Goal: Task Accomplishment & Management: Use online tool/utility

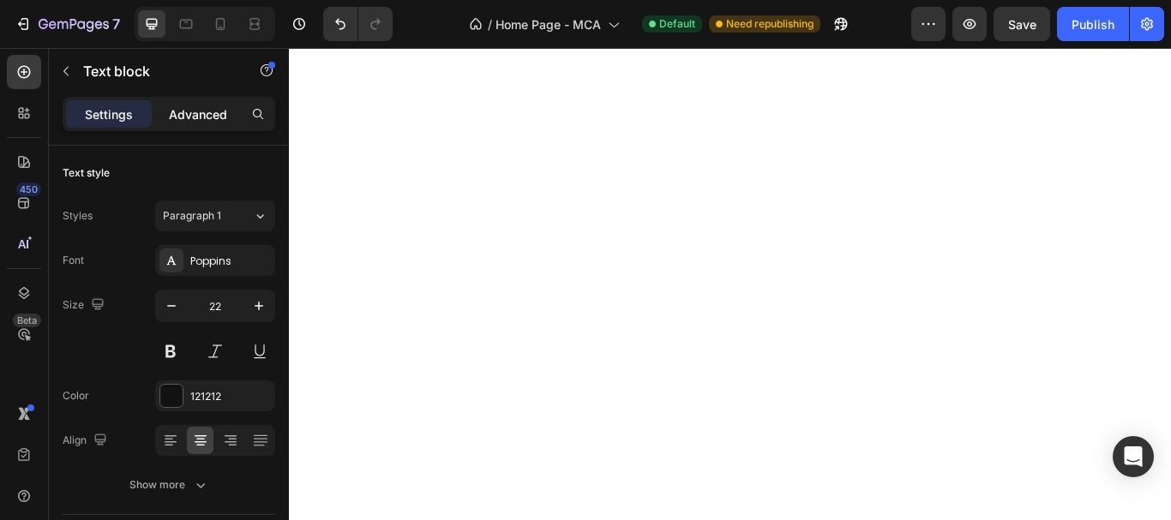
click at [216, 101] on div "Advanced" at bounding box center [198, 113] width 86 height 27
click at [197, 124] on div "Advanced" at bounding box center [198, 113] width 86 height 27
click at [214, 210] on div "Heading 3" at bounding box center [197, 215] width 69 height 15
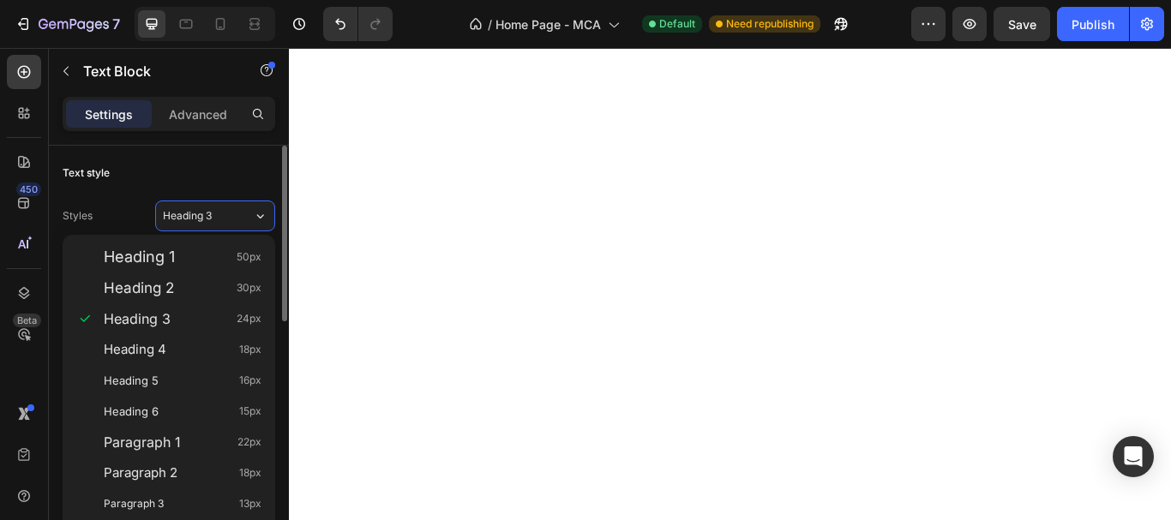
click at [187, 167] on div "Text style" at bounding box center [169, 172] width 213 height 27
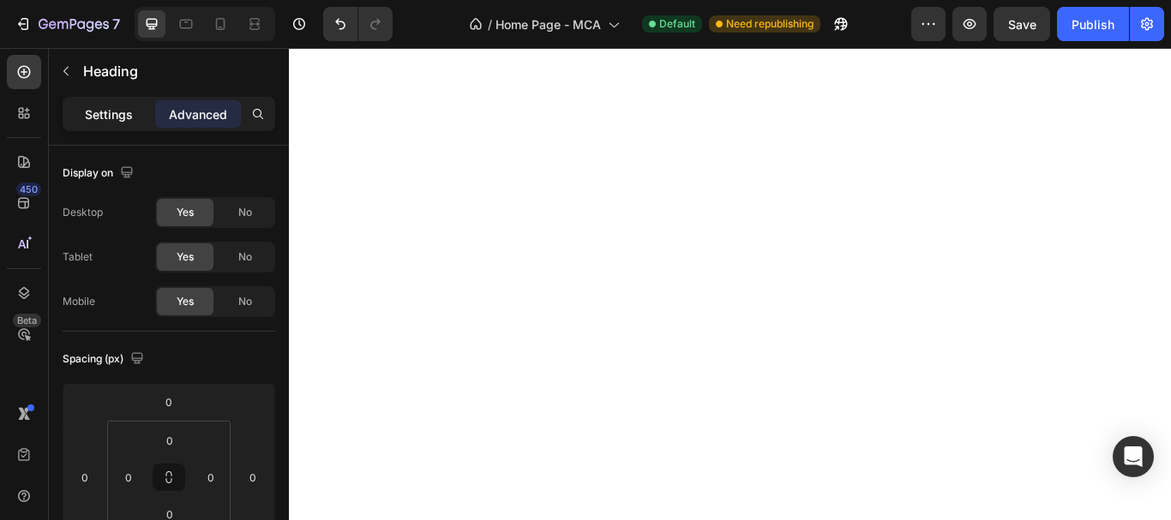
click at [105, 114] on p "Settings" at bounding box center [109, 114] width 48 height 18
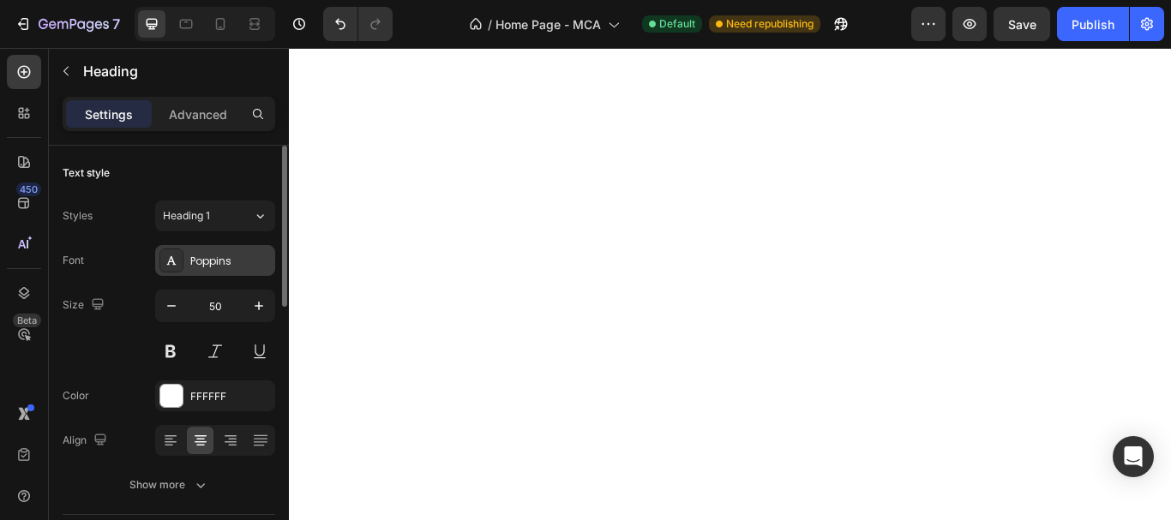
click at [171, 255] on icon at bounding box center [172, 261] width 14 height 14
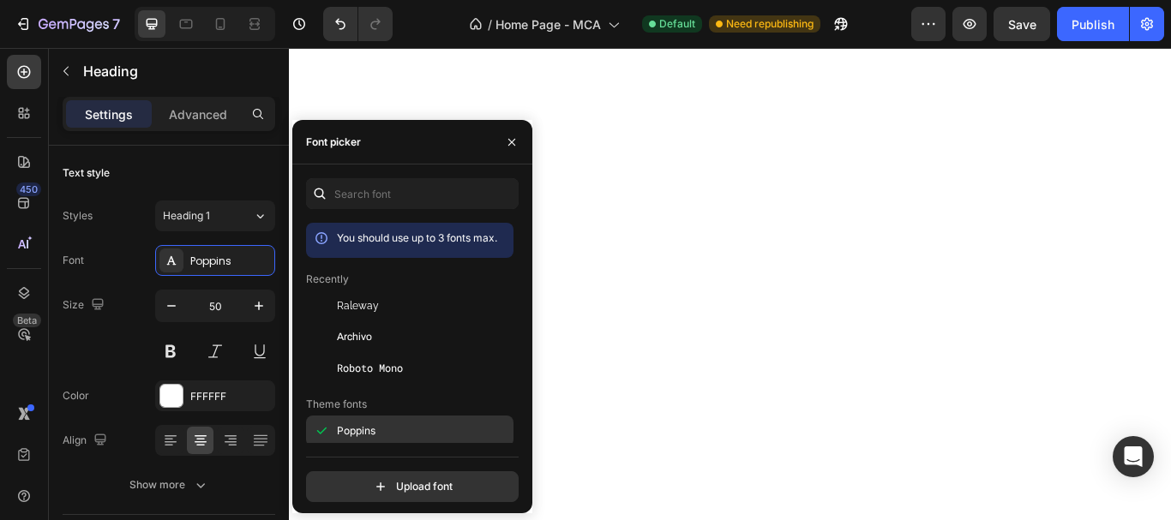
click at [359, 436] on span "Poppins" at bounding box center [356, 430] width 39 height 15
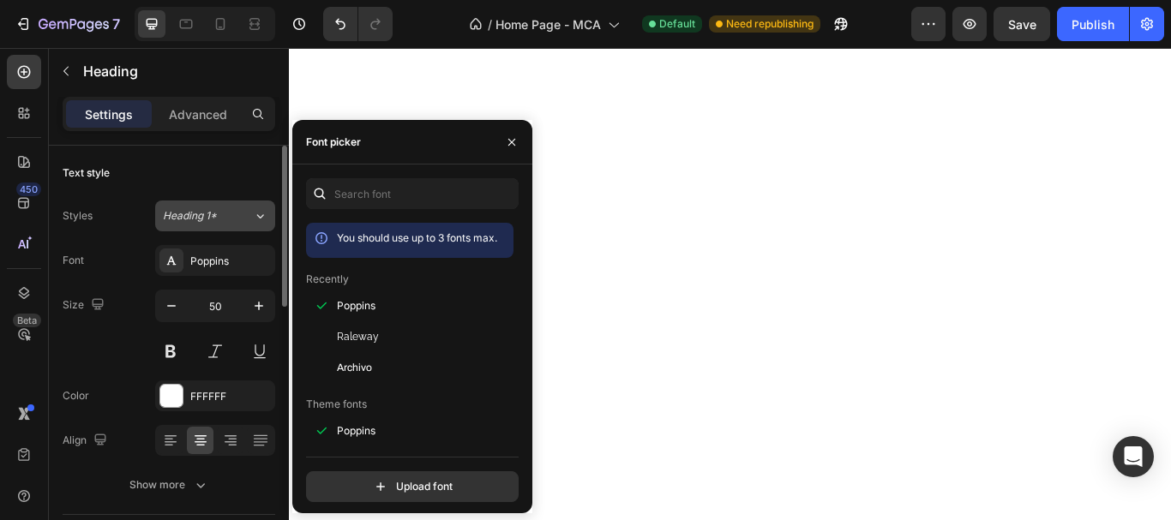
click at [216, 223] on span "Heading 1*" at bounding box center [190, 215] width 54 height 15
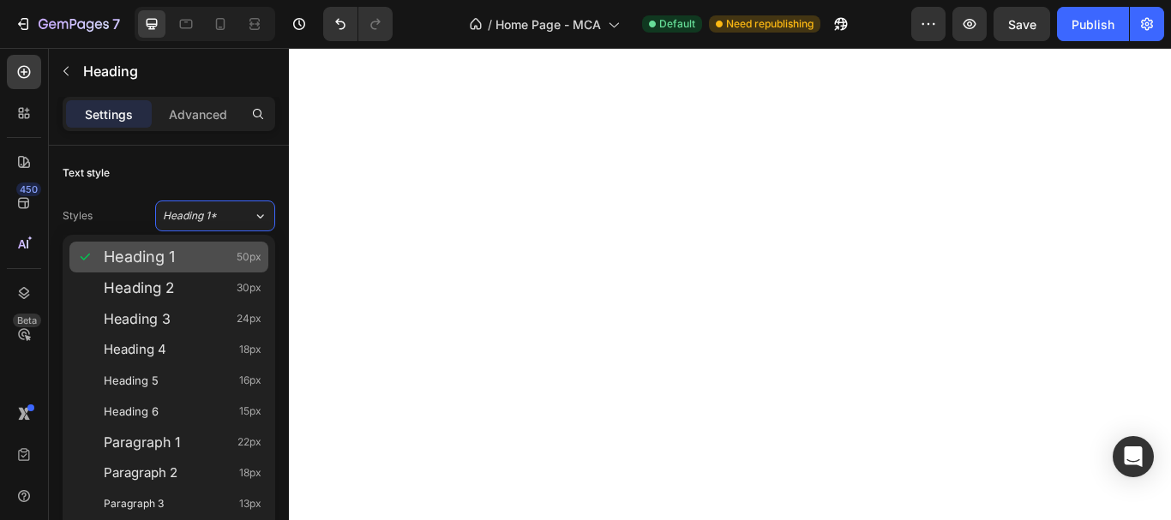
click at [186, 255] on div "Heading 1 50px" at bounding box center [183, 257] width 158 height 17
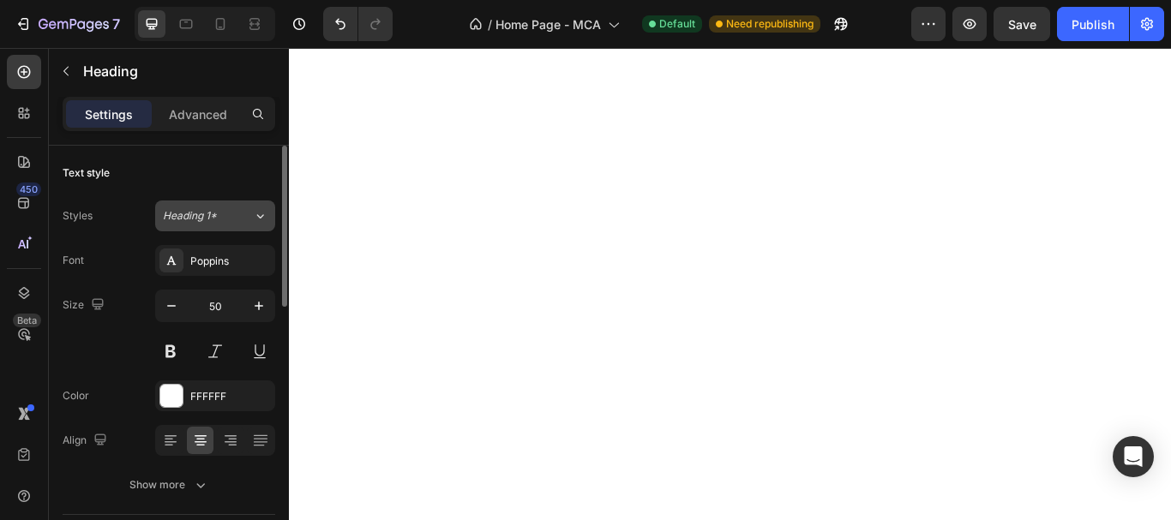
click at [201, 211] on span "Heading 1*" at bounding box center [190, 215] width 54 height 15
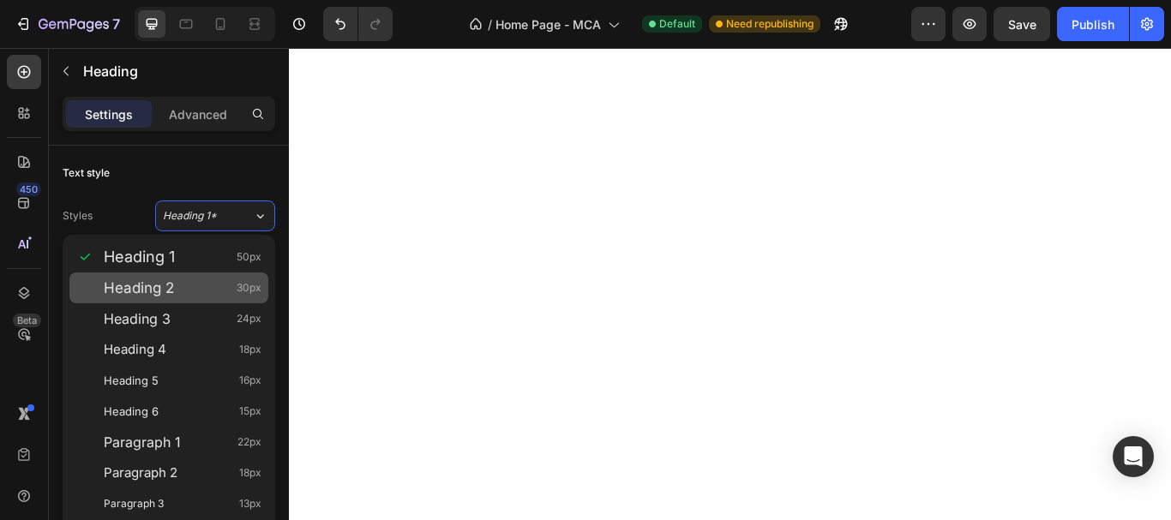
click at [187, 285] on div "Heading 2 30px" at bounding box center [183, 287] width 158 height 17
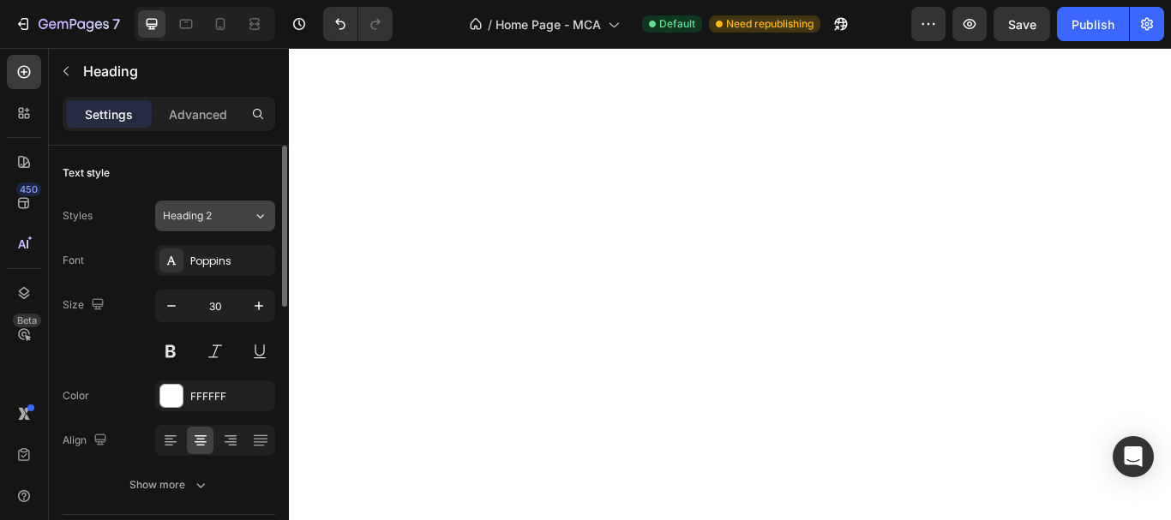
click at [195, 221] on span "Heading 2" at bounding box center [187, 215] width 49 height 15
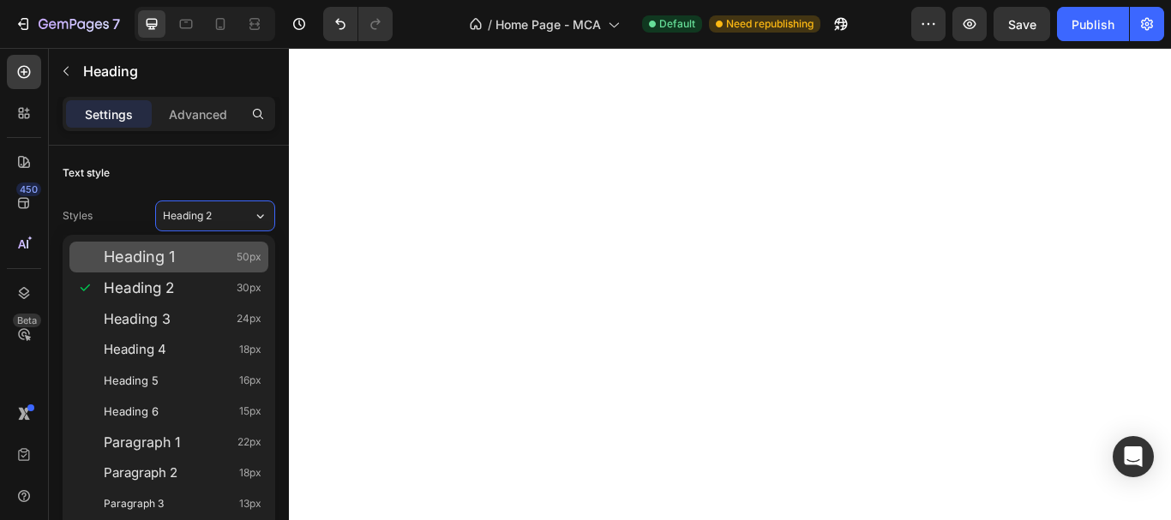
click at [183, 245] on div "Heading 1 50px" at bounding box center [168, 257] width 199 height 31
type input "50"
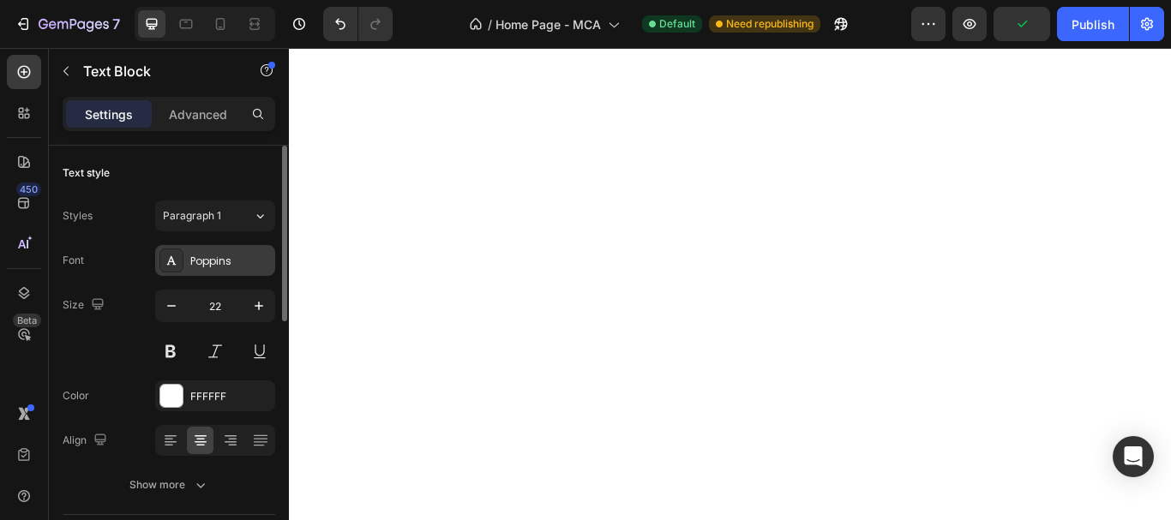
click at [209, 251] on div "Poppins" at bounding box center [215, 260] width 120 height 31
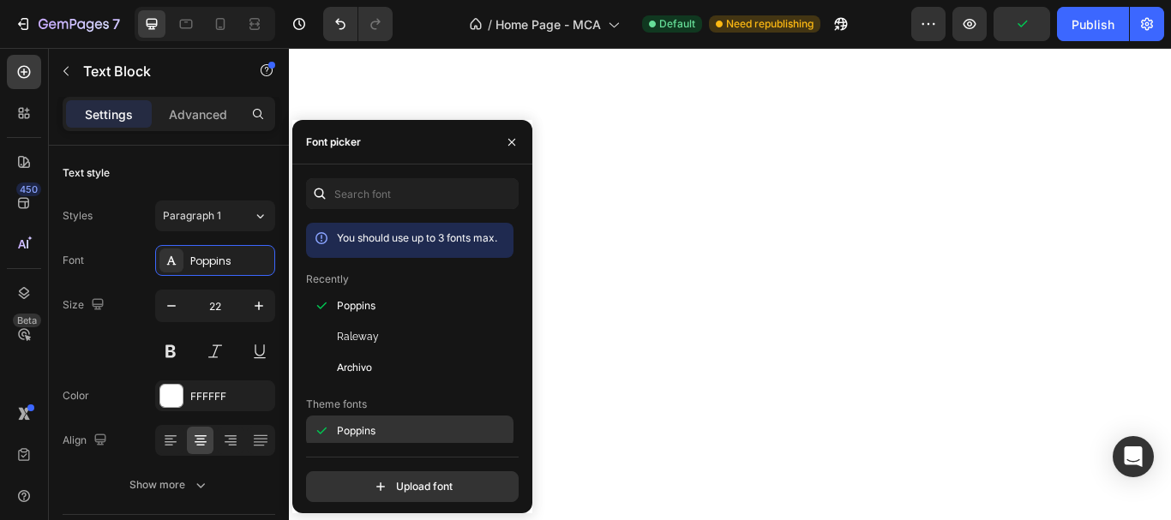
click at [405, 428] on div "Poppins" at bounding box center [423, 430] width 173 height 15
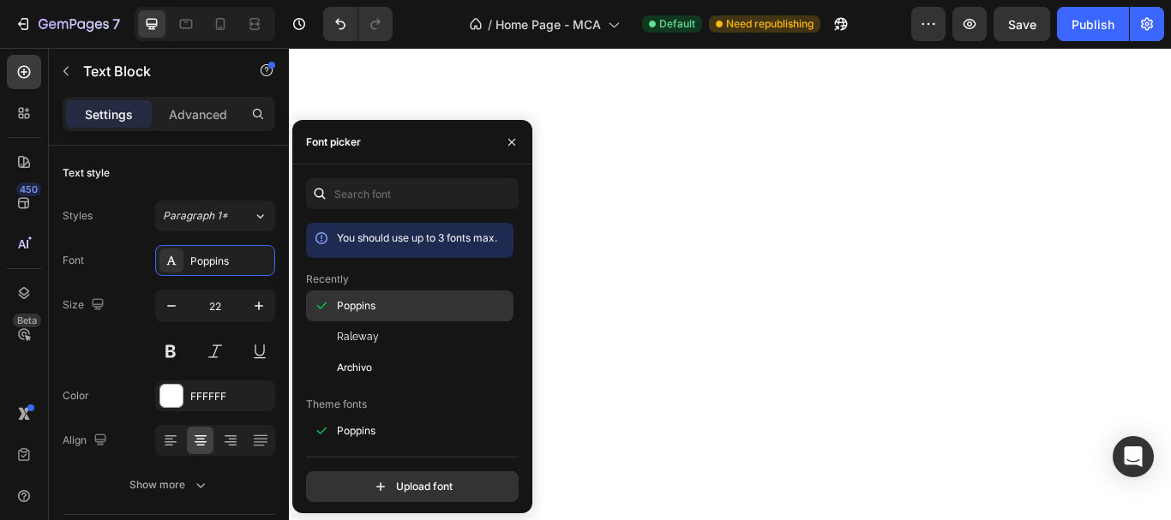
click at [381, 303] on div "Poppins" at bounding box center [423, 305] width 173 height 15
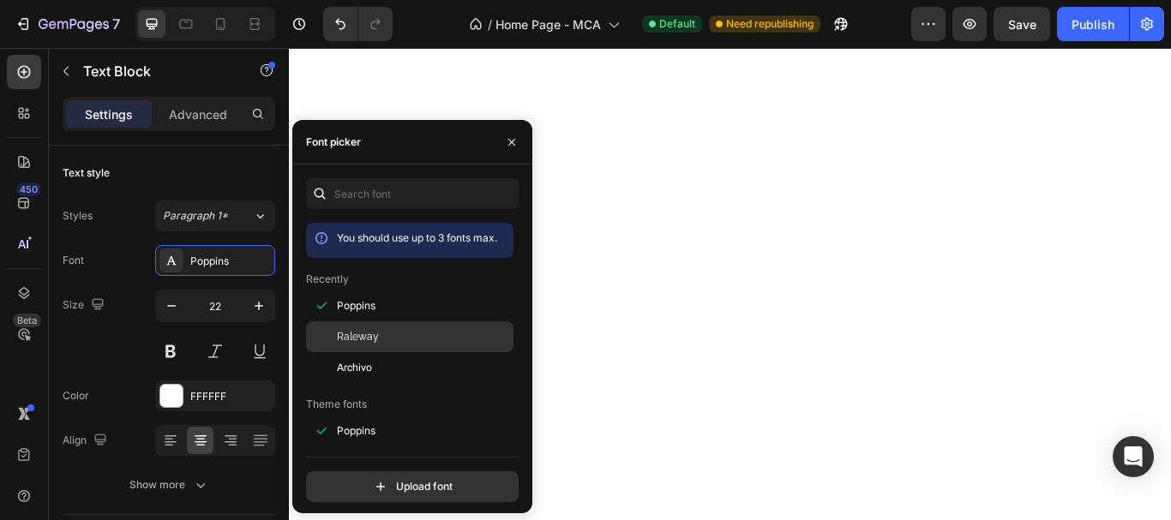
click at [371, 342] on span "Raleway" at bounding box center [358, 336] width 42 height 15
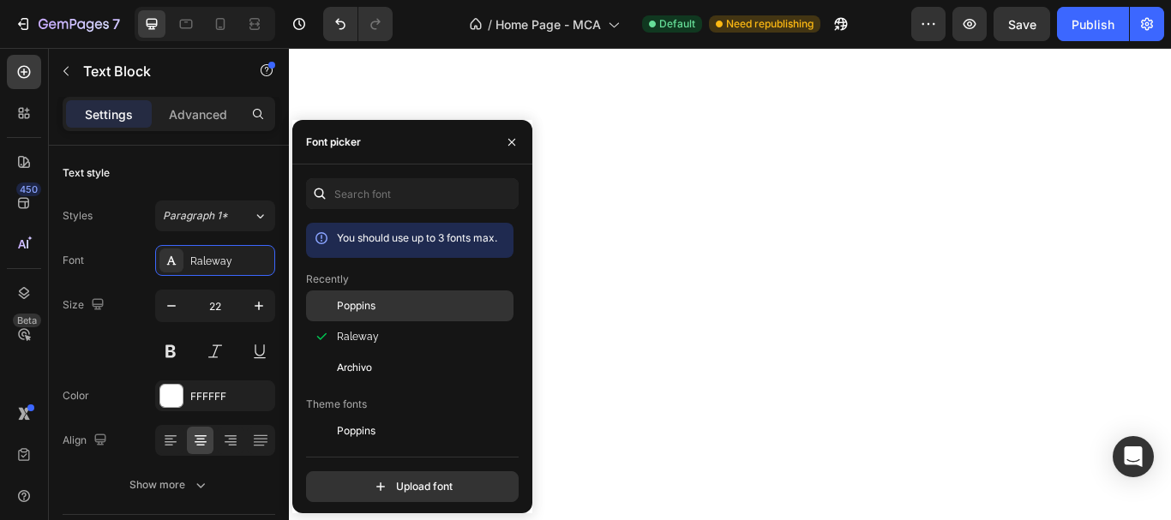
click at [375, 299] on span "Poppins" at bounding box center [356, 305] width 39 height 15
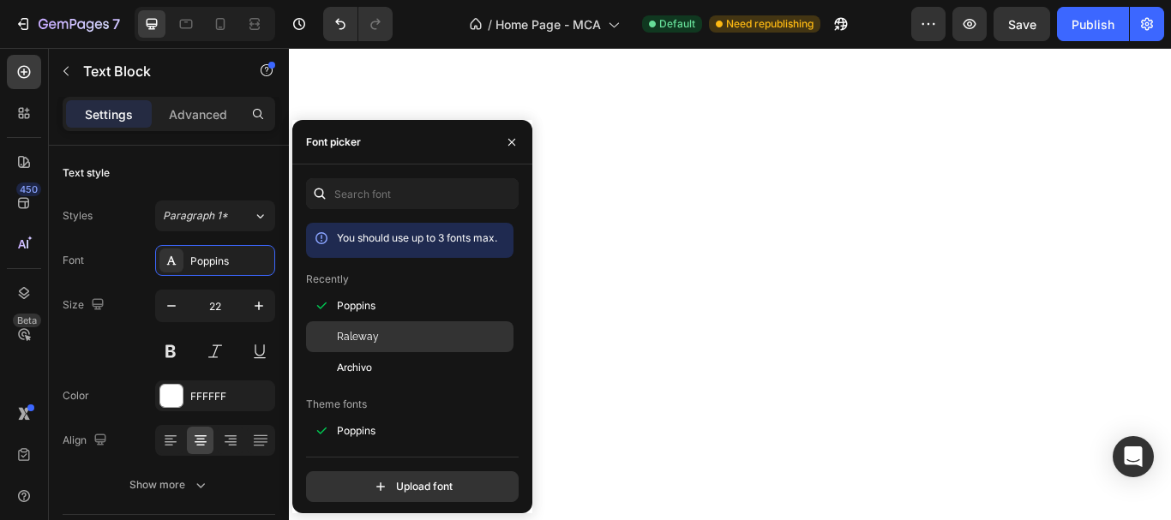
click at [362, 332] on span "Raleway" at bounding box center [358, 336] width 42 height 15
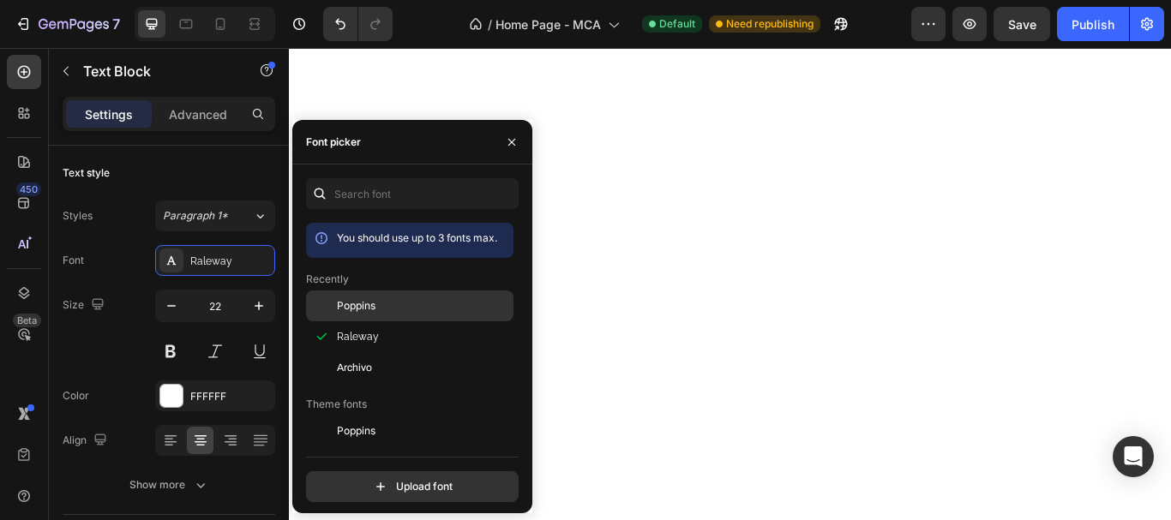
click at [375, 299] on span "Poppins" at bounding box center [356, 305] width 39 height 15
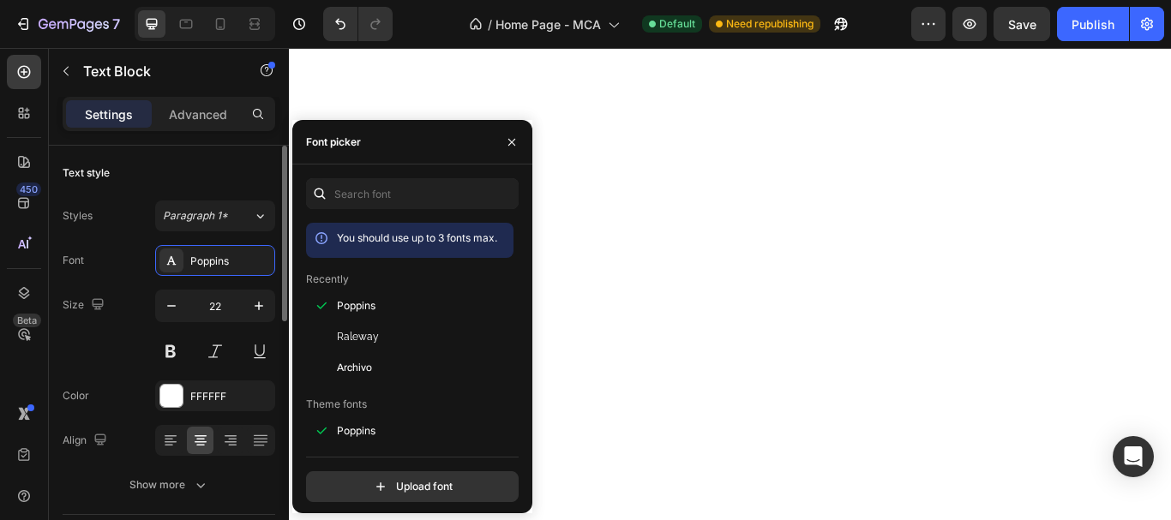
click at [237, 183] on div "Text style" at bounding box center [169, 172] width 213 height 27
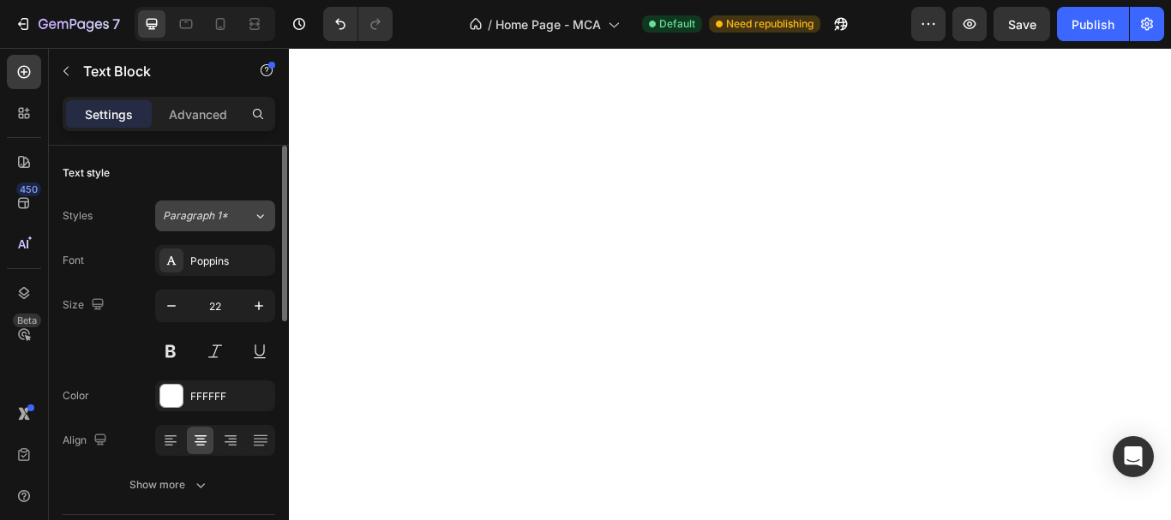
click at [230, 230] on button "Paragraph 1*" at bounding box center [215, 216] width 120 height 31
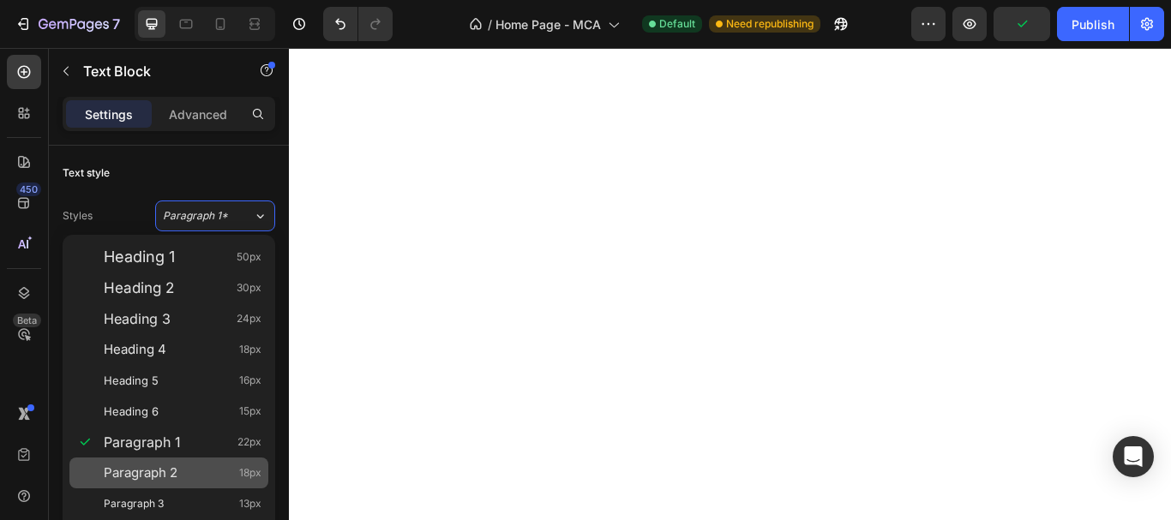
click at [191, 468] on div "Paragraph 2 18px" at bounding box center [183, 473] width 158 height 17
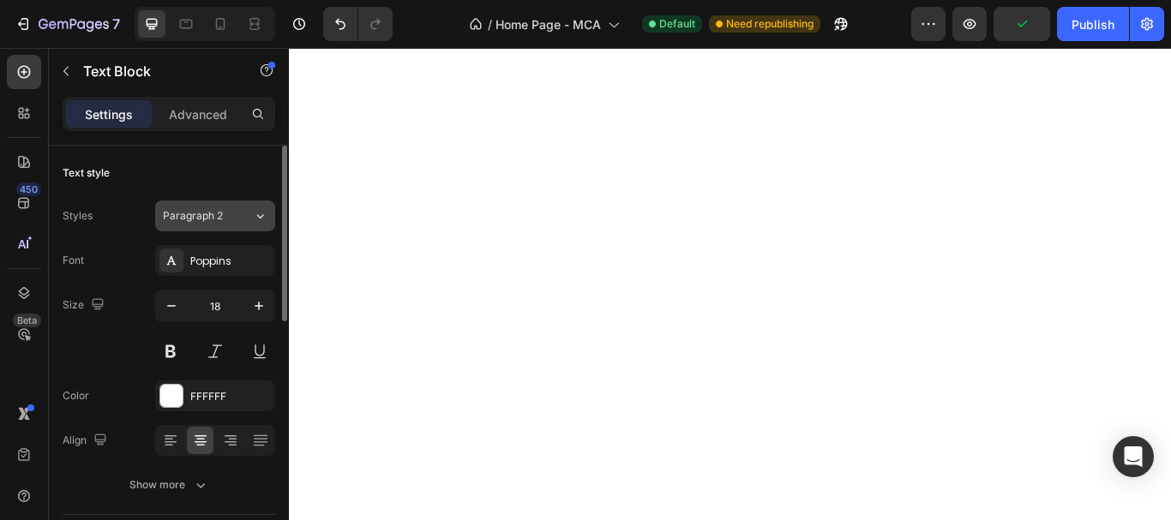
click at [206, 216] on span "Paragraph 2" at bounding box center [193, 215] width 60 height 15
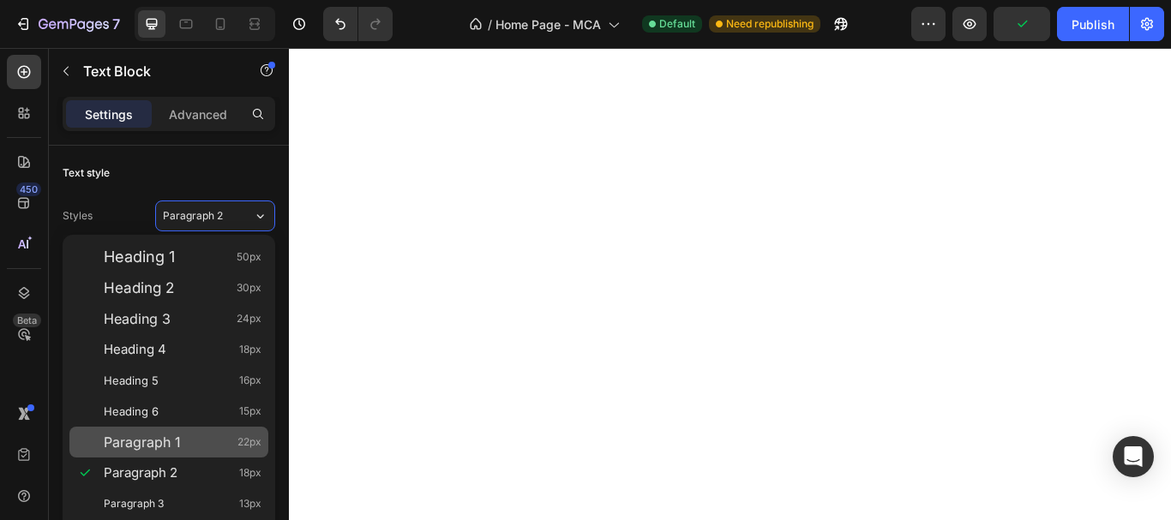
click at [168, 440] on span "Paragraph 1" at bounding box center [142, 442] width 77 height 17
type input "22"
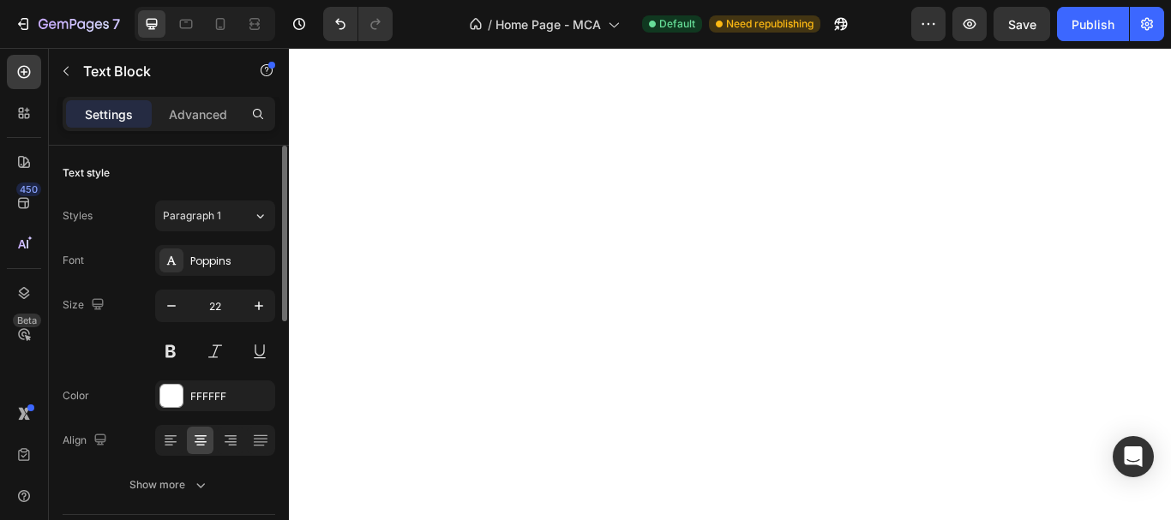
click at [197, 177] on div "Text style" at bounding box center [169, 172] width 213 height 27
click at [174, 264] on icon at bounding box center [171, 260] width 9 height 9
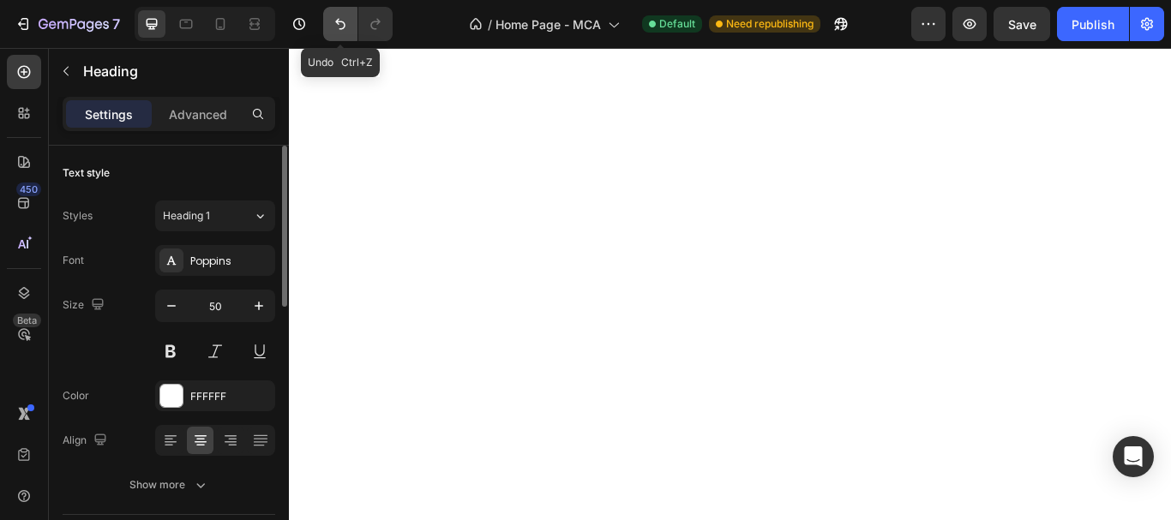
click at [339, 14] on button "Undo/Redo" at bounding box center [340, 24] width 34 height 34
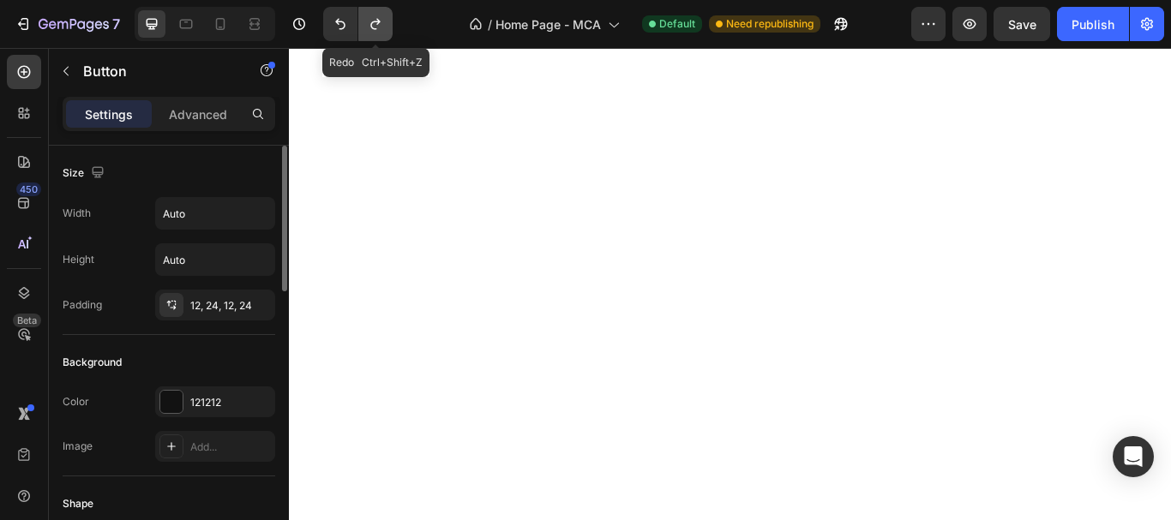
click at [384, 29] on icon "Undo/Redo" at bounding box center [375, 23] width 17 height 17
click at [335, 20] on icon "Undo/Redo" at bounding box center [340, 23] width 17 height 17
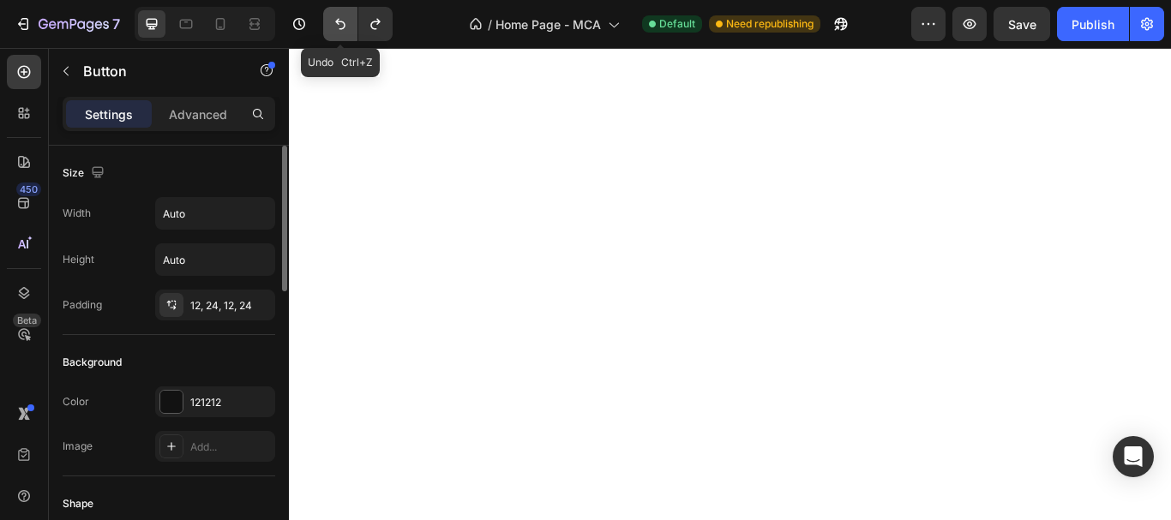
click at [335, 20] on icon "Undo/Redo" at bounding box center [340, 23] width 17 height 17
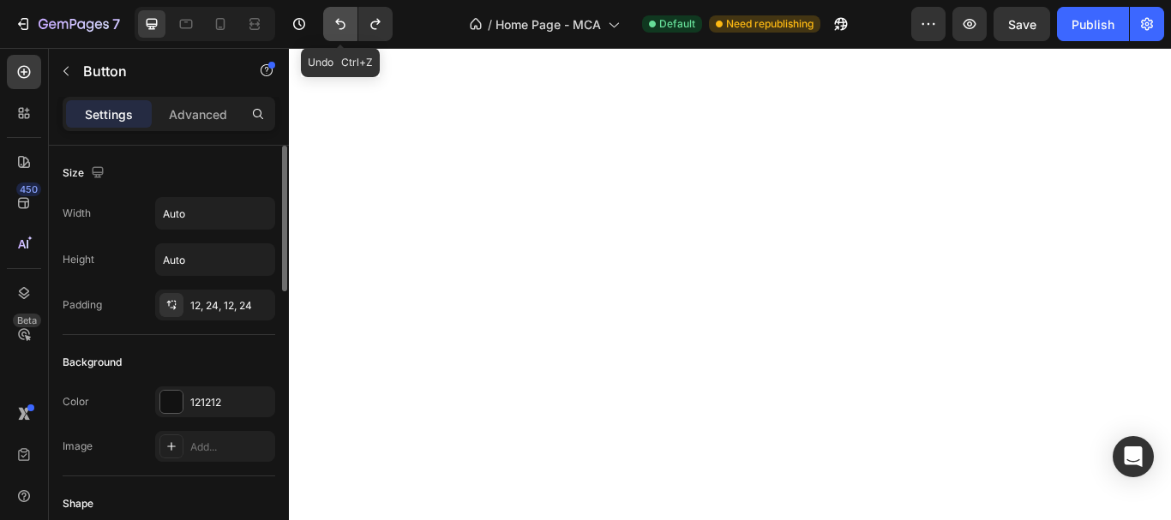
click at [335, 20] on icon "Undo/Redo" at bounding box center [340, 23] width 17 height 17
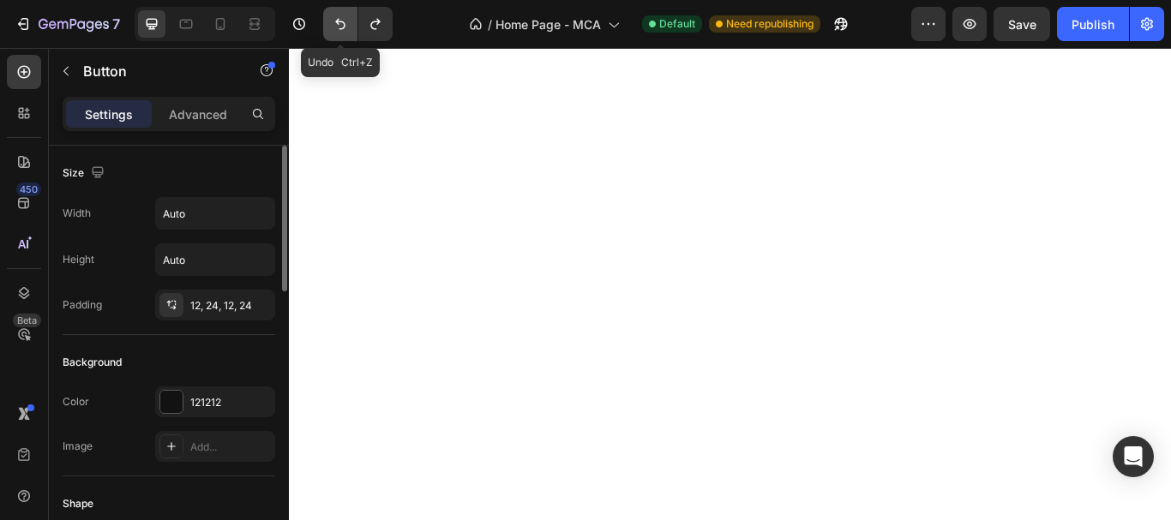
click at [335, 20] on icon "Undo/Redo" at bounding box center [340, 23] width 17 height 17
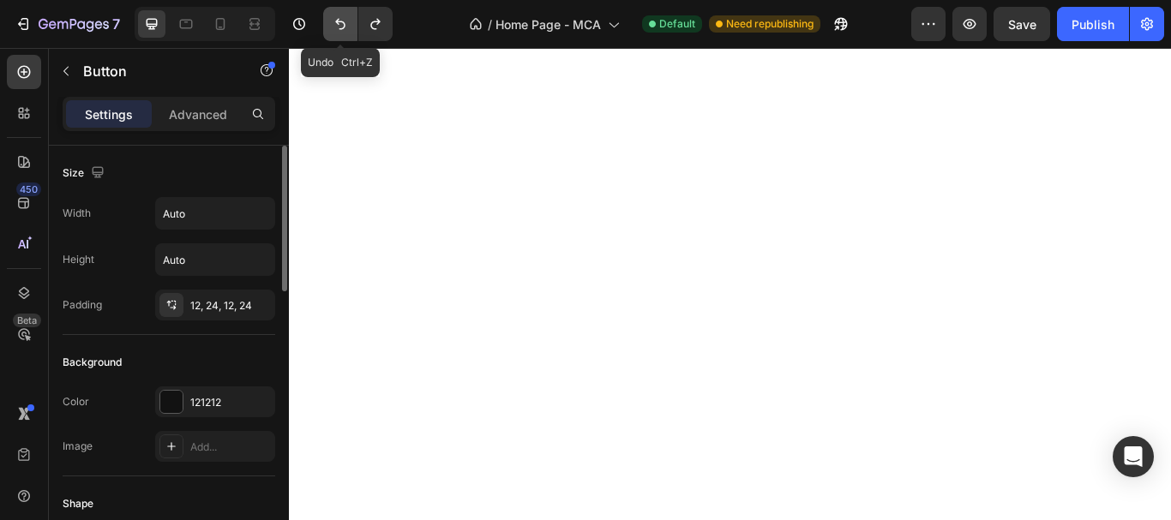
click at [335, 20] on icon "Undo/Redo" at bounding box center [340, 23] width 17 height 17
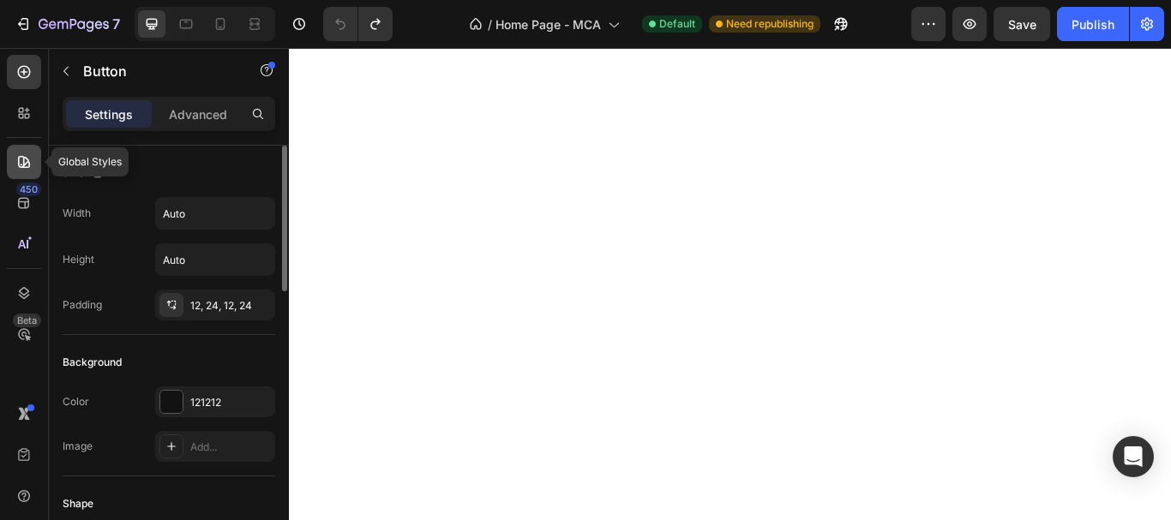
click at [23, 156] on icon at bounding box center [23, 161] width 17 height 17
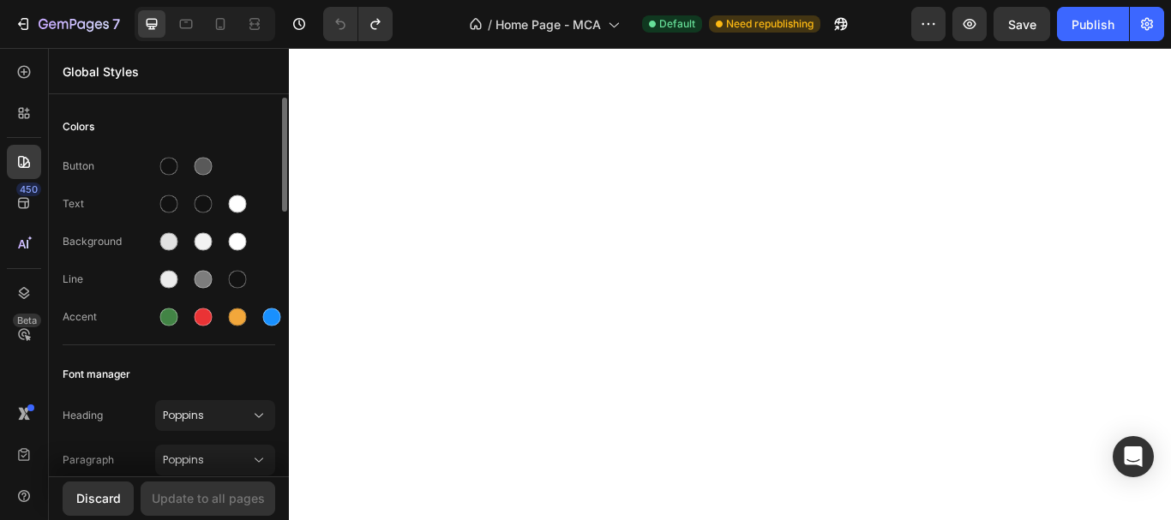
scroll to position [171, 0]
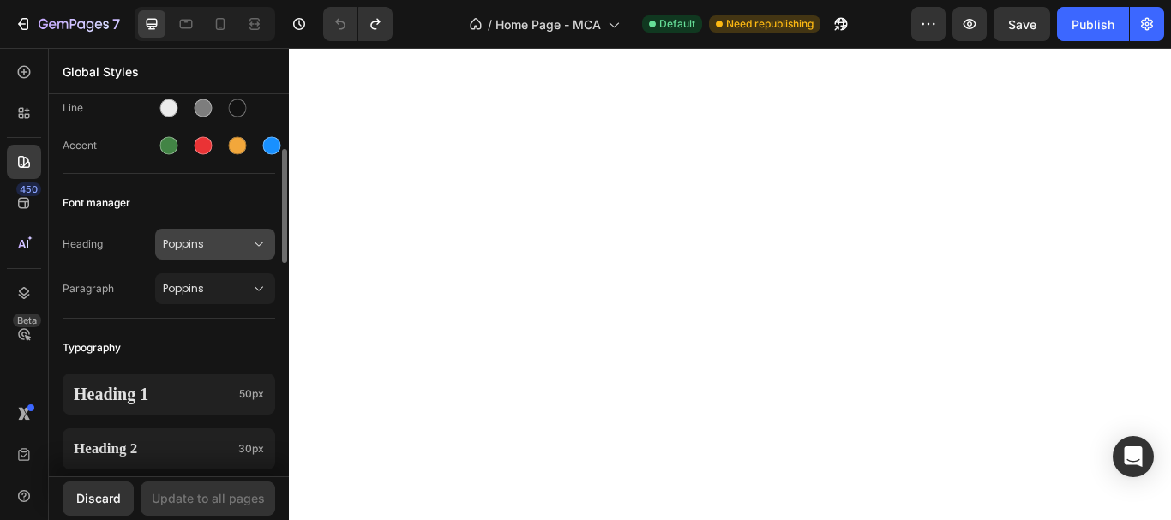
click at [210, 233] on button "Poppins" at bounding box center [215, 244] width 120 height 31
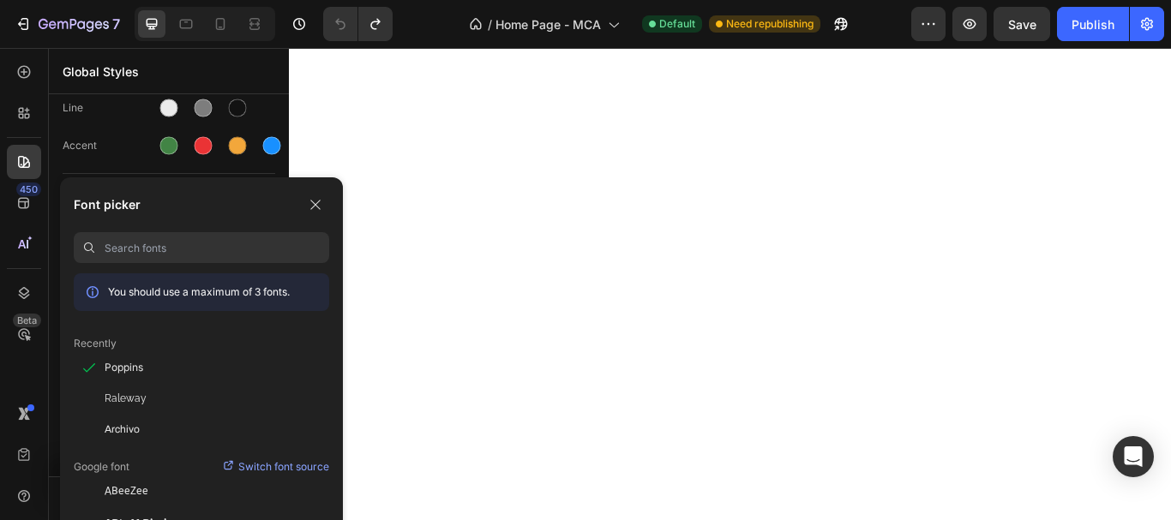
scroll to position [257, 0]
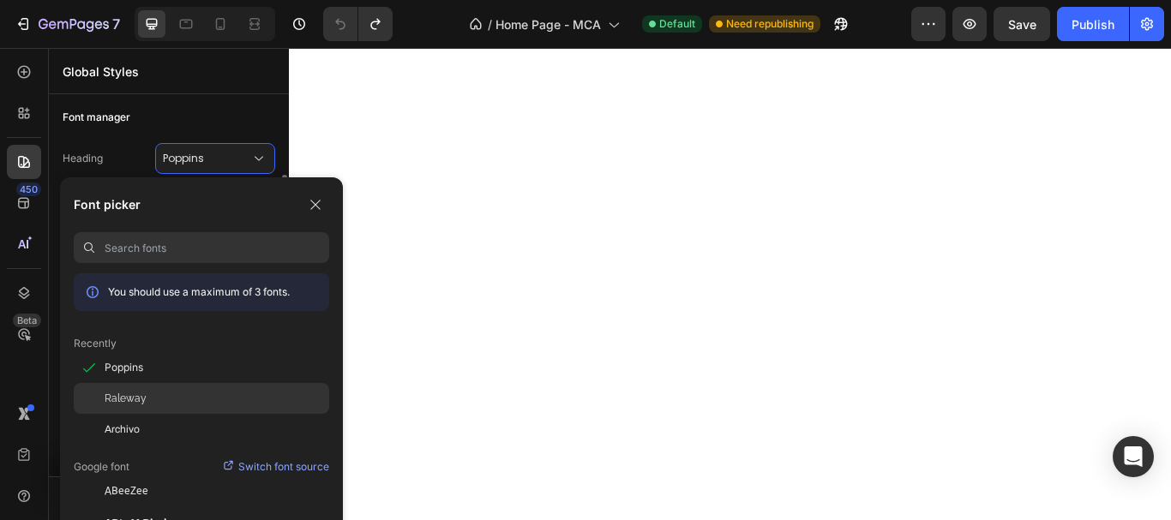
click at [189, 405] on div "Raleway" at bounding box center [217, 398] width 225 height 15
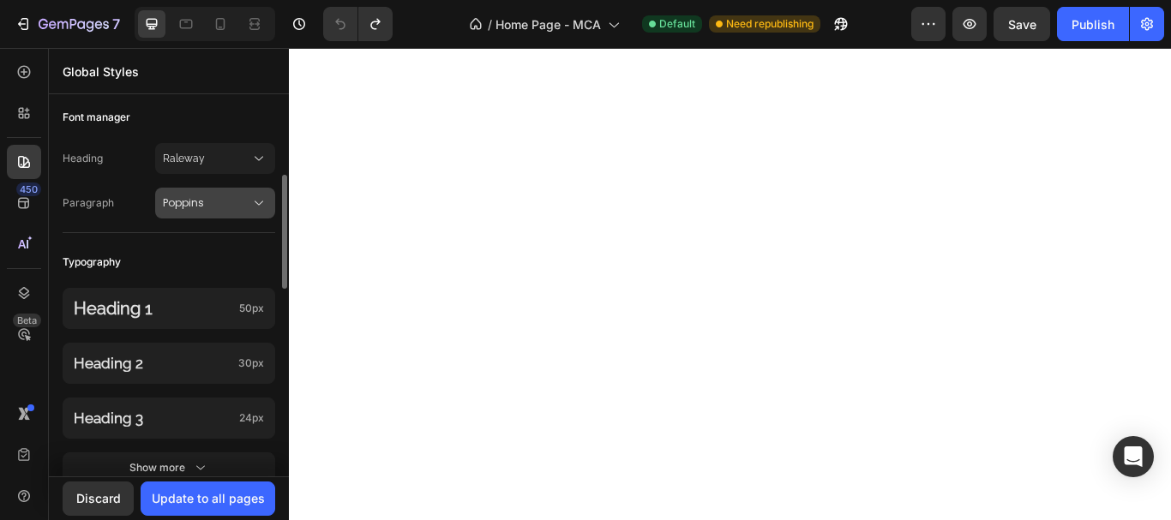
click at [170, 193] on button "Poppins" at bounding box center [215, 203] width 120 height 31
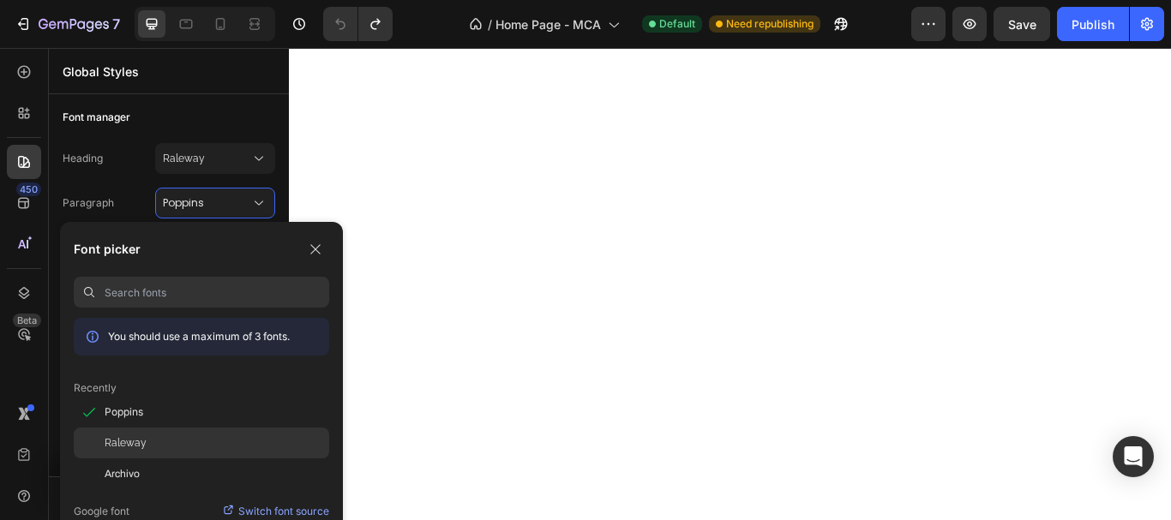
click at [154, 439] on div "Raleway" at bounding box center [217, 442] width 225 height 15
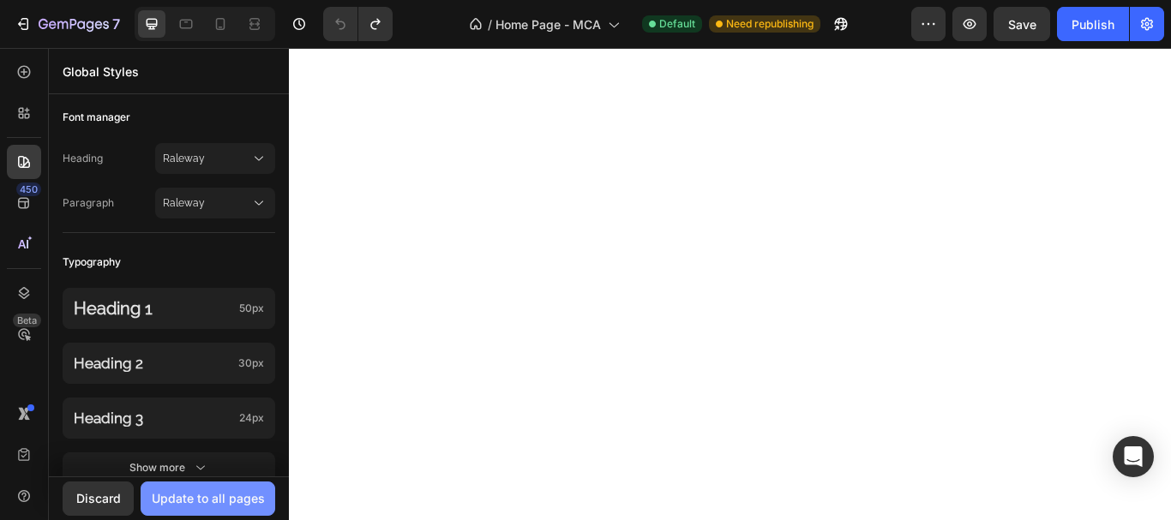
click at [190, 501] on div "Update to all pages" at bounding box center [208, 498] width 113 height 18
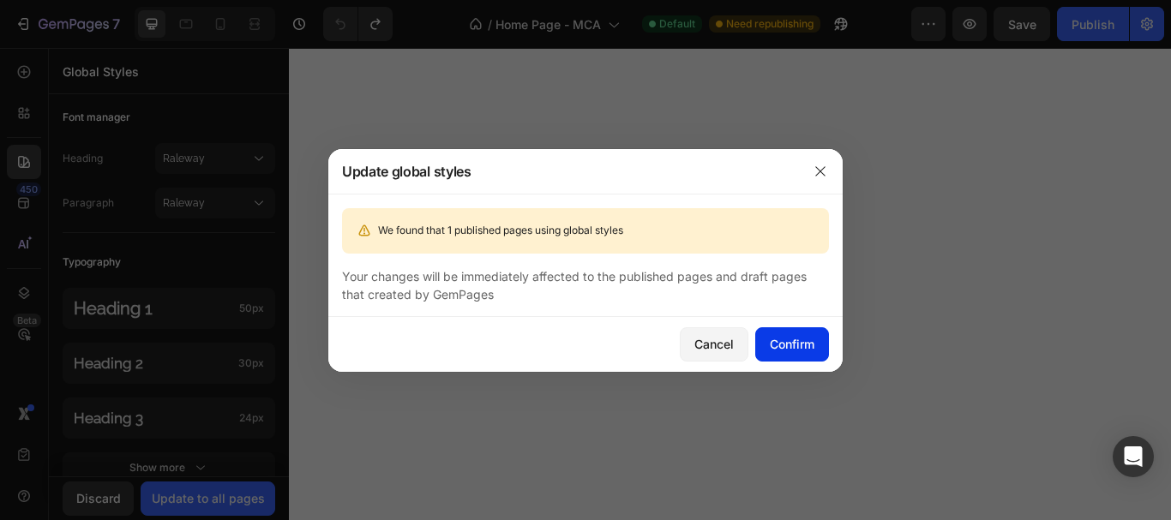
click at [784, 344] on div "Confirm" at bounding box center [792, 344] width 45 height 18
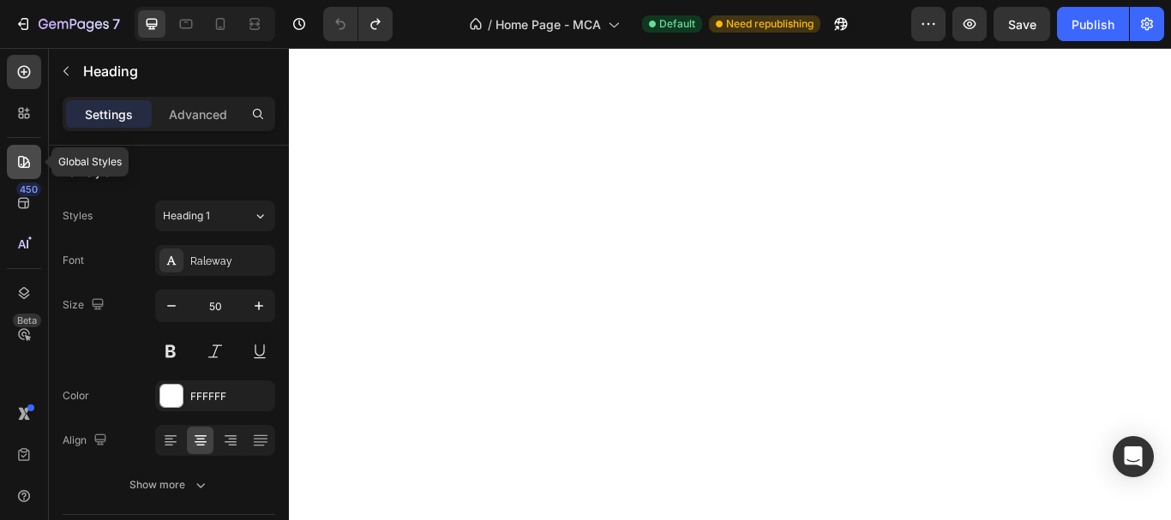
click at [7, 151] on div at bounding box center [24, 162] width 34 height 34
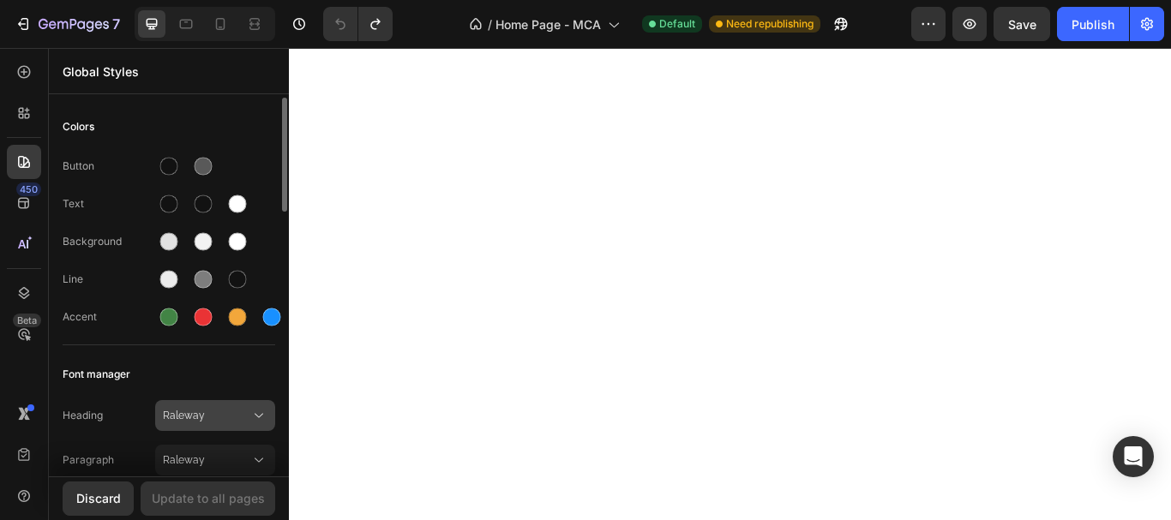
click at [216, 413] on span "Raleway" at bounding box center [206, 415] width 87 height 15
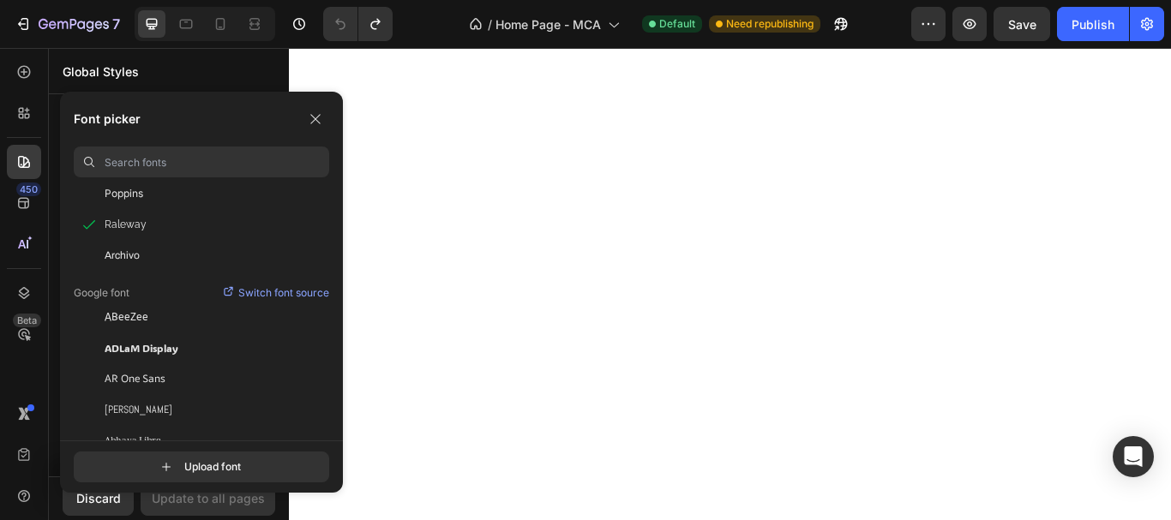
scroll to position [0, 0]
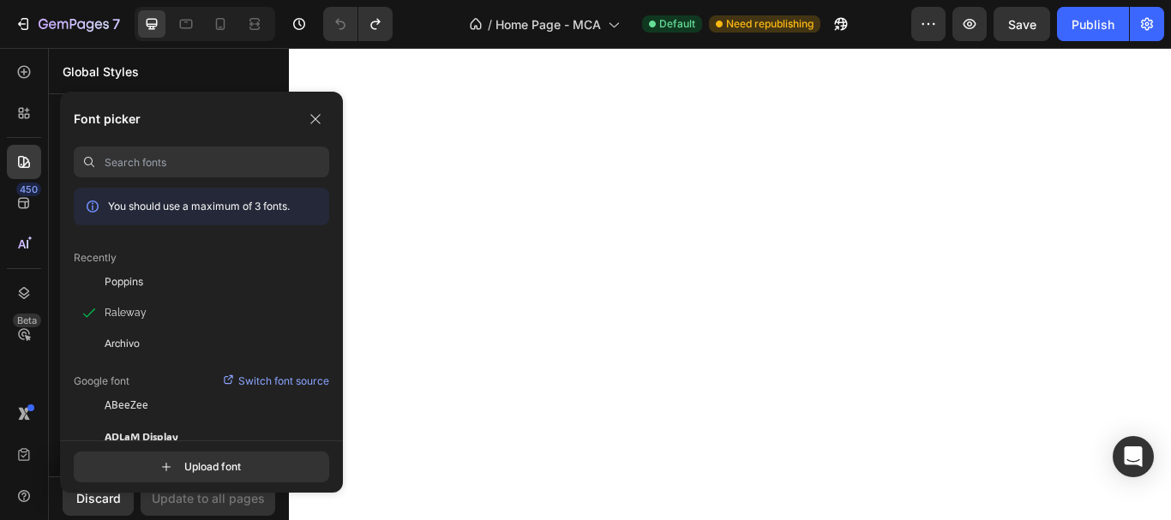
click at [152, 266] on div "Recently" at bounding box center [201, 251] width 255 height 31
click at [151, 275] on div "Poppins" at bounding box center [217, 281] width 225 height 15
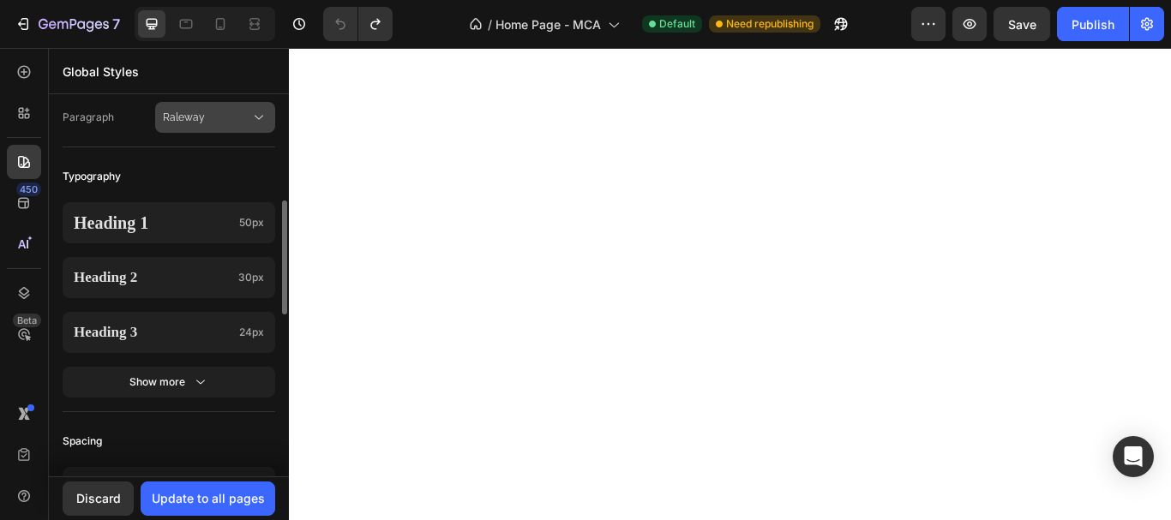
click at [234, 108] on button "Raleway" at bounding box center [215, 117] width 120 height 31
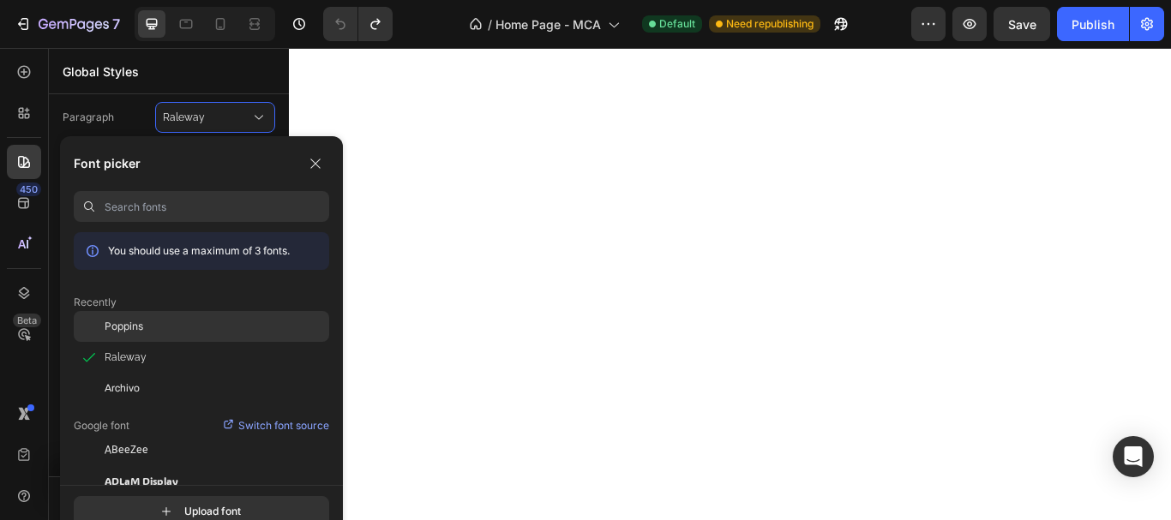
click at [158, 315] on div "Poppins" at bounding box center [201, 326] width 255 height 31
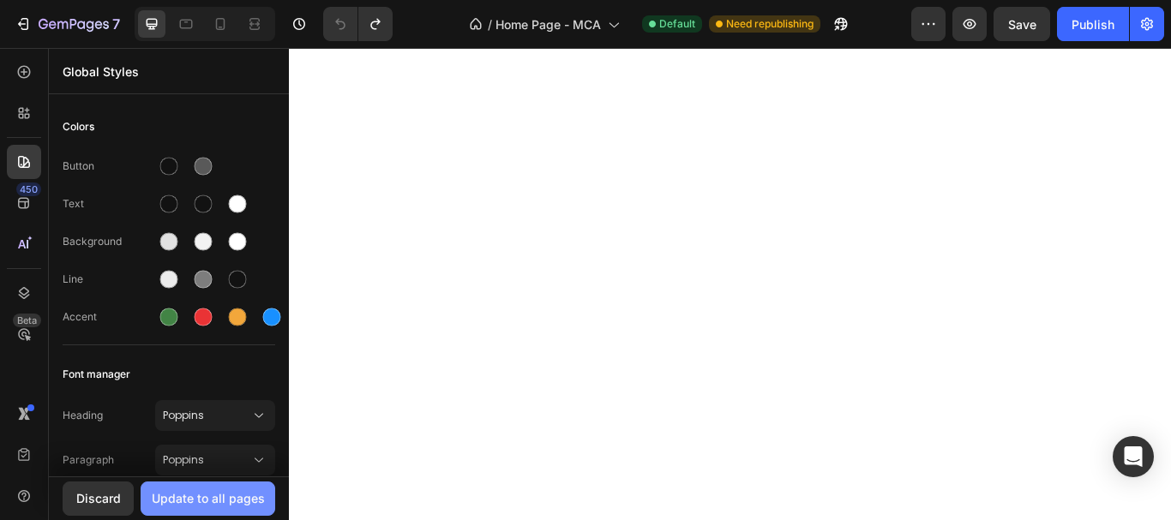
click at [235, 492] on div "Update to all pages" at bounding box center [208, 498] width 113 height 18
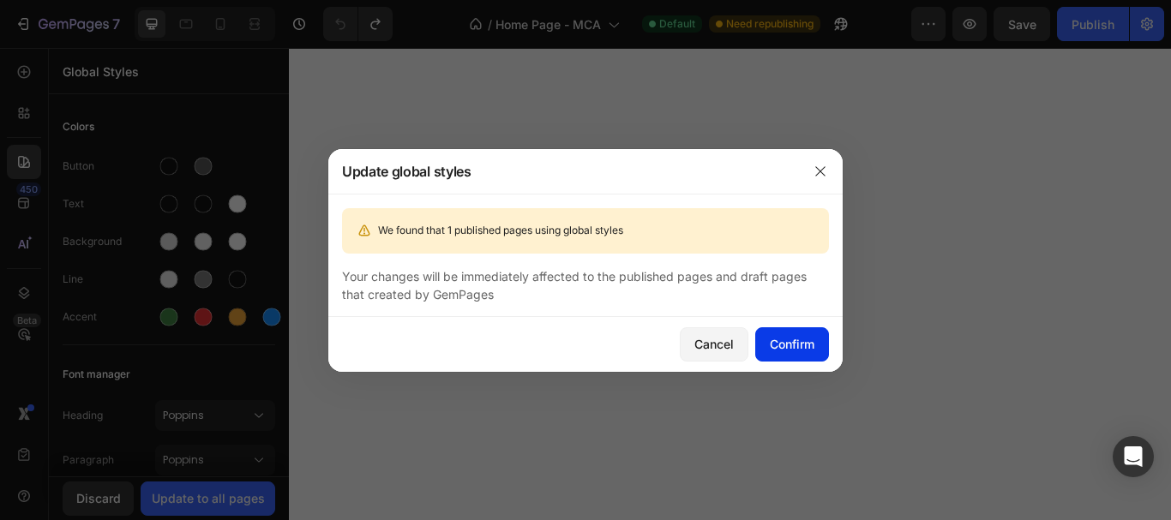
click at [772, 334] on button "Confirm" at bounding box center [792, 344] width 74 height 34
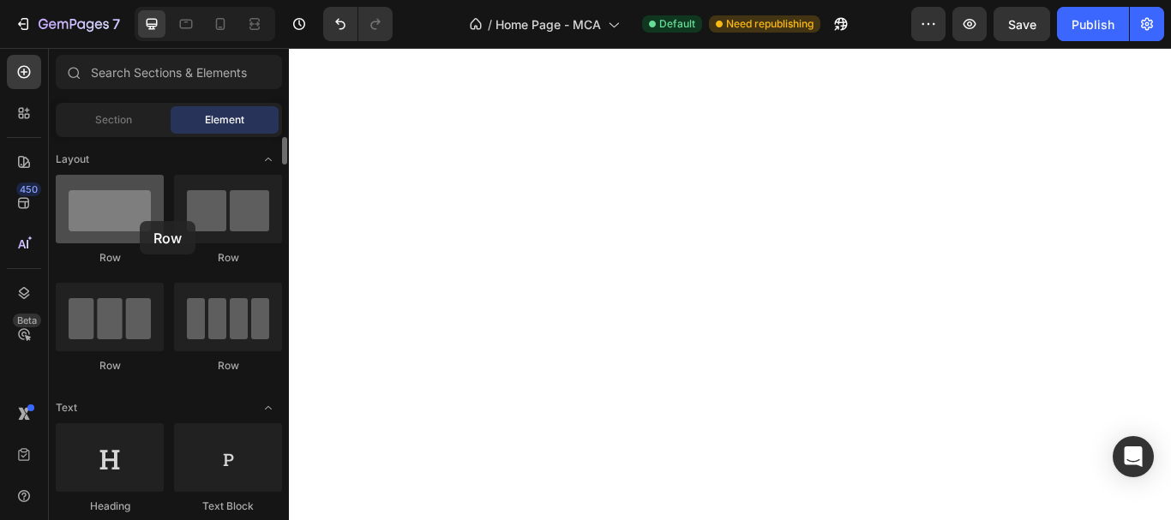
drag, startPoint x: 116, startPoint y: 232, endPoint x: 102, endPoint y: 212, distance: 24.7
click at [102, 212] on div at bounding box center [110, 209] width 108 height 69
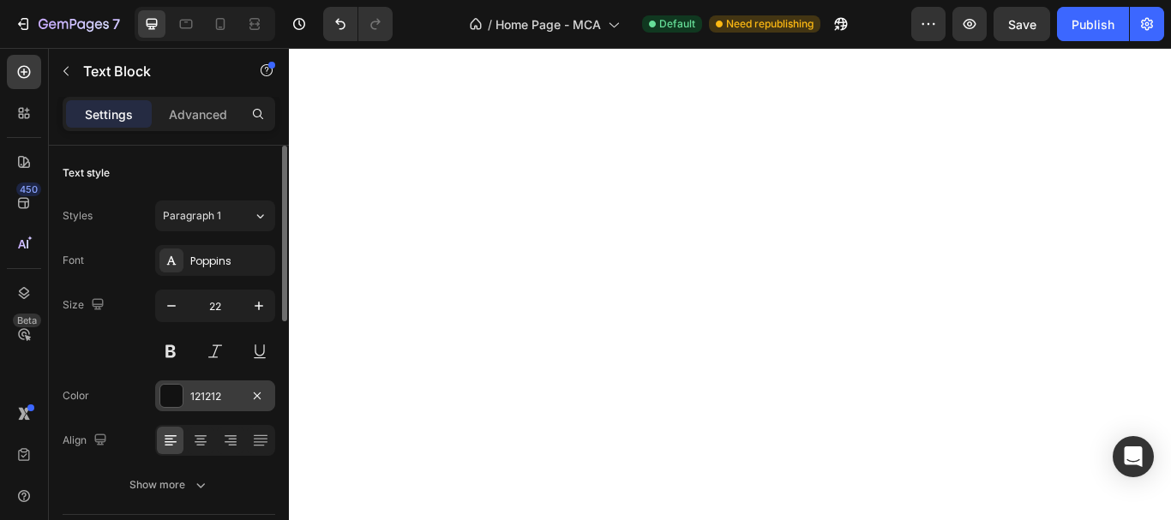
click at [167, 401] on div at bounding box center [171, 396] width 22 height 22
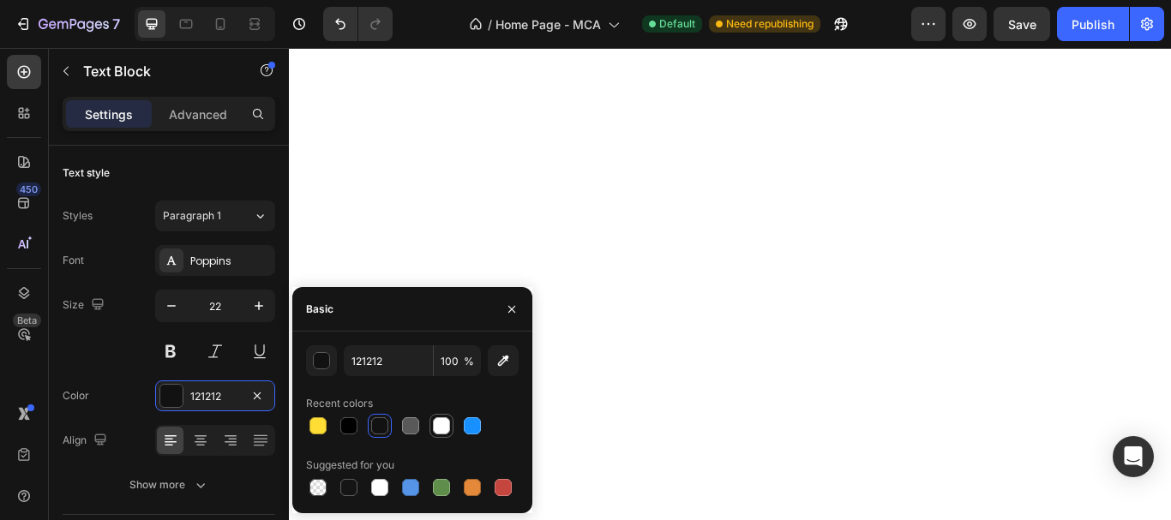
click at [448, 429] on div at bounding box center [441, 425] width 17 height 17
type input "FFFFFF"
click at [101, 233] on div "Styles Paragraph 1 Font Poppins Size 22 Color FFFFFF Align Show more" at bounding box center [169, 351] width 213 height 300
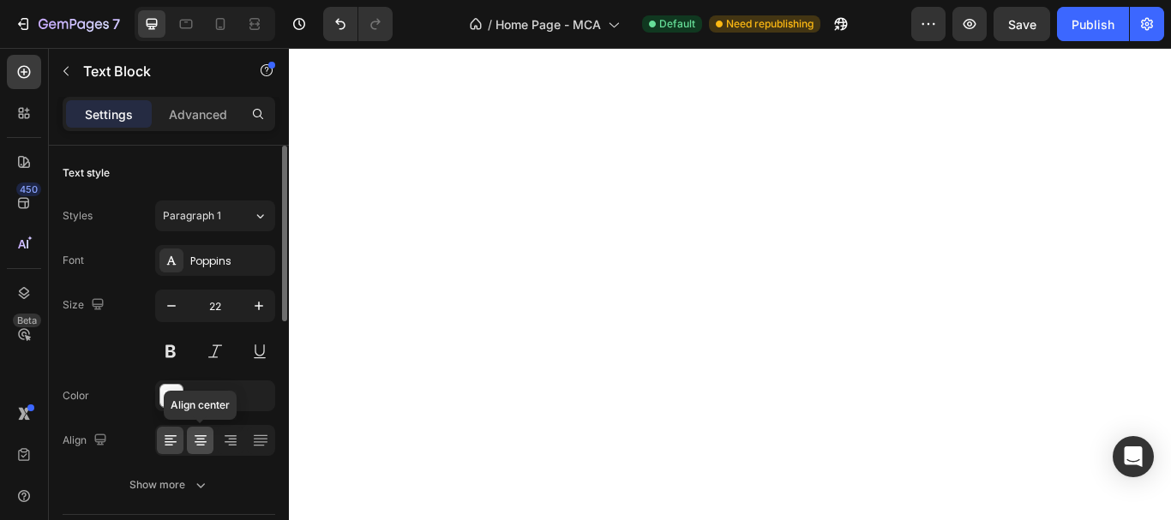
click at [202, 436] on icon at bounding box center [201, 436] width 12 height 2
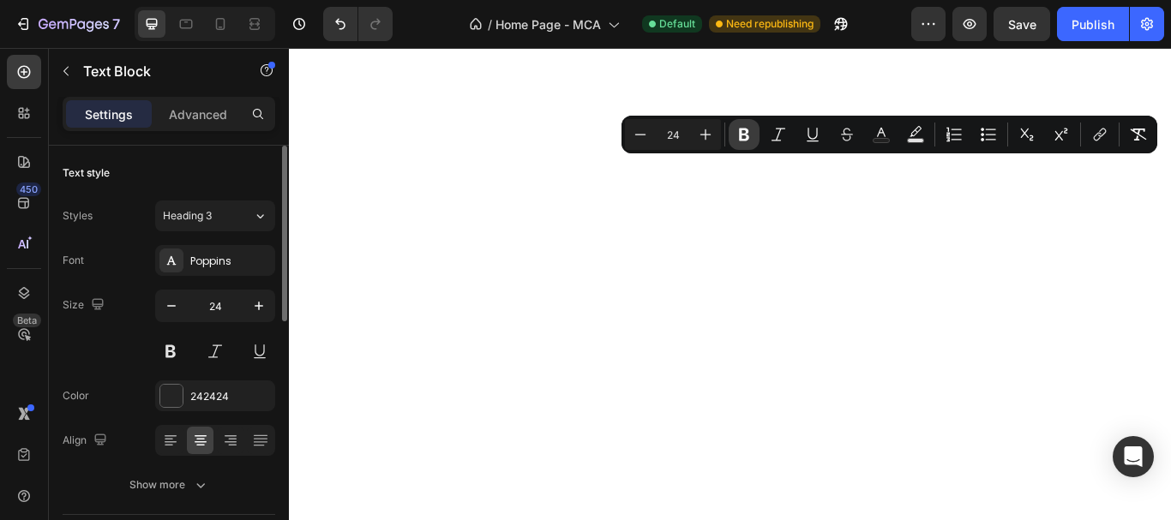
click at [744, 134] on icon "Editor contextual toolbar" at bounding box center [744, 135] width 10 height 13
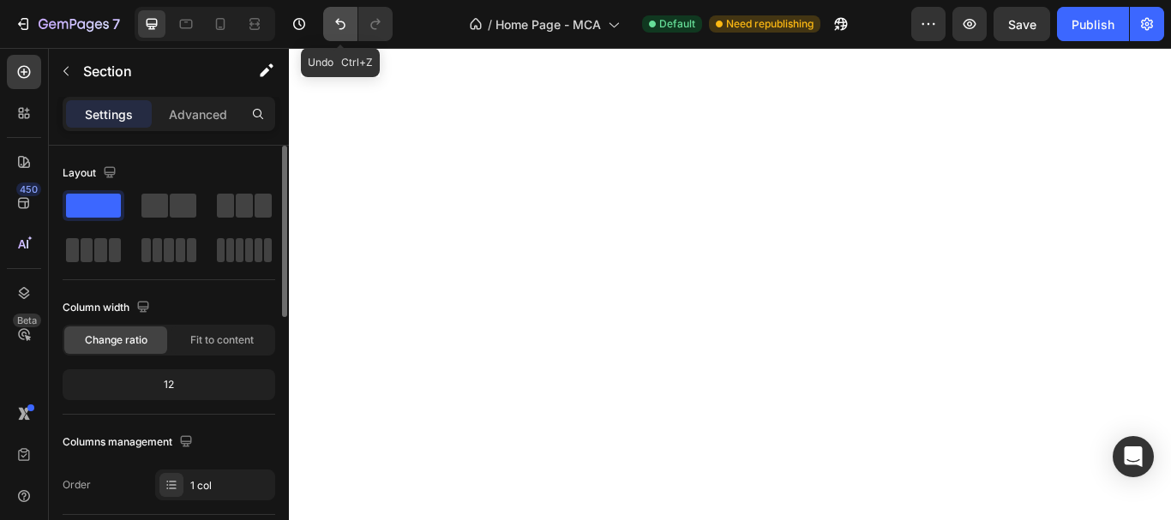
click at [339, 25] on icon "Undo/Redo" at bounding box center [340, 23] width 17 height 17
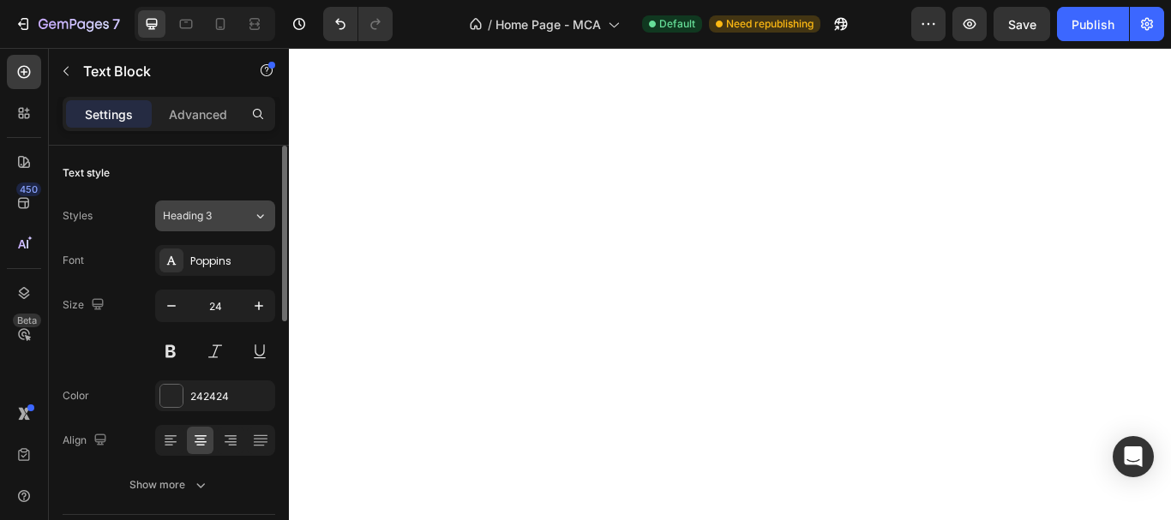
click at [232, 213] on div "Heading 3" at bounding box center [208, 215] width 90 height 15
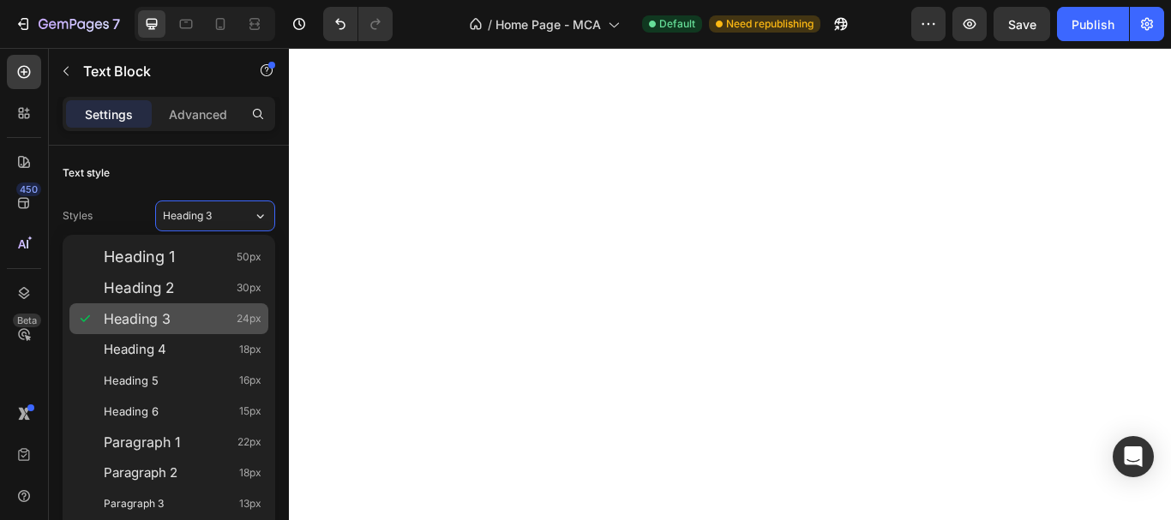
click at [218, 326] on div "Heading 3 24px" at bounding box center [183, 318] width 158 height 17
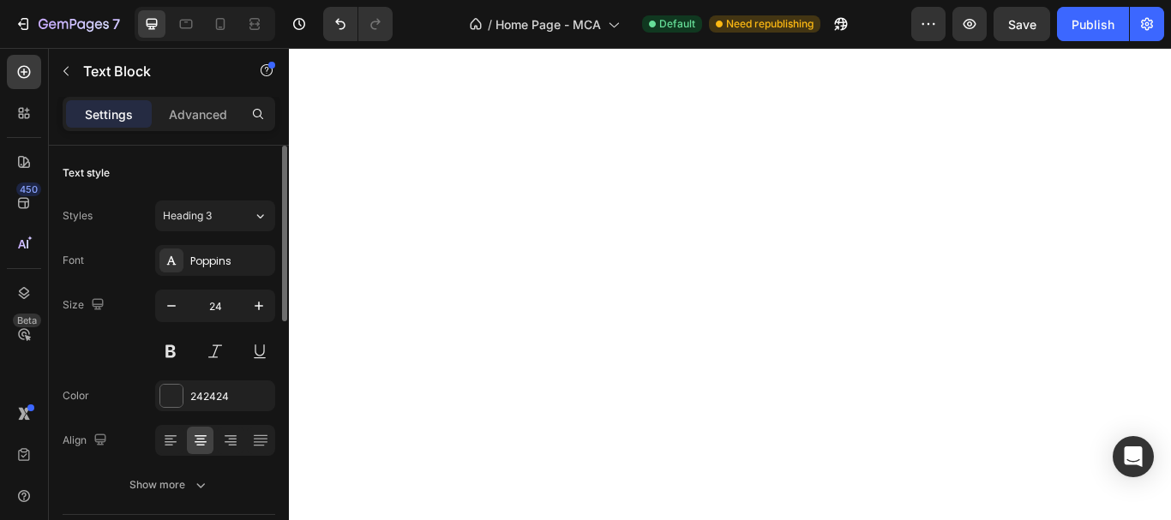
scroll to position [171, 0]
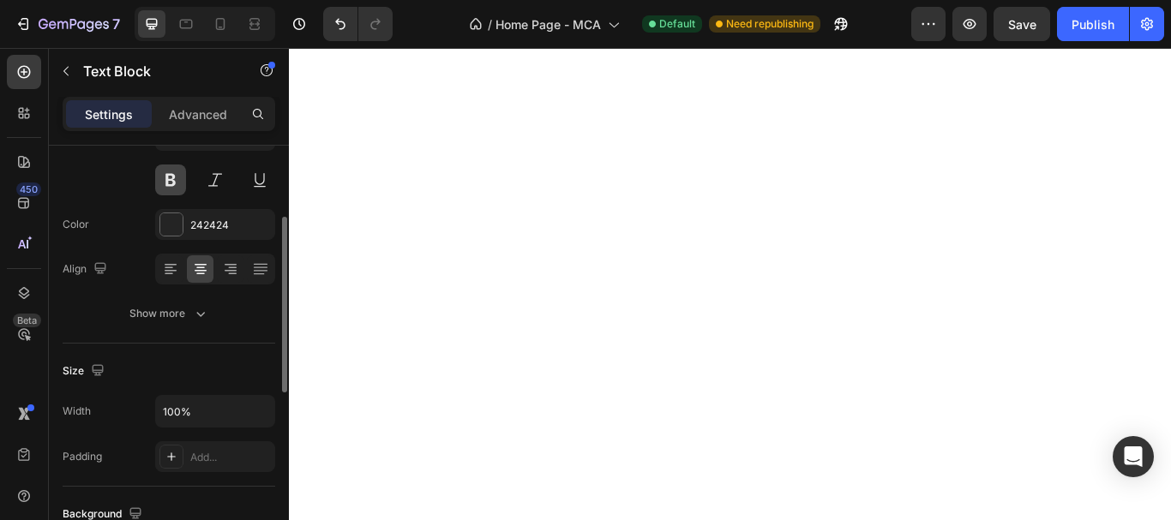
click at [178, 183] on button at bounding box center [170, 180] width 31 height 31
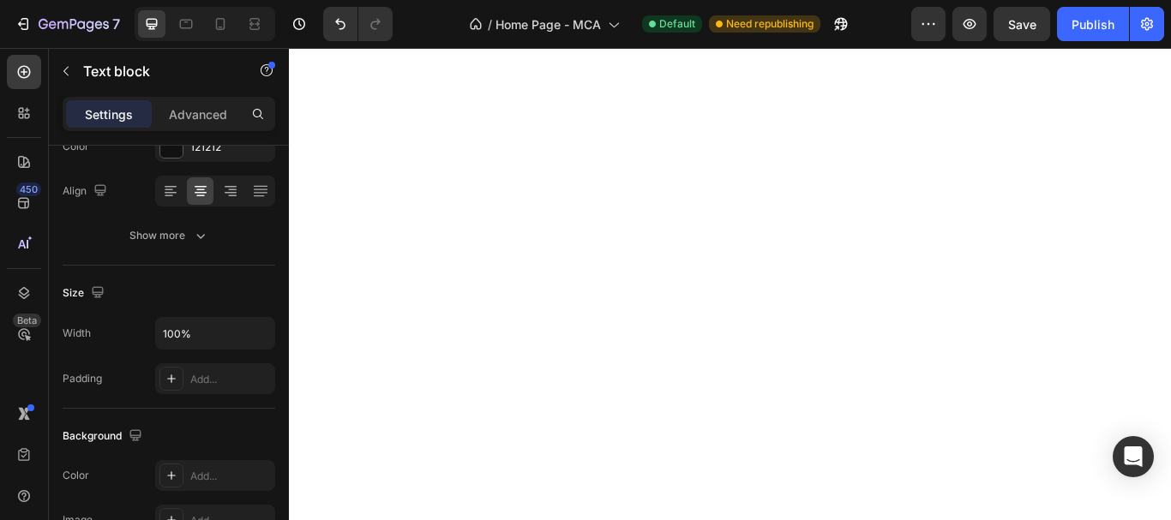
scroll to position [0, 0]
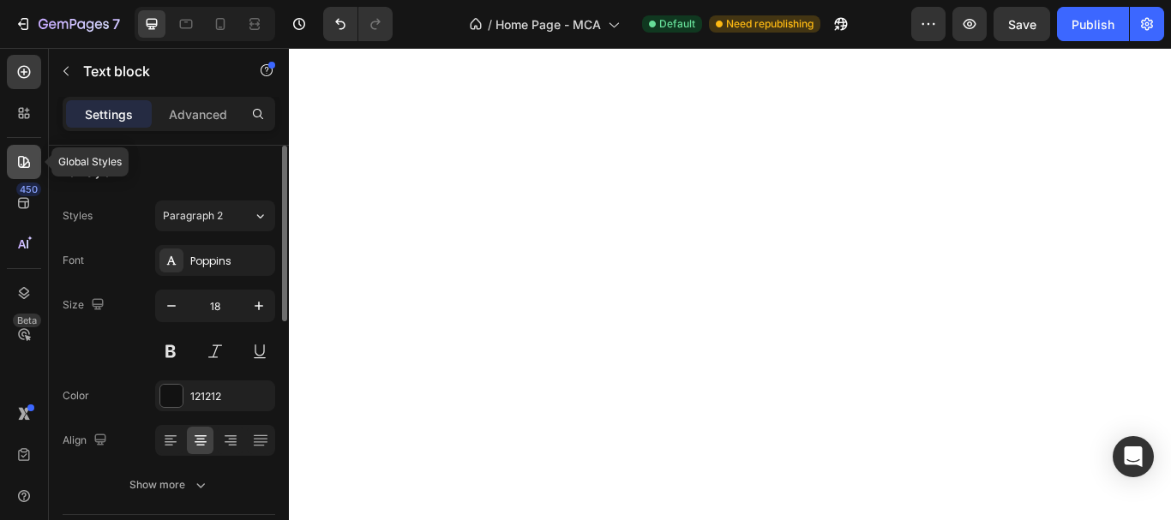
click at [24, 165] on icon at bounding box center [24, 162] width 12 height 12
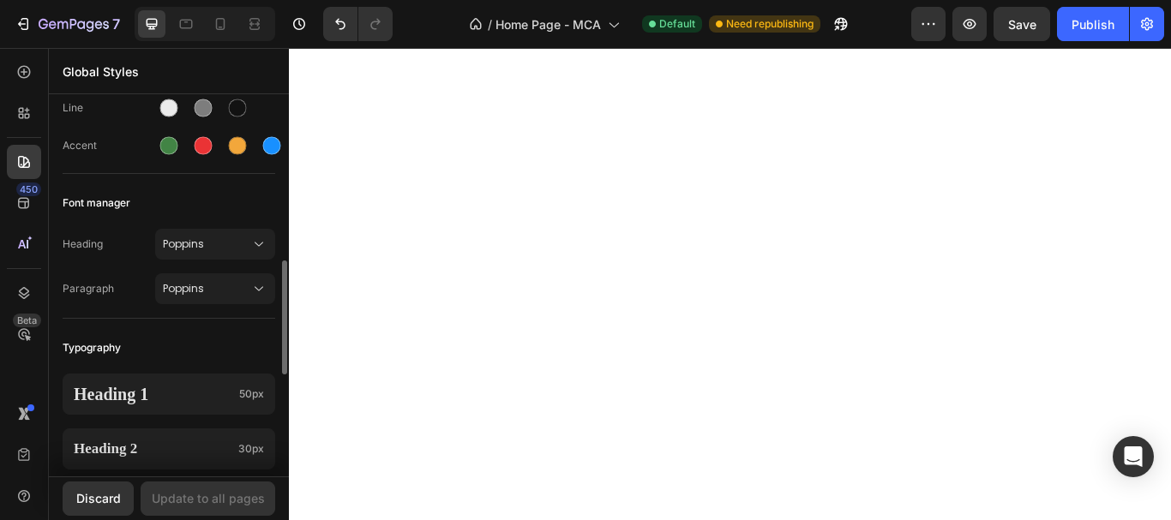
scroll to position [343, 0]
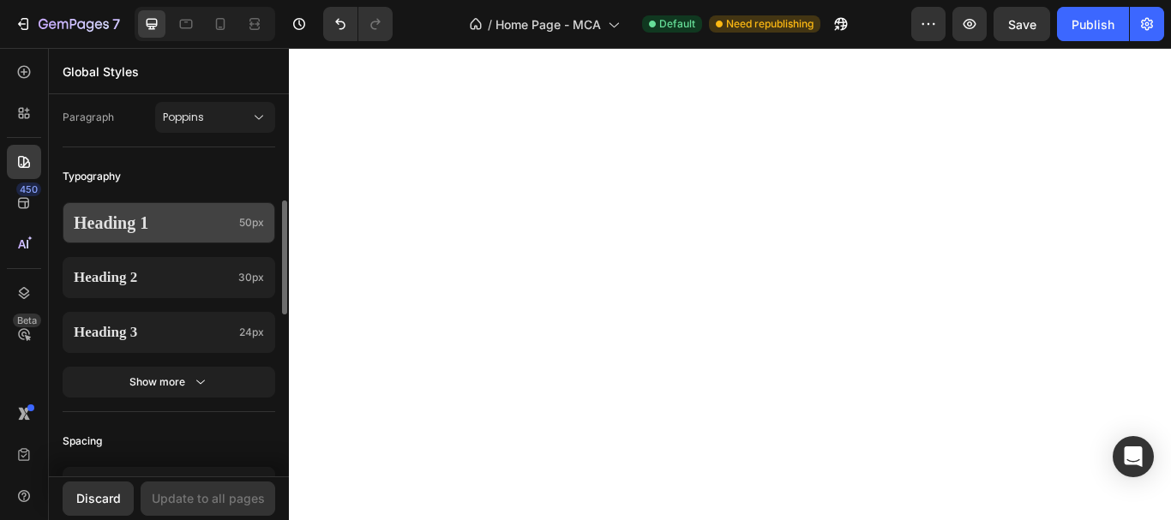
click at [187, 215] on p "Heading 1" at bounding box center [153, 223] width 159 height 22
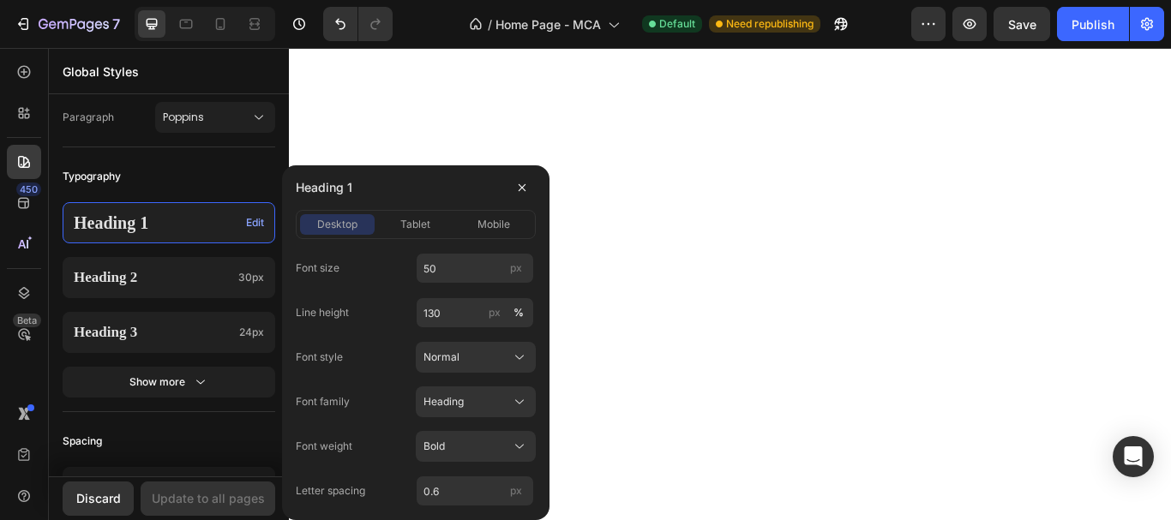
click at [176, 178] on div "Typography" at bounding box center [169, 176] width 213 height 31
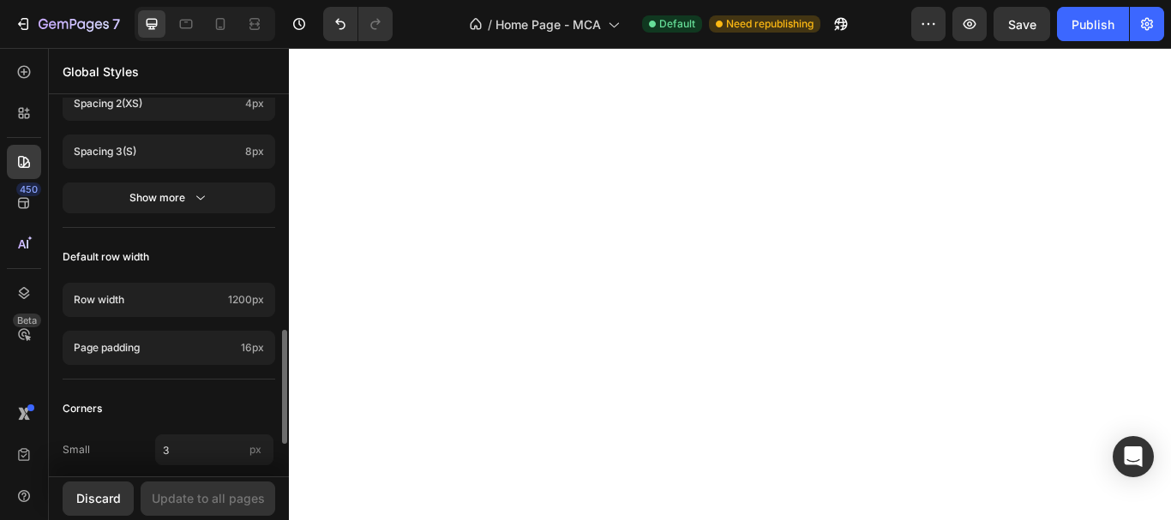
scroll to position [877, 0]
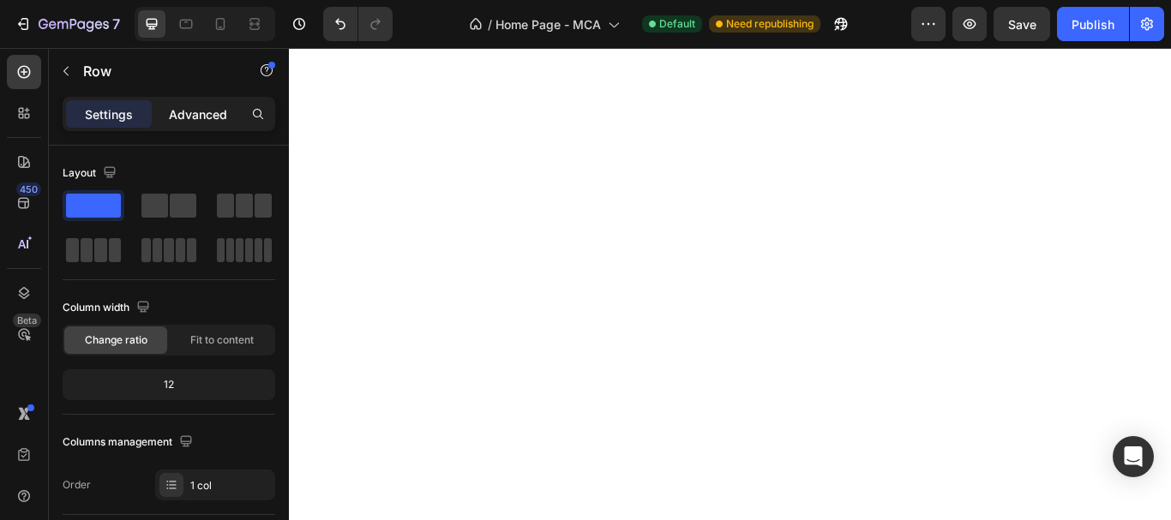
click at [169, 108] on p "Advanced" at bounding box center [198, 114] width 58 height 18
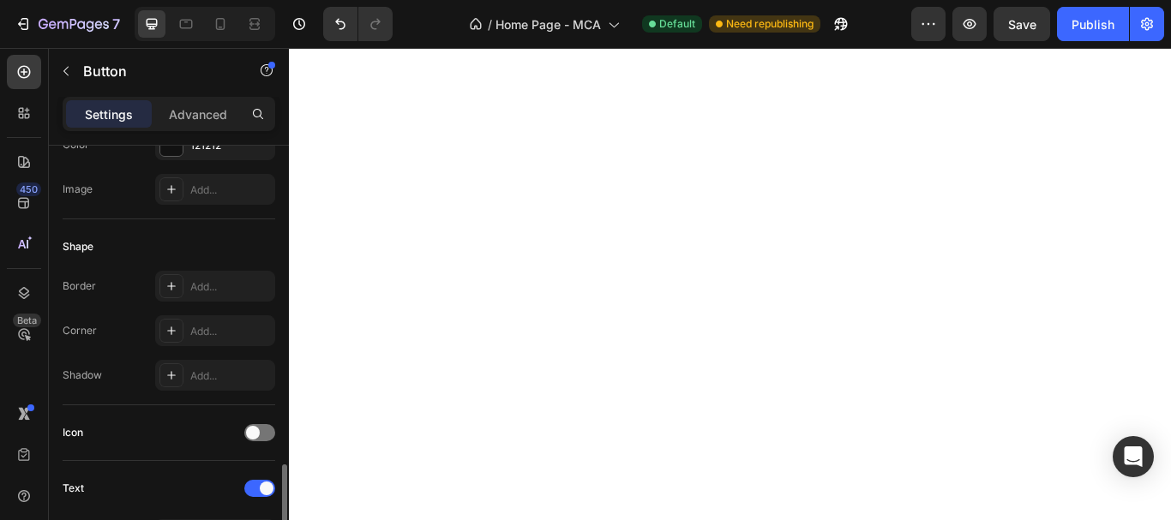
scroll to position [600, 0]
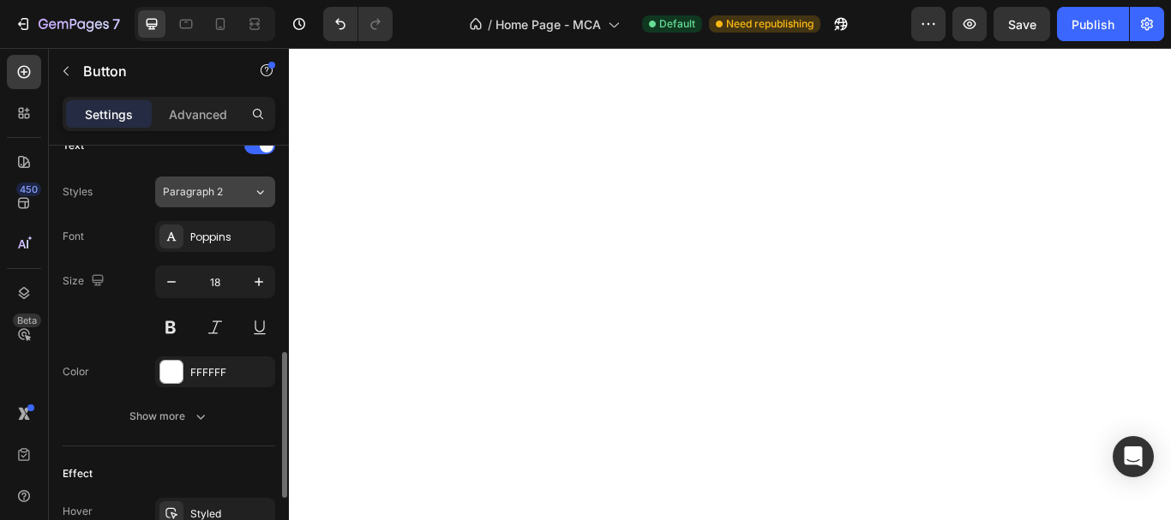
click at [239, 202] on button "Paragraph 2" at bounding box center [215, 192] width 120 height 31
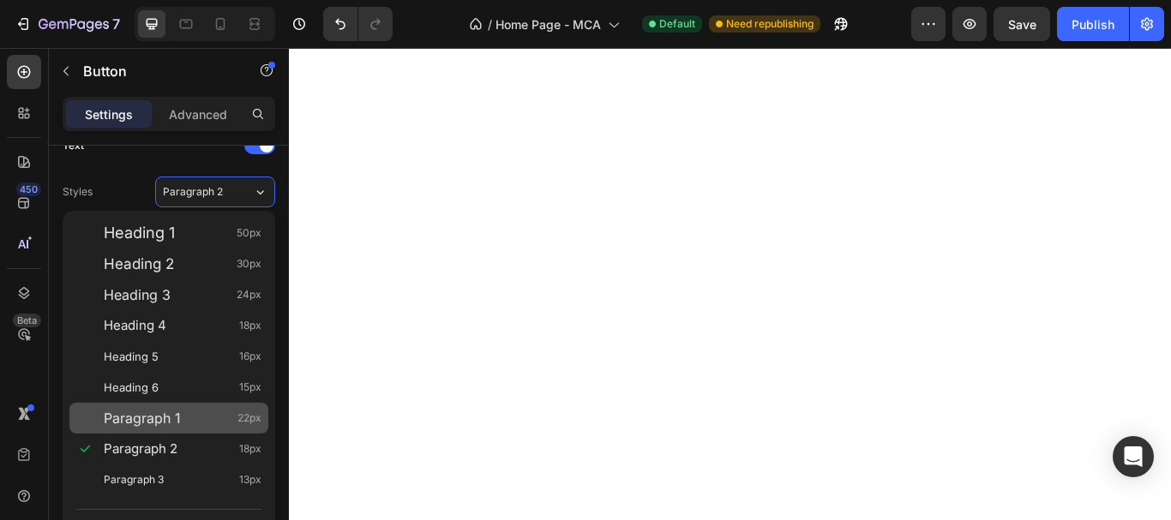
click at [192, 425] on div "Paragraph 1 22px" at bounding box center [183, 418] width 158 height 17
type input "22"
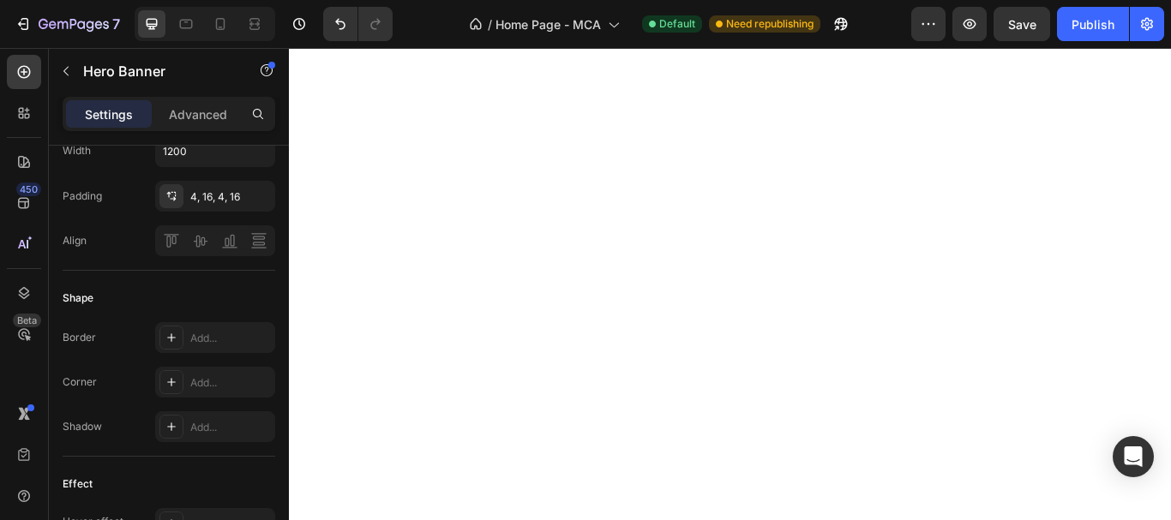
scroll to position [0, 0]
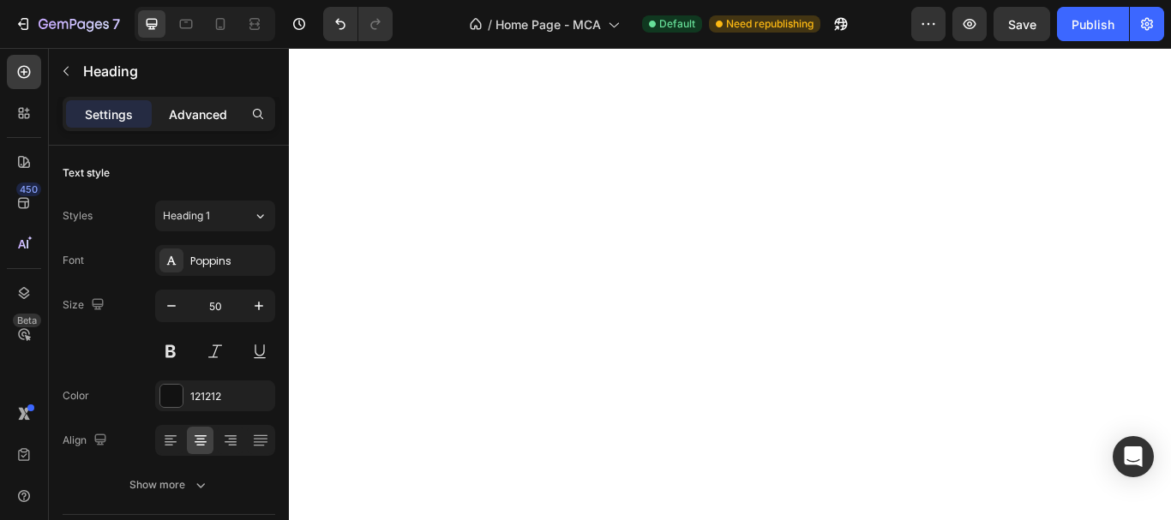
click at [214, 113] on p "Advanced" at bounding box center [198, 114] width 58 height 18
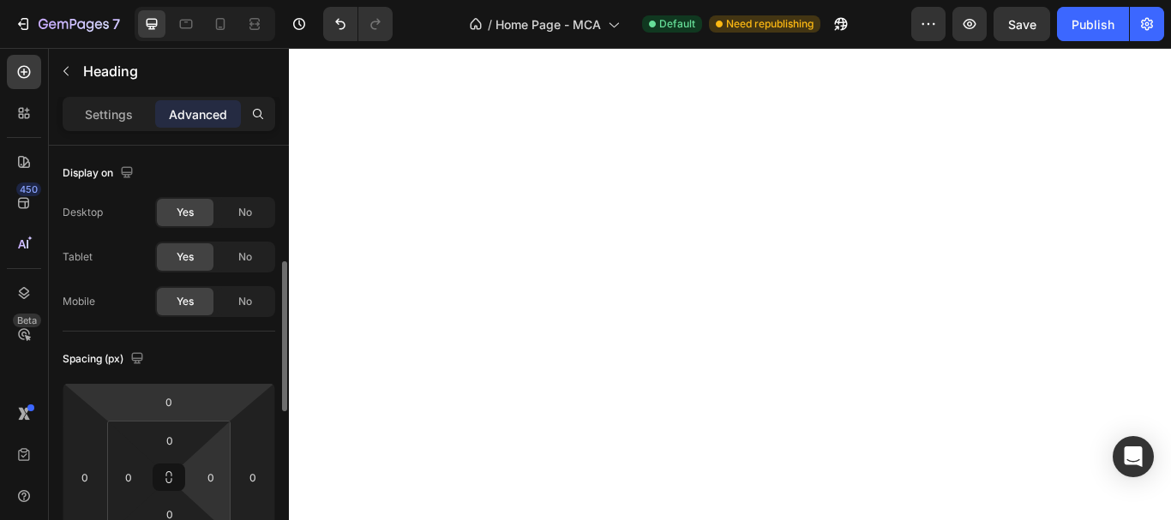
scroll to position [171, 0]
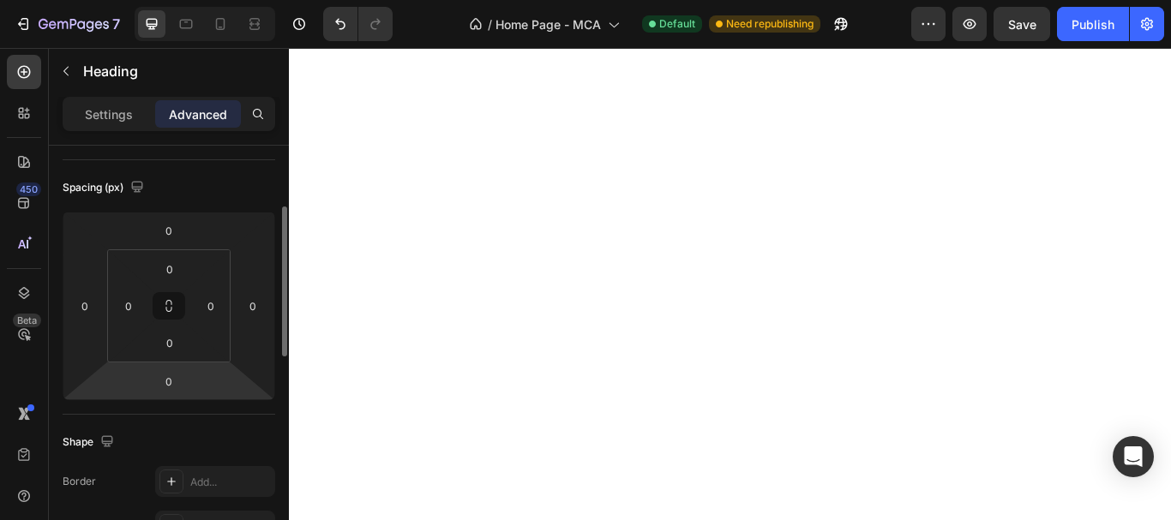
click at [171, 375] on input "0" at bounding box center [169, 382] width 34 height 26
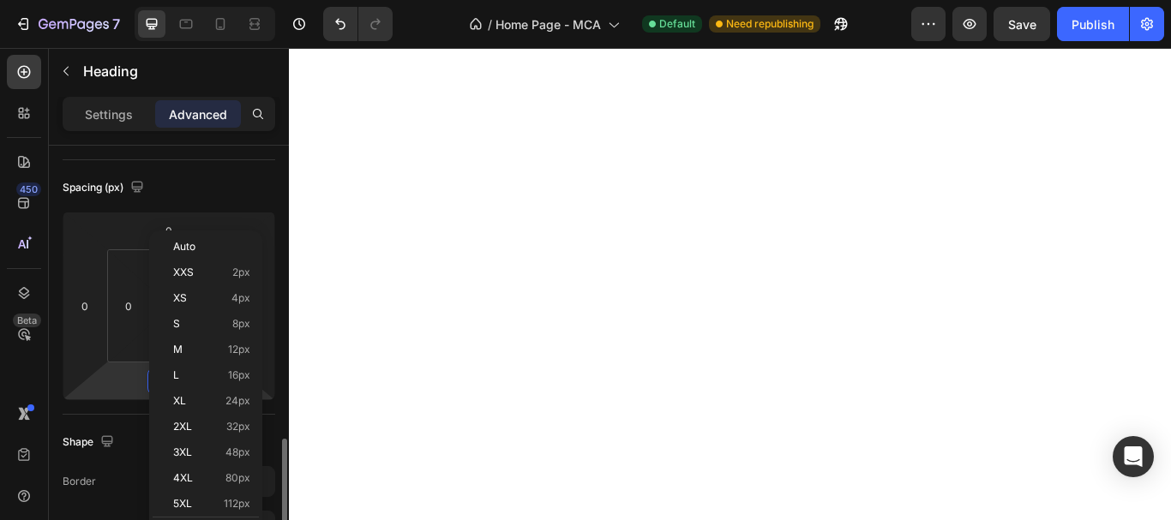
scroll to position [343, 0]
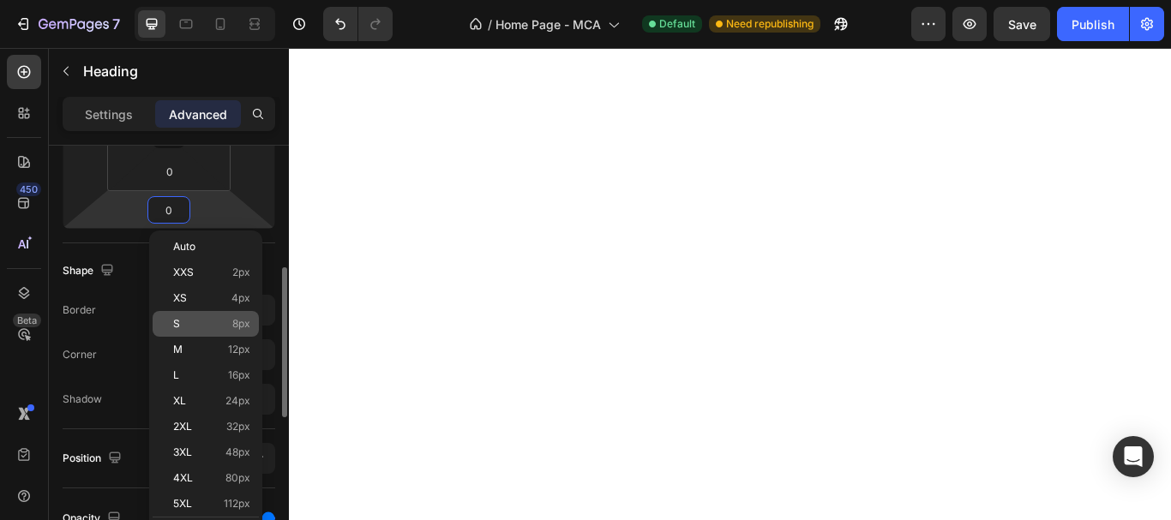
click at [206, 327] on p "S 8px" at bounding box center [211, 324] width 77 height 12
type input "8"
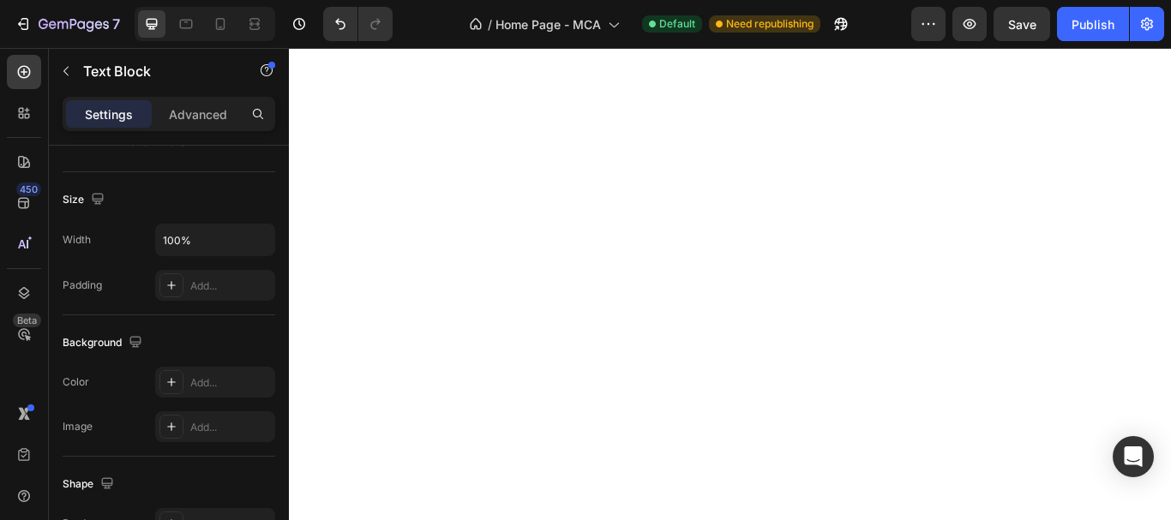
scroll to position [0, 0]
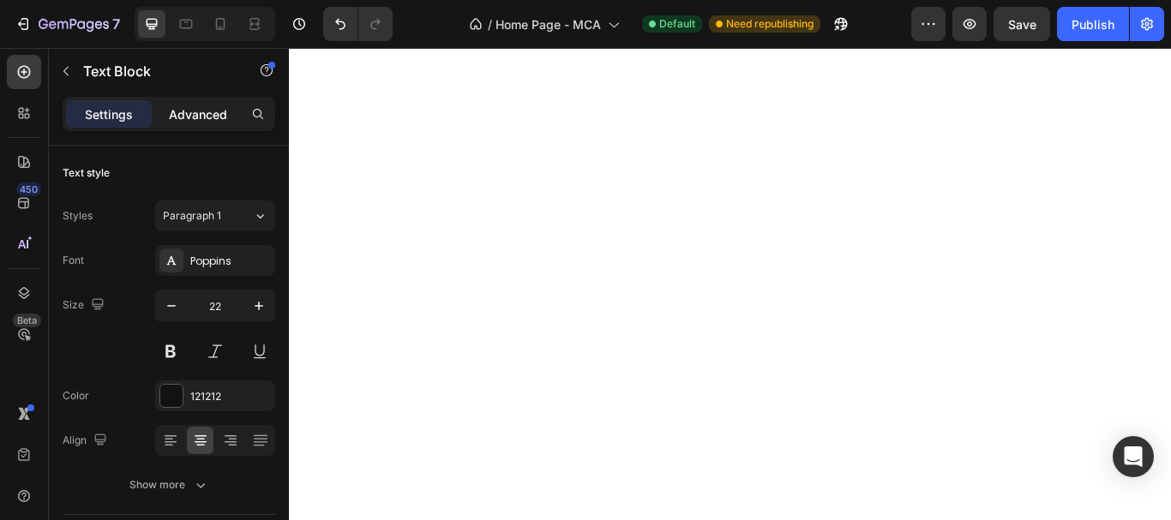
click at [201, 111] on p "Advanced" at bounding box center [198, 114] width 58 height 18
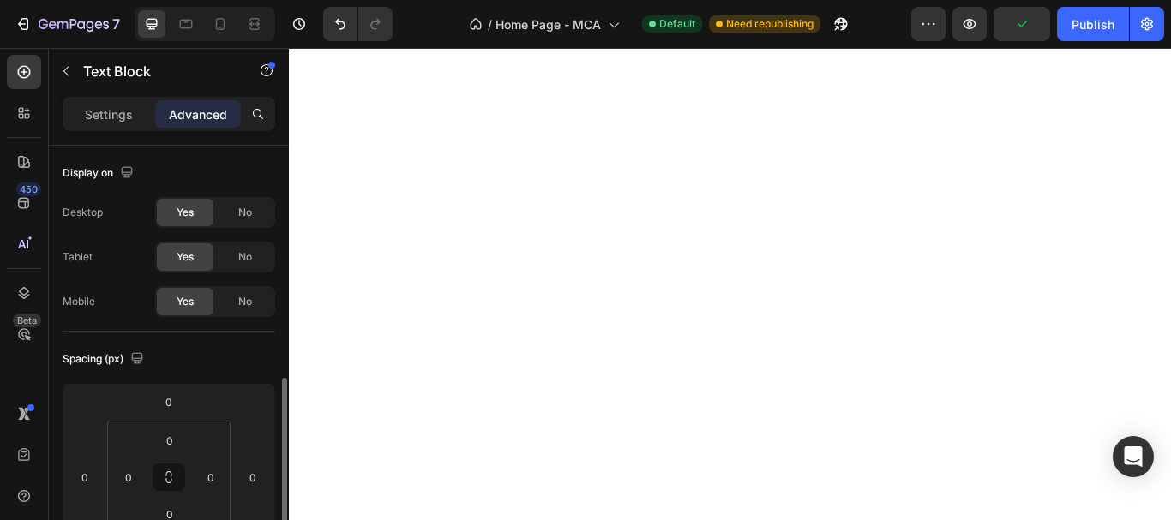
scroll to position [257, 0]
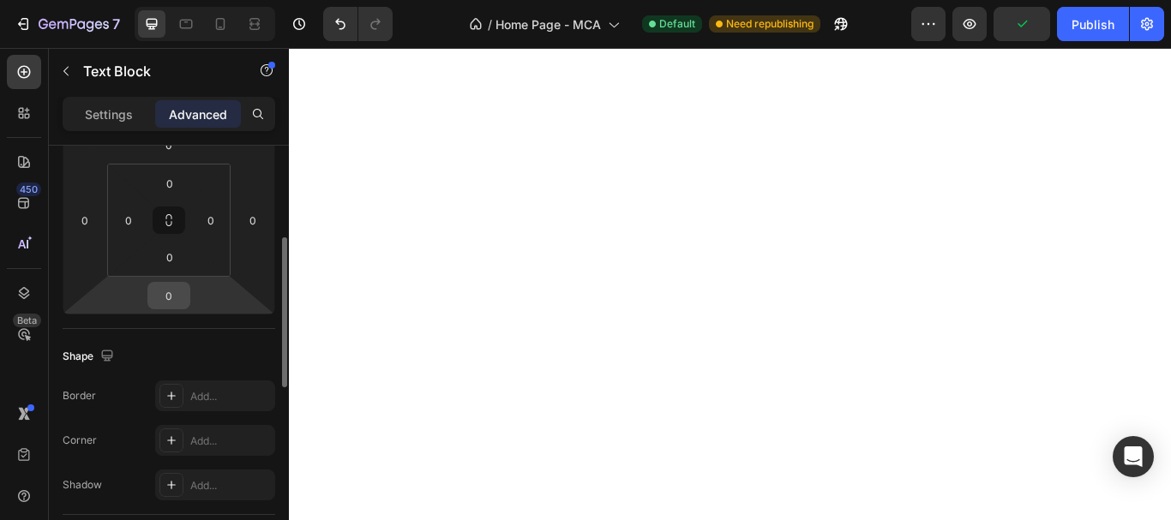
click at [169, 298] on input "0" at bounding box center [169, 296] width 34 height 26
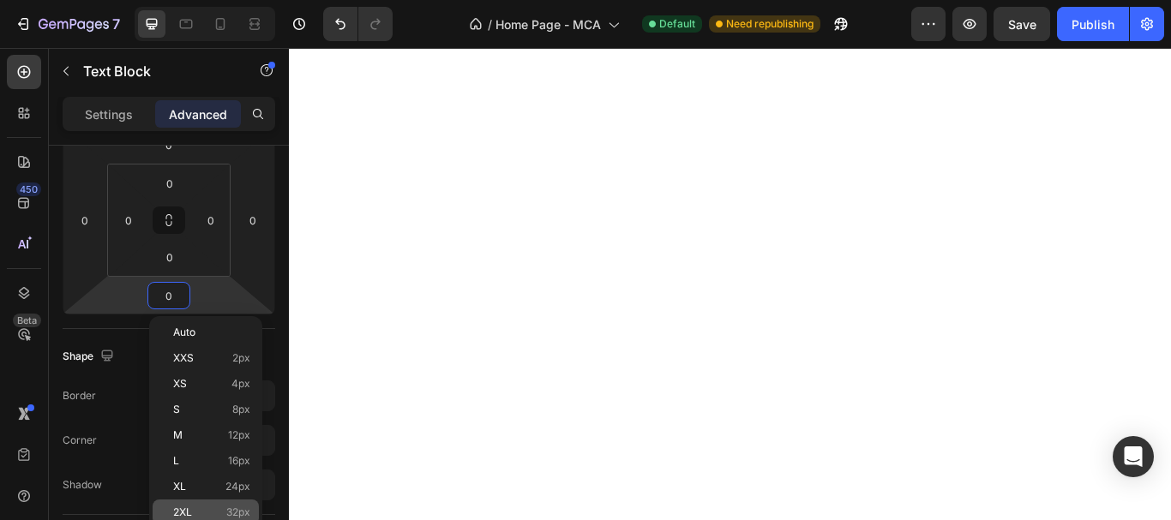
click at [211, 511] on p "2XL 32px" at bounding box center [211, 513] width 77 height 12
type input "32"
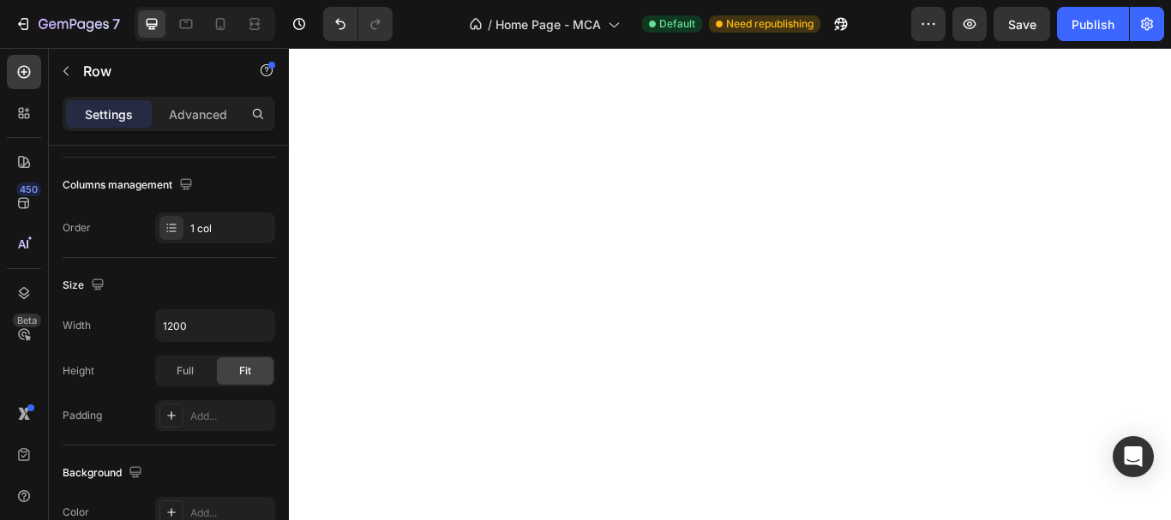
scroll to position [0, 0]
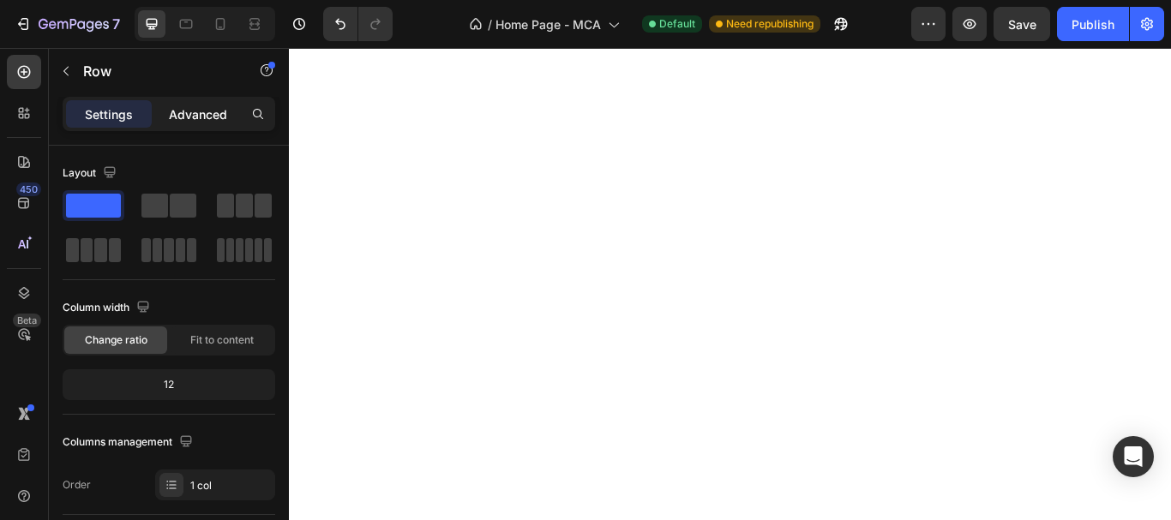
click at [219, 123] on div "Advanced" at bounding box center [198, 113] width 86 height 27
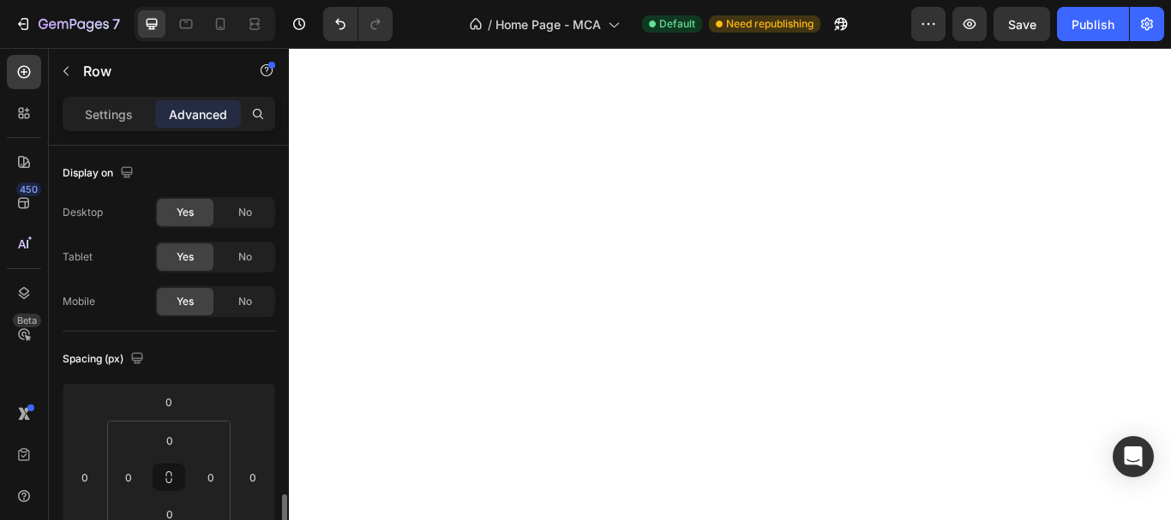
scroll to position [257, 0]
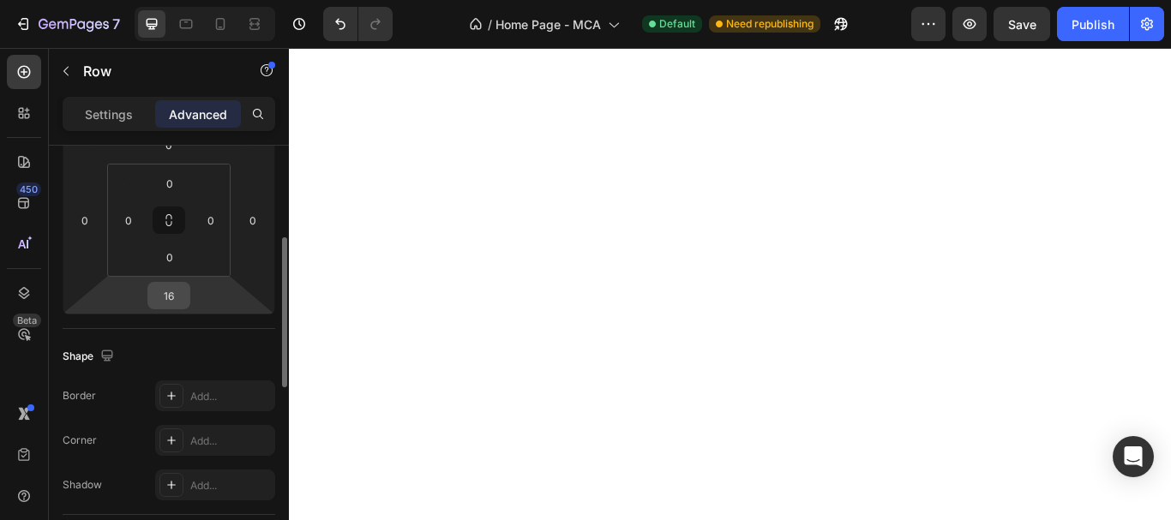
drag, startPoint x: 174, startPoint y: 303, endPoint x: 190, endPoint y: 376, distance: 75.5
click at [174, 303] on input "16" at bounding box center [169, 296] width 34 height 26
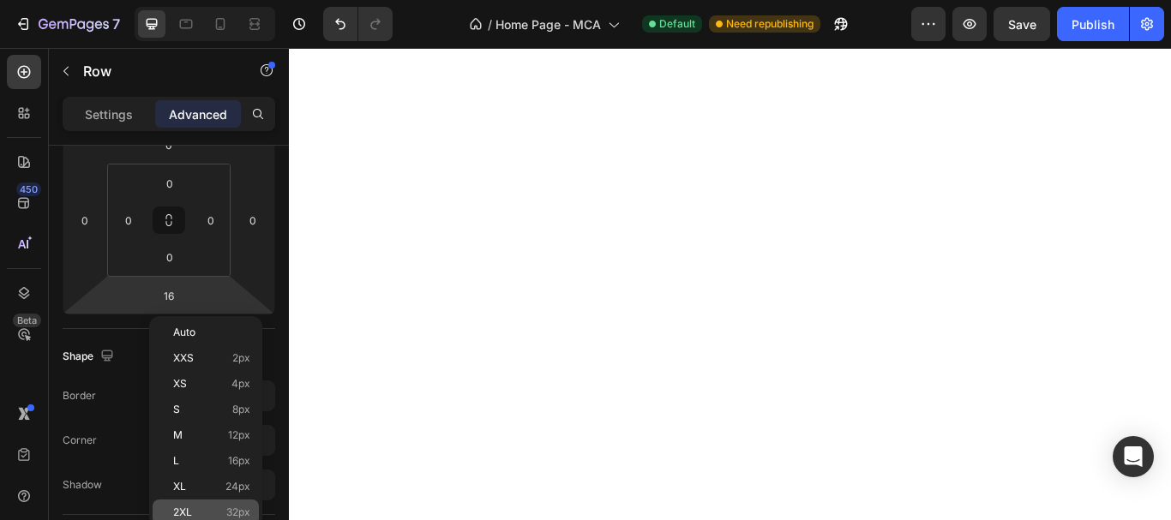
click at [201, 511] on p "2XL 32px" at bounding box center [211, 513] width 77 height 12
type input "32"
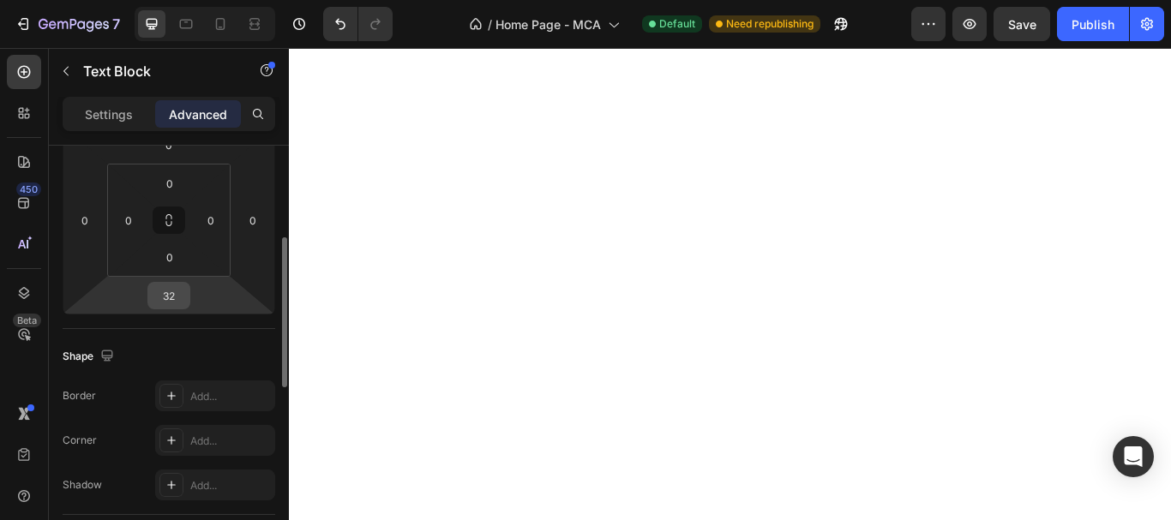
click at [162, 300] on input "32" at bounding box center [169, 296] width 34 height 26
type input "0"
click at [247, 332] on div "Shape Border Add... Corner Add... Shadow Add..." at bounding box center [169, 422] width 213 height 186
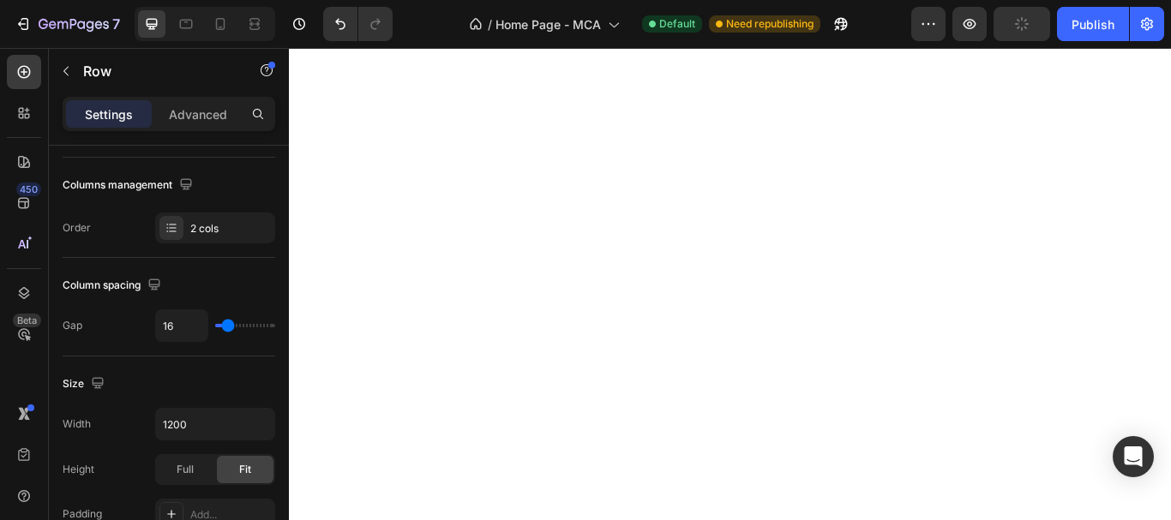
scroll to position [0, 0]
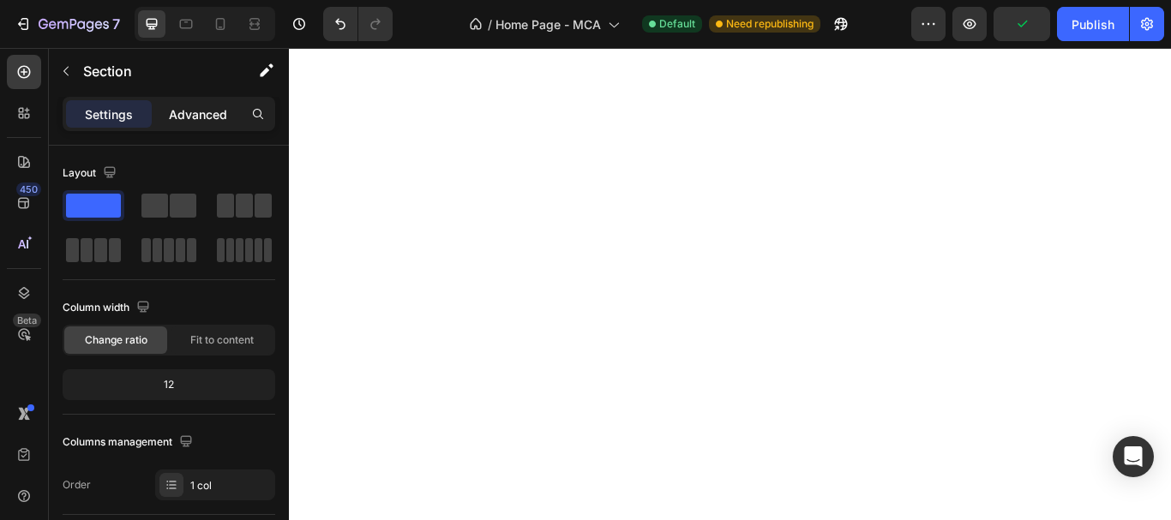
click at [185, 117] on p "Advanced" at bounding box center [198, 114] width 58 height 18
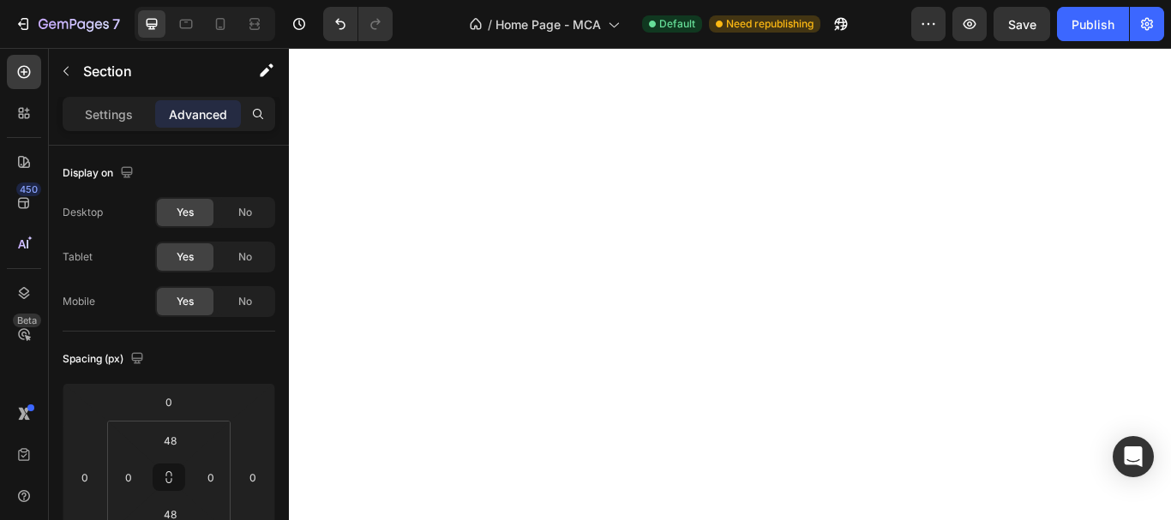
scroll to position [171, 0]
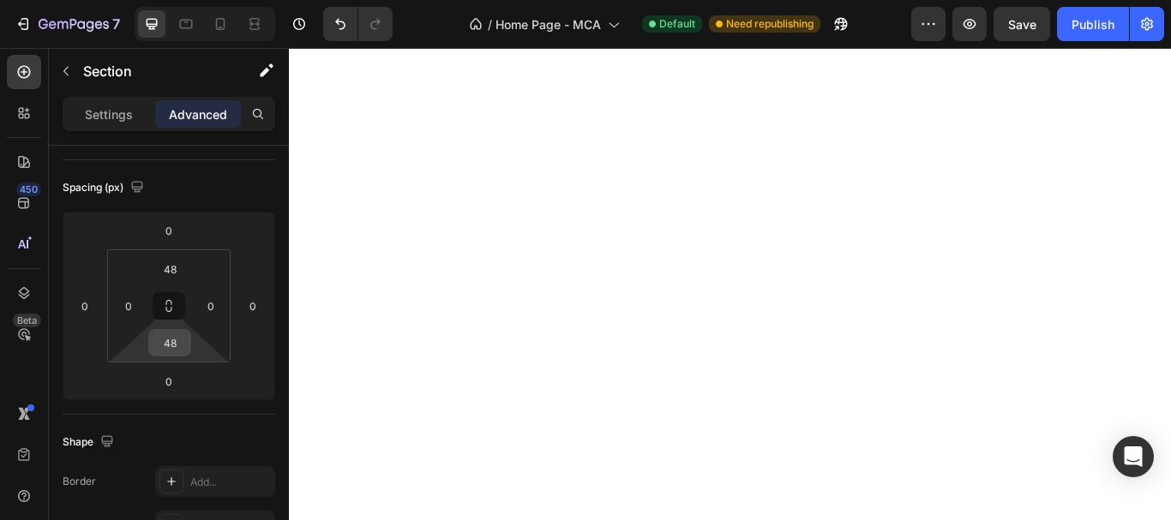
click at [164, 345] on input "48" at bounding box center [170, 343] width 34 height 26
type input "0"
click at [171, 267] on input "48" at bounding box center [170, 269] width 34 height 26
type input "0"
click at [211, 191] on div "Spacing (px)" at bounding box center [169, 187] width 213 height 27
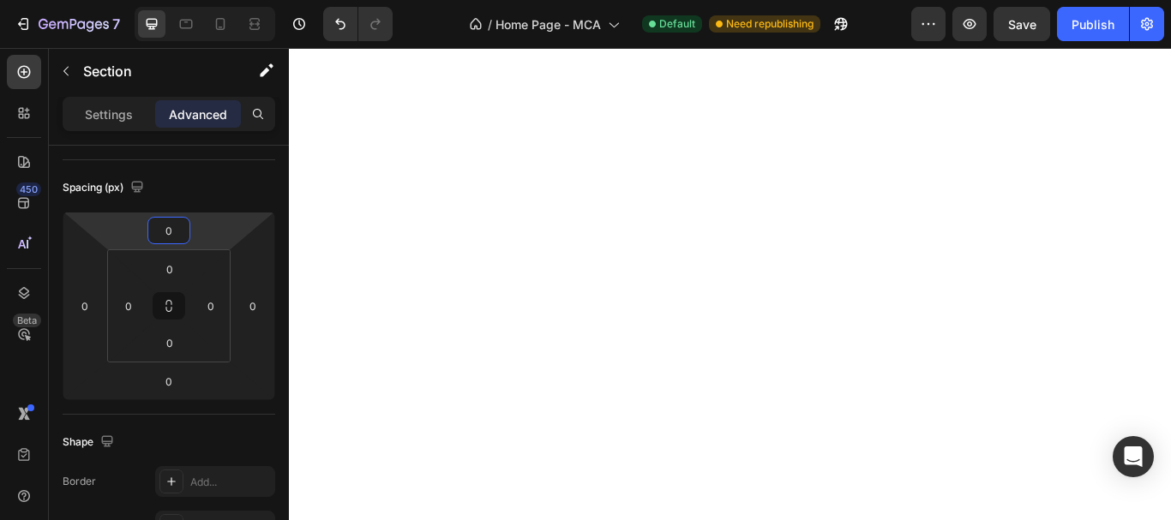
click at [177, 235] on input "0" at bounding box center [169, 231] width 34 height 26
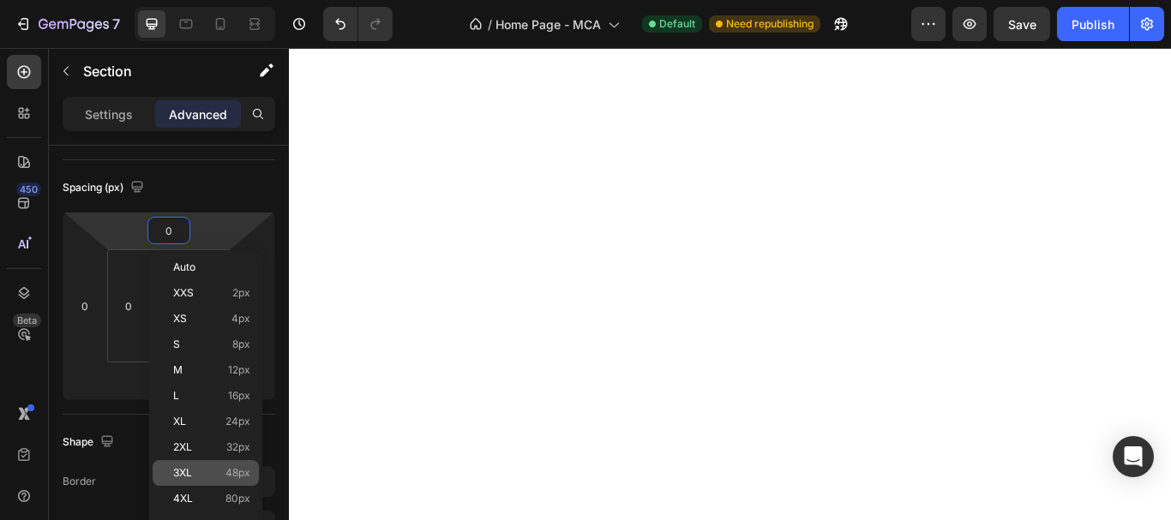
click at [201, 467] on p "3XL 48px" at bounding box center [211, 473] width 77 height 12
type input "48"
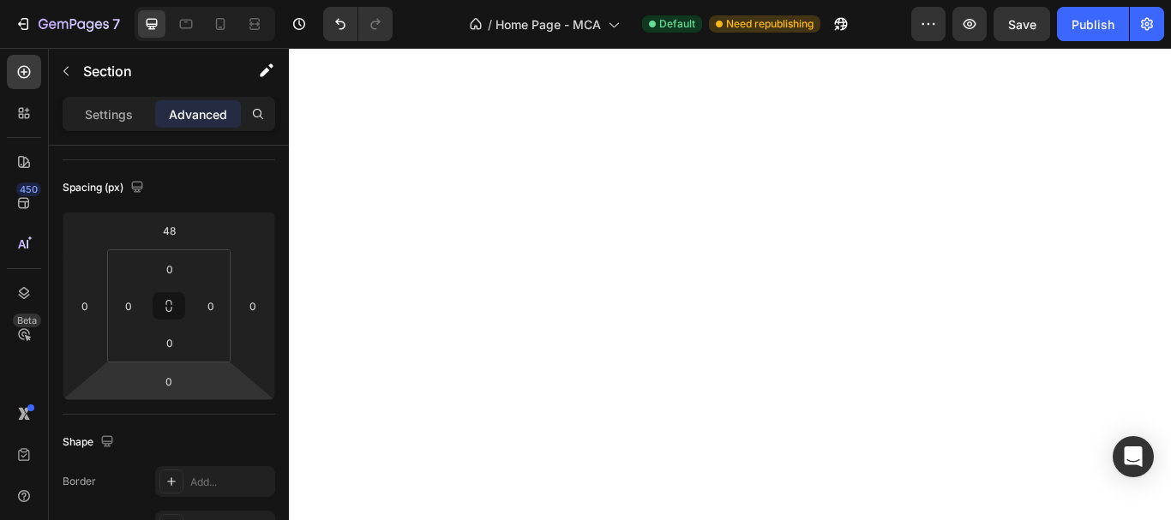
click at [168, 374] on input "0" at bounding box center [169, 382] width 34 height 26
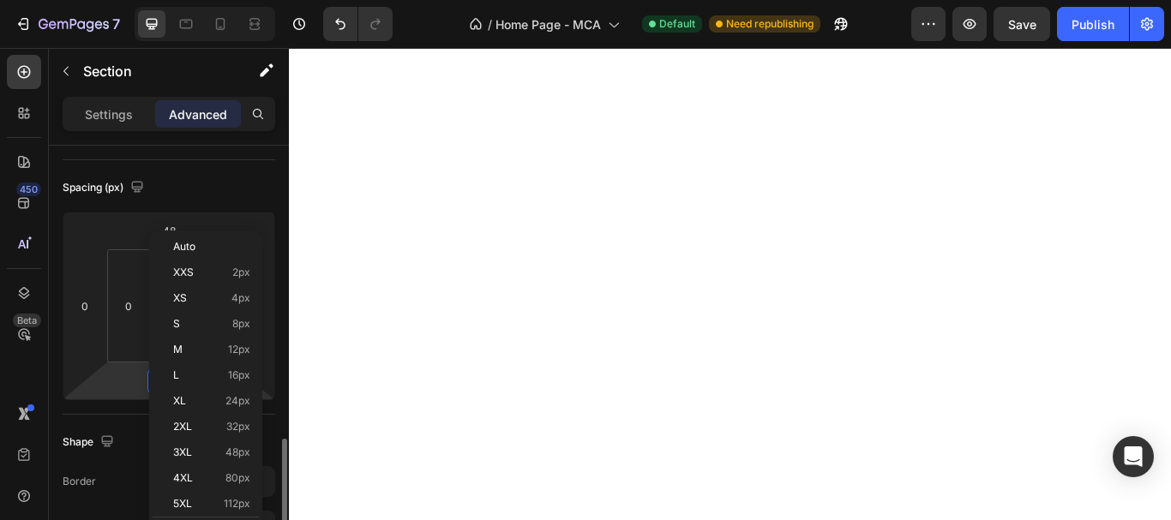
scroll to position [343, 0]
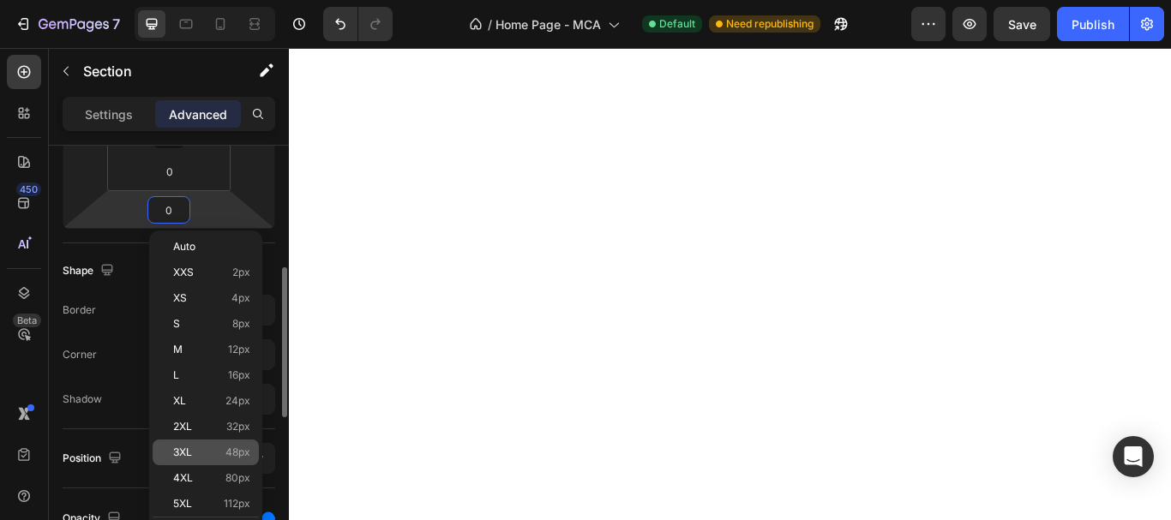
click at [190, 444] on div "3XL 48px" at bounding box center [206, 453] width 106 height 26
type input "48"
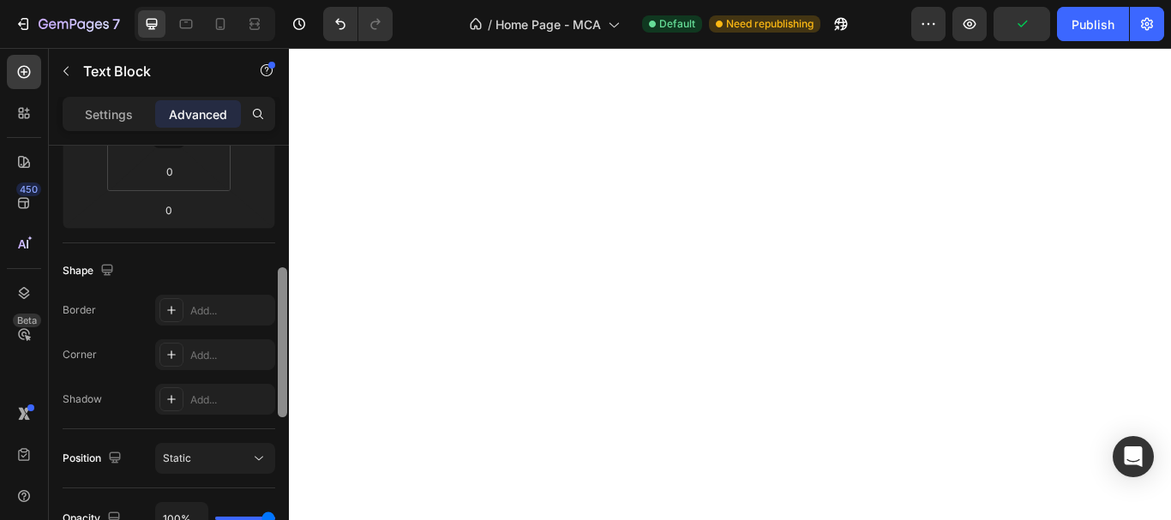
scroll to position [0, 0]
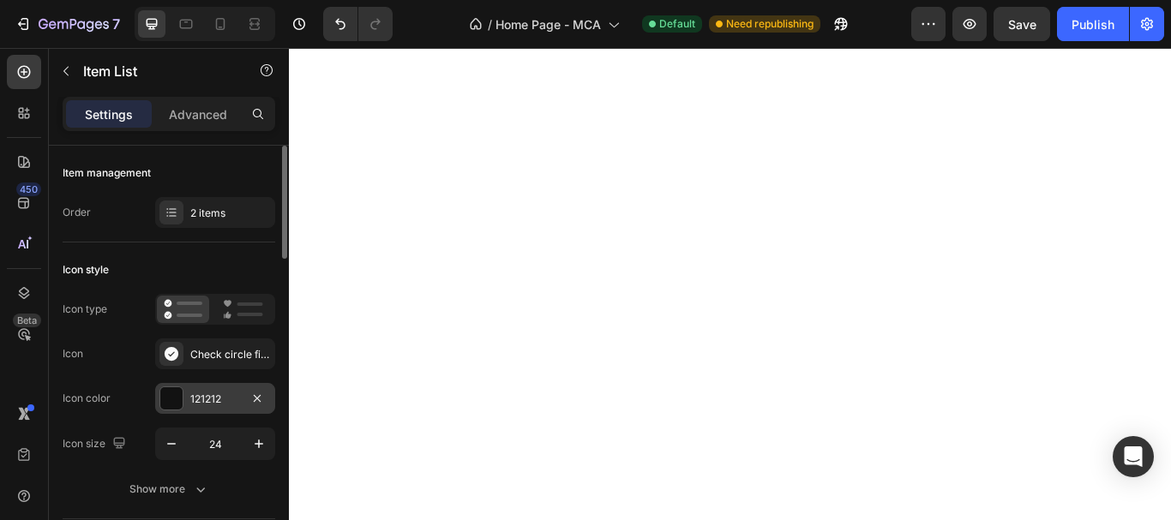
click at [219, 400] on div "121212" at bounding box center [215, 399] width 50 height 15
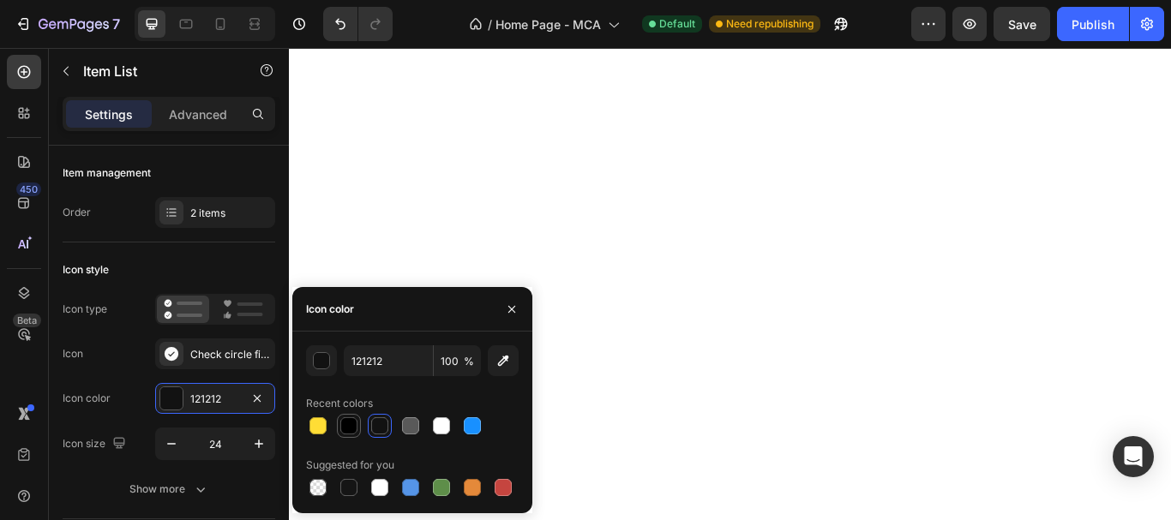
click at [347, 433] on div at bounding box center [348, 425] width 17 height 17
click at [373, 429] on div at bounding box center [379, 425] width 17 height 17
type input "121212"
click at [204, 278] on div "Icon style" at bounding box center [169, 269] width 213 height 27
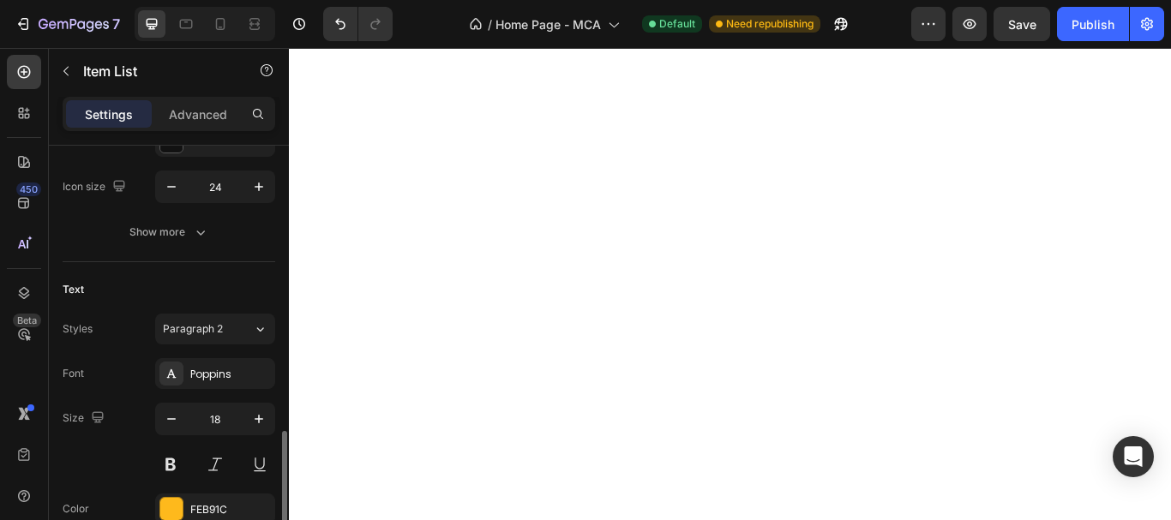
scroll to position [429, 0]
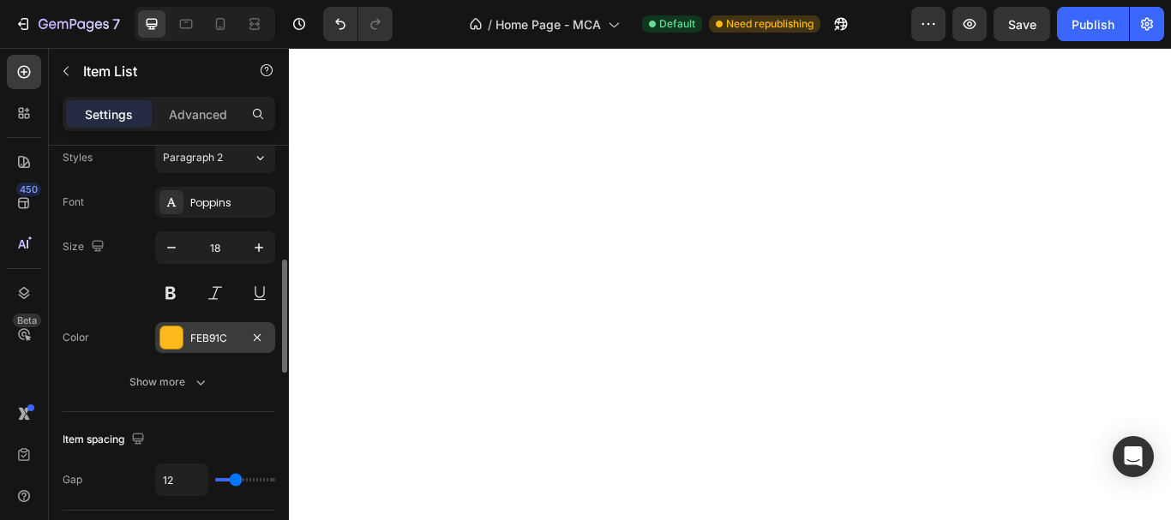
click at [199, 343] on div "FEB91C" at bounding box center [215, 338] width 50 height 15
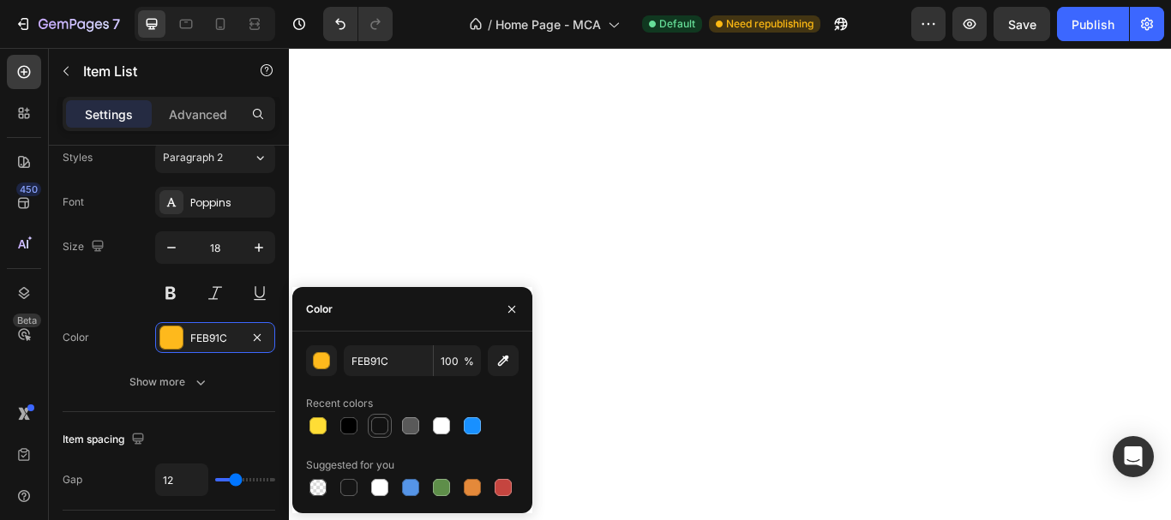
click at [380, 424] on div at bounding box center [379, 425] width 17 height 17
type input "121212"
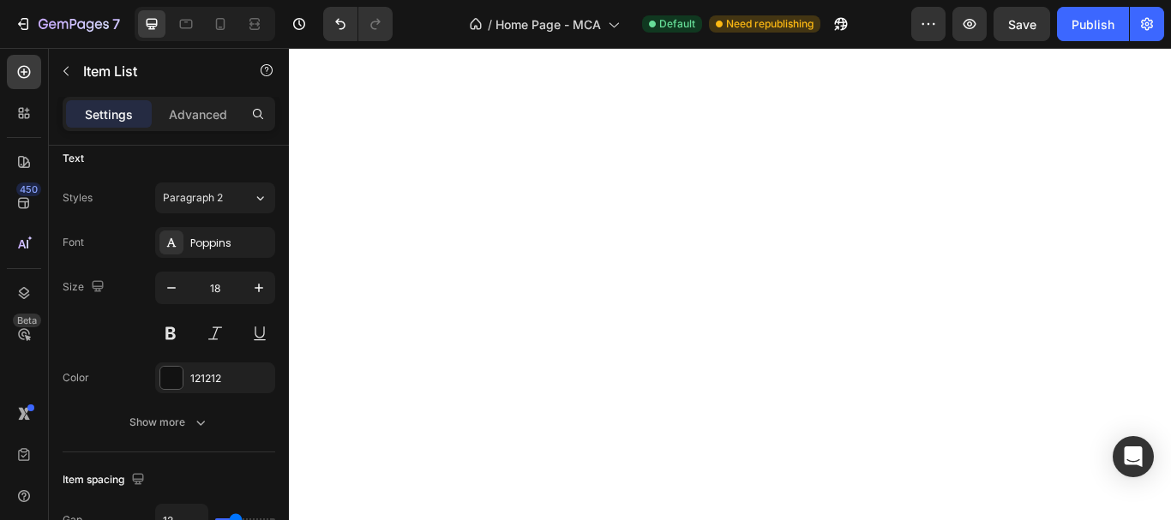
scroll to position [217, 0]
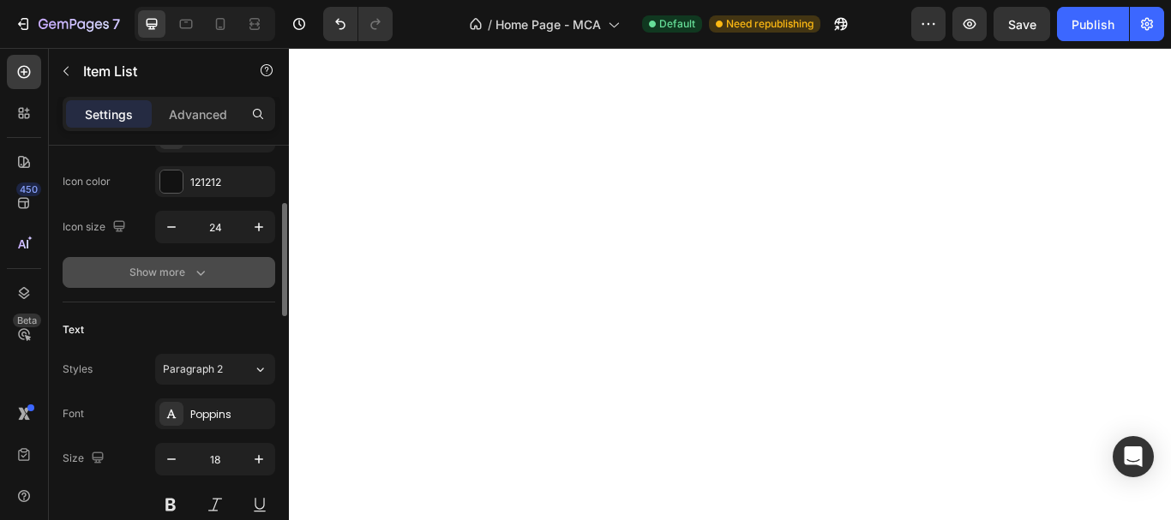
click at [200, 280] on icon "button" at bounding box center [200, 272] width 17 height 17
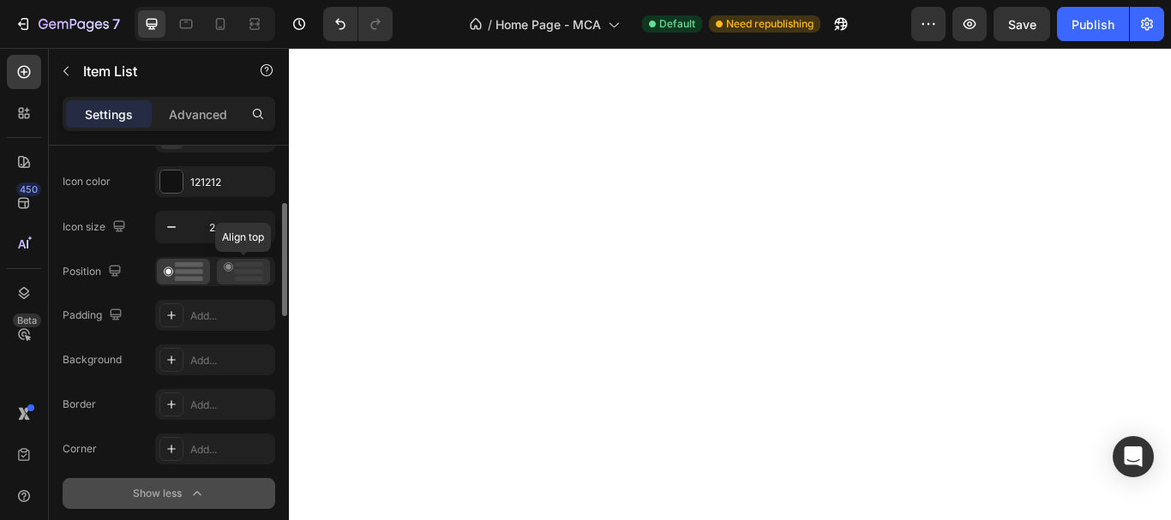
click at [244, 269] on icon at bounding box center [243, 271] width 39 height 19
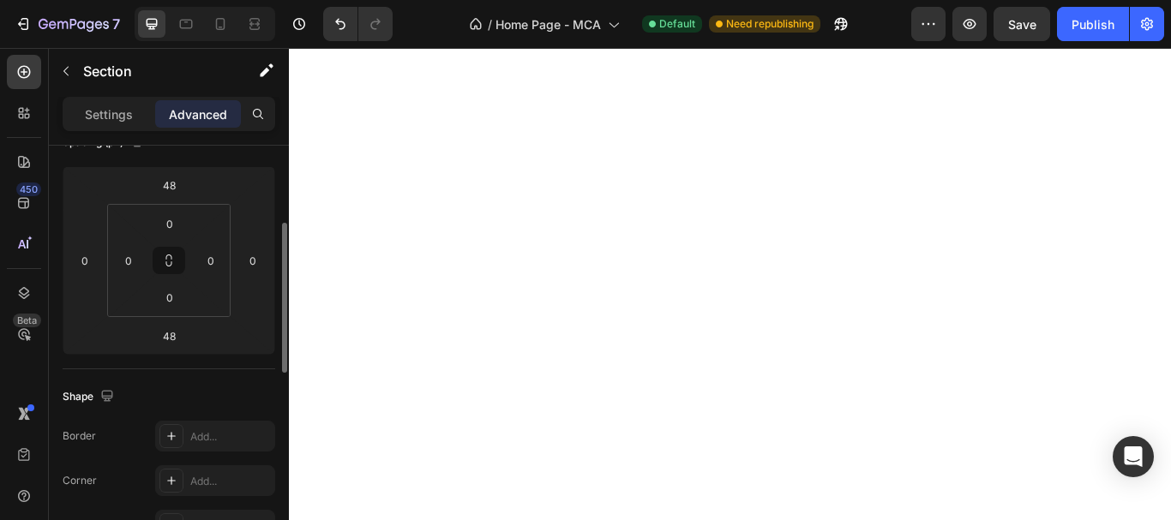
scroll to position [0, 0]
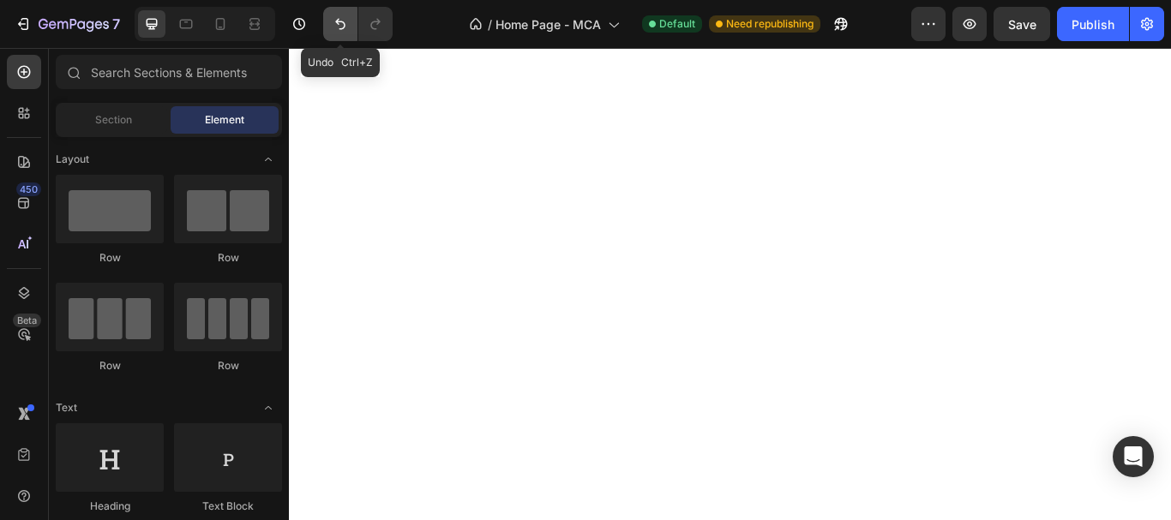
click at [337, 13] on button "Undo/Redo" at bounding box center [340, 24] width 34 height 34
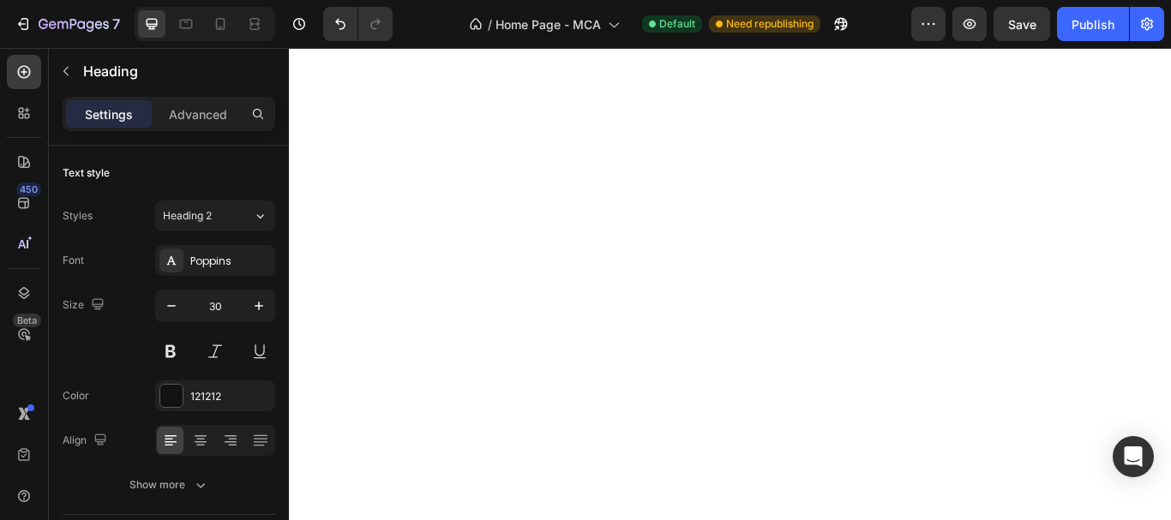
click at [213, 99] on div "Settings Advanced" at bounding box center [169, 114] width 213 height 34
click at [210, 105] on p "Advanced" at bounding box center [198, 114] width 58 height 18
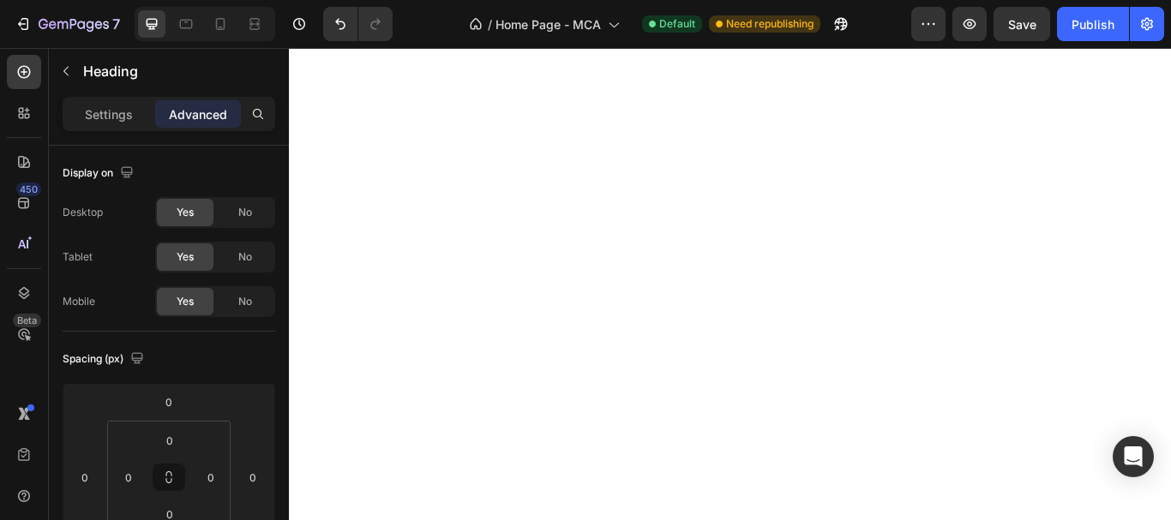
scroll to position [86, 0]
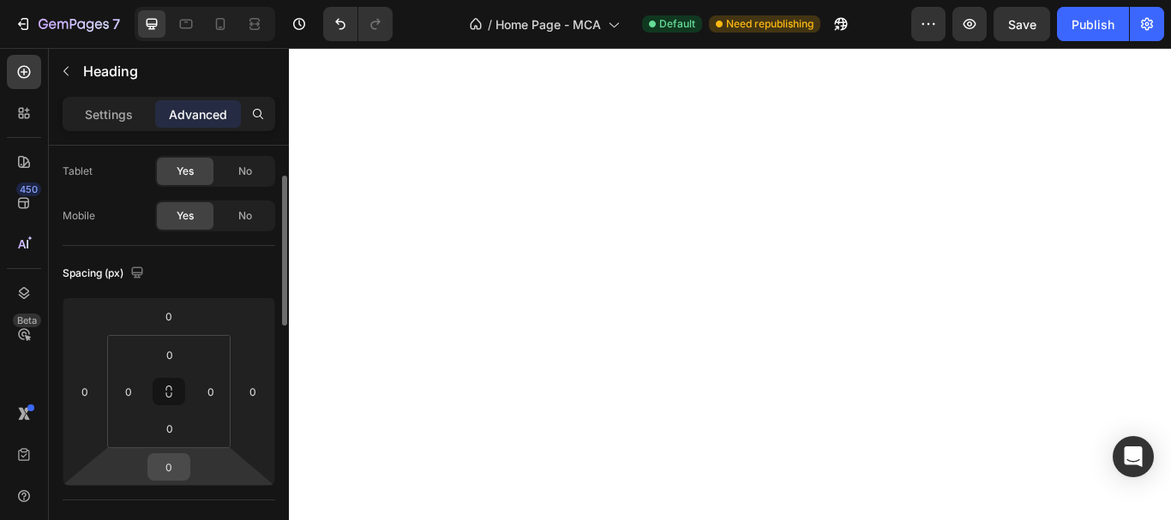
click at [159, 464] on input "0" at bounding box center [169, 467] width 34 height 26
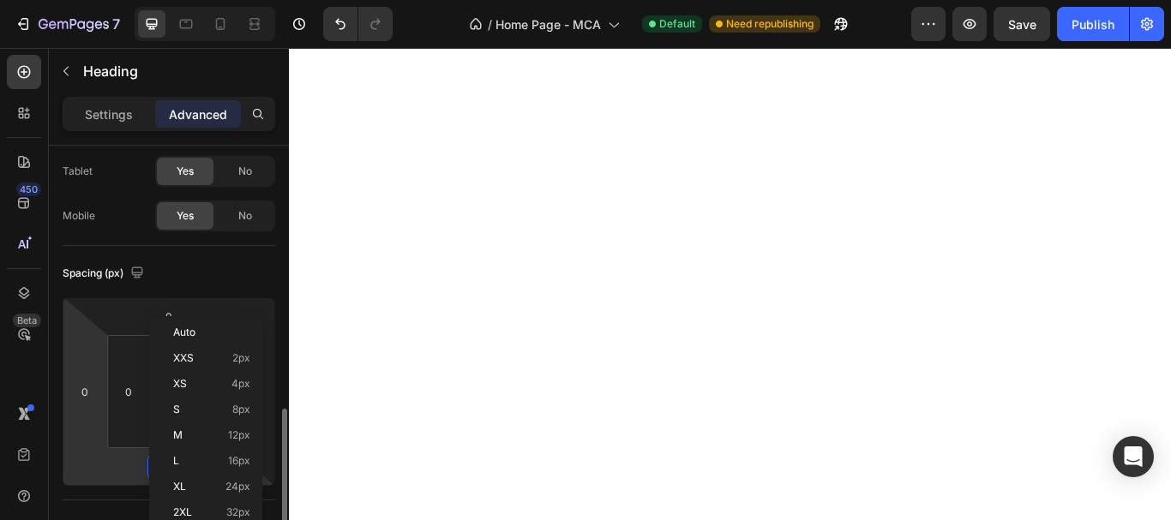
scroll to position [343, 0]
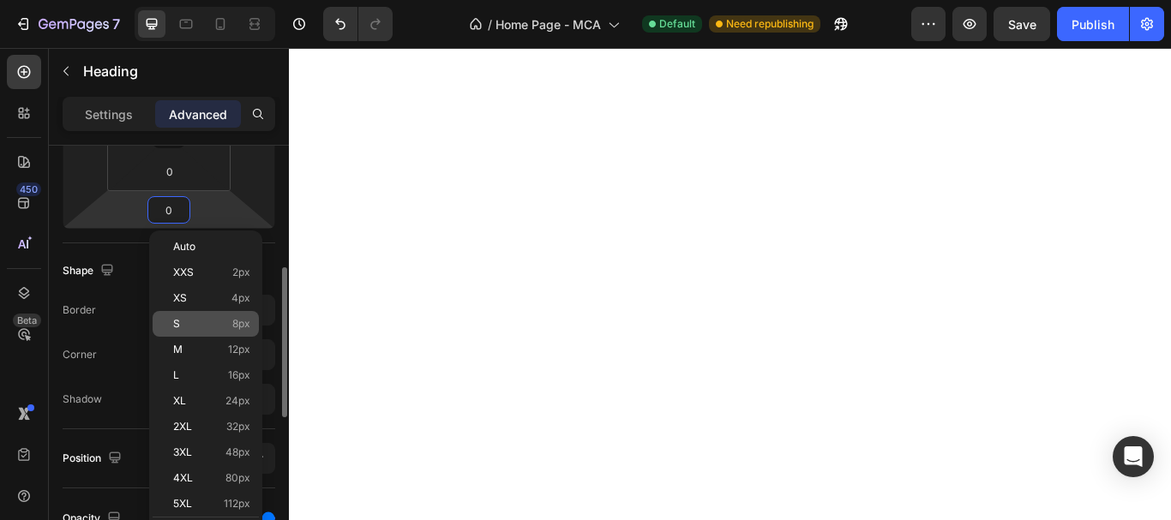
click at [228, 320] on p "S 8px" at bounding box center [211, 324] width 77 height 12
type input "8"
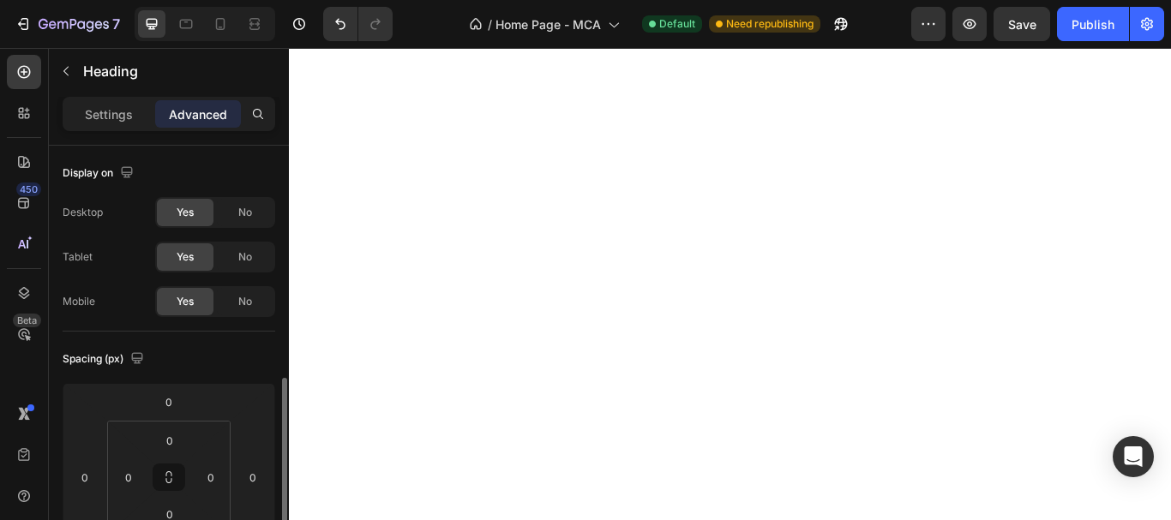
scroll to position [257, 0]
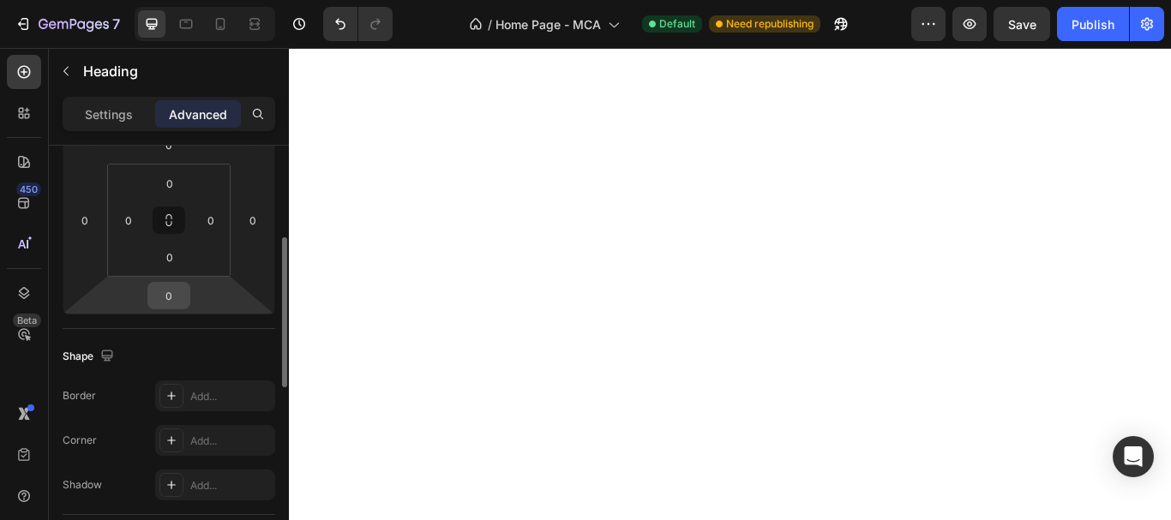
click at [165, 301] on input "0" at bounding box center [169, 296] width 34 height 26
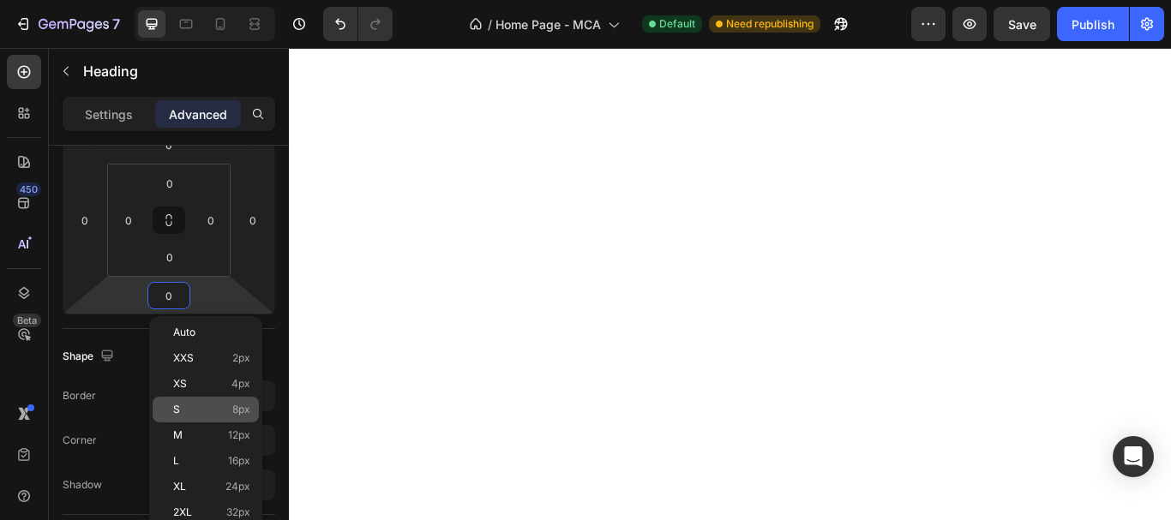
click at [232, 415] on span "8px" at bounding box center [241, 410] width 18 height 12
type input "8"
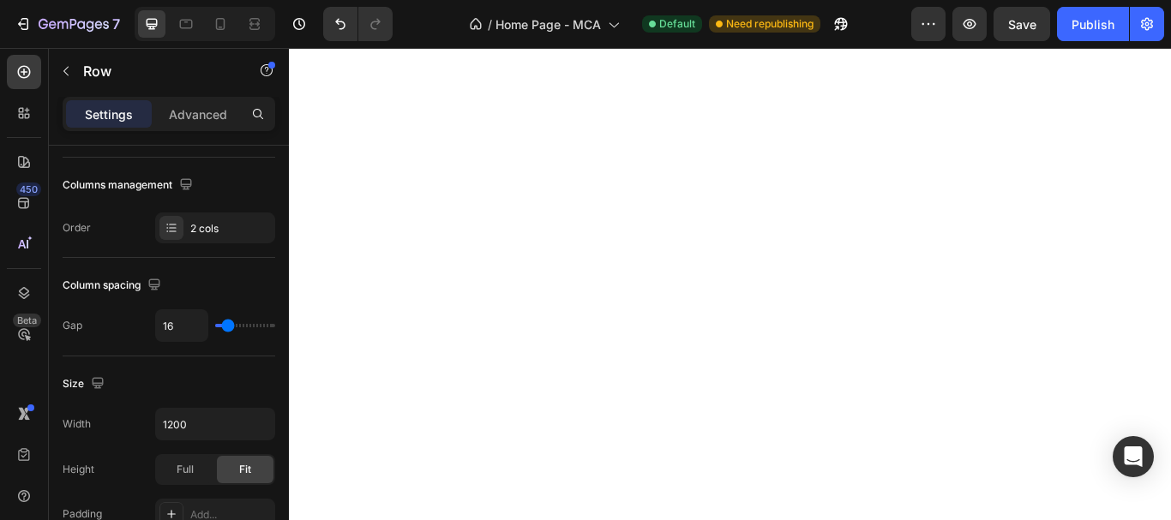
scroll to position [0, 0]
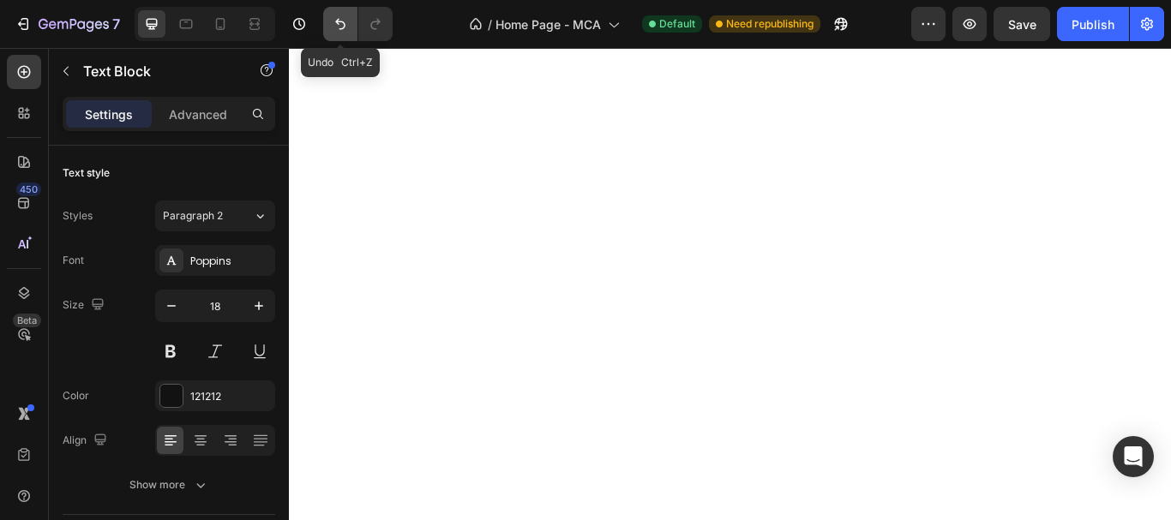
click at [327, 27] on button "Undo/Redo" at bounding box center [340, 24] width 34 height 34
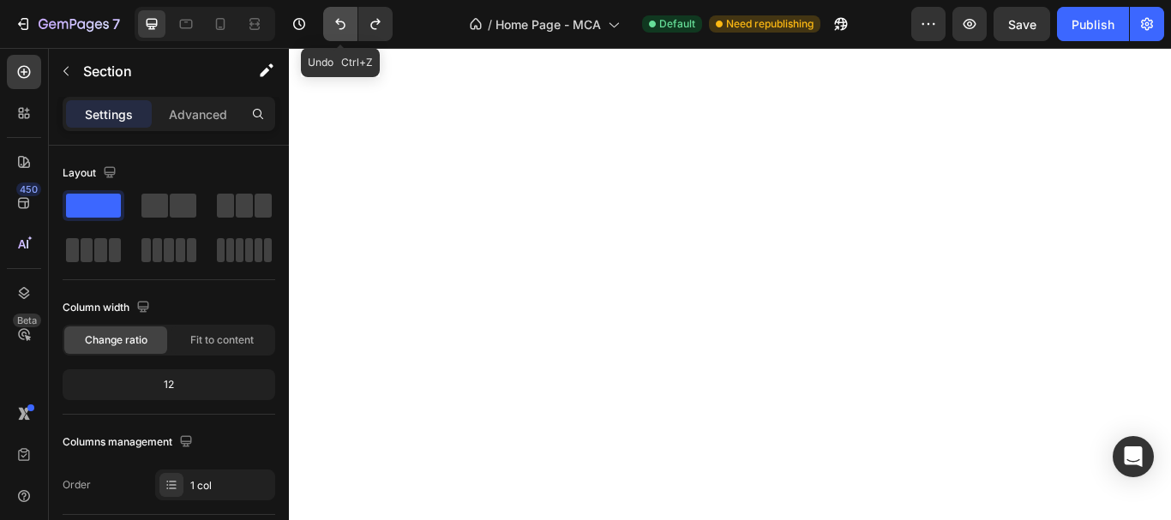
click at [341, 30] on icon "Undo/Redo" at bounding box center [340, 23] width 17 height 17
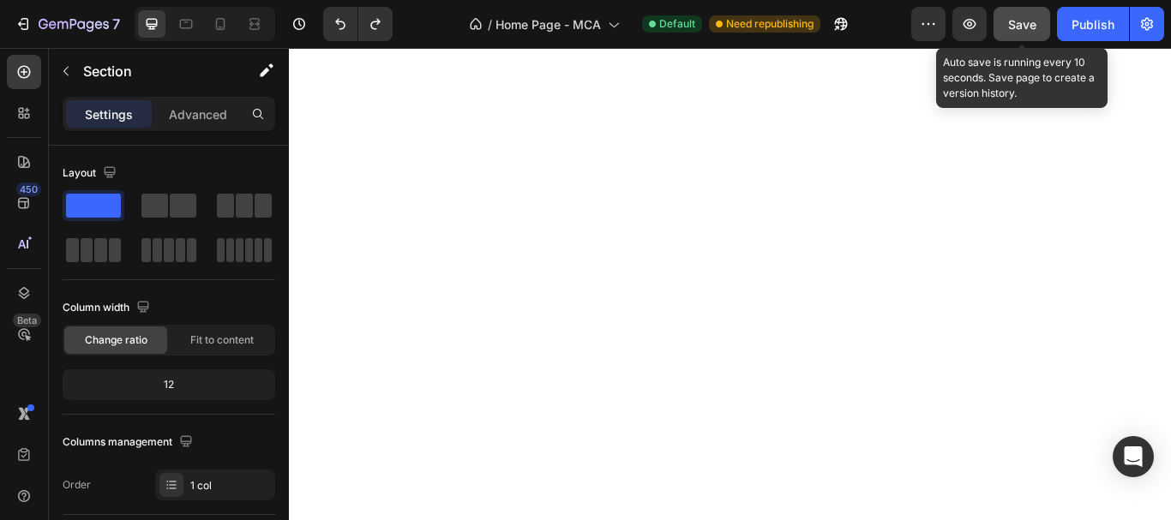
click at [1019, 23] on span "Save" at bounding box center [1022, 24] width 28 height 15
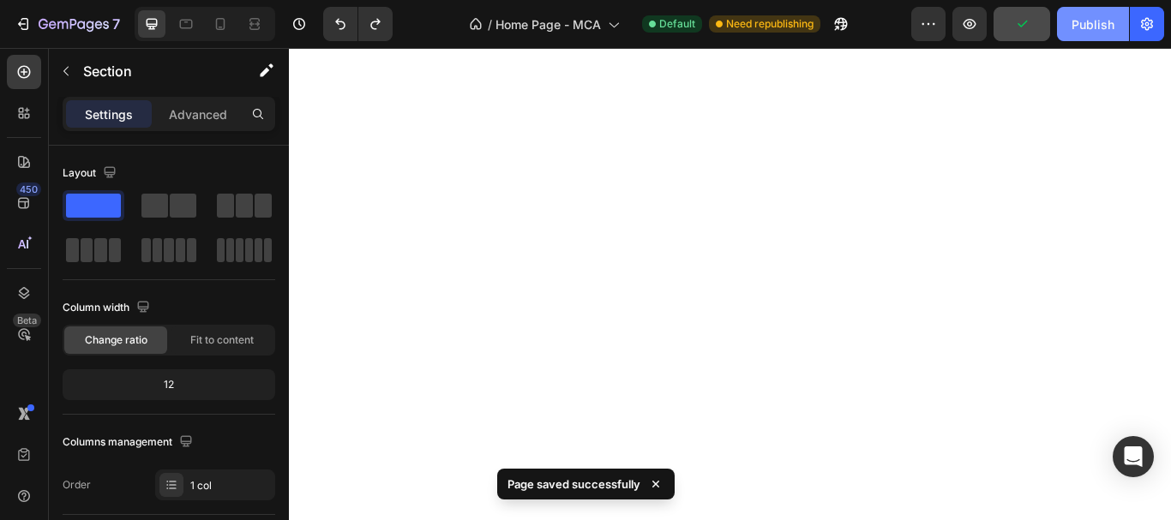
click at [1085, 22] on div "Publish" at bounding box center [1092, 24] width 43 height 18
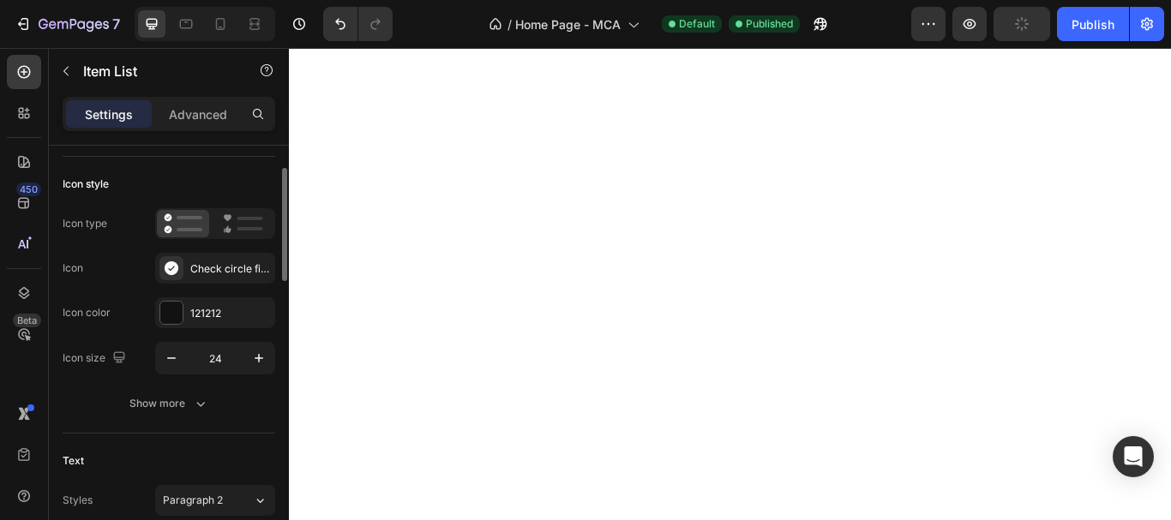
scroll to position [343, 0]
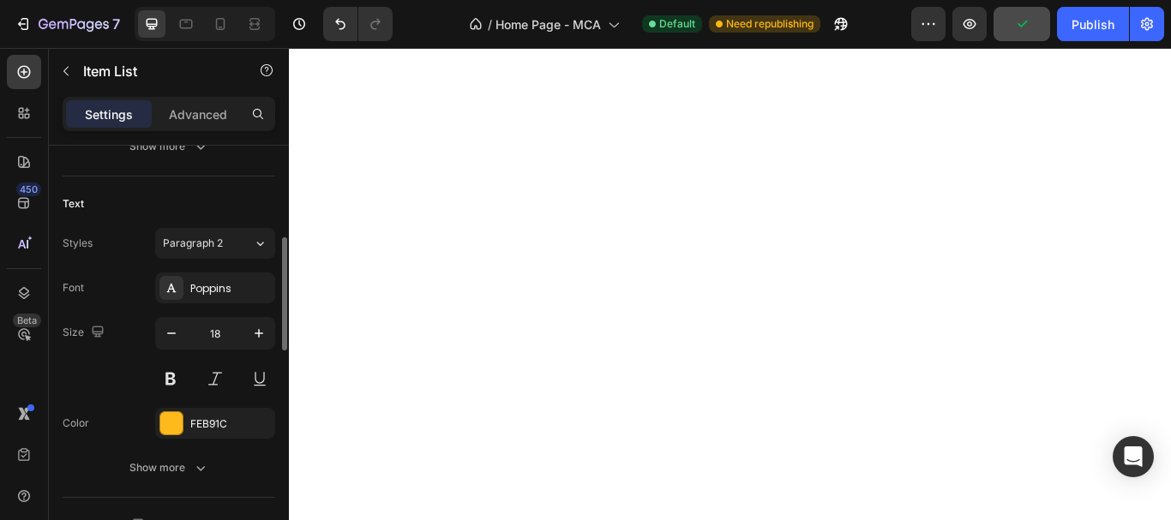
click at [203, 405] on div "Font Poppins Size 18 Color FEB91C Show more" at bounding box center [169, 378] width 213 height 211
click at [202, 423] on div "FEB91C" at bounding box center [215, 424] width 50 height 15
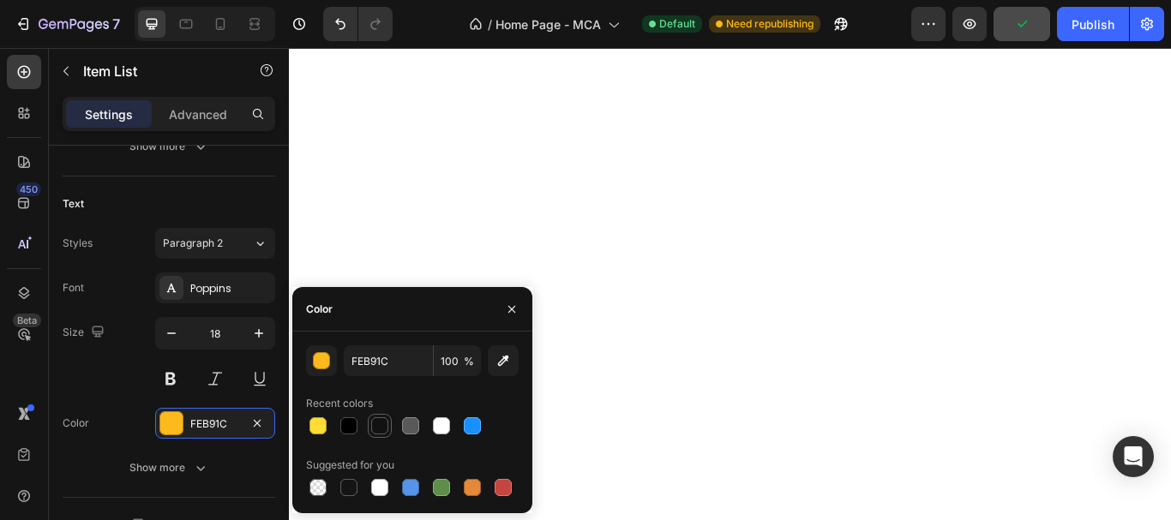
click at [382, 425] on div at bounding box center [379, 425] width 17 height 17
type input "121212"
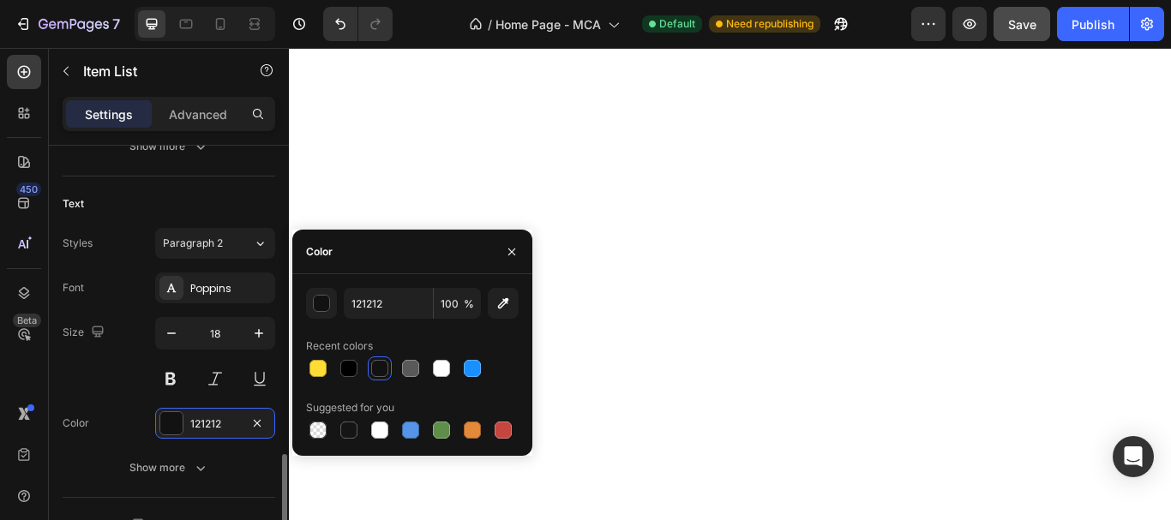
scroll to position [600, 0]
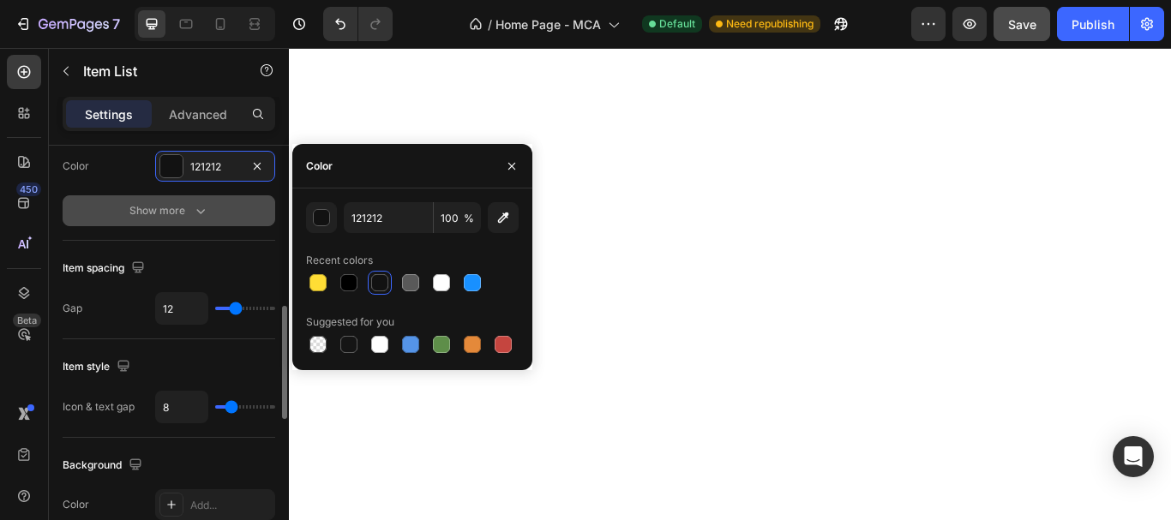
click at [180, 215] on div "Show more" at bounding box center [169, 210] width 80 height 17
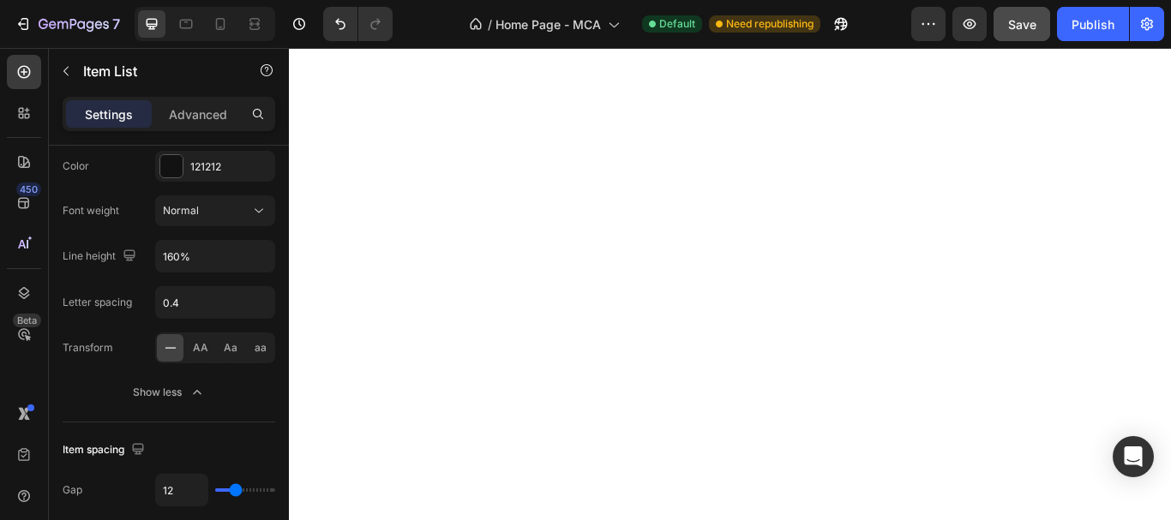
scroll to position [257, 0]
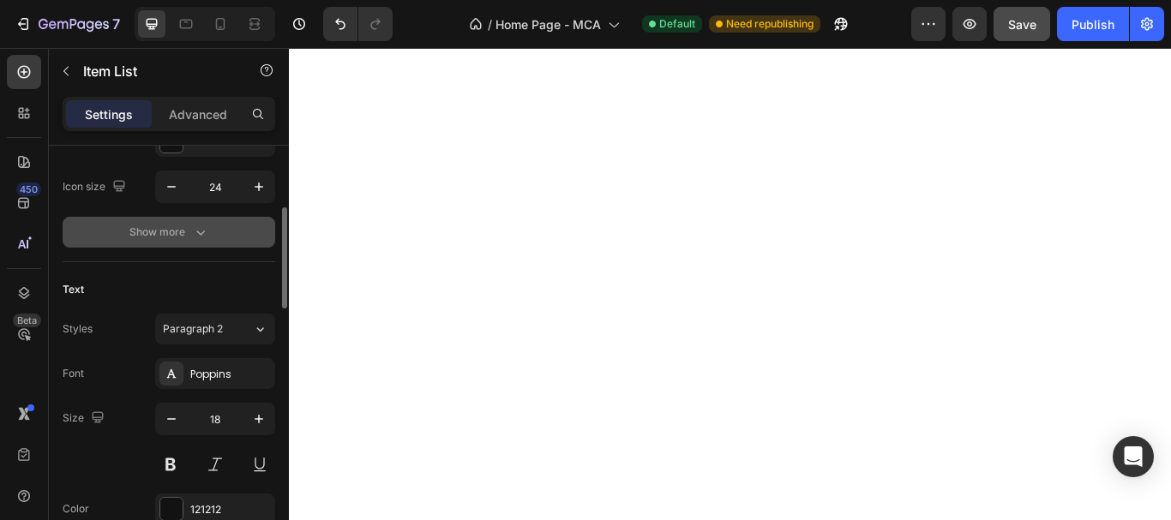
click at [192, 231] on icon "button" at bounding box center [200, 232] width 17 height 17
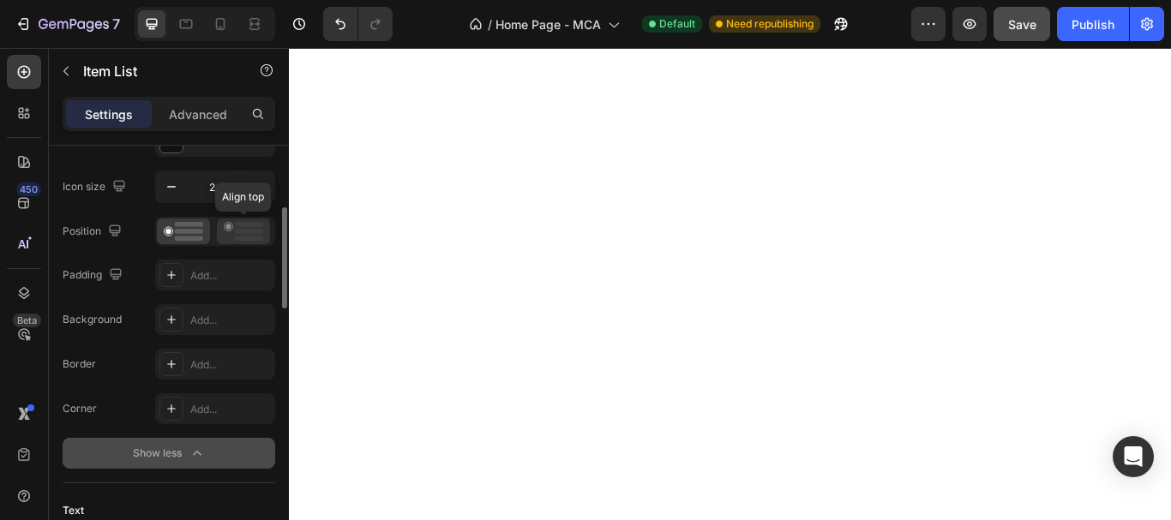
click at [247, 234] on icon at bounding box center [243, 231] width 39 height 19
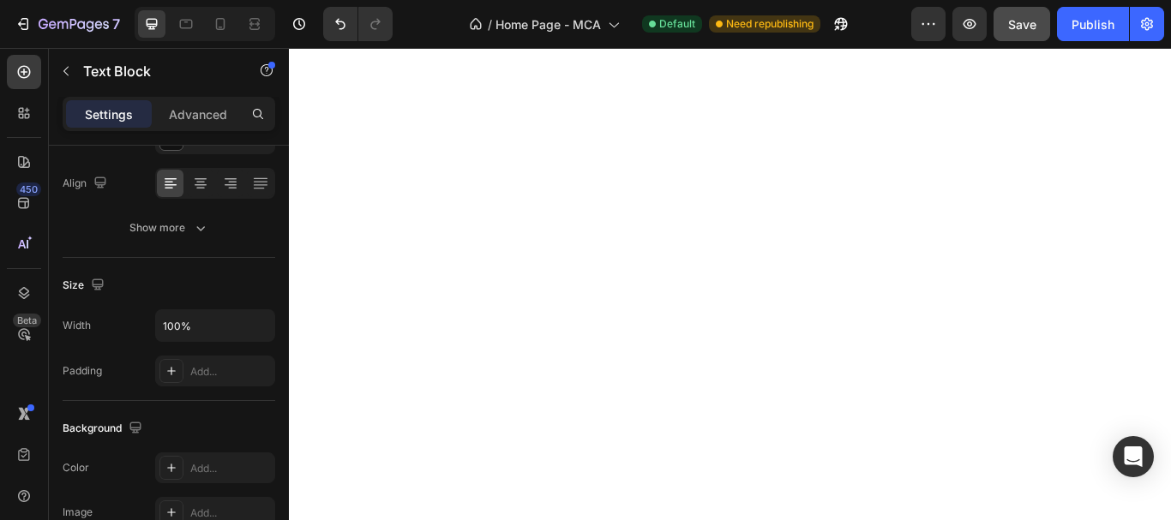
scroll to position [0, 0]
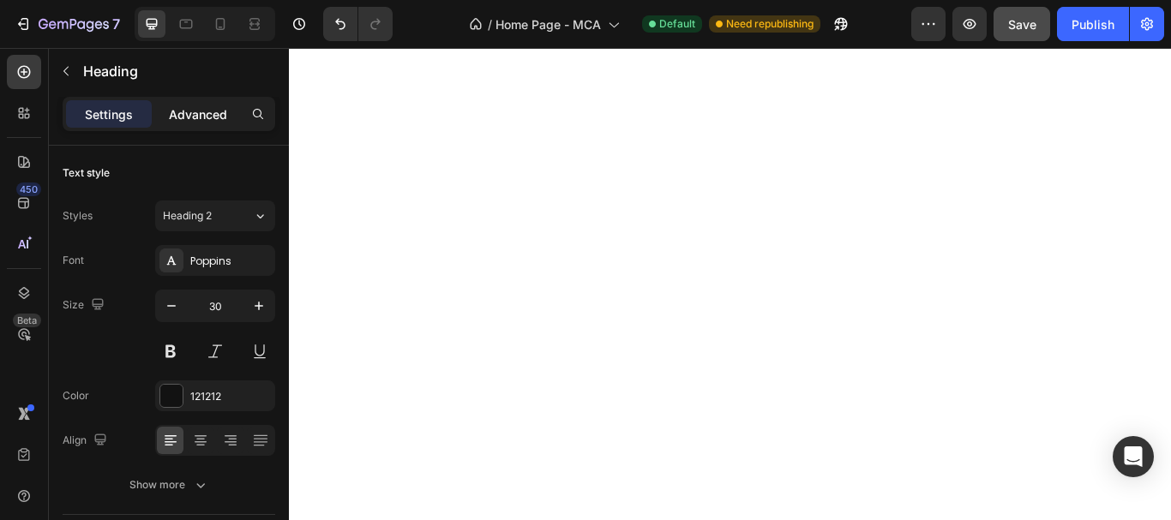
click at [167, 106] on div "Advanced" at bounding box center [198, 113] width 86 height 27
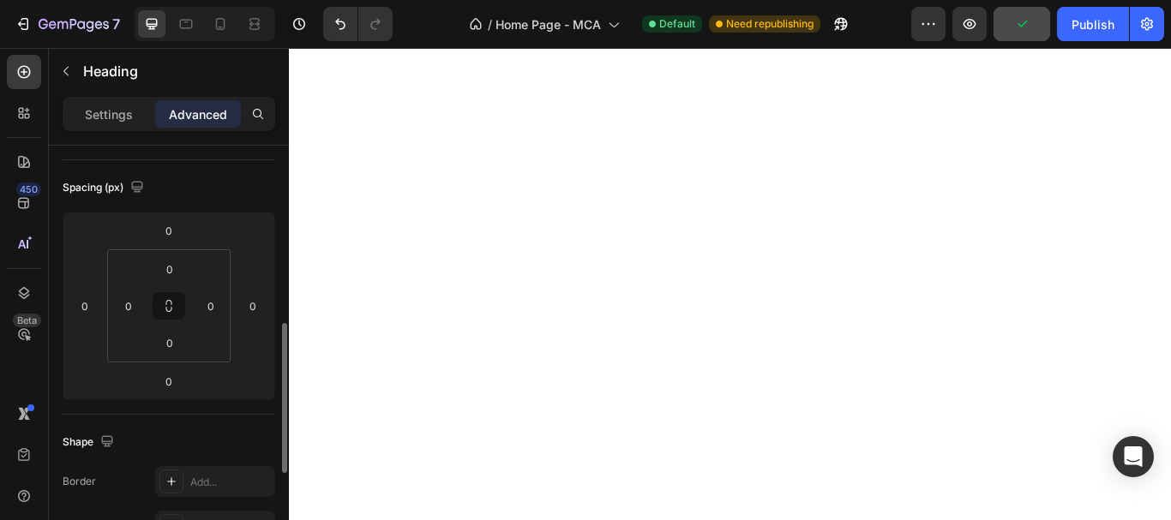
scroll to position [257, 0]
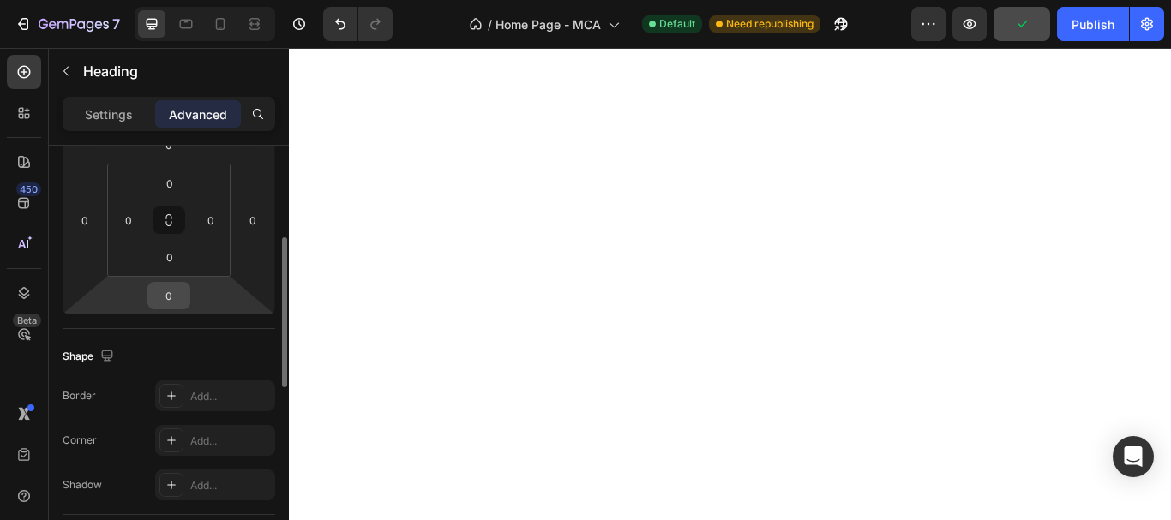
click at [179, 300] on input "0" at bounding box center [169, 296] width 34 height 26
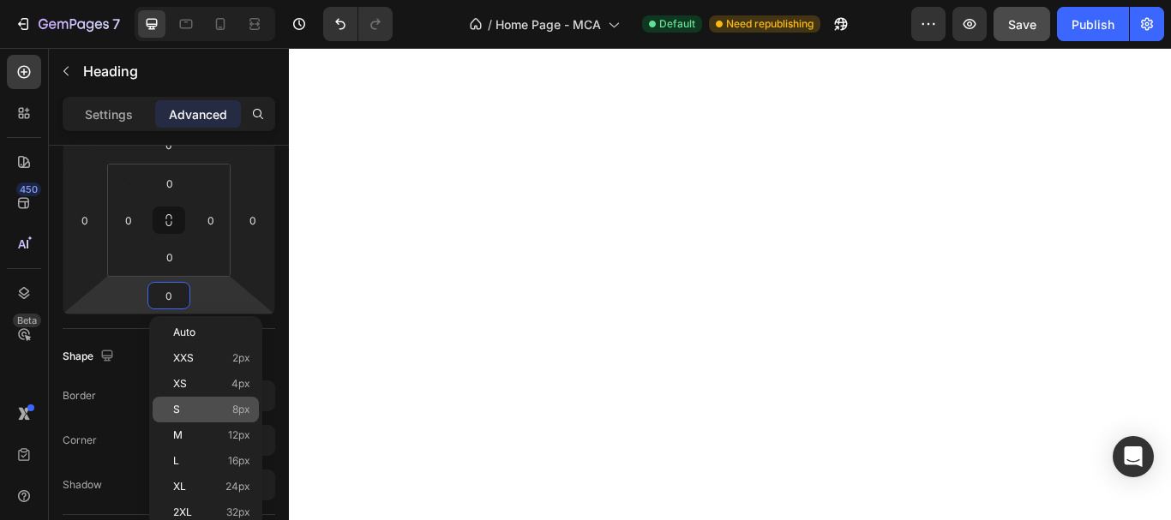
click at [232, 406] on span "8px" at bounding box center [241, 410] width 18 height 12
type input "8"
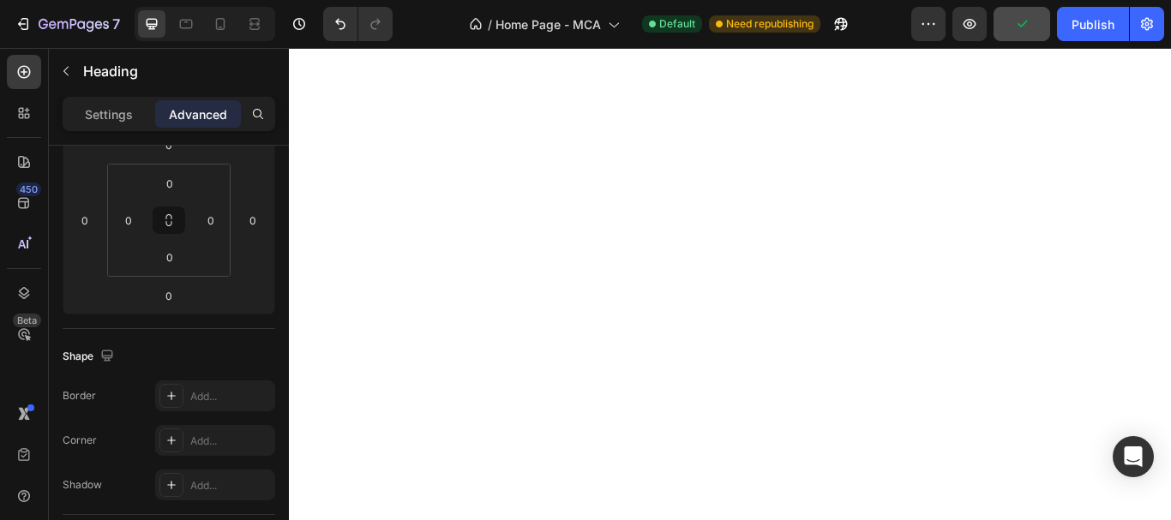
click at [202, 123] on p "Advanced" at bounding box center [198, 114] width 58 height 18
click at [179, 301] on input "0" at bounding box center [169, 296] width 34 height 26
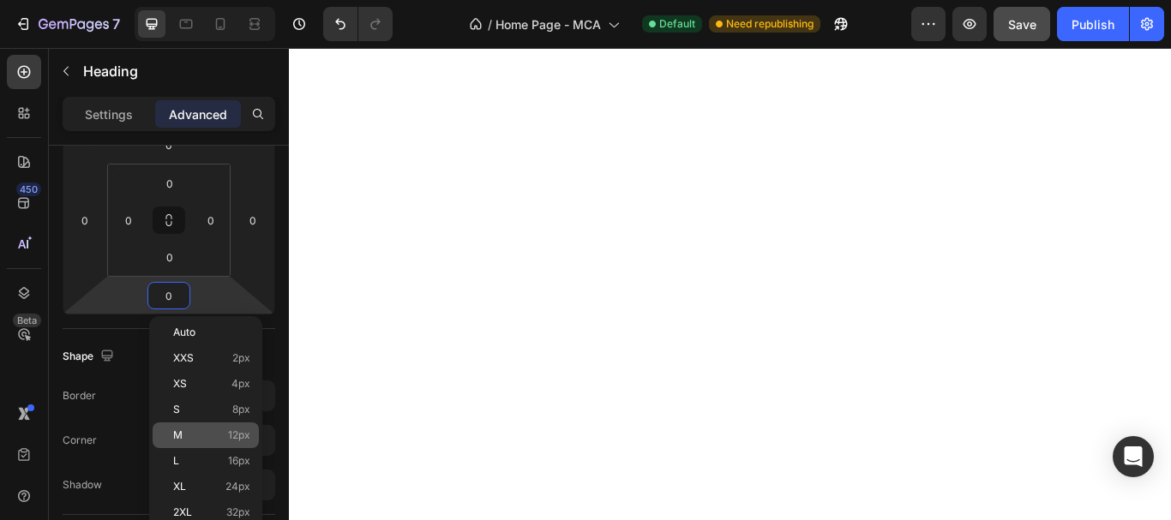
click at [199, 425] on div "M 12px" at bounding box center [206, 436] width 106 height 26
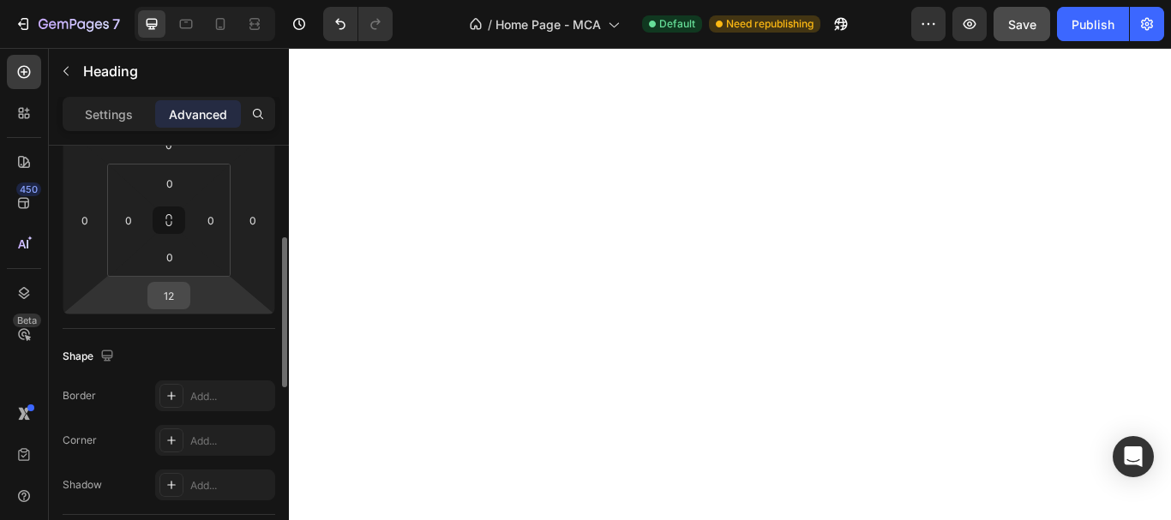
click at [169, 291] on input "12" at bounding box center [169, 296] width 34 height 26
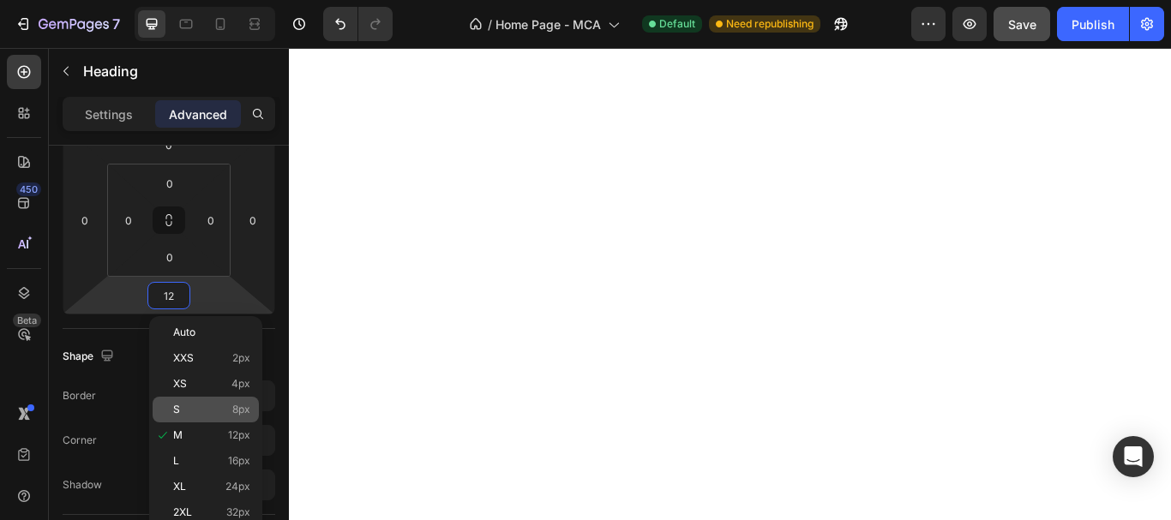
click at [207, 410] on p "S 8px" at bounding box center [211, 410] width 77 height 12
type input "8"
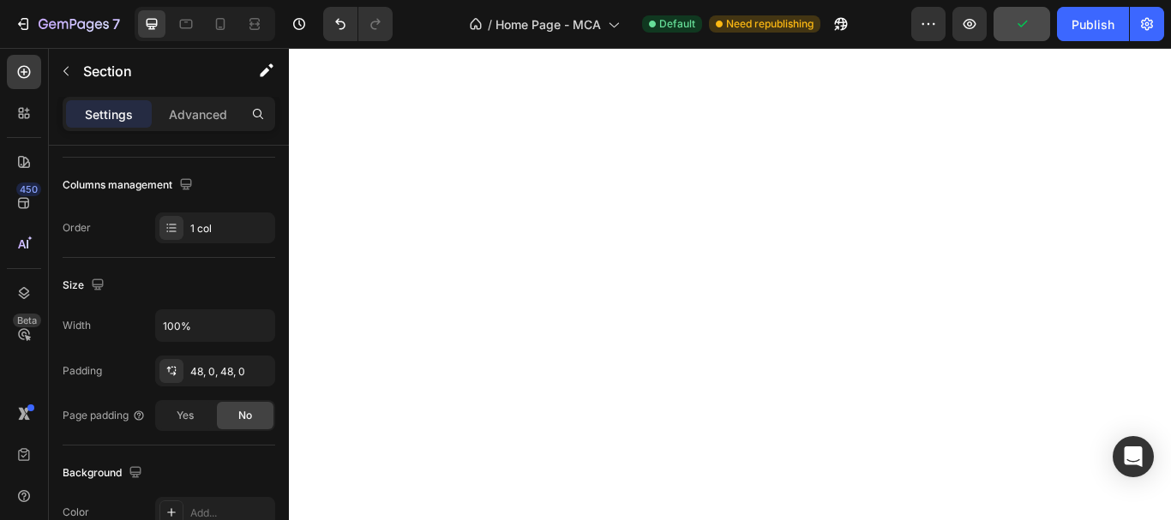
scroll to position [0, 0]
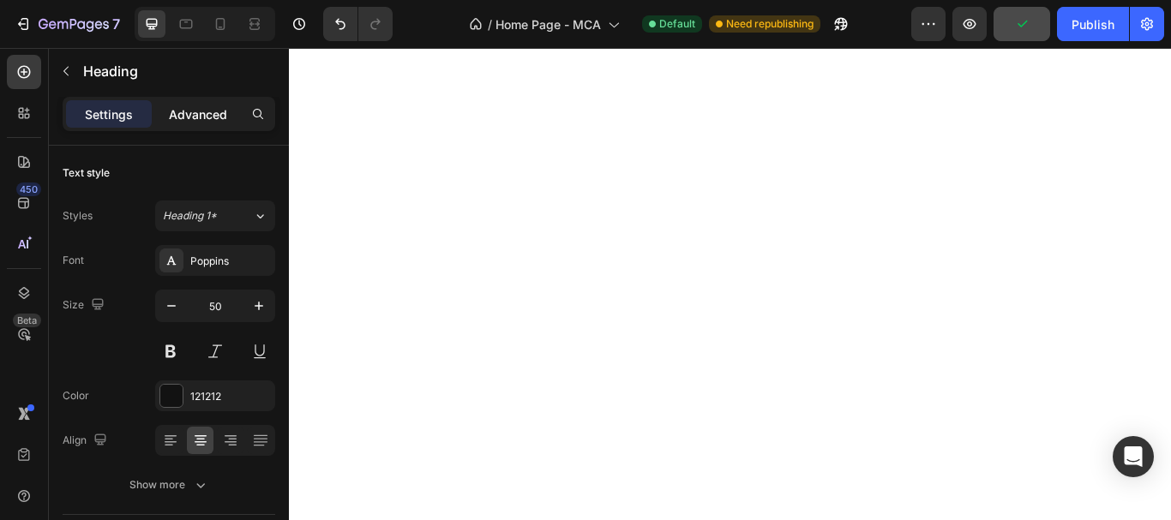
click at [224, 118] on p "Advanced" at bounding box center [198, 114] width 58 height 18
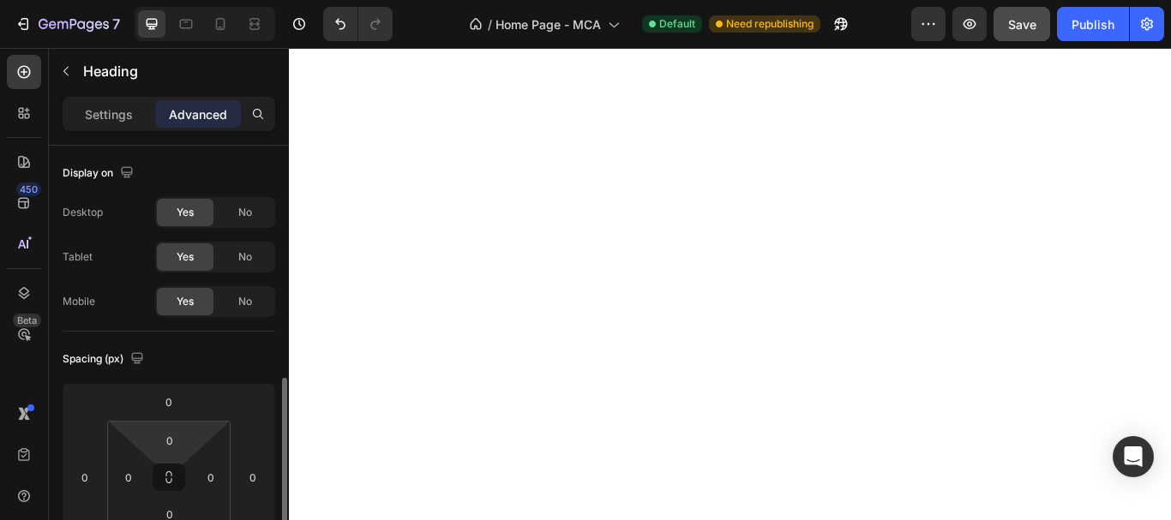
scroll to position [257, 0]
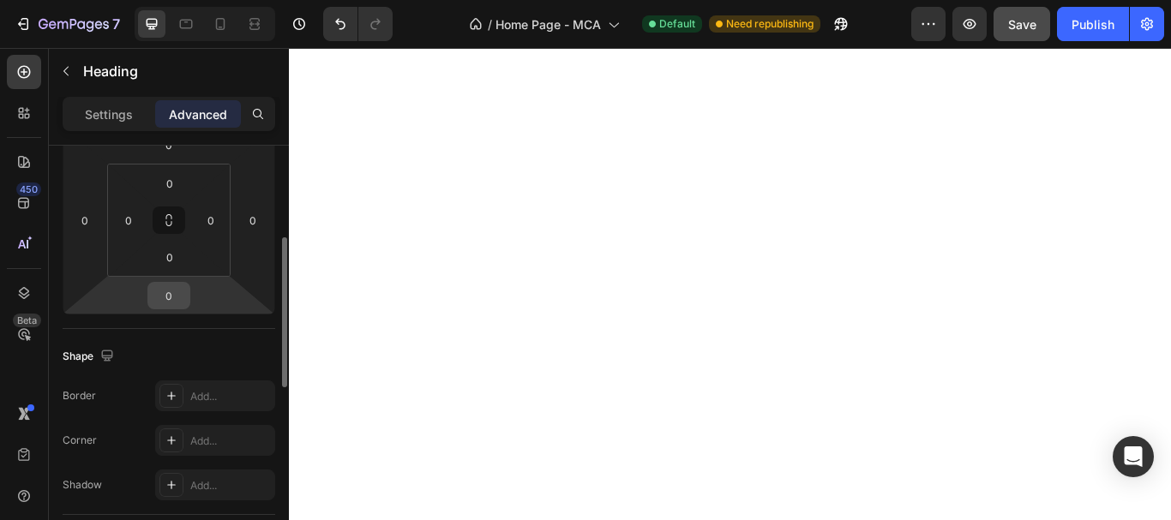
click at [164, 287] on input "0" at bounding box center [169, 296] width 34 height 26
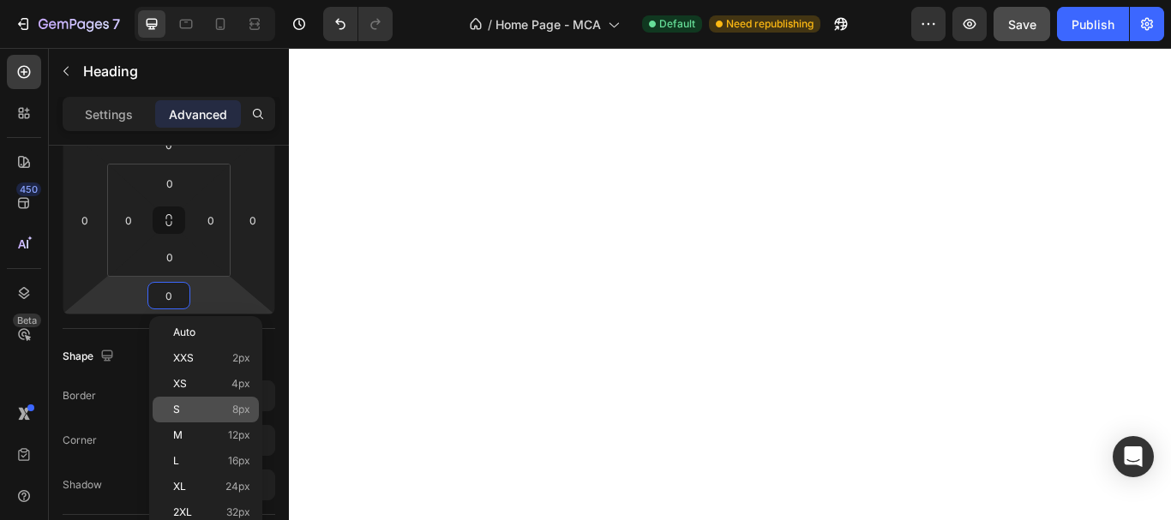
click at [196, 402] on div "S 8px" at bounding box center [206, 410] width 106 height 26
type input "8"
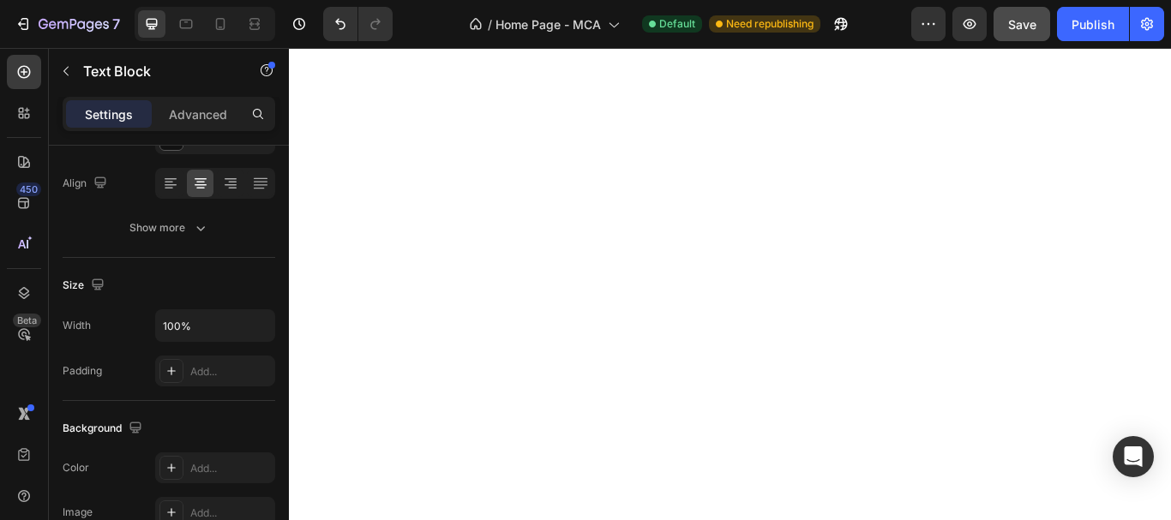
scroll to position [0, 0]
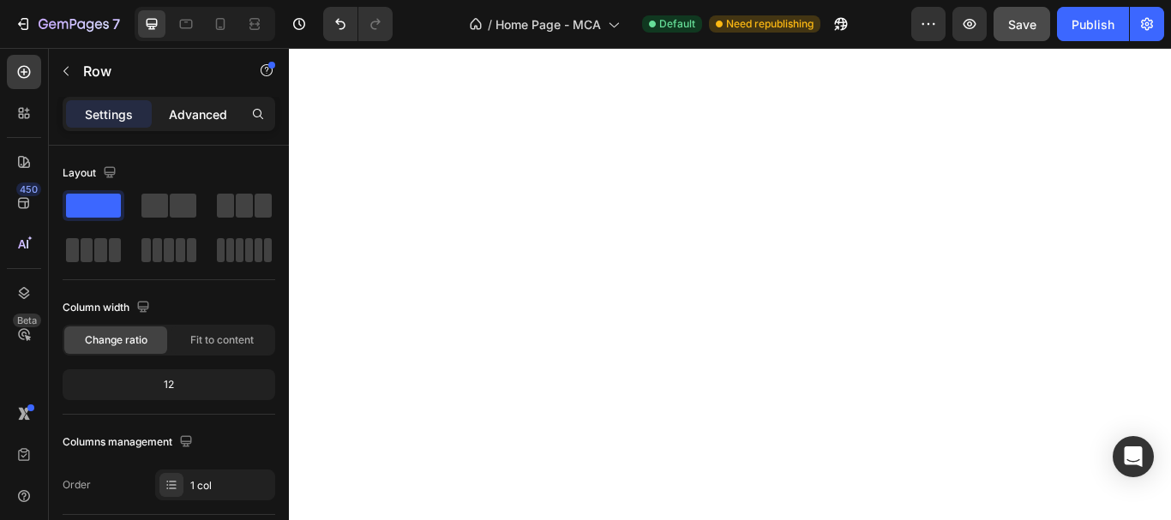
click at [195, 116] on p "Advanced" at bounding box center [198, 114] width 58 height 18
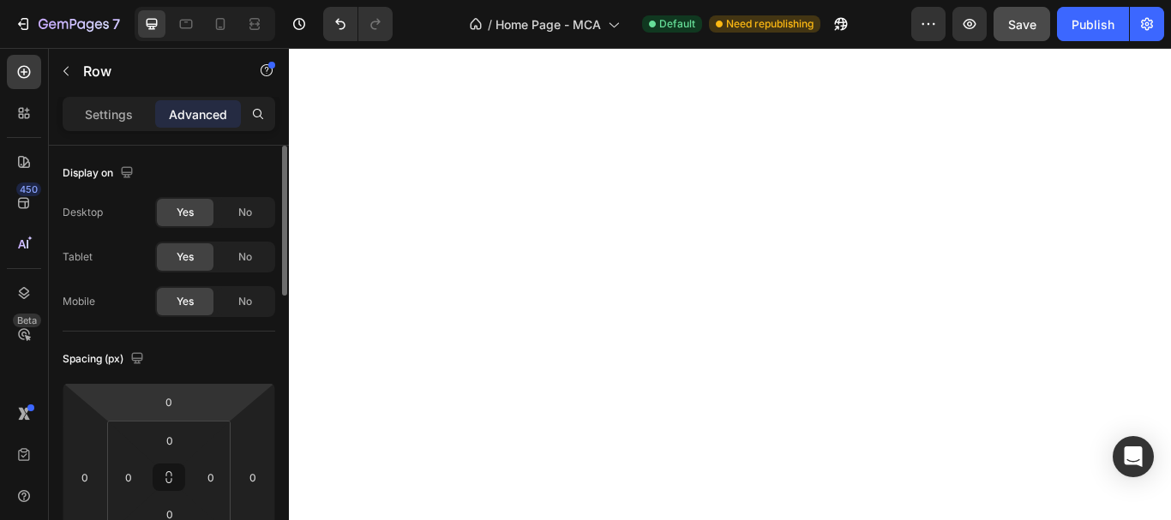
scroll to position [171, 0]
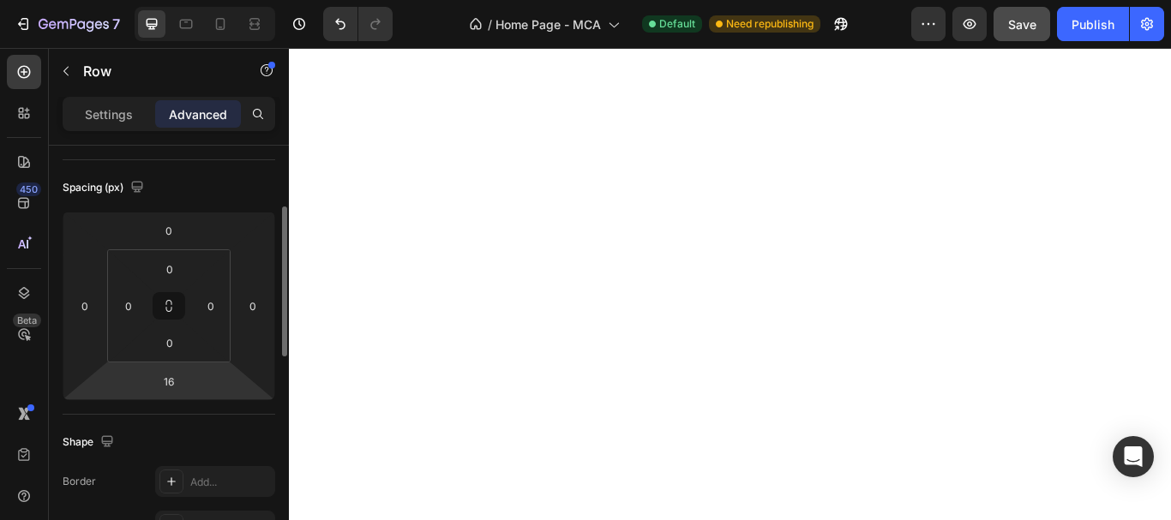
click at [170, 380] on input "16" at bounding box center [169, 382] width 34 height 26
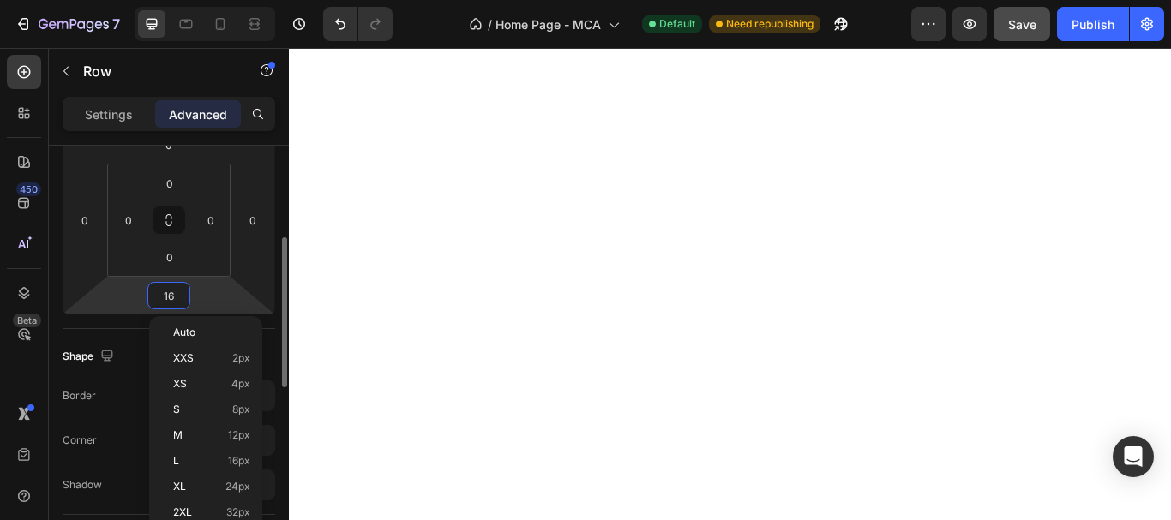
scroll to position [343, 0]
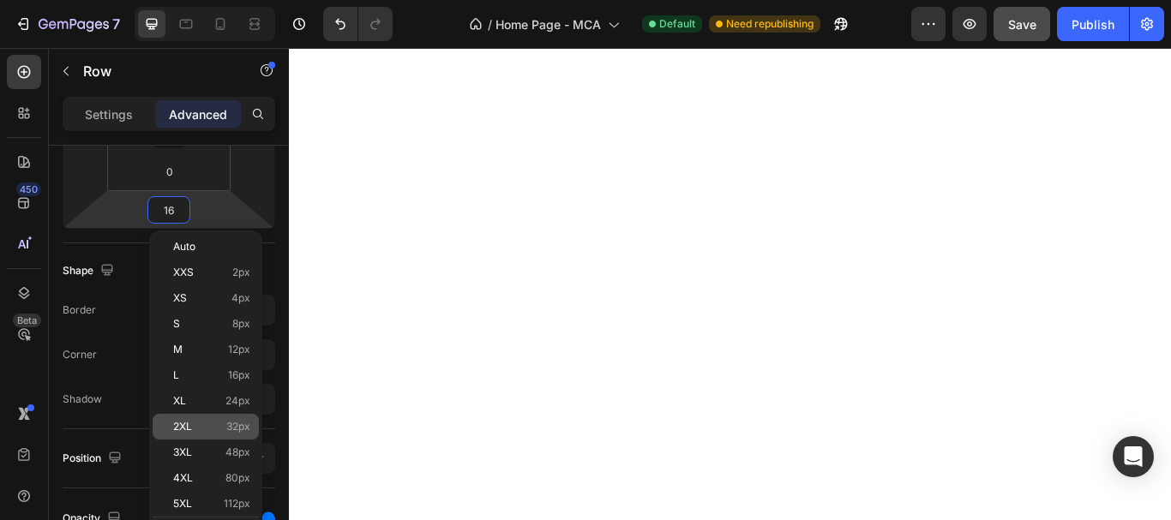
click at [206, 423] on p "2XL 32px" at bounding box center [211, 427] width 77 height 12
type input "32"
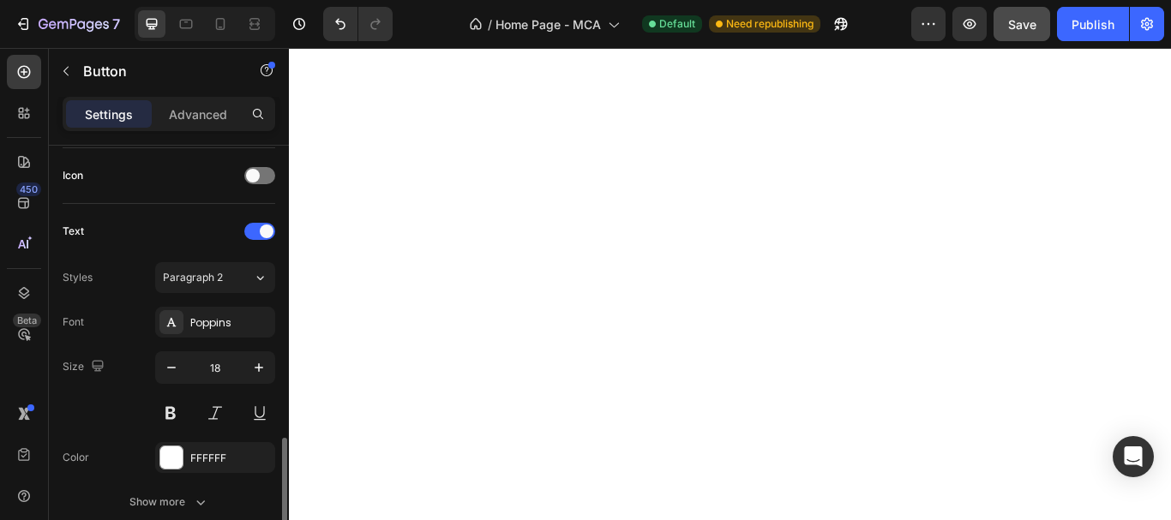
scroll to position [600, 0]
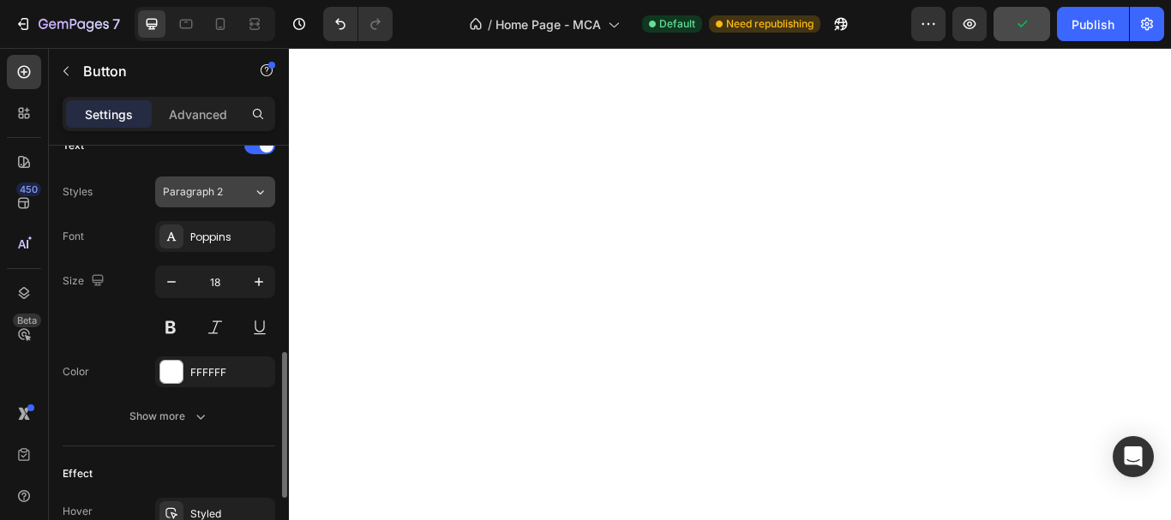
click at [219, 189] on span "Paragraph 2" at bounding box center [193, 191] width 60 height 15
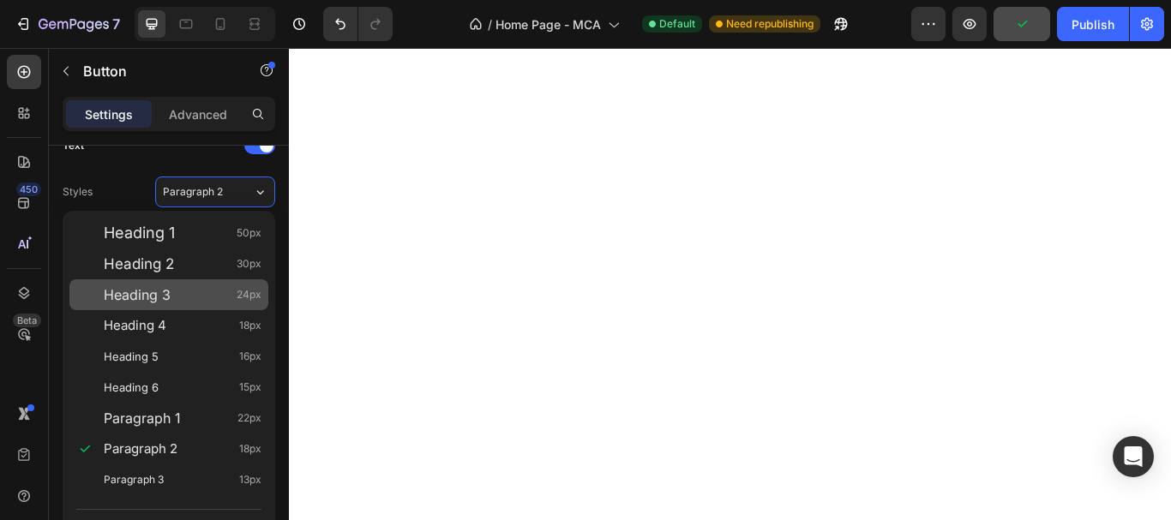
click at [186, 294] on div "Heading 3 24px" at bounding box center [183, 294] width 158 height 17
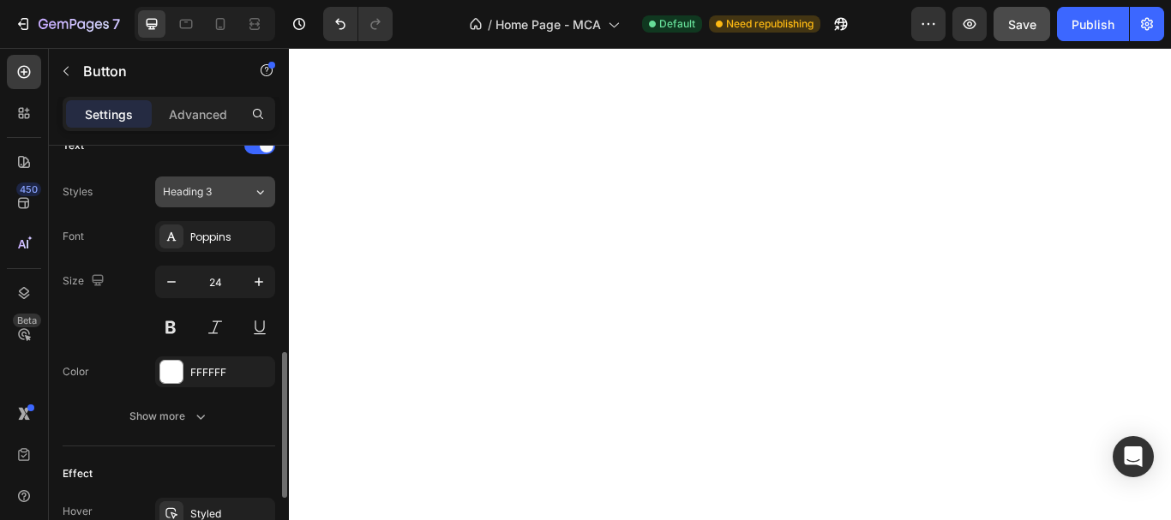
click at [210, 197] on span "Heading 3" at bounding box center [187, 191] width 49 height 15
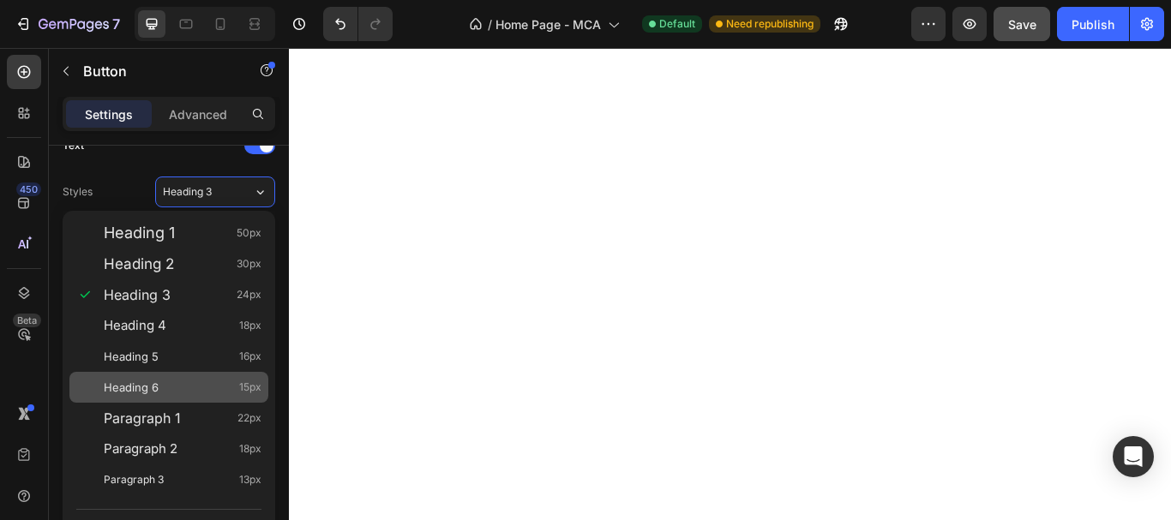
click at [213, 400] on div "Heading 6 15px" at bounding box center [168, 387] width 199 height 31
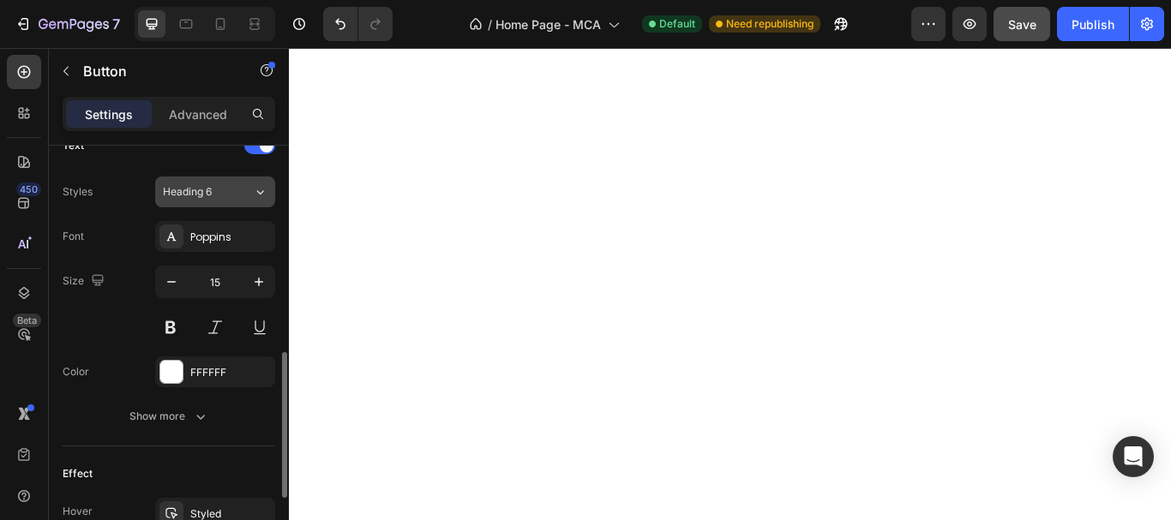
click at [219, 194] on div "Heading 6" at bounding box center [197, 191] width 69 height 15
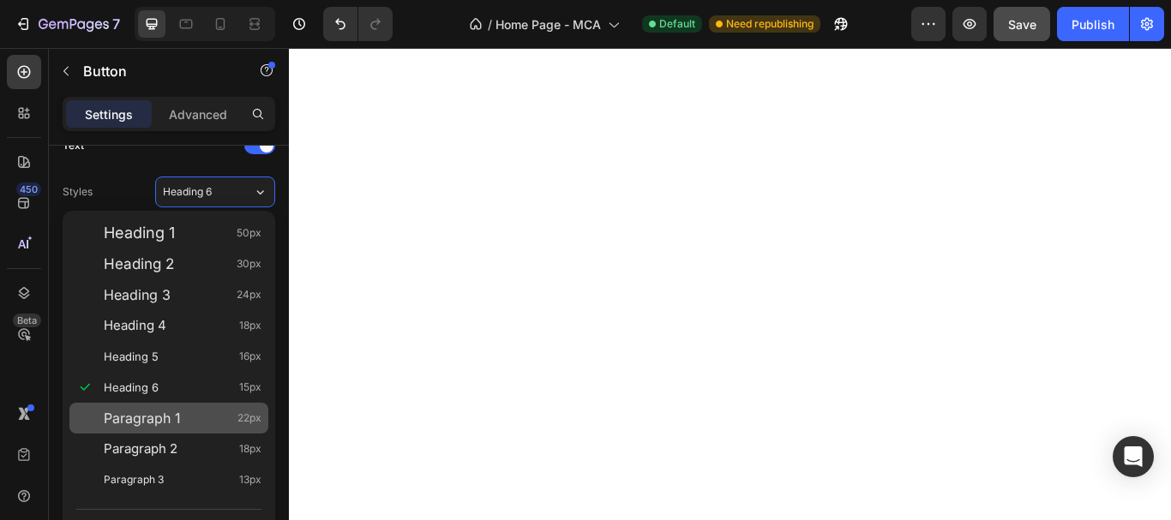
click at [213, 427] on div "Paragraph 1 22px" at bounding box center [168, 418] width 199 height 31
type input "22"
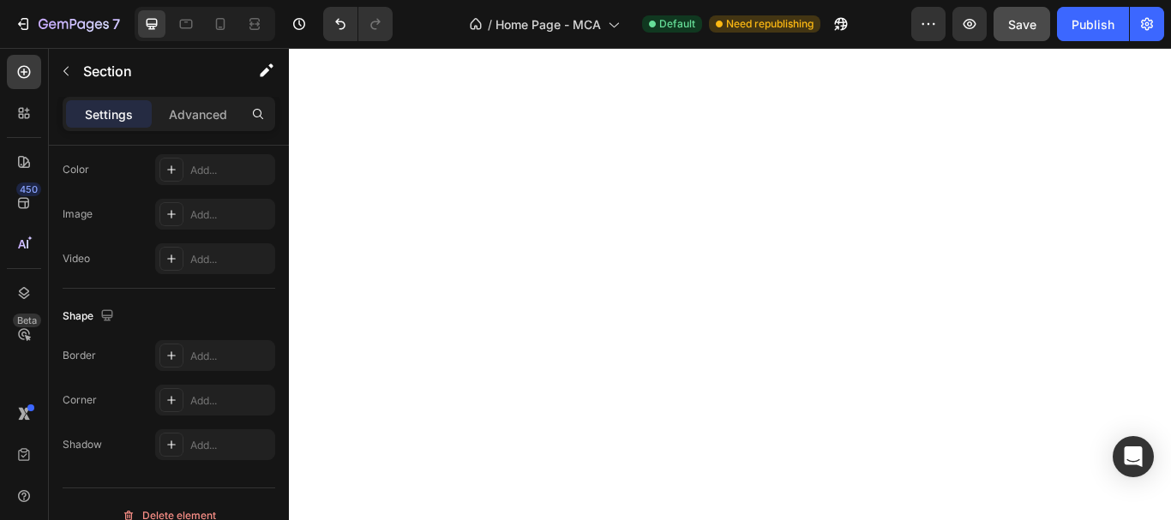
scroll to position [0, 0]
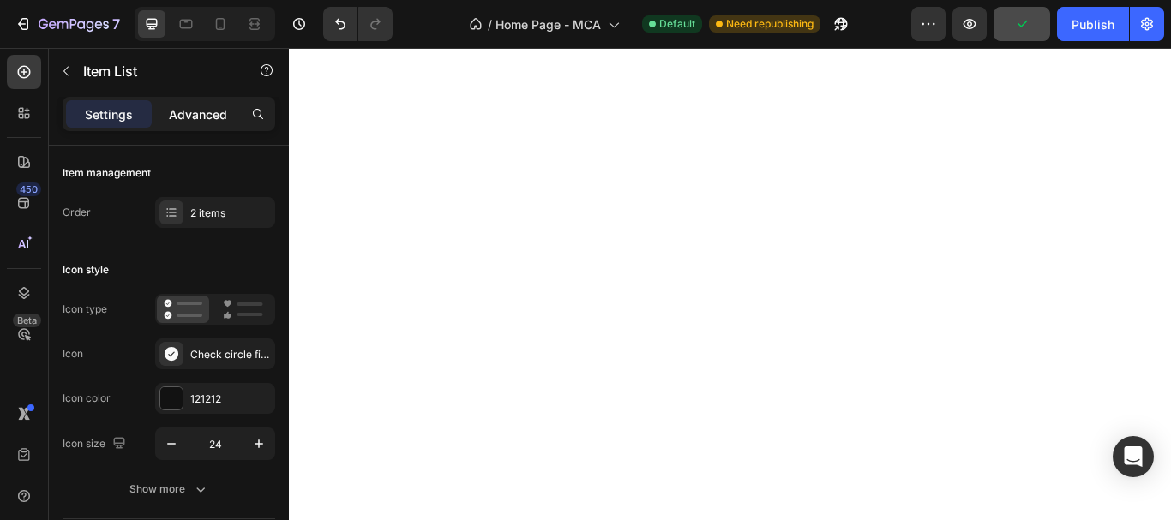
click at [194, 106] on p "Advanced" at bounding box center [198, 114] width 58 height 18
type input "100%"
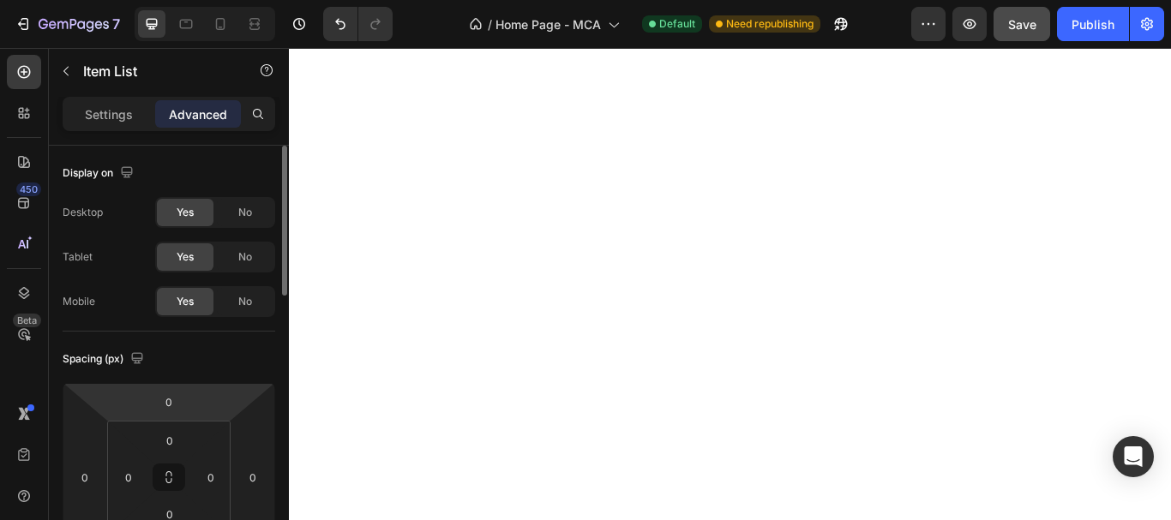
scroll to position [257, 0]
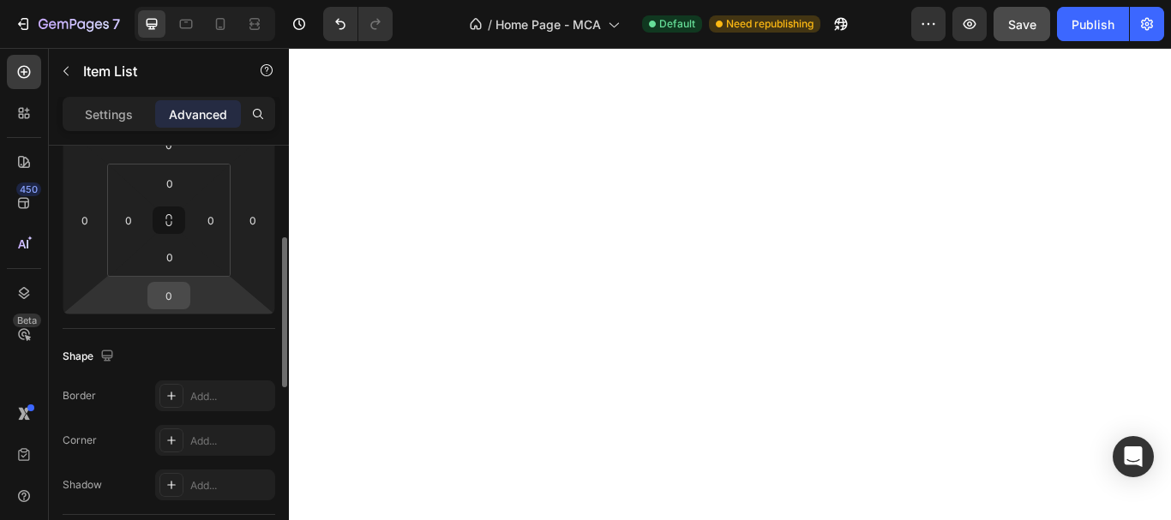
click at [166, 295] on input "0" at bounding box center [169, 296] width 34 height 26
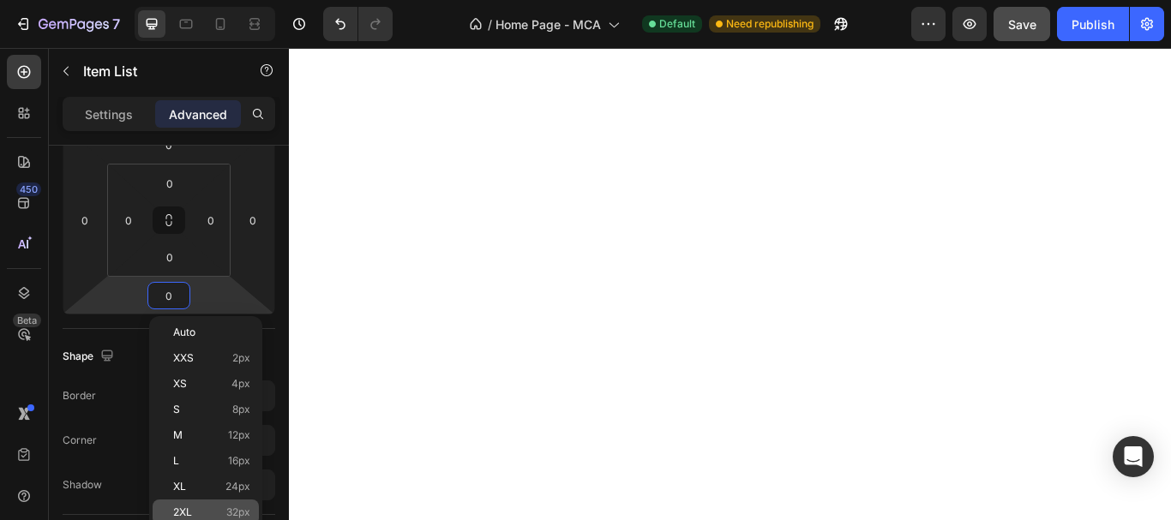
click at [196, 502] on div "2XL 32px" at bounding box center [206, 513] width 106 height 26
type input "32"
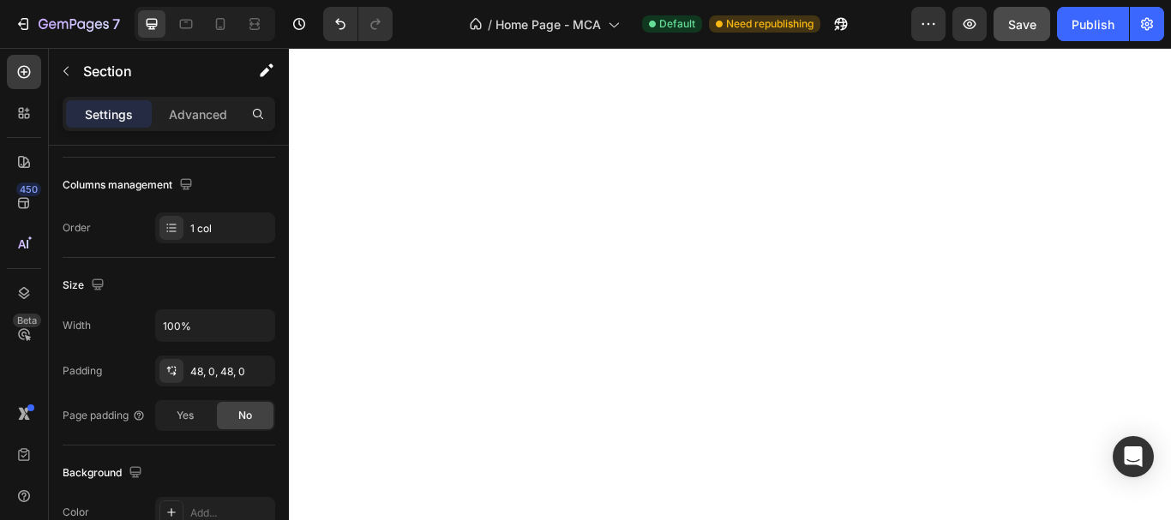
scroll to position [0, 0]
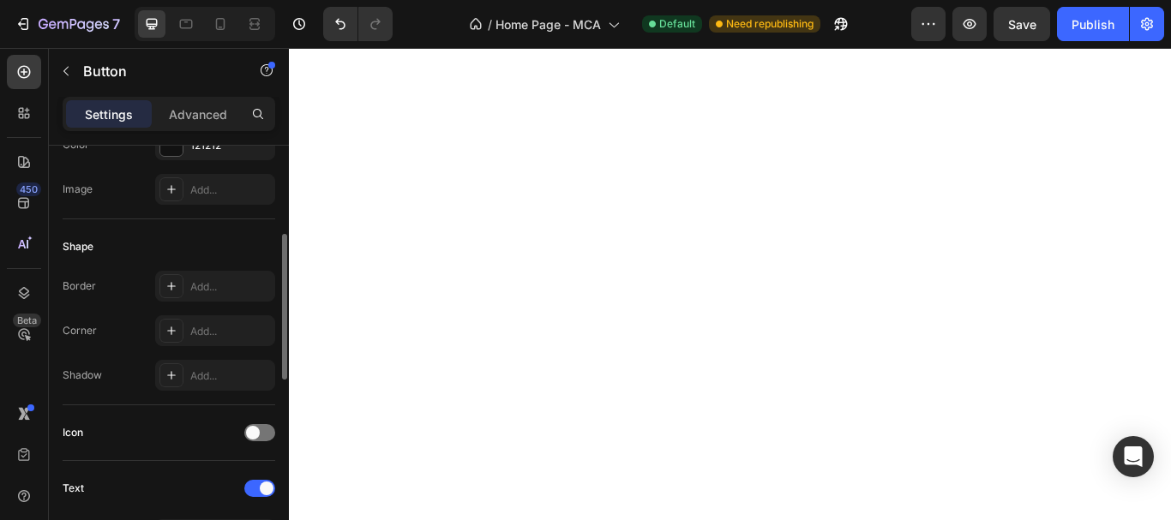
scroll to position [514, 0]
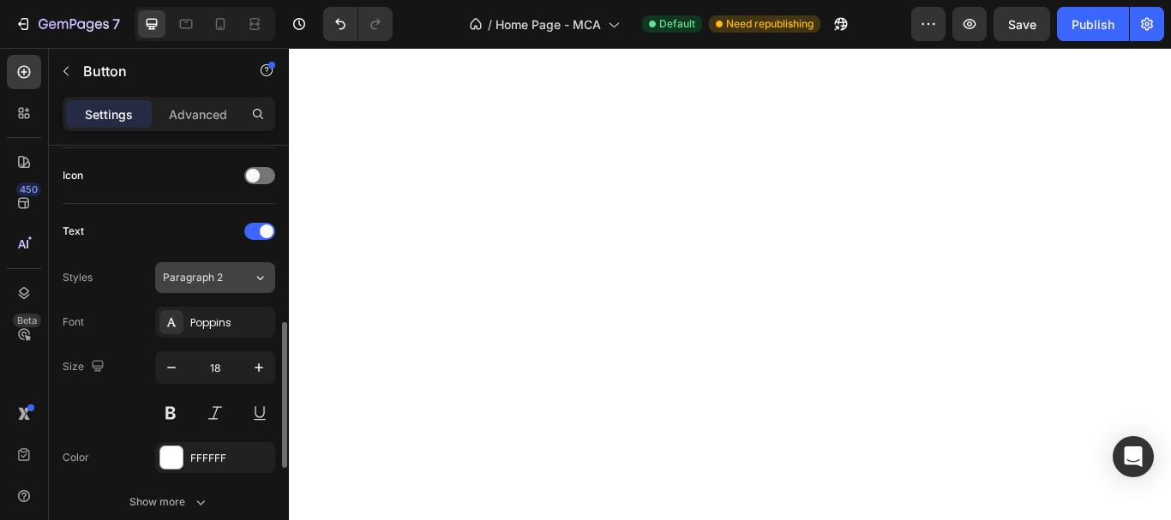
click at [203, 269] on button "Paragraph 2" at bounding box center [215, 277] width 120 height 31
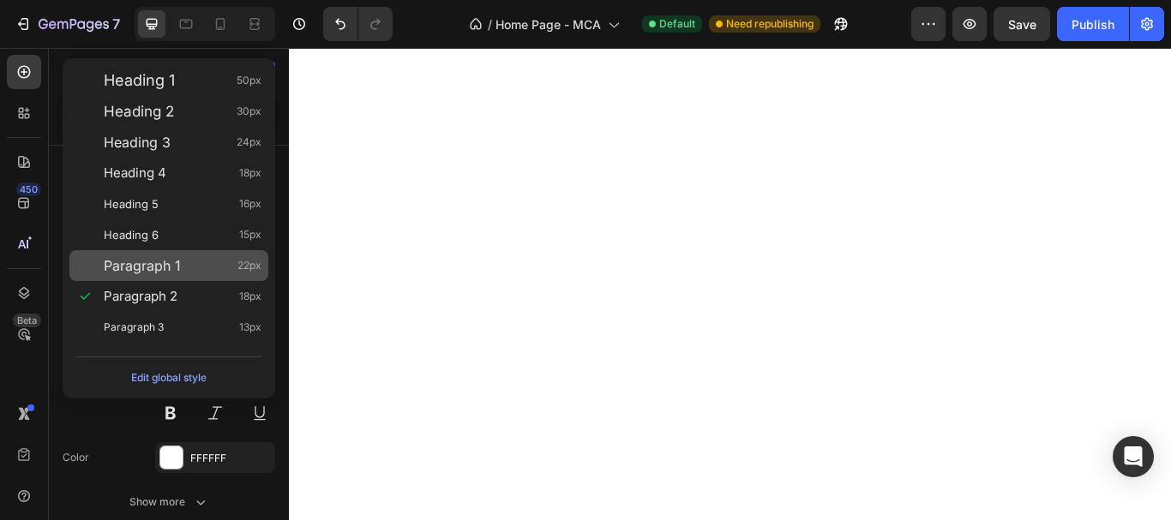
click at [186, 265] on div "Paragraph 1 22px" at bounding box center [183, 265] width 158 height 17
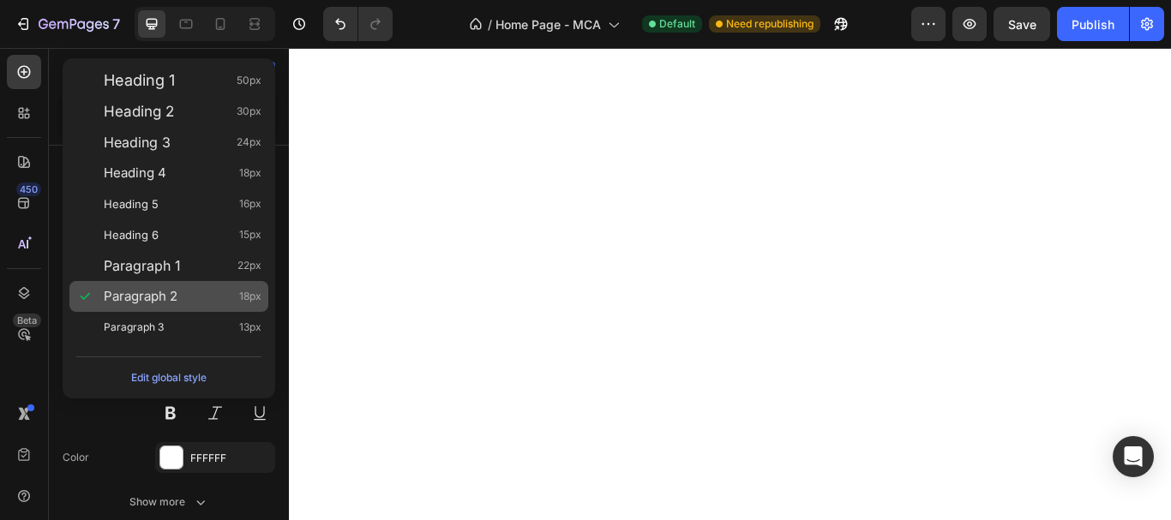
type input "22"
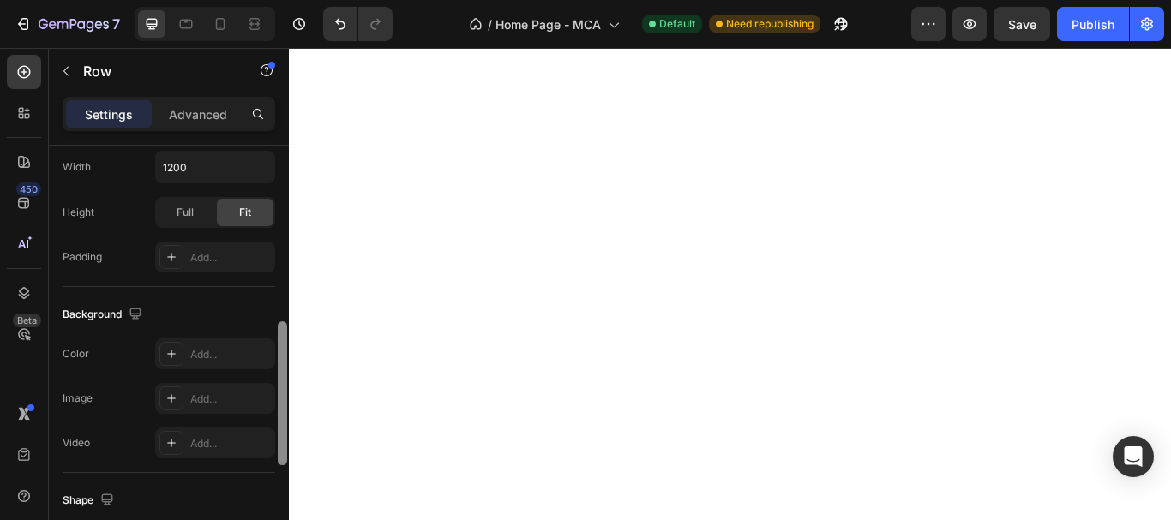
scroll to position [0, 0]
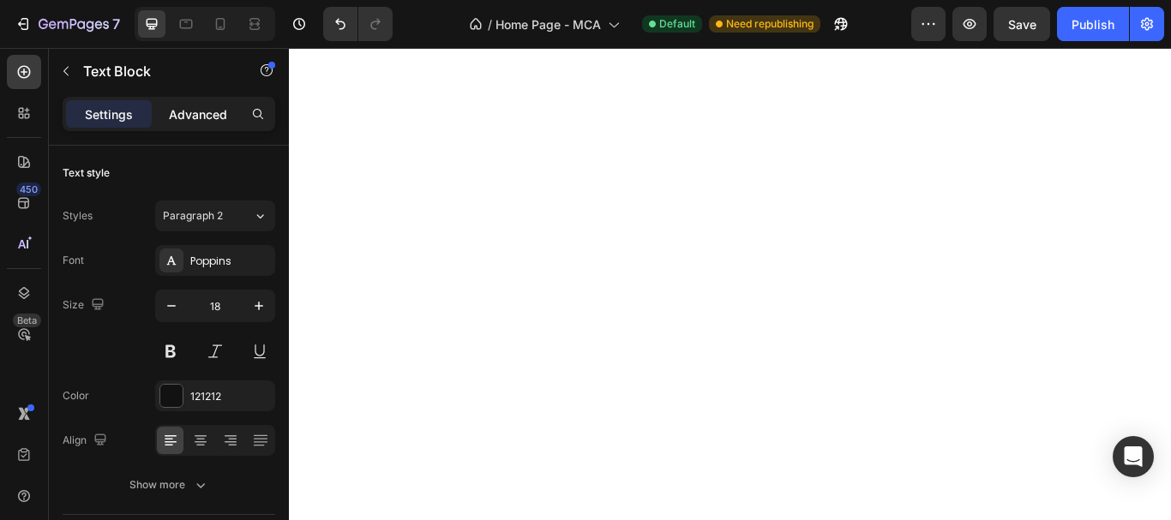
click at [217, 113] on p "Advanced" at bounding box center [198, 114] width 58 height 18
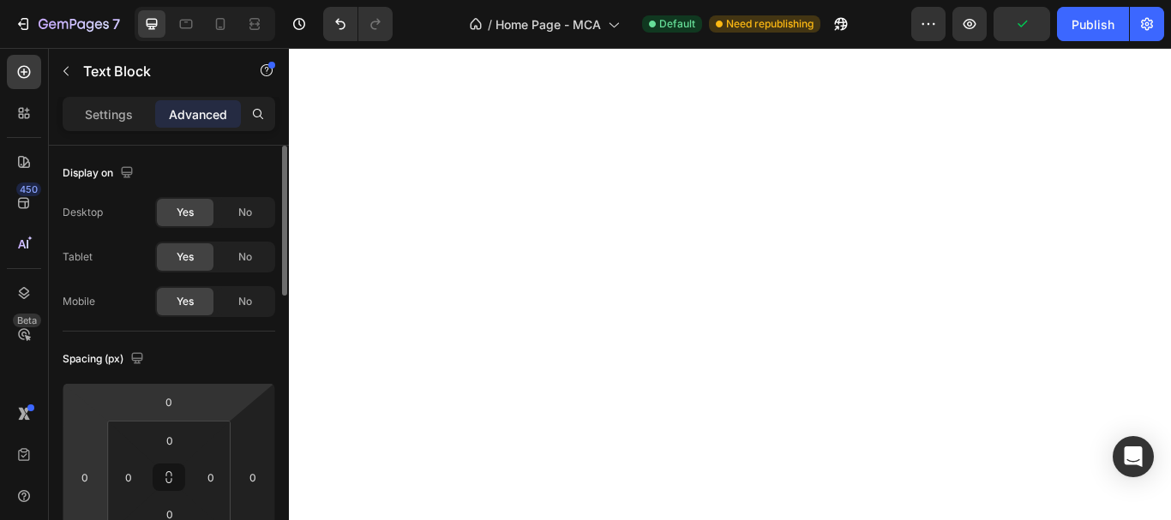
scroll to position [257, 0]
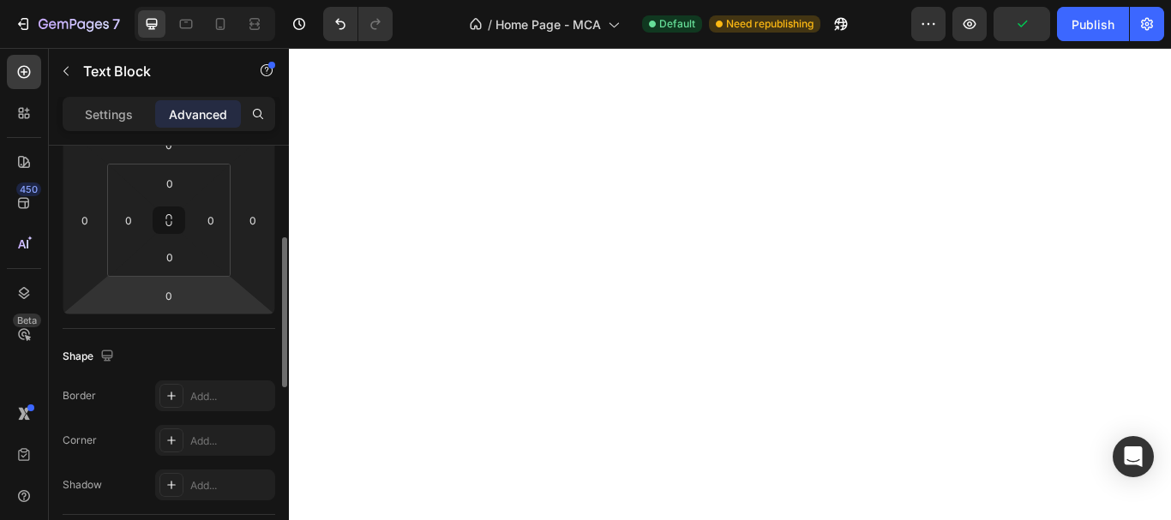
click at [171, 293] on input "0" at bounding box center [169, 296] width 34 height 26
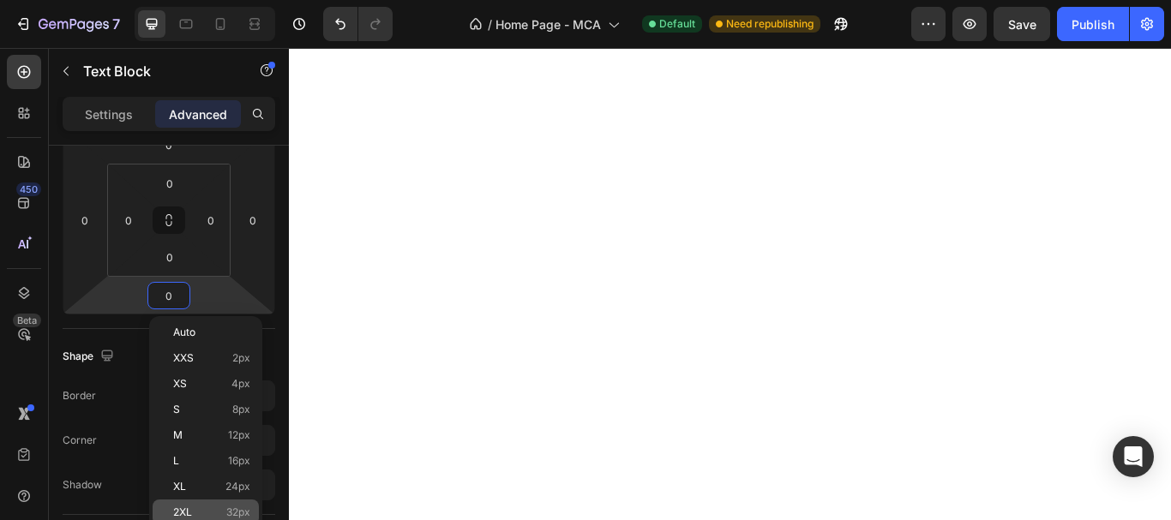
click at [207, 507] on p "2XL 32px" at bounding box center [211, 513] width 77 height 12
type input "32"
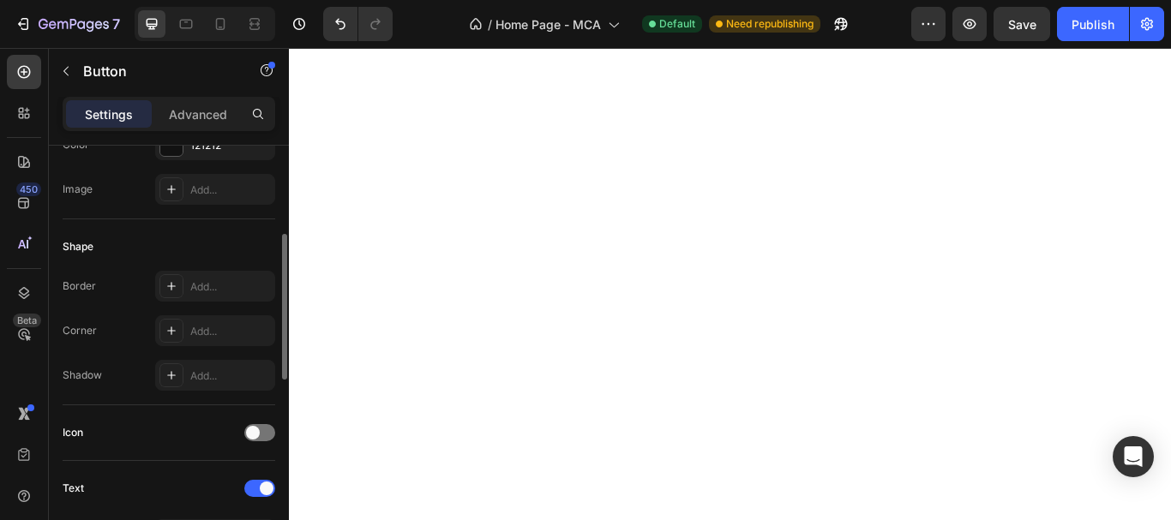
scroll to position [514, 0]
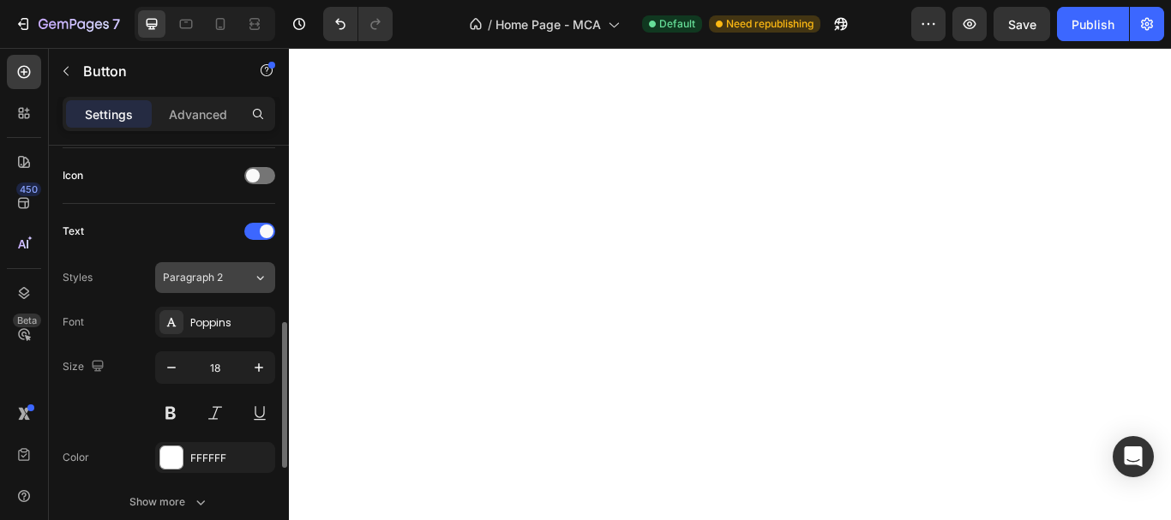
click at [244, 286] on button "Paragraph 2" at bounding box center [215, 277] width 120 height 31
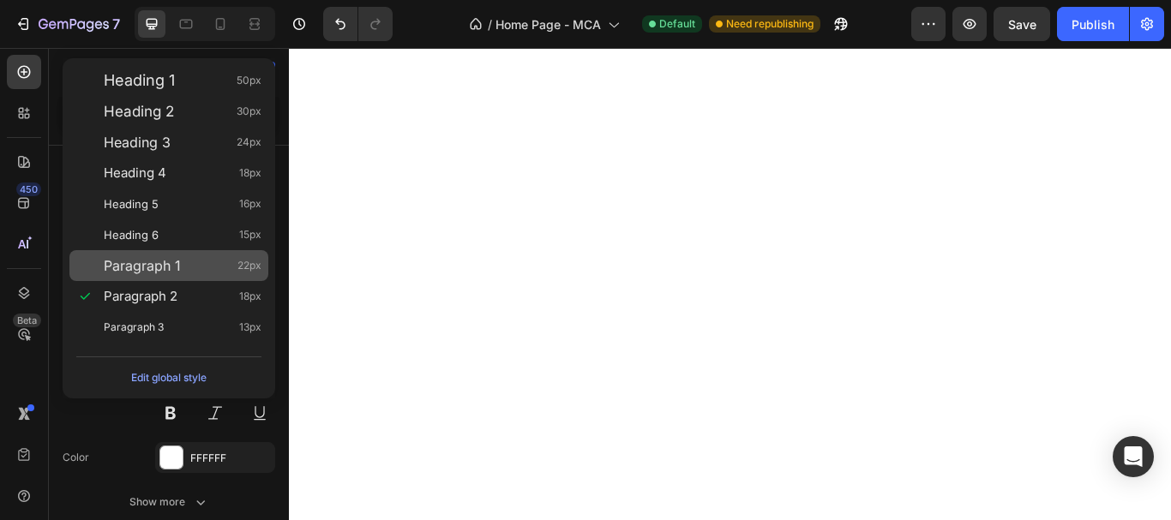
click at [201, 258] on div "Paragraph 1 22px" at bounding box center [183, 265] width 158 height 17
type input "22"
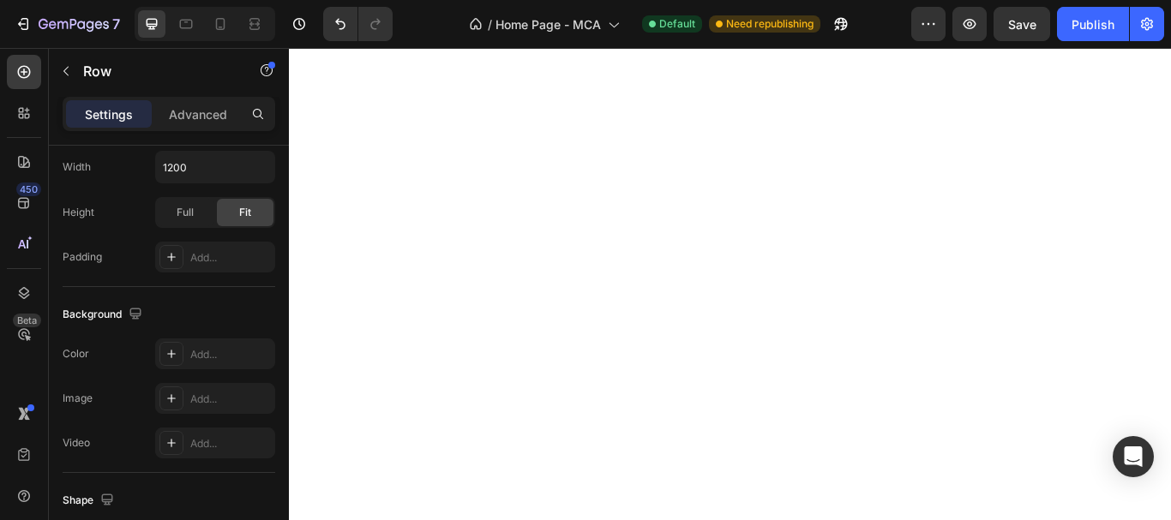
scroll to position [0, 0]
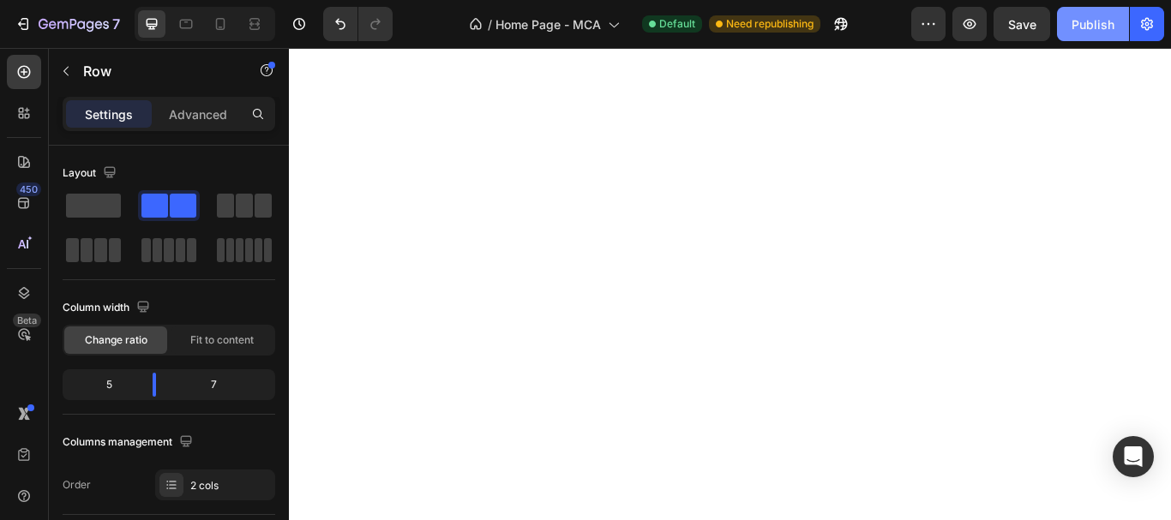
click at [1094, 32] on div "Publish" at bounding box center [1092, 24] width 43 height 18
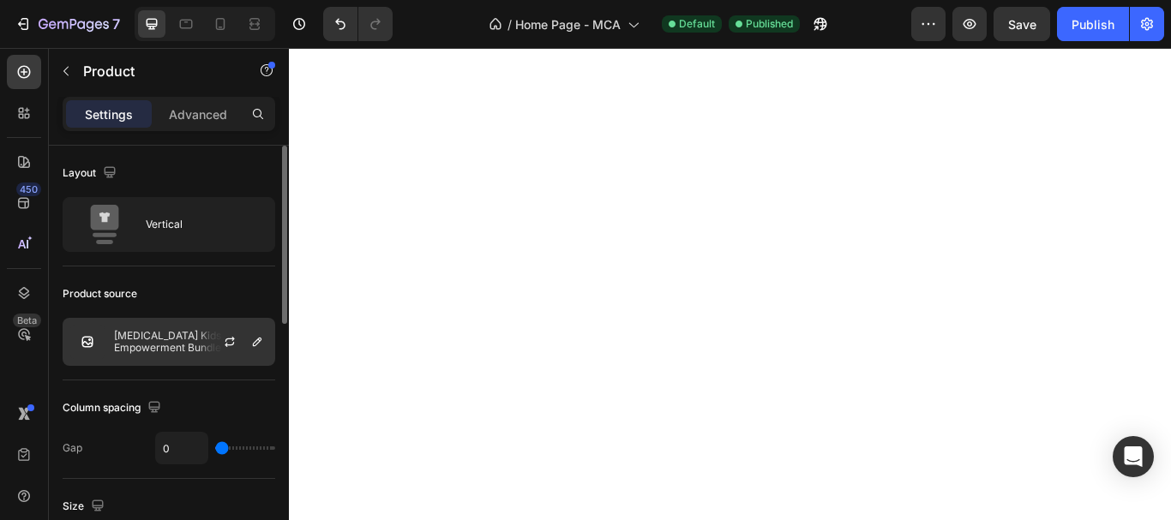
click at [191, 339] on p "ADHD Kids Empowerment Bundle" at bounding box center [190, 342] width 153 height 24
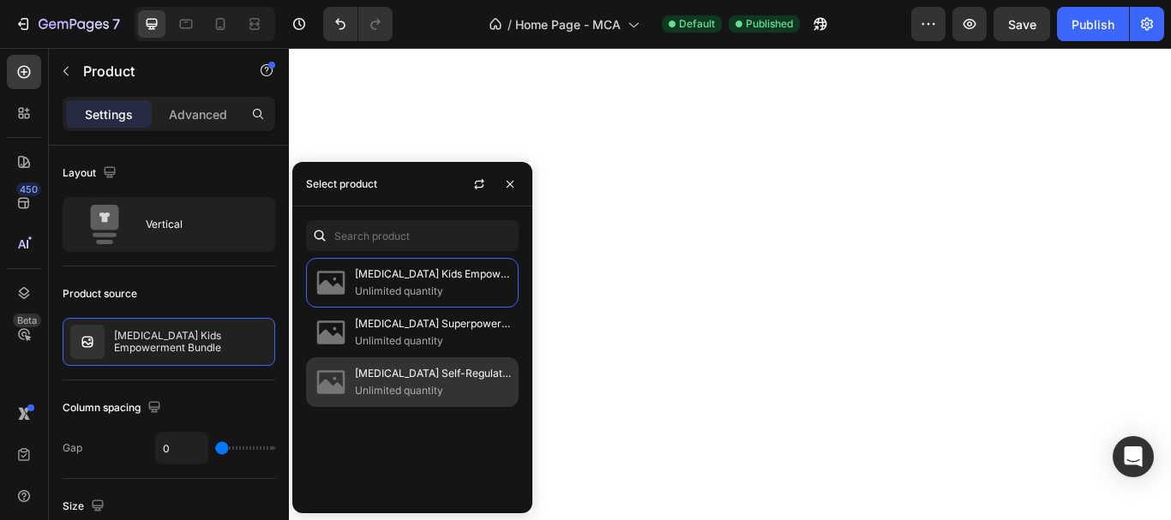
click at [435, 390] on p "Unlimited quantity" at bounding box center [433, 390] width 156 height 17
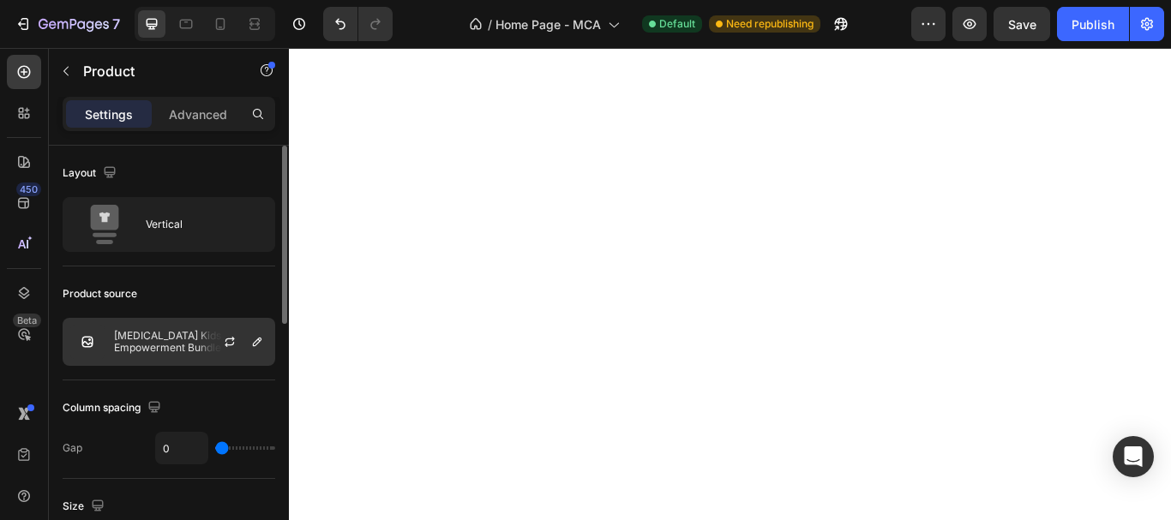
click at [165, 351] on p "ADHD Kids Empowerment Bundle" at bounding box center [190, 342] width 153 height 24
click at [213, 340] on div at bounding box center [236, 342] width 75 height 46
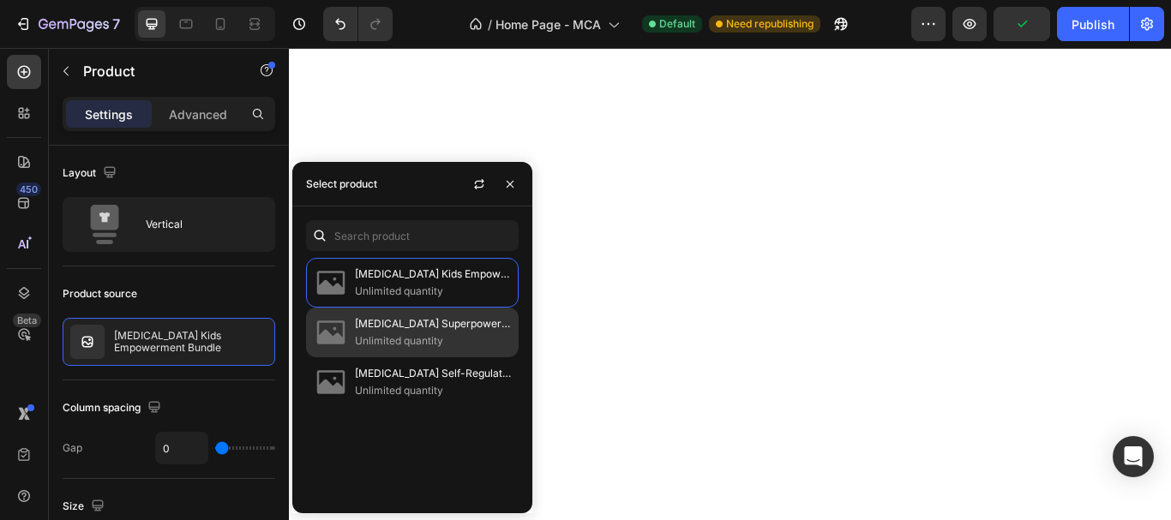
click at [437, 333] on p "Unlimited quantity" at bounding box center [433, 341] width 156 height 17
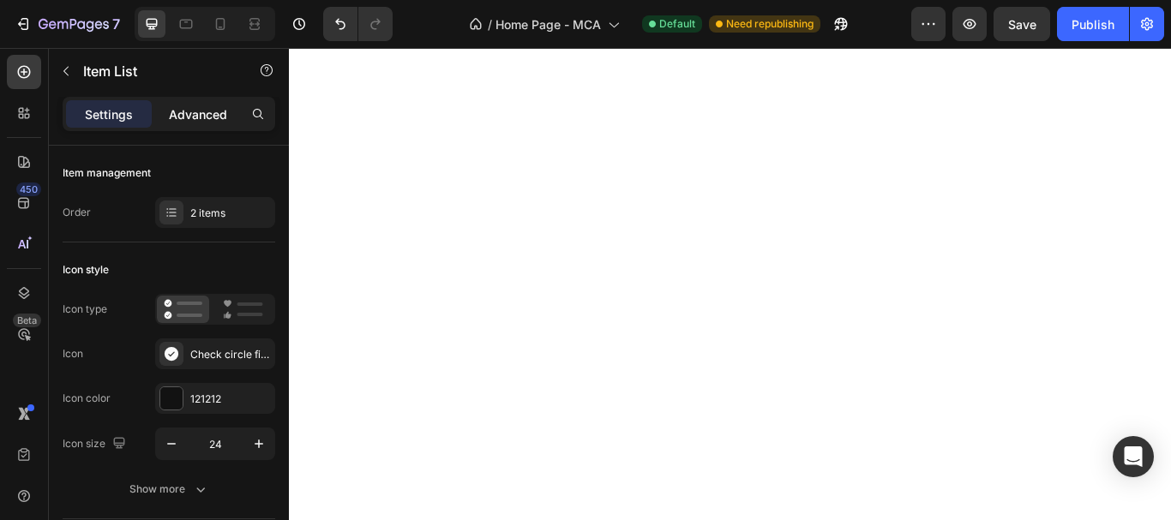
click at [204, 114] on p "Advanced" at bounding box center [198, 114] width 58 height 18
type input "100%"
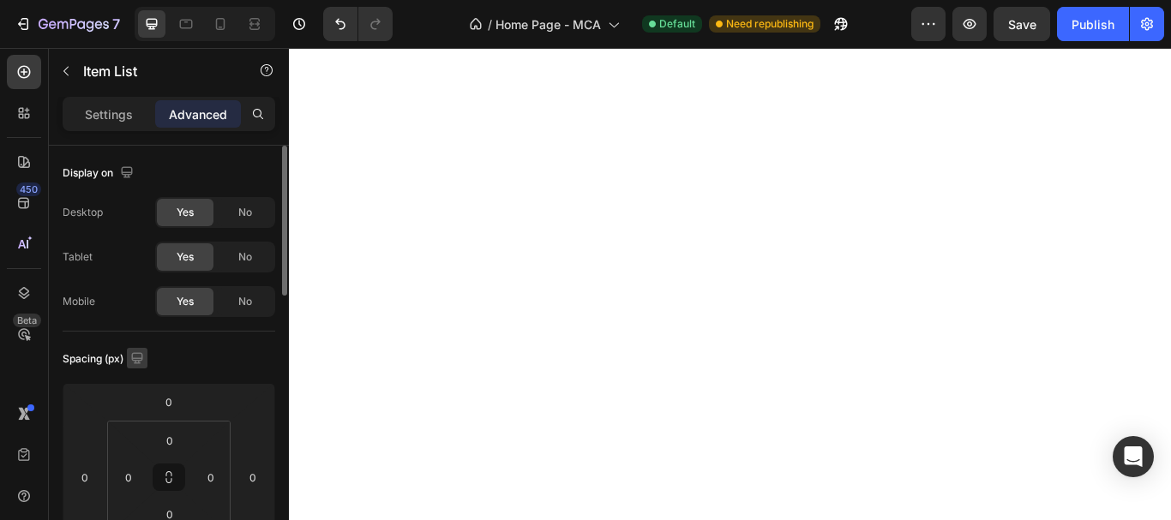
scroll to position [257, 0]
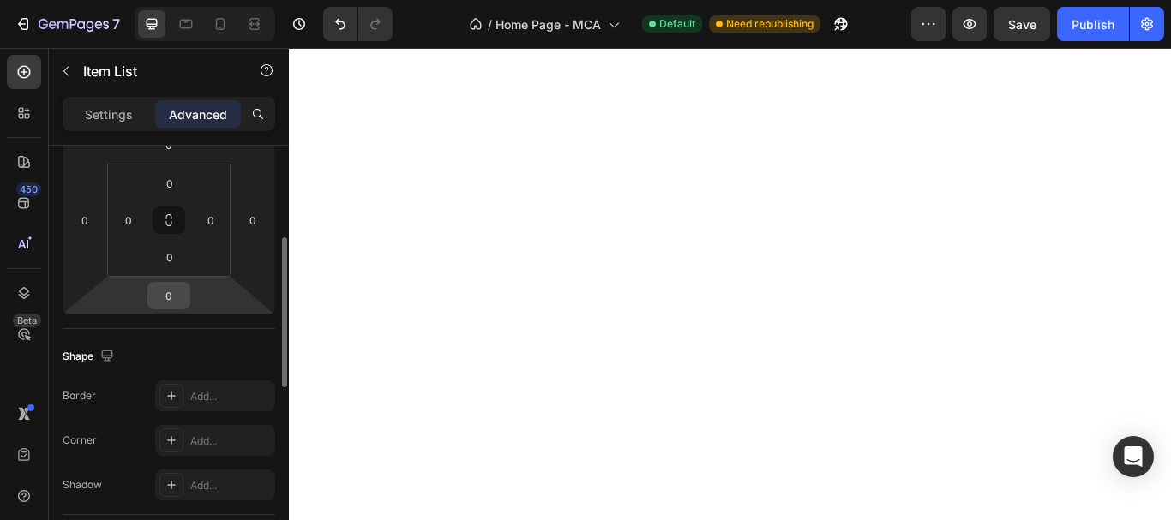
click at [170, 294] on input "0" at bounding box center [169, 296] width 34 height 26
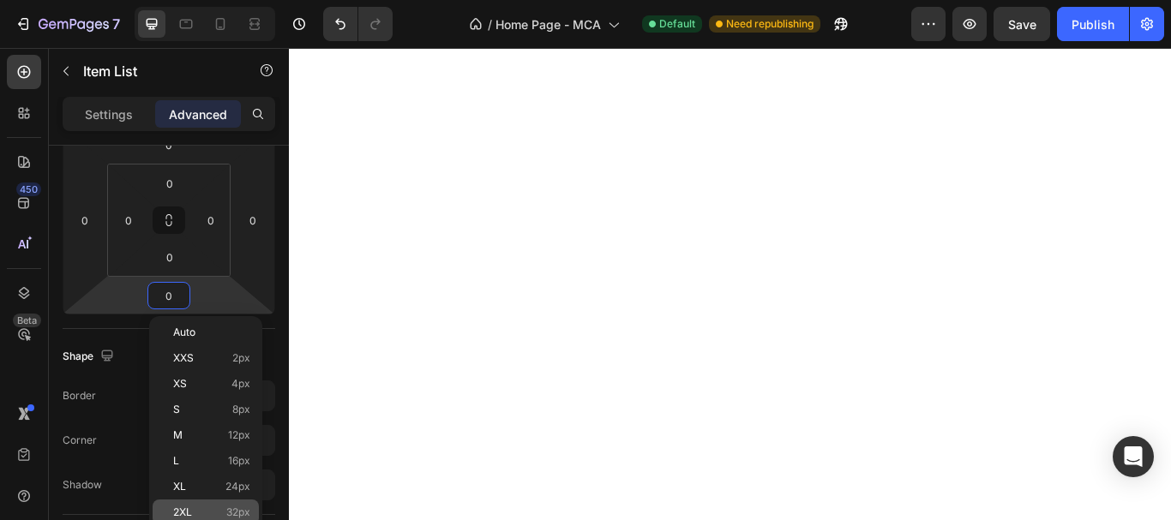
click at [173, 518] on span "2XL" at bounding box center [182, 513] width 19 height 12
type input "32"
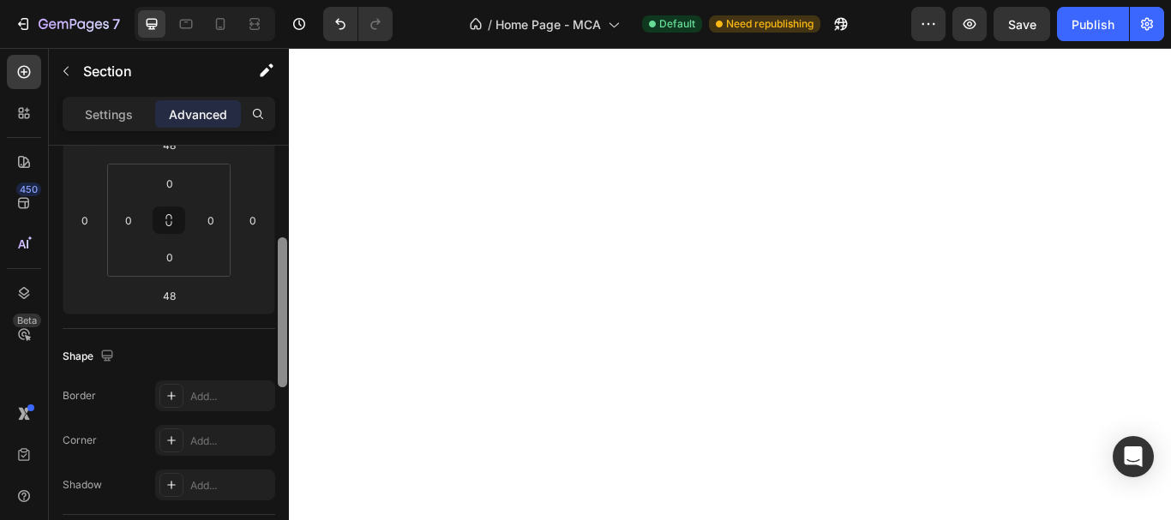
scroll to position [0, 0]
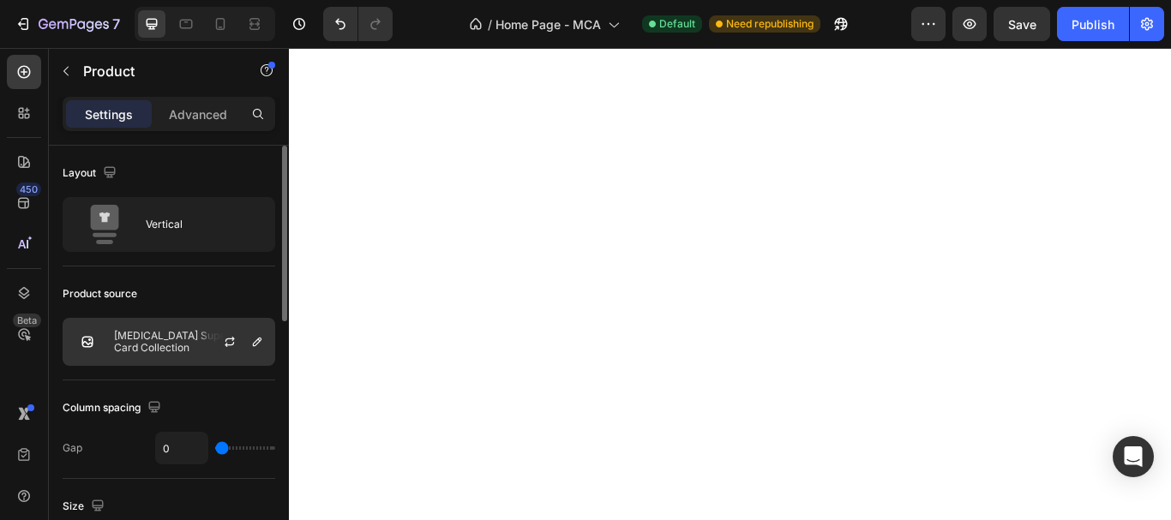
click at [177, 343] on p "ADHD Superpowers Card Collection" at bounding box center [190, 342] width 153 height 24
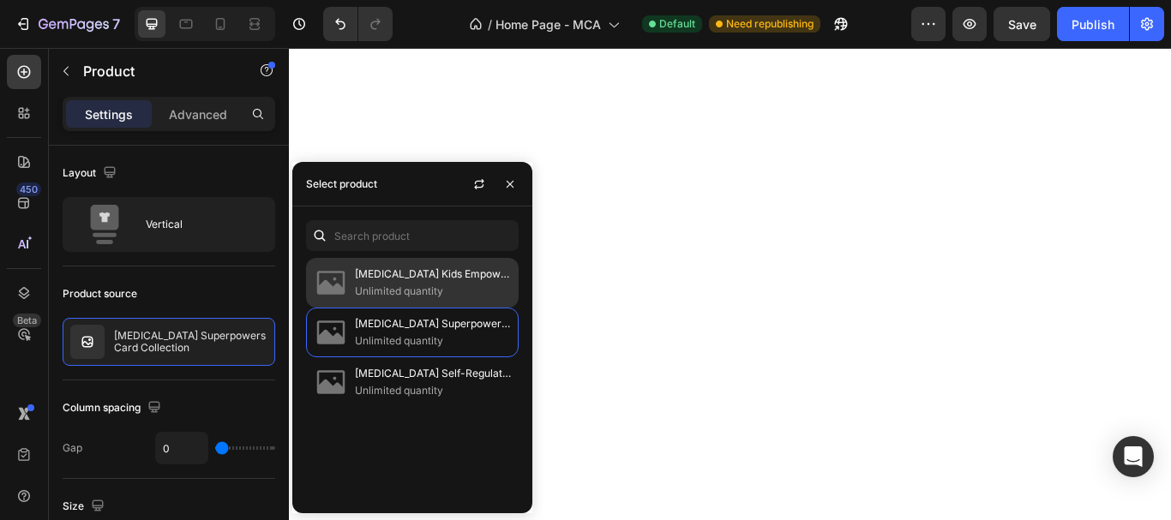
click at [384, 269] on p "ADHD Kids Empowerment Bundle" at bounding box center [433, 274] width 156 height 17
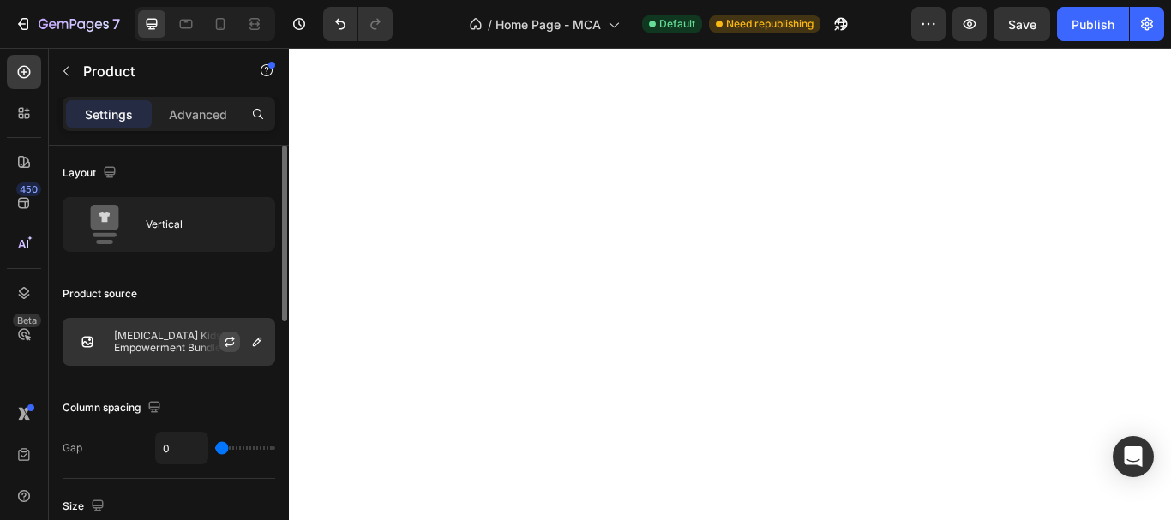
click at [219, 339] on button "button" at bounding box center [229, 342] width 21 height 21
click at [197, 344] on p "ADHD Kids Empowerment Bundle" at bounding box center [190, 342] width 153 height 24
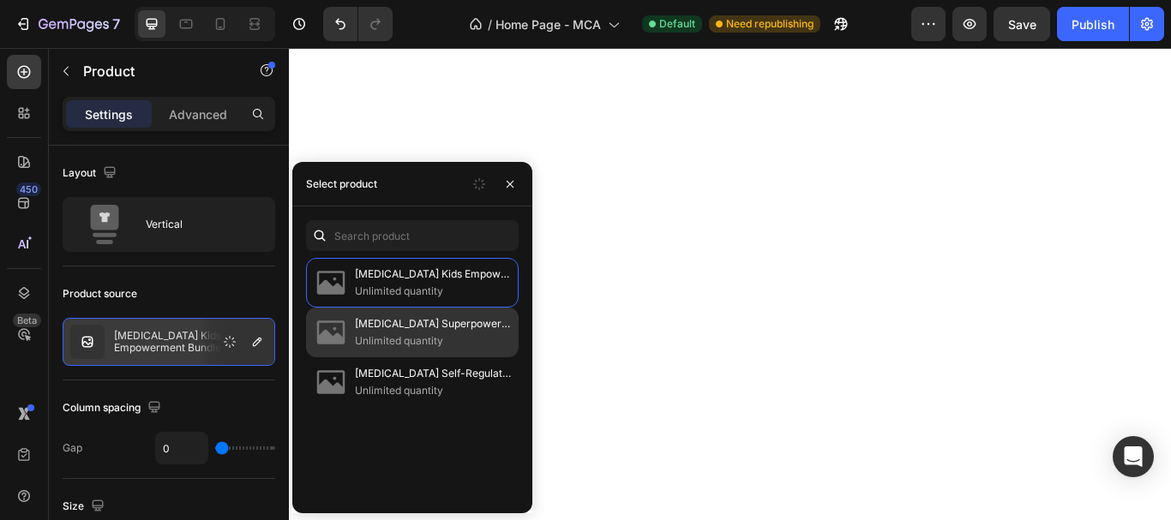
click at [379, 331] on p "ADHD Superpowers Card Collection" at bounding box center [433, 323] width 156 height 17
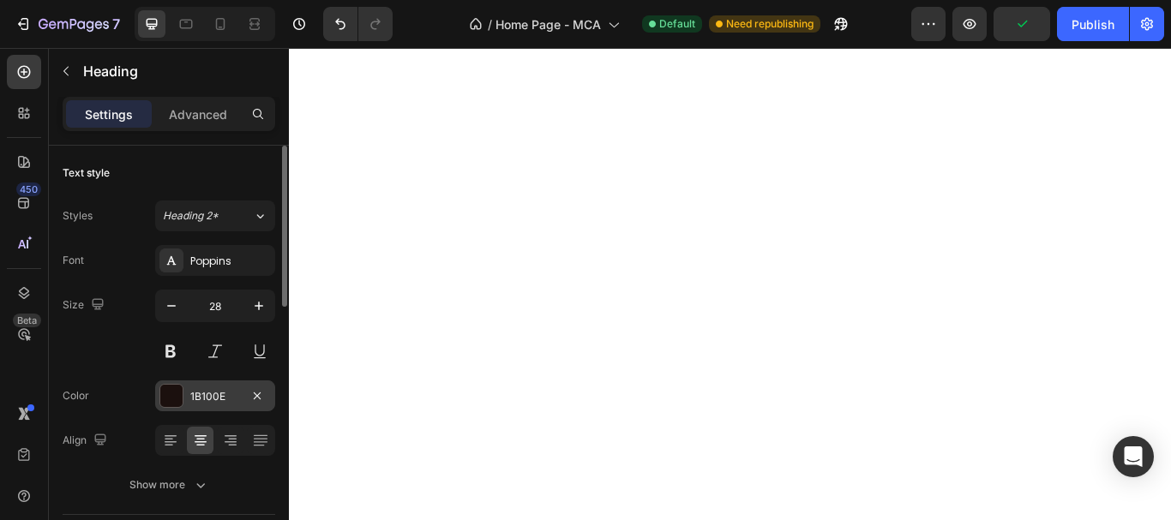
click at [186, 400] on div "1B100E" at bounding box center [215, 396] width 120 height 31
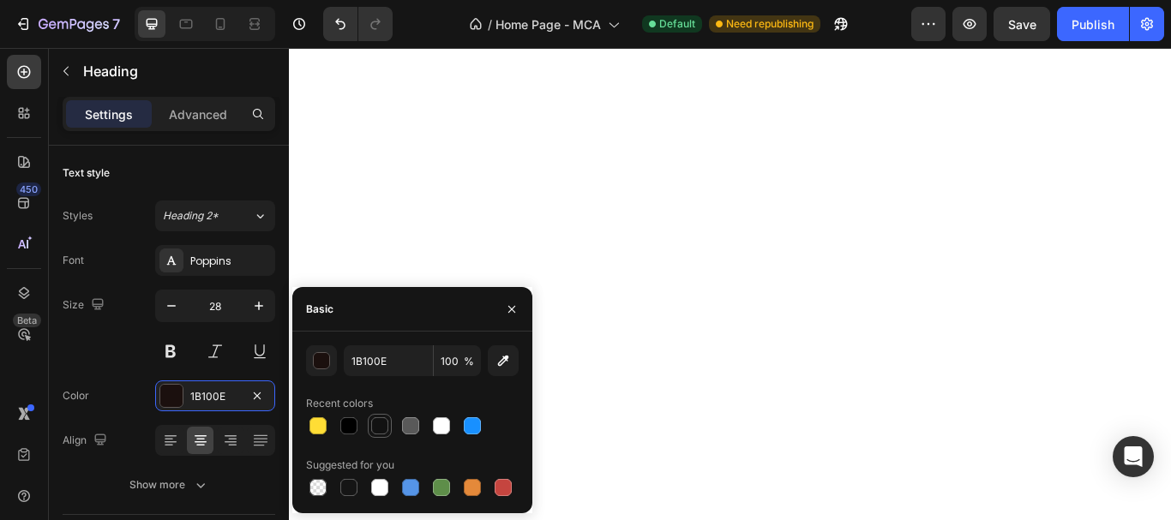
click at [376, 430] on div at bounding box center [379, 425] width 17 height 17
type input "121212"
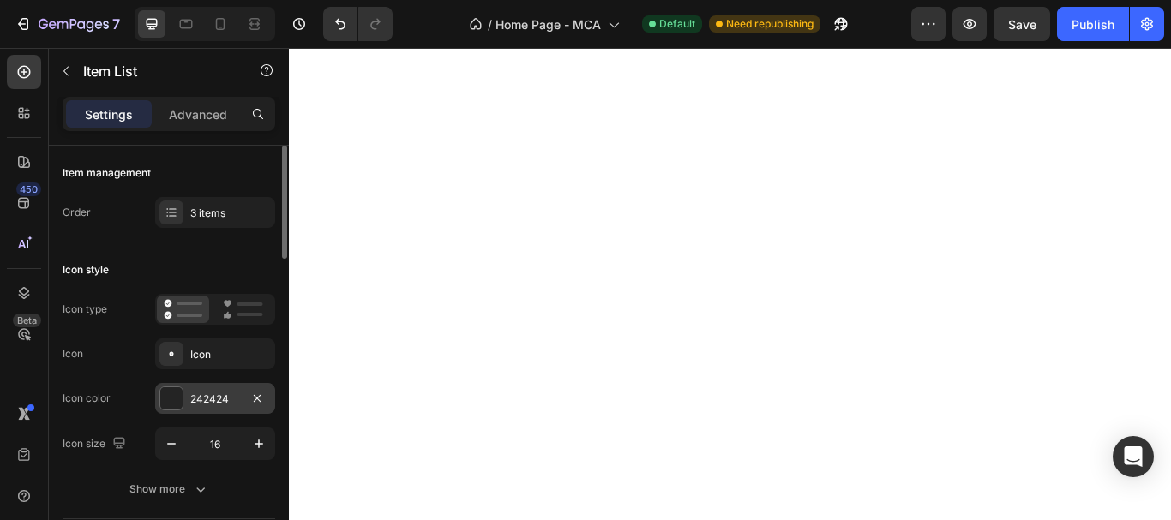
click at [218, 409] on div "242424" at bounding box center [215, 398] width 120 height 31
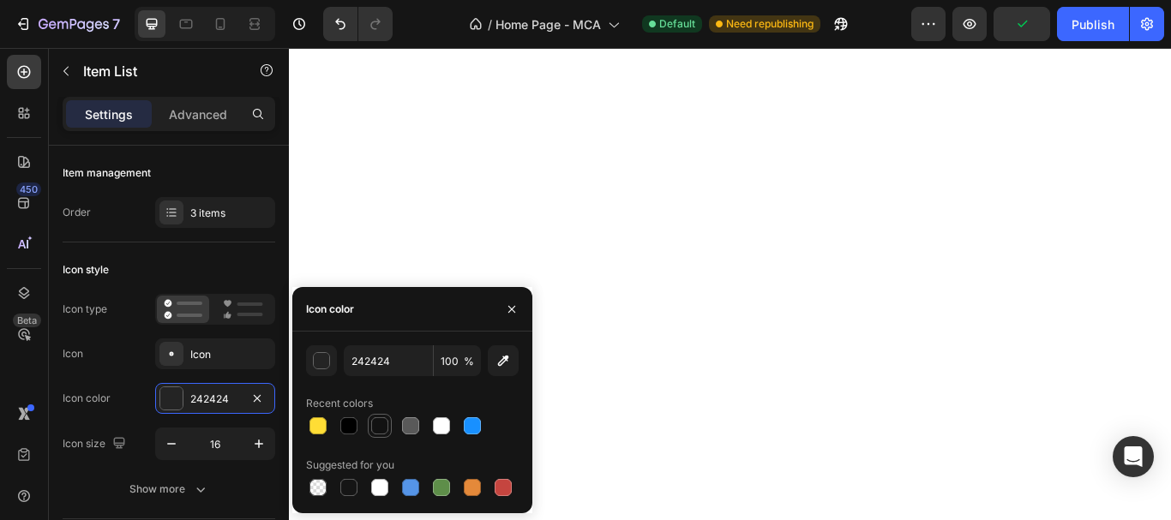
click at [375, 425] on div at bounding box center [379, 425] width 17 height 17
type input "121212"
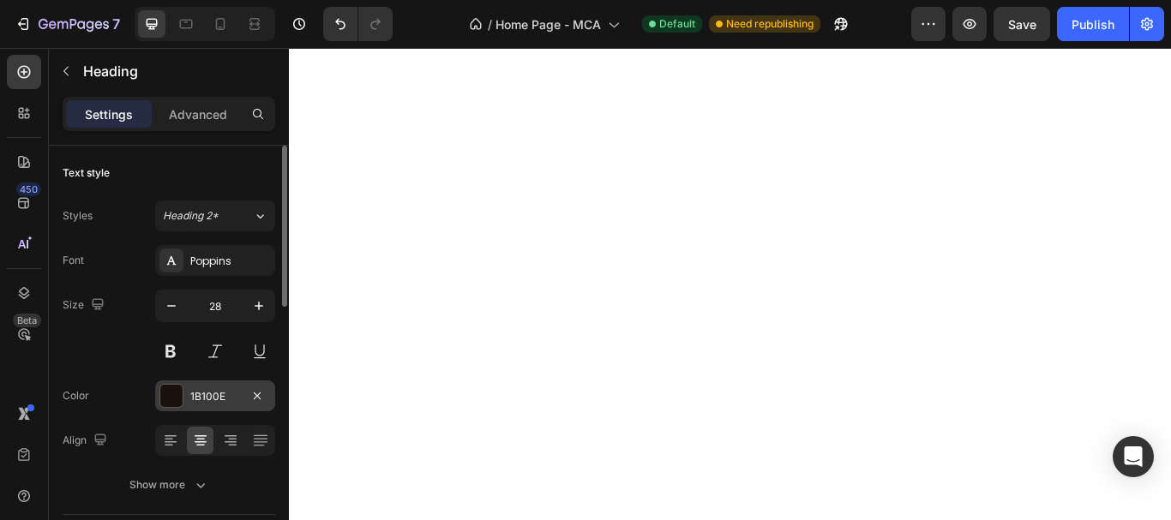
click at [210, 393] on div "1B100E" at bounding box center [215, 396] width 50 height 15
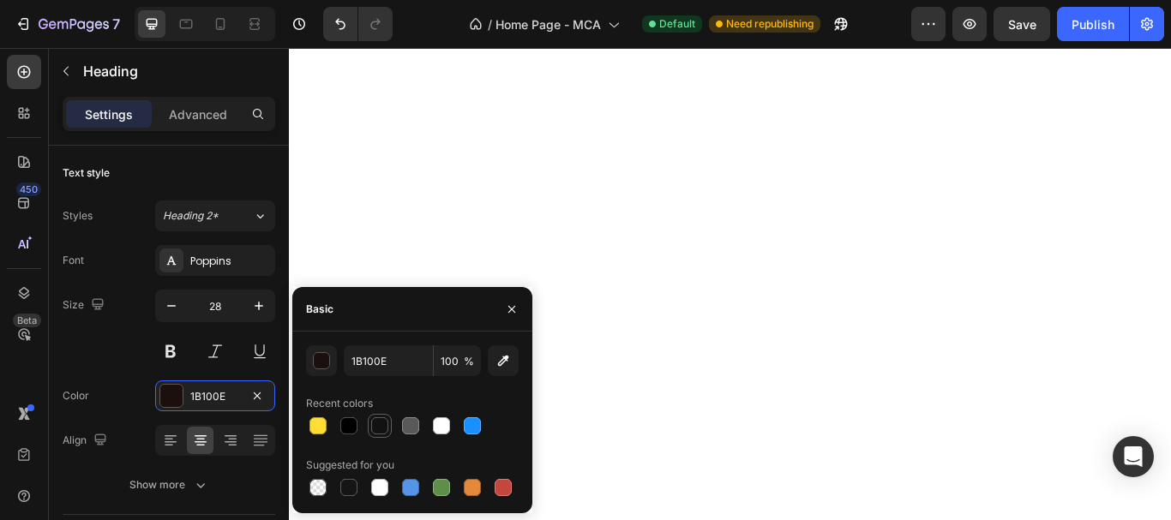
click at [375, 433] on div at bounding box center [379, 425] width 17 height 17
type input "121212"
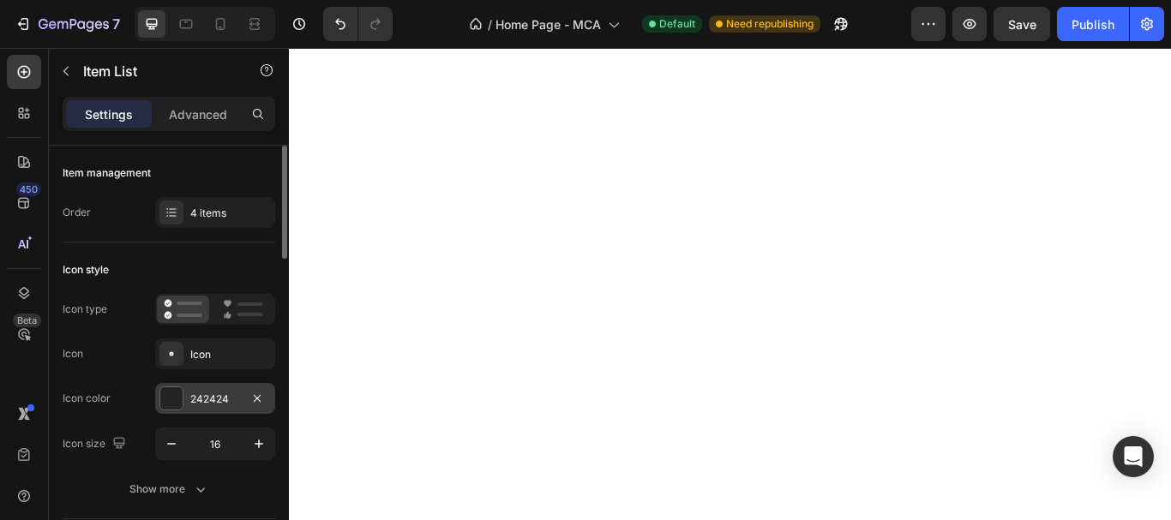
click at [219, 405] on div "242424" at bounding box center [215, 399] width 50 height 15
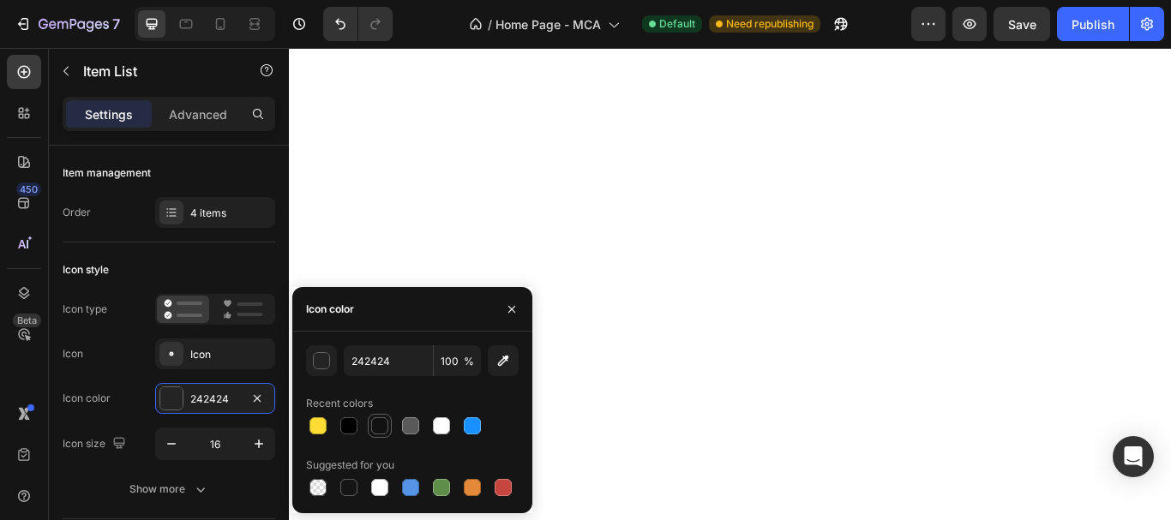
click at [371, 427] on div at bounding box center [379, 425] width 17 height 17
type input "121212"
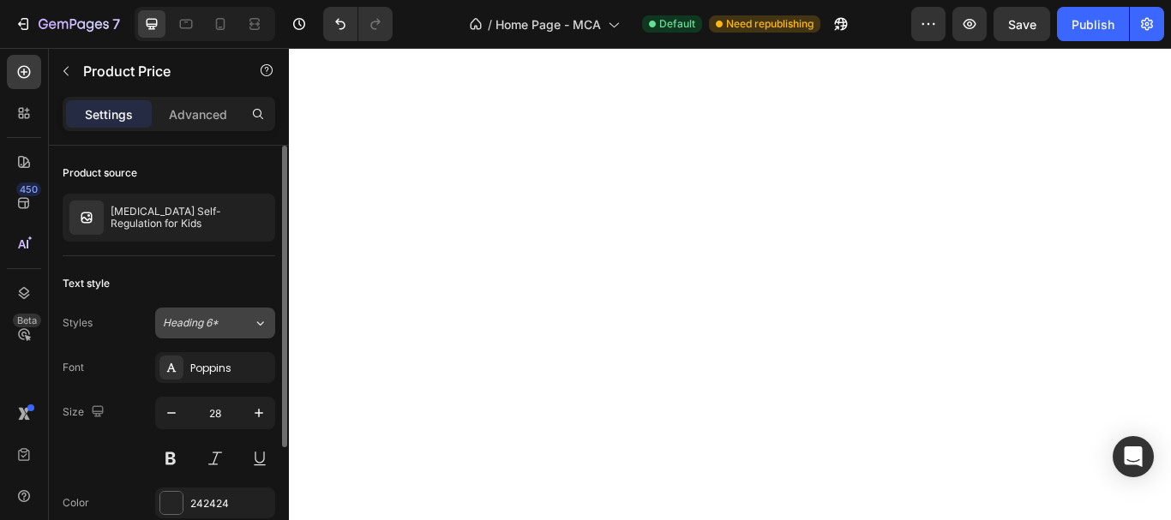
click at [212, 324] on span "Heading 6*" at bounding box center [191, 322] width 56 height 15
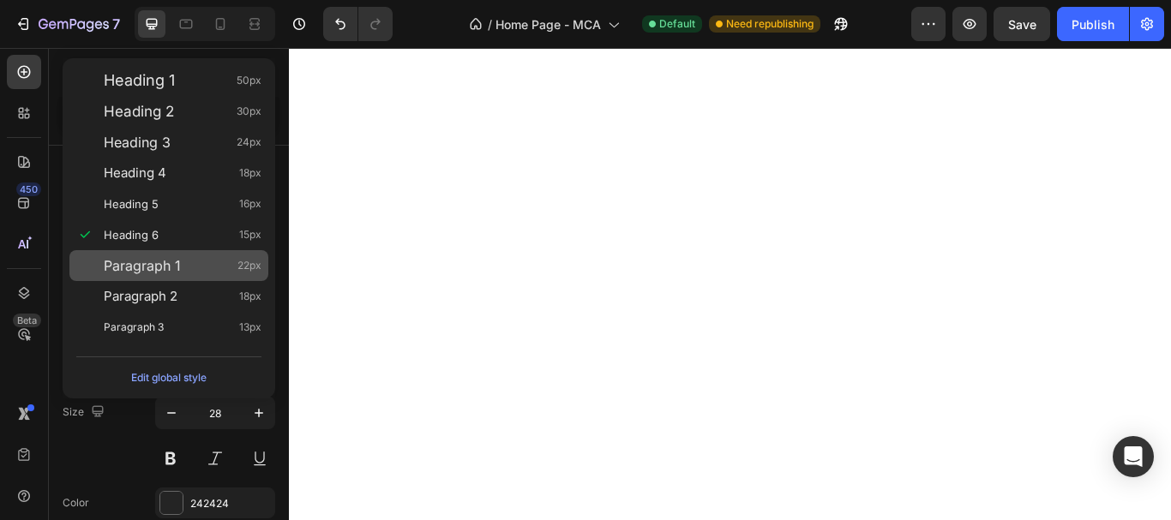
click at [184, 265] on div "Paragraph 1 22px" at bounding box center [183, 265] width 158 height 17
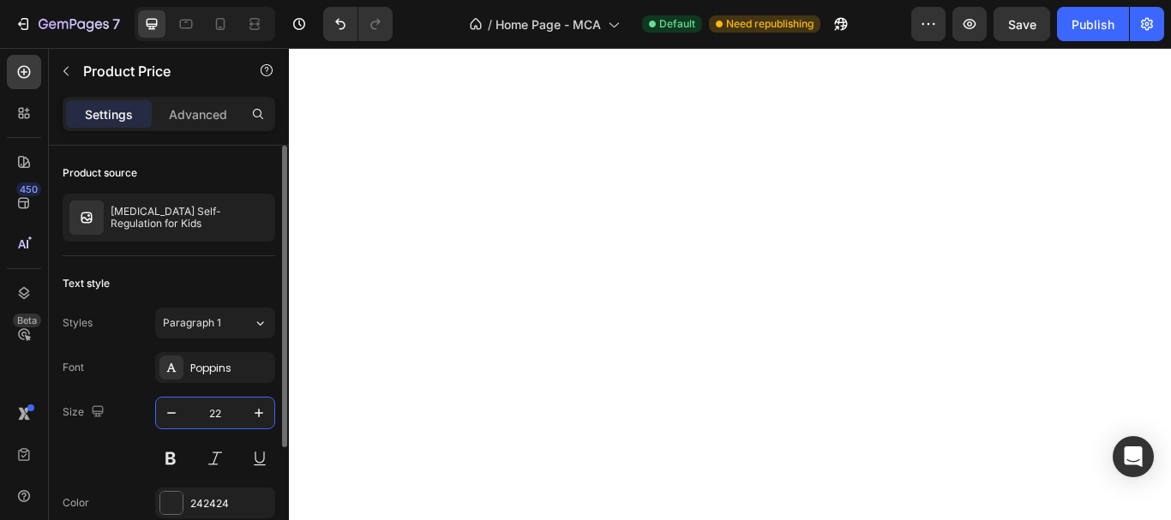
click at [210, 416] on input "22" at bounding box center [215, 413] width 57 height 31
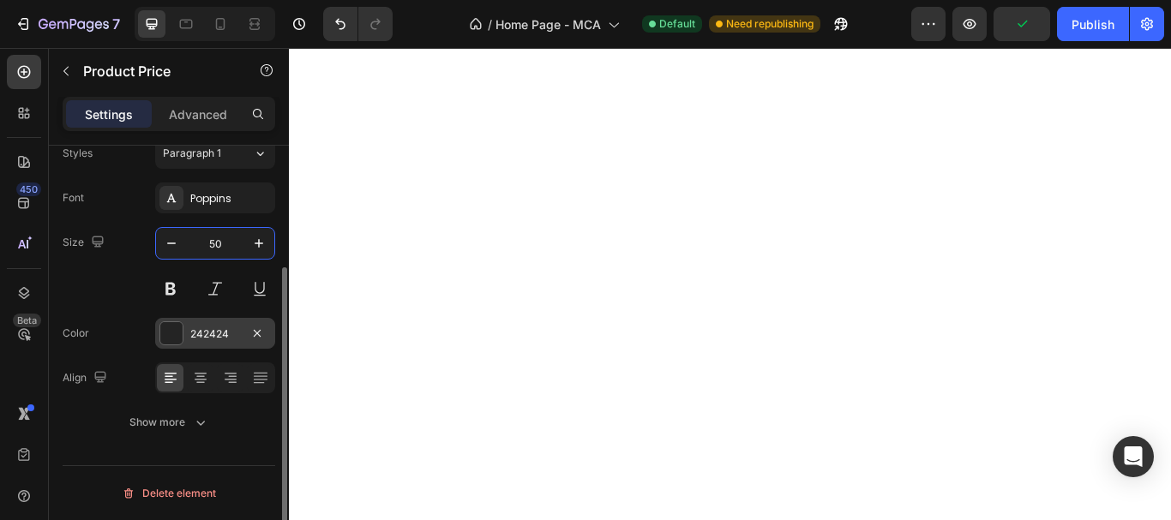
type input "50"
click at [217, 336] on div "242424" at bounding box center [215, 334] width 50 height 15
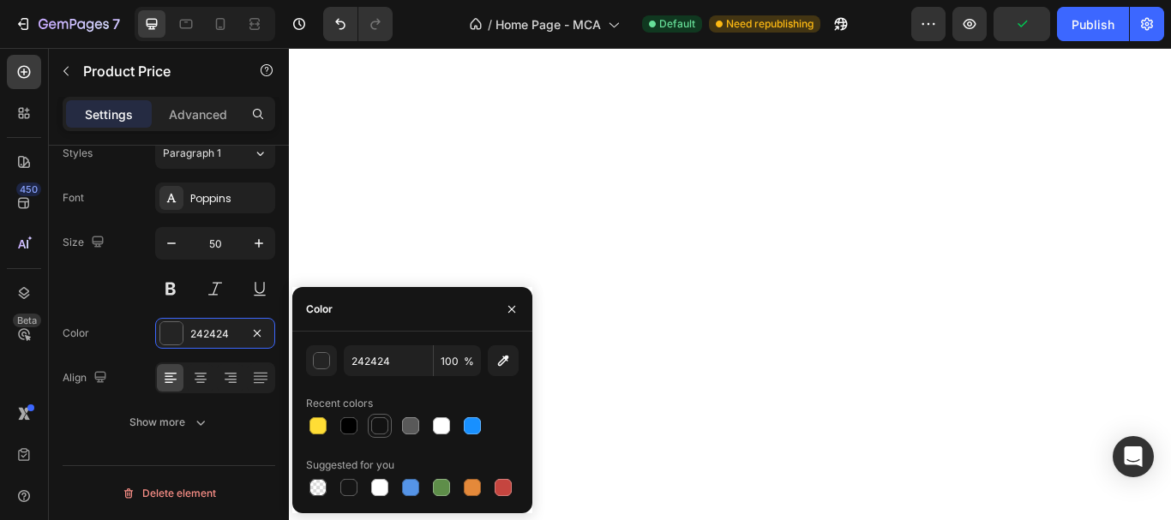
click at [379, 430] on div at bounding box center [379, 425] width 17 height 17
type input "121212"
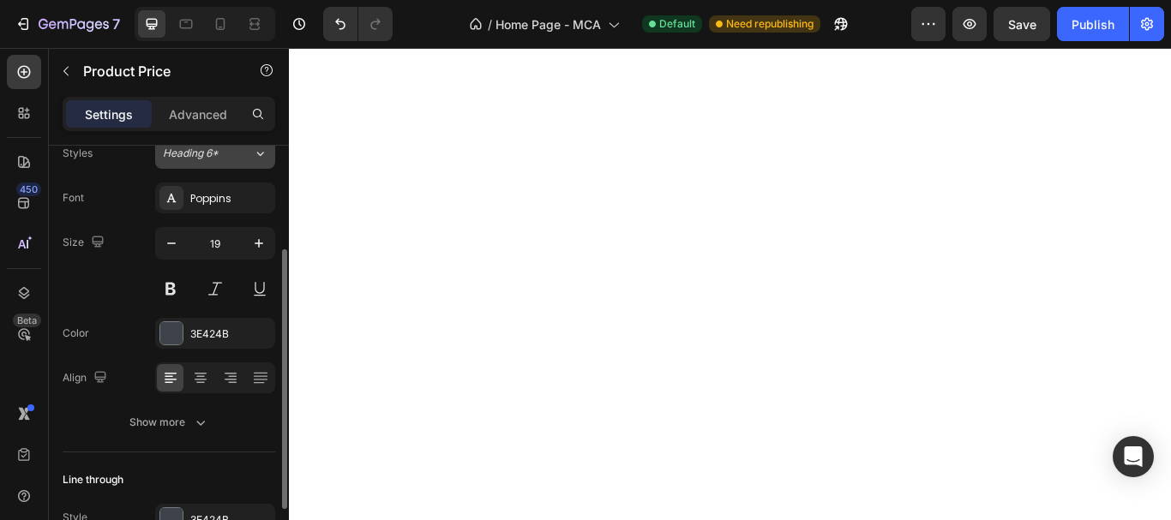
click at [210, 156] on span "Heading 6*" at bounding box center [191, 153] width 56 height 15
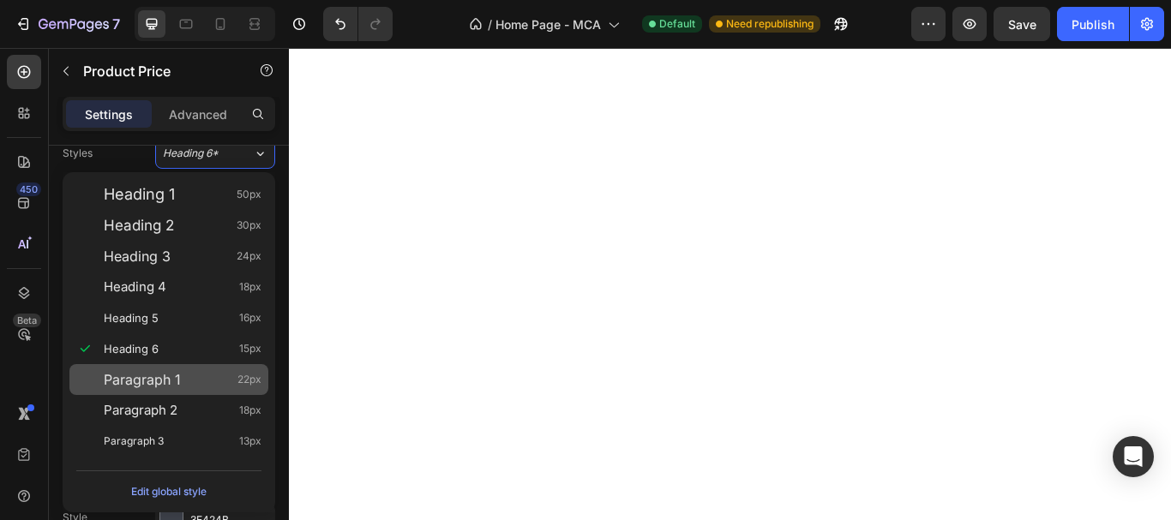
click at [173, 387] on span "Paragraph 1" at bounding box center [142, 379] width 77 height 17
type input "22"
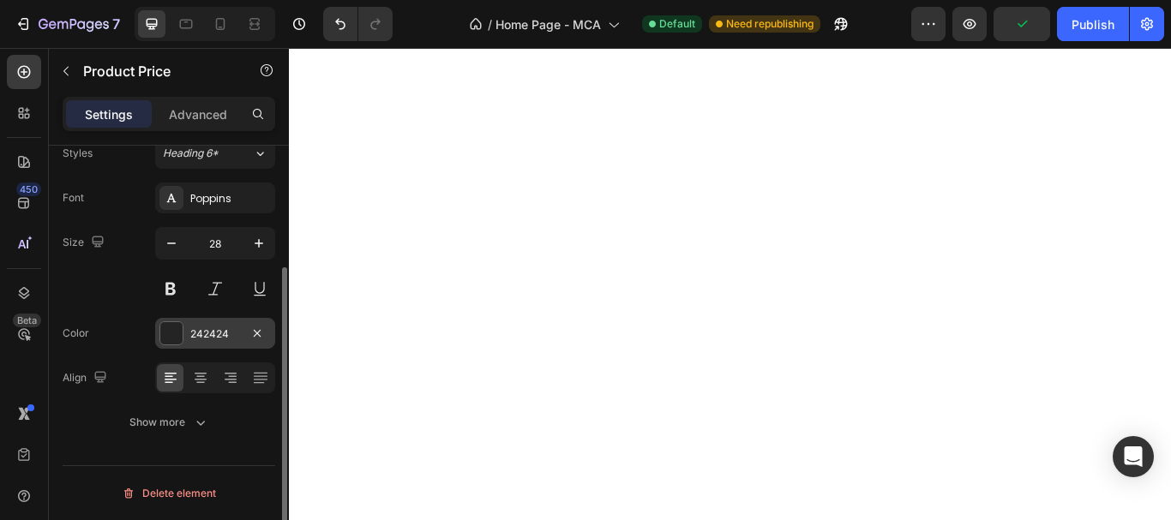
click at [207, 338] on div "242424" at bounding box center [215, 334] width 50 height 15
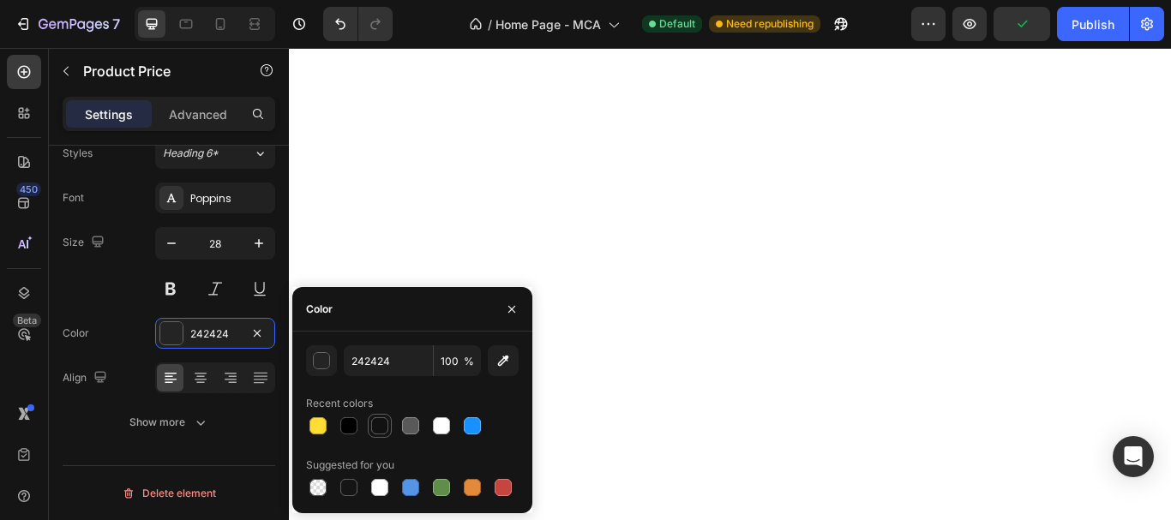
click at [373, 430] on div at bounding box center [379, 425] width 17 height 17
type input "121212"
click at [215, 148] on span "Heading 6*" at bounding box center [191, 153] width 56 height 15
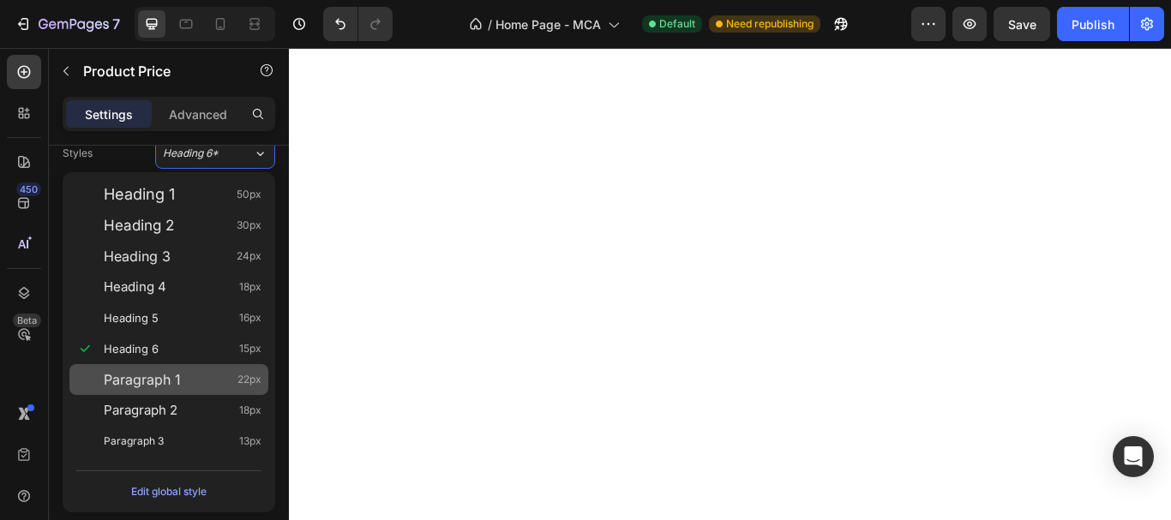
click at [196, 371] on div "Paragraph 1 22px" at bounding box center [183, 379] width 158 height 17
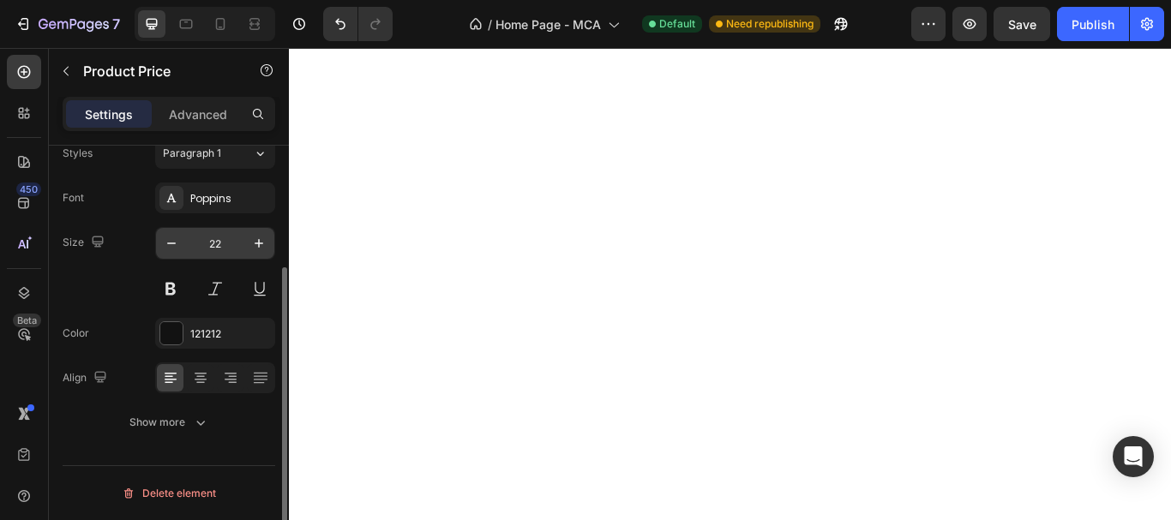
click at [232, 249] on input "22" at bounding box center [215, 243] width 57 height 31
type input "50"
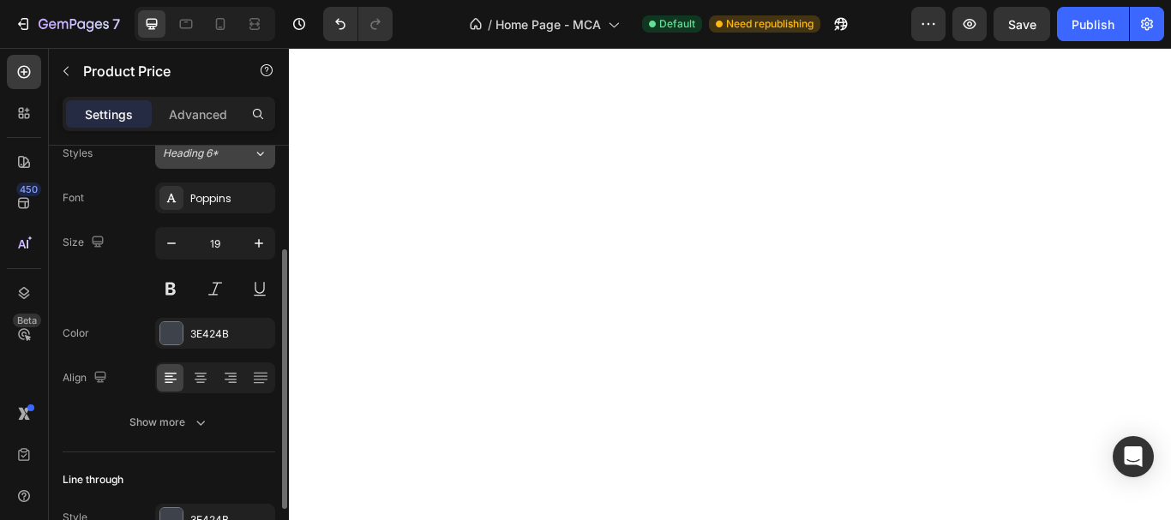
click at [223, 162] on button "Heading 6*" at bounding box center [215, 153] width 120 height 31
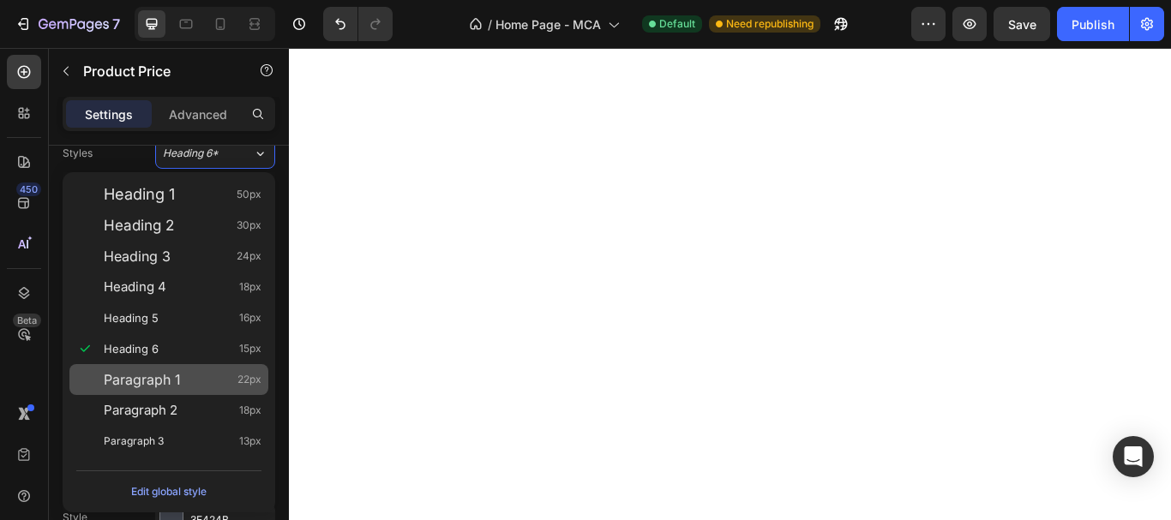
click at [206, 375] on div "Paragraph 1 22px" at bounding box center [183, 379] width 158 height 17
type input "22"
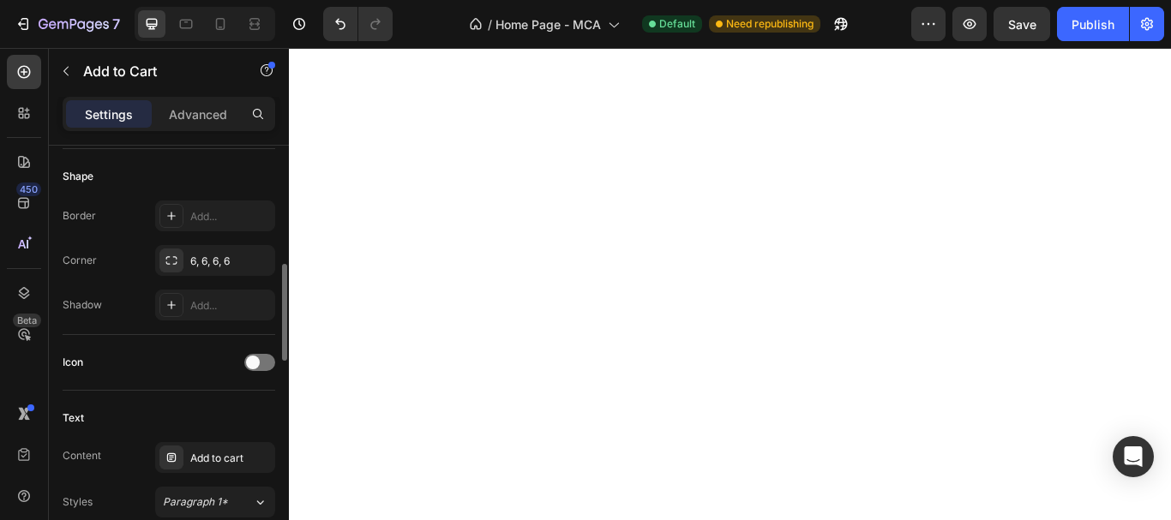
scroll to position [771, 0]
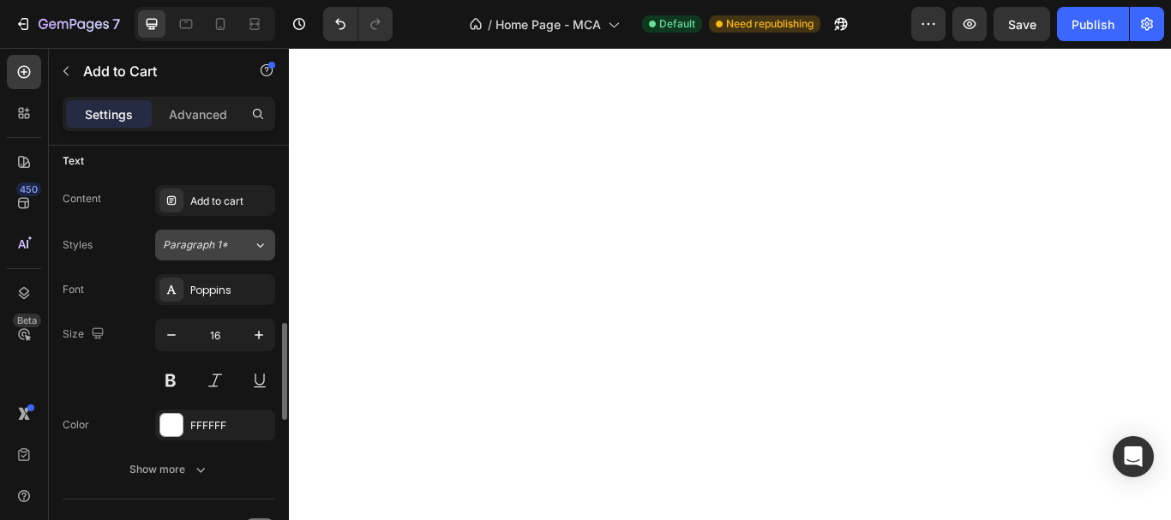
click at [231, 243] on div "Paragraph 1*" at bounding box center [197, 244] width 69 height 15
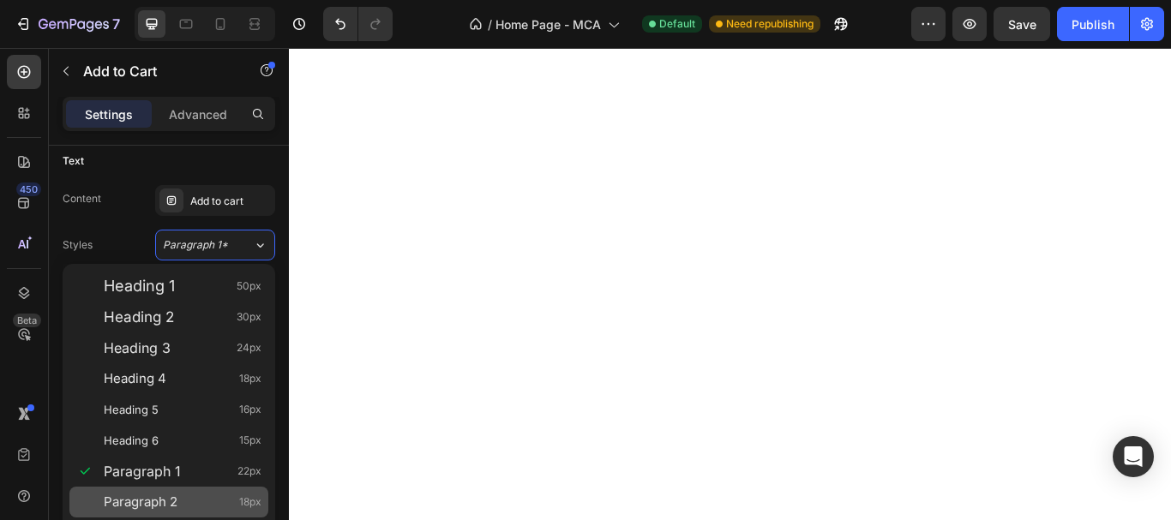
click at [160, 507] on span "Paragraph 2" at bounding box center [141, 502] width 74 height 17
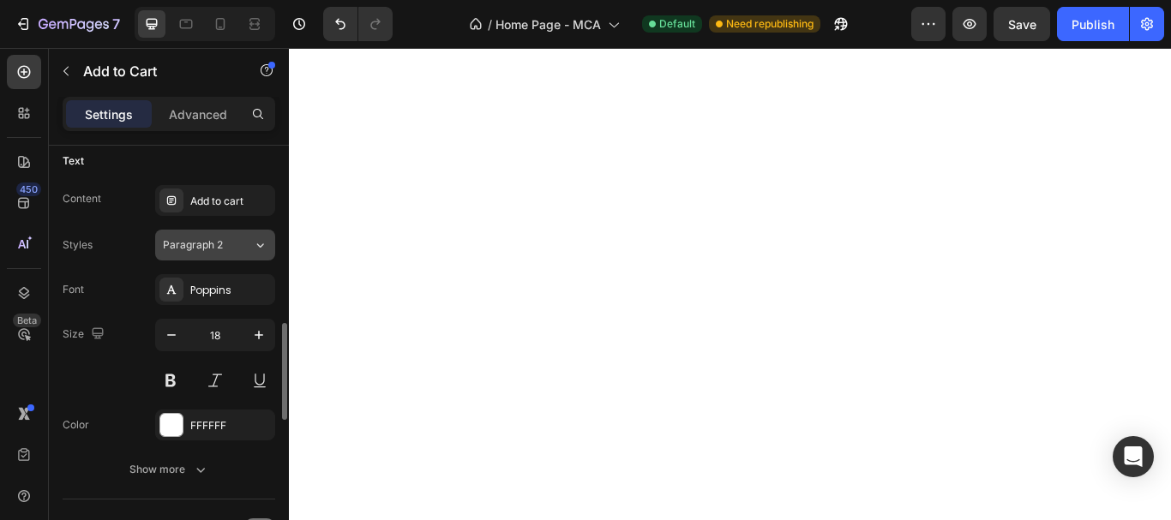
click at [207, 243] on span "Paragraph 2" at bounding box center [193, 244] width 60 height 15
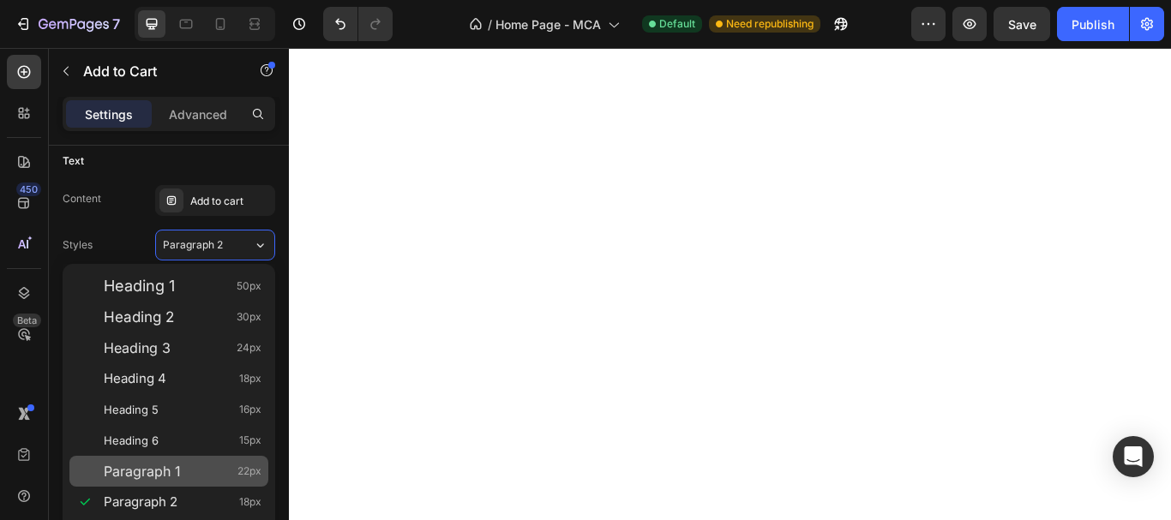
click at [188, 477] on div "Paragraph 1 22px" at bounding box center [183, 471] width 158 height 17
type input "22"
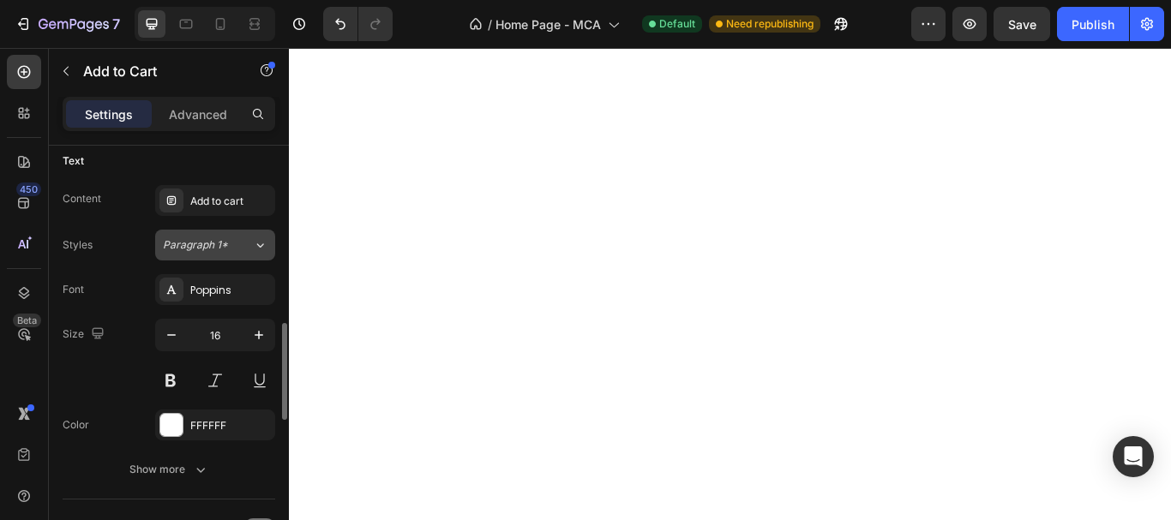
click at [205, 243] on span "Paragraph 1*" at bounding box center [195, 244] width 65 height 15
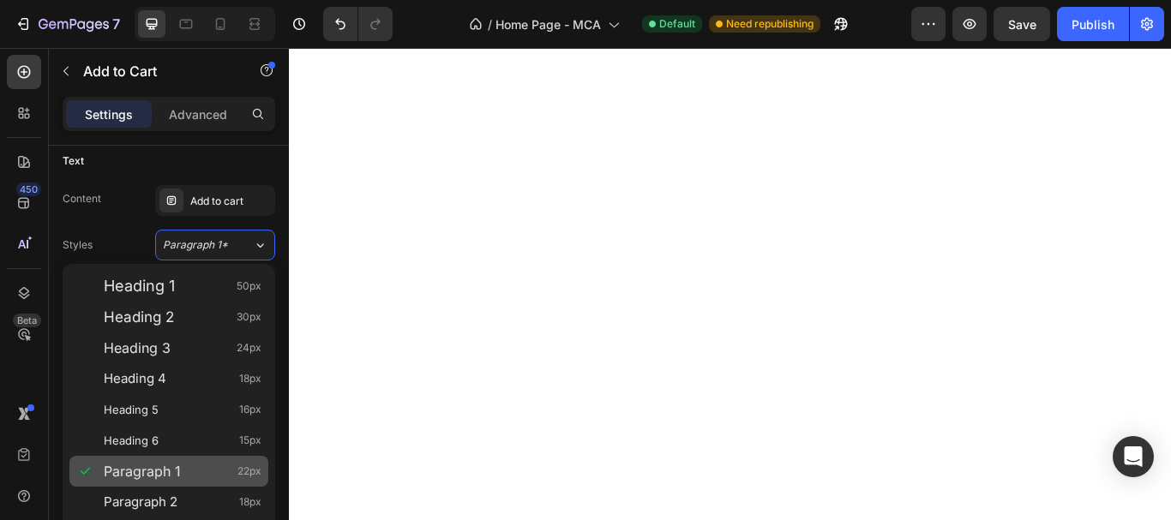
click at [173, 475] on span "Paragraph 1" at bounding box center [142, 471] width 77 height 17
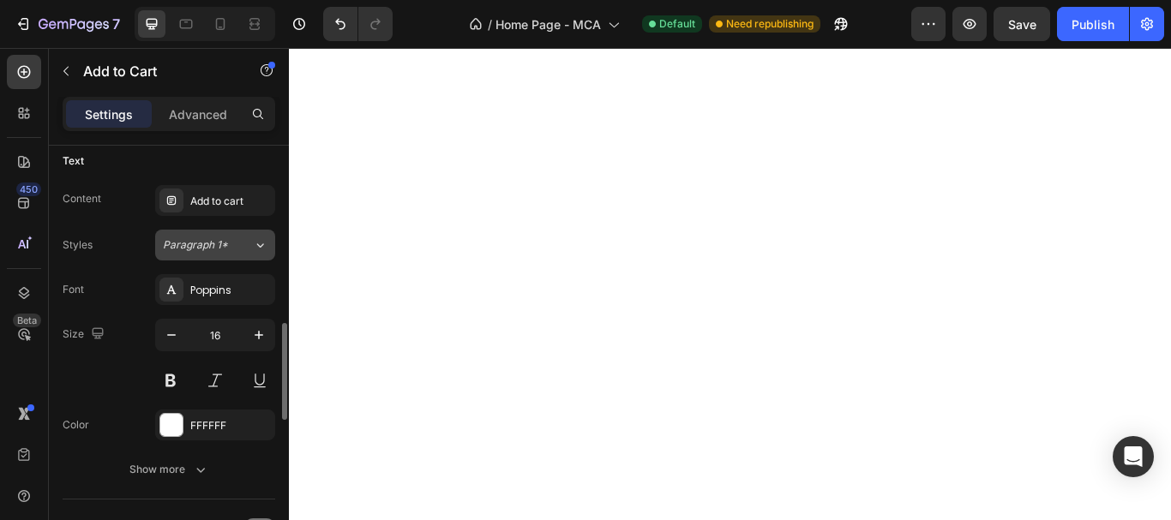
click at [249, 242] on div "Paragraph 1*" at bounding box center [208, 244] width 90 height 15
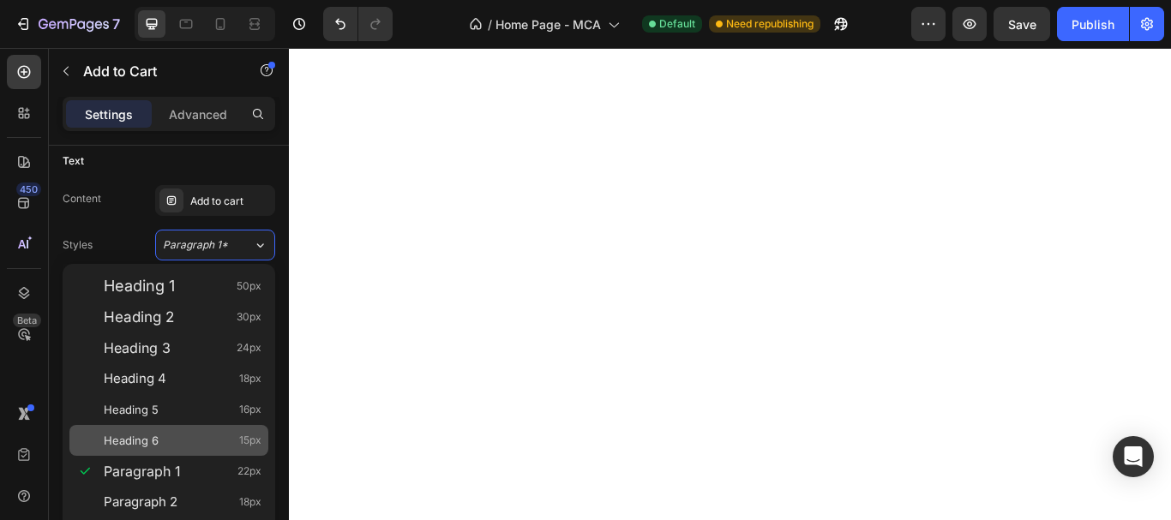
click at [167, 438] on div "Heading 6 15px" at bounding box center [183, 440] width 158 height 17
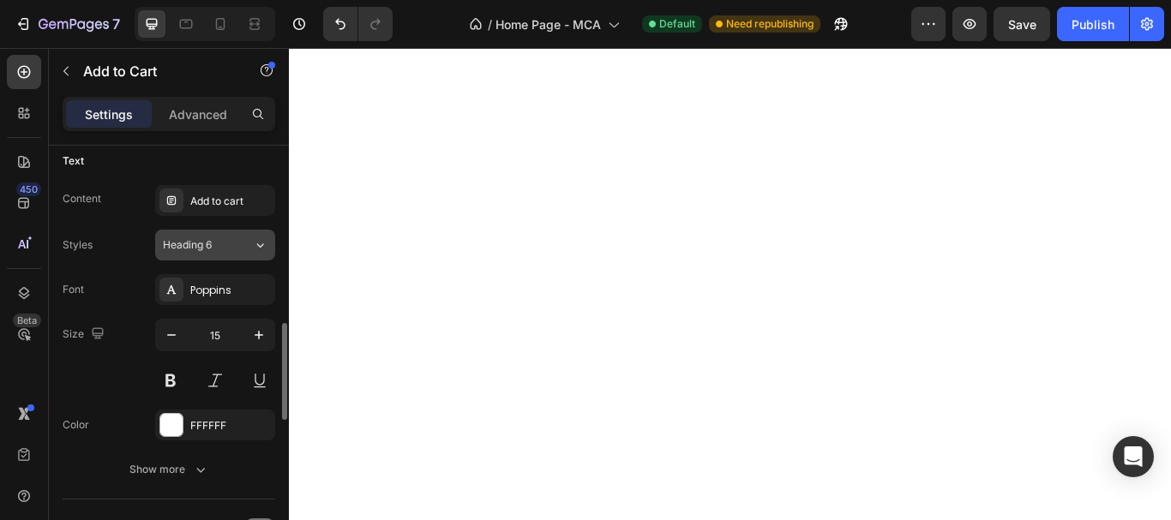
click at [216, 243] on div "Heading 6" at bounding box center [197, 244] width 69 height 15
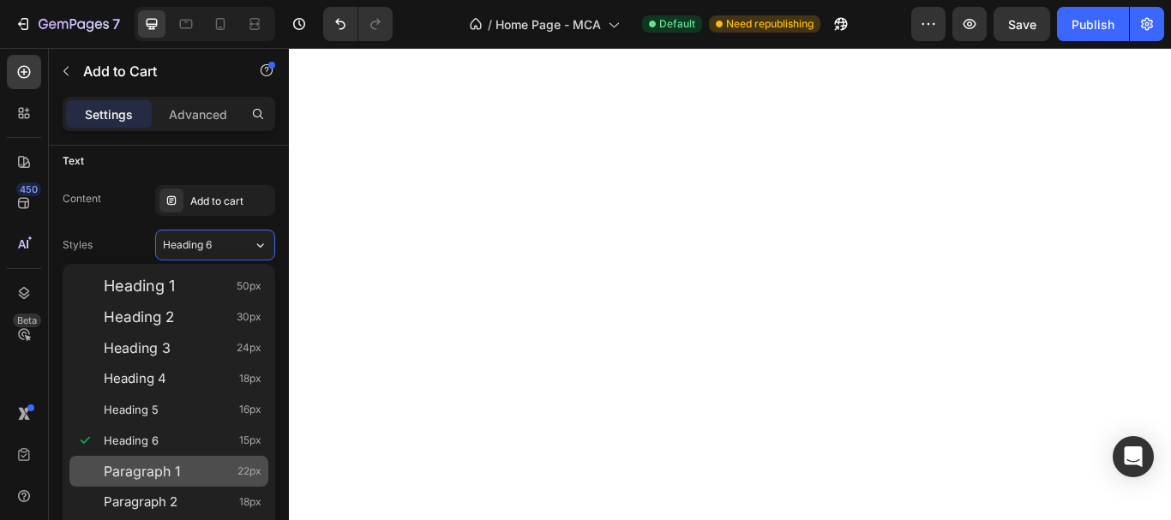
click at [151, 482] on div "Paragraph 1 22px" at bounding box center [168, 471] width 199 height 31
type input "22"
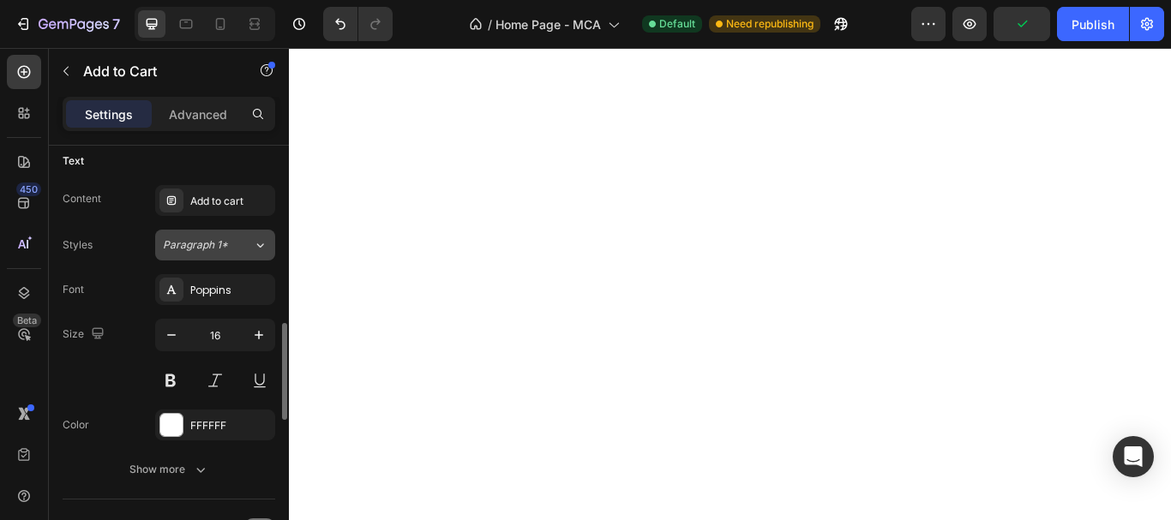
click at [225, 254] on button "Paragraph 1*" at bounding box center [215, 245] width 120 height 31
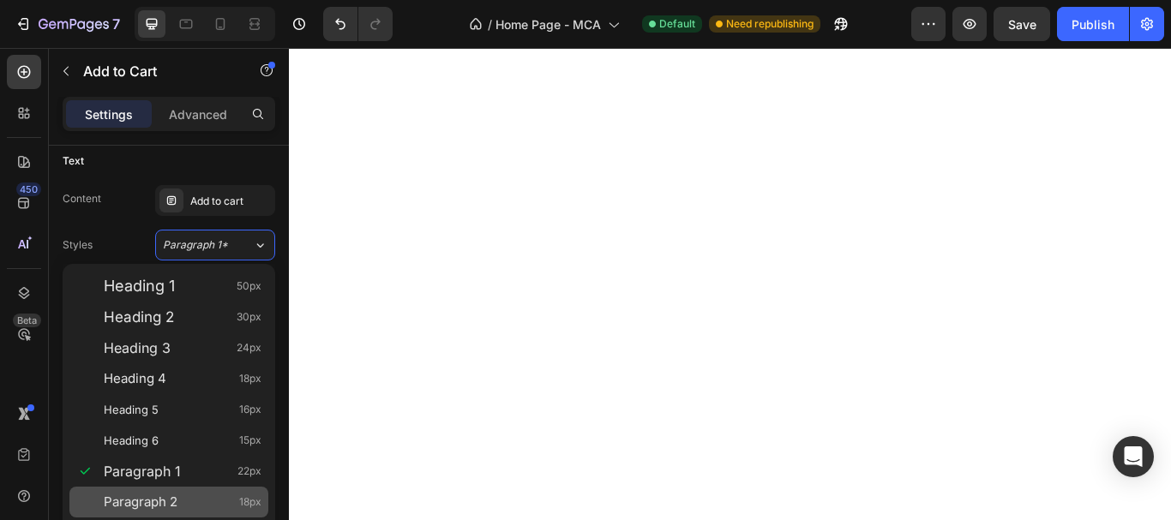
click at [180, 489] on div "Paragraph 2 18px" at bounding box center [168, 502] width 199 height 31
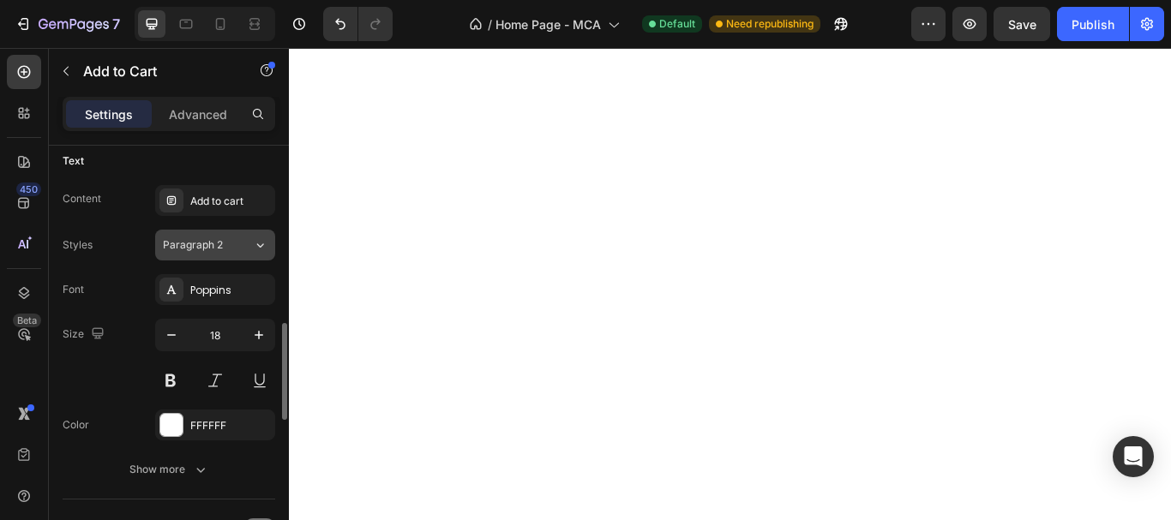
click at [223, 241] on div "Paragraph 2" at bounding box center [197, 244] width 69 height 15
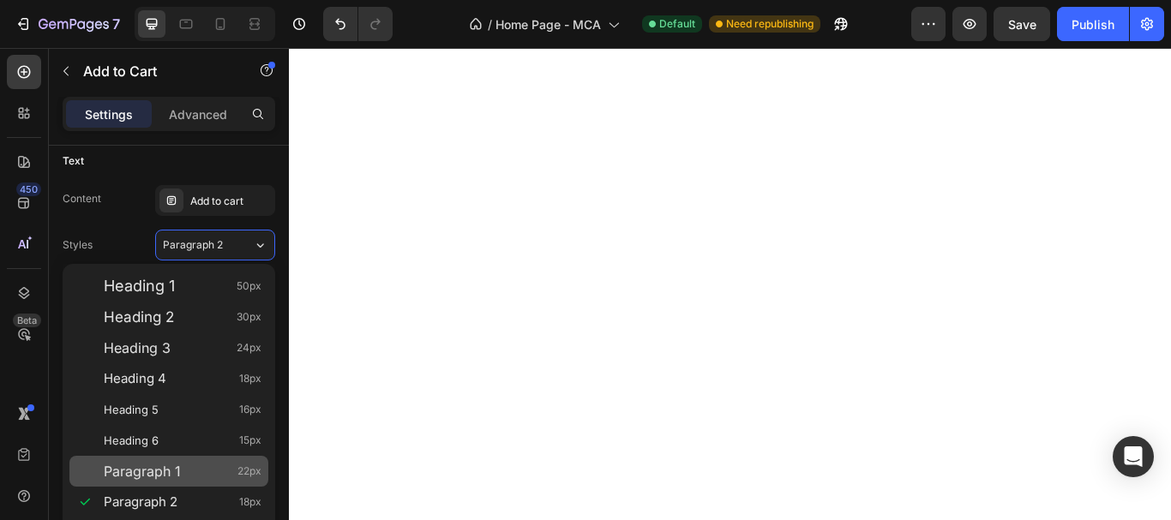
click at [178, 480] on div "Paragraph 1 22px" at bounding box center [168, 471] width 199 height 31
type input "22"
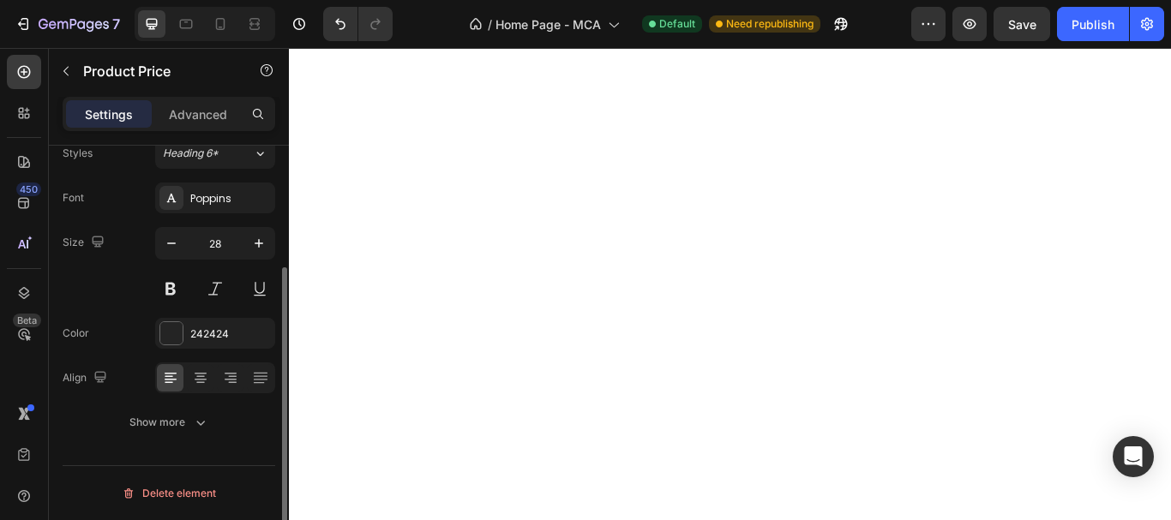
scroll to position [0, 0]
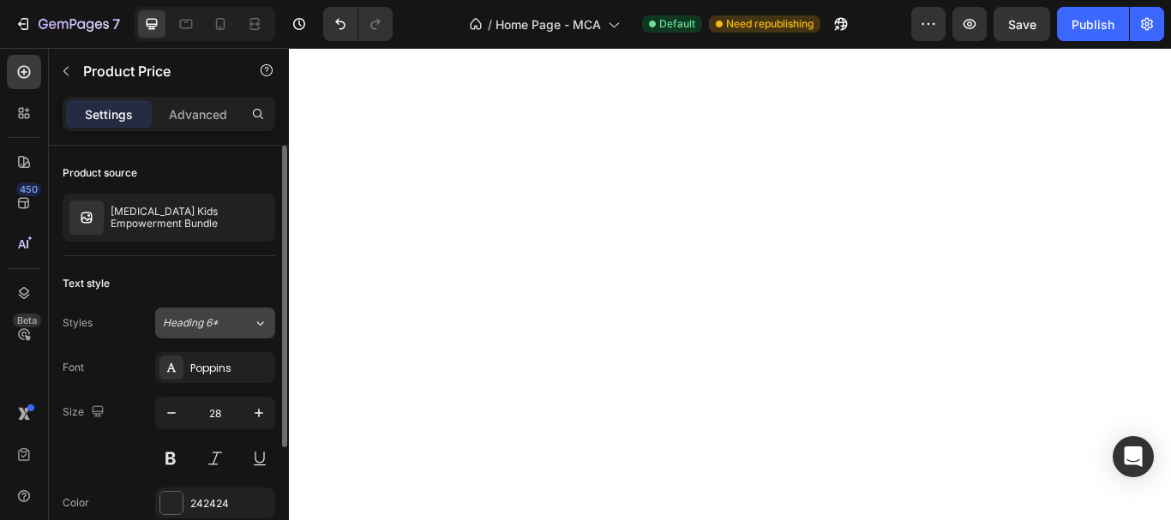
click at [247, 320] on div "Heading 6*" at bounding box center [208, 322] width 90 height 15
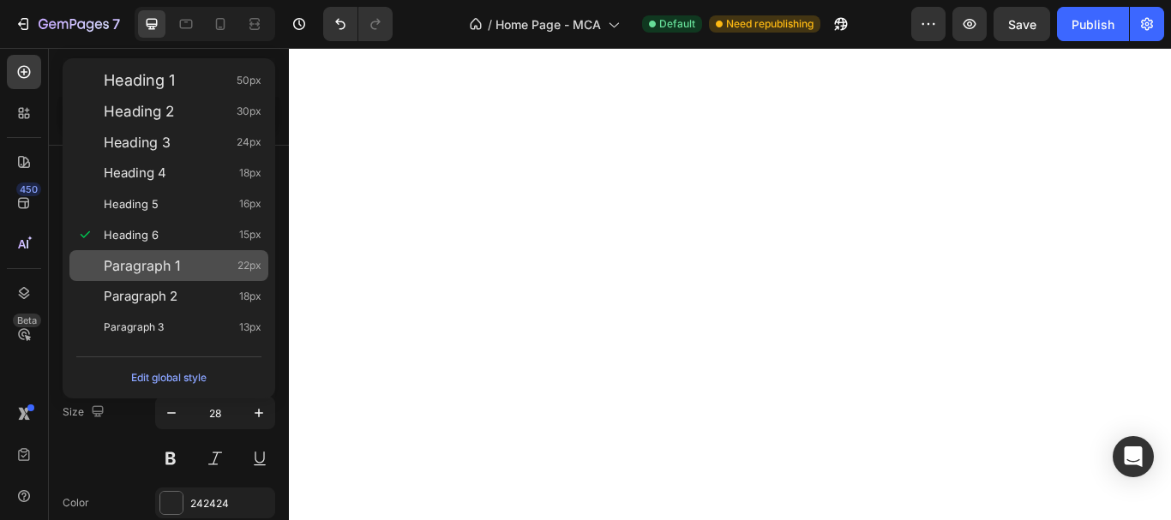
click at [177, 266] on span "Paragraph 1" at bounding box center [142, 265] width 77 height 17
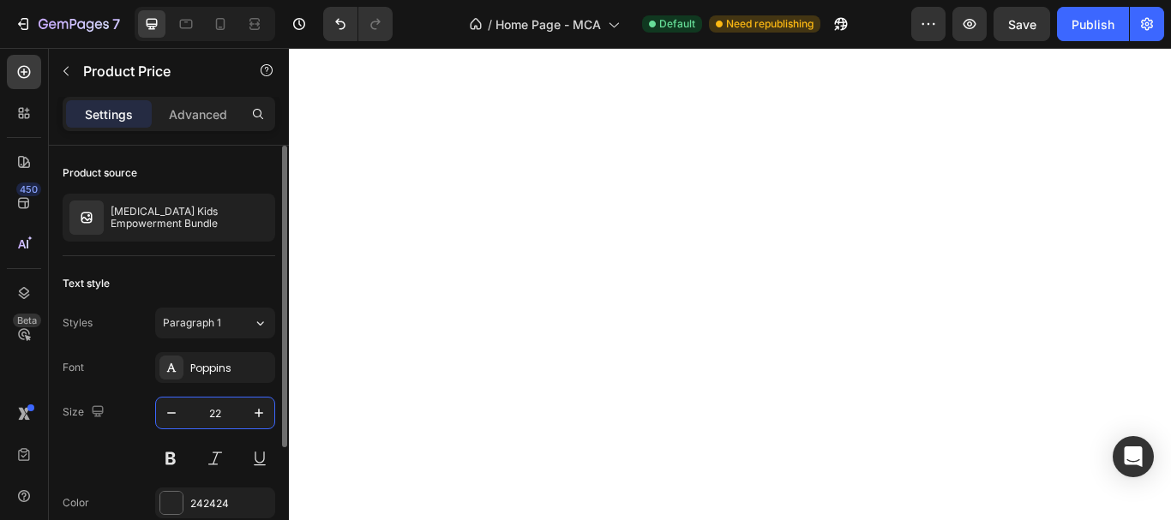
click at [203, 406] on input "22" at bounding box center [215, 413] width 57 height 31
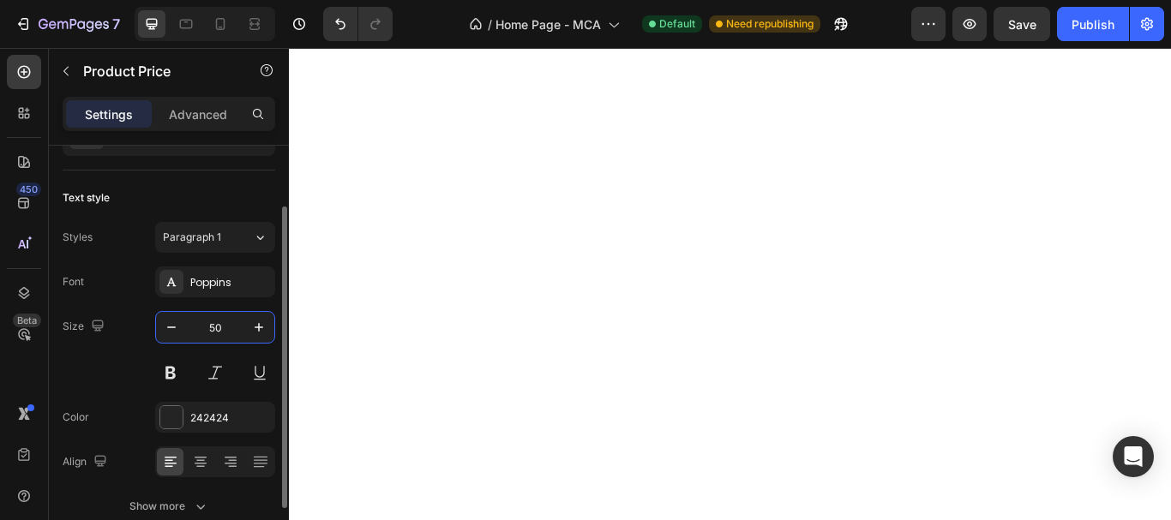
scroll to position [170, 0]
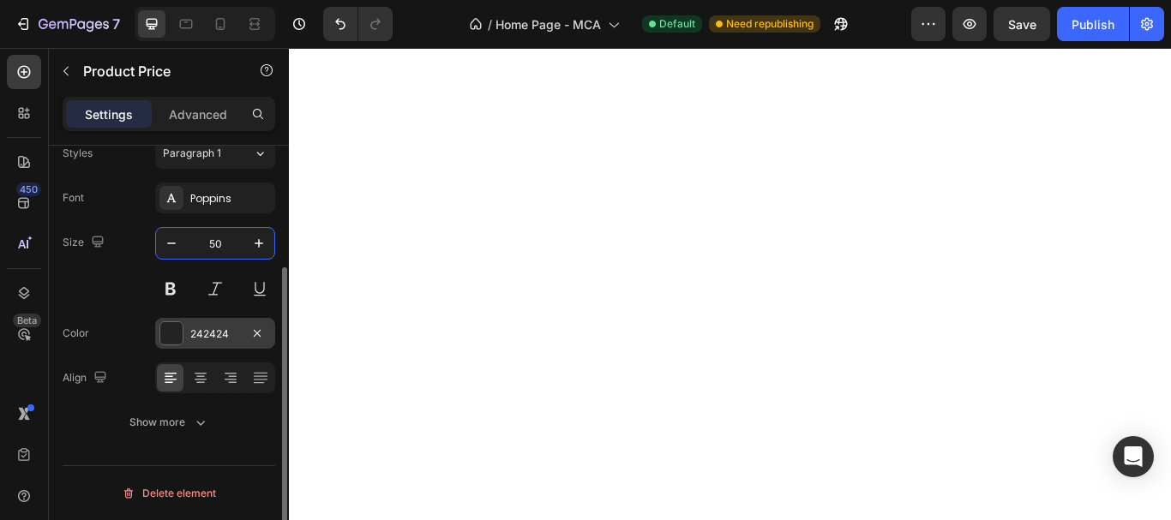
type input "50"
click at [196, 332] on div "242424" at bounding box center [215, 334] width 50 height 15
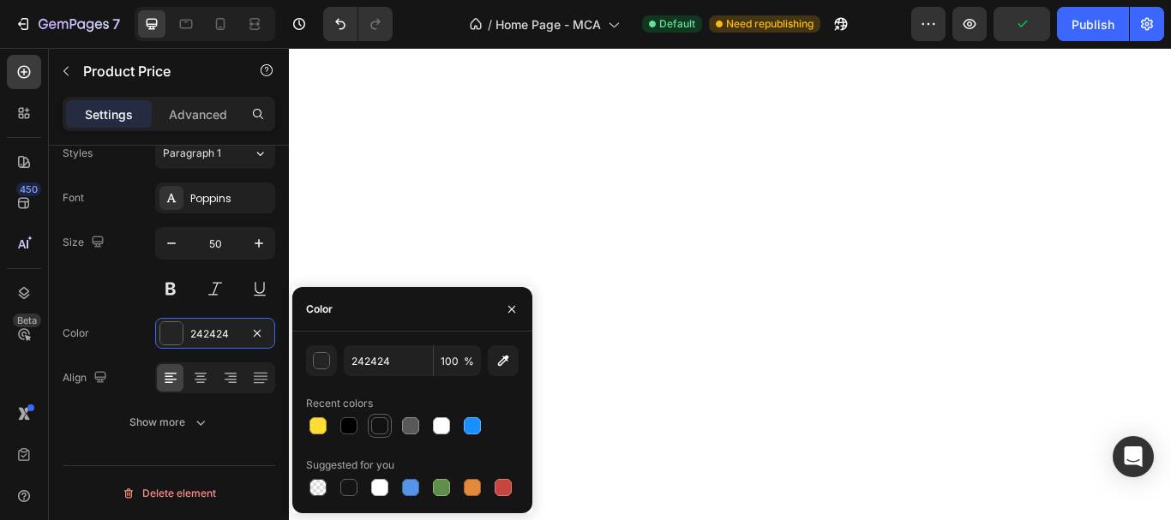
click at [375, 426] on div at bounding box center [379, 425] width 17 height 17
type input "121212"
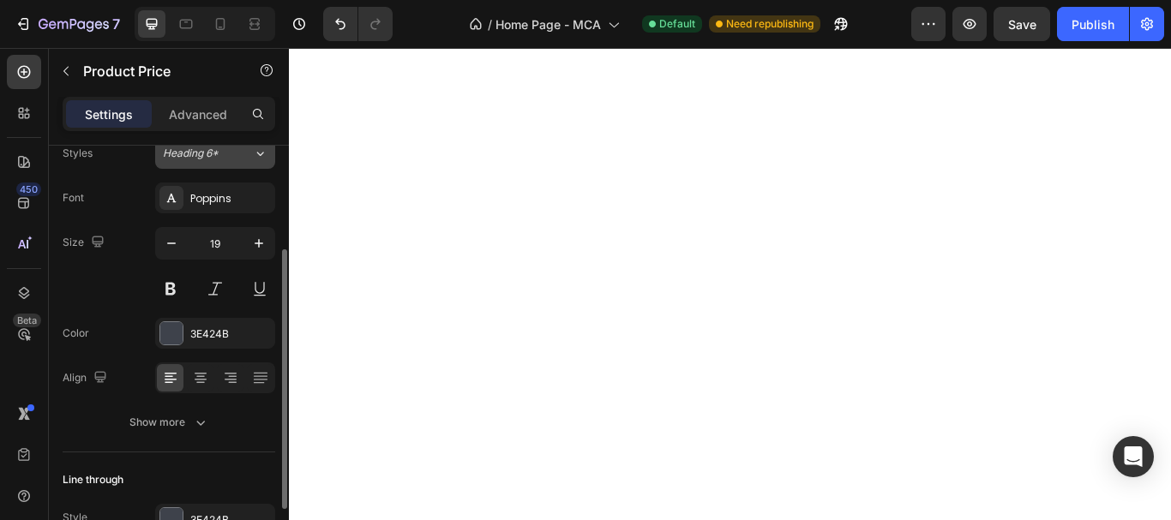
click at [200, 162] on button "Heading 6*" at bounding box center [215, 153] width 120 height 31
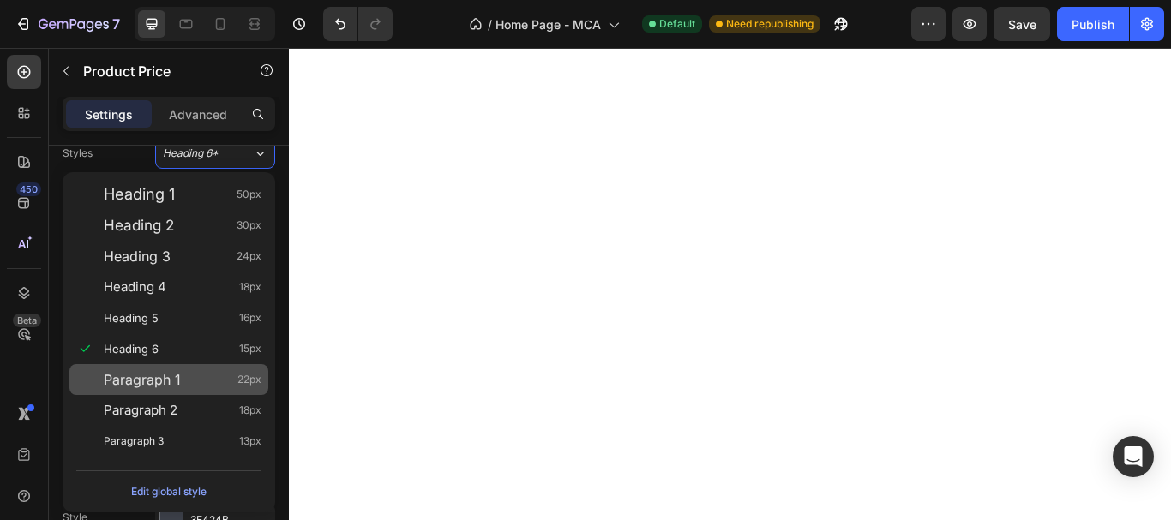
click at [195, 383] on div "Paragraph 1 22px" at bounding box center [183, 379] width 158 height 17
type input "22"
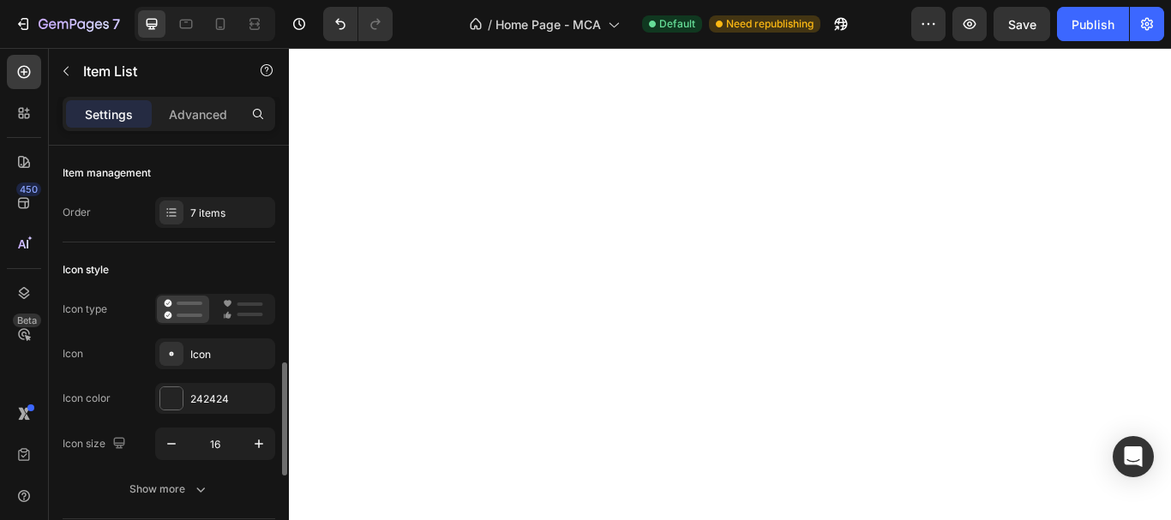
scroll to position [171, 0]
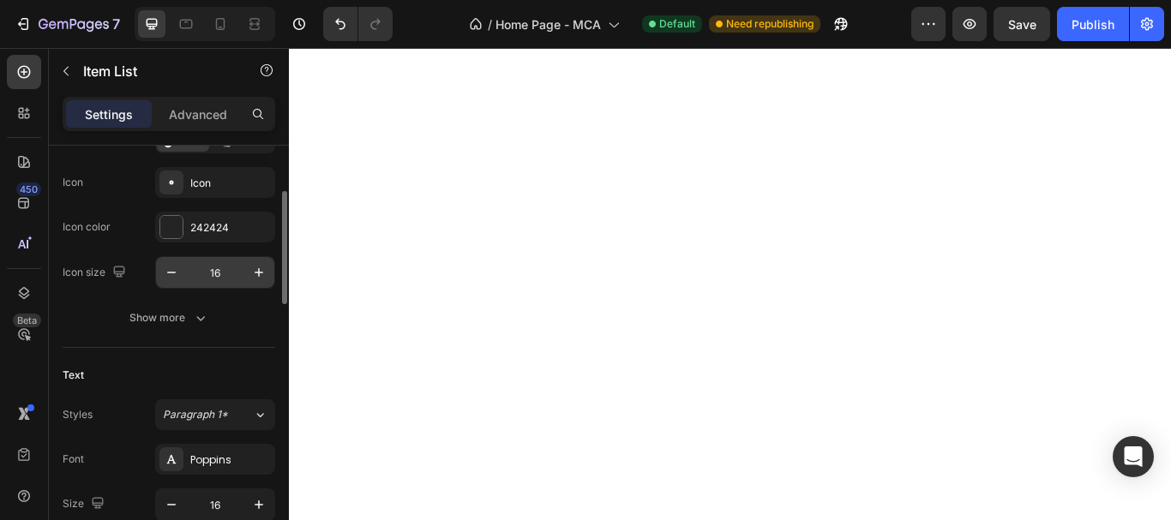
click at [232, 274] on input "16" at bounding box center [215, 272] width 57 height 31
click at [206, 191] on div "Icon" at bounding box center [215, 182] width 120 height 31
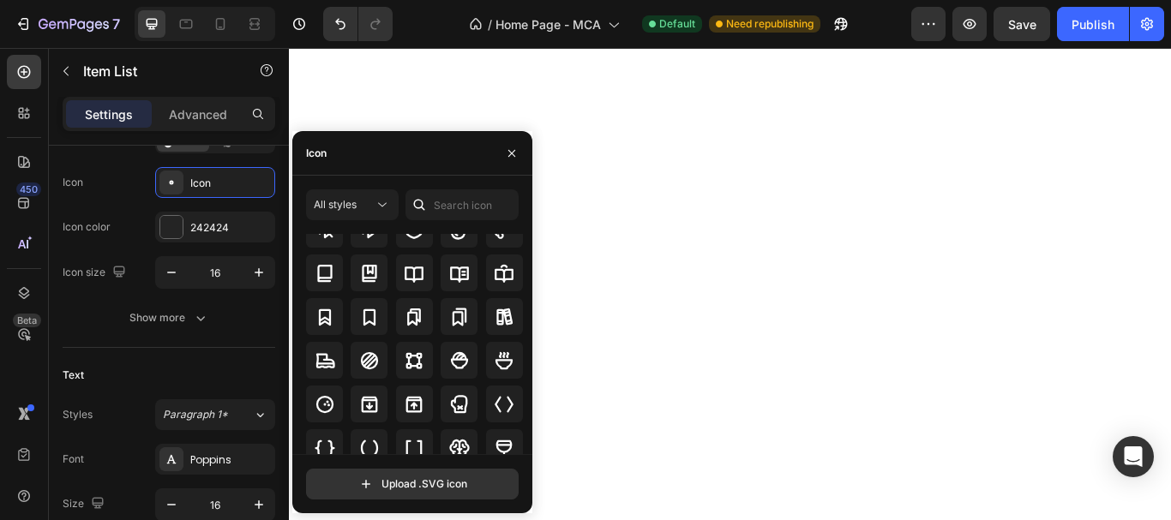
scroll to position [1581, 0]
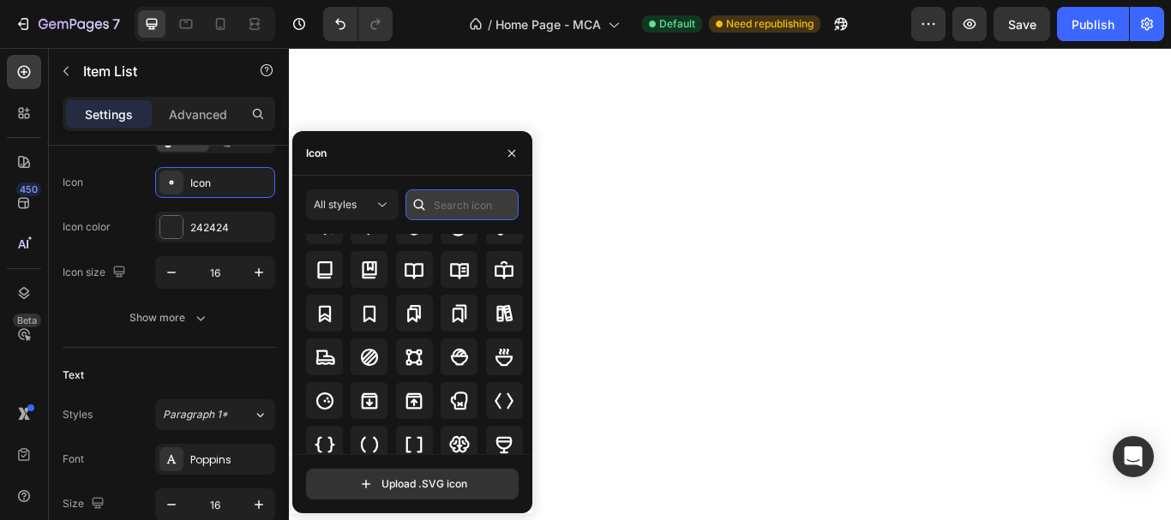
click at [459, 213] on input "text" at bounding box center [461, 204] width 113 height 31
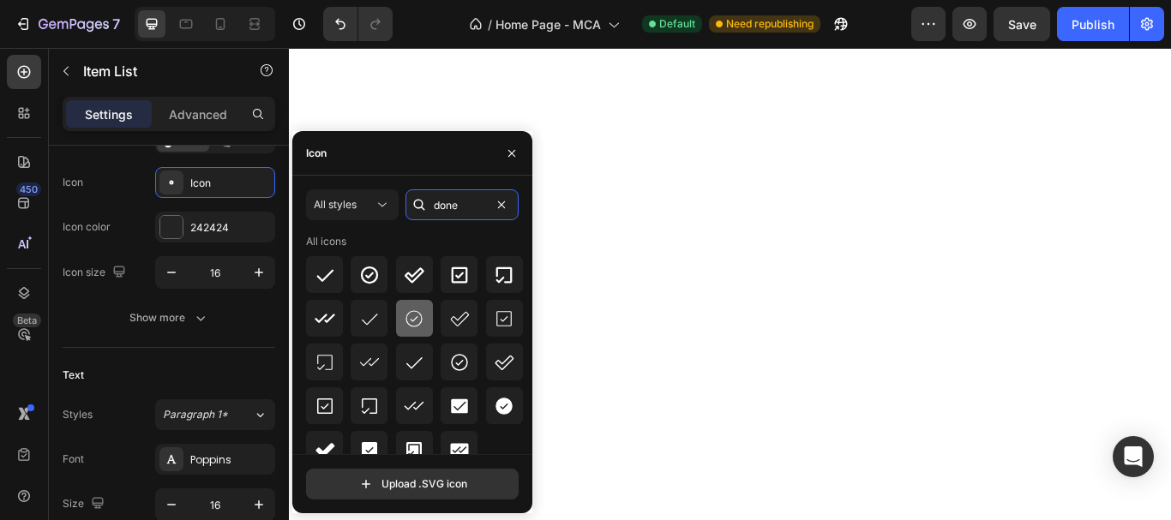
type input "done"
click at [404, 316] on icon at bounding box center [414, 319] width 21 height 21
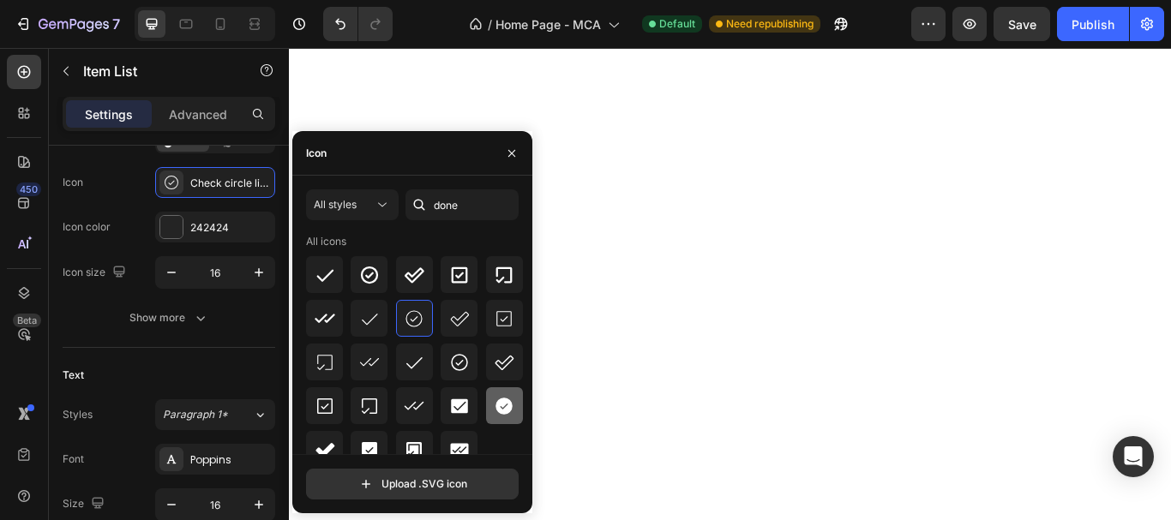
click at [507, 403] on icon at bounding box center [503, 406] width 17 height 17
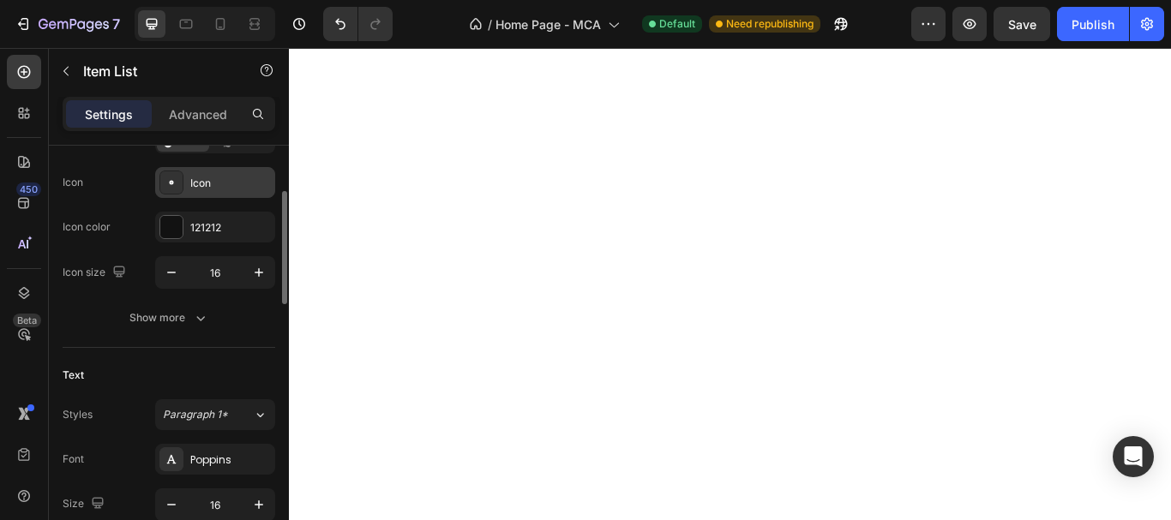
click at [219, 180] on div "Icon" at bounding box center [230, 183] width 81 height 15
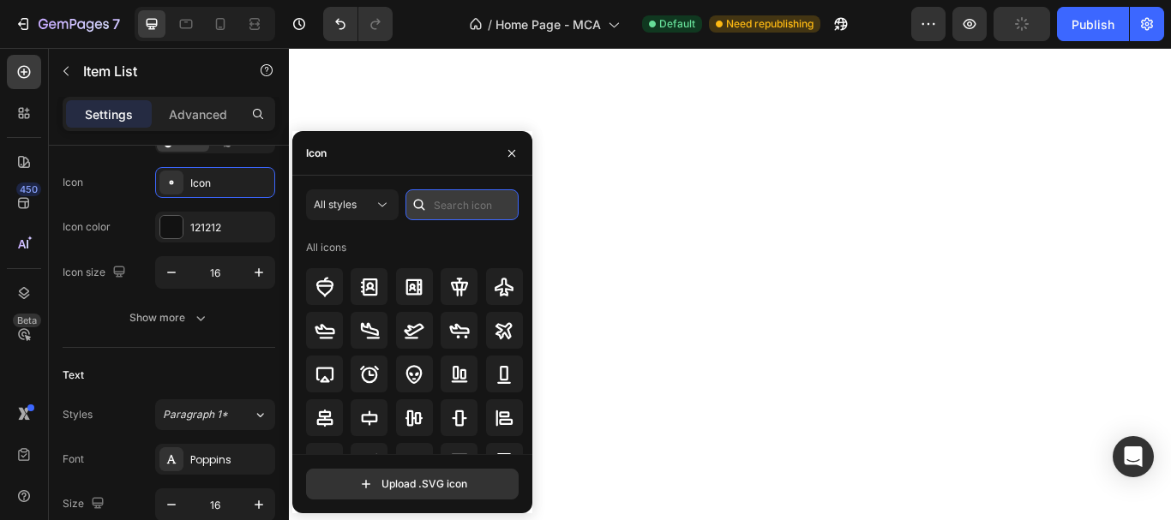
click at [471, 195] on input "text" at bounding box center [461, 204] width 113 height 31
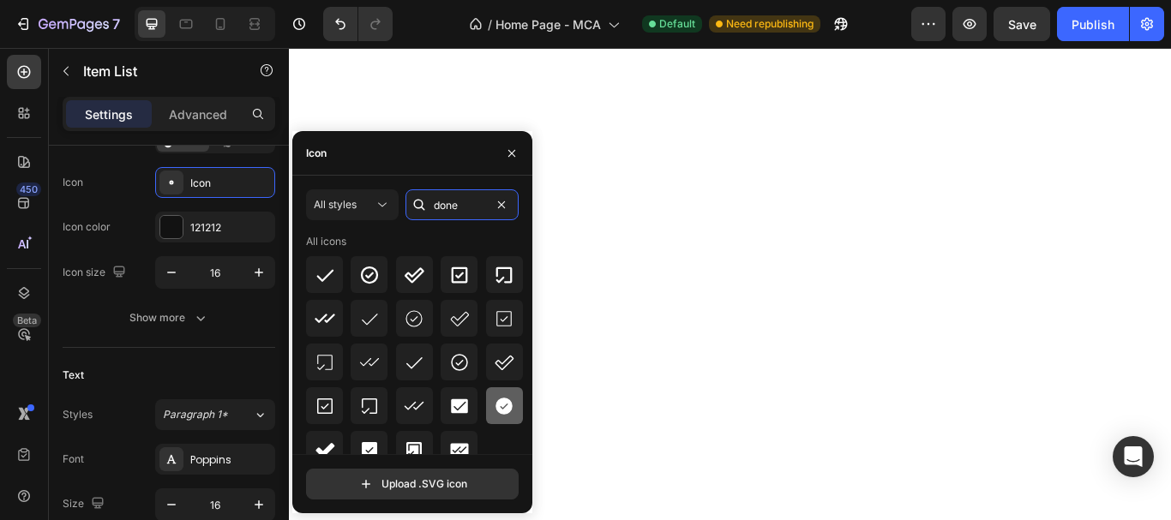
type input "done"
click at [507, 405] on icon at bounding box center [503, 406] width 17 height 17
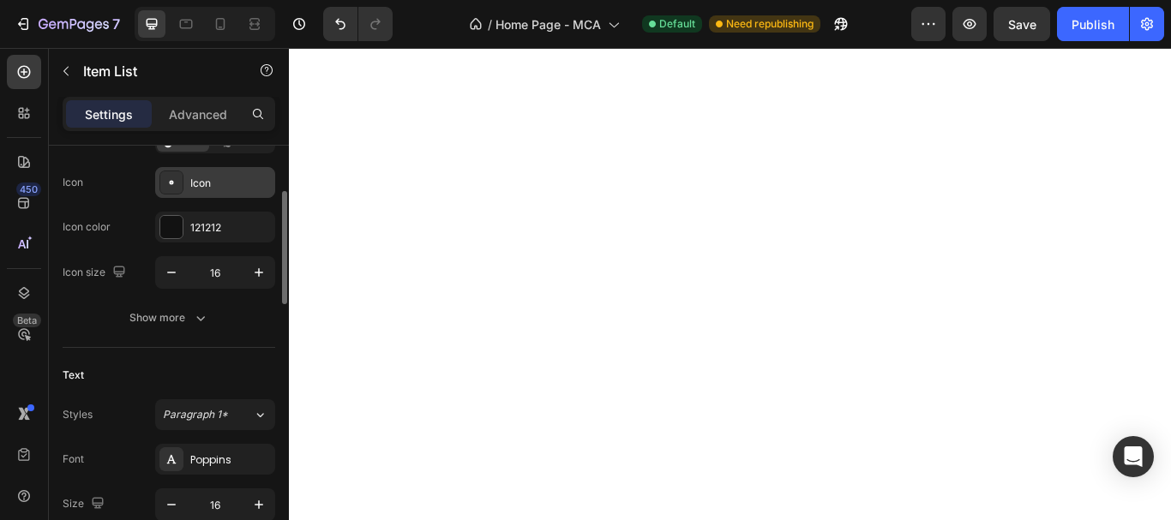
click at [212, 177] on div "Icon" at bounding box center [230, 183] width 81 height 15
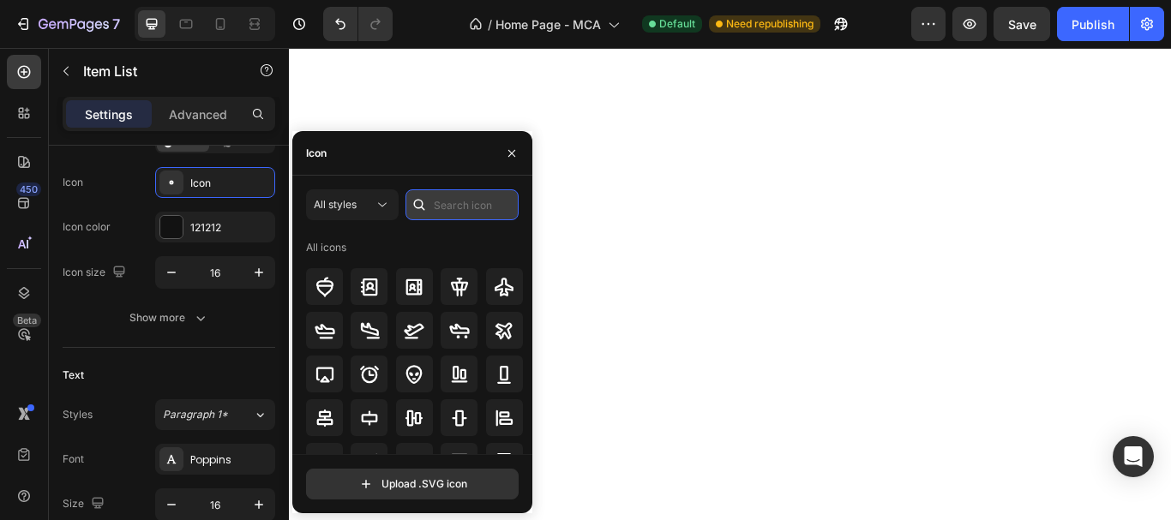
click at [448, 201] on input "text" at bounding box center [461, 204] width 113 height 31
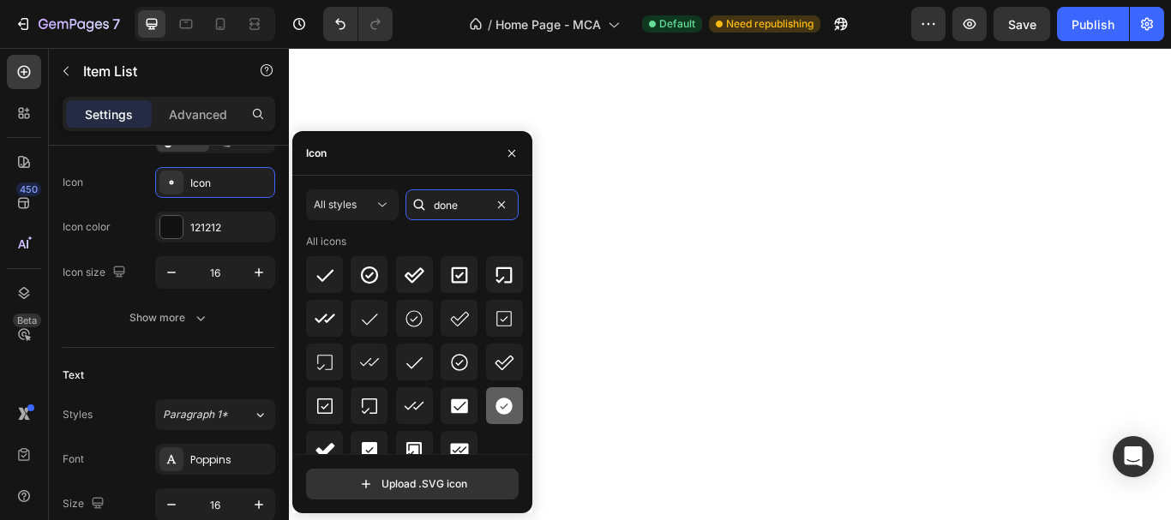
type input "done"
click at [502, 401] on icon at bounding box center [503, 406] width 17 height 17
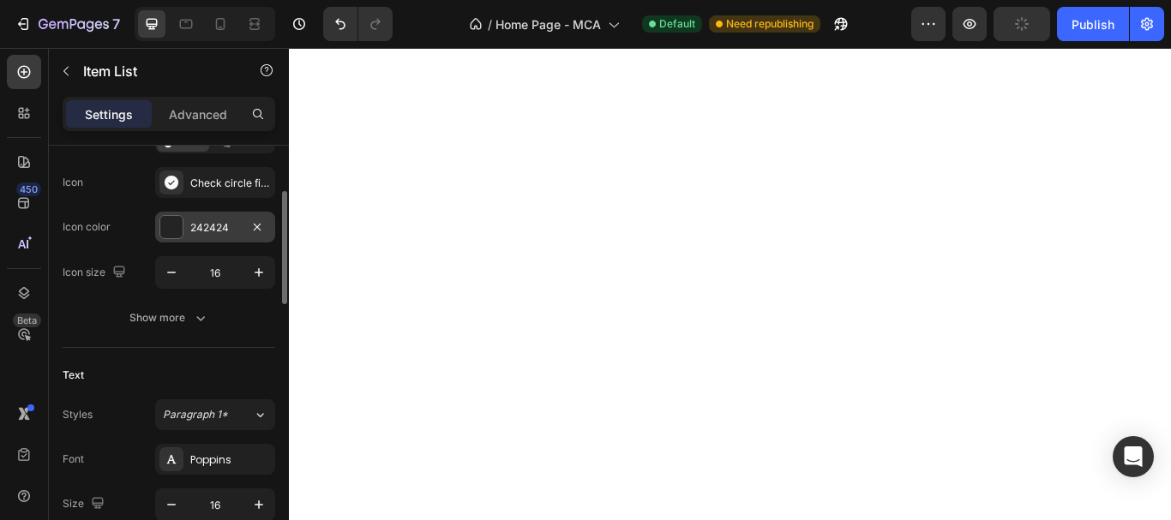
click at [216, 225] on div "242424" at bounding box center [215, 227] width 50 height 15
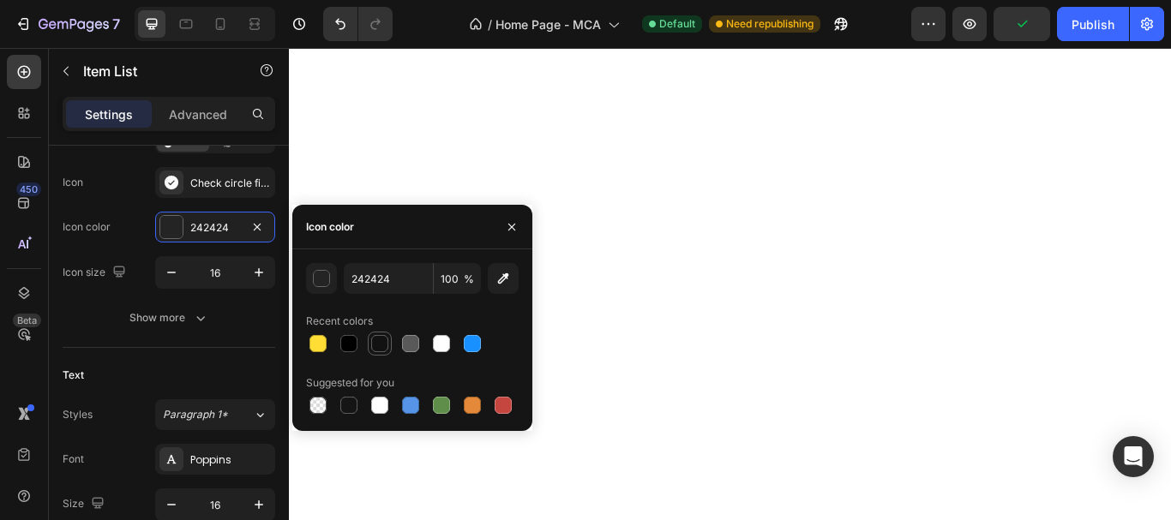
click at [374, 345] on div at bounding box center [379, 343] width 17 height 17
type input "121212"
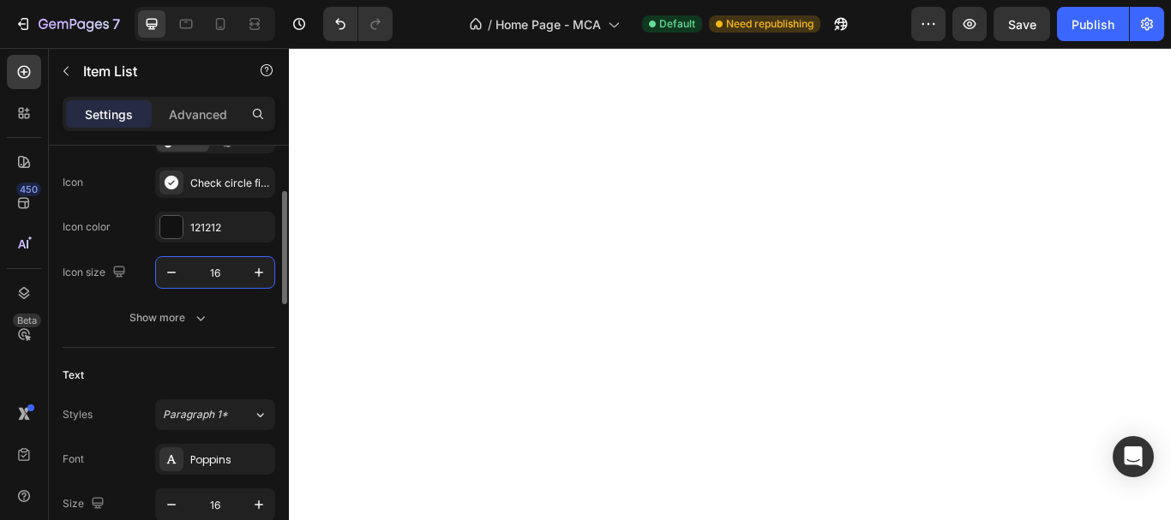
click at [226, 275] on input "16" at bounding box center [215, 272] width 57 height 31
type input "22"
click at [221, 279] on input "16" at bounding box center [215, 272] width 57 height 31
type input "22"
click at [213, 283] on input "16" at bounding box center [215, 272] width 57 height 31
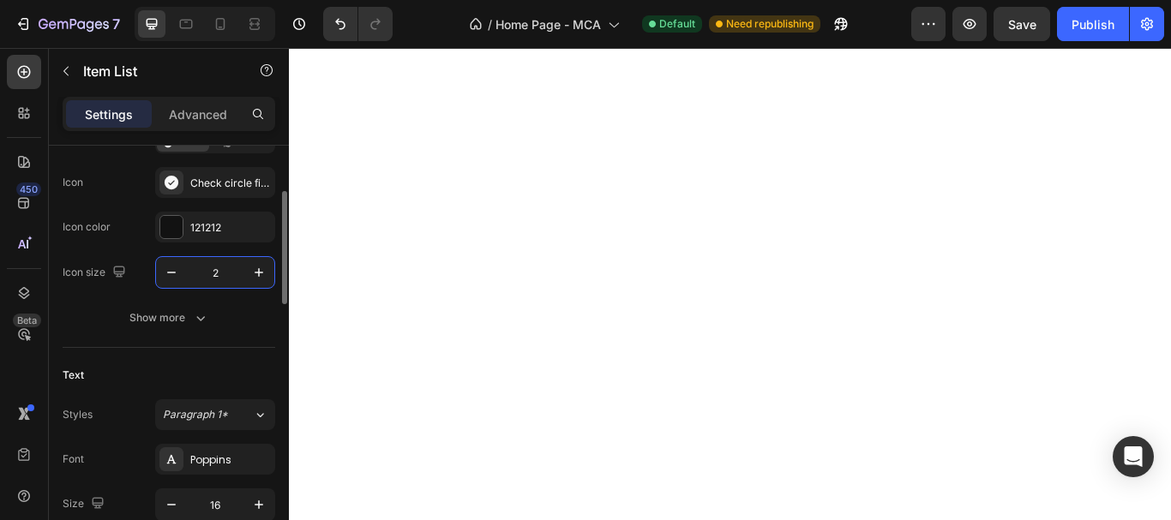
type input "22"
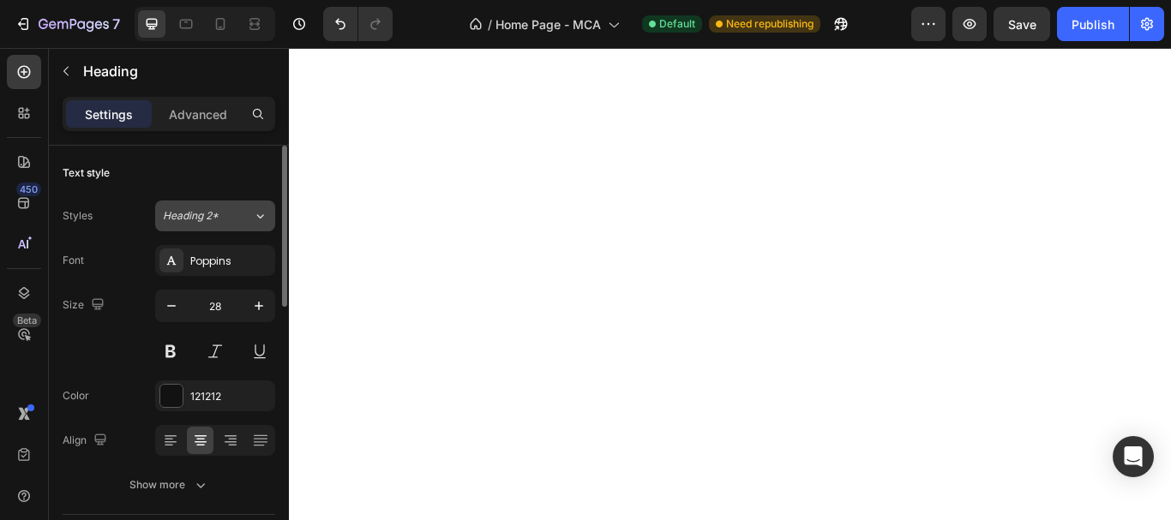
click at [189, 222] on span "Heading 2*" at bounding box center [191, 215] width 56 height 15
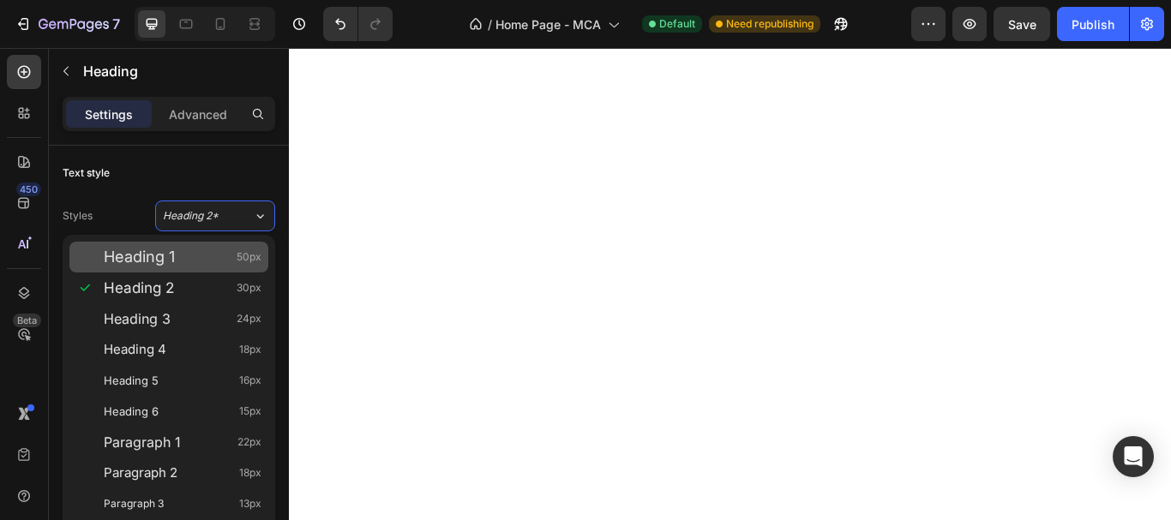
click at [183, 254] on div "Heading 1 50px" at bounding box center [183, 257] width 158 height 17
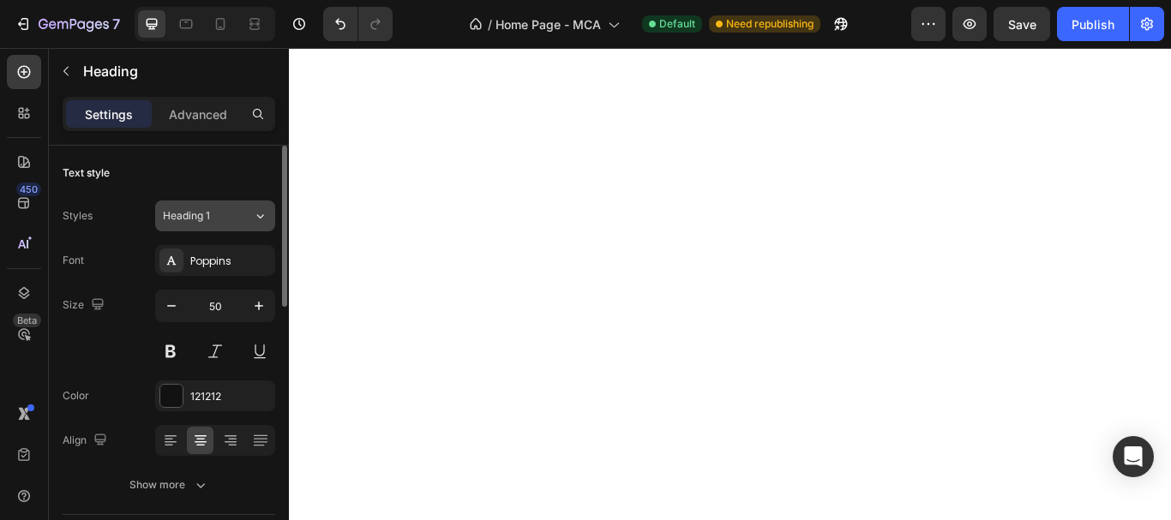
click at [205, 216] on span "Heading 1" at bounding box center [186, 215] width 47 height 15
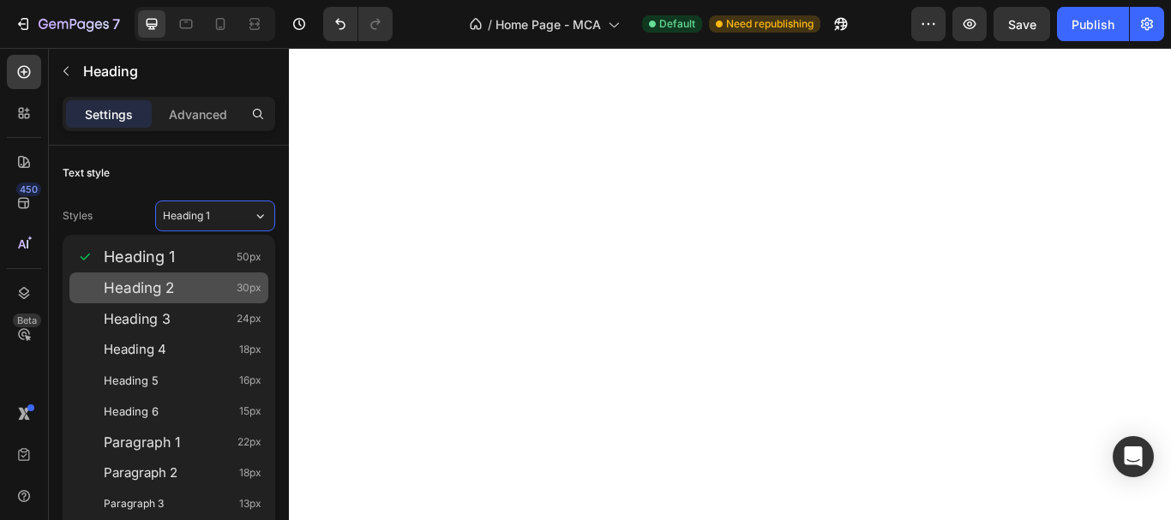
click at [182, 292] on div "Heading 2 30px" at bounding box center [183, 287] width 158 height 17
type input "30"
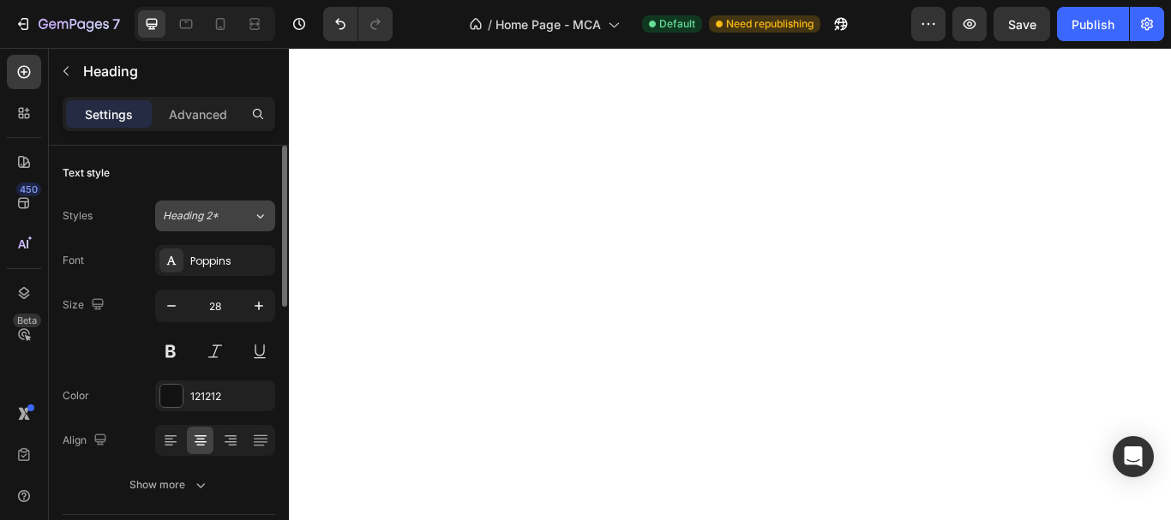
click at [209, 213] on span "Heading 2*" at bounding box center [191, 215] width 56 height 15
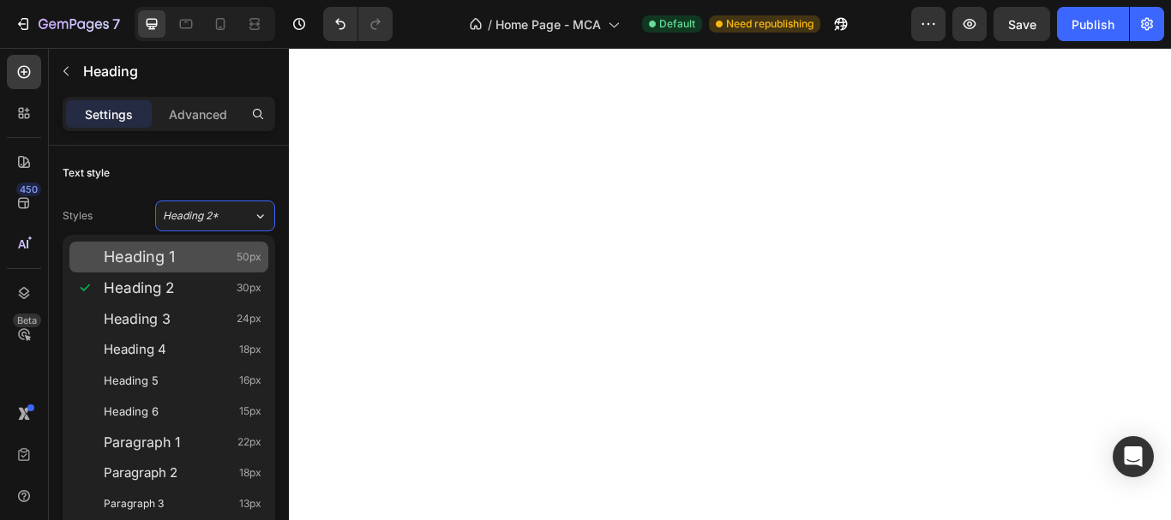
click at [195, 244] on div "Heading 1 50px" at bounding box center [168, 257] width 199 height 31
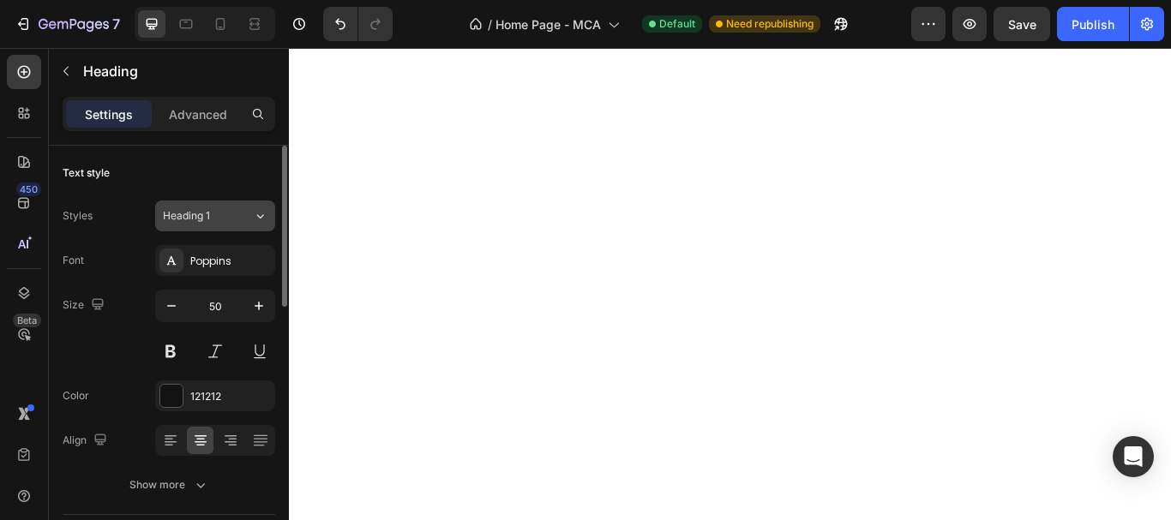
click at [205, 217] on span "Heading 1" at bounding box center [186, 215] width 47 height 15
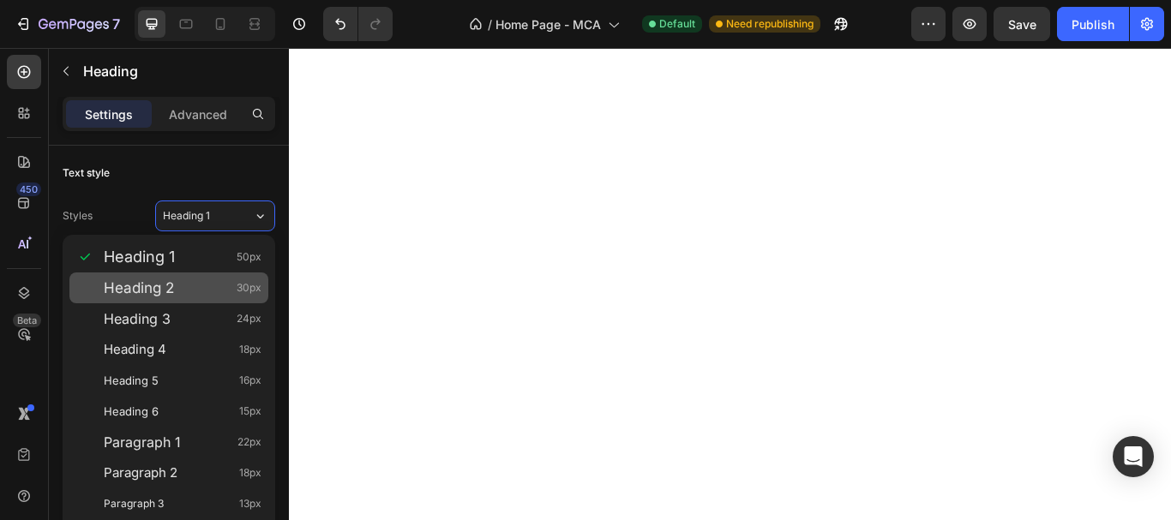
click at [197, 279] on div "Heading 2 30px" at bounding box center [183, 287] width 158 height 17
type input "30"
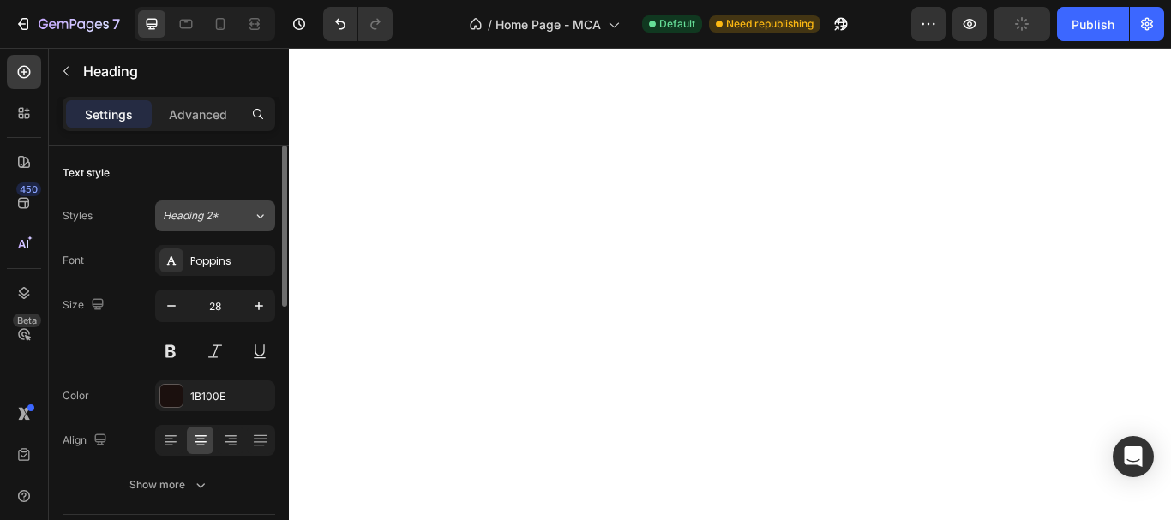
click at [189, 220] on span "Heading 2*" at bounding box center [191, 215] width 56 height 15
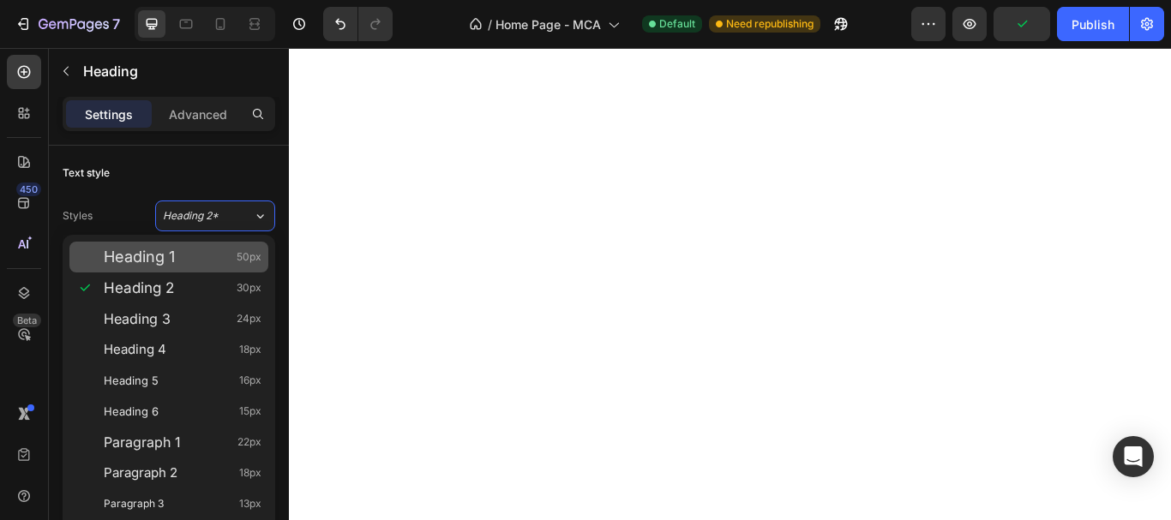
click at [188, 250] on div "Heading 1 50px" at bounding box center [183, 257] width 158 height 17
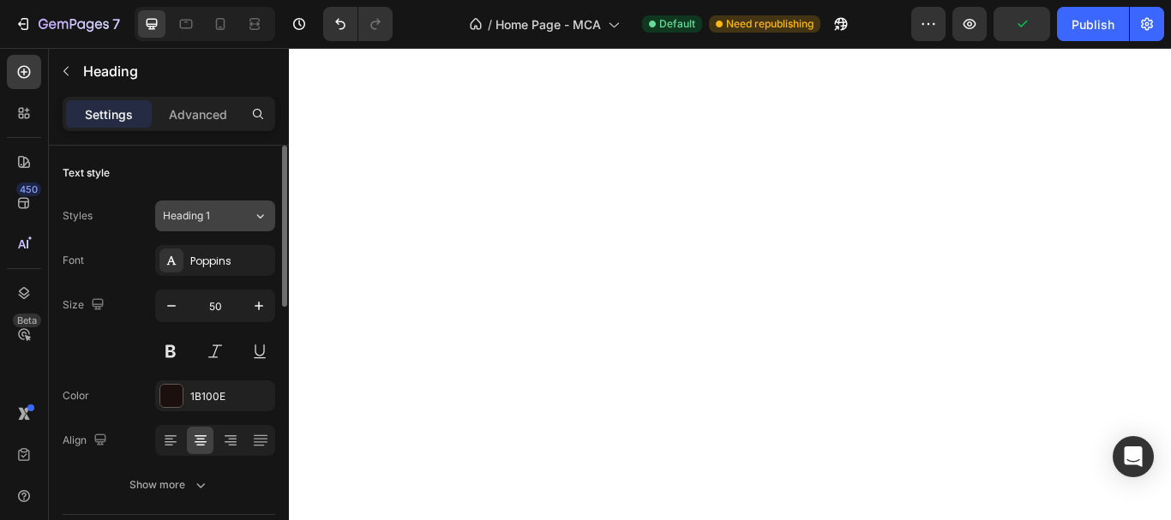
click at [198, 215] on span "Heading 1" at bounding box center [186, 215] width 47 height 15
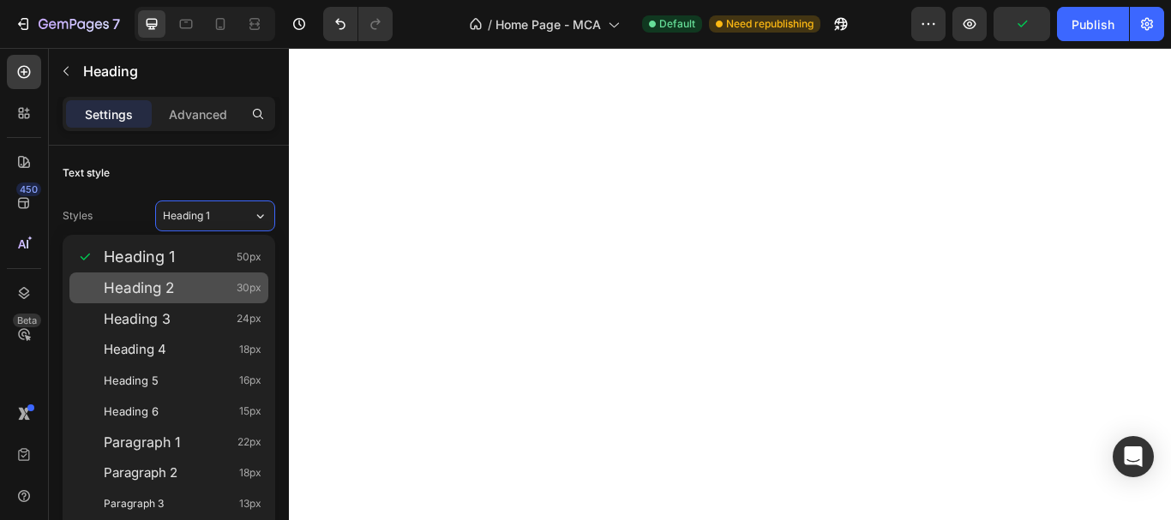
click at [188, 285] on div "Heading 2 30px" at bounding box center [183, 287] width 158 height 17
type input "30"
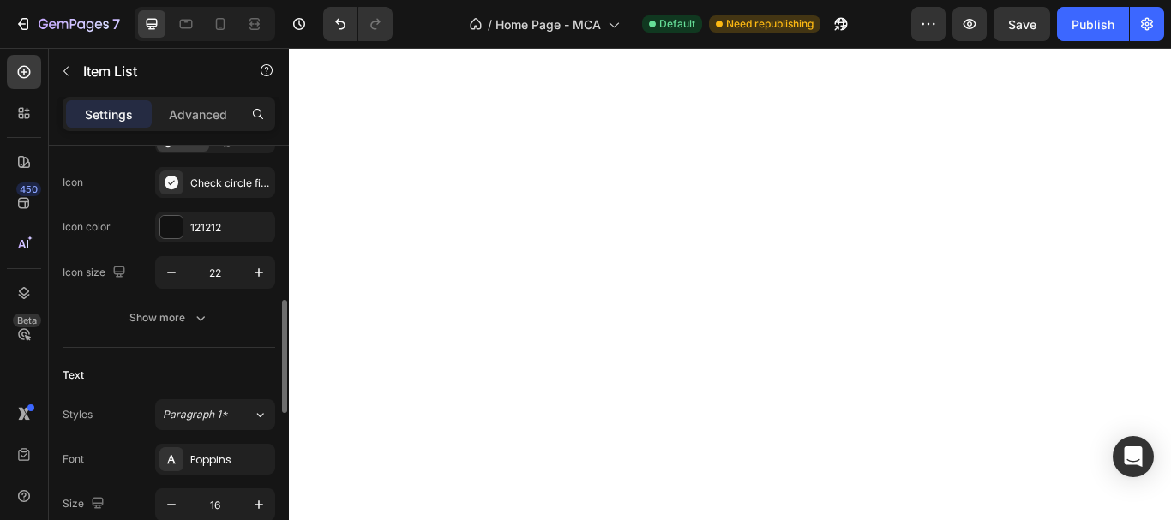
scroll to position [257, 0]
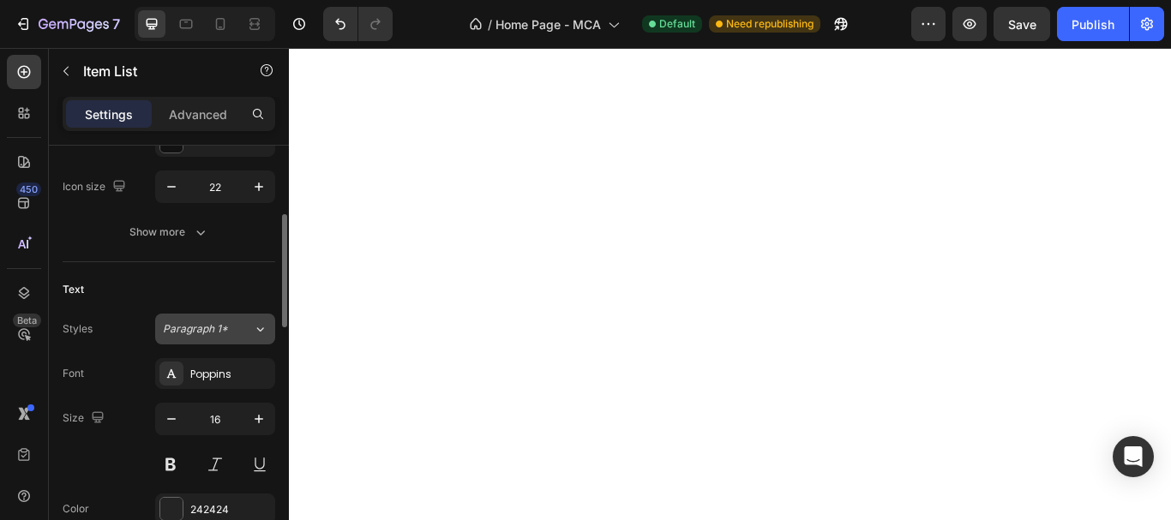
click at [191, 325] on span "Paragraph 1*" at bounding box center [195, 328] width 65 height 15
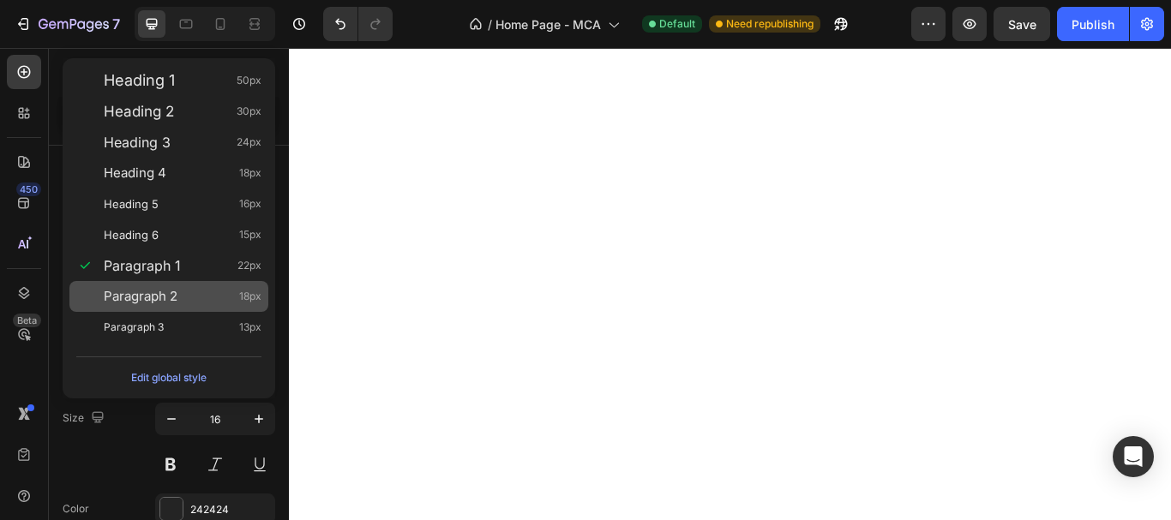
click at [185, 297] on div "Paragraph 2 18px" at bounding box center [183, 296] width 158 height 17
type input "18"
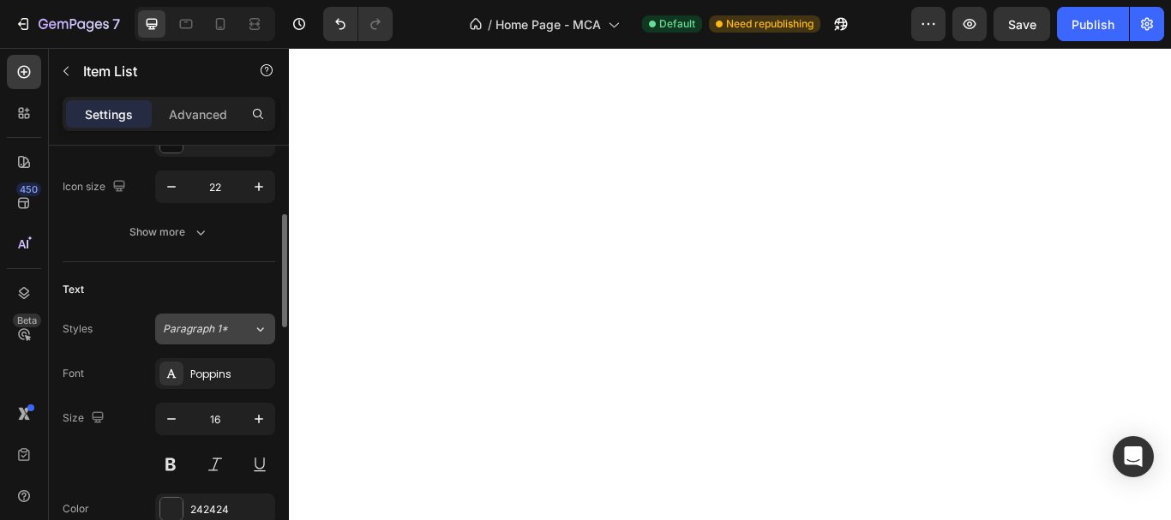
click at [196, 326] on span "Paragraph 1*" at bounding box center [195, 328] width 65 height 15
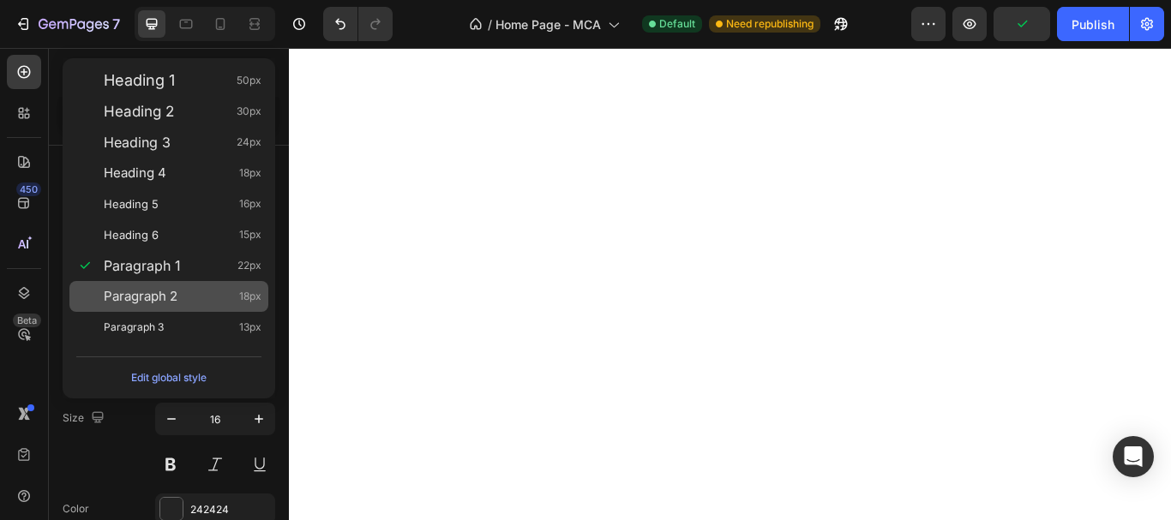
click at [183, 297] on div "Paragraph 2 18px" at bounding box center [183, 296] width 158 height 17
type input "18"
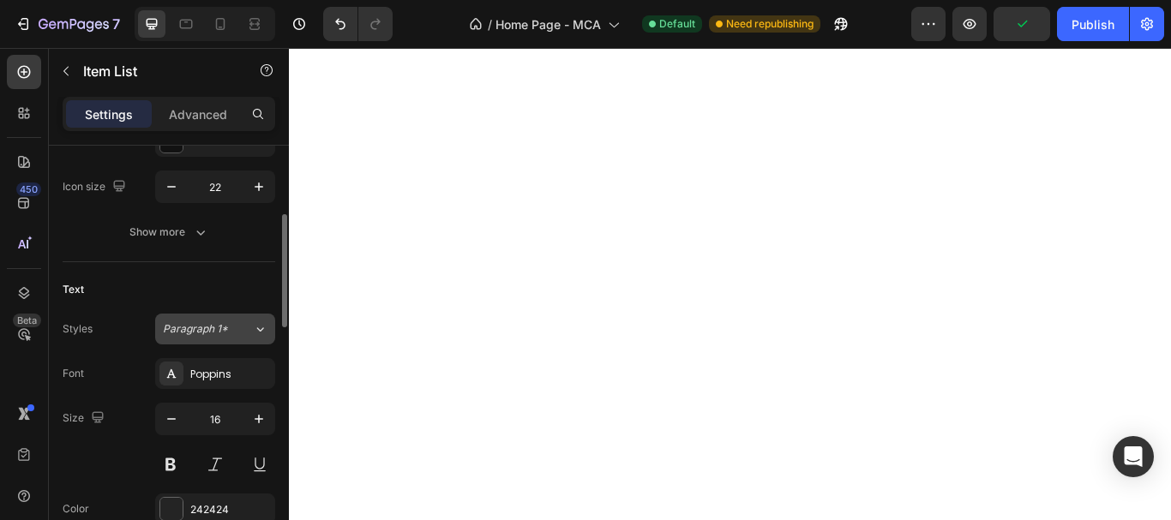
click at [232, 332] on div "Paragraph 1*" at bounding box center [208, 328] width 90 height 15
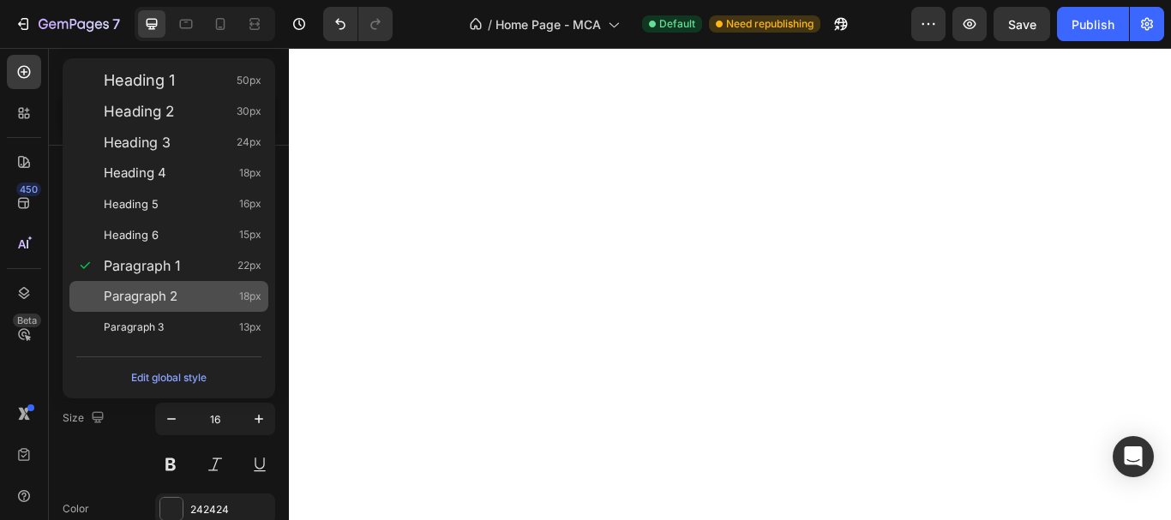
click at [199, 297] on div "Paragraph 2 18px" at bounding box center [183, 296] width 158 height 17
type input "18"
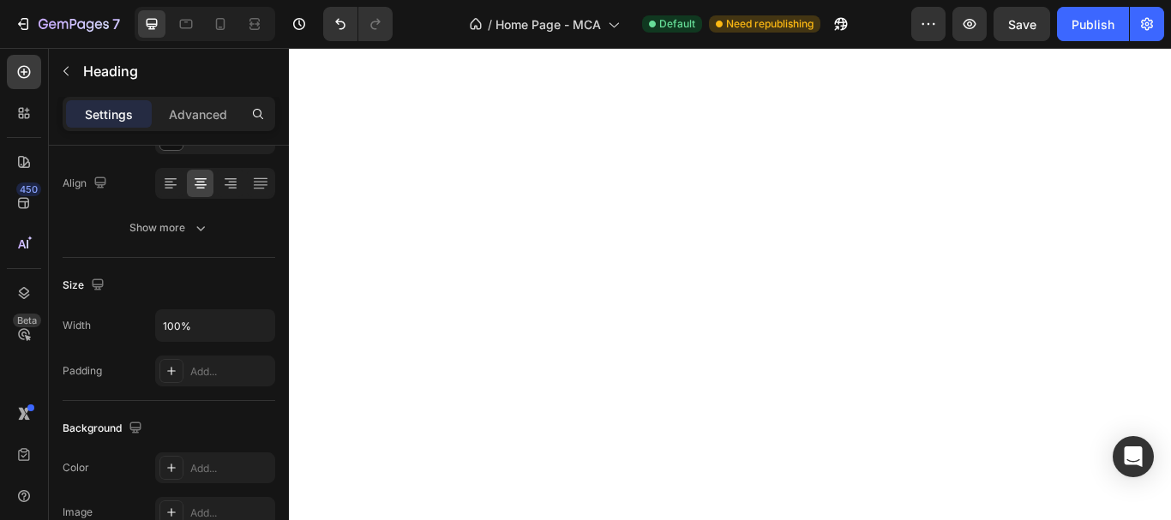
scroll to position [0, 0]
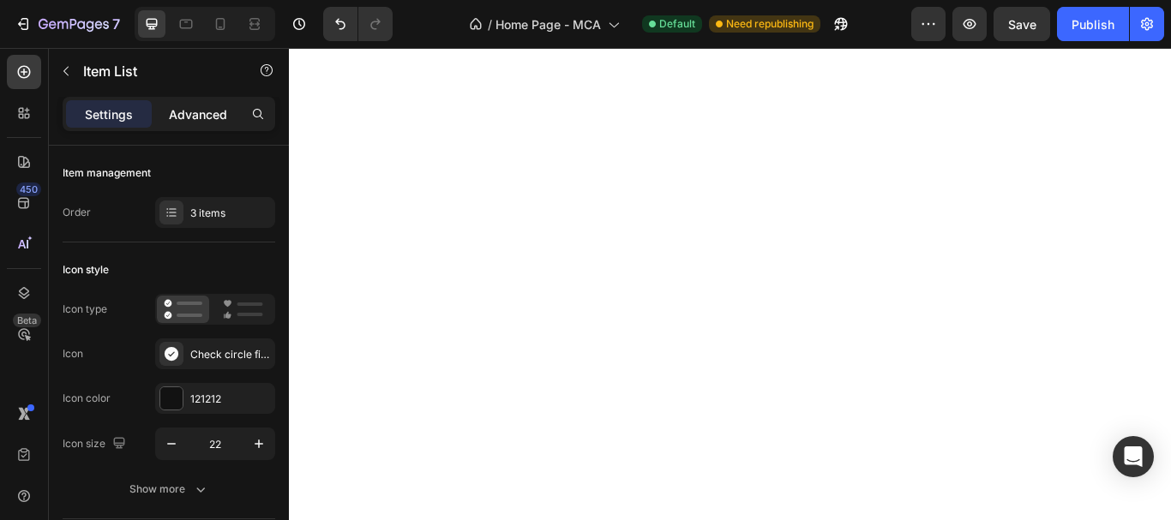
click at [210, 109] on p "Advanced" at bounding box center [198, 114] width 58 height 18
type input "100%"
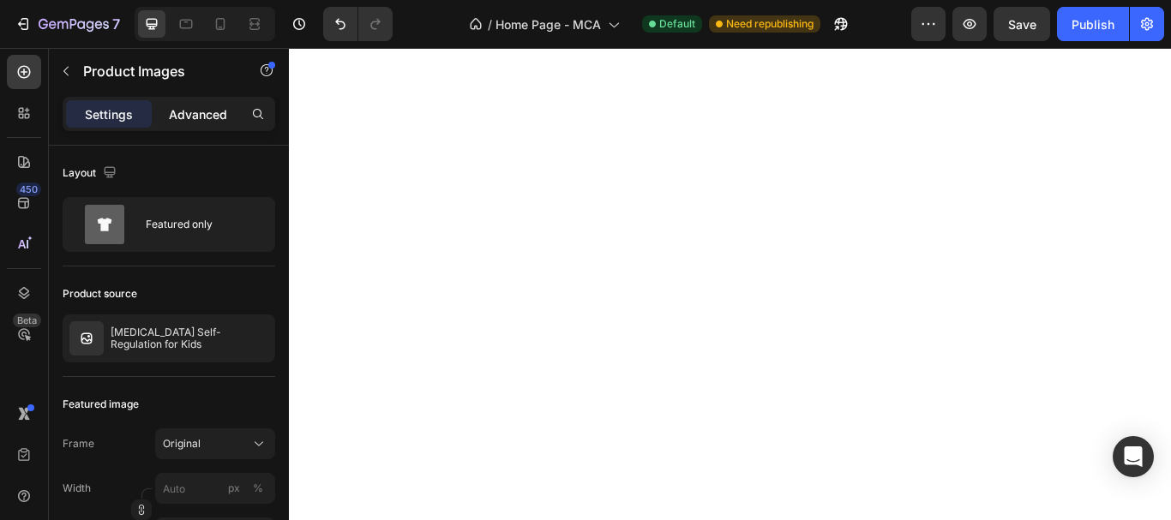
click at [207, 115] on p "Advanced" at bounding box center [198, 114] width 58 height 18
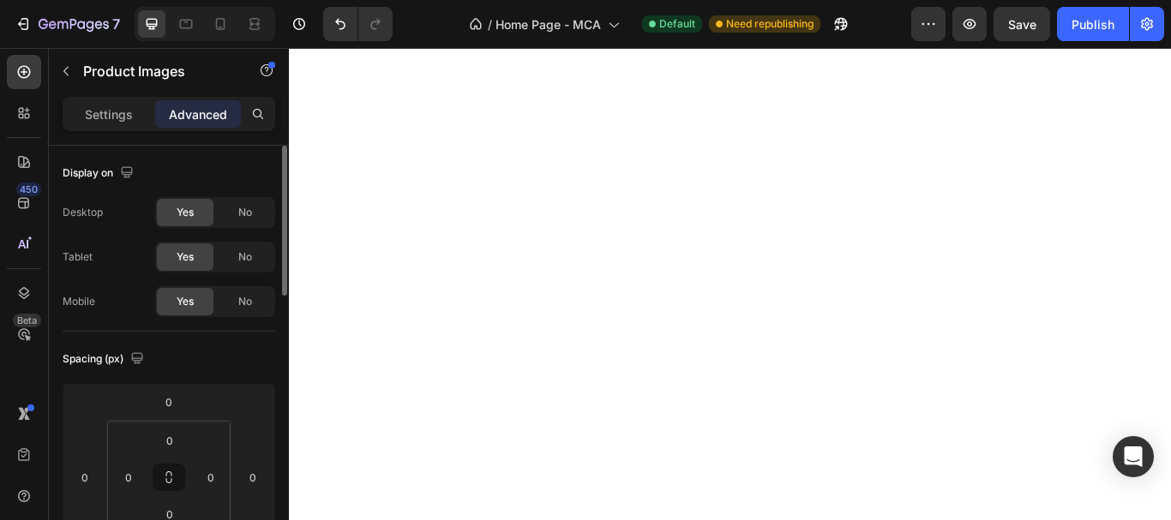
scroll to position [257, 0]
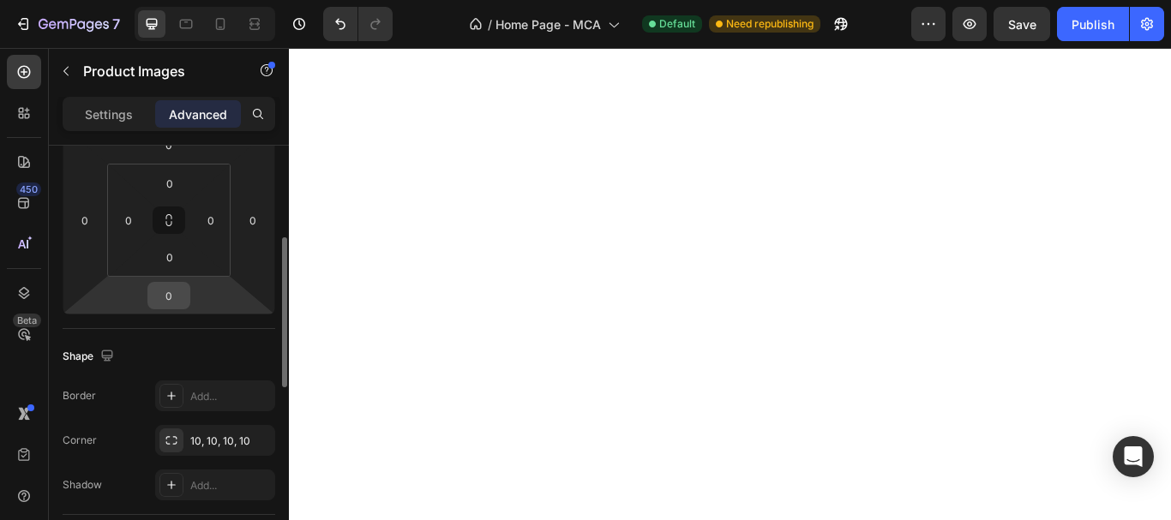
click at [175, 296] on input "0" at bounding box center [169, 296] width 34 height 26
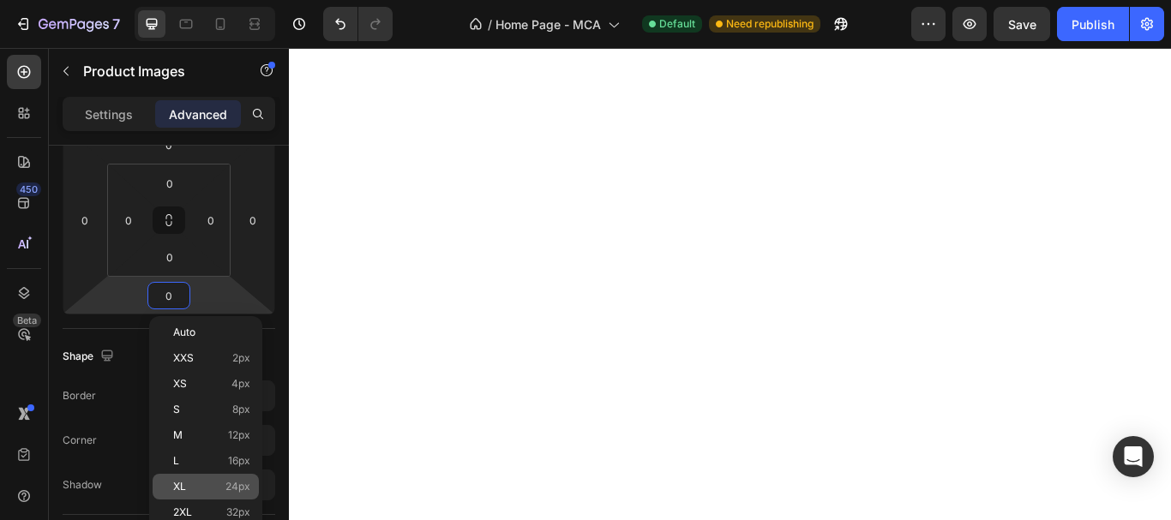
click at [225, 482] on span "24px" at bounding box center [237, 487] width 25 height 12
type input "24"
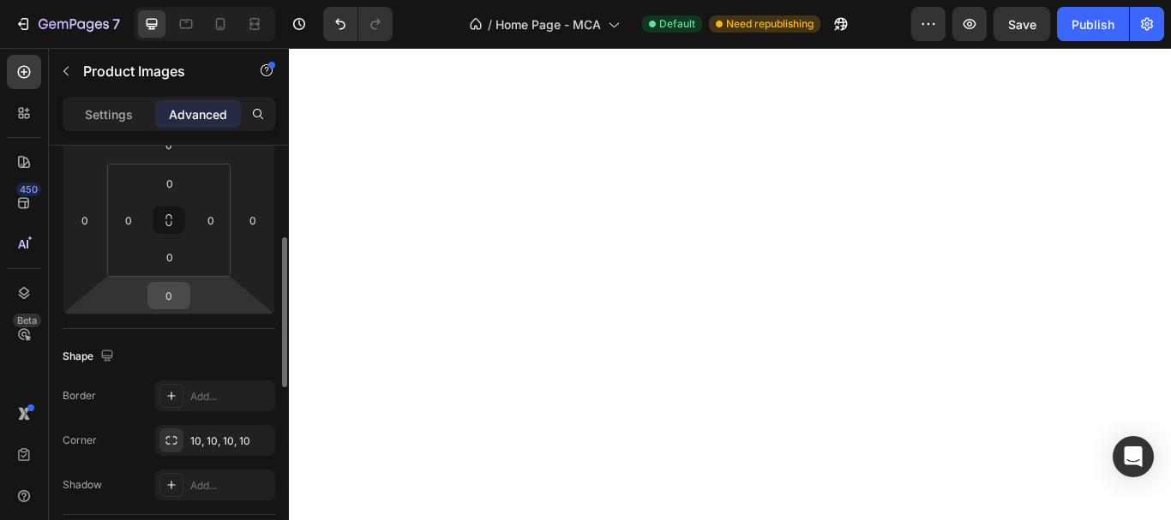
click at [176, 292] on input "0" at bounding box center [169, 296] width 34 height 26
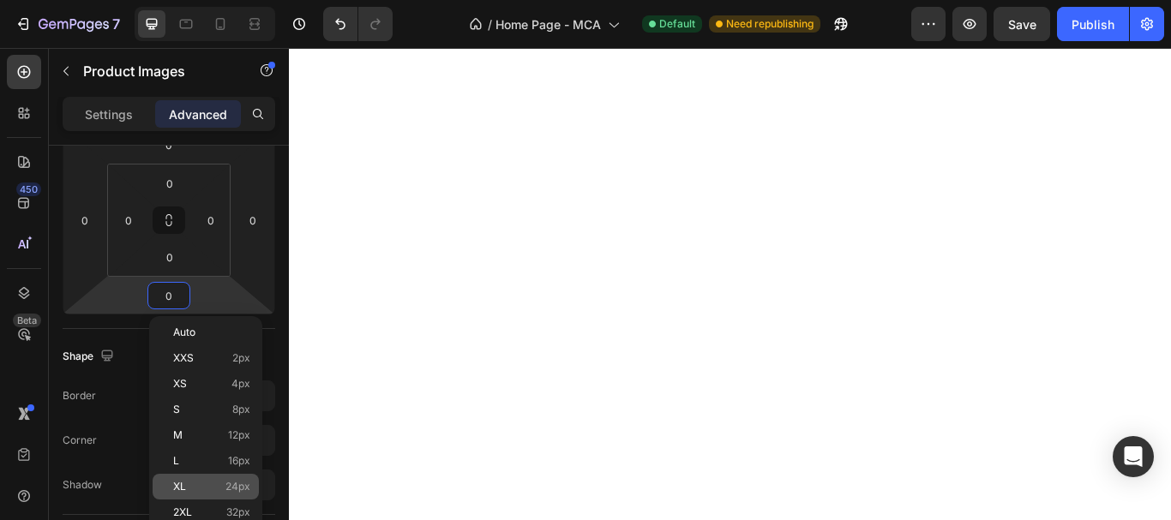
click at [207, 482] on p "XL 24px" at bounding box center [211, 487] width 77 height 12
type input "24"
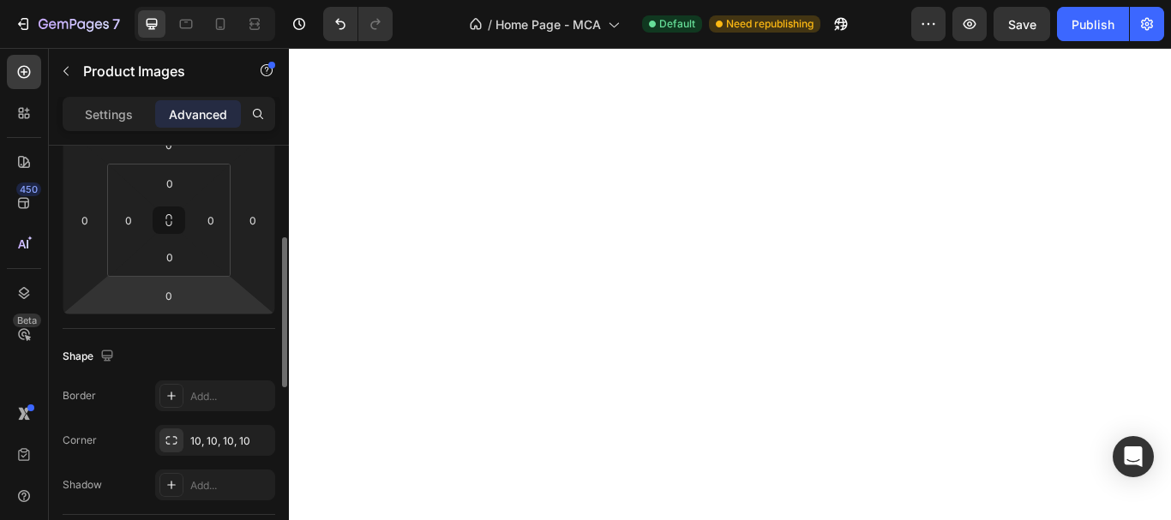
click at [179, 0] on html "7 / Home Page - MCA Default Need republishing Preview Save Publish 450 Beta Sec…" at bounding box center [585, 0] width 1171 height 0
click at [169, 297] on input "0" at bounding box center [169, 296] width 34 height 26
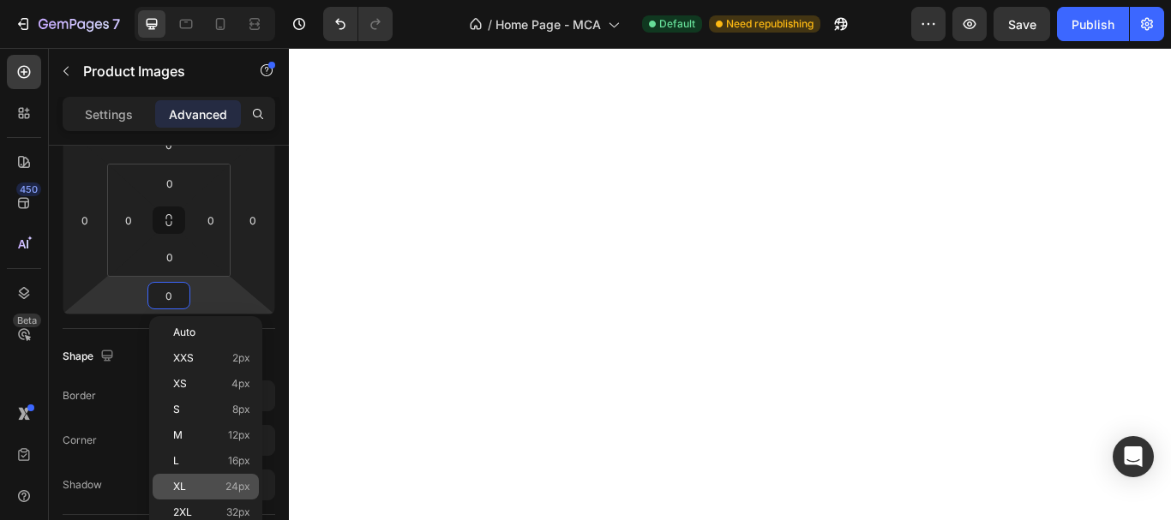
click at [203, 489] on p "XL 24px" at bounding box center [211, 487] width 77 height 12
type input "24"
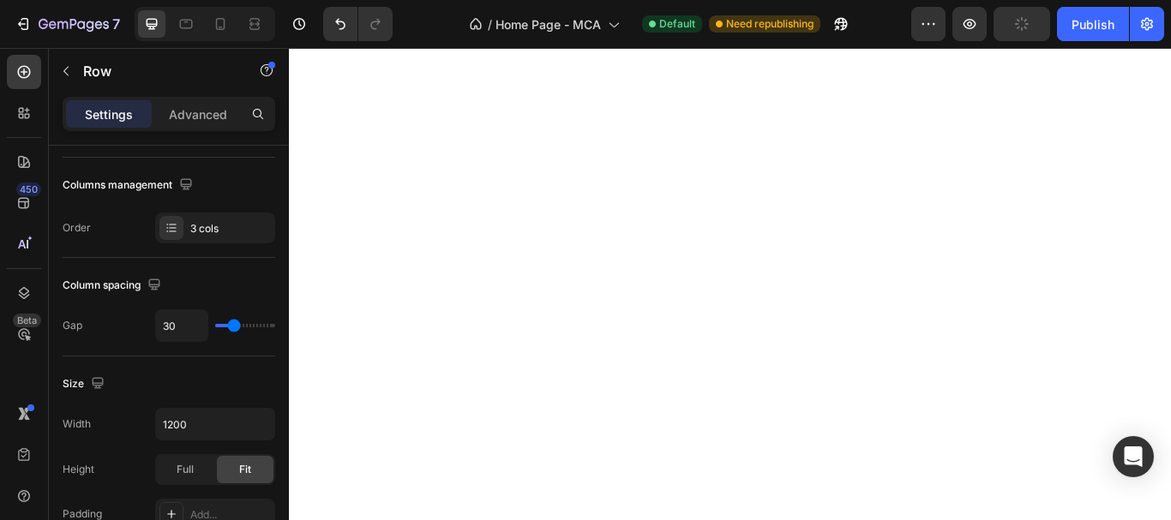
scroll to position [0, 0]
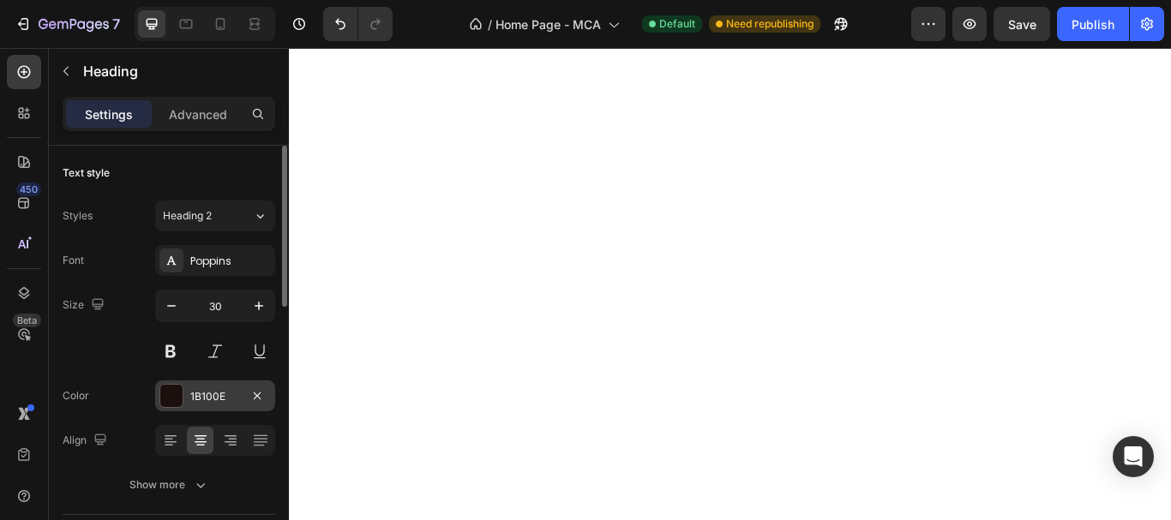
click at [190, 394] on div "1B100E" at bounding box center [215, 396] width 50 height 15
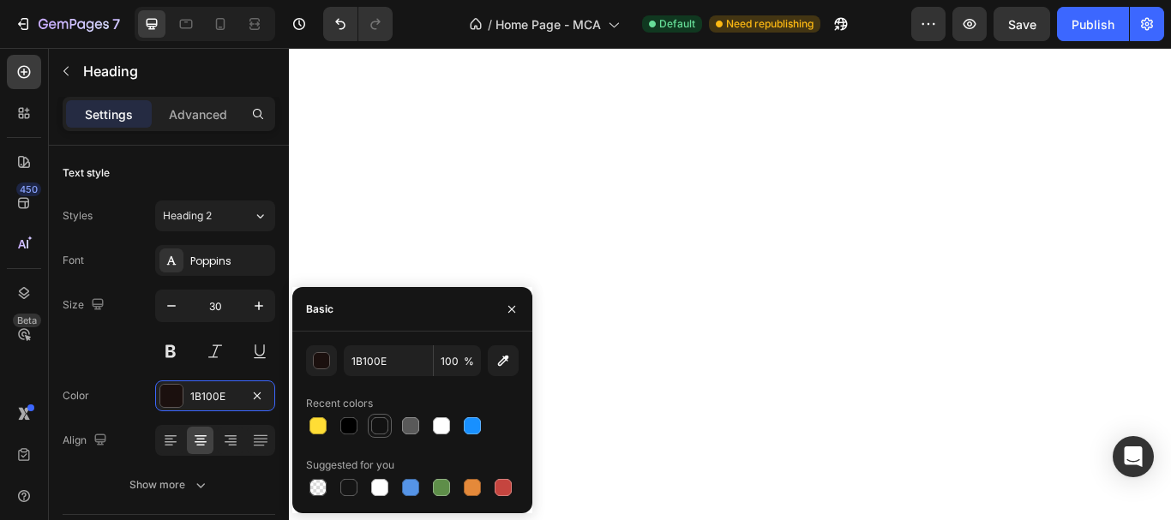
click at [381, 424] on div at bounding box center [379, 425] width 17 height 17
type input "121212"
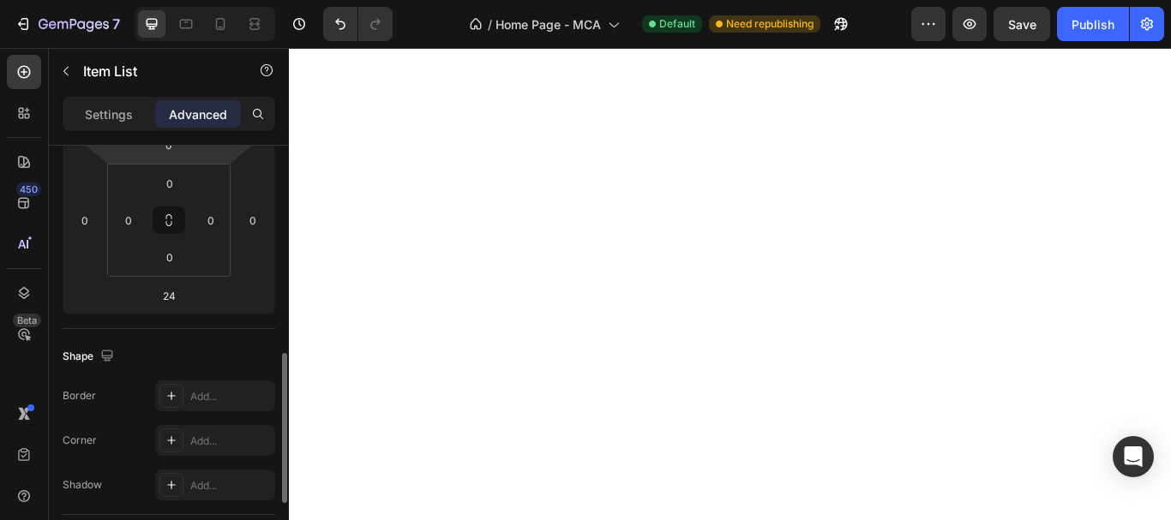
scroll to position [343, 0]
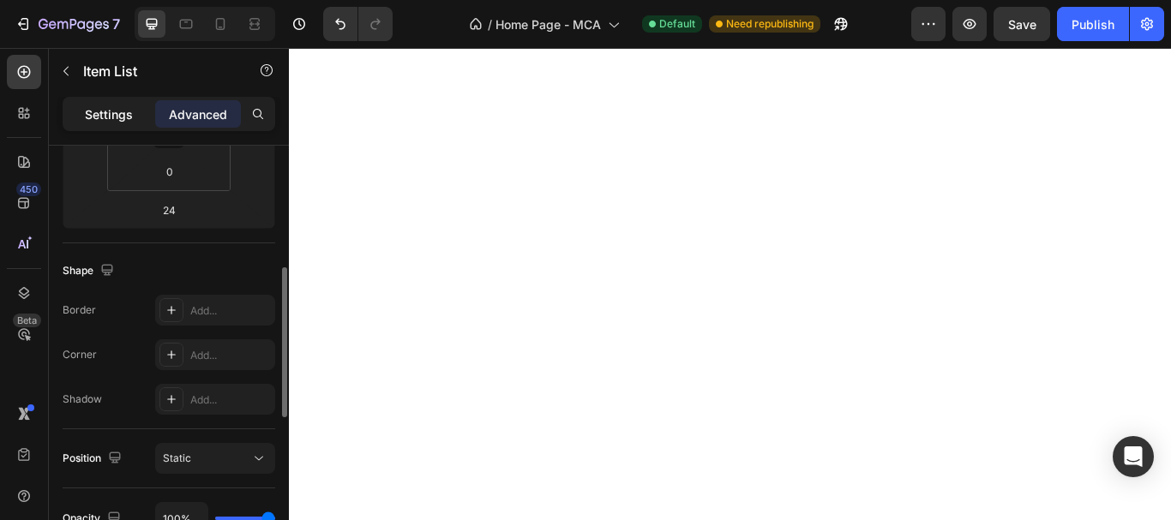
click at [118, 111] on p "Settings" at bounding box center [109, 114] width 48 height 18
type input "4"
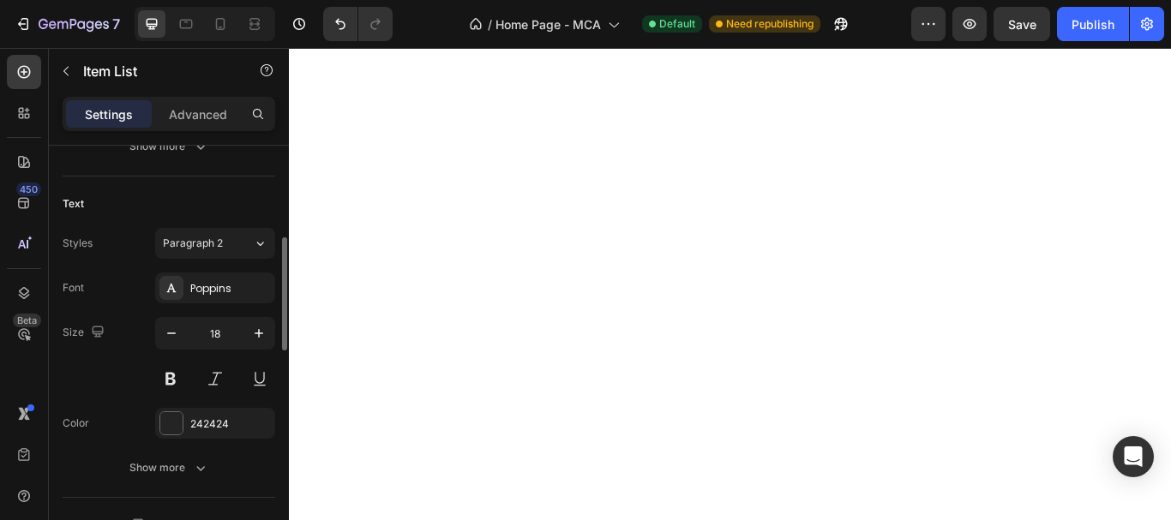
scroll to position [429, 0]
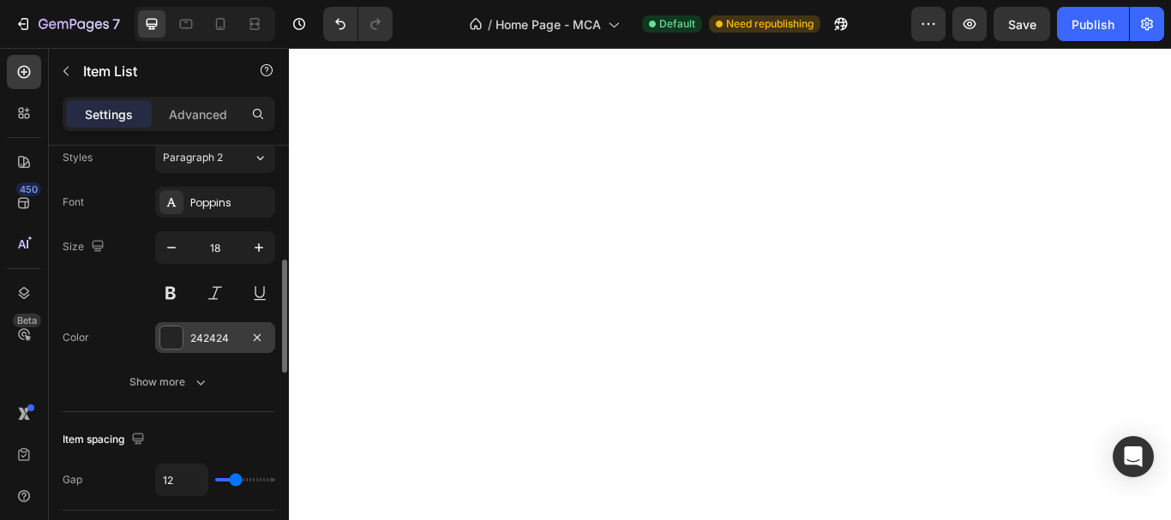
click at [189, 343] on div "242424" at bounding box center [215, 337] width 120 height 31
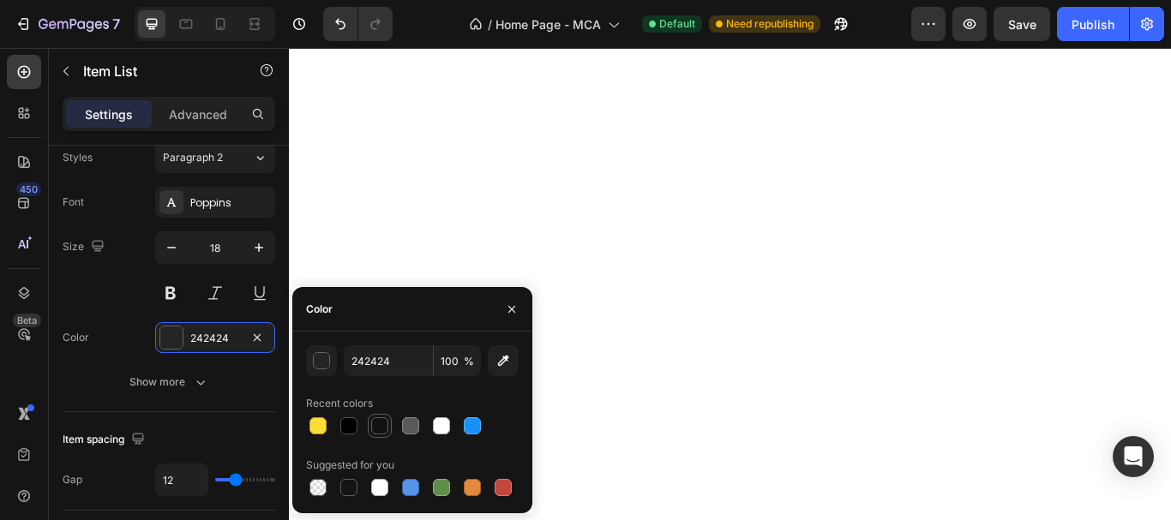
click at [381, 430] on div at bounding box center [379, 425] width 17 height 17
type input "121212"
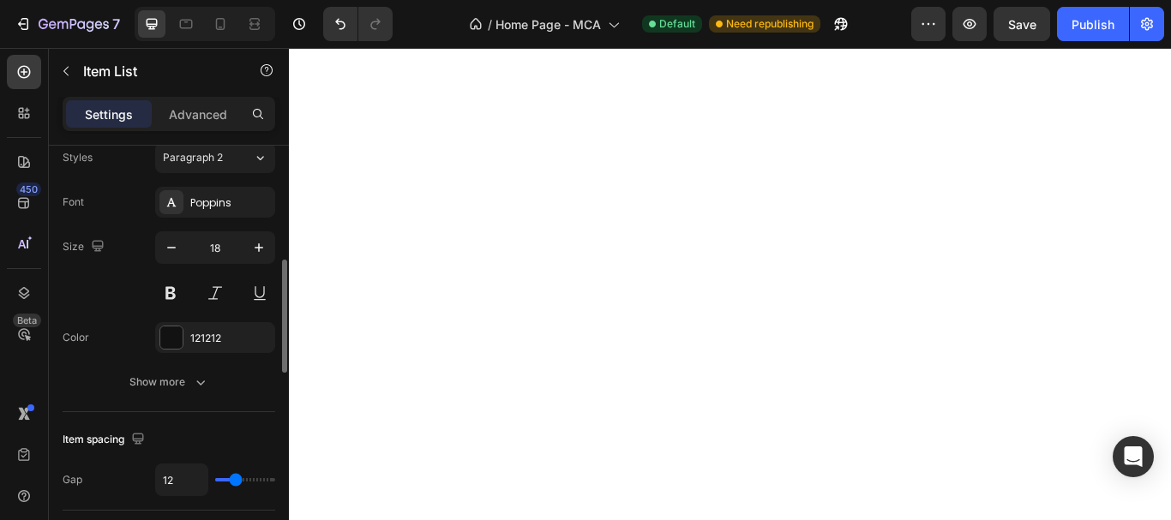
click at [120, 321] on div "Font Poppins Size 18 Color 121212 Show more" at bounding box center [169, 292] width 213 height 211
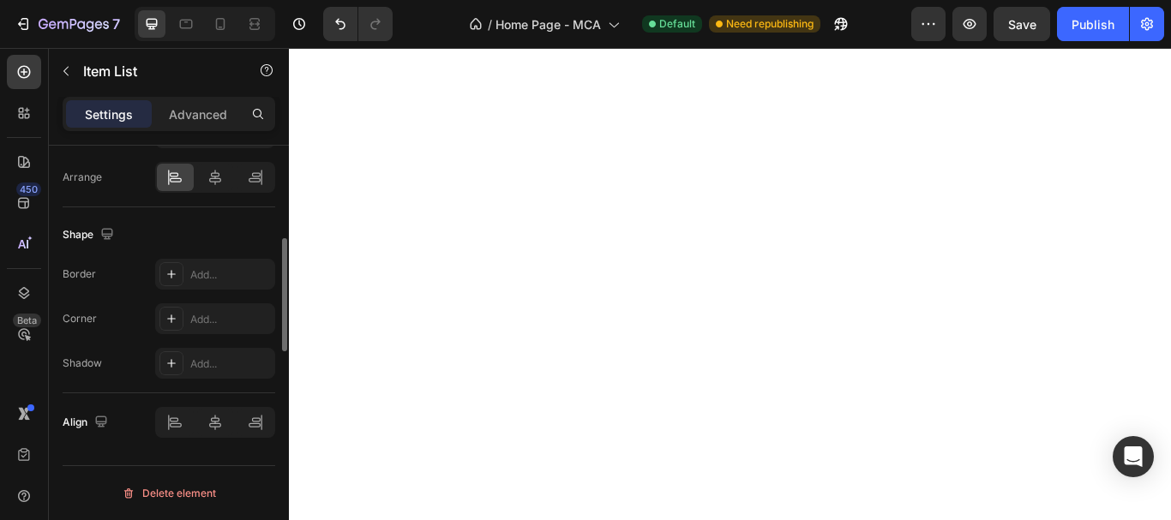
scroll to position [988, 0]
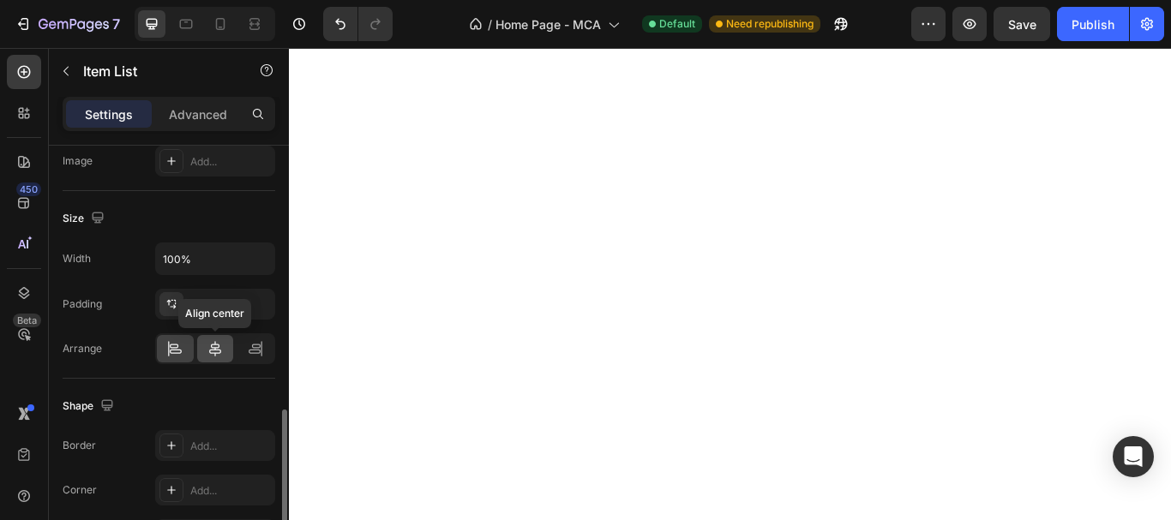
click at [216, 339] on div at bounding box center [215, 348] width 37 height 27
click at [168, 357] on div at bounding box center [175, 348] width 37 height 27
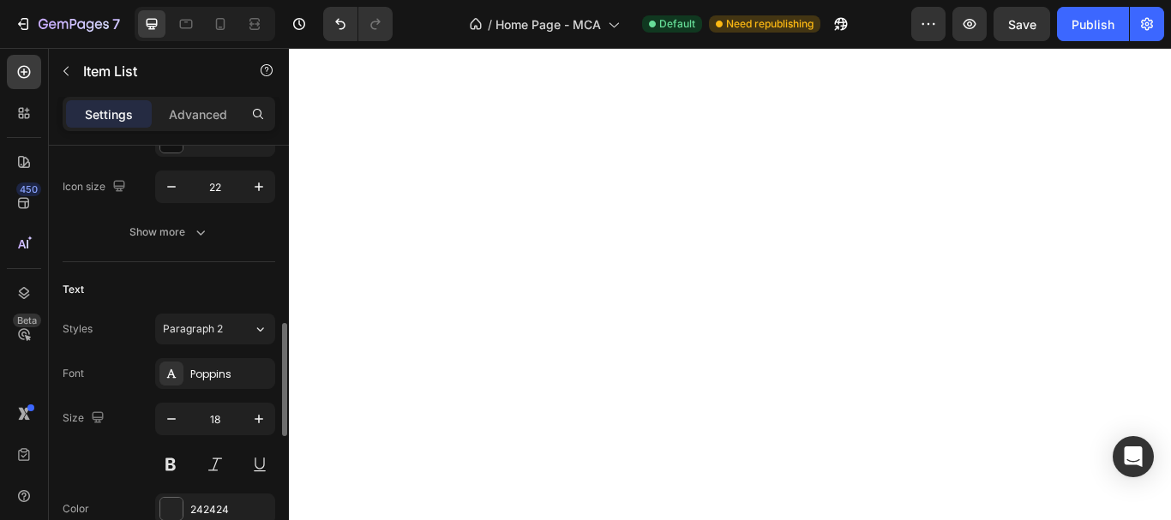
scroll to position [514, 0]
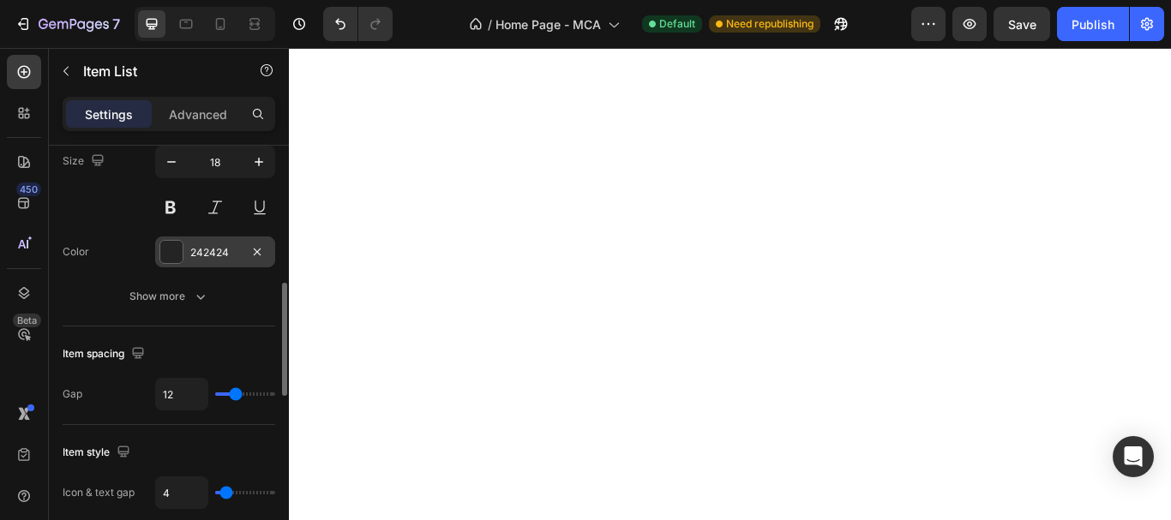
click at [225, 245] on div "242424" at bounding box center [215, 252] width 50 height 15
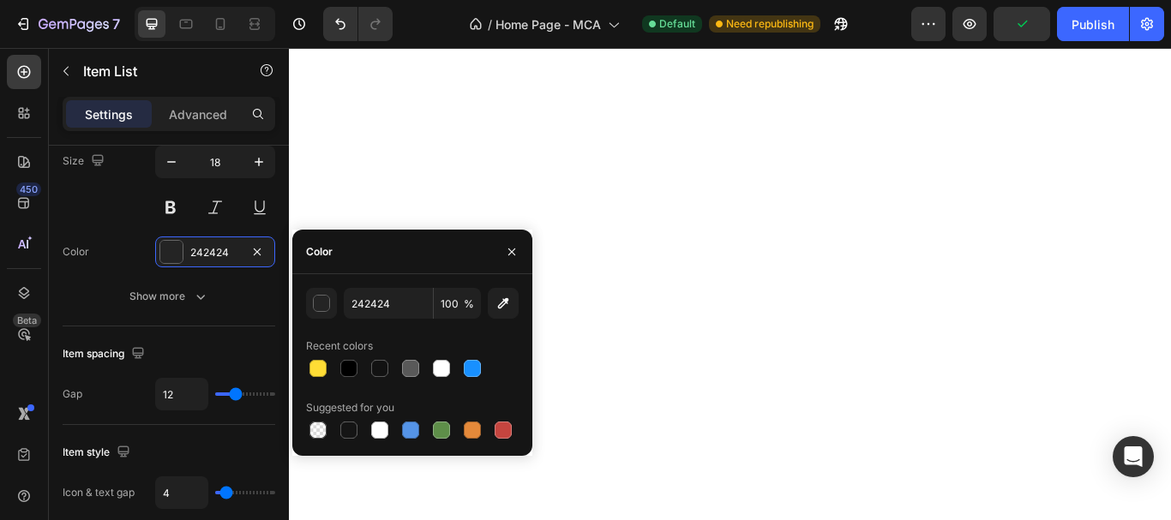
click at [393, 362] on div at bounding box center [412, 369] width 213 height 24
click at [375, 366] on div at bounding box center [379, 368] width 17 height 17
type input "121212"
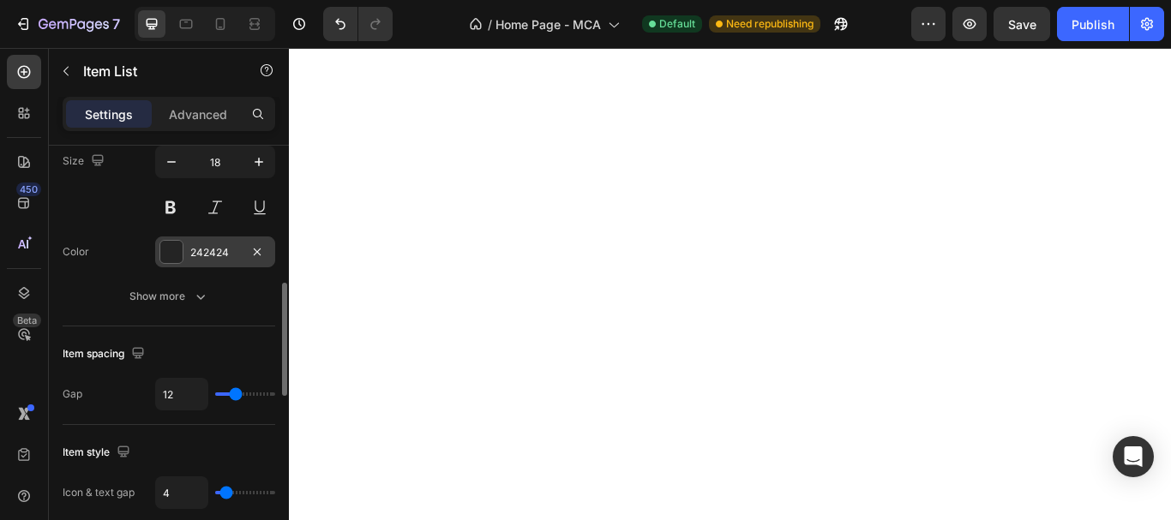
click at [220, 243] on div "242424" at bounding box center [215, 252] width 120 height 31
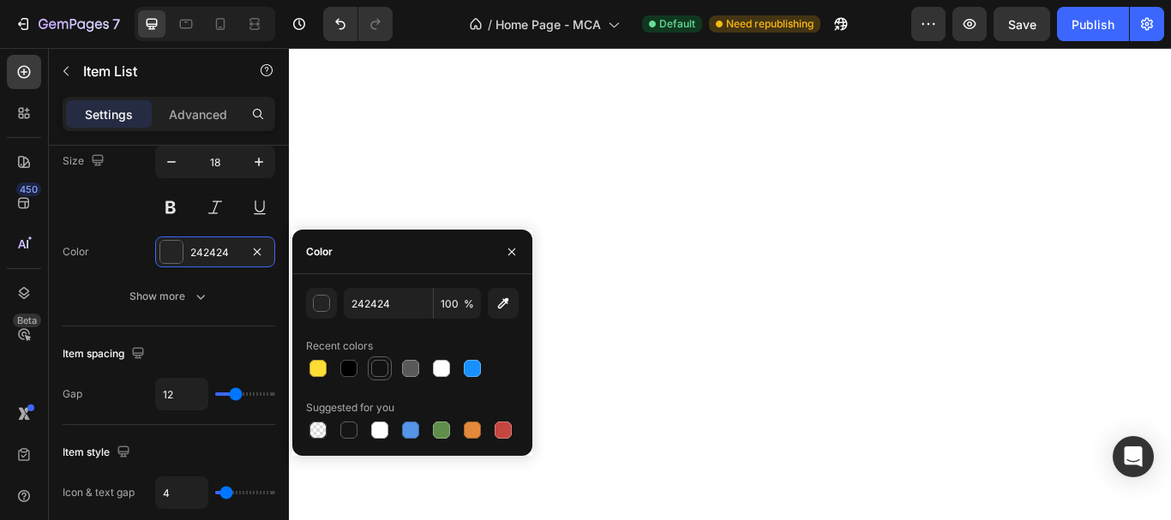
click at [381, 360] on div at bounding box center [379, 368] width 17 height 17
type input "121212"
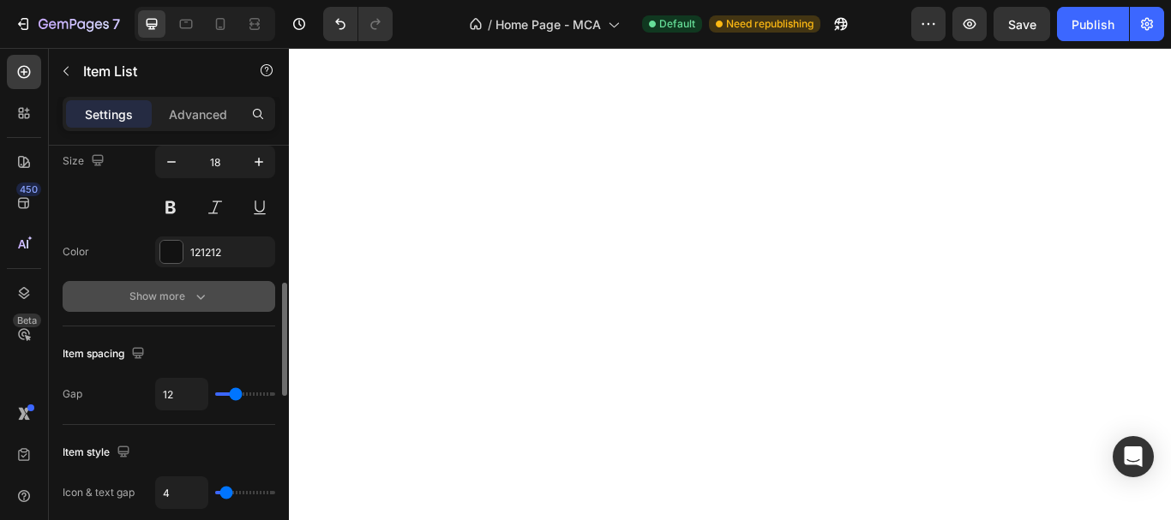
click at [196, 294] on icon "button" at bounding box center [200, 296] width 17 height 17
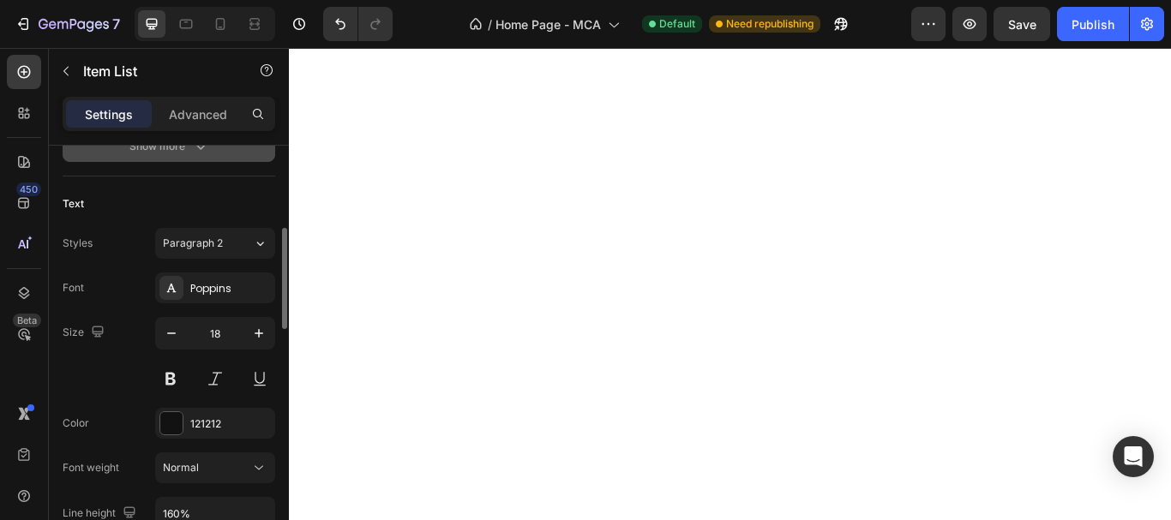
scroll to position [86, 0]
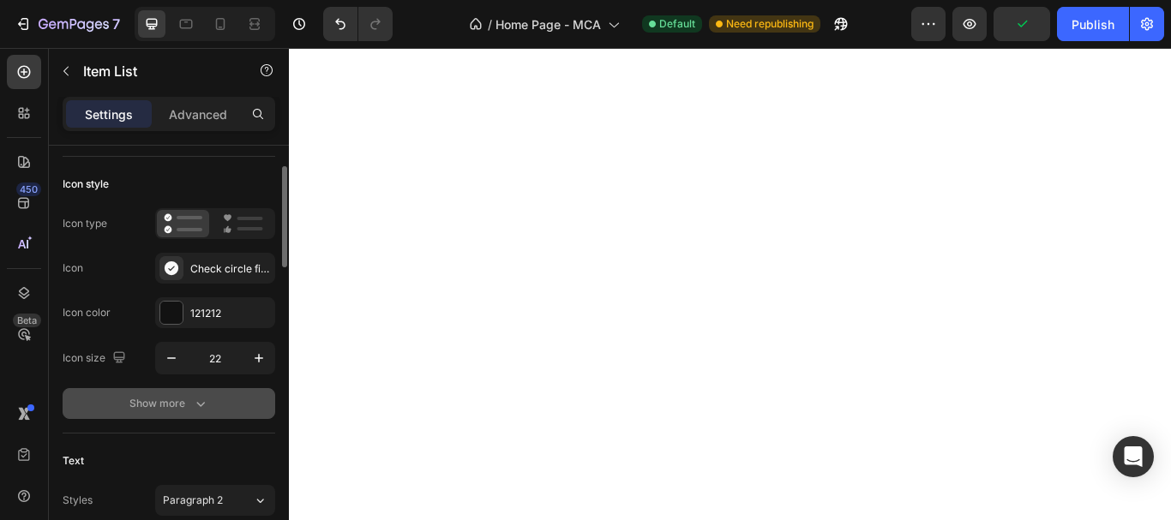
click at [207, 403] on icon "button" at bounding box center [200, 403] width 17 height 17
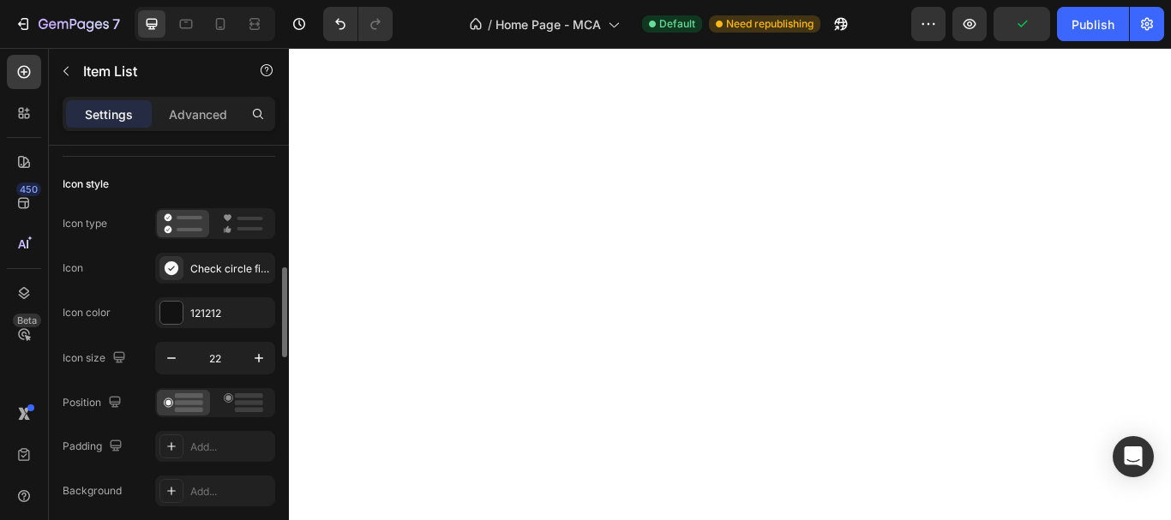
scroll to position [257, 0]
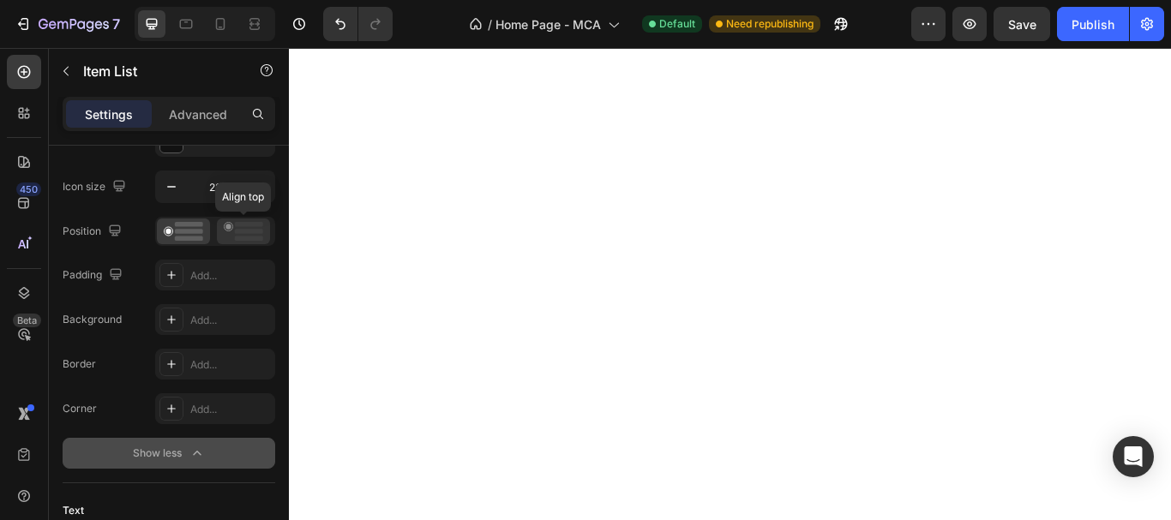
click at [234, 235] on icon at bounding box center [243, 231] width 39 height 19
click at [241, 232] on rect at bounding box center [249, 231] width 28 height 5
click at [245, 232] on rect at bounding box center [249, 231] width 28 height 5
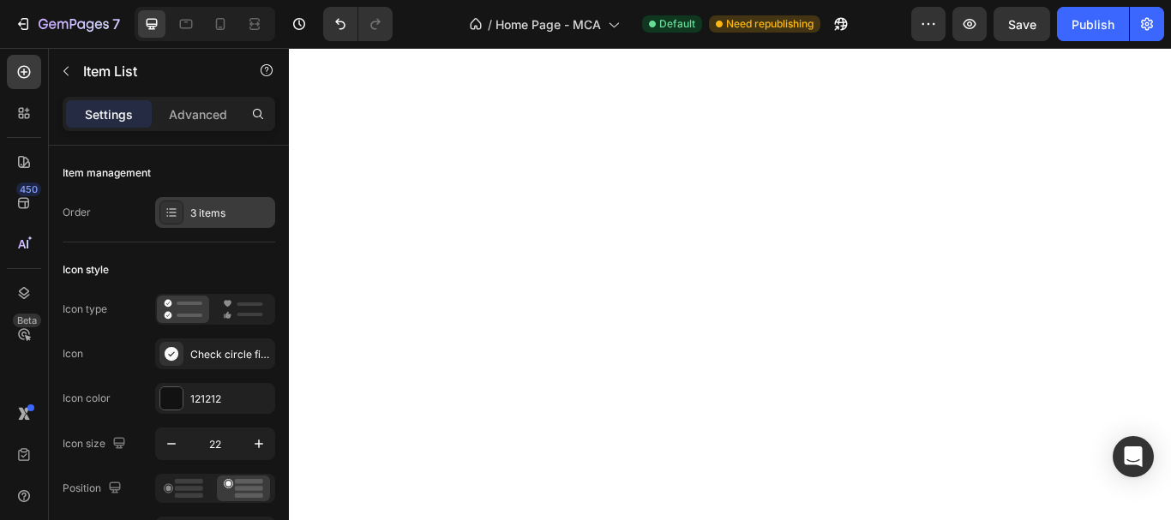
click at [238, 204] on div "3 items" at bounding box center [215, 212] width 120 height 31
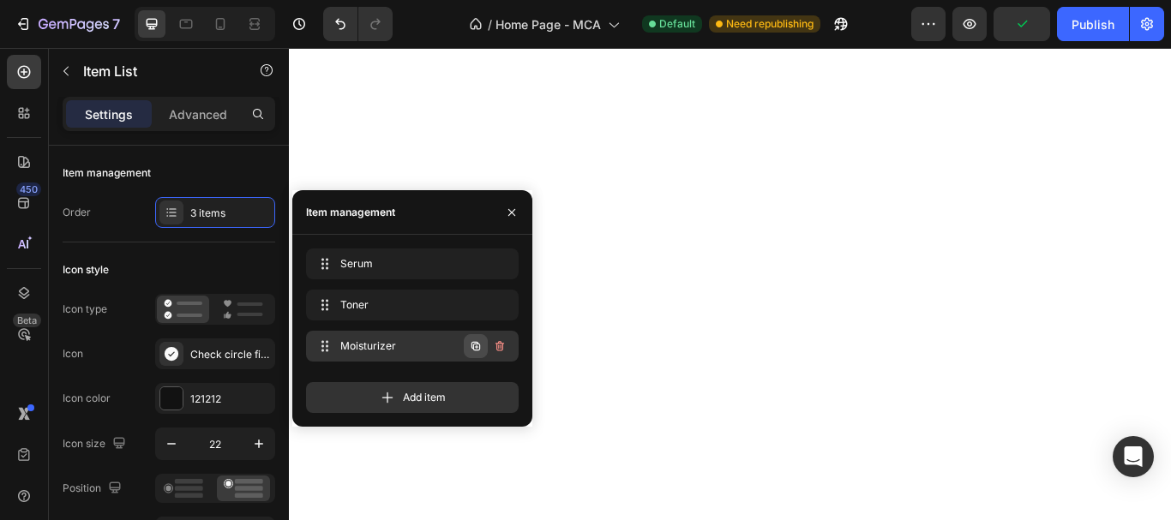
click at [479, 351] on icon "button" at bounding box center [476, 346] width 14 height 14
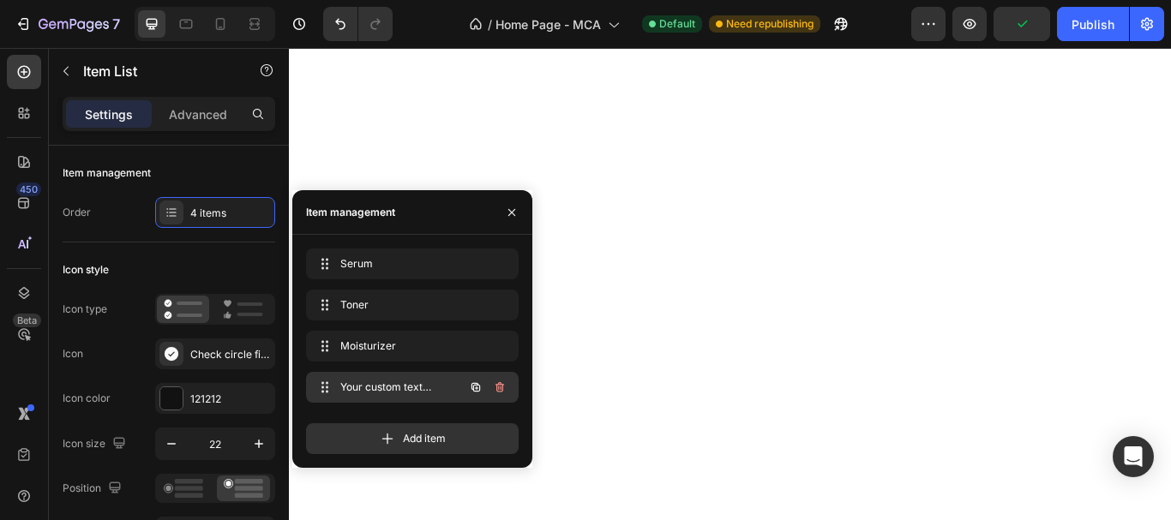
click at [473, 384] on icon "button" at bounding box center [475, 387] width 9 height 9
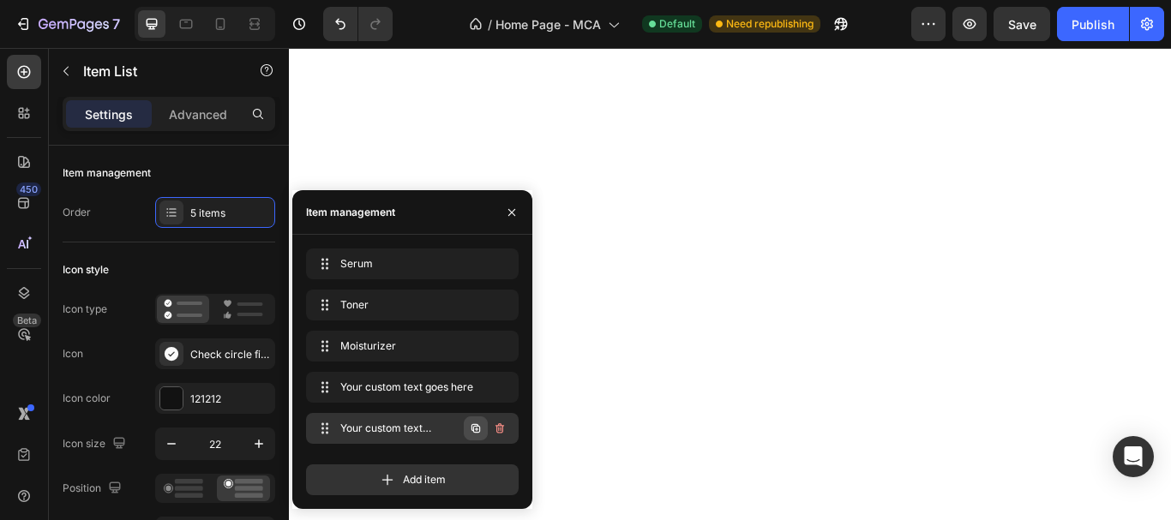
click at [466, 429] on button "button" at bounding box center [476, 429] width 24 height 24
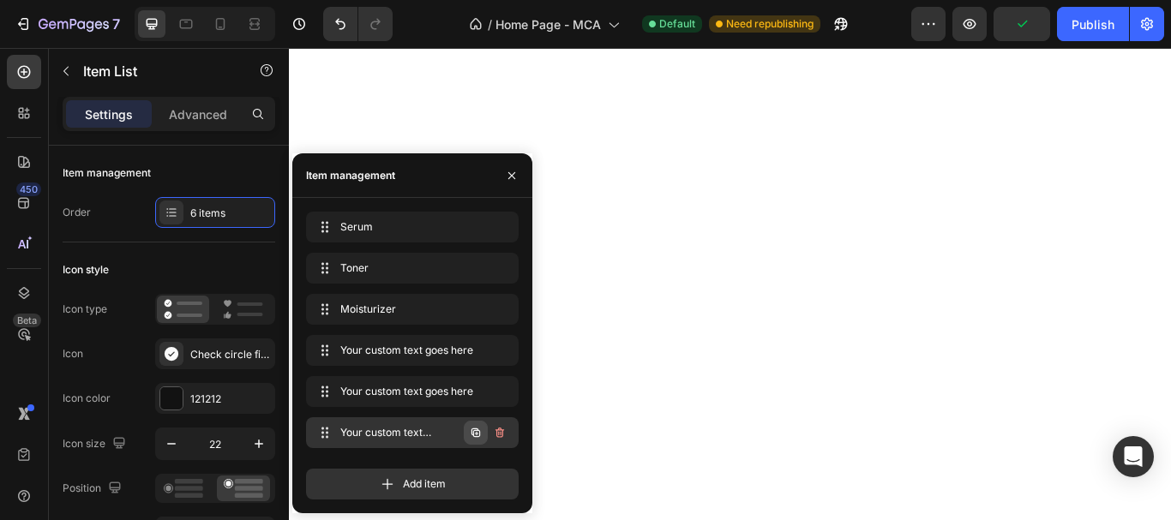
click at [481, 422] on button "button" at bounding box center [476, 433] width 24 height 24
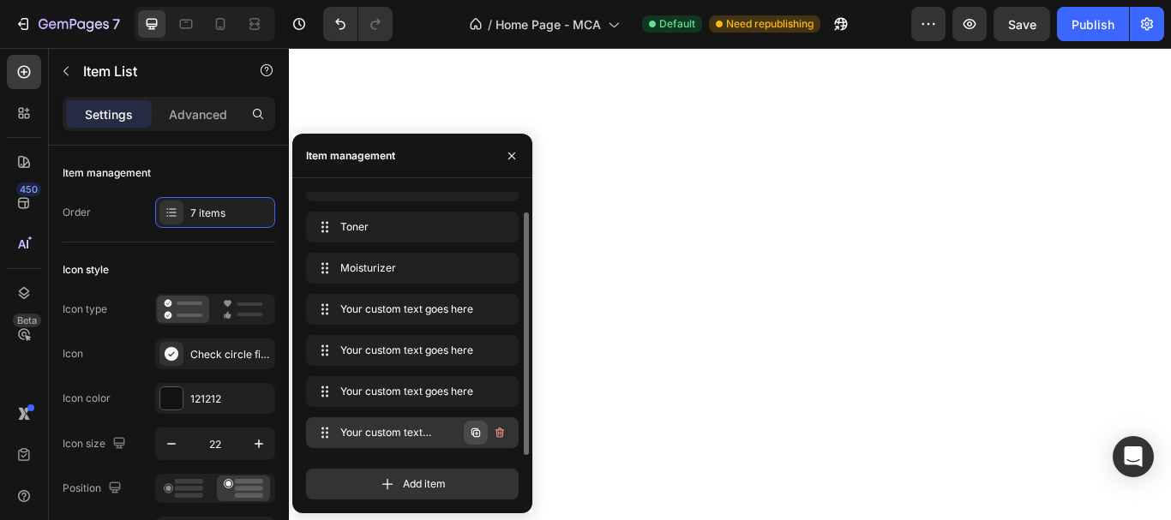
click at [481, 431] on icon "button" at bounding box center [476, 433] width 14 height 14
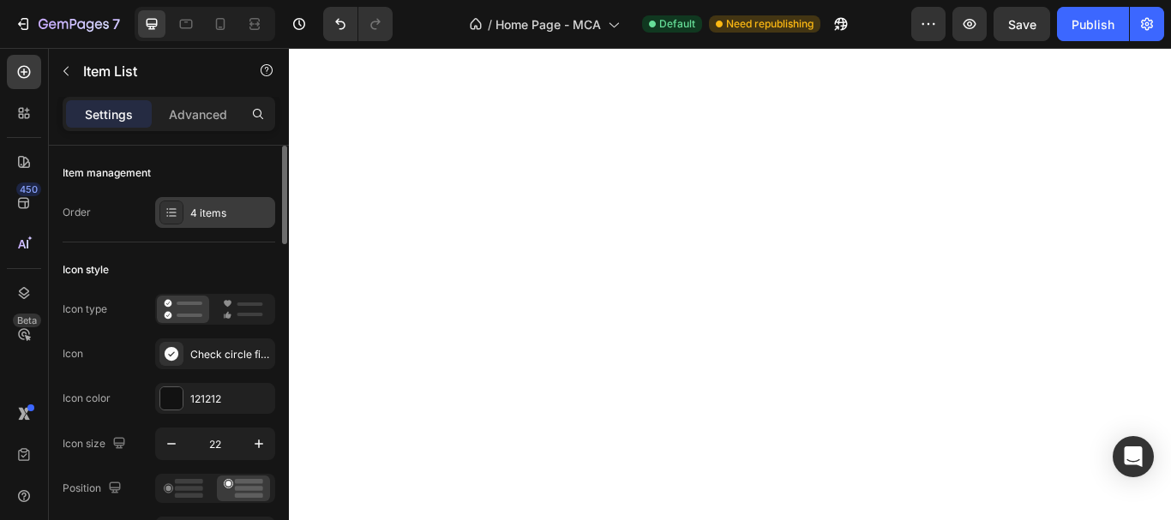
click at [195, 202] on div "4 items" at bounding box center [215, 212] width 120 height 31
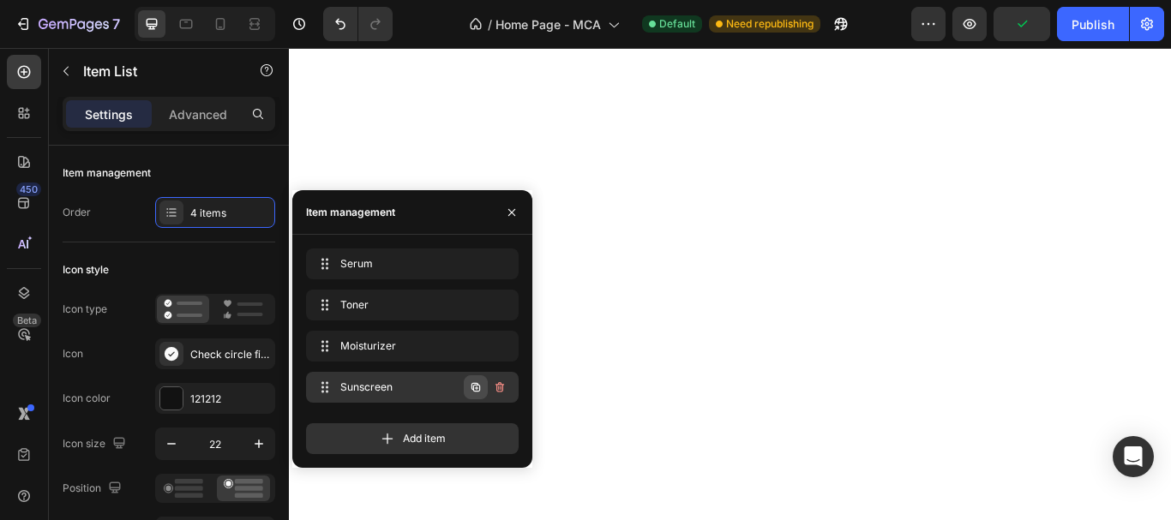
click at [471, 387] on icon "button" at bounding box center [475, 387] width 9 height 9
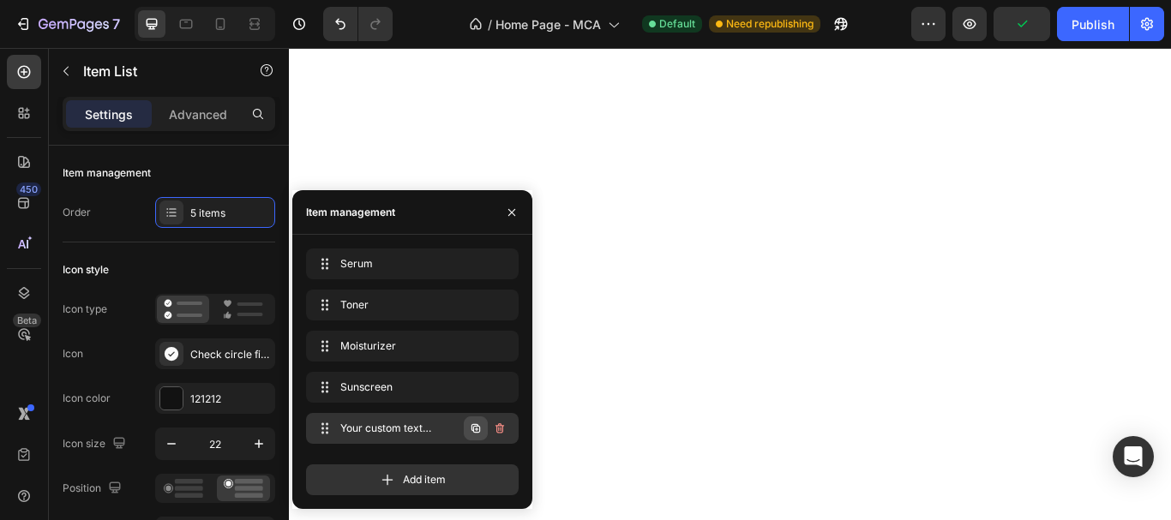
click at [482, 437] on button "button" at bounding box center [476, 429] width 24 height 24
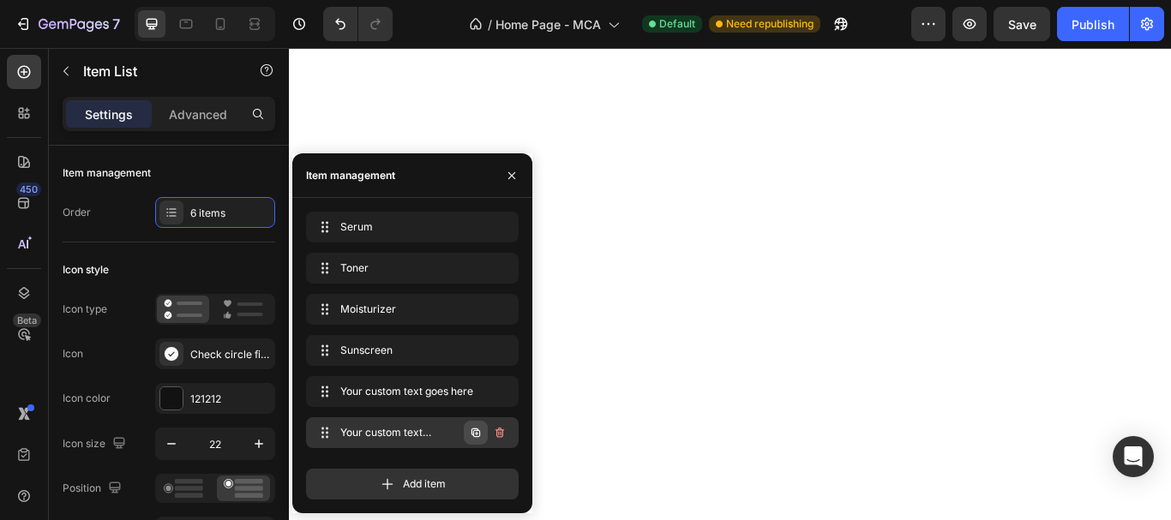
click at [481, 438] on icon "button" at bounding box center [476, 433] width 14 height 14
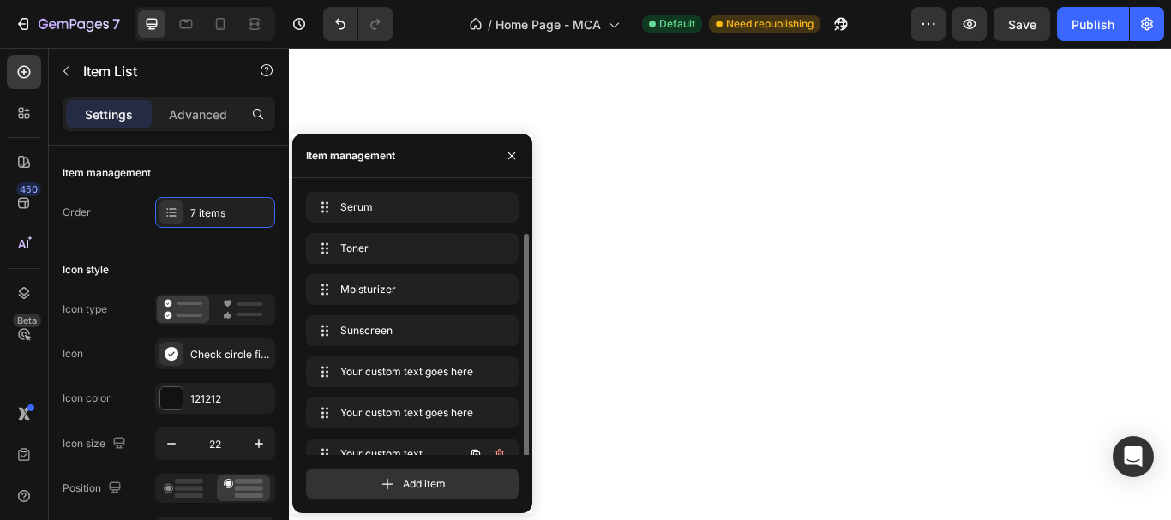
scroll to position [21, 0]
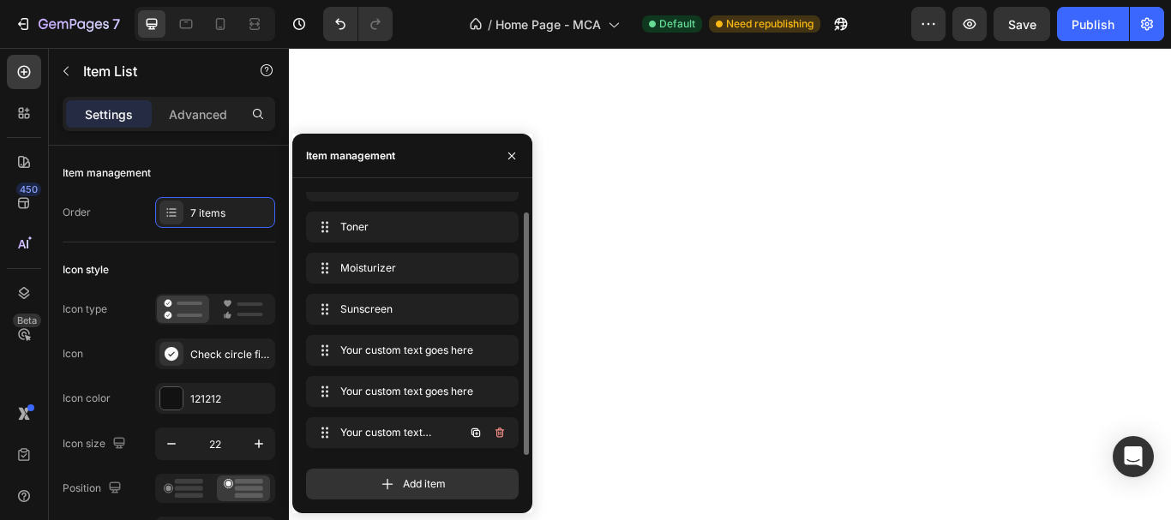
click at [481, 438] on icon "button" at bounding box center [476, 433] width 14 height 14
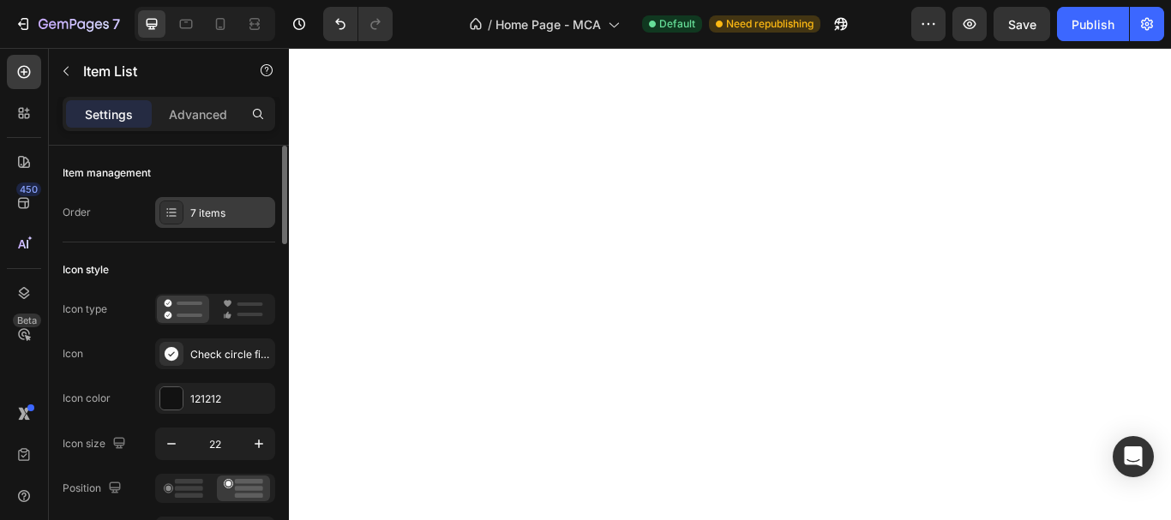
click at [192, 215] on div "7 items" at bounding box center [230, 213] width 81 height 15
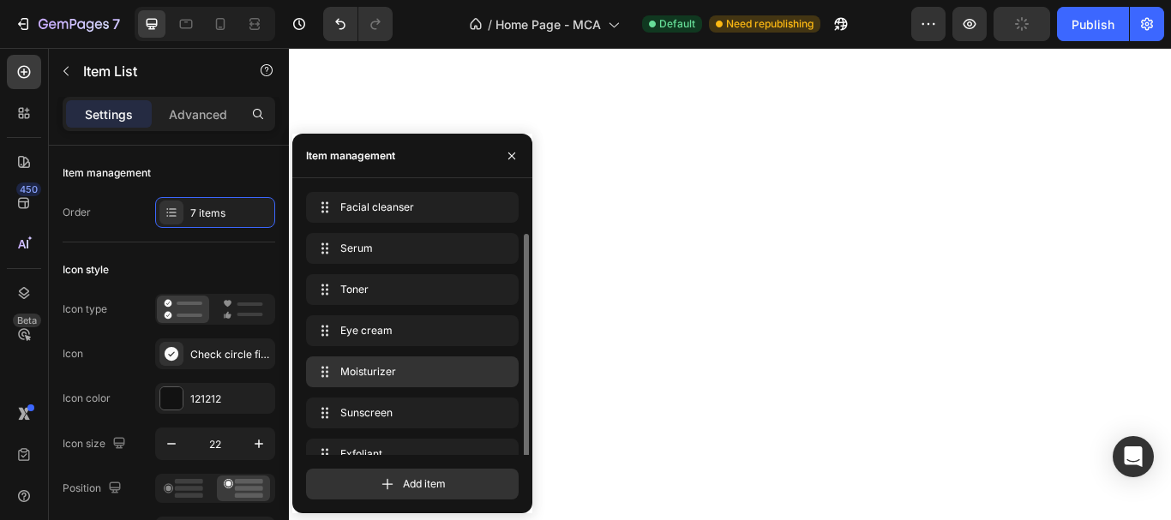
scroll to position [21, 0]
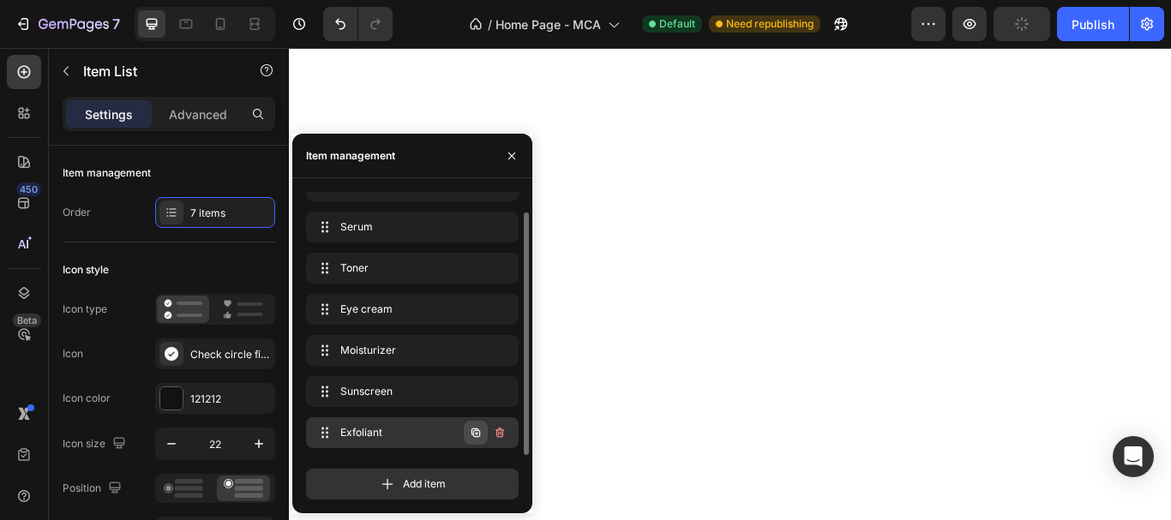
click at [471, 428] on icon "button" at bounding box center [476, 433] width 14 height 14
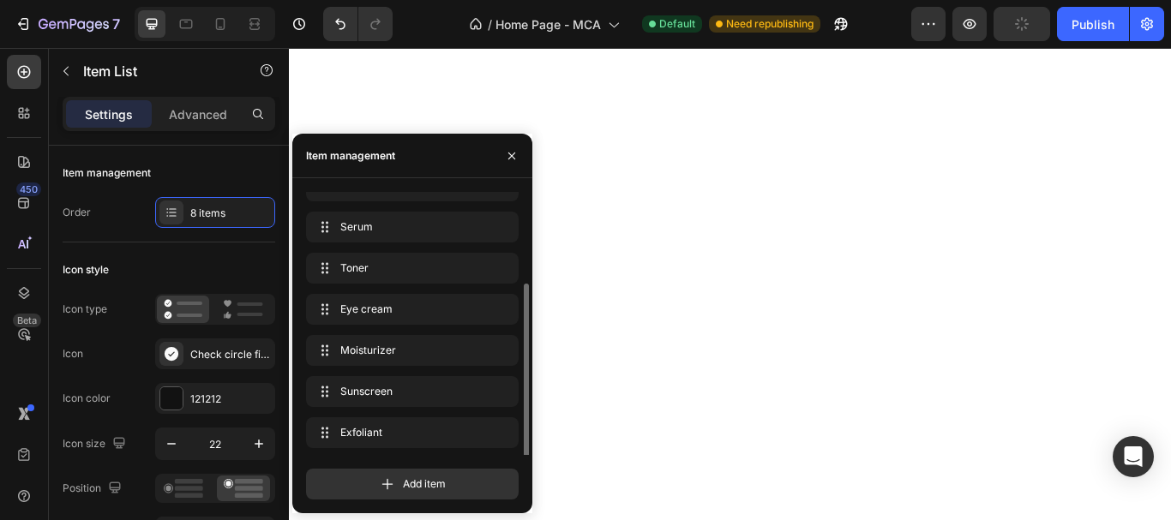
scroll to position [63, 0]
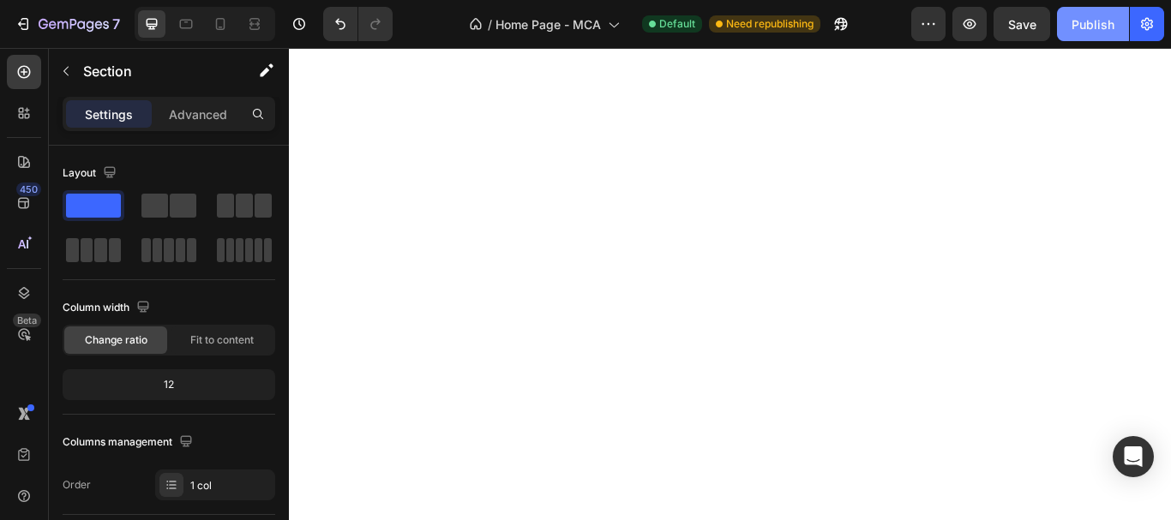
click at [1105, 25] on div "Publish" at bounding box center [1092, 24] width 43 height 18
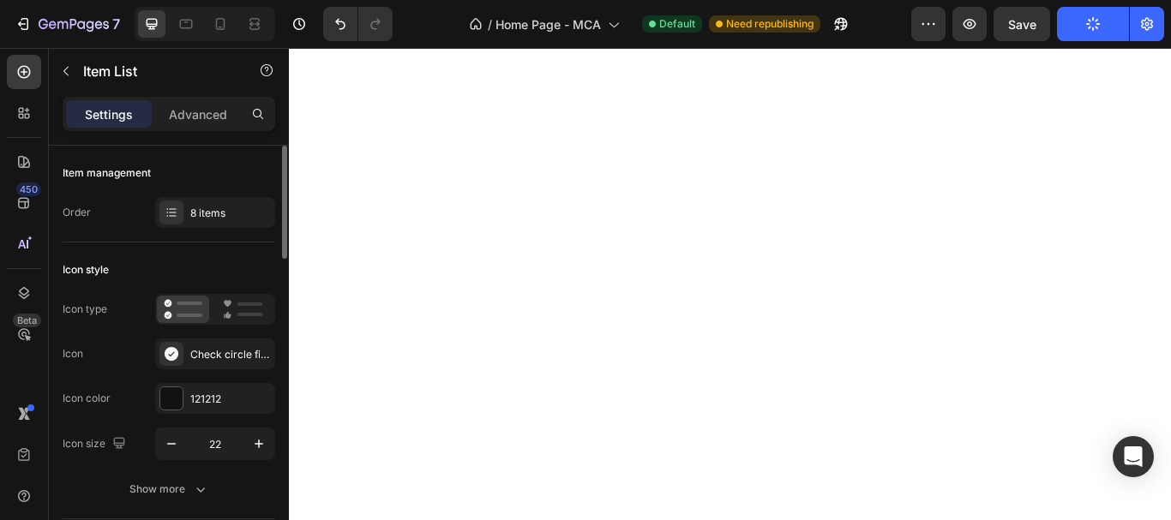
scroll to position [86, 0]
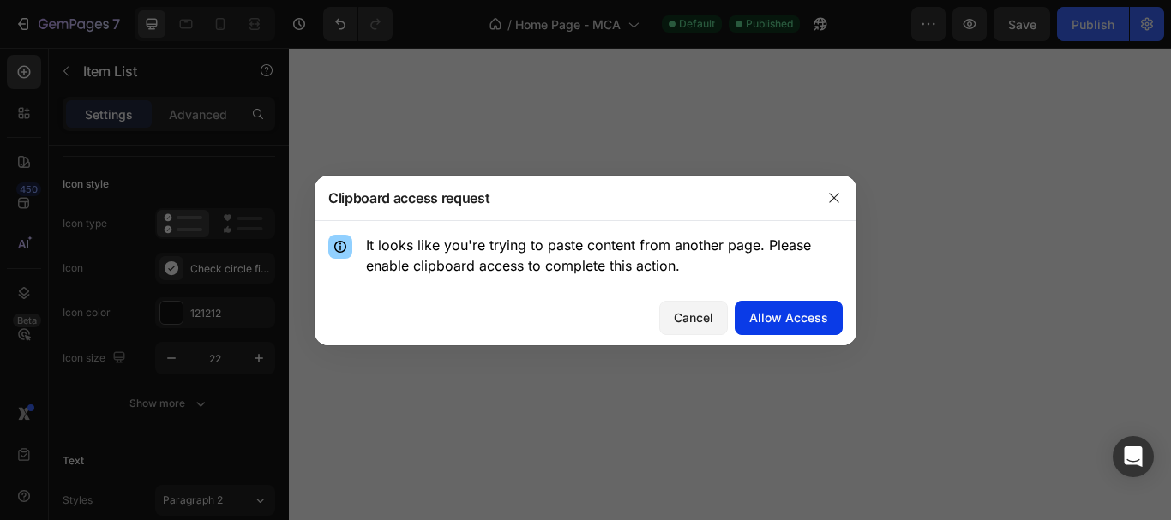
click at [771, 313] on div "Allow Access" at bounding box center [788, 318] width 79 height 18
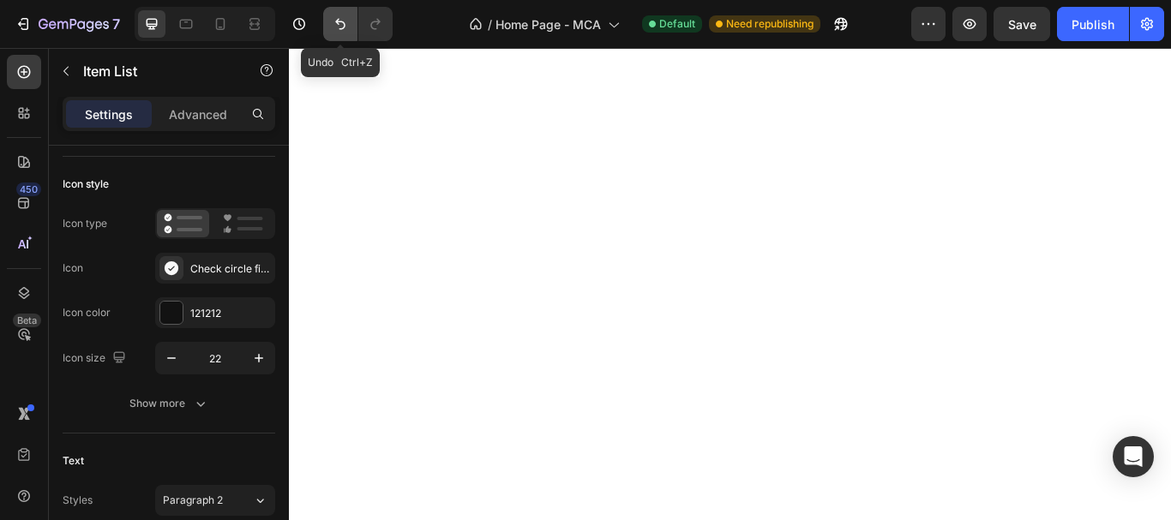
click at [344, 25] on icon "Undo/Redo" at bounding box center [340, 23] width 17 height 17
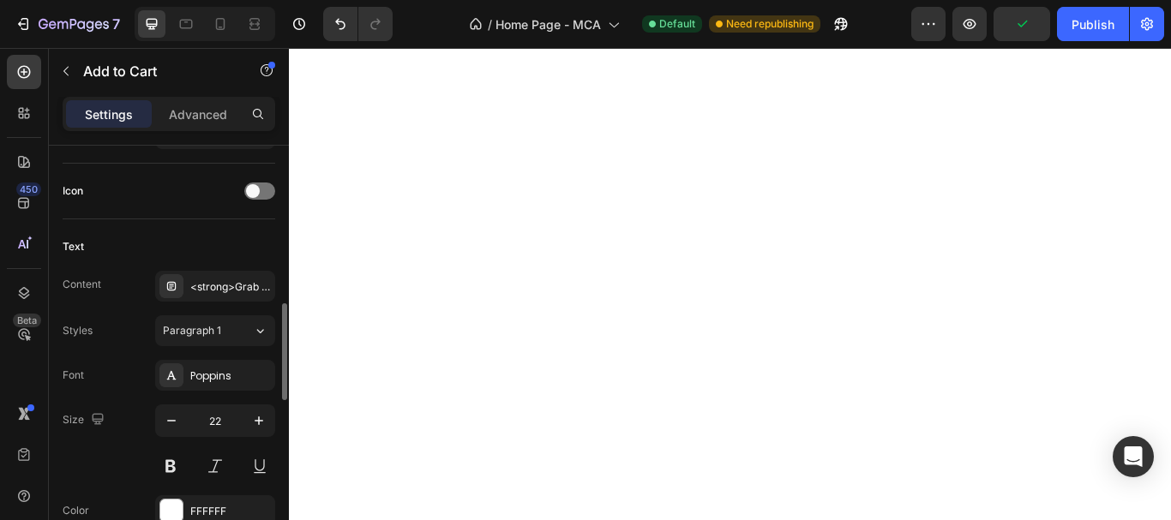
scroll to position [771, 0]
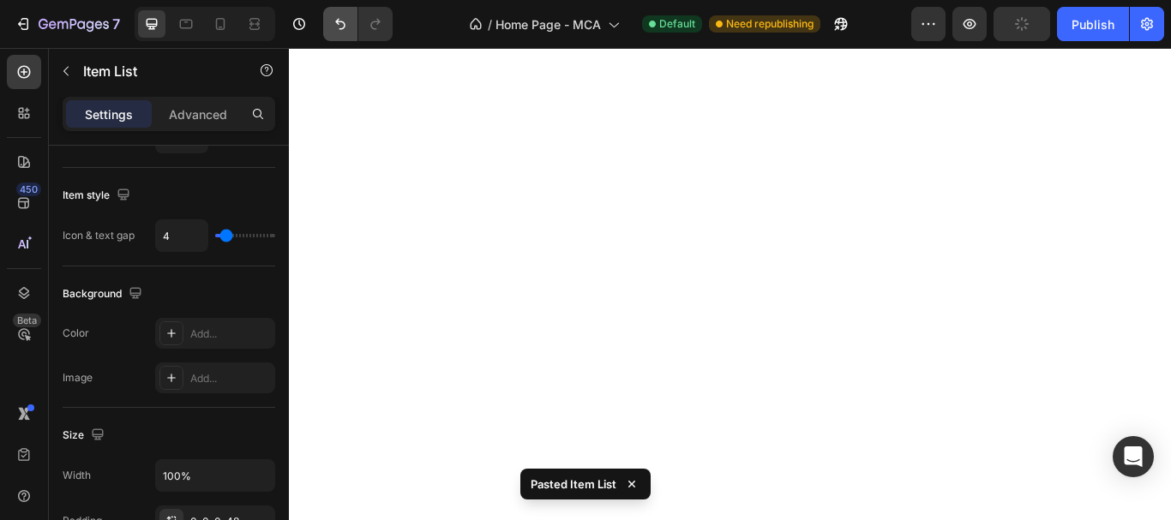
click at [333, 23] on icon "Undo/Redo" at bounding box center [340, 23] width 17 height 17
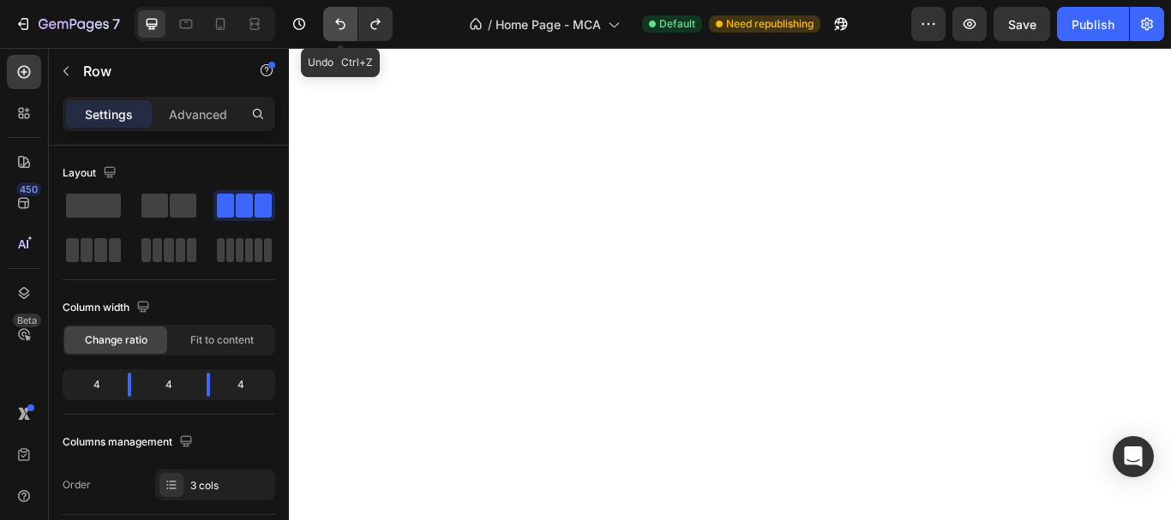
click at [344, 14] on button "Undo/Redo" at bounding box center [340, 24] width 34 height 34
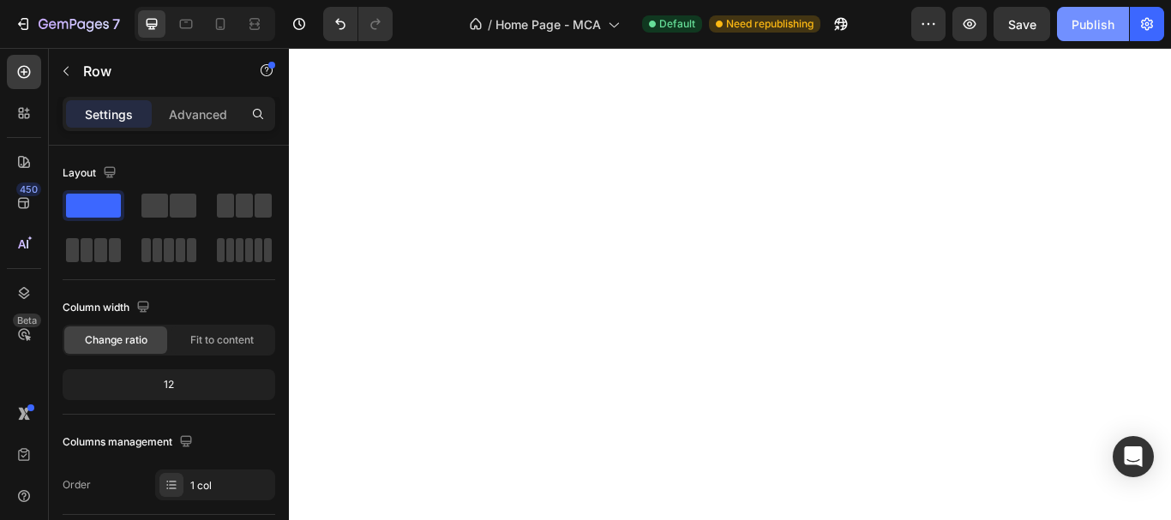
click at [1089, 25] on div "Publish" at bounding box center [1092, 24] width 43 height 18
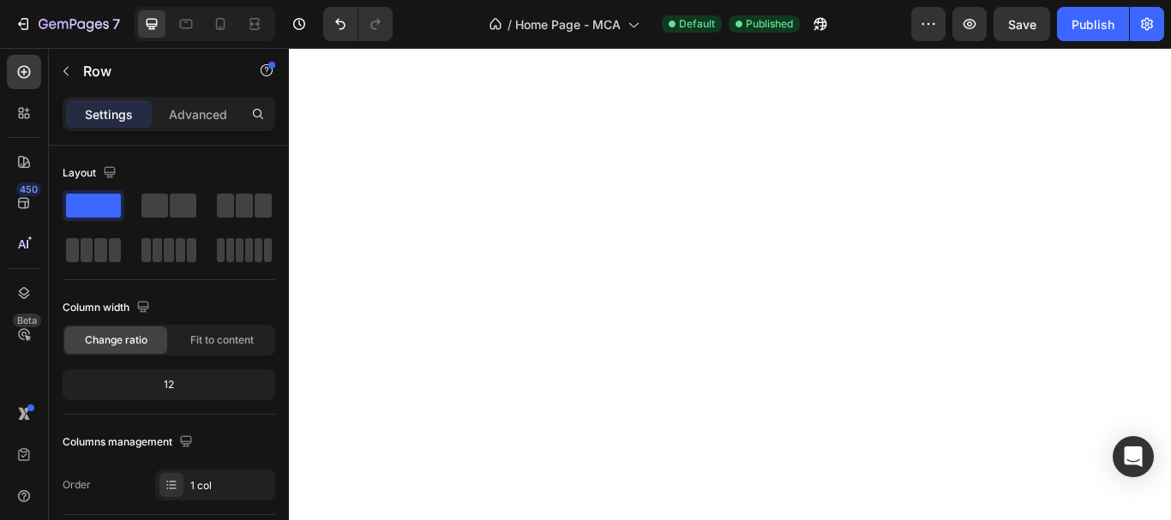
click at [41, 163] on div "450 Beta" at bounding box center [24, 284] width 49 height 472
click at [27, 163] on icon at bounding box center [24, 162] width 12 height 12
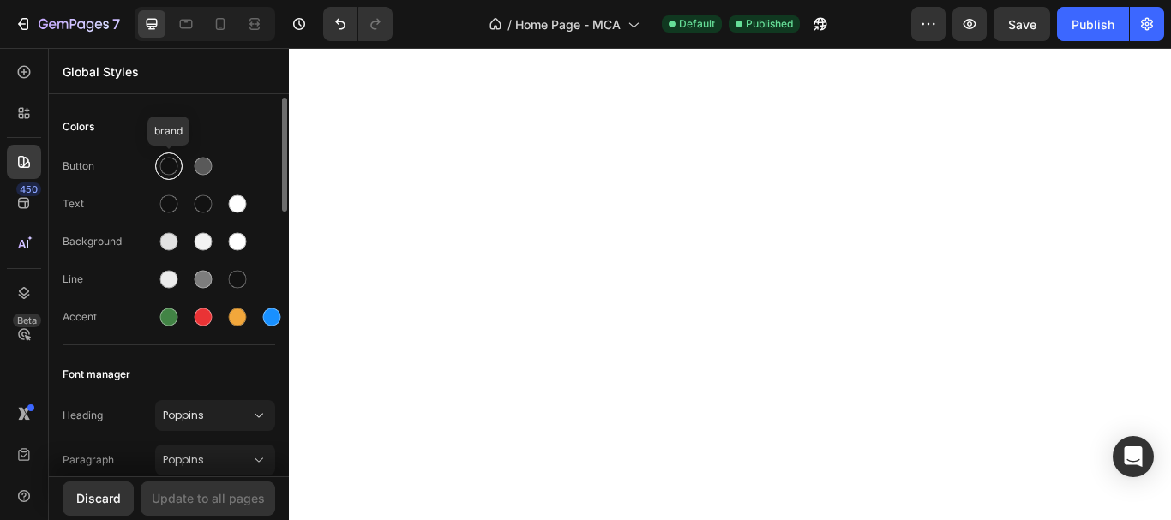
click at [165, 165] on div at bounding box center [169, 167] width 18 height 18
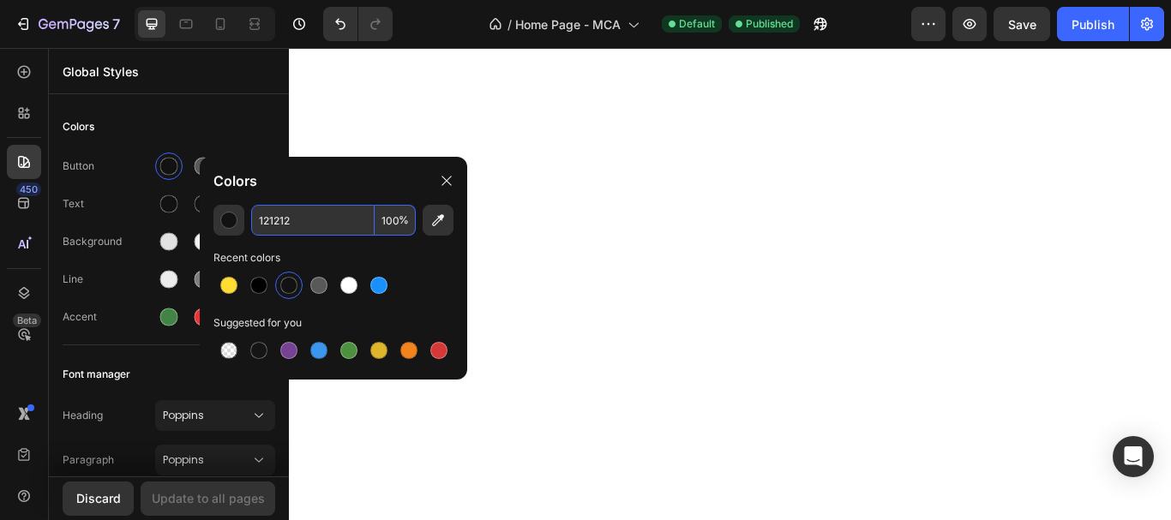
click at [297, 216] on input "121212" at bounding box center [312, 220] width 123 height 31
paste input "9381FF"
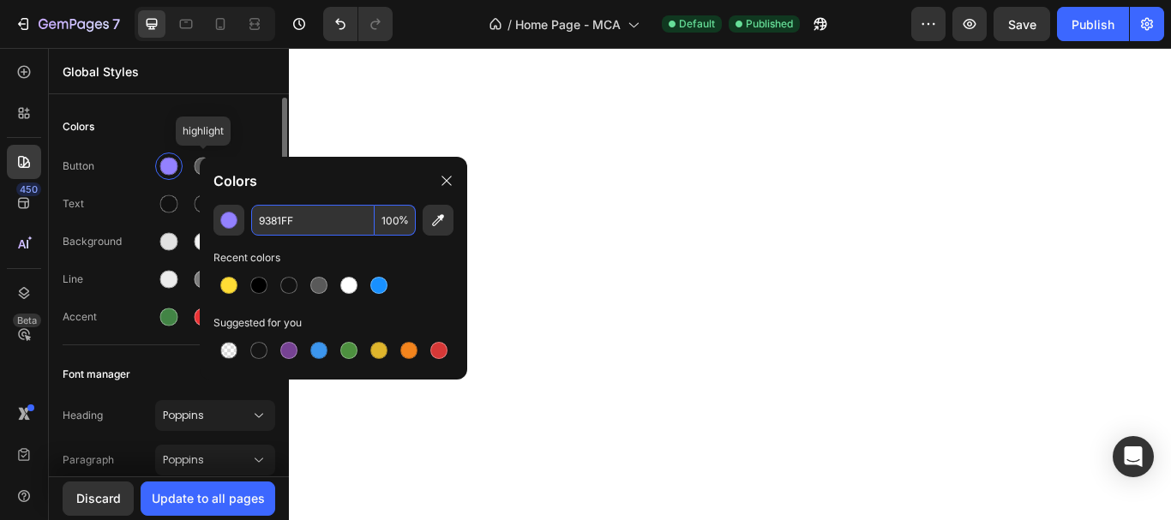
type input "9381FF"
click at [194, 121] on div "Colors" at bounding box center [169, 126] width 213 height 31
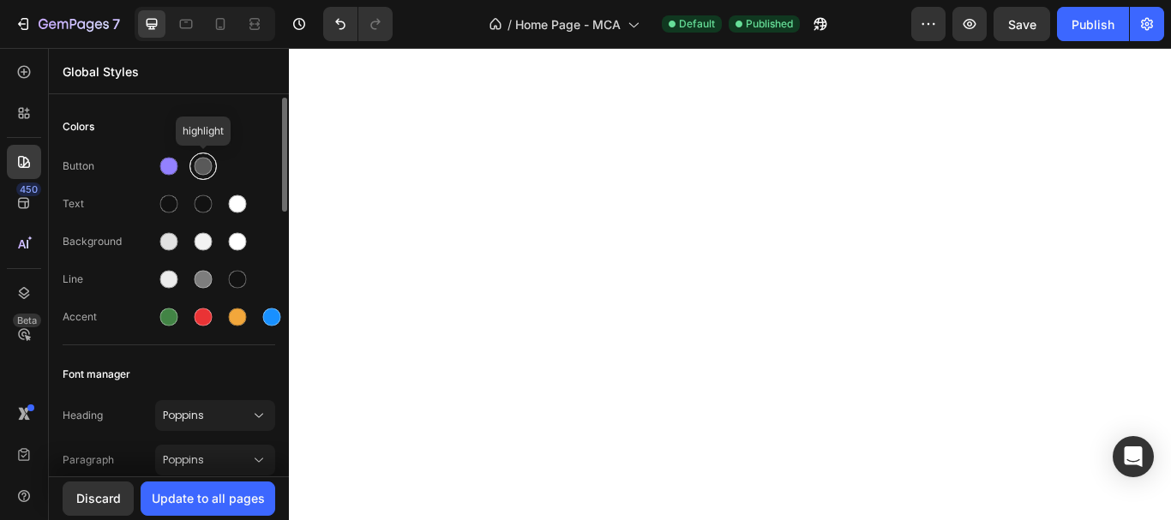
click at [192, 162] on div at bounding box center [202, 166] width 27 height 27
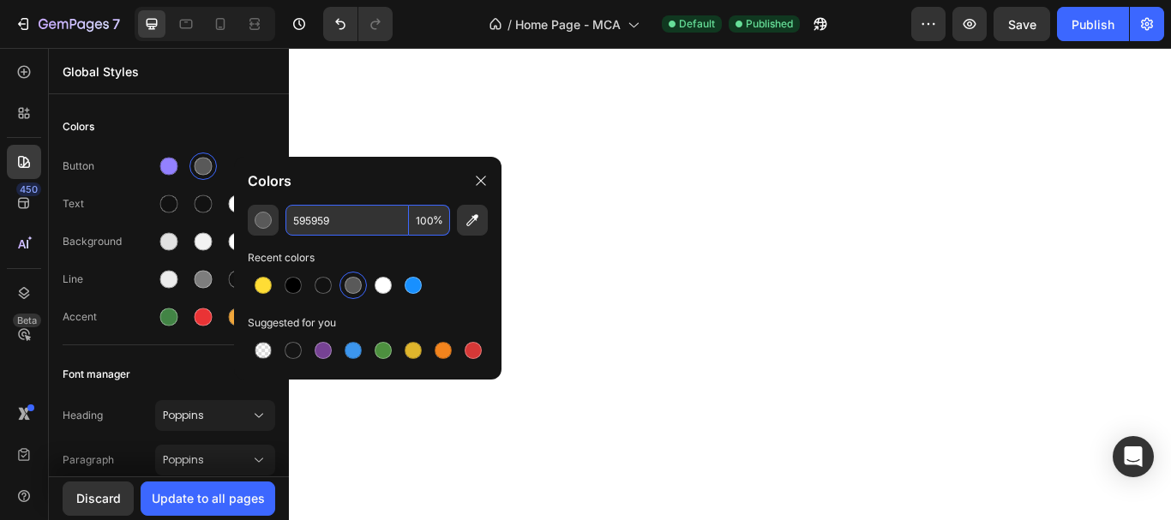
click at [324, 224] on input "595959" at bounding box center [346, 220] width 123 height 31
paste input "B8B8FF"
type input "B8B8FF"
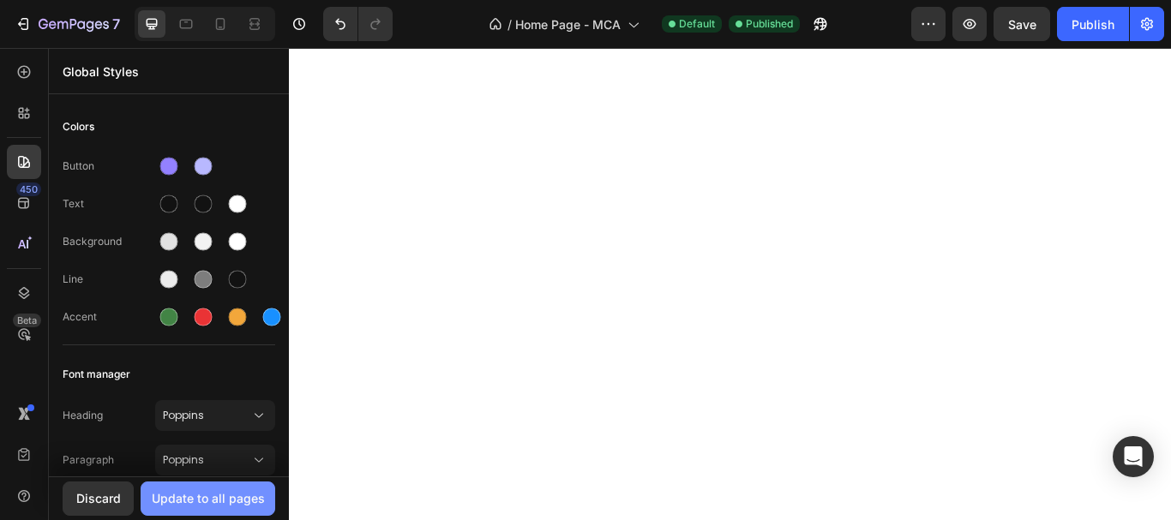
click at [189, 501] on div "Update to all pages" at bounding box center [208, 498] width 113 height 18
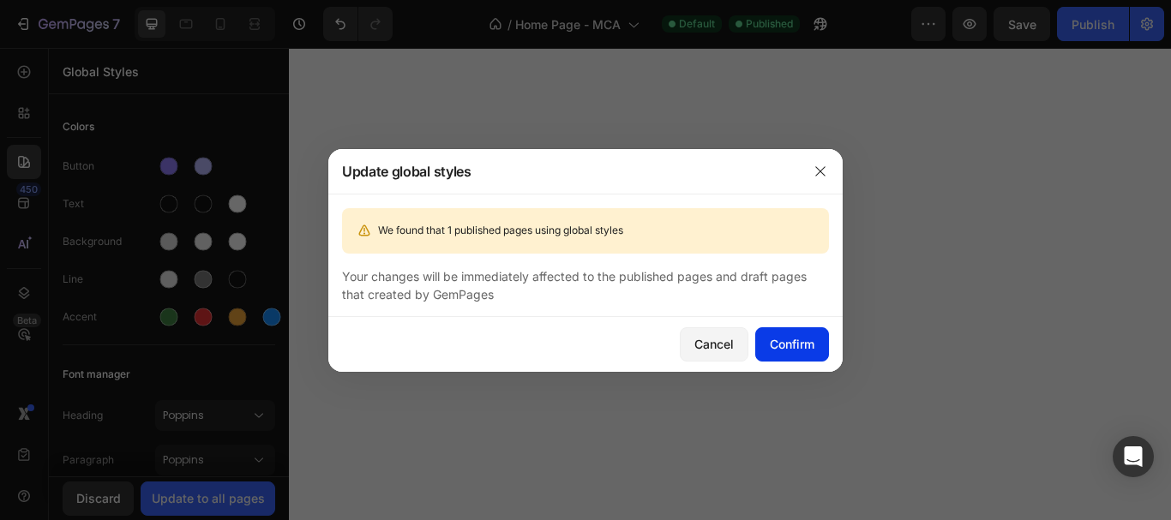
click at [772, 333] on button "Confirm" at bounding box center [792, 344] width 74 height 34
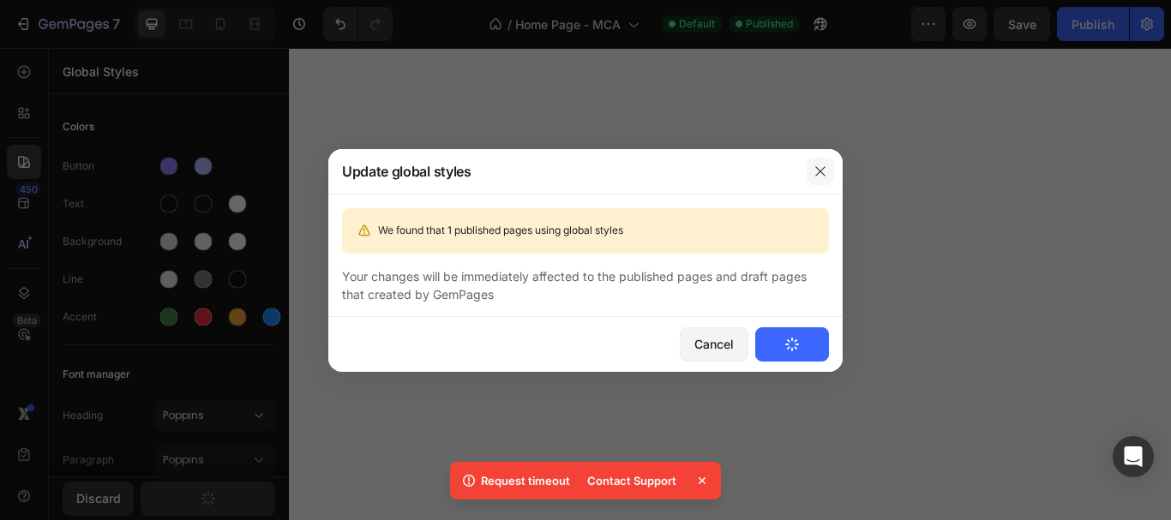
click at [827, 168] on button "button" at bounding box center [820, 171] width 27 height 27
click at [818, 169] on icon "button" at bounding box center [819, 170] width 9 height 9
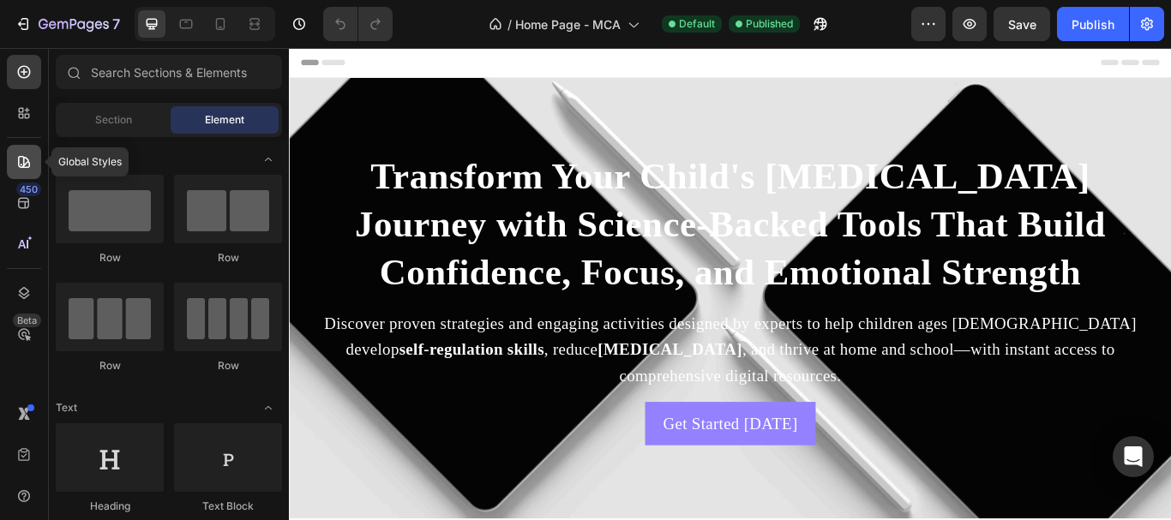
click at [24, 162] on icon at bounding box center [24, 162] width 12 height 12
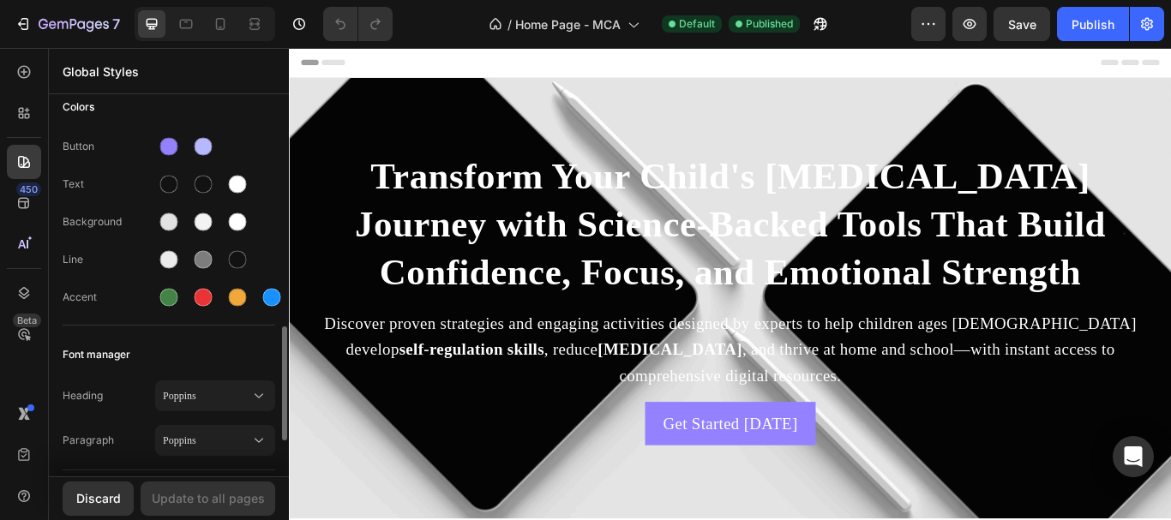
scroll to position [191, 0]
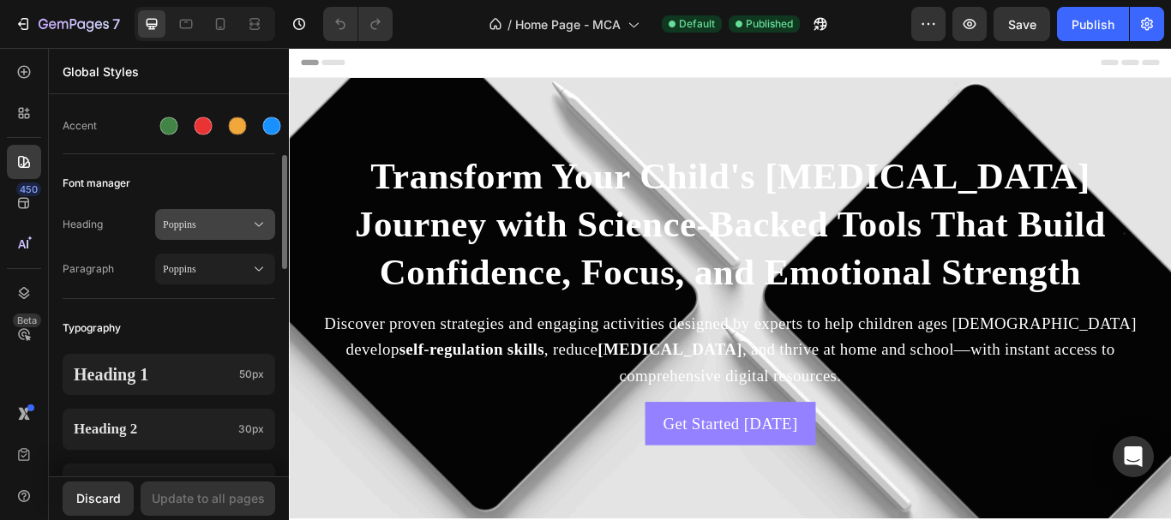
click at [196, 220] on span "Poppins" at bounding box center [206, 224] width 87 height 15
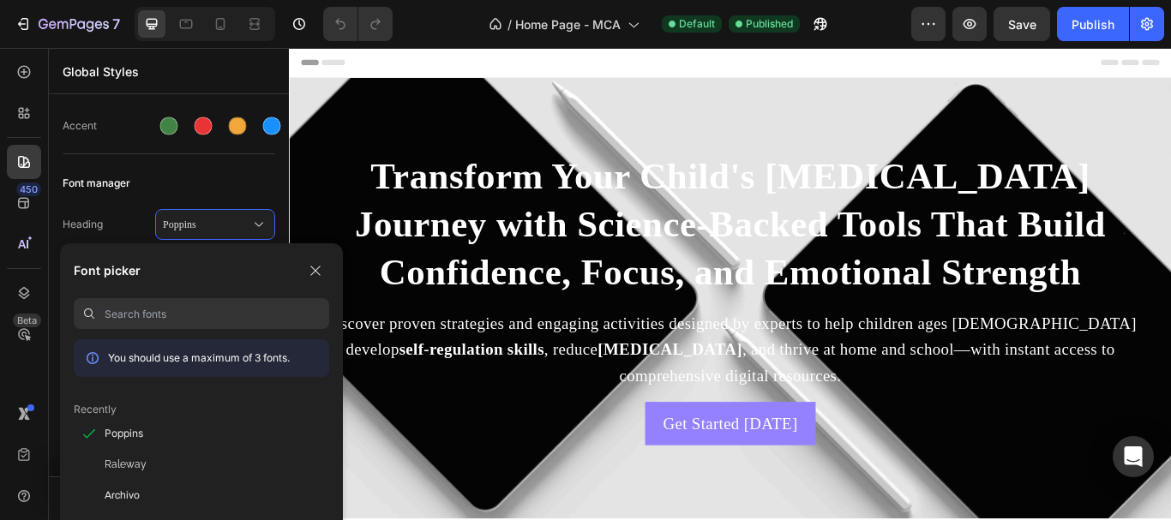
click at [197, 357] on p "You should use a maximum of 3 fonts." at bounding box center [199, 358] width 182 height 15
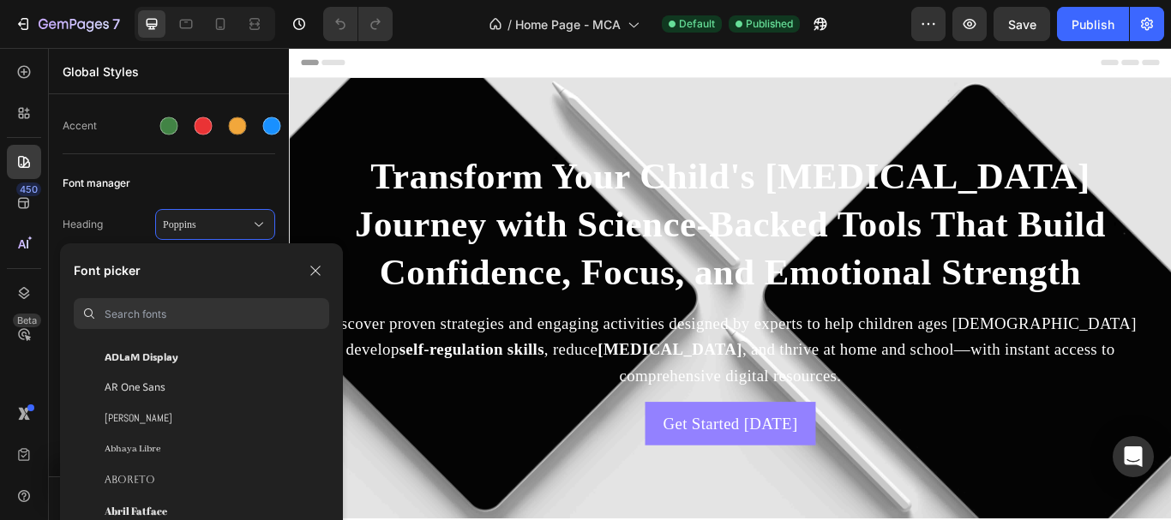
scroll to position [86, 0]
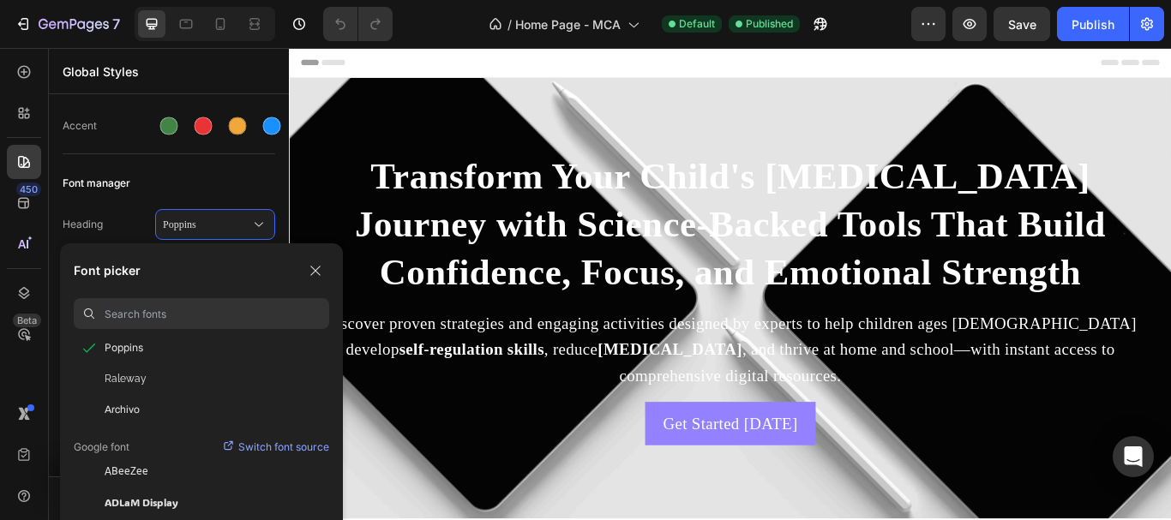
click at [249, 445] on p "Switch font source" at bounding box center [283, 447] width 91 height 17
click at [251, 180] on div "Font manager" at bounding box center [169, 183] width 213 height 31
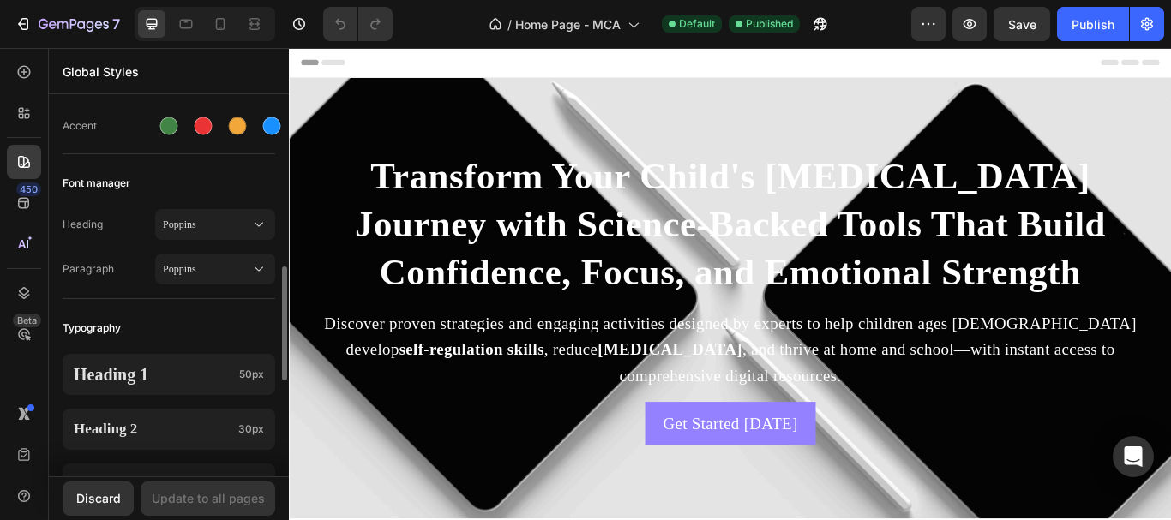
scroll to position [277, 0]
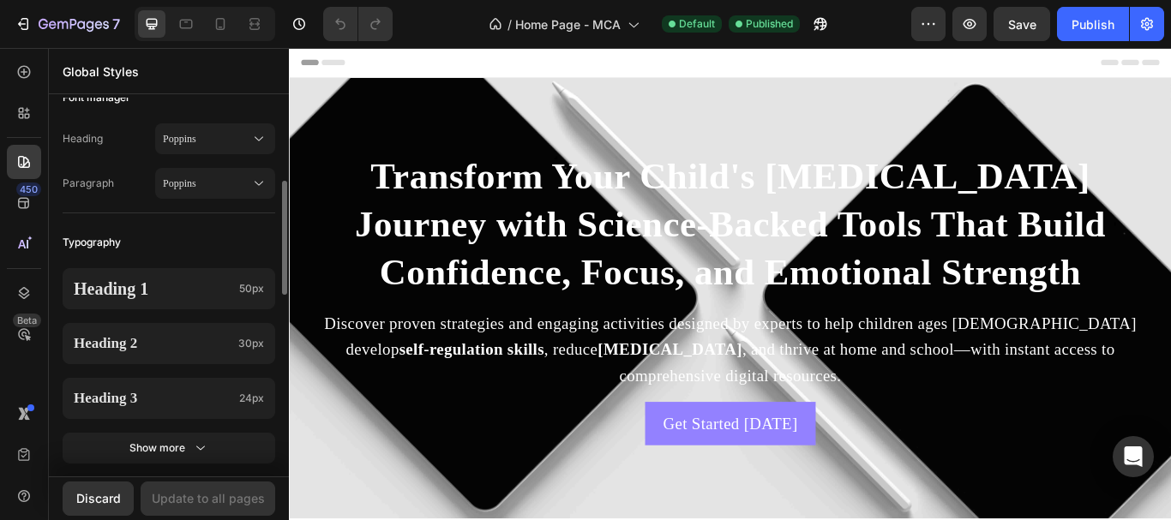
click at [192, 156] on div "Heading Poppins Paragraph Poppins" at bounding box center [169, 162] width 213 height 99
click at [194, 188] on span "Poppins" at bounding box center [206, 183] width 87 height 15
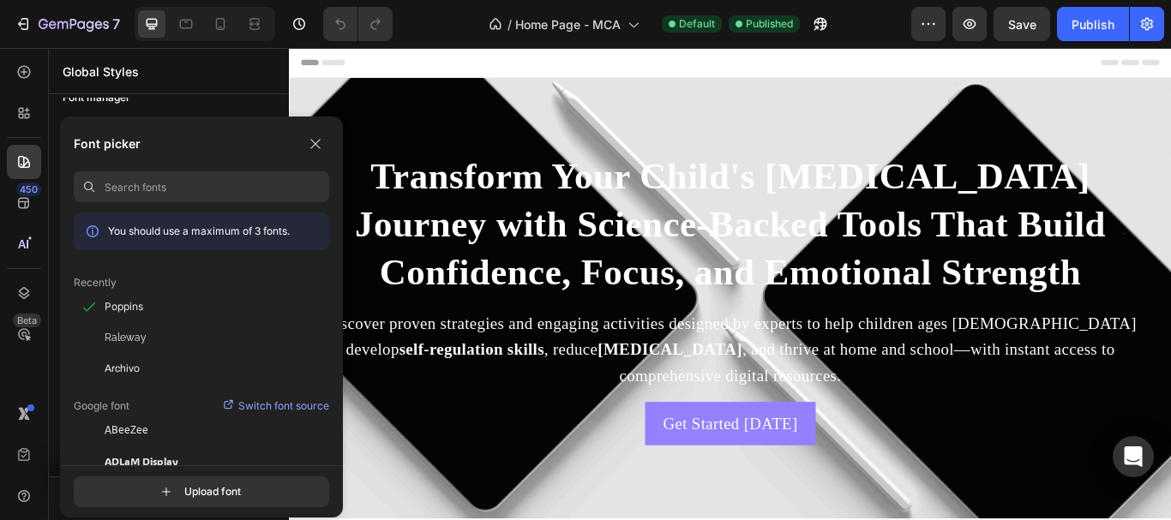
scroll to position [363, 0]
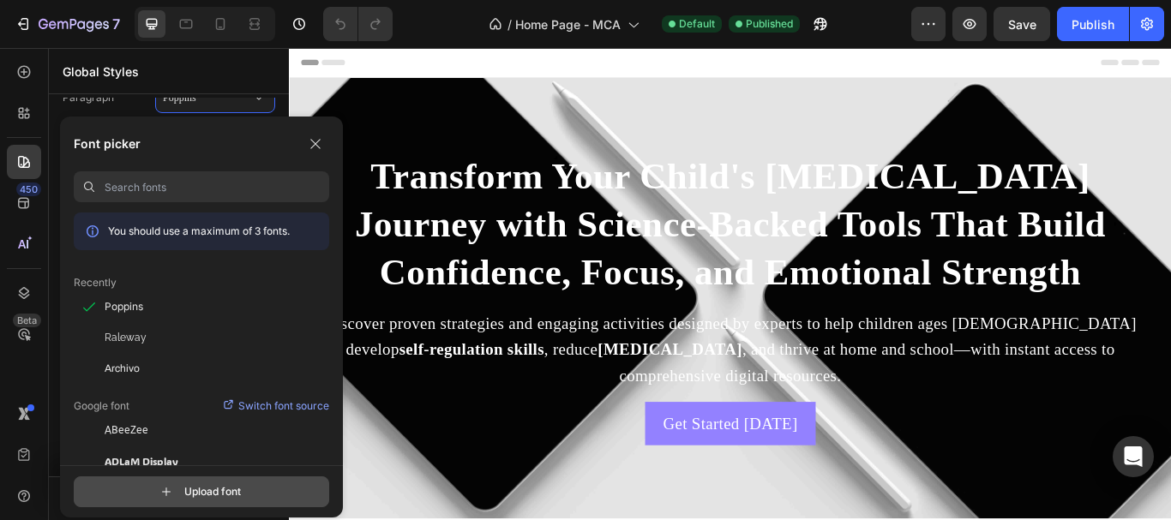
click at [189, 498] on input "file" at bounding box center [217, 491] width 429 height 29
click at [219, 500] on input "file" at bounding box center [217, 491] width 429 height 29
type input "C:\fakepath\Poppins-Regular.ttf"
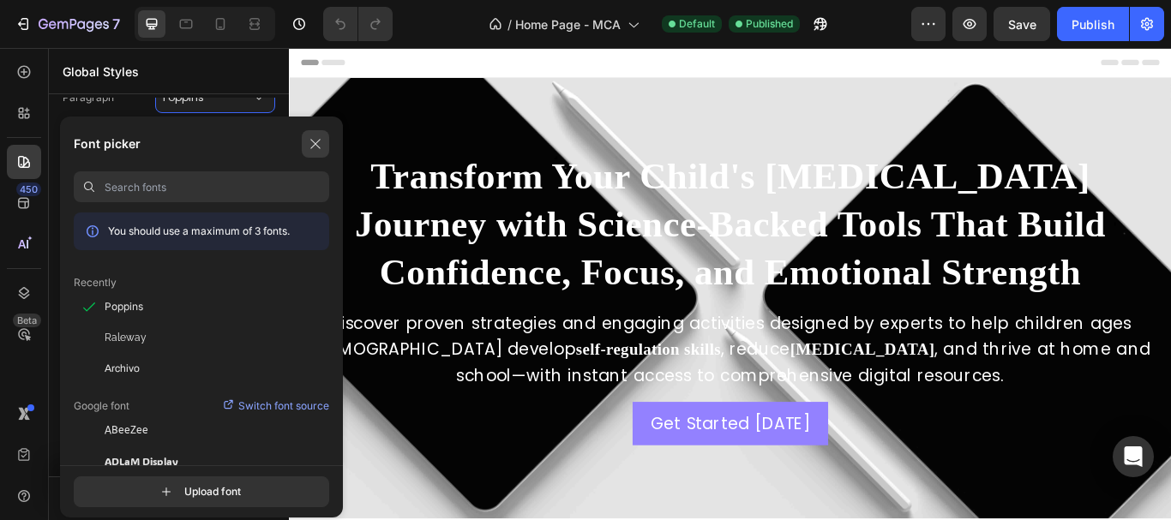
click at [320, 144] on icon "button" at bounding box center [316, 144] width 14 height 14
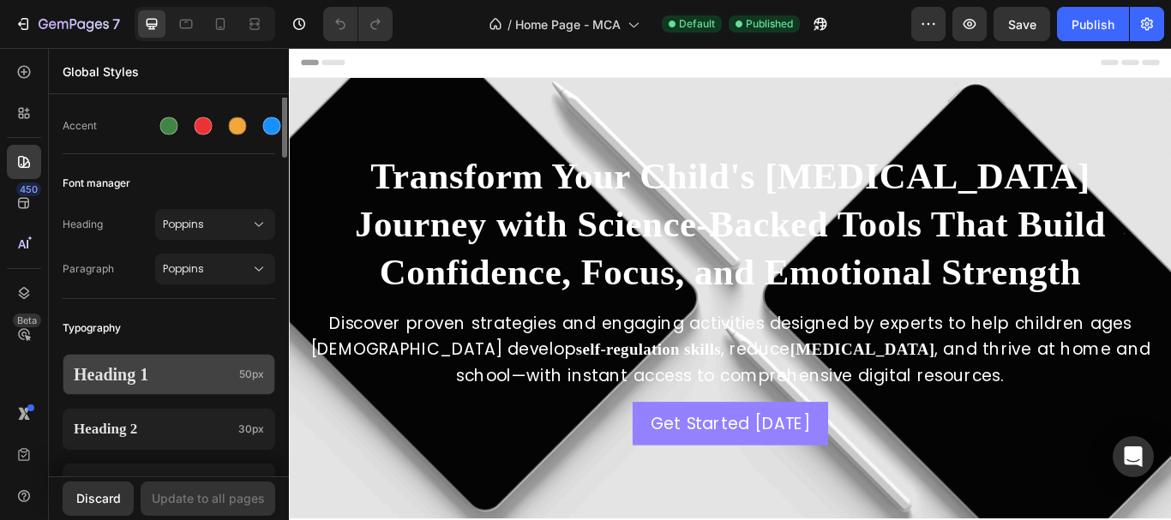
scroll to position [105, 0]
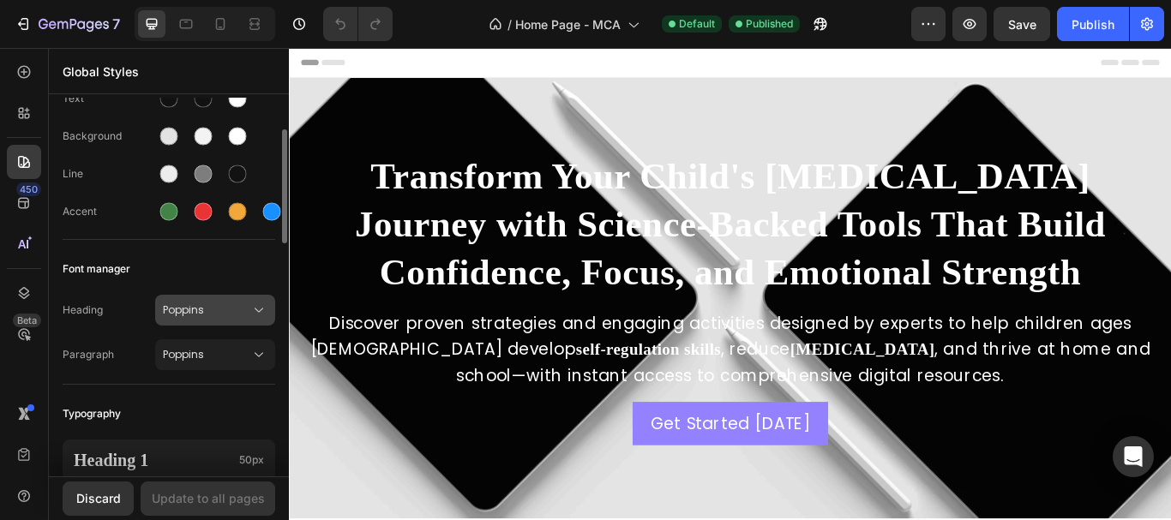
click at [202, 307] on span "Poppins" at bounding box center [206, 310] width 87 height 15
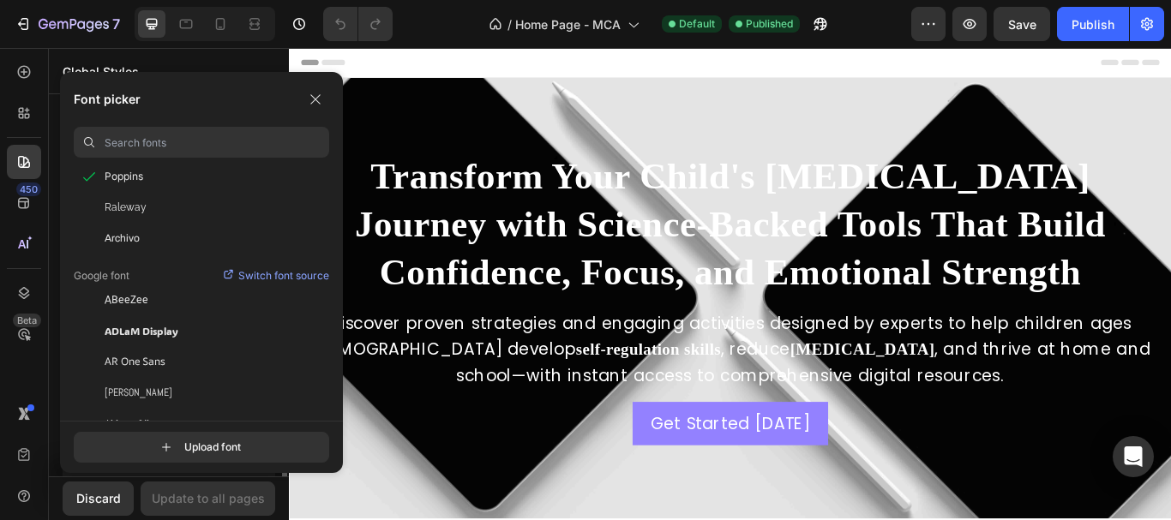
scroll to position [363, 0]
click at [170, 435] on input "file" at bounding box center [217, 447] width 429 height 29
type input "C:\fakepath\Poppins-Bold.ttf"
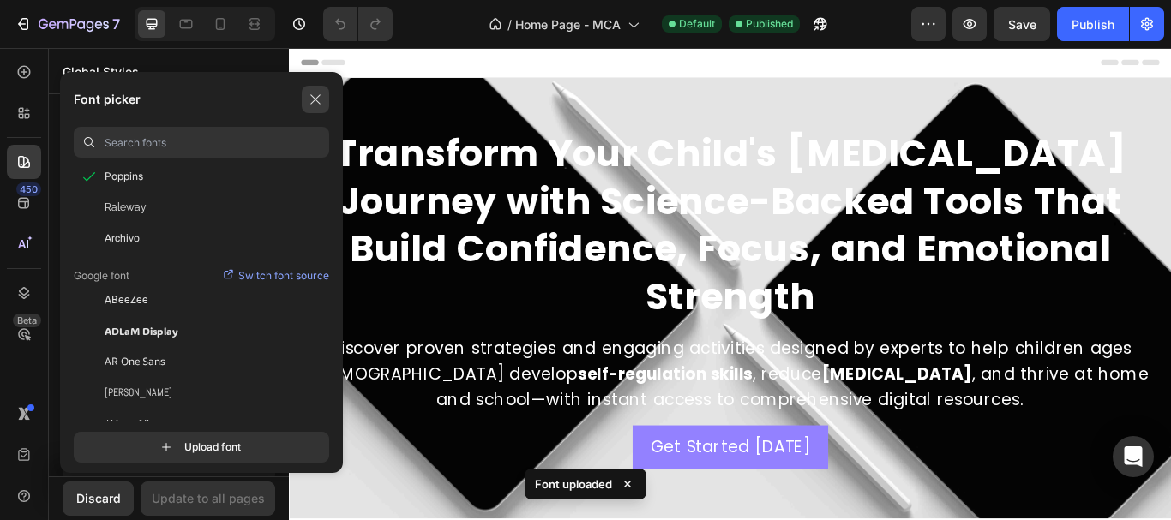
click at [306, 105] on button "button" at bounding box center [315, 99] width 27 height 27
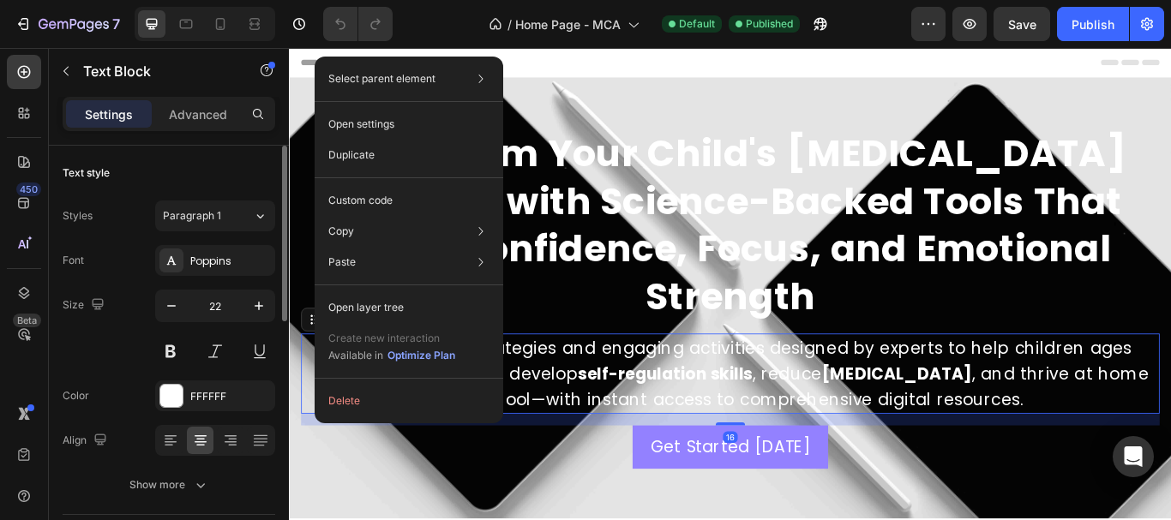
click at [118, 363] on div "Size 22" at bounding box center [169, 328] width 213 height 77
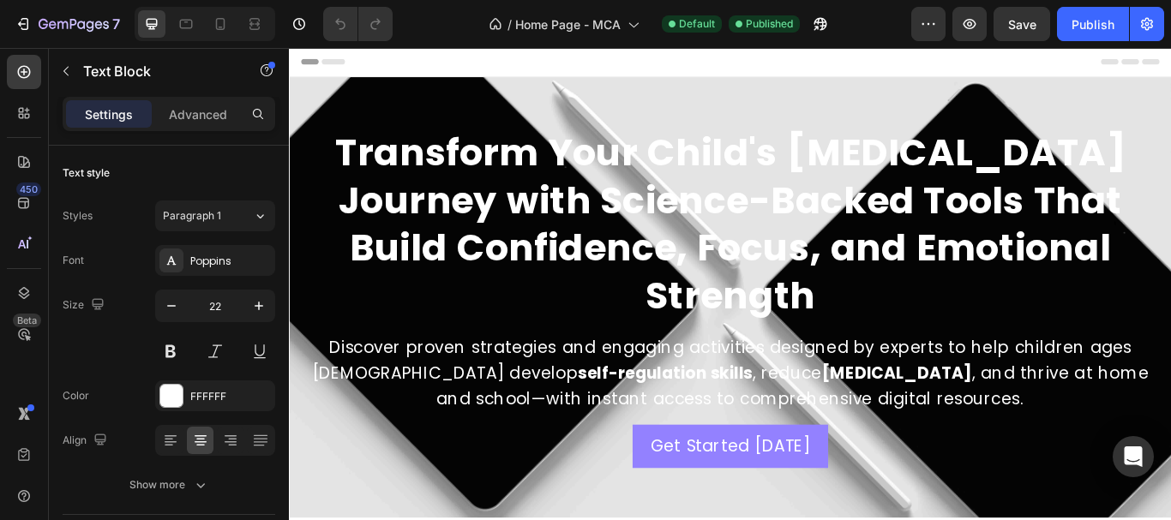
scroll to position [0, 0]
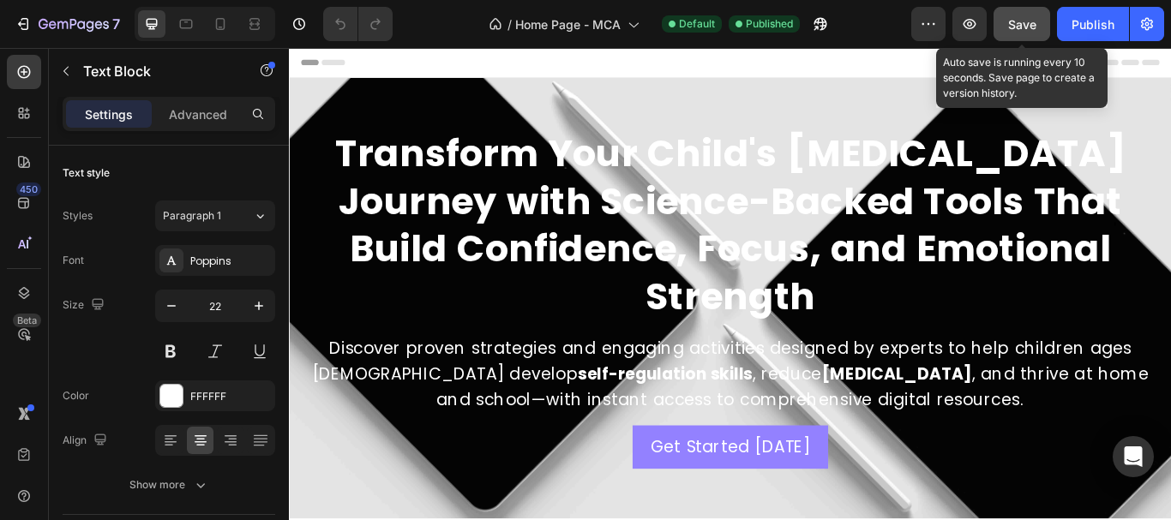
click at [1020, 33] on button "Save" at bounding box center [1021, 24] width 57 height 34
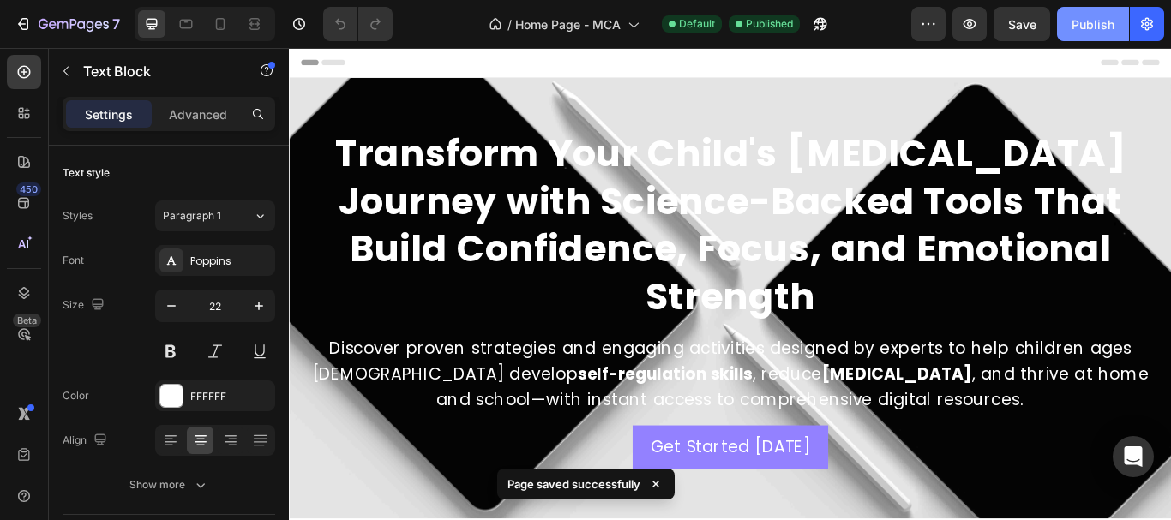
click at [1074, 32] on div "Publish" at bounding box center [1092, 24] width 43 height 18
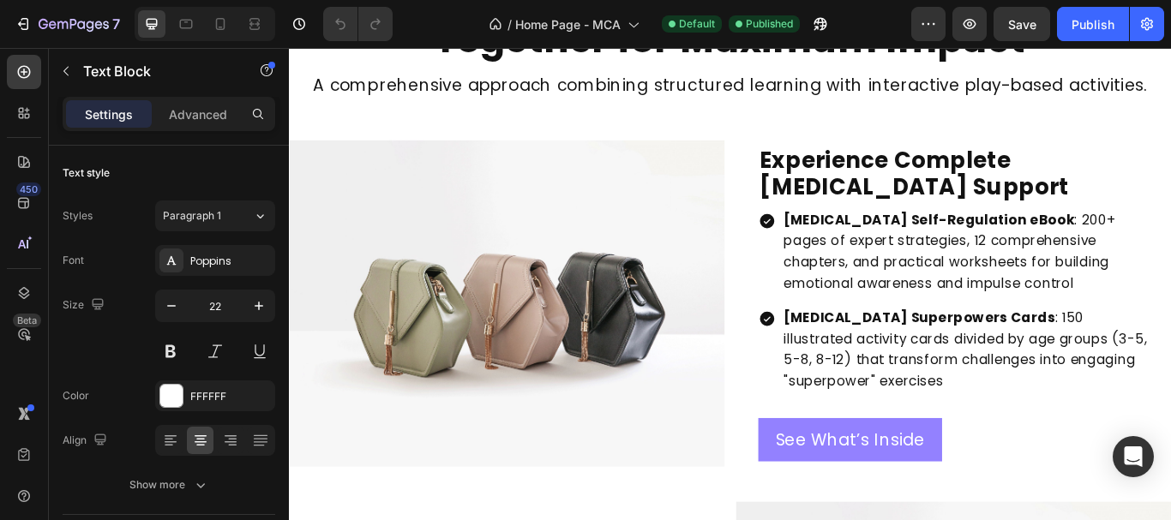
scroll to position [1543, 0]
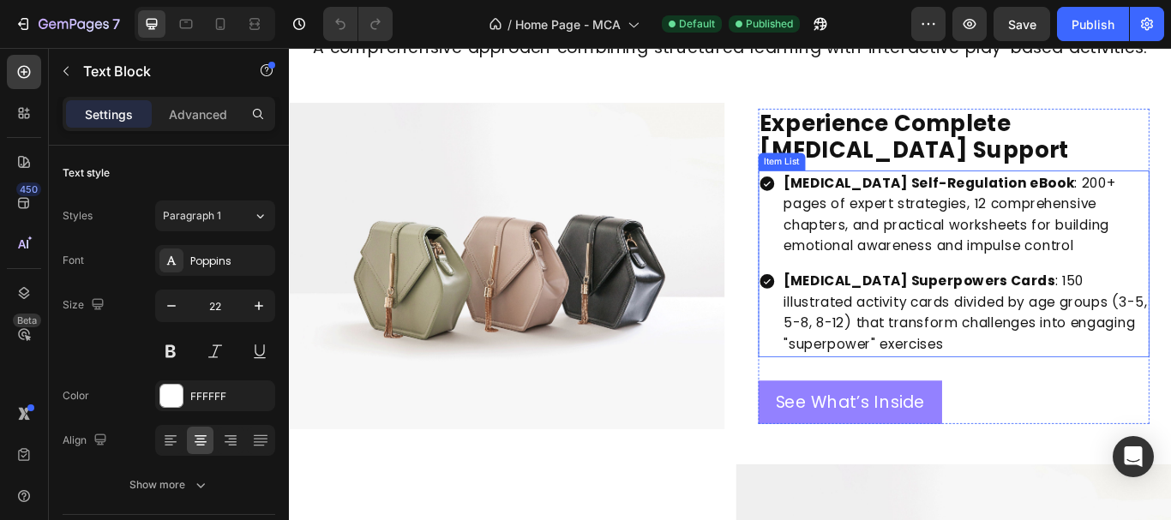
drag, startPoint x: 845, startPoint y: 224, endPoint x: 817, endPoint y: 226, distance: 28.4
click at [845, 224] on div "ADHD Self-Regulation eBook : 200+ pages of expert strategies, 12 comprehensive …" at bounding box center [1064, 243] width 457 height 104
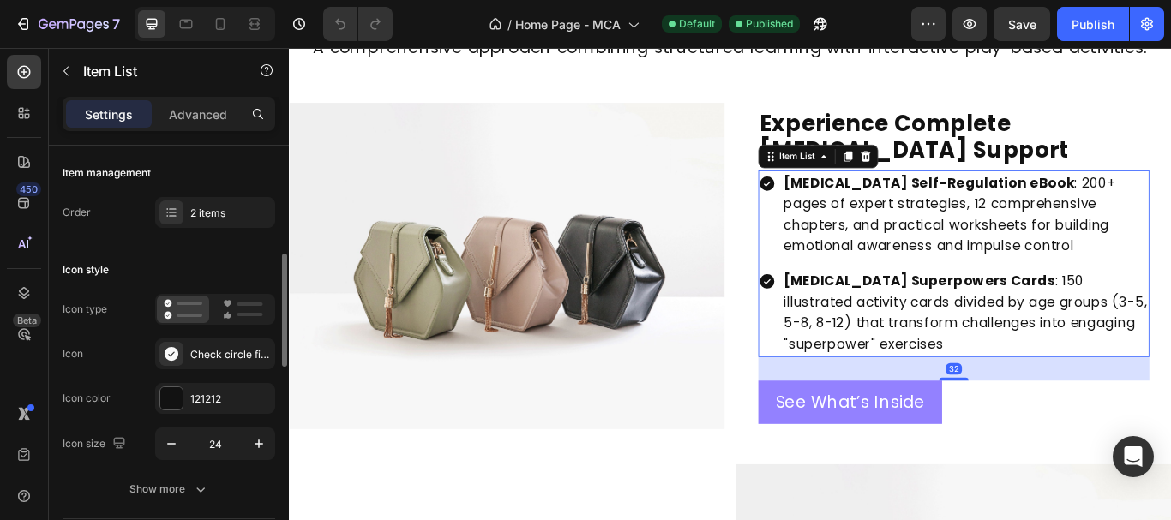
scroll to position [86, 0]
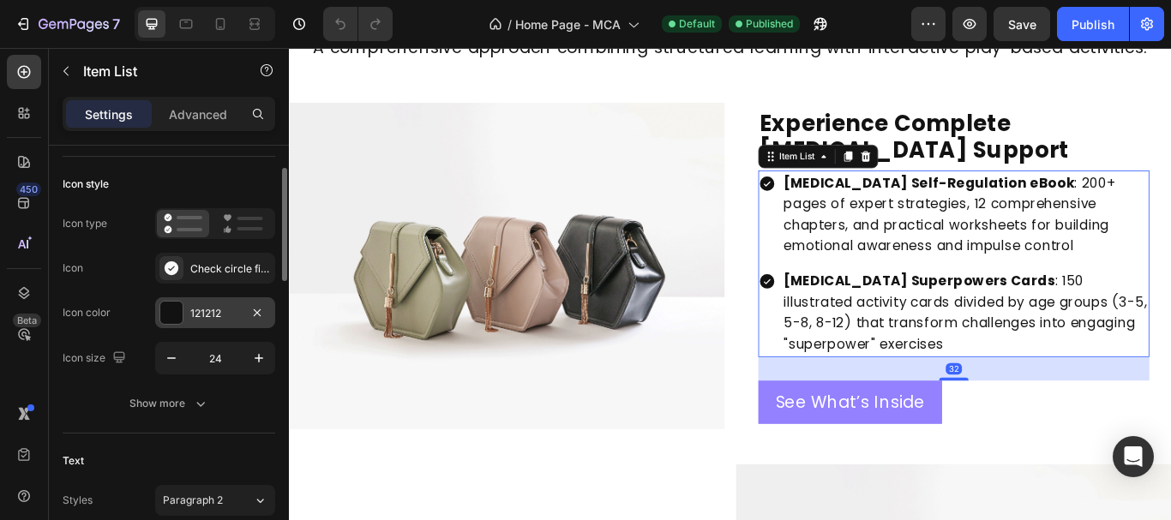
click at [221, 311] on div "121212" at bounding box center [215, 313] width 50 height 15
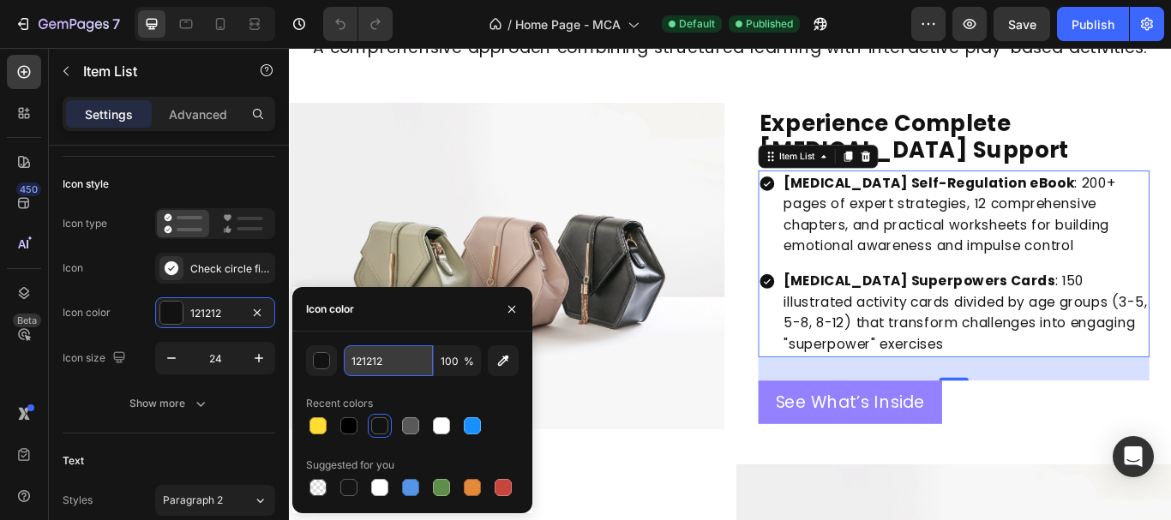
click at [407, 361] on input "121212" at bounding box center [388, 360] width 89 height 31
paste input "9381FF"
type input "9381FF"
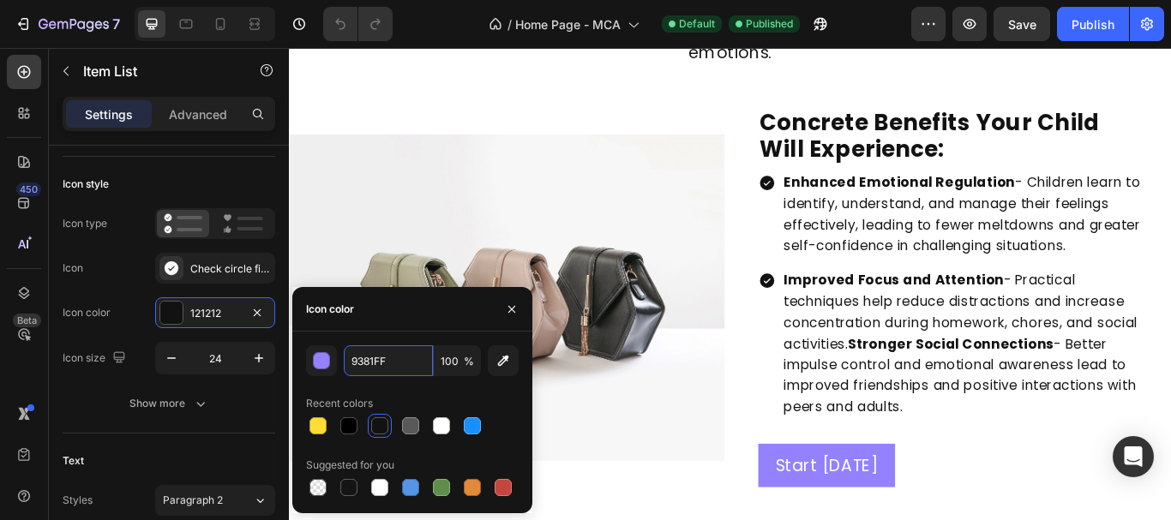
scroll to position [3086, 0]
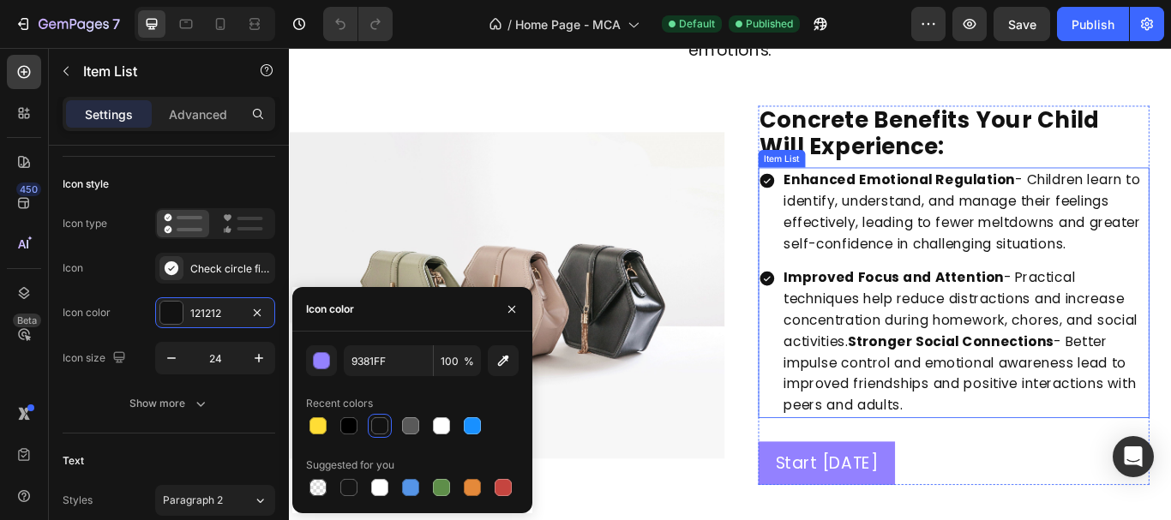
click at [843, 396] on div "Improved Focus and Attention - Practical techniques help reduce distractions an…" at bounding box center [1064, 391] width 457 height 178
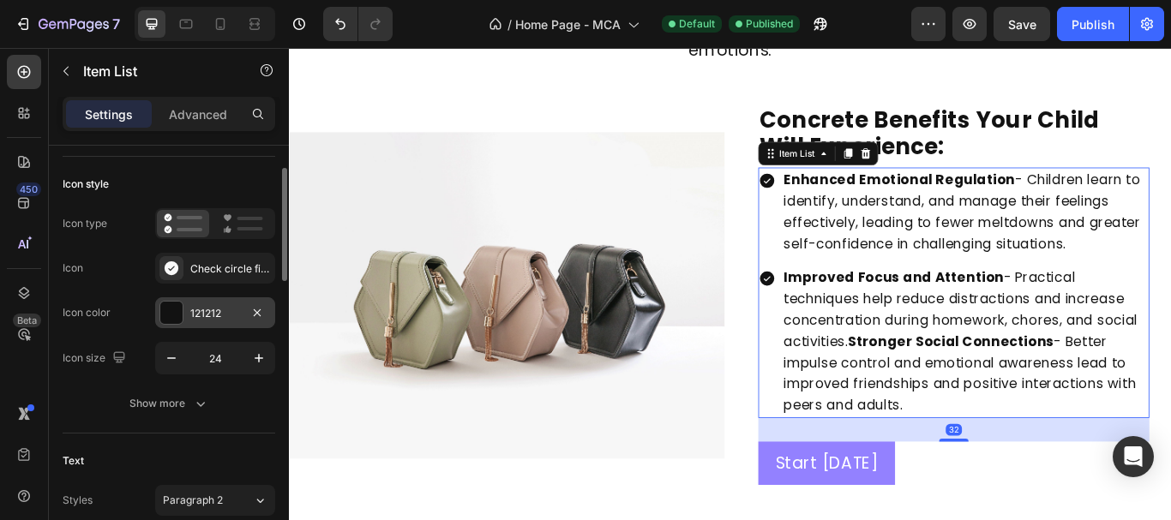
click at [217, 311] on div "121212" at bounding box center [215, 313] width 50 height 15
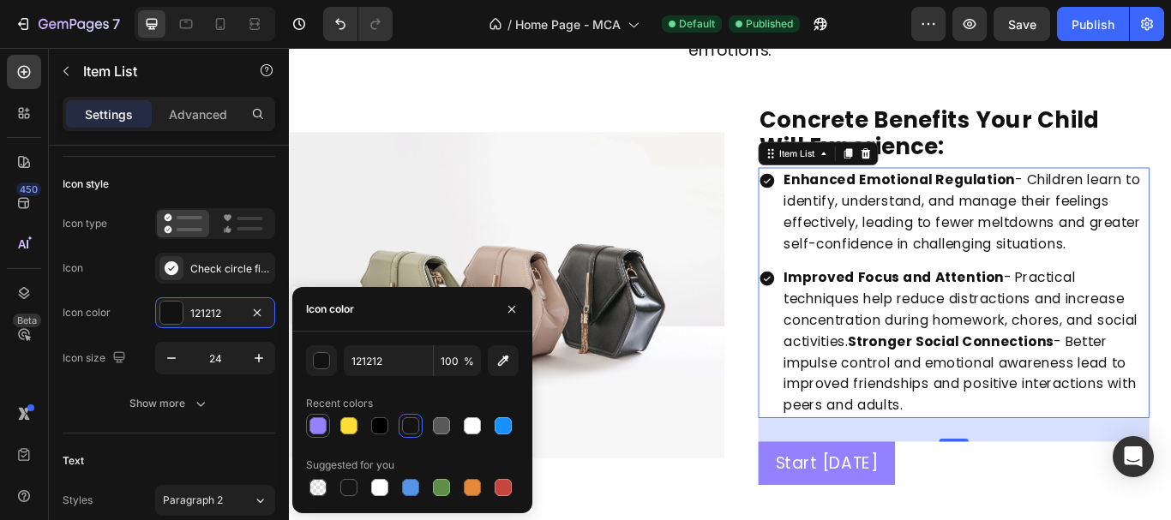
click at [314, 431] on div at bounding box center [317, 425] width 17 height 17
type input "9381FF"
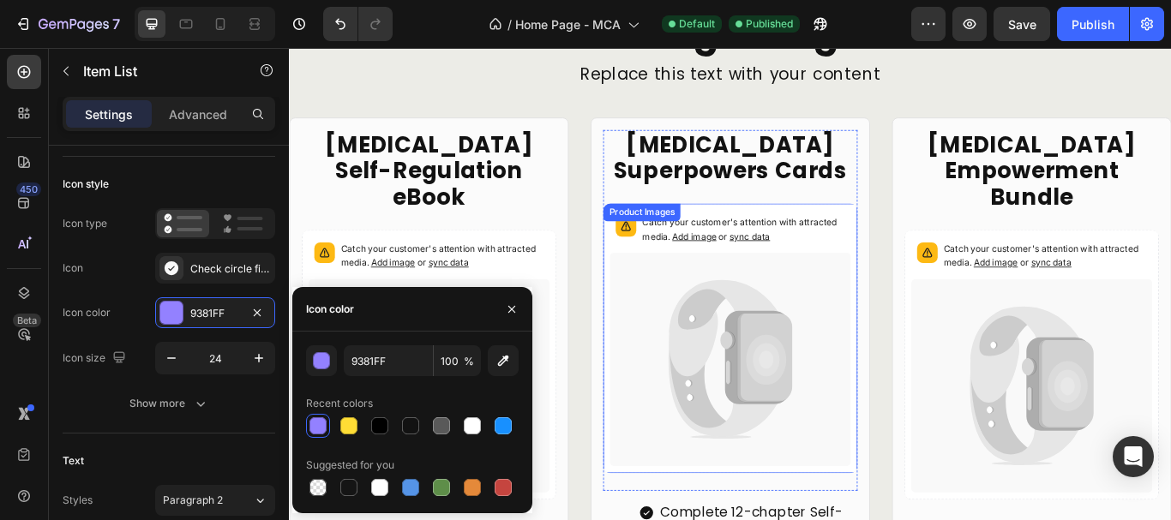
scroll to position [4115, 0]
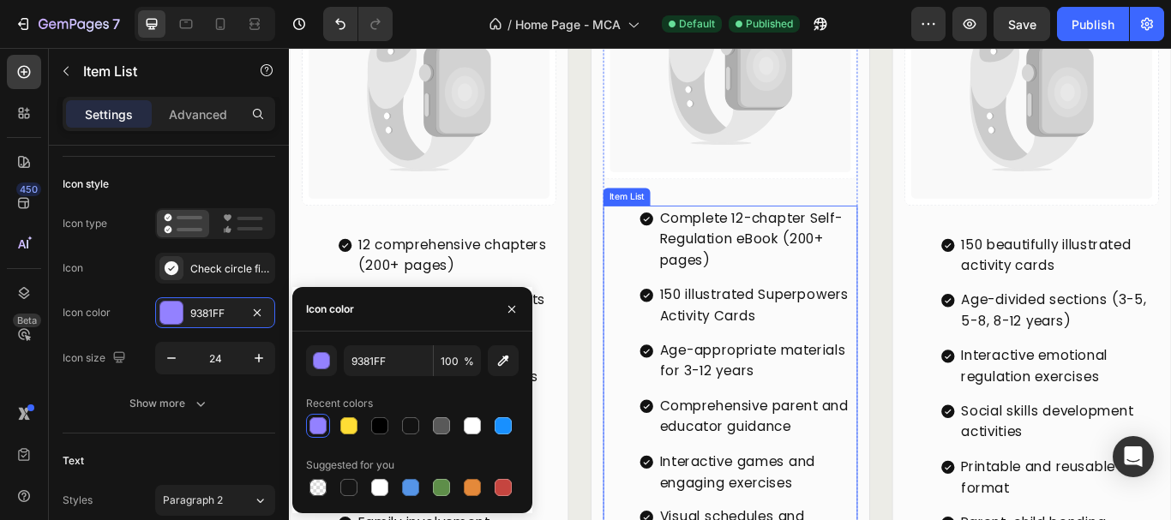
click at [819, 440] on div "Complete 12-chapter Self-Regulation eBook (200+ pages) 150 illustrated Superpow…" at bounding box center [823, 498] width 255 height 533
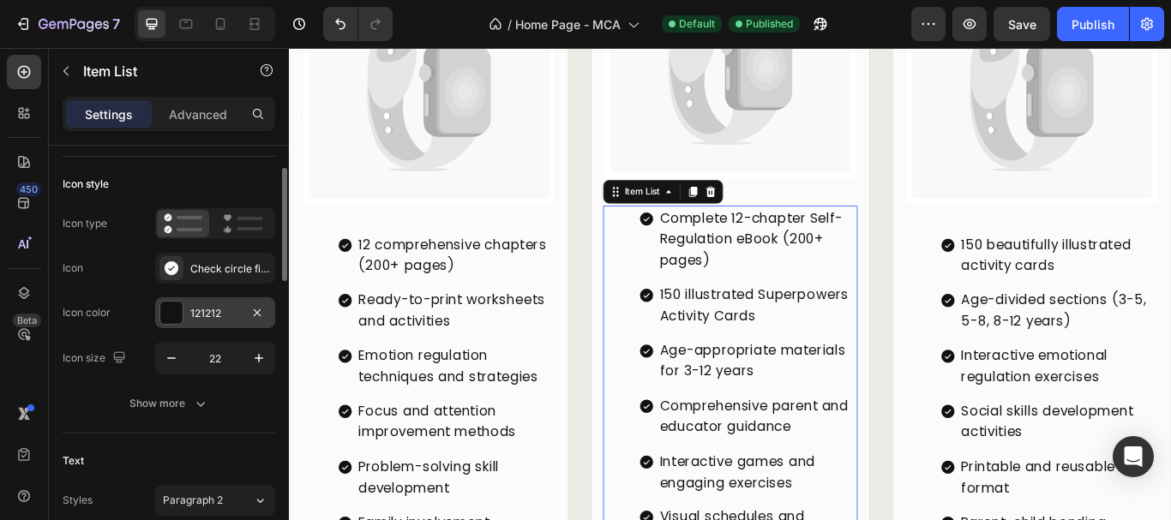
click at [219, 313] on div "121212" at bounding box center [215, 313] width 50 height 15
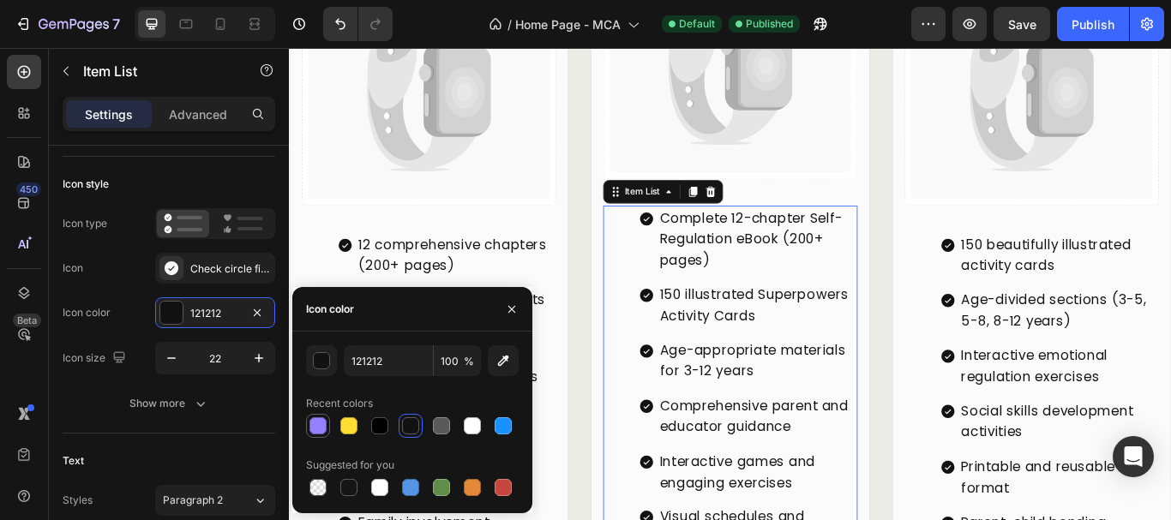
click at [311, 420] on div at bounding box center [317, 425] width 17 height 17
type input "9381FF"
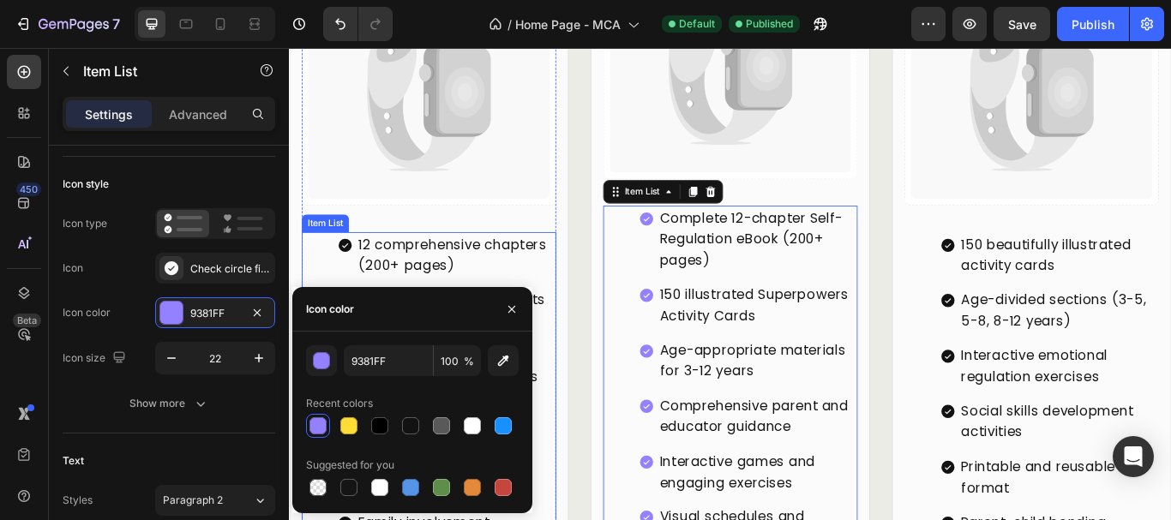
click at [449, 271] on p "12 comprehensive chapters (200+ pages)" at bounding box center [483, 291] width 228 height 50
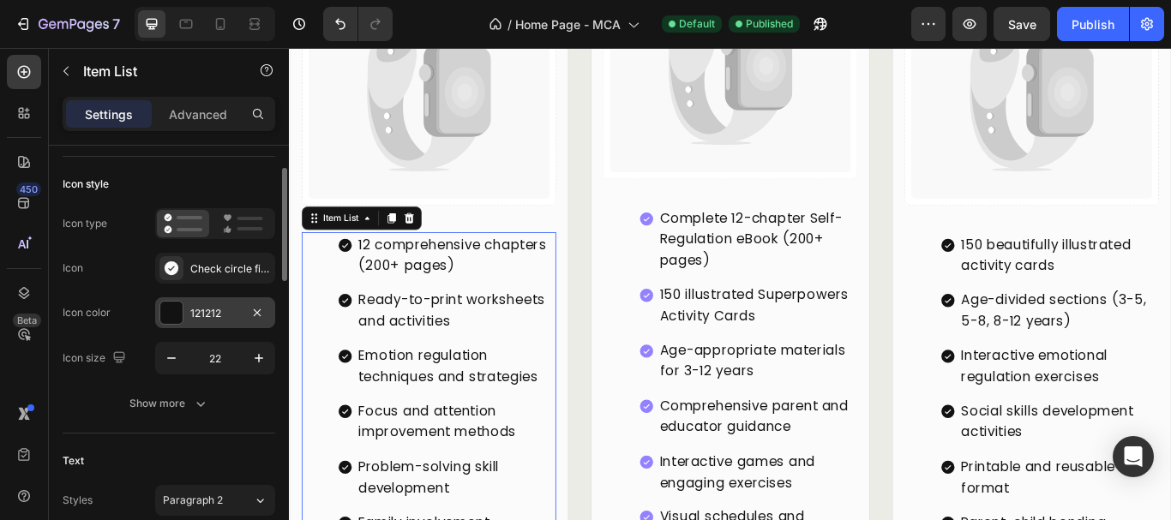
click at [169, 303] on div at bounding box center [171, 313] width 22 height 22
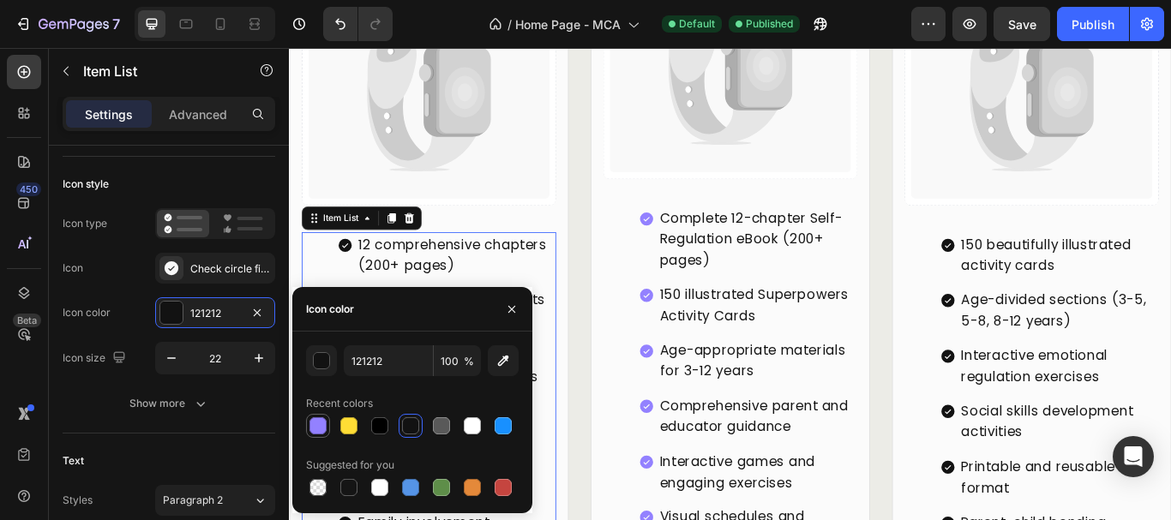
click at [318, 424] on div at bounding box center [317, 425] width 17 height 17
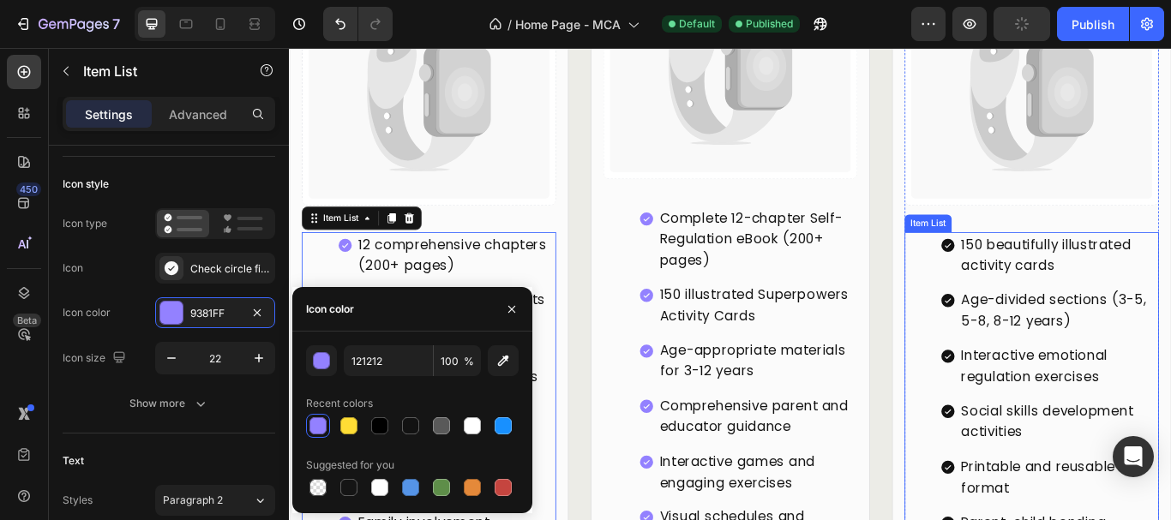
type input "9381FF"
click at [1108, 402] on p "Interactive emotional regulation exercises" at bounding box center [1186, 420] width 228 height 50
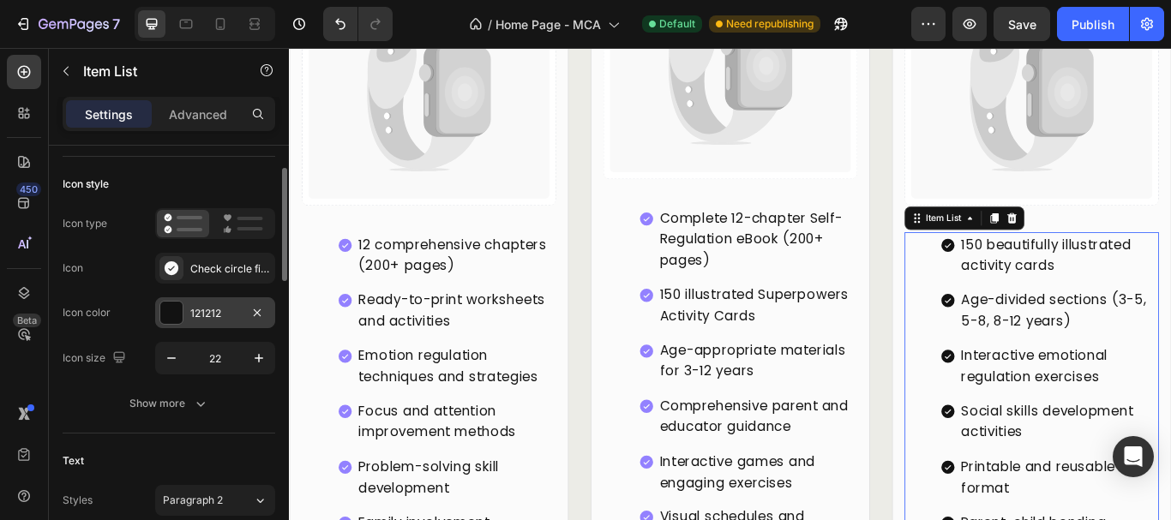
click at [176, 310] on div at bounding box center [171, 313] width 22 height 22
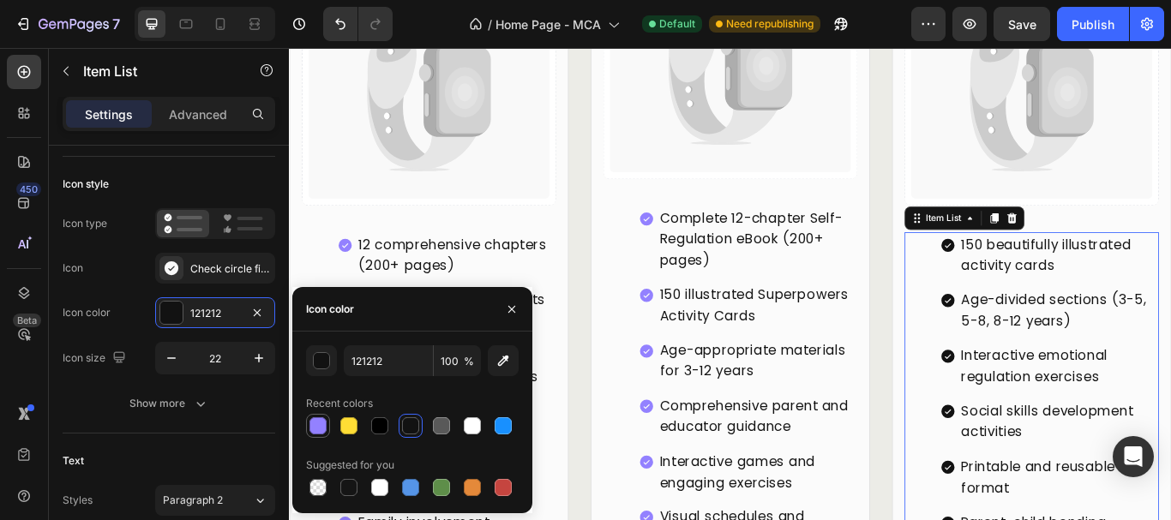
click at [311, 425] on div at bounding box center [317, 425] width 17 height 17
type input "9381FF"
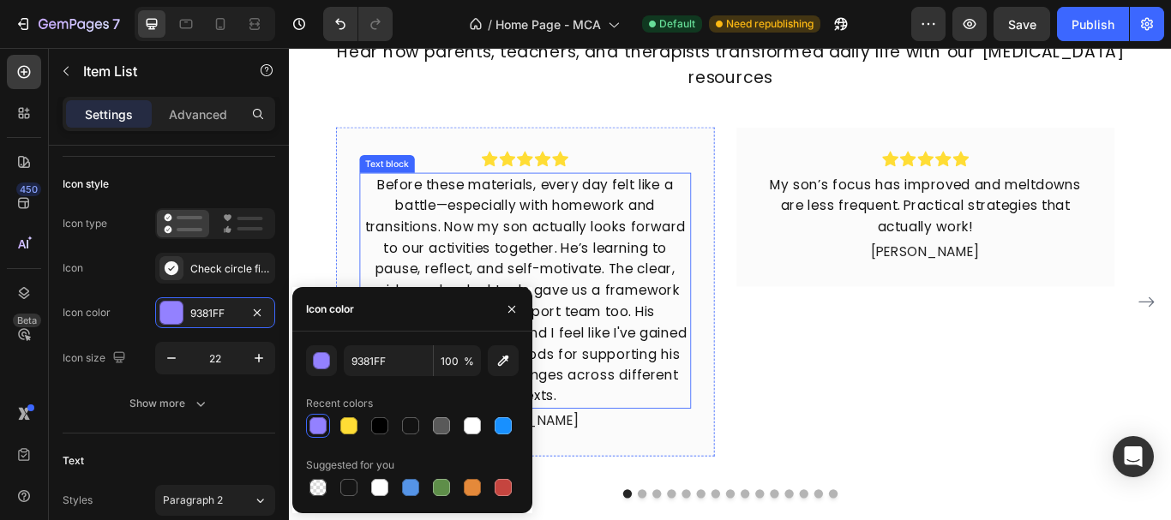
scroll to position [5229, 0]
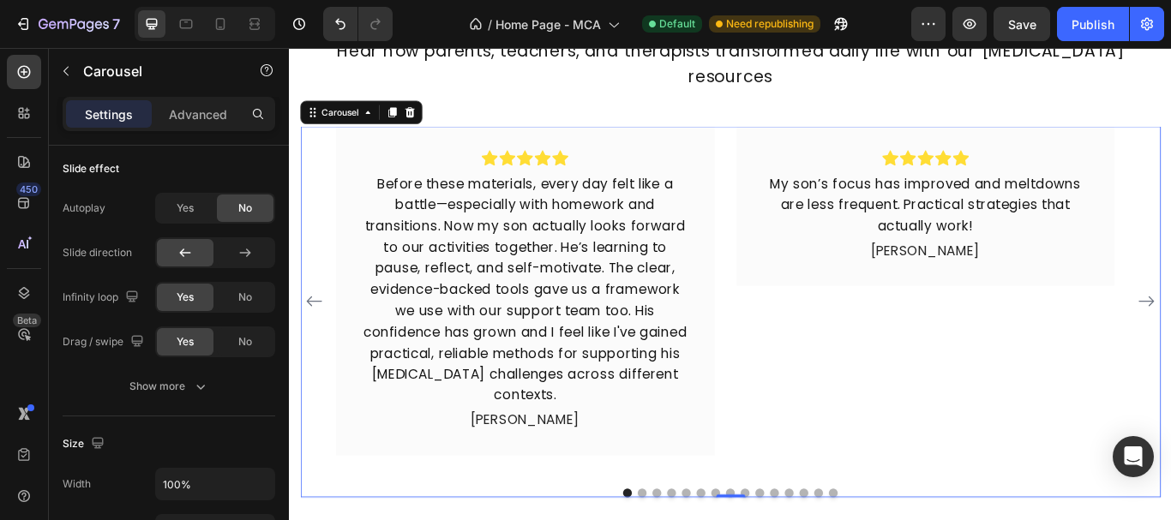
scroll to position [771, 0]
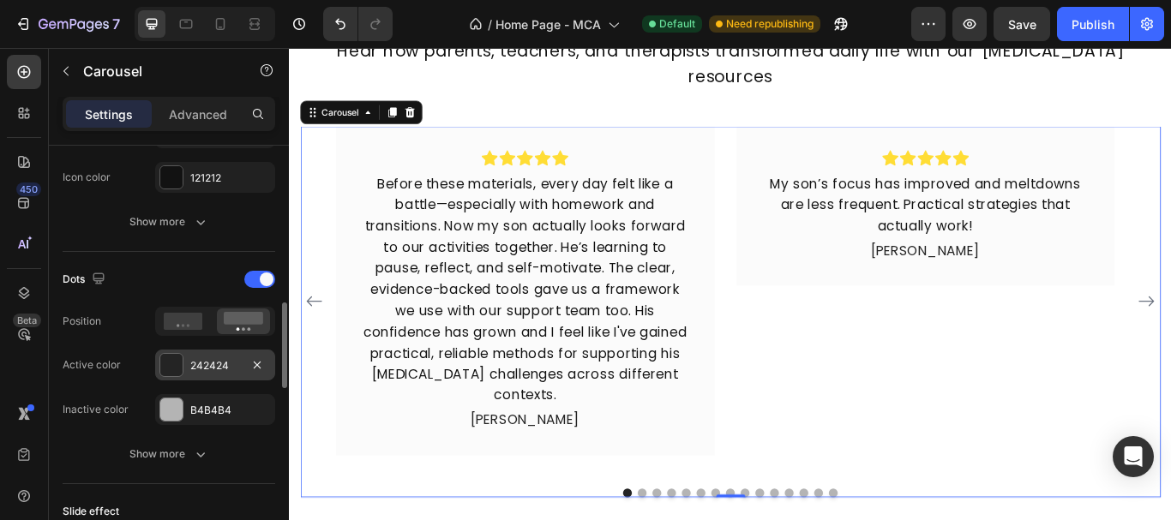
click at [193, 373] on div "242424" at bounding box center [215, 365] width 50 height 15
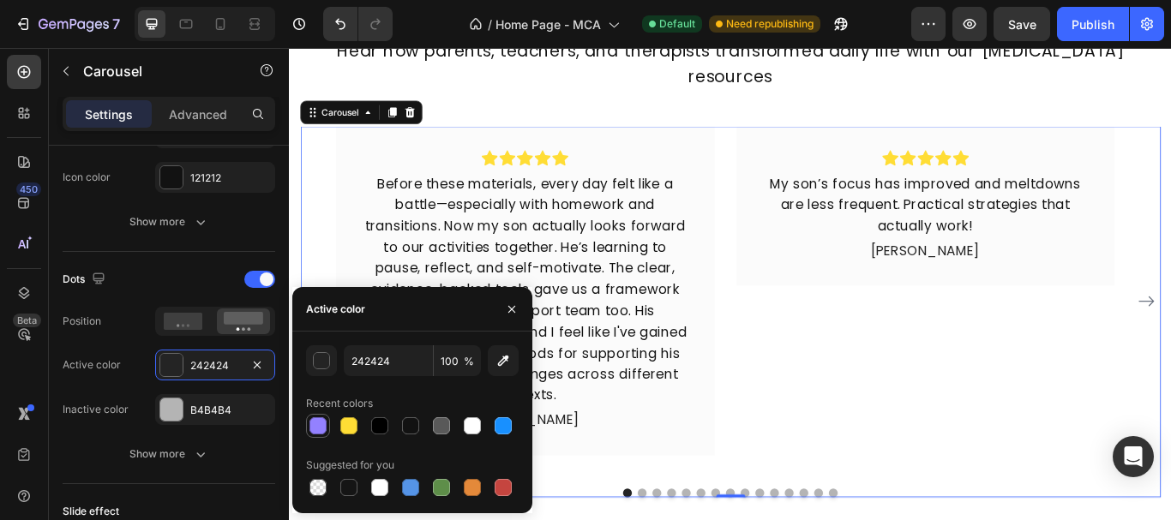
click at [321, 426] on div at bounding box center [317, 425] width 17 height 17
type input "9381FF"
click at [193, 408] on div "B4B4B4" at bounding box center [215, 410] width 50 height 15
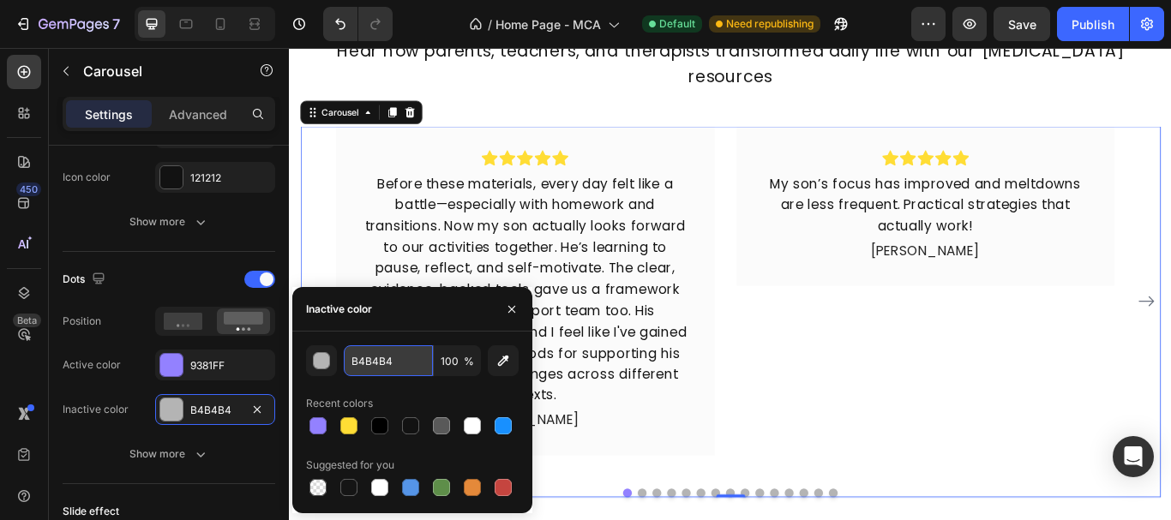
click at [0, 0] on input "B4B4B4" at bounding box center [0, 0] width 0 height 0
paste input "8B8FF"
paste input "B8B8FF"
paste input "text"
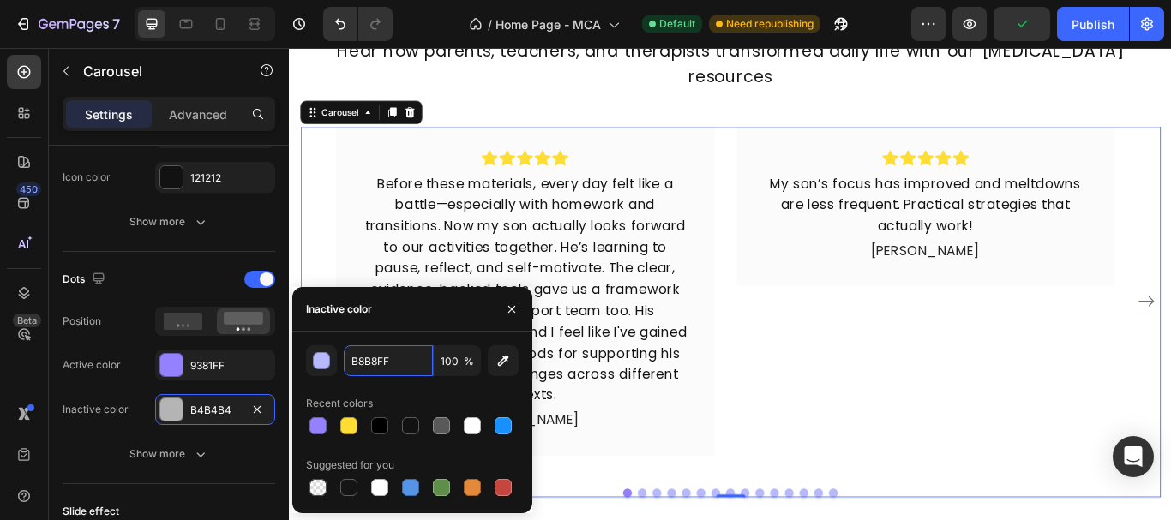
scroll to position [0, 0]
type input "B8B8FF"
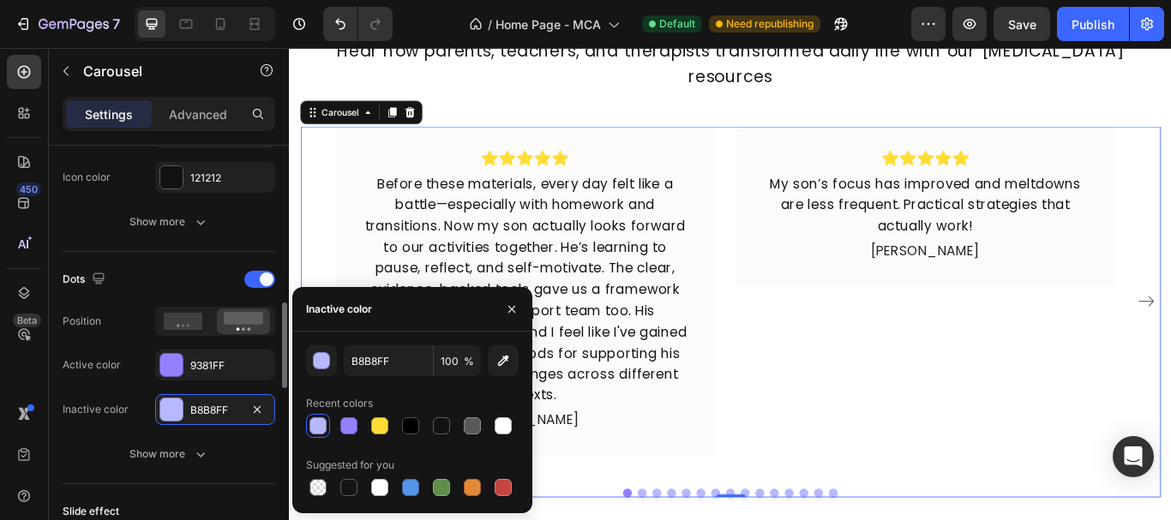
click at [225, 264] on div "Dots Position Active color 9381FF Inactive color B8B8FF Show more" at bounding box center [169, 368] width 213 height 232
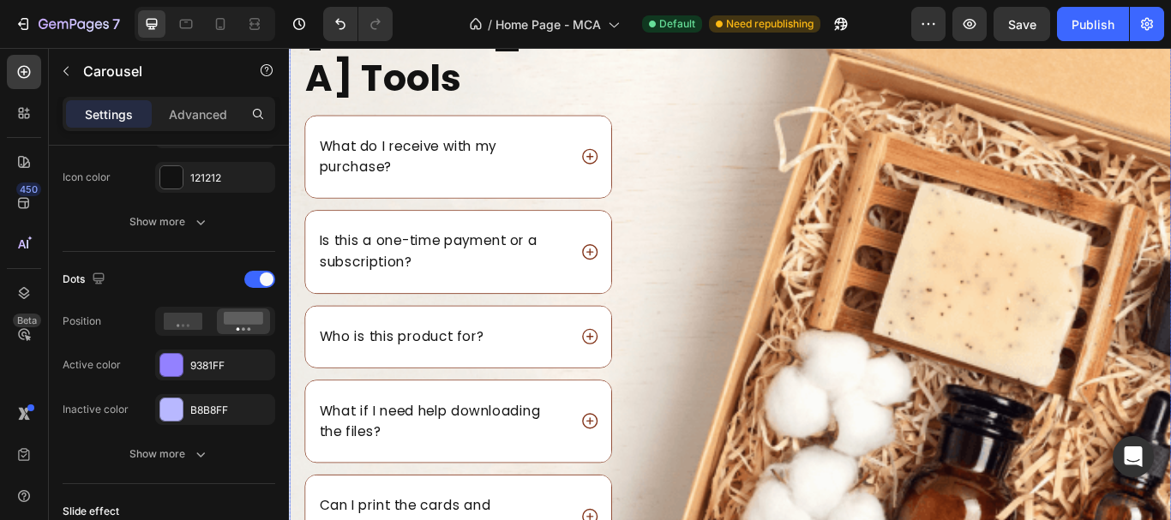
scroll to position [6000, 0]
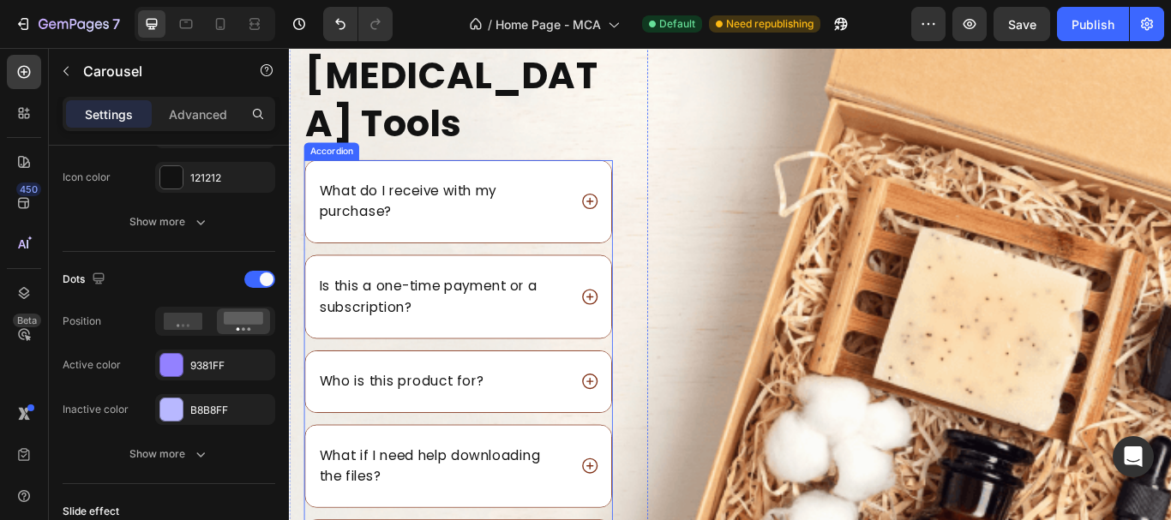
click at [555, 291] on div "Is this a one-time payment or a subscription?" at bounding box center [486, 339] width 357 height 96
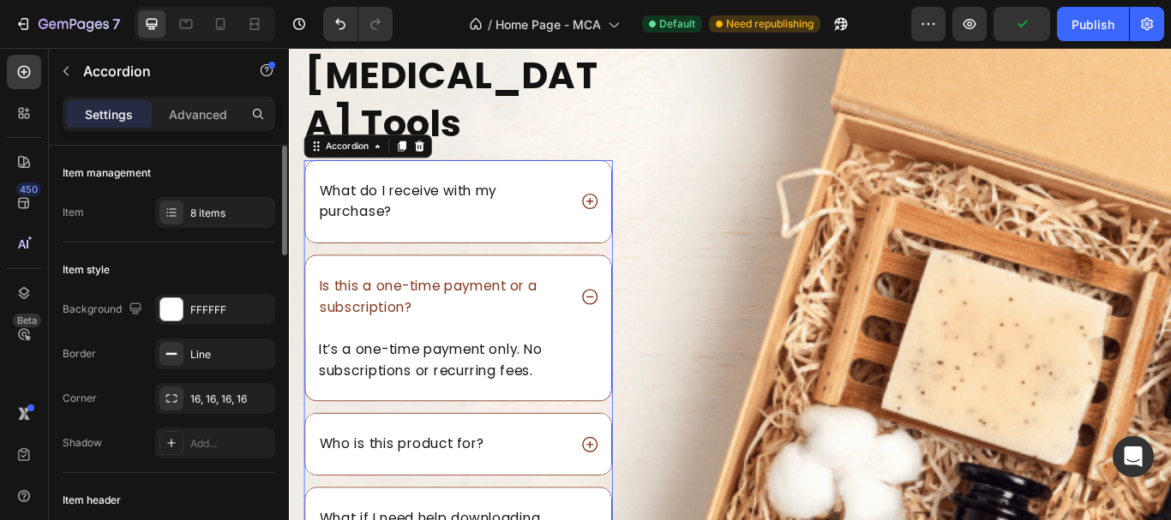
scroll to position [171, 0]
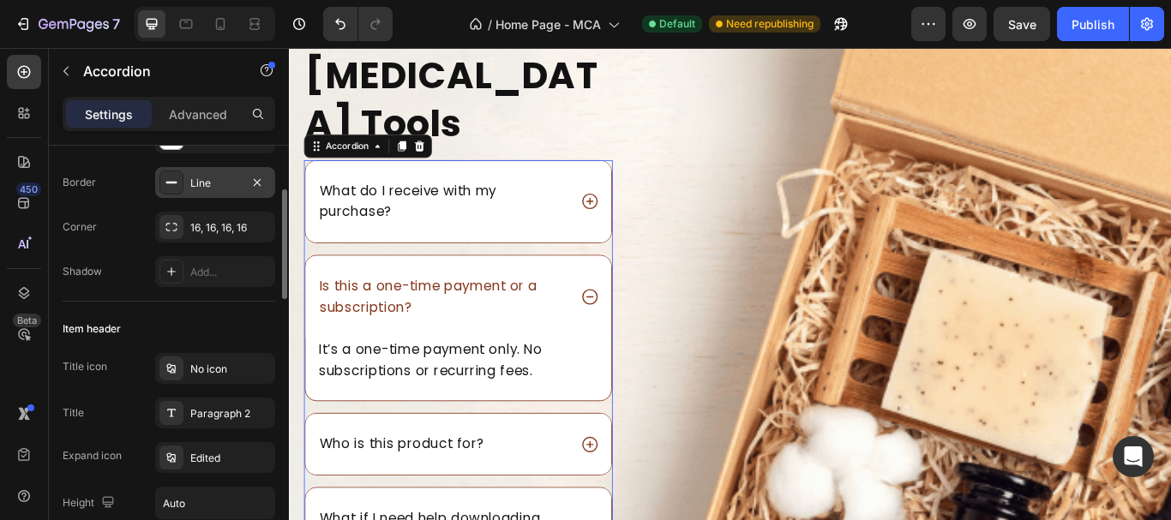
click at [213, 176] on div "Line" at bounding box center [215, 183] width 50 height 15
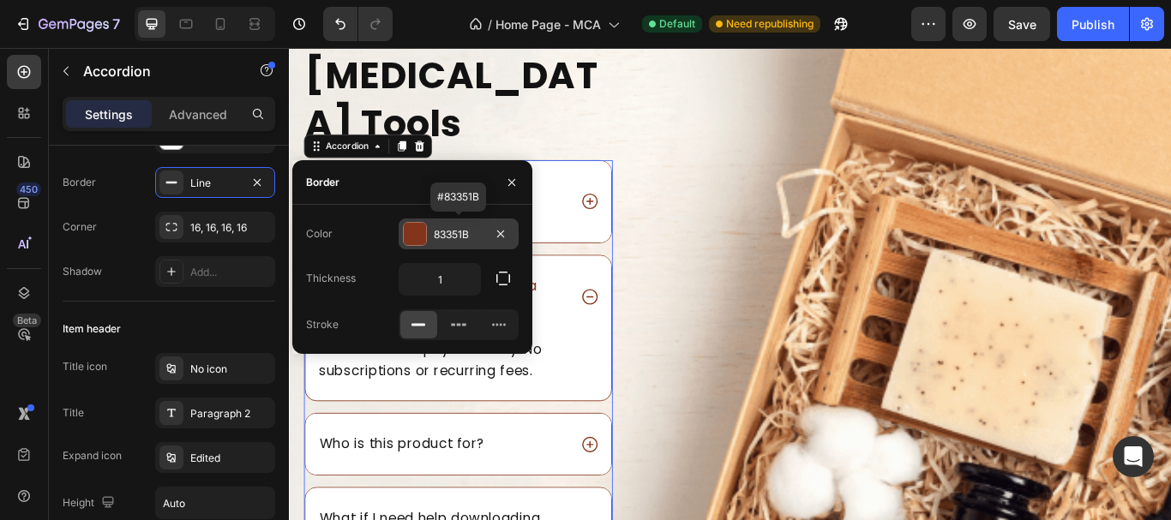
click at [456, 233] on div "83351B" at bounding box center [459, 234] width 50 height 15
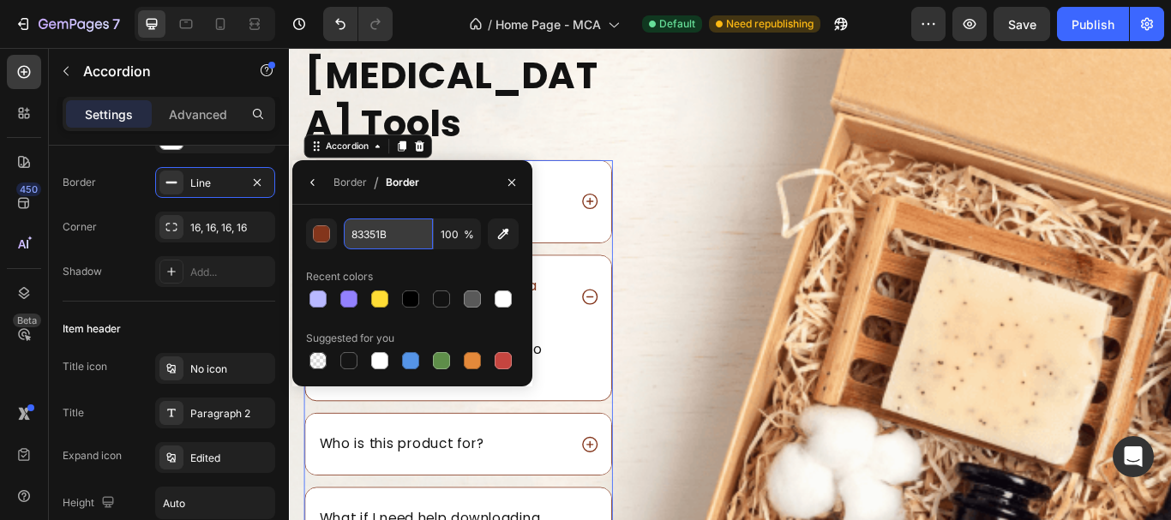
click at [367, 231] on input "83351B" at bounding box center [388, 234] width 89 height 31
paste input "FFD8BE"
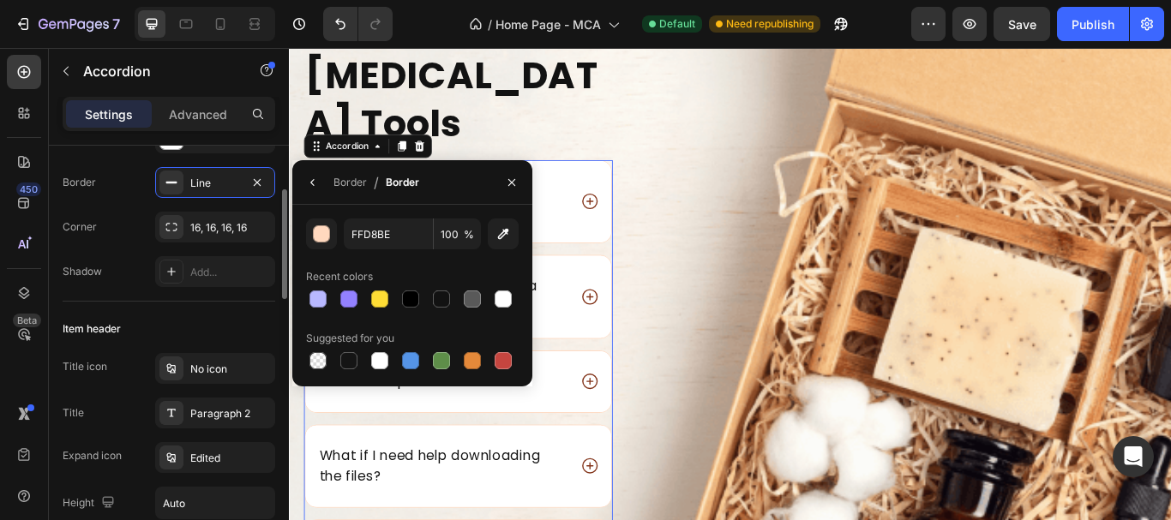
click at [124, 284] on div "Shadow Add..." at bounding box center [169, 271] width 213 height 31
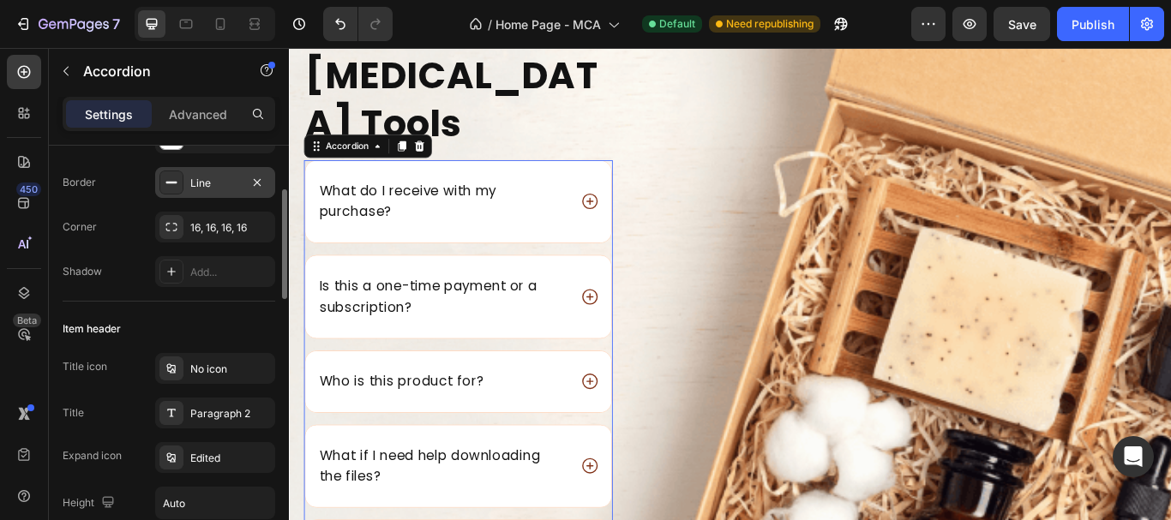
click at [188, 177] on div "Line" at bounding box center [215, 182] width 120 height 31
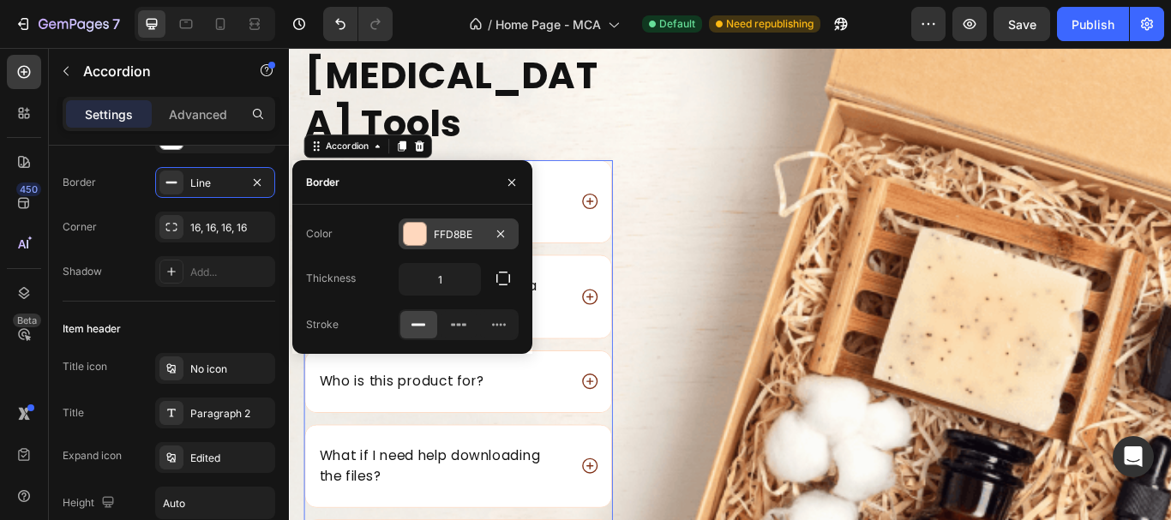
click at [453, 237] on div "FFD8BE" at bounding box center [459, 234] width 50 height 15
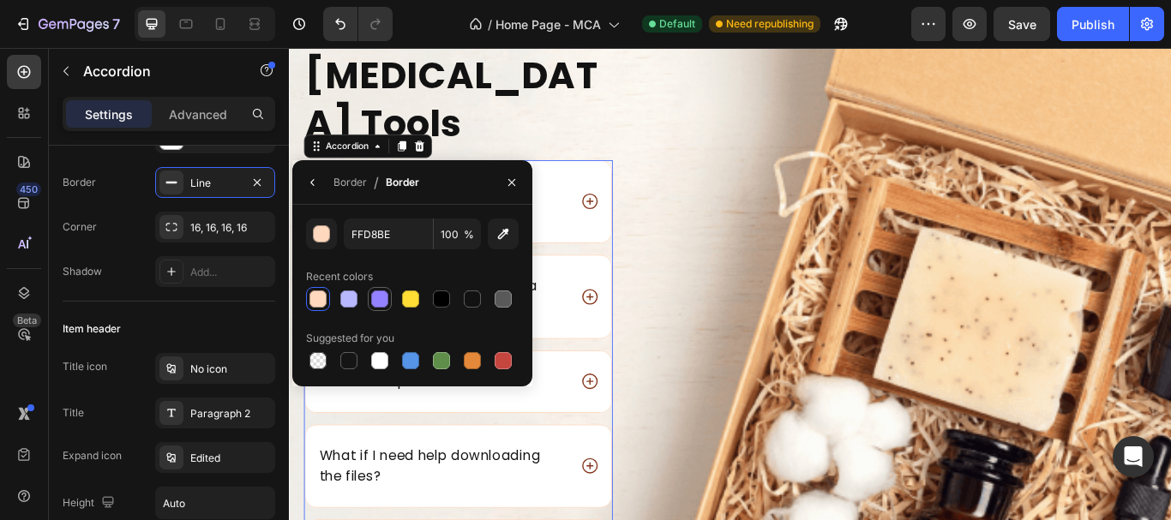
click at [383, 293] on div at bounding box center [379, 299] width 17 height 17
type input "9381FF"
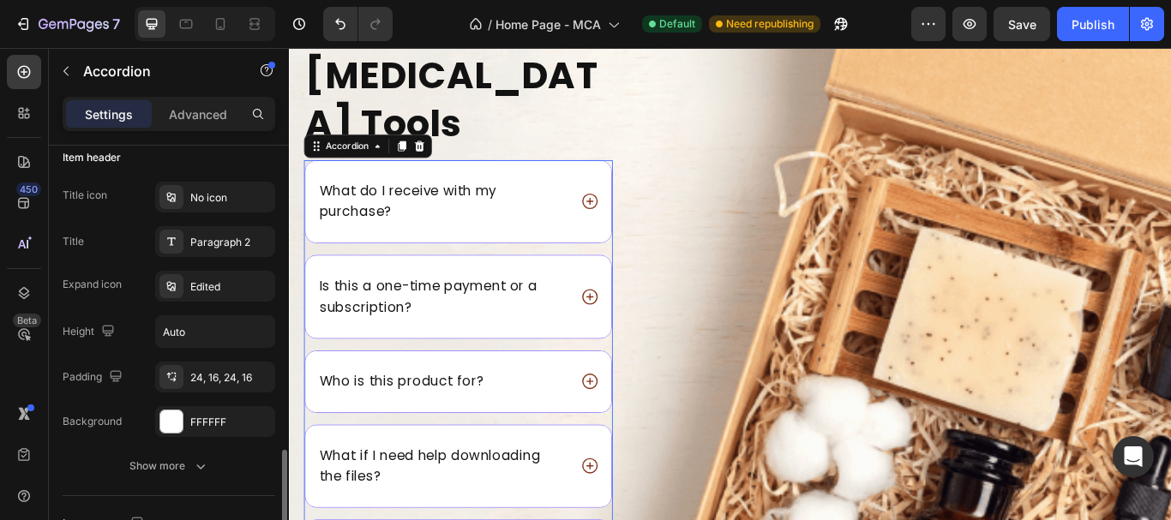
scroll to position [514, 0]
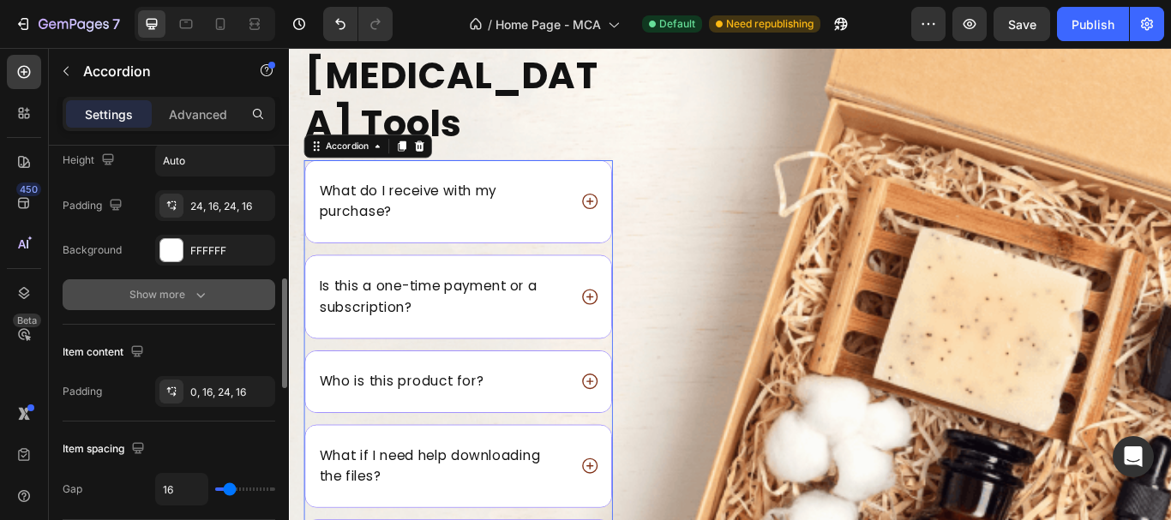
click at [176, 301] on div "Show more" at bounding box center [169, 294] width 80 height 17
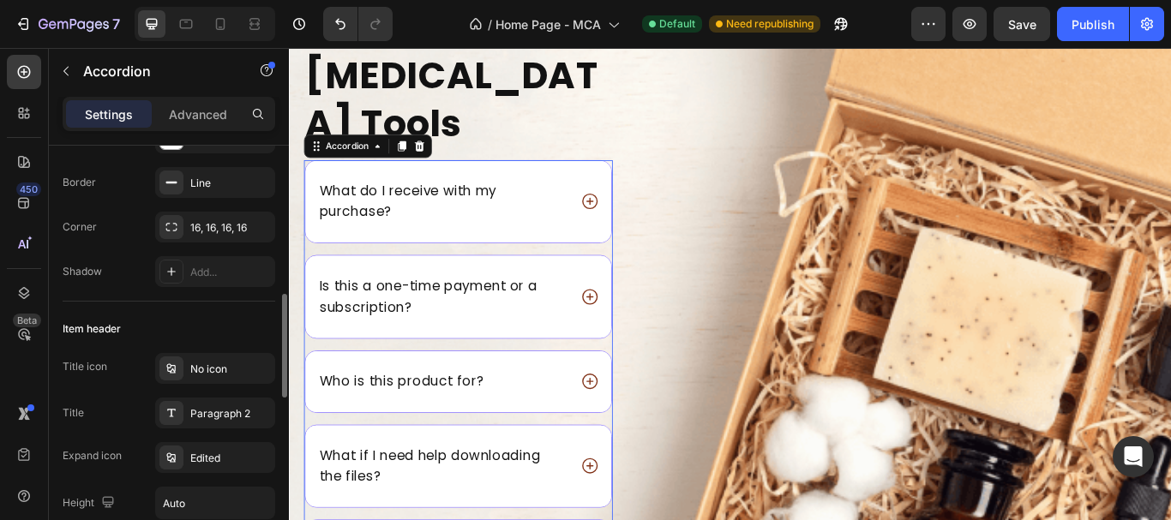
scroll to position [257, 0]
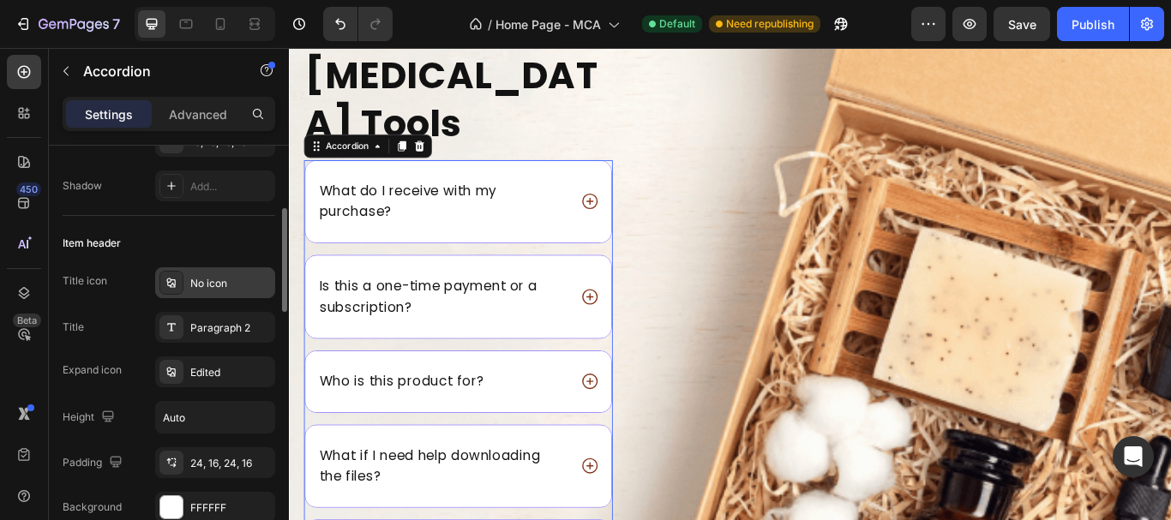
click at [219, 294] on div "No icon" at bounding box center [215, 282] width 120 height 31
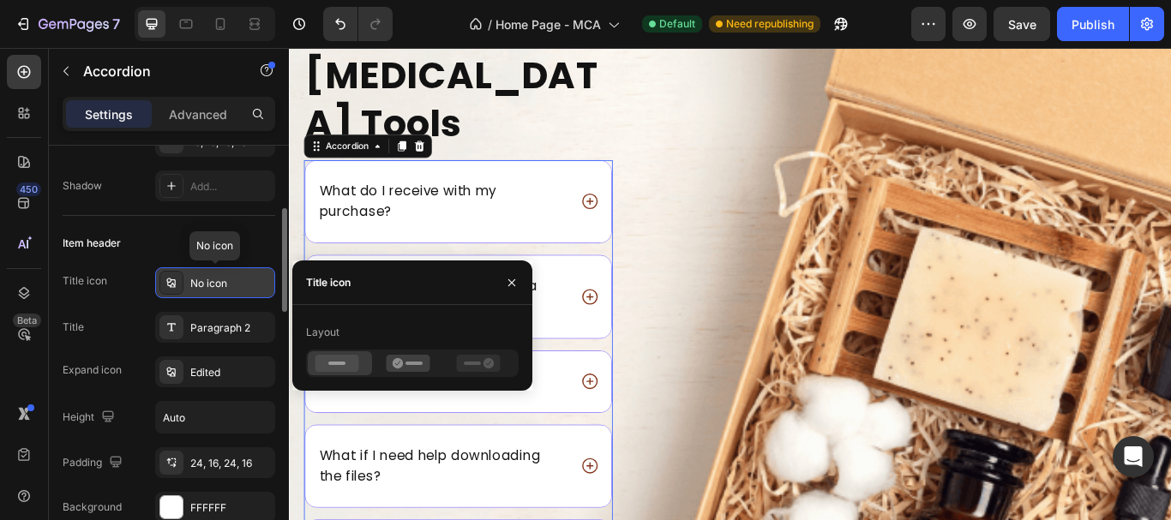
click at [219, 294] on div "No icon" at bounding box center [215, 282] width 120 height 31
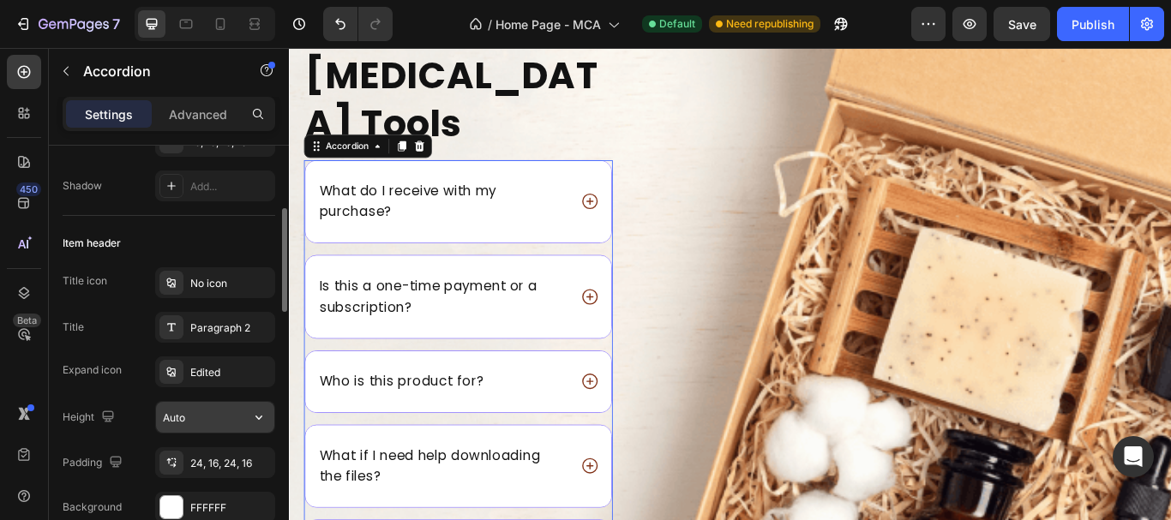
scroll to position [343, 0]
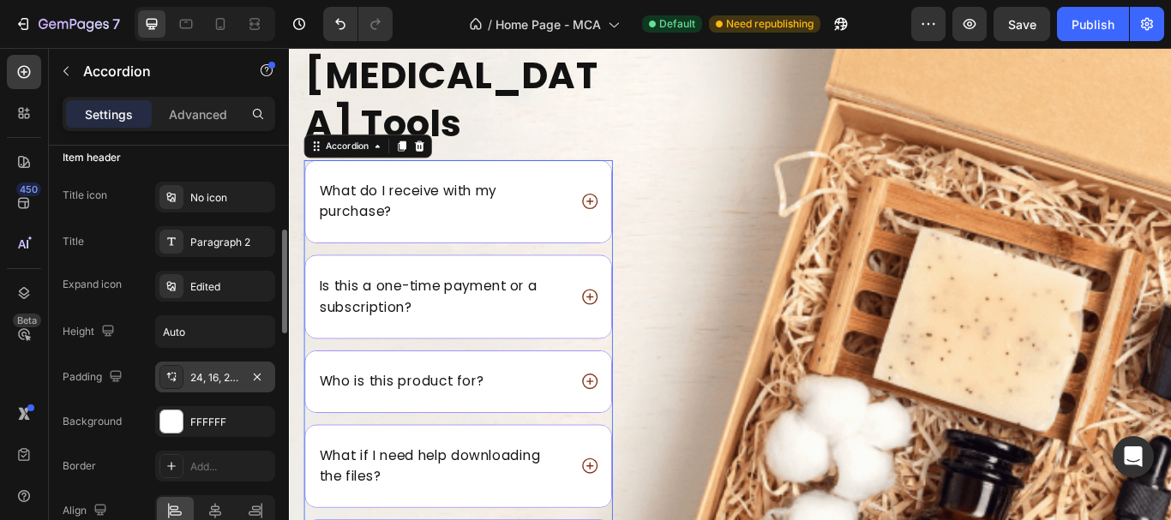
click at [218, 383] on div "24, 16, 24, 16" at bounding box center [215, 377] width 50 height 15
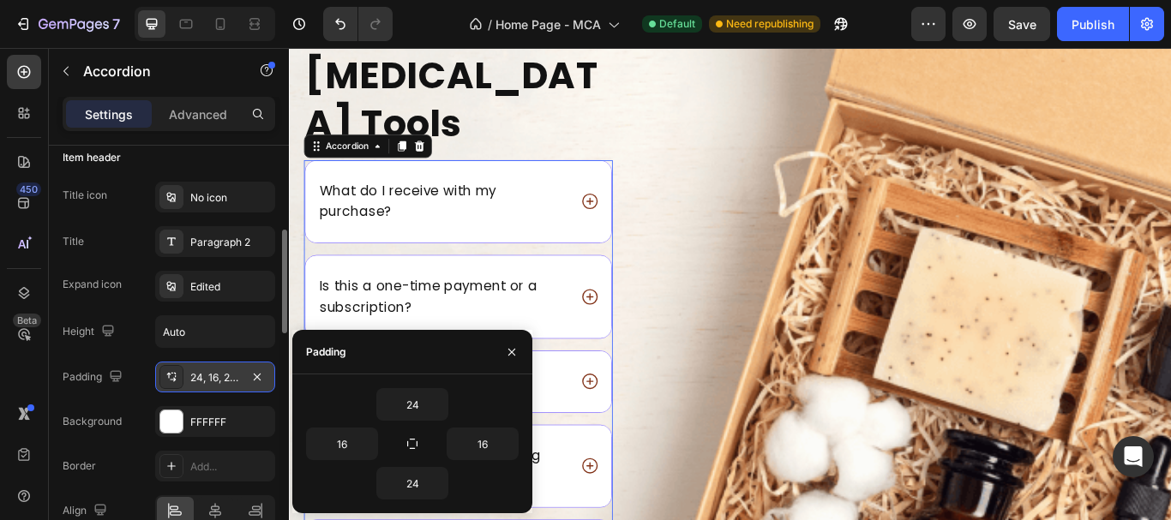
click at [218, 383] on div "24, 16, 24, 16" at bounding box center [215, 377] width 50 height 15
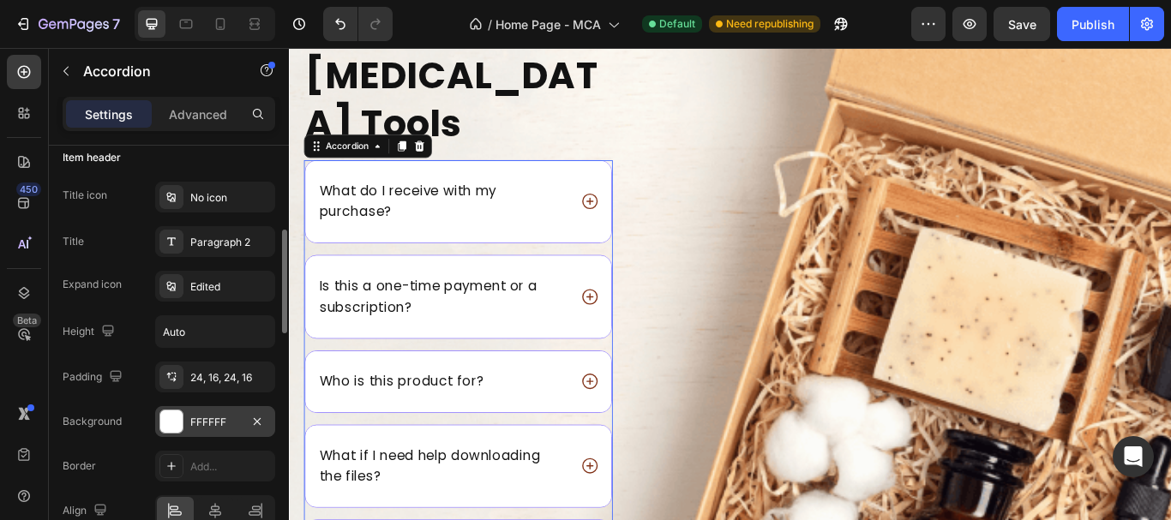
click at [207, 415] on div "FFFFFF" at bounding box center [215, 422] width 50 height 15
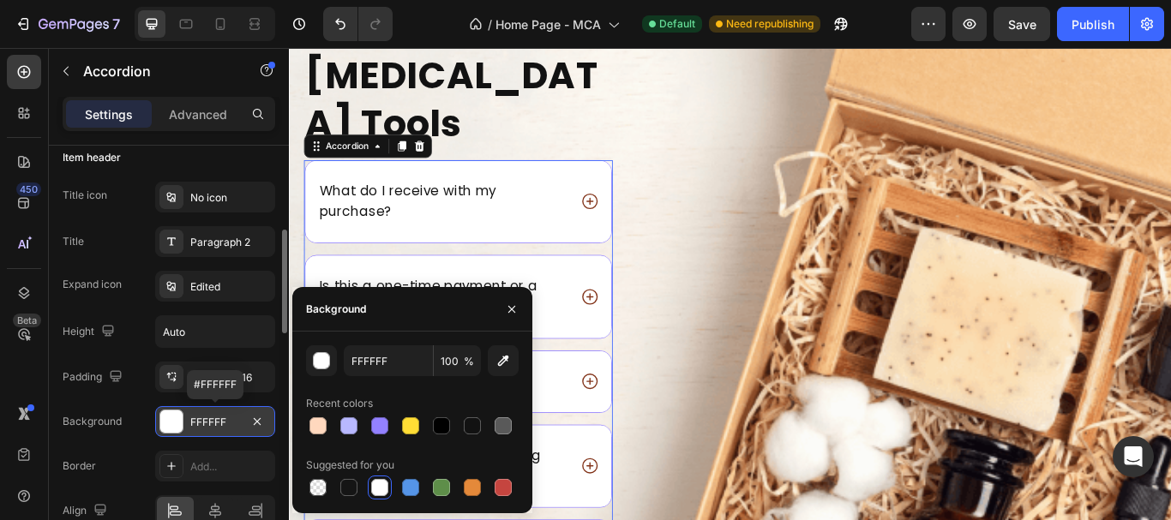
click at [207, 415] on div "FFFFFF" at bounding box center [215, 422] width 50 height 15
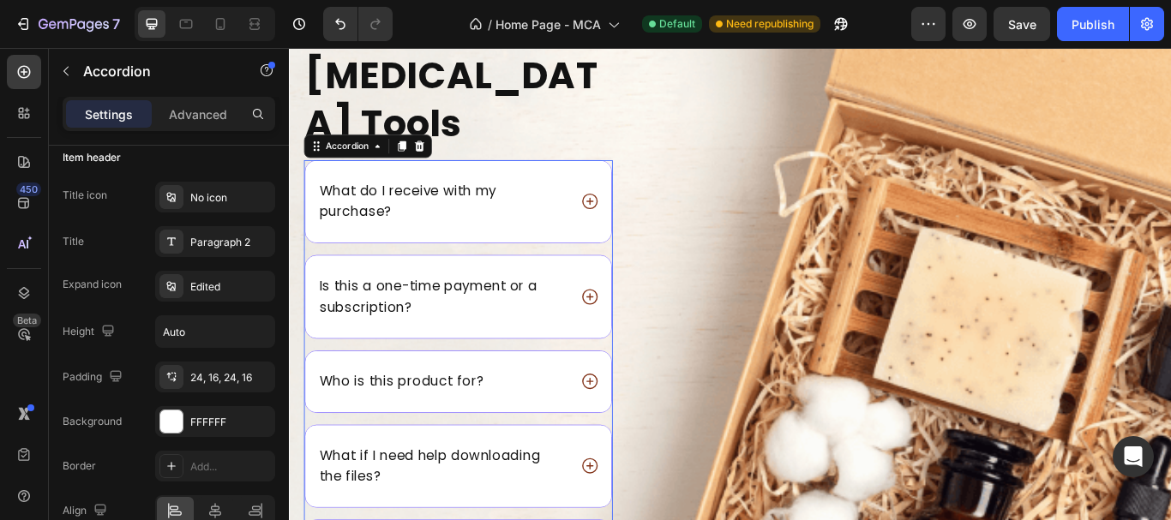
click at [634, 216] on icon at bounding box center [639, 227] width 22 height 22
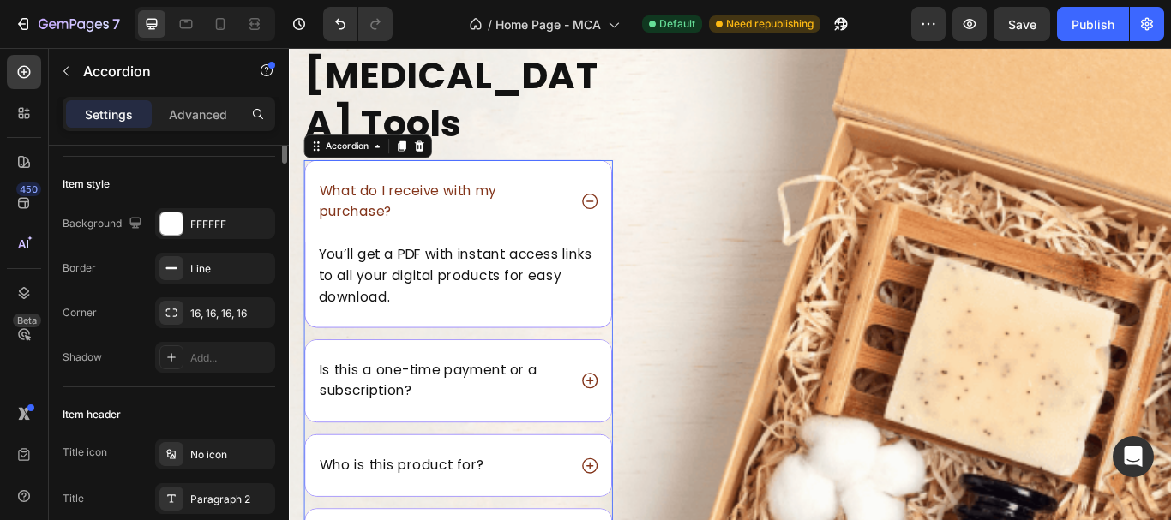
scroll to position [0, 0]
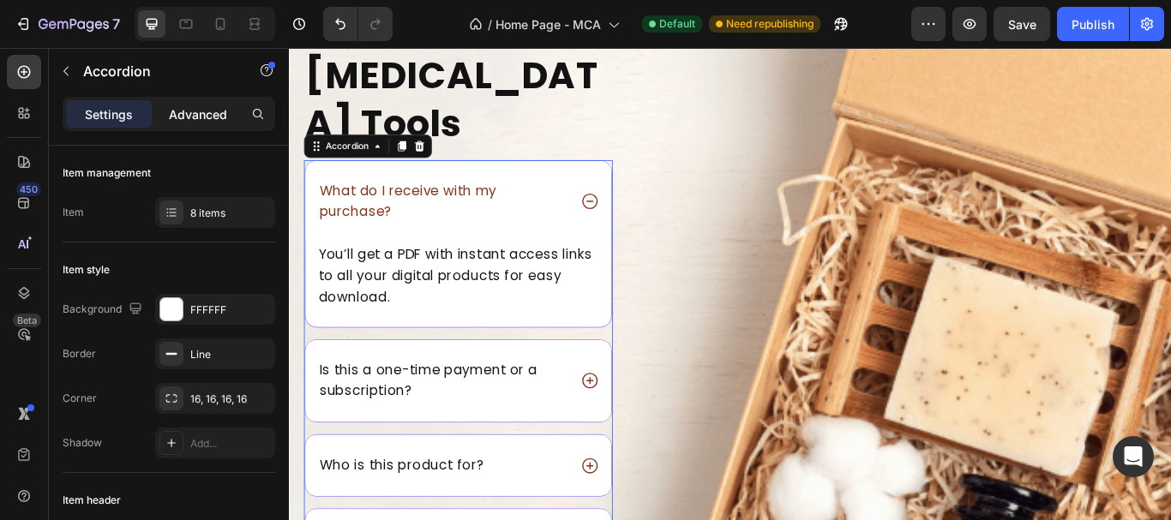
click at [207, 113] on p "Advanced" at bounding box center [198, 114] width 58 height 18
type input "100%"
type input "100"
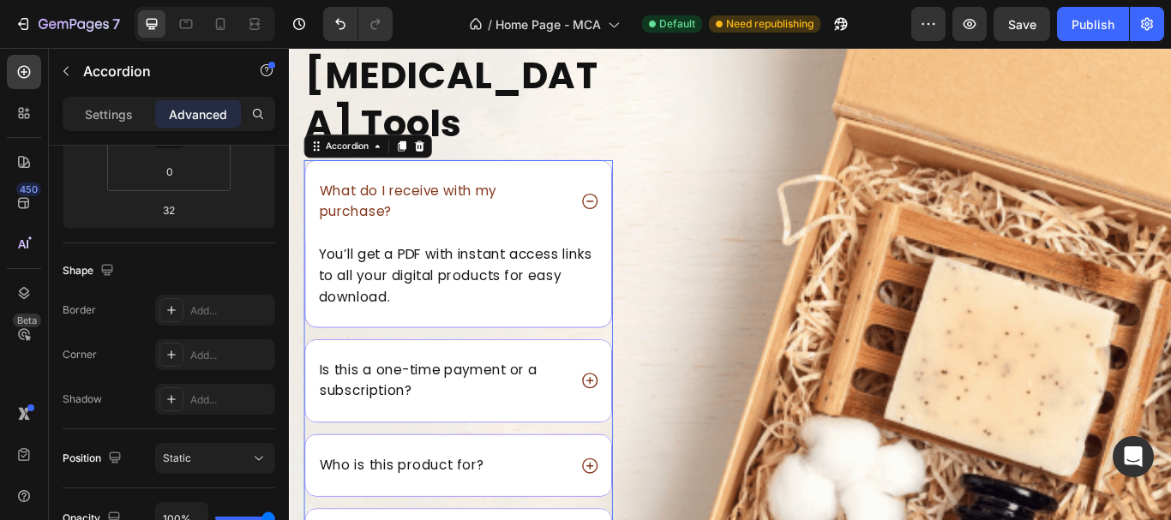
scroll to position [686, 0]
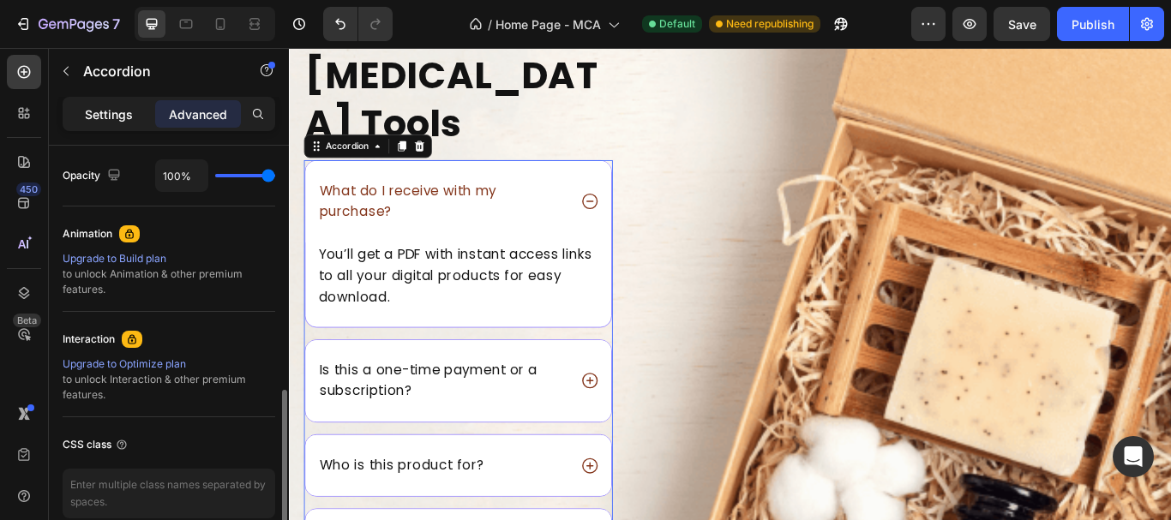
click at [106, 122] on p "Settings" at bounding box center [109, 114] width 48 height 18
type input "16"
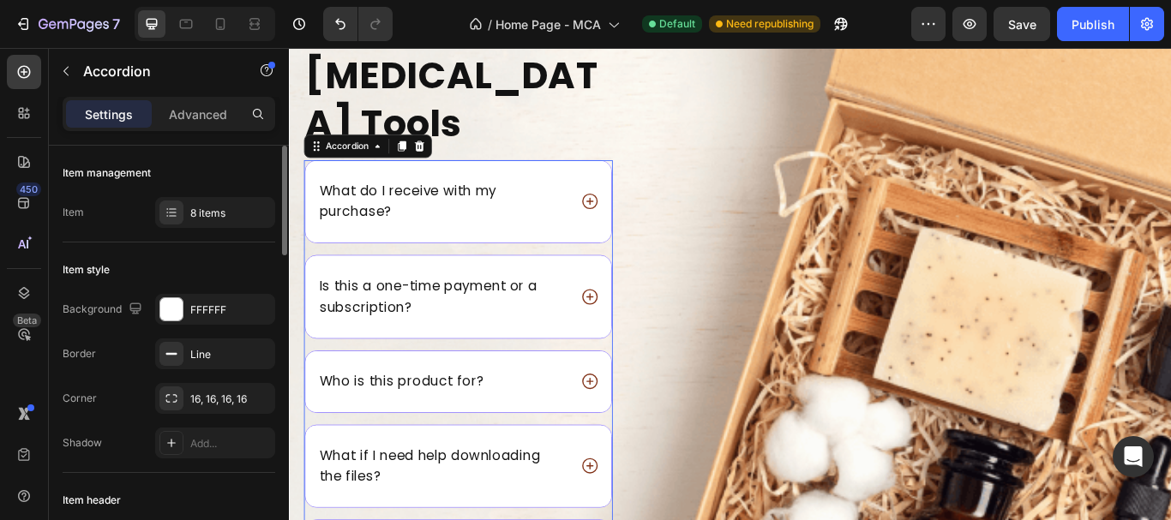
scroll to position [171, 0]
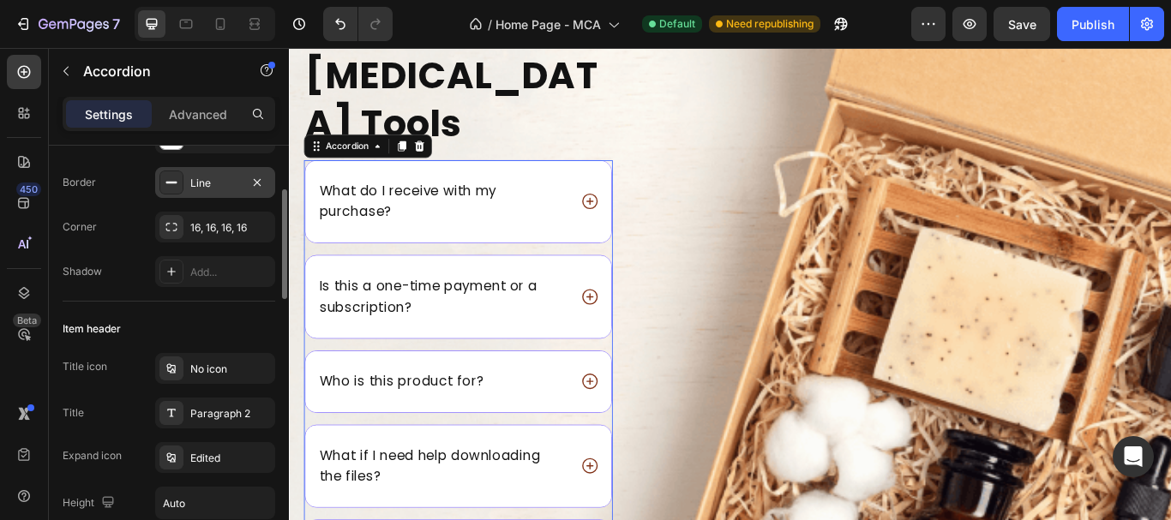
click at [197, 194] on div "Line" at bounding box center [215, 182] width 120 height 31
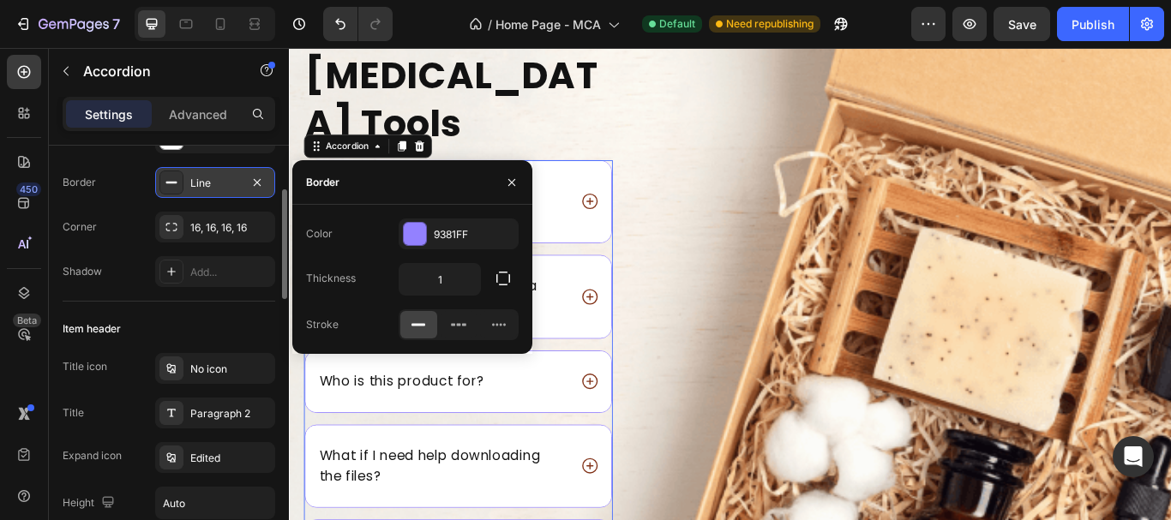
click at [197, 194] on div "Line" at bounding box center [215, 182] width 120 height 31
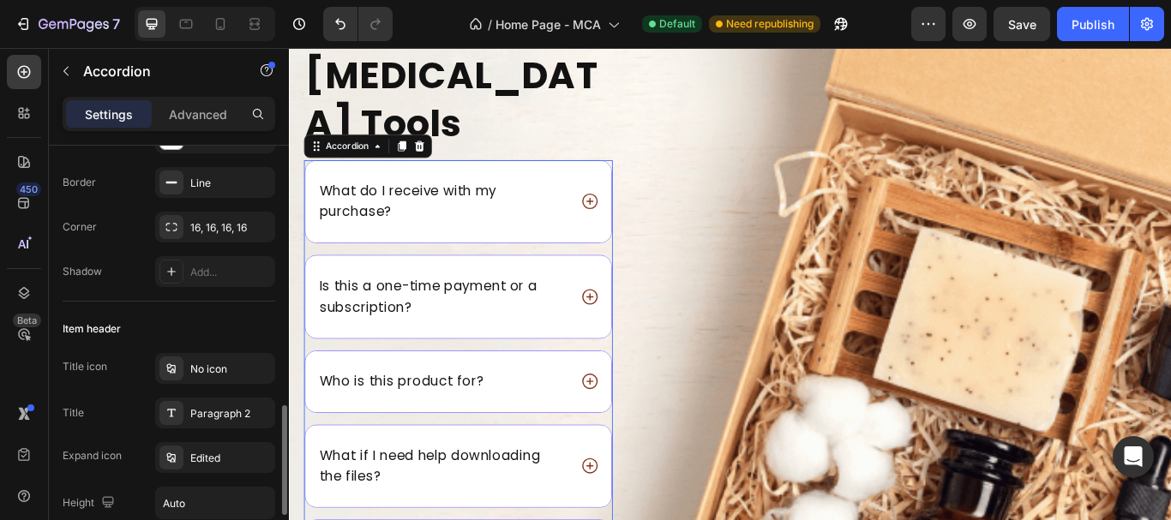
scroll to position [343, 0]
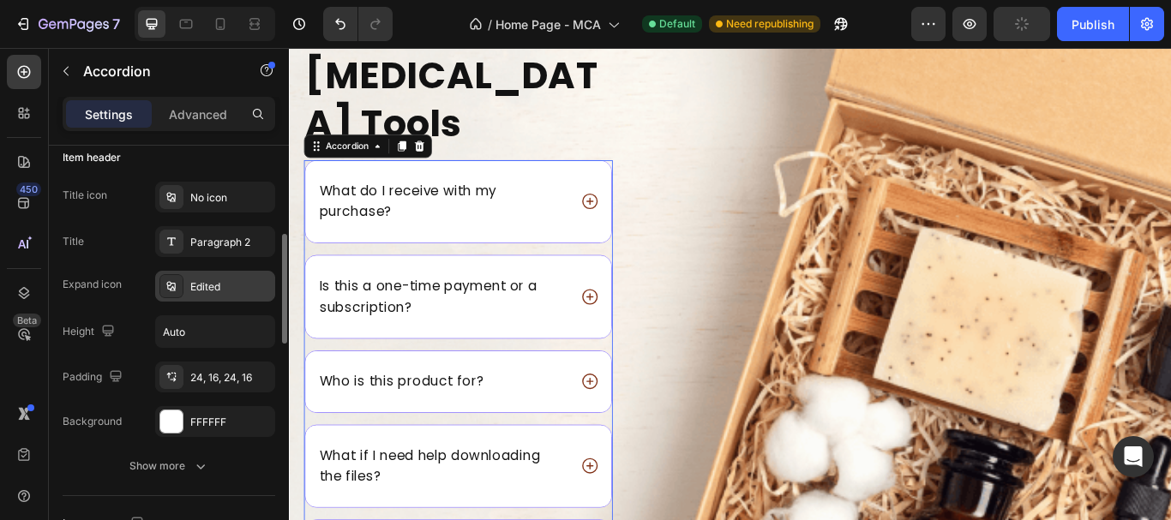
click at [224, 297] on div "Edited" at bounding box center [215, 286] width 120 height 31
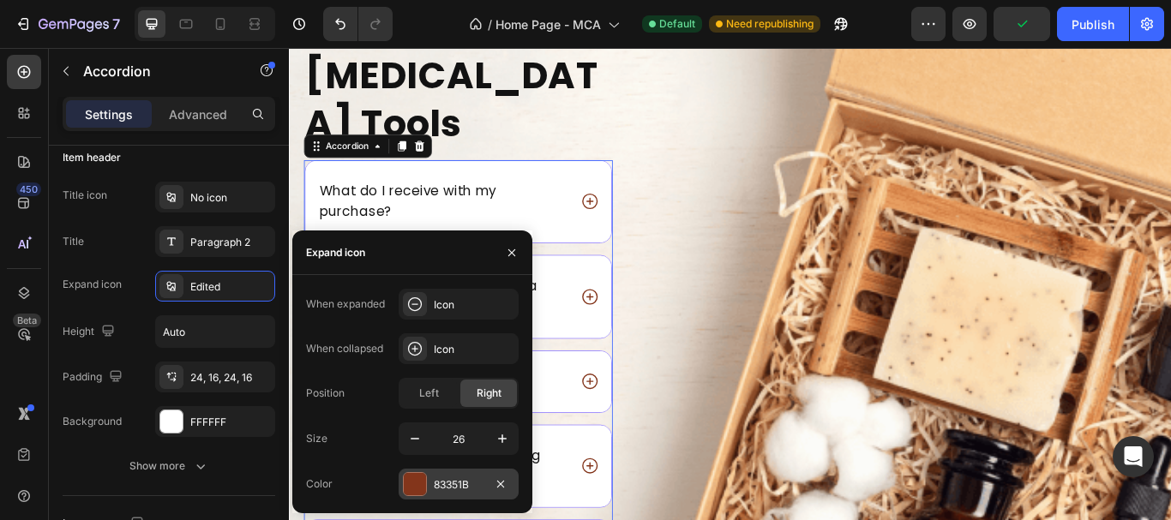
click at [445, 479] on div "83351B" at bounding box center [459, 484] width 50 height 15
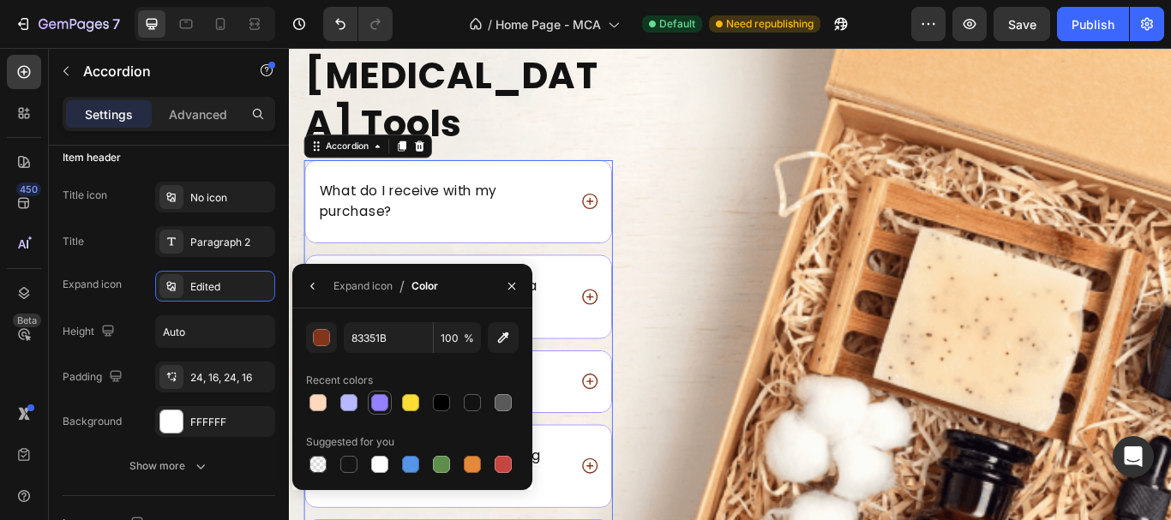
click at [378, 393] on div at bounding box center [379, 403] width 21 height 21
type input "9381FF"
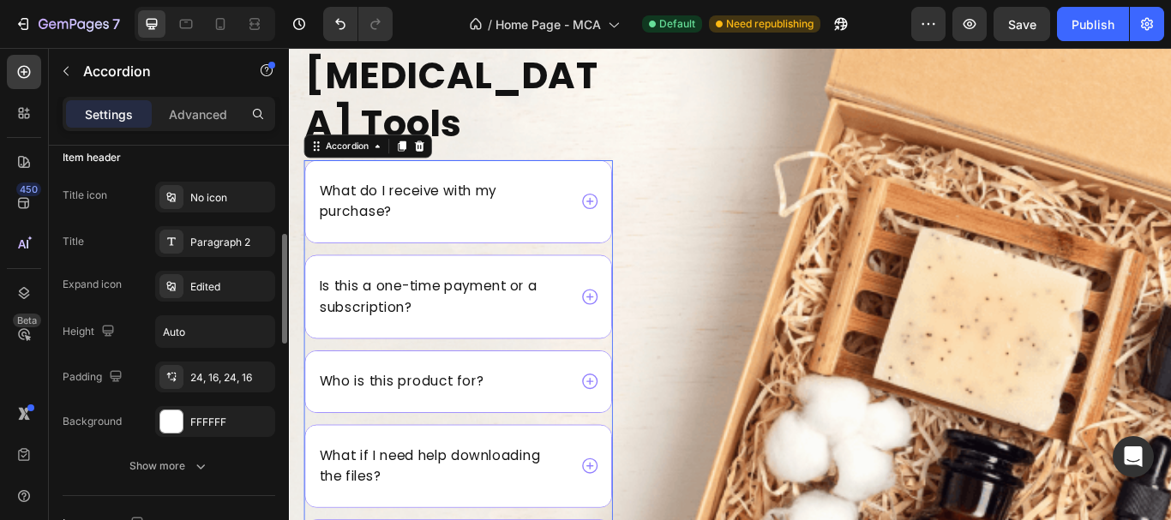
click at [135, 255] on div "Title Paragraph 2" at bounding box center [169, 241] width 213 height 31
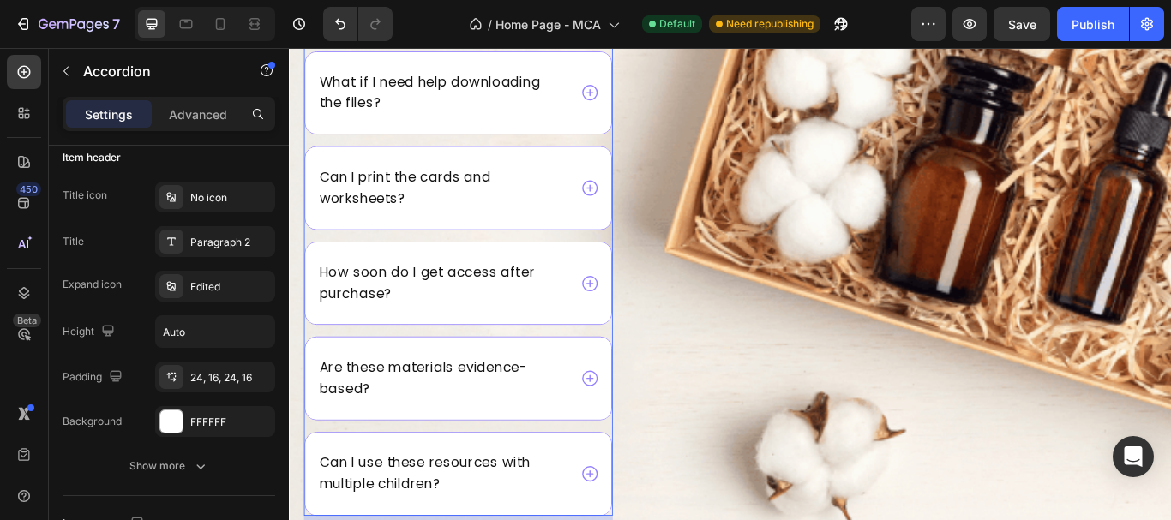
scroll to position [6515, 0]
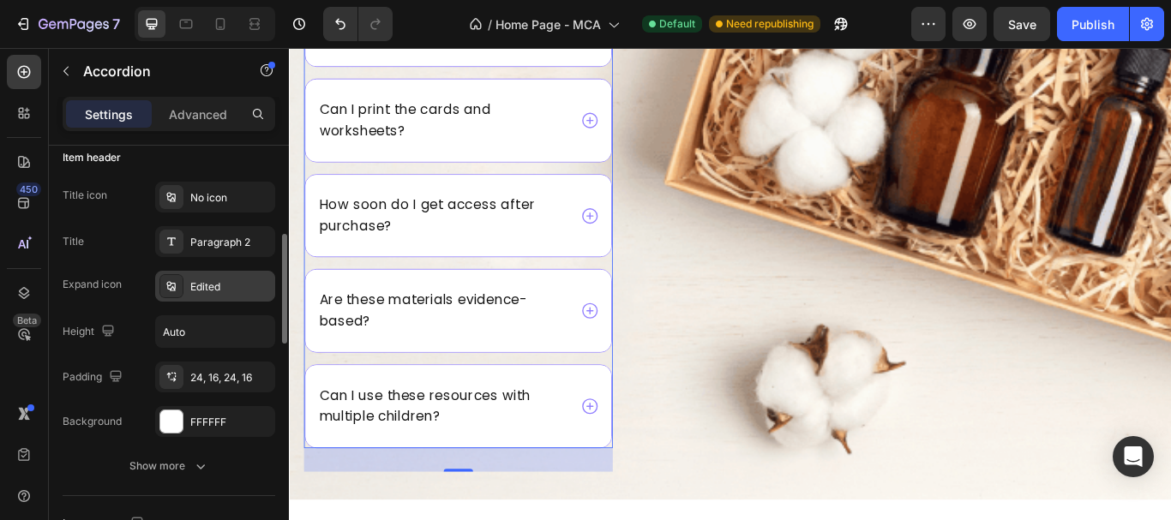
click at [205, 287] on div "Edited" at bounding box center [230, 286] width 81 height 15
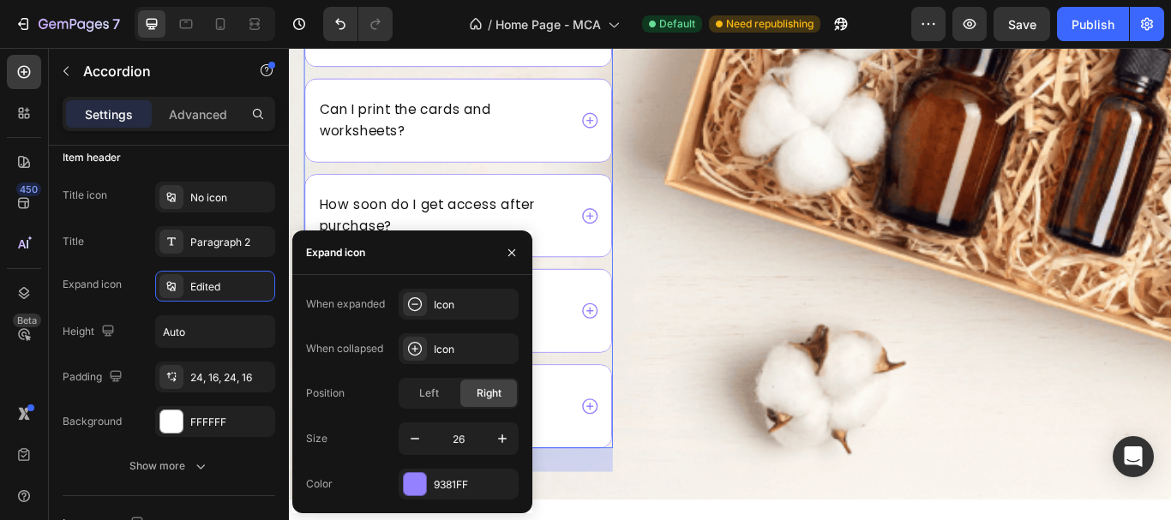
scroll to position [6682, 0]
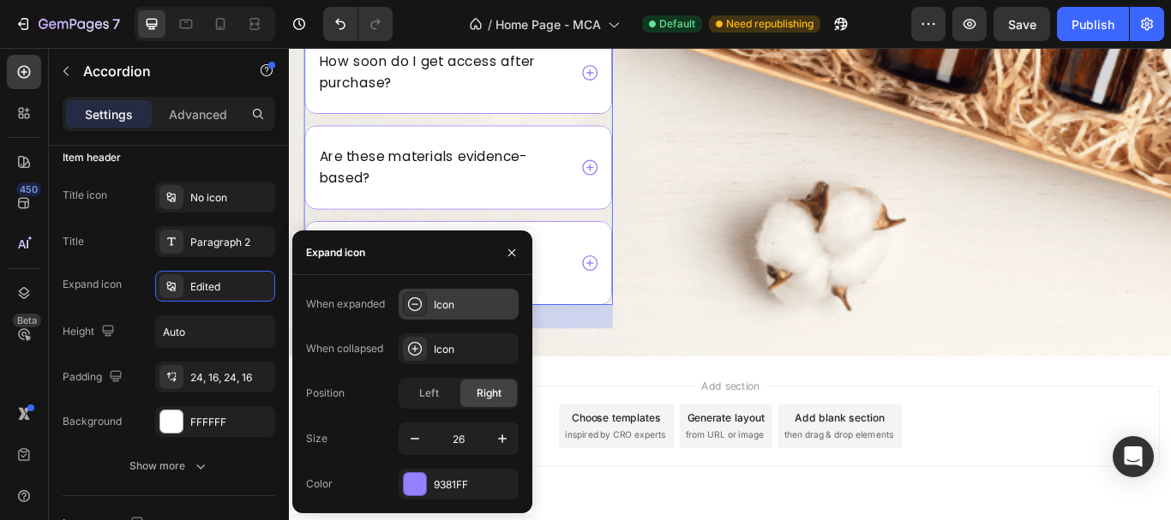
click at [477, 307] on div "Icon" at bounding box center [474, 304] width 81 height 15
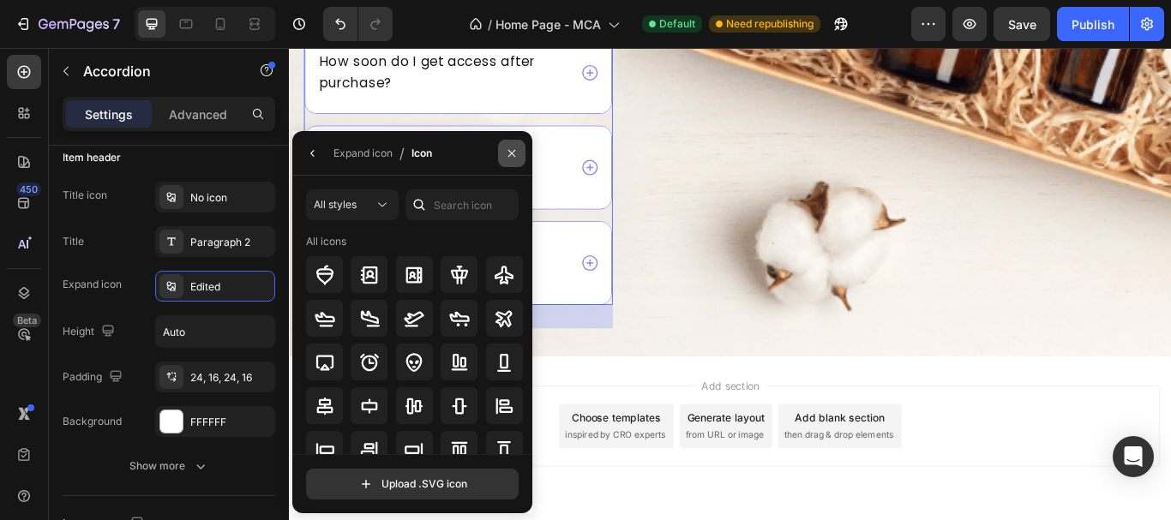
drag, startPoint x: 515, startPoint y: 159, endPoint x: 45, endPoint y: 236, distance: 476.9
click at [515, 159] on icon "button" at bounding box center [512, 154] width 14 height 14
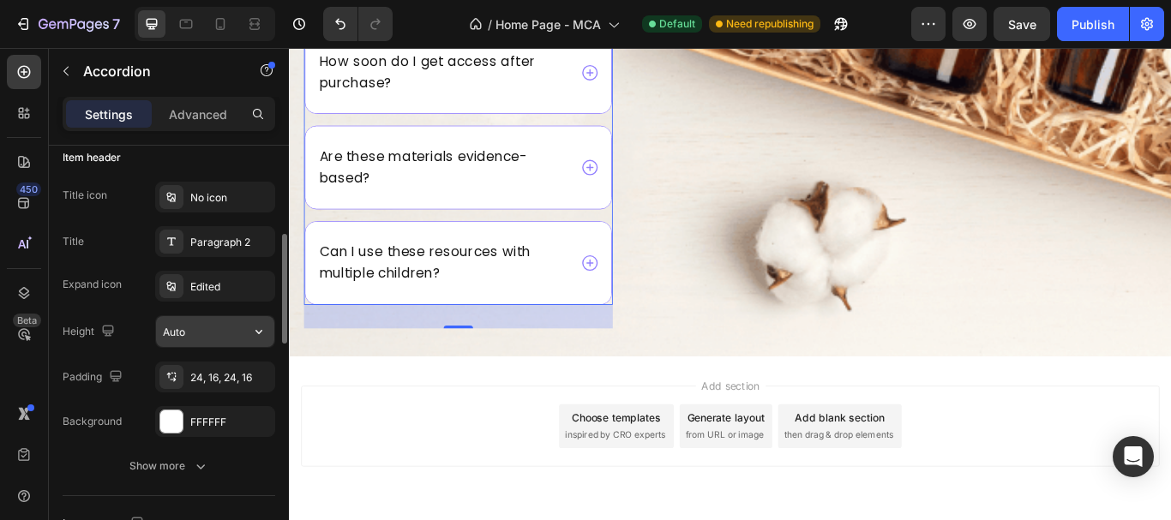
click at [211, 343] on input "Auto" at bounding box center [215, 331] width 118 height 31
click at [209, 375] on div "24, 16, 24, 16" at bounding box center [215, 377] width 50 height 15
click at [201, 417] on div "FFFFFF" at bounding box center [215, 422] width 50 height 15
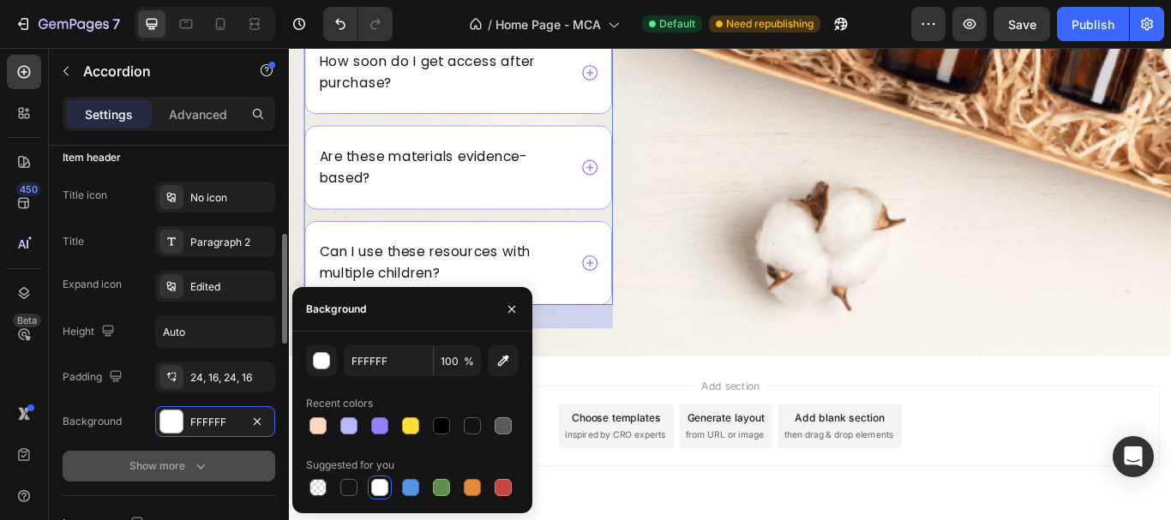
click at [201, 462] on icon "button" at bounding box center [200, 466] width 17 height 17
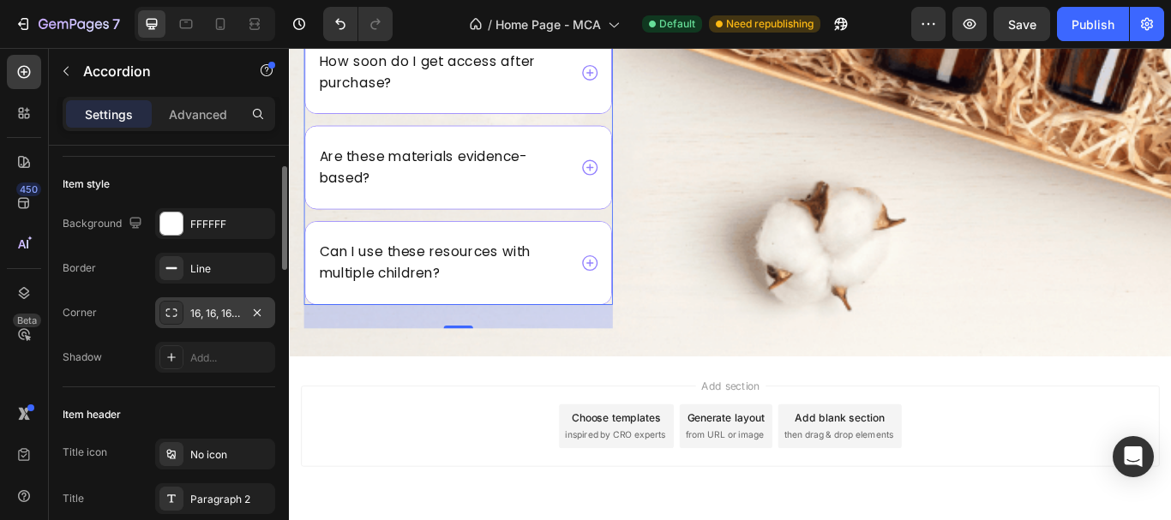
scroll to position [171, 0]
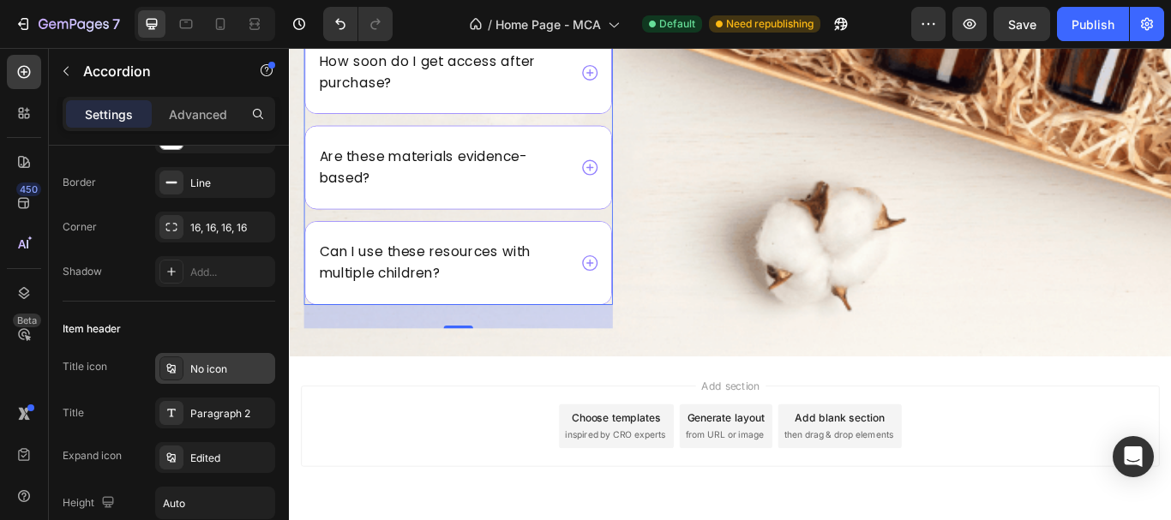
click at [217, 376] on div "No icon" at bounding box center [230, 369] width 81 height 15
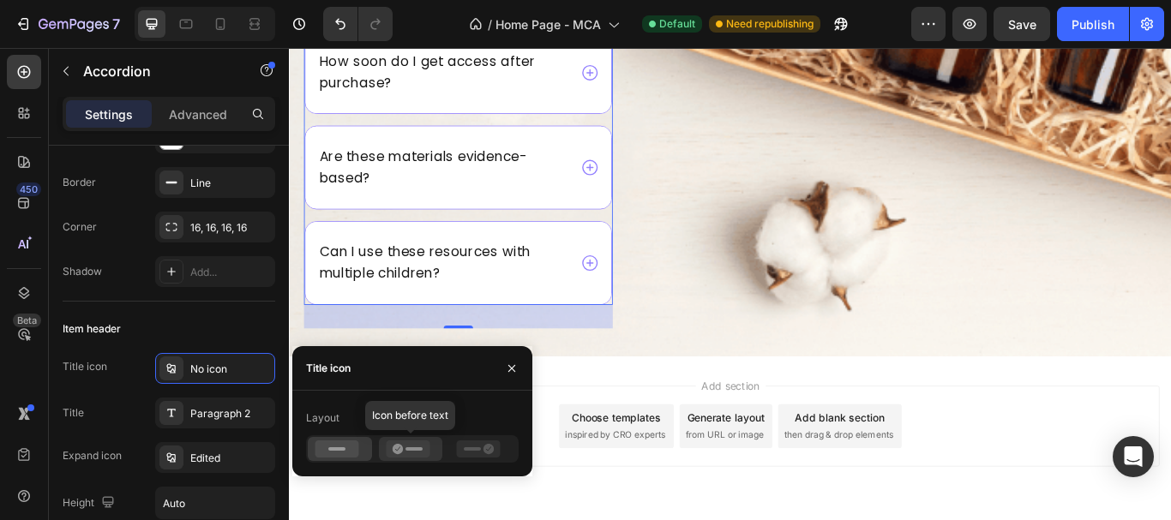
click at [422, 454] on icon at bounding box center [408, 449] width 44 height 17
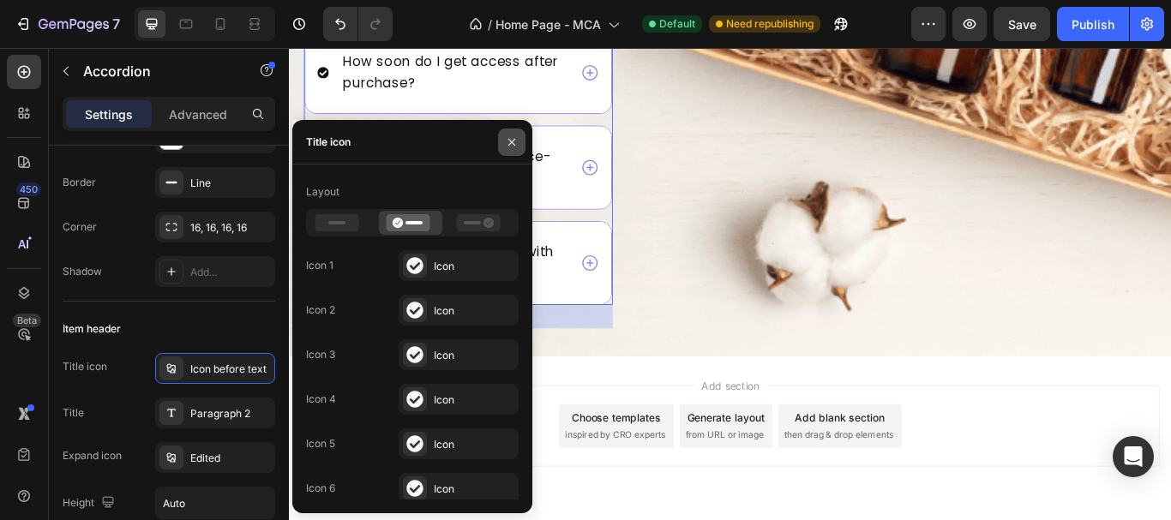
click at [515, 135] on icon "button" at bounding box center [512, 142] width 14 height 14
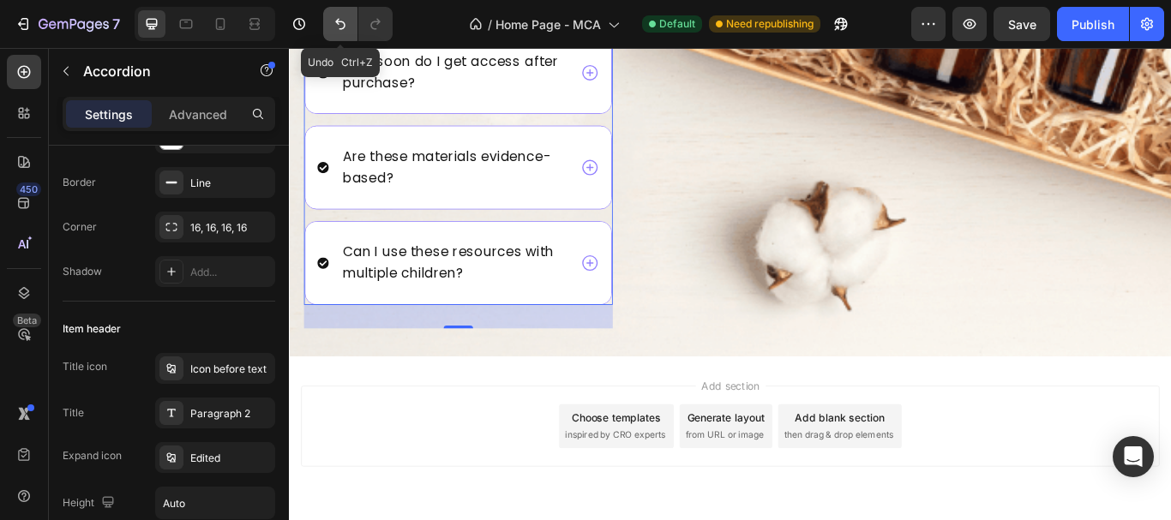
click at [338, 27] on icon "Undo/Redo" at bounding box center [340, 23] width 17 height 17
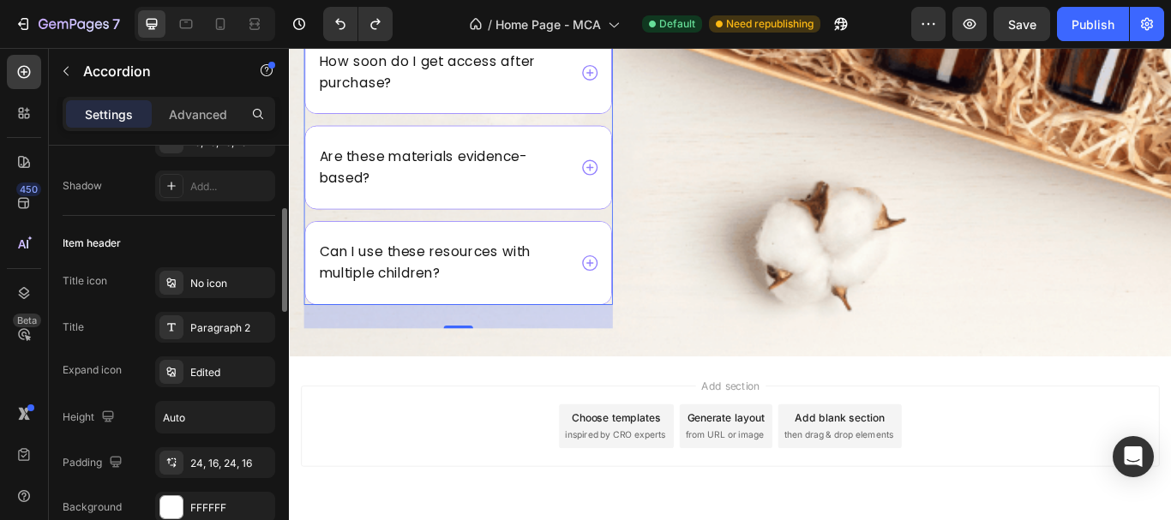
scroll to position [343, 0]
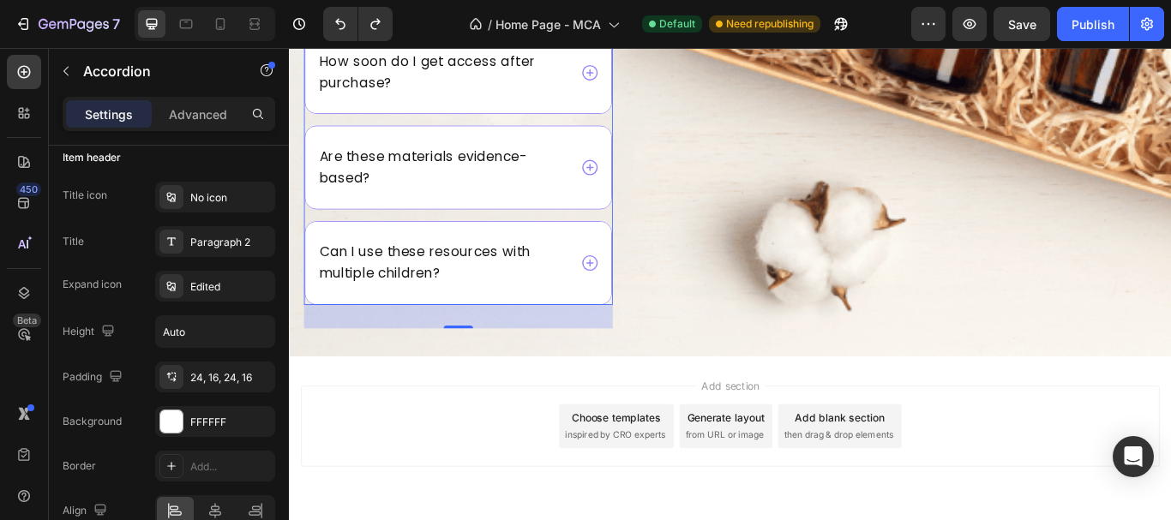
click at [612, 251] on div "Can I use these resources with multiple children?" at bounding box center [486, 299] width 357 height 96
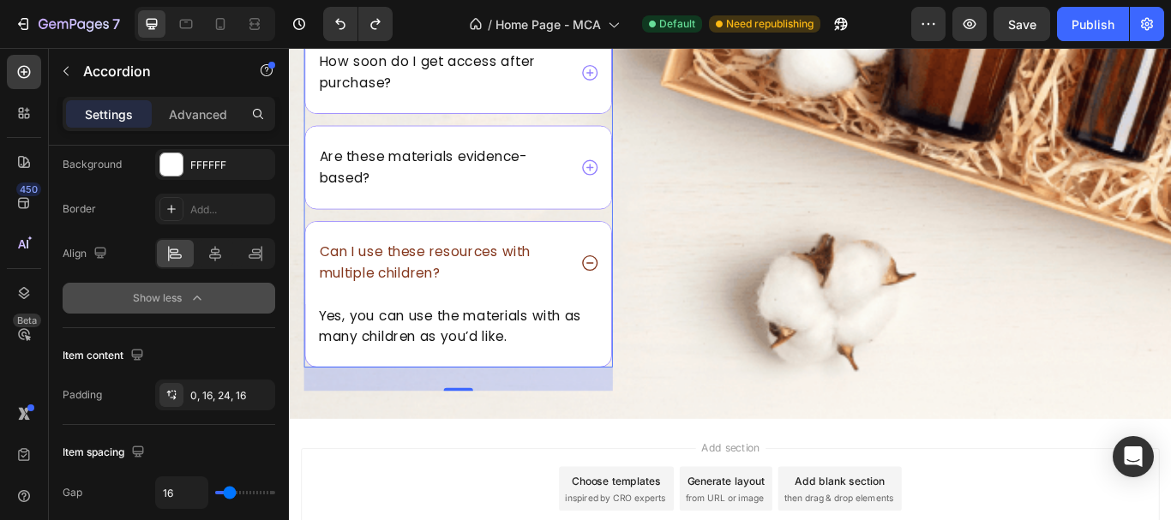
scroll to position [857, 0]
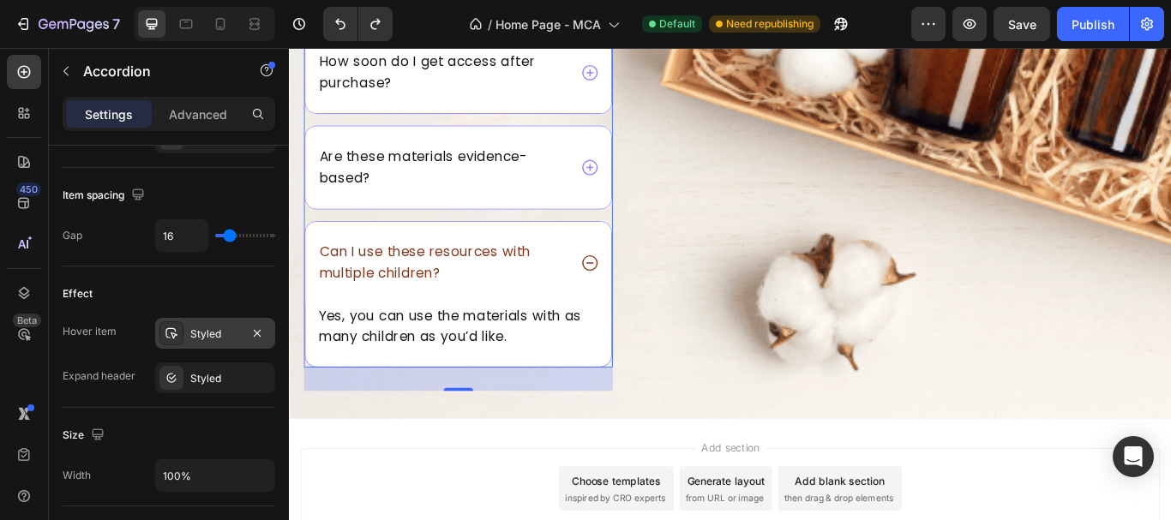
click at [236, 322] on div "Styled" at bounding box center [215, 333] width 120 height 31
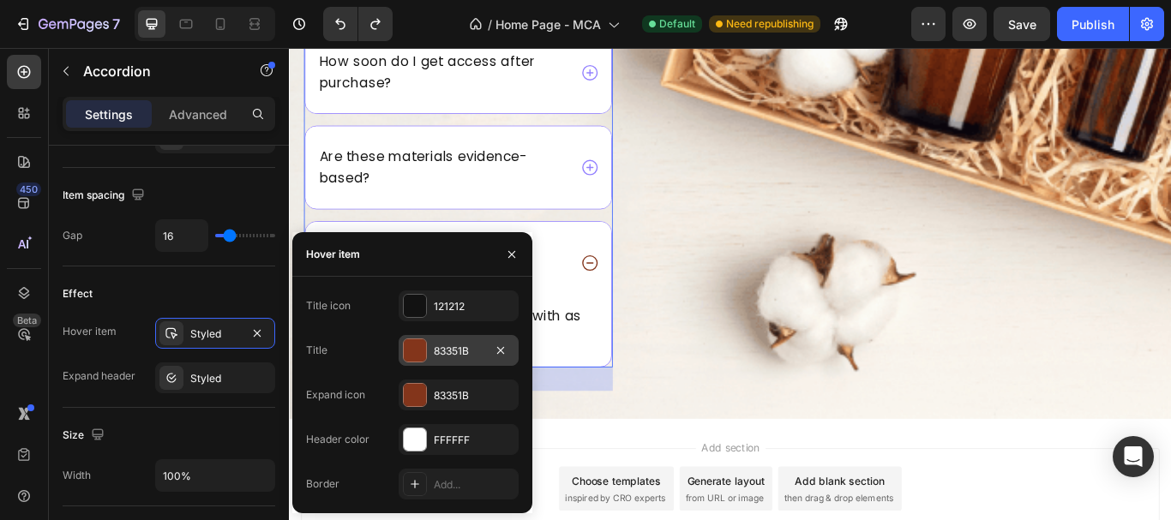
click at [446, 356] on div "83351B" at bounding box center [459, 351] width 50 height 15
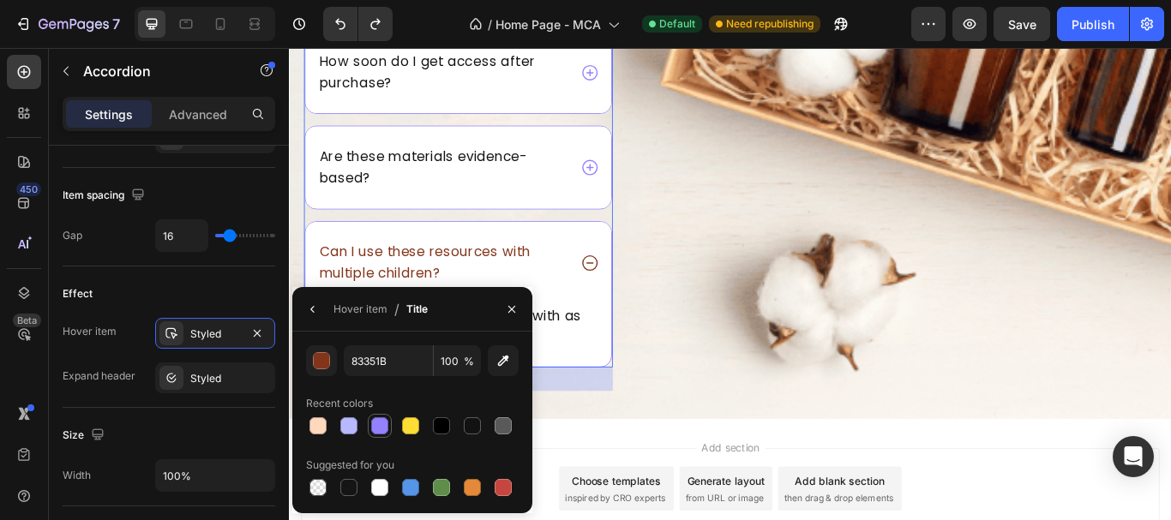
click at [375, 429] on div at bounding box center [379, 425] width 17 height 17
type input "9381FF"
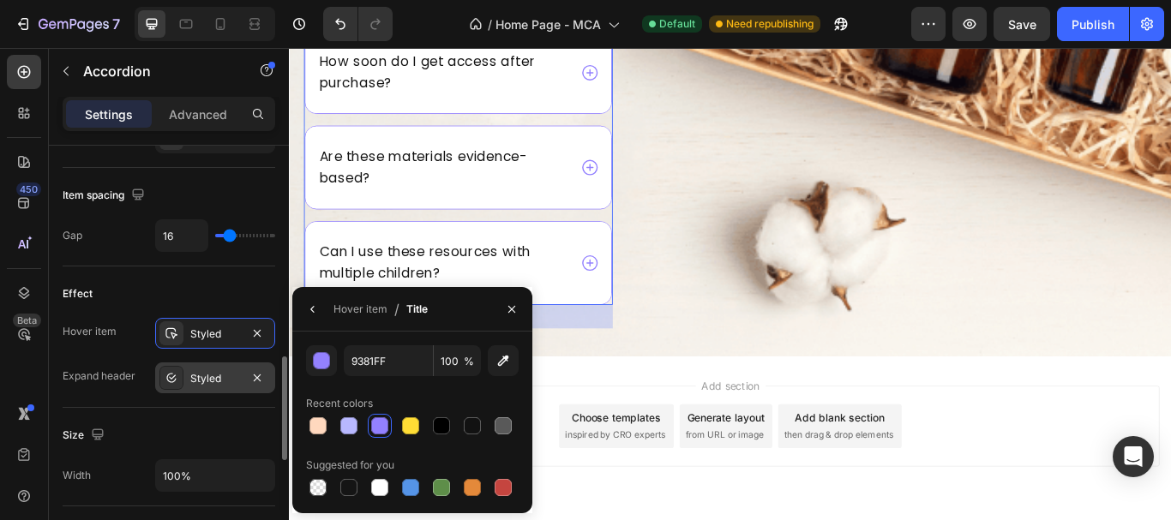
click at [198, 381] on div "Styled" at bounding box center [215, 378] width 50 height 15
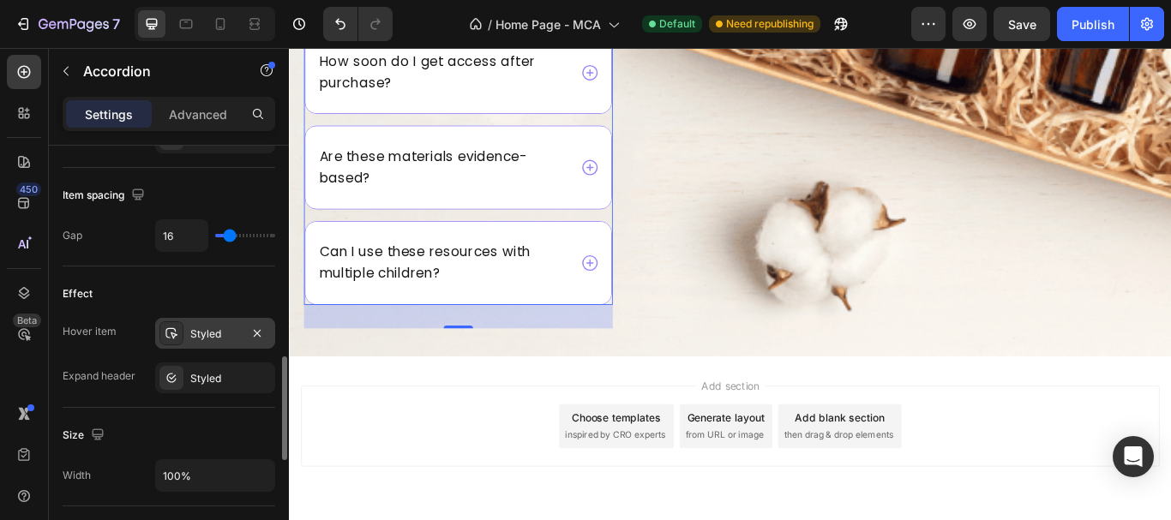
click at [212, 330] on div "Styled" at bounding box center [215, 334] width 50 height 15
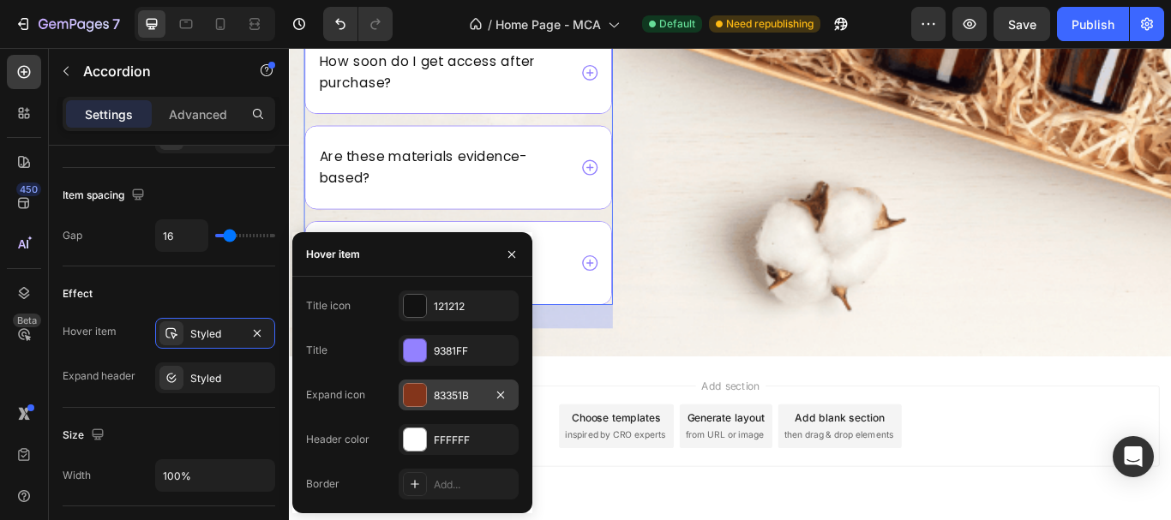
click at [415, 390] on div at bounding box center [415, 395] width 22 height 22
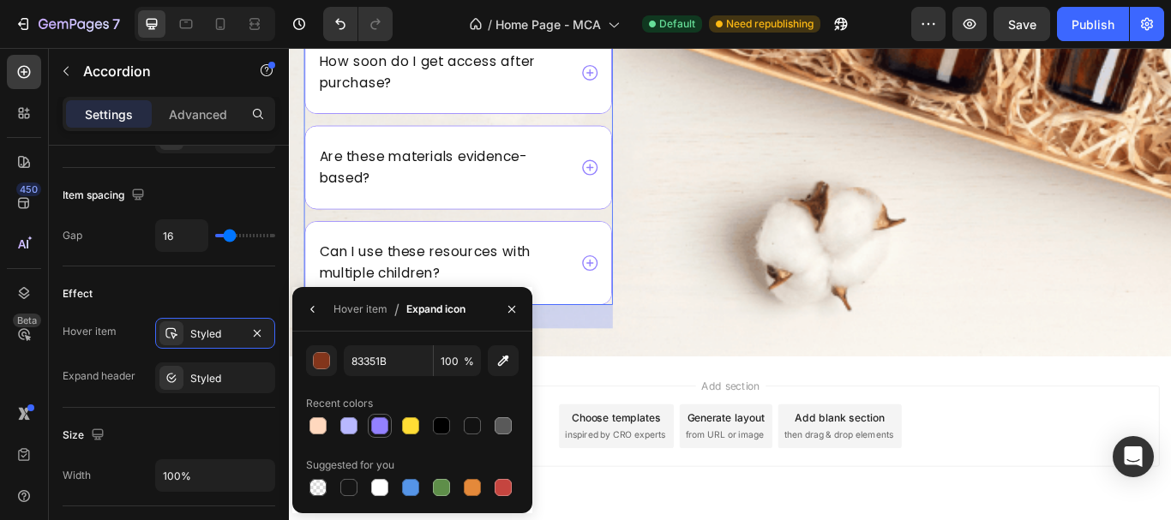
click at [375, 424] on div at bounding box center [379, 425] width 17 height 17
type input "9381FF"
click at [546, 274] on p "Can I use these resources with multiple children?" at bounding box center [468, 299] width 288 height 50
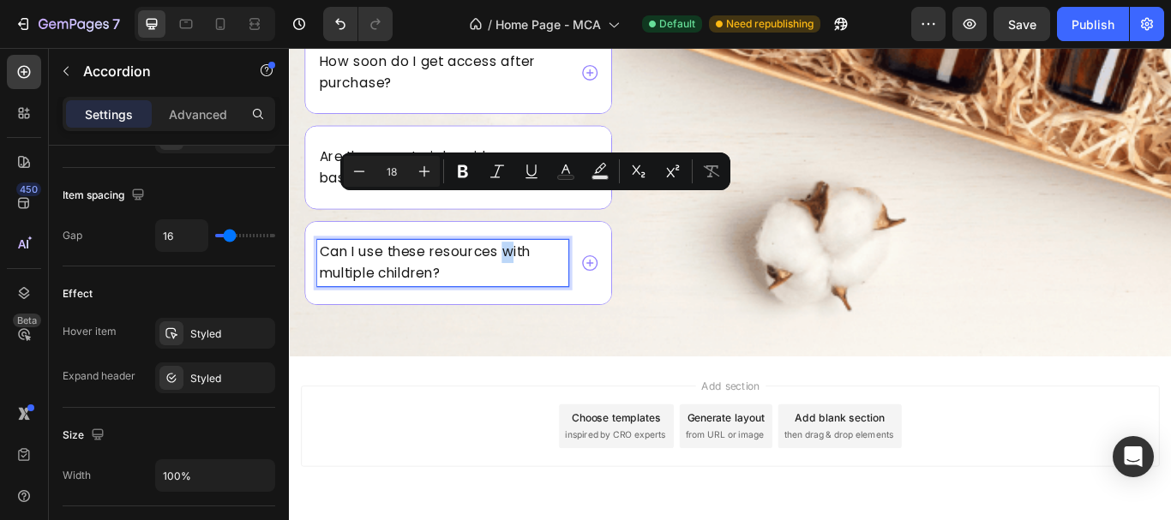
click at [633, 273] on div "Can I use these resources with multiple children?" at bounding box center [486, 299] width 357 height 96
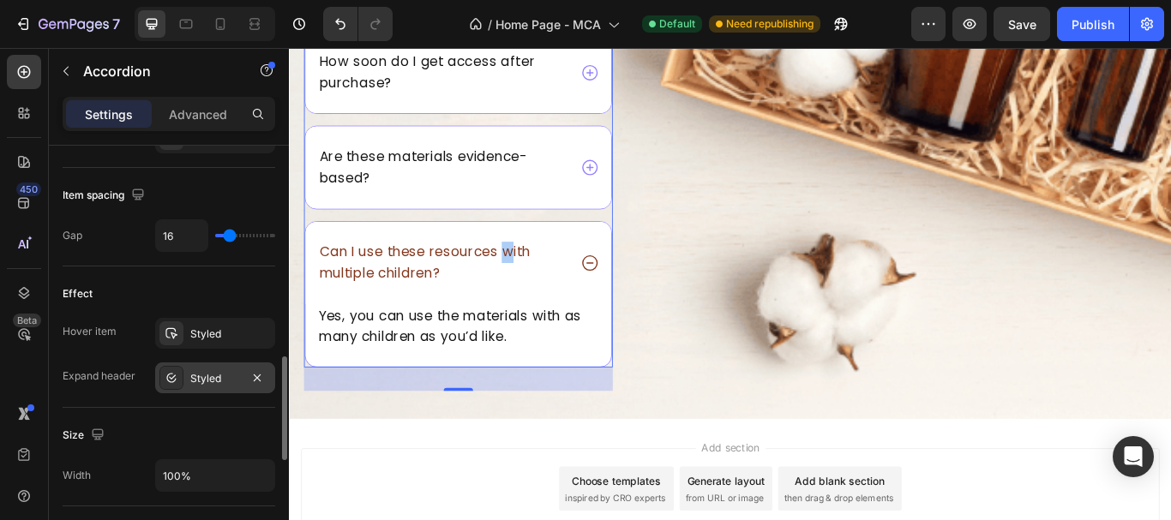
click at [204, 376] on div "Styled" at bounding box center [215, 378] width 50 height 15
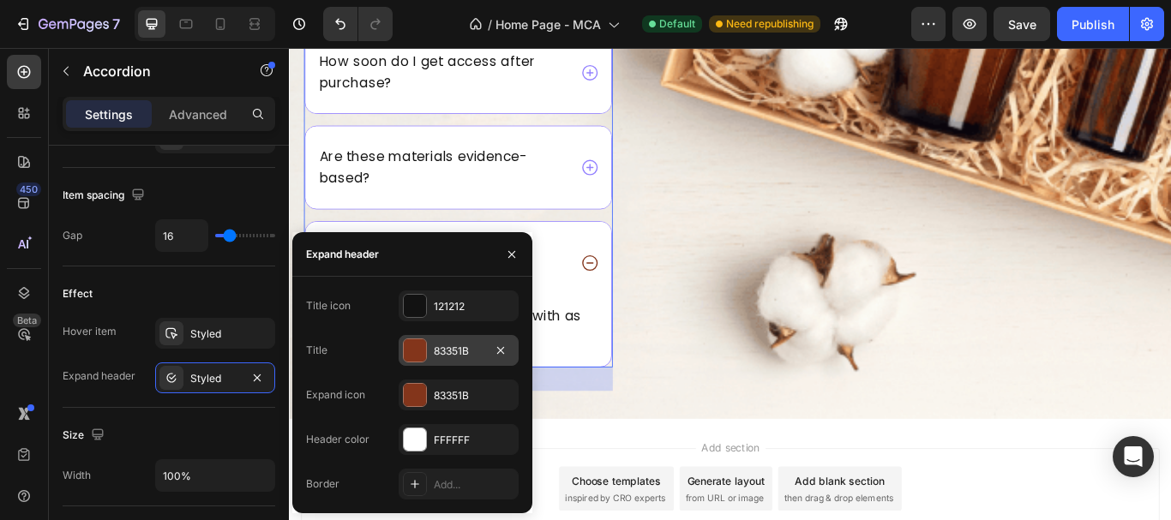
click at [437, 352] on div "83351B" at bounding box center [459, 351] width 50 height 15
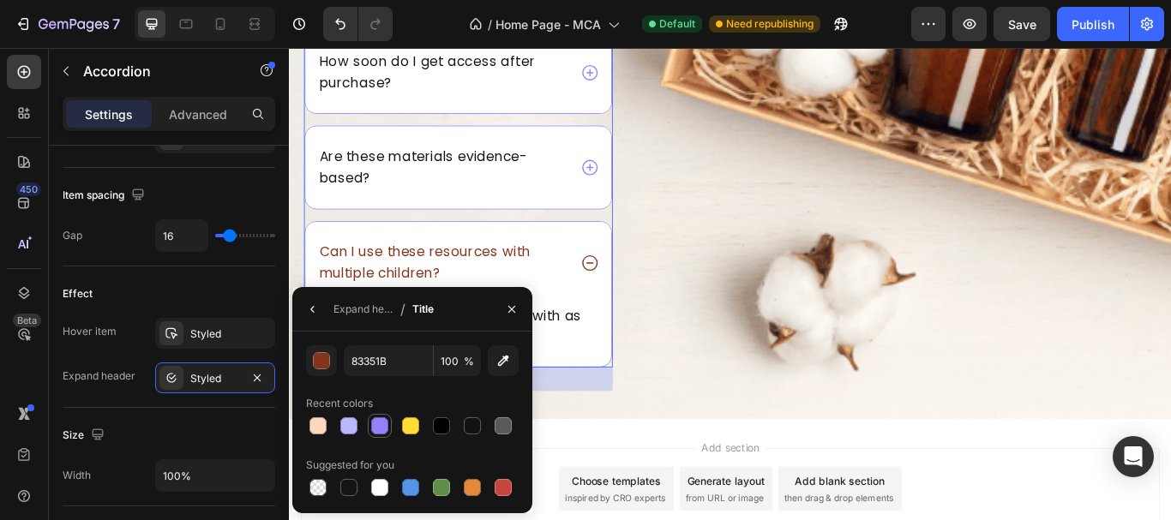
click at [382, 425] on div at bounding box center [379, 425] width 17 height 17
type input "9381FF"
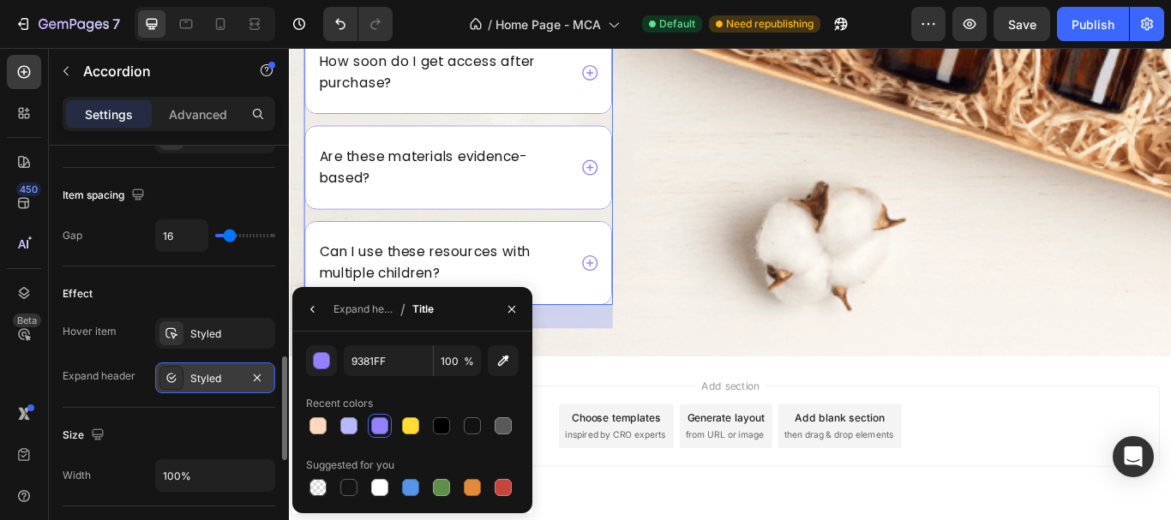
click at [217, 371] on div "Styled" at bounding box center [215, 378] width 50 height 15
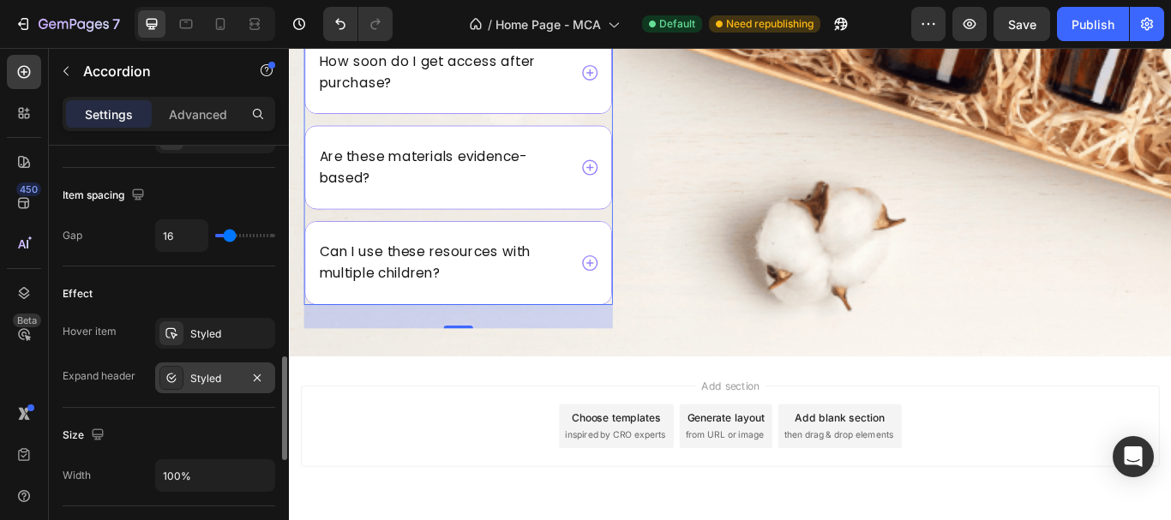
click at [231, 384] on div "Styled" at bounding box center [215, 378] width 50 height 15
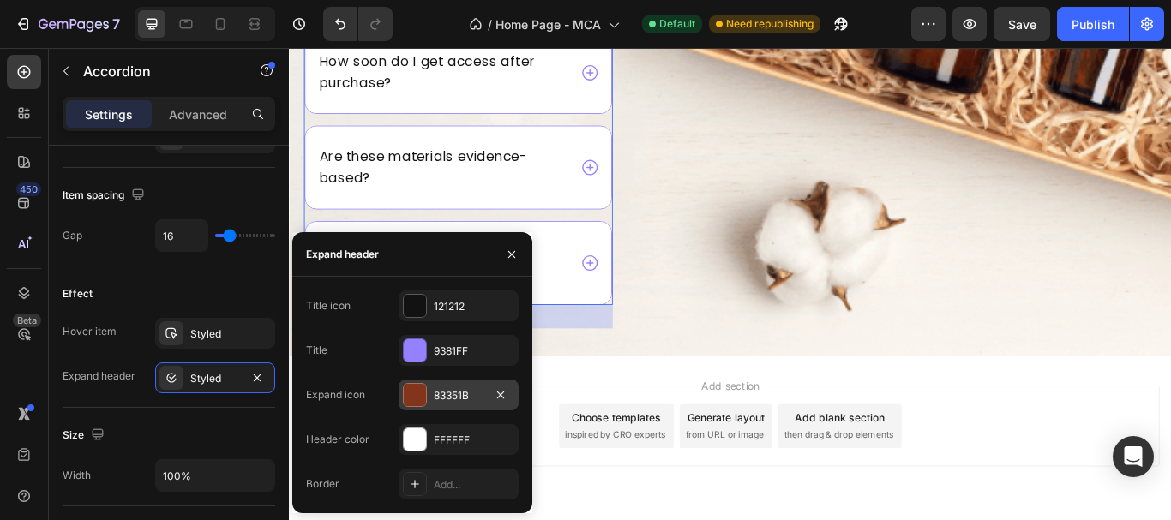
click at [467, 406] on div "83351B" at bounding box center [459, 395] width 120 height 31
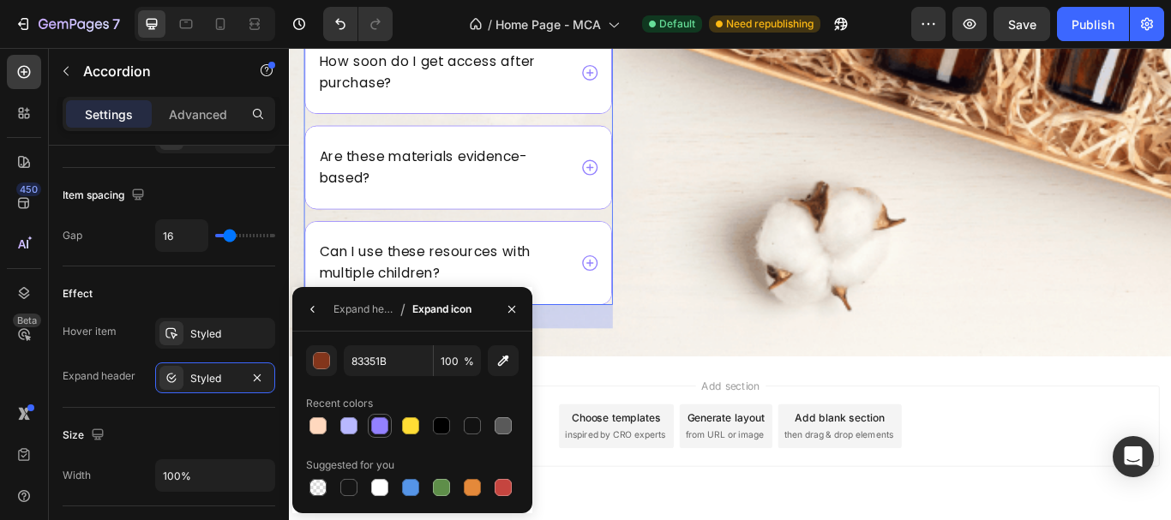
click at [384, 429] on div at bounding box center [379, 425] width 17 height 17
type input "9381FF"
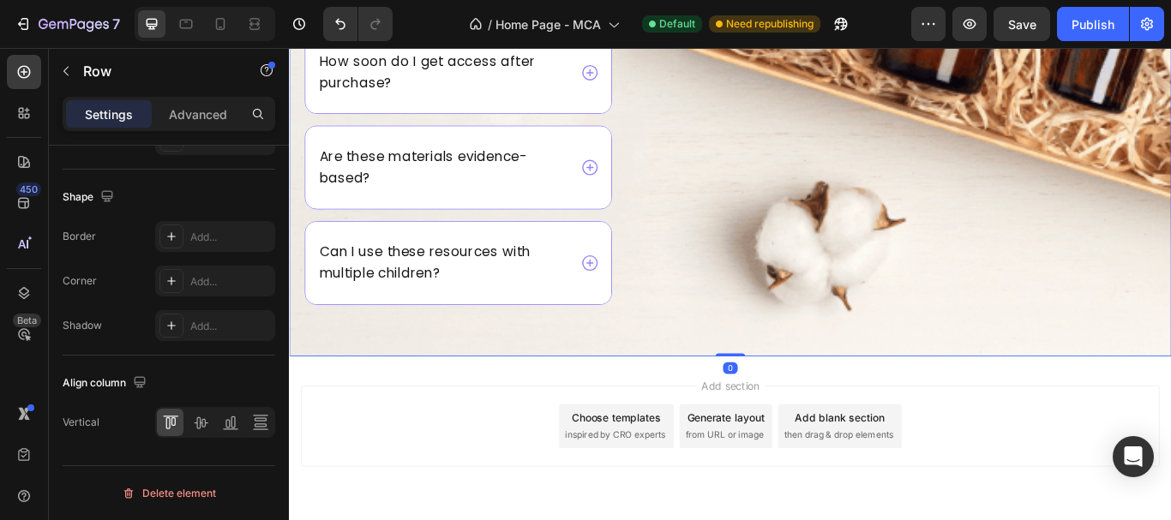
scroll to position [0, 0]
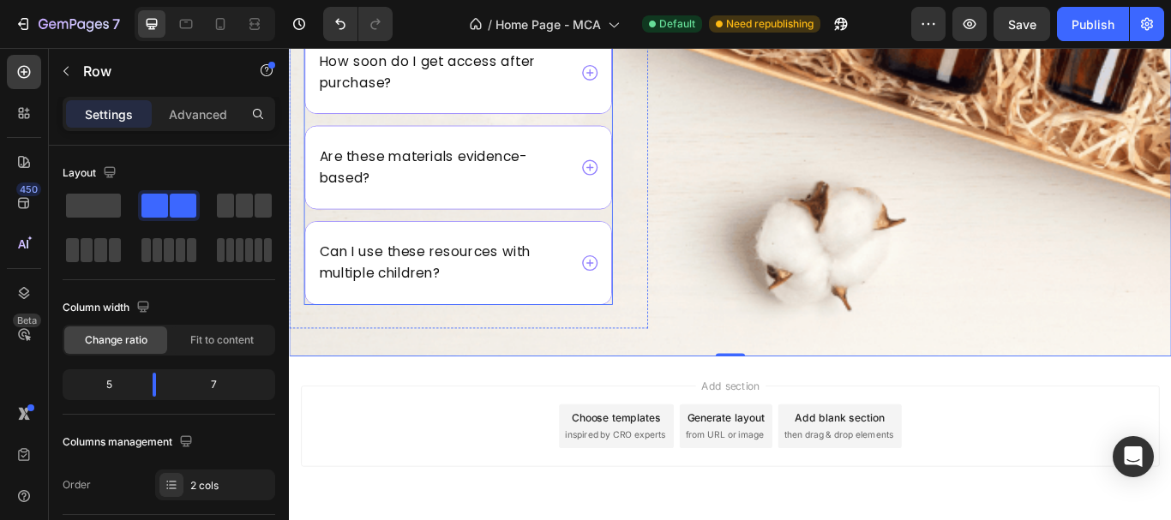
click at [609, 268] on div "Can I use these resources with multiple children?" at bounding box center [486, 299] width 357 height 96
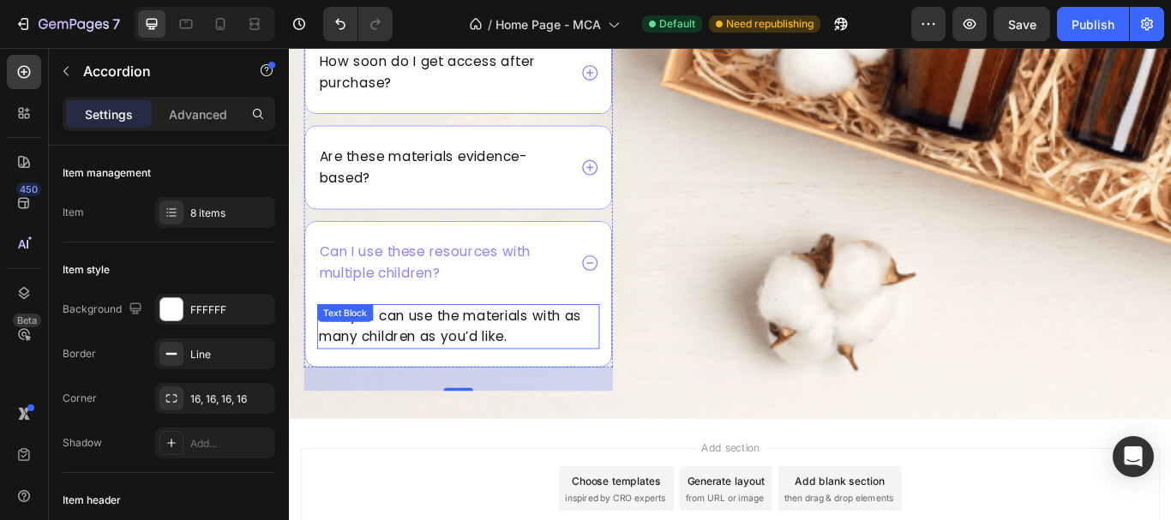
click at [552, 349] on p "Yes, you can use the materials with as many children as you’d like." at bounding box center [486, 374] width 326 height 50
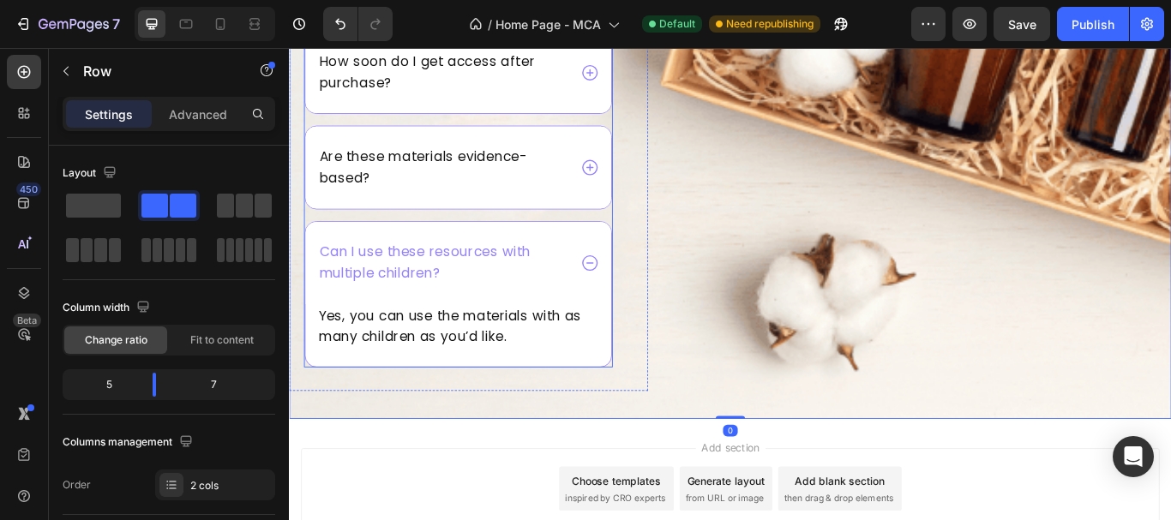
click at [604, 272] on div "Can I use these resources with multiple children?" at bounding box center [467, 299] width 293 height 55
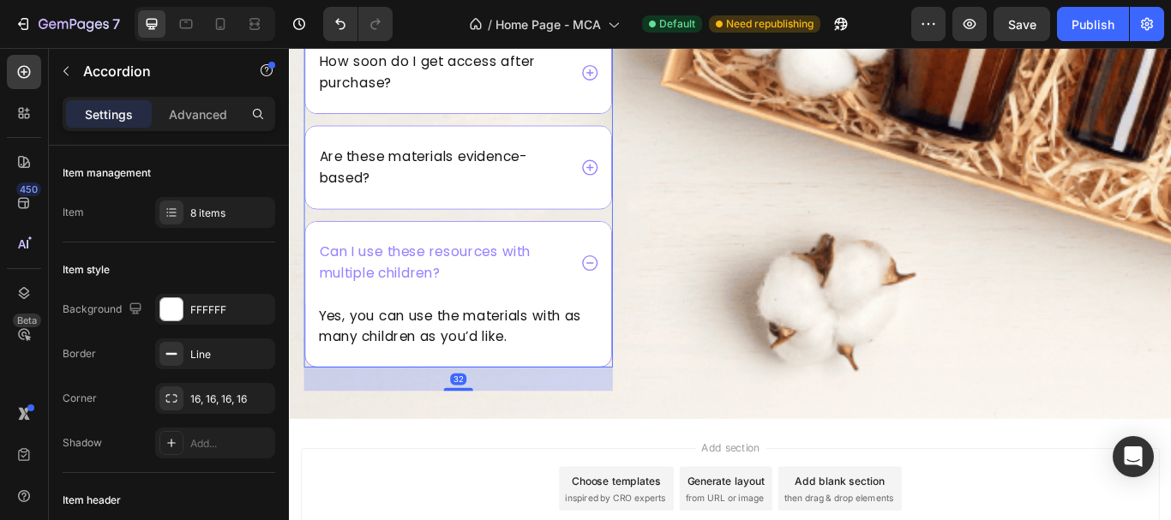
click at [628, 288] on icon at bounding box center [639, 299] width 22 height 22
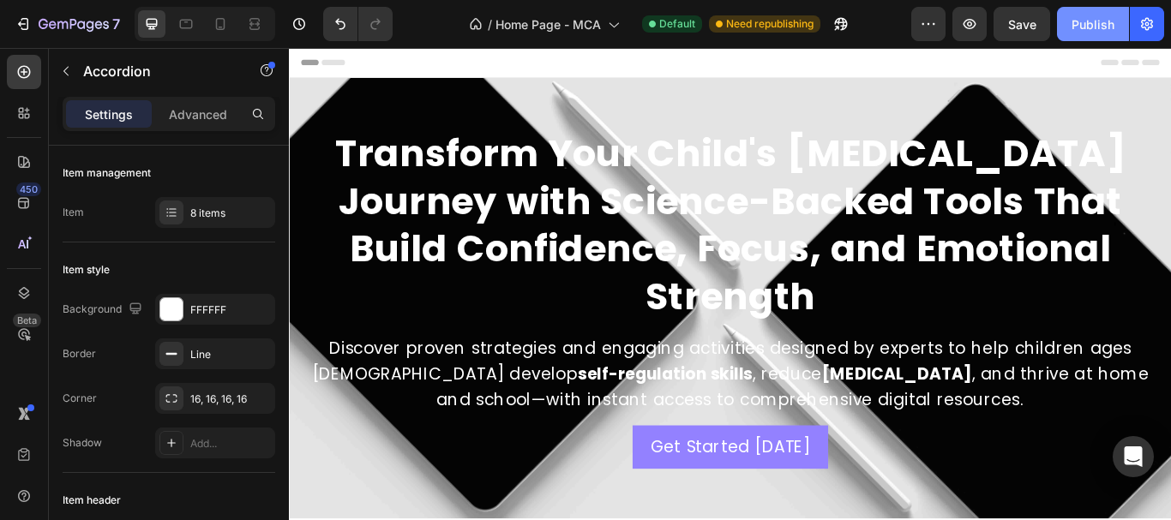
click at [1092, 30] on div "Publish" at bounding box center [1092, 24] width 43 height 18
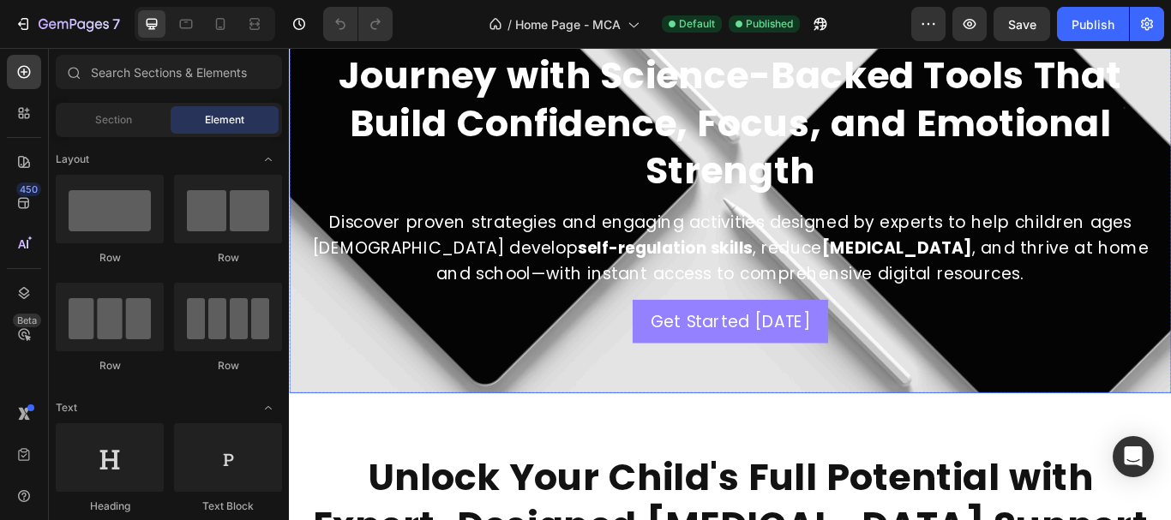
scroll to position [86, 0]
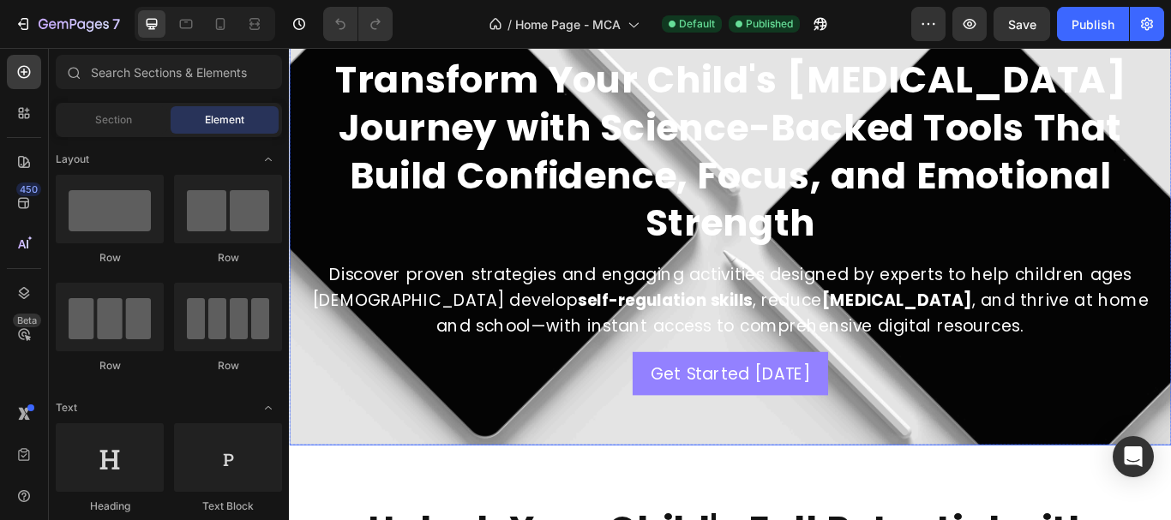
click at [520, 444] on div "Background Image" at bounding box center [803, 254] width 1029 height 514
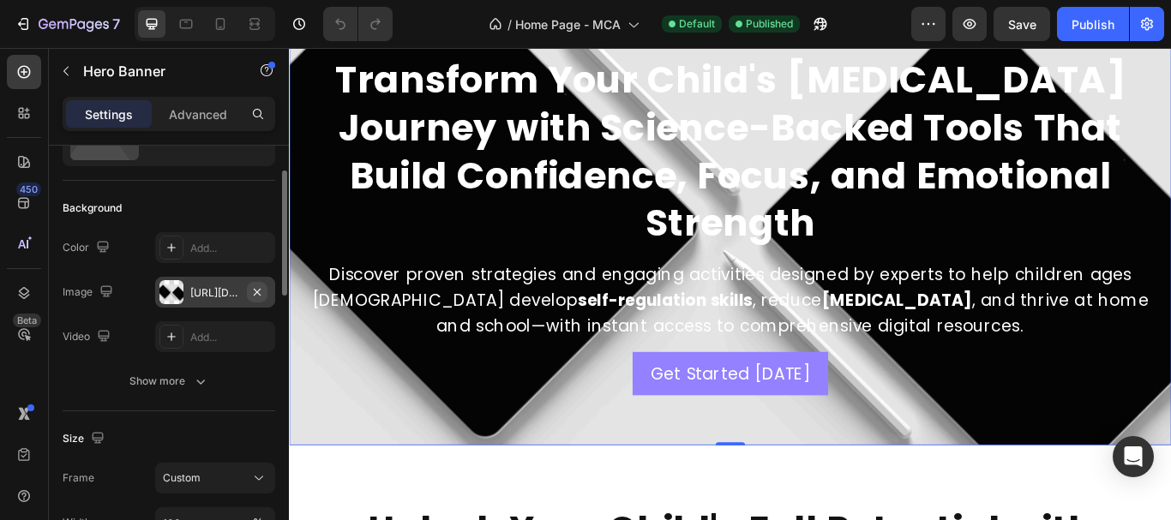
click at [251, 292] on icon "button" at bounding box center [257, 292] width 14 height 14
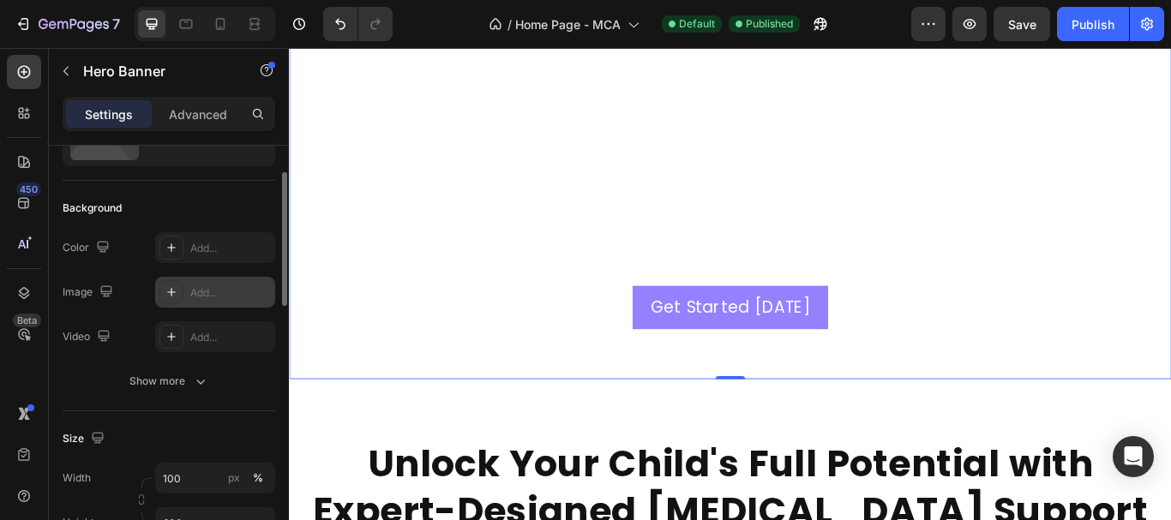
scroll to position [171, 0]
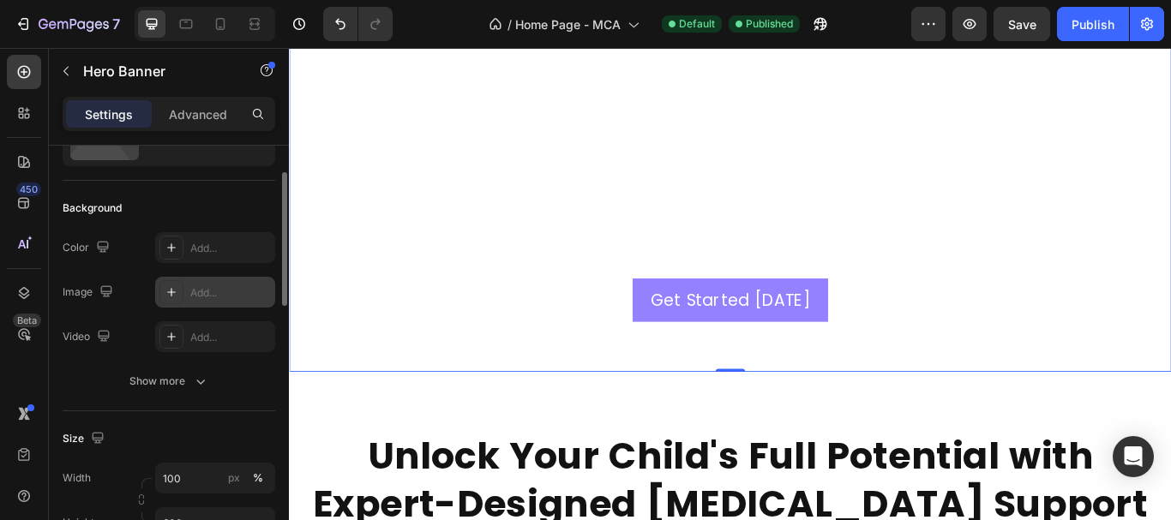
click at [207, 296] on div "Add..." at bounding box center [230, 292] width 81 height 15
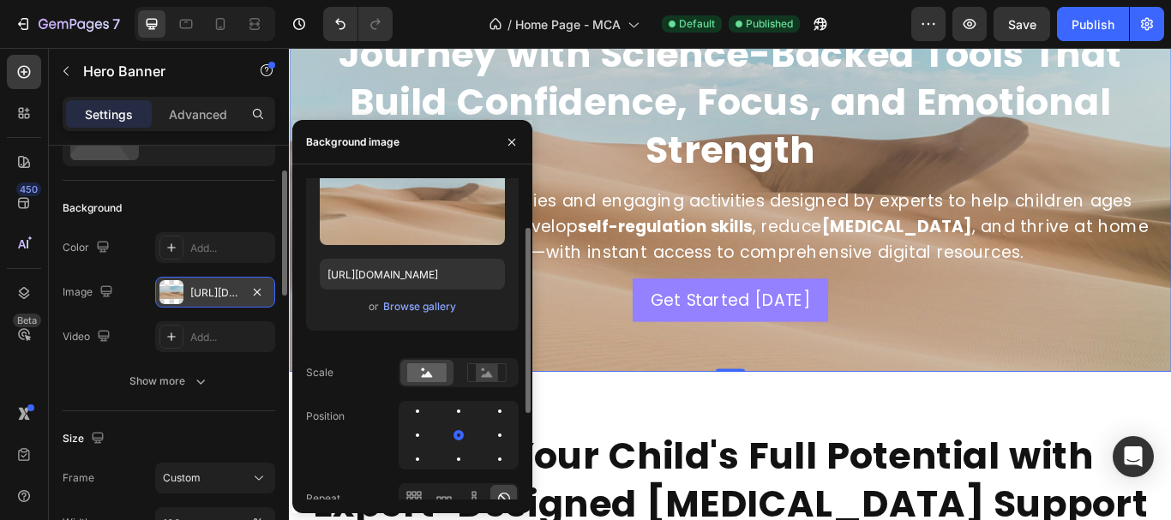
scroll to position [0, 0]
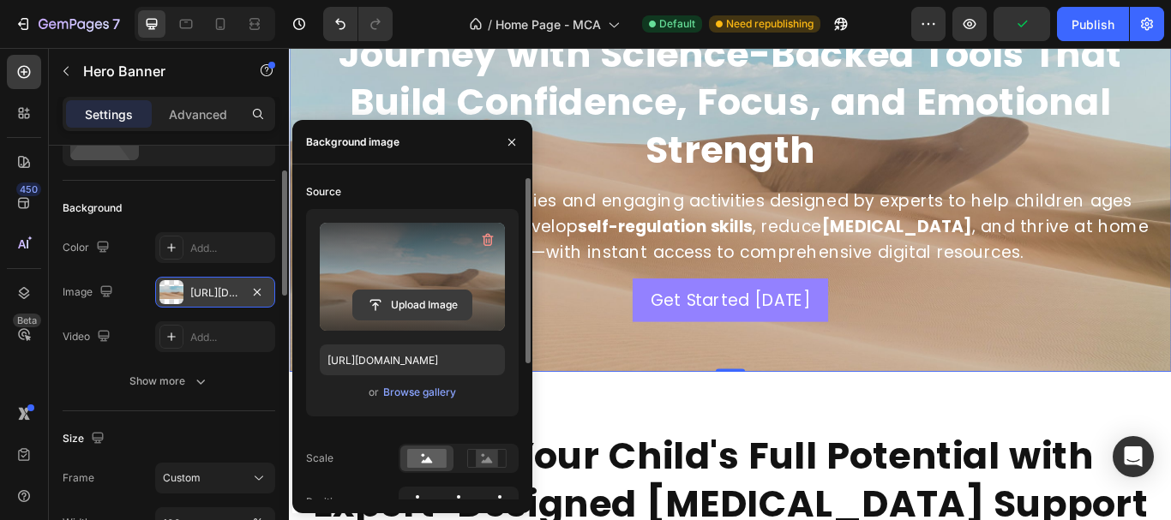
click at [421, 303] on input "file" at bounding box center [412, 305] width 118 height 29
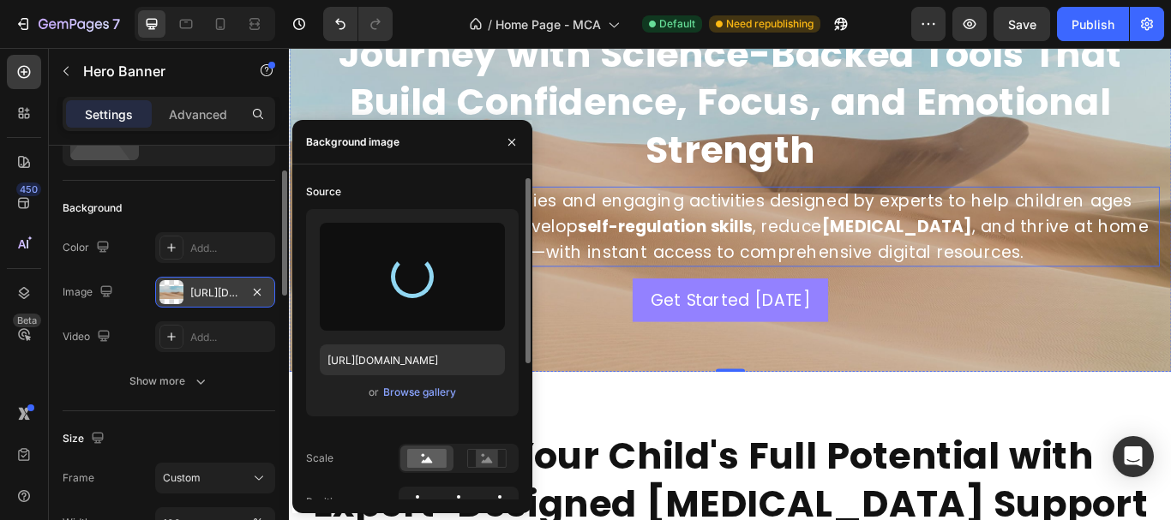
type input "https://cdn.shopify.com/s/files/1/0902/5975/1254/files/gempages_580741209572508…"
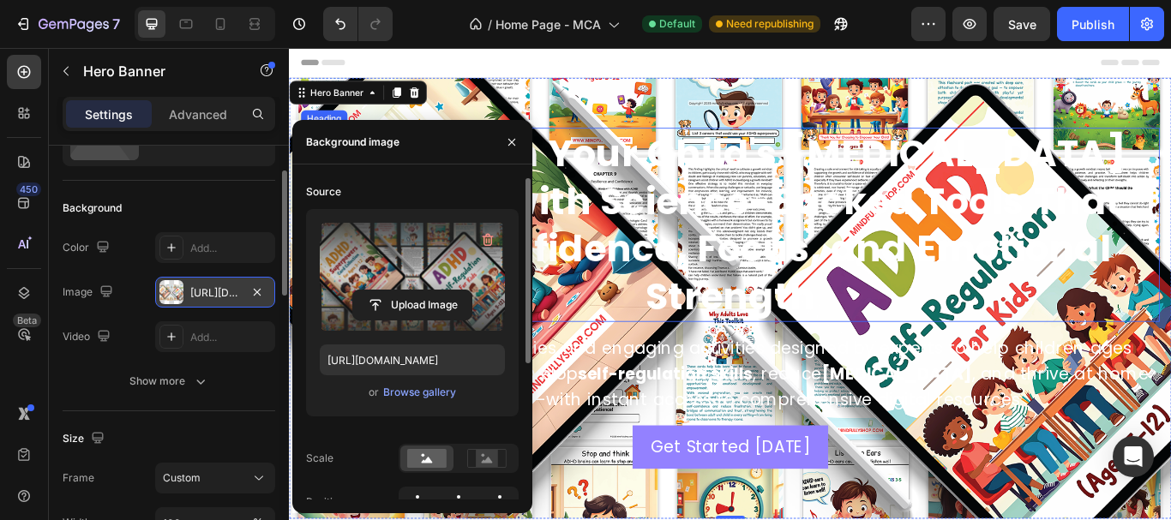
click at [897, 269] on h2 "Transform Your Child's ADHD Journey with Science-Backed Tools That Build Confid…" at bounding box center [803, 254] width 1001 height 226
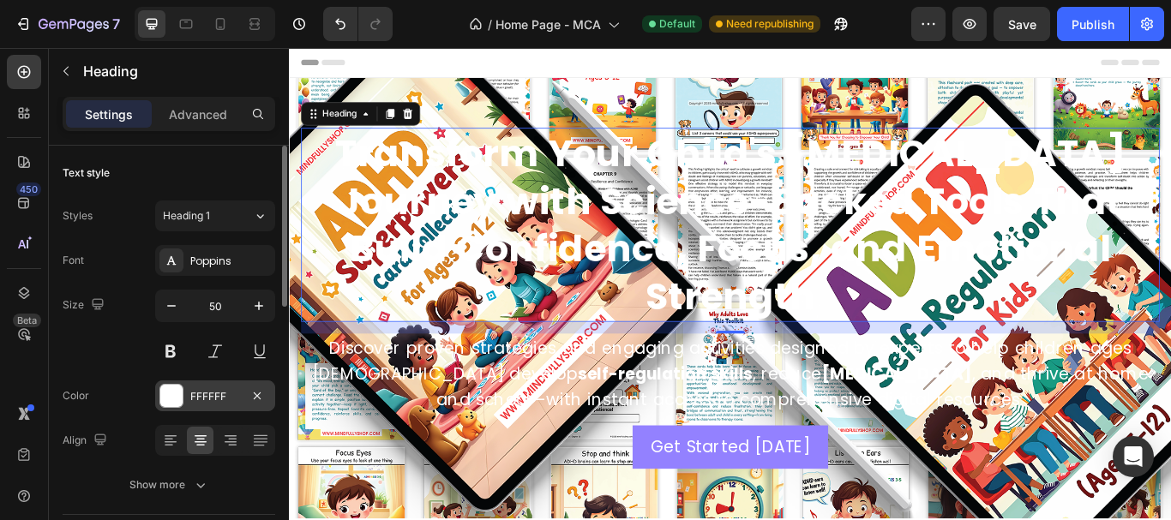
click at [195, 405] on div "FFFFFF" at bounding box center [215, 396] width 120 height 31
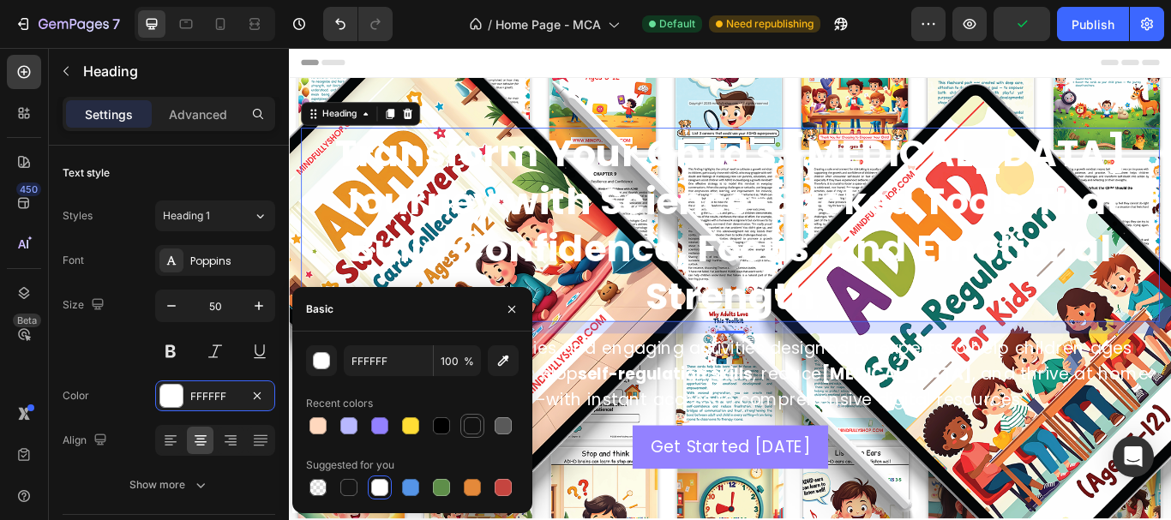
click at [465, 423] on div at bounding box center [472, 425] width 17 height 17
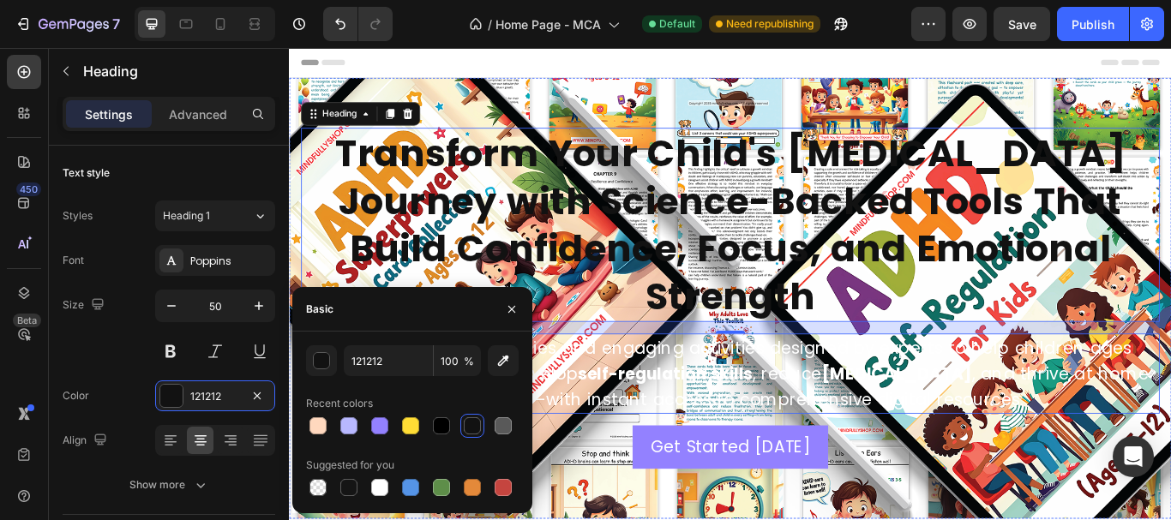
scroll to position [86, 0]
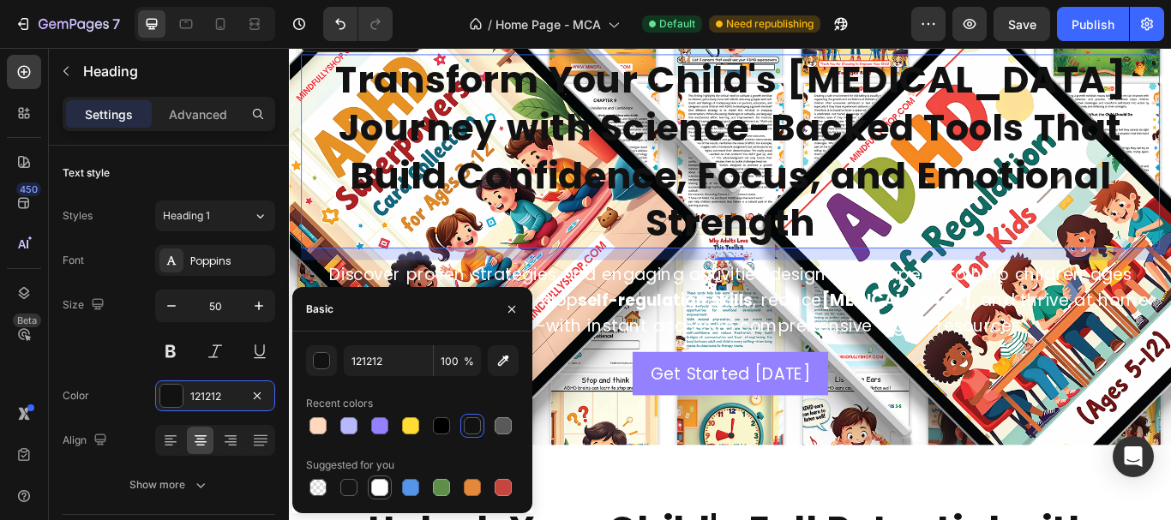
click at [384, 483] on div at bounding box center [379, 487] width 17 height 17
type input "FFFFFF"
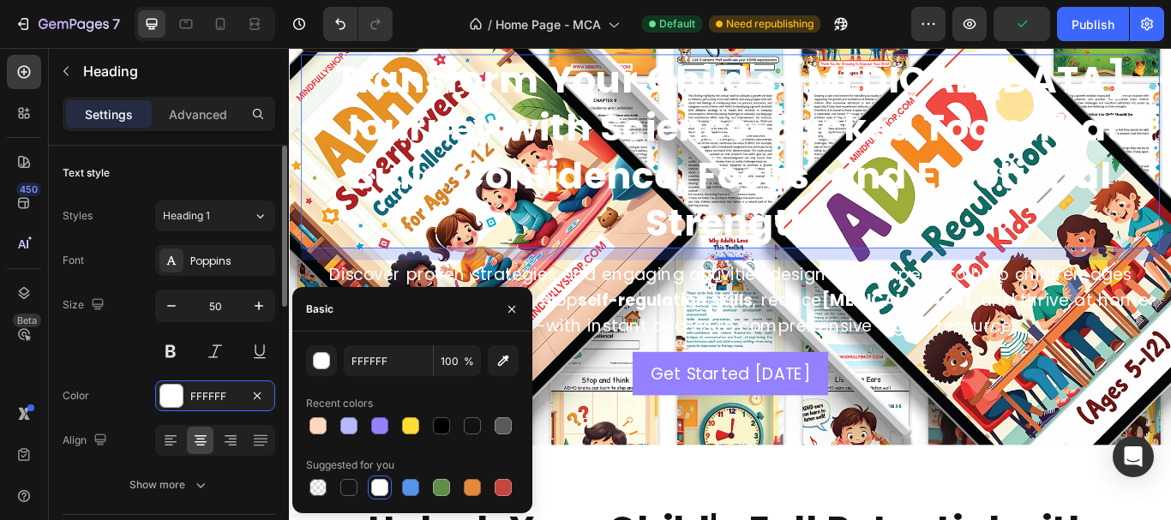
click at [127, 289] on div "Font Poppins Size 50 Color FFFFFF Align Show more" at bounding box center [169, 372] width 213 height 255
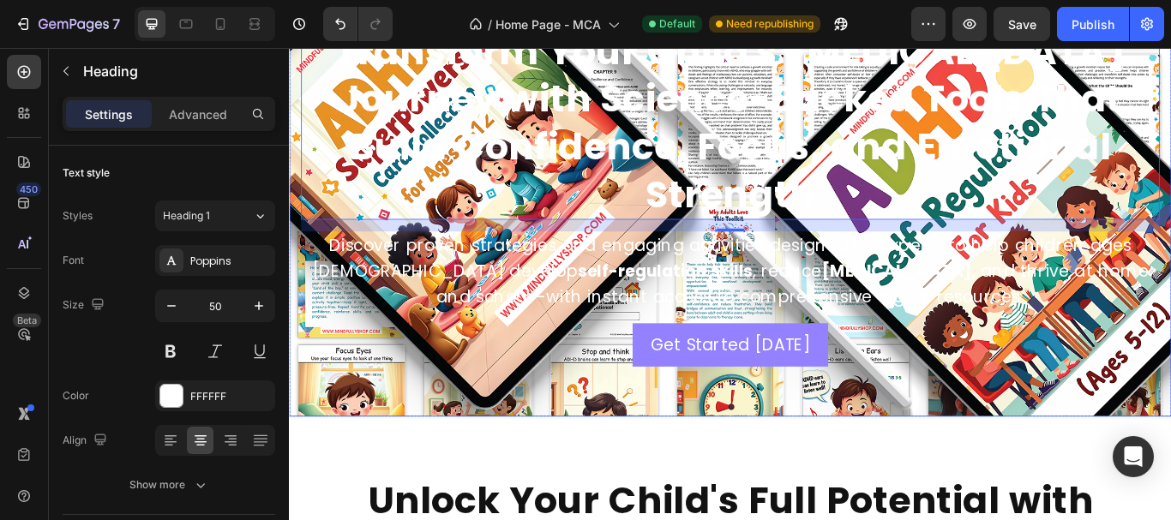
scroll to position [171, 0]
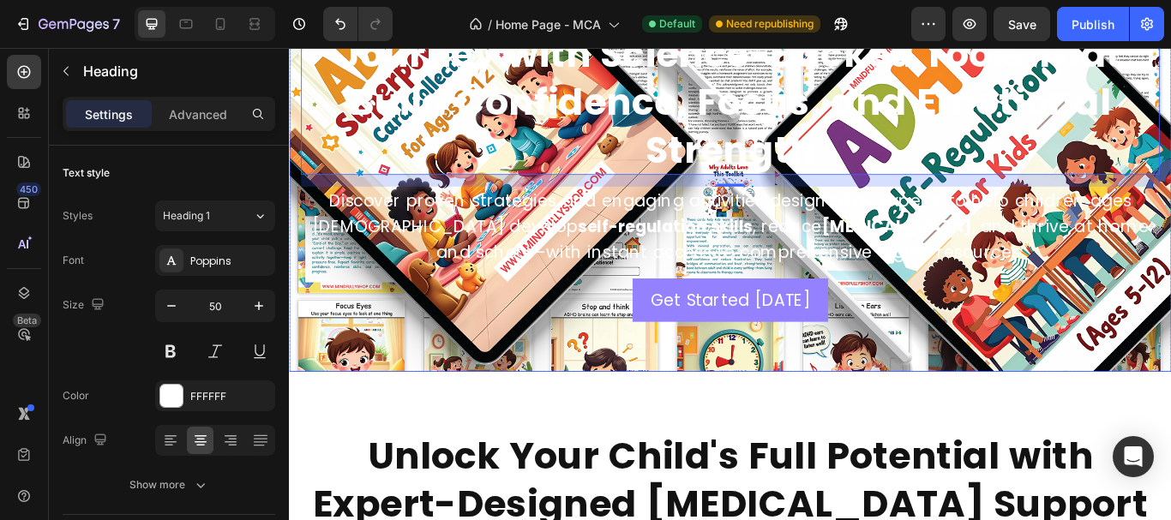
click at [699, 389] on div "Background Image" at bounding box center [803, 169] width 1029 height 514
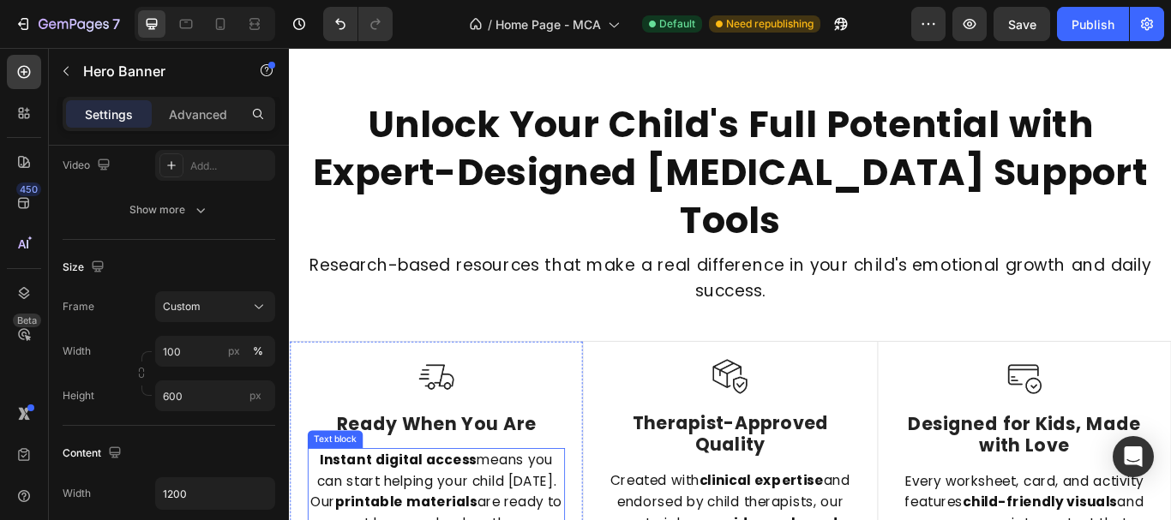
scroll to position [514, 0]
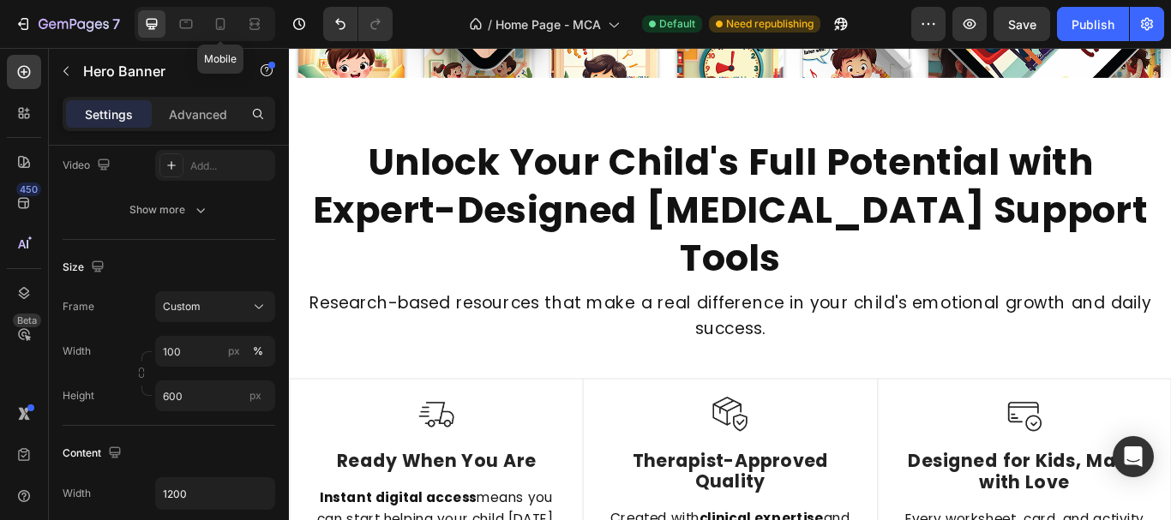
drag, startPoint x: 212, startPoint y: 25, endPoint x: 205, endPoint y: 43, distance: 19.3
click at [213, 23] on icon at bounding box center [220, 23] width 17 height 17
type input "100%"
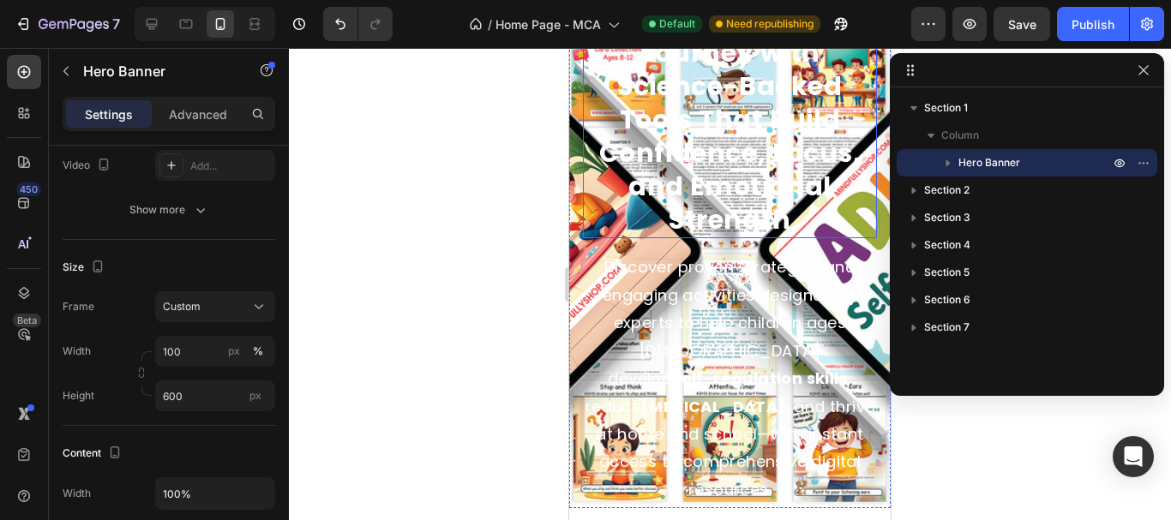
scroll to position [257, 0]
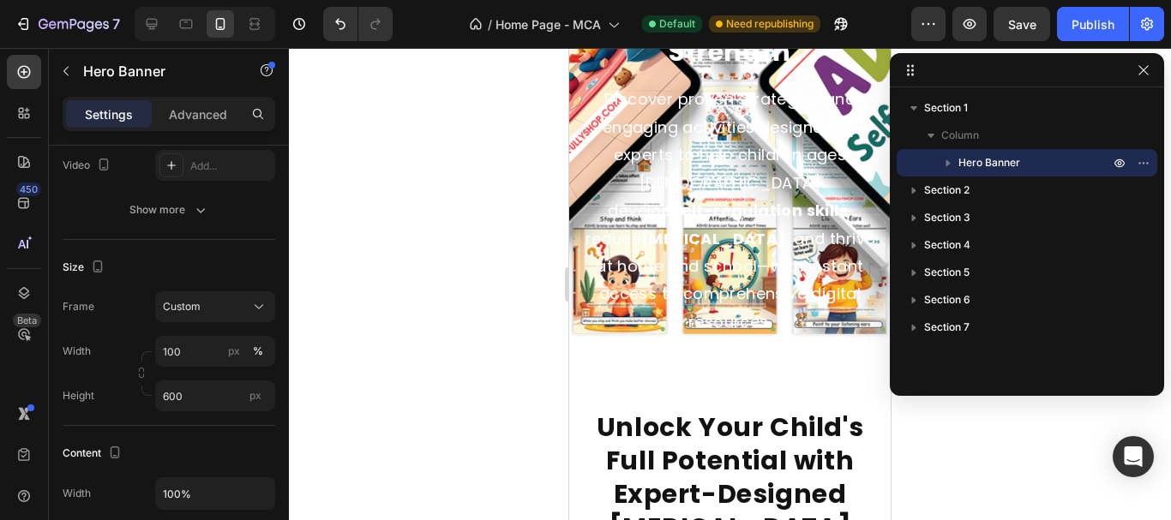
click at [577, 317] on div "Transform Your Child's ADHD Journey with Science-Backed Tools That Build Confid…" at bounding box center [729, 82] width 321 height 661
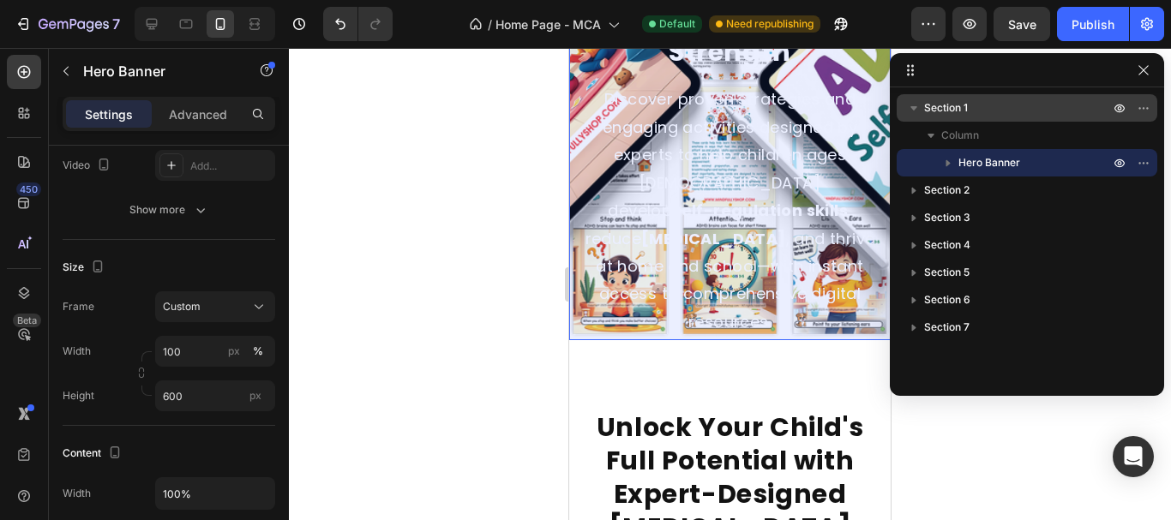
click at [963, 103] on span "Section 1" at bounding box center [946, 107] width 44 height 17
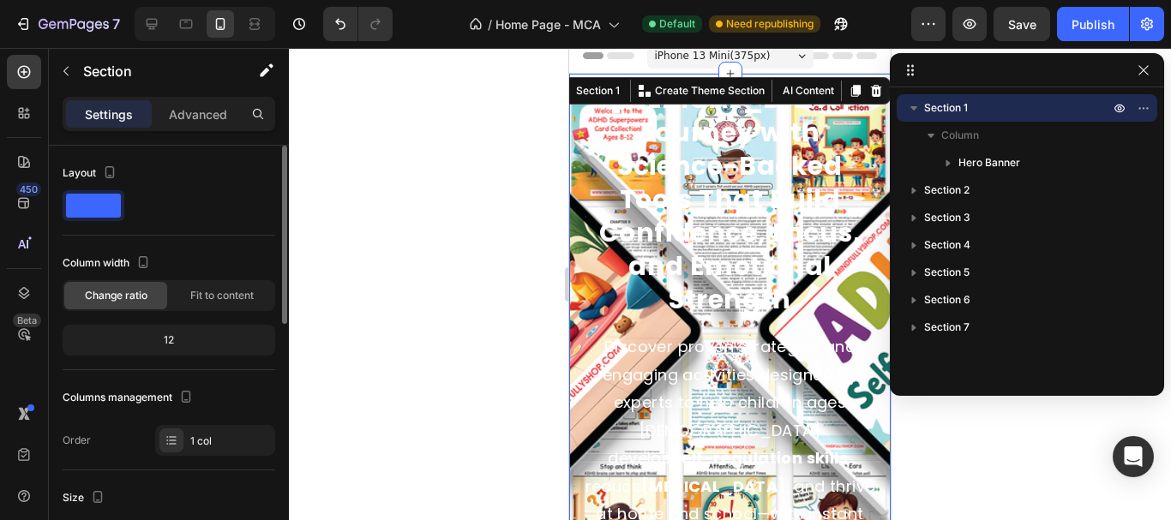
scroll to position [0, 0]
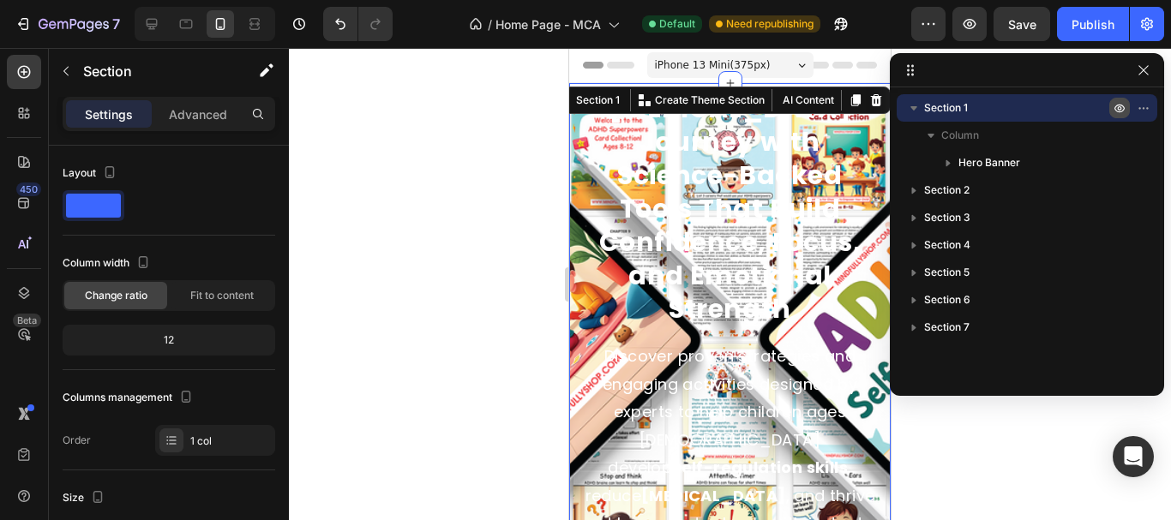
click at [1114, 108] on icon "button" at bounding box center [1120, 108] width 14 height 14
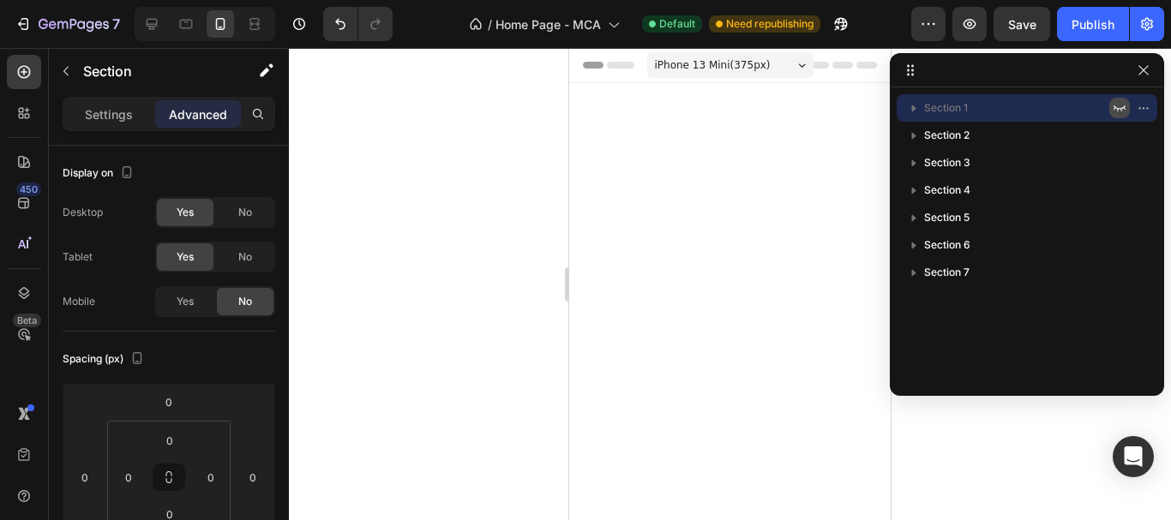
click at [1115, 109] on icon "button" at bounding box center [1120, 108] width 14 height 14
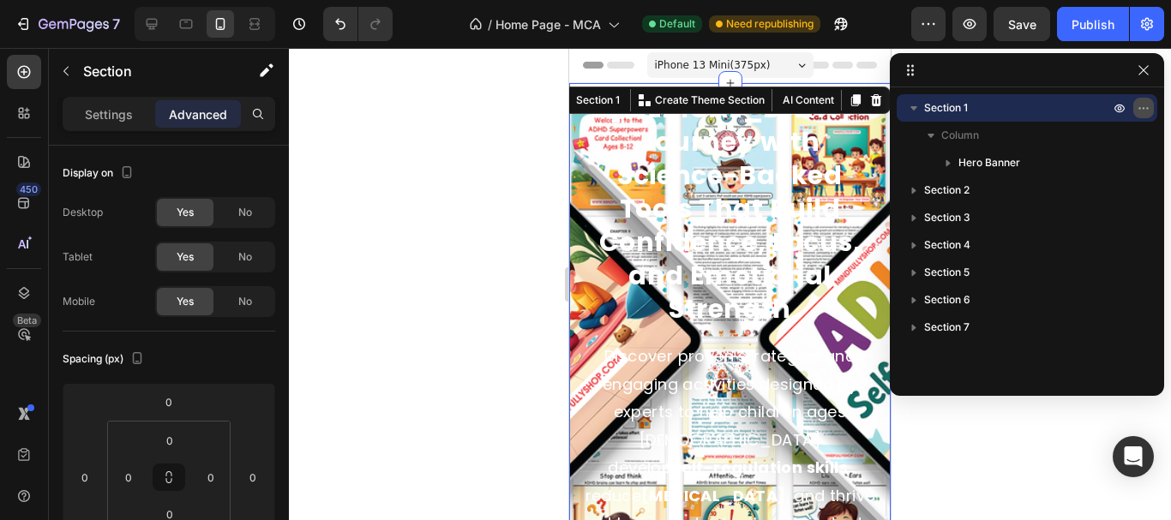
click at [1150, 109] on button "button" at bounding box center [1143, 108] width 21 height 21
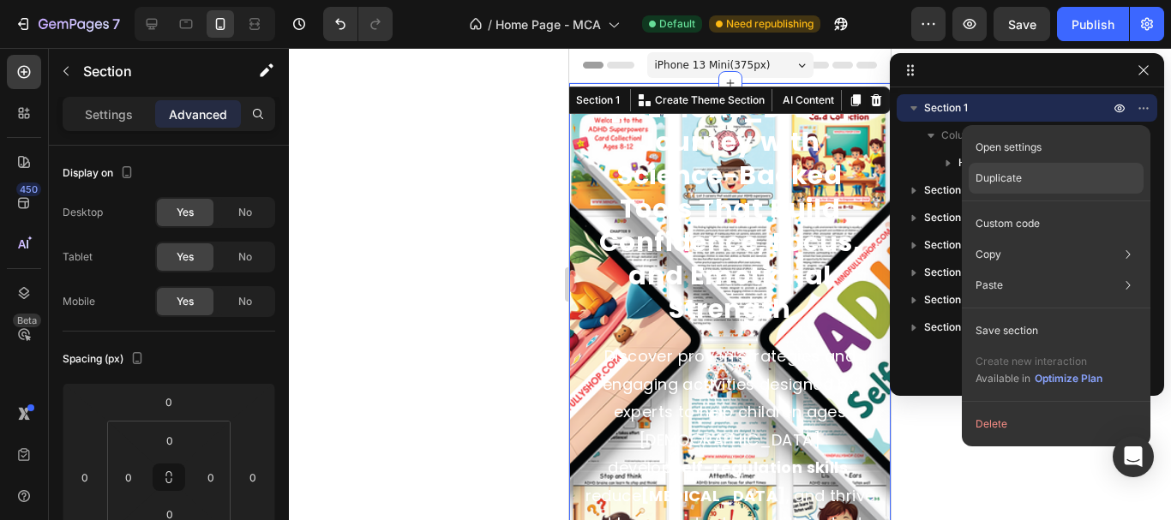
click at [1044, 208] on div "Duplicate" at bounding box center [1056, 223] width 175 height 31
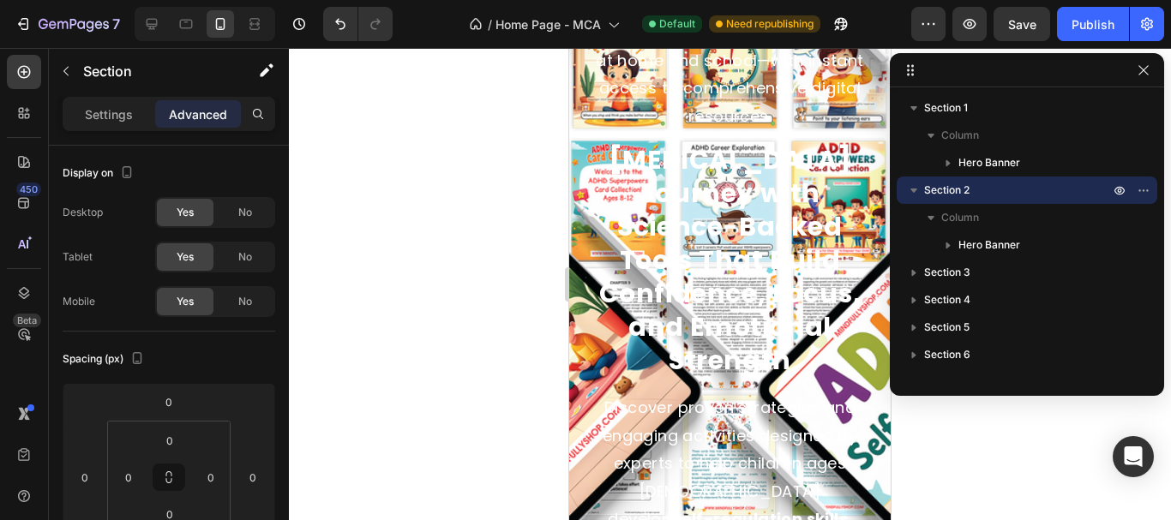
scroll to position [489, 0]
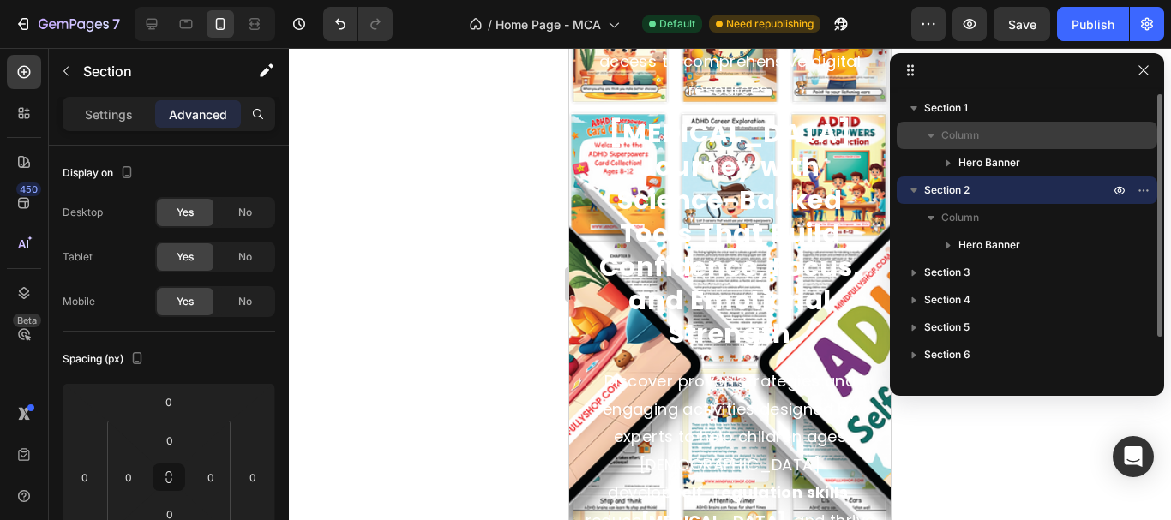
click at [1041, 126] on div "Column" at bounding box center [1026, 135] width 247 height 27
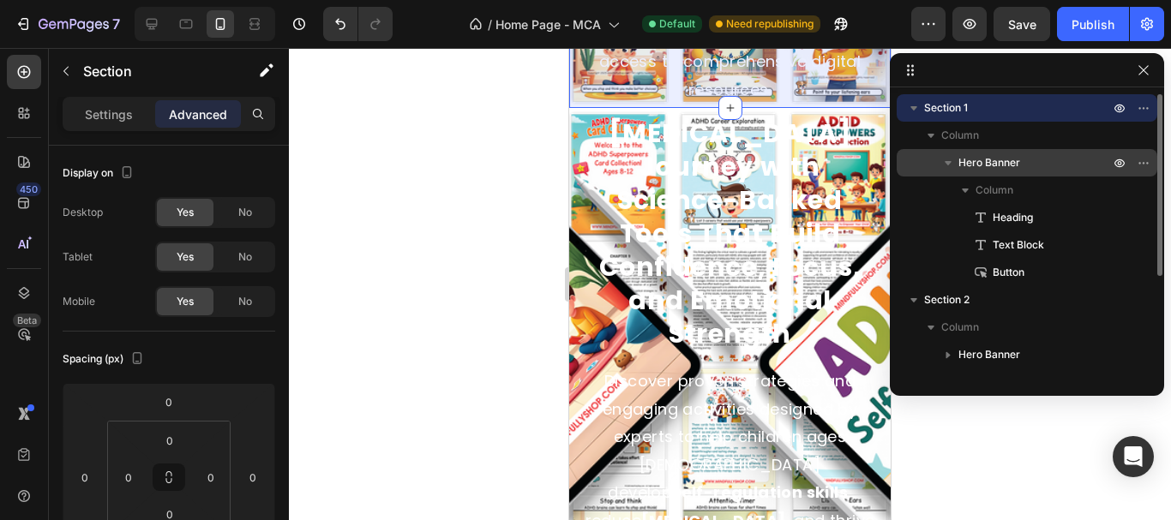
click at [979, 161] on span "Hero Banner" at bounding box center [989, 162] width 62 height 17
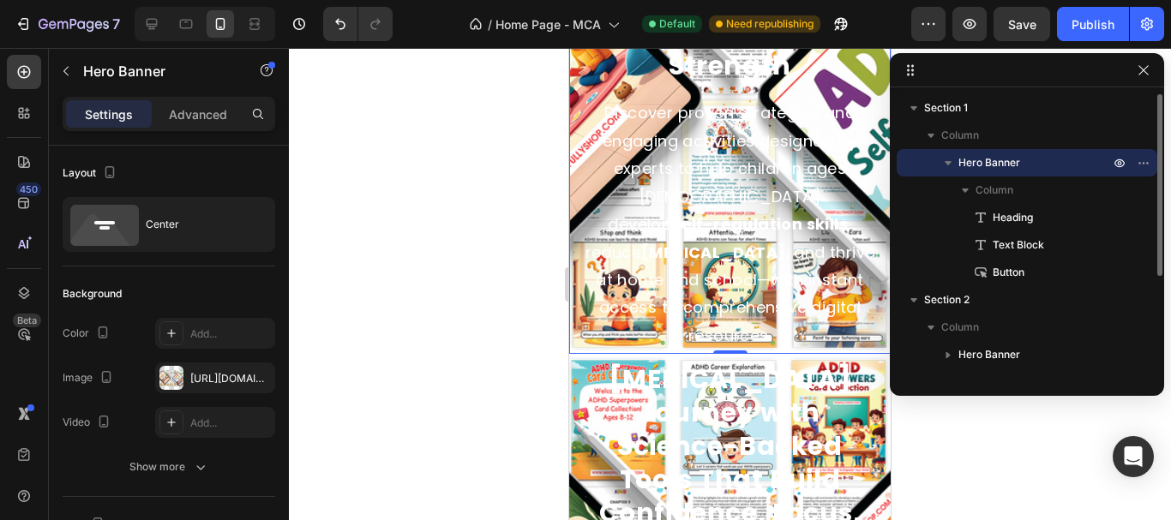
scroll to position [0, 0]
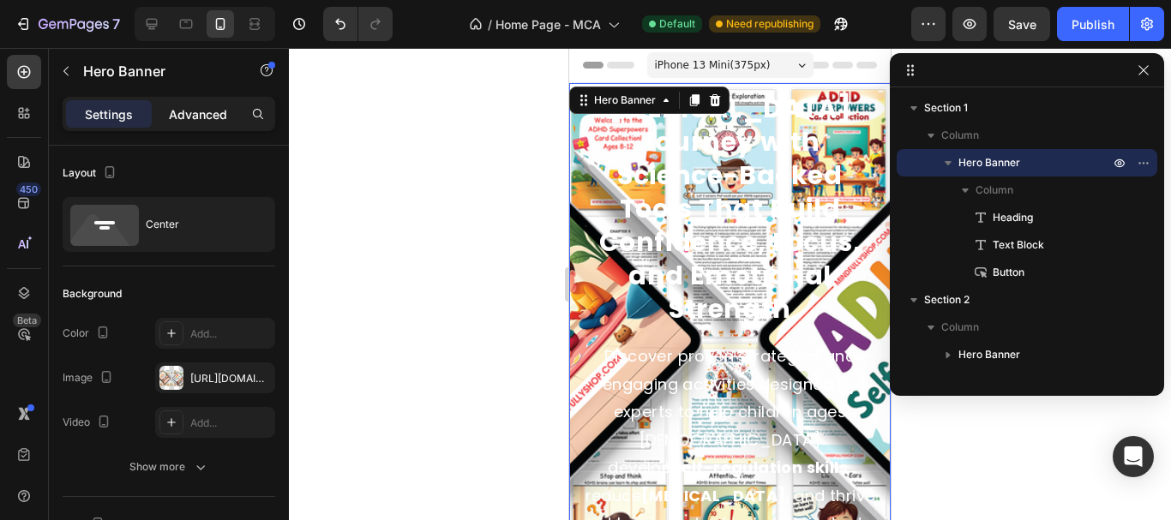
click at [210, 112] on p "Advanced" at bounding box center [198, 114] width 58 height 18
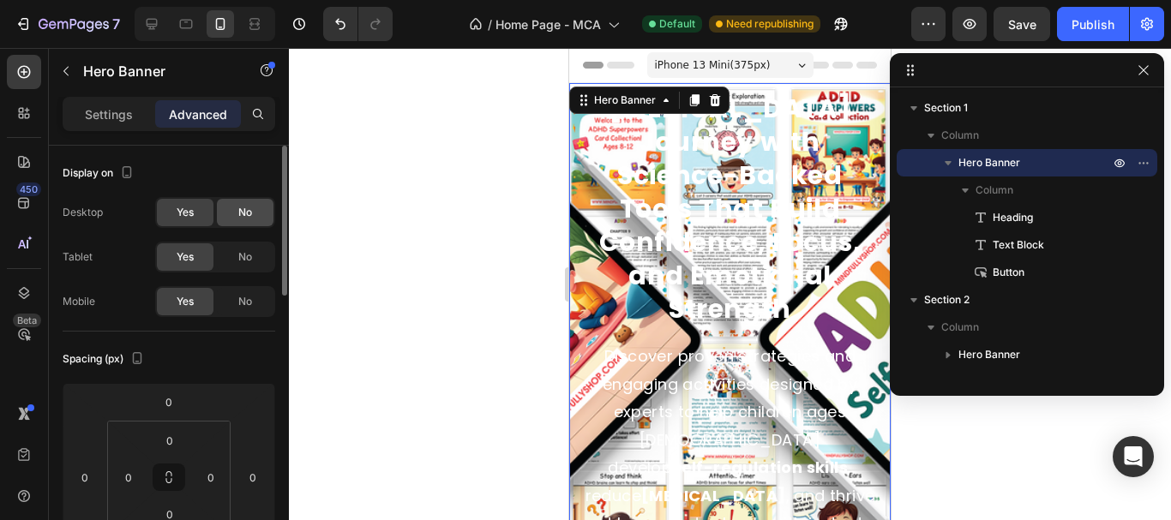
click at [245, 208] on span "No" at bounding box center [245, 212] width 14 height 15
click at [247, 257] on span "No" at bounding box center [245, 256] width 14 height 15
click at [192, 207] on span "Yes" at bounding box center [185, 212] width 17 height 15
click at [191, 263] on span "Yes" at bounding box center [185, 256] width 17 height 15
click at [250, 291] on div "No" at bounding box center [245, 301] width 57 height 27
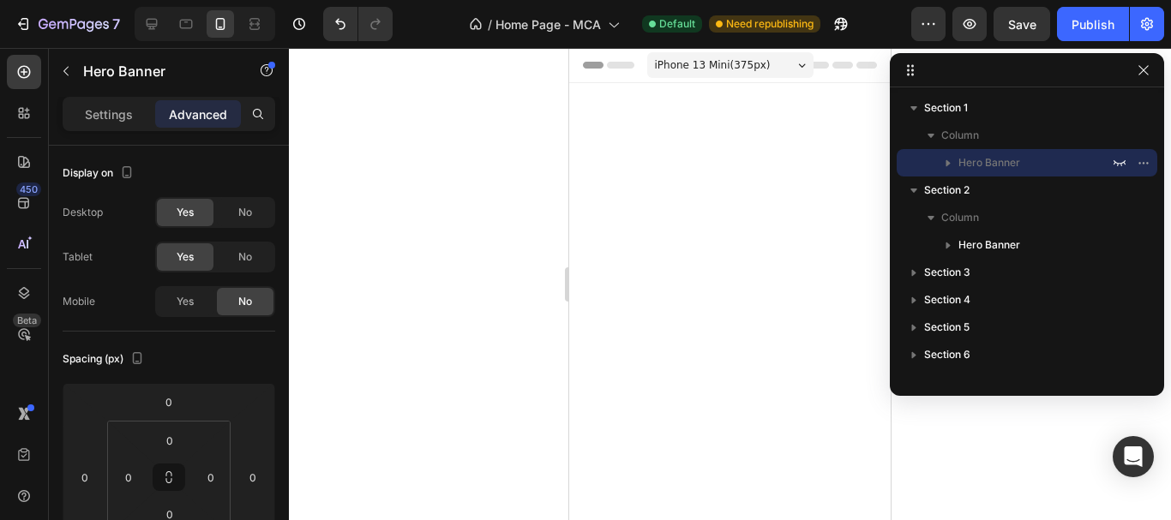
click at [489, 289] on div at bounding box center [730, 284] width 882 height 472
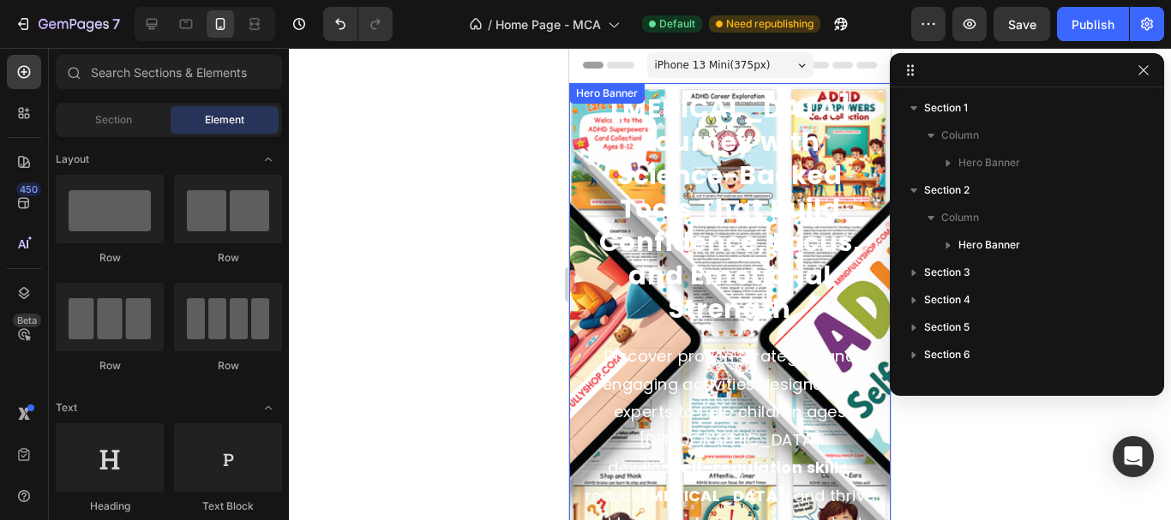
click at [875, 91] on div "Transform Your Child's ADHD Journey with Science-Backed Tools That Build Confid…" at bounding box center [729, 339] width 321 height 661
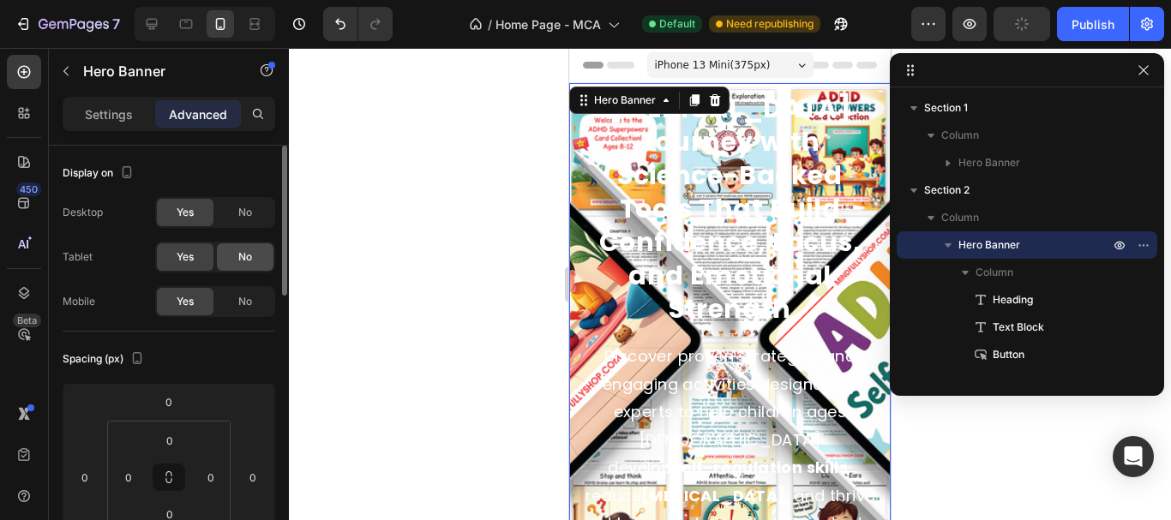
click at [255, 214] on div "No" at bounding box center [245, 212] width 57 height 27
click at [243, 253] on span "No" at bounding box center [245, 256] width 14 height 15
click at [577, 450] on div "Transform Your Child's ADHD Journey with Science-Backed Tools That Build Confid…" at bounding box center [729, 339] width 321 height 661
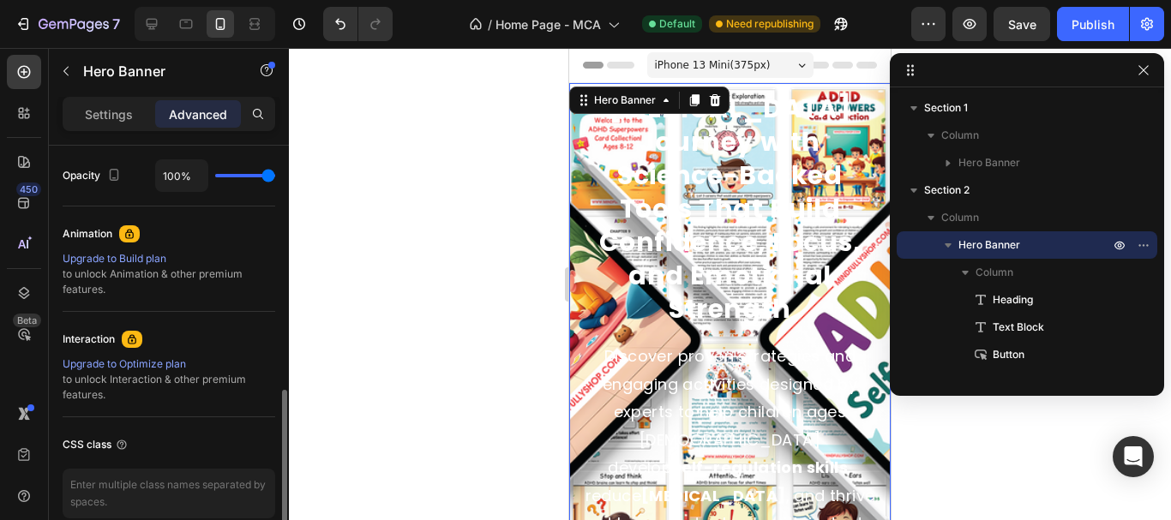
scroll to position [343, 0]
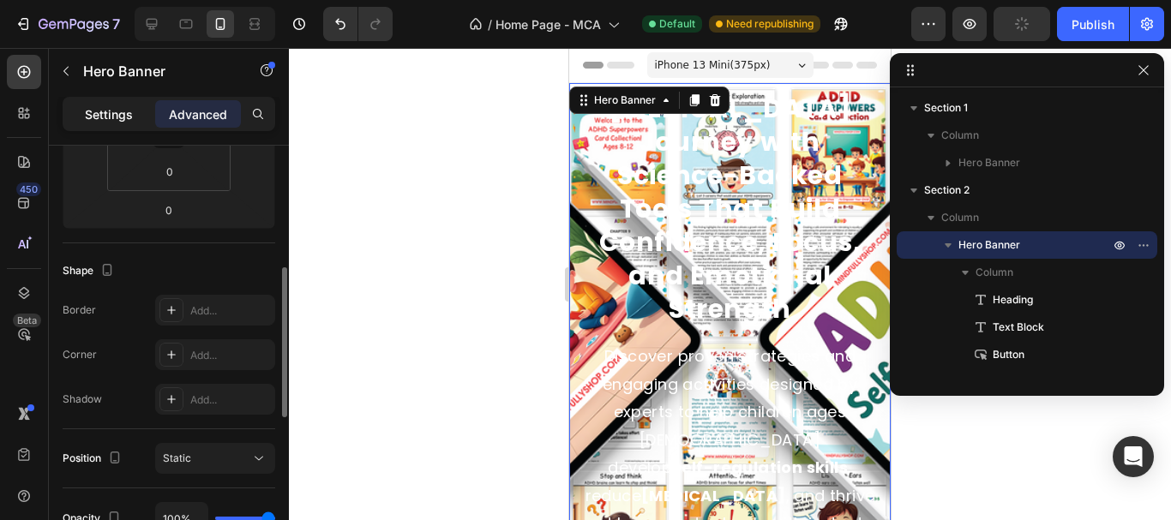
click at [111, 115] on p "Settings" at bounding box center [109, 114] width 48 height 18
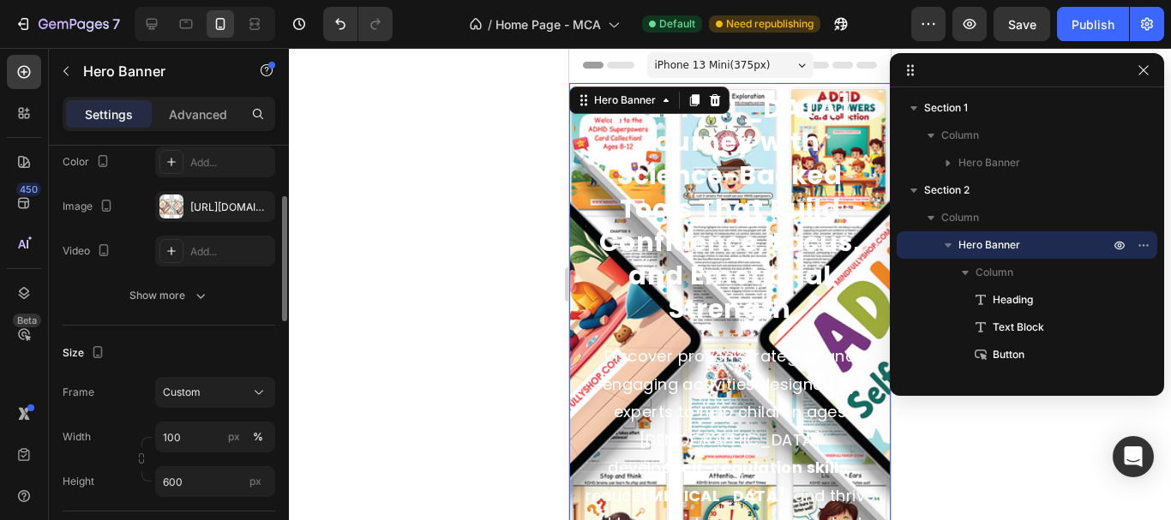
scroll to position [0, 0]
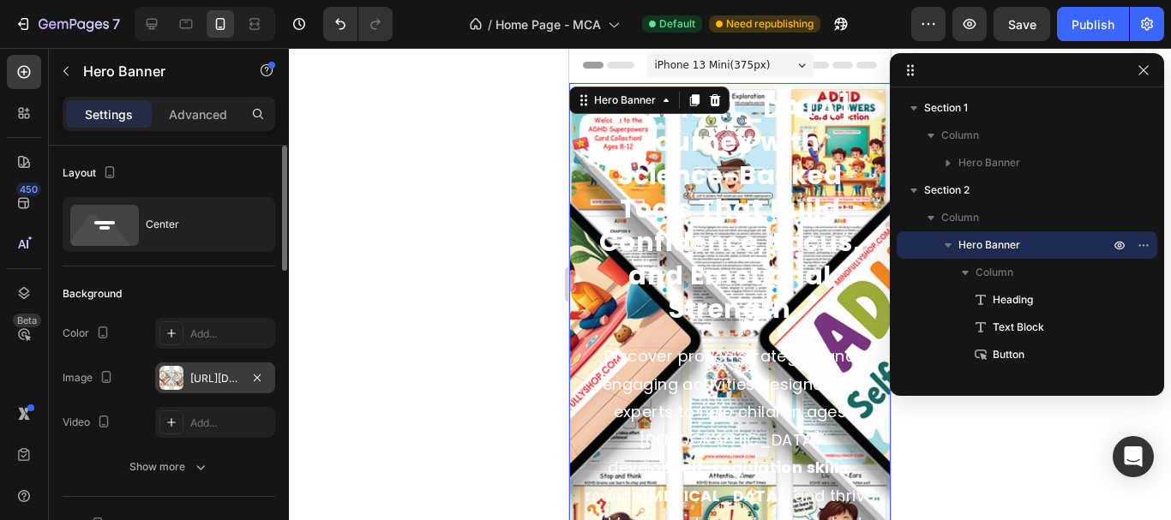
click at [229, 382] on div "https://cdn.shopify.com/s/files/1/0902/5975/1254/files/gempages_580741209572508…" at bounding box center [215, 378] width 50 height 15
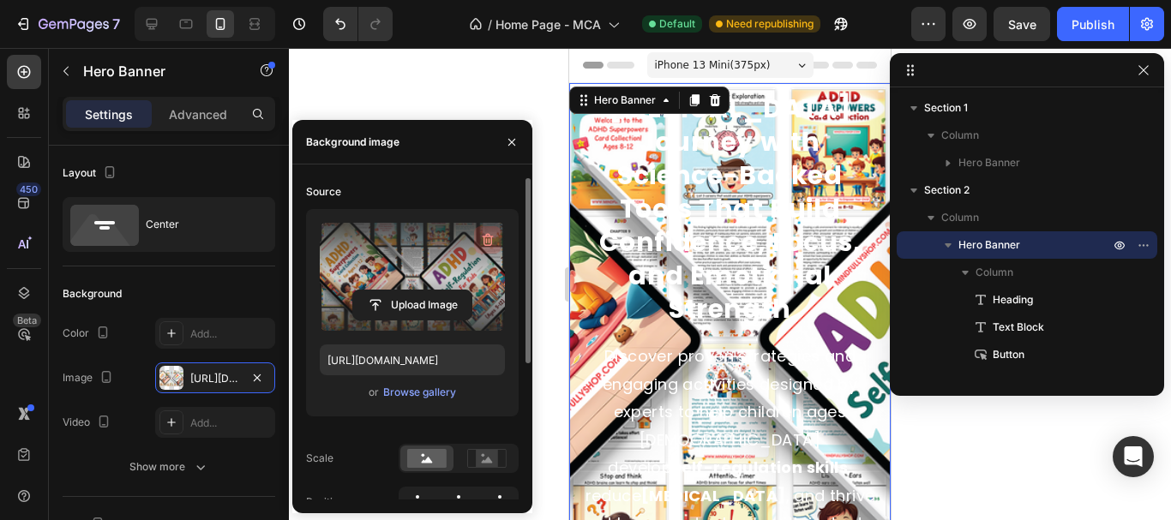
click at [486, 233] on icon "button" at bounding box center [487, 239] width 17 height 17
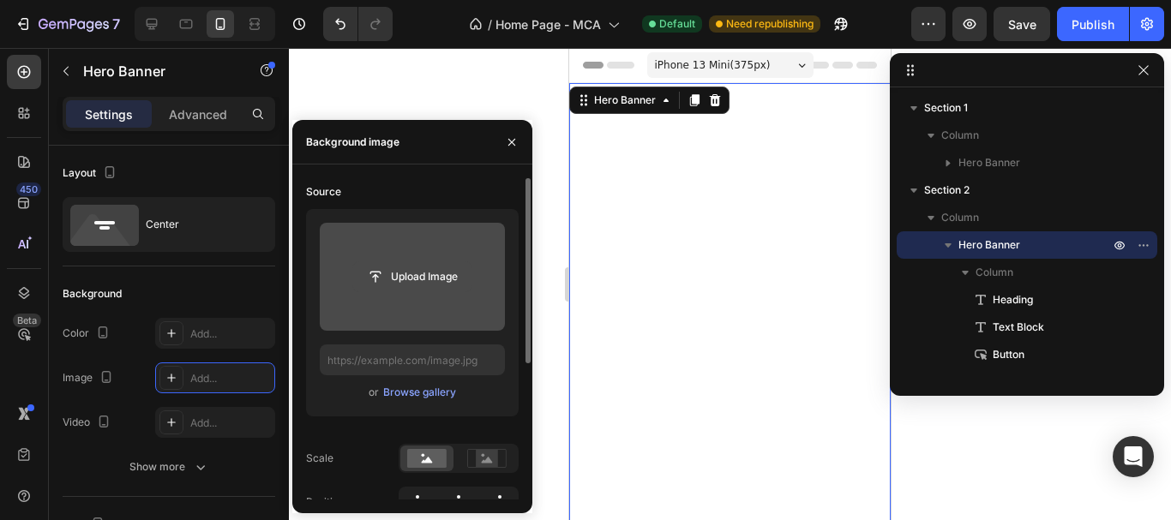
click at [408, 288] on input "file" at bounding box center [412, 276] width 118 height 29
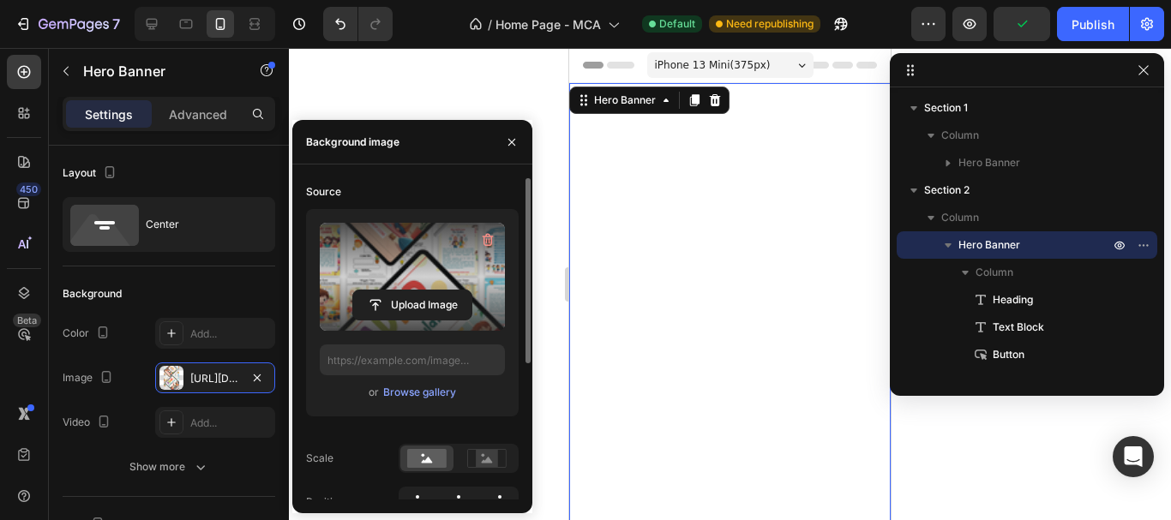
type input "https://cdn.shopify.com/s/files/1/0902/5975/1254/files/gempages_580741209572508…"
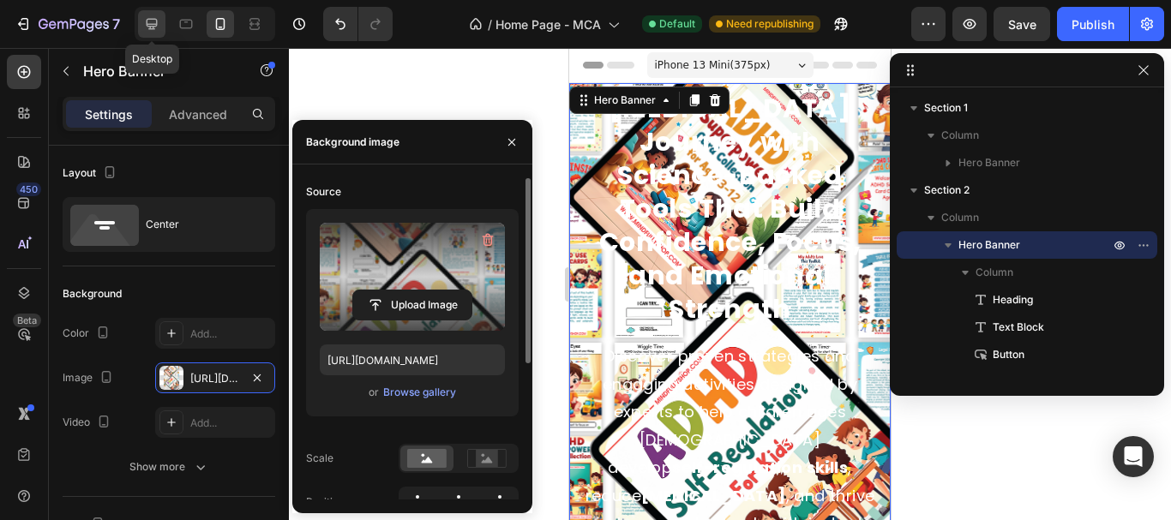
click at [147, 27] on icon at bounding box center [151, 23] width 17 height 17
type input "1200"
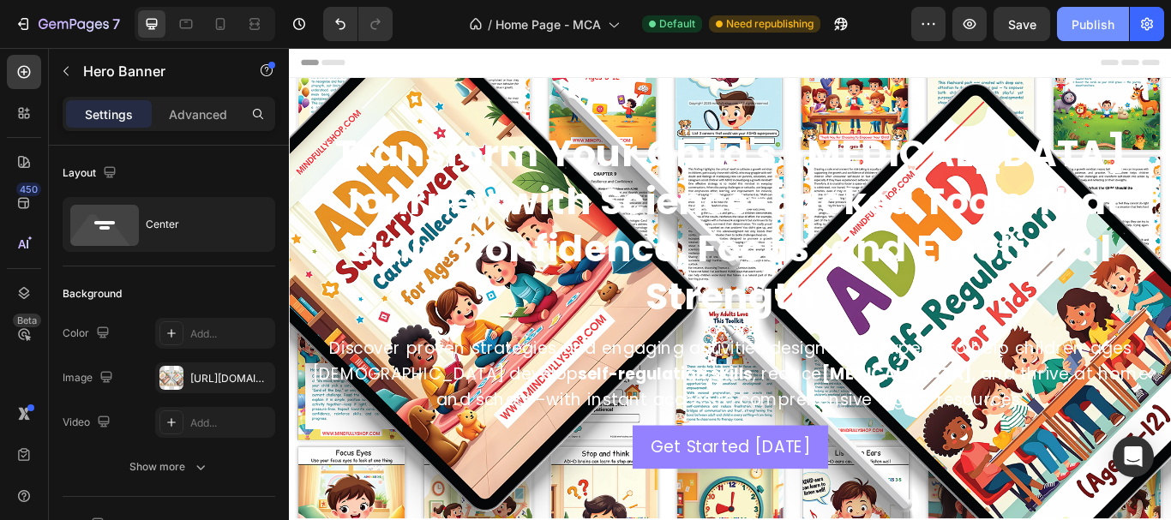
click at [1082, 26] on div "Publish" at bounding box center [1092, 24] width 43 height 18
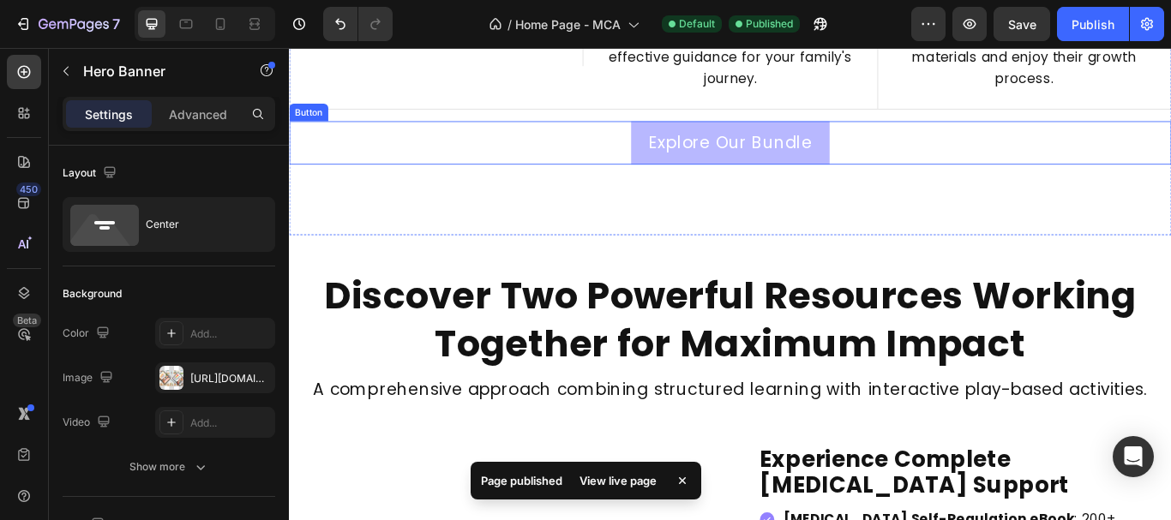
scroll to position [1457, 0]
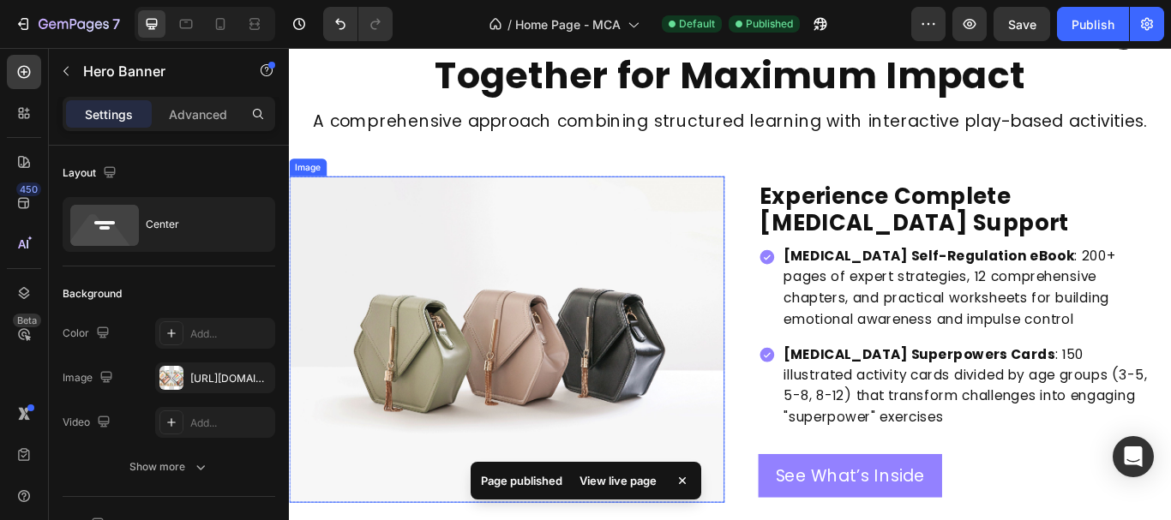
click at [416, 361] on img at bounding box center [542, 388] width 507 height 381
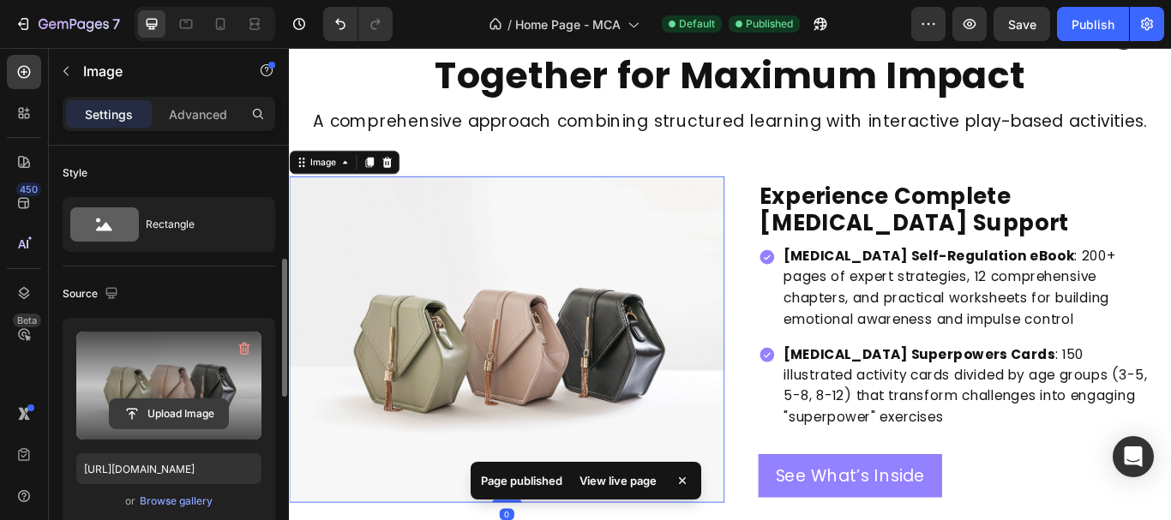
scroll to position [86, 0]
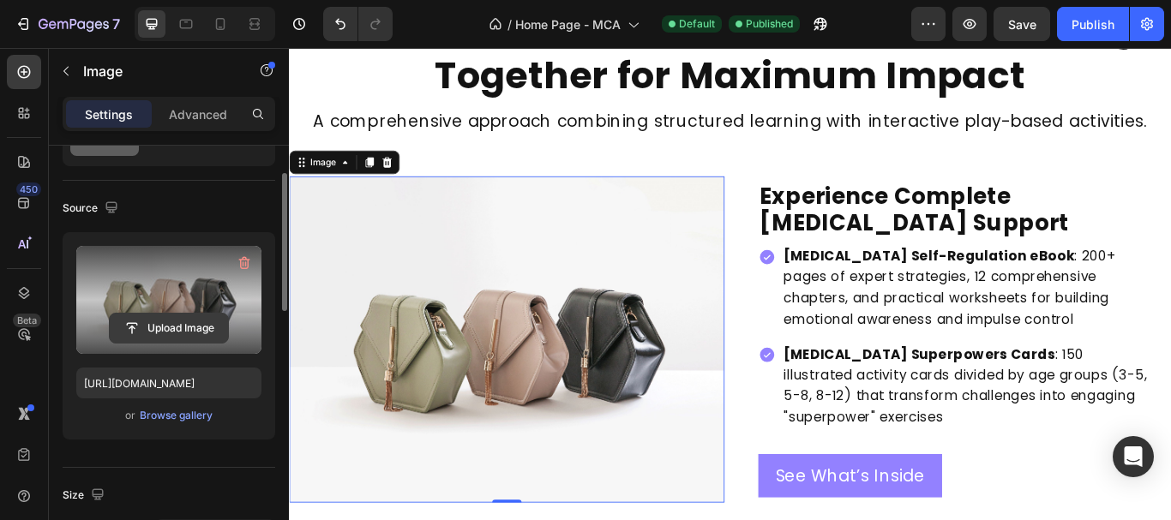
click at [200, 314] on input "file" at bounding box center [169, 328] width 118 height 29
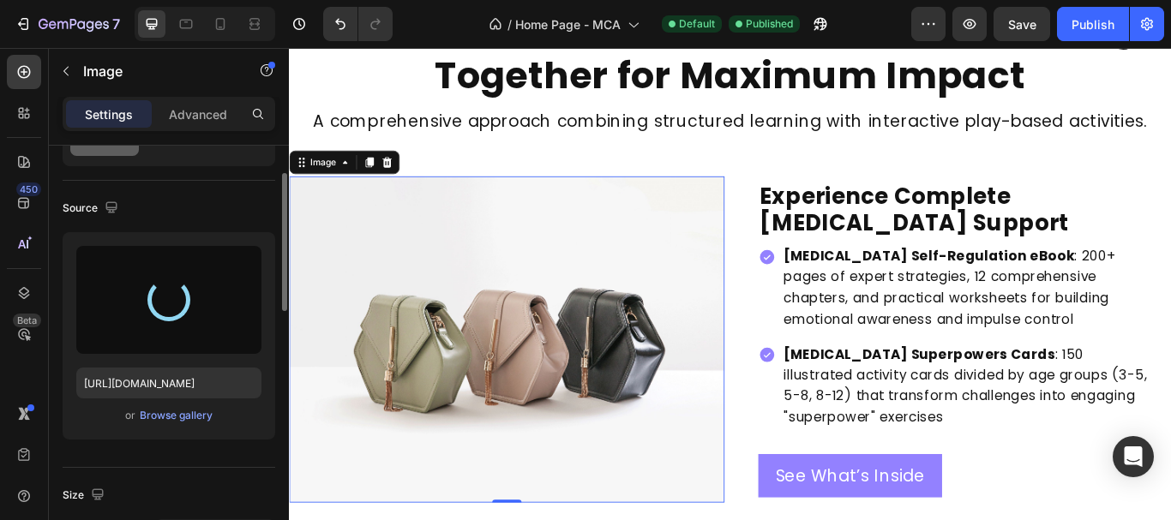
type input "https://cdn.shopify.com/s/files/1/0902/5975/1254/files/gempages_580741209572508…"
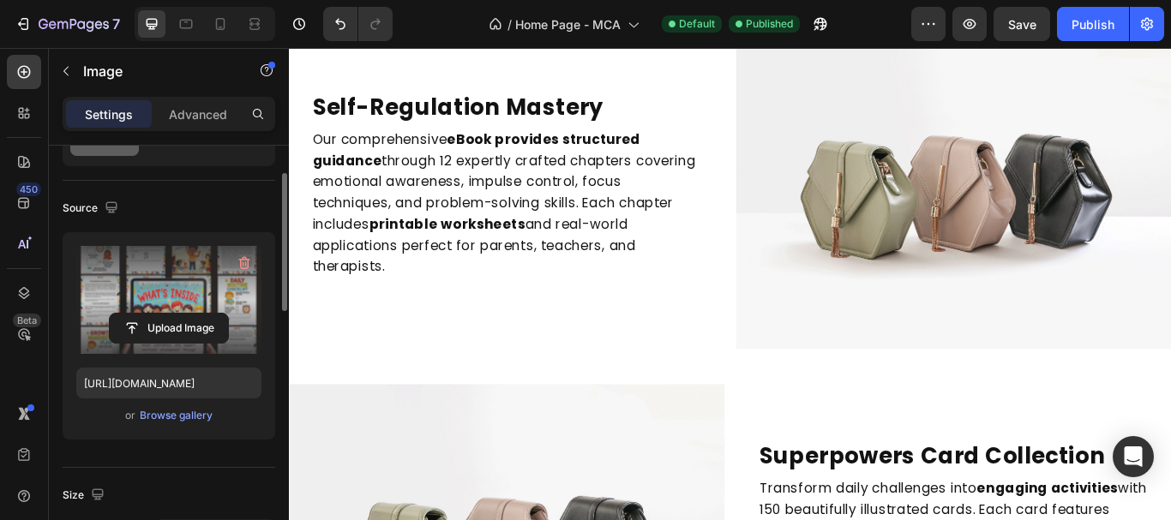
scroll to position [2400, 0]
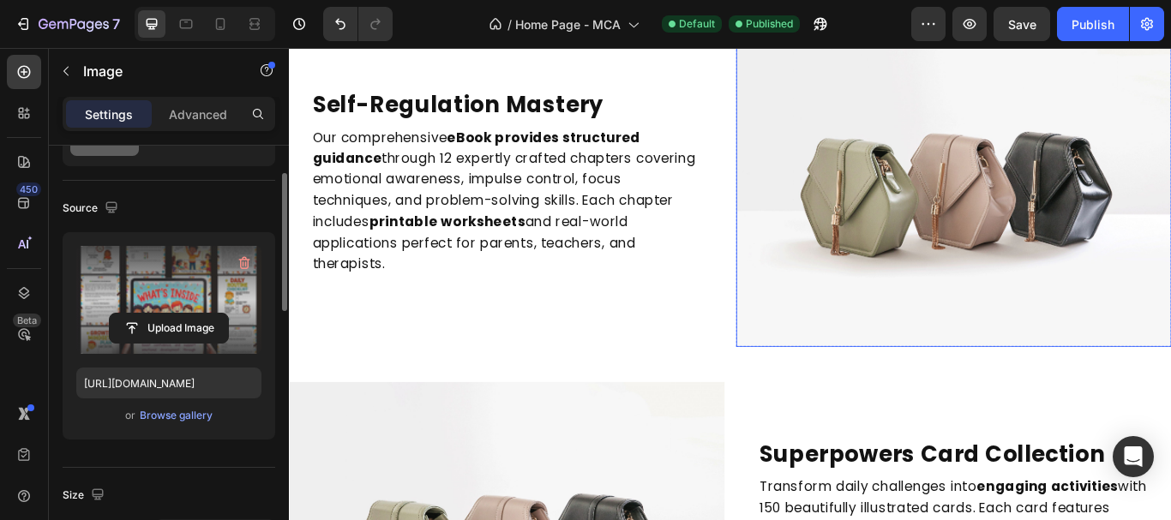
click at [1027, 245] on img at bounding box center [1063, 205] width 507 height 381
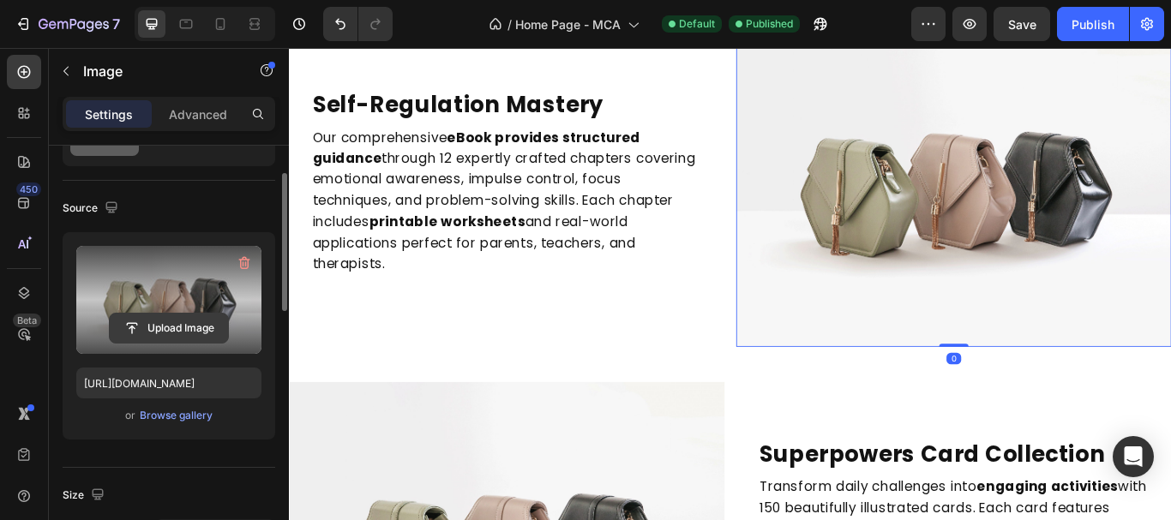
click at [161, 326] on input "file" at bounding box center [169, 328] width 118 height 29
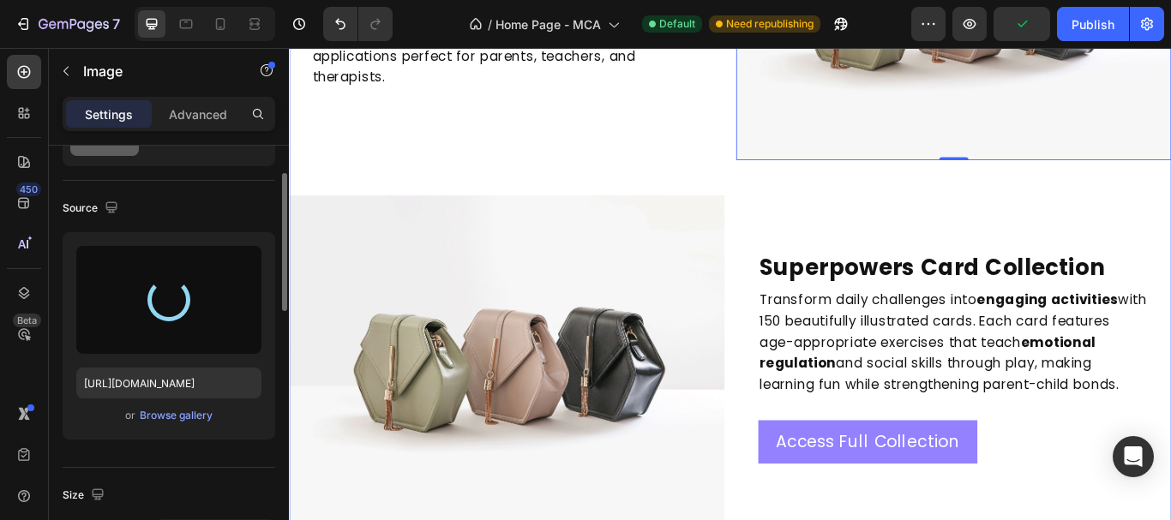
scroll to position [2486, 0]
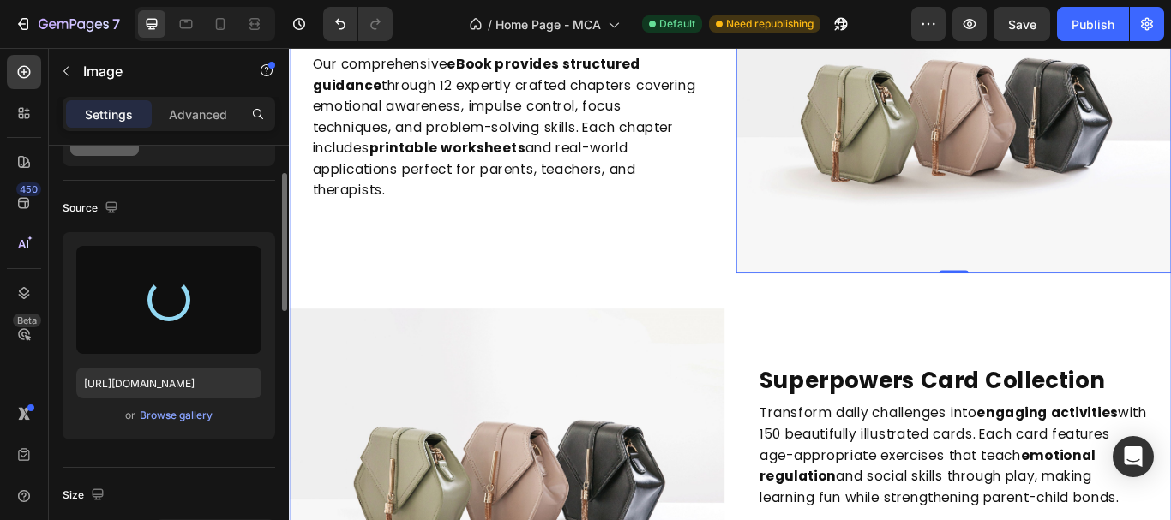
type input "https://cdn.shopify.com/s/files/1/0902/5975/1254/files/gempages_580741209572508…"
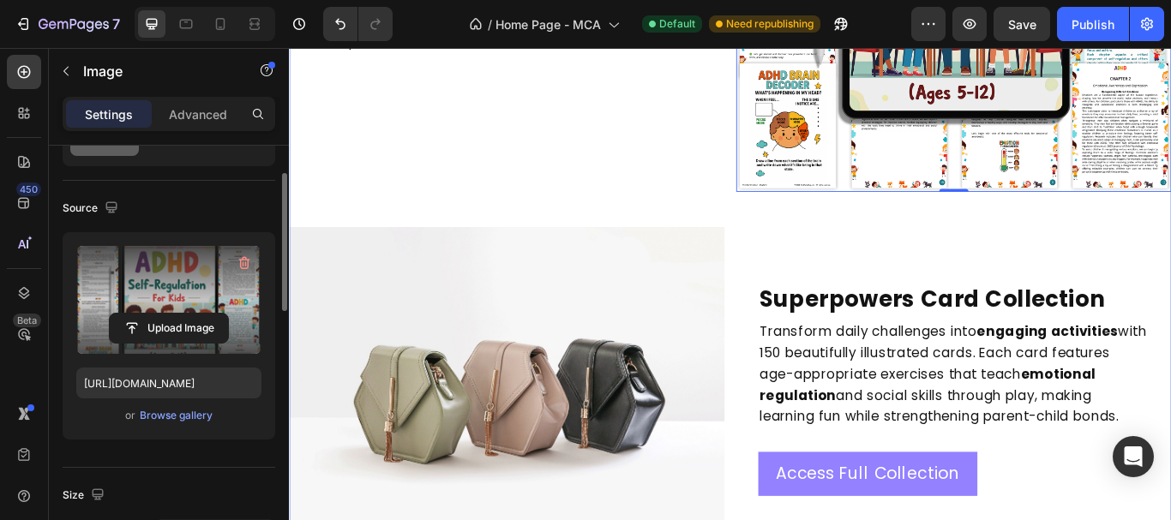
scroll to position [2743, 0]
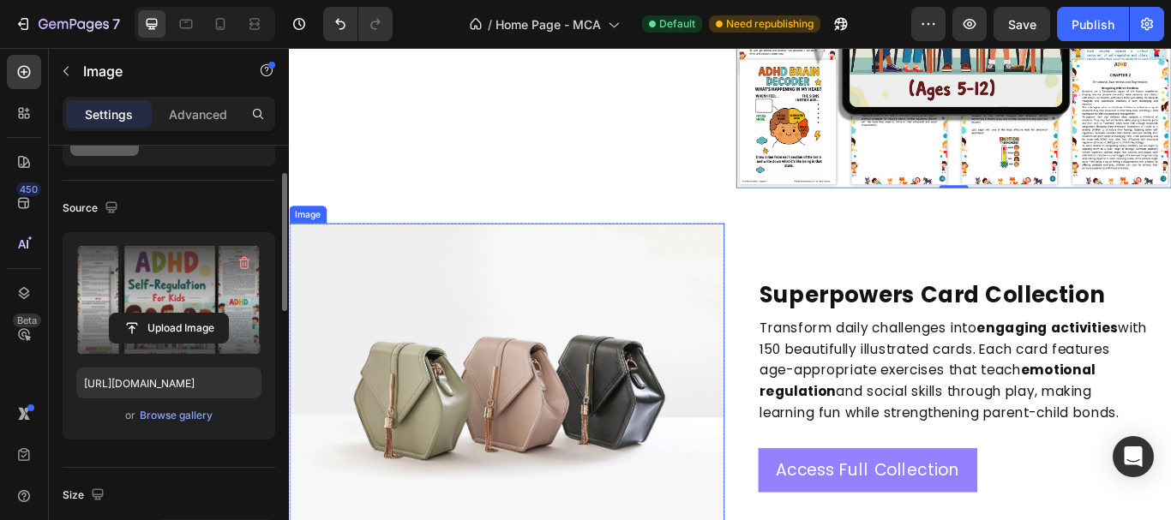
click at [602, 434] on img at bounding box center [542, 443] width 507 height 381
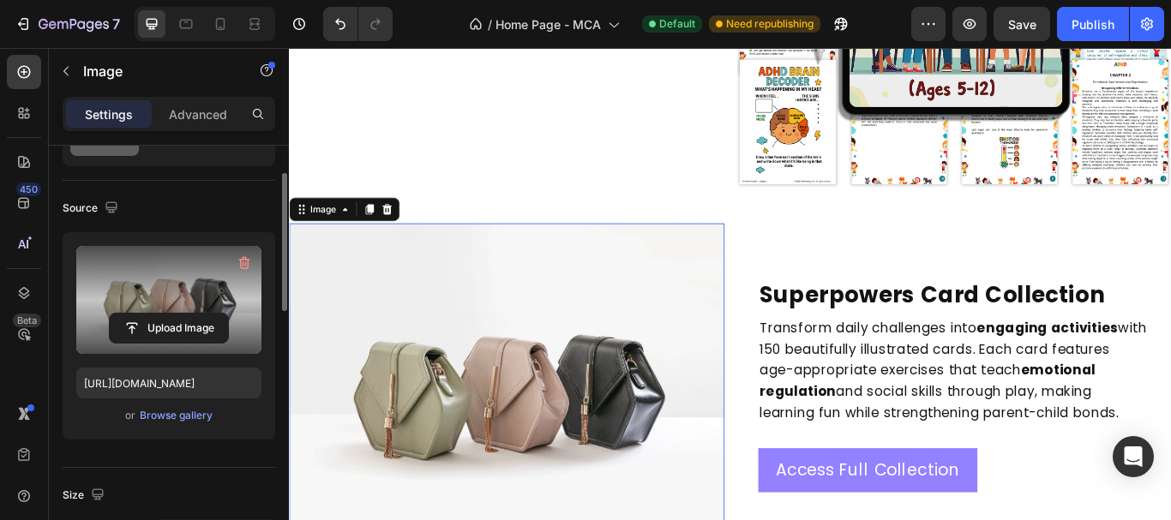
click at [157, 297] on label at bounding box center [168, 300] width 185 height 108
click at [157, 314] on input "file" at bounding box center [169, 328] width 118 height 29
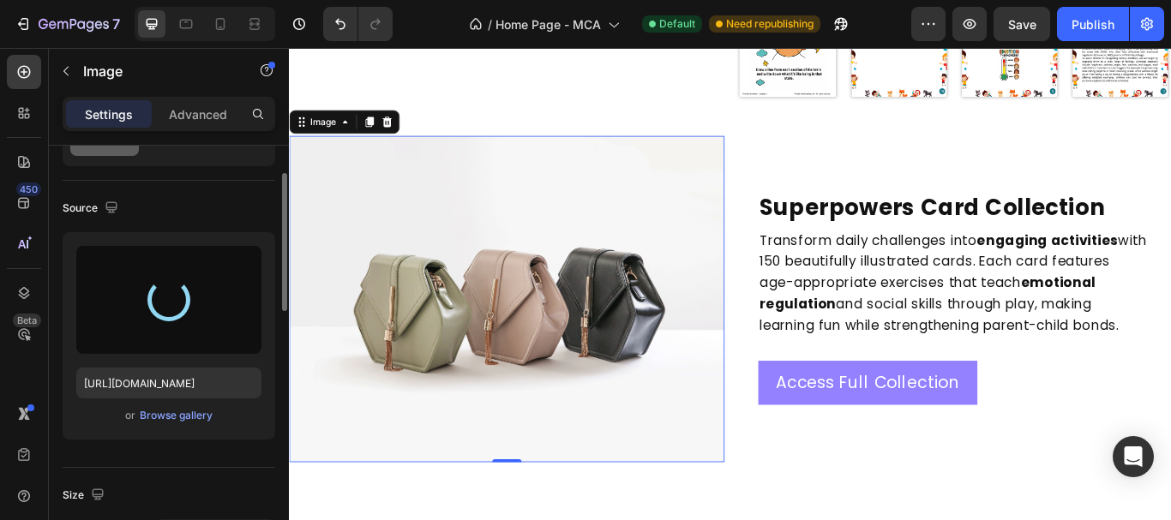
scroll to position [3086, 0]
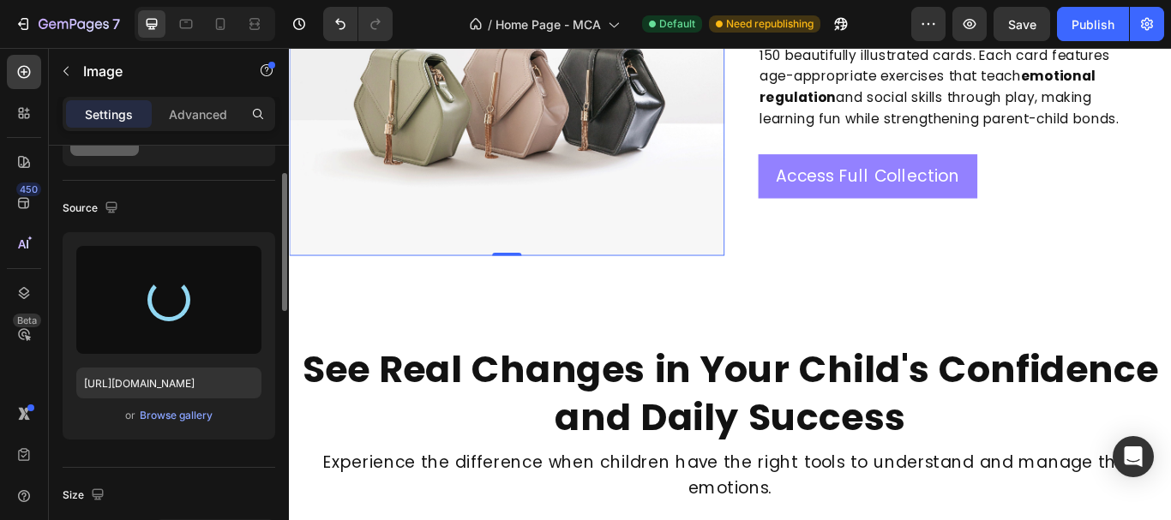
type input "https://cdn.shopify.com/s/files/1/0902/5975/1254/files/gempages_580741209572508…"
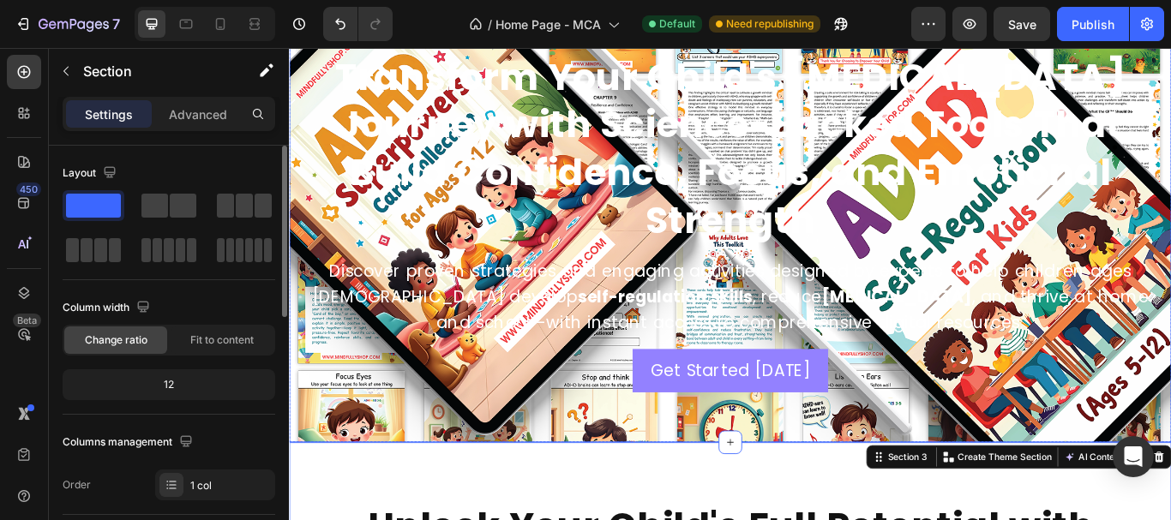
scroll to position [0, 0]
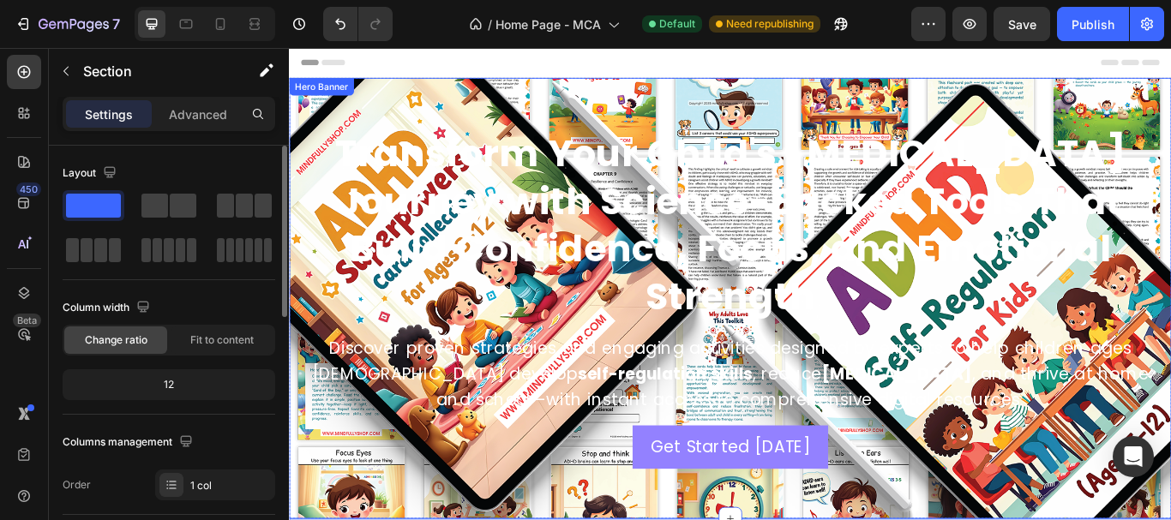
click at [335, 135] on div "Background Image" at bounding box center [803, 340] width 1029 height 514
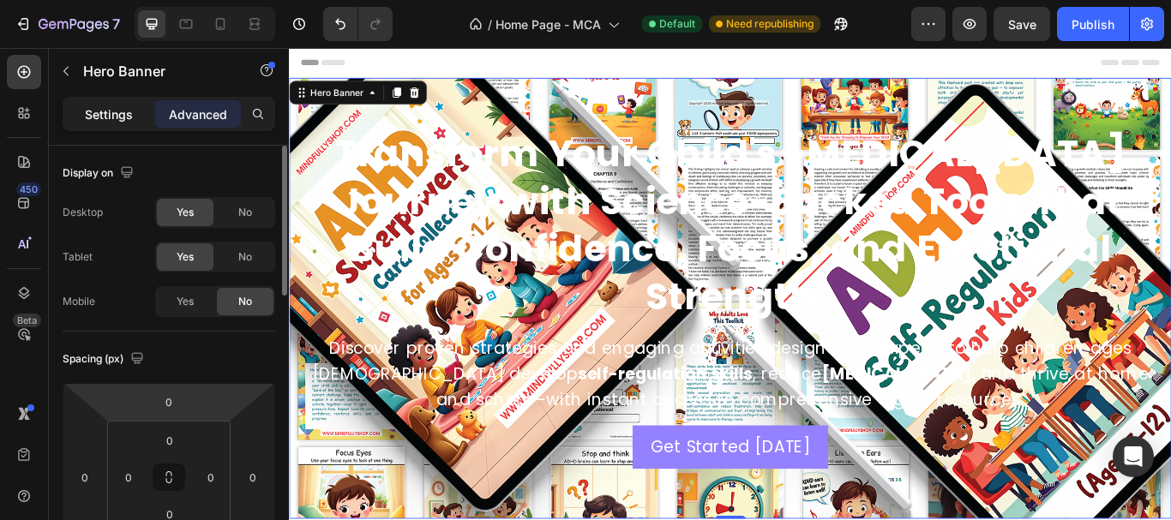
click at [132, 121] on p "Settings" at bounding box center [109, 114] width 48 height 18
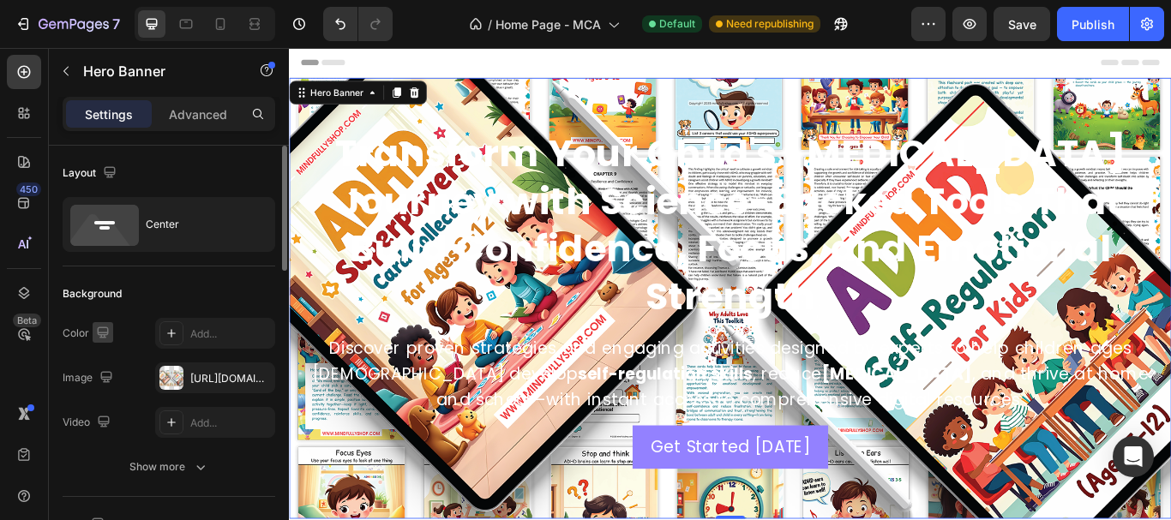
scroll to position [171, 0]
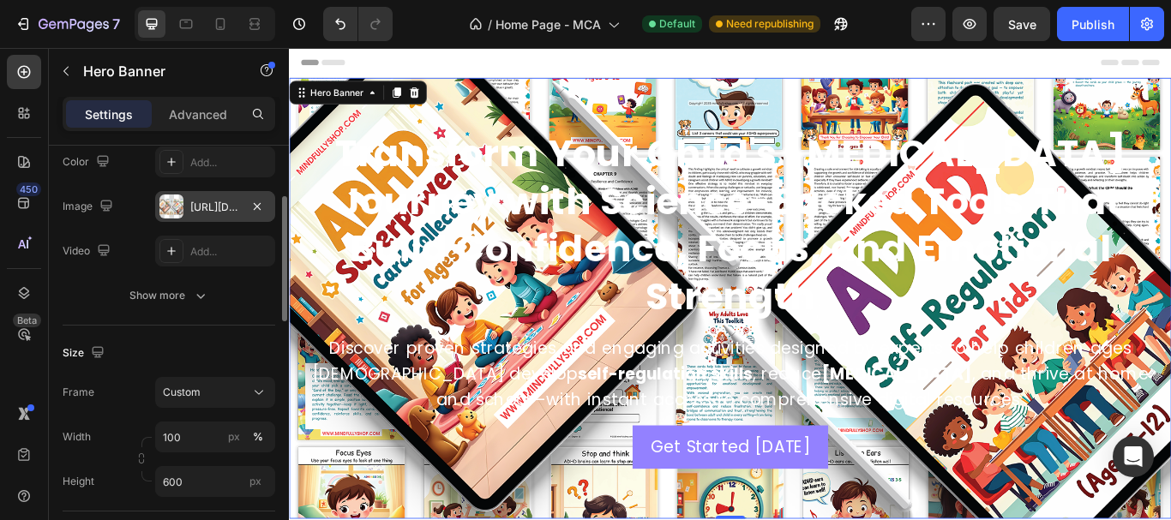
click at [217, 201] on div "https://cdn.shopify.com/s/files/1/0902/5975/1254/files/gempages_580741209572508…" at bounding box center [215, 207] width 50 height 15
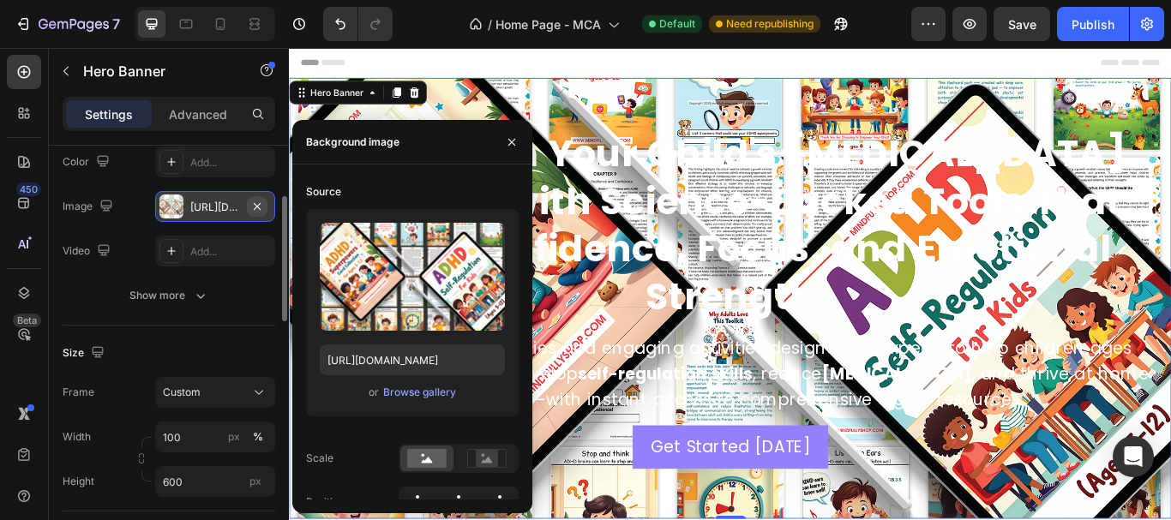
click at [258, 205] on icon "button" at bounding box center [257, 205] width 7 height 7
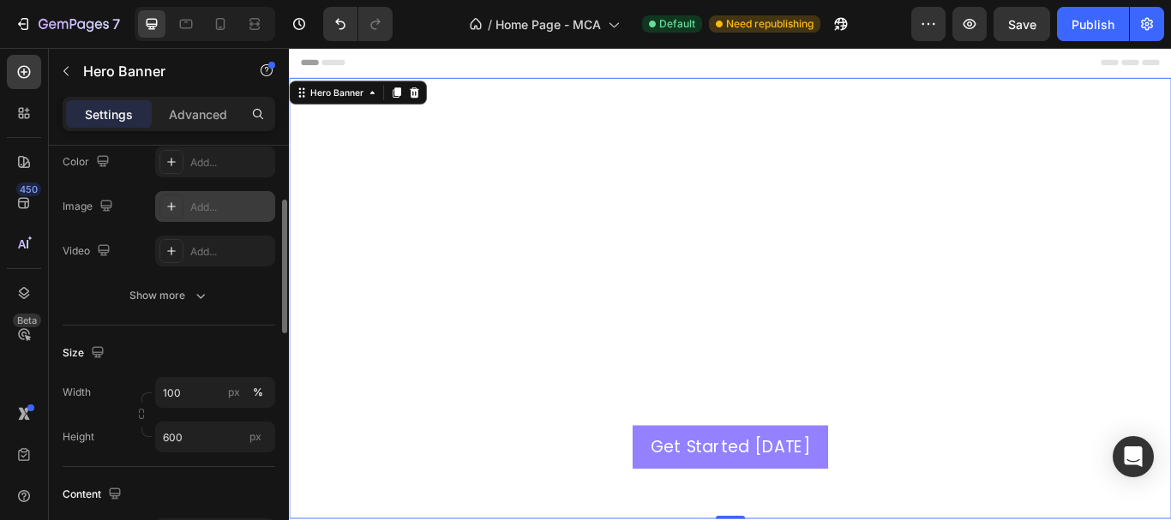
click at [209, 212] on div "Add..." at bounding box center [230, 207] width 81 height 15
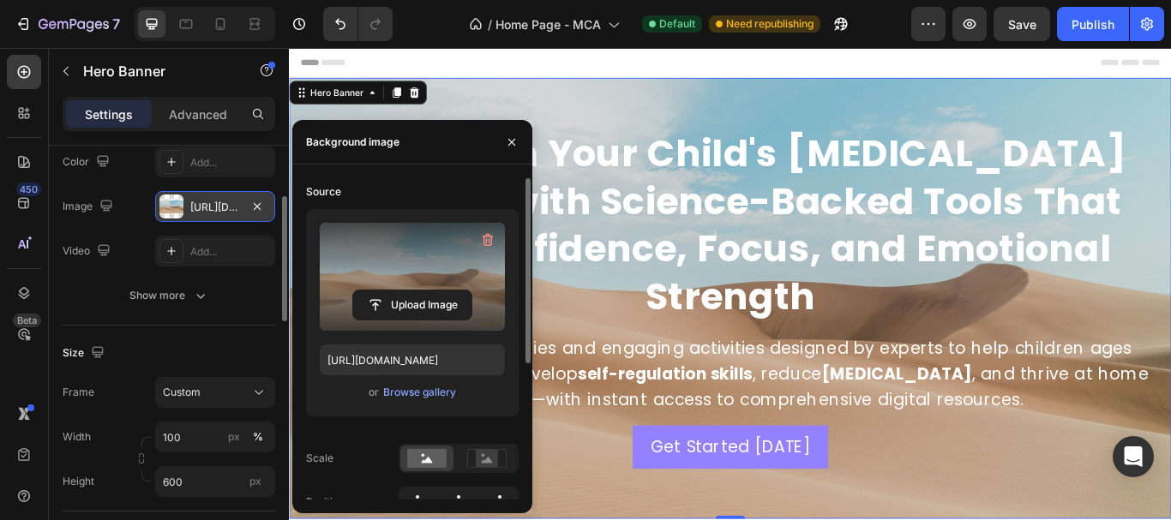
click at [399, 281] on label at bounding box center [412, 277] width 185 height 108
click at [399, 291] on input "file" at bounding box center [412, 305] width 118 height 29
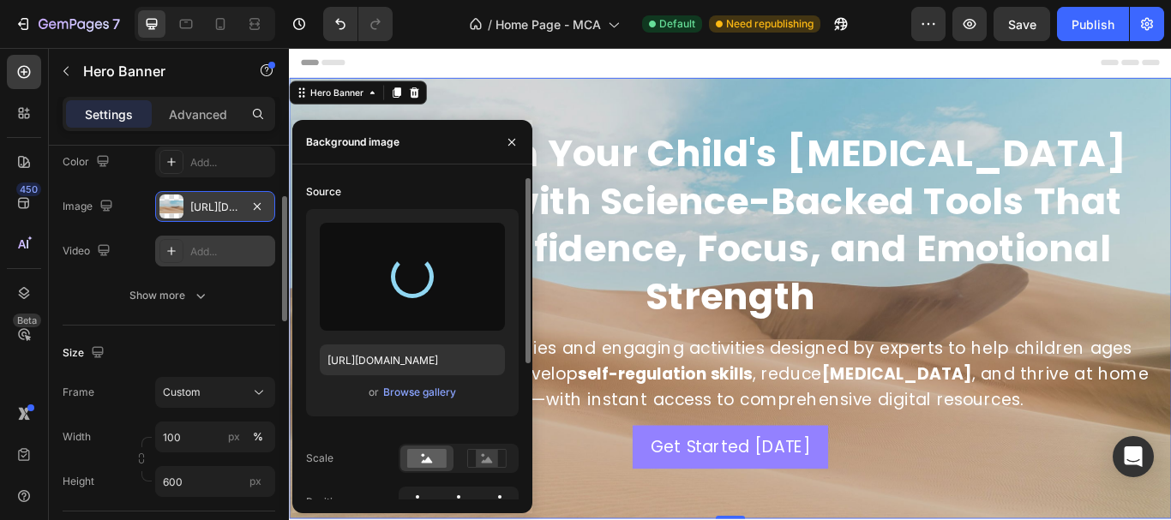
type input "https://cdn.shopify.com/s/files/1/0902/5975/1254/files/gempages_580741209572508…"
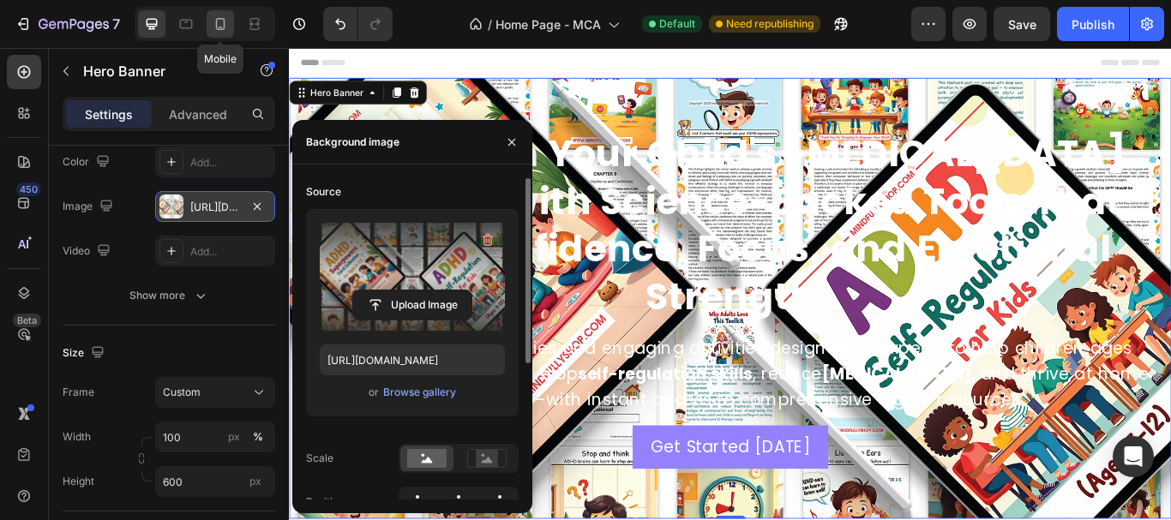
click at [215, 23] on icon at bounding box center [220, 23] width 17 height 17
type input "100%"
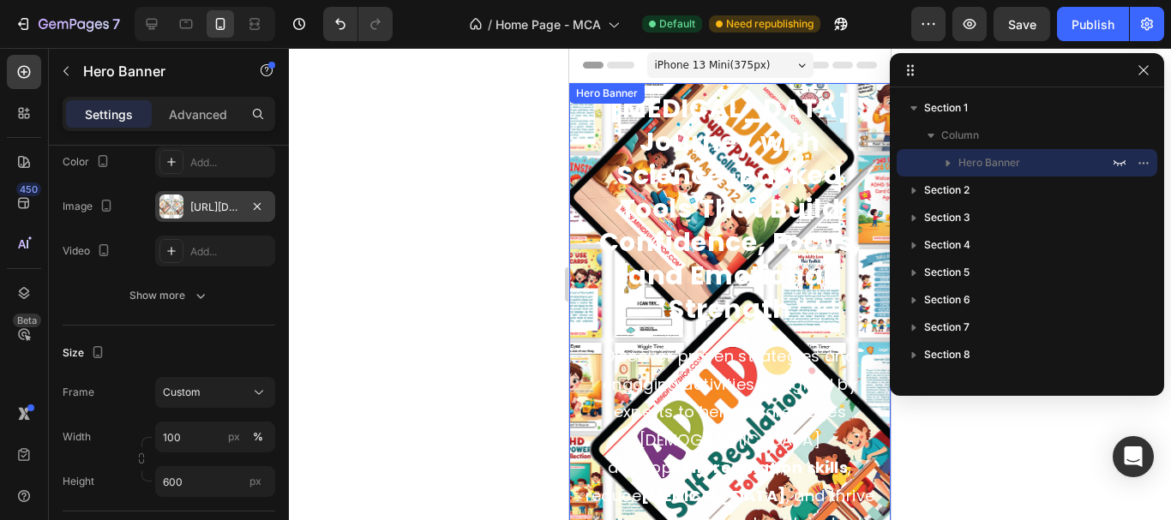
click at [573, 175] on div "Transform Your Child's ADHD Journey with Science-Backed Tools That Build Confid…" at bounding box center [729, 339] width 321 height 661
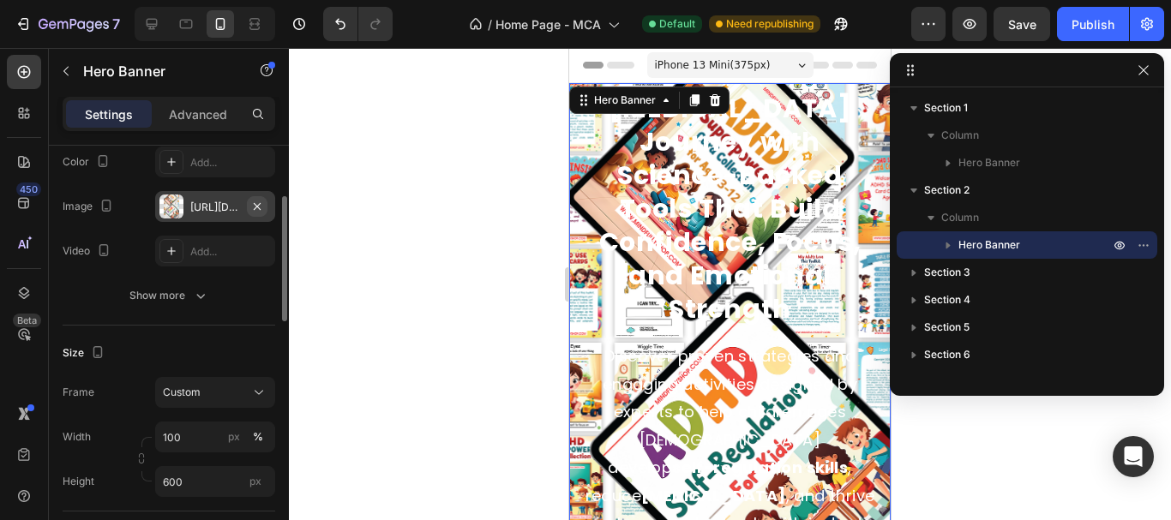
click at [260, 204] on icon "button" at bounding box center [257, 205] width 7 height 7
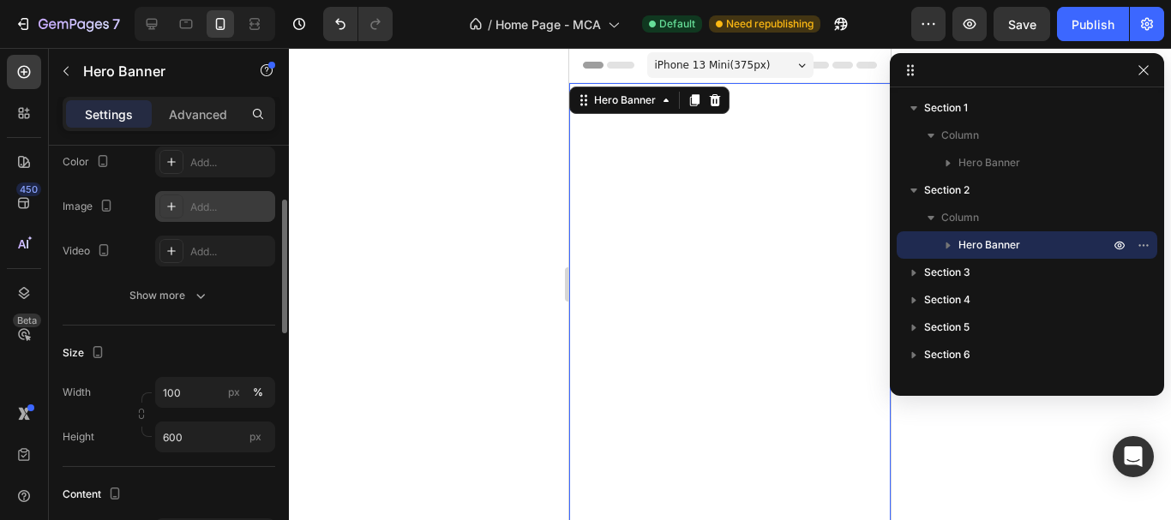
click at [218, 208] on div "Add..." at bounding box center [230, 207] width 81 height 15
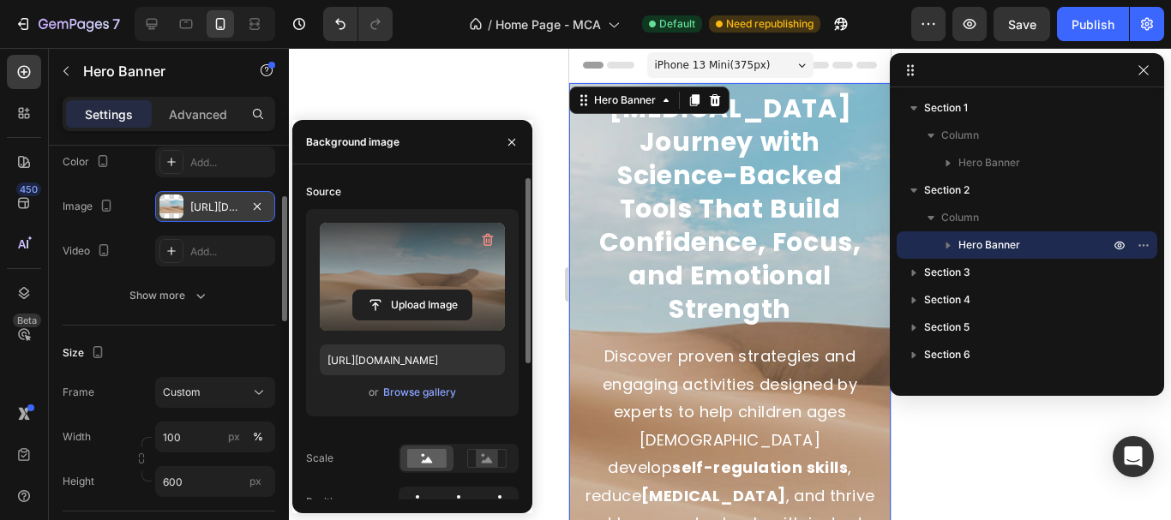
click at [364, 253] on label at bounding box center [412, 277] width 185 height 108
click at [364, 291] on input "file" at bounding box center [412, 305] width 118 height 29
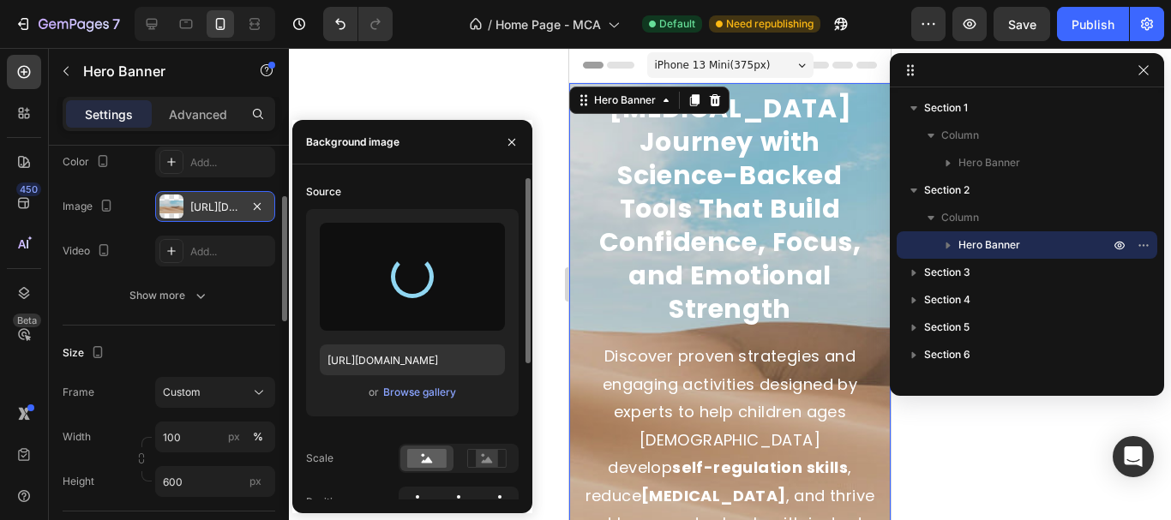
type input "https://cdn.shopify.com/s/files/1/0902/5975/1254/files/gempages_580741209572508…"
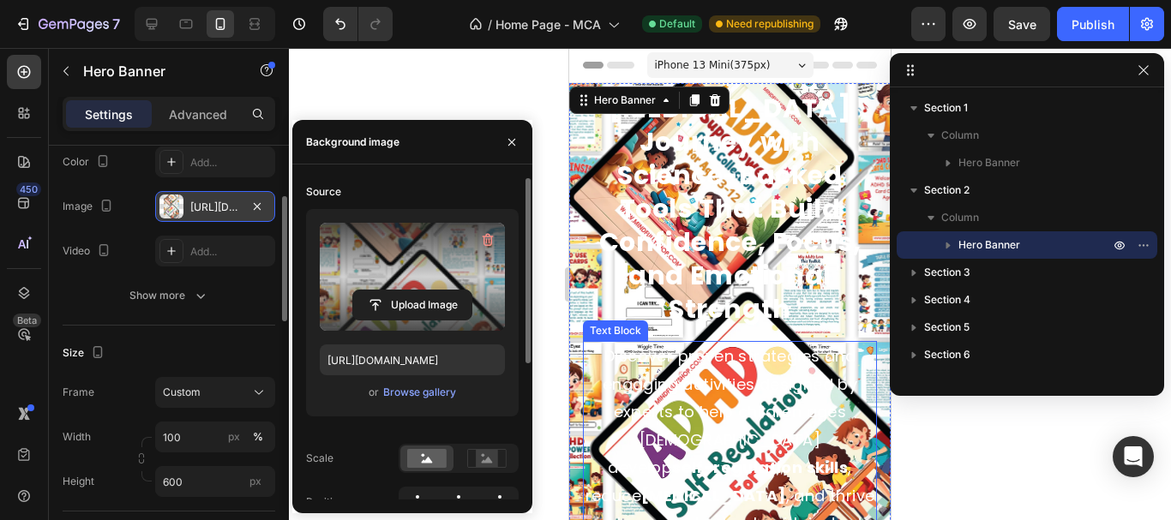
scroll to position [257, 0]
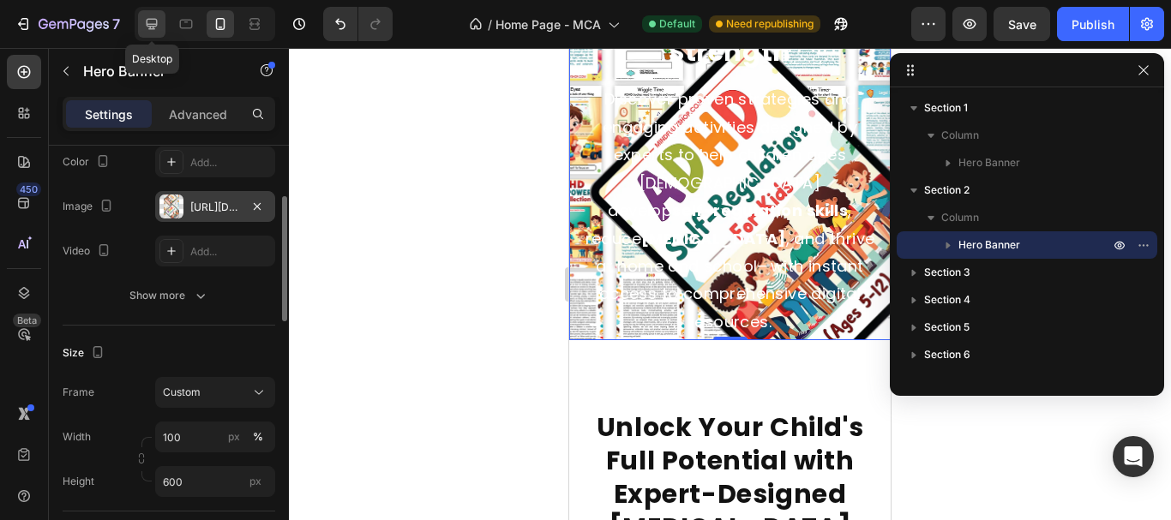
click at [145, 28] on icon at bounding box center [151, 23] width 17 height 17
type input "1200"
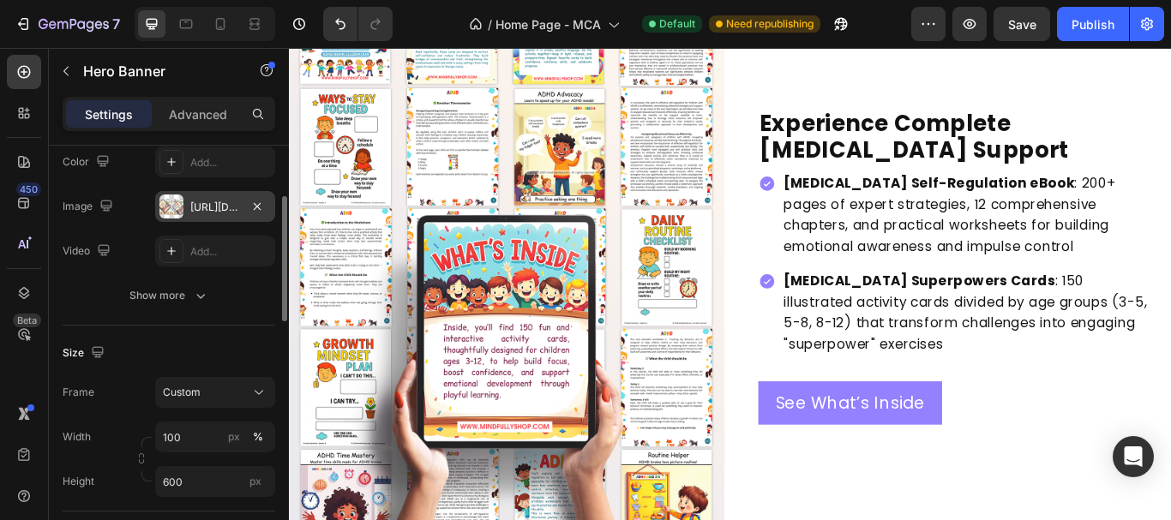
scroll to position [1200, 0]
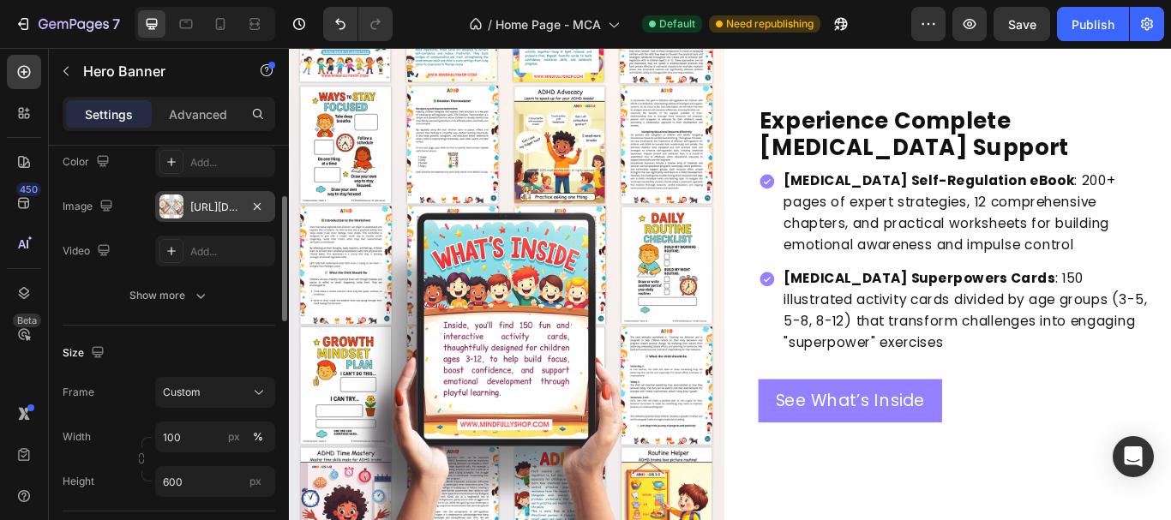
click at [507, 303] on img at bounding box center [542, 300] width 507 height 719
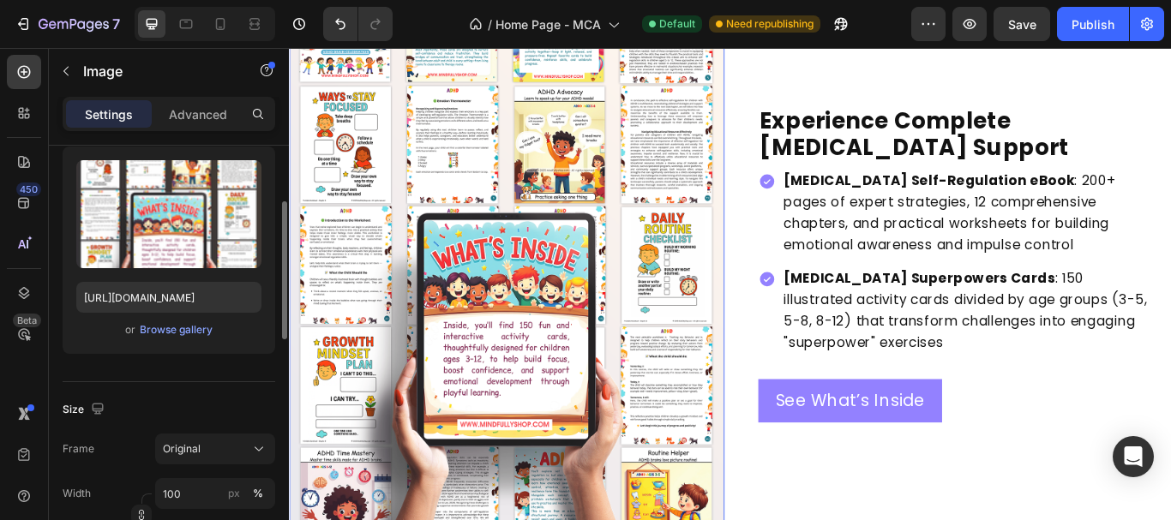
scroll to position [0, 0]
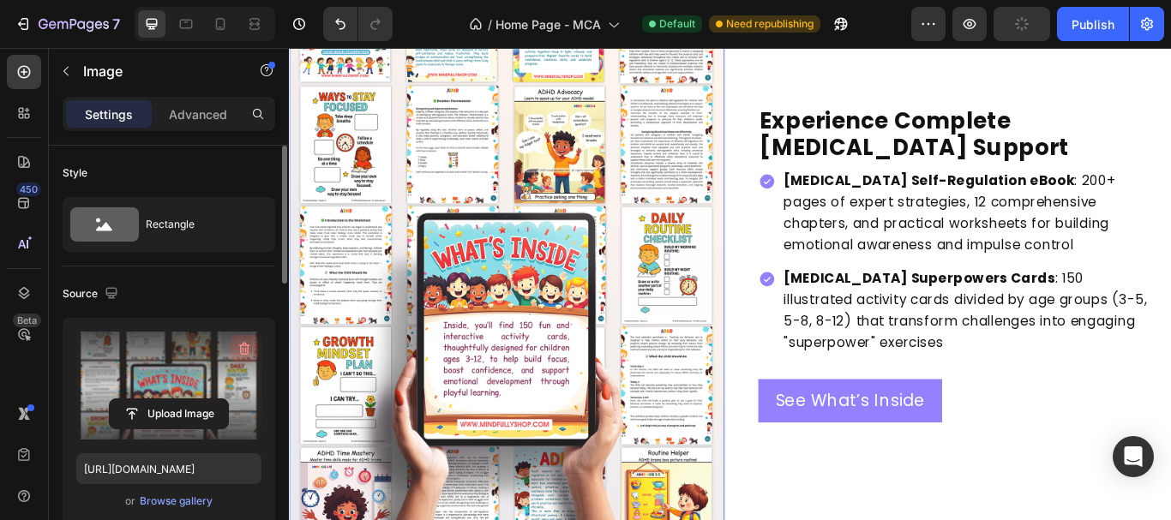
click at [243, 343] on icon "button" at bounding box center [244, 349] width 11 height 13
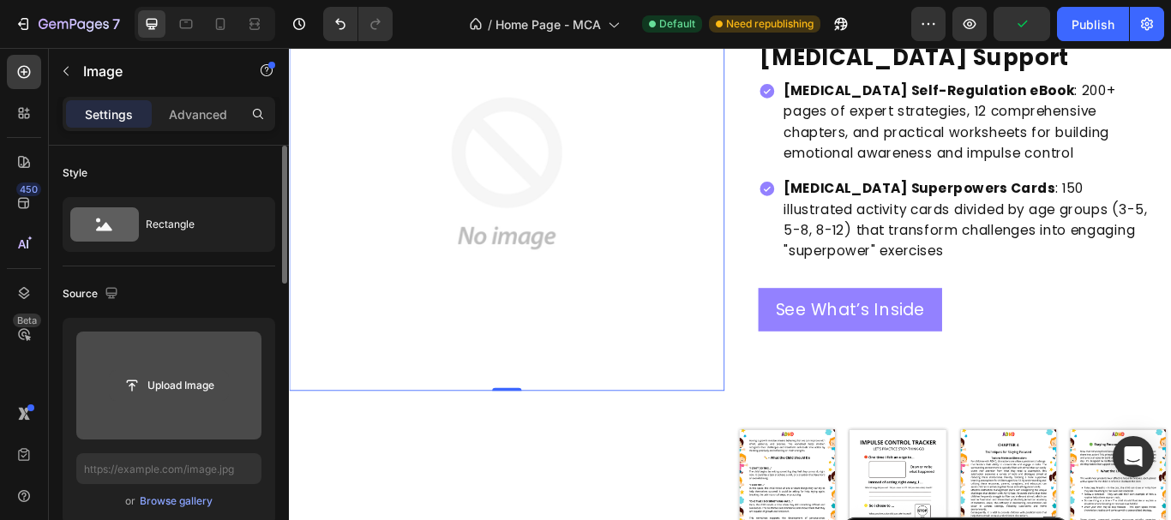
click at [175, 375] on input "file" at bounding box center [169, 385] width 118 height 29
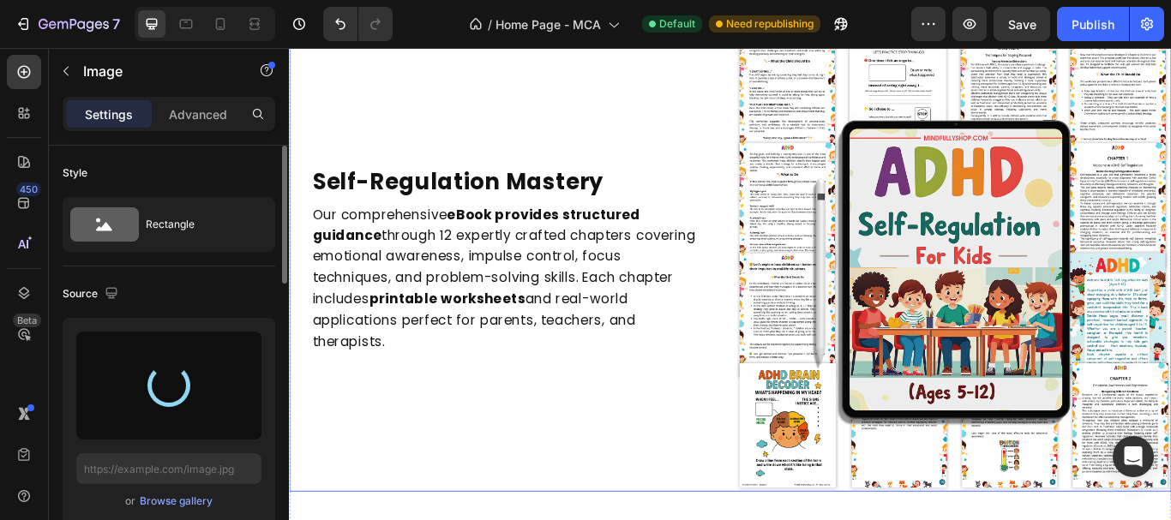
scroll to position [1714, 0]
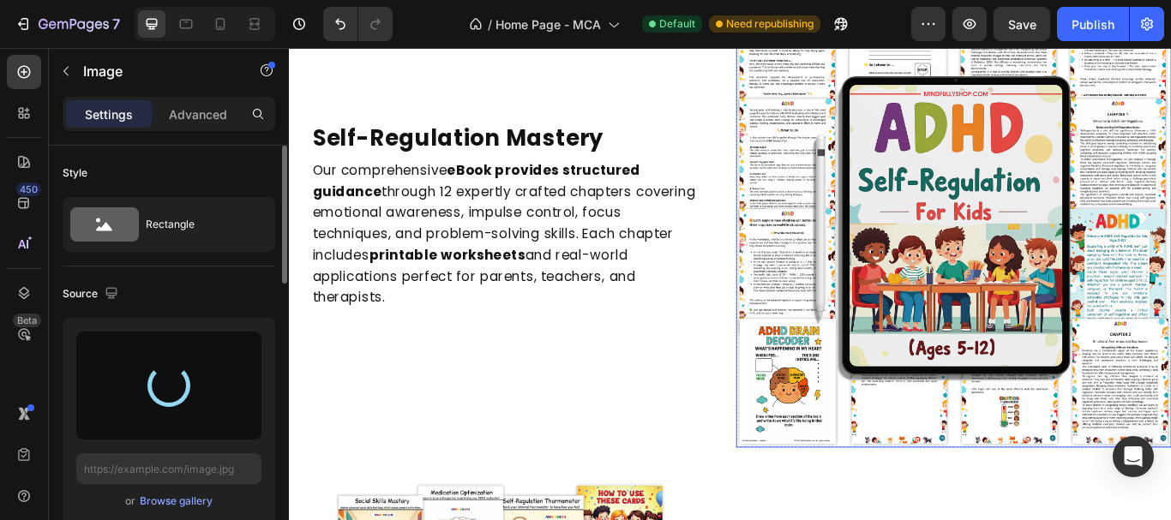
click at [865, 289] on img at bounding box center [1063, 244] width 507 height 538
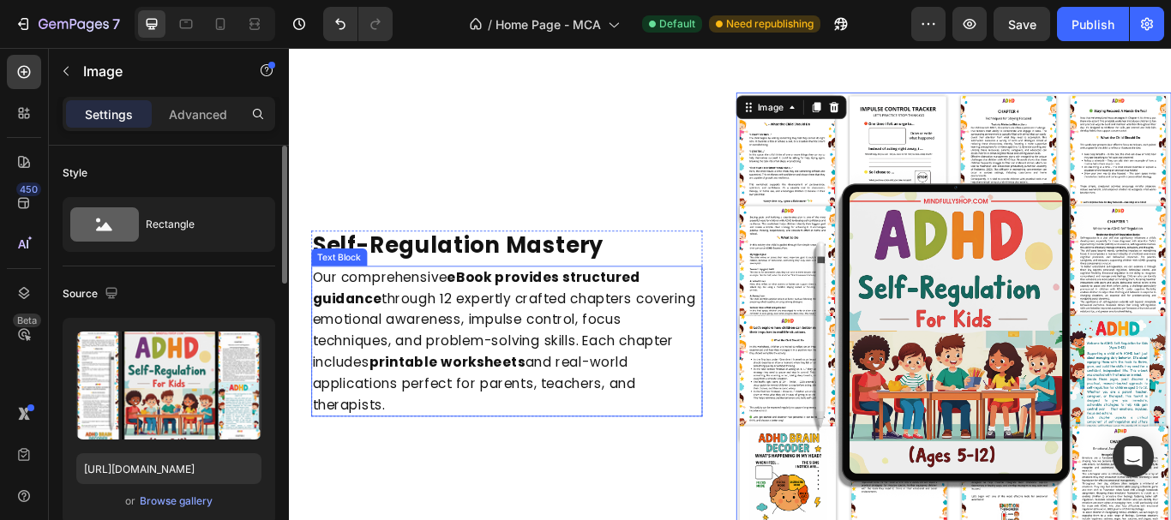
scroll to position [1457, 0]
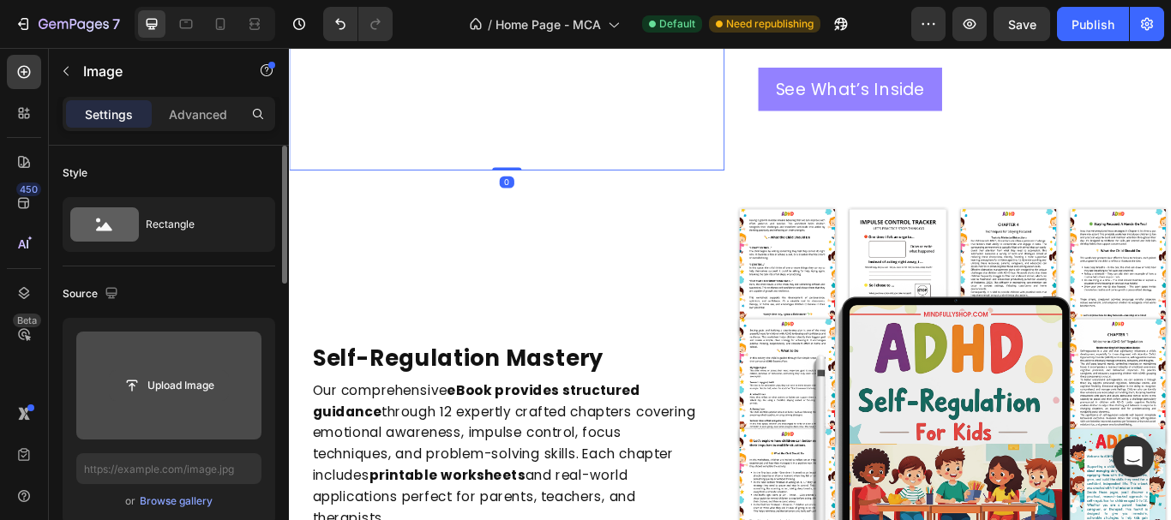
click at [164, 382] on input "file" at bounding box center [169, 385] width 118 height 29
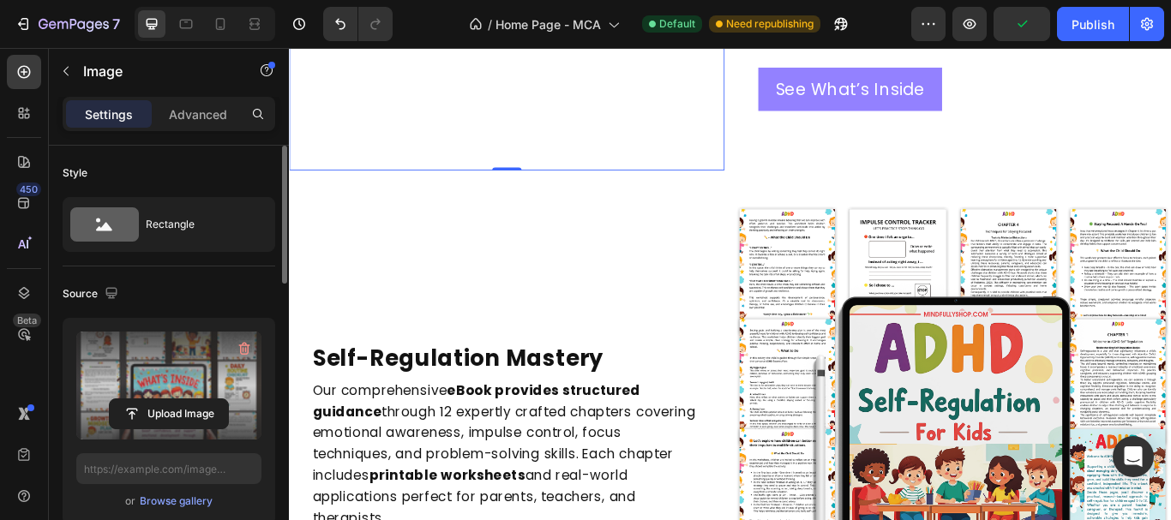
type input "[URL][DOMAIN_NAME]"
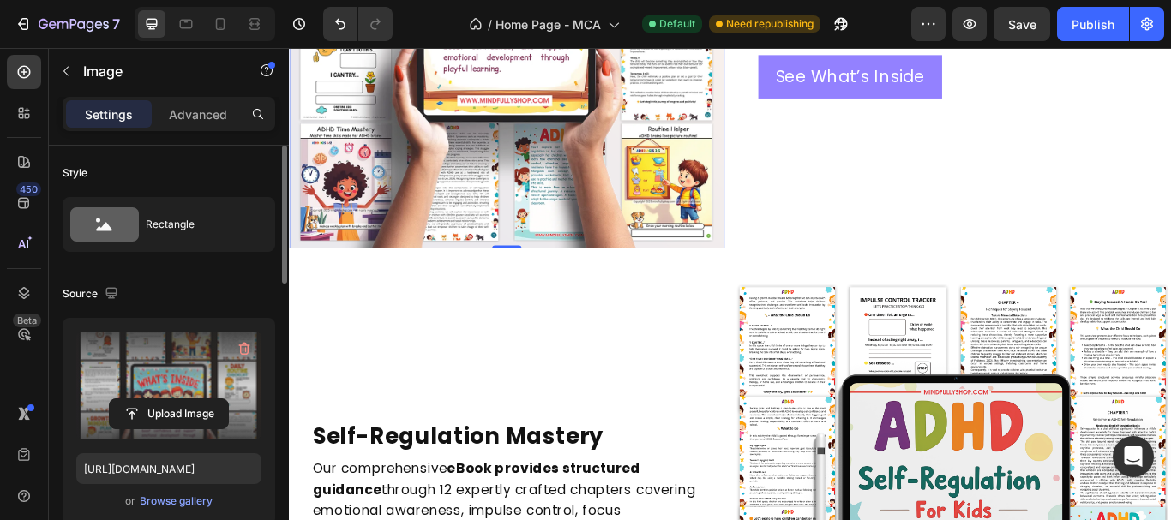
scroll to position [1629, 0]
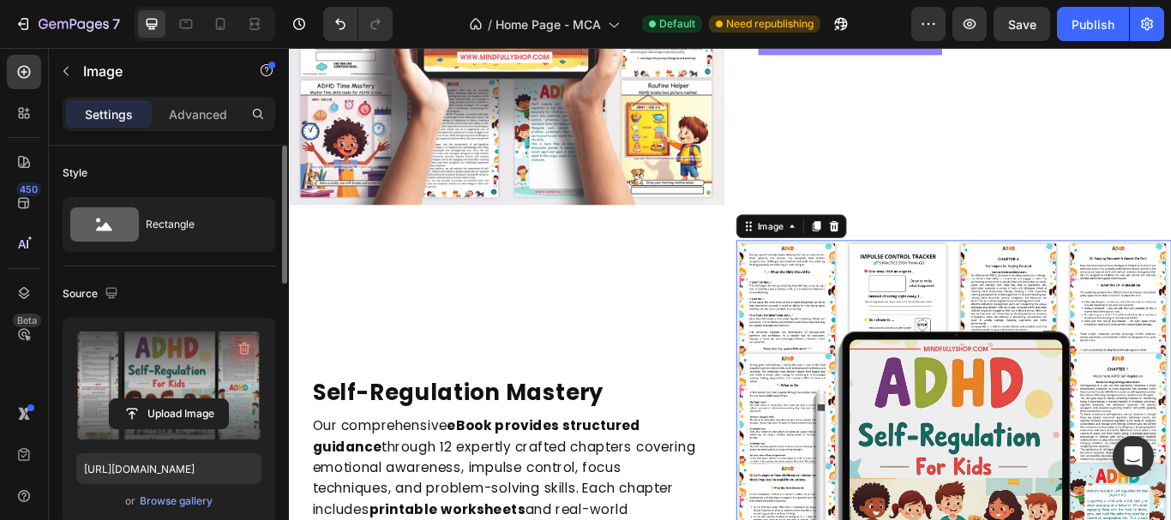
click at [243, 346] on icon "button" at bounding box center [244, 348] width 17 height 17
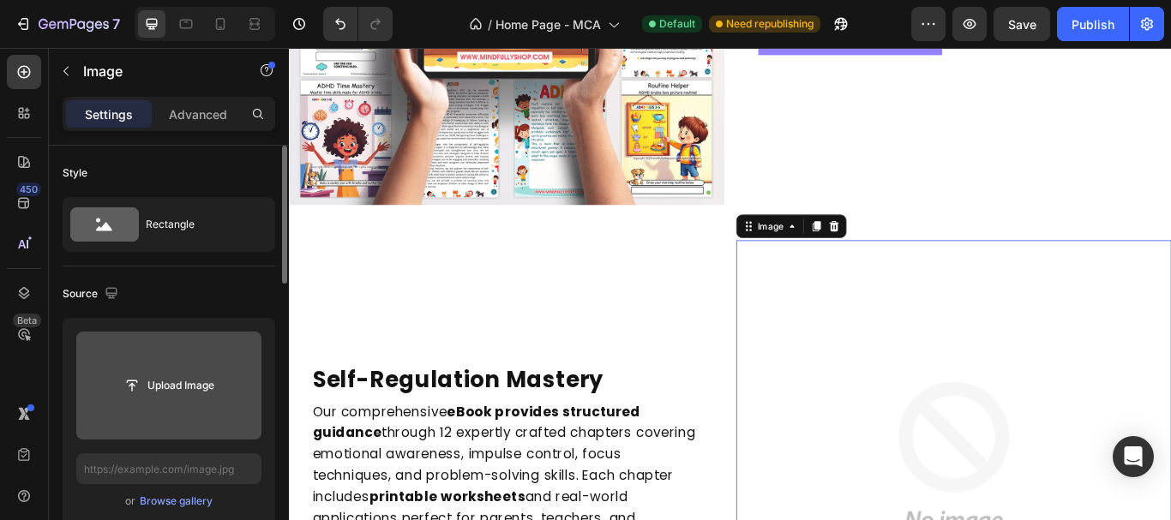
click at [187, 357] on input "file" at bounding box center [168, 386] width 185 height 108
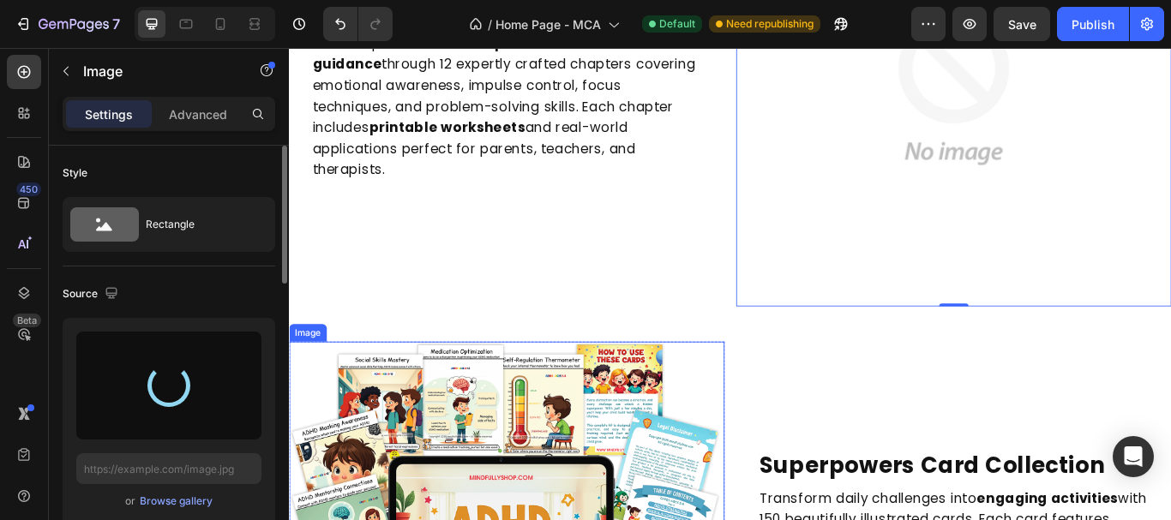
scroll to position [2057, 0]
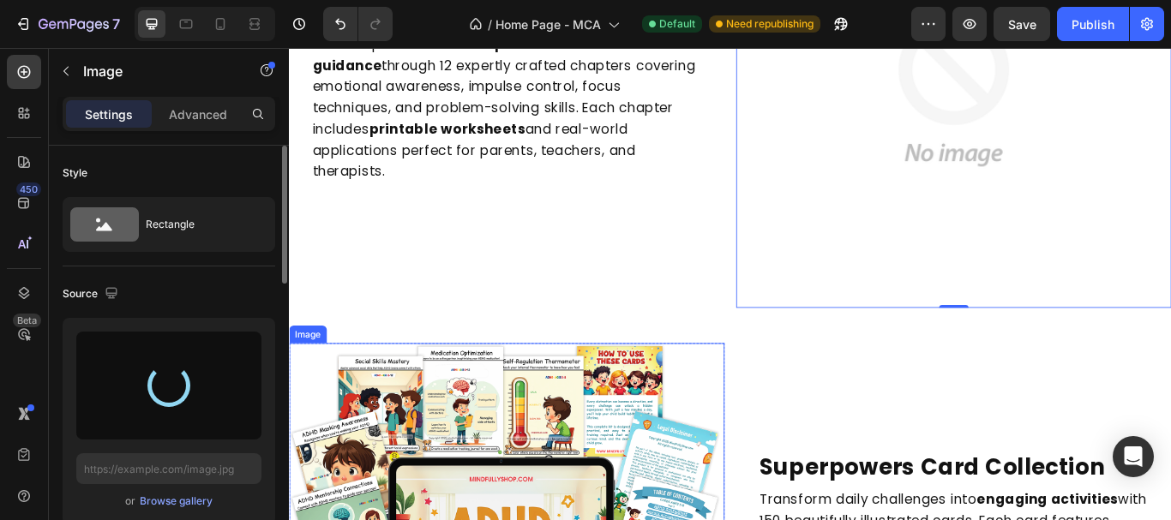
type input "[URL][DOMAIN_NAME]"
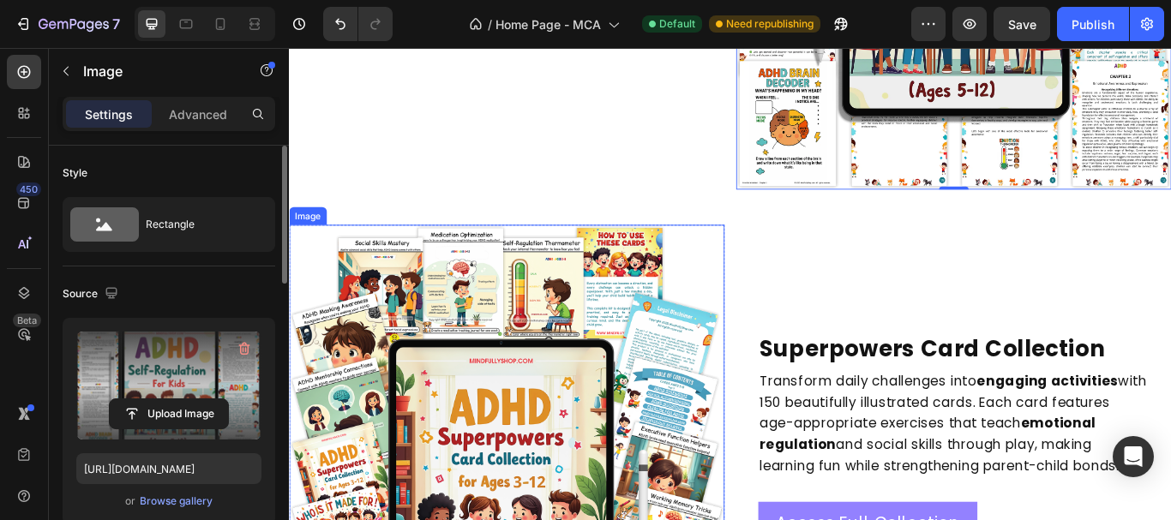
scroll to position [2229, 0]
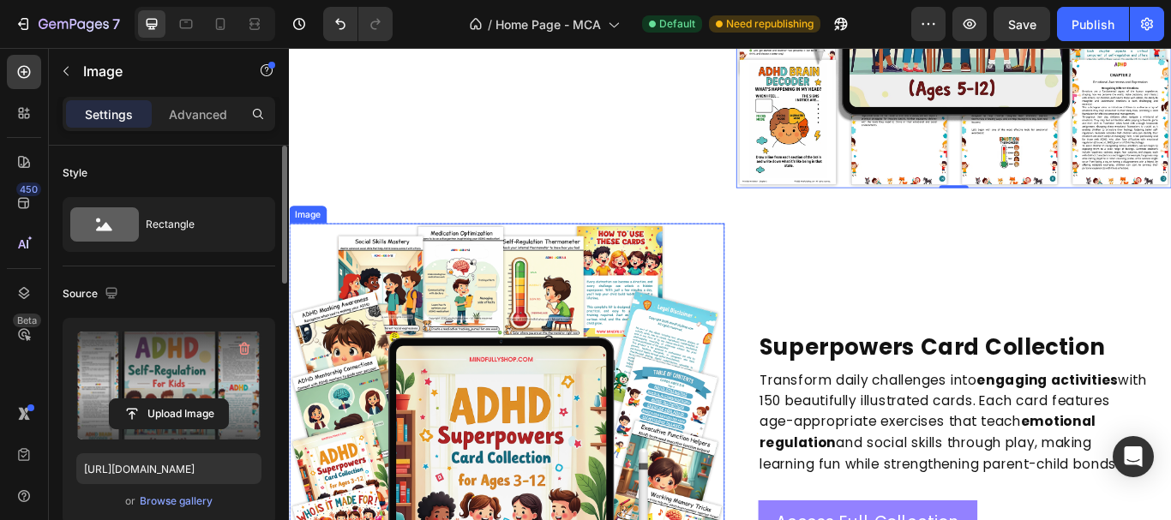
click at [588, 423] on img at bounding box center [542, 503] width 507 height 501
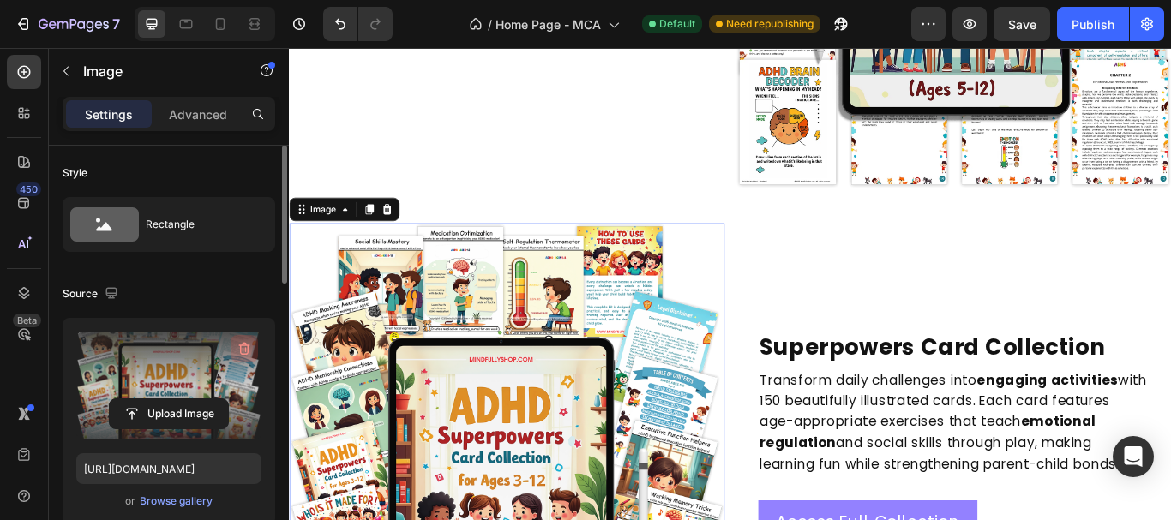
click at [237, 347] on icon "button" at bounding box center [244, 348] width 17 height 17
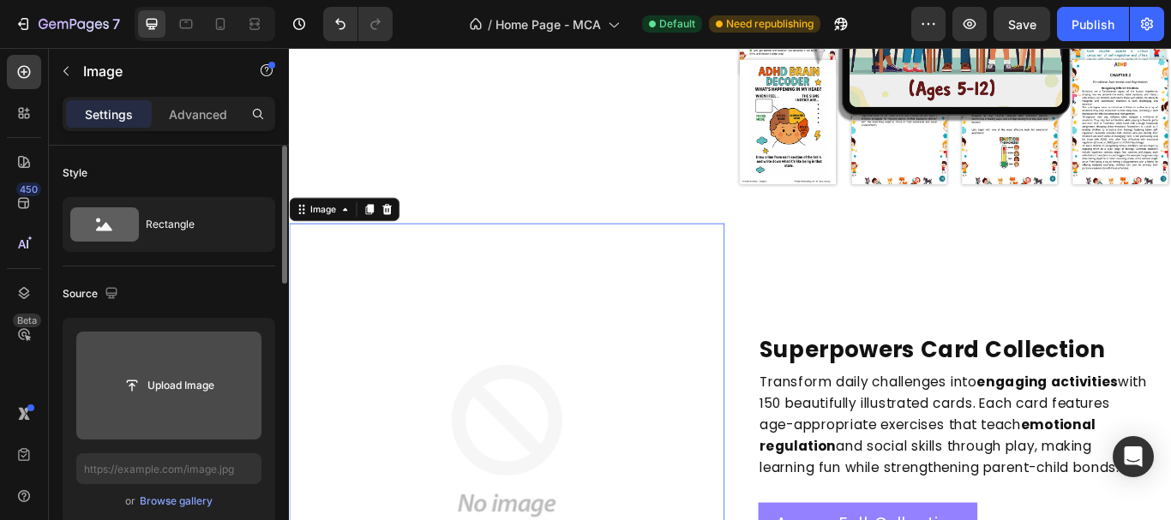
click at [180, 378] on input "file" at bounding box center [169, 385] width 118 height 29
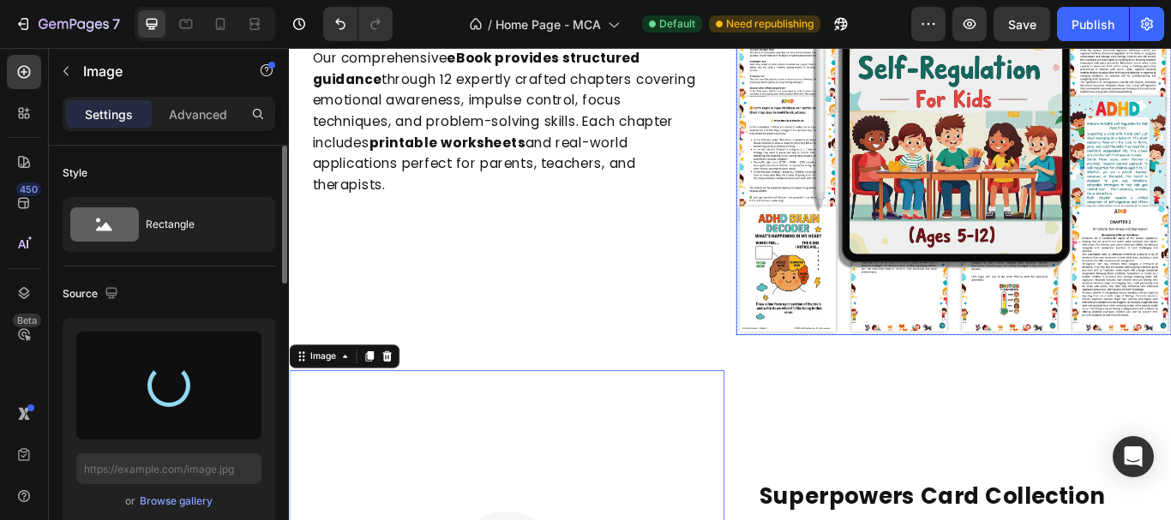
scroll to position [2314, 0]
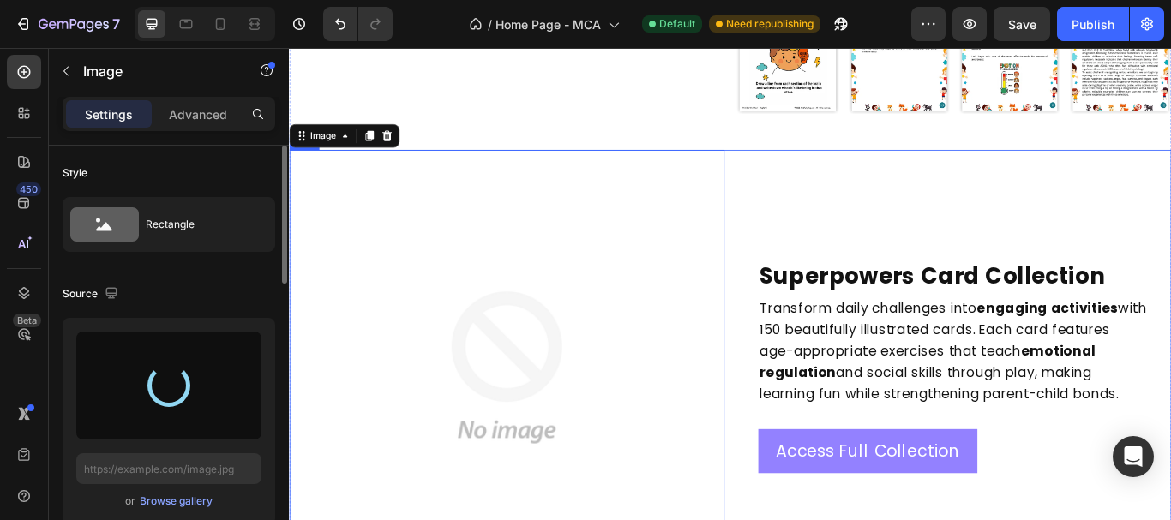
type input "[URL][DOMAIN_NAME]"
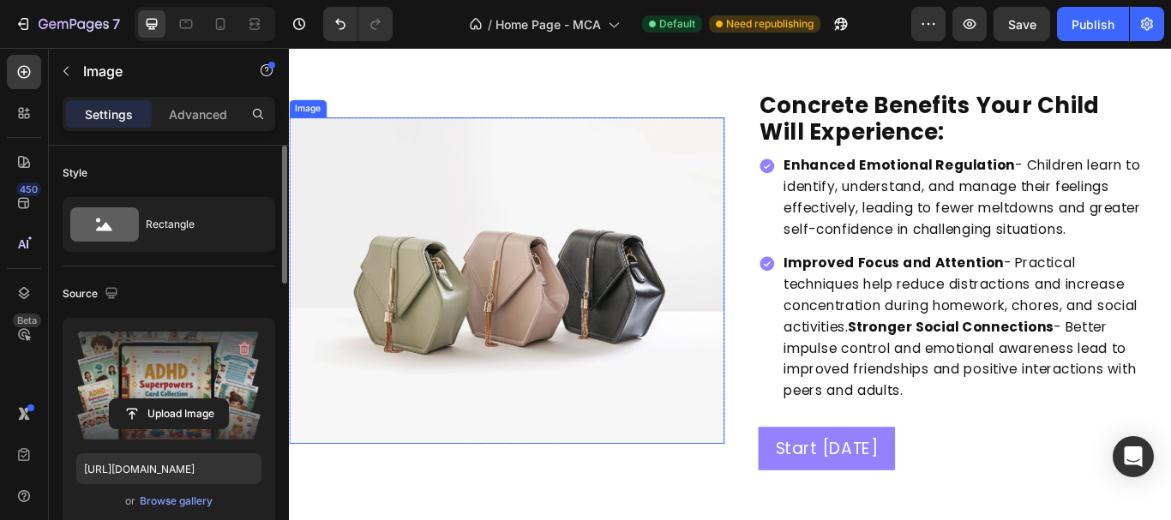
click at [624, 365] on img at bounding box center [542, 319] width 507 height 381
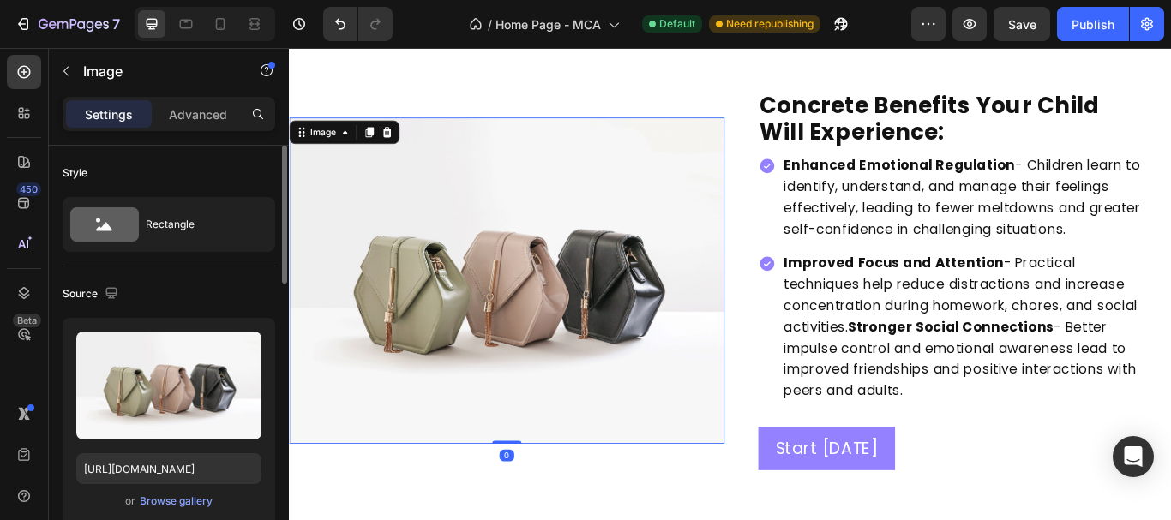
scroll to position [3257, 0]
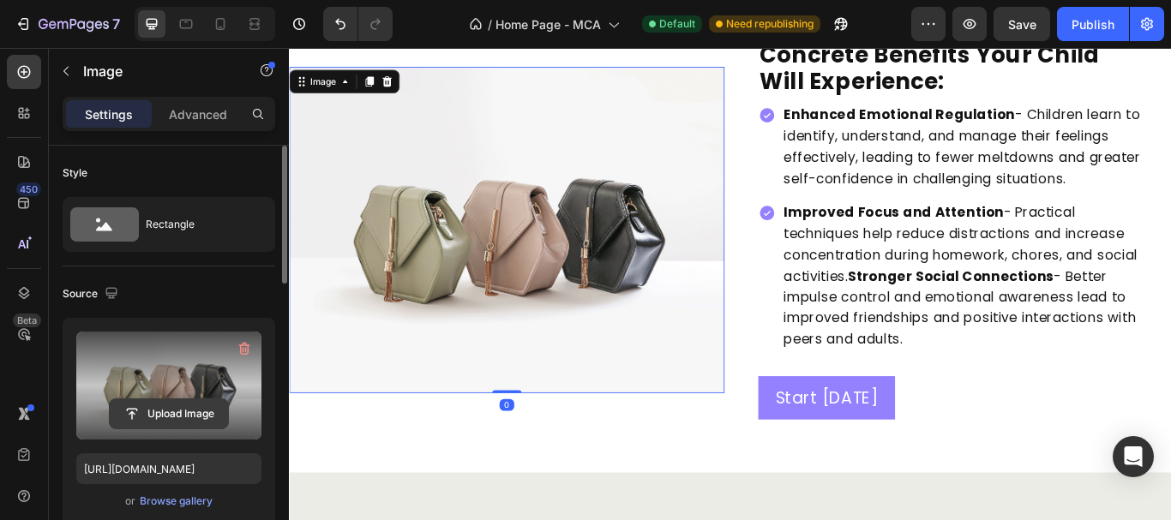
click at [190, 401] on input "file" at bounding box center [169, 413] width 118 height 29
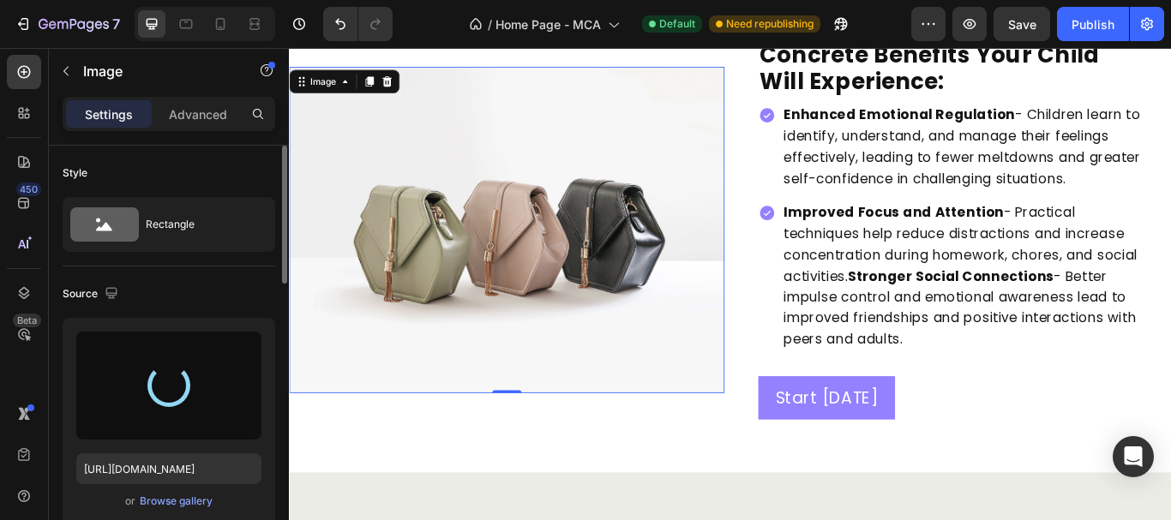
type input "[URL][DOMAIN_NAME]"
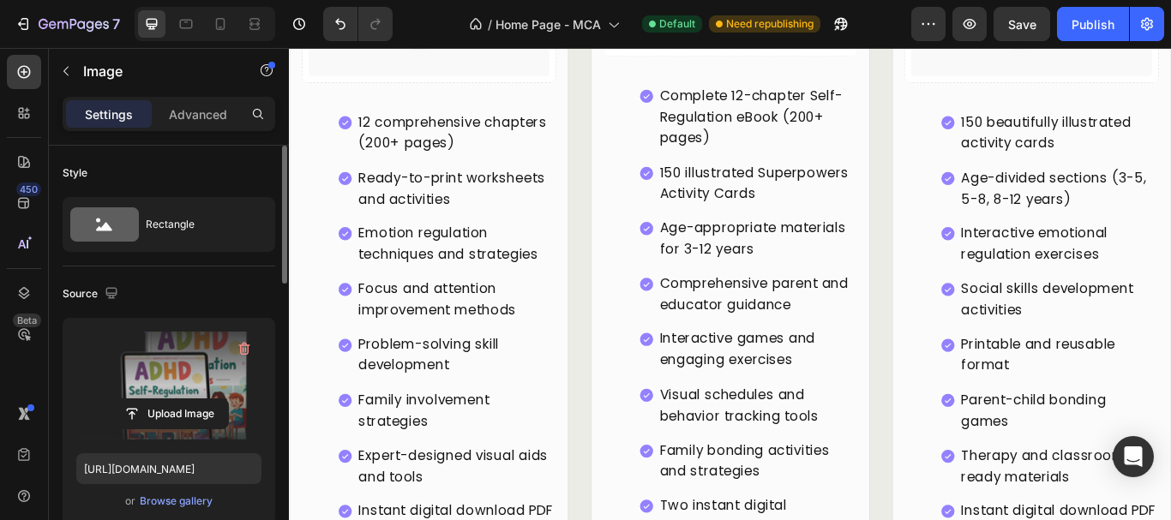
scroll to position [4167, 0]
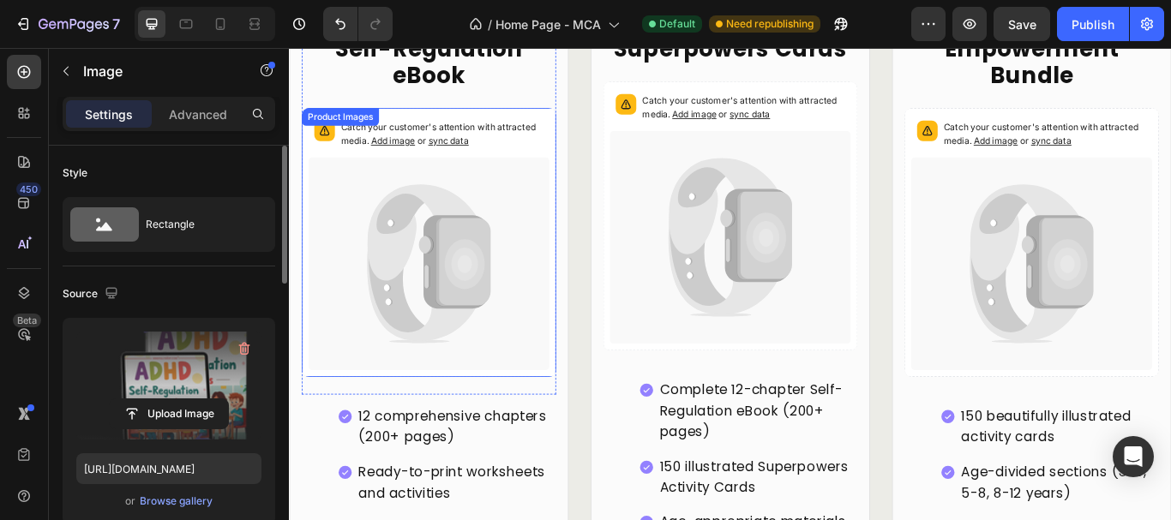
click at [473, 150] on span "sync data" at bounding box center [474, 156] width 47 height 13
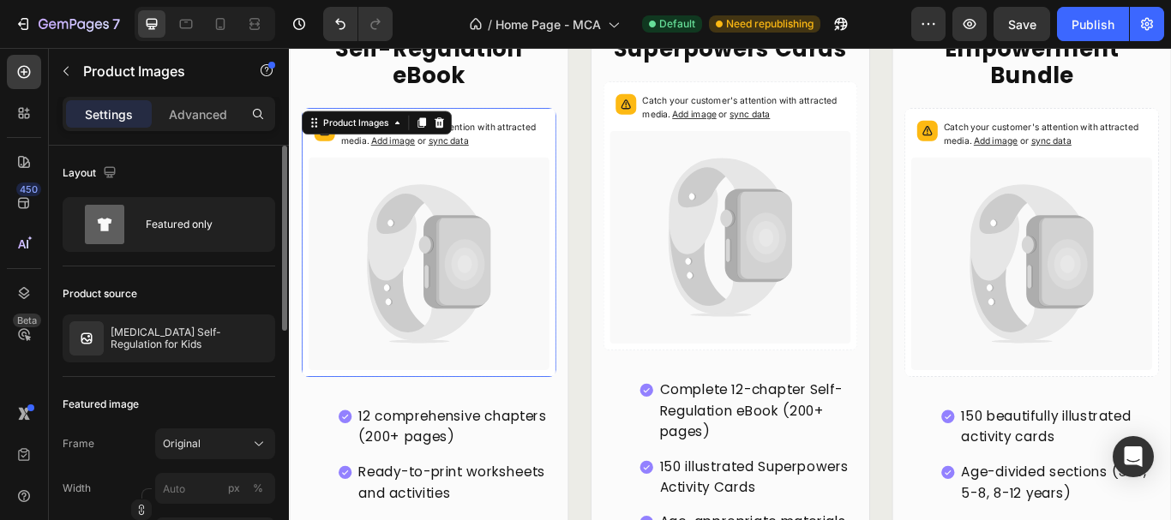
click at [477, 150] on span "sync data" at bounding box center [474, 156] width 47 height 13
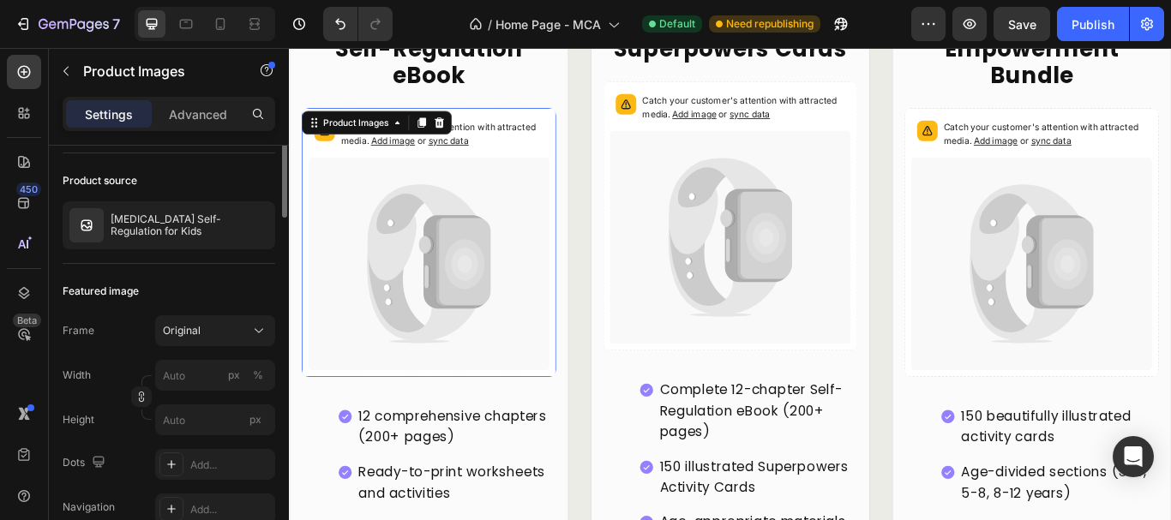
scroll to position [0, 0]
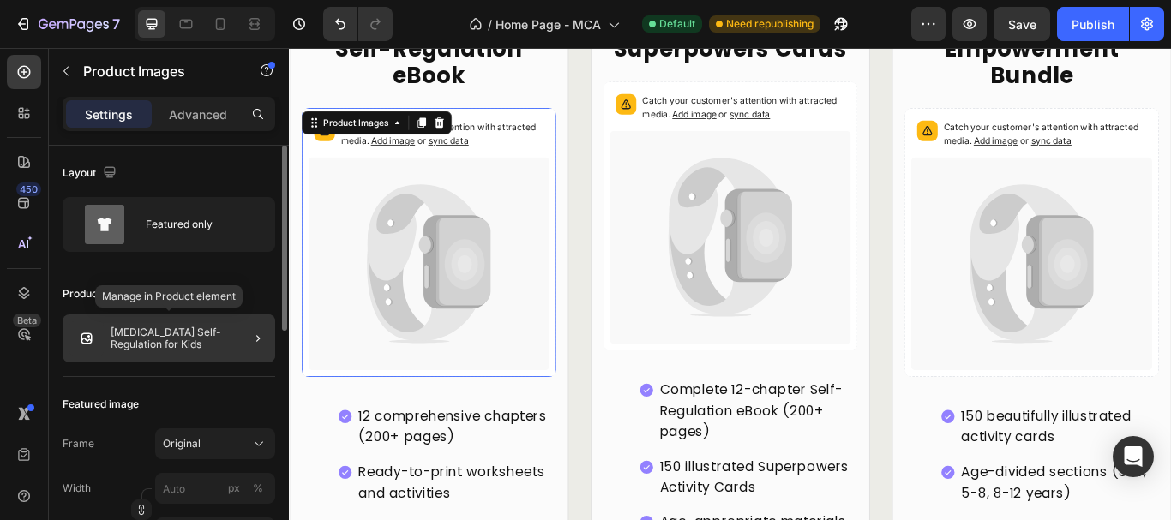
click at [201, 342] on p "[MEDICAL_DATA] Self-Regulation for Kids" at bounding box center [190, 339] width 158 height 24
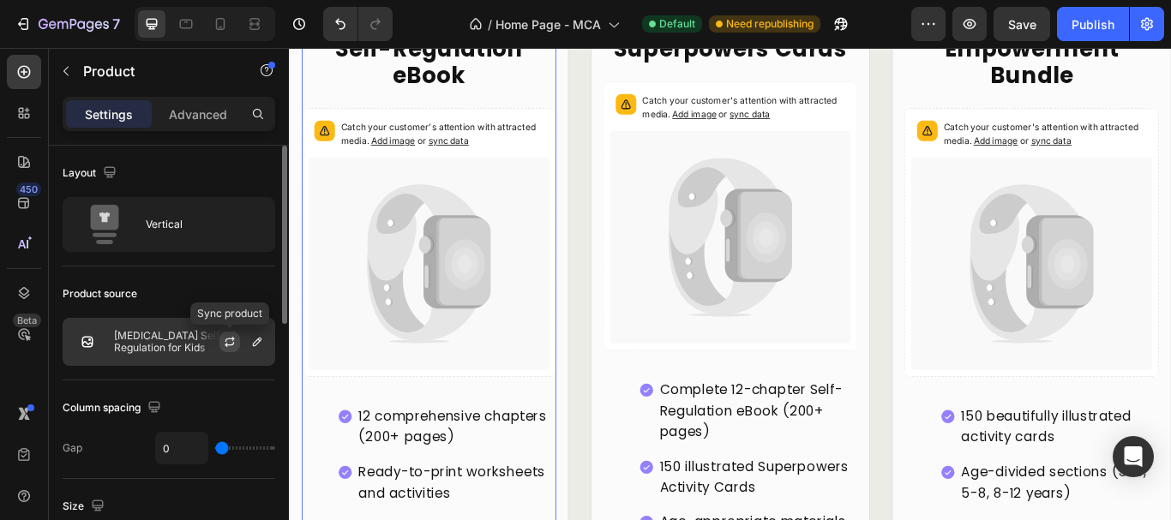
click at [224, 340] on icon "button" at bounding box center [230, 342] width 14 height 14
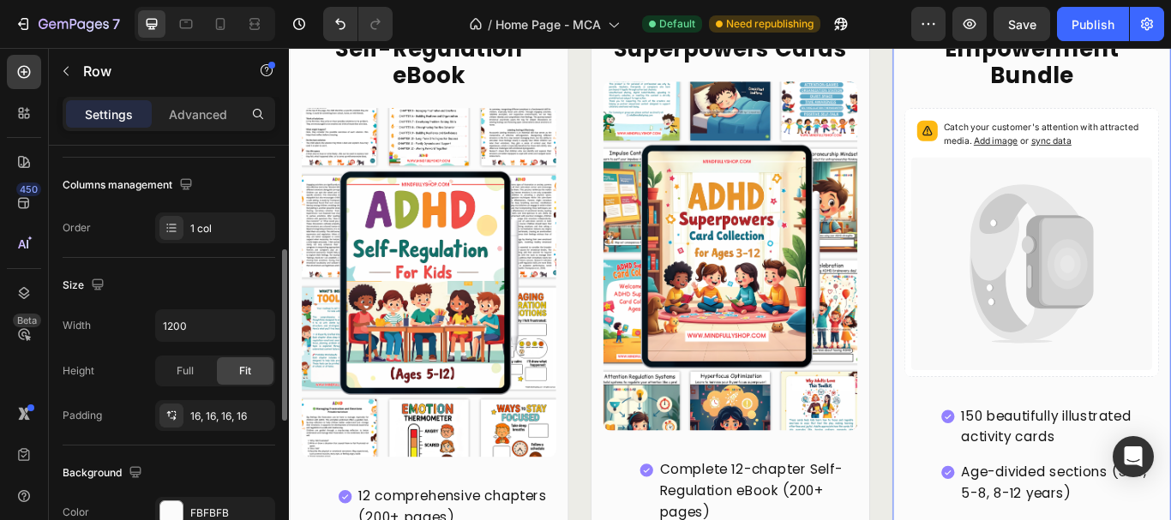
scroll to position [514, 0]
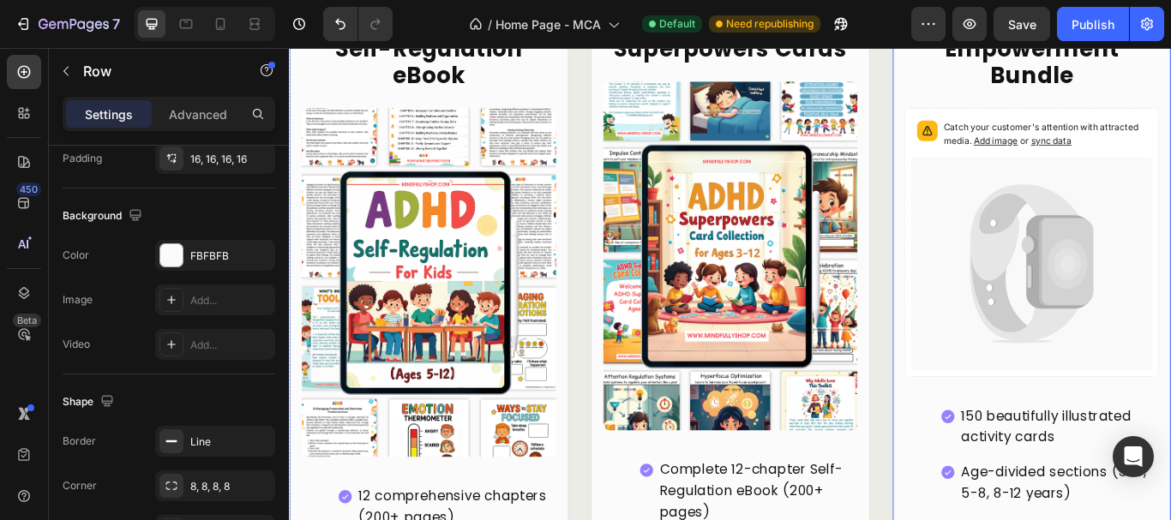
click at [1095, 255] on icon at bounding box center [1147, 263] width 128 height 112
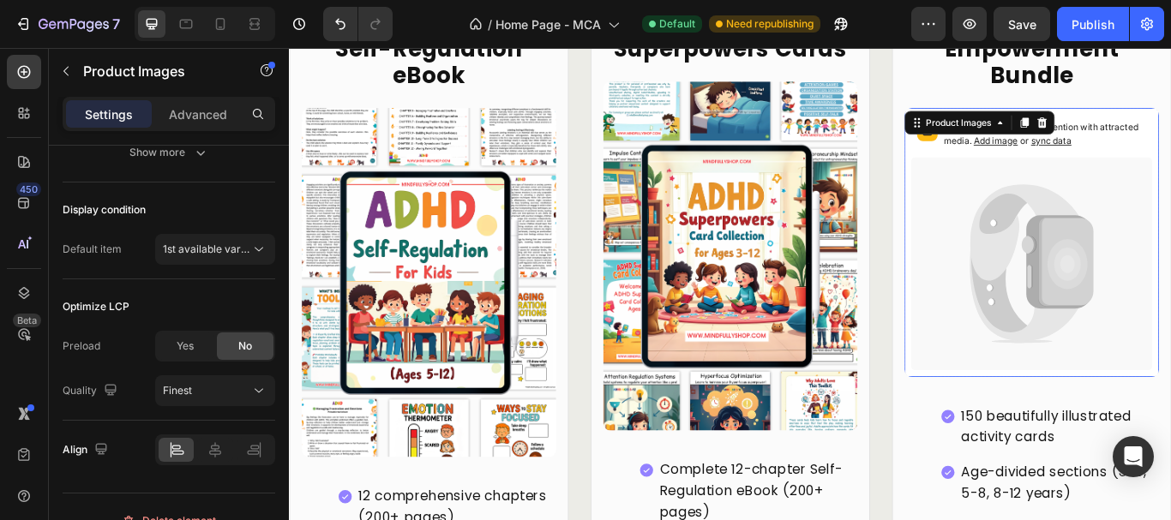
scroll to position [0, 0]
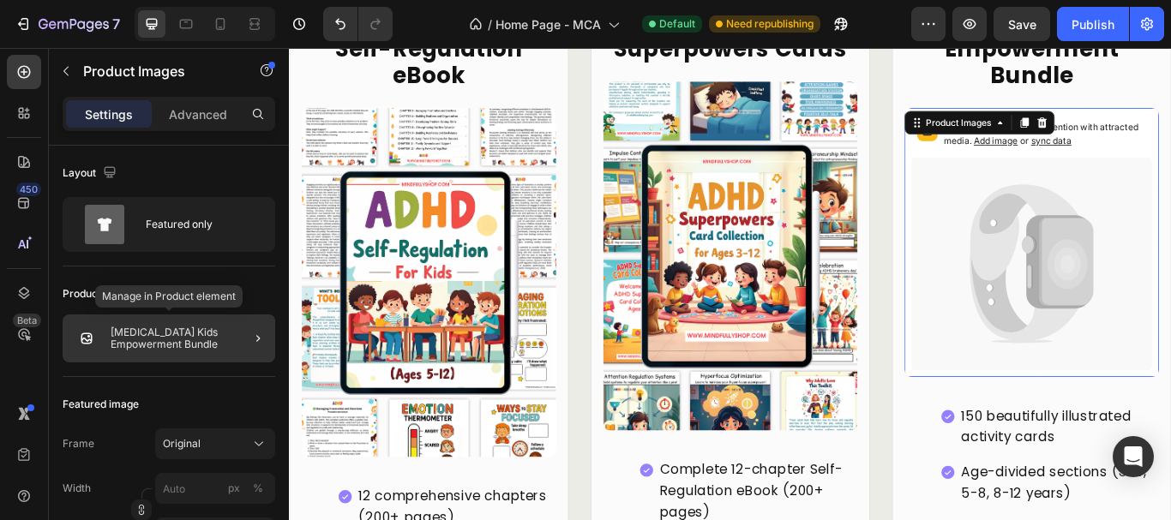
click at [202, 339] on p "[MEDICAL_DATA] Kids Empowerment Bundle" at bounding box center [190, 339] width 158 height 24
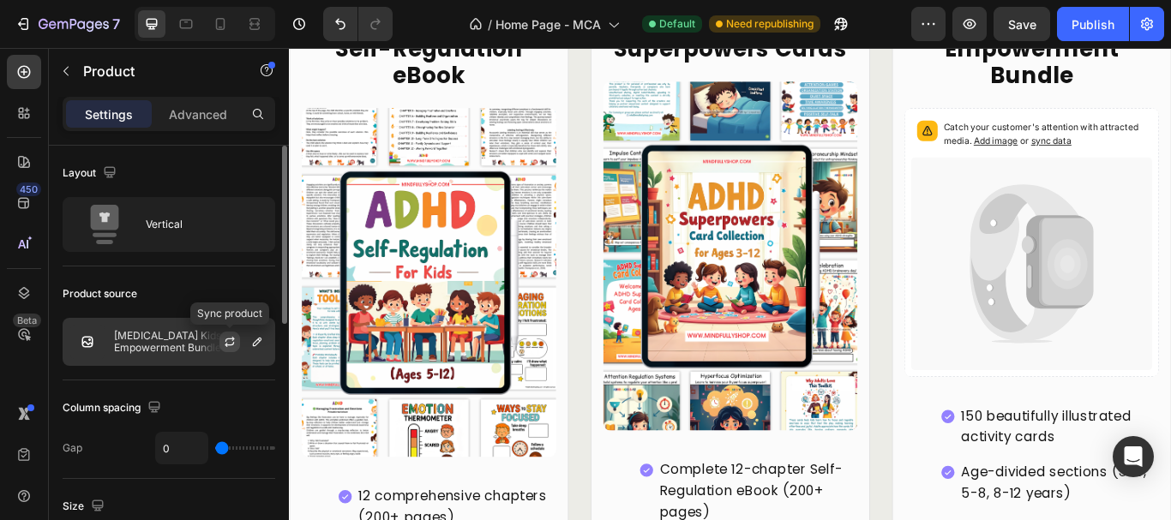
click at [225, 351] on button "button" at bounding box center [229, 342] width 21 height 21
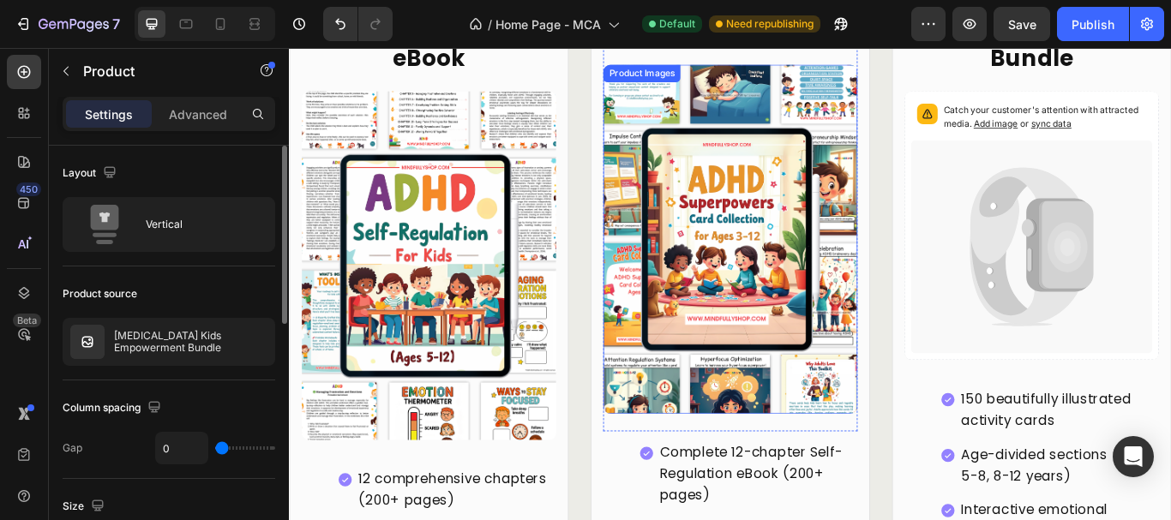
scroll to position [4253, 0]
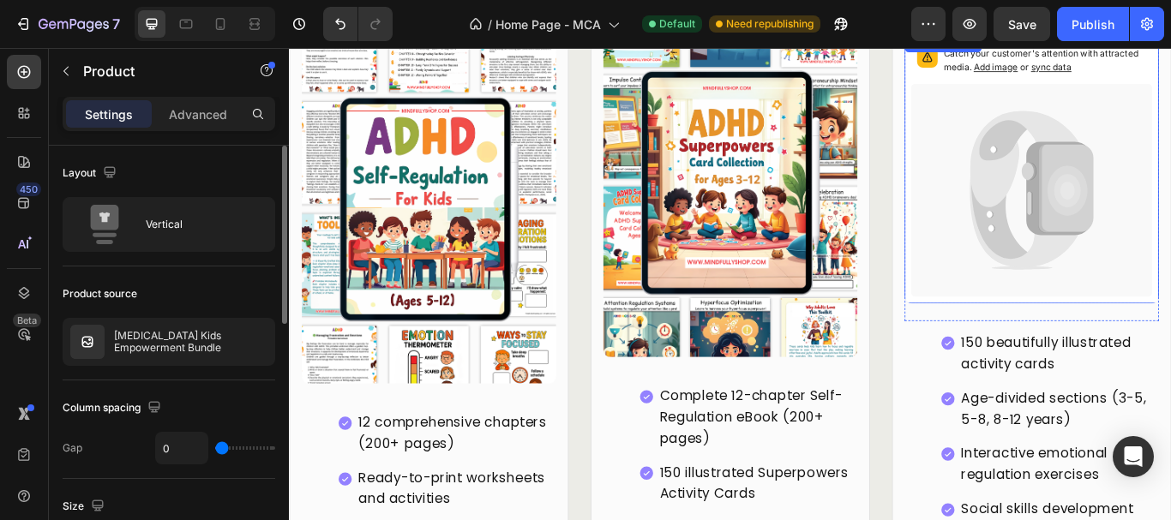
click at [1054, 93] on icon at bounding box center [1154, 214] width 281 height 249
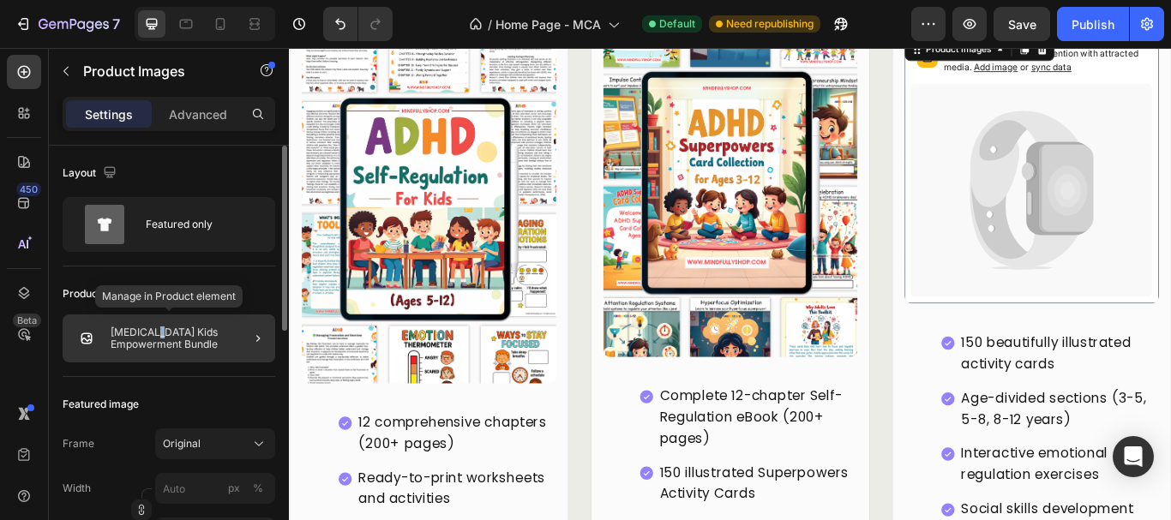
click at [159, 331] on p "[MEDICAL_DATA] Kids Empowerment Bundle" at bounding box center [190, 339] width 158 height 24
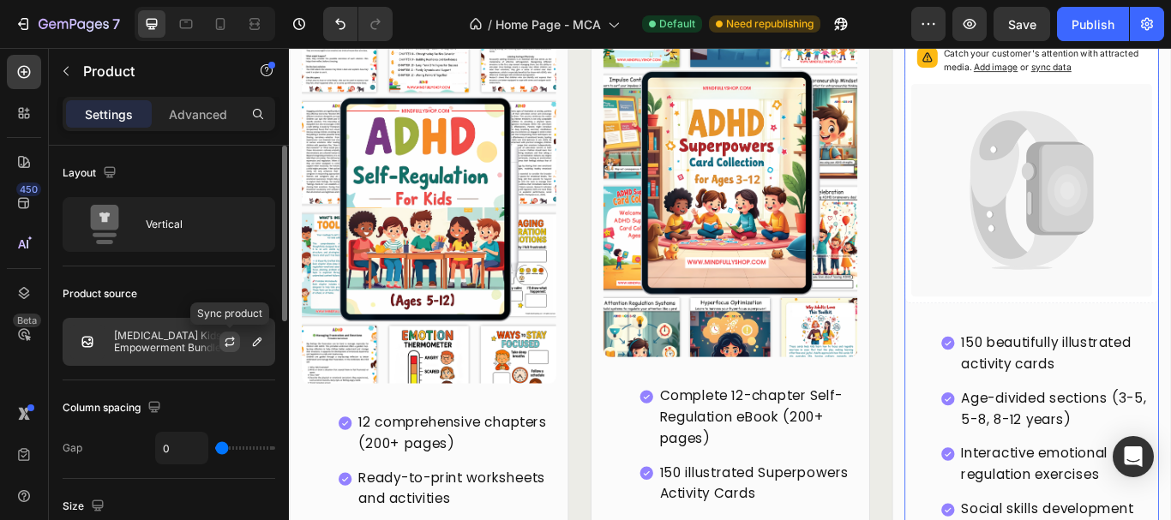
click at [236, 339] on icon "button" at bounding box center [230, 342] width 14 height 14
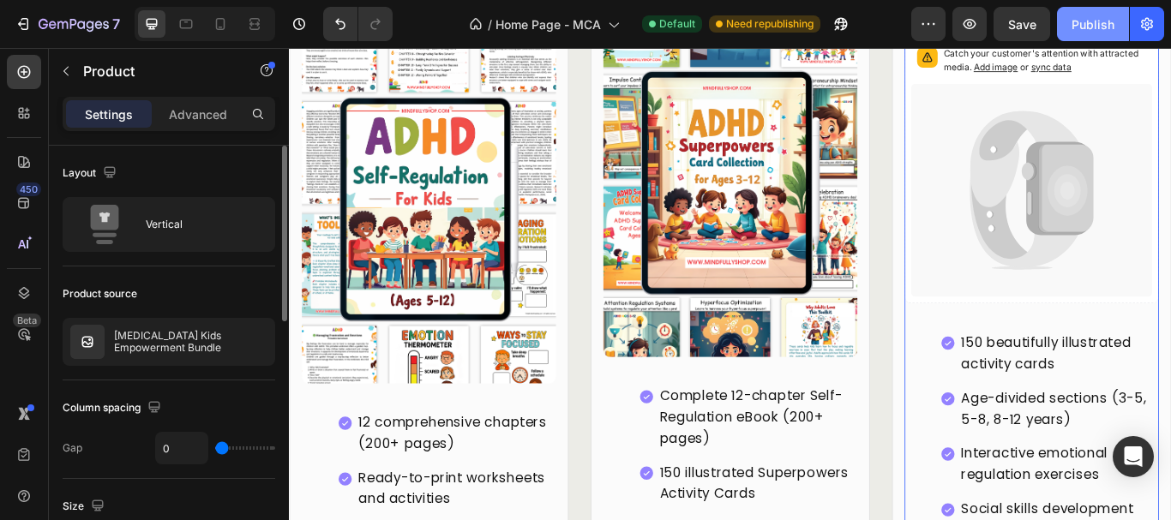
click at [1087, 25] on div "Publish" at bounding box center [1092, 24] width 43 height 18
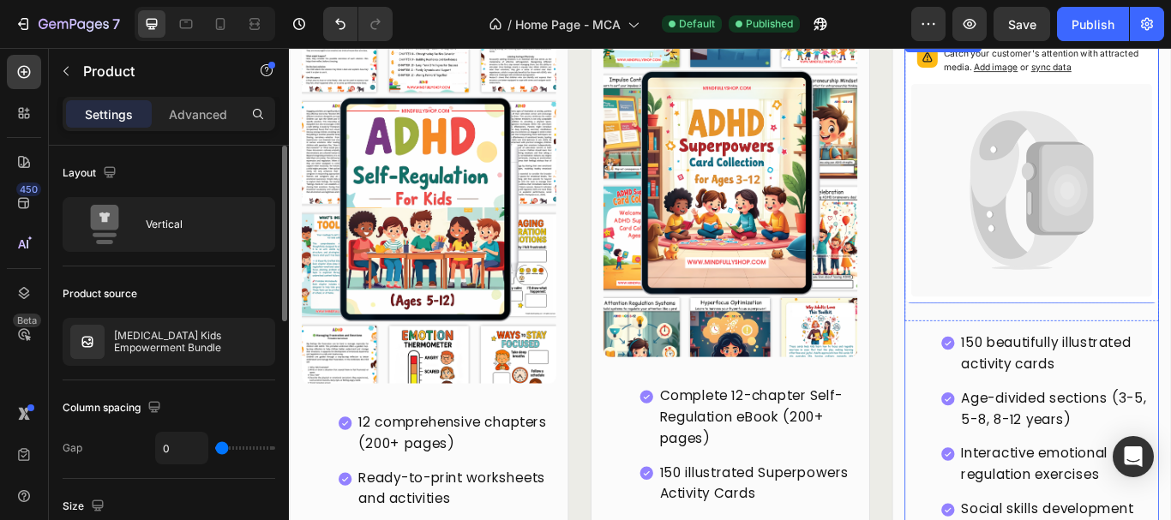
click at [1130, 219] on icon at bounding box center [1154, 214] width 281 height 249
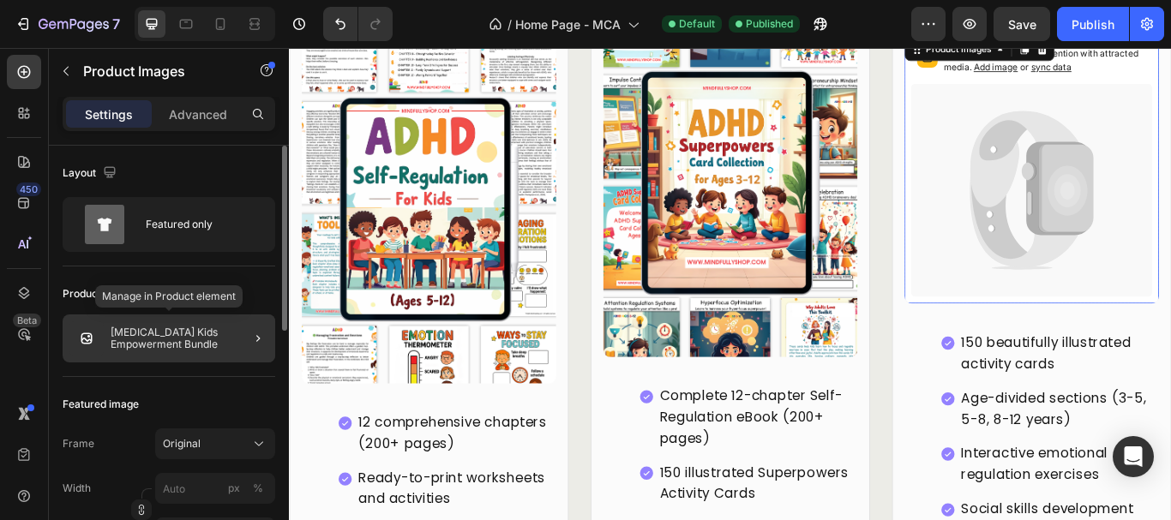
click at [166, 345] on p "[MEDICAL_DATA] Kids Empowerment Bundle" at bounding box center [190, 339] width 158 height 24
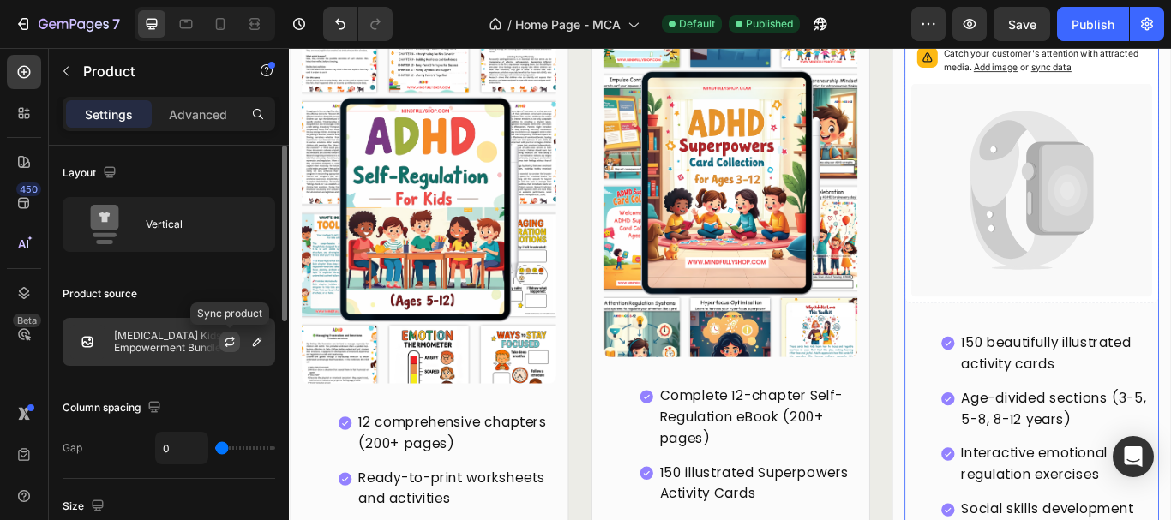
click at [233, 339] on icon "button" at bounding box center [229, 339] width 9 height 5
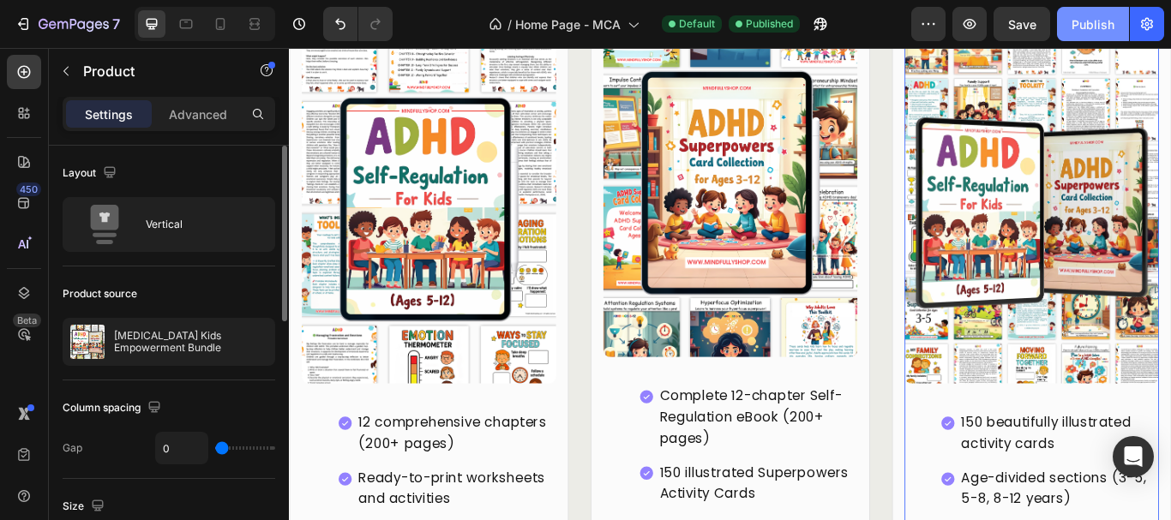
click at [1102, 32] on div "Publish" at bounding box center [1092, 24] width 43 height 18
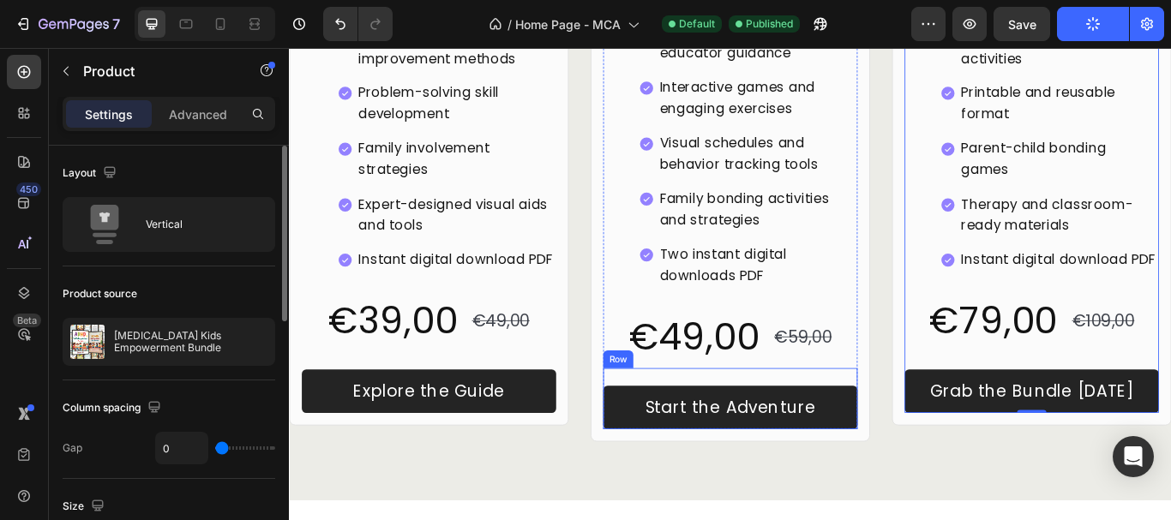
scroll to position [5024, 0]
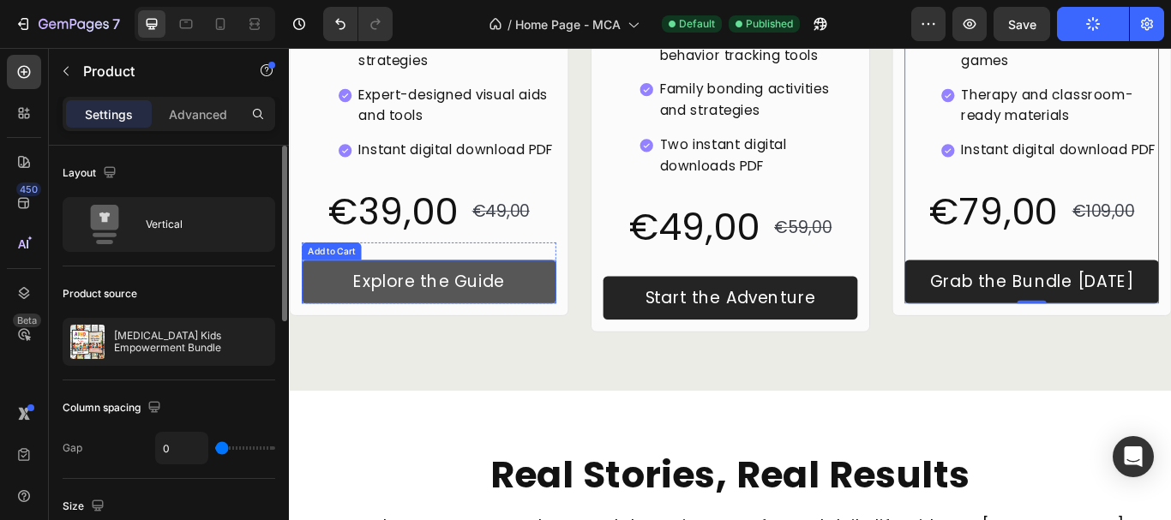
click at [587, 315] on button "Explore the Guide" at bounding box center [451, 321] width 297 height 51
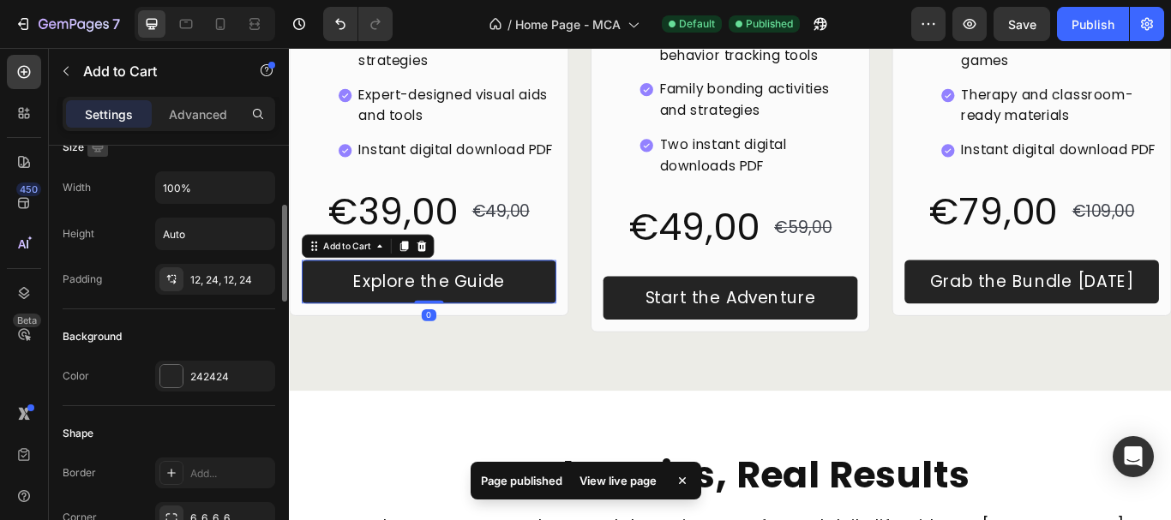
scroll to position [429, 0]
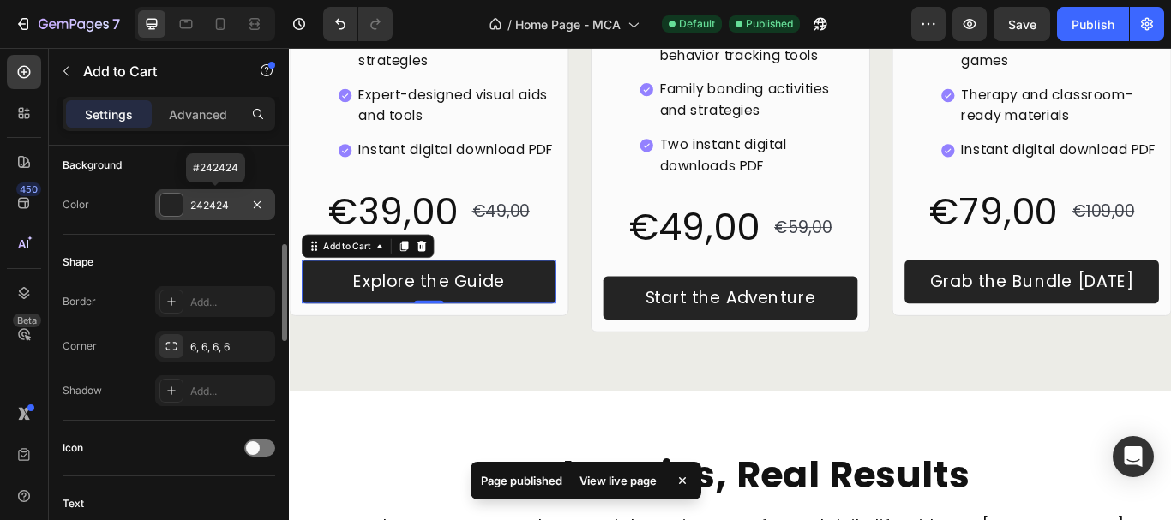
click at [221, 206] on div "242424" at bounding box center [215, 205] width 50 height 15
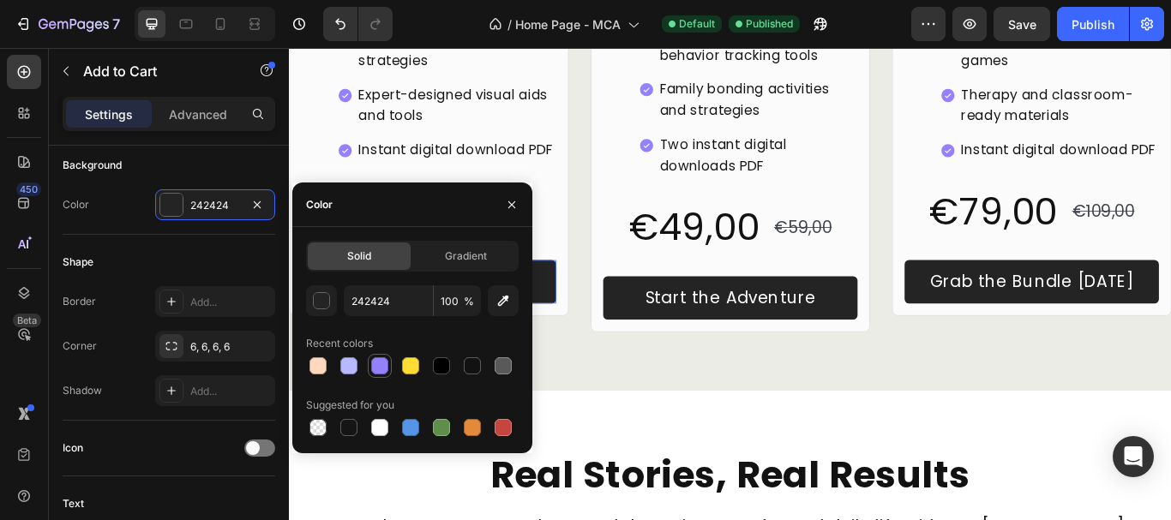
click at [382, 370] on div at bounding box center [379, 365] width 17 height 17
type input "9381FF"
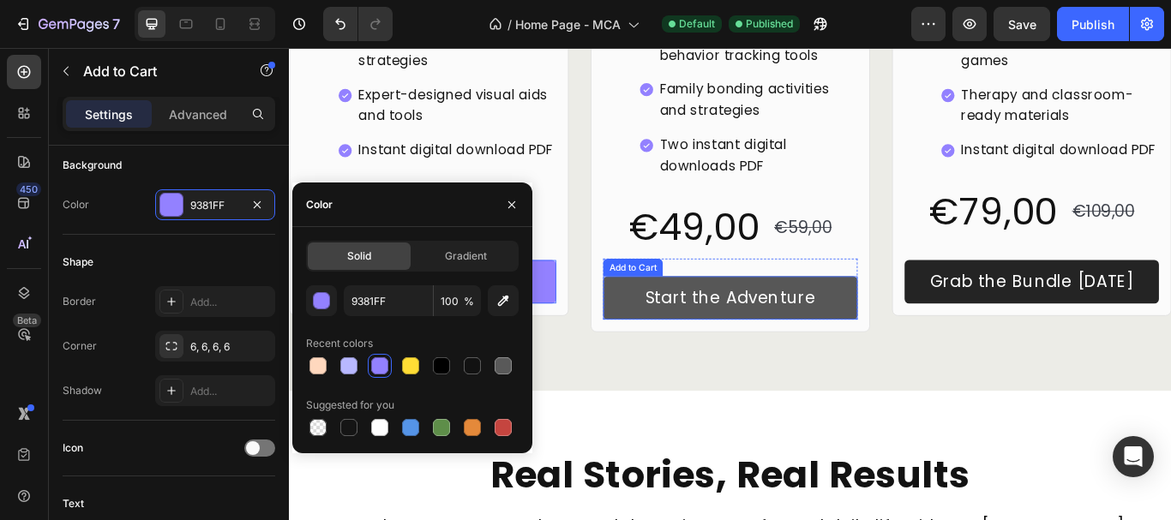
click at [669, 350] on button "Start the Adventure" at bounding box center [803, 340] width 297 height 51
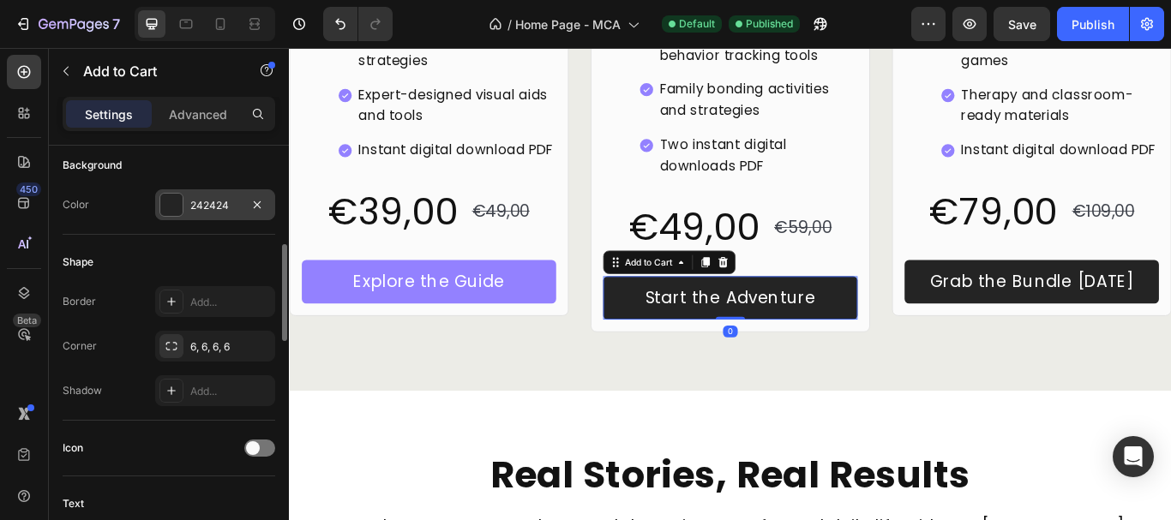
click at [224, 210] on div "242424" at bounding box center [215, 205] width 50 height 15
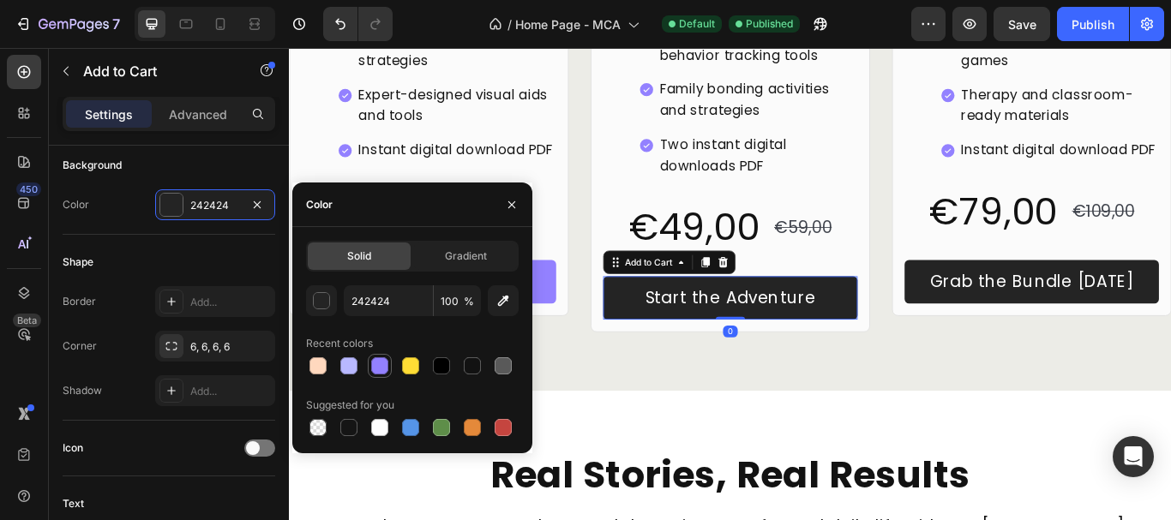
click at [379, 364] on div at bounding box center [379, 365] width 17 height 17
type input "9381FF"
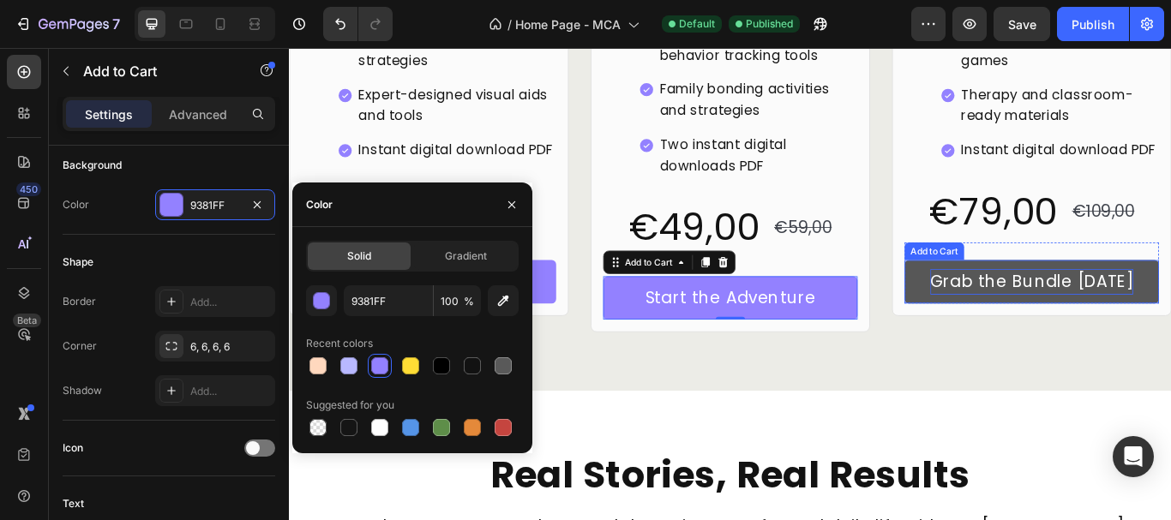
click at [1062, 306] on div "Grab the Bundle [DATE]" at bounding box center [1154, 321] width 237 height 30
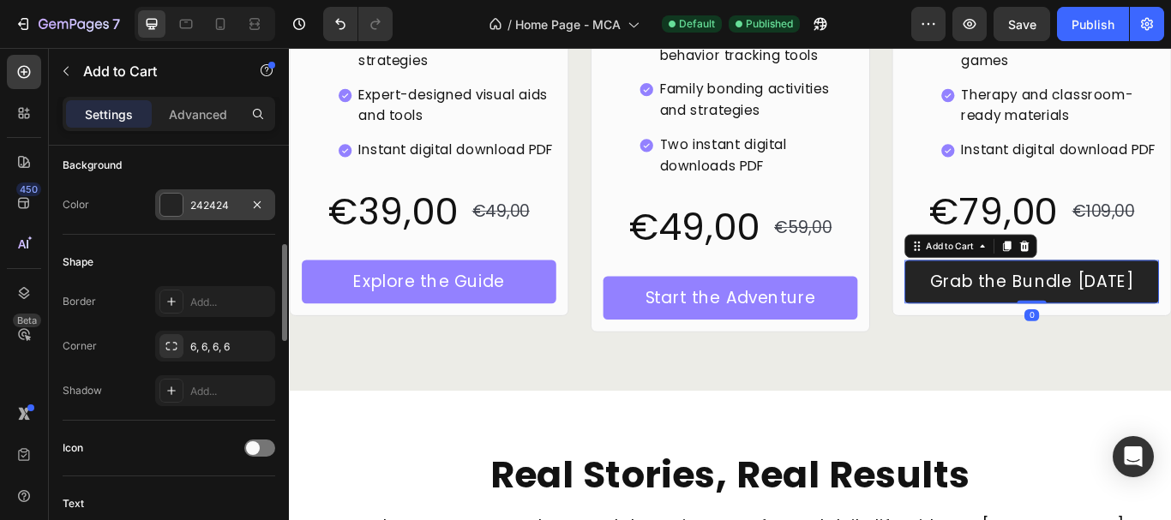
click at [199, 208] on div "242424" at bounding box center [215, 205] width 50 height 15
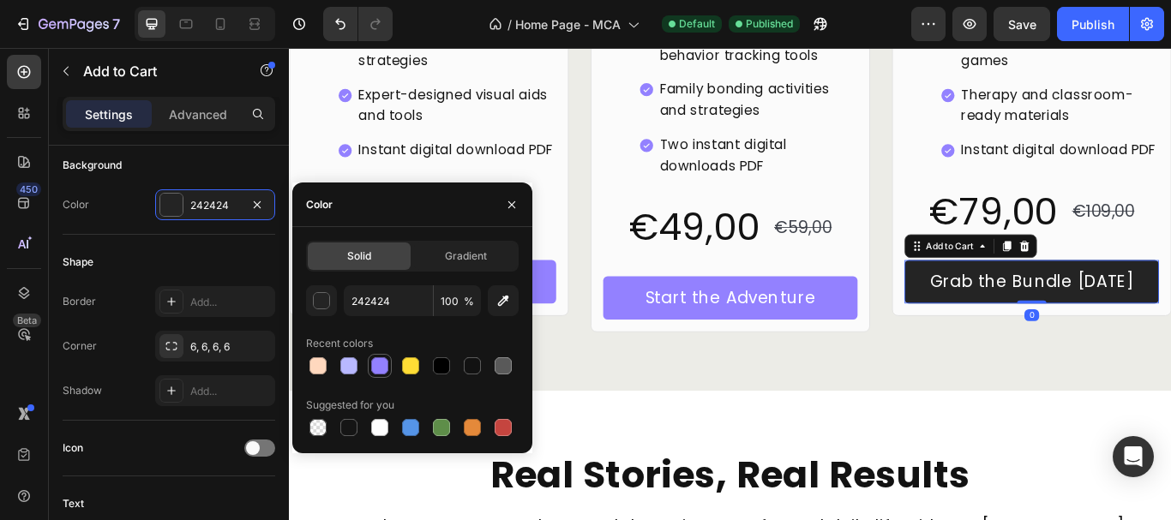
click at [379, 373] on div at bounding box center [379, 365] width 17 height 17
type input "9381FF"
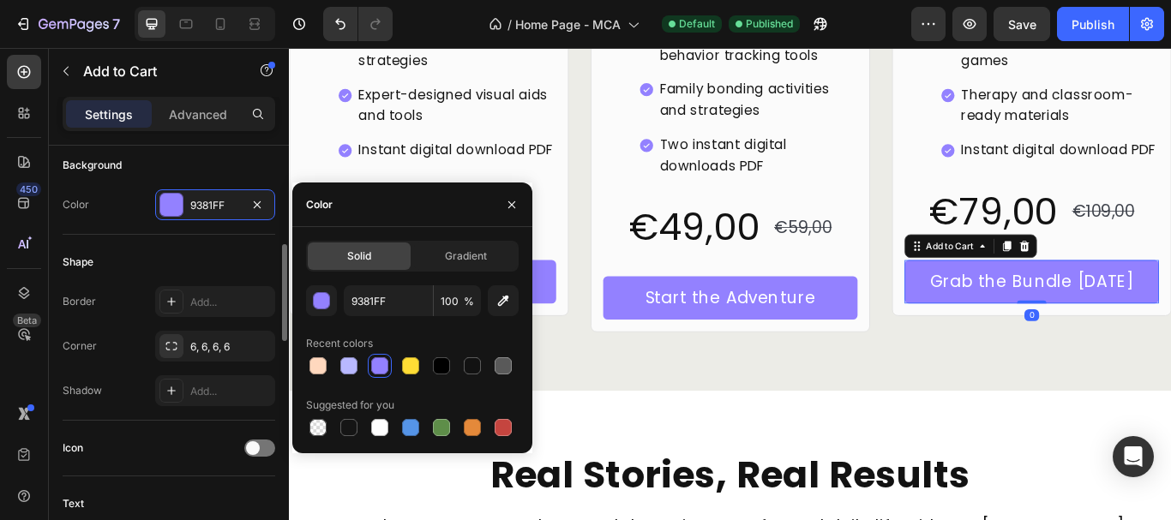
click at [171, 261] on div "Shape" at bounding box center [169, 262] width 213 height 27
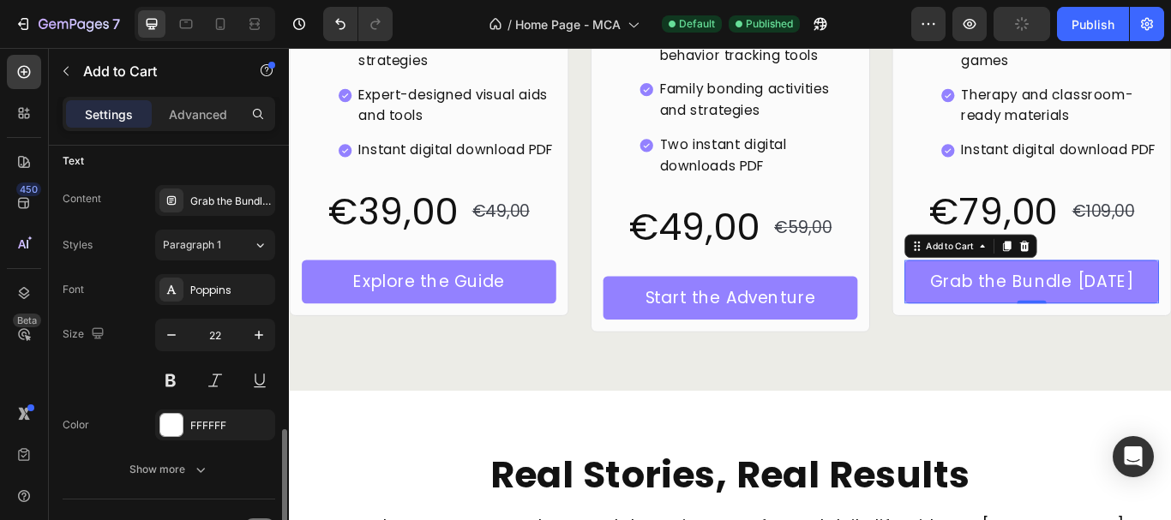
scroll to position [857, 0]
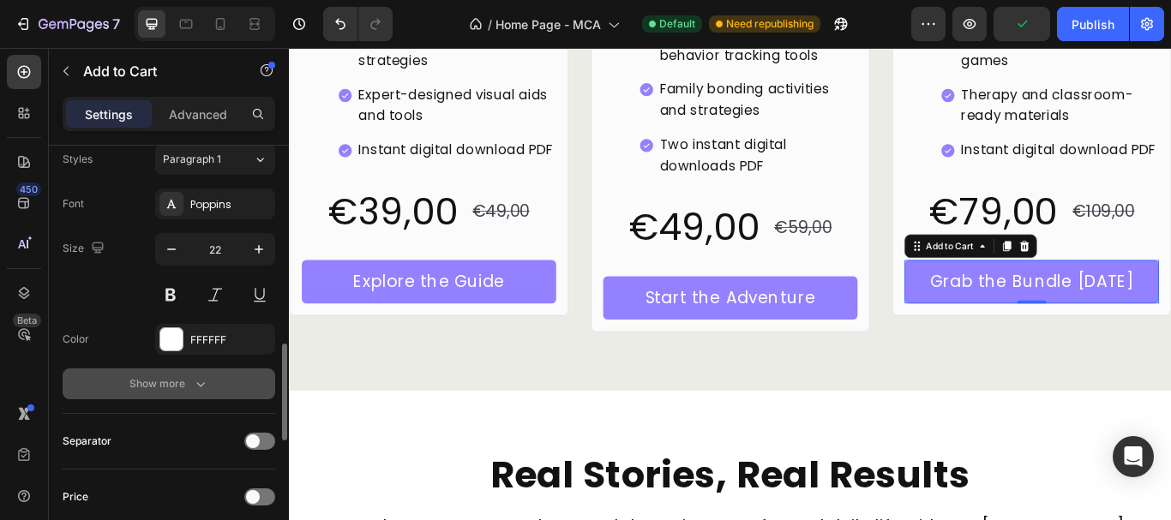
click at [169, 392] on div "Show more" at bounding box center [169, 383] width 80 height 17
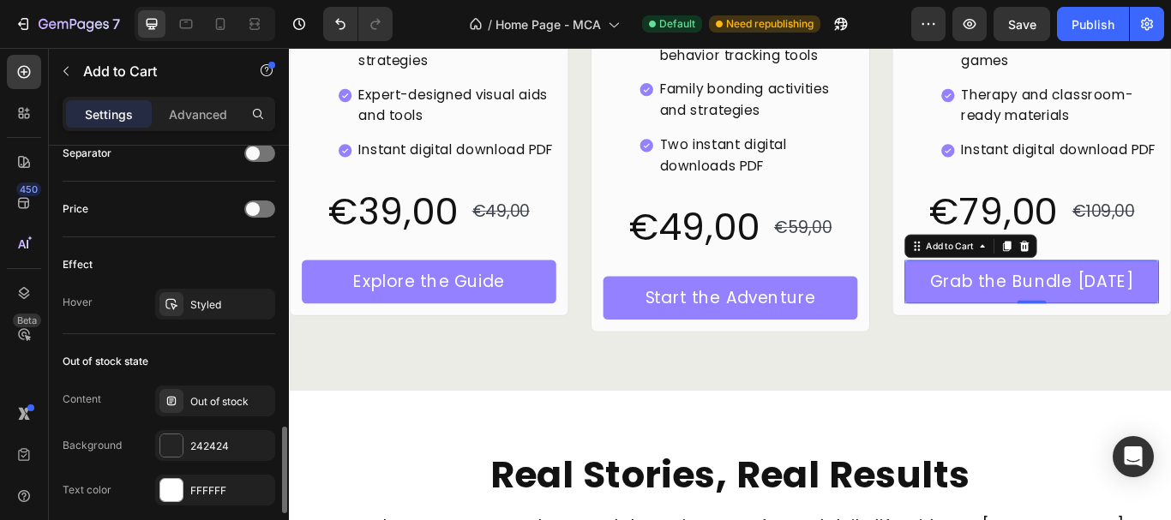
scroll to position [1543, 0]
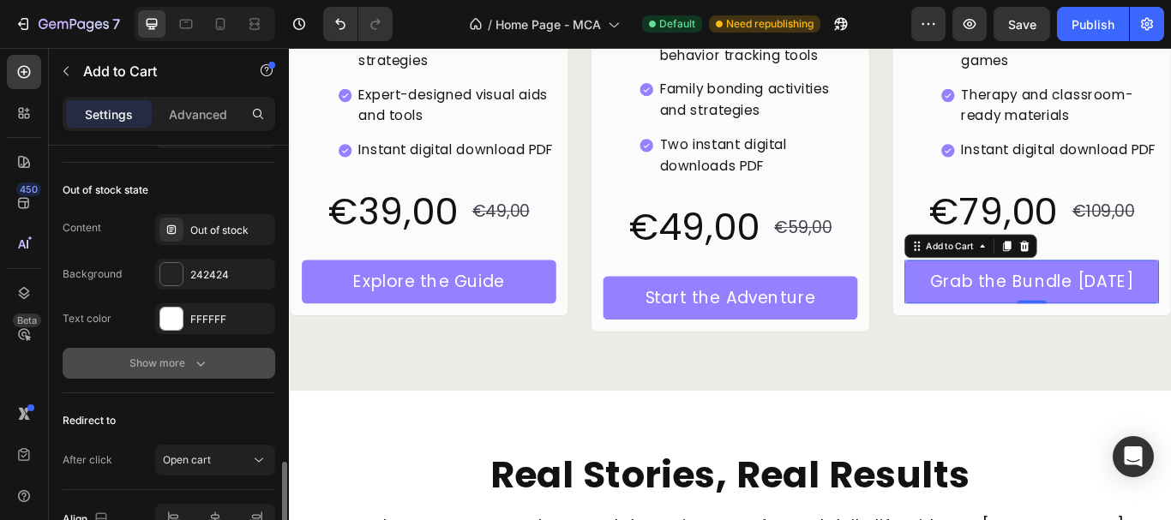
click at [201, 357] on icon "button" at bounding box center [200, 363] width 17 height 17
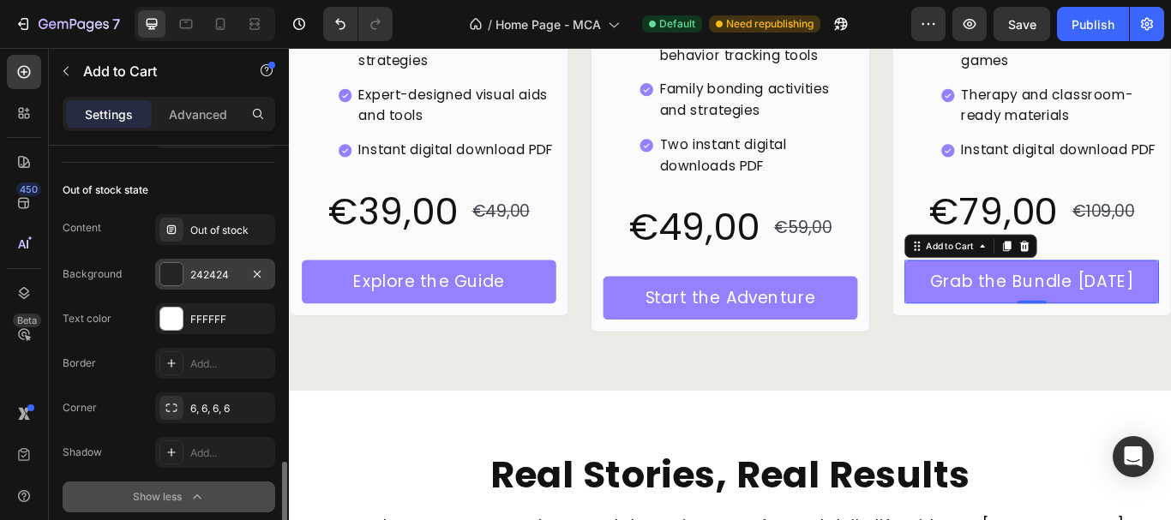
click at [218, 268] on div "242424" at bounding box center [215, 274] width 50 height 15
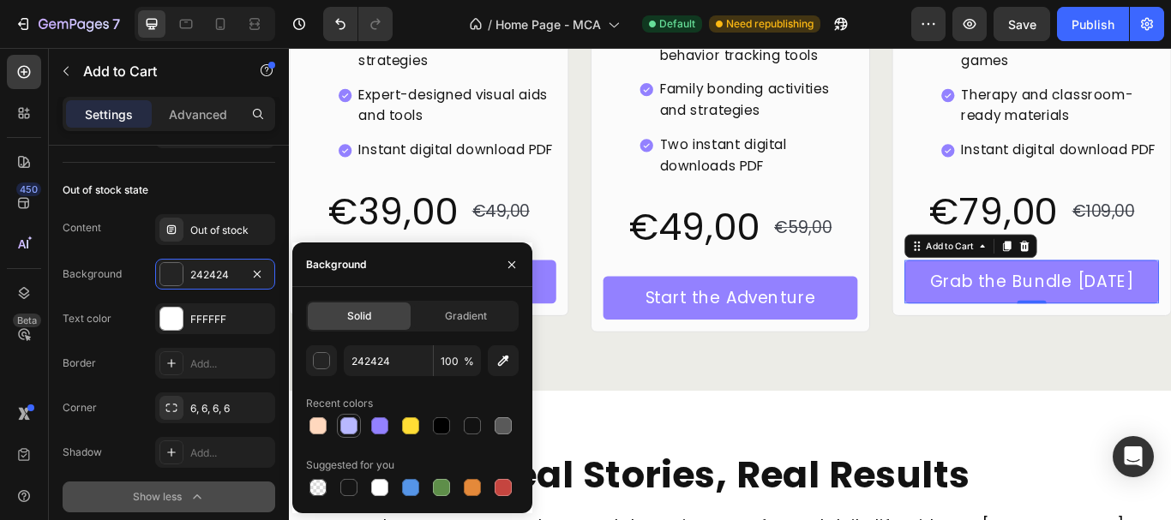
click at [353, 429] on div at bounding box center [348, 425] width 17 height 17
click at [483, 424] on div at bounding box center [472, 426] width 24 height 24
type input "121212"
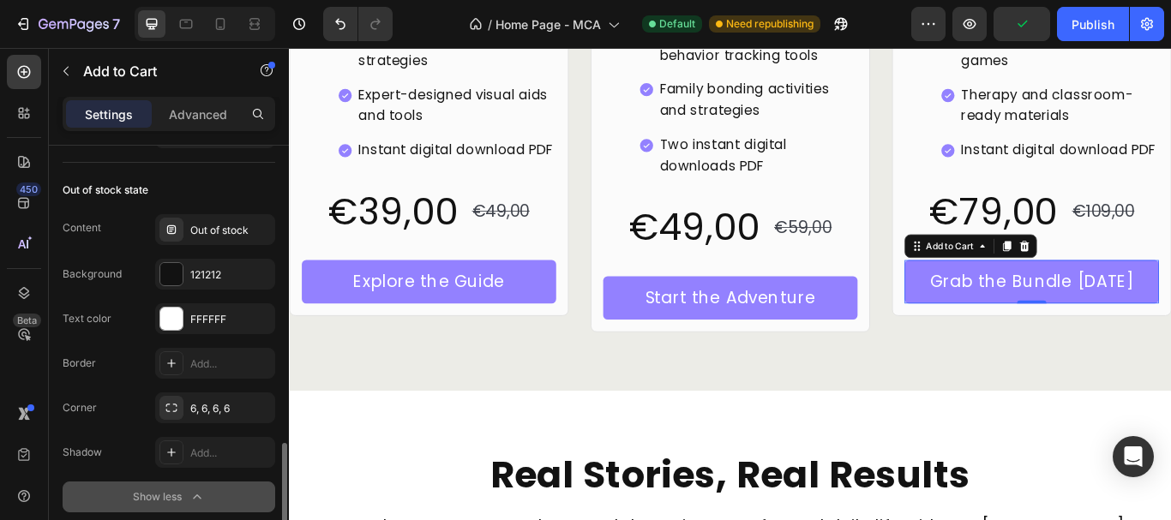
click at [207, 167] on div "Out of stock state Content Out of stock Background 121212 Text color FFFFFF Bor…" at bounding box center [169, 345] width 213 height 364
click at [219, 277] on div "121212" at bounding box center [215, 274] width 50 height 15
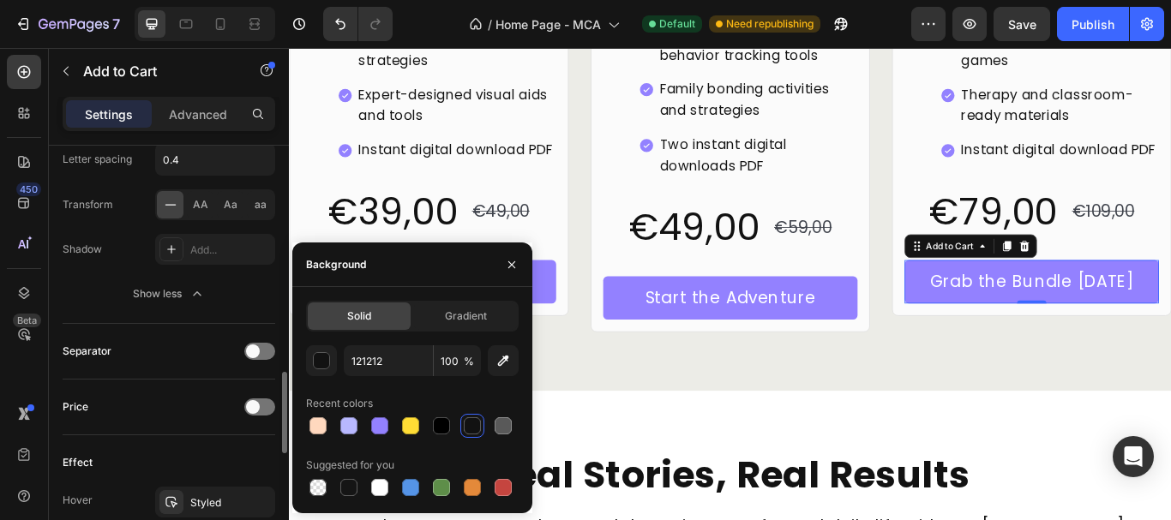
scroll to position [1345, 0]
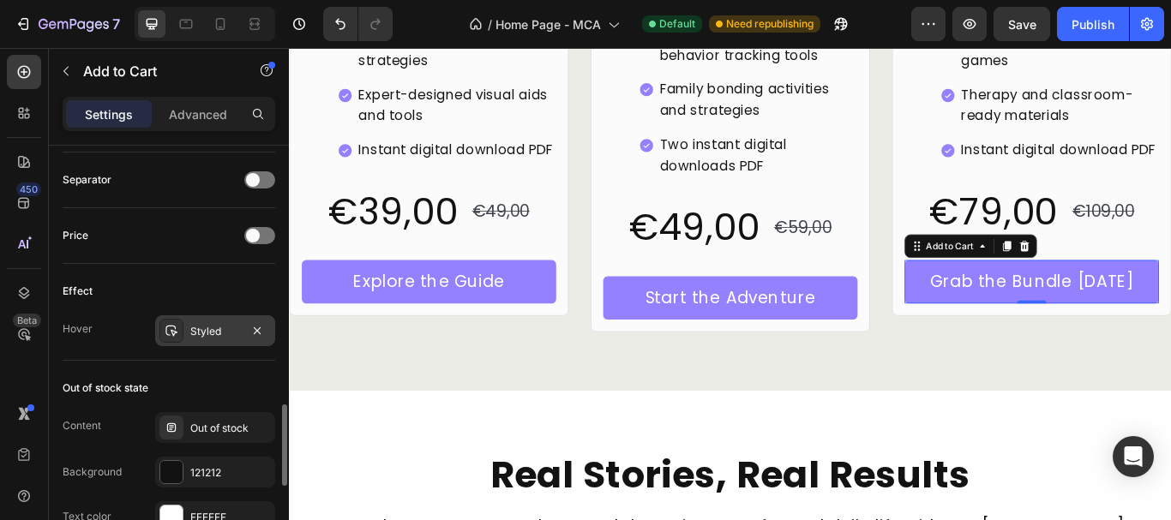
click at [206, 332] on div "Styled" at bounding box center [215, 331] width 50 height 15
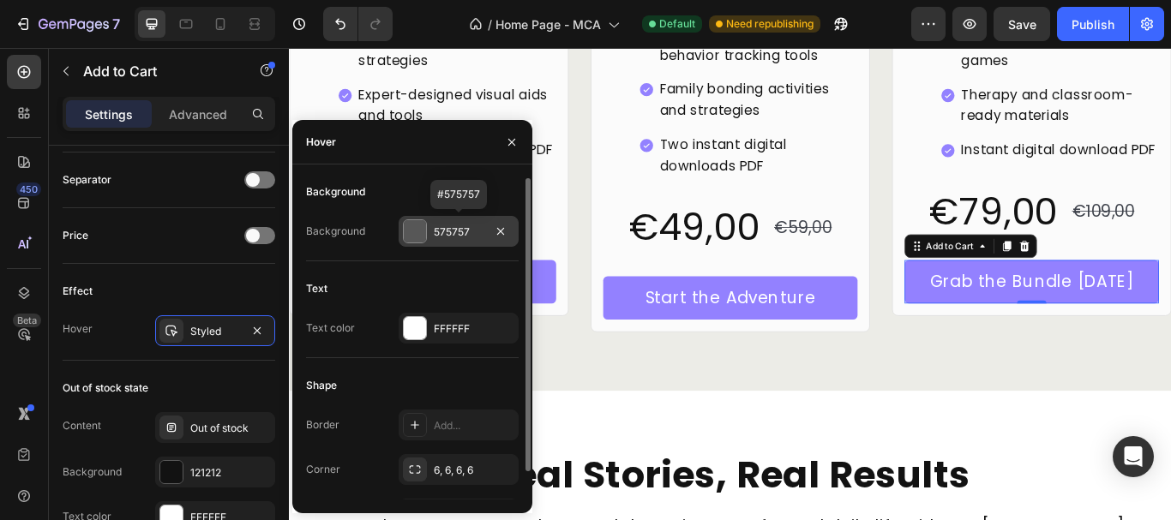
click at [446, 233] on div "575757" at bounding box center [459, 232] width 50 height 15
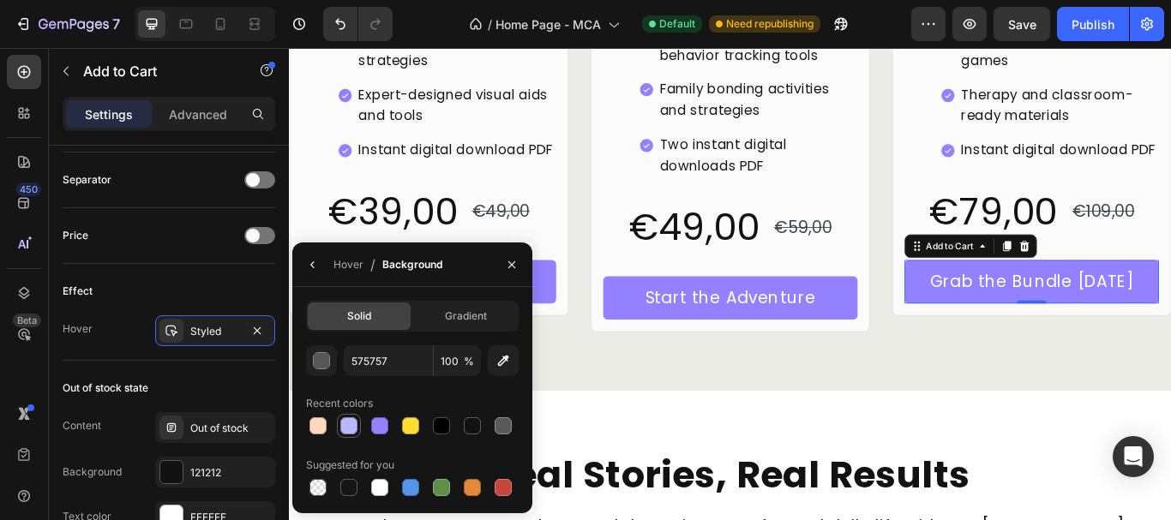
click at [353, 425] on div at bounding box center [348, 425] width 17 height 17
type input "B8B8FF"
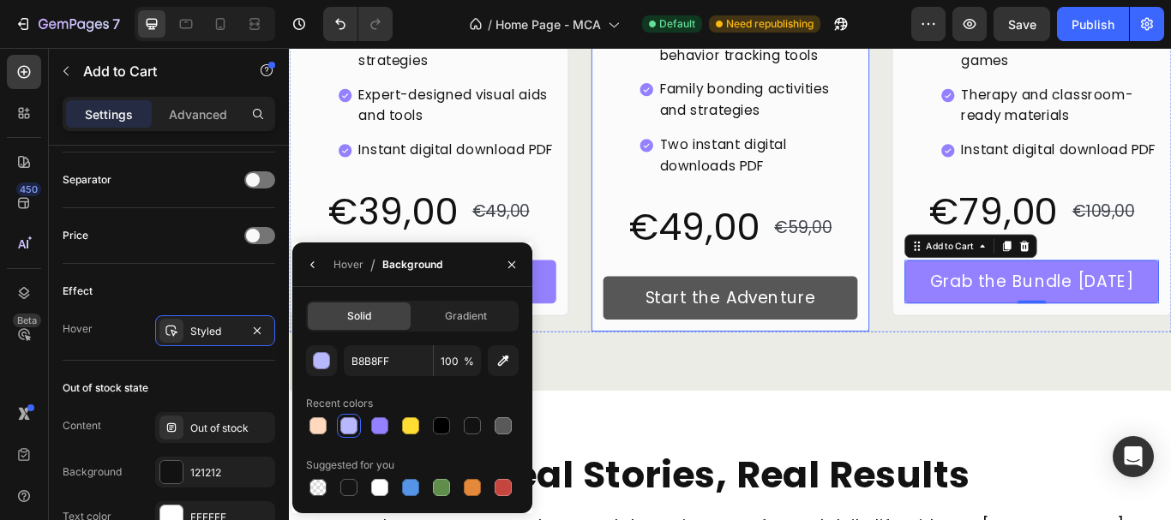
click at [694, 340] on button "Start the Adventure" at bounding box center [803, 340] width 297 height 51
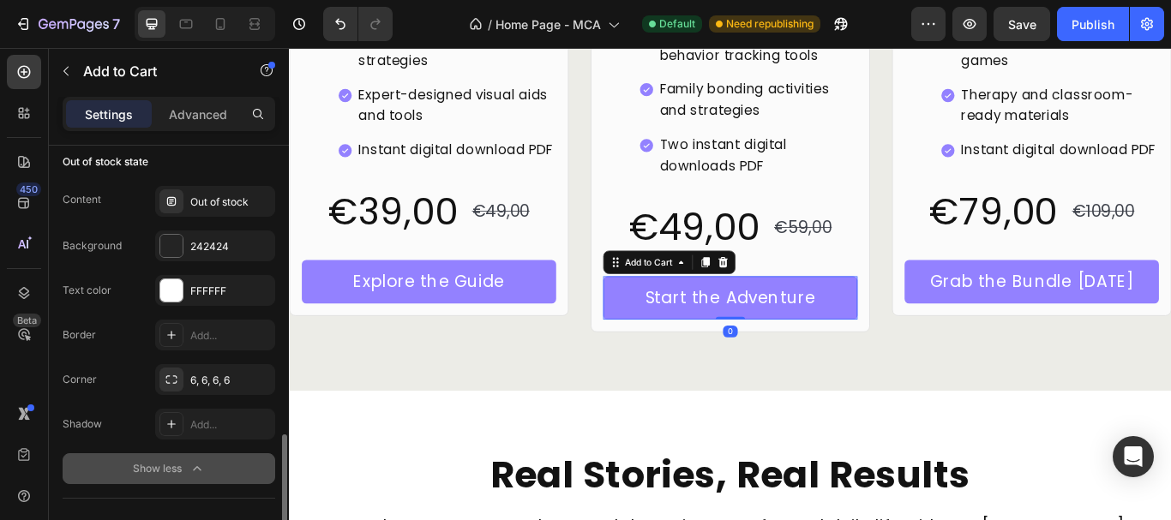
scroll to position [1088, 0]
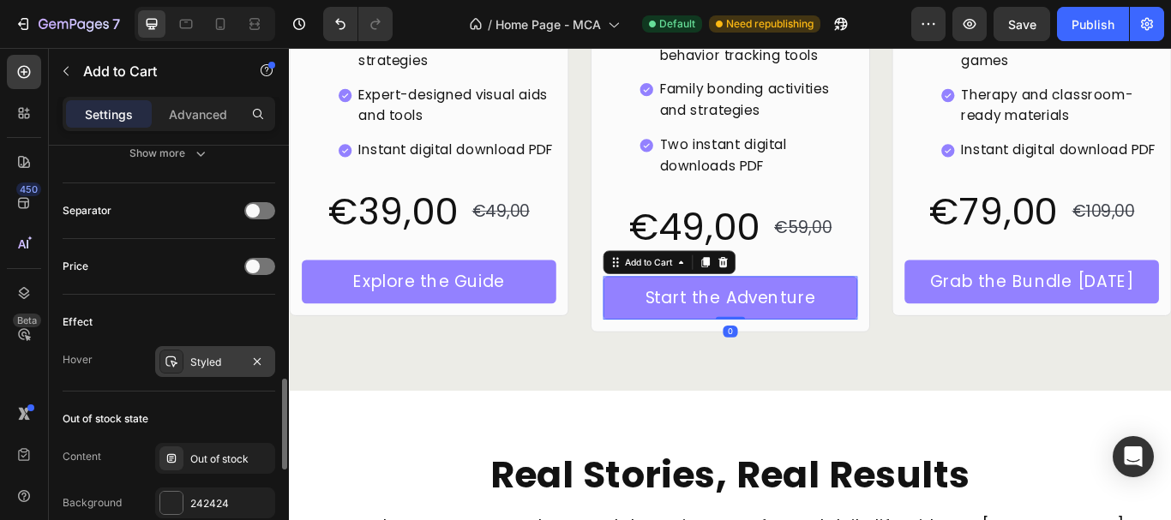
click at [195, 353] on div "Styled" at bounding box center [215, 361] width 120 height 31
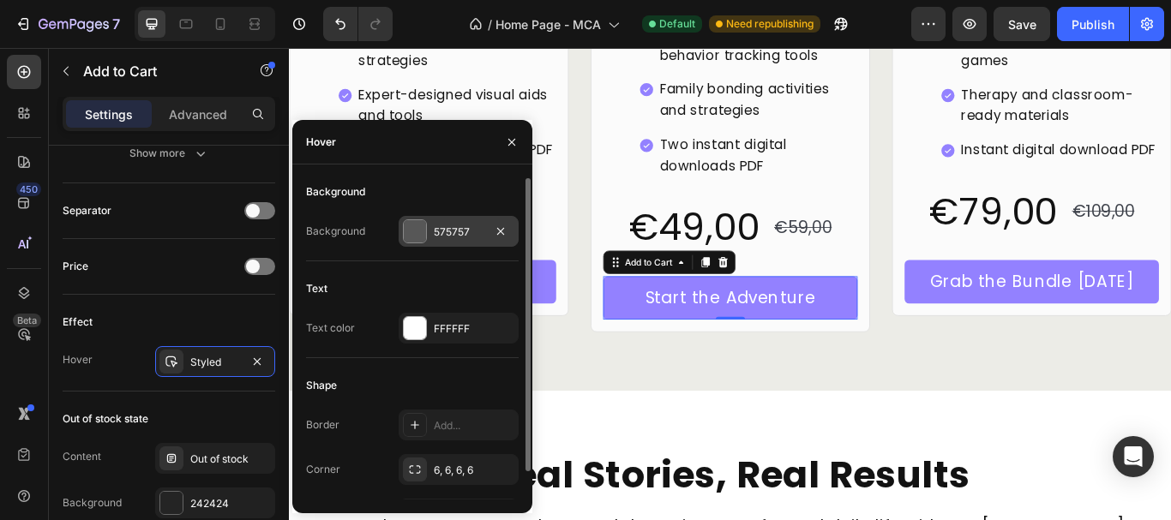
click at [443, 237] on div "575757" at bounding box center [459, 232] width 50 height 15
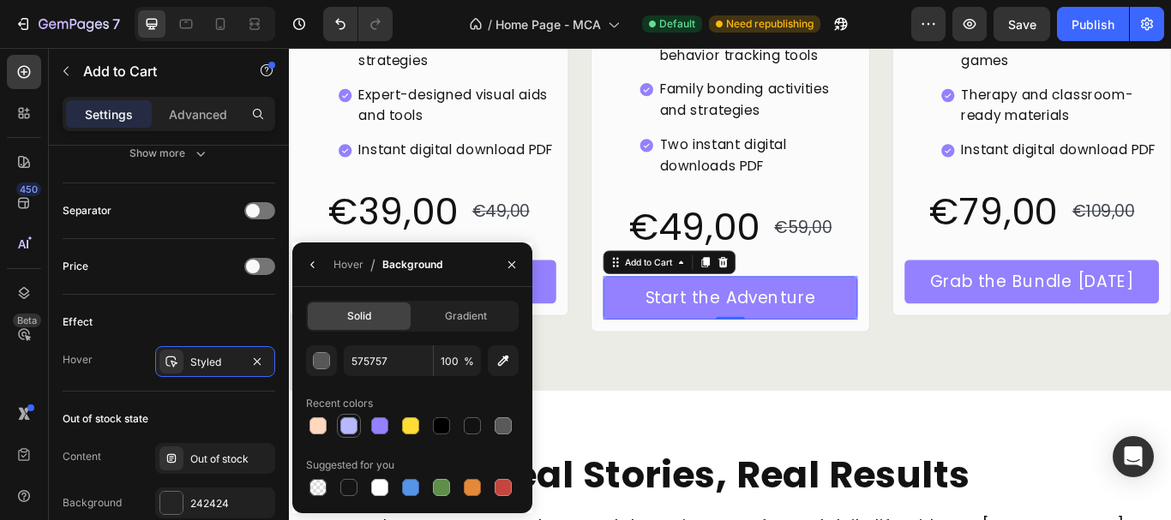
click at [339, 424] on div at bounding box center [349, 426] width 21 height 21
type input "B8B8FF"
click at [575, 302] on button "Explore the Guide" at bounding box center [451, 321] width 297 height 51
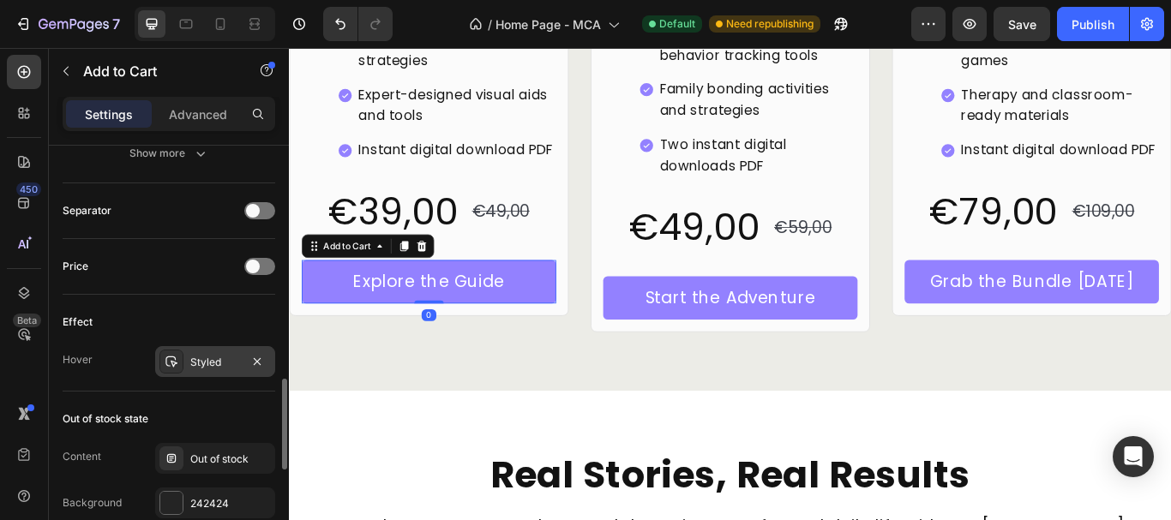
click at [213, 367] on div "Styled" at bounding box center [215, 362] width 50 height 15
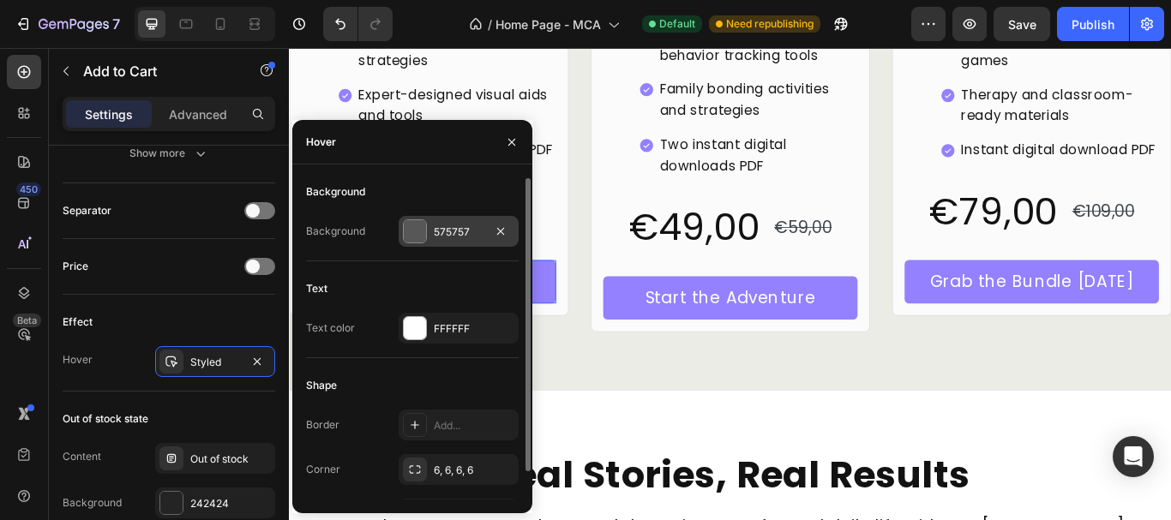
click at [440, 241] on div "575757" at bounding box center [459, 231] width 120 height 31
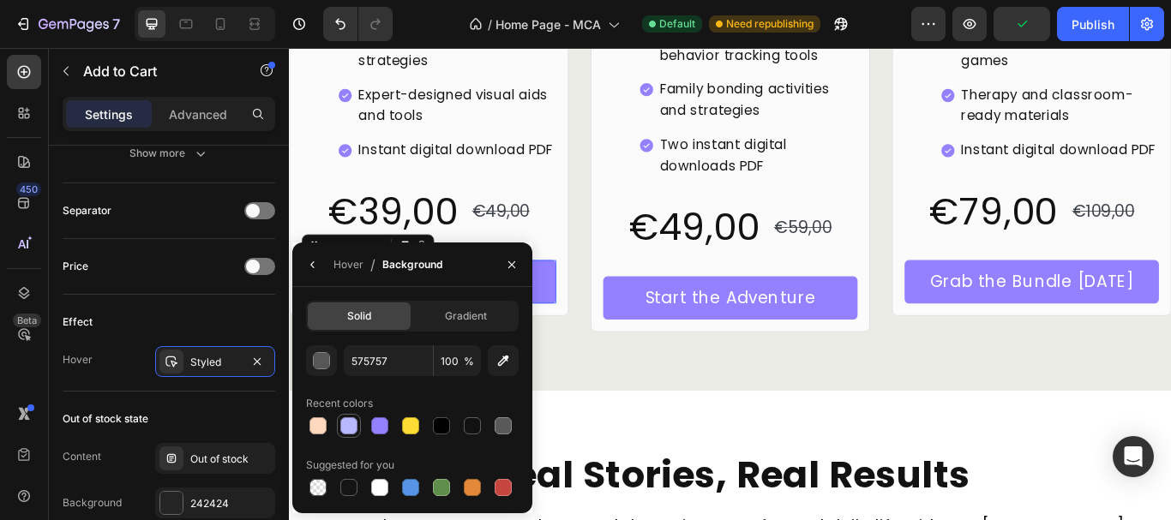
click at [352, 421] on div at bounding box center [348, 425] width 17 height 17
type input "B8B8FF"
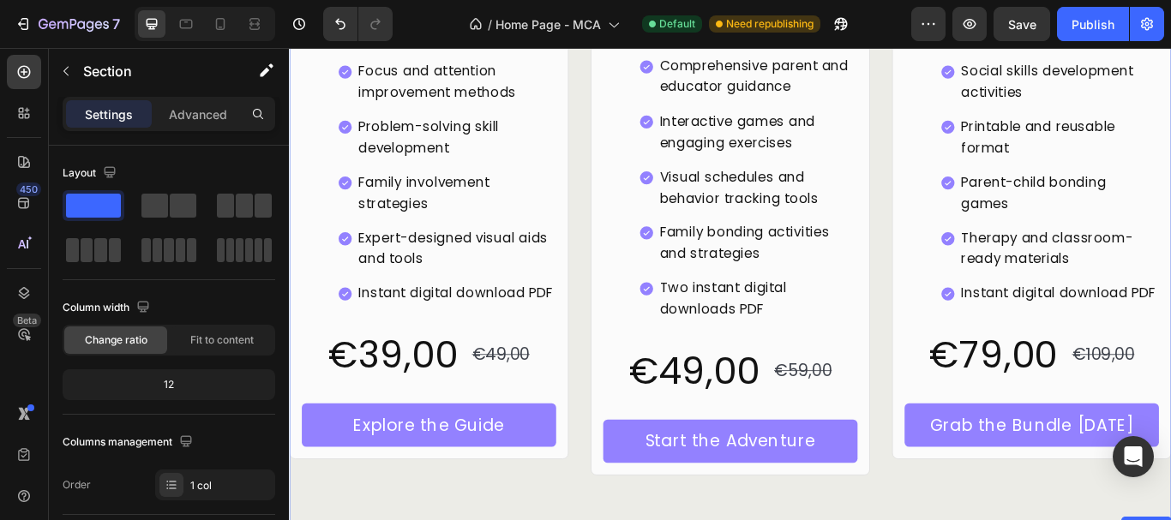
scroll to position [5024, 0]
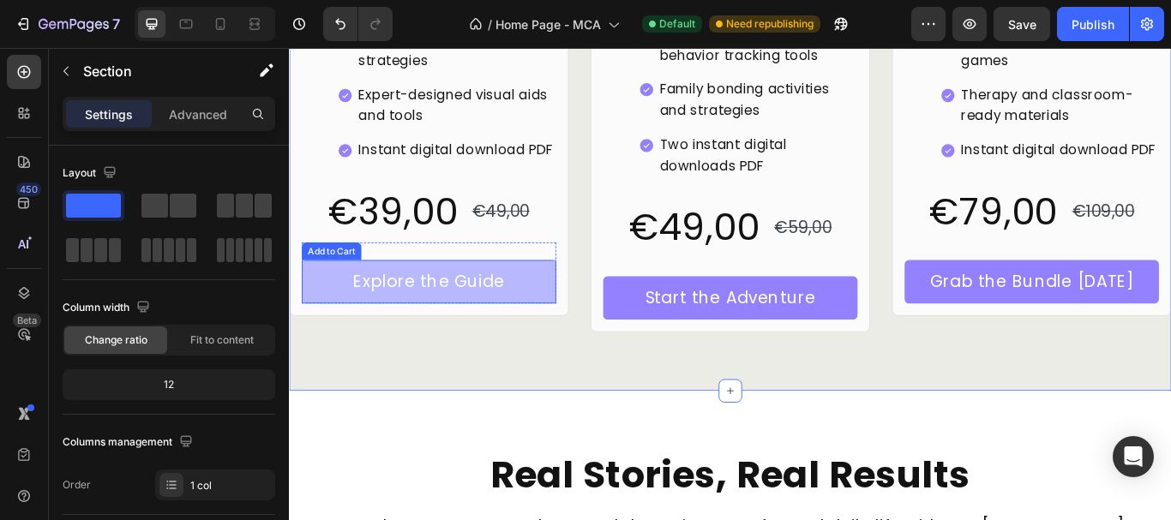
click at [585, 319] on button "Explore the Guide" at bounding box center [451, 321] width 297 height 51
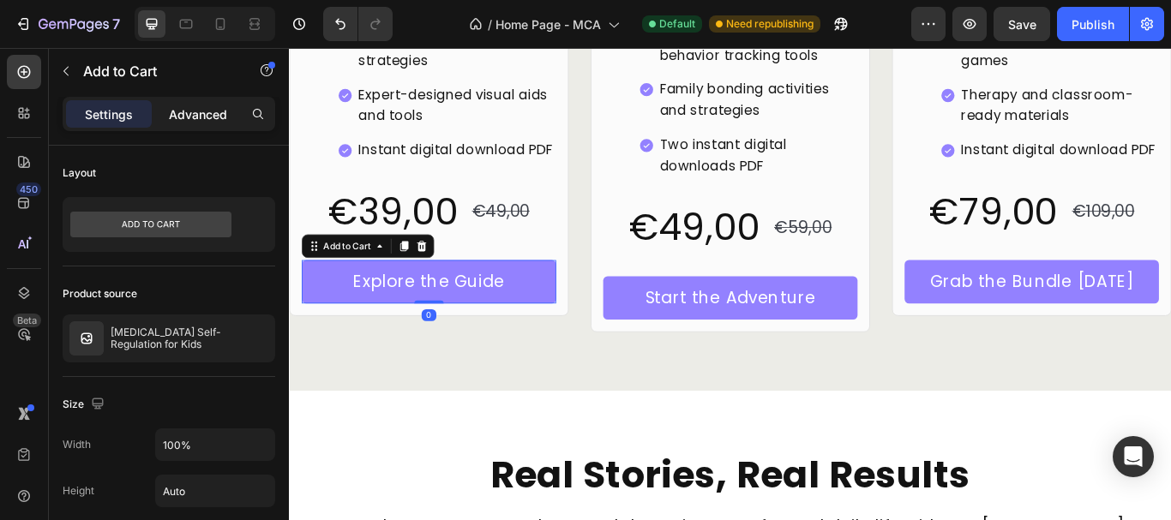
click at [196, 118] on p "Advanced" at bounding box center [198, 114] width 58 height 18
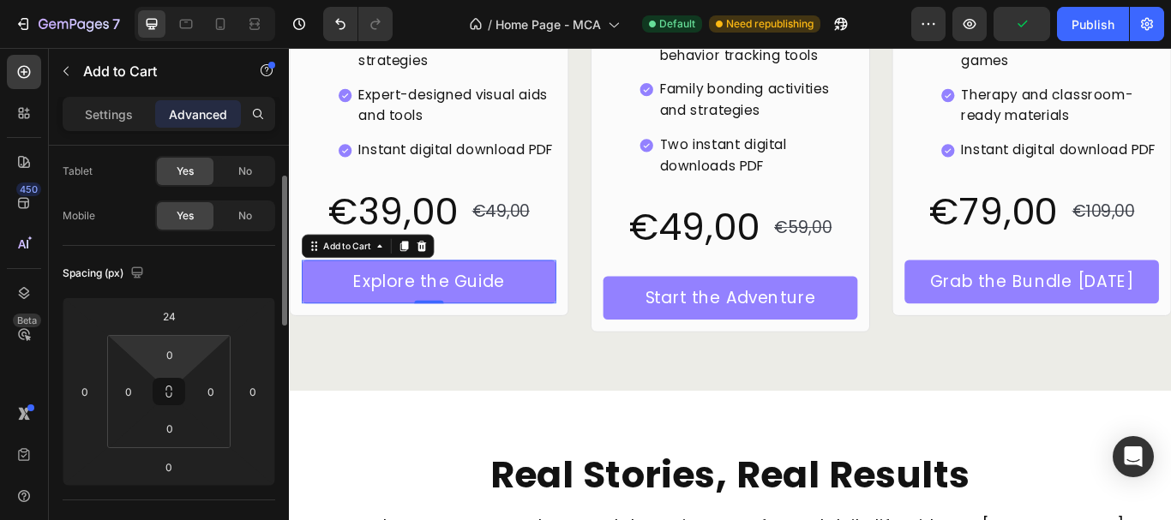
scroll to position [343, 0]
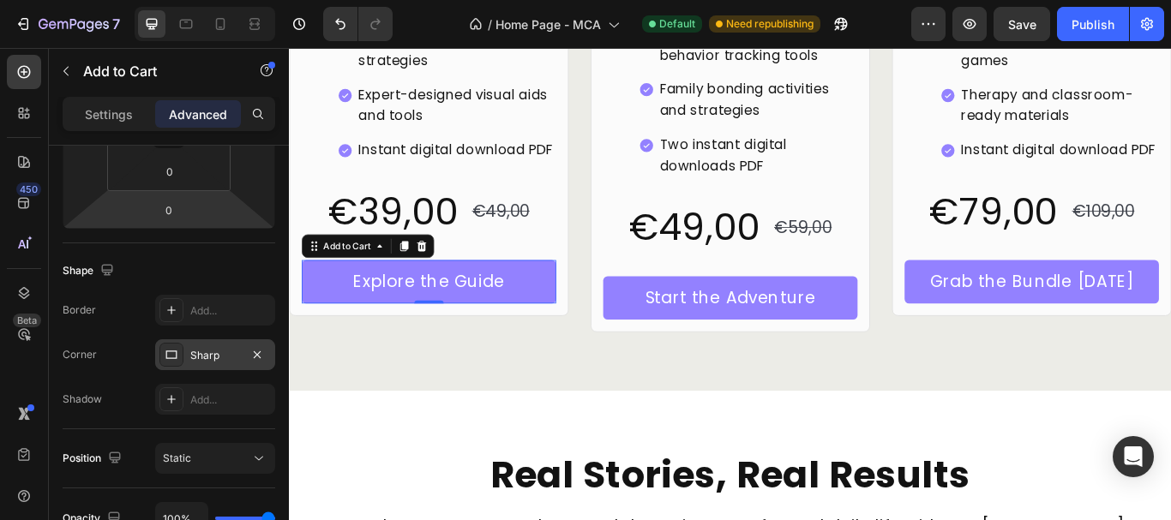
click at [214, 361] on div "Sharp" at bounding box center [215, 355] width 50 height 15
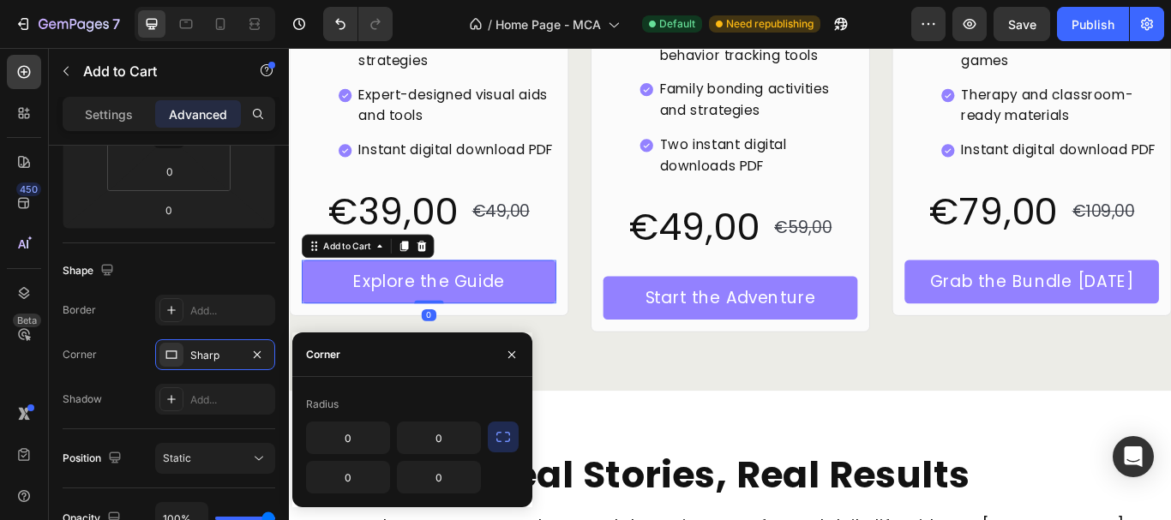
scroll to position [514, 0]
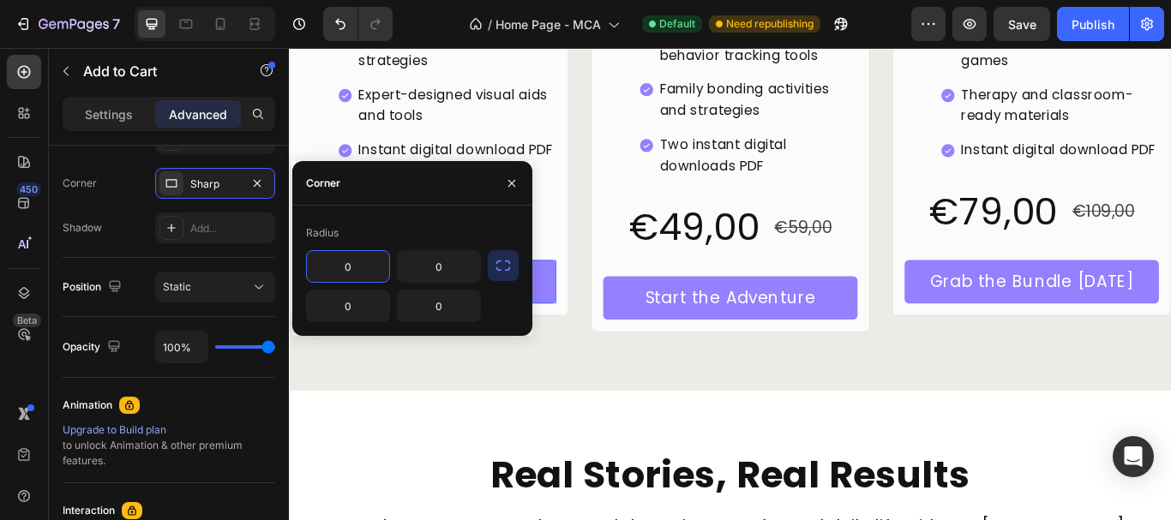
click at [353, 270] on input "0" at bounding box center [348, 266] width 82 height 31
type input "4"
click at [509, 271] on icon "button" at bounding box center [503, 265] width 17 height 17
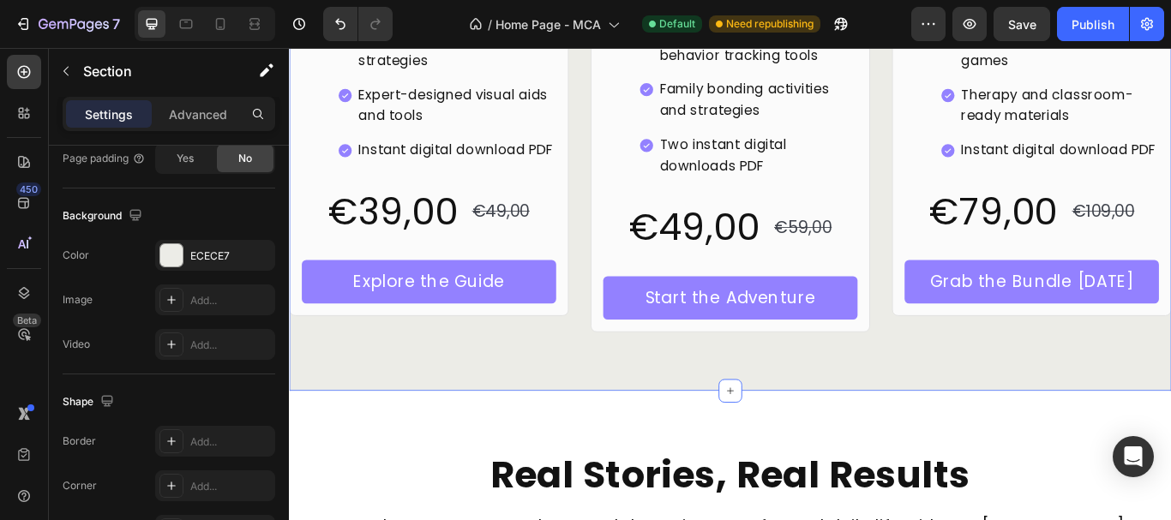
scroll to position [0, 0]
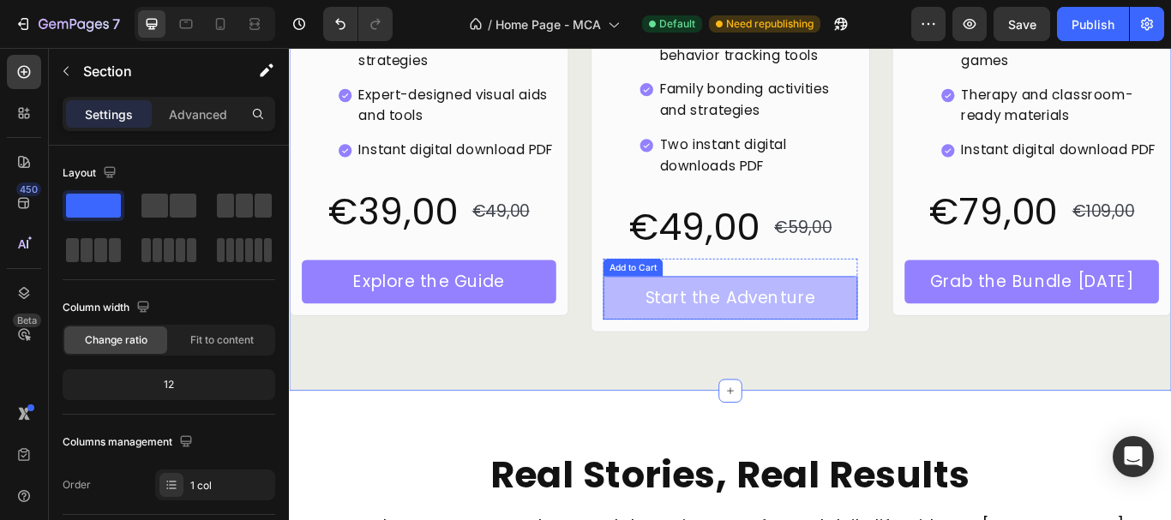
click at [676, 347] on button "Start the Adventure" at bounding box center [803, 340] width 297 height 51
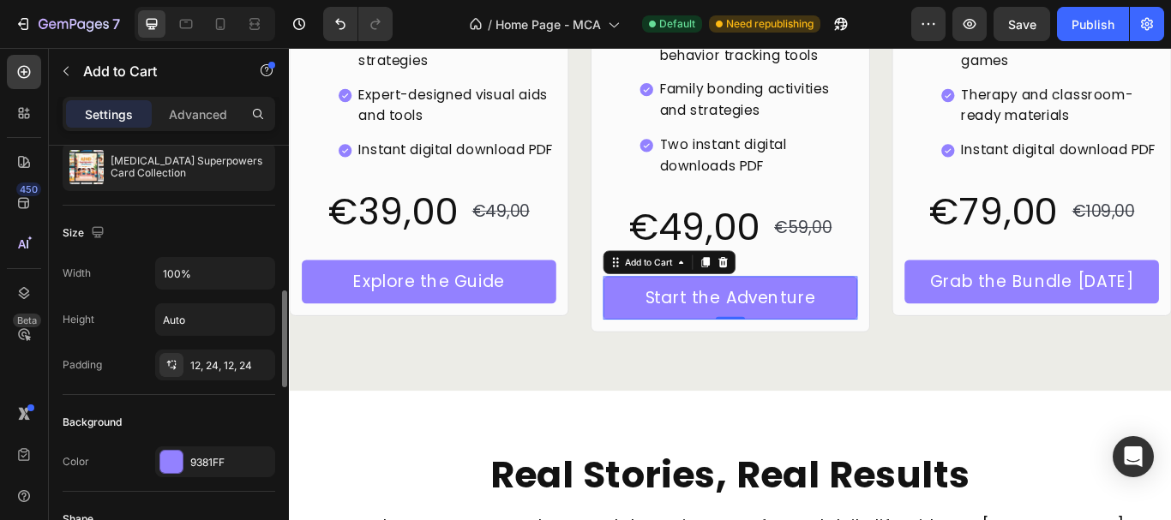
scroll to position [257, 0]
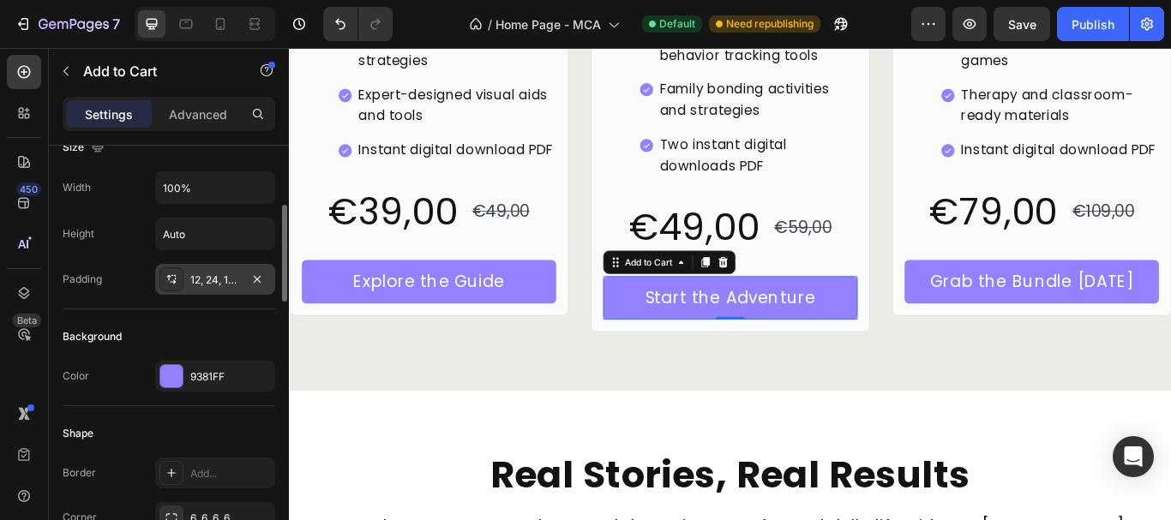
click at [204, 279] on div "12, 24, 12, 24" at bounding box center [215, 280] width 50 height 15
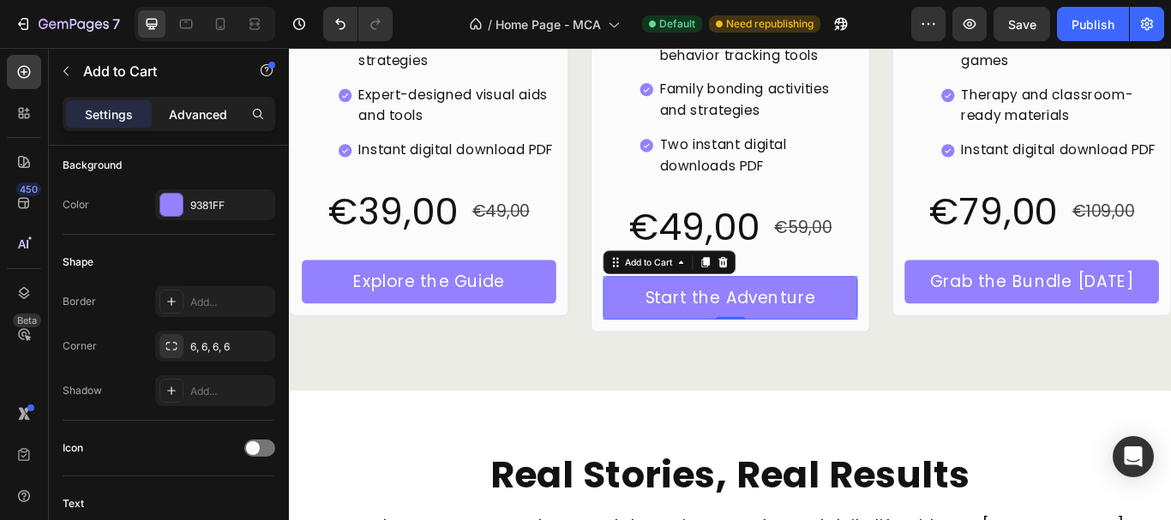
click at [181, 111] on p "Advanced" at bounding box center [198, 114] width 58 height 18
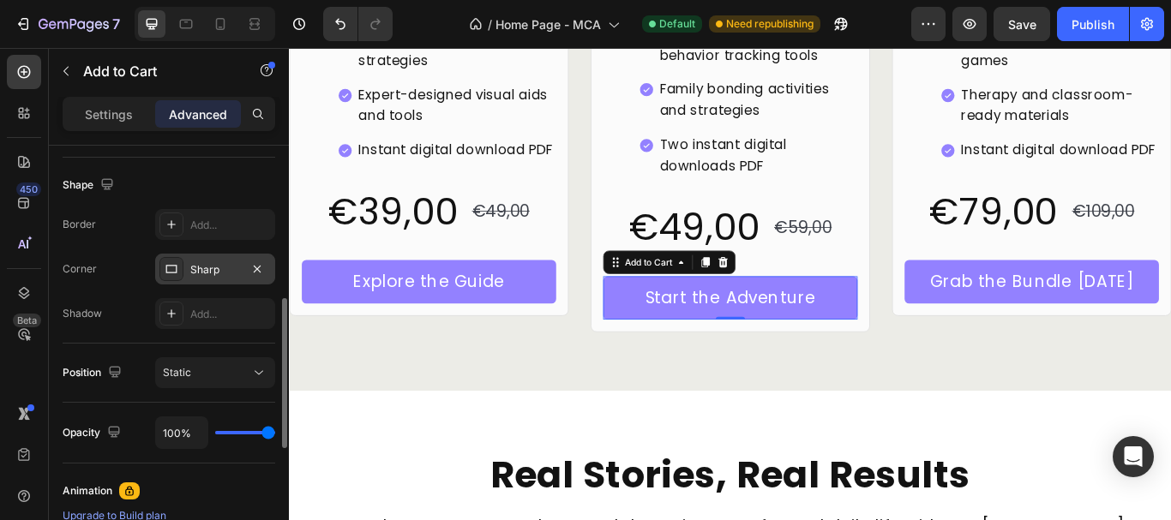
click at [199, 266] on div "Sharp" at bounding box center [215, 269] width 50 height 15
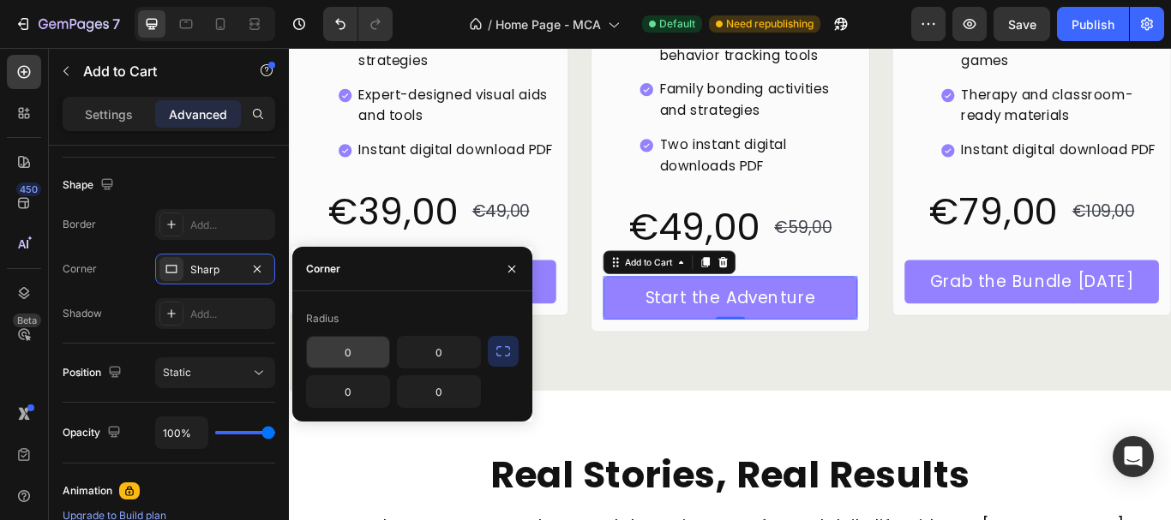
click at [351, 351] on input "0" at bounding box center [348, 352] width 82 height 31
click at [492, 342] on button "button" at bounding box center [503, 351] width 31 height 31
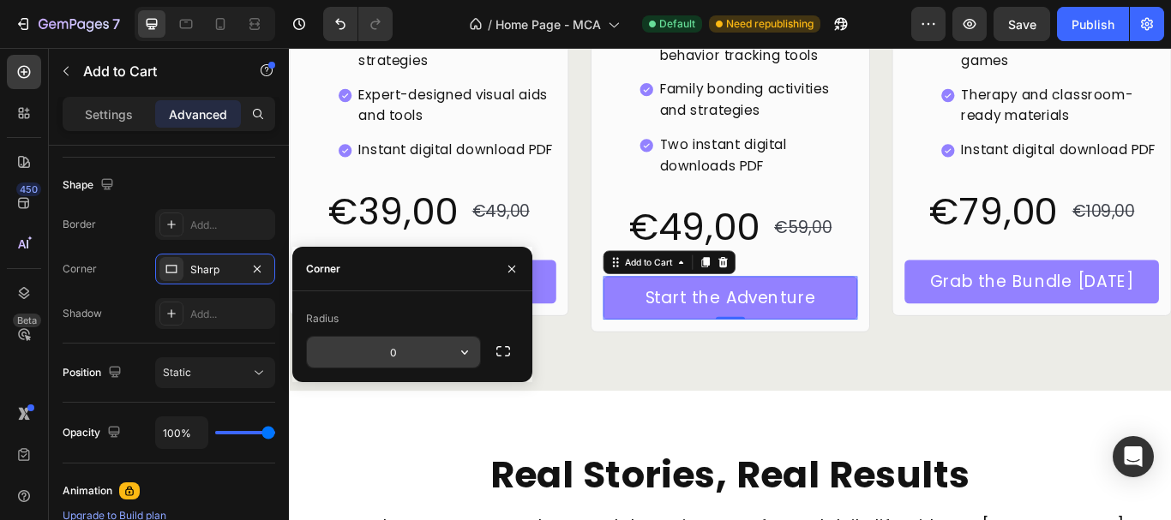
click at [387, 352] on input "0" at bounding box center [393, 352] width 173 height 31
drag, startPoint x: 415, startPoint y: 347, endPoint x: 401, endPoint y: 351, distance: 14.4
click at [401, 351] on input "40" at bounding box center [393, 352] width 173 height 31
type input "4"
click at [422, 318] on div "Radius" at bounding box center [412, 318] width 213 height 27
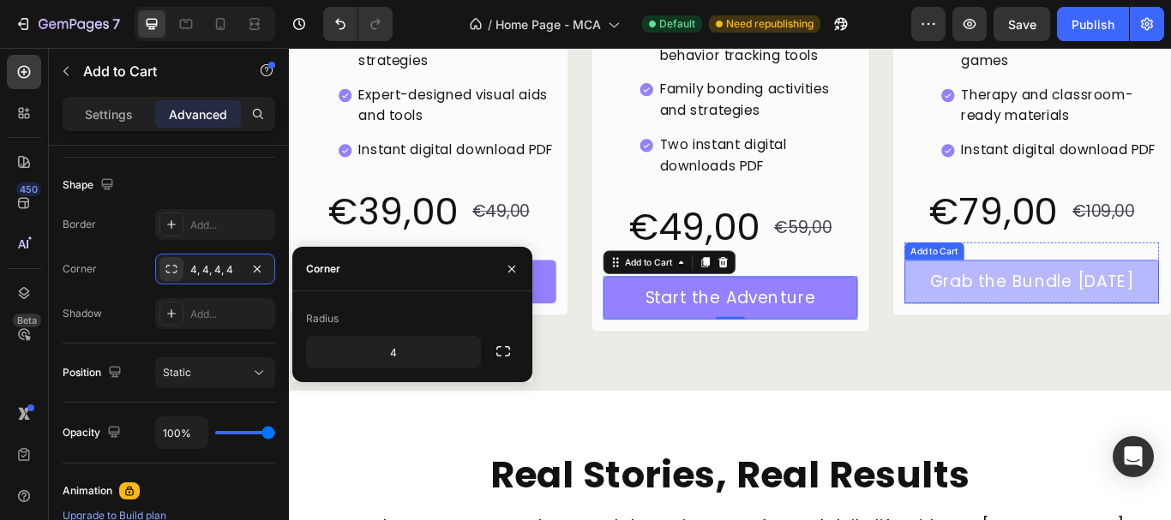
click at [1006, 327] on button "Grab the Bundle Today" at bounding box center [1154, 321] width 297 height 51
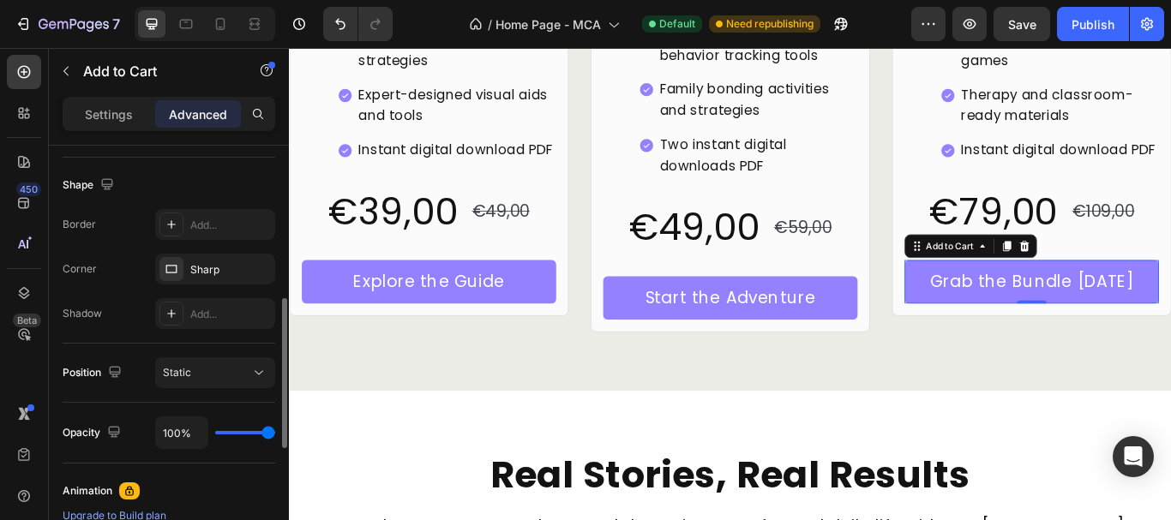
click at [220, 273] on div "Sharp" at bounding box center [230, 269] width 81 height 15
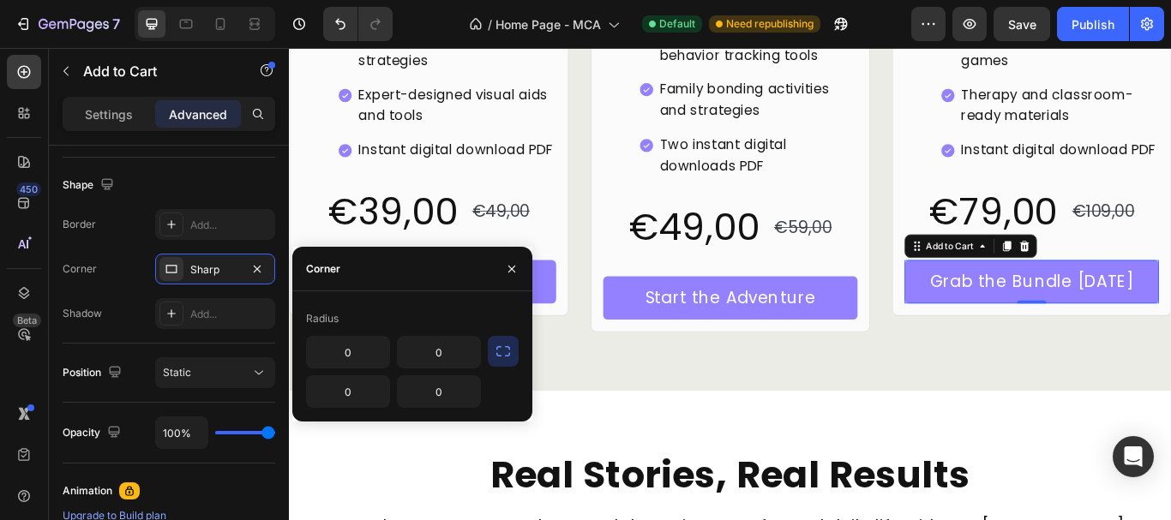
click at [509, 357] on icon "button" at bounding box center [503, 351] width 17 height 17
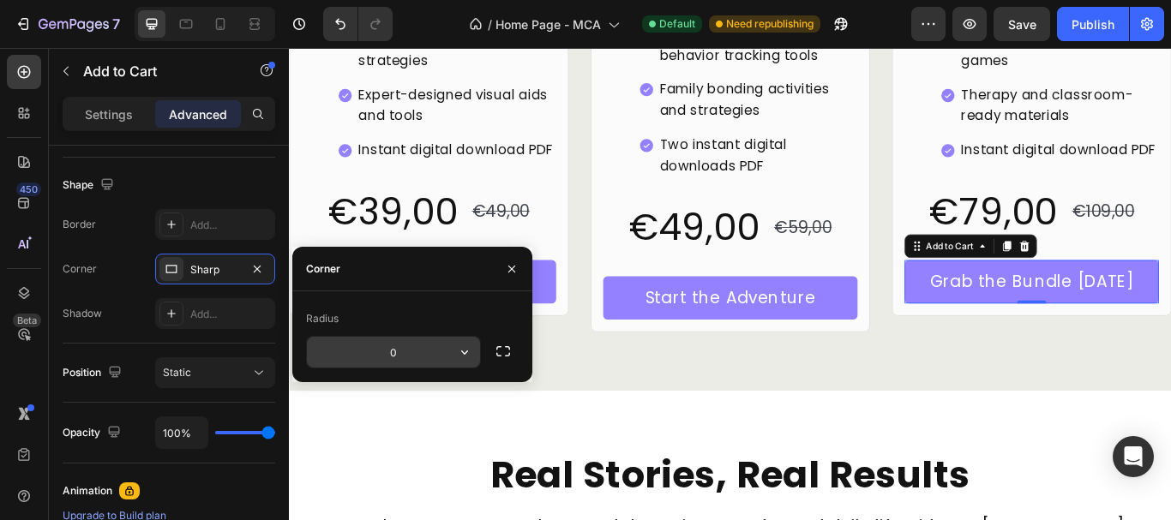
click at [371, 351] on input "0" at bounding box center [393, 352] width 173 height 31
type input "4"
click at [423, 306] on div "Radius" at bounding box center [412, 318] width 213 height 27
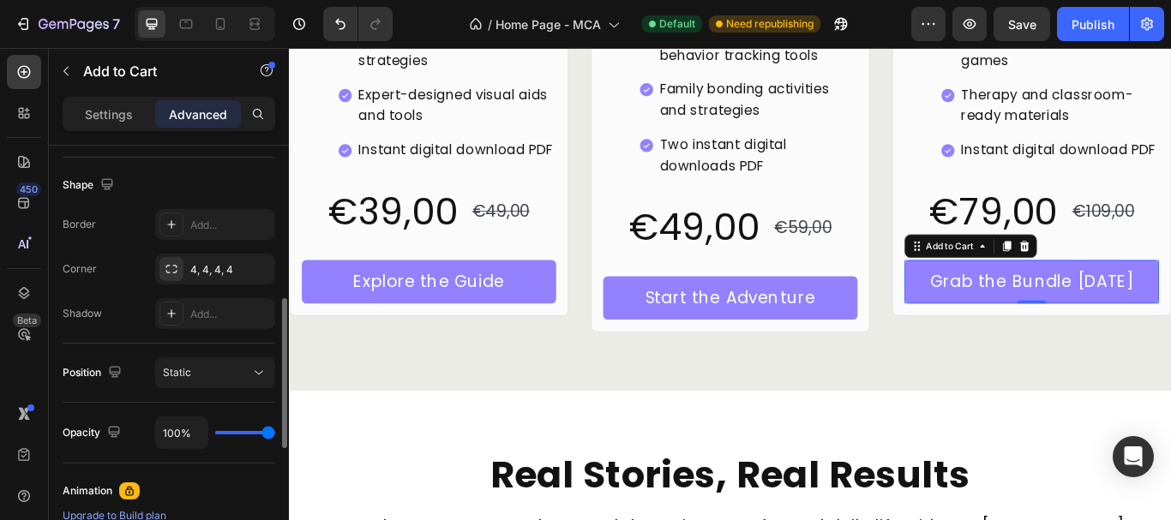
click at [152, 167] on div "Shape Border Add... Corner 4, 4, 4, 4 Shadow Add..." at bounding box center [169, 251] width 213 height 186
click at [122, 111] on p "Settings" at bounding box center [109, 114] width 48 height 18
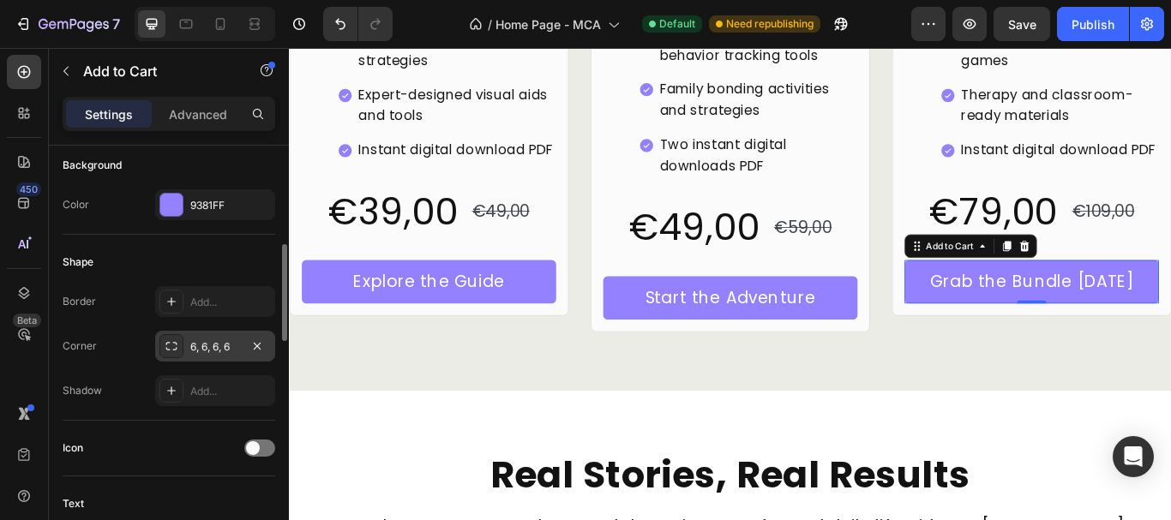
click at [215, 351] on div "6, 6, 6, 6" at bounding box center [215, 346] width 50 height 15
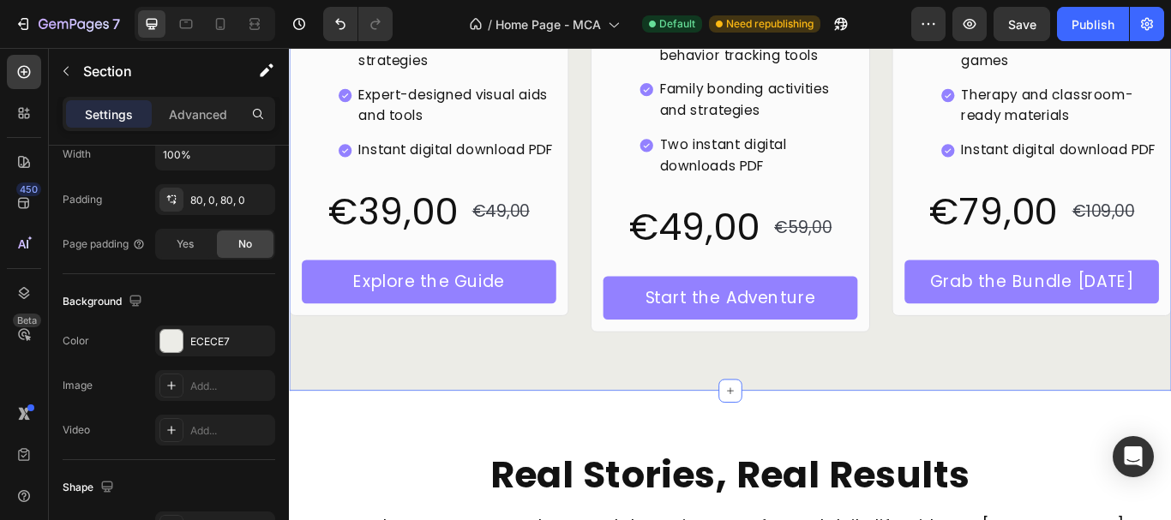
scroll to position [0, 0]
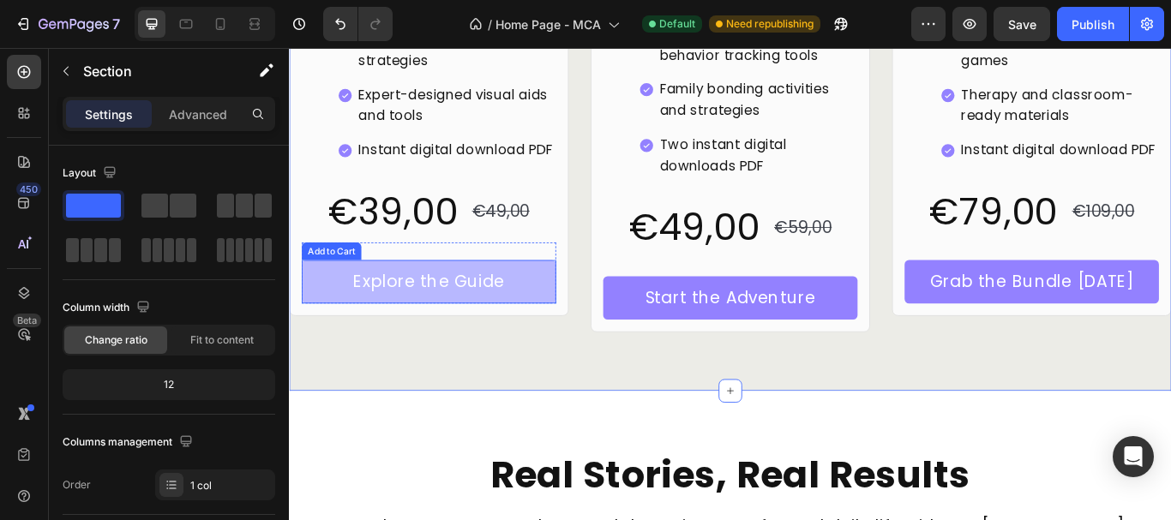
click at [585, 322] on button "Explore the Guide" at bounding box center [451, 321] width 297 height 51
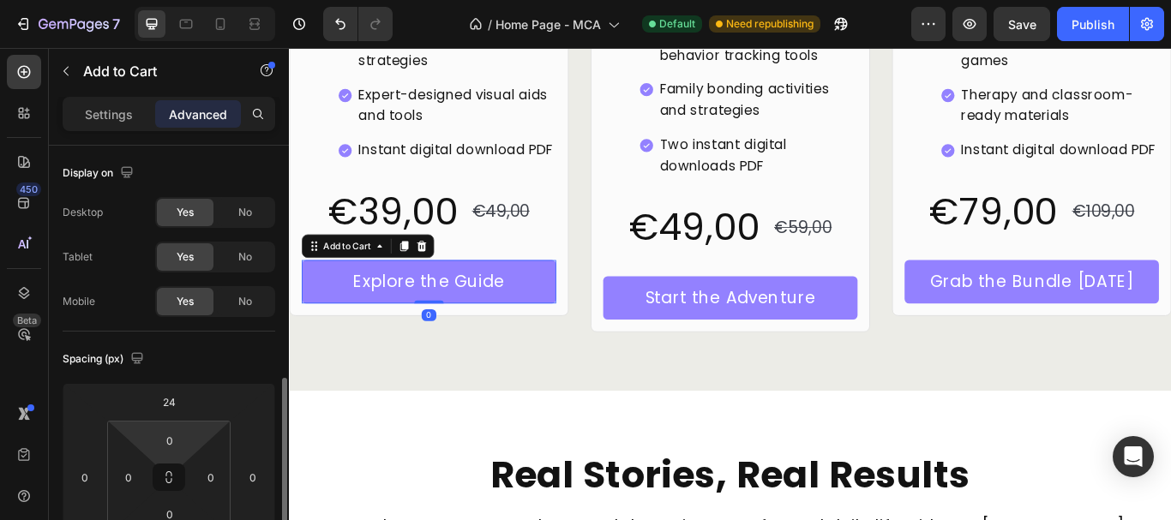
scroll to position [257, 0]
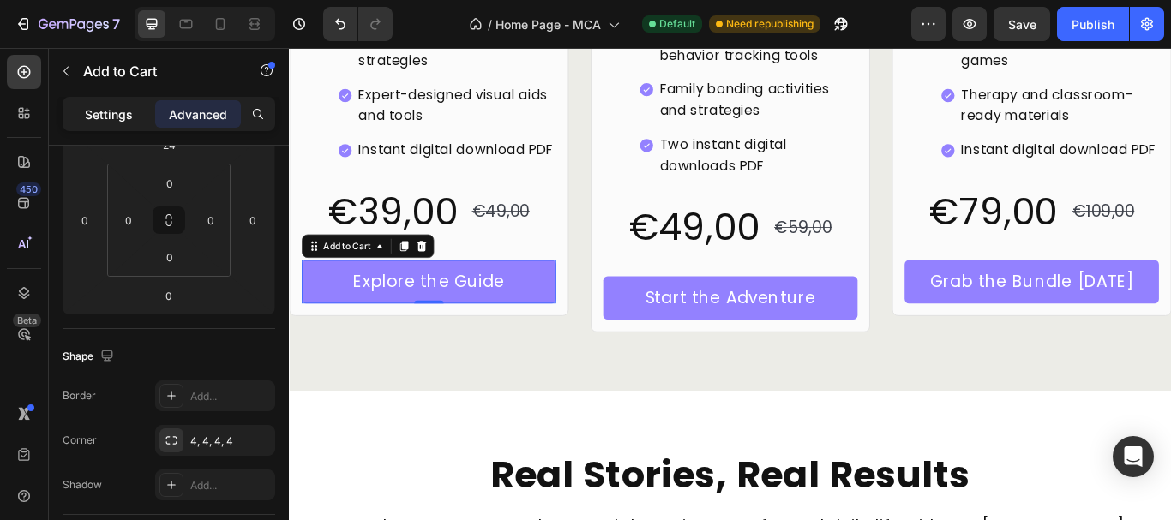
click at [93, 105] on p "Settings" at bounding box center [109, 114] width 48 height 18
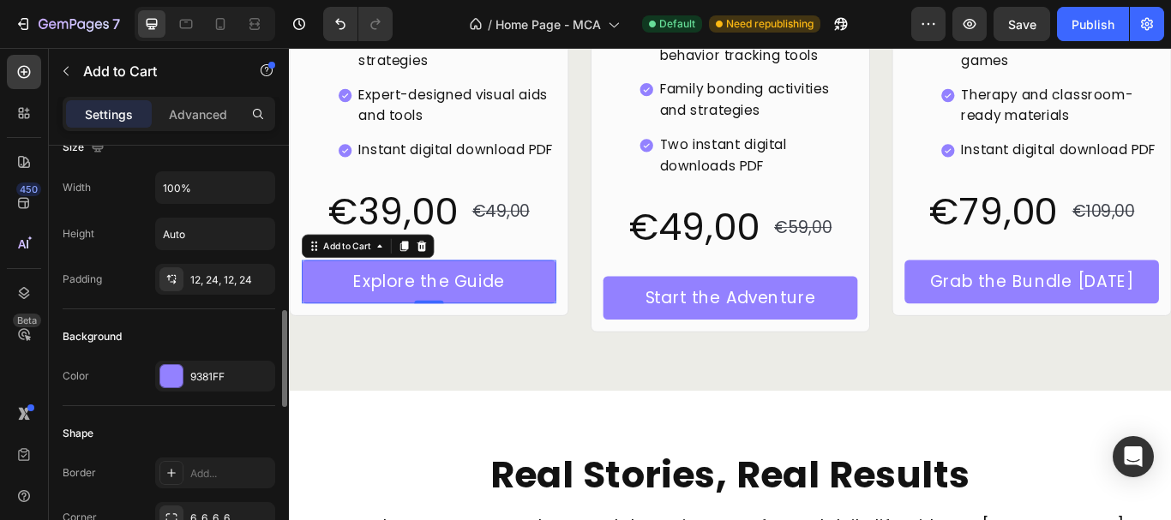
scroll to position [429, 0]
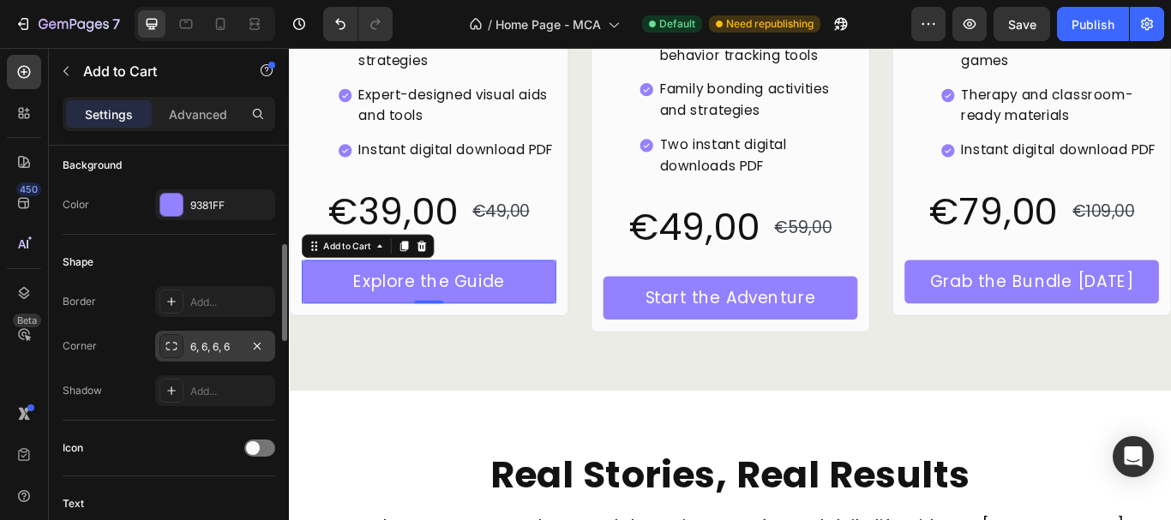
click at [190, 344] on div "6, 6, 6, 6" at bounding box center [215, 346] width 50 height 15
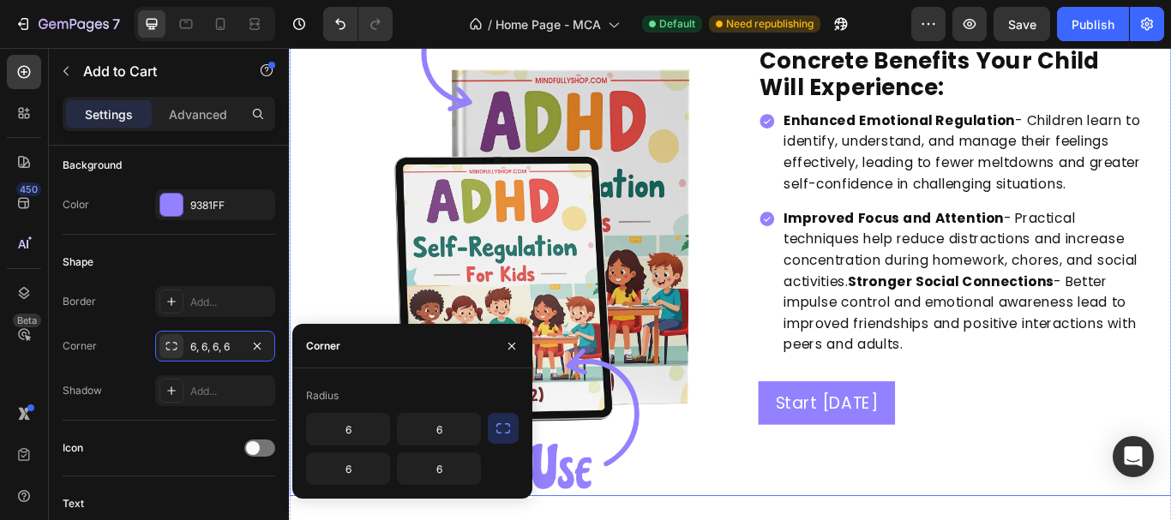
scroll to position [3481, 0]
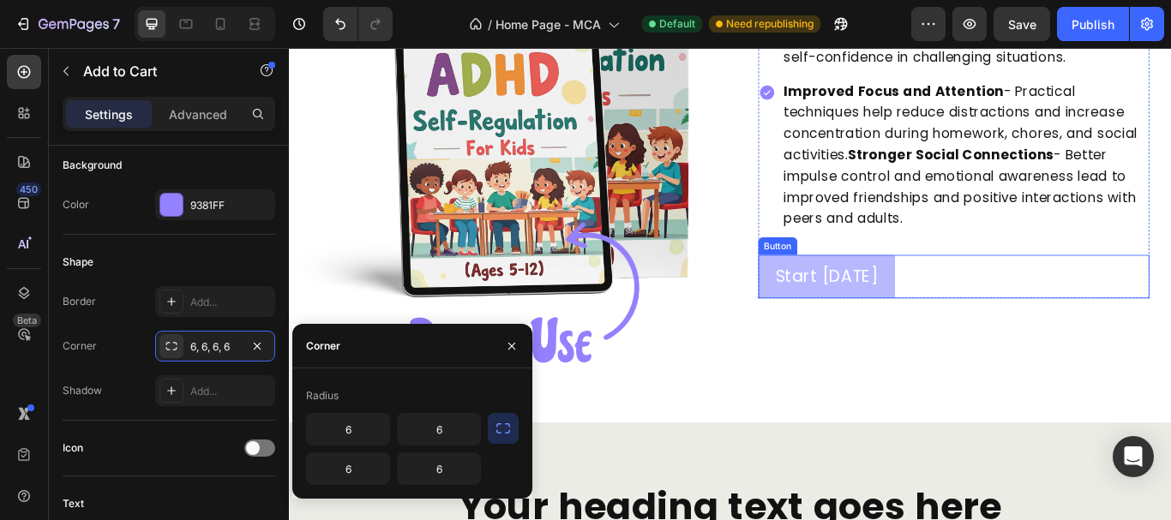
click at [840, 322] on button "Start Today" at bounding box center [916, 315] width 160 height 51
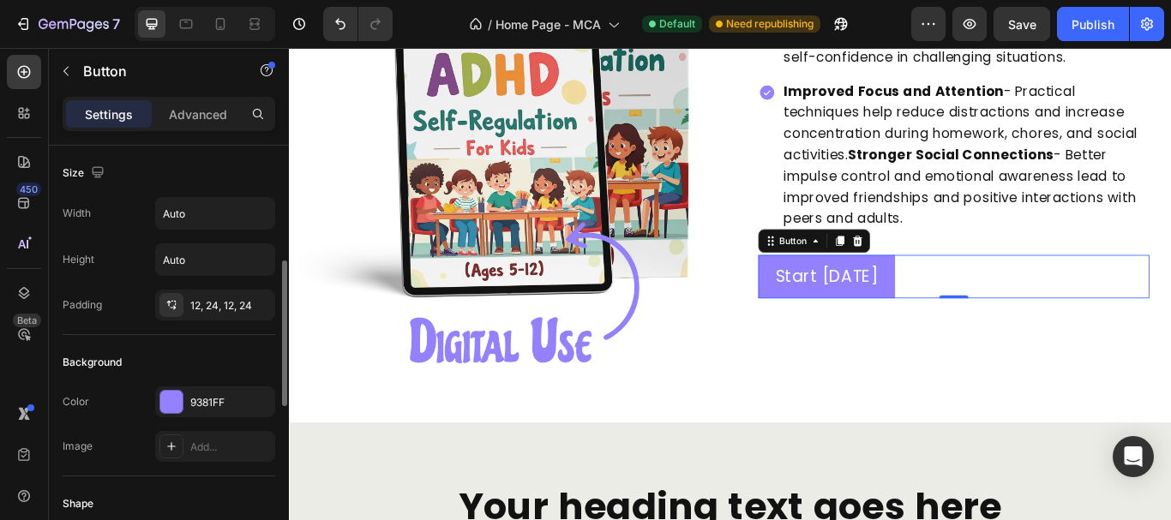
scroll to position [171, 0]
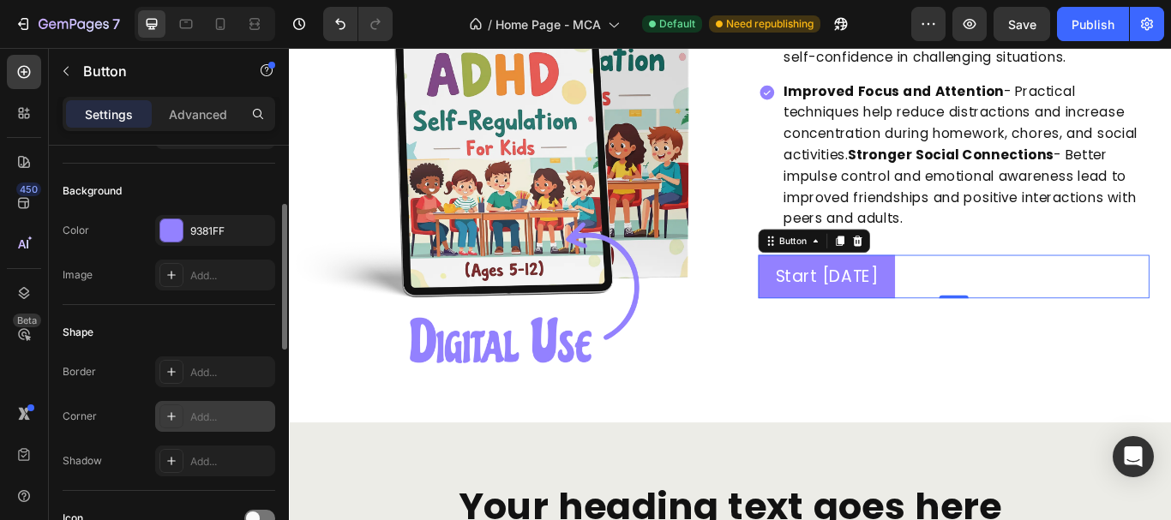
click at [214, 418] on div "Add..." at bounding box center [230, 417] width 81 height 15
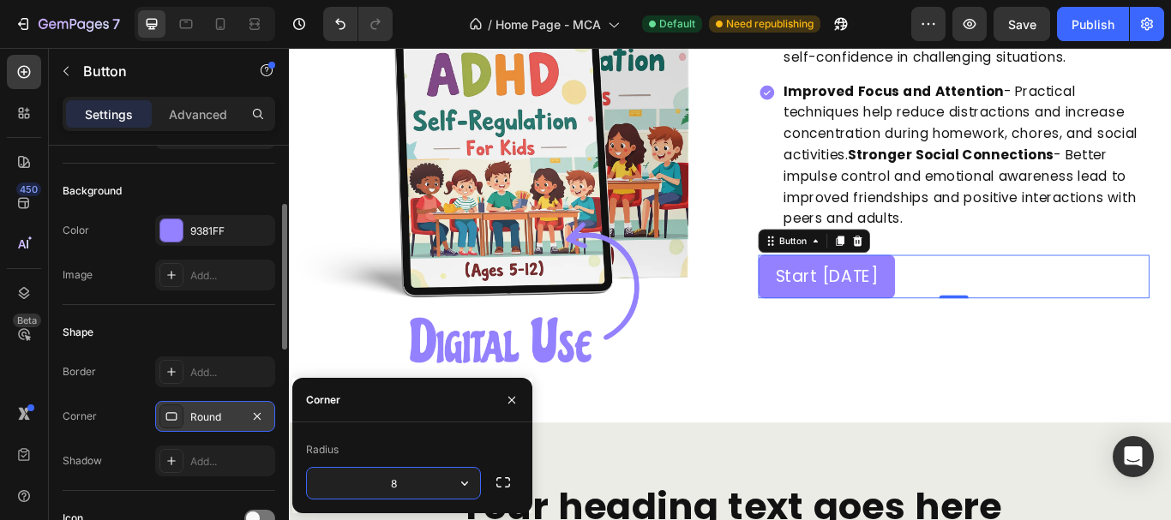
type input "4"
type input "6"
click at [417, 441] on div "Radius" at bounding box center [412, 449] width 213 height 27
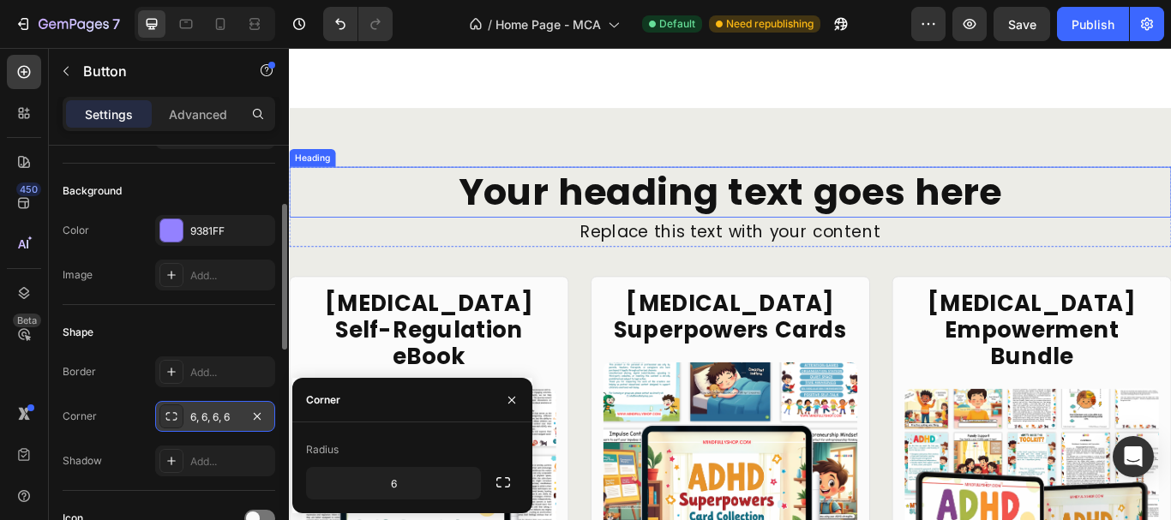
scroll to position [2710, 0]
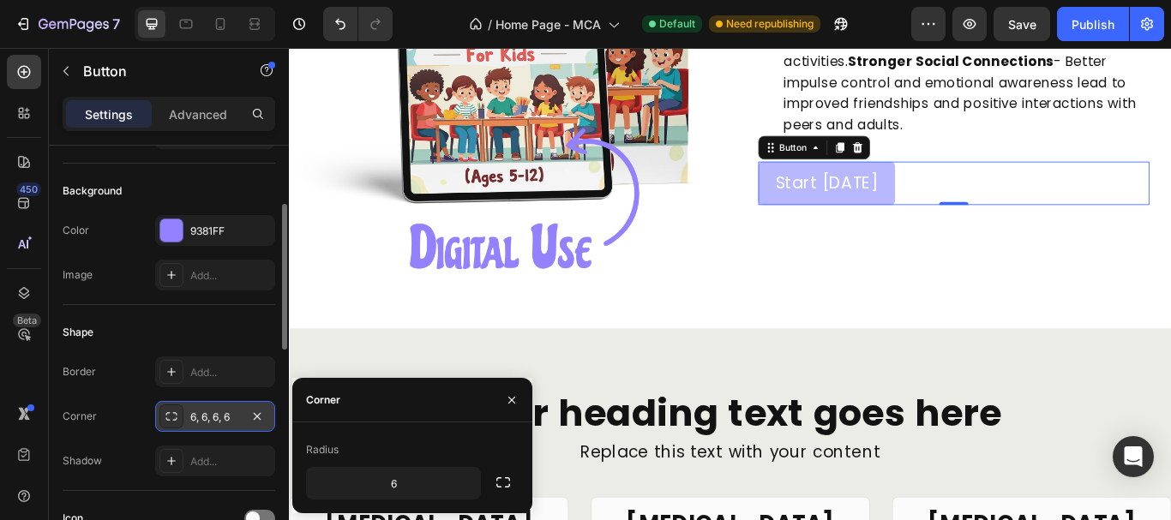
click at [836, 218] on button "Start Today" at bounding box center [916, 206] width 160 height 51
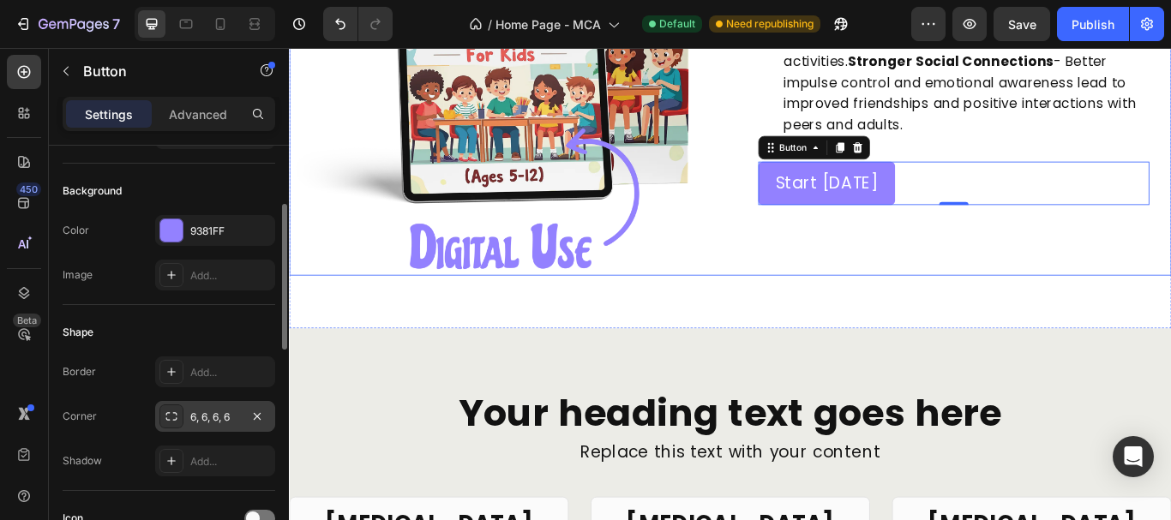
click at [976, 285] on div "Concrete Benefits Your Child Will Experience: Heading Enhanced Emotional Regula…" at bounding box center [1063, 10] width 507 height 607
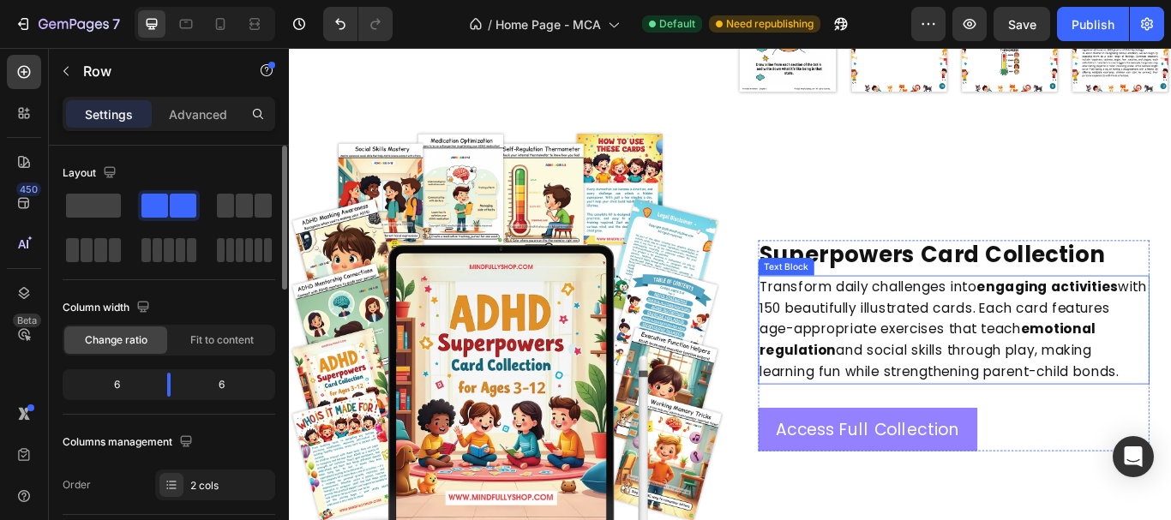
scroll to position [2422, 0]
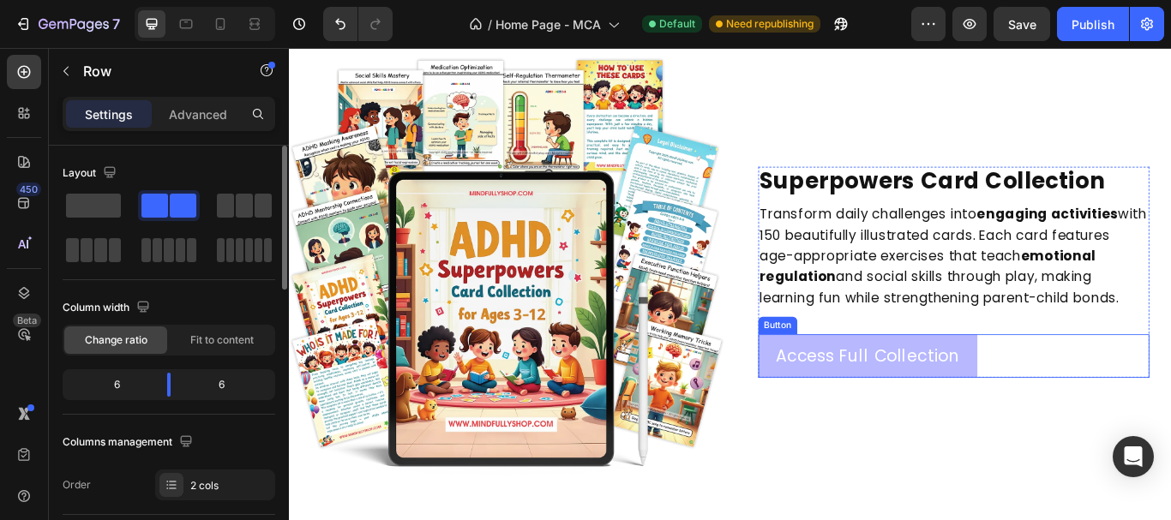
click at [845, 417] on button "Access Full Collection" at bounding box center [964, 407] width 256 height 51
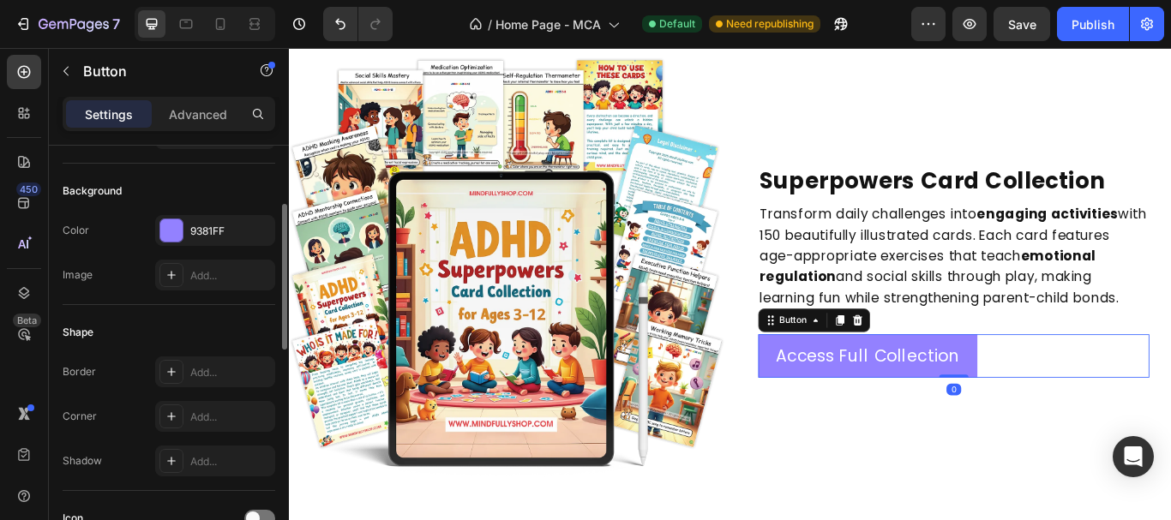
scroll to position [343, 0]
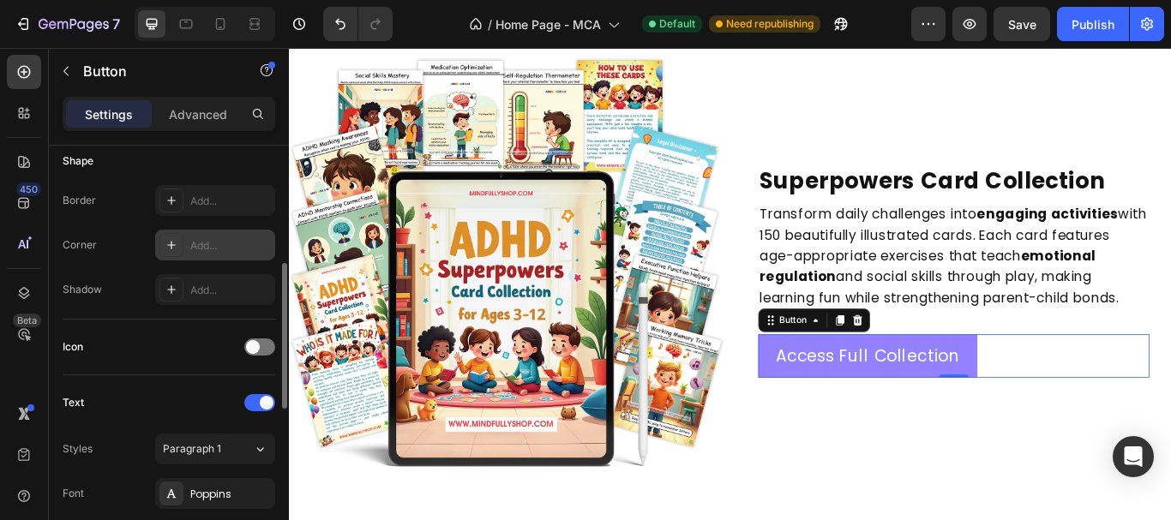
click at [207, 239] on div "Add..." at bounding box center [230, 245] width 81 height 15
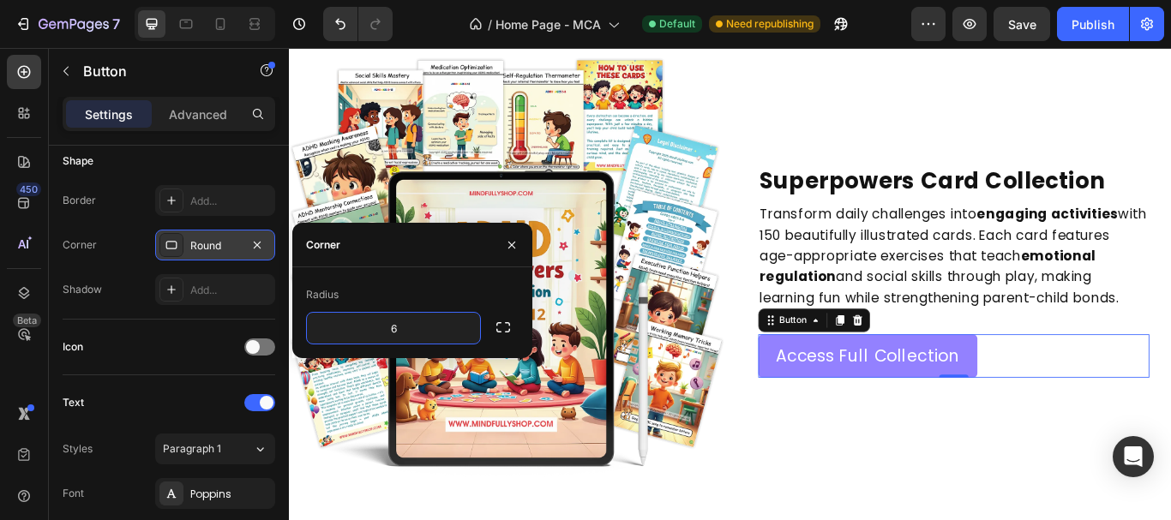
type input "6"
click at [431, 300] on div "Radius" at bounding box center [412, 294] width 213 height 27
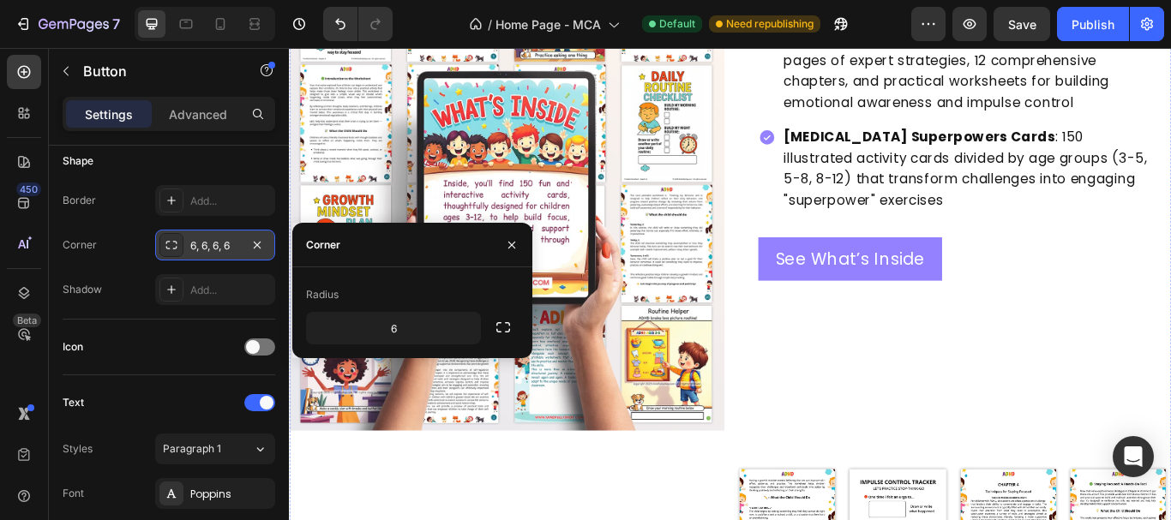
scroll to position [1222, 0]
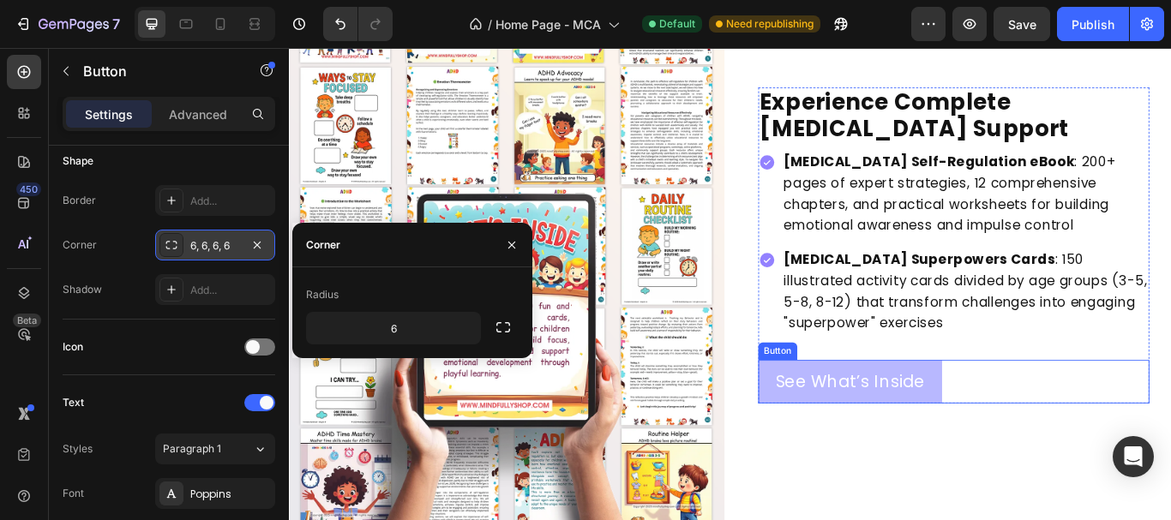
click at [836, 453] on button "See What’s Inside" at bounding box center [943, 437] width 215 height 51
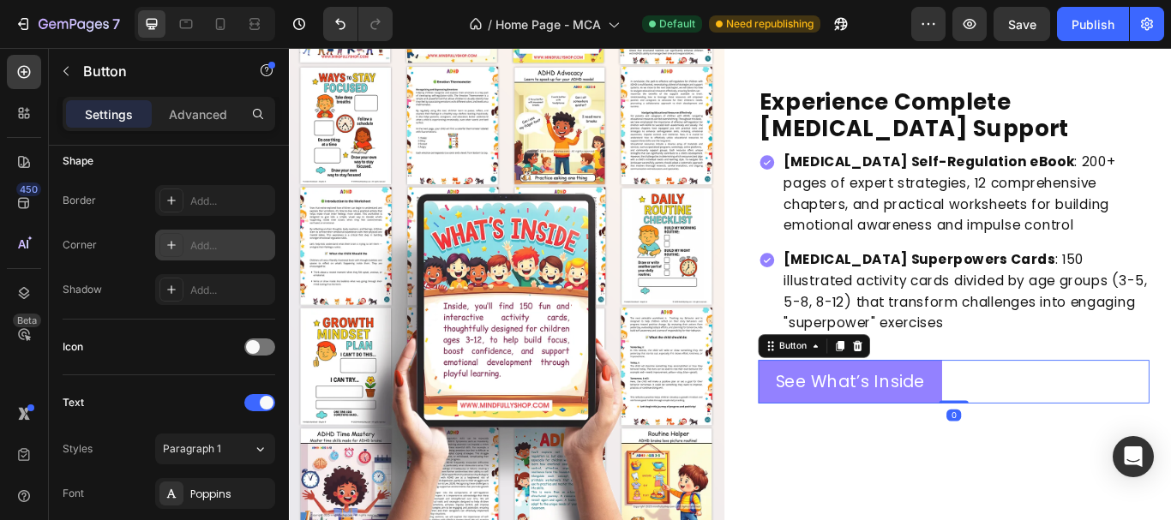
click at [207, 251] on div "Add..." at bounding box center [230, 245] width 81 height 15
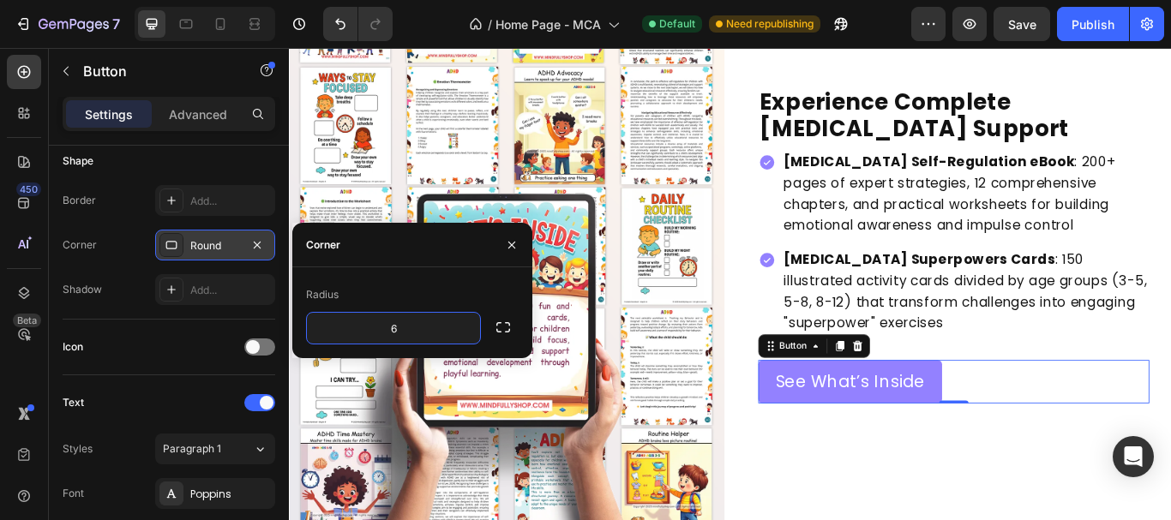
type input "6"
click at [437, 297] on div "Radius" at bounding box center [412, 294] width 213 height 27
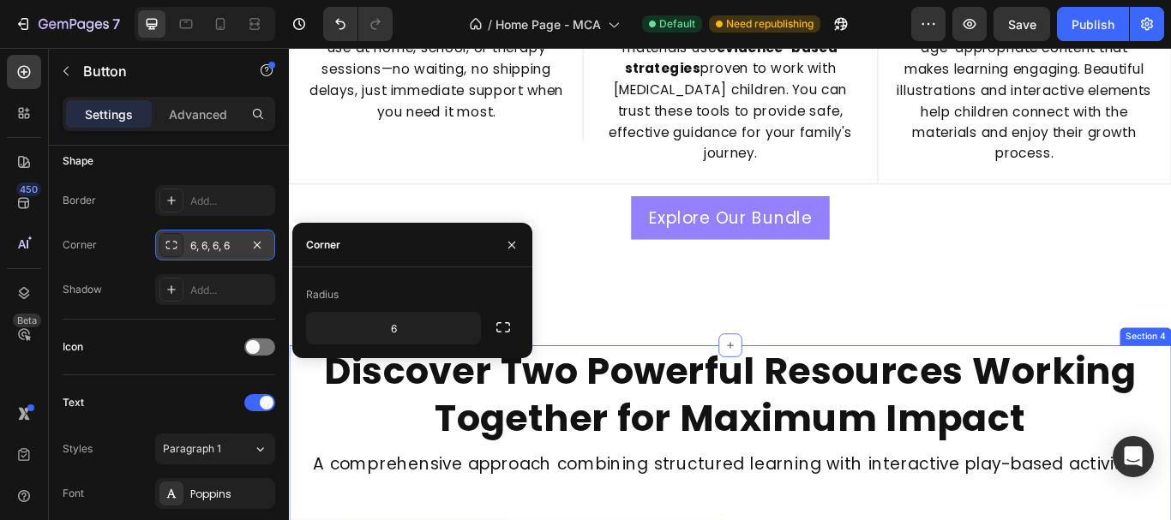
scroll to position [451, 0]
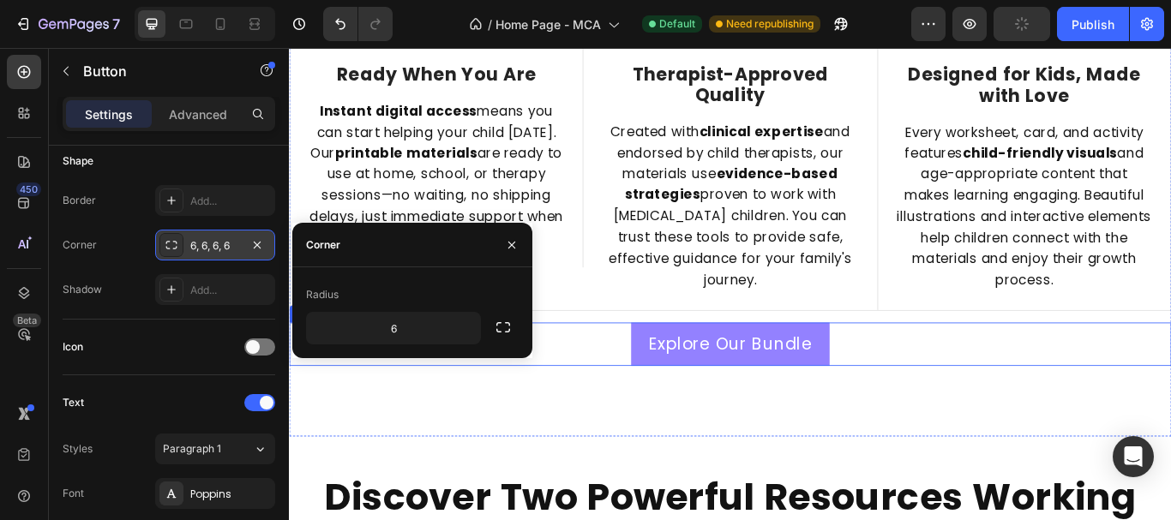
click at [683, 369] on div "Explore Our Bundle Button" at bounding box center [803, 394] width 1029 height 51
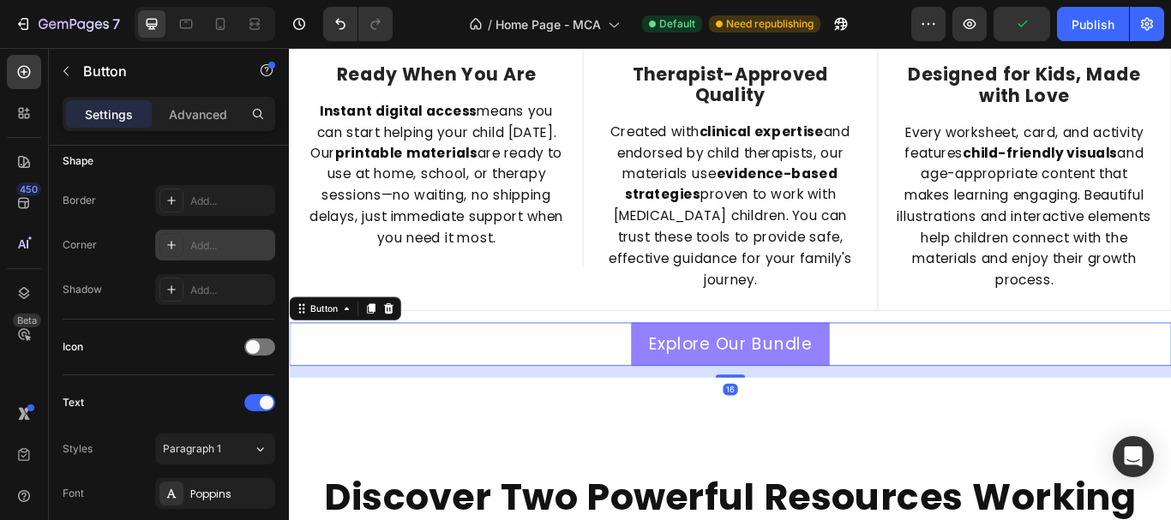
click at [224, 250] on div "Add..." at bounding box center [230, 245] width 81 height 15
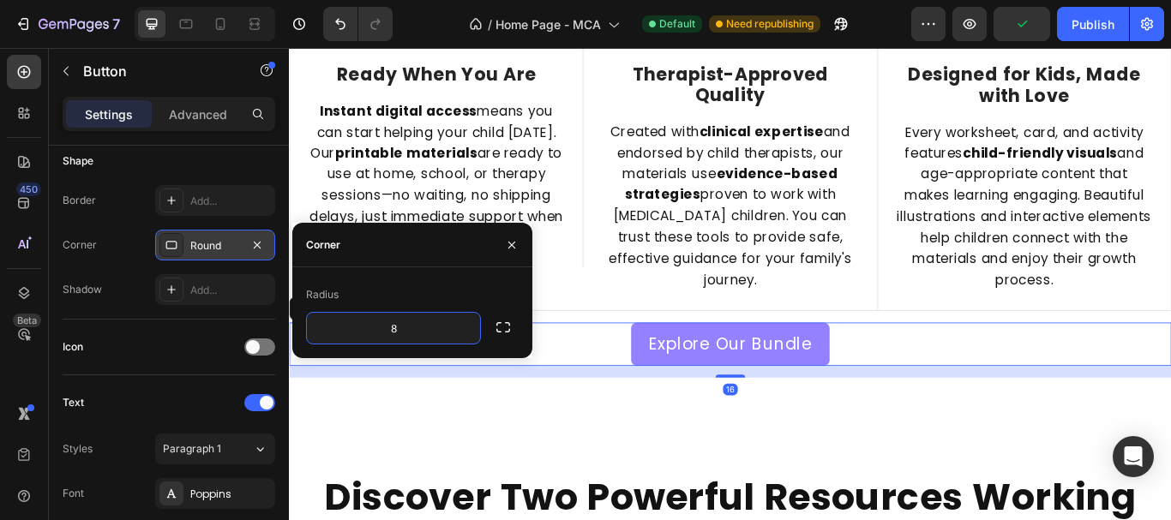
type input "6"
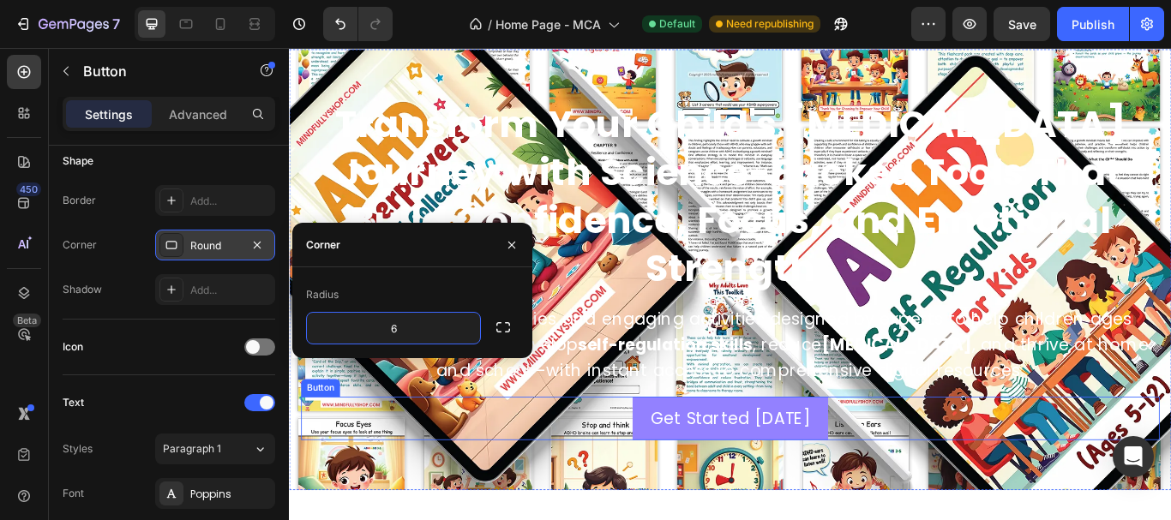
scroll to position [0, 0]
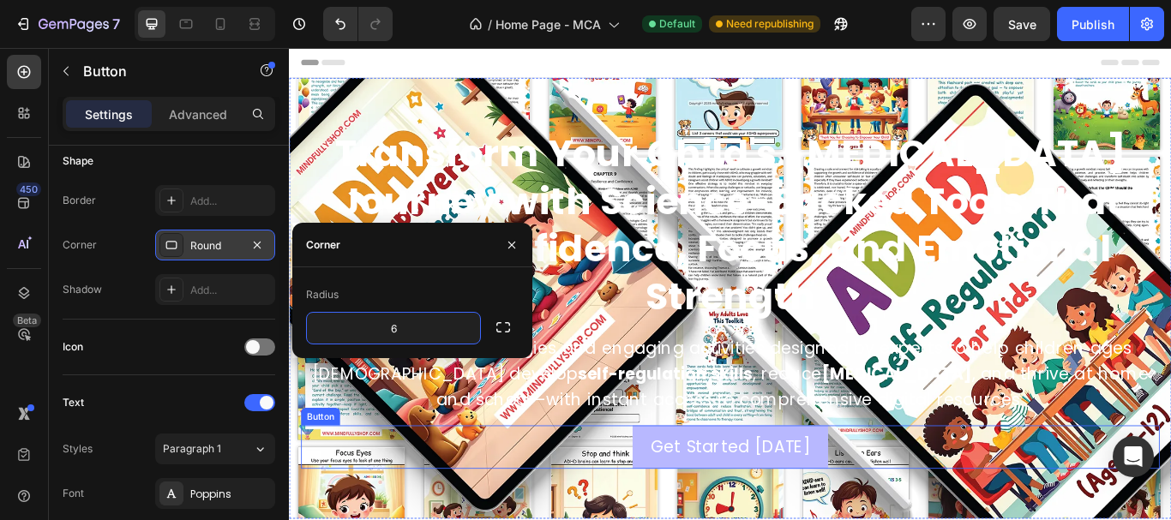
click at [700, 497] on button "Get Started [DATE]" at bounding box center [802, 514] width 227 height 51
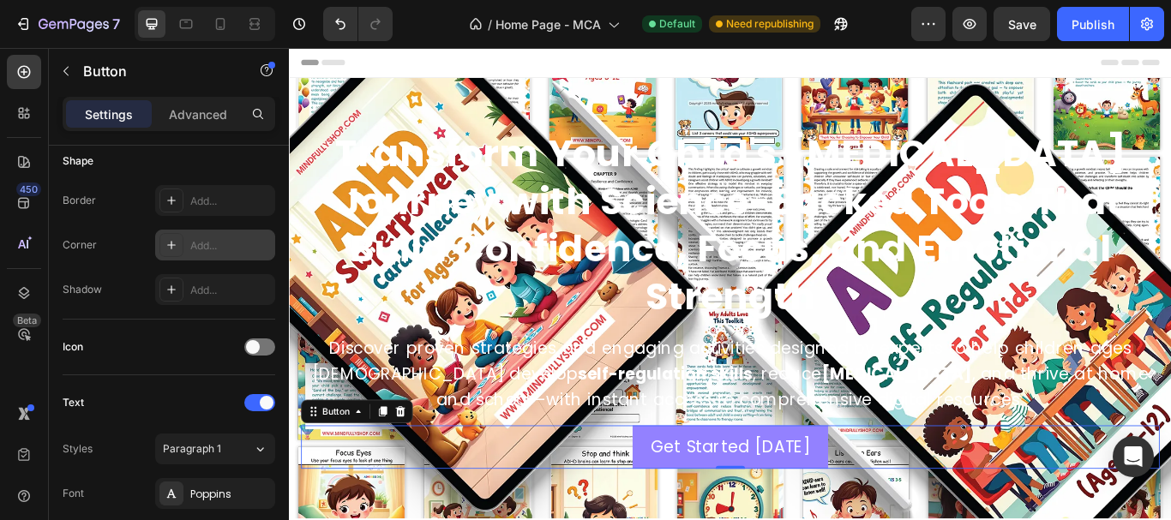
click at [189, 243] on div "Add..." at bounding box center [215, 245] width 120 height 31
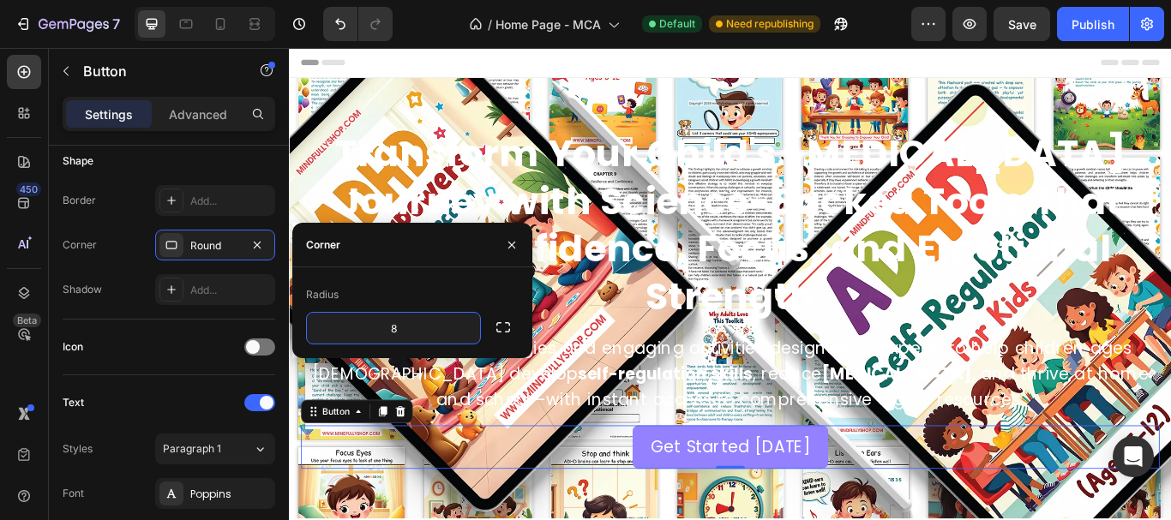
type input "6"
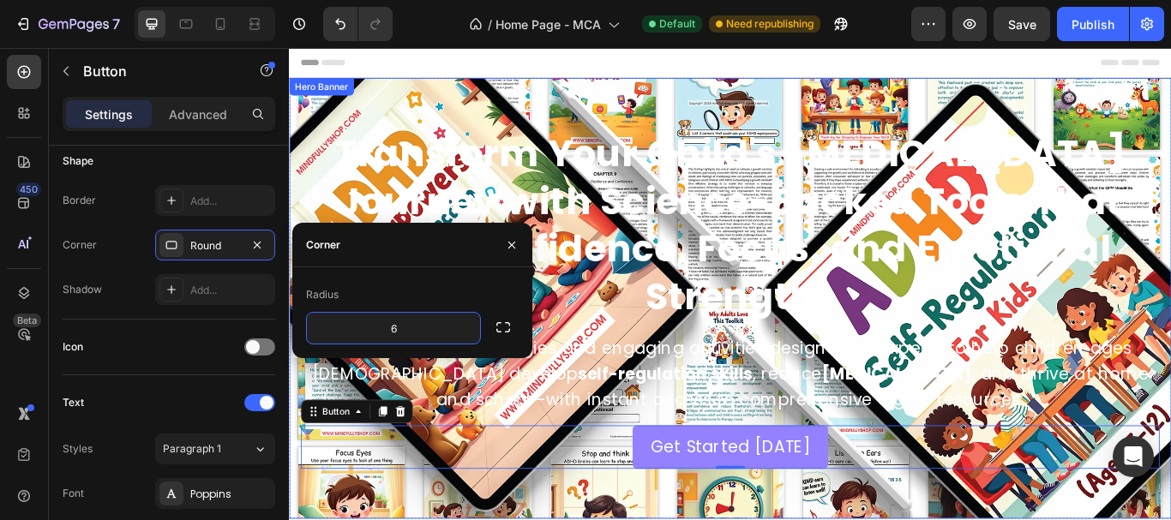
click at [1170, 93] on div "Background Image" at bounding box center [803, 340] width 1029 height 514
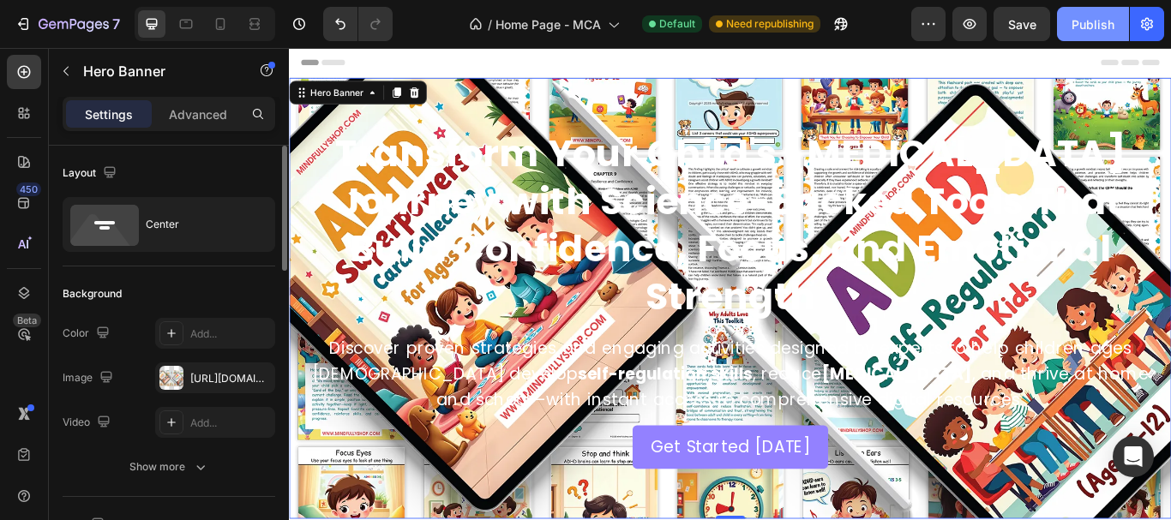
click at [1088, 29] on div "Publish" at bounding box center [1092, 24] width 43 height 18
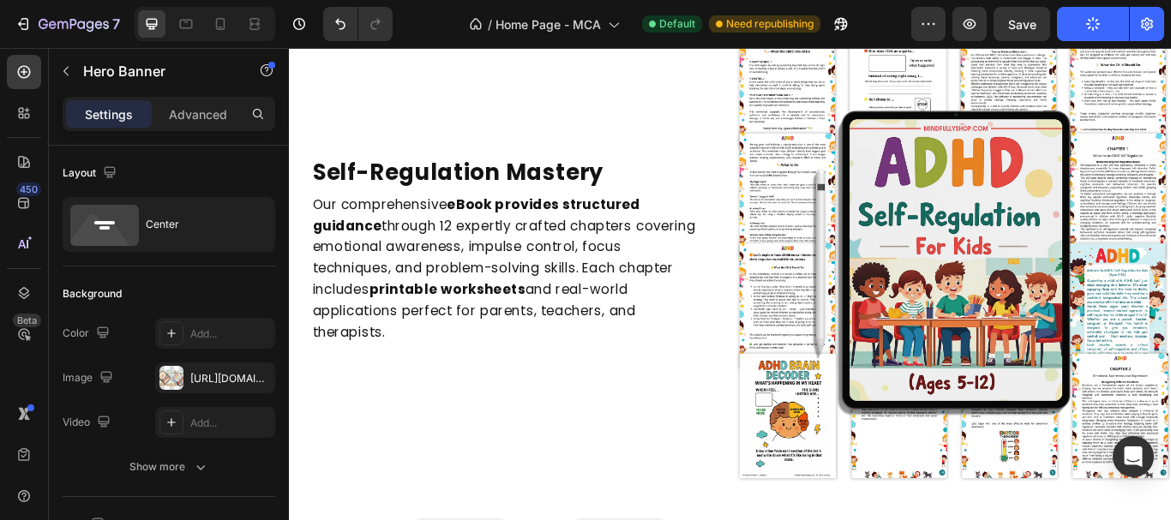
scroll to position [2057, 0]
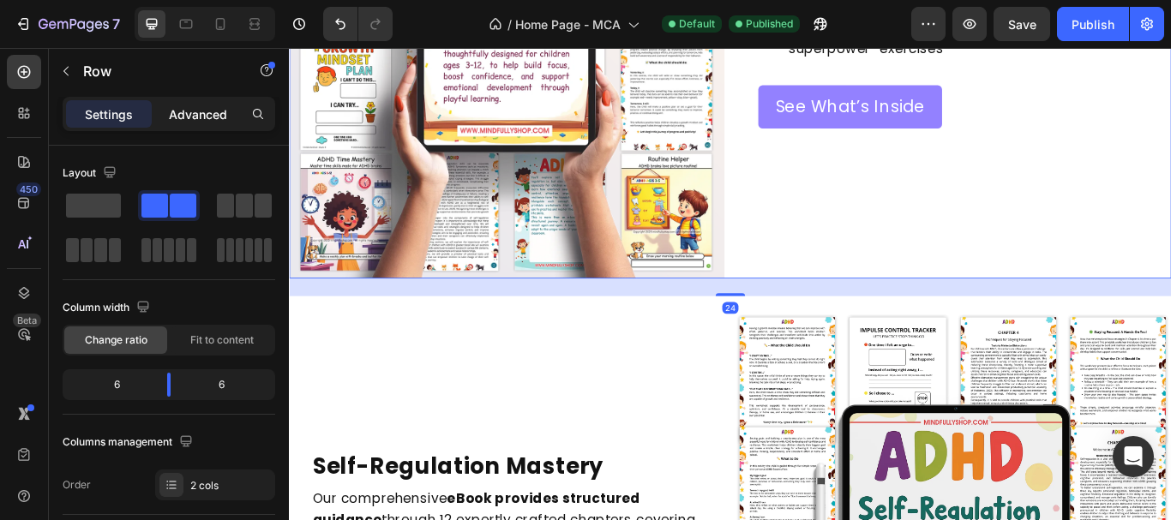
click at [195, 109] on p "Advanced" at bounding box center [198, 114] width 58 height 18
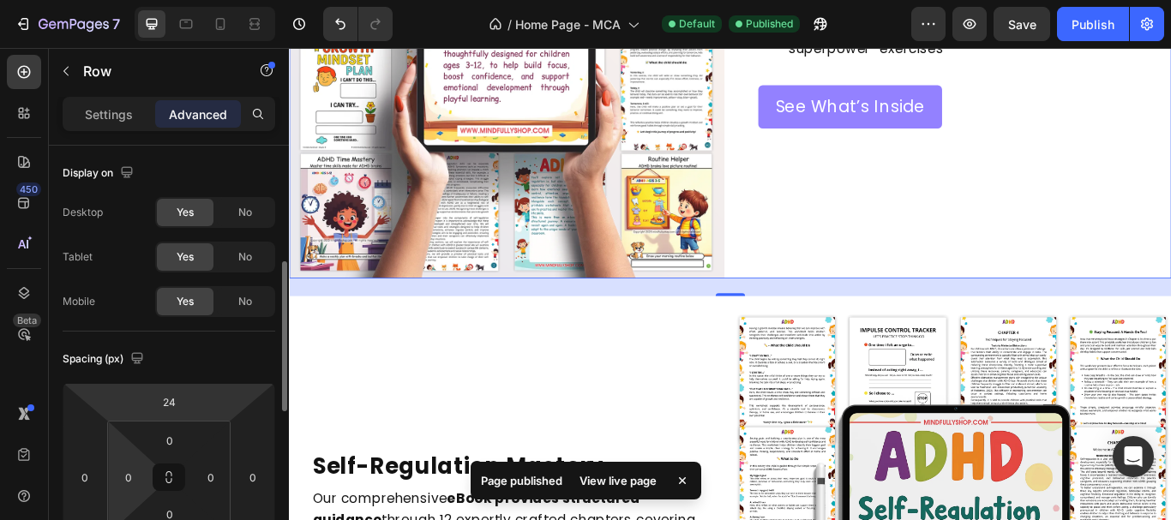
scroll to position [171, 0]
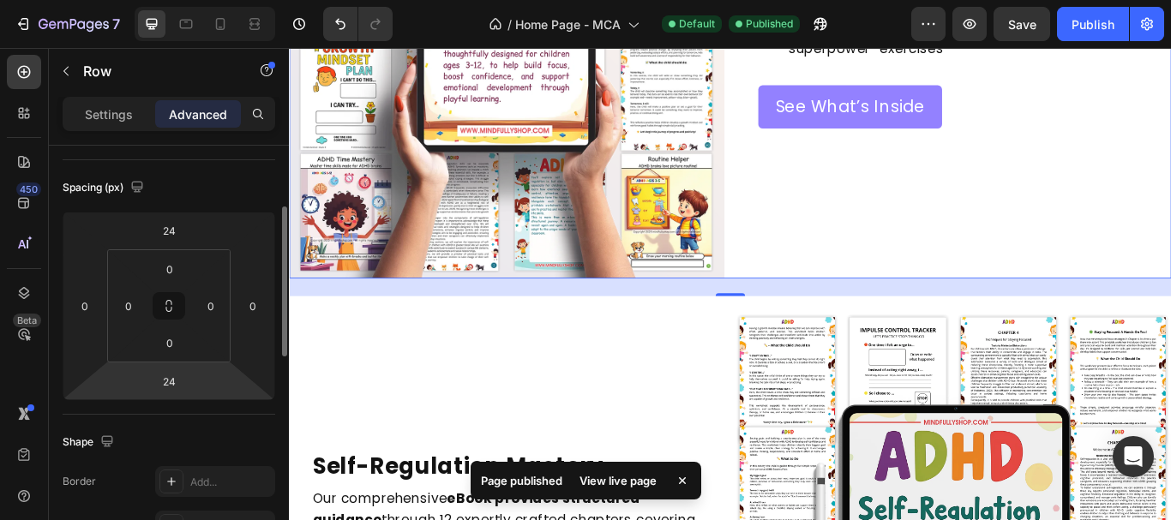
click at [192, 0] on html "7 / Home Page - MCA Default Published Preview Save Publish 450 Beta Sections(18…" at bounding box center [585, 0] width 1171 height 0
click at [165, 382] on input "24" at bounding box center [169, 382] width 34 height 26
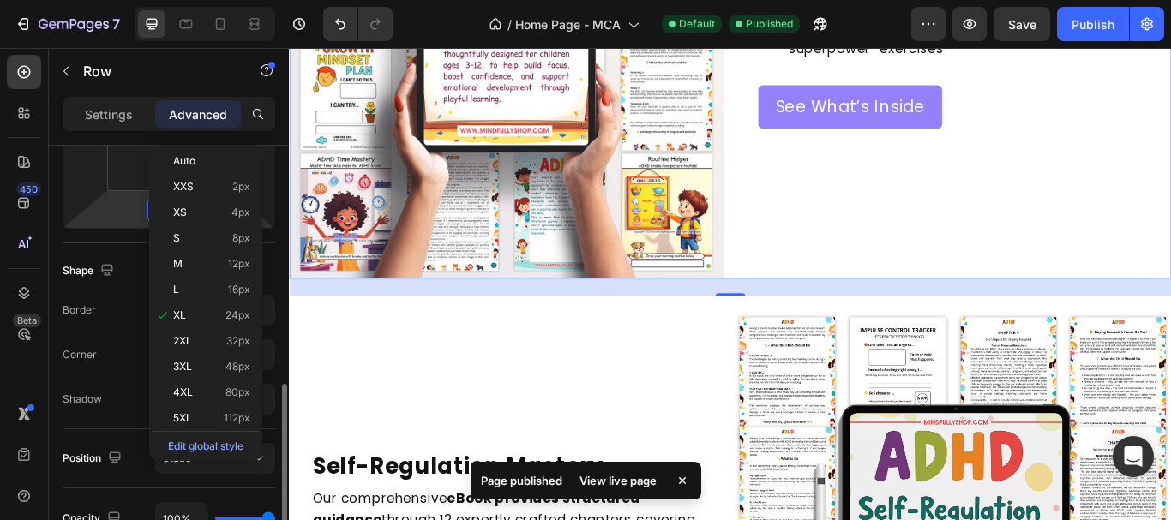
scroll to position [429, 0]
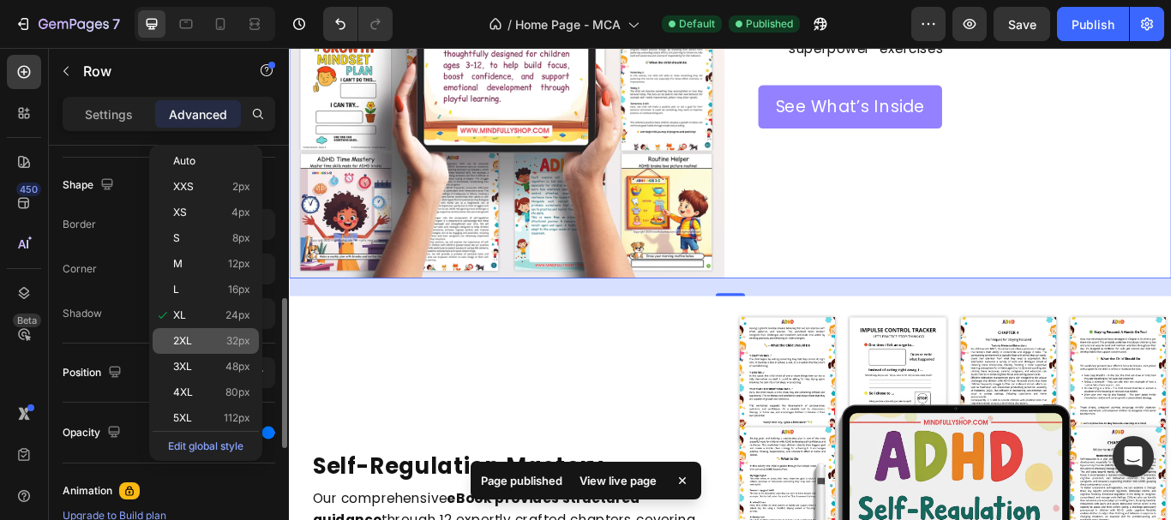
click at [209, 343] on p "2XL 32px" at bounding box center [211, 341] width 77 height 12
type input "32"
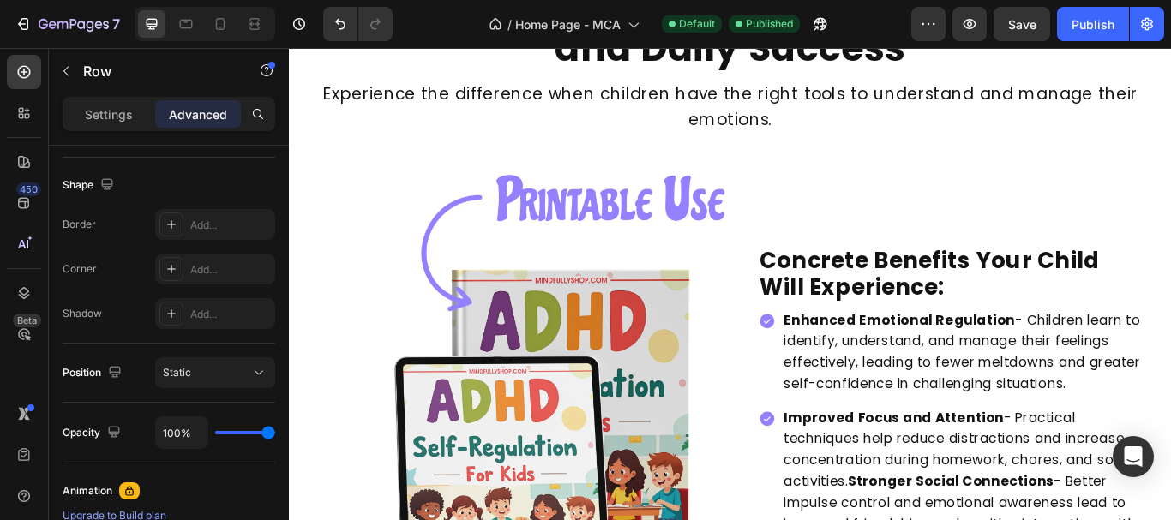
scroll to position [3600, 0]
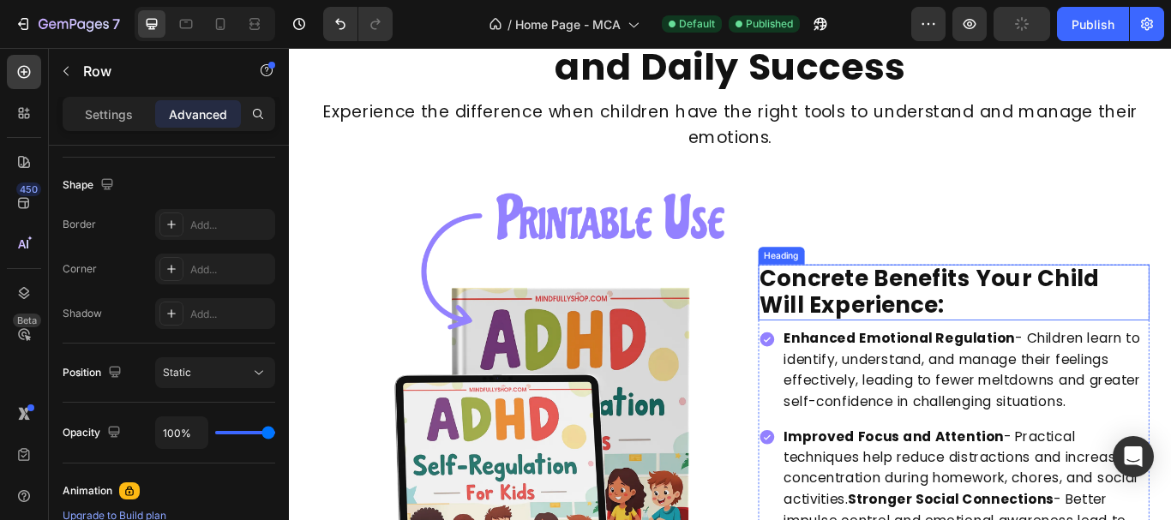
click at [1104, 333] on h2 "Concrete Benefits Your Child Will Experience:" at bounding box center [1064, 333] width 457 height 65
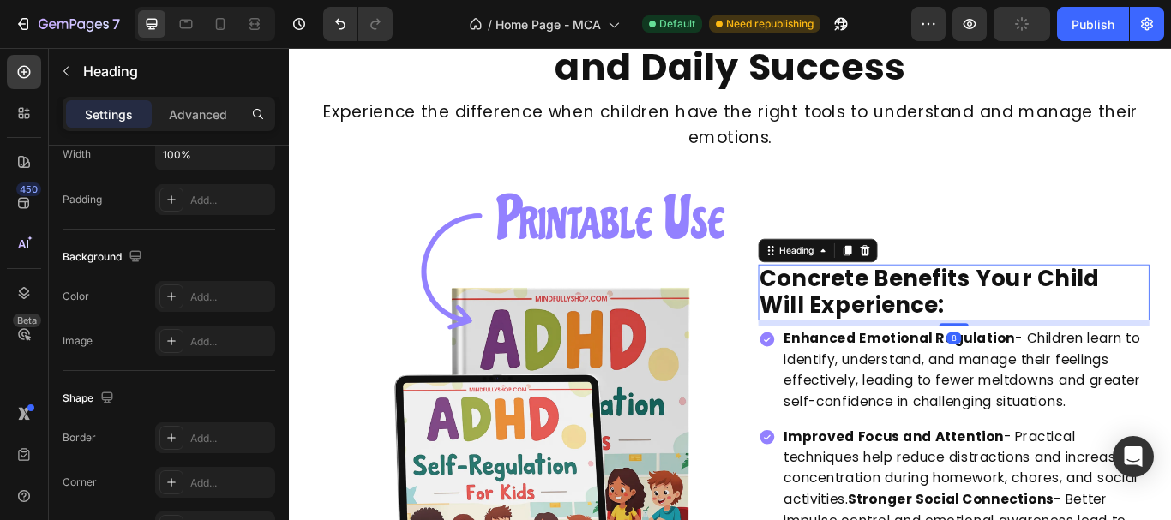
scroll to position [0, 0]
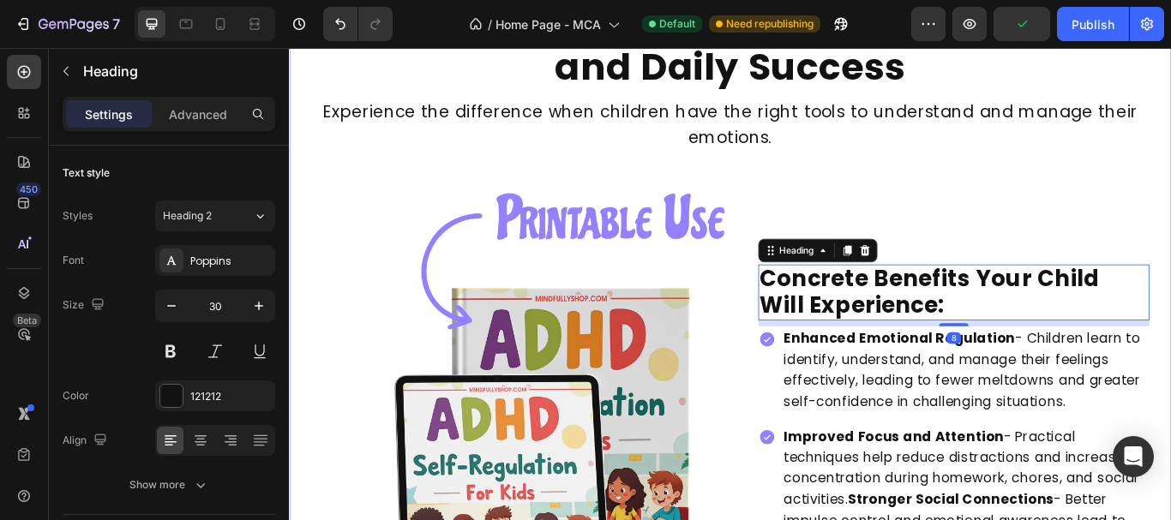
click at [1090, 181] on div "See Real Changes in Your Child's Confidence and Daily Success Heading Experienc…" at bounding box center [803, 415] width 1029 height 861
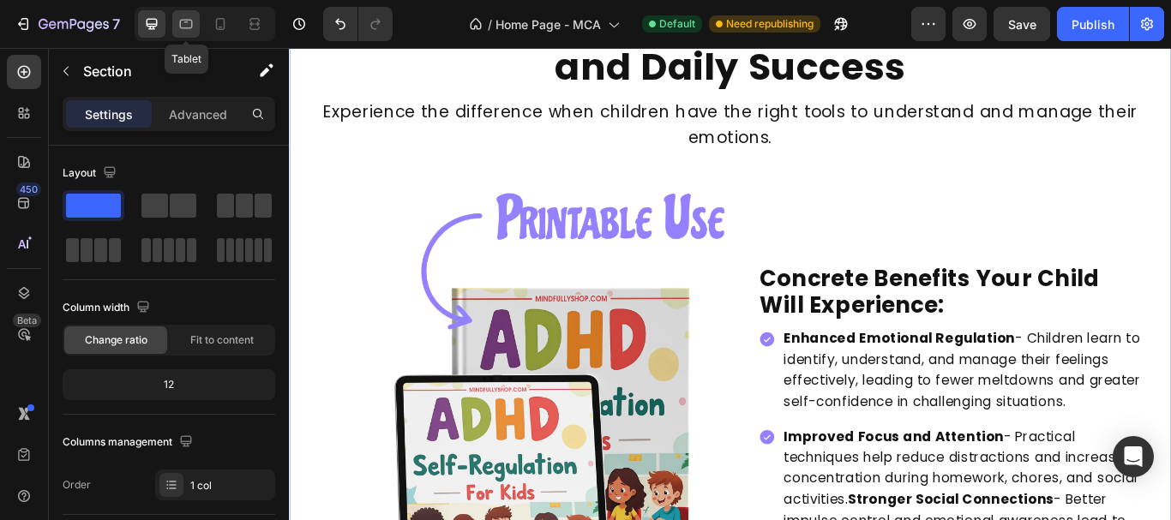
click at [194, 18] on icon at bounding box center [185, 23] width 17 height 17
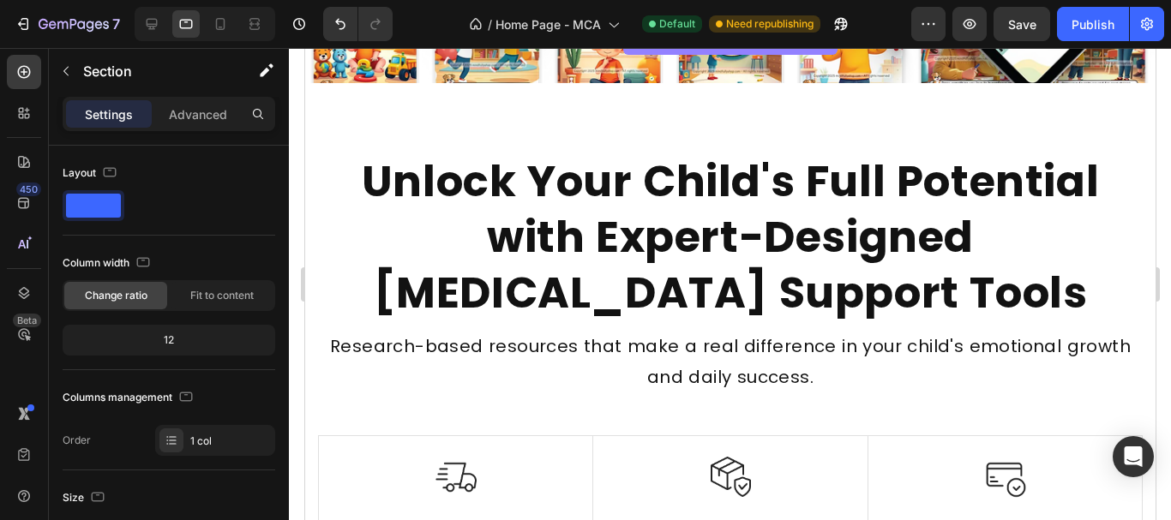
scroll to position [600, 0]
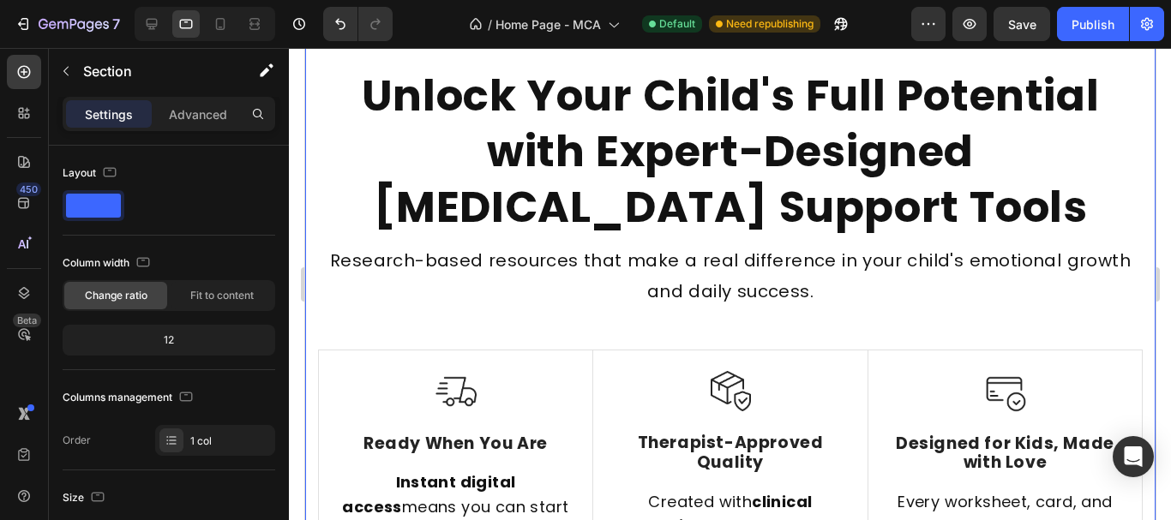
click at [409, 340] on div "Unlock Your Child's Full Potential with Expert-Designed ADHD Support Tools Head…" at bounding box center [729, 452] width 825 height 773
click at [217, 117] on p "Advanced" at bounding box center [198, 114] width 58 height 18
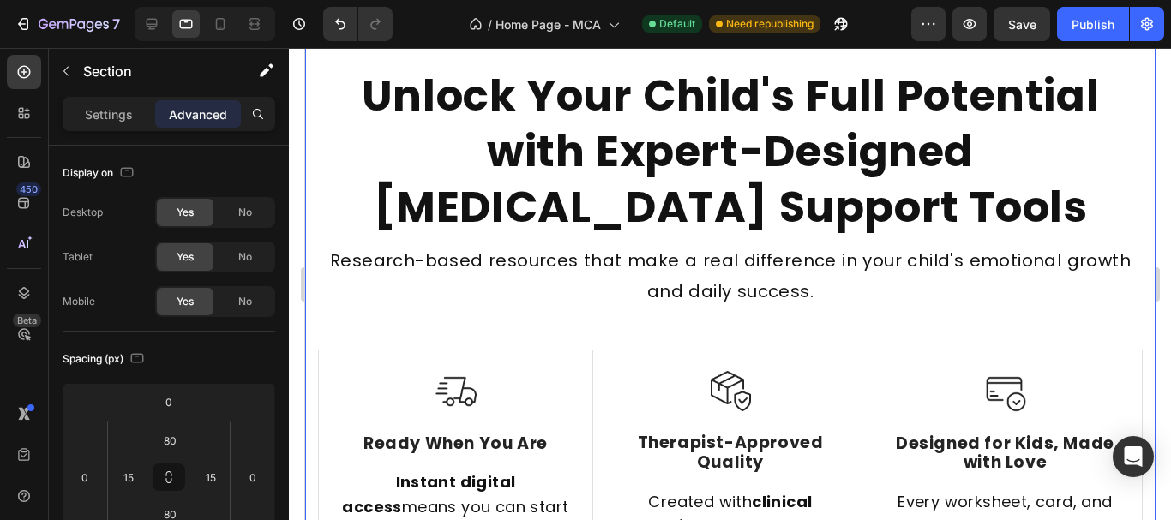
click at [311, 404] on div "Unlock Your Child's Full Potential with Expert-Designed ADHD Support Tools Head…" at bounding box center [729, 452] width 850 height 910
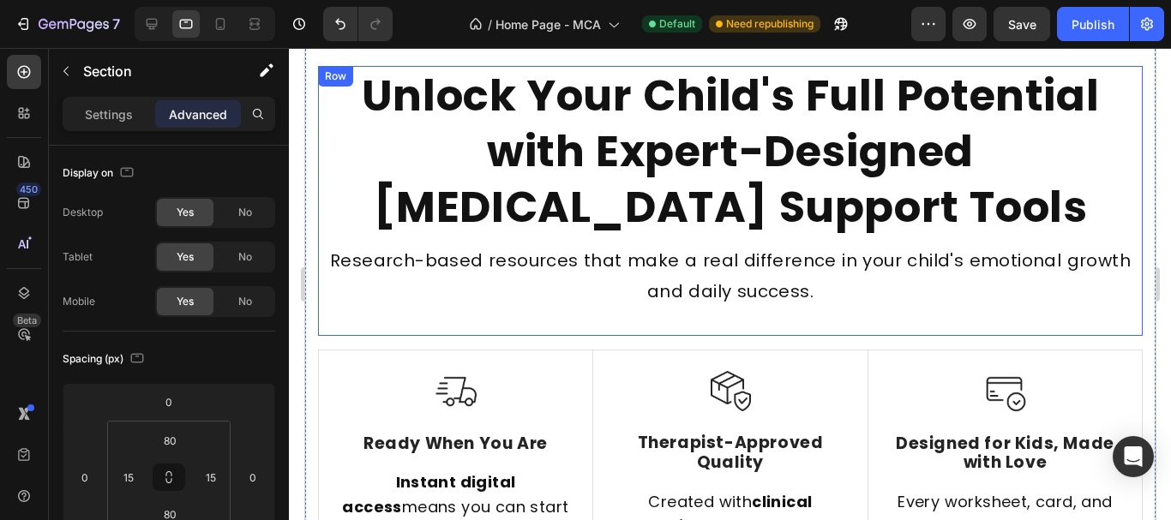
click at [452, 324] on div "Unlock Your Child's Full Potential with Expert-Designed ADHD Support Tools Head…" at bounding box center [729, 201] width 825 height 270
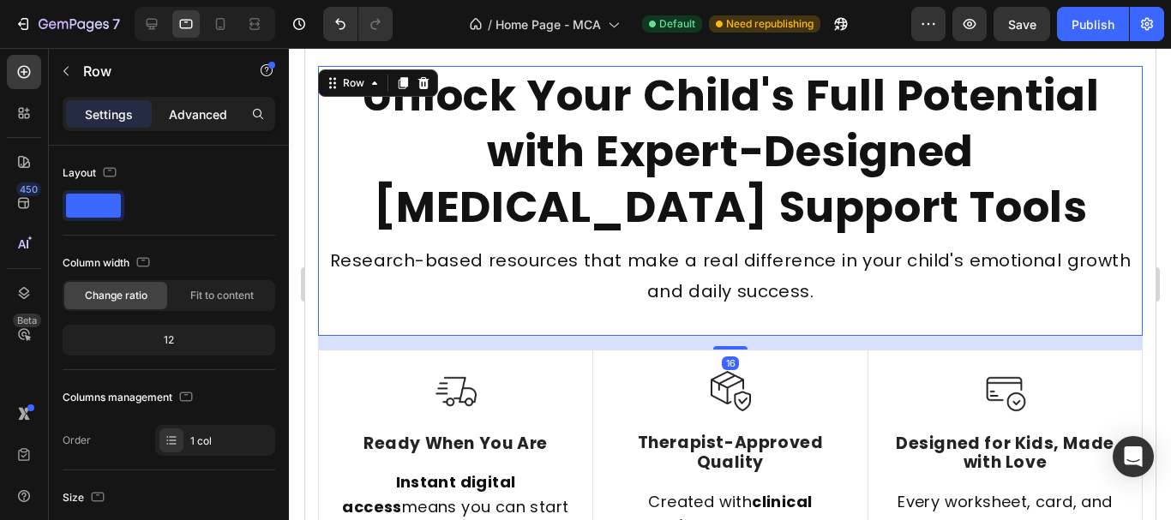
click at [219, 114] on p "Advanced" at bounding box center [198, 114] width 58 height 18
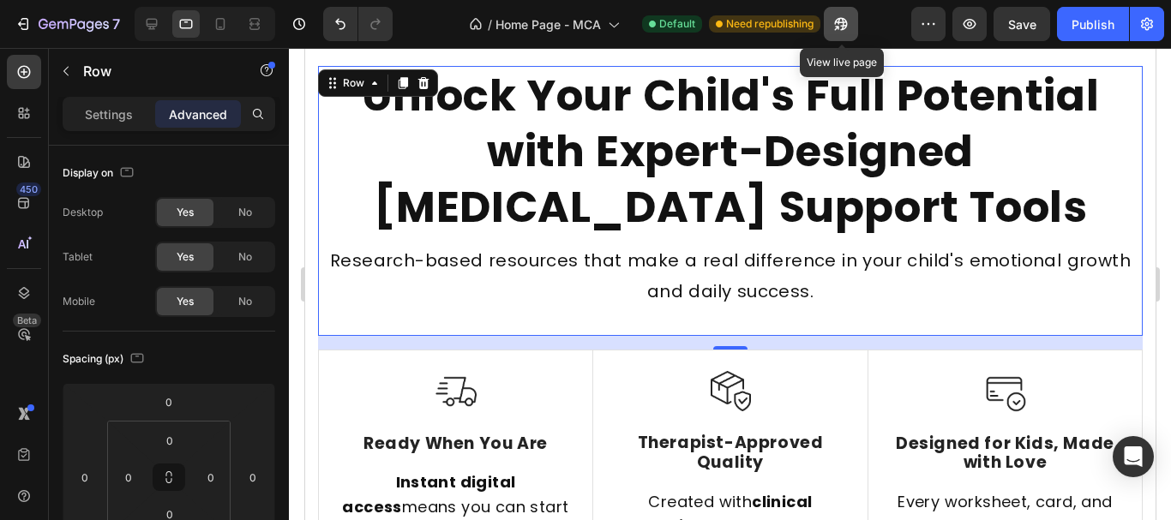
click at [845, 31] on icon "button" at bounding box center [840, 23] width 17 height 17
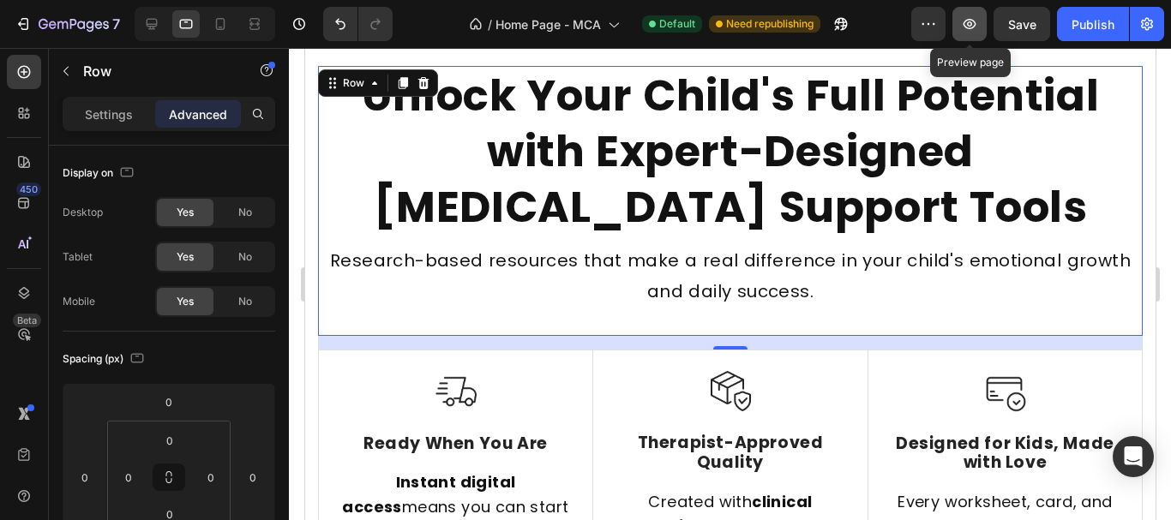
click at [985, 30] on button "button" at bounding box center [969, 24] width 34 height 34
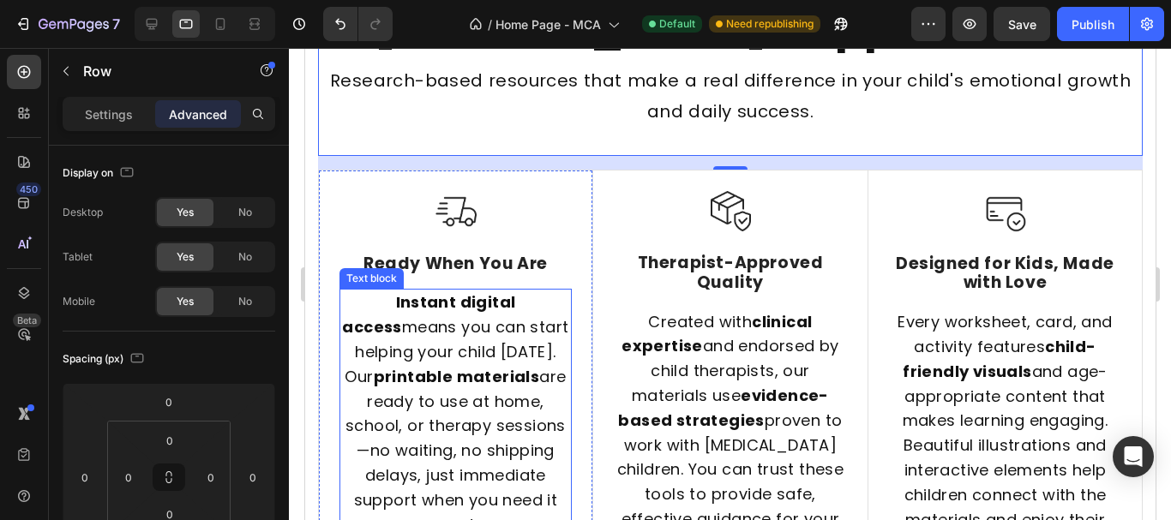
scroll to position [943, 0]
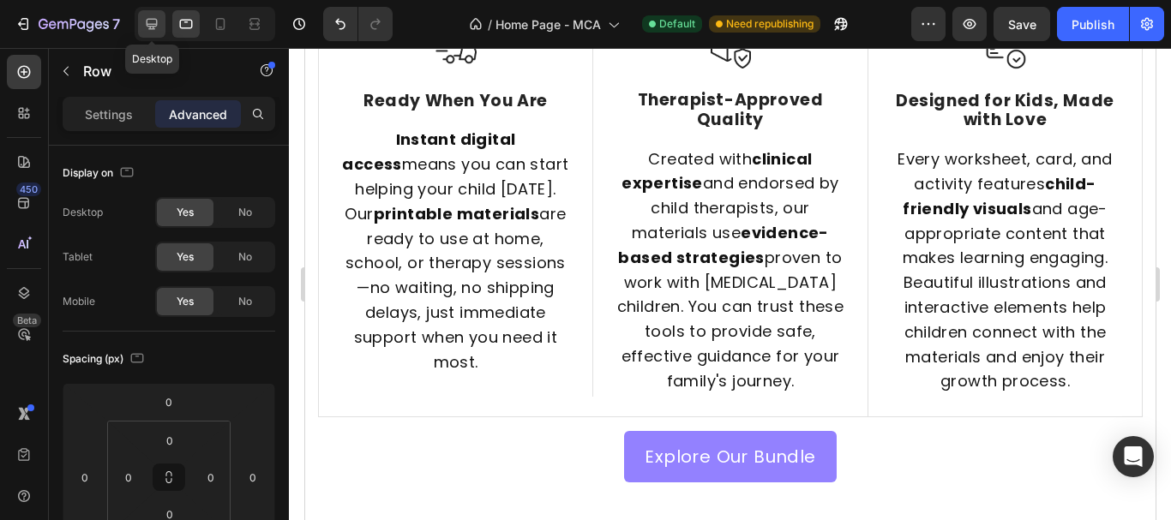
click at [140, 27] on div at bounding box center [151, 23] width 27 height 27
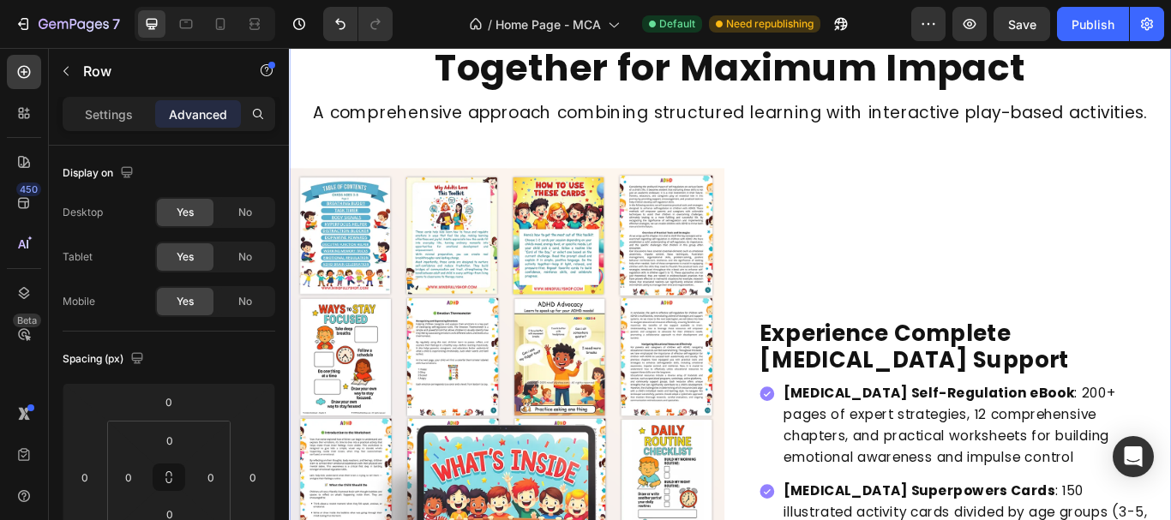
scroll to position [1543, 0]
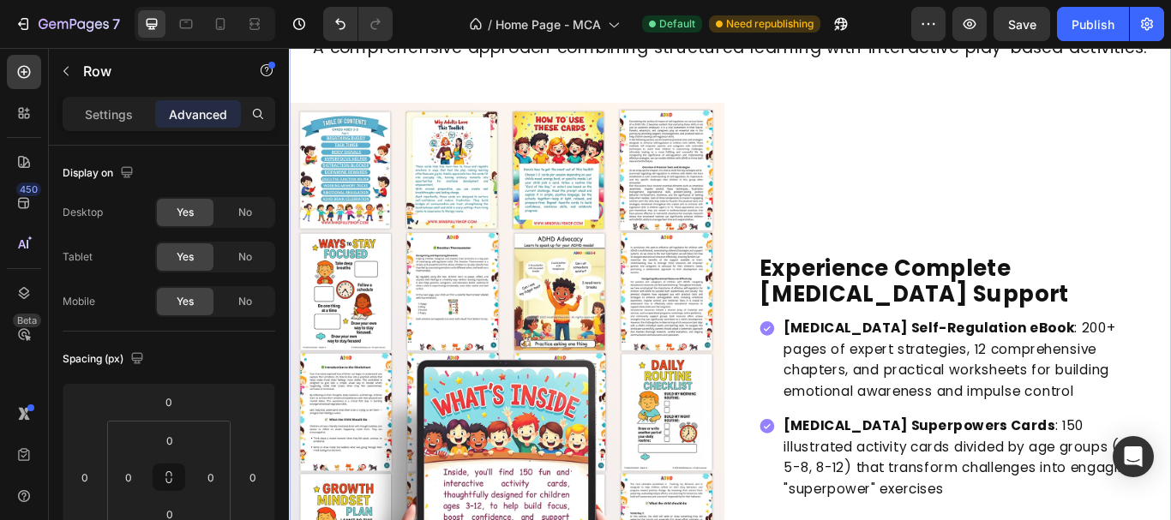
click at [678, 357] on img at bounding box center [542, 471] width 507 height 719
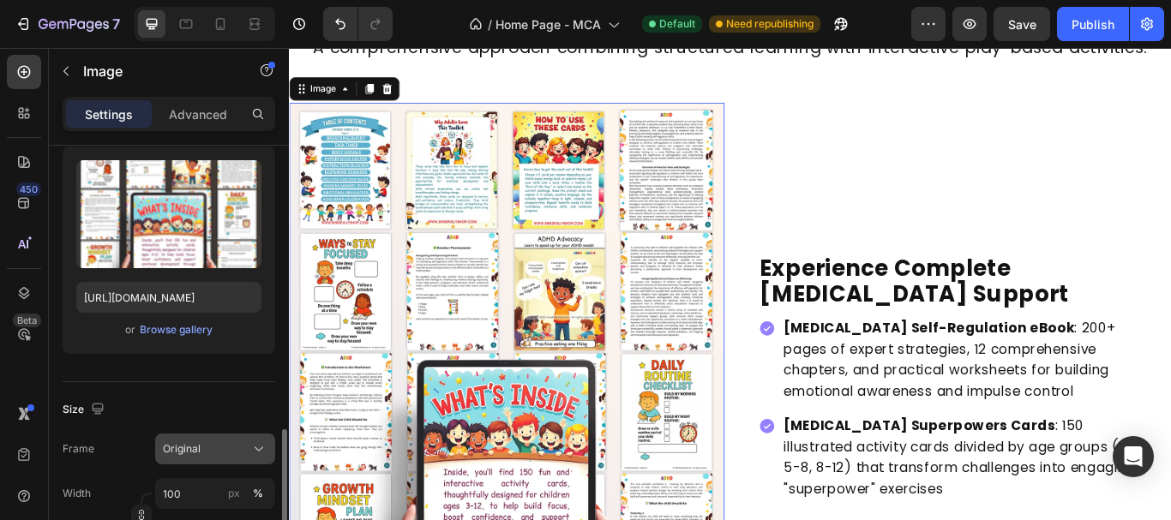
scroll to position [343, 0]
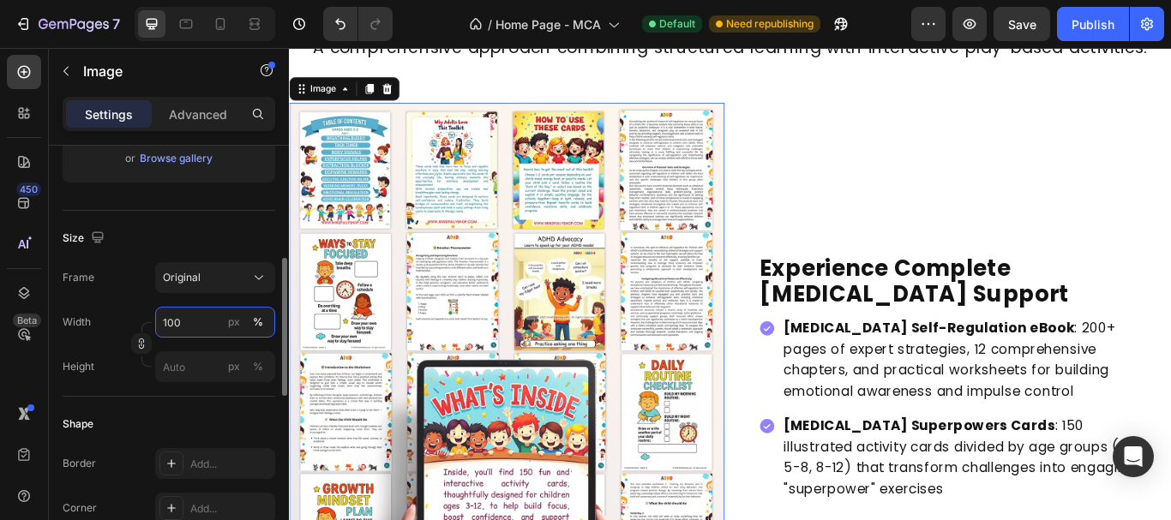
click at [181, 318] on input "100" at bounding box center [215, 322] width 120 height 31
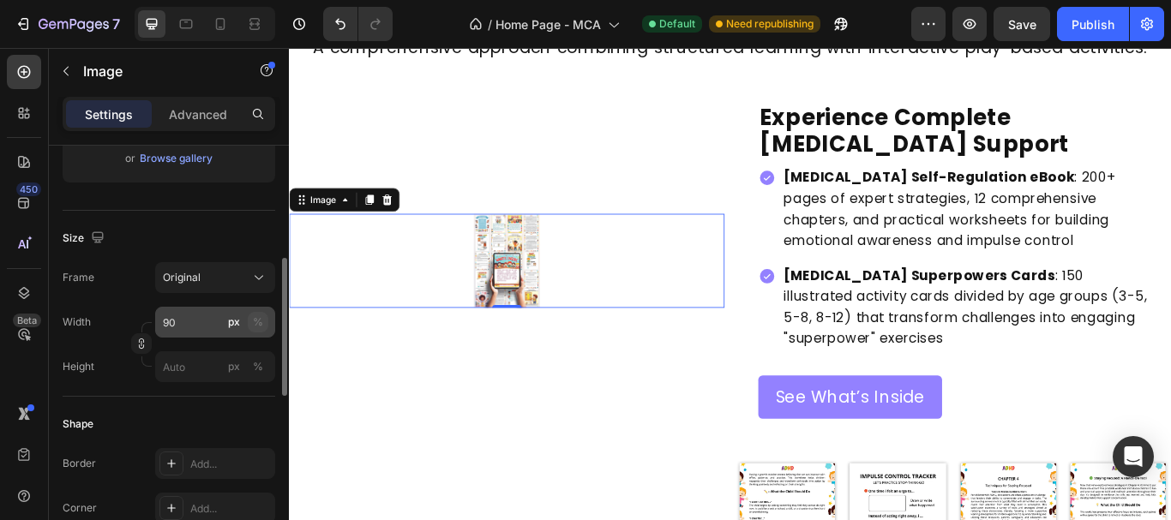
click at [254, 323] on div "%" at bounding box center [258, 322] width 10 height 15
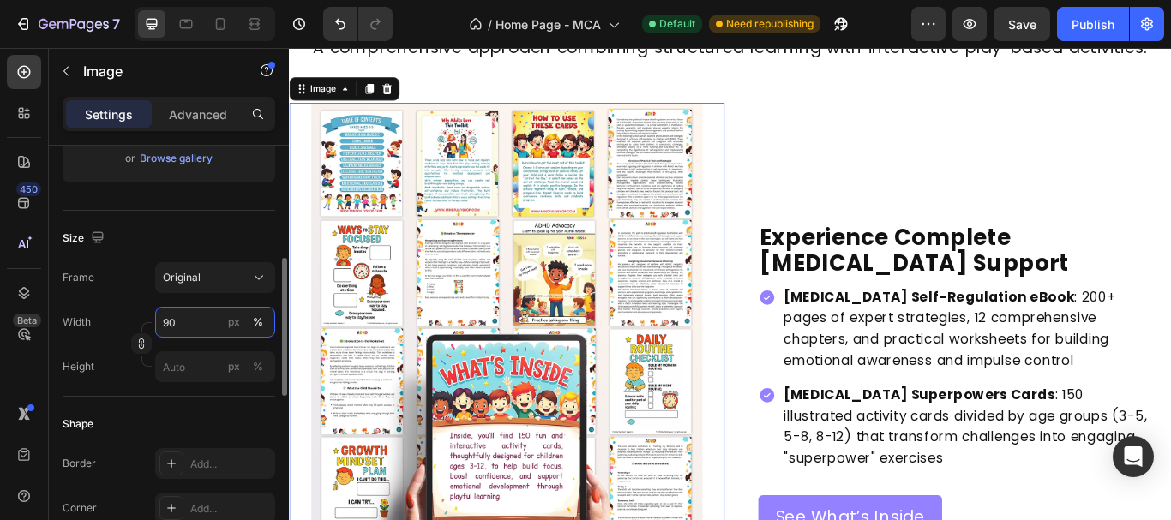
click at [215, 330] on input "90" at bounding box center [215, 322] width 120 height 31
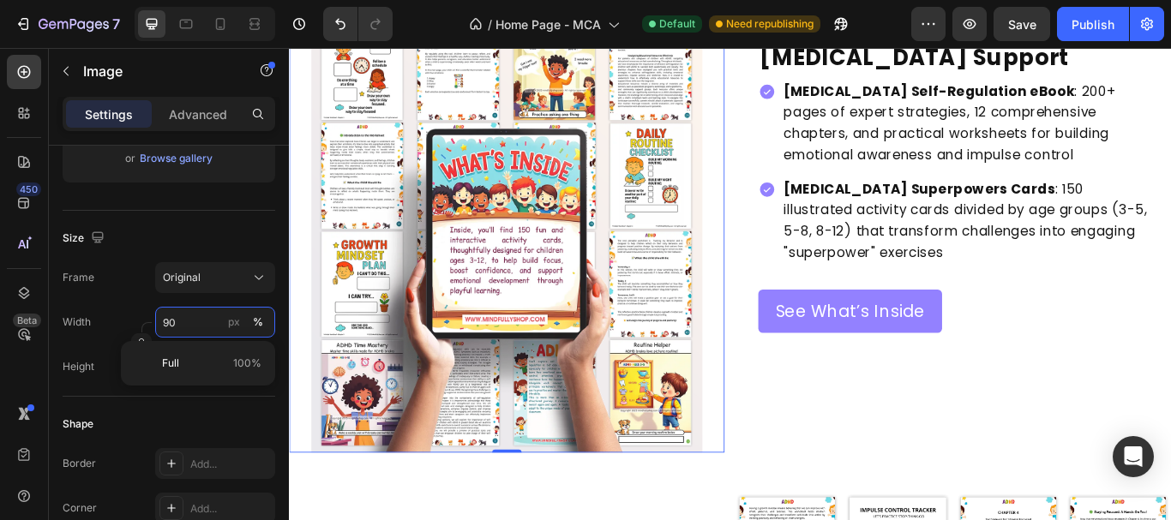
scroll to position [1800, 0]
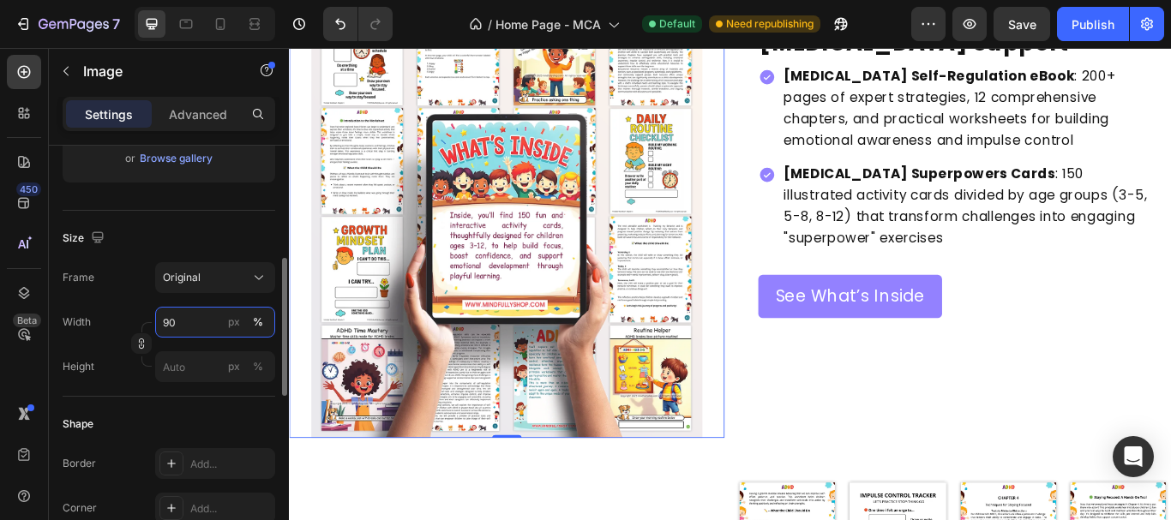
drag, startPoint x: 183, startPoint y: 333, endPoint x: 99, endPoint y: 332, distance: 84.0
click at [99, 332] on div "Width 90 px %" at bounding box center [169, 322] width 213 height 31
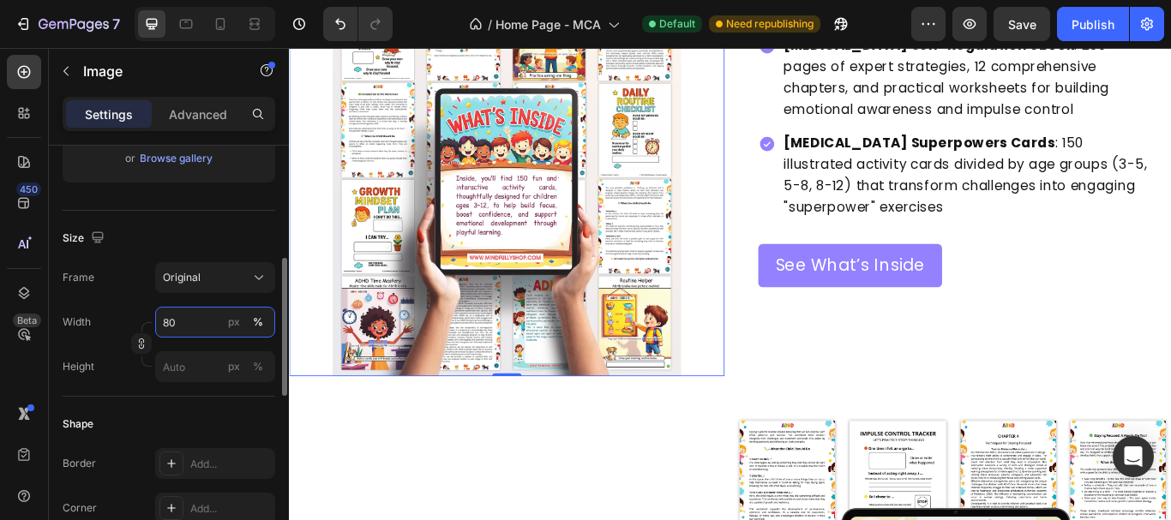
type input "80"
click at [207, 252] on div "Size Frame Original Width 80 px % Height px %" at bounding box center [169, 304] width 213 height 186
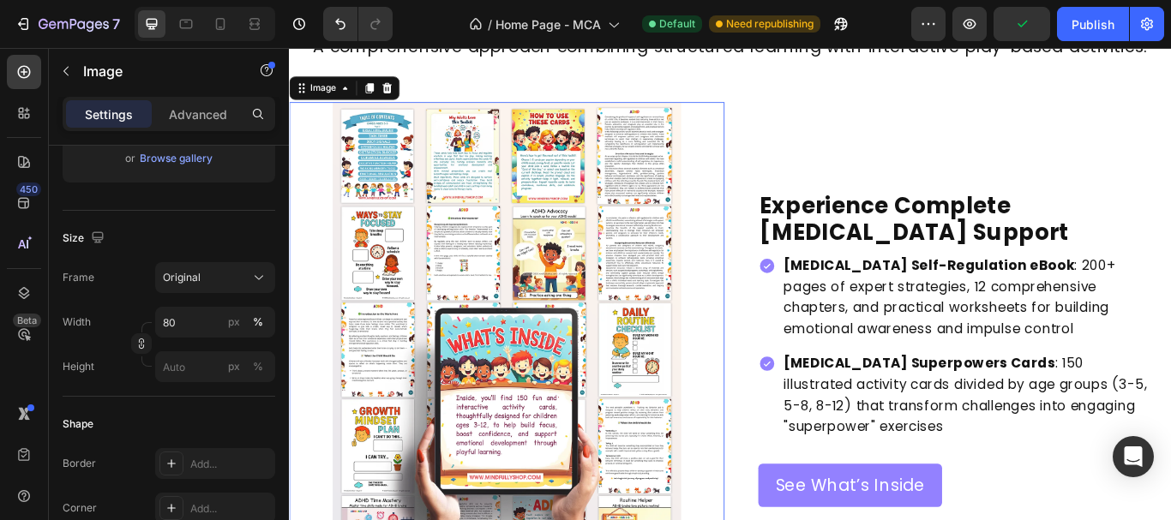
scroll to position [1543, 0]
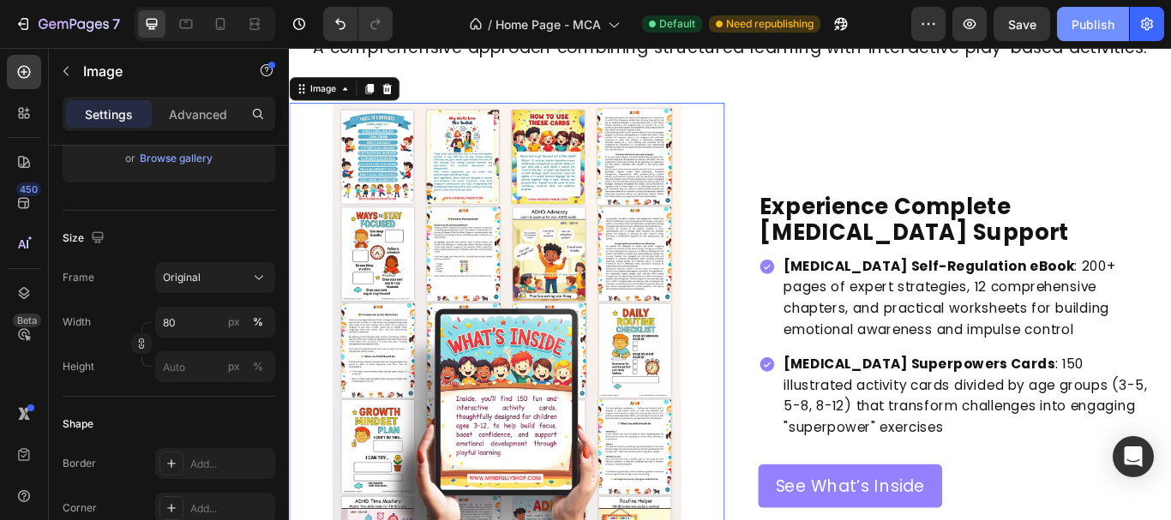
click at [1099, 25] on div "Publish" at bounding box center [1092, 24] width 43 height 18
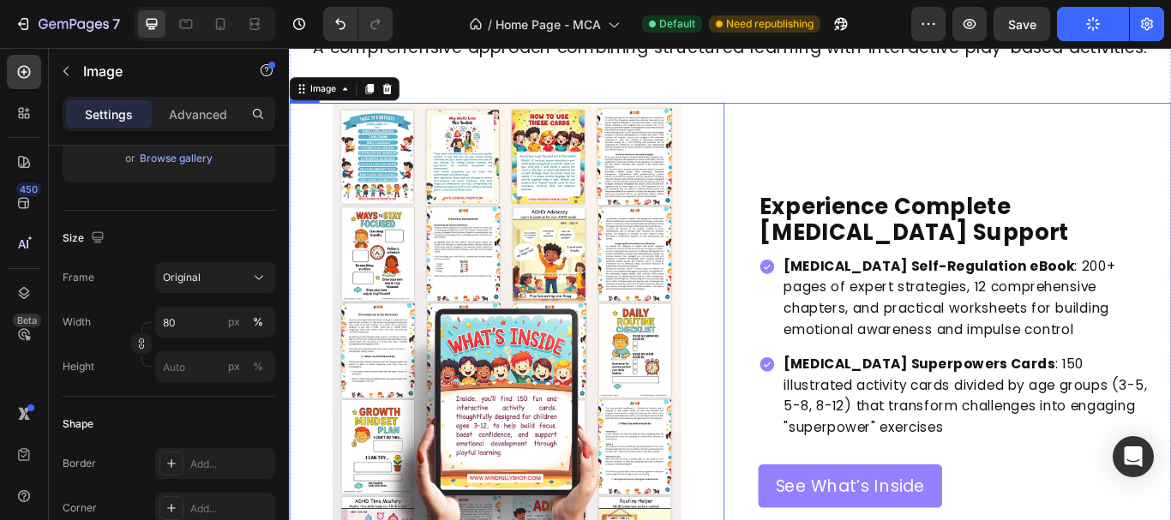
click at [971, 152] on div "Experience Complete ADHD Support Heading ADHD Self-Regulation eBook : 200+ page…" at bounding box center [1063, 399] width 507 height 575
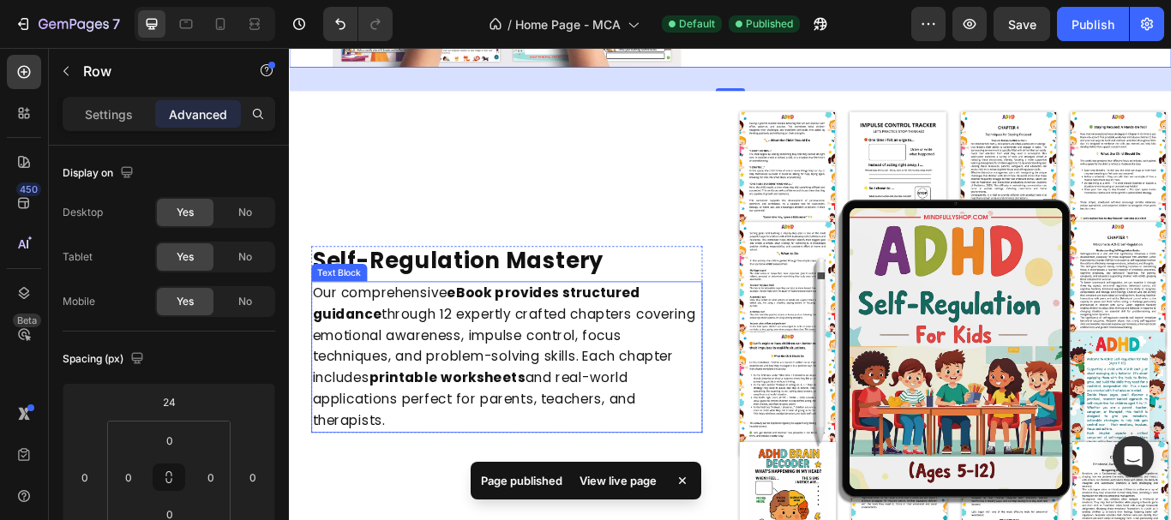
scroll to position [2229, 0]
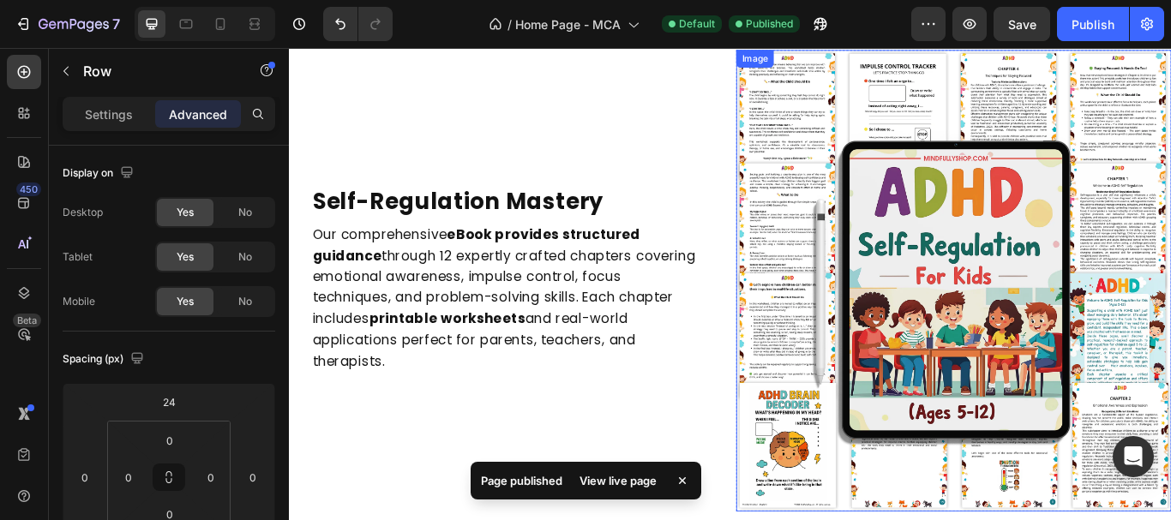
click at [1051, 344] on img at bounding box center [1063, 320] width 507 height 538
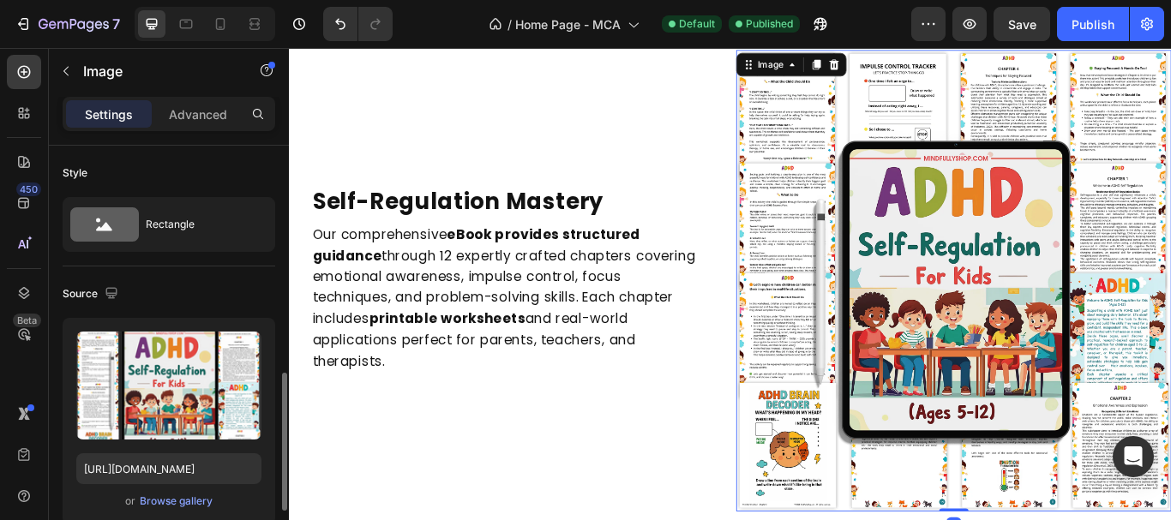
scroll to position [257, 0]
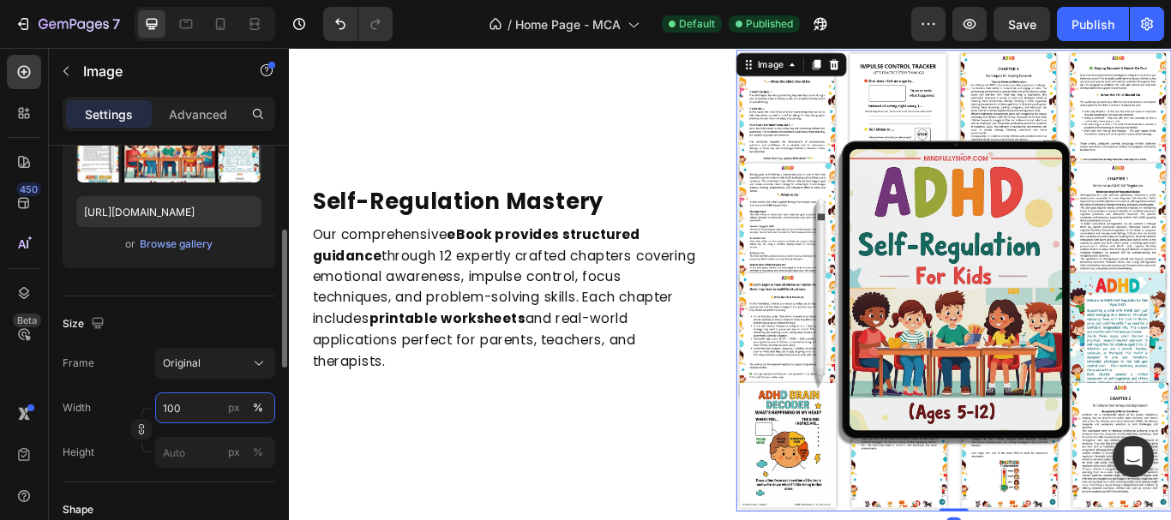
click at [200, 411] on input "100" at bounding box center [215, 408] width 120 height 31
type input "80"
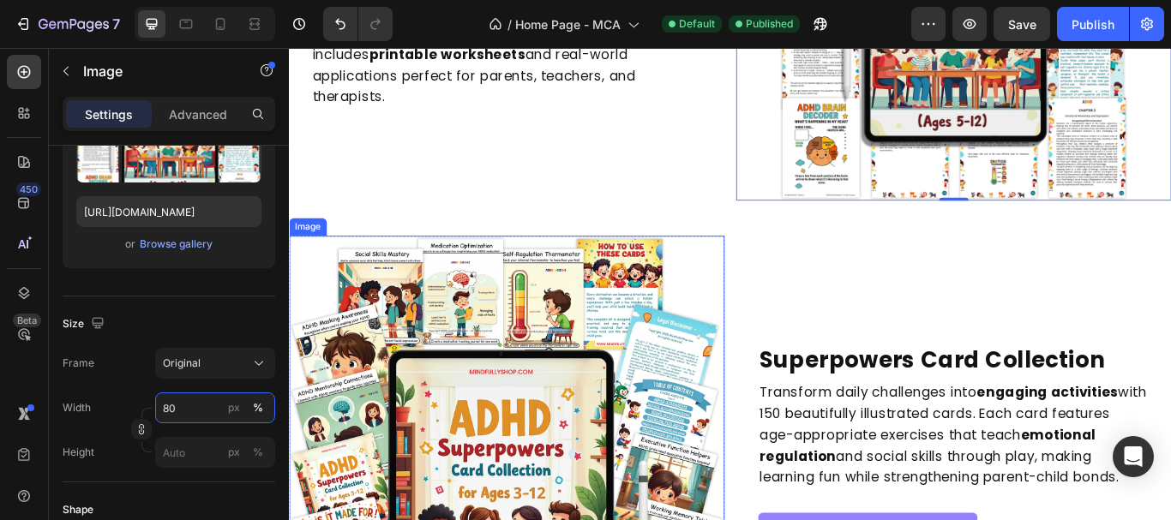
scroll to position [2484, 0]
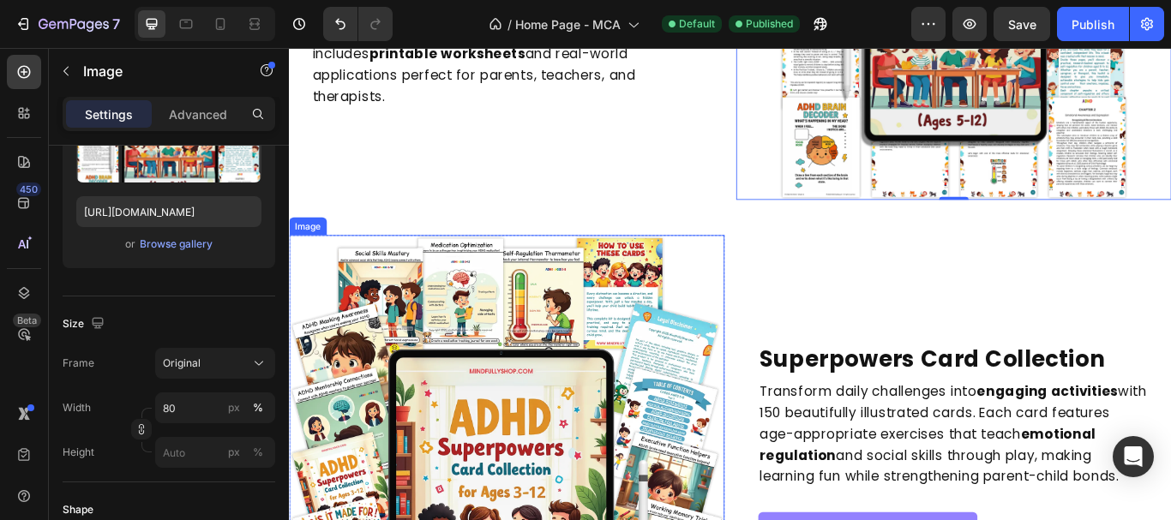
click at [612, 437] on img at bounding box center [542, 517] width 507 height 501
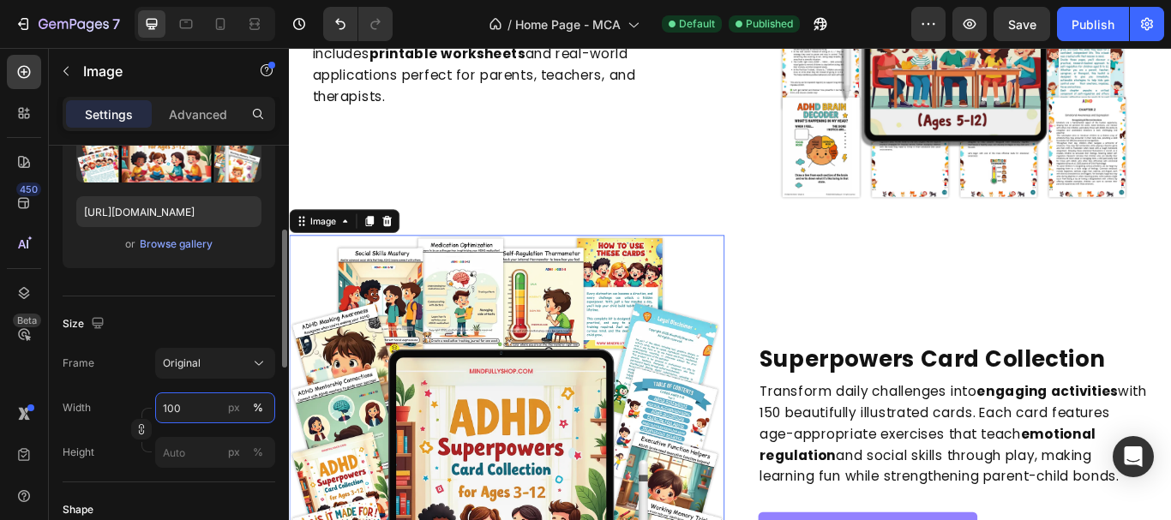
click at [197, 405] on input "100" at bounding box center [215, 408] width 120 height 31
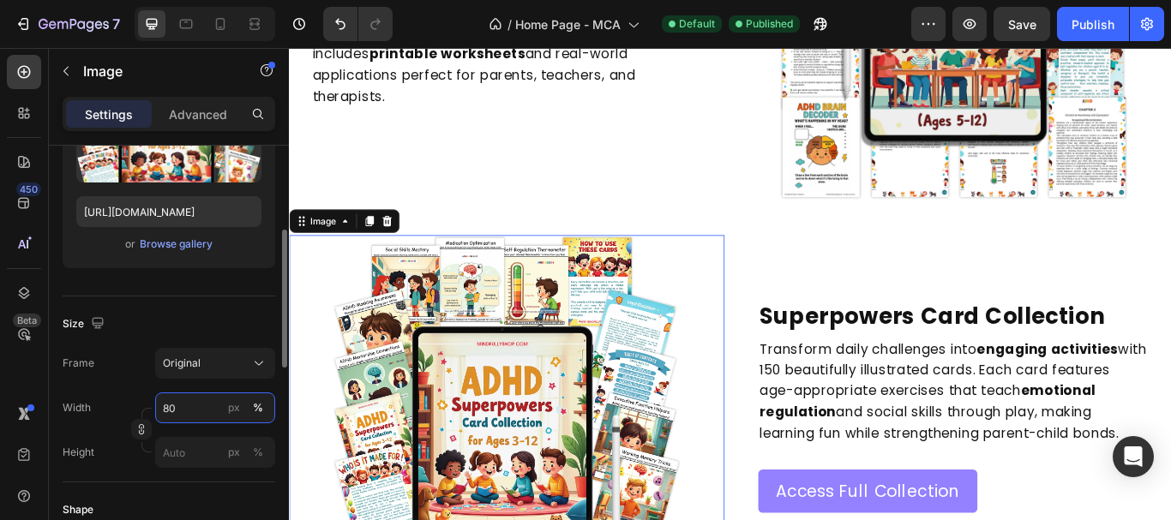
drag, startPoint x: 198, startPoint y: 407, endPoint x: 89, endPoint y: 415, distance: 109.1
click at [89, 415] on div "Width 80 px %" at bounding box center [169, 408] width 213 height 31
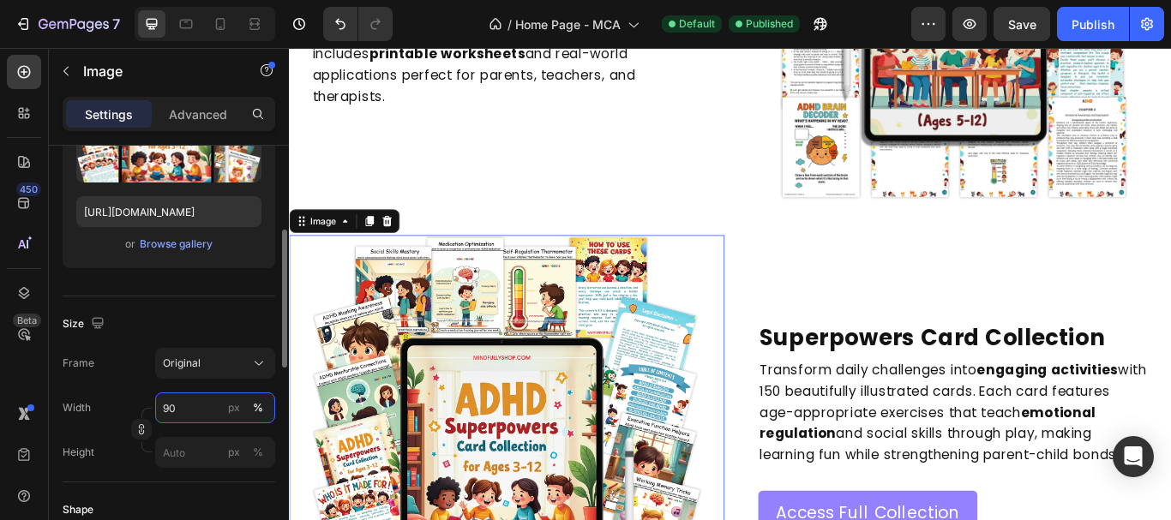
type input "90"
click at [208, 333] on div "Size" at bounding box center [169, 323] width 213 height 27
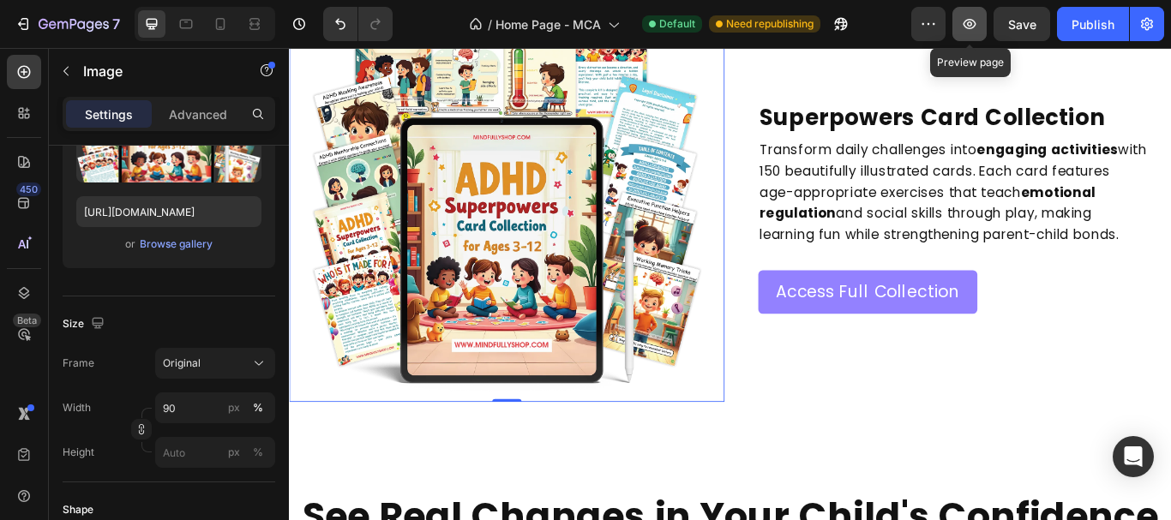
click at [970, 32] on icon "button" at bounding box center [969, 23] width 17 height 17
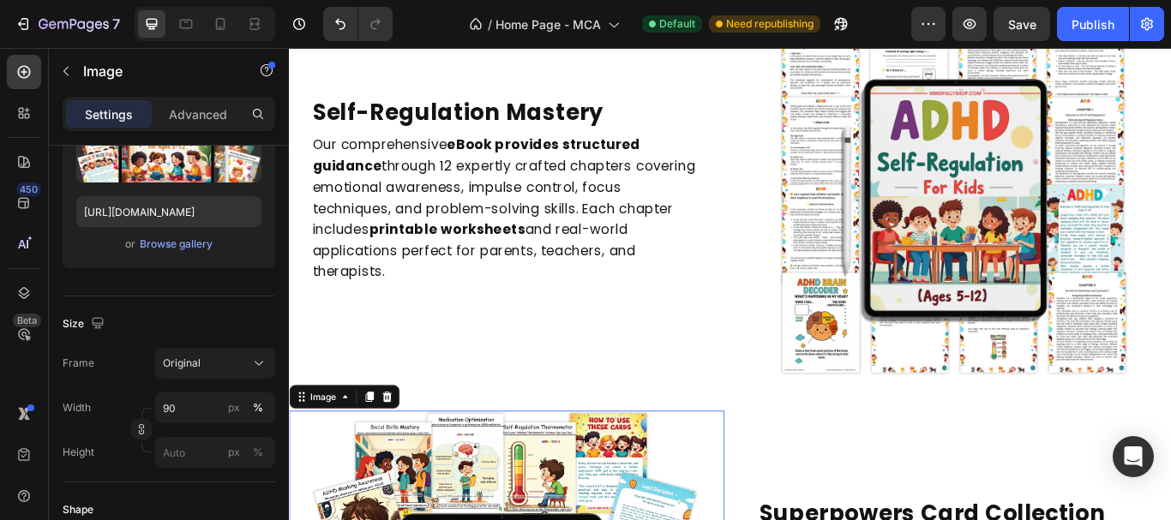
scroll to position [2227, 0]
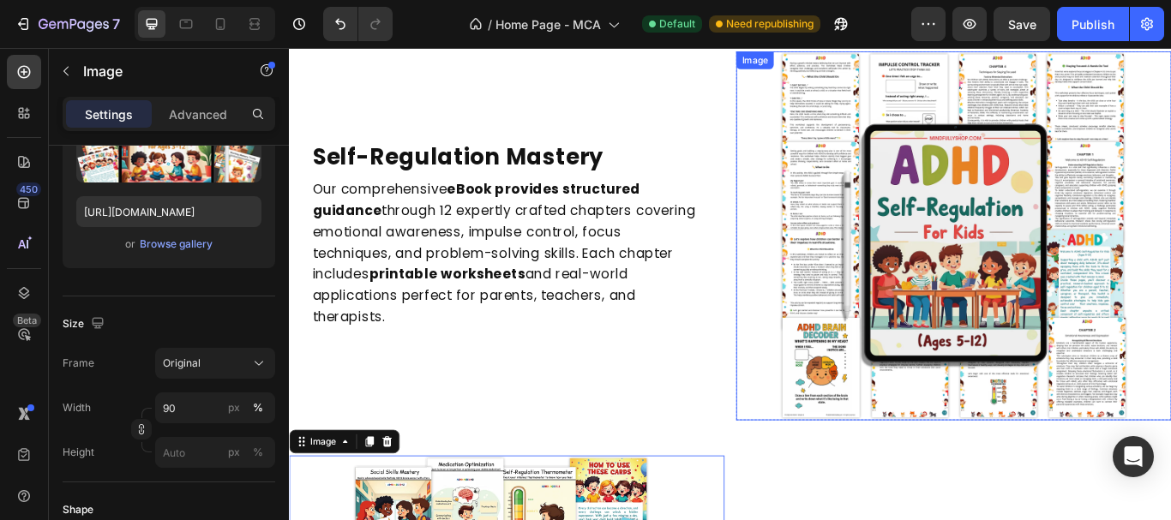
click at [1035, 301] on img at bounding box center [1064, 267] width 406 height 431
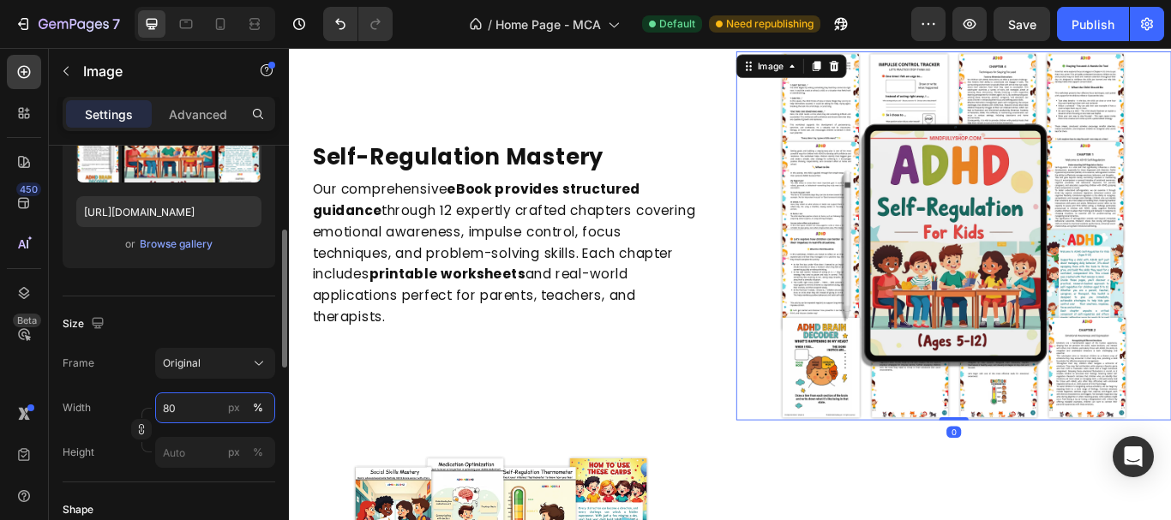
click at [213, 400] on input "80" at bounding box center [215, 408] width 120 height 31
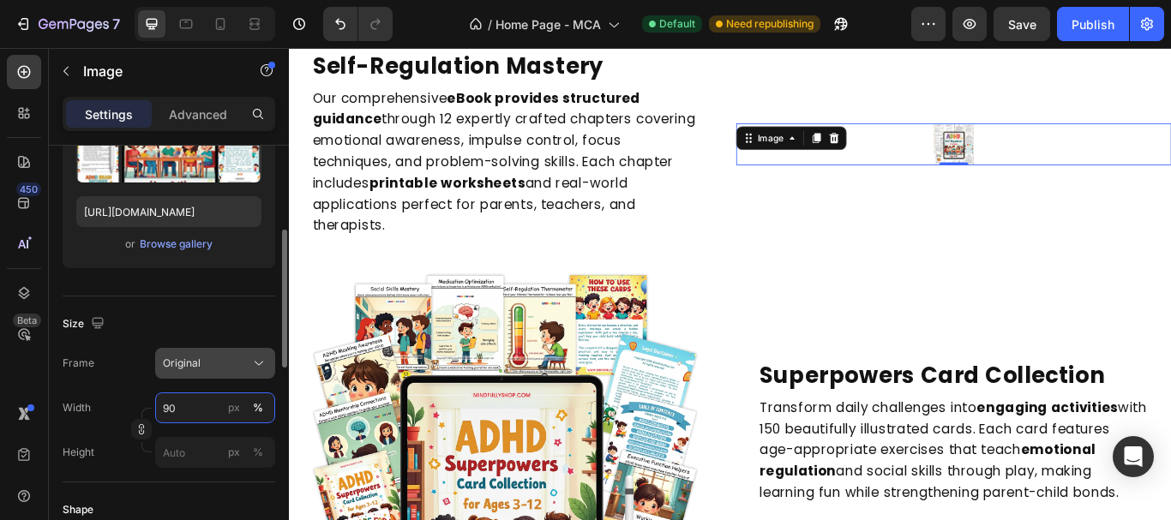
scroll to position [2142, 0]
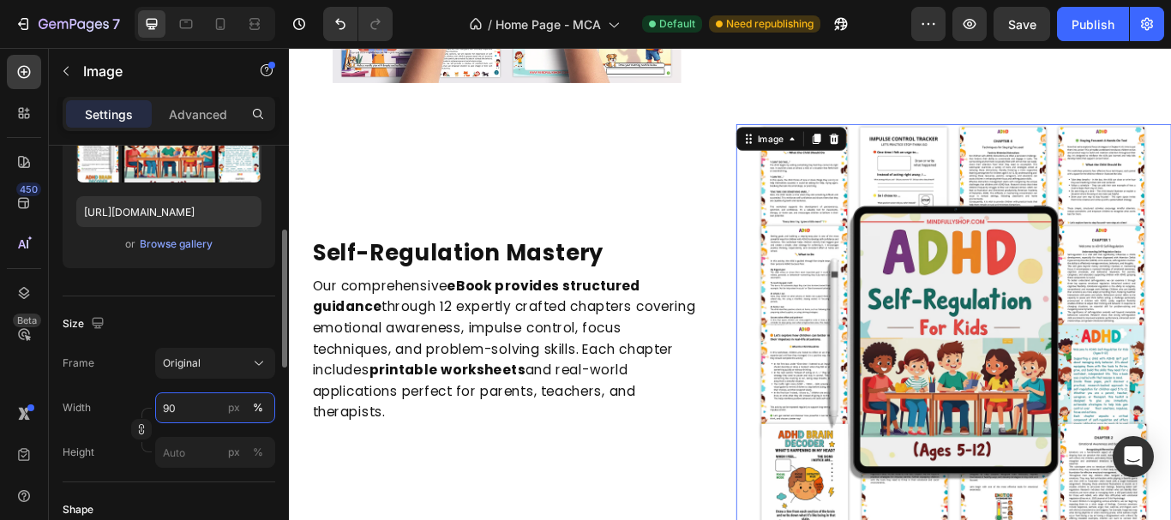
type input "90"
click at [183, 315] on div "Size" at bounding box center [169, 323] width 213 height 27
click at [190, 27] on icon at bounding box center [185, 23] width 17 height 17
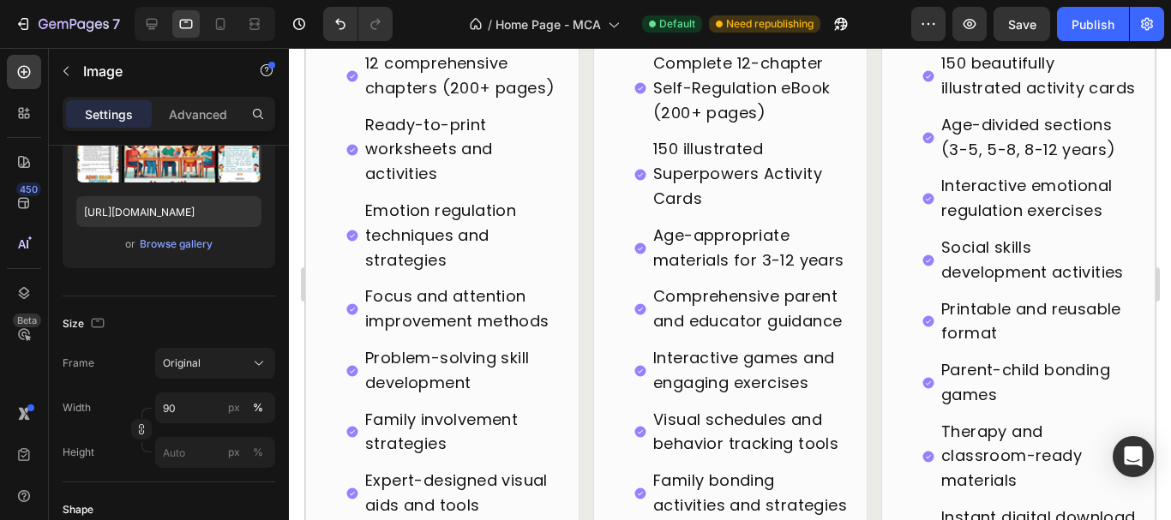
scroll to position [4636, 0]
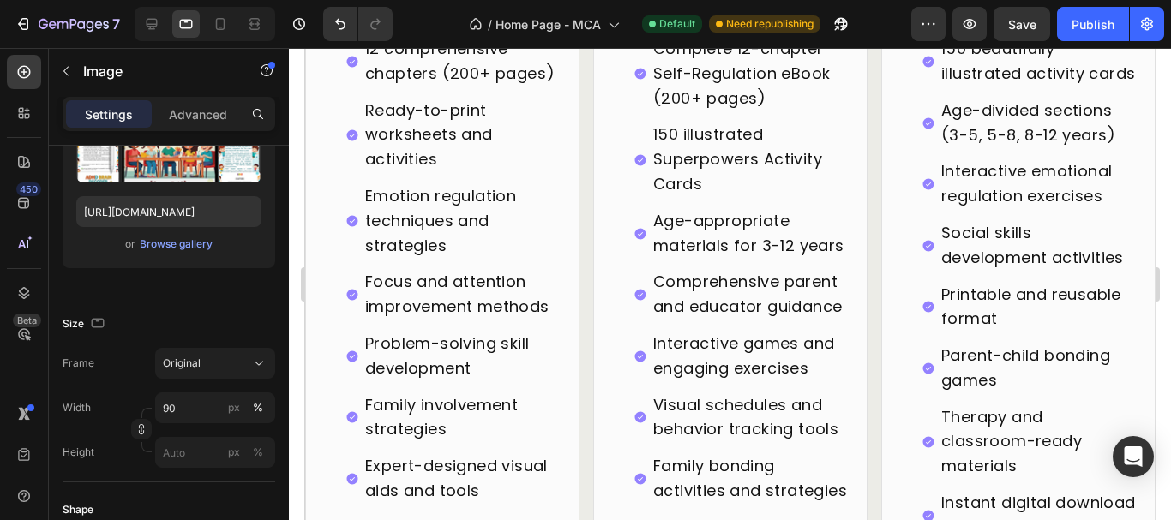
click at [516, 285] on p "Focus and attention improvement methods" at bounding box center [462, 295] width 197 height 50
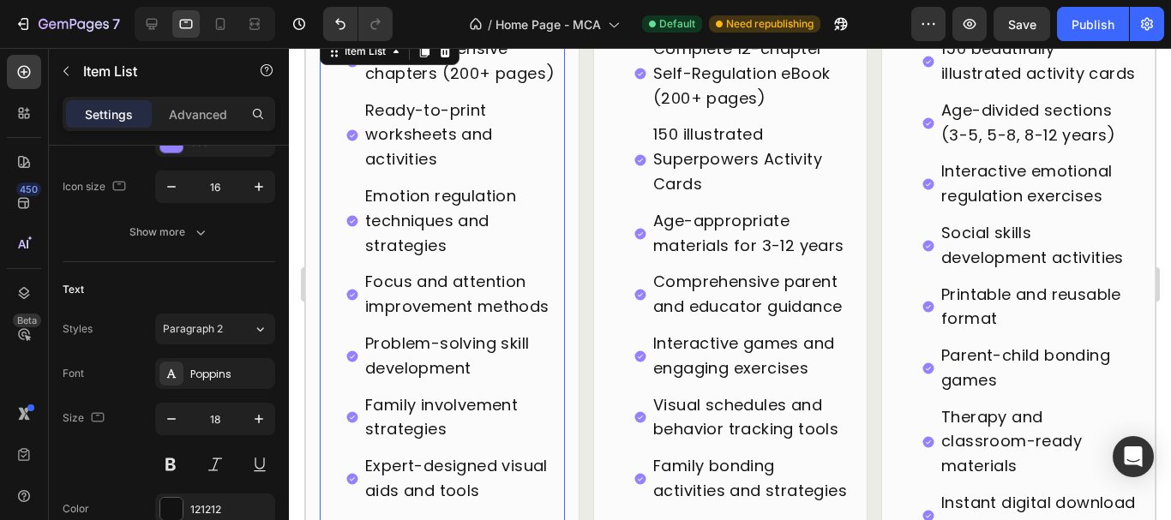
scroll to position [0, 0]
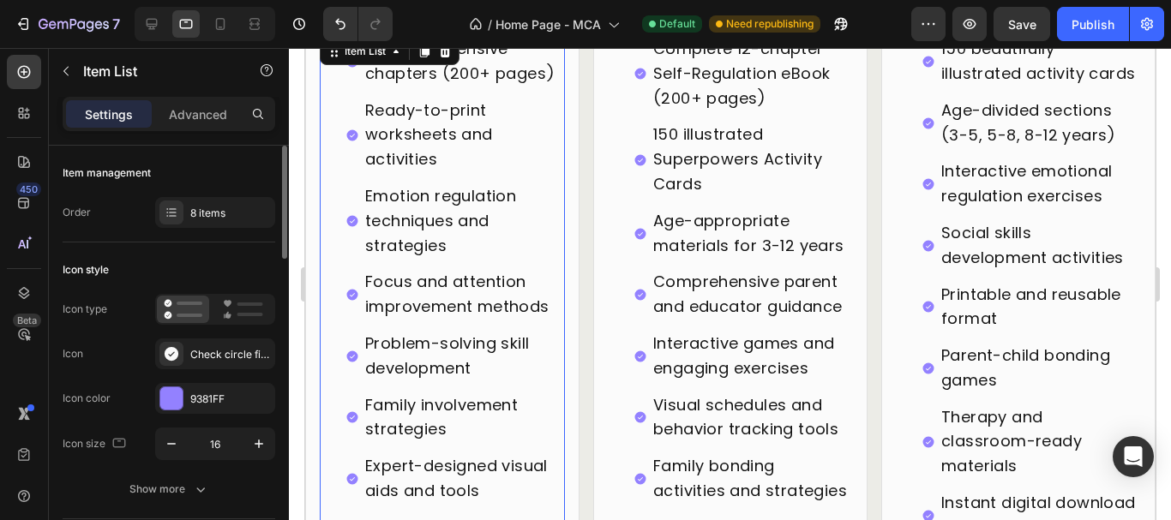
click at [533, 256] on div "12 comprehensive chapters (200+ pages) Ready-to-print worksheets and activities…" at bounding box center [454, 300] width 219 height 533
click at [206, 480] on button "Show more" at bounding box center [169, 489] width 213 height 31
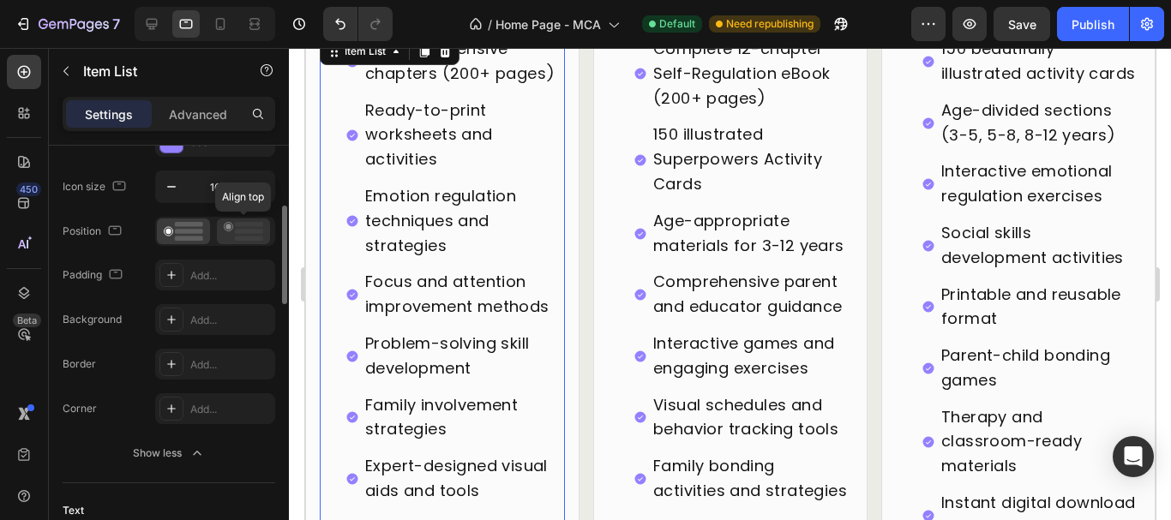
click at [247, 236] on icon at bounding box center [243, 231] width 39 height 19
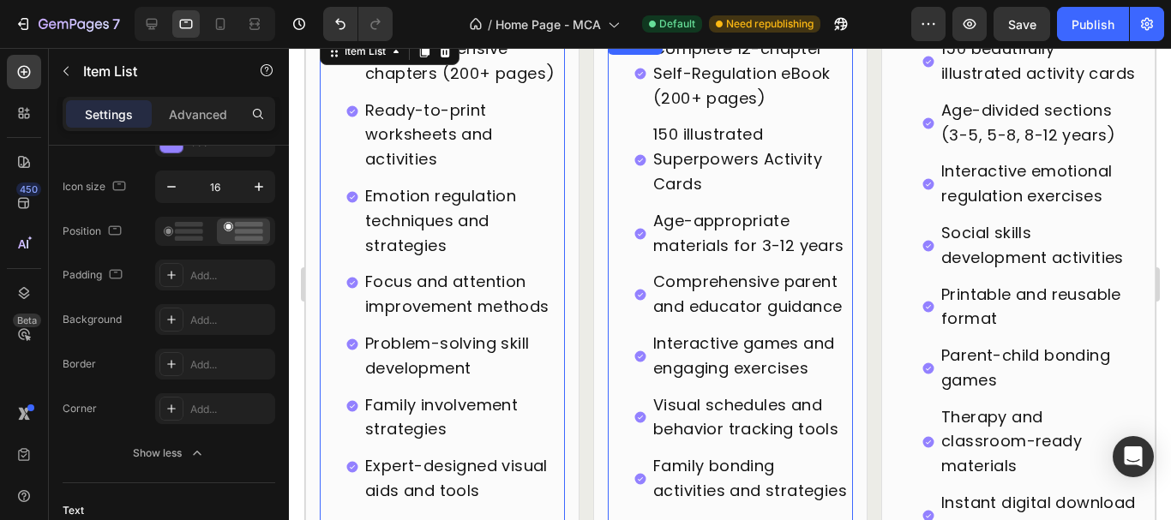
click at [615, 249] on div "Complete 12-chapter Self-Regulation eBook (200+ pages) 150 illustrated Superpow…" at bounding box center [729, 300] width 245 height 533
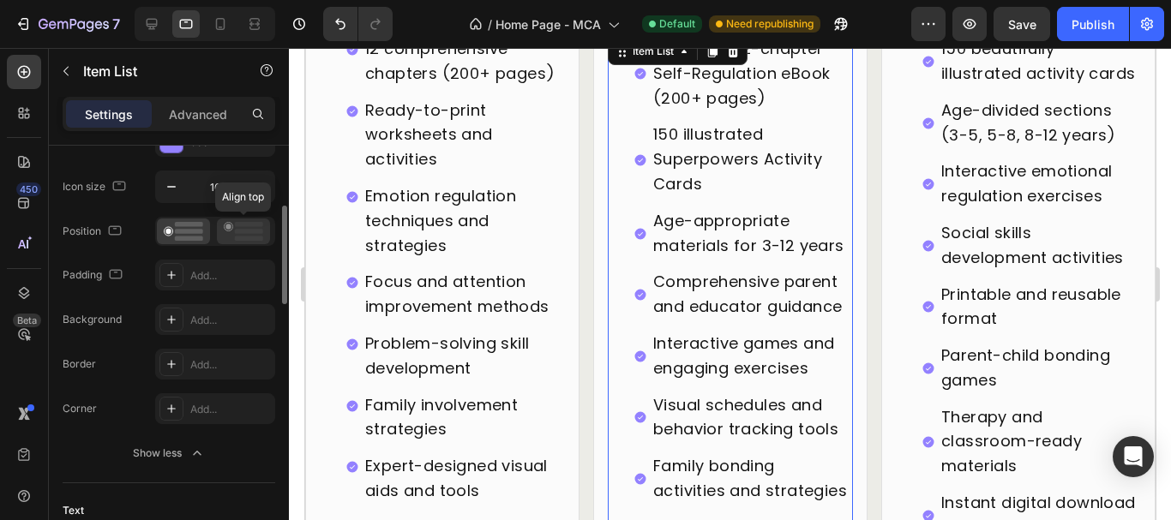
click at [236, 224] on rect at bounding box center [249, 224] width 28 height 5
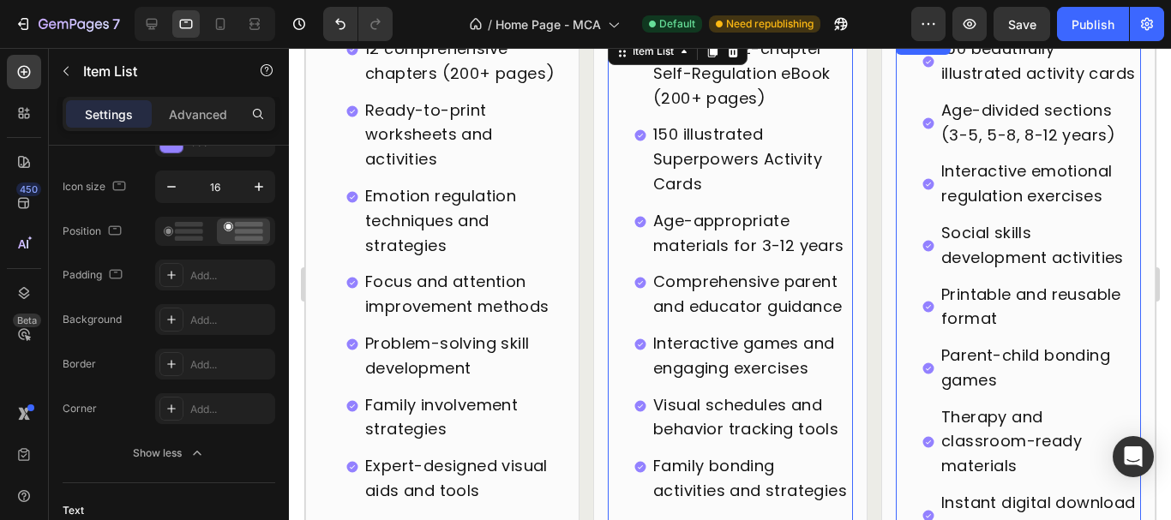
click at [904, 254] on div "150 beautifully illustrated activity cards Age-divided sections (3-5, 5-8, 8-12…" at bounding box center [1017, 288] width 245 height 509
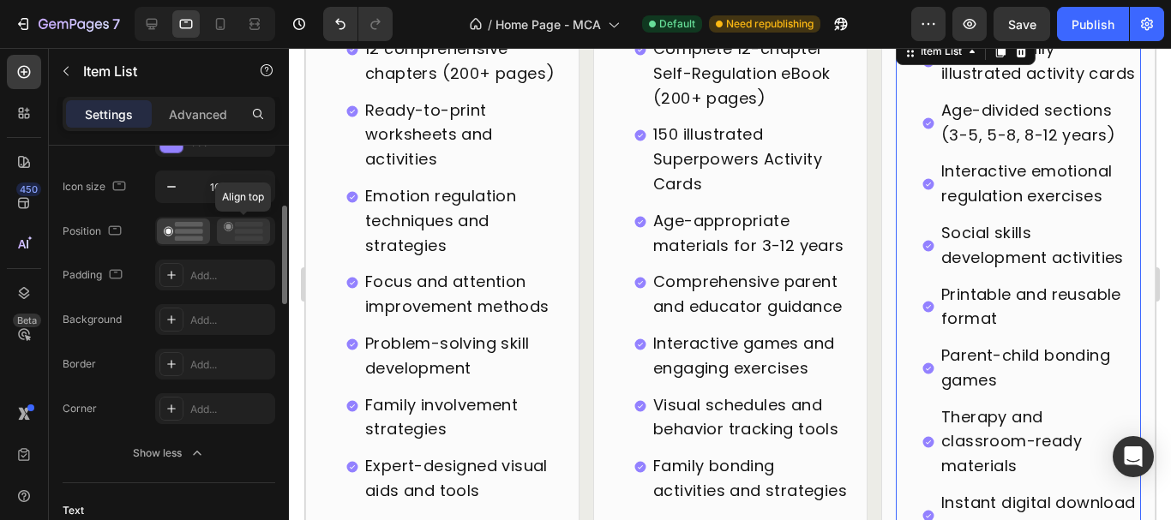
click at [233, 229] on icon at bounding box center [243, 231] width 39 height 19
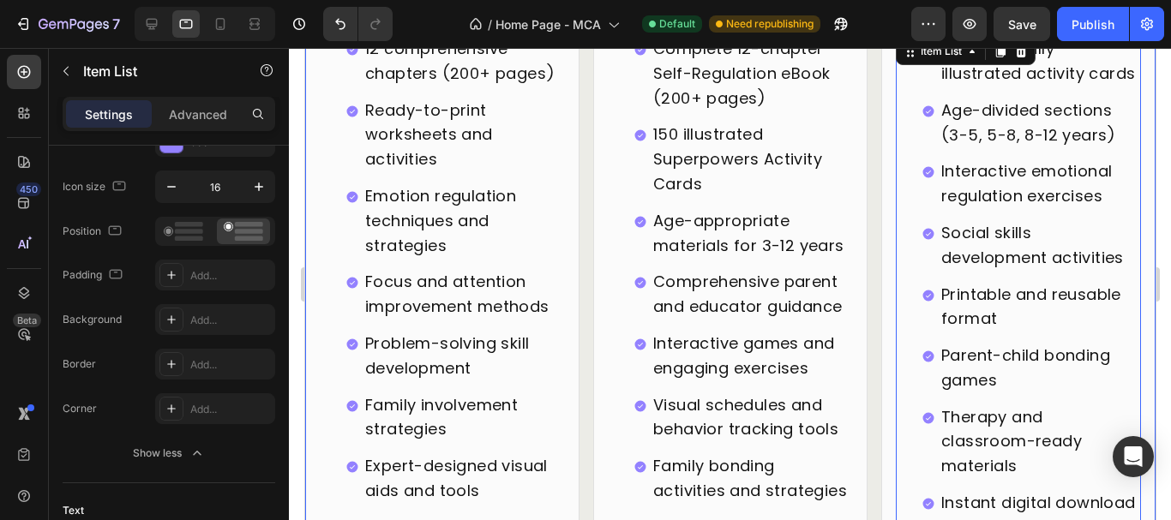
scroll to position [4935, 0]
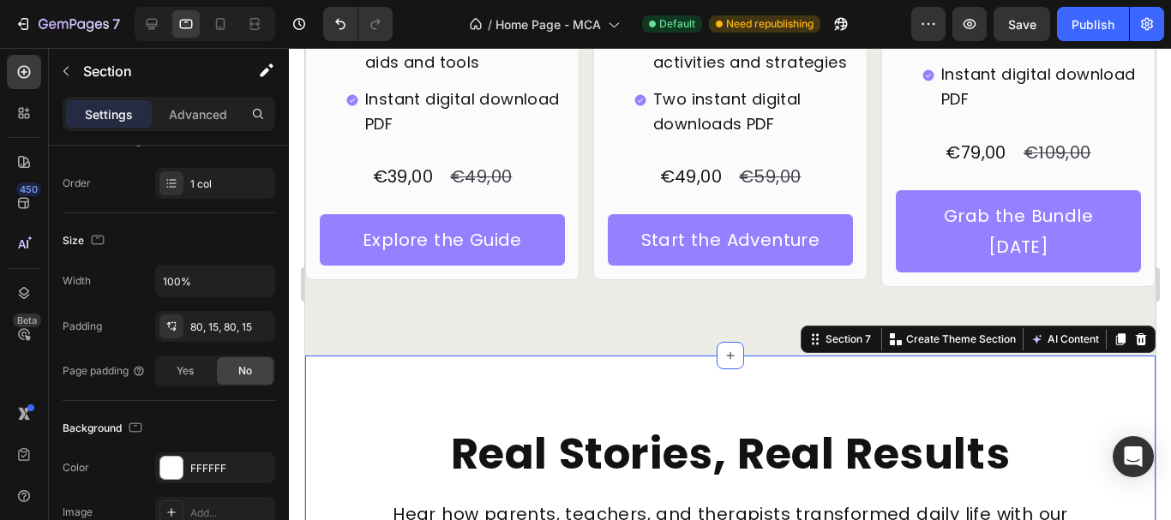
scroll to position [0, 0]
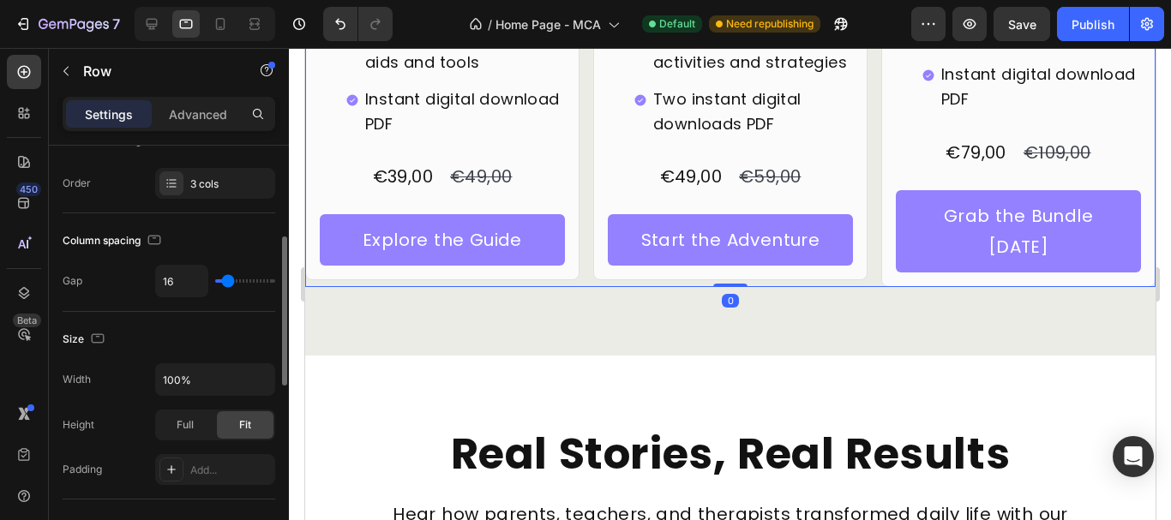
scroll to position [429, 0]
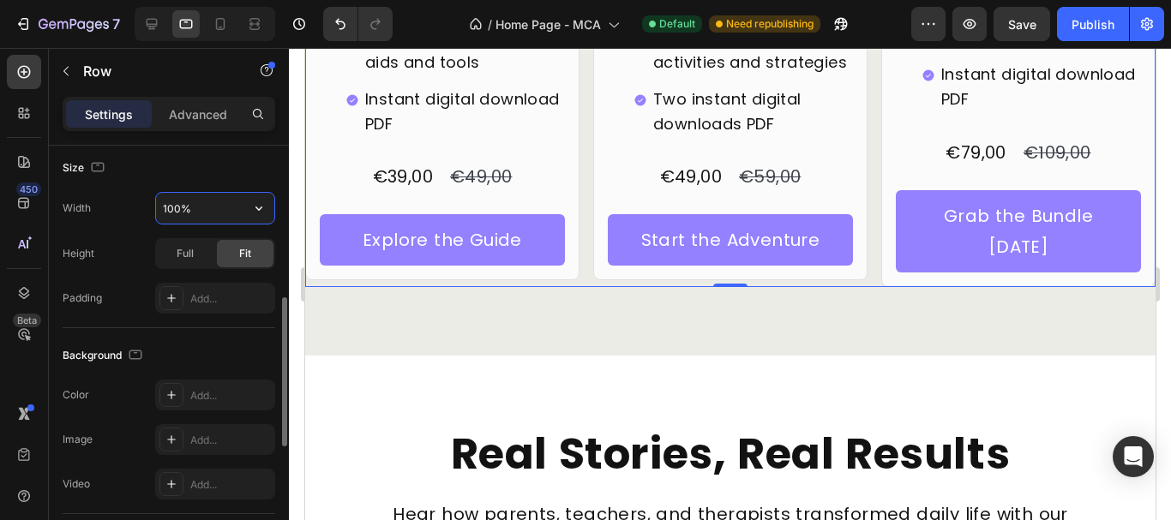
click at [179, 207] on input "100%" at bounding box center [215, 208] width 118 height 31
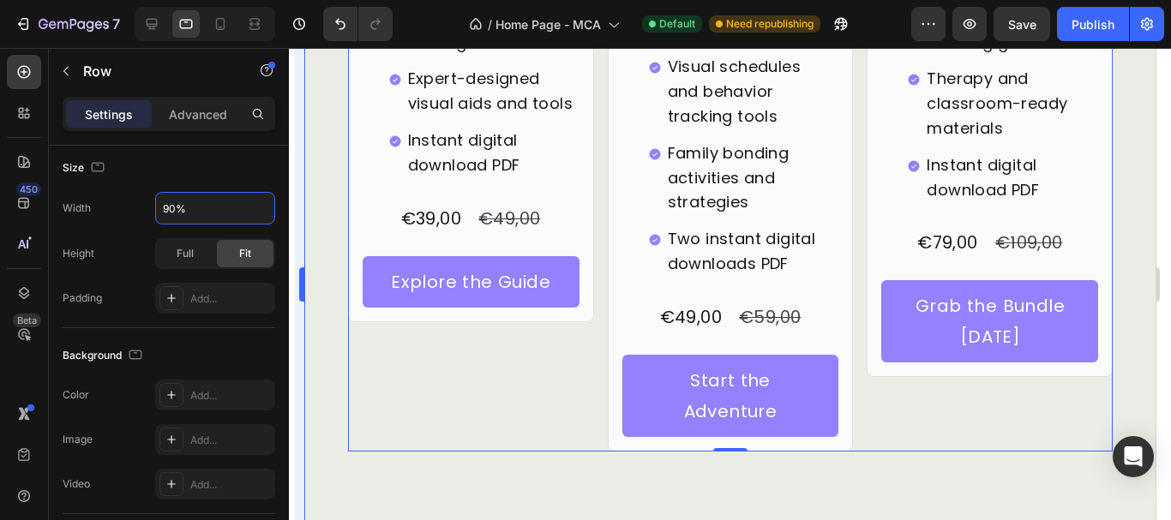
type input "90%"
click at [195, 163] on div "Size" at bounding box center [169, 167] width 213 height 27
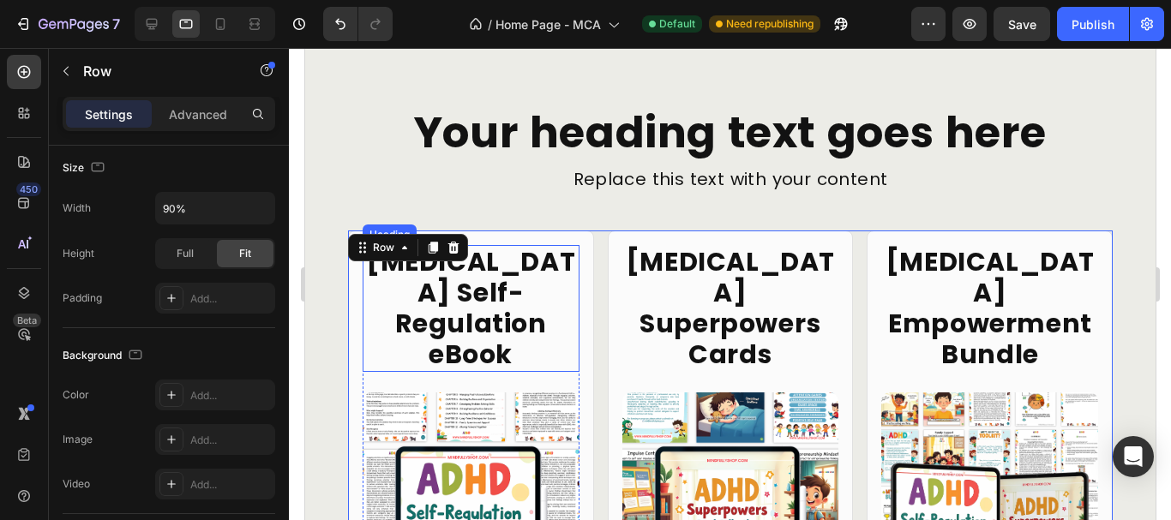
scroll to position [3693, 0]
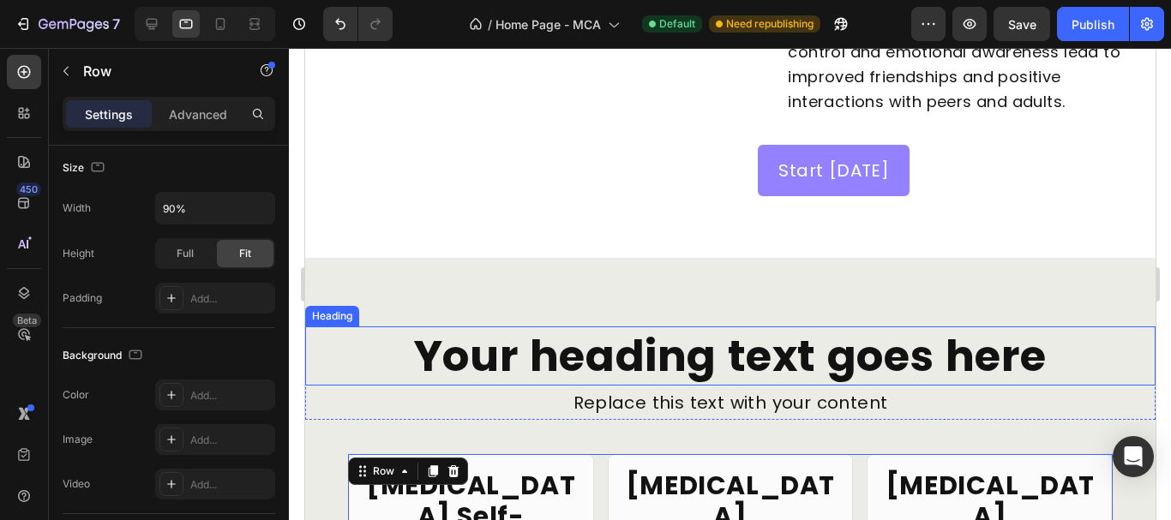
click at [447, 386] on h2 "Your heading text goes here" at bounding box center [729, 356] width 850 height 59
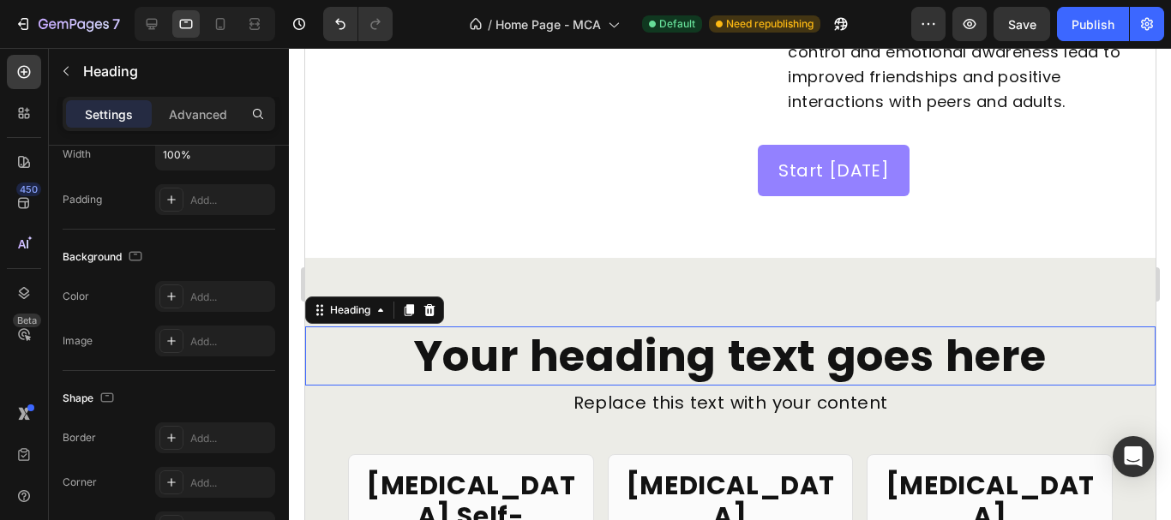
scroll to position [0, 0]
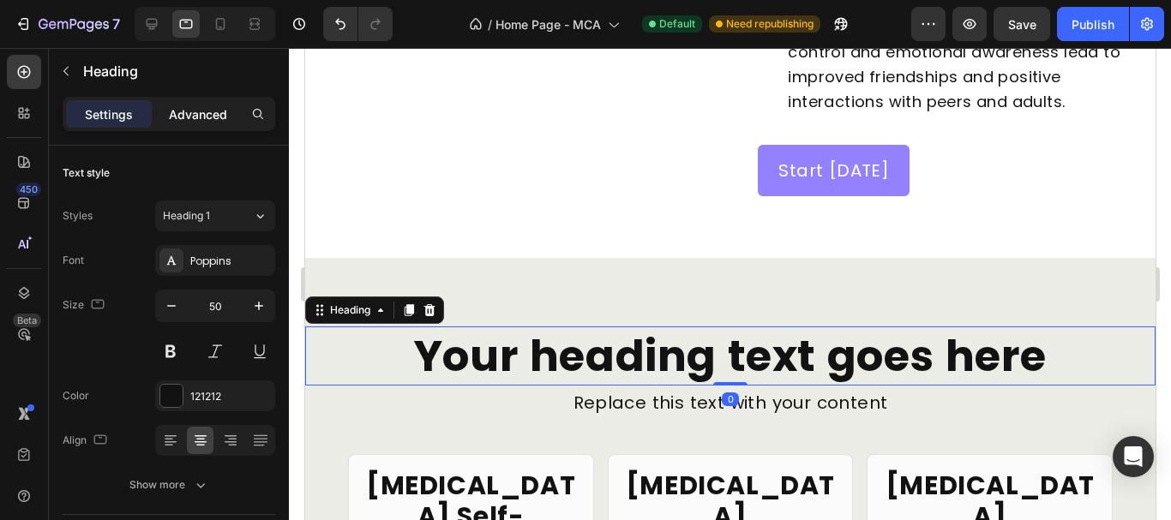
click at [205, 118] on p "Advanced" at bounding box center [198, 114] width 58 height 18
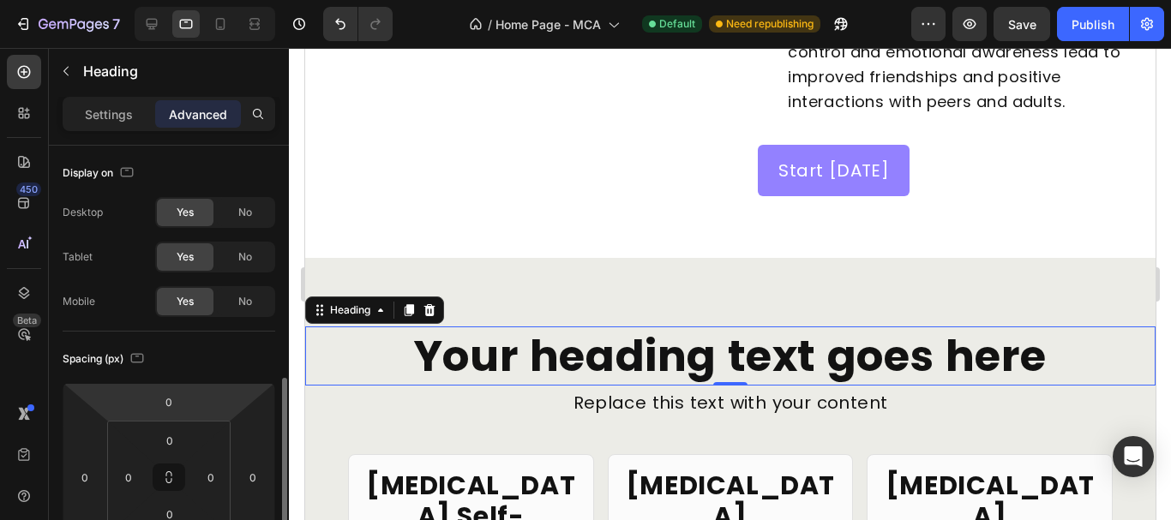
scroll to position [171, 0]
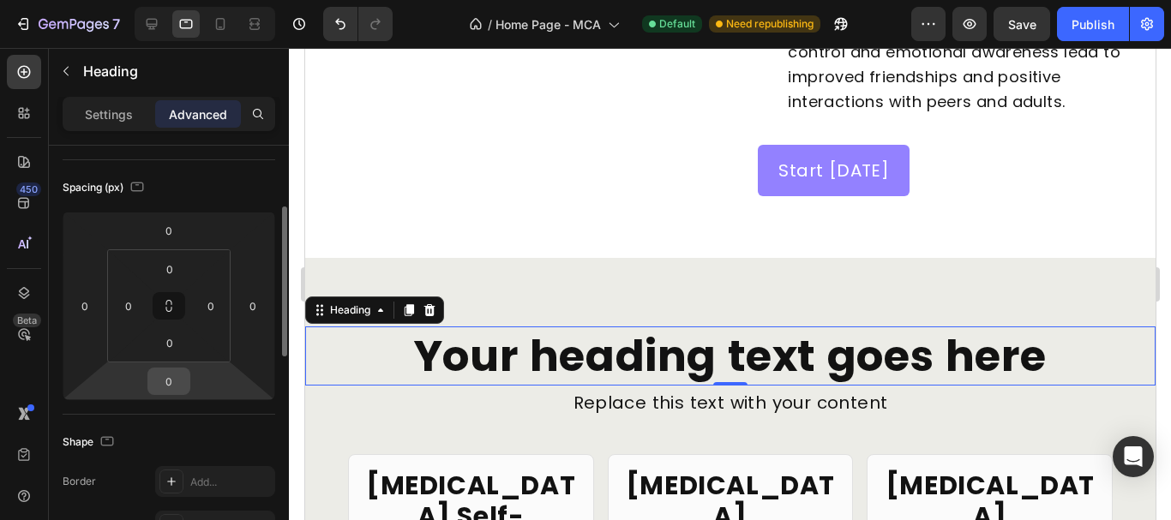
click at [169, 381] on input "0" at bounding box center [169, 382] width 34 height 26
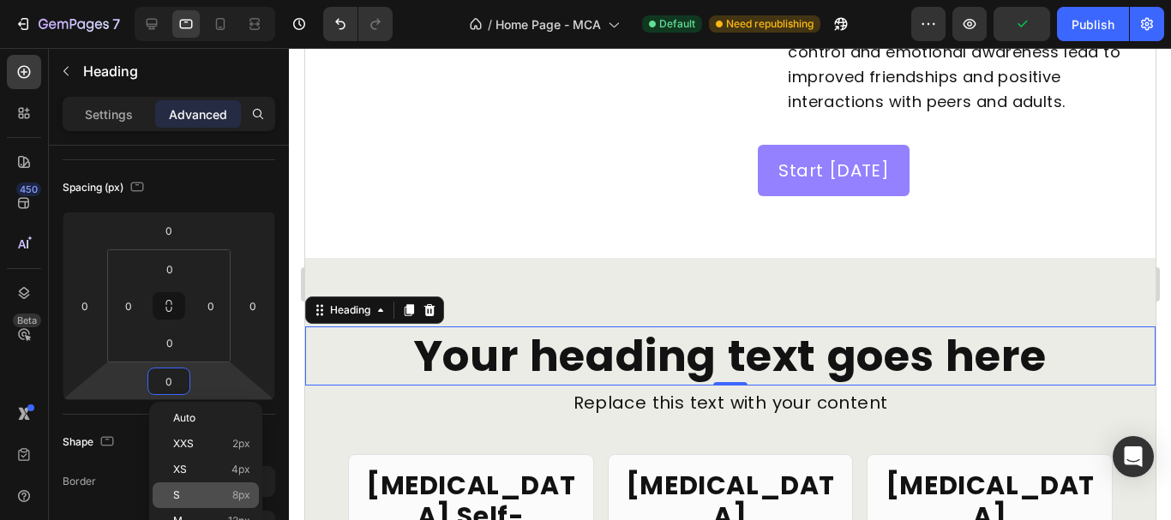
click at [195, 490] on p "S 8px" at bounding box center [211, 495] width 77 height 12
type input "8"
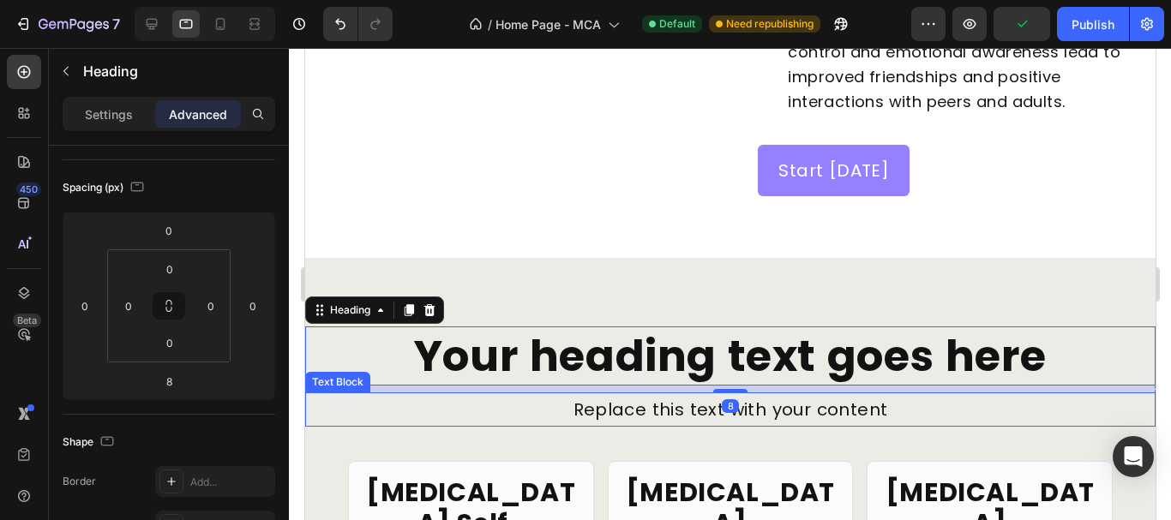
click at [590, 427] on div "Replace this text with your content" at bounding box center [729, 410] width 850 height 34
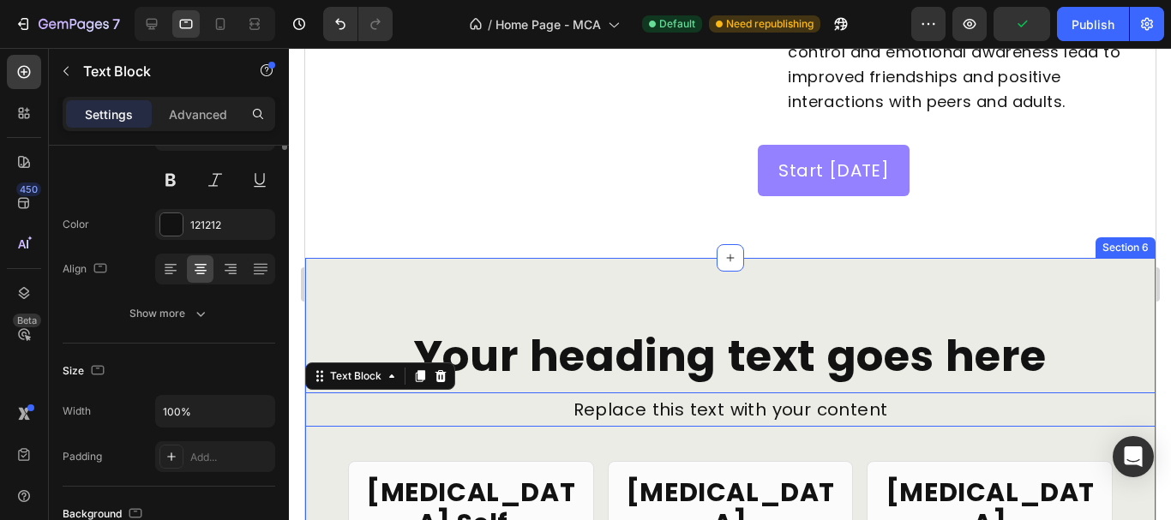
scroll to position [0, 0]
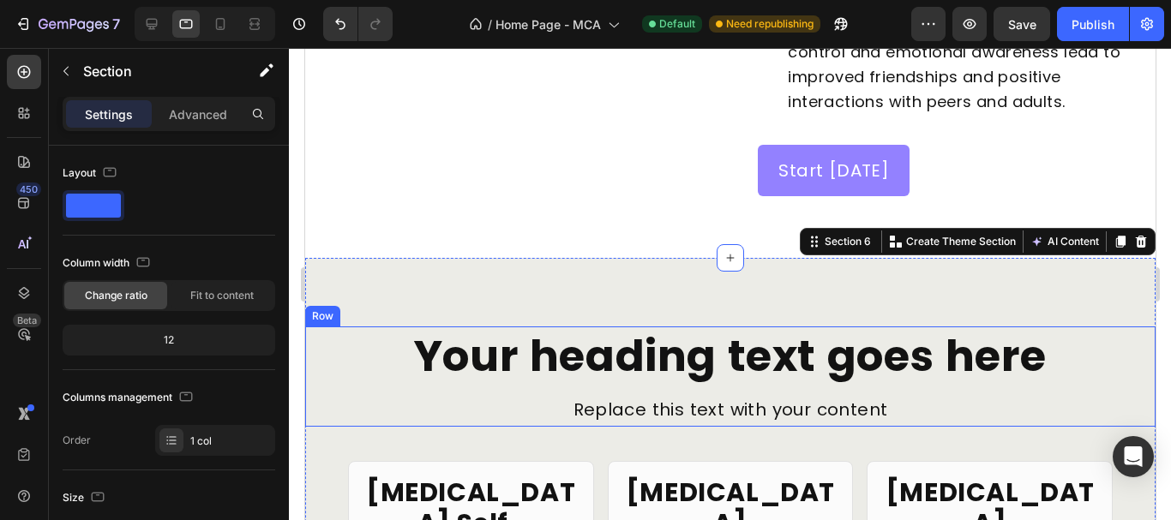
click at [457, 412] on div "Your heading text goes here Heading Replace this text with your content Text Bl…" at bounding box center [729, 377] width 850 height 100
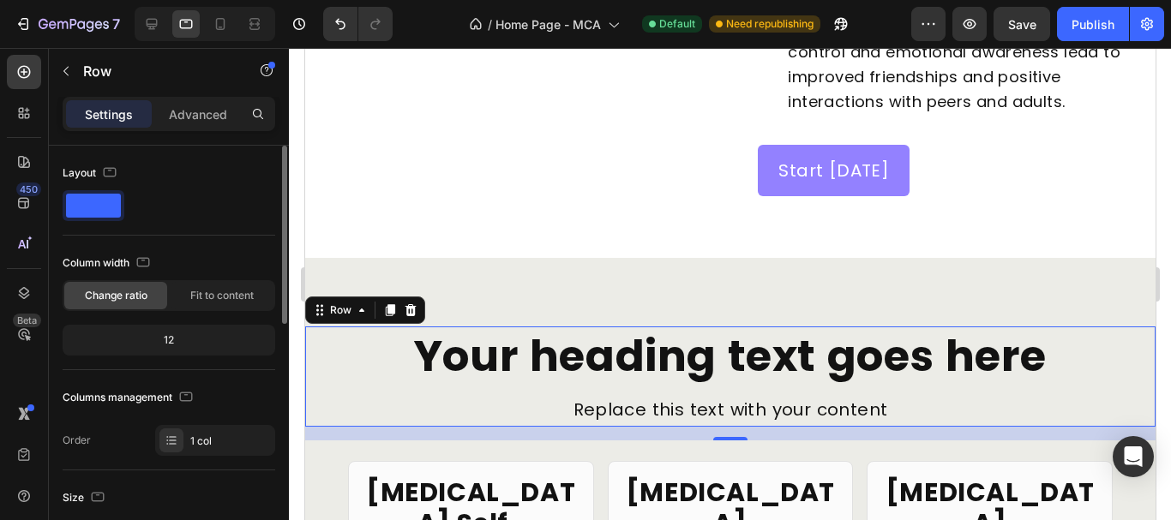
scroll to position [171, 0]
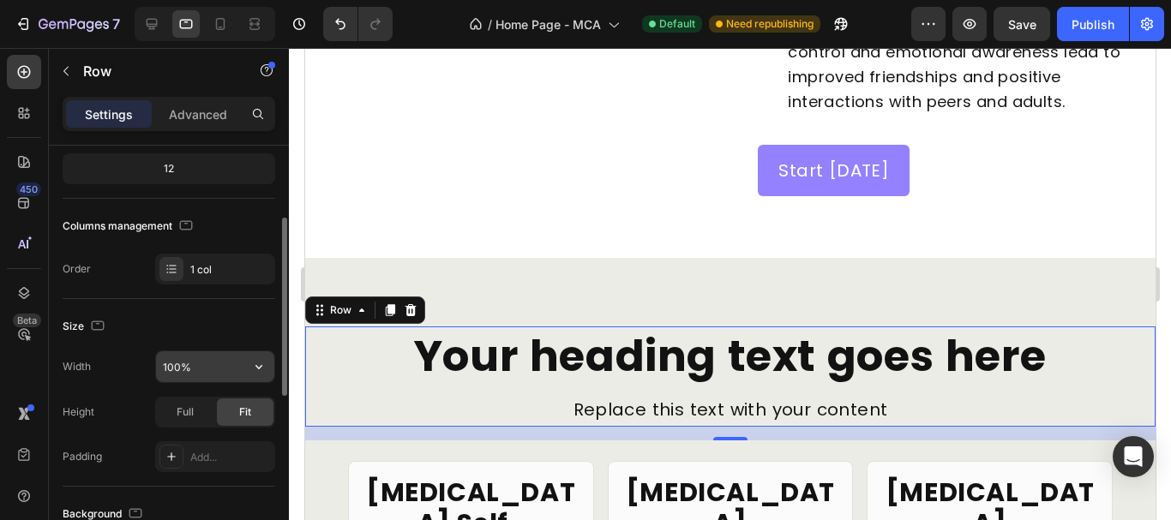
click at [180, 364] on input "100%" at bounding box center [215, 366] width 118 height 31
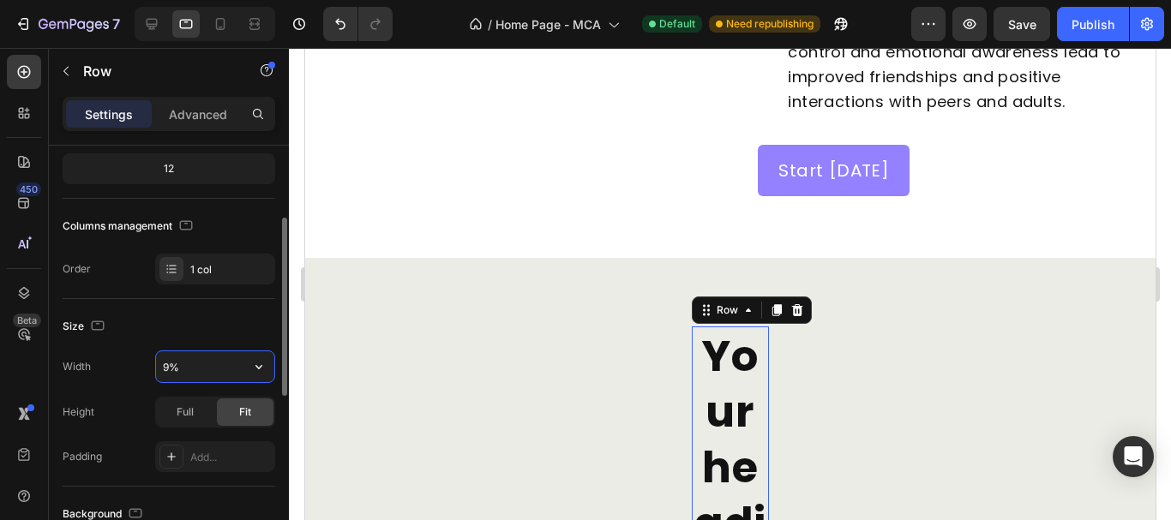
type input "90%"
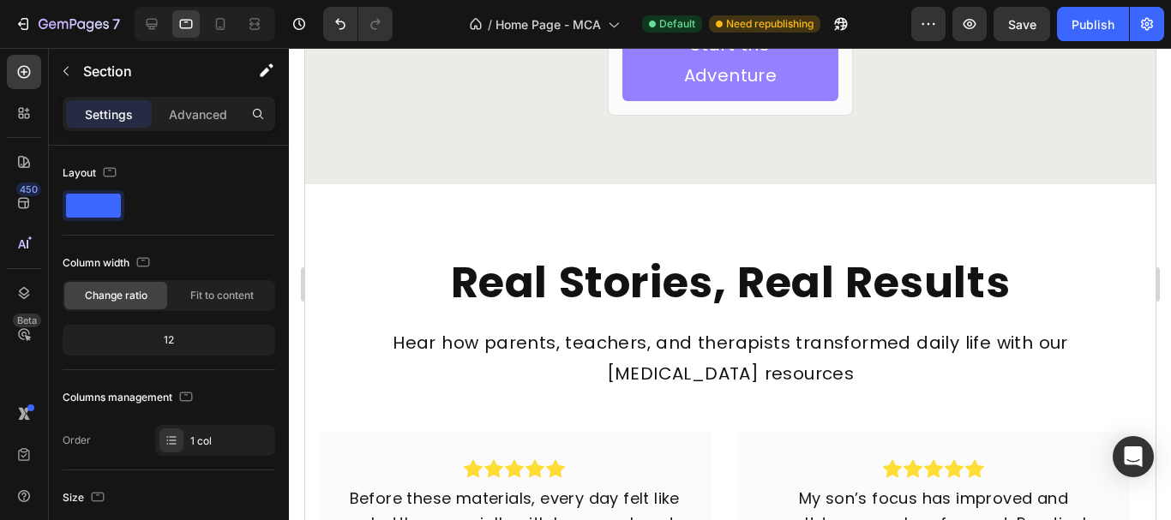
scroll to position [5579, 0]
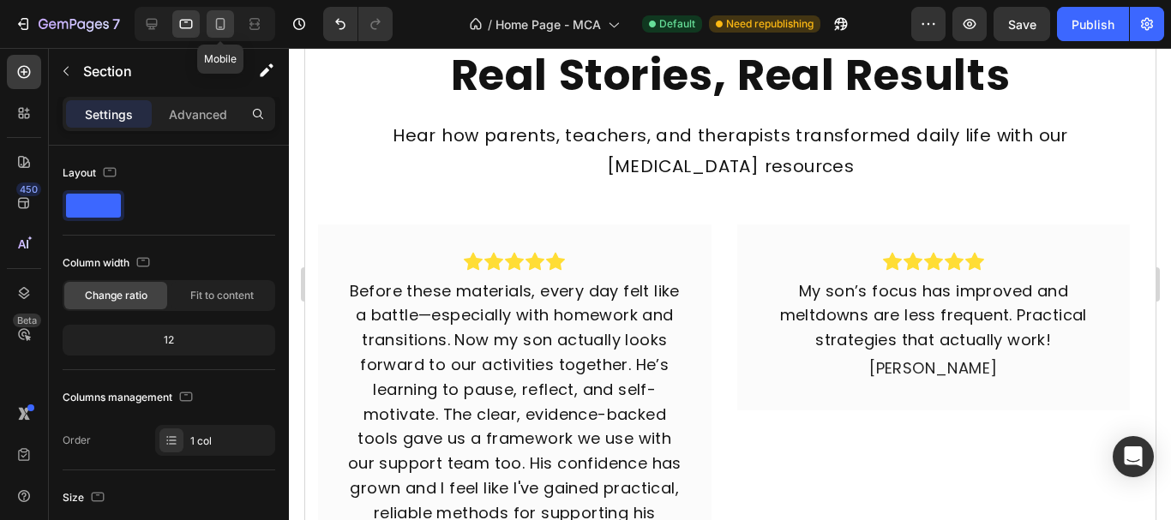
click at [229, 28] on icon at bounding box center [220, 23] width 17 height 17
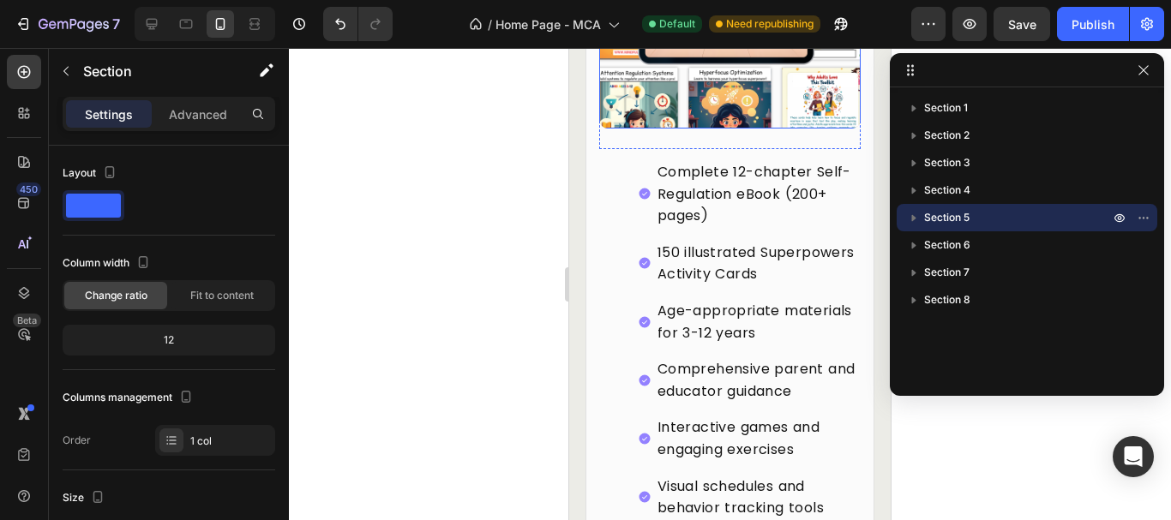
scroll to position [3012, 0]
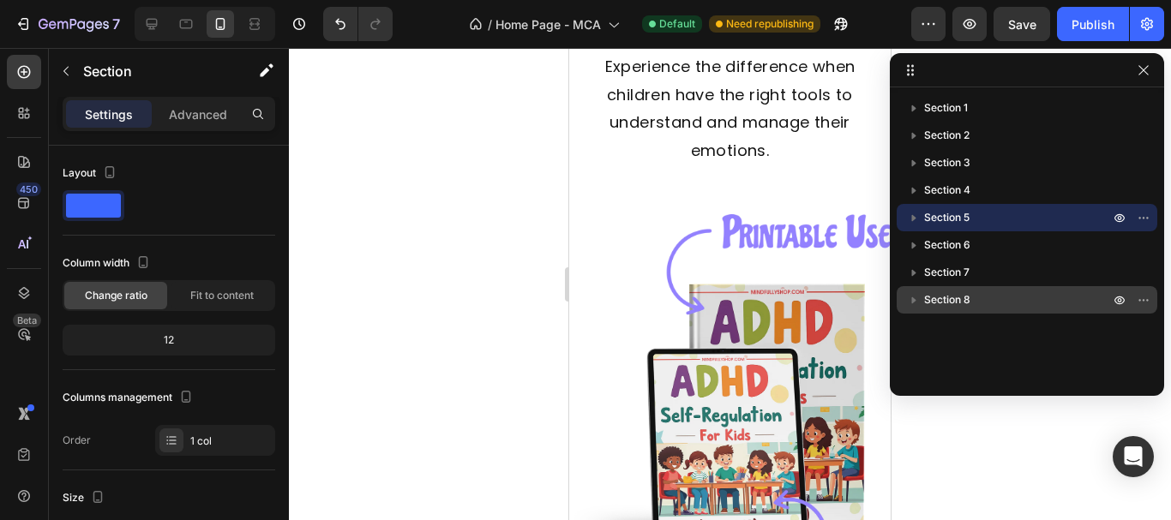
click at [954, 295] on span "Section 8" at bounding box center [947, 299] width 46 height 17
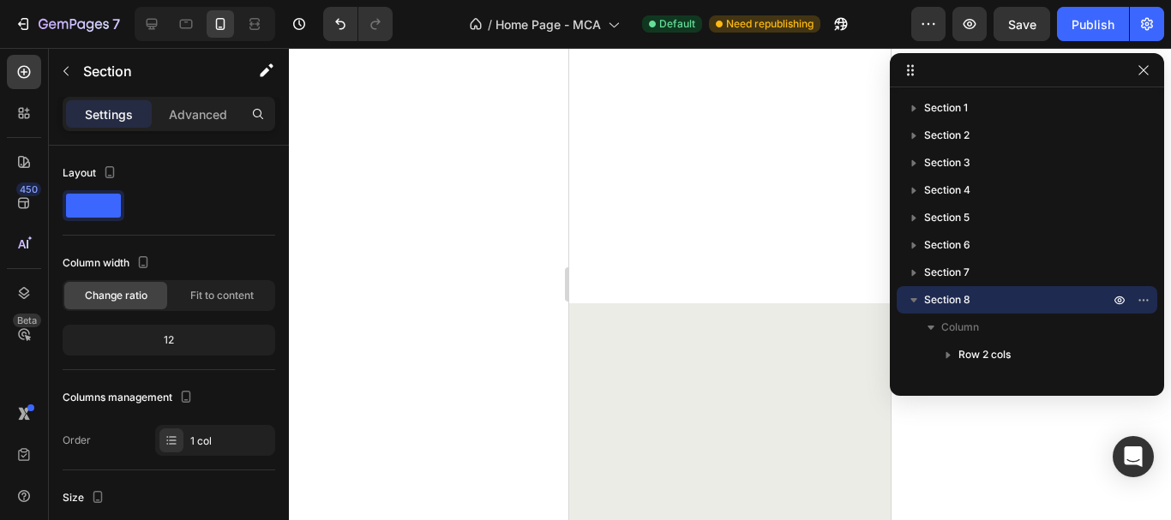
scroll to position [8503, 0]
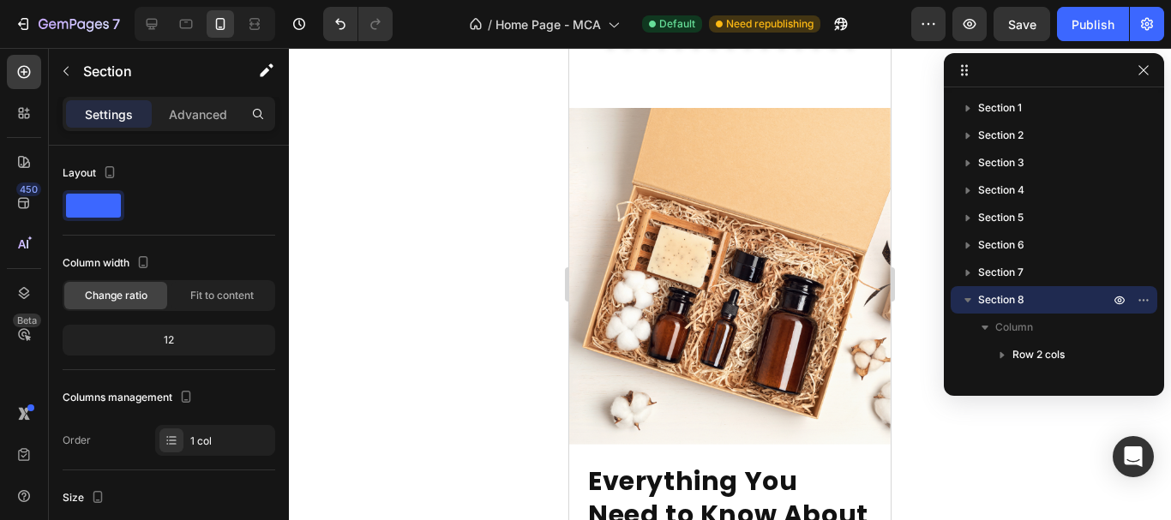
drag, startPoint x: 891, startPoint y: 234, endPoint x: 945, endPoint y: 238, distance: 54.2
click at [1146, 301] on icon "button" at bounding box center [1147, 300] width 2 height 2
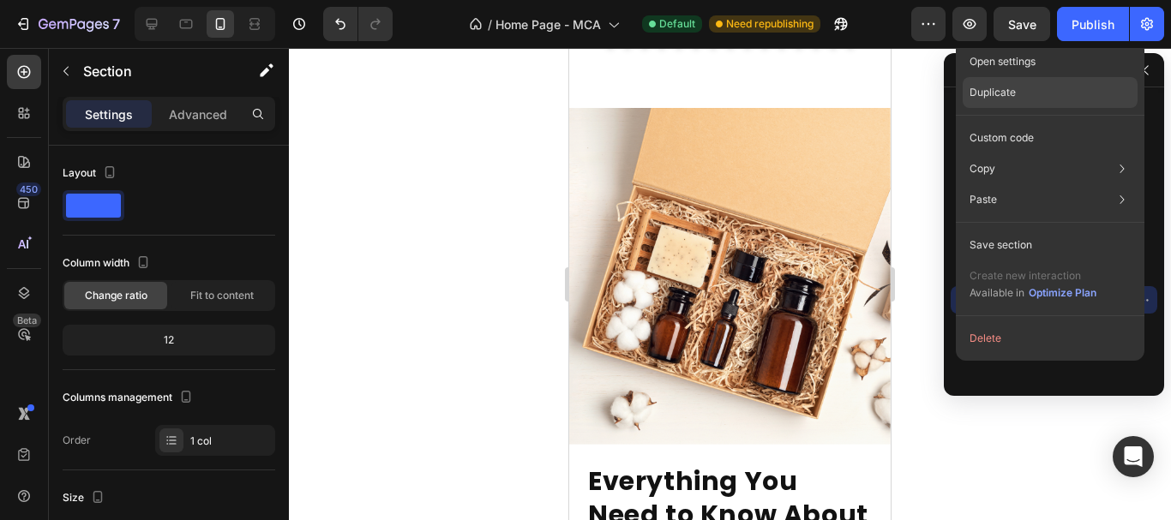
click at [1042, 123] on div "Duplicate" at bounding box center [1050, 138] width 175 height 31
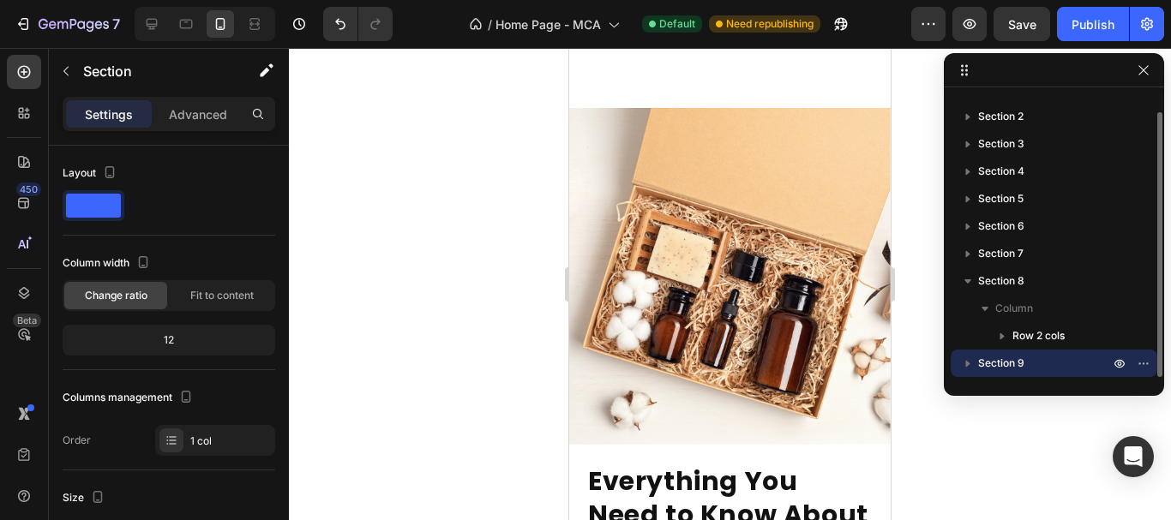
scroll to position [9769, 0]
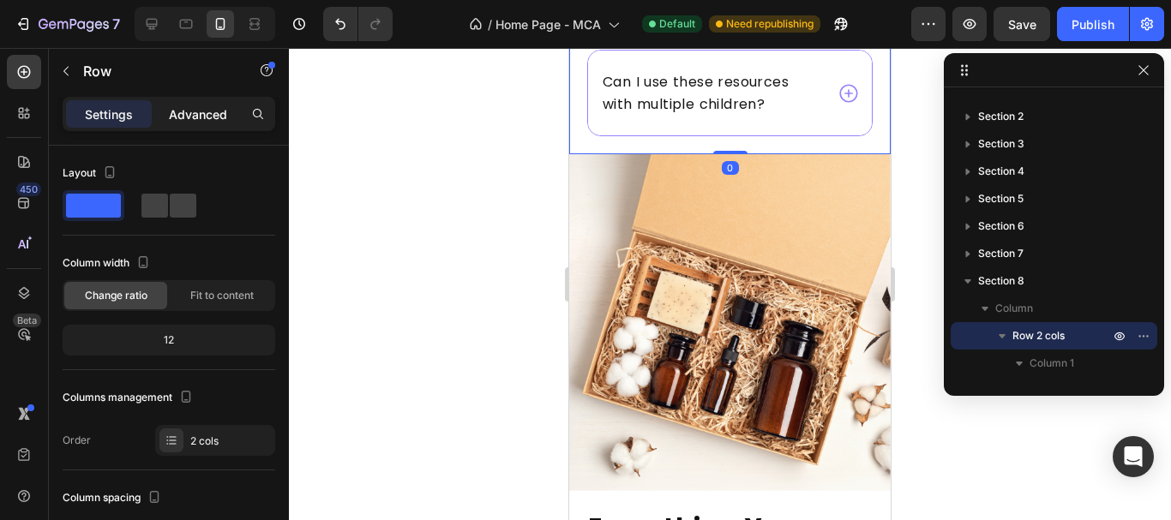
click at [201, 118] on p "Advanced" at bounding box center [198, 114] width 58 height 18
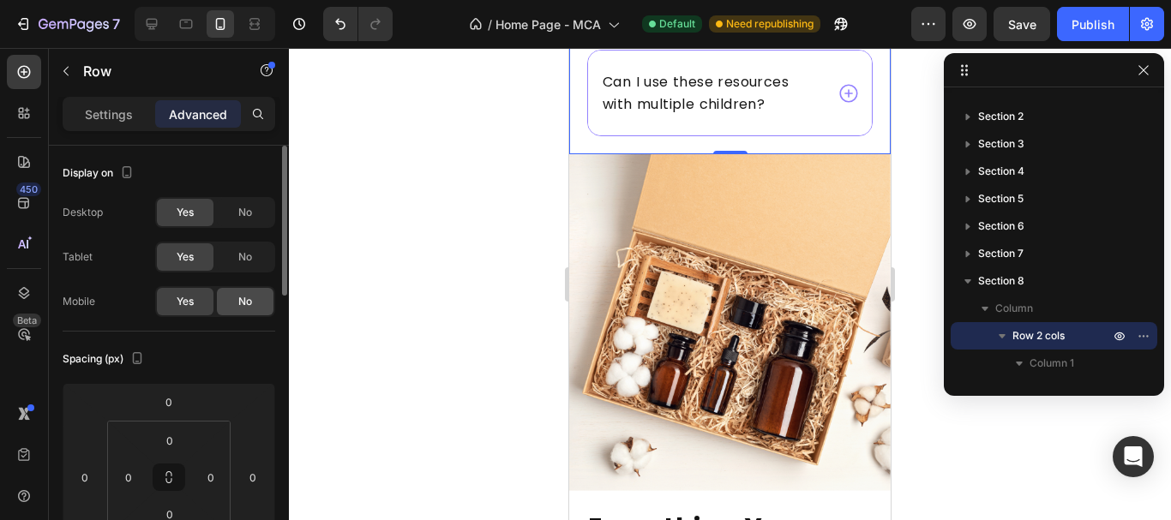
click at [230, 298] on div "No" at bounding box center [245, 301] width 57 height 27
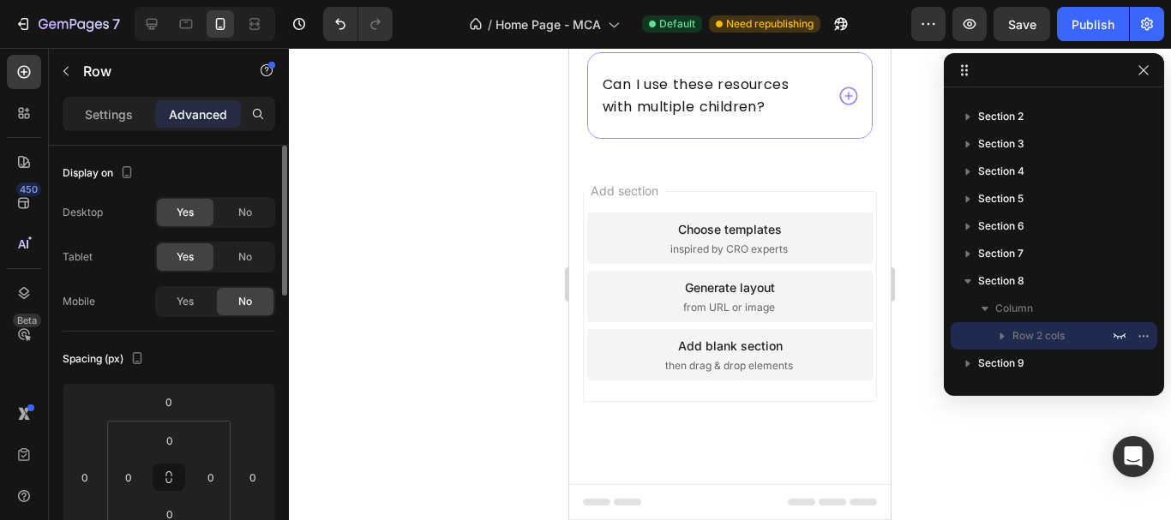
scroll to position [9721, 0]
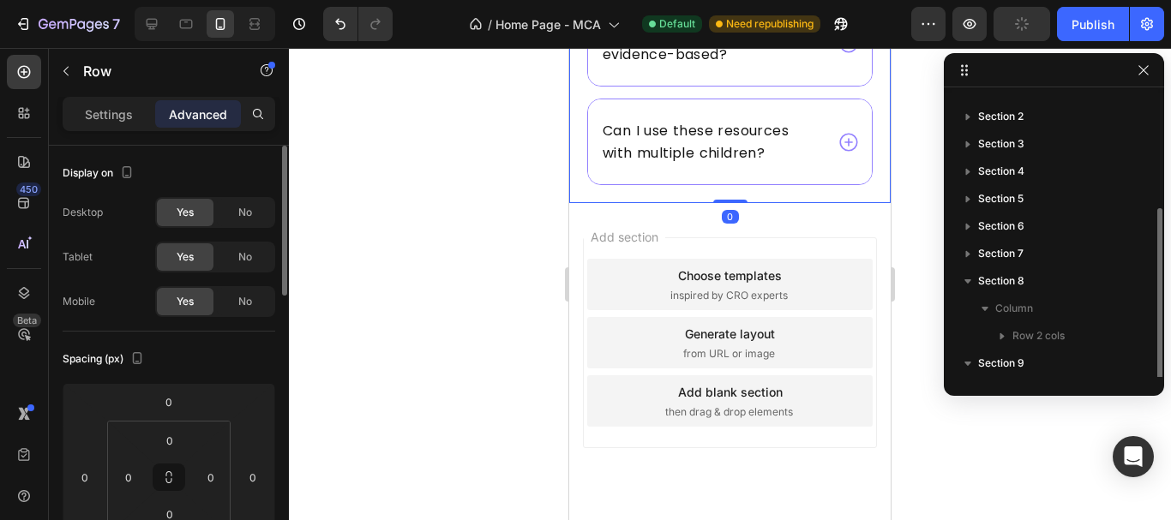
scroll to position [74, 0]
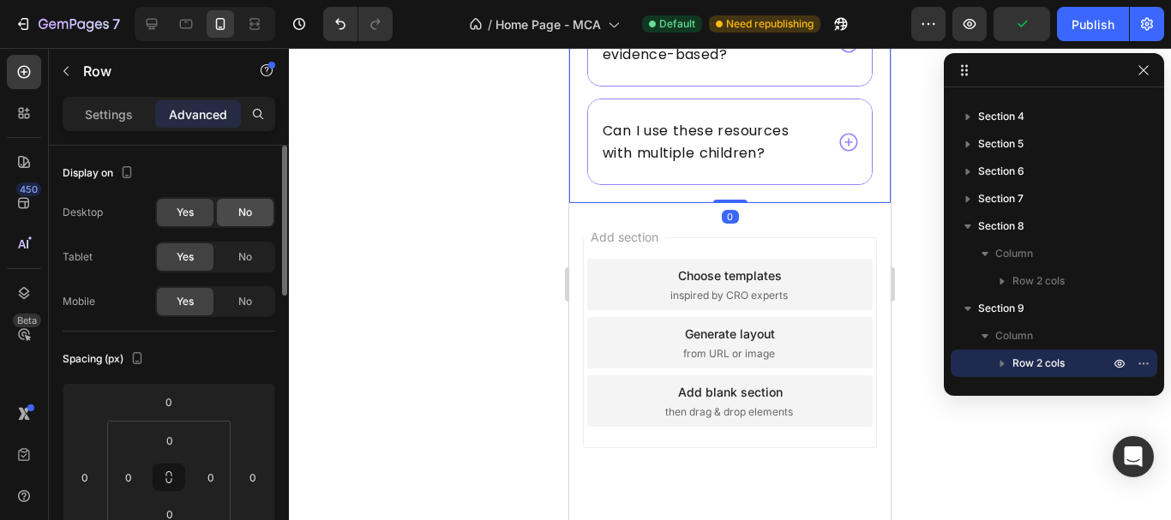
click at [255, 201] on div "No" at bounding box center [245, 212] width 57 height 27
click at [245, 253] on span "No" at bounding box center [245, 256] width 14 height 15
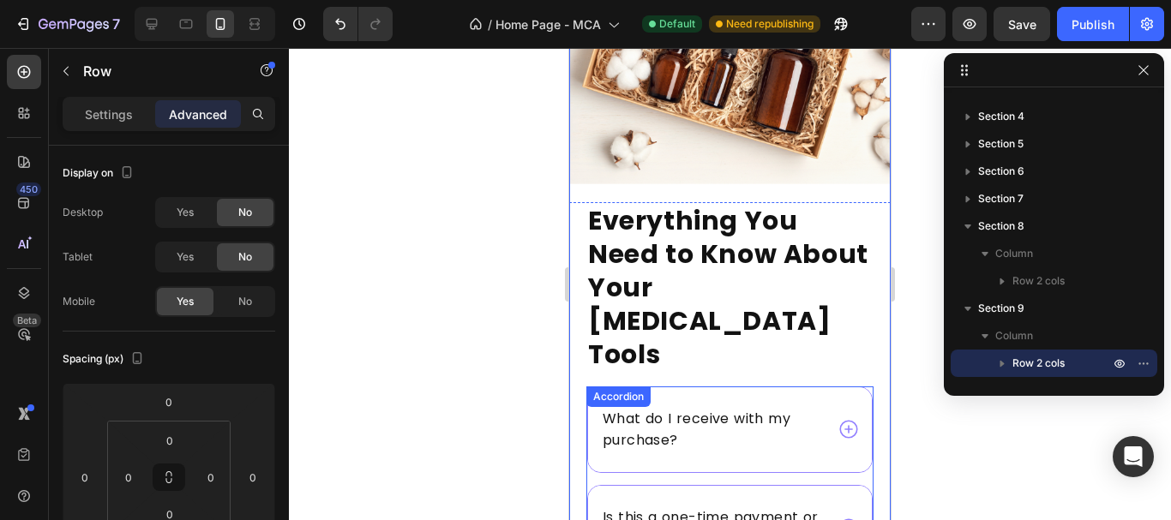
scroll to position [8692, 0]
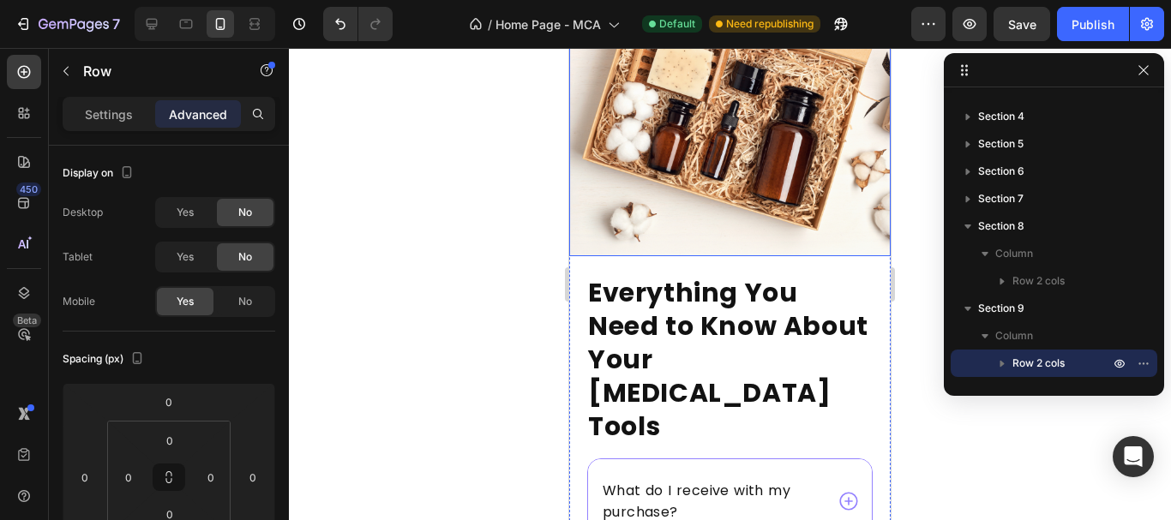
click at [749, 191] on img at bounding box center [729, 87] width 321 height 337
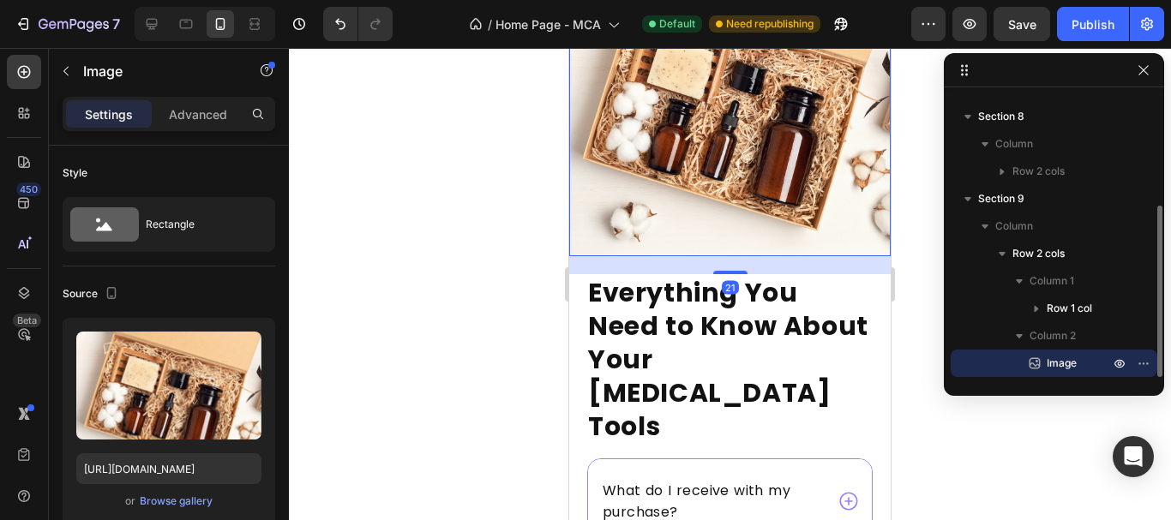
scroll to position [8572, 0]
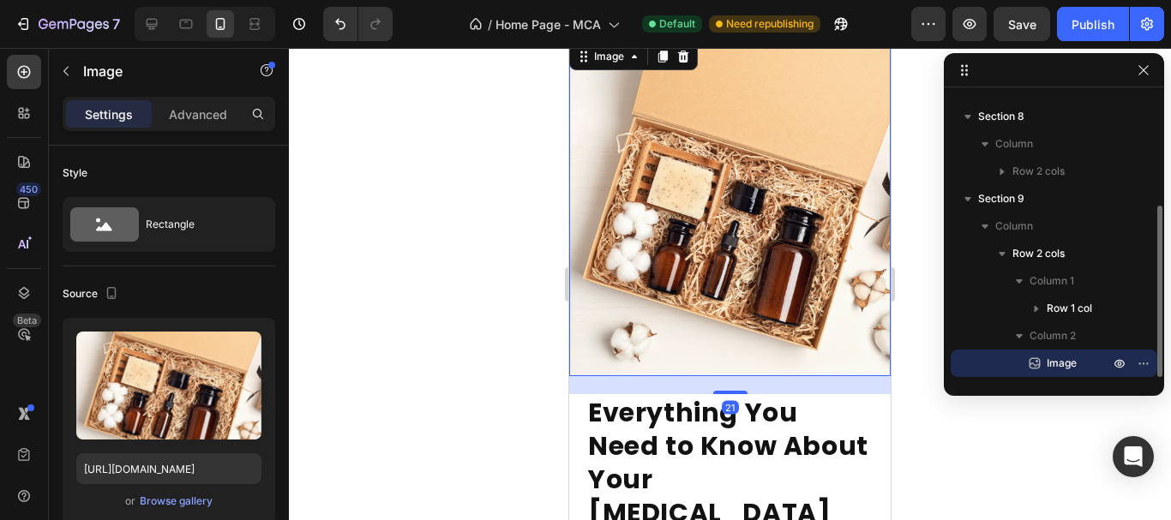
click at [685, 120] on img at bounding box center [729, 207] width 321 height 337
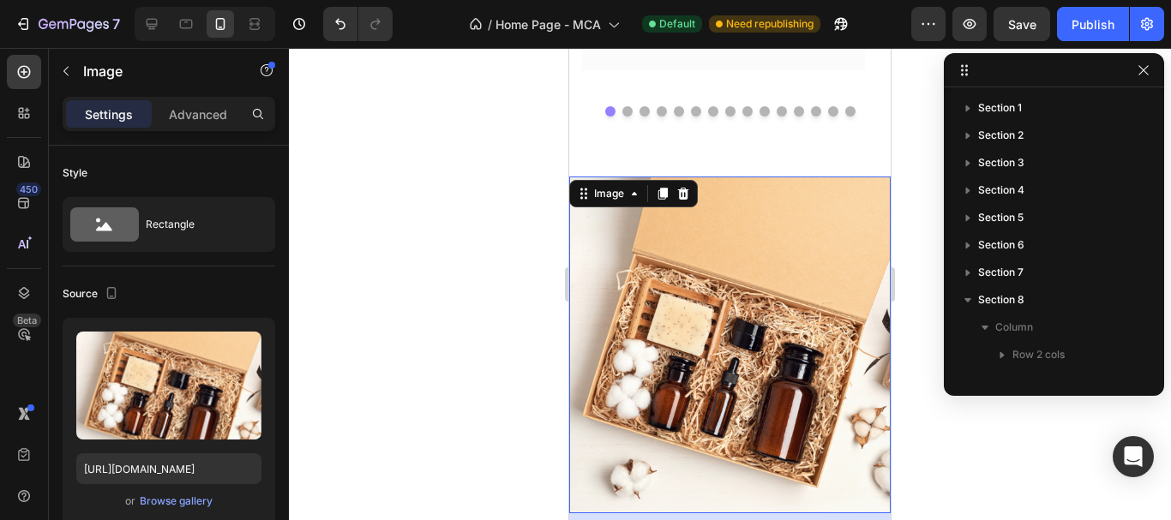
scroll to position [183, 0]
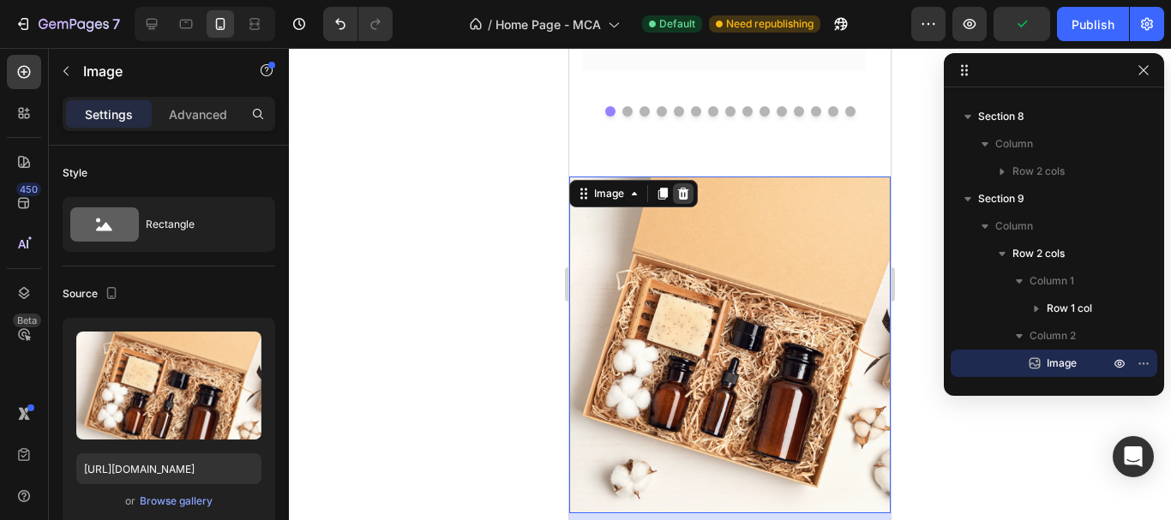
click at [684, 194] on icon at bounding box center [683, 193] width 11 height 12
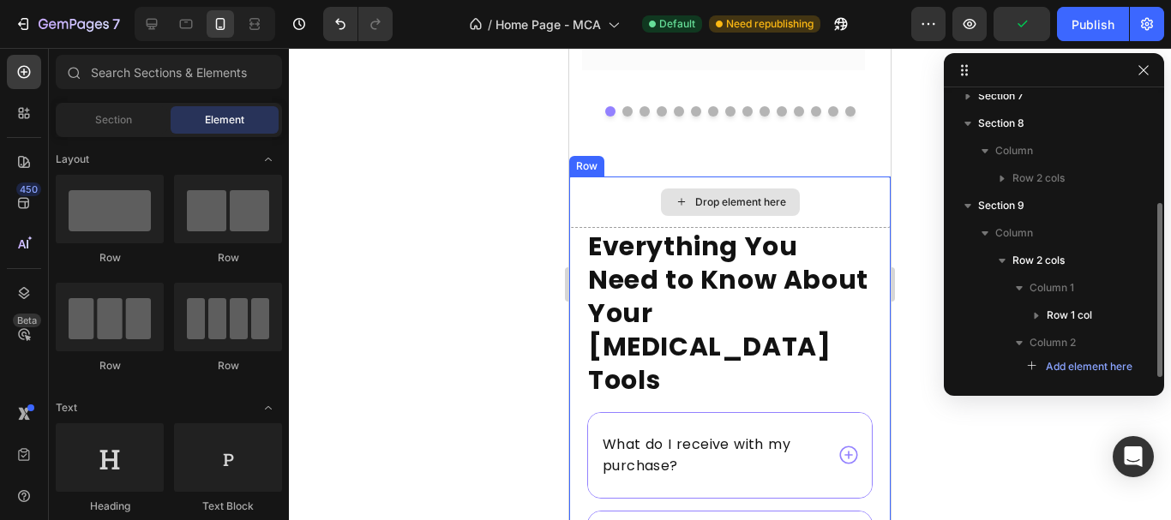
scroll to position [177, 0]
click at [848, 209] on div "Drop element here" at bounding box center [729, 202] width 321 height 51
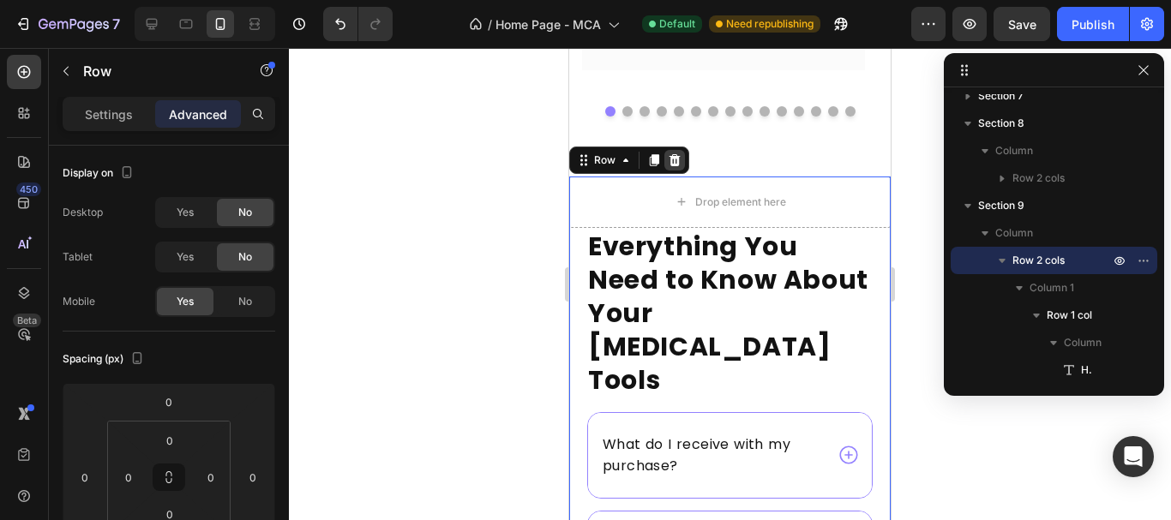
click at [676, 162] on icon at bounding box center [675, 160] width 14 height 14
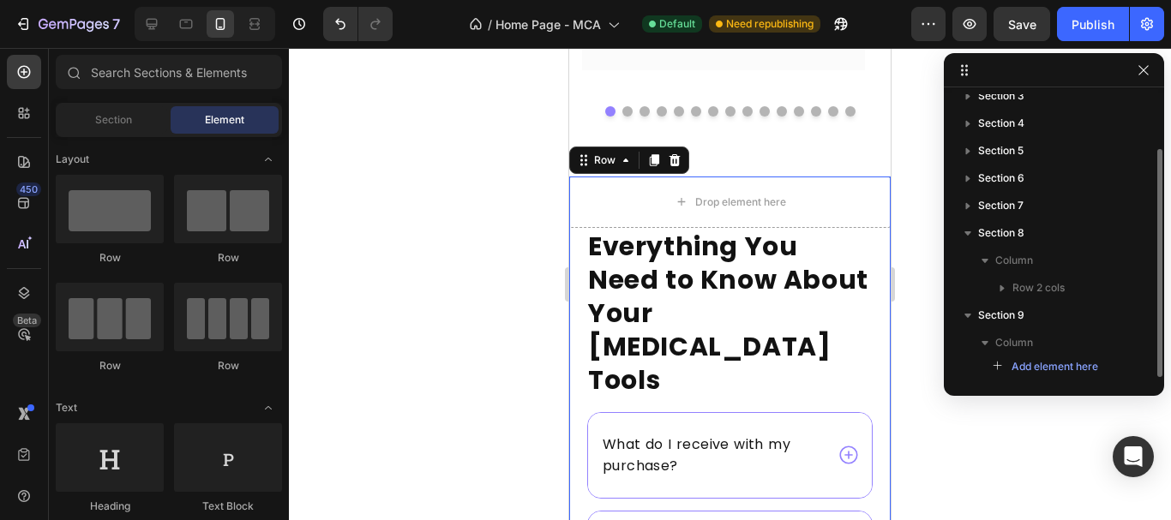
scroll to position [67, 0]
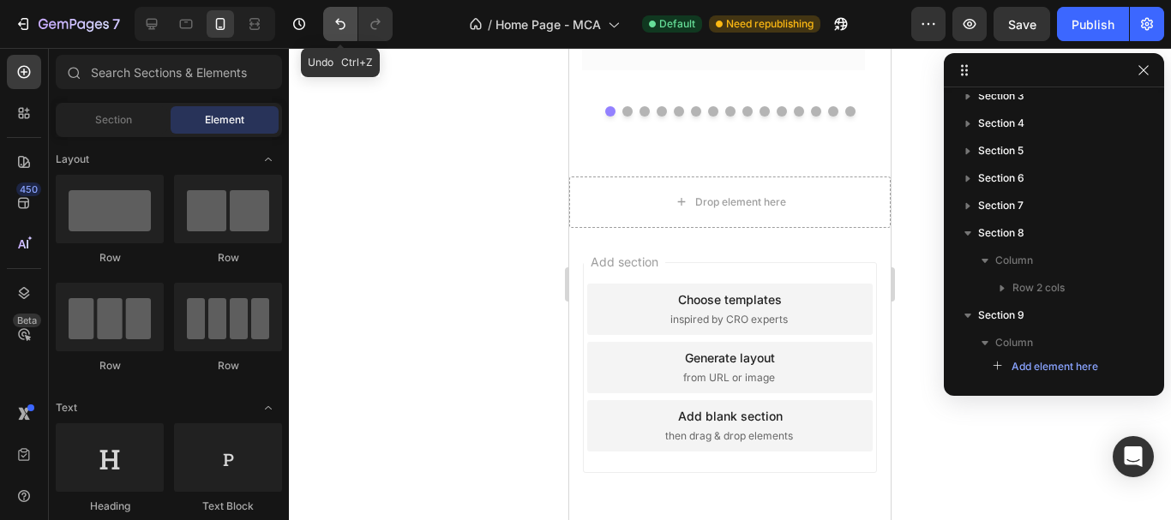
click at [328, 34] on button "Undo/Redo" at bounding box center [340, 24] width 34 height 34
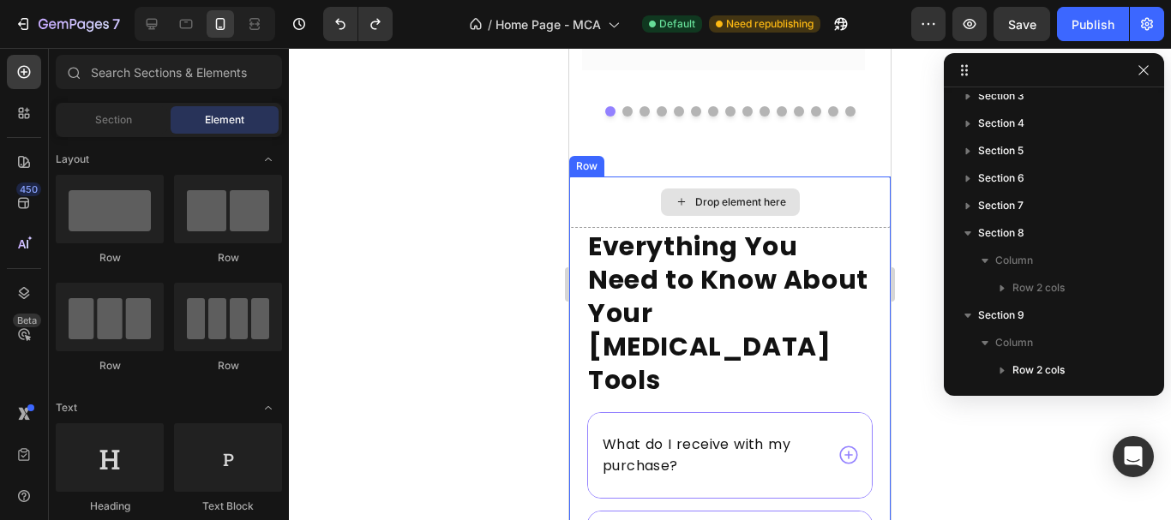
click at [690, 184] on div "Drop element here" at bounding box center [729, 202] width 321 height 51
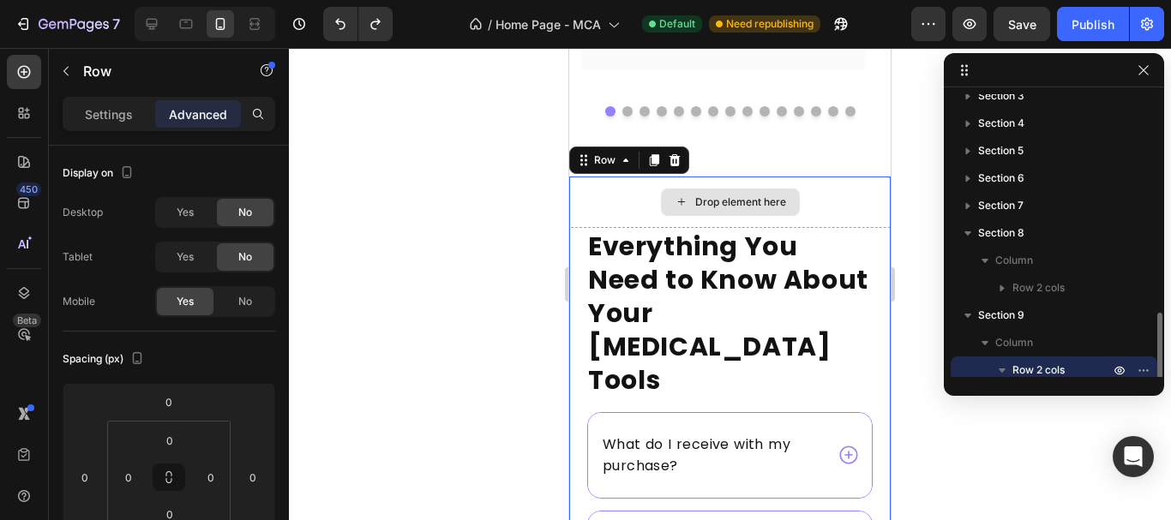
scroll to position [177, 0]
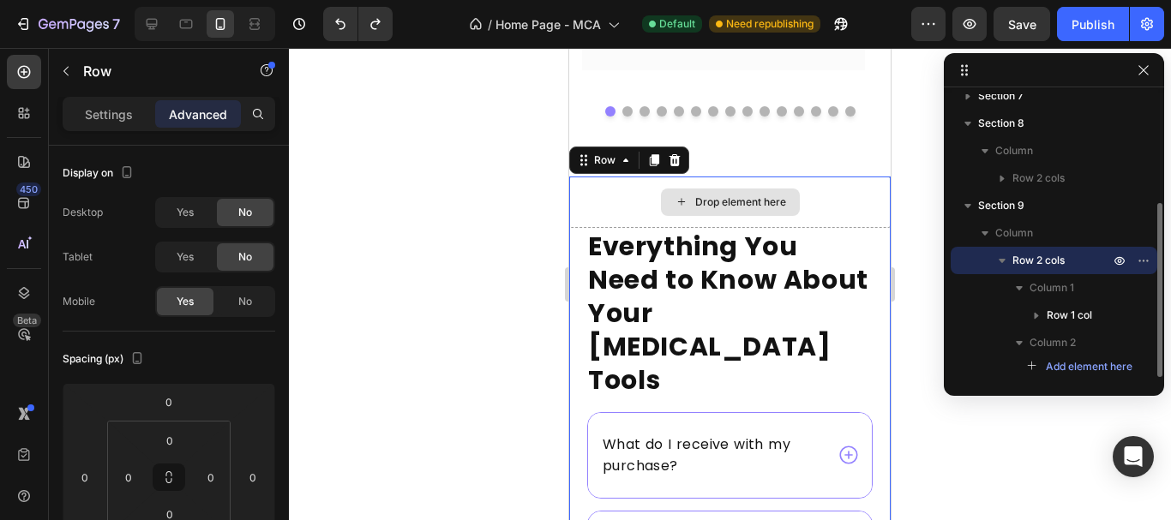
click at [628, 209] on div "Drop element here" at bounding box center [729, 202] width 321 height 51
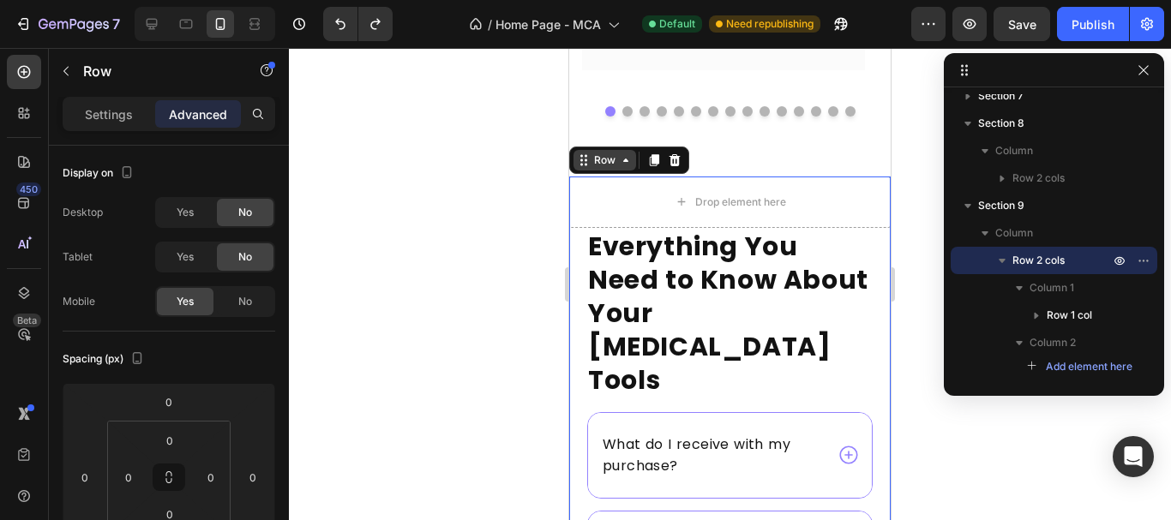
click at [604, 157] on div "Row" at bounding box center [605, 160] width 28 height 15
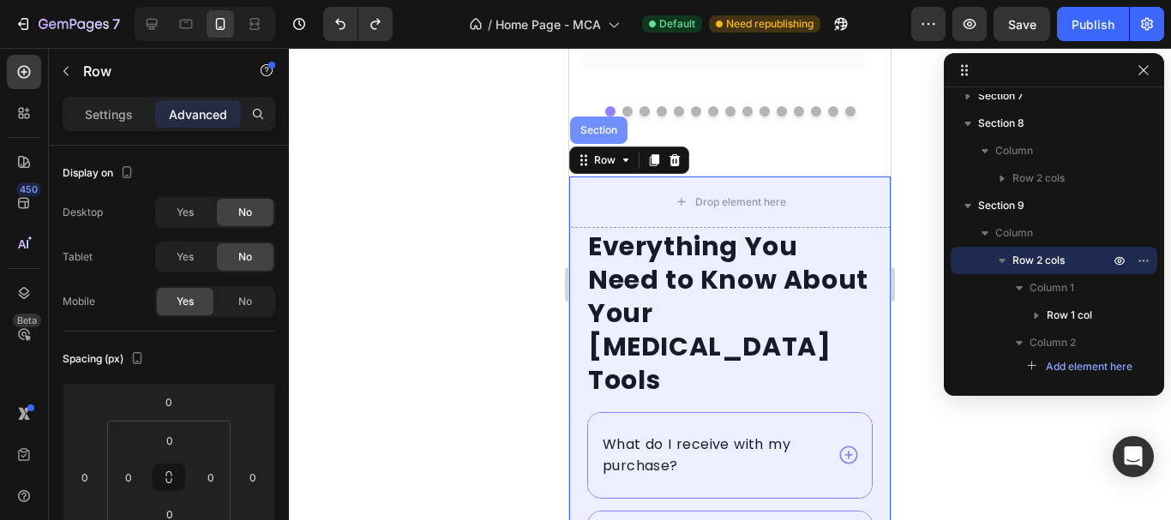
click at [600, 136] on div "Section" at bounding box center [598, 130] width 57 height 27
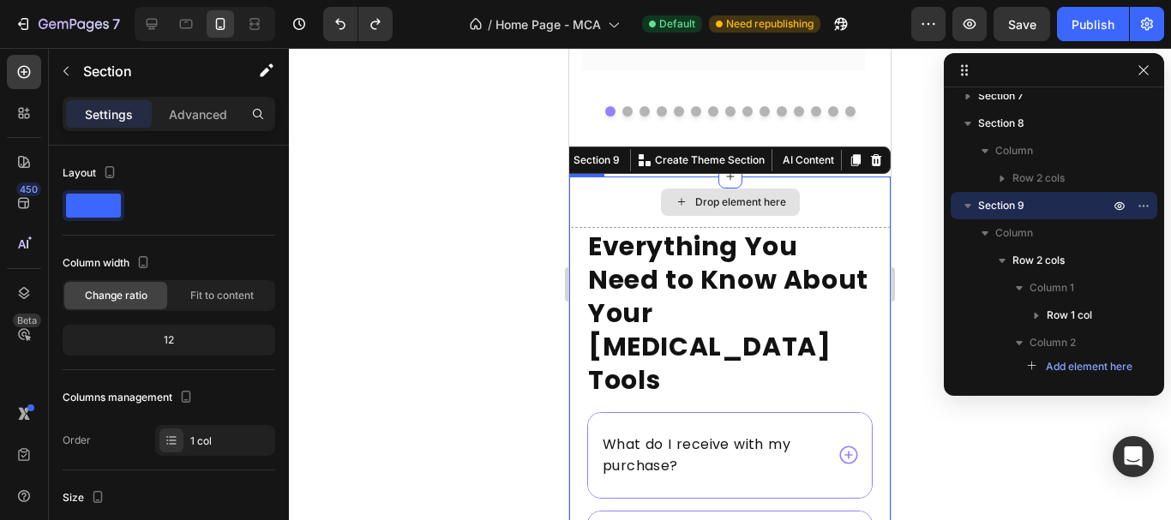
click at [622, 205] on div "Drop element here" at bounding box center [729, 202] width 321 height 51
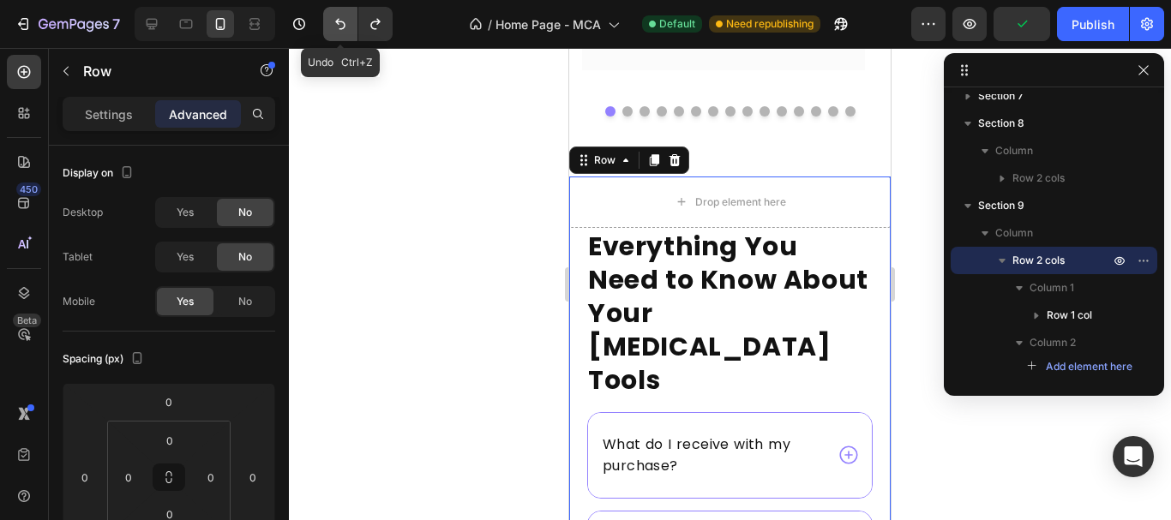
click at [336, 27] on icon "Undo/Redo" at bounding box center [340, 23] width 17 height 17
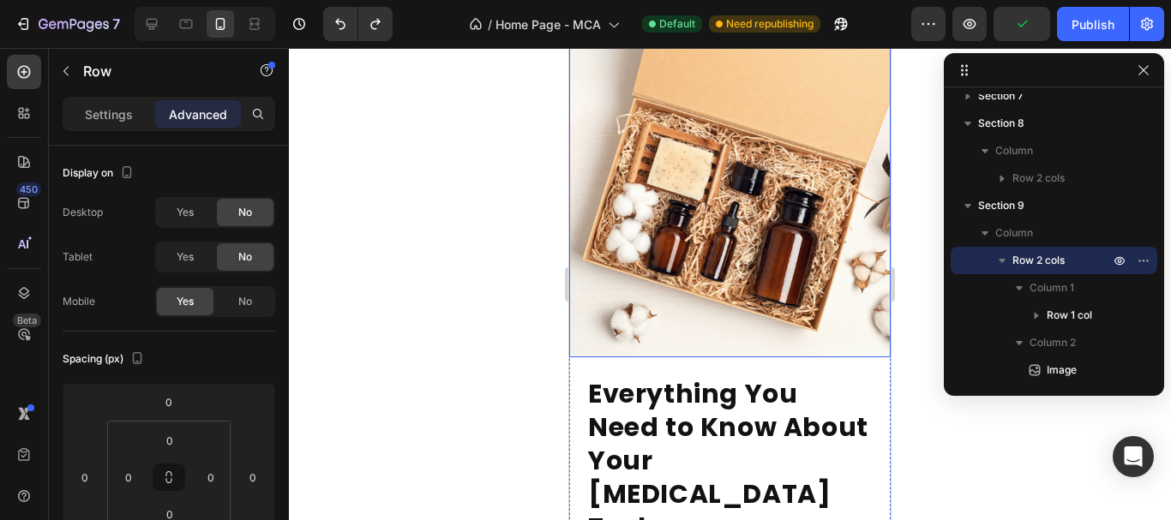
scroll to position [8692, 0]
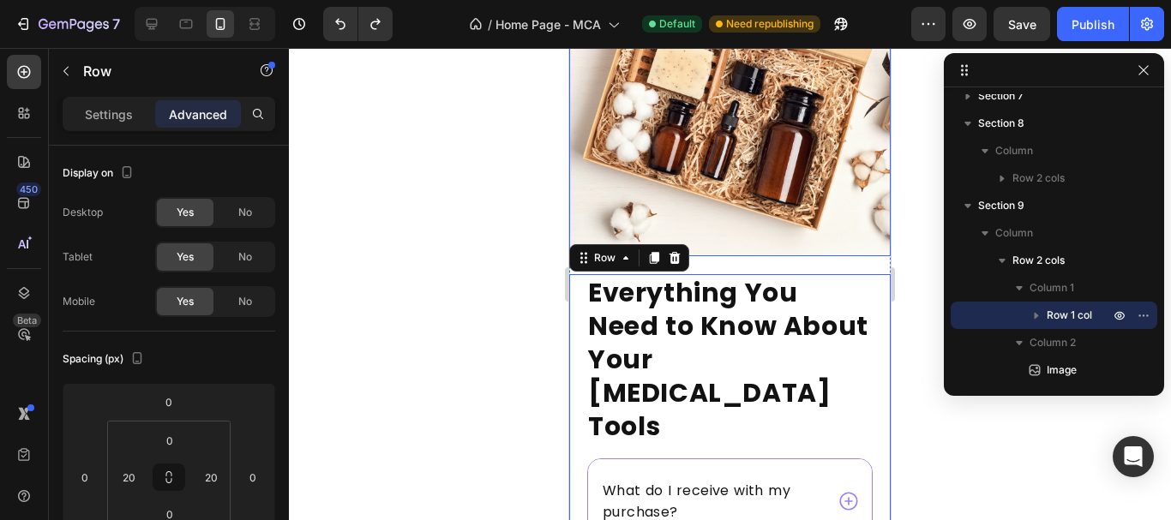
click at [852, 204] on img at bounding box center [729, 87] width 321 height 337
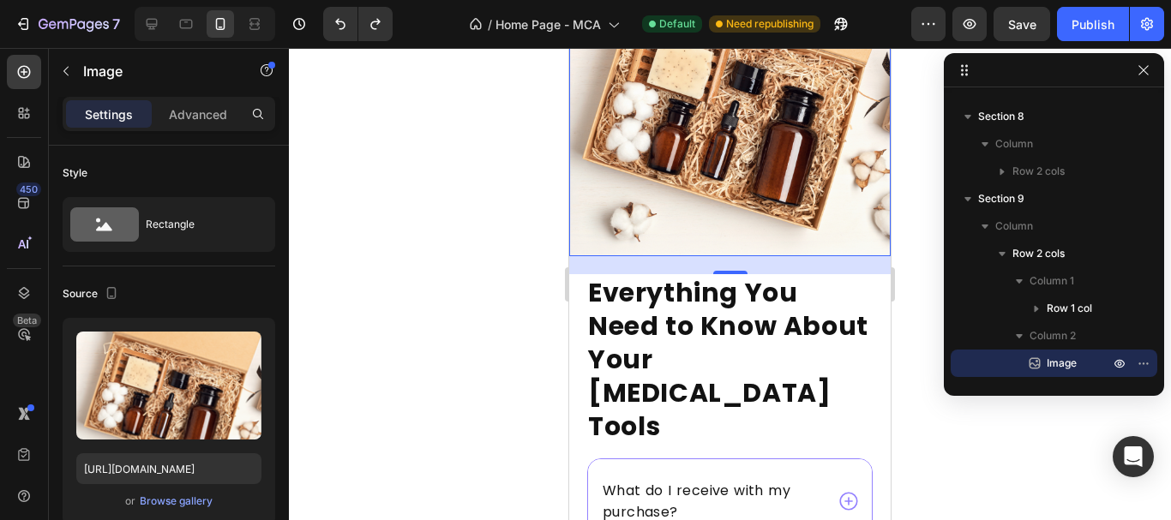
scroll to position [8509, 0]
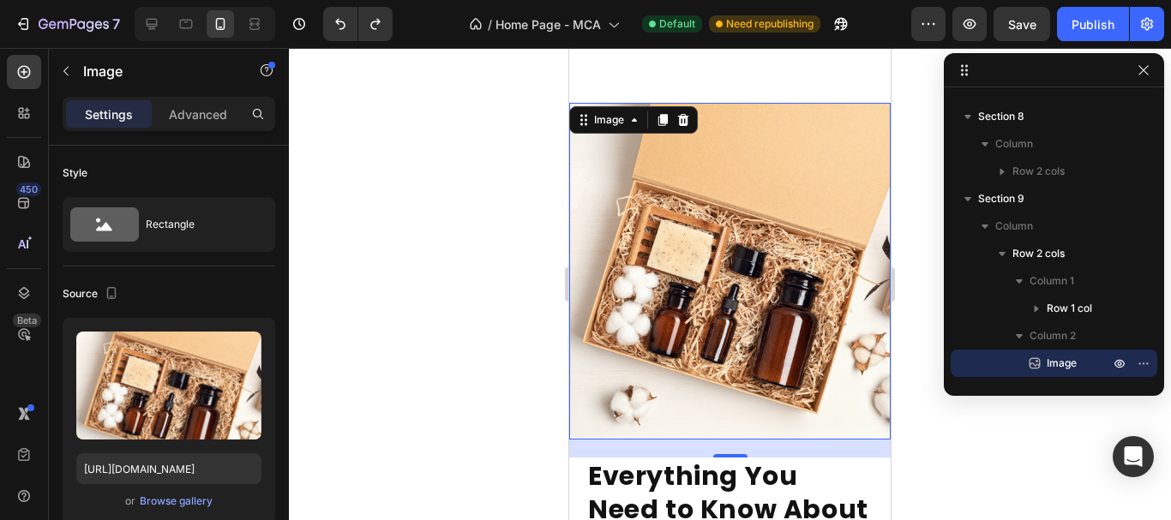
click at [597, 114] on img at bounding box center [729, 271] width 321 height 337
click at [609, 123] on img at bounding box center [729, 271] width 321 height 337
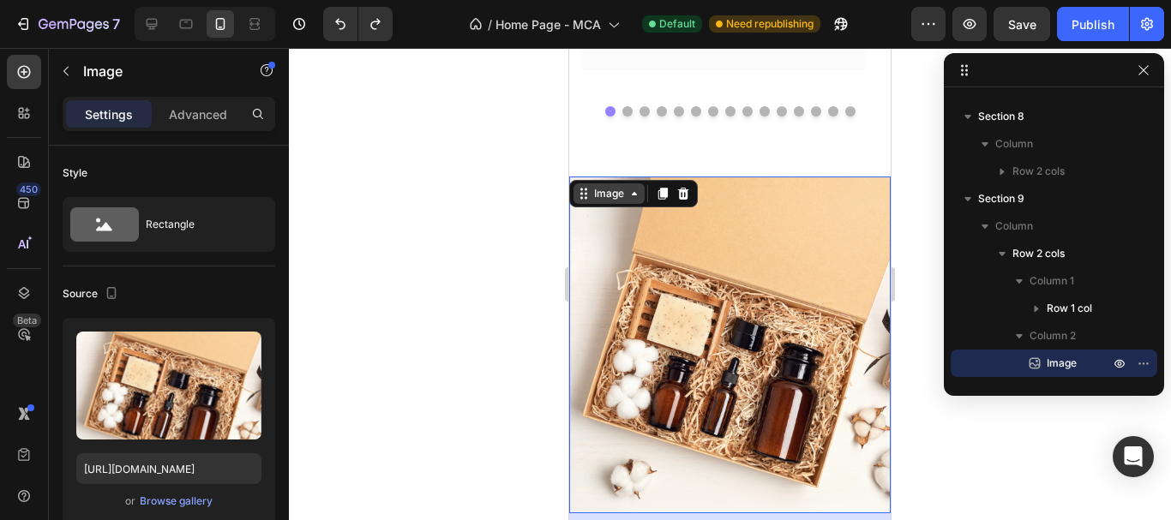
click at [615, 199] on div "Image" at bounding box center [609, 193] width 37 height 15
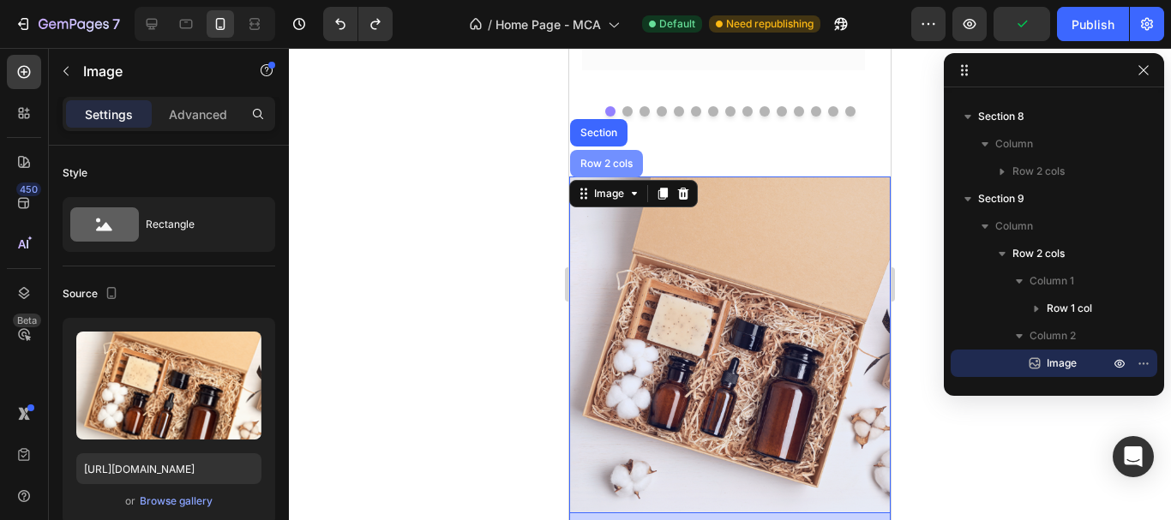
click at [612, 159] on div "Row 2 cols" at bounding box center [606, 164] width 59 height 10
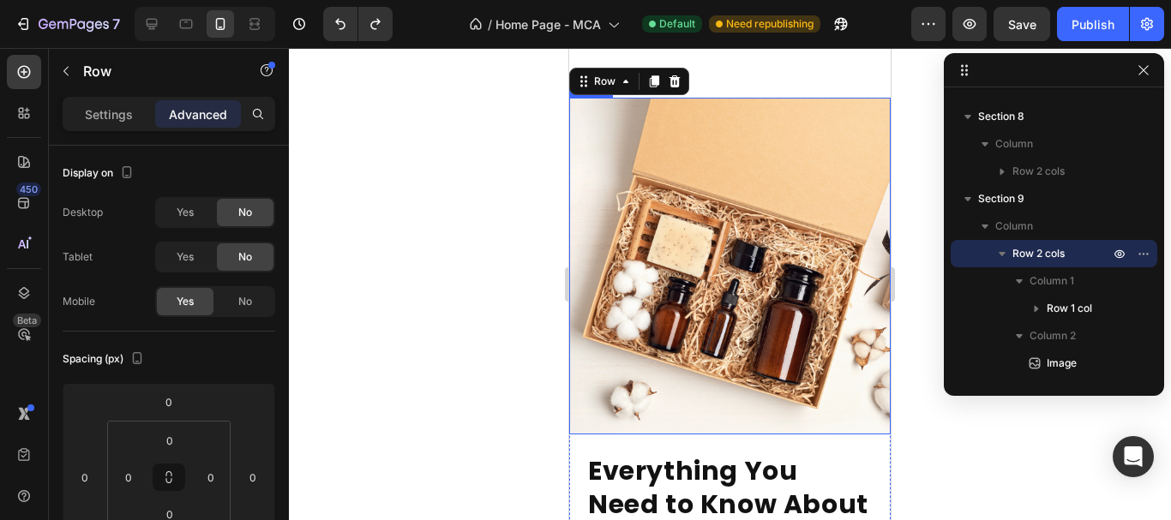
scroll to position [8606, 0]
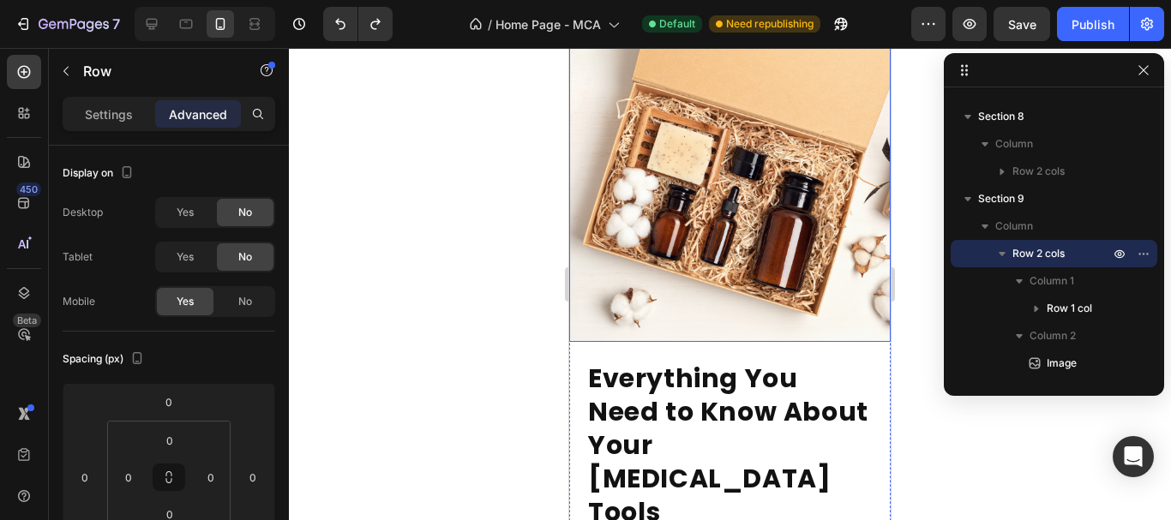
click at [718, 320] on img at bounding box center [729, 173] width 321 height 337
click at [700, 342] on img at bounding box center [729, 173] width 321 height 337
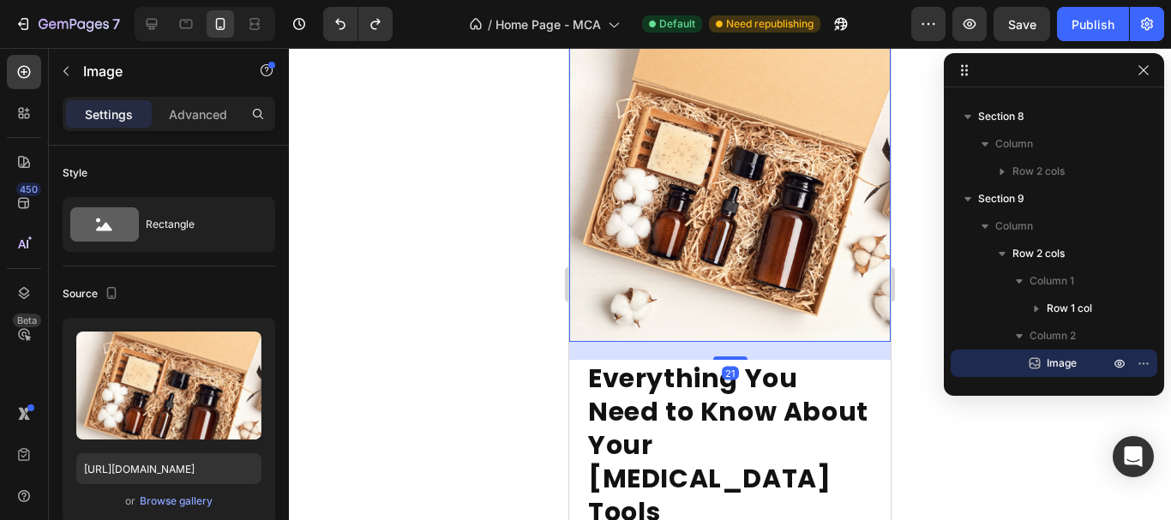
scroll to position [8349, 0]
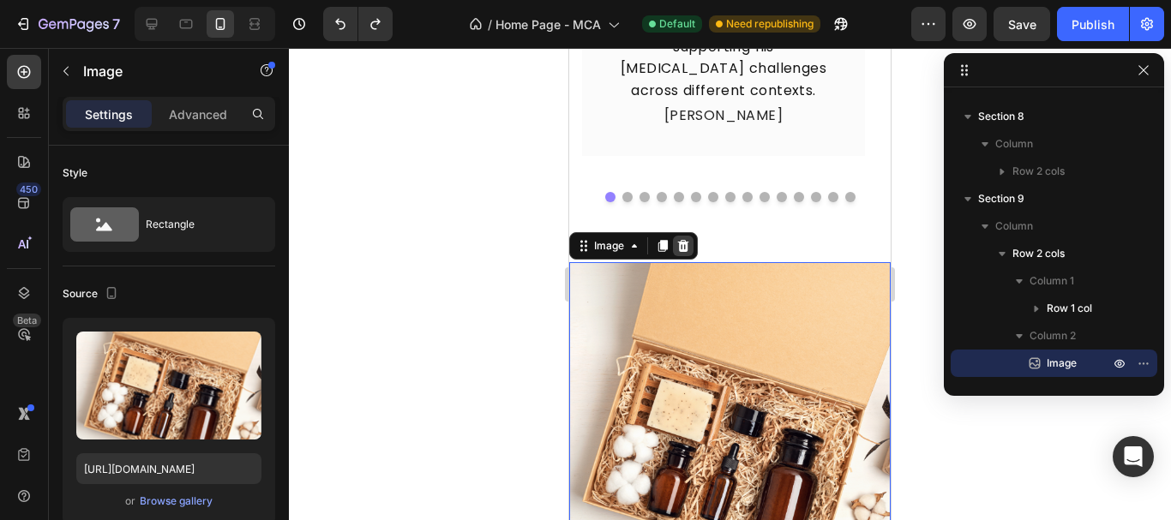
click at [687, 244] on icon at bounding box center [683, 245] width 11 height 12
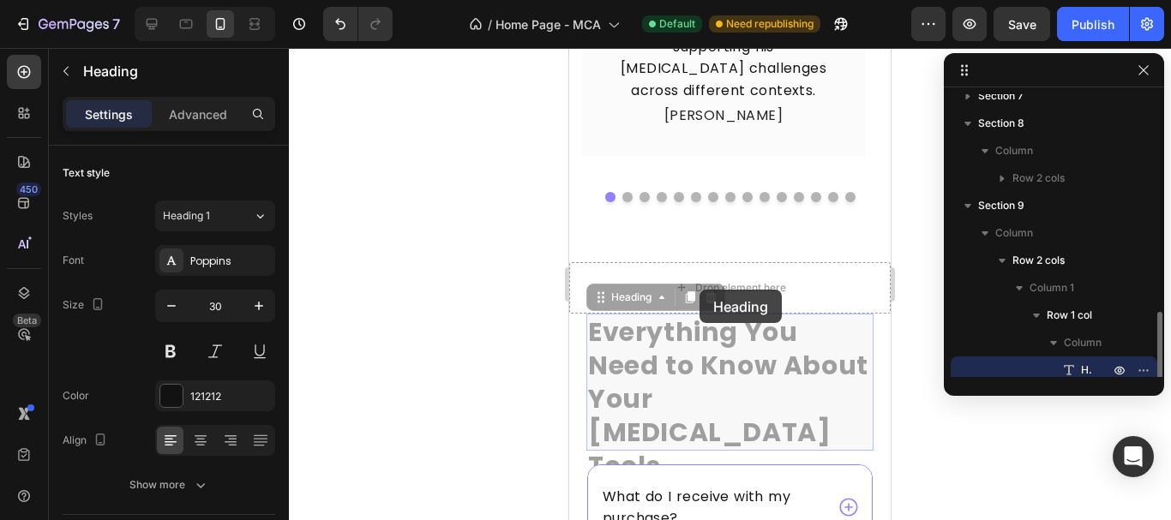
scroll to position [259, 0]
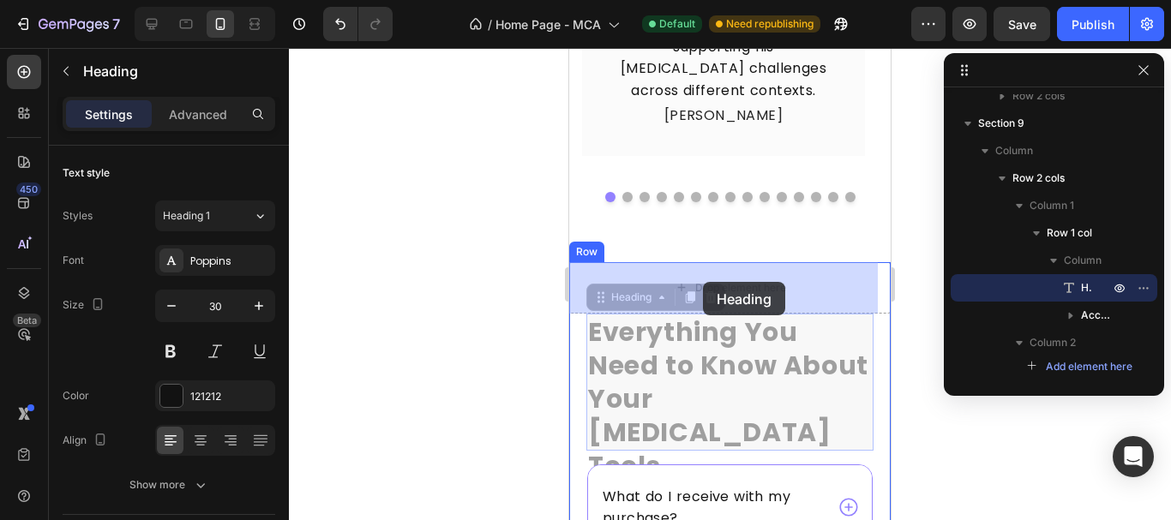
drag, startPoint x: 689, startPoint y: 367, endPoint x: 701, endPoint y: 287, distance: 80.6
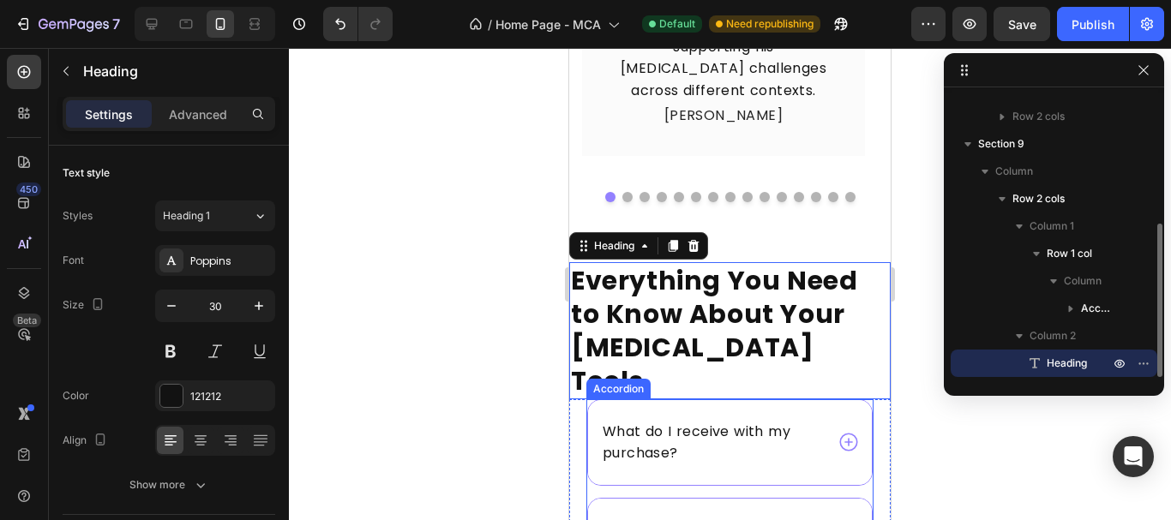
scroll to position [238, 0]
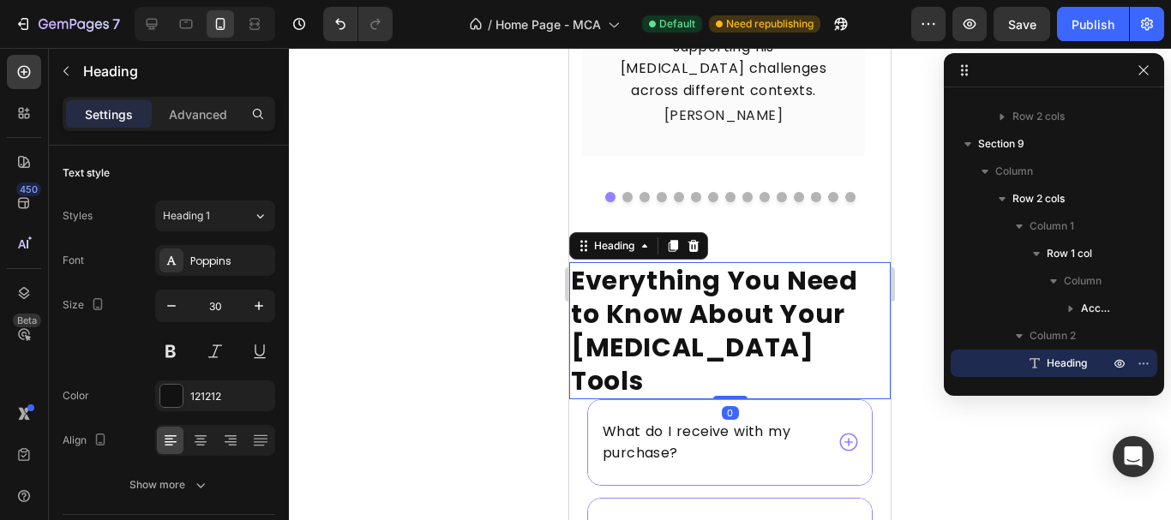
click at [857, 355] on h2 "Everything You Need to Know About Your [MEDICAL_DATA] Tools" at bounding box center [729, 330] width 321 height 137
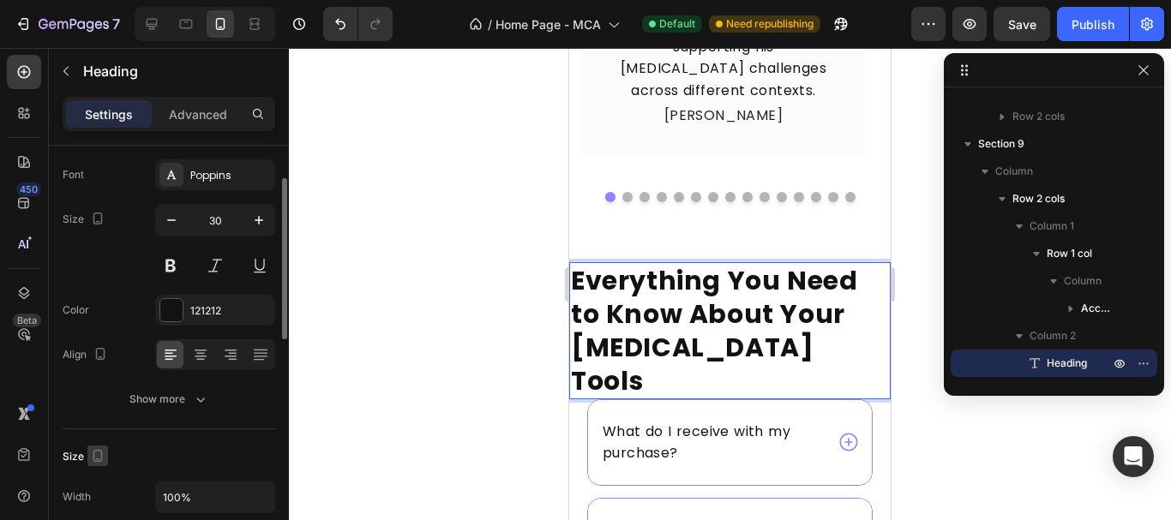
scroll to position [343, 0]
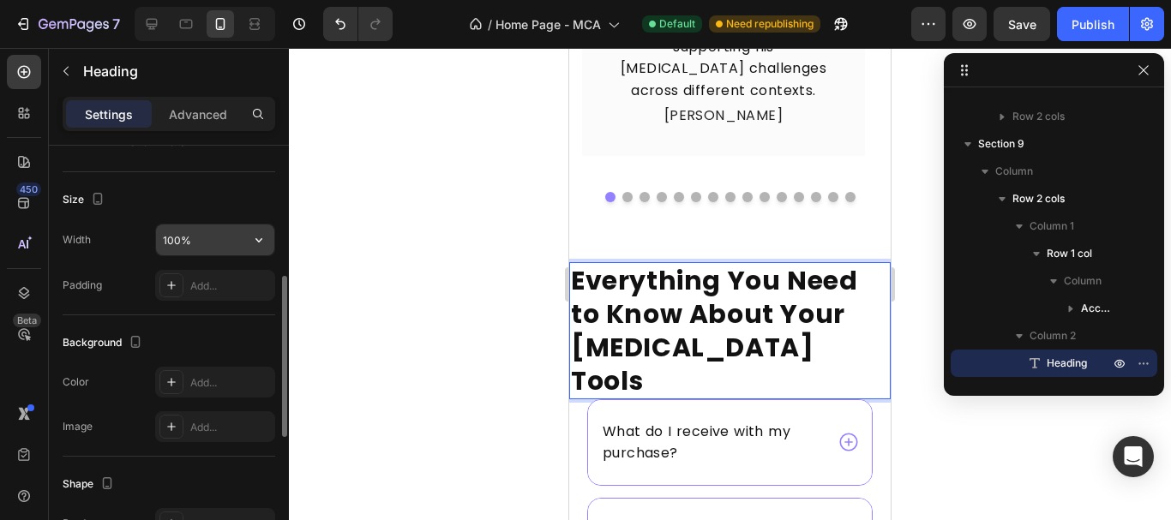
click at [206, 237] on input "100%" at bounding box center [215, 240] width 118 height 31
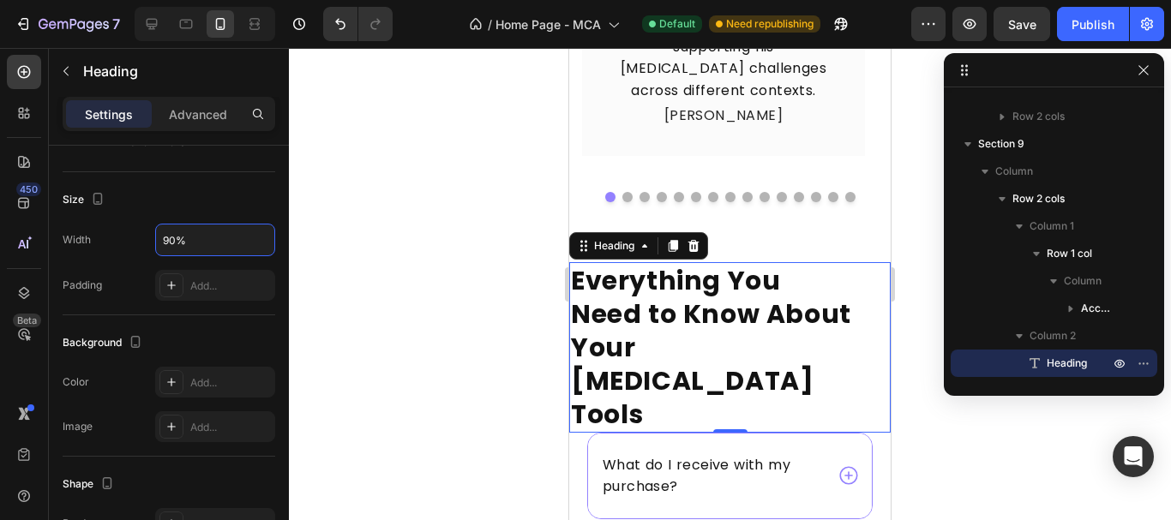
type input "90%"
click at [841, 351] on p "Everything You Need to Know About Your [MEDICAL_DATA] Tools" at bounding box center [714, 347] width 286 height 167
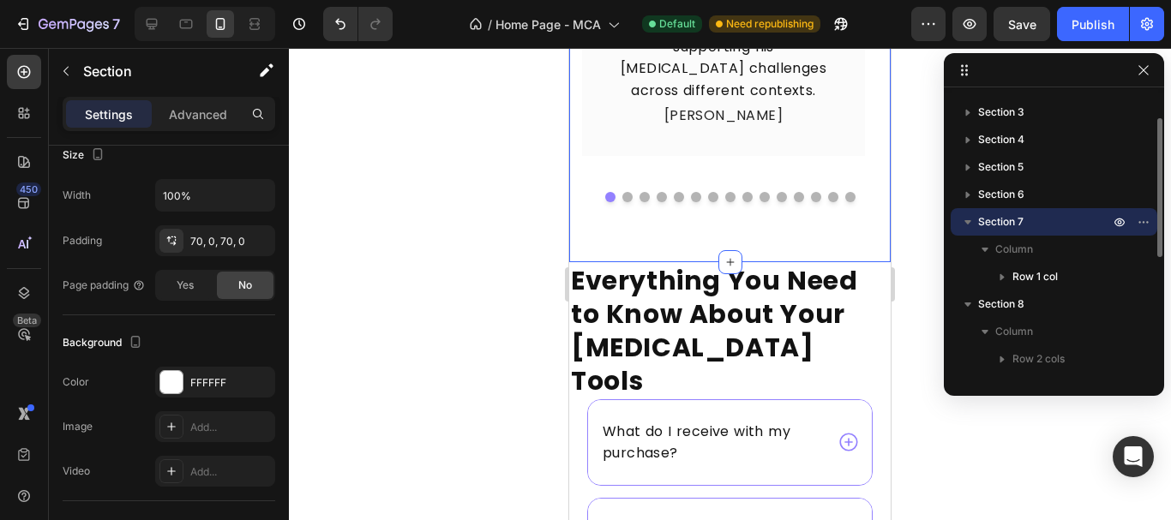
scroll to position [0, 0]
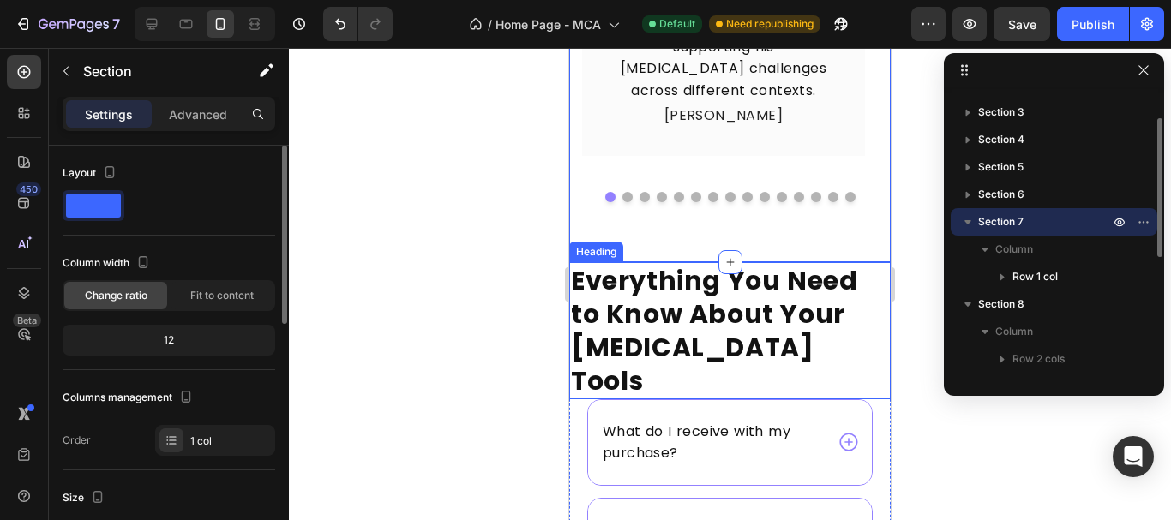
click at [750, 334] on p "Everything You Need to Know About Your [MEDICAL_DATA] Tools" at bounding box center [730, 331] width 318 height 134
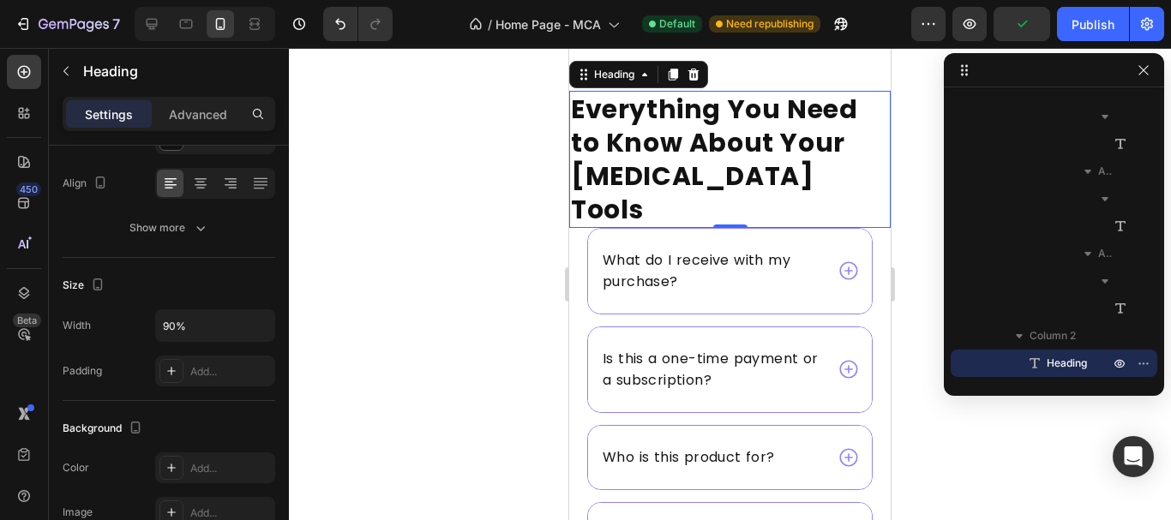
scroll to position [8349, 0]
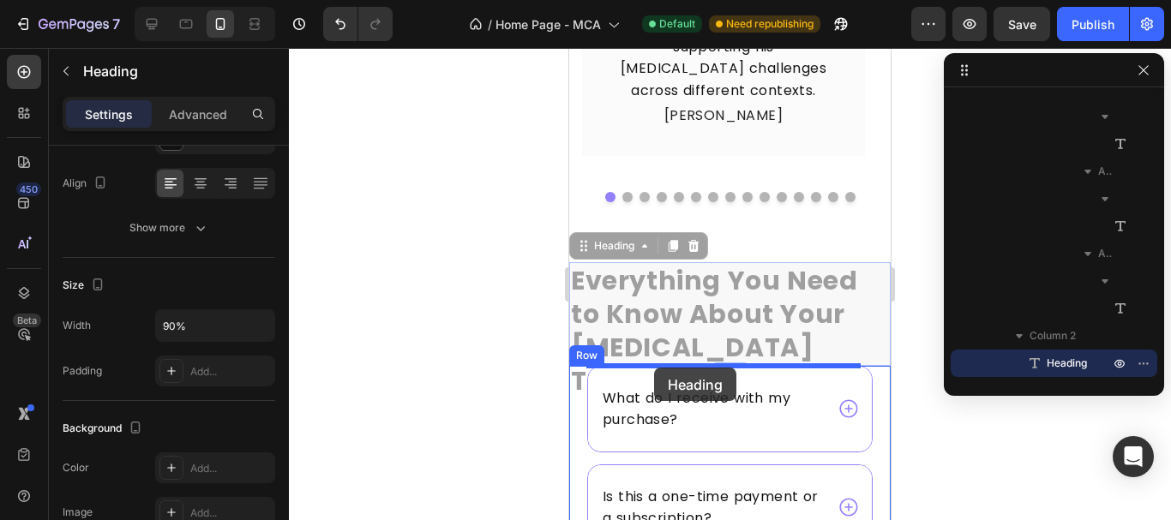
drag, startPoint x: 614, startPoint y: 250, endPoint x: 654, endPoint y: 368, distance: 124.2
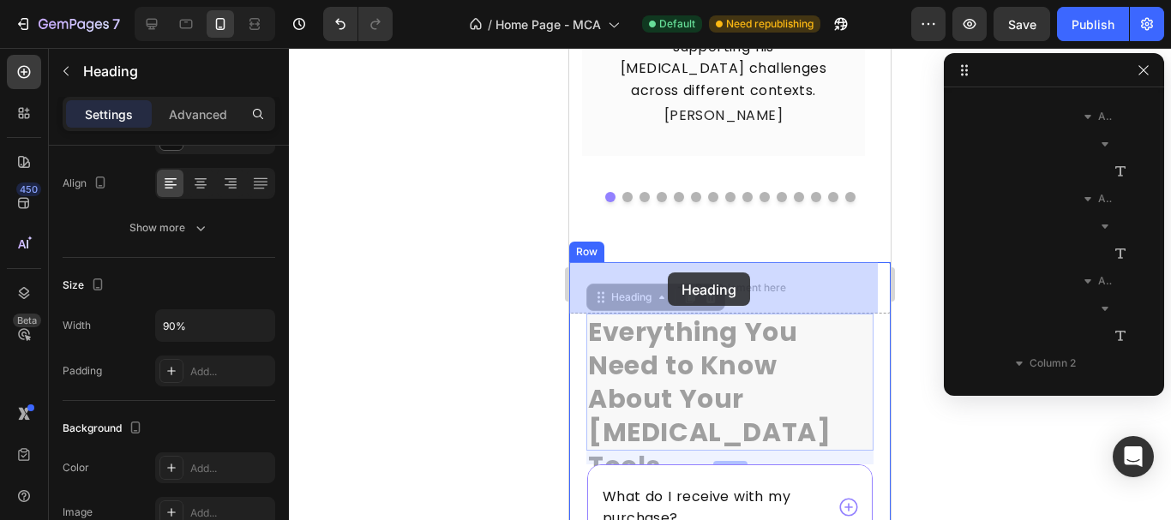
drag, startPoint x: 628, startPoint y: 299, endPoint x: 666, endPoint y: 273, distance: 46.1
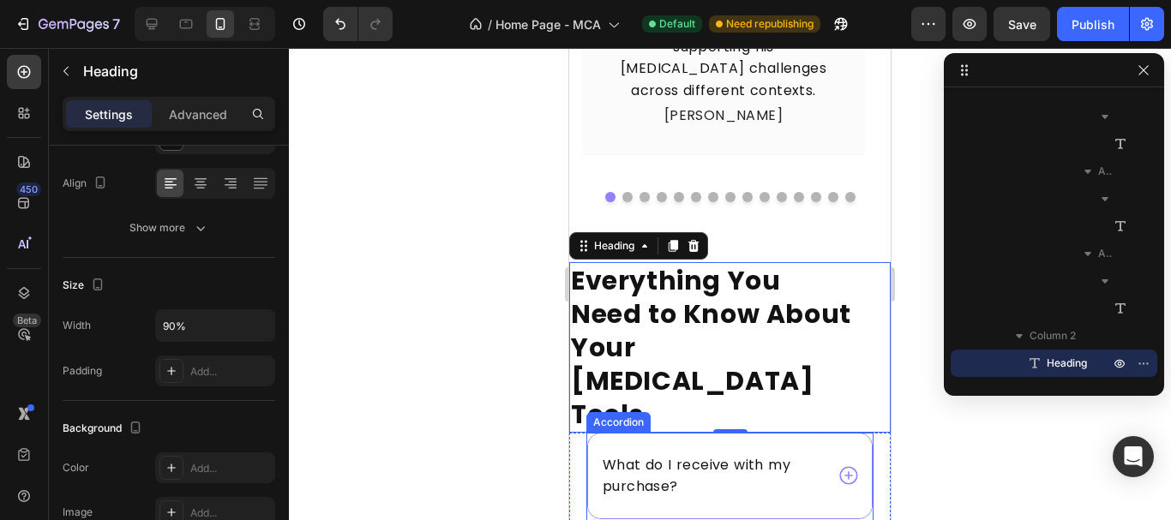
click at [588, 434] on div "What do I receive with my purchase?" at bounding box center [730, 476] width 284 height 85
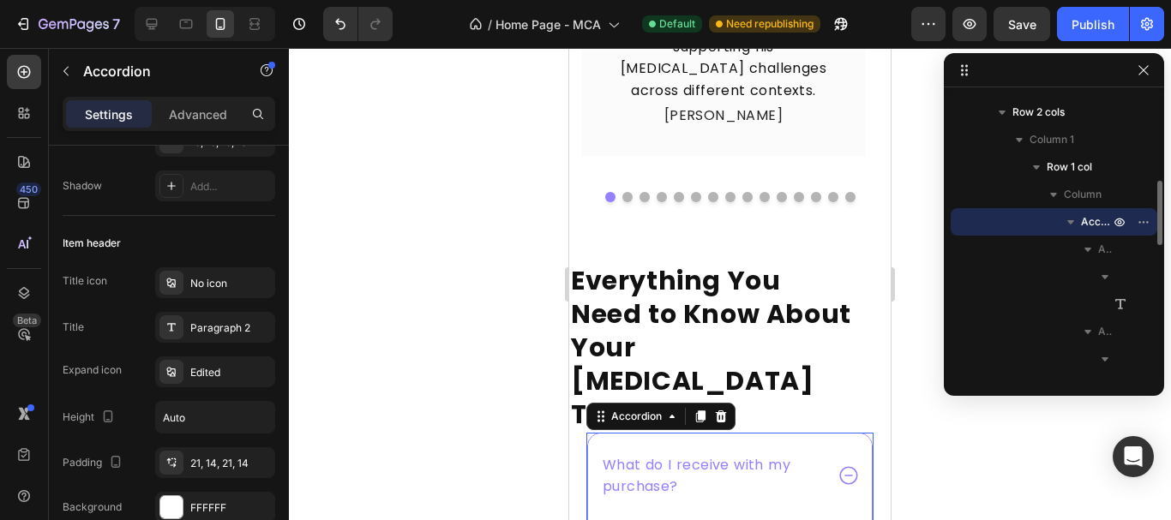
scroll to position [0, 0]
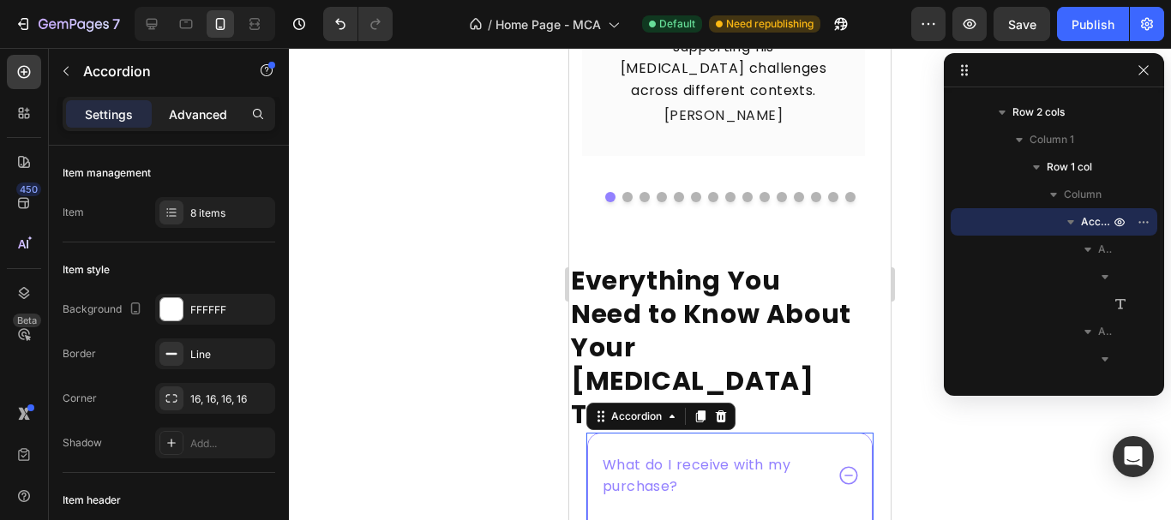
click at [189, 119] on p "Advanced" at bounding box center [198, 114] width 58 height 18
type input "100%"
type input "100"
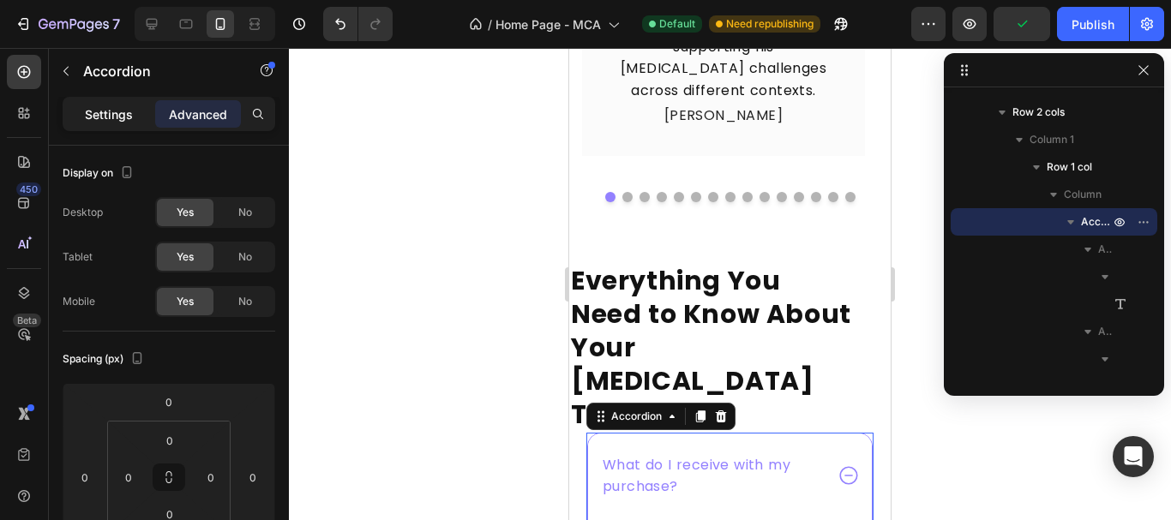
click at [121, 114] on p "Settings" at bounding box center [109, 114] width 48 height 18
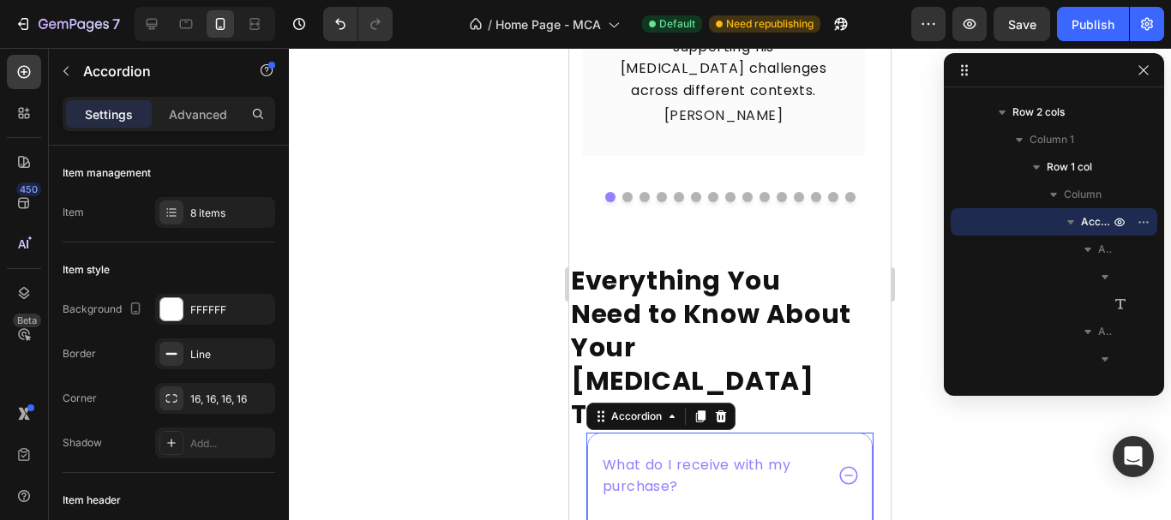
type input "14"
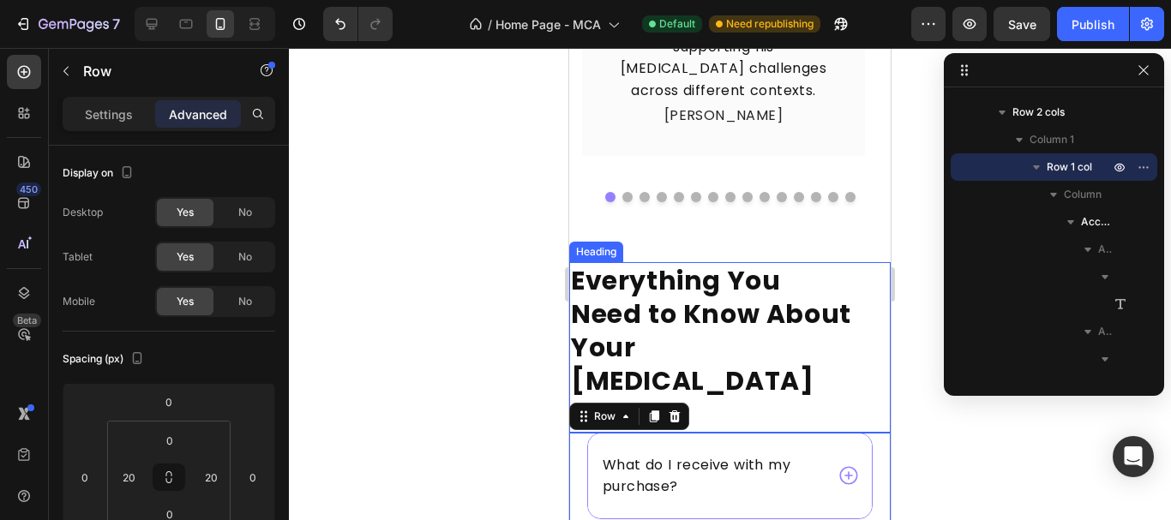
click at [832, 359] on h2 "Everything You Need to Know About Your [MEDICAL_DATA] Tools" at bounding box center [714, 347] width 290 height 171
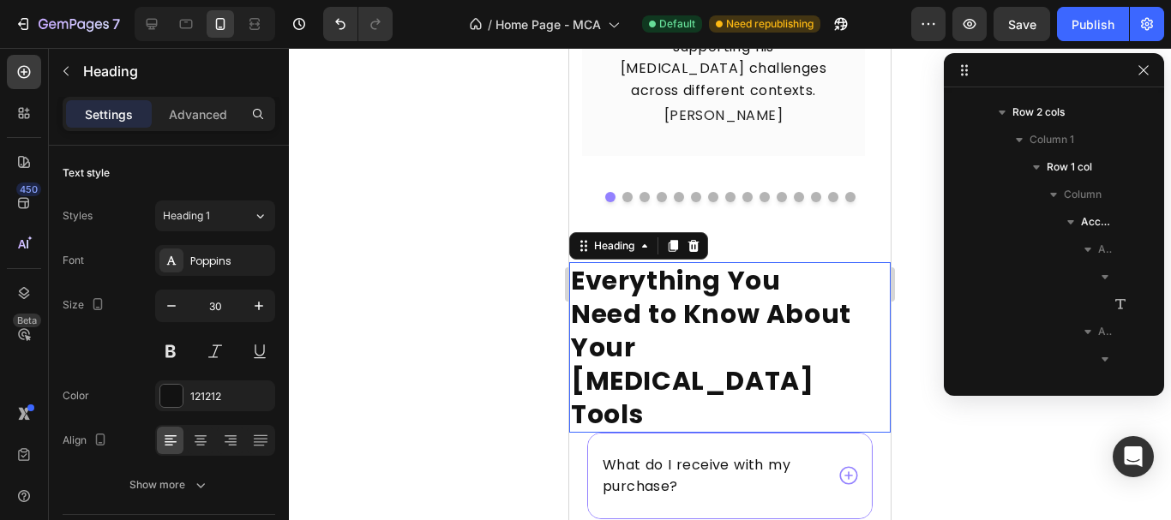
scroll to position [951, 0]
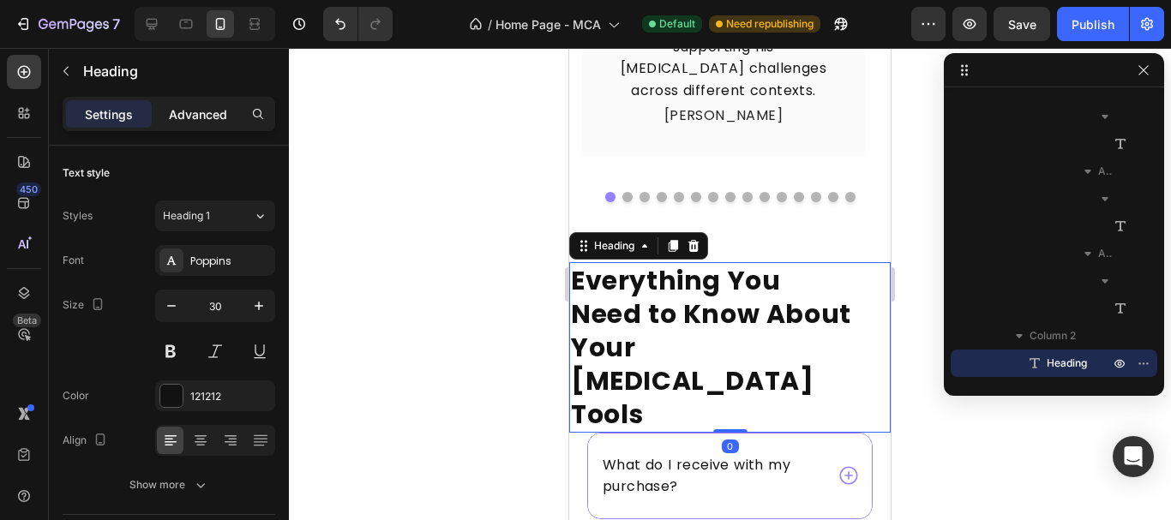
click at [174, 121] on p "Advanced" at bounding box center [198, 114] width 58 height 18
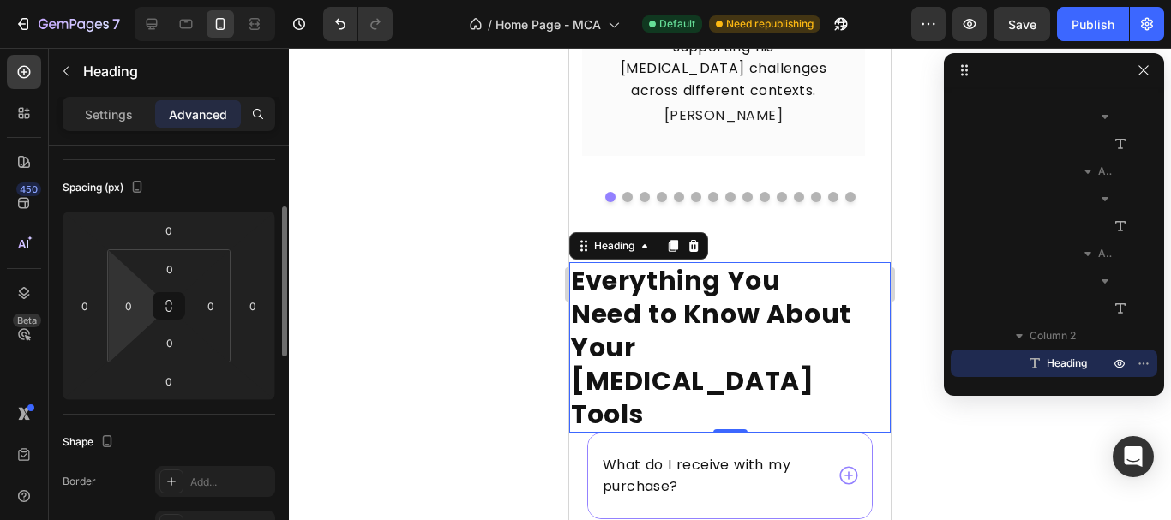
scroll to position [257, 0]
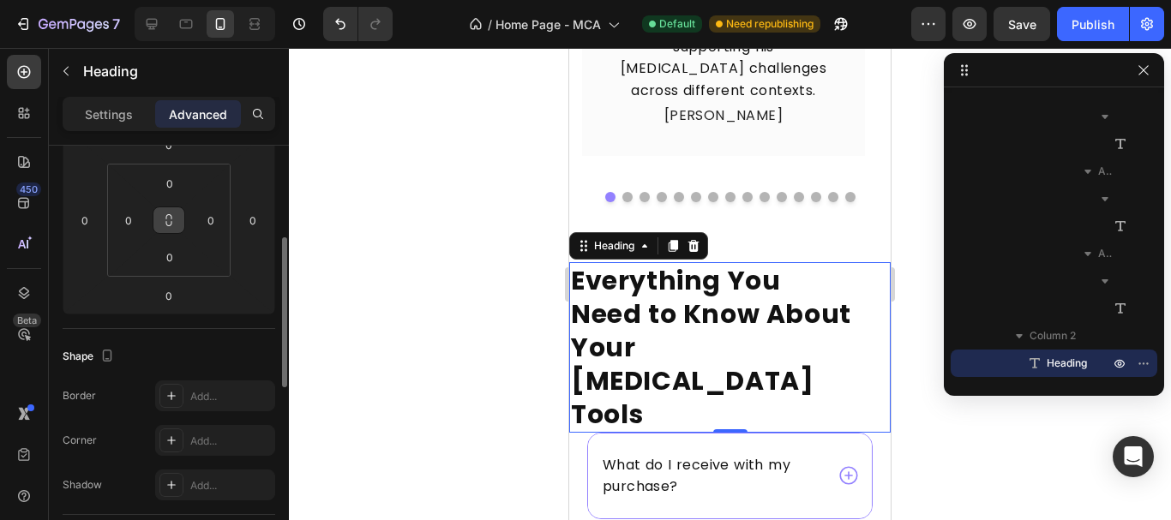
click at [166, 231] on button at bounding box center [169, 220] width 33 height 27
click at [134, 225] on input "0" at bounding box center [129, 220] width 26 height 26
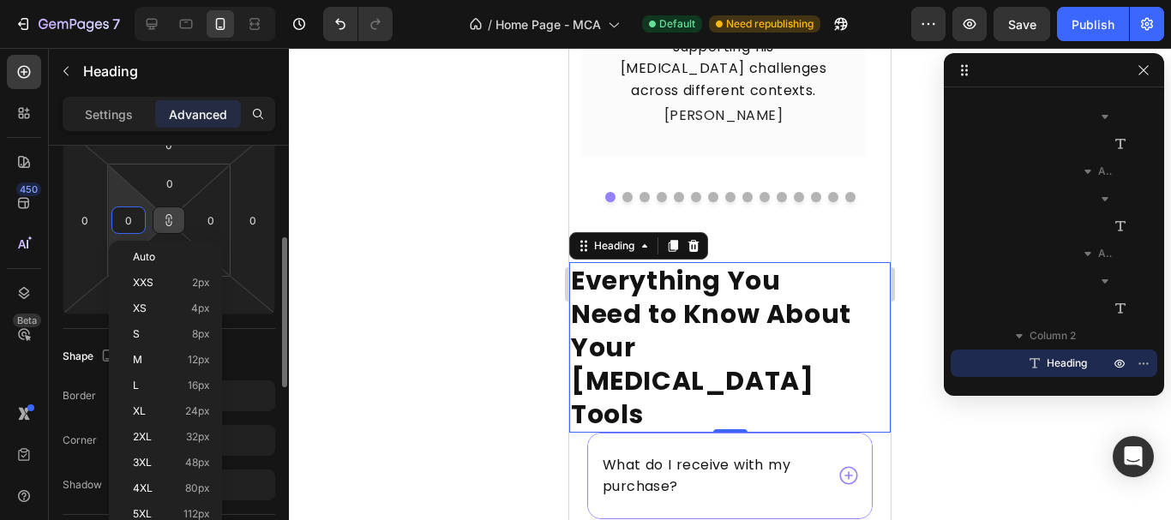
click at [172, 219] on icon at bounding box center [169, 220] width 14 height 14
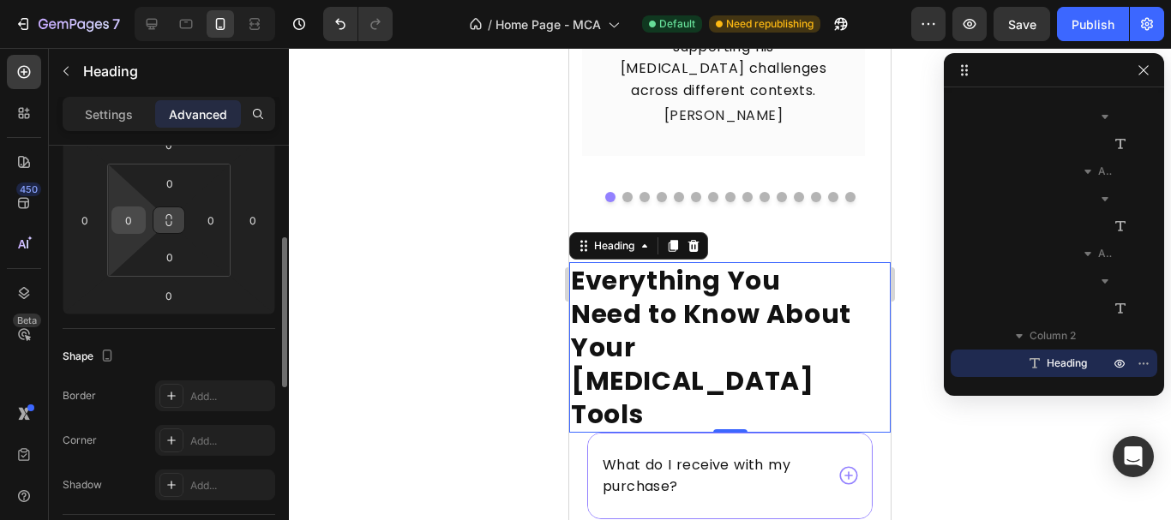
click at [128, 222] on input "0" at bounding box center [129, 220] width 26 height 26
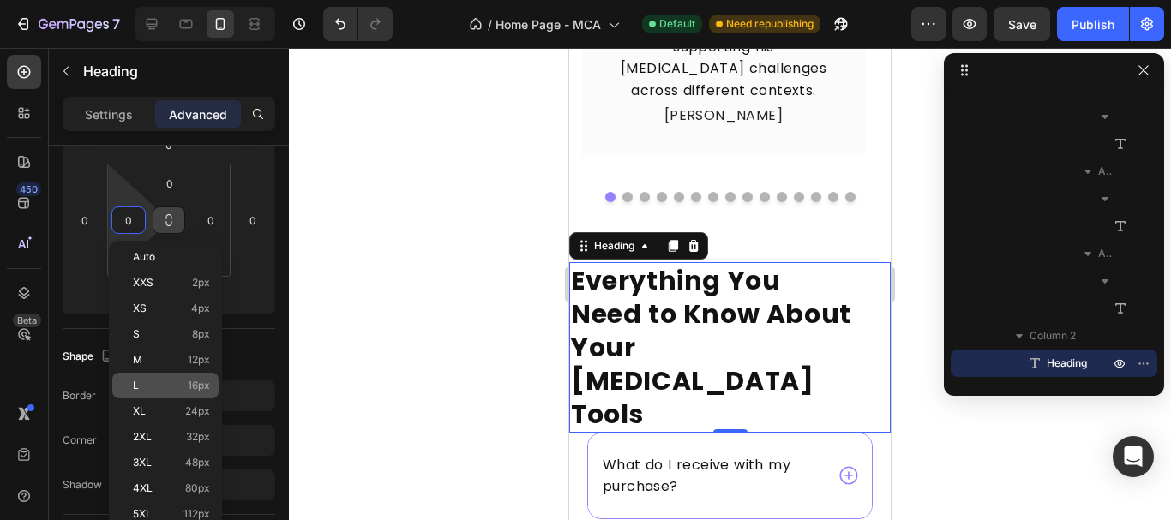
click at [171, 393] on div "L 16px" at bounding box center [165, 386] width 106 height 26
type input "16"
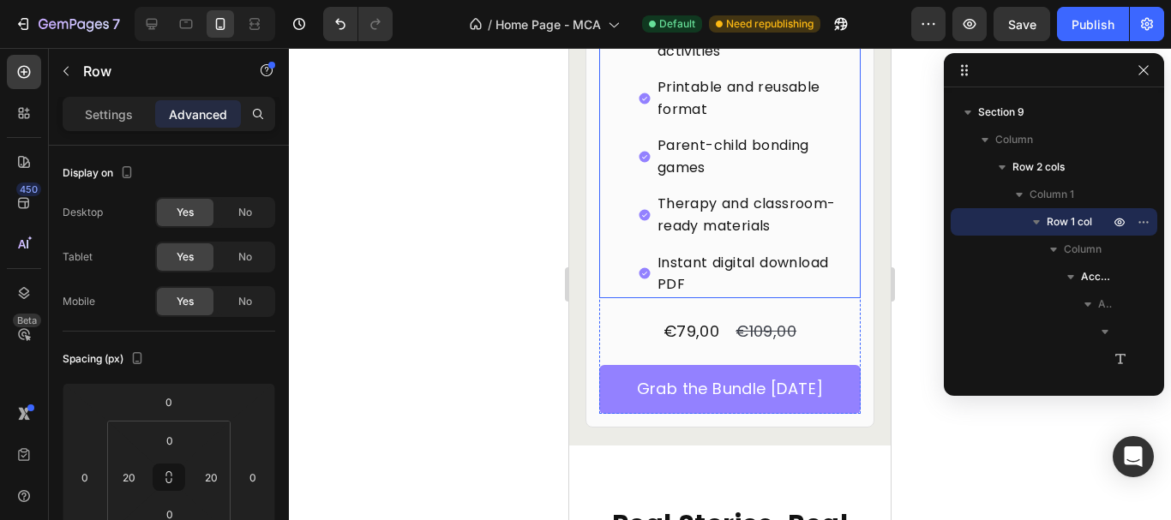
scroll to position [7235, 0]
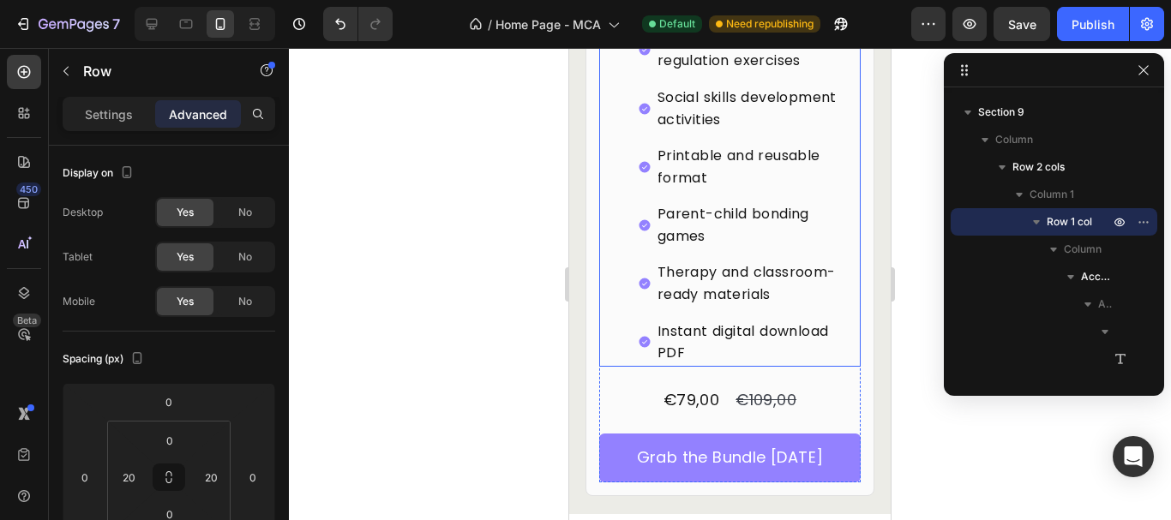
click at [627, 222] on div "150 beautifully illustrated activity cards Age-divided sections (3-5, 5-8, 8-12…" at bounding box center [730, 137] width 262 height 459
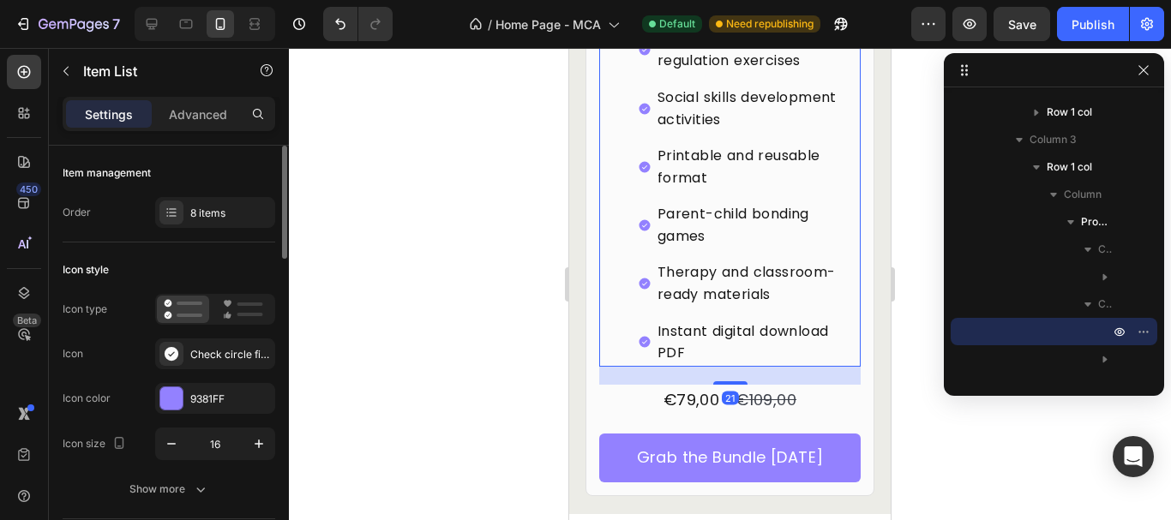
scroll to position [171, 0]
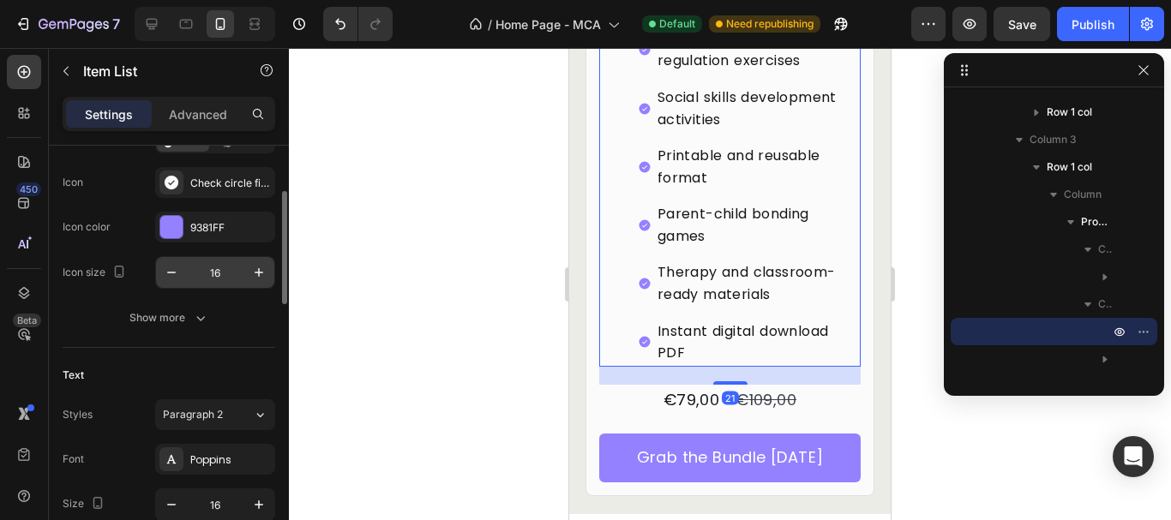
click at [216, 262] on input "16" at bounding box center [215, 272] width 57 height 31
type input "22"
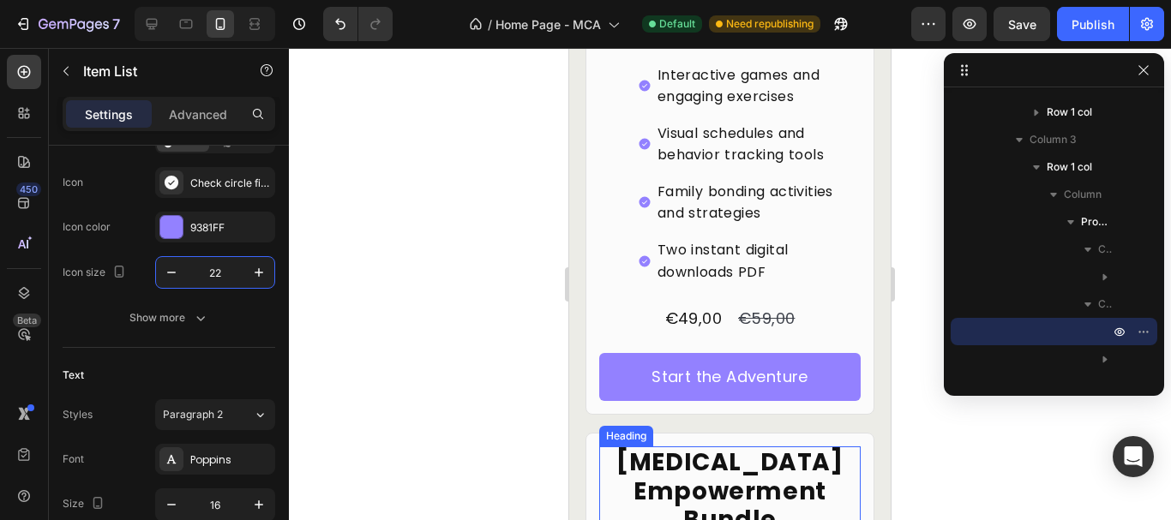
scroll to position [6026, 0]
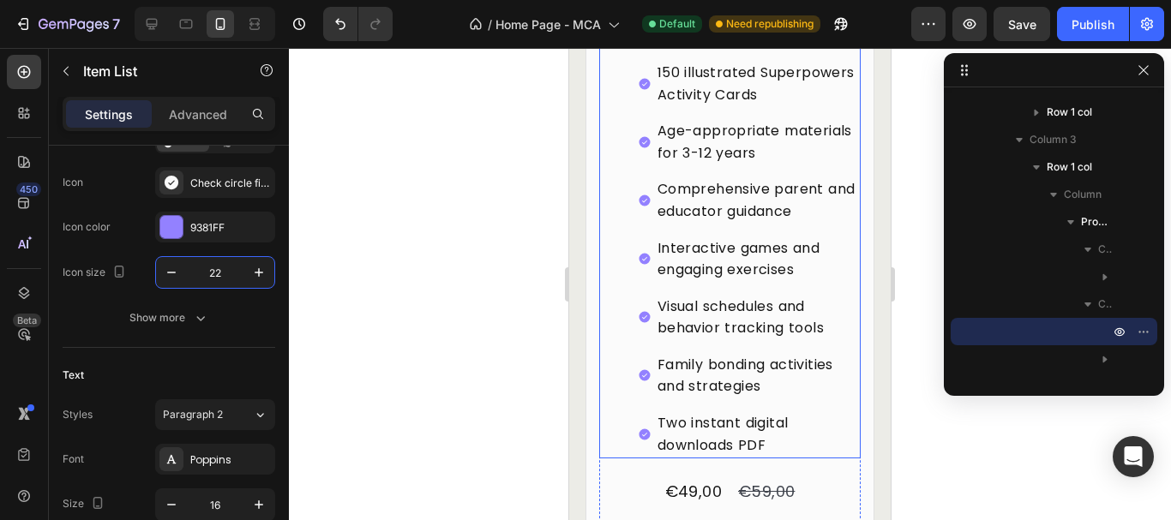
click at [640, 309] on div "Complete 12-chapter Self-Regulation eBook (200+ pages) 150 illustrated Superpow…" at bounding box center [750, 219] width 224 height 480
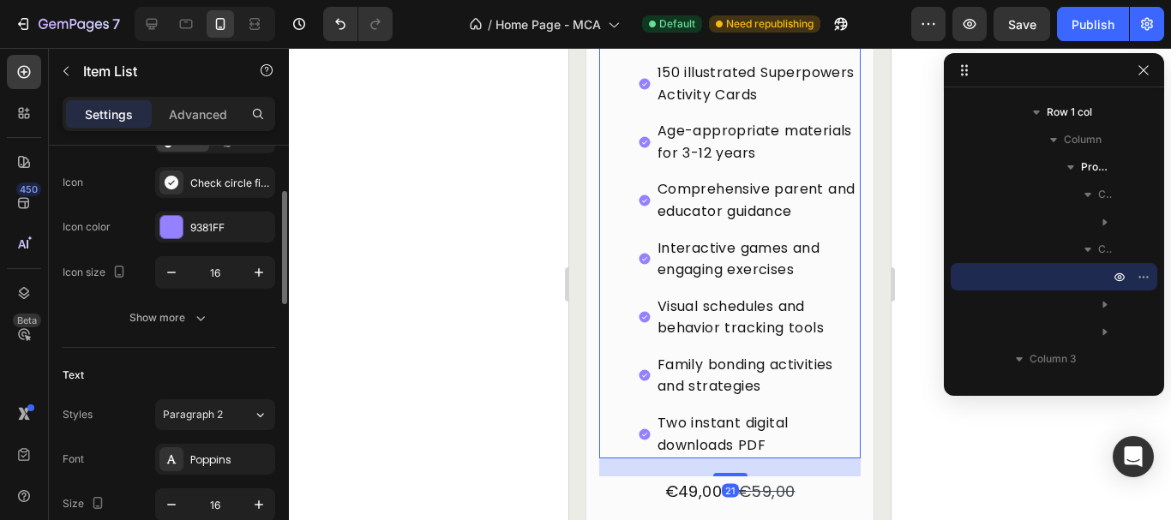
click at [233, 281] on input "16" at bounding box center [215, 272] width 57 height 31
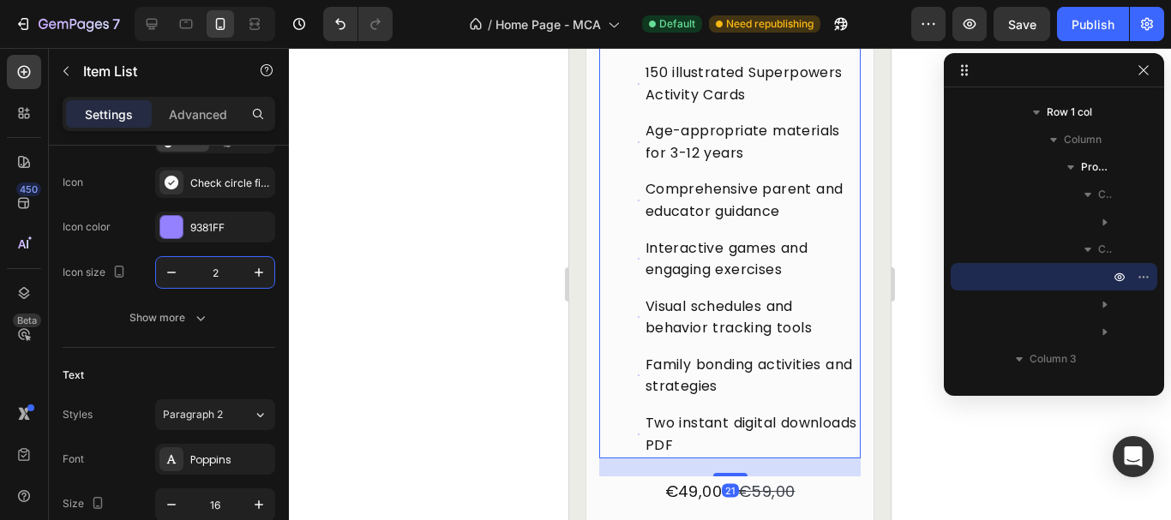
type input "22"
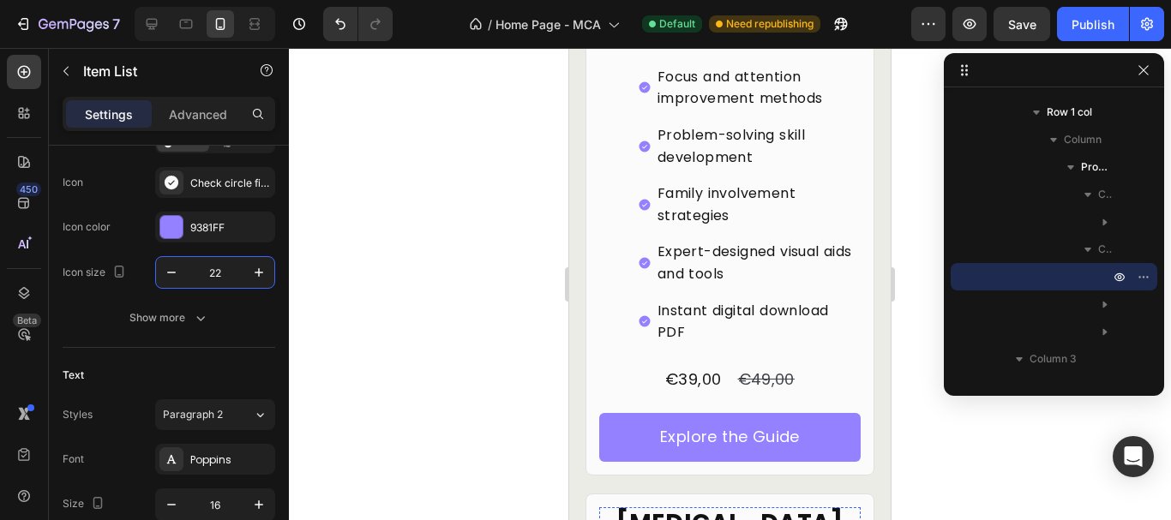
scroll to position [4997, 0]
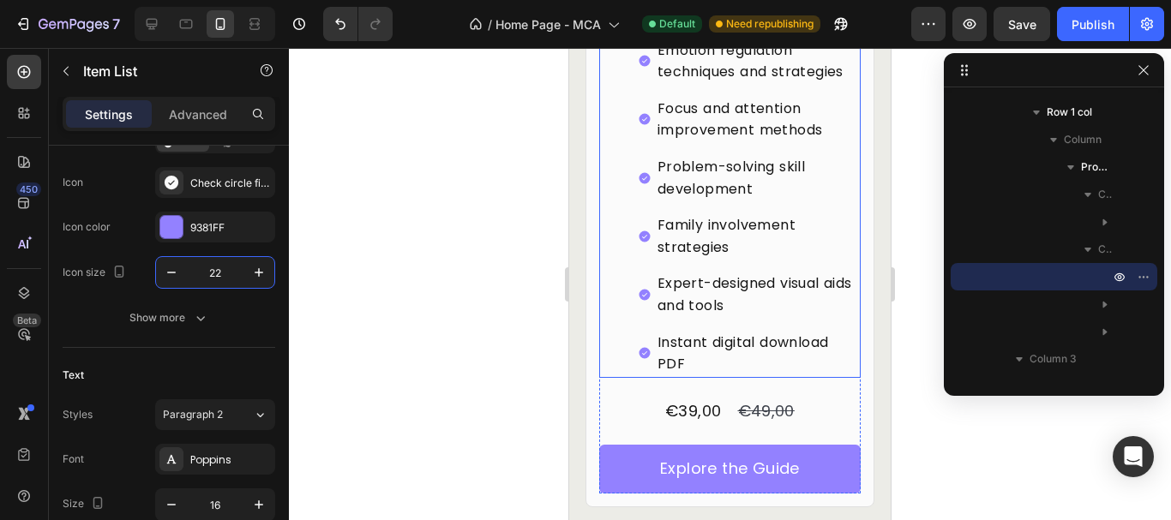
drag, startPoint x: 720, startPoint y: 331, endPoint x: 629, endPoint y: 247, distance: 123.7
click at [629, 247] on div "12 comprehensive chapters (200+ pages) Ready-to-print worksheets and activities…" at bounding box center [730, 148] width 262 height 459
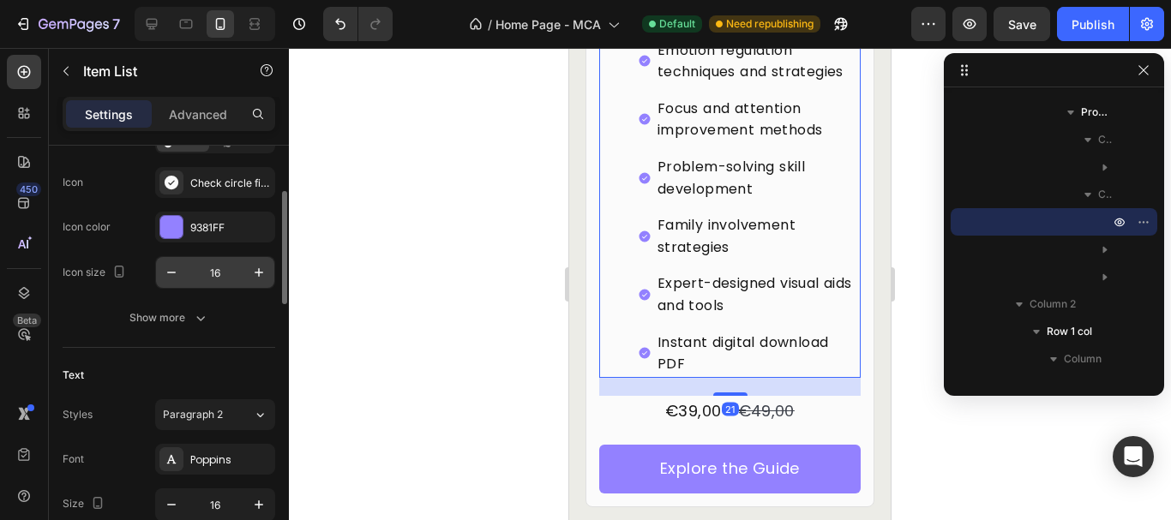
click at [230, 283] on input "16" at bounding box center [215, 272] width 57 height 31
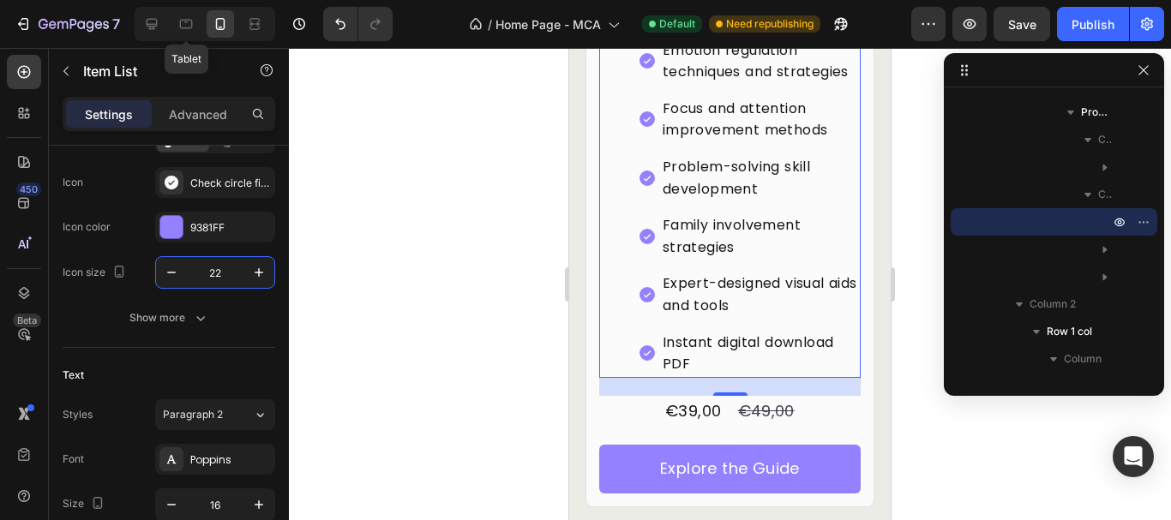
type input "22"
click at [181, 27] on icon at bounding box center [186, 24] width 13 height 9
type input "8"
type input "18"
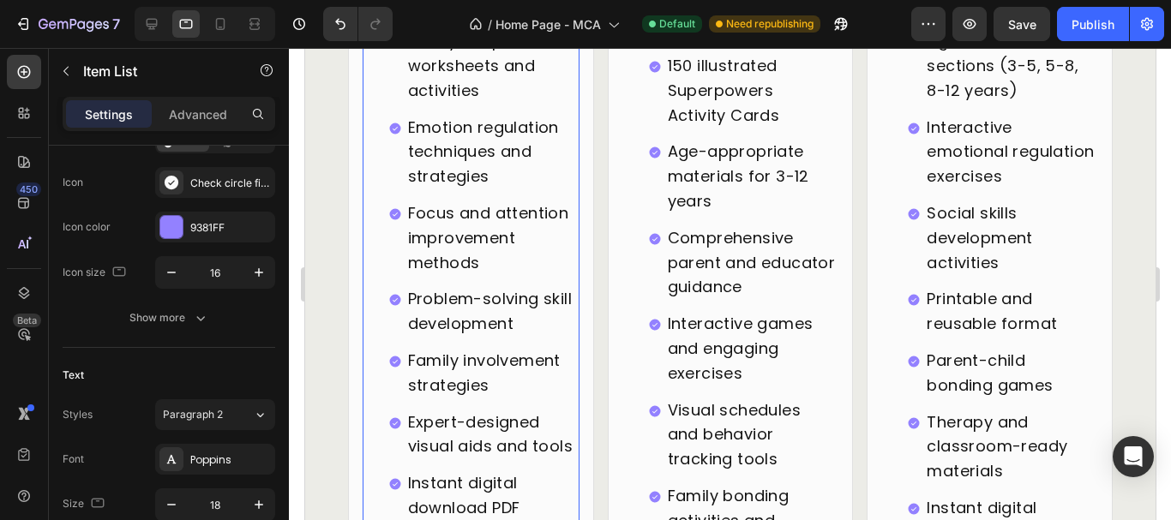
scroll to position [4795, 0]
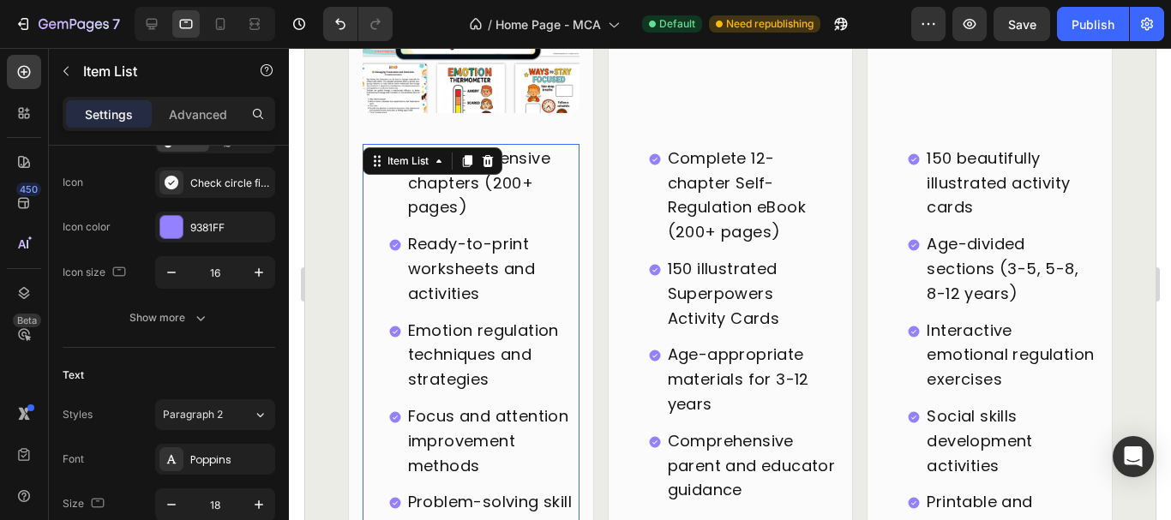
click at [389, 419] on div "Focus and attention improvement methods" at bounding box center [482, 441] width 191 height 79
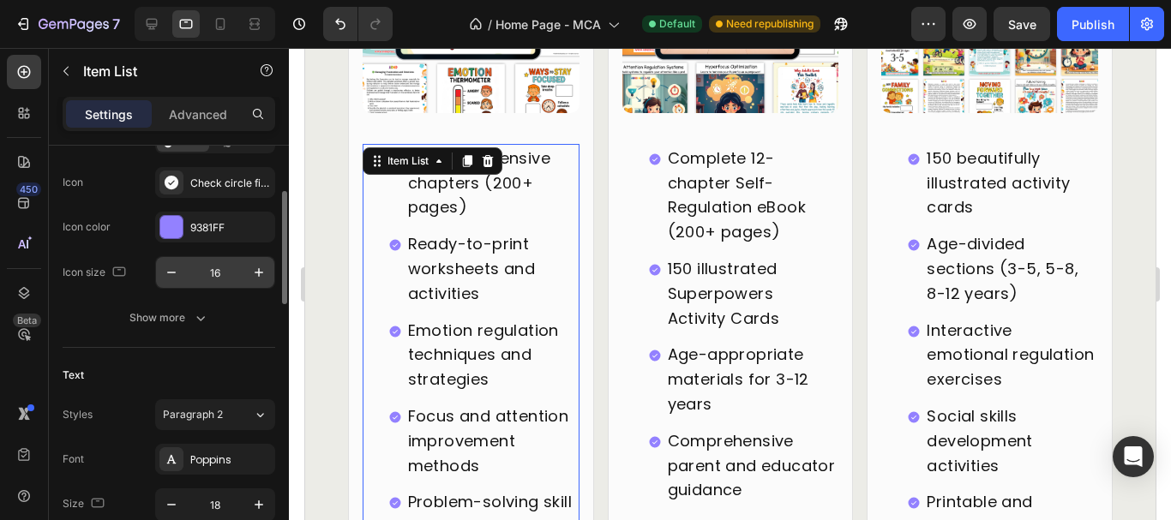
click at [213, 273] on input "16" at bounding box center [215, 272] width 57 height 31
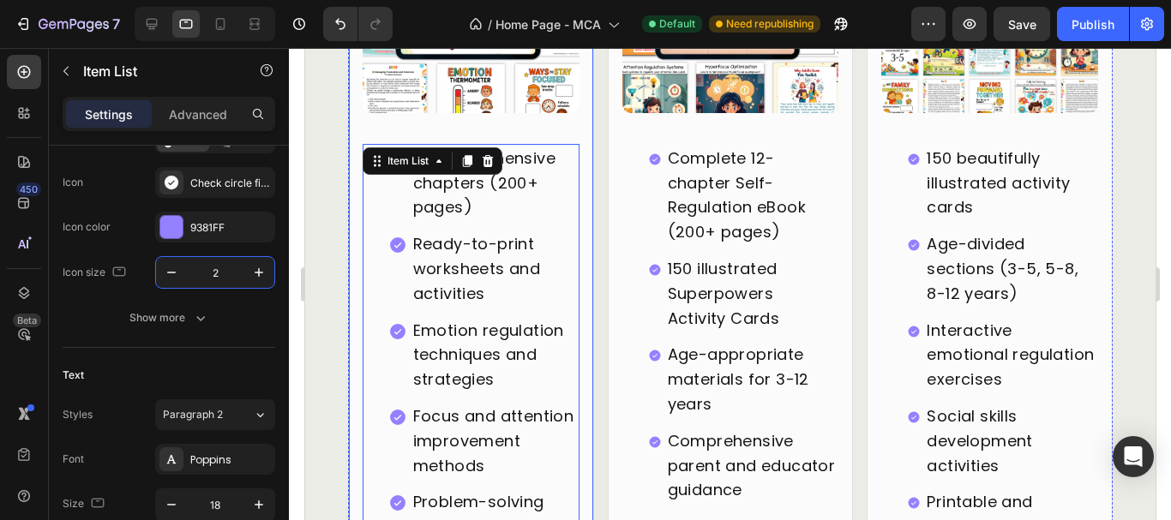
type input "22"
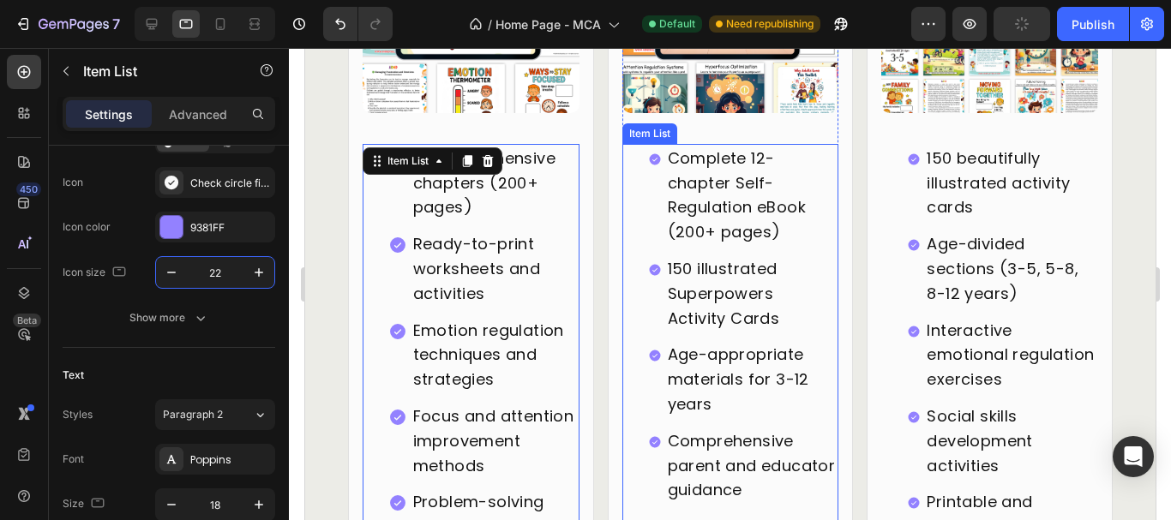
click at [648, 353] on div "Age-appropriate materials for 3-12 years" at bounding box center [742, 379] width 191 height 79
click at [209, 271] on input "16" at bounding box center [215, 272] width 57 height 31
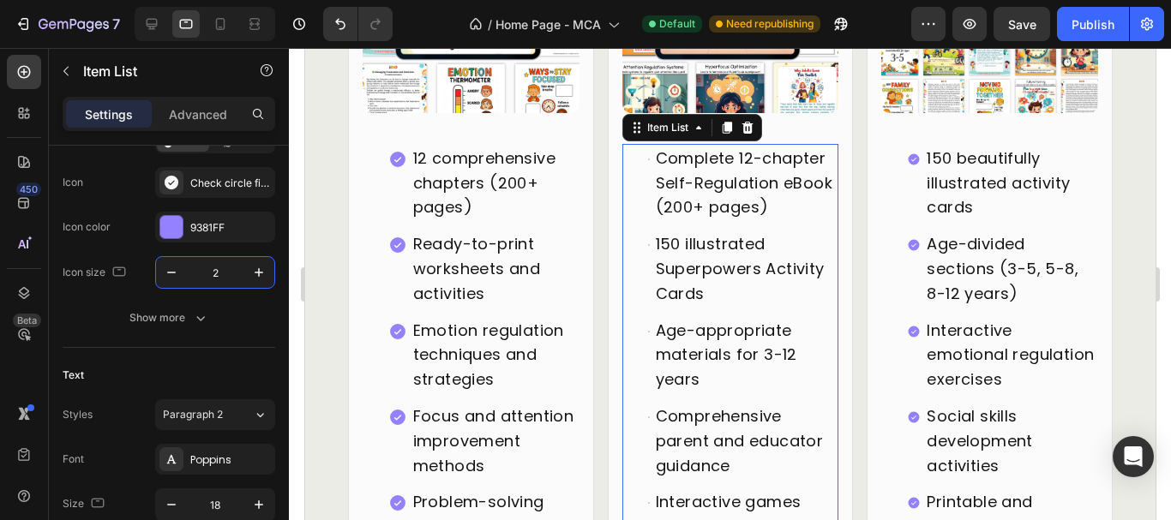
type input "22"
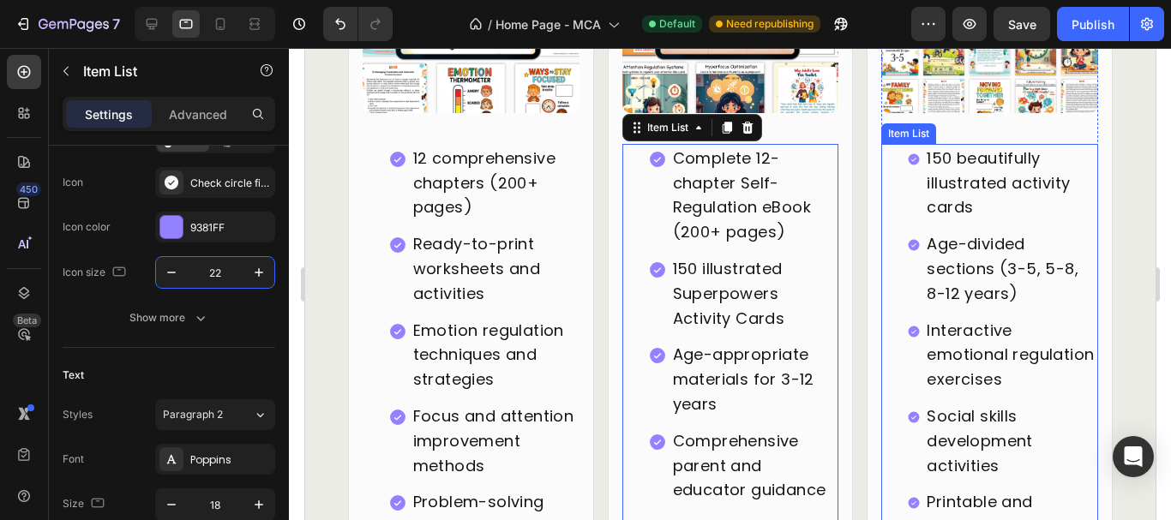
click at [909, 340] on div "Interactive emotional regulation exercises" at bounding box center [1001, 355] width 191 height 79
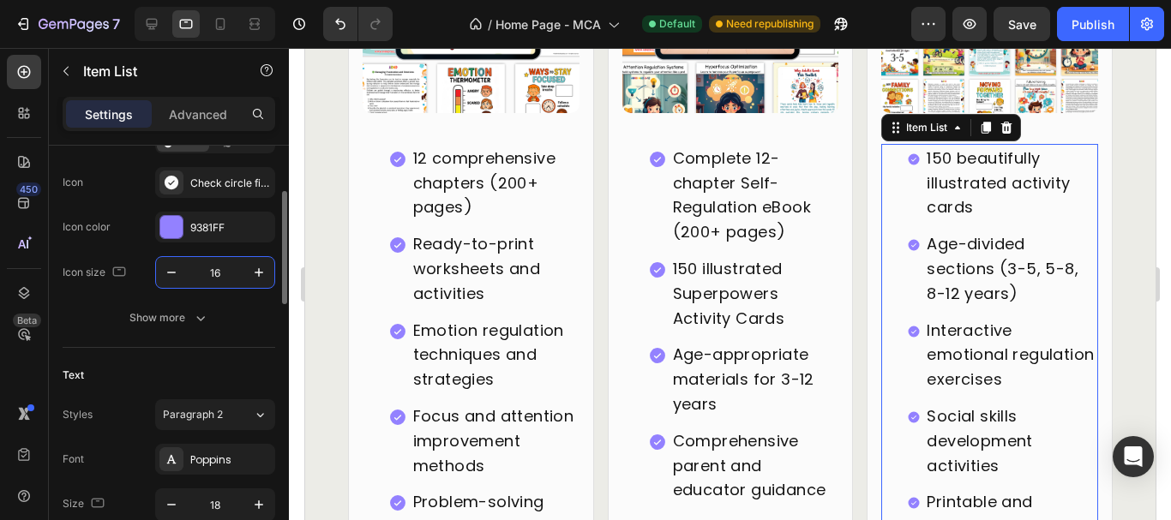
click at [219, 268] on input "16" at bounding box center [215, 272] width 57 height 31
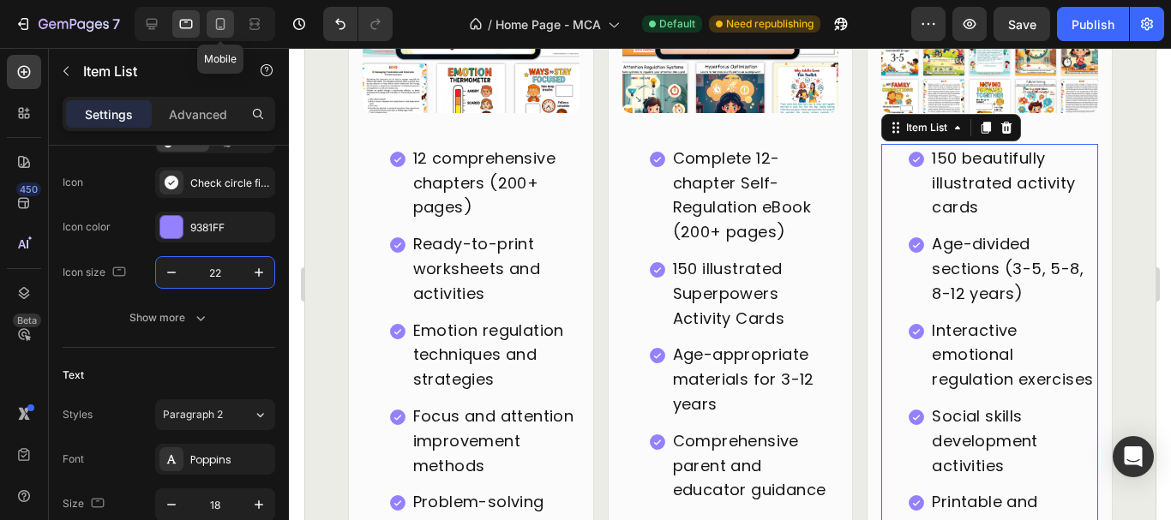
type input "22"
click at [224, 32] on icon at bounding box center [220, 23] width 17 height 17
type input "11"
type input "16"
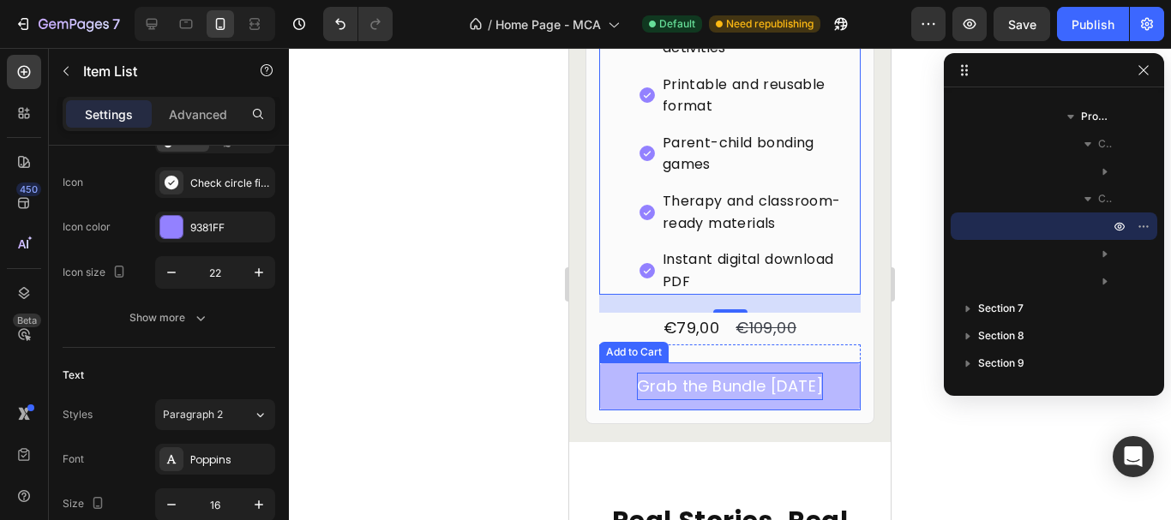
scroll to position [7316, 0]
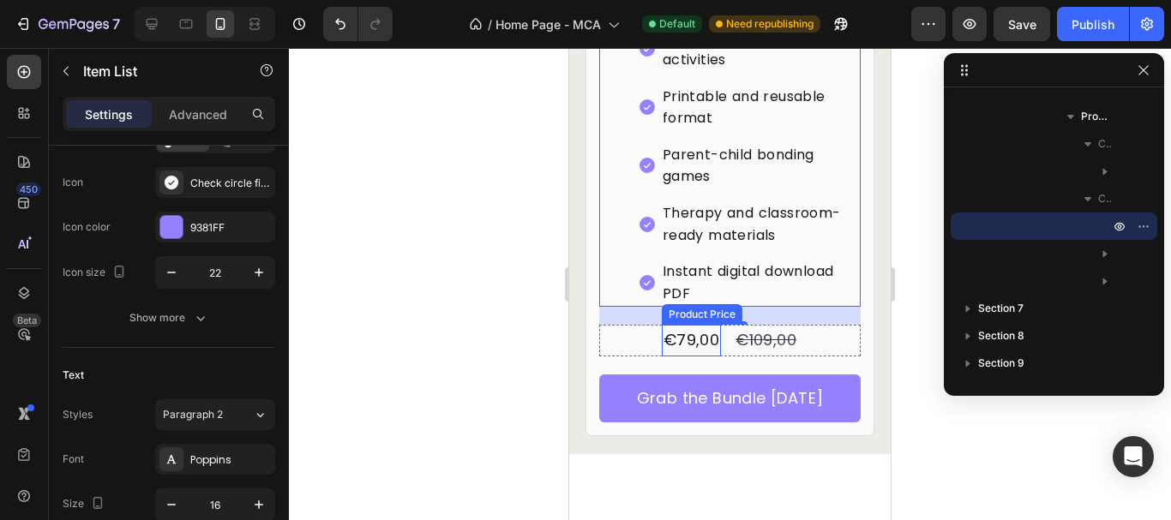
click at [681, 345] on div "€79,00" at bounding box center [691, 340] width 59 height 31
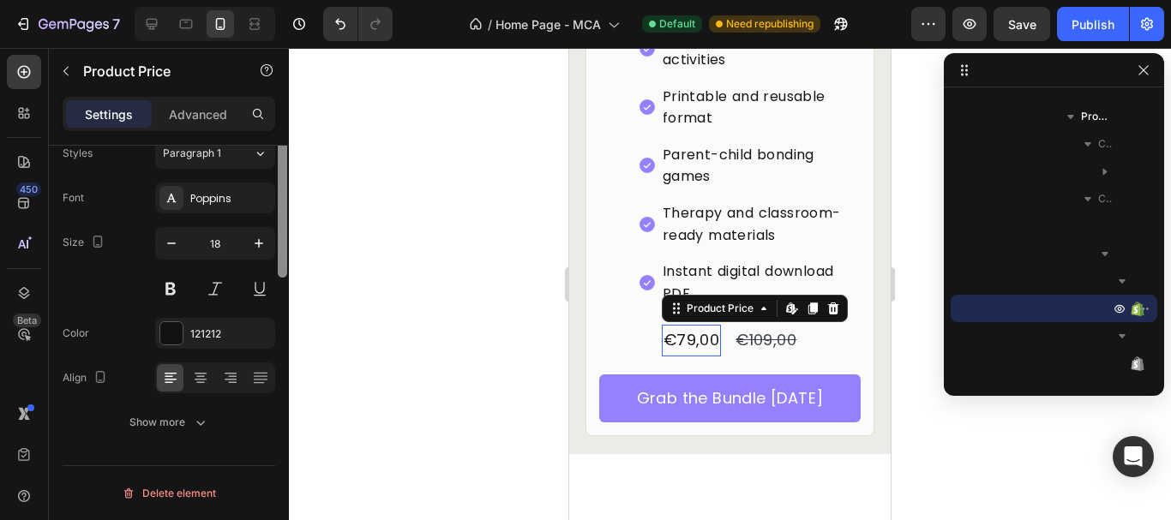
scroll to position [0, 0]
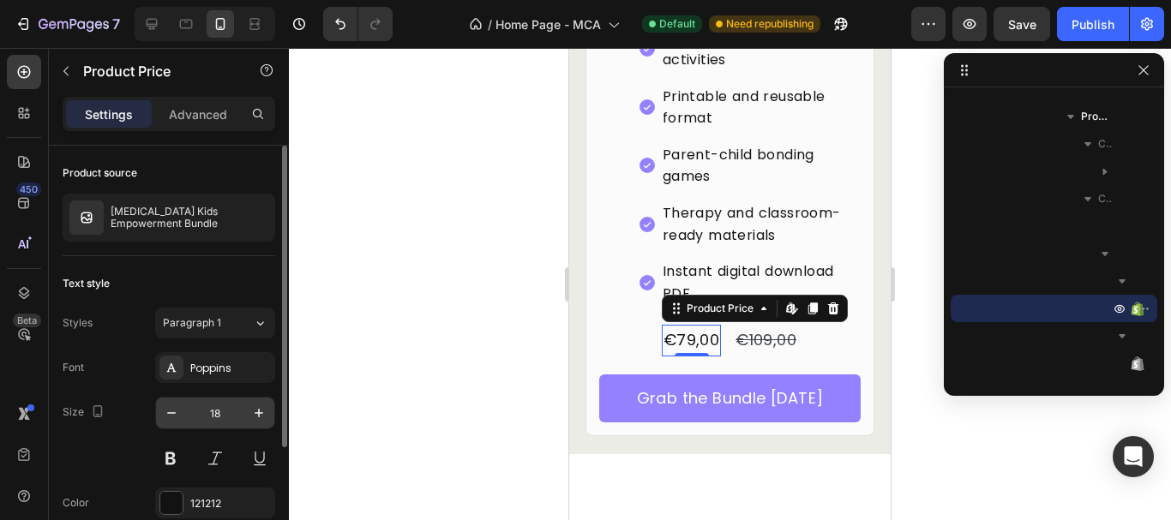
click at [232, 406] on input "18" at bounding box center [215, 413] width 57 height 31
type input "50"
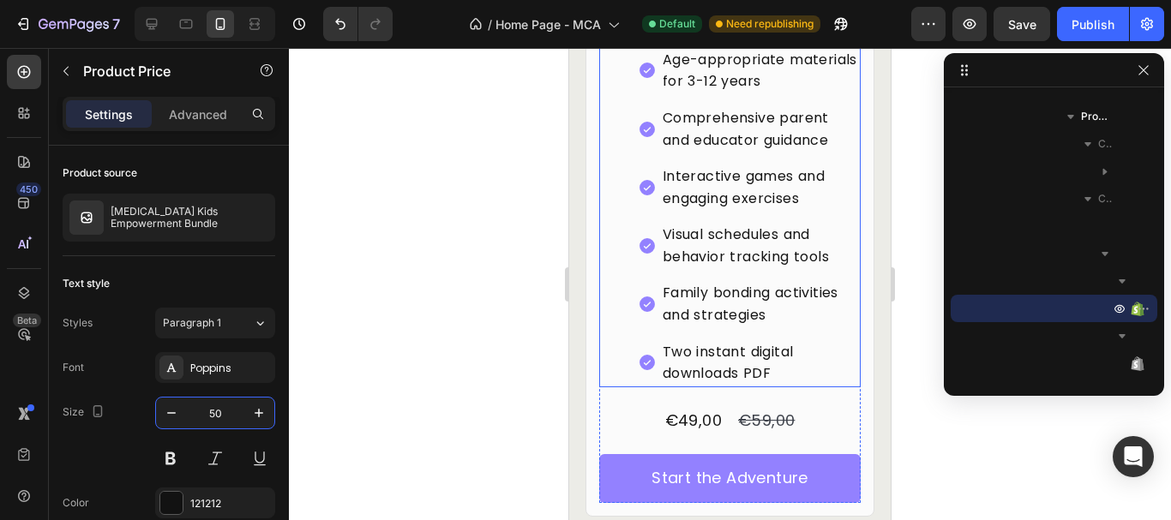
scroll to position [6116, 0]
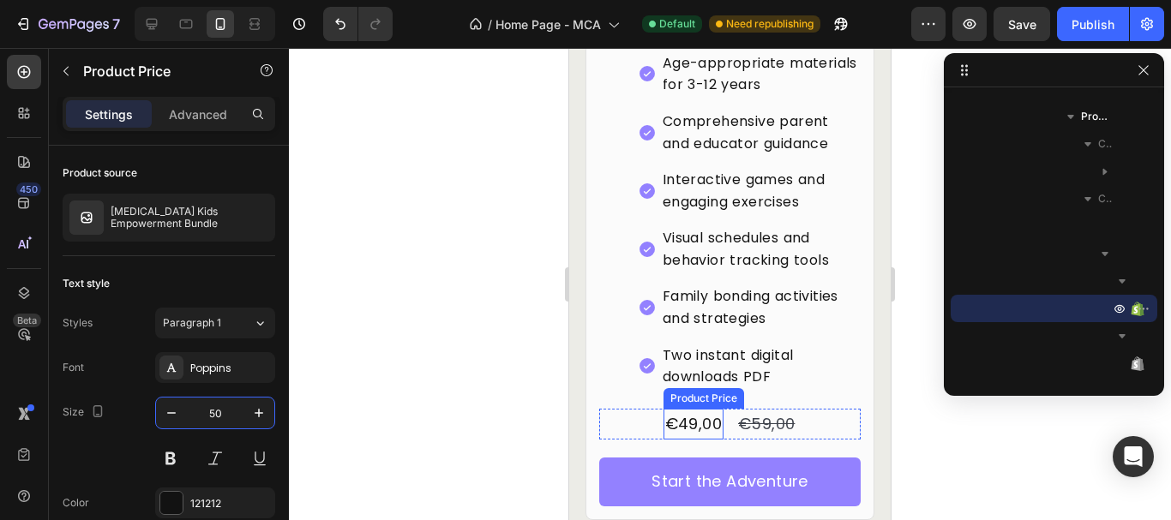
click at [685, 440] on div "€49,00" at bounding box center [693, 424] width 60 height 31
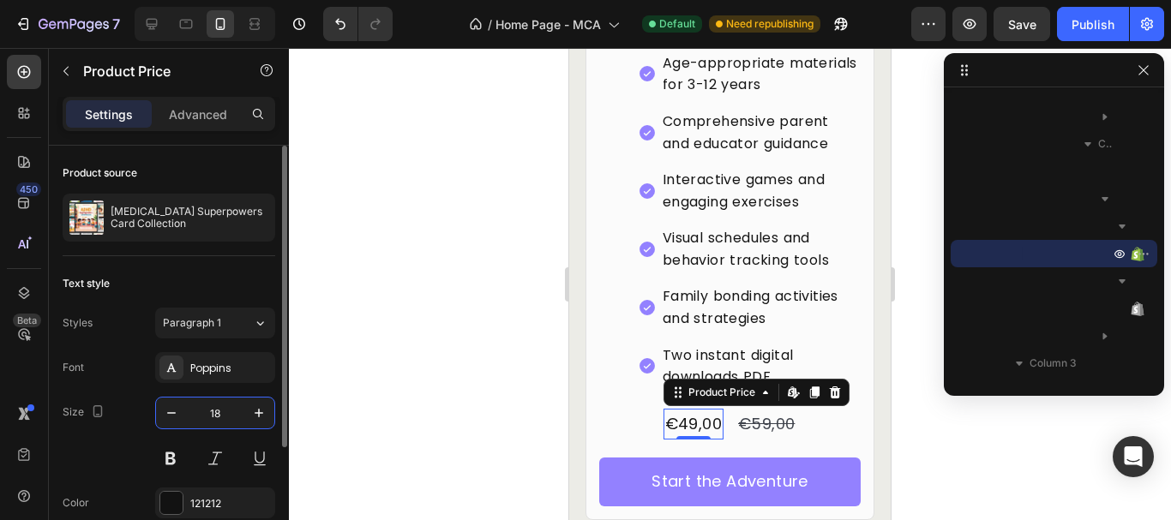
click at [229, 411] on input "18" at bounding box center [215, 413] width 57 height 31
type input "50"
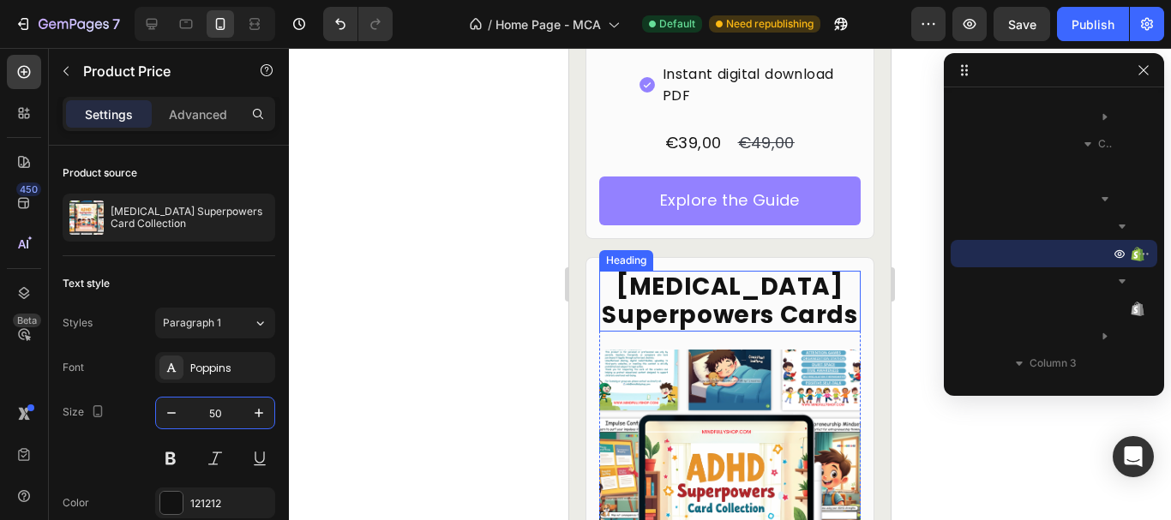
scroll to position [5259, 0]
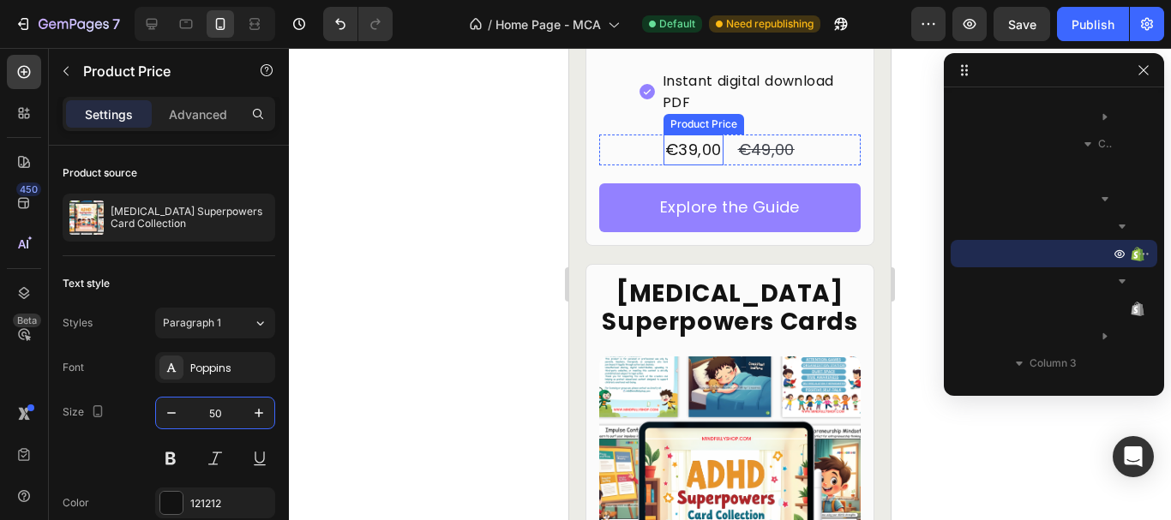
click at [682, 159] on div "€39,00" at bounding box center [692, 150] width 59 height 31
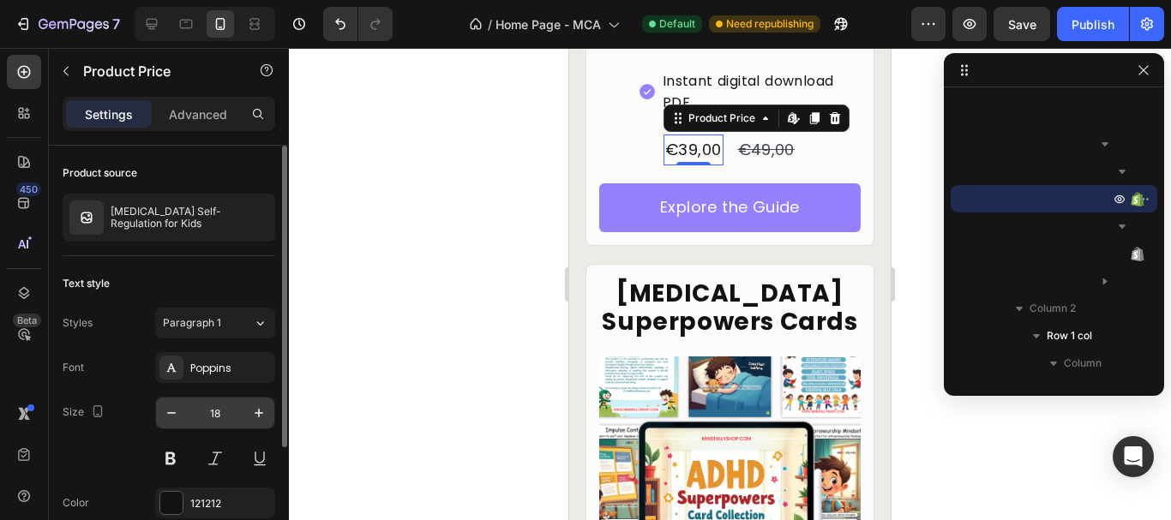
click at [201, 405] on input "18" at bounding box center [215, 413] width 57 height 31
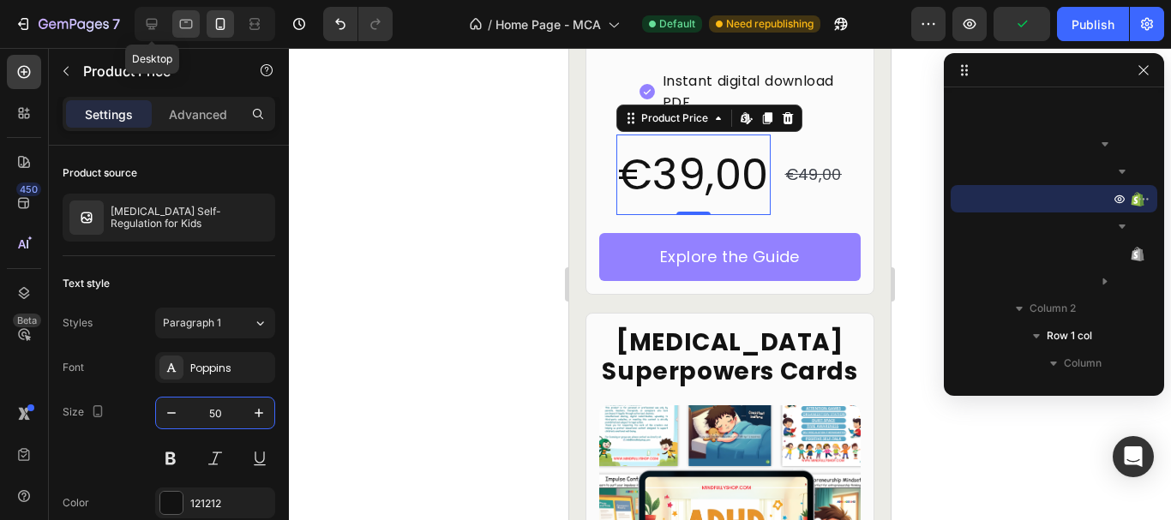
click at [182, 23] on icon at bounding box center [185, 23] width 17 height 17
type input "20"
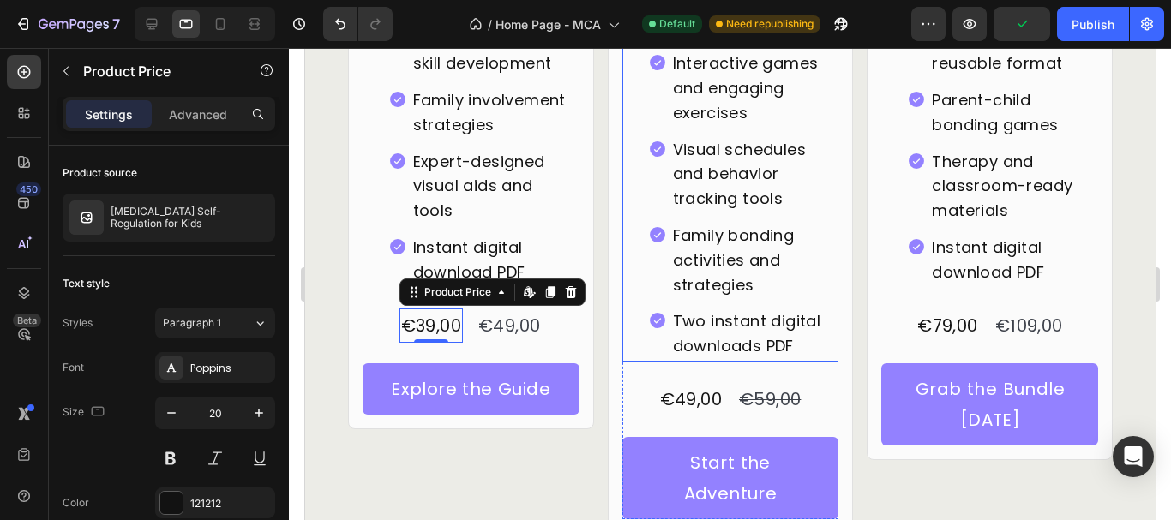
scroll to position [5267, 0]
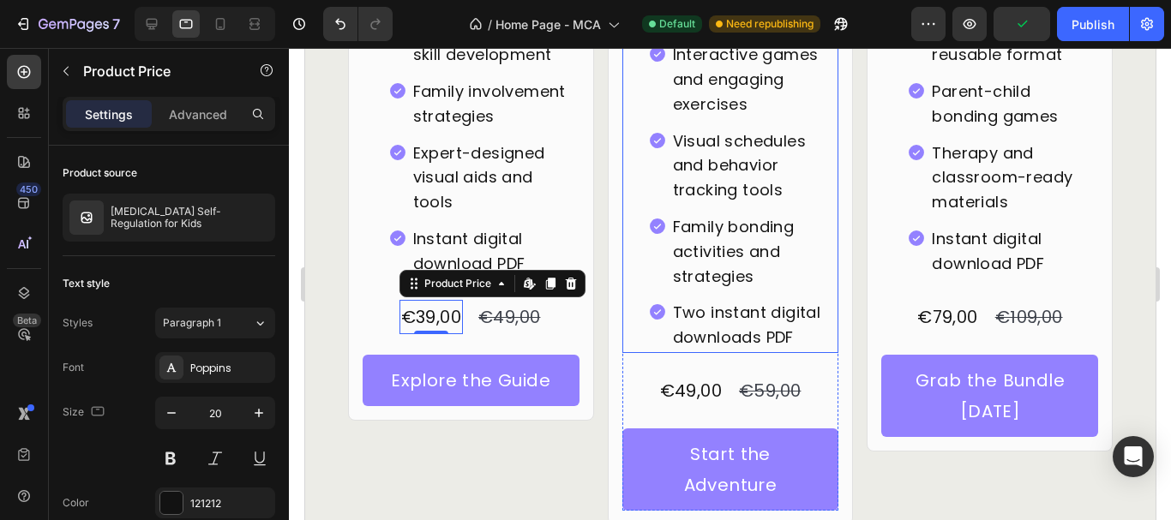
click at [929, 300] on div "€79,00" at bounding box center [946, 317] width 63 height 34
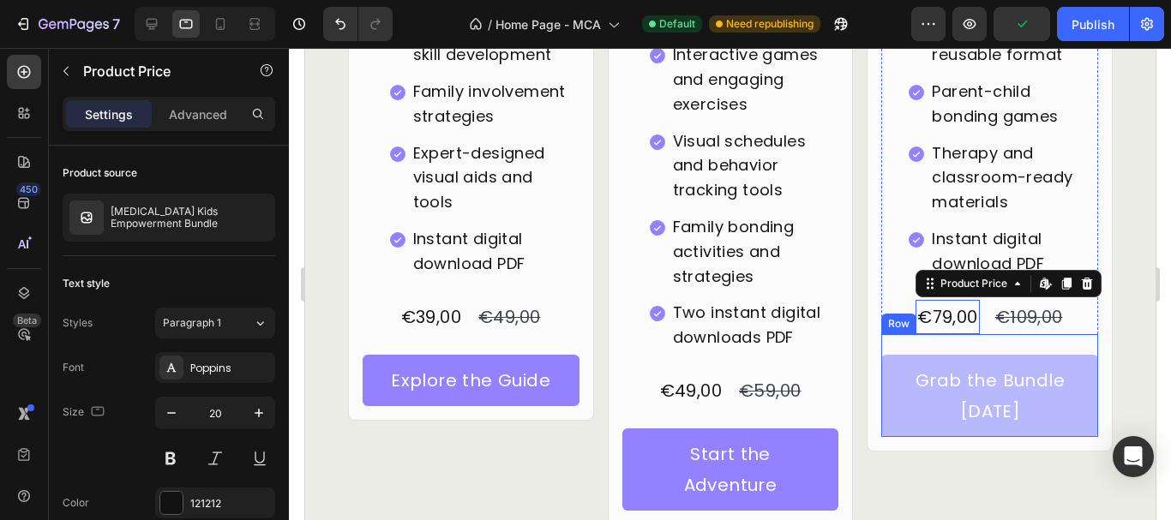
scroll to position [5447, 0]
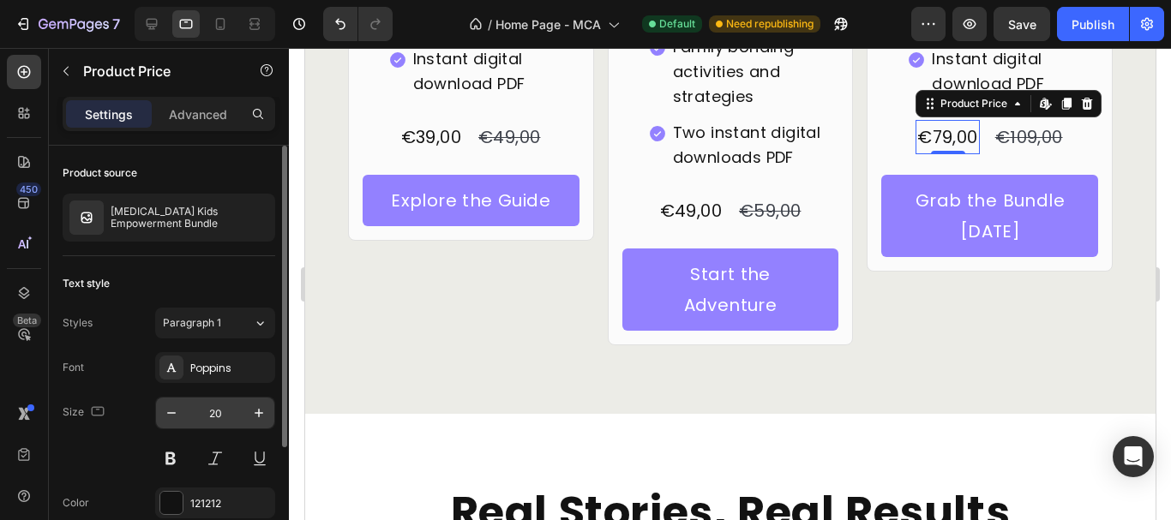
click at [224, 411] on input "20" at bounding box center [215, 413] width 57 height 31
type input "50"
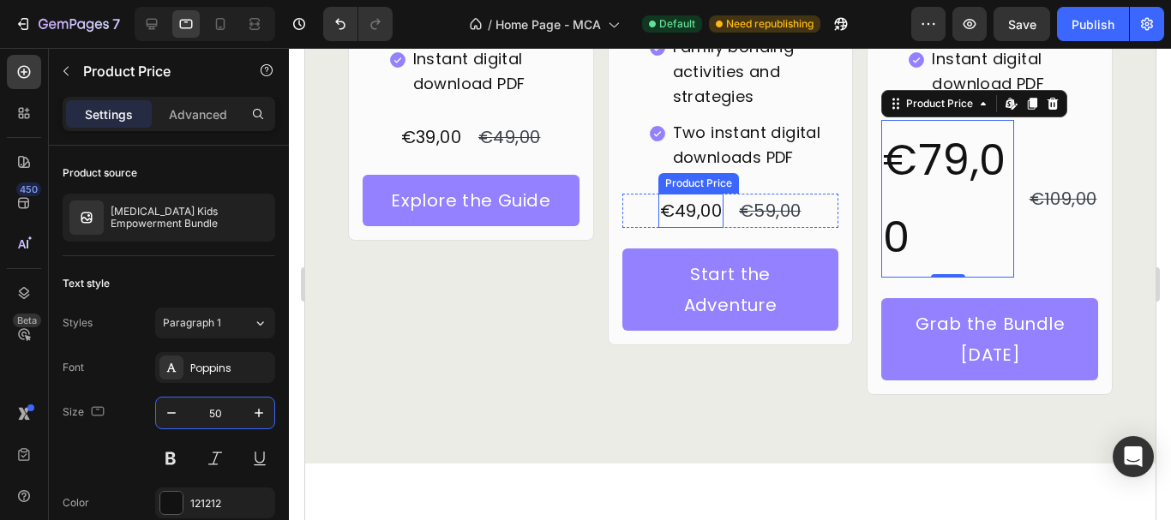
click at [681, 194] on div "€49,00" at bounding box center [689, 211] width 65 height 34
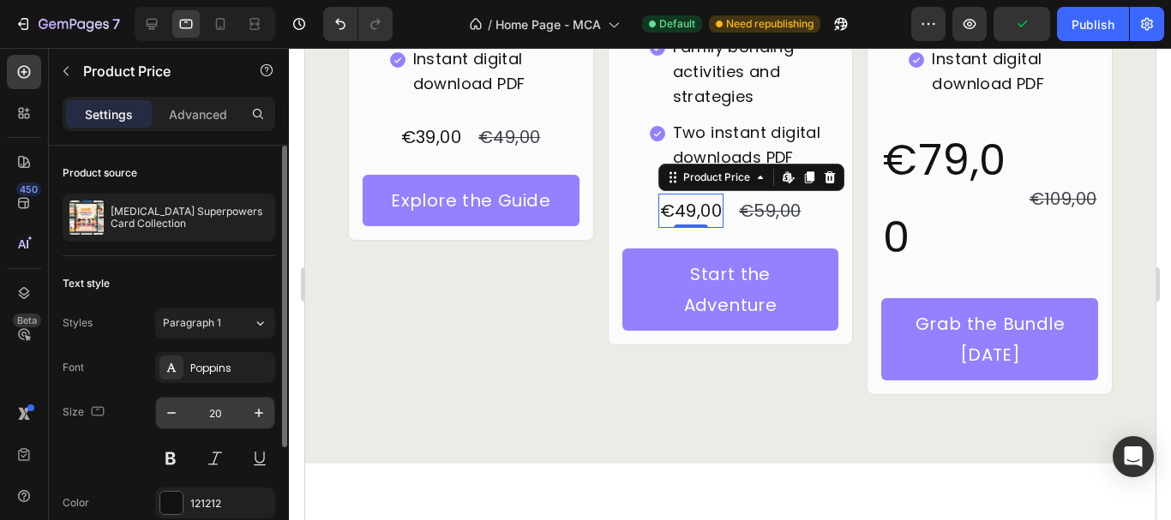
click at [213, 416] on input "20" at bounding box center [215, 413] width 57 height 31
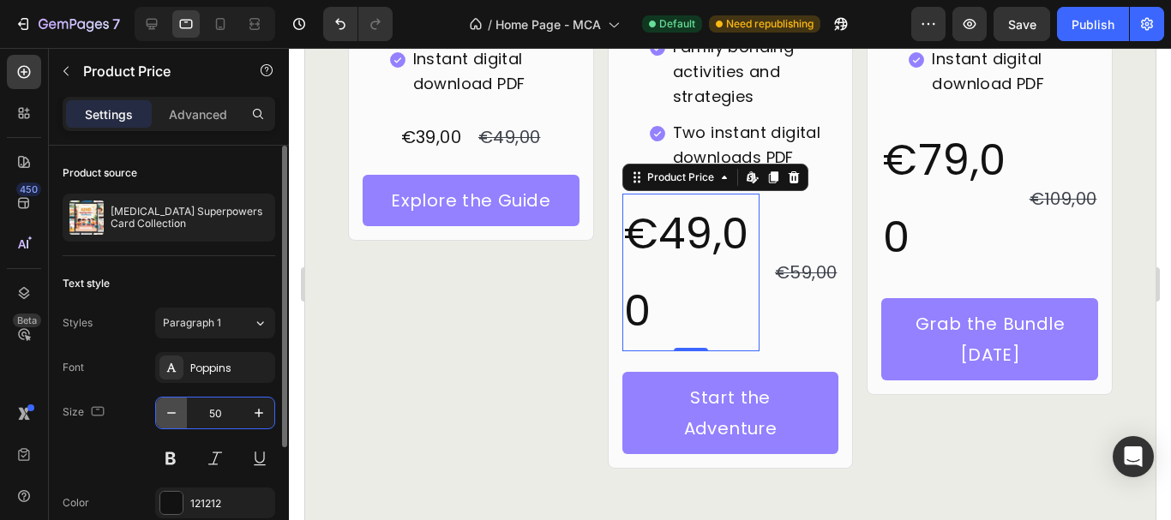
click at [172, 411] on icon "button" at bounding box center [171, 413] width 17 height 17
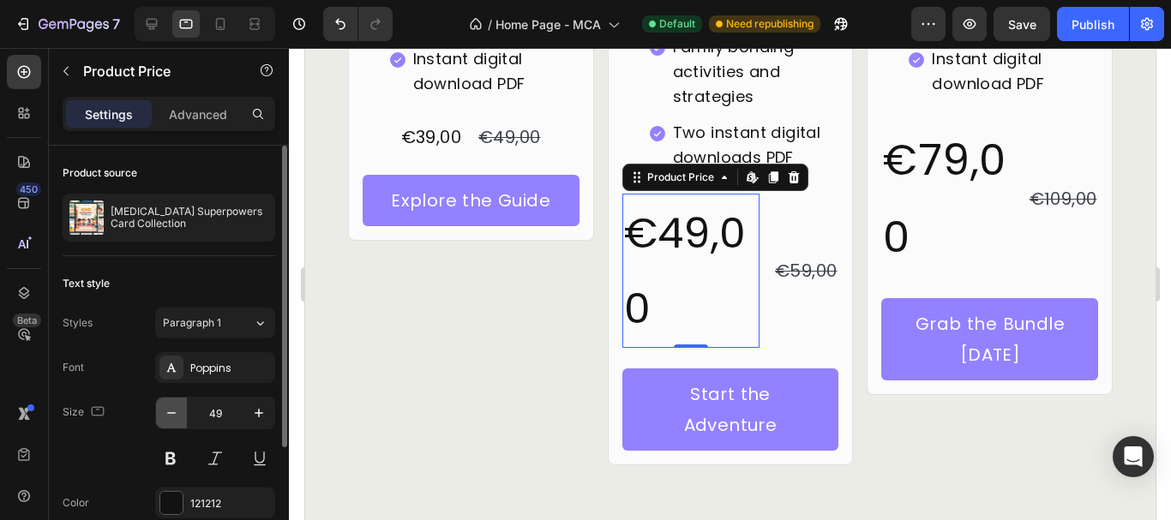
click at [172, 411] on icon "button" at bounding box center [171, 413] width 17 height 17
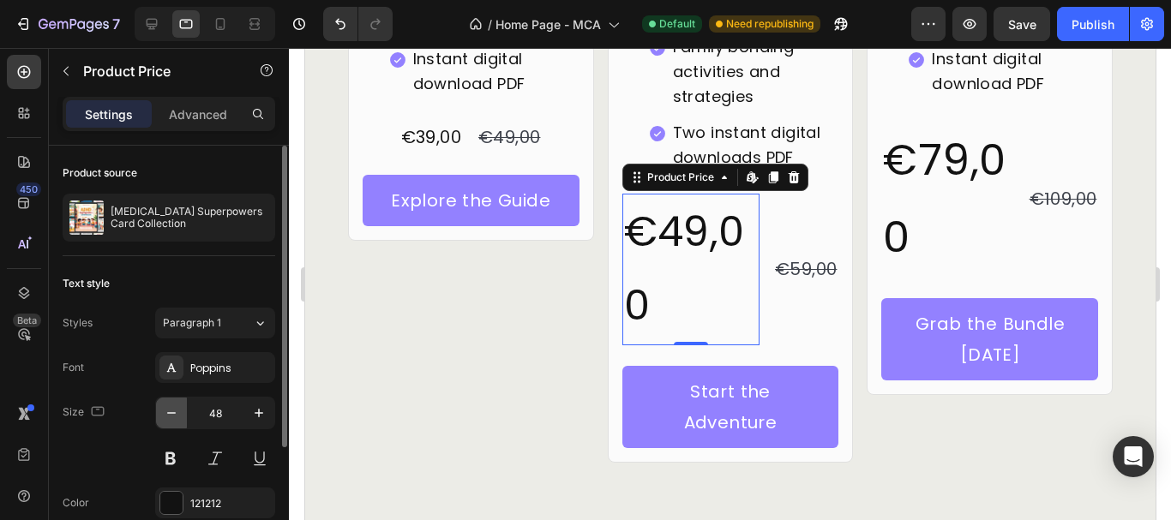
click at [172, 411] on icon "button" at bounding box center [171, 413] width 17 height 17
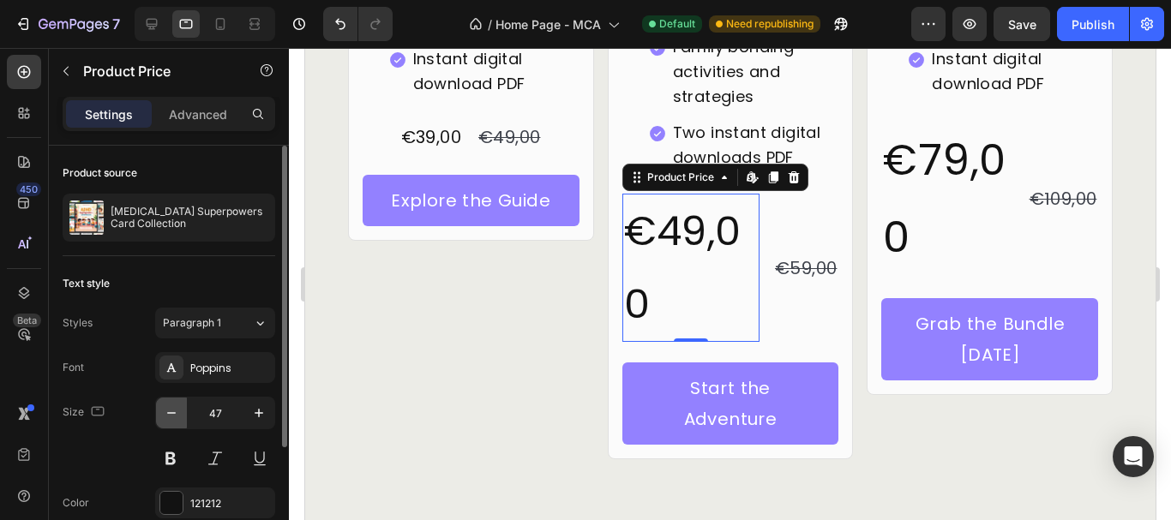
click at [172, 411] on icon "button" at bounding box center [171, 413] width 17 height 17
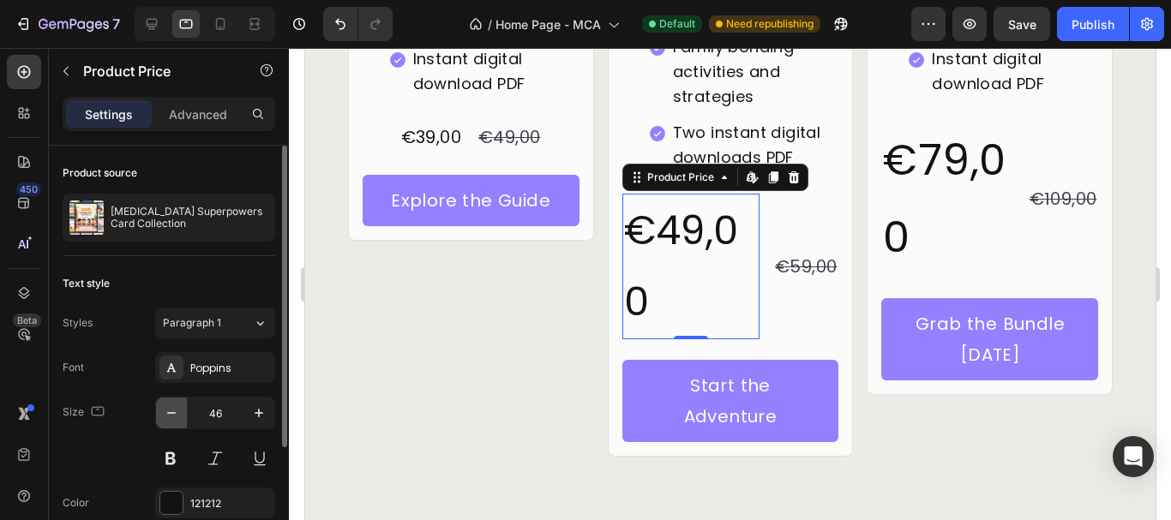
click at [172, 411] on icon "button" at bounding box center [171, 413] width 17 height 17
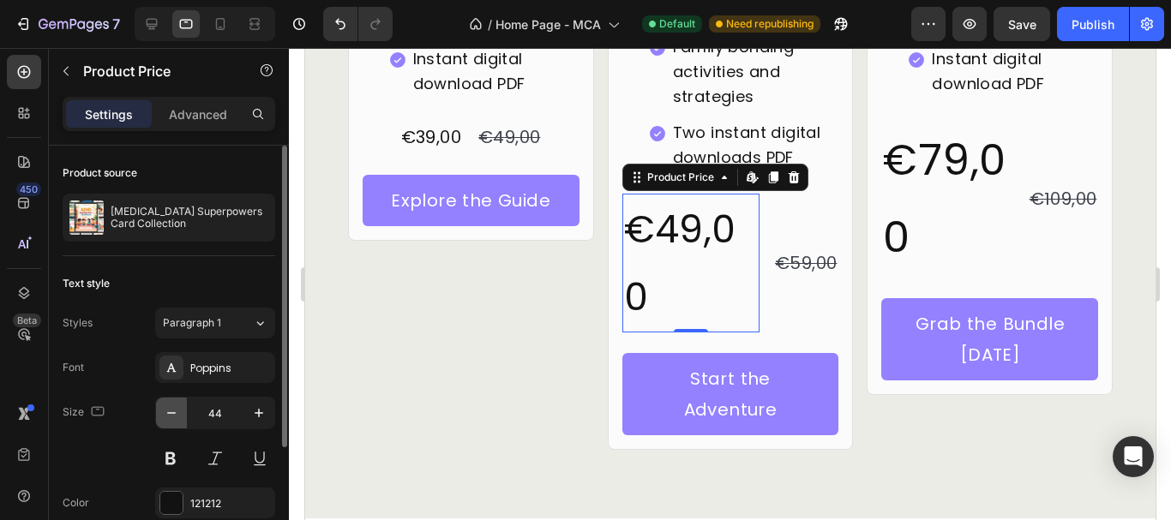
click at [172, 411] on icon "button" at bounding box center [171, 413] width 17 height 17
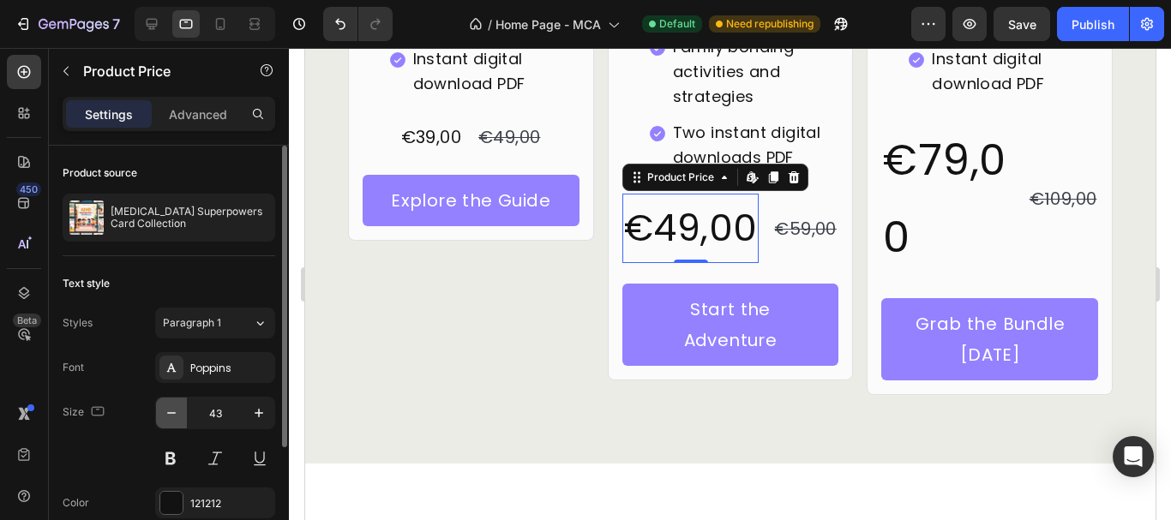
click at [172, 411] on icon "button" at bounding box center [171, 413] width 17 height 17
type input "42"
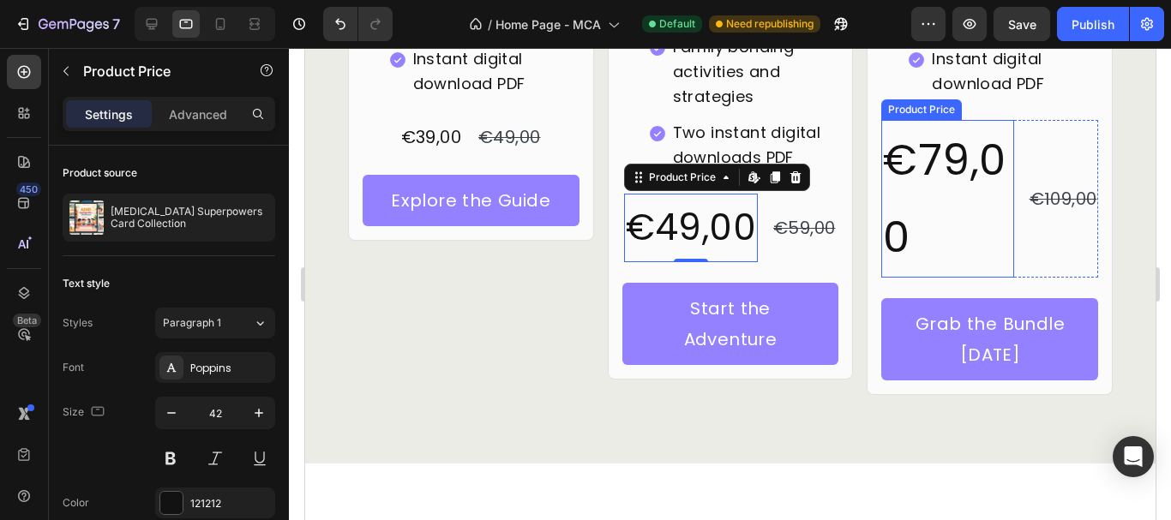
click at [964, 181] on div "€79,00" at bounding box center [946, 199] width 132 height 158
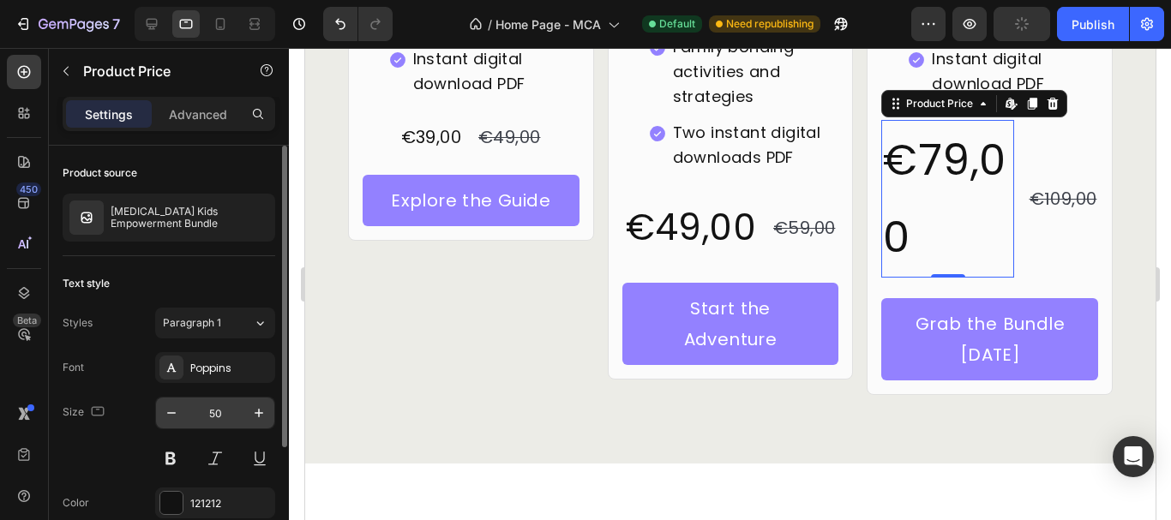
click at [219, 413] on input "50" at bounding box center [215, 413] width 57 height 31
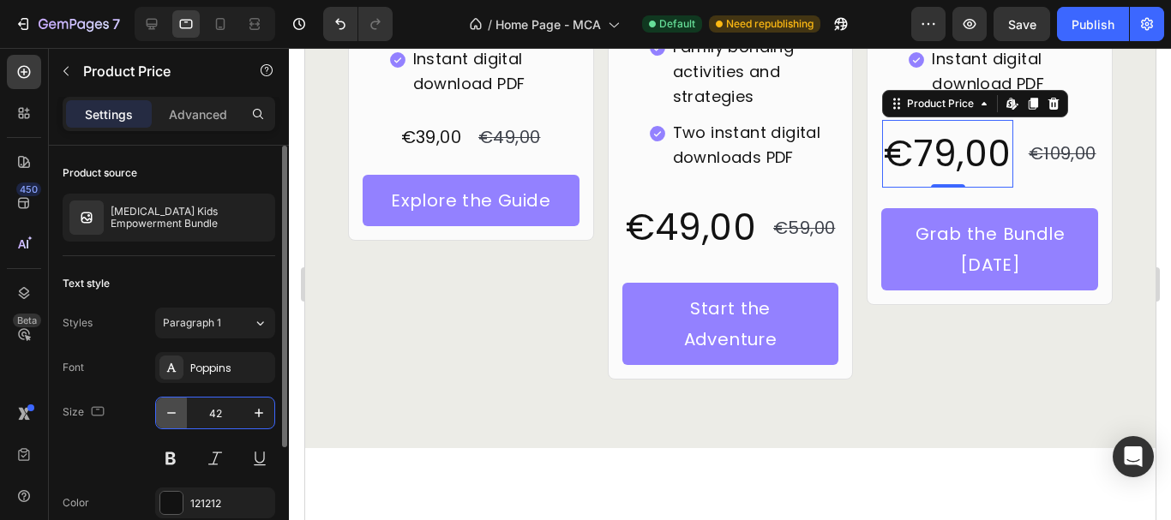
click at [174, 413] on icon "button" at bounding box center [171, 413] width 9 height 2
type input "41"
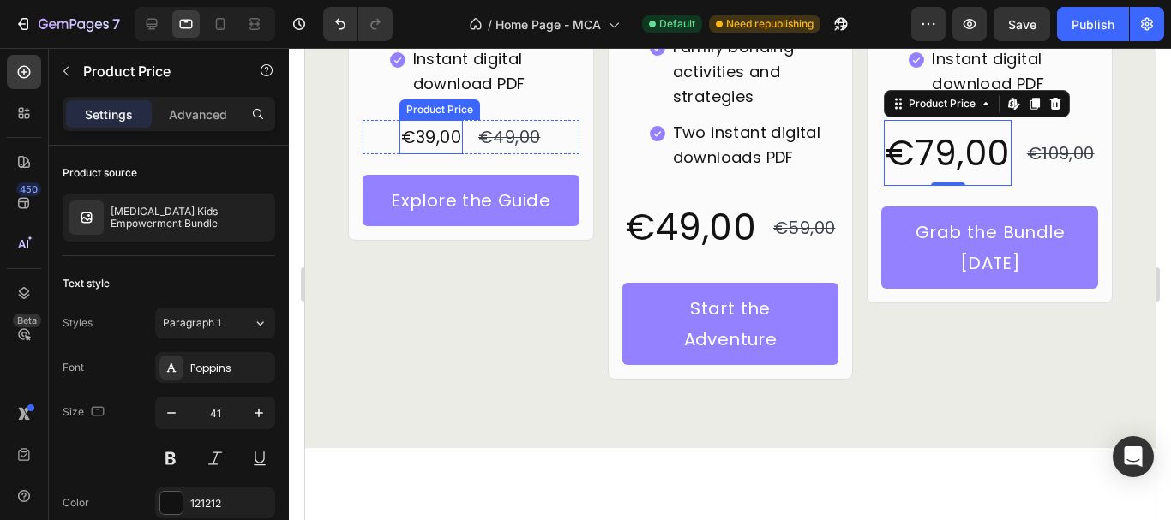
click at [417, 126] on div "€39,00" at bounding box center [430, 137] width 63 height 34
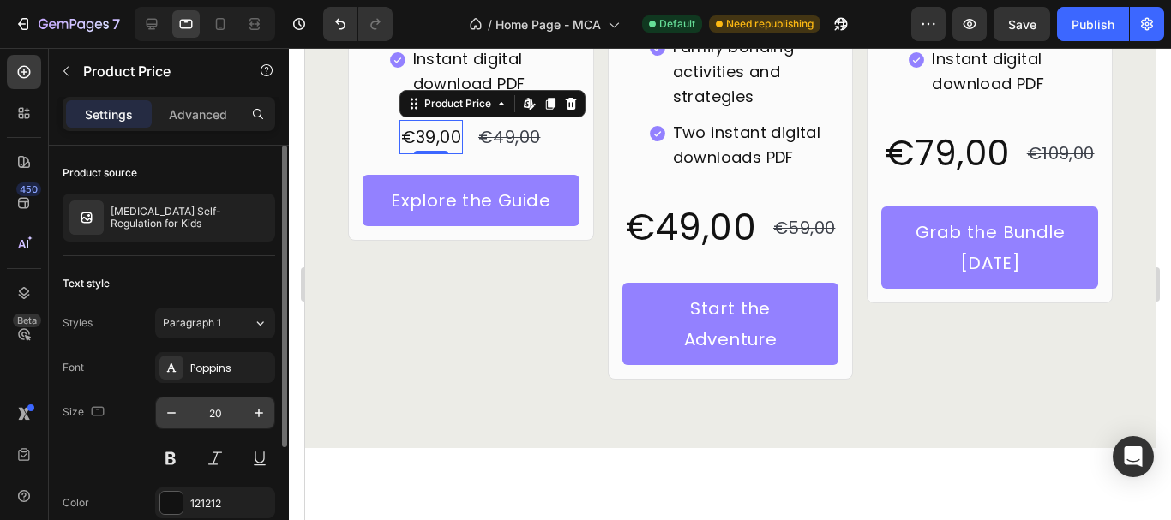
click at [211, 417] on input "20" at bounding box center [215, 413] width 57 height 31
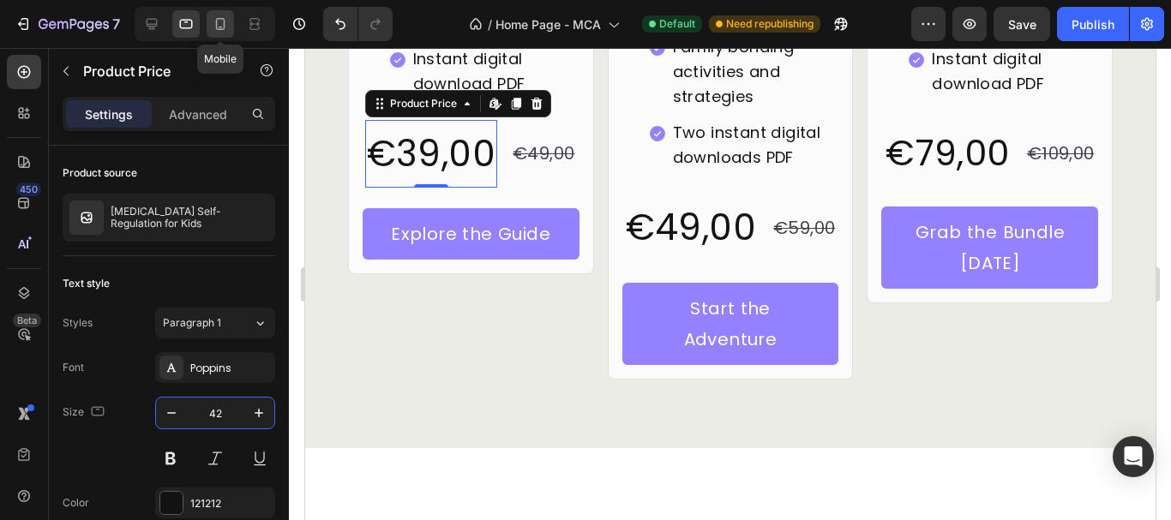
click at [224, 32] on icon at bounding box center [220, 23] width 17 height 17
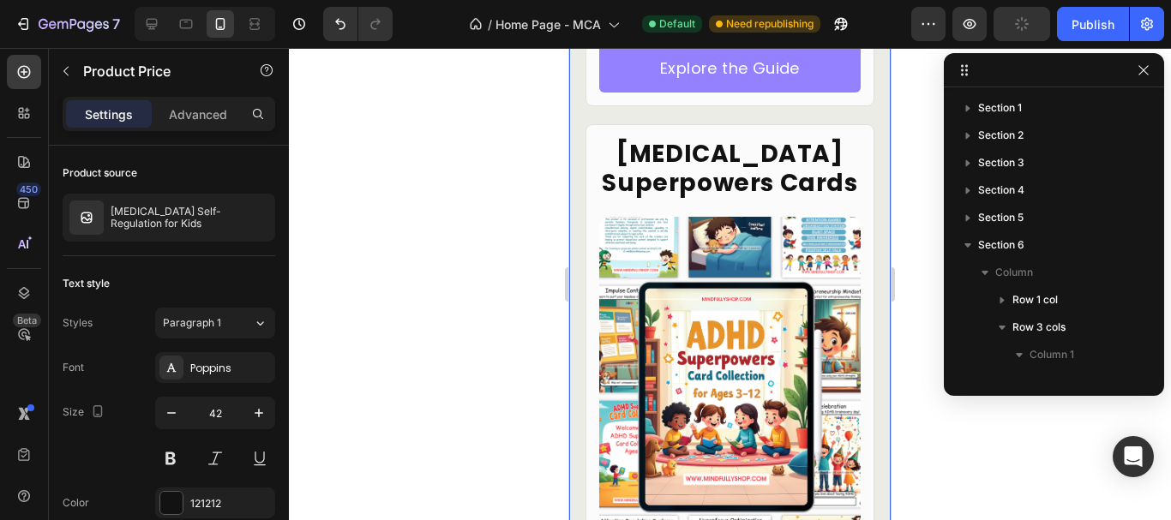
type input "50"
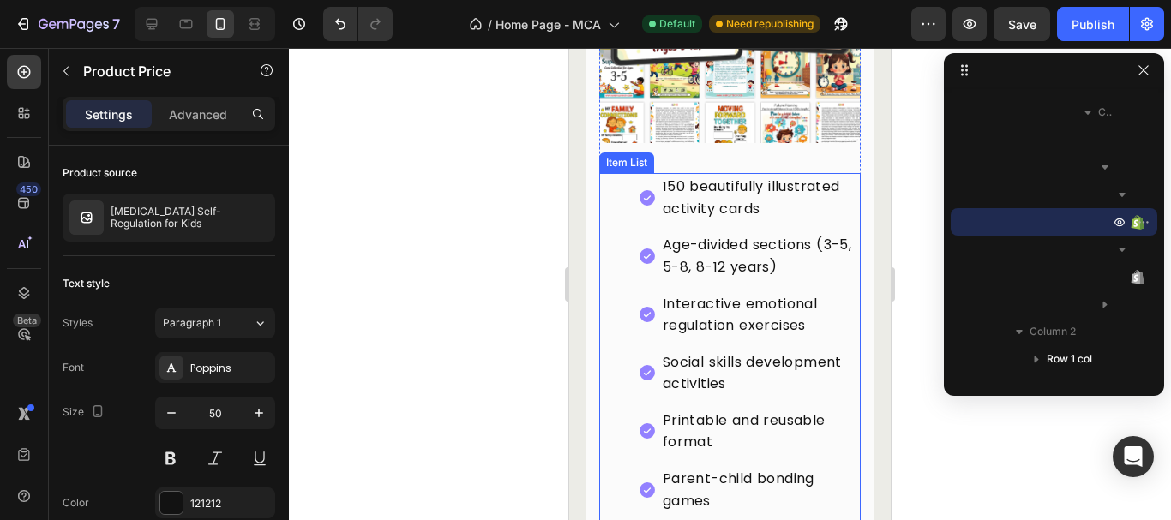
scroll to position [7175, 0]
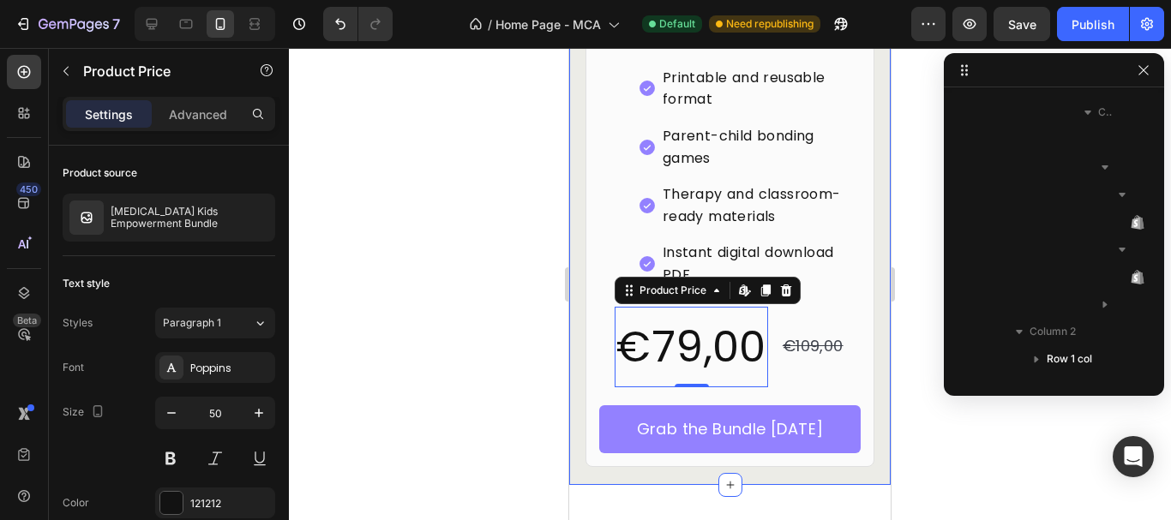
scroll to position [846, 0]
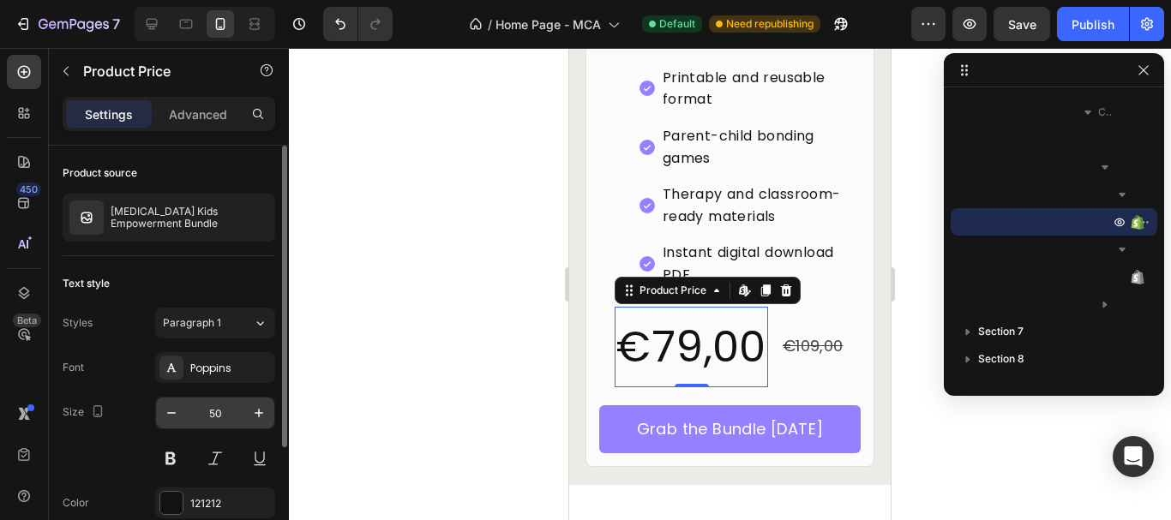
click at [212, 421] on input "50" at bounding box center [215, 413] width 57 height 31
type input "40"
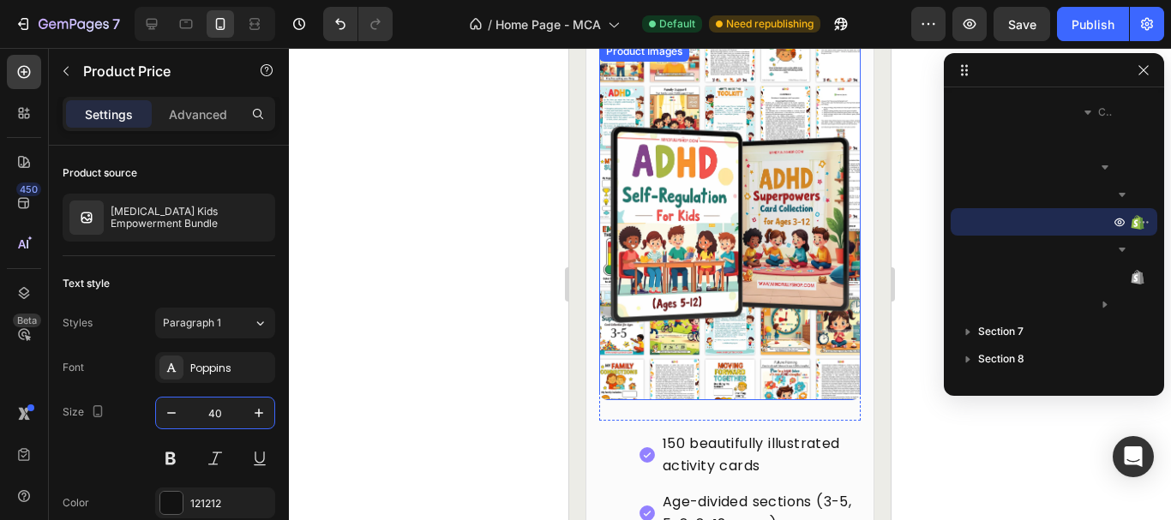
scroll to position [6491, 0]
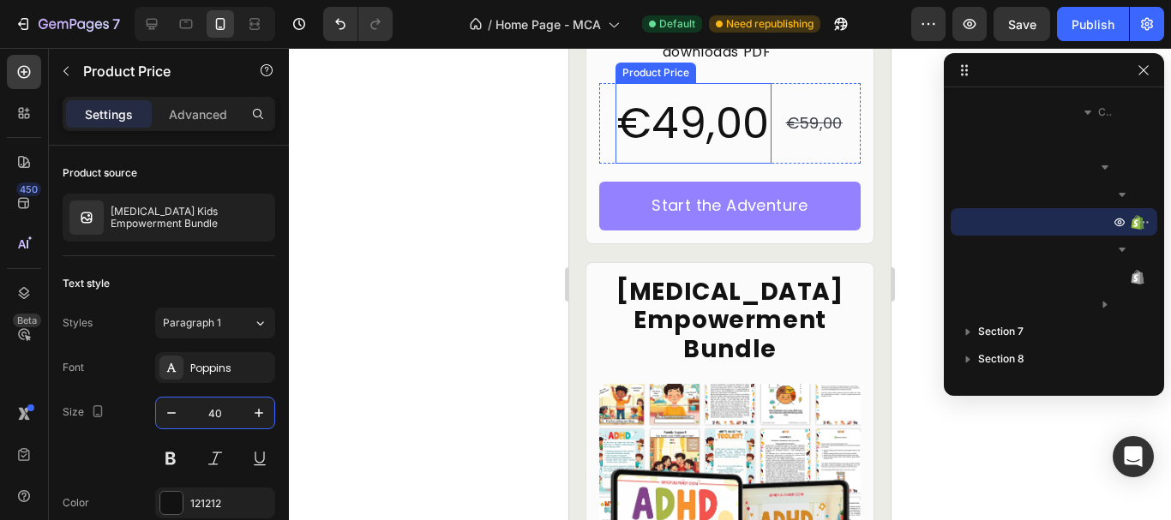
click at [690, 143] on div "€49,00" at bounding box center [692, 123] width 155 height 81
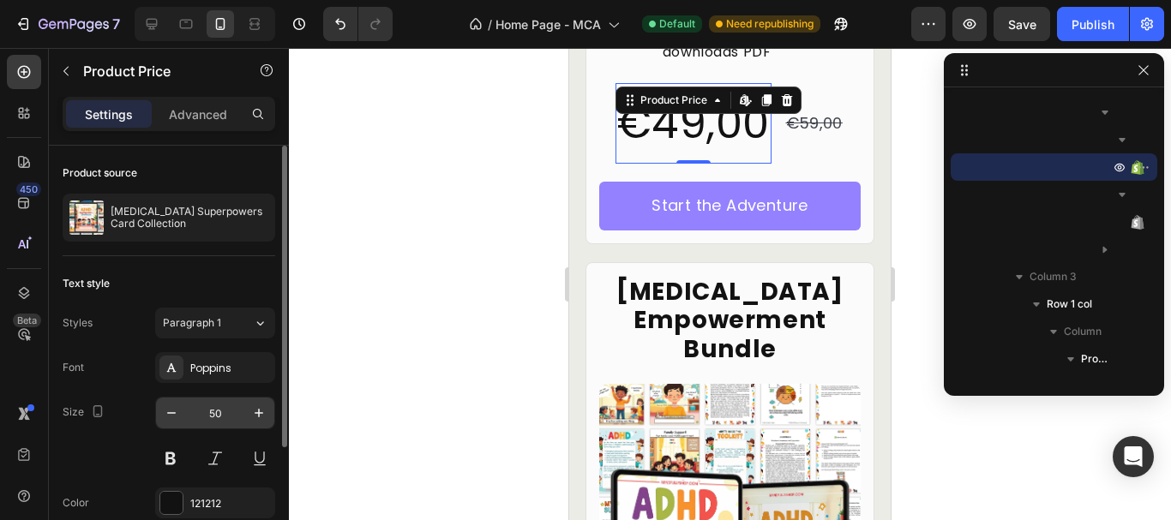
click at [221, 411] on input "50" at bounding box center [215, 413] width 57 height 31
type input "40"
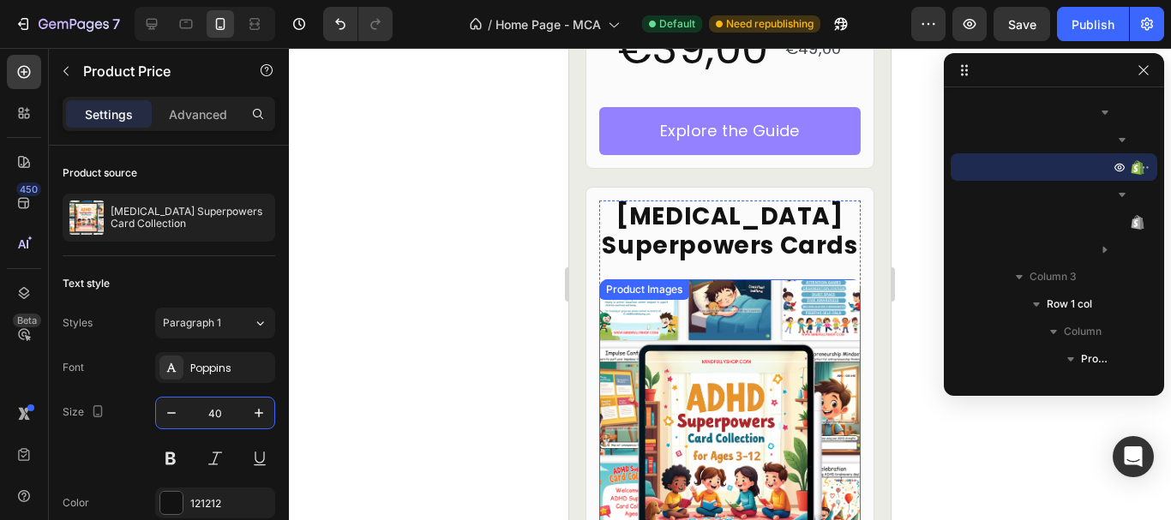
scroll to position [5205, 0]
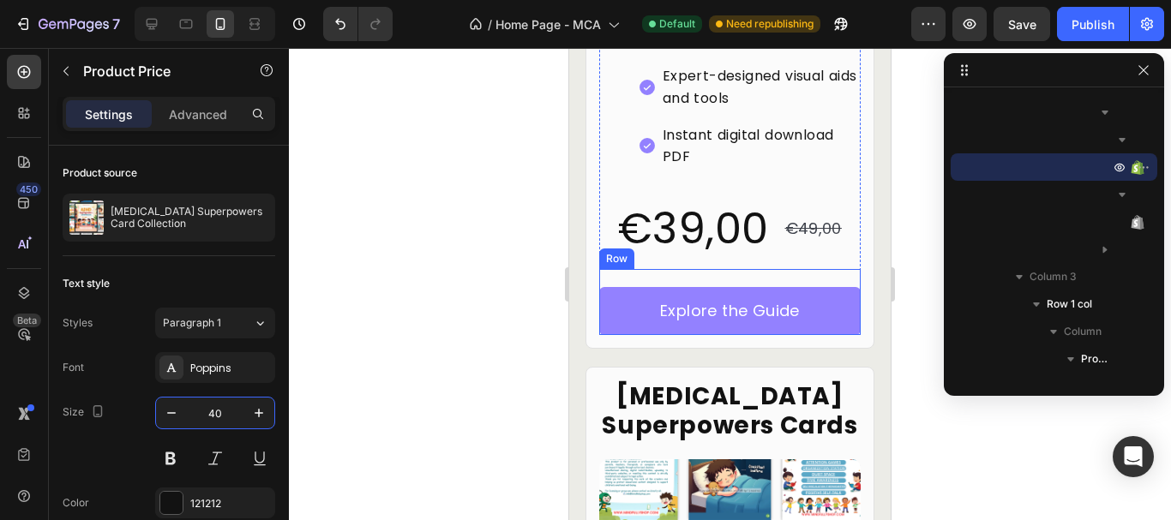
click at [654, 227] on div "€39,00" at bounding box center [692, 229] width 153 height 81
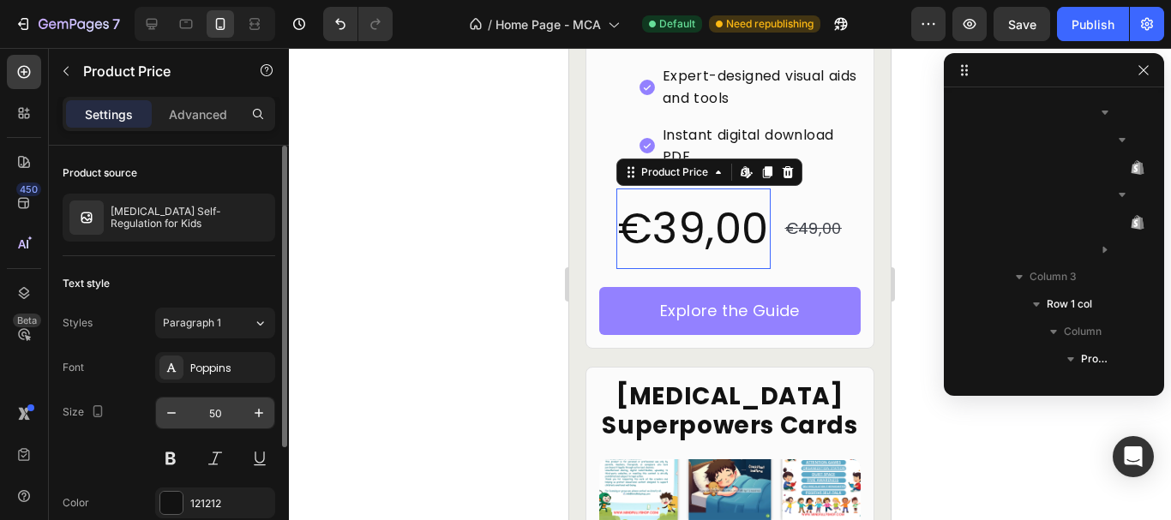
scroll to position [407, 0]
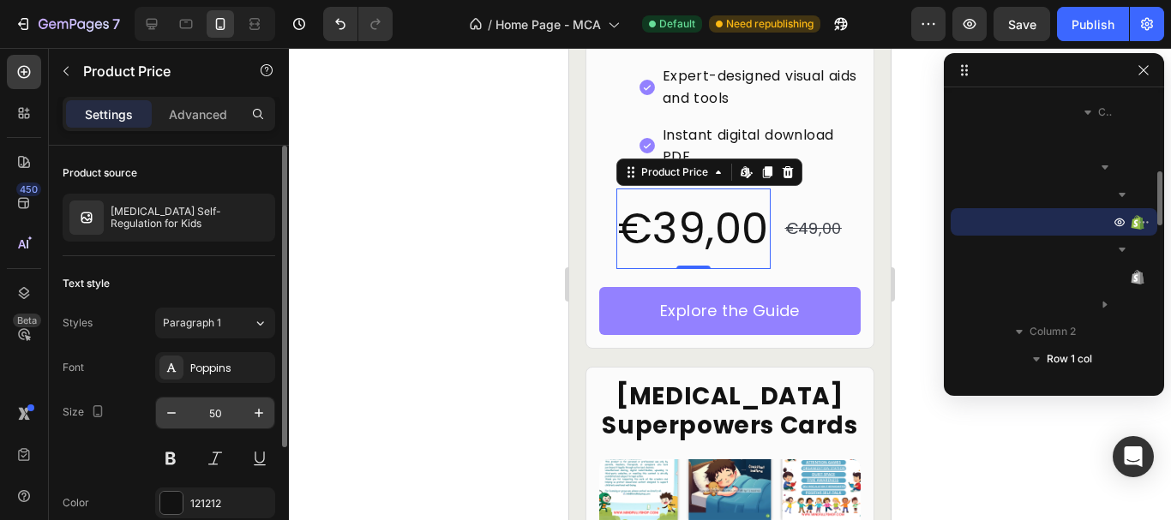
click at [226, 414] on input "50" at bounding box center [215, 413] width 57 height 31
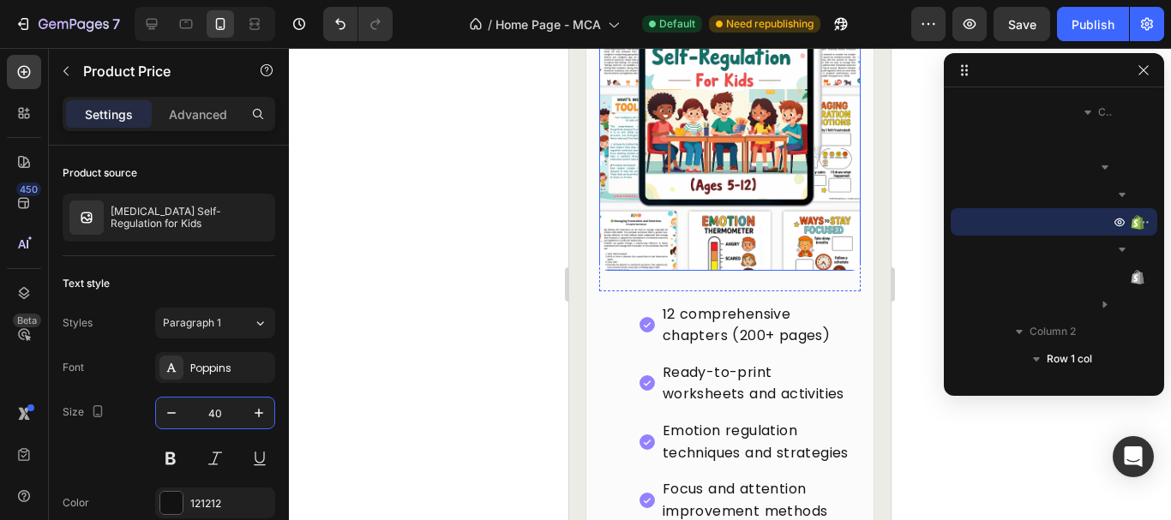
scroll to position [3919, 0]
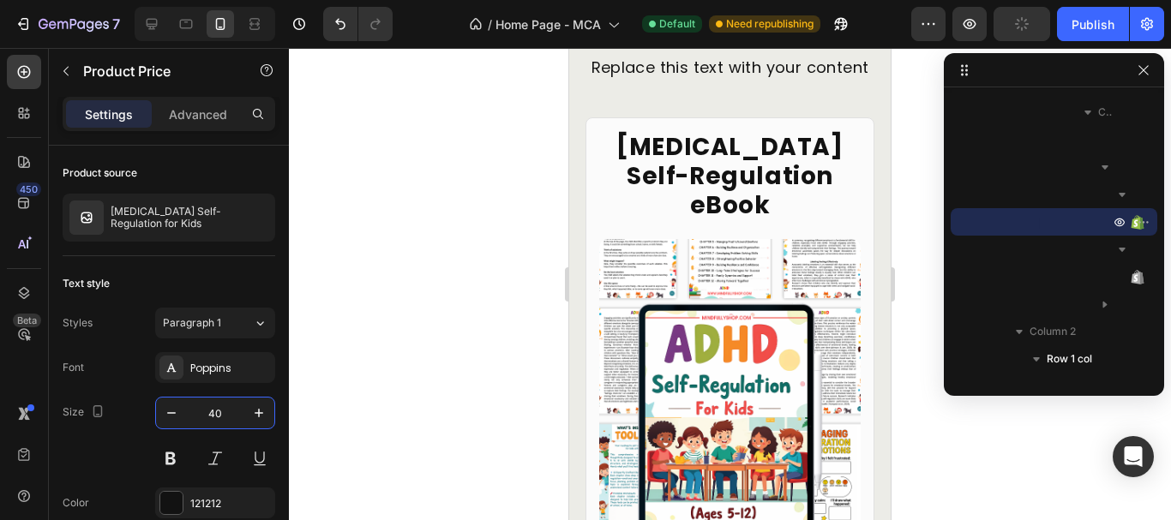
type input "40"
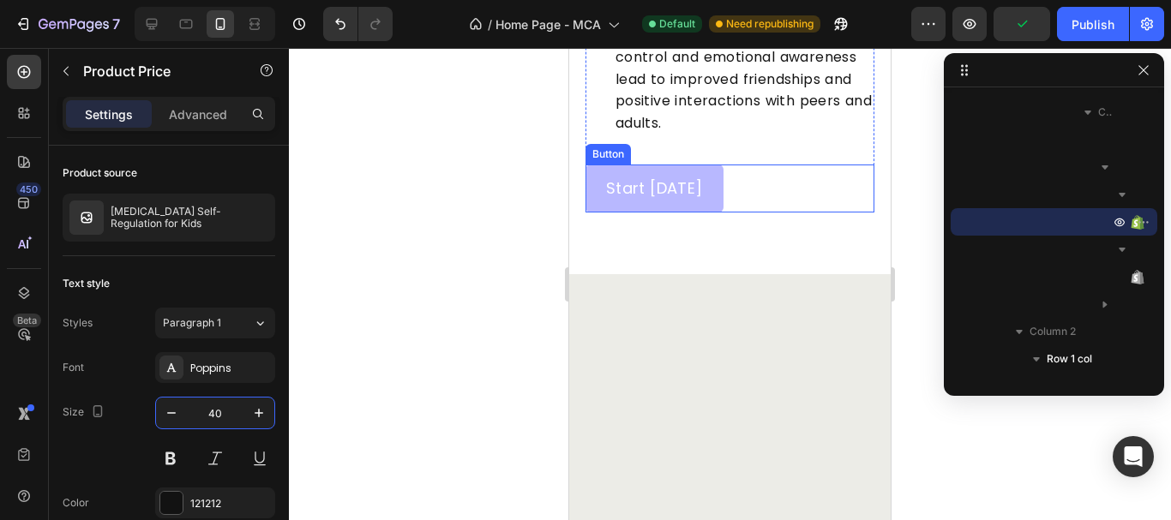
scroll to position [3259, 0]
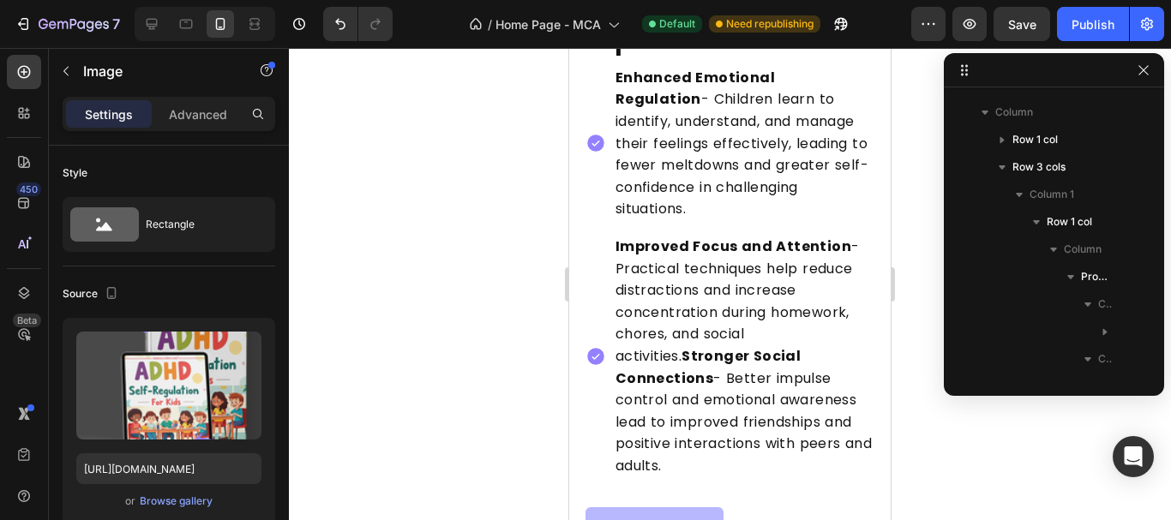
scroll to position [188, 0]
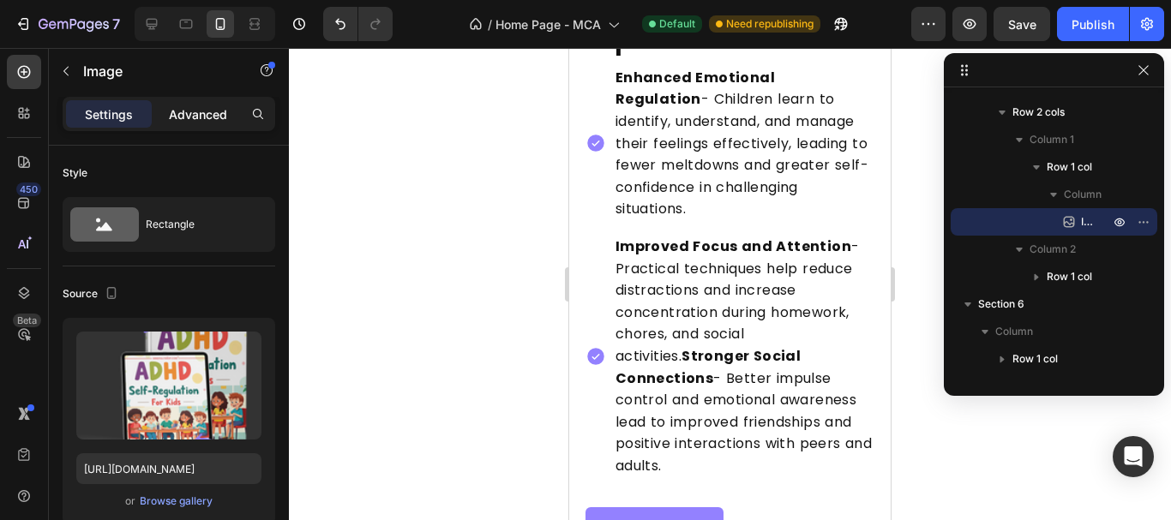
click at [191, 111] on p "Advanced" at bounding box center [198, 114] width 58 height 18
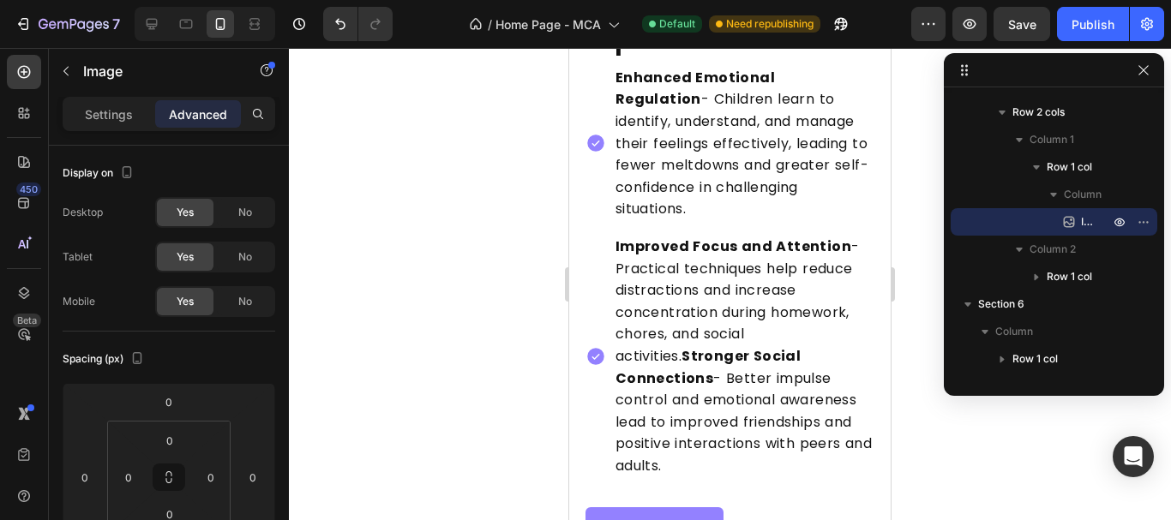
scroll to position [343, 0]
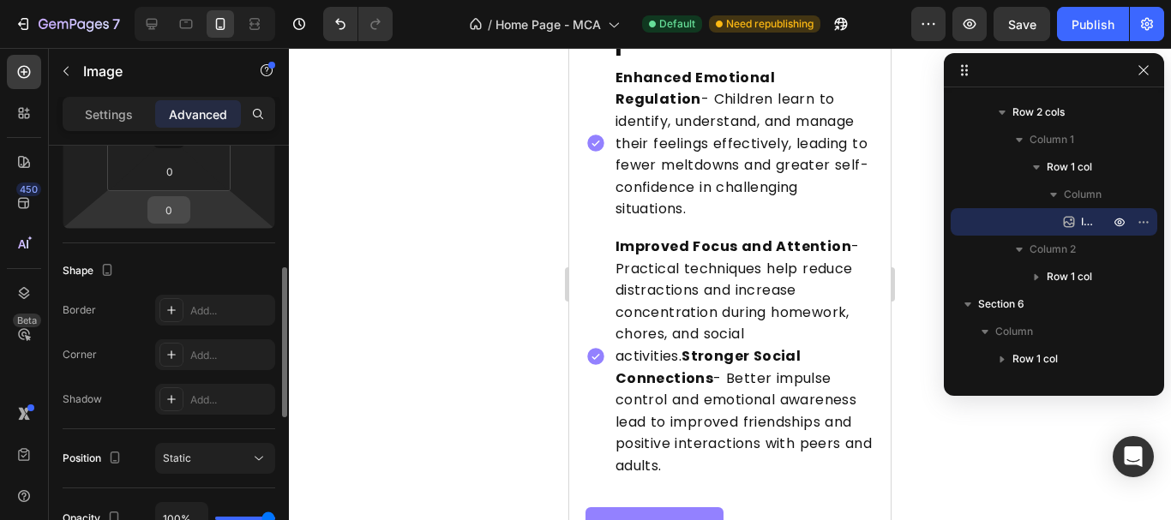
click at [163, 208] on input "0" at bounding box center [169, 210] width 34 height 26
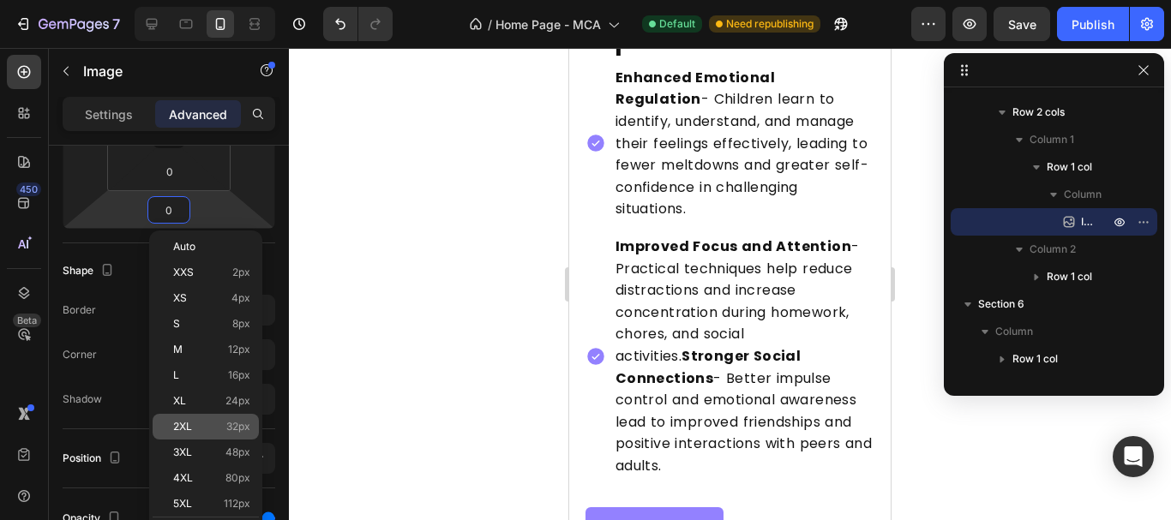
click at [196, 436] on div "2XL 32px" at bounding box center [206, 427] width 106 height 26
type input "32"
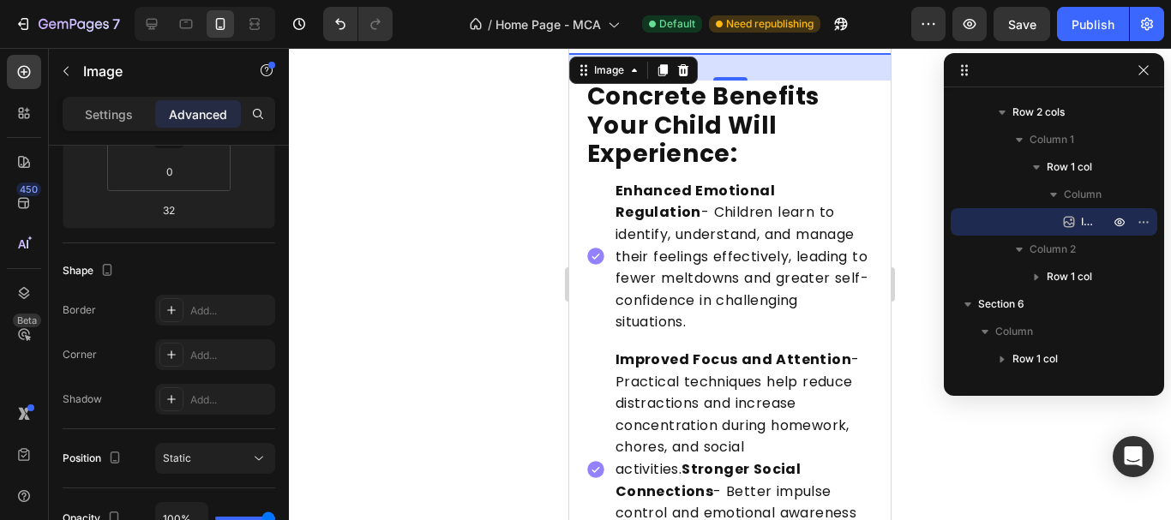
scroll to position [3516, 0]
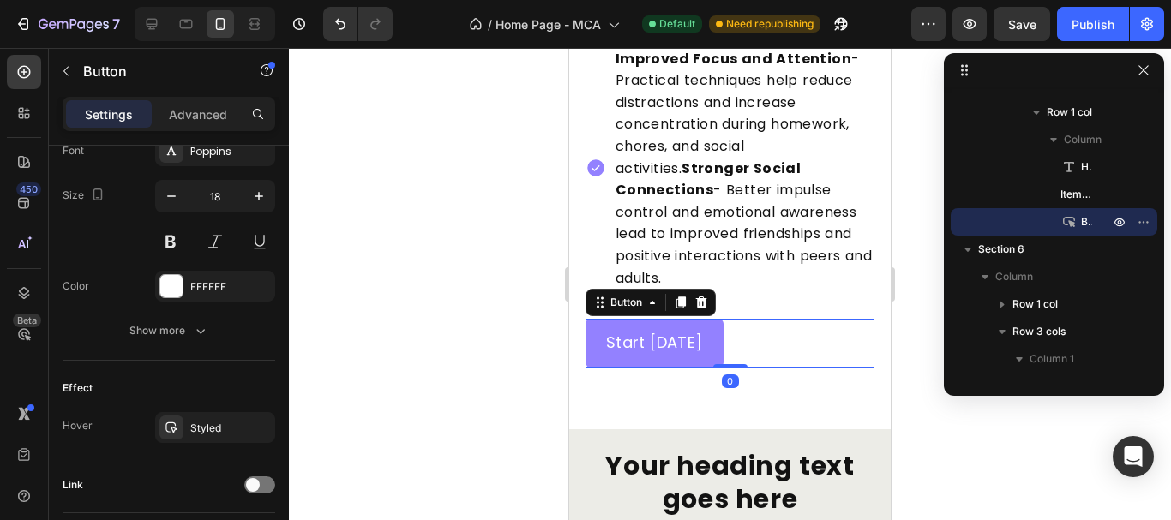
scroll to position [806, 0]
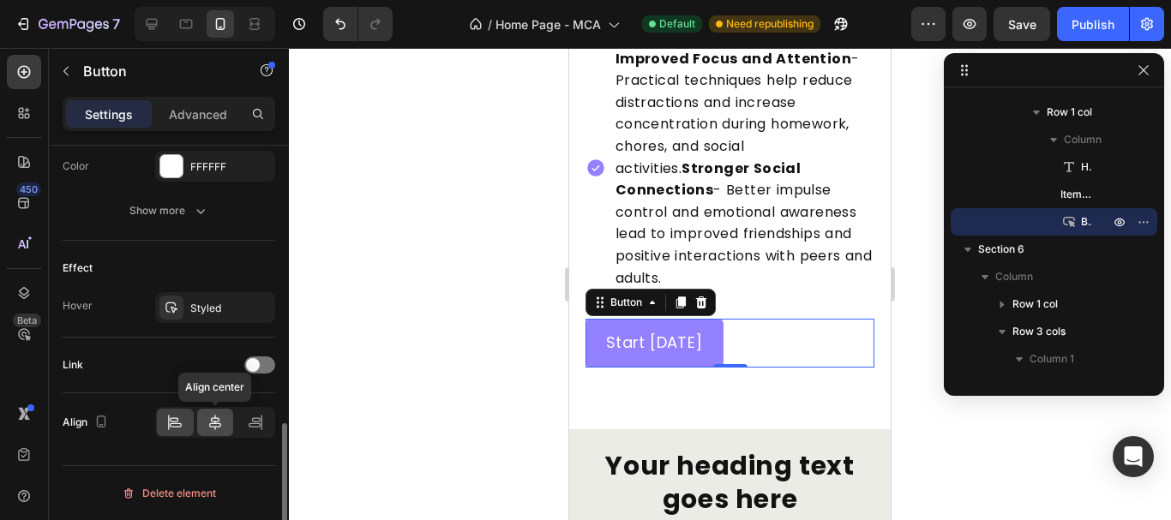
click at [219, 422] on icon at bounding box center [215, 422] width 12 height 15
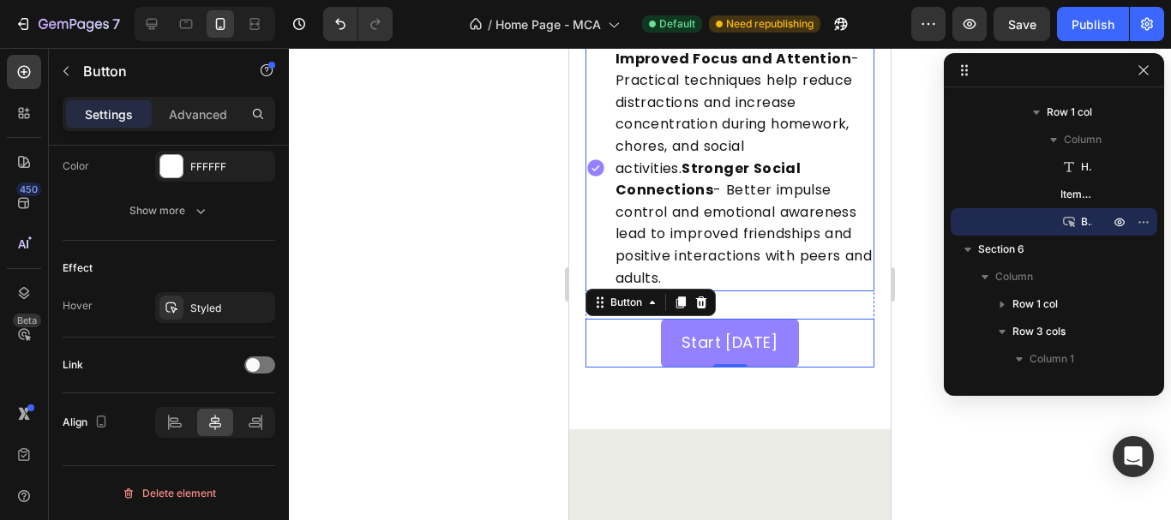
scroll to position [3516, 0]
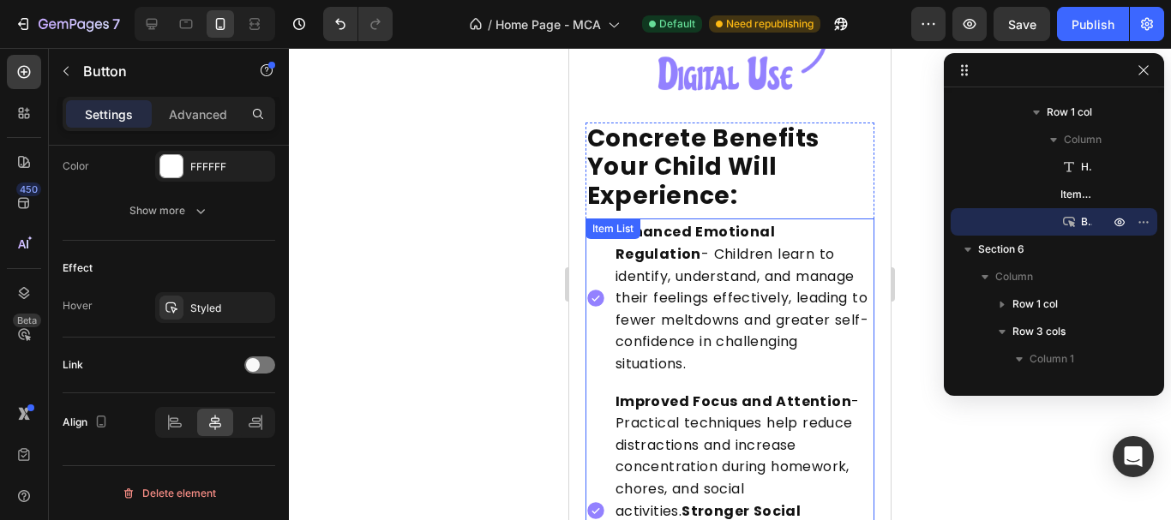
click at [601, 366] on div "Enhanced Emotional Regulation - Children learn to identify, understand, and man…" at bounding box center [730, 427] width 290 height 416
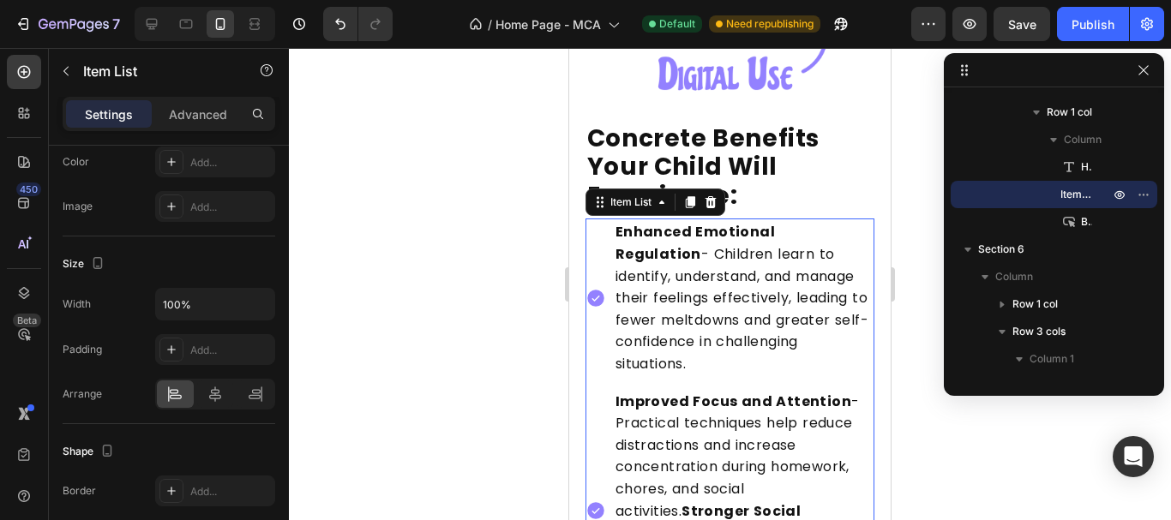
scroll to position [1160, 0]
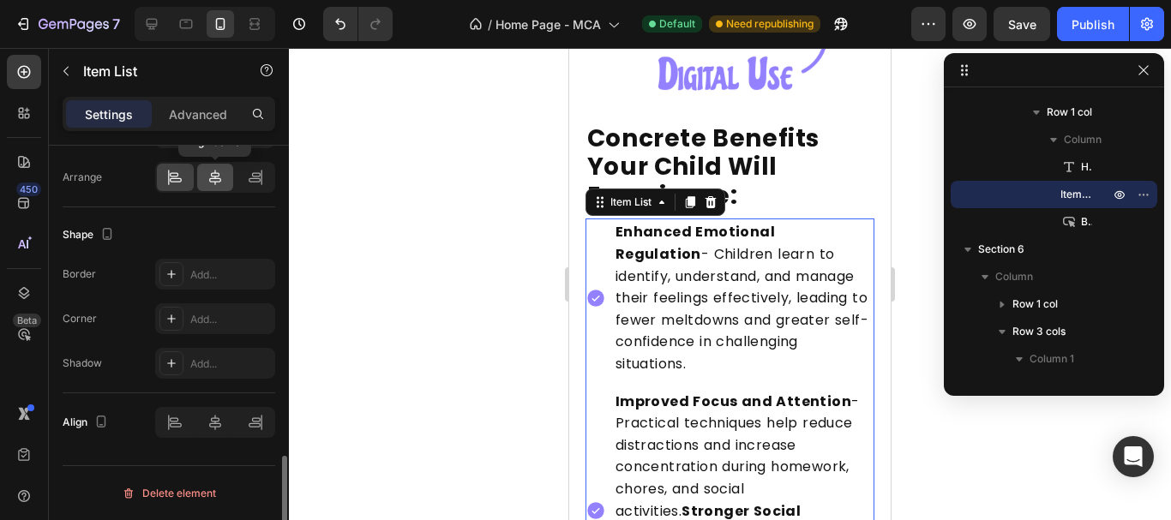
click at [208, 171] on icon at bounding box center [215, 177] width 17 height 17
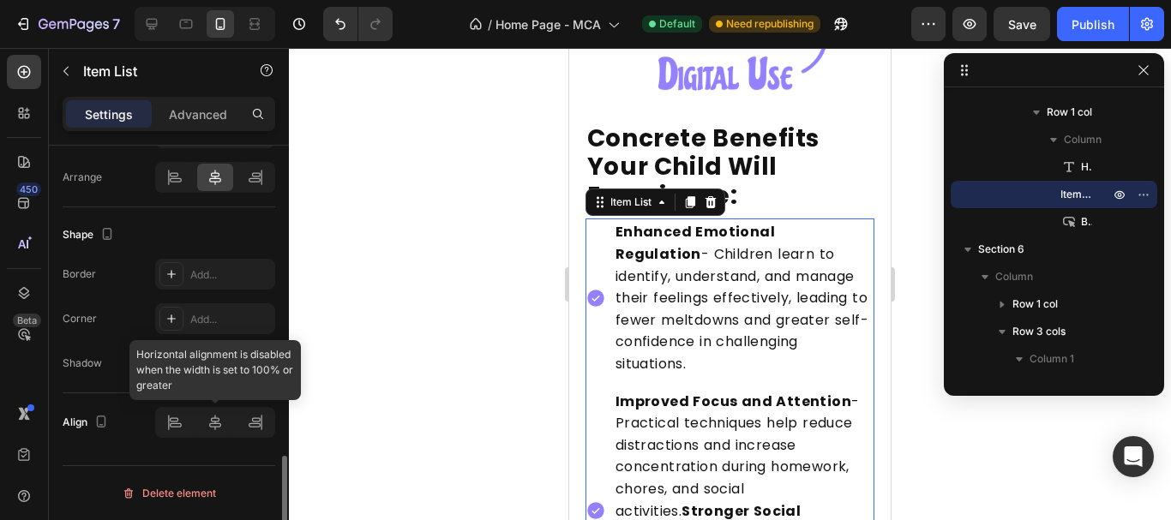
click at [214, 434] on div at bounding box center [215, 422] width 120 height 31
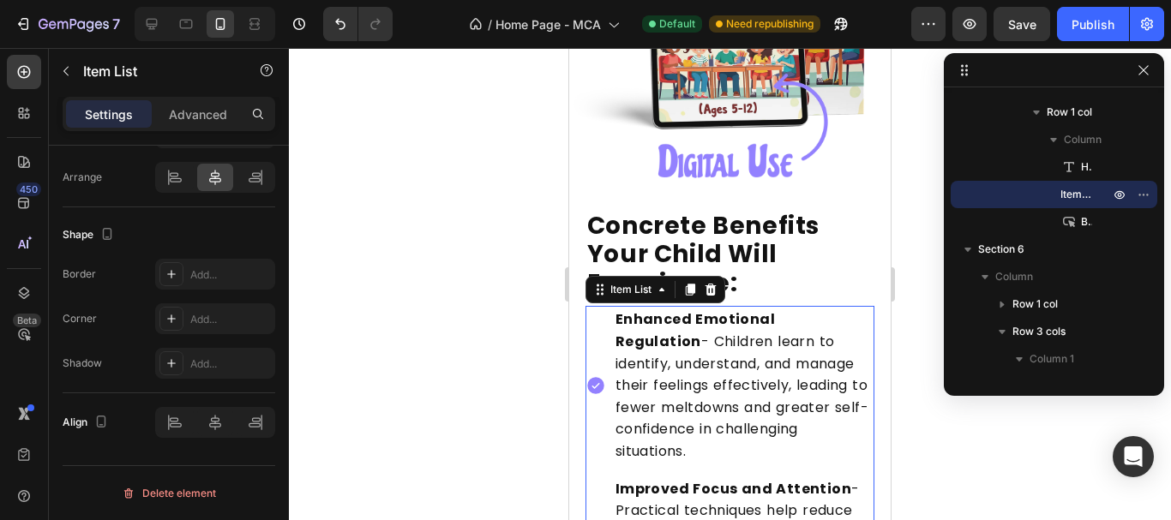
scroll to position [3431, 0]
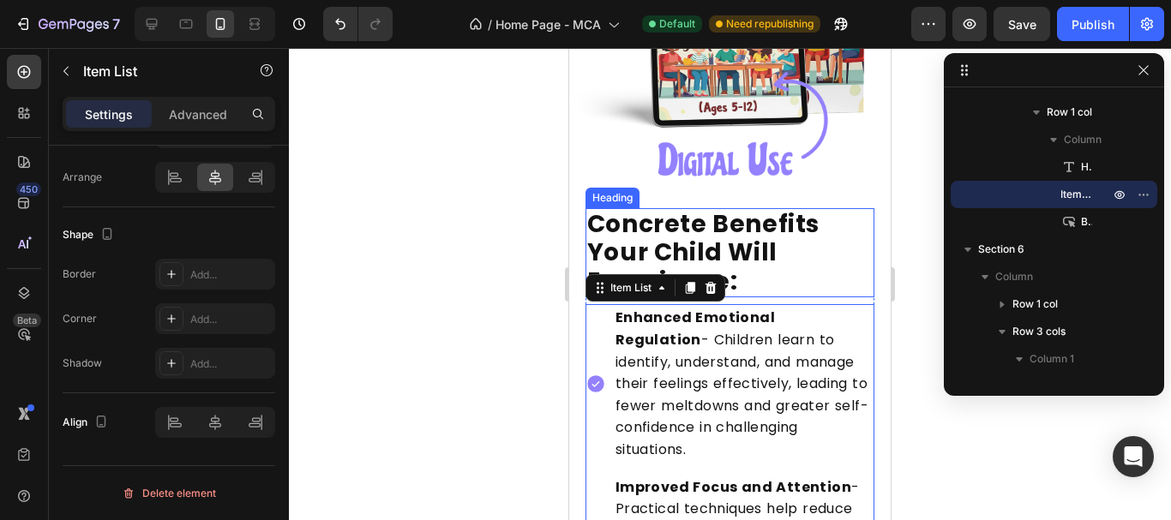
click at [787, 248] on h2 "Concrete Benefits Your Child Will Experience:" at bounding box center [730, 253] width 290 height 90
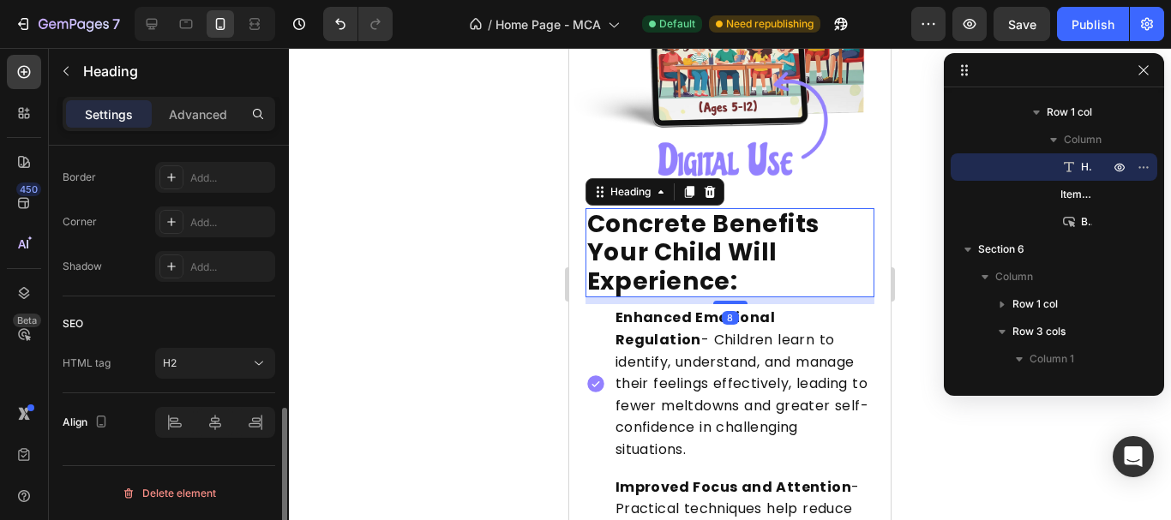
scroll to position [0, 0]
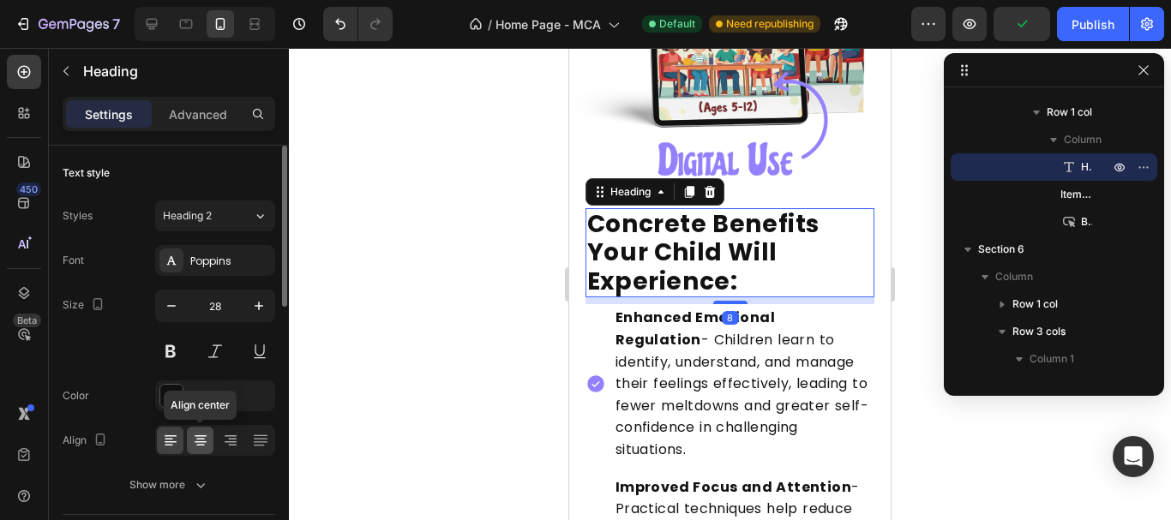
click at [205, 431] on div at bounding box center [200, 440] width 27 height 27
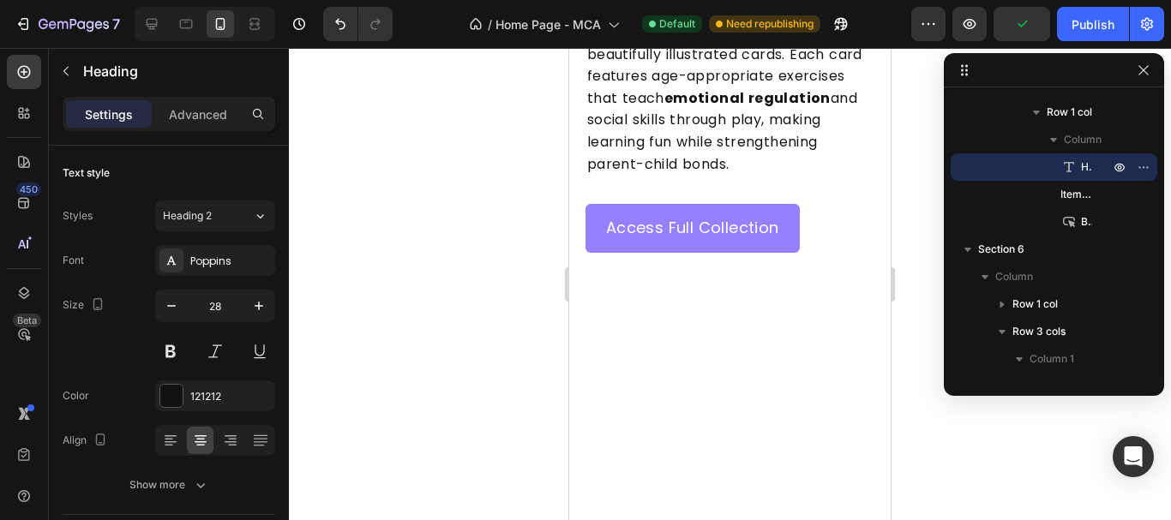
scroll to position [2580, 0]
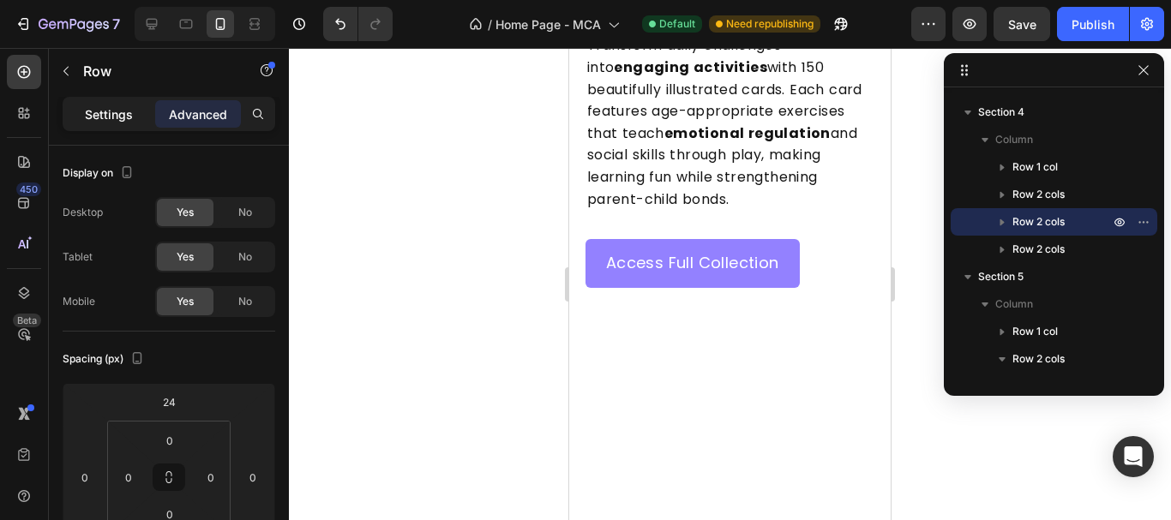
click at [85, 117] on p "Settings" at bounding box center [109, 114] width 48 height 18
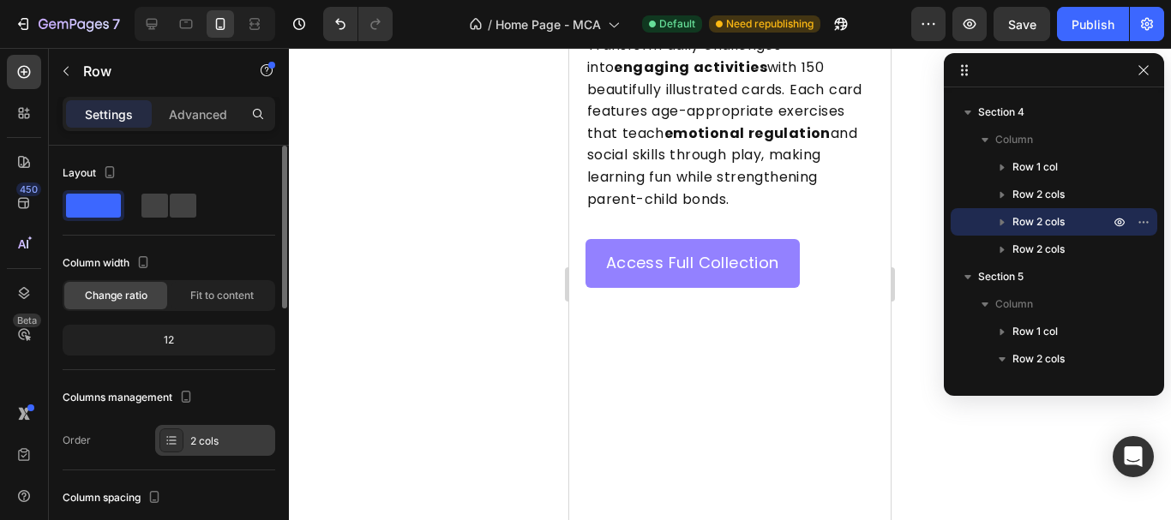
click at [218, 436] on div "2 cols" at bounding box center [230, 441] width 81 height 15
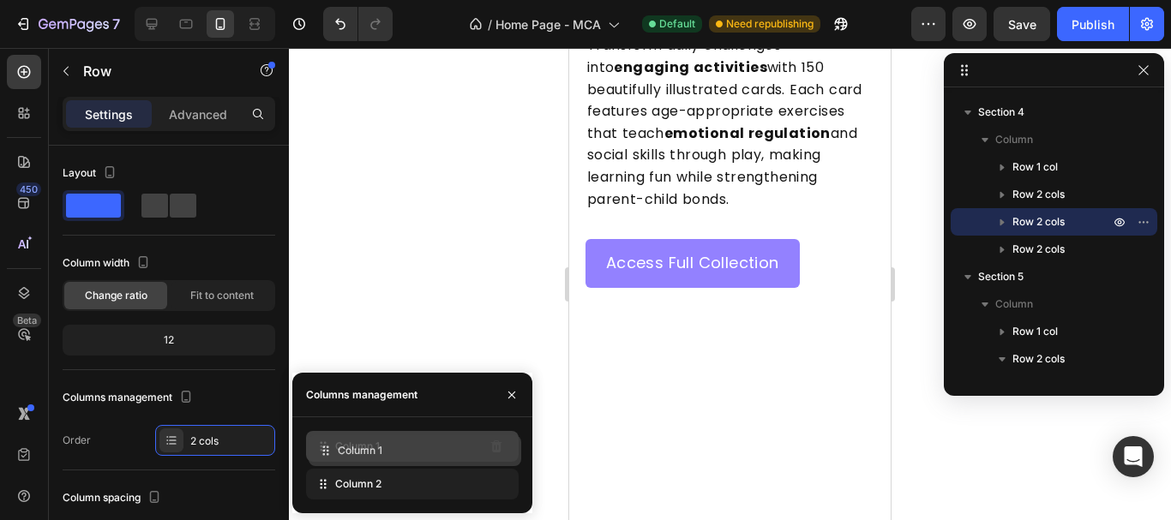
drag, startPoint x: 310, startPoint y: 484, endPoint x: 309, endPoint y: 452, distance: 32.6
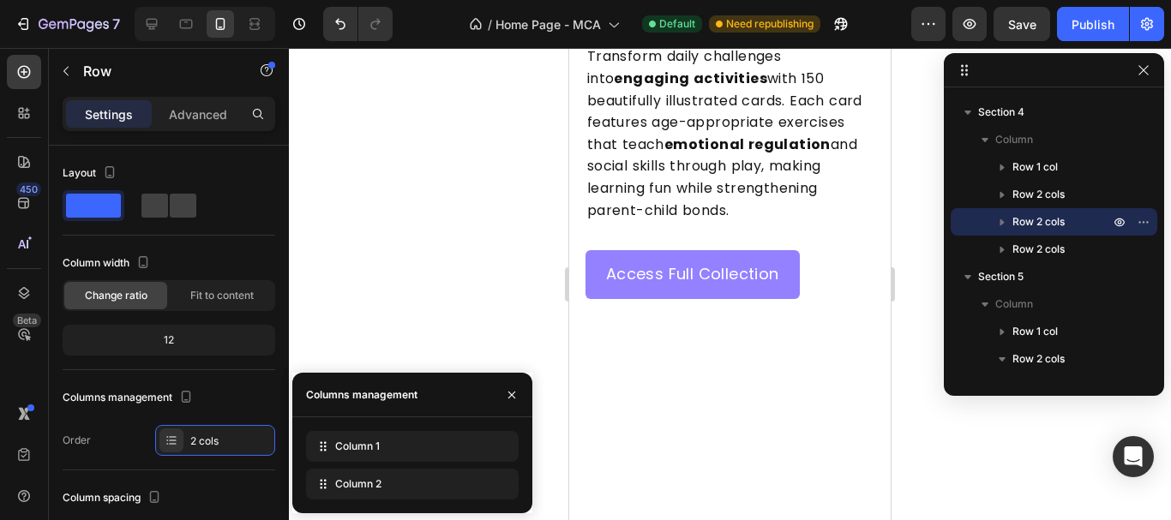
scroll to position [2826, 0]
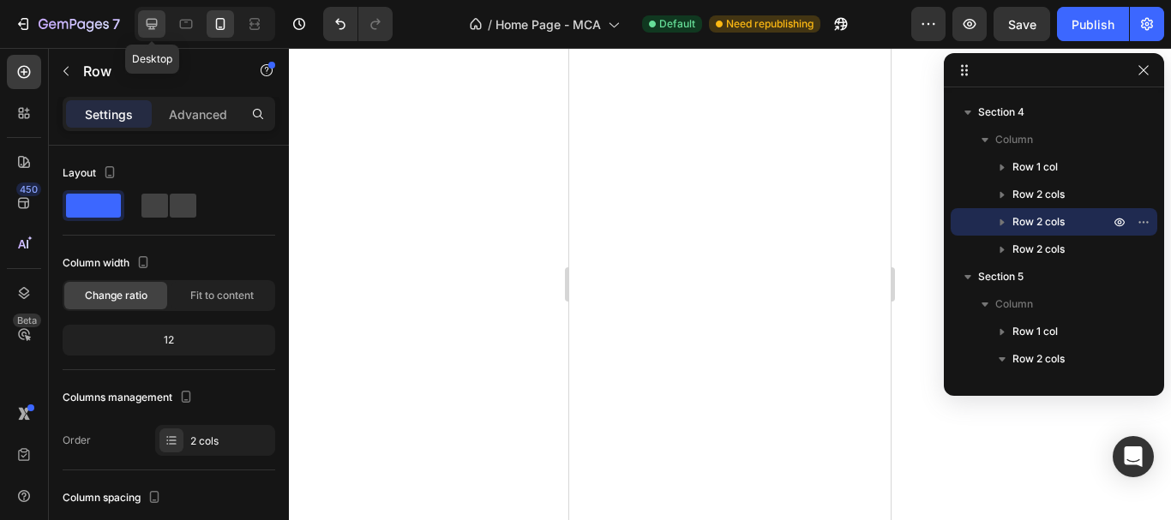
drag, startPoint x: 150, startPoint y: 20, endPoint x: 179, endPoint y: 233, distance: 215.4
click at [150, 20] on icon at bounding box center [152, 24] width 11 height 11
type input "16"
type input "1200"
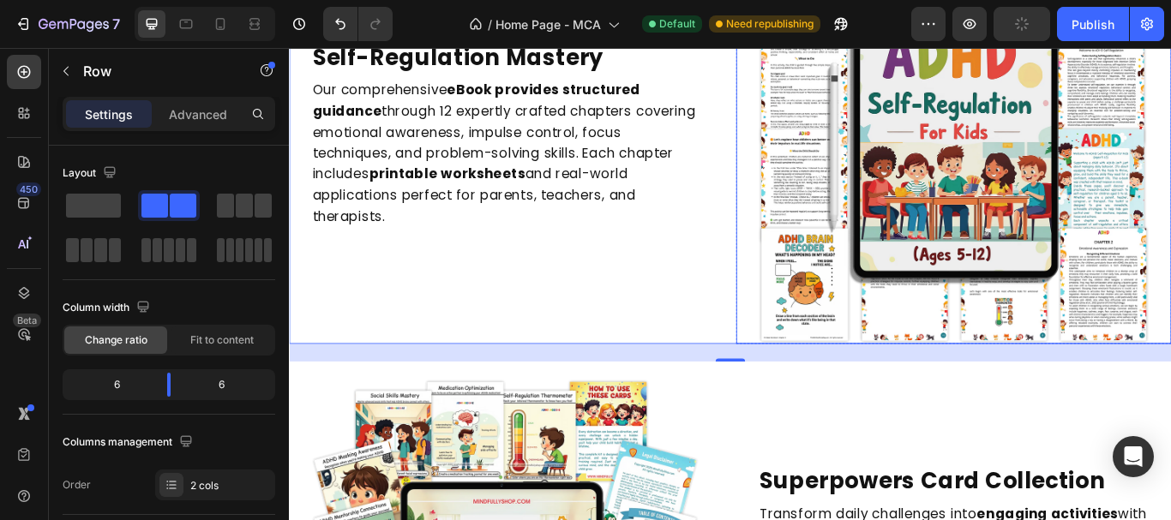
scroll to position [1821, 0]
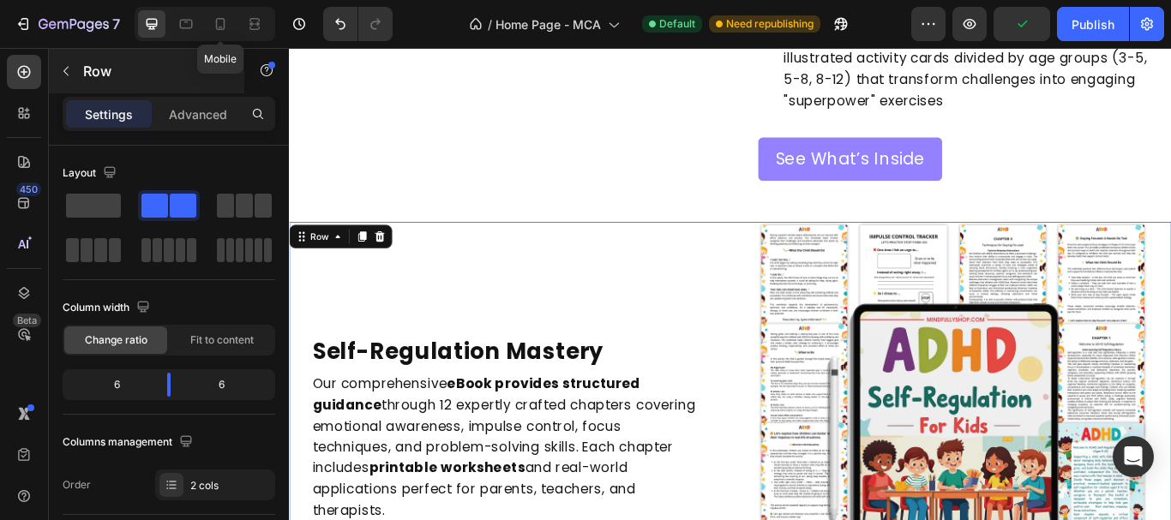
click at [224, 33] on div at bounding box center [220, 23] width 27 height 27
type input "0"
type input "100%"
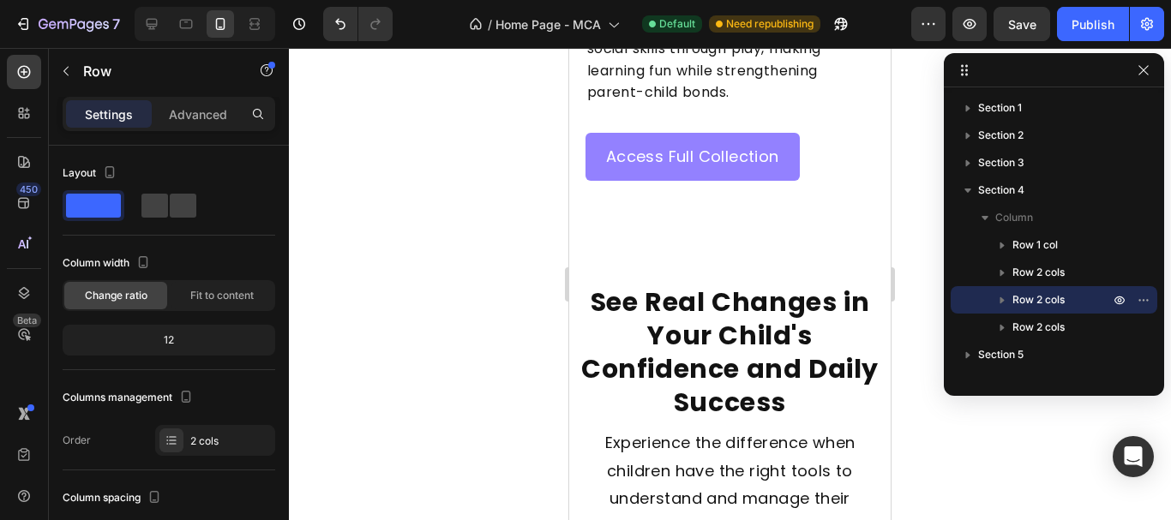
scroll to position [3370, 0]
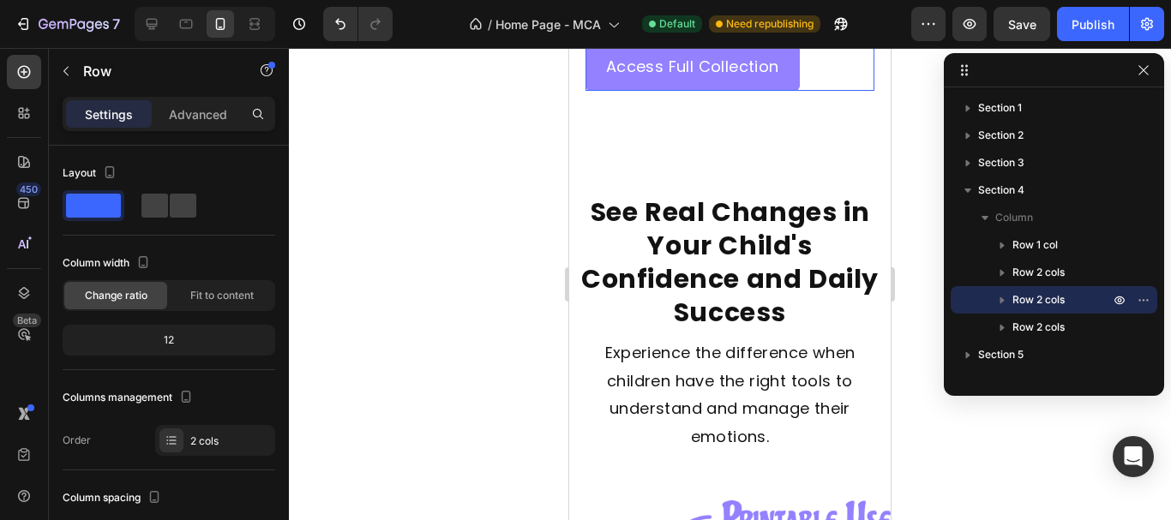
click at [825, 91] on div "Access Full Collection Button" at bounding box center [730, 67] width 290 height 48
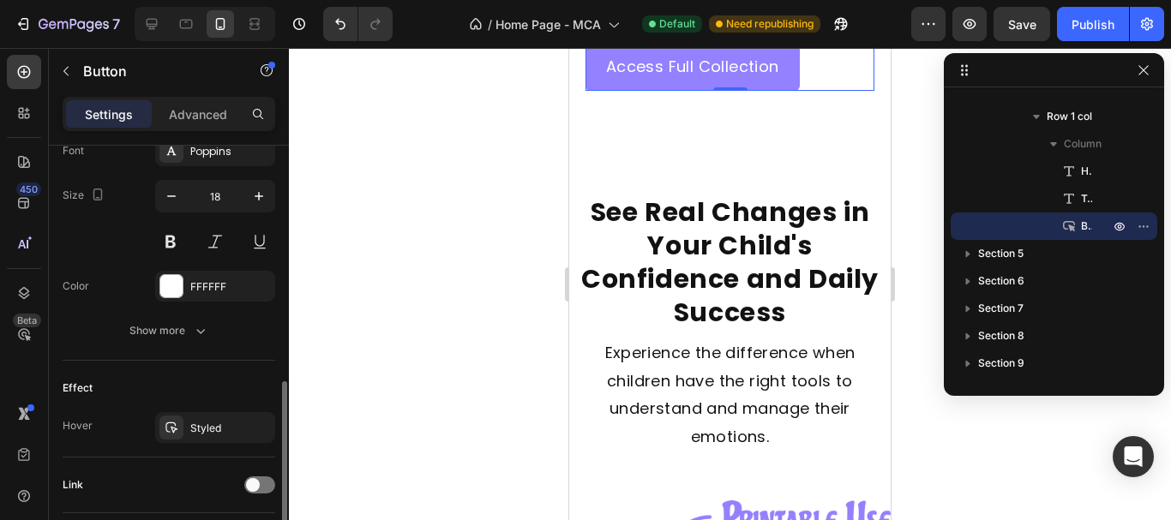
scroll to position [806, 0]
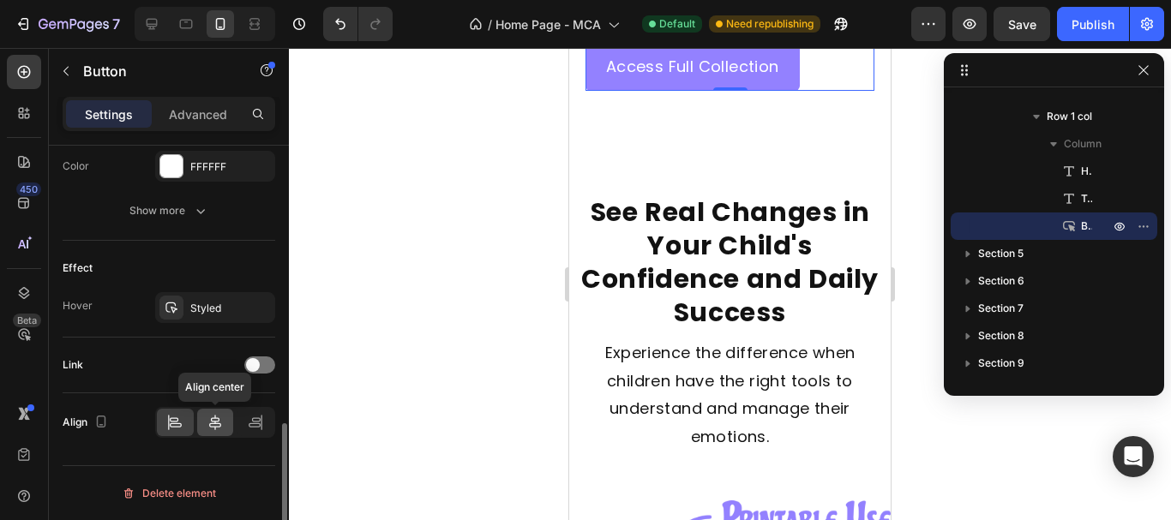
click at [210, 426] on icon at bounding box center [215, 422] width 12 height 15
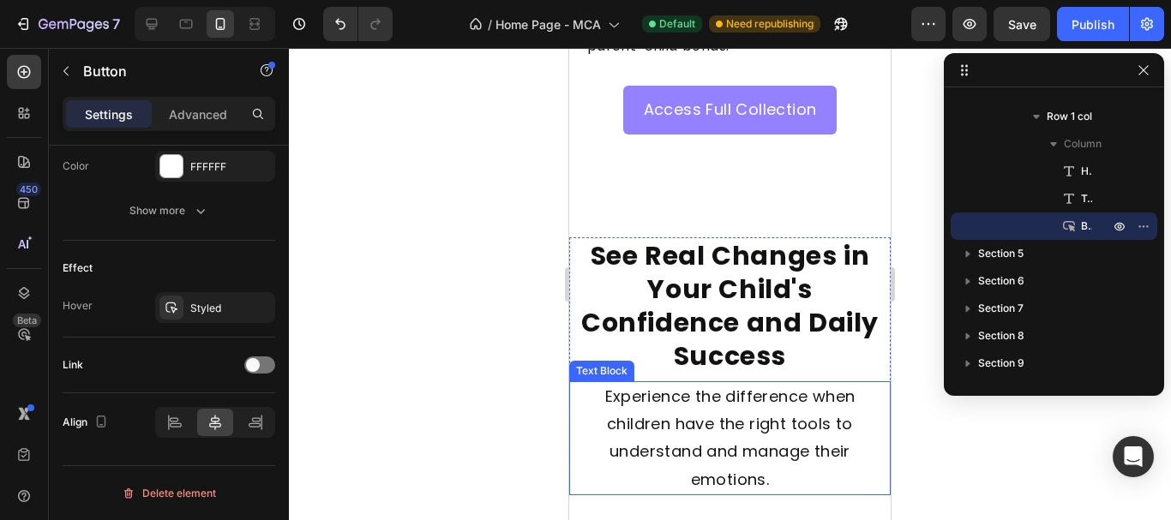
scroll to position [3284, 0]
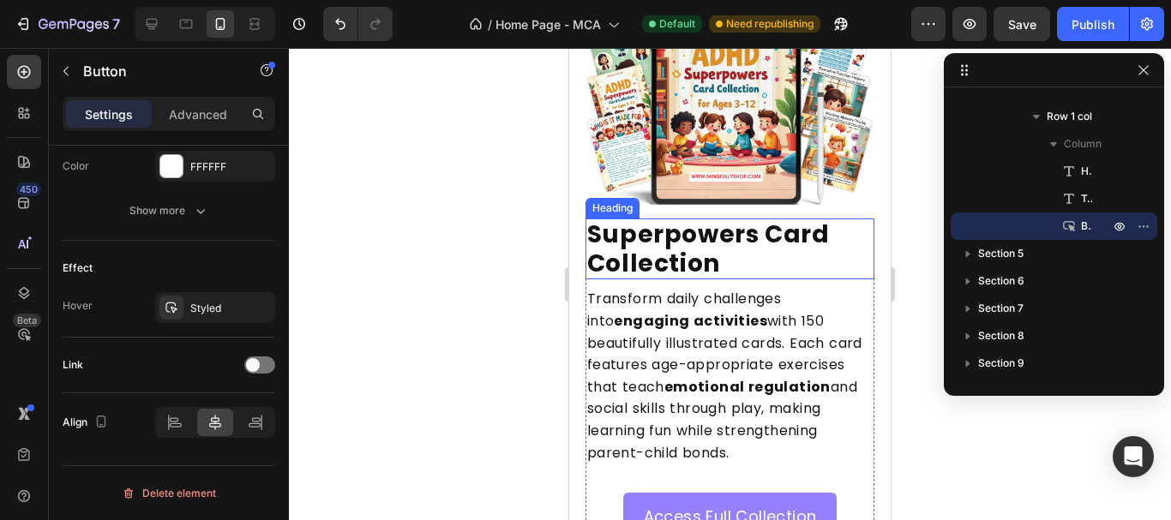
click at [848, 219] on h2 "Superpowers Card Collection" at bounding box center [730, 249] width 290 height 61
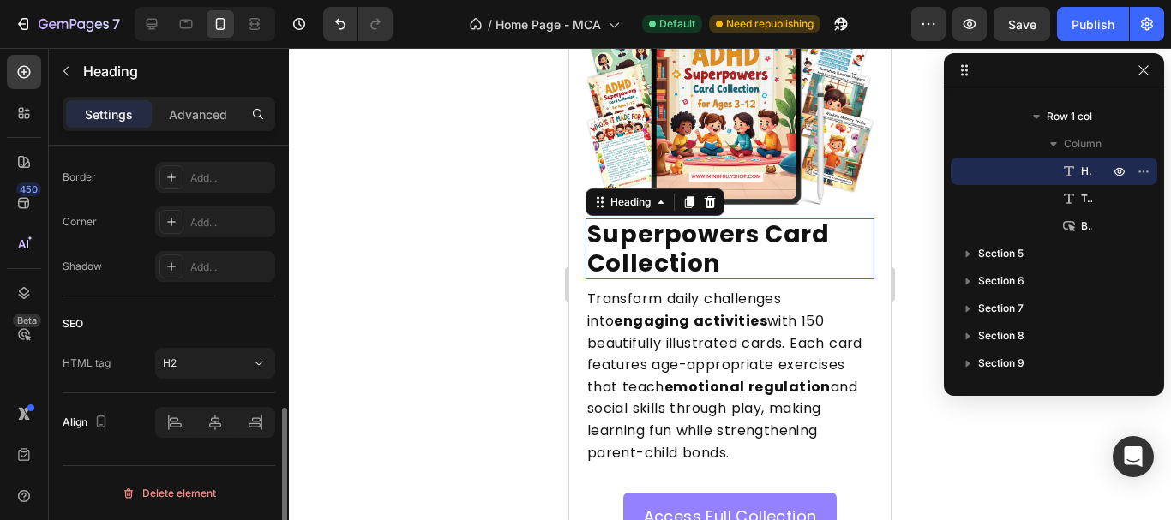
scroll to position [0, 0]
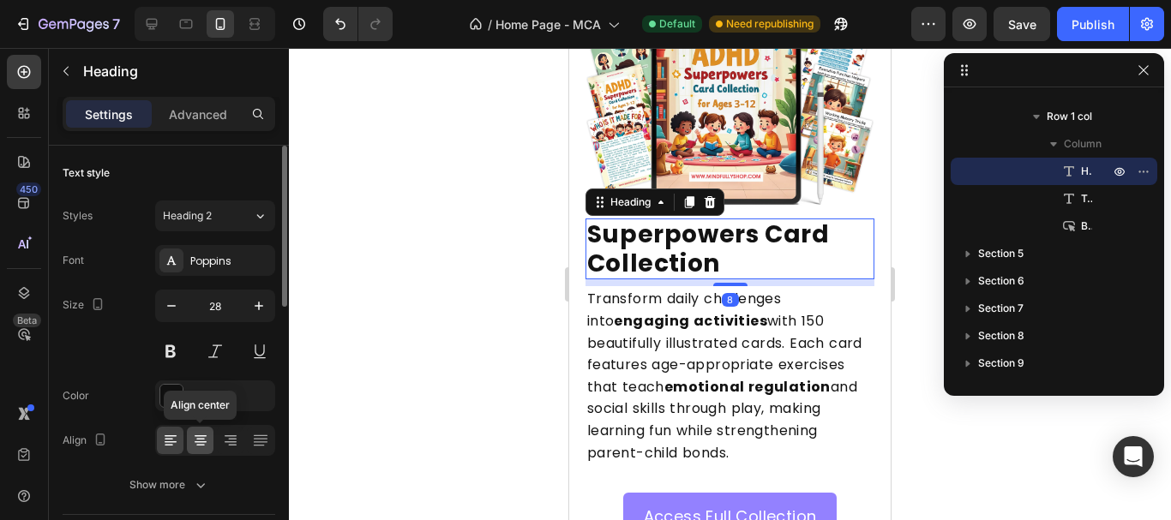
click at [200, 441] on icon at bounding box center [201, 442] width 12 height 2
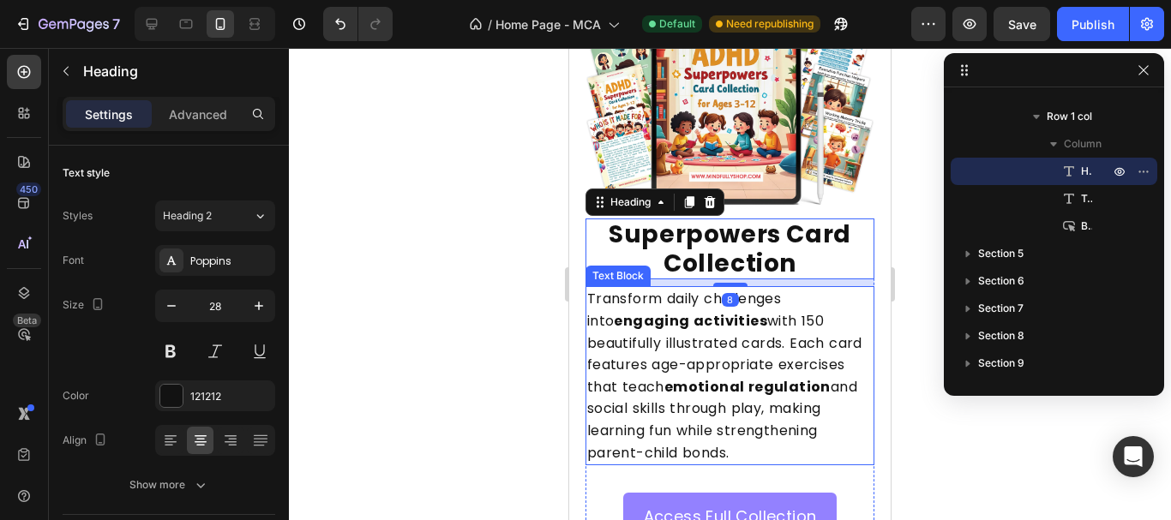
click at [715, 317] on p "Transform daily challenges into engaging activities with 150 beautifully illust…" at bounding box center [730, 376] width 286 height 176
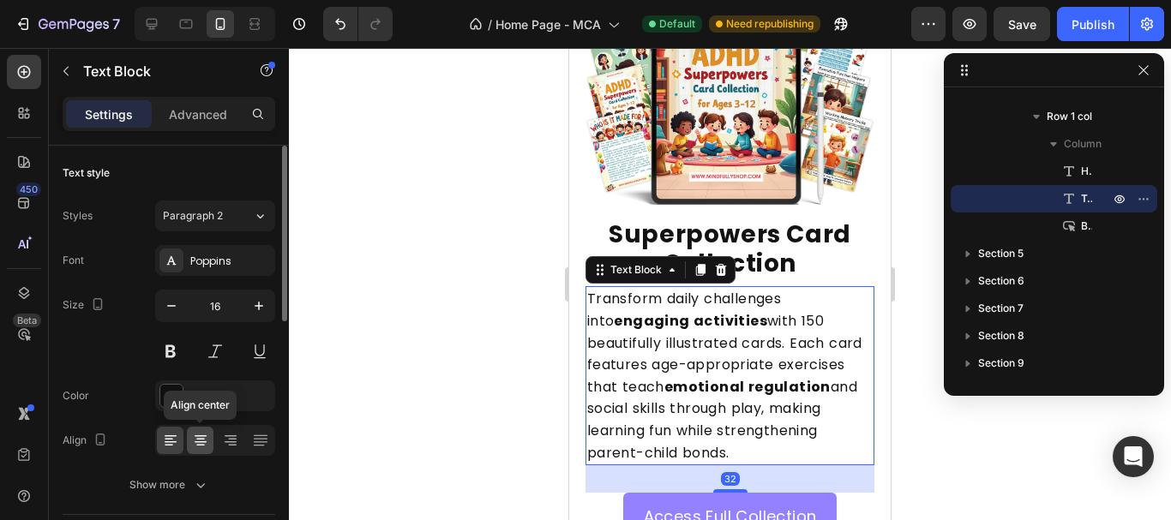
click at [188, 445] on div at bounding box center [200, 440] width 27 height 27
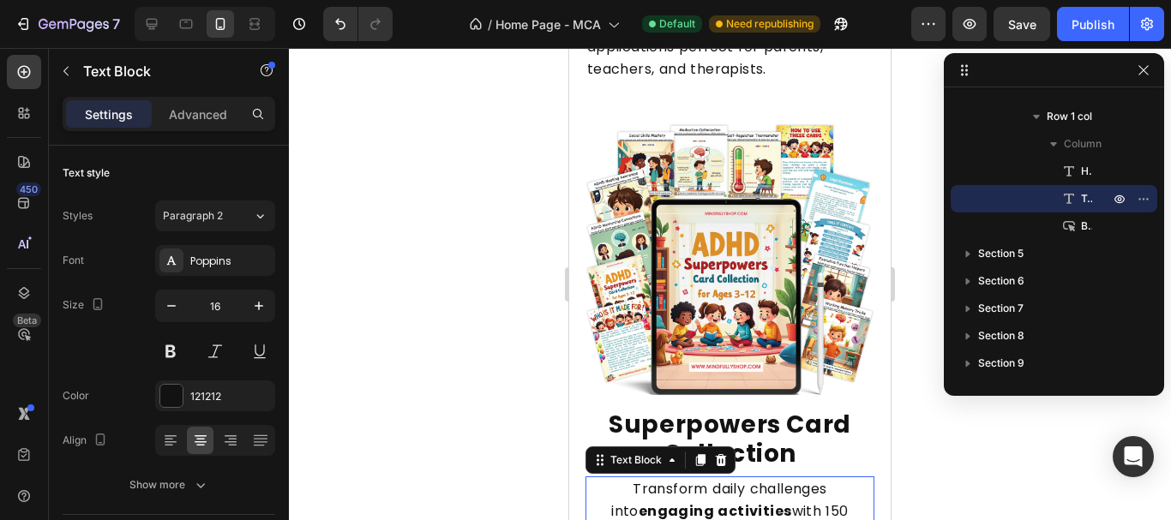
scroll to position [3027, 0]
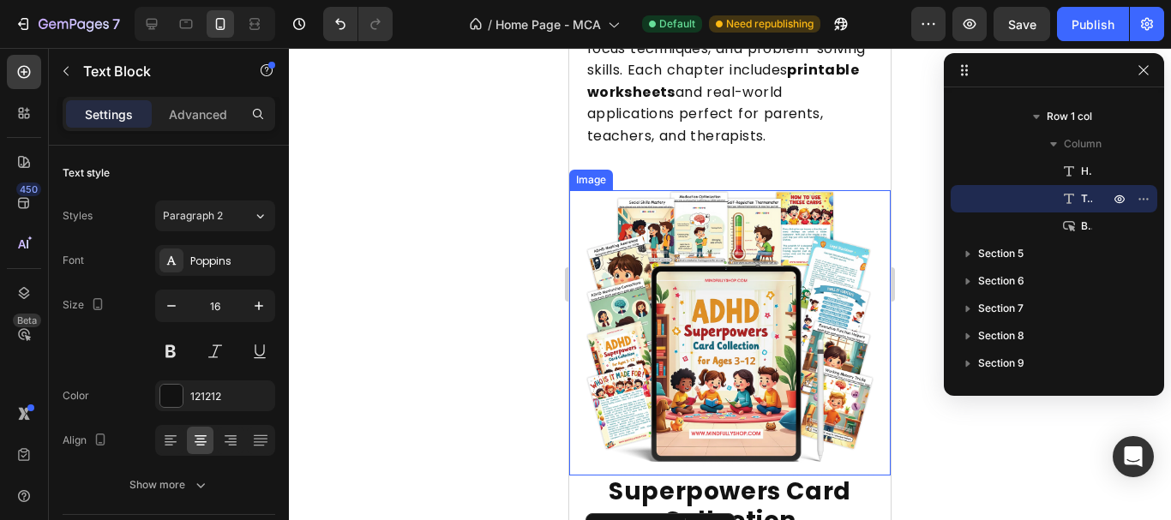
click at [693, 292] on img at bounding box center [730, 333] width 290 height 286
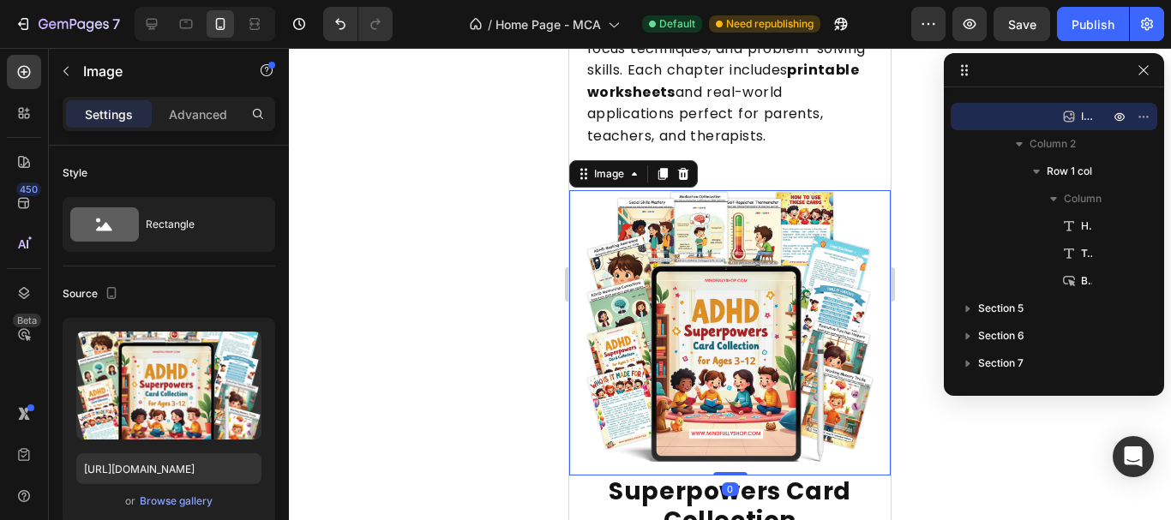
drag, startPoint x: 181, startPoint y: 128, endPoint x: 181, endPoint y: 143, distance: 15.4
click at [181, 127] on div "Settings Advanced" at bounding box center [169, 114] width 213 height 34
click at [207, 126] on div "Advanced" at bounding box center [198, 113] width 86 height 27
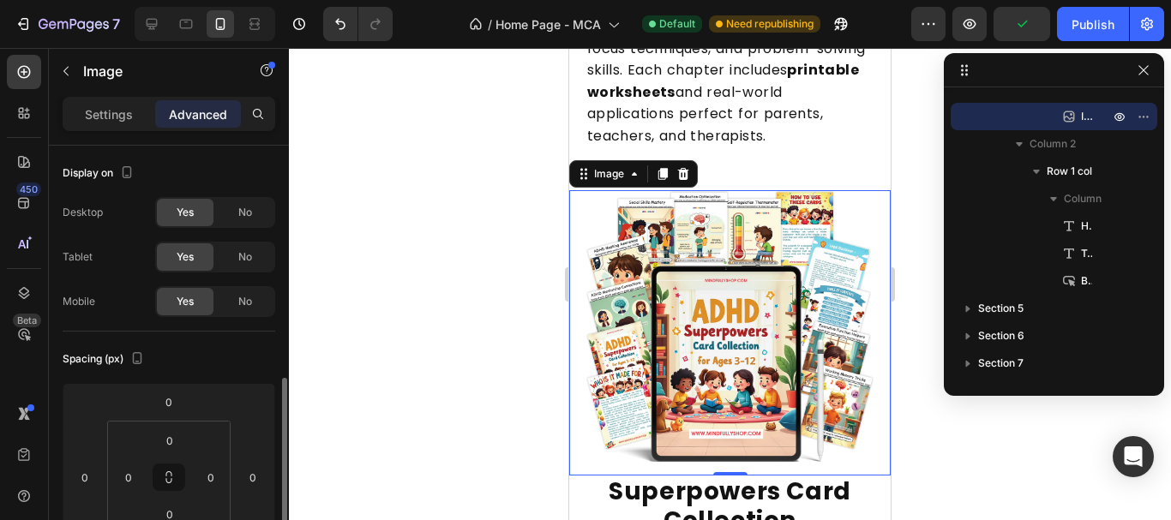
scroll to position [171, 0]
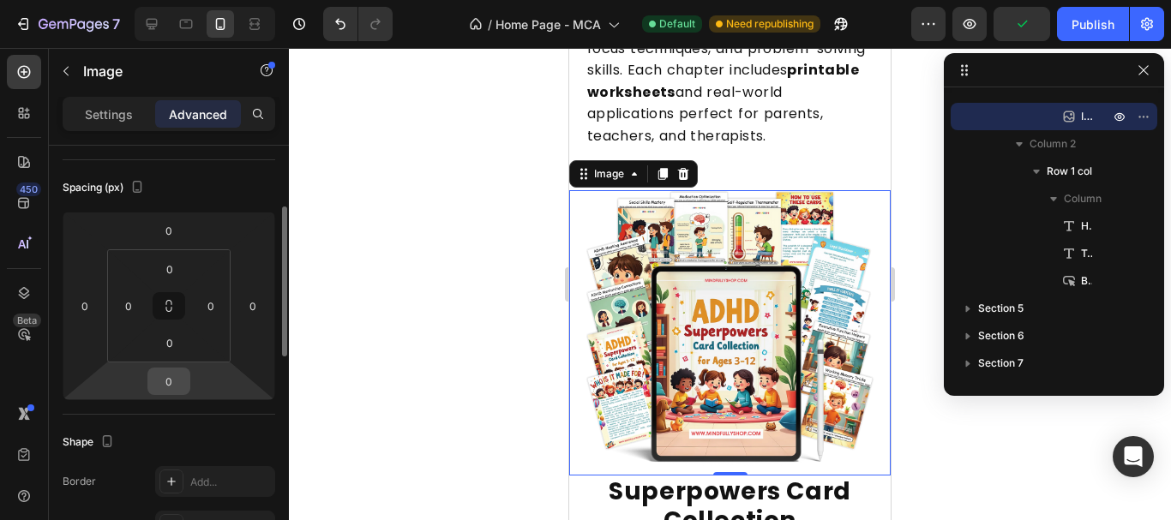
click at [181, 378] on input "0" at bounding box center [169, 382] width 34 height 26
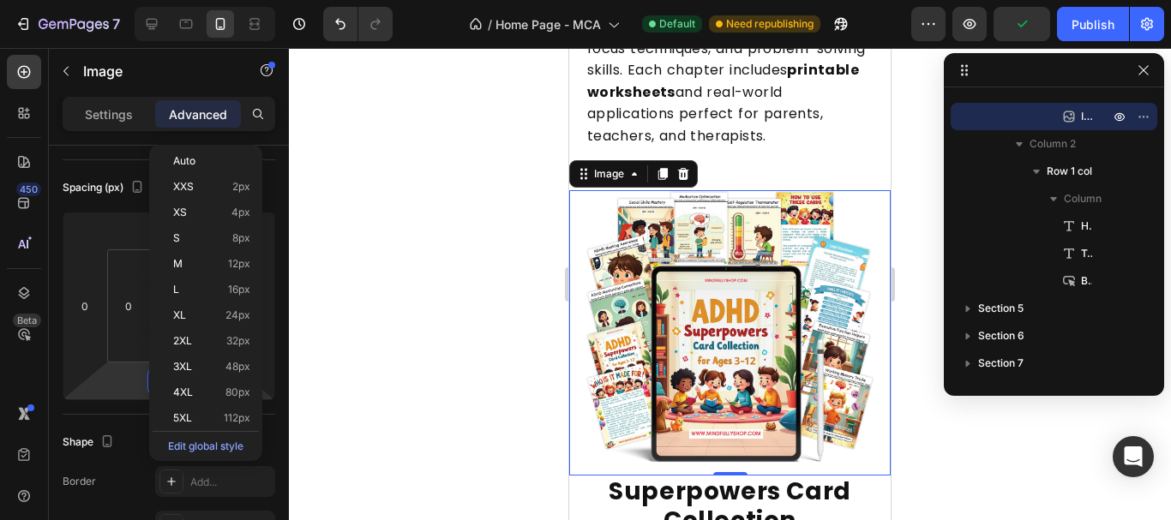
scroll to position [429, 0]
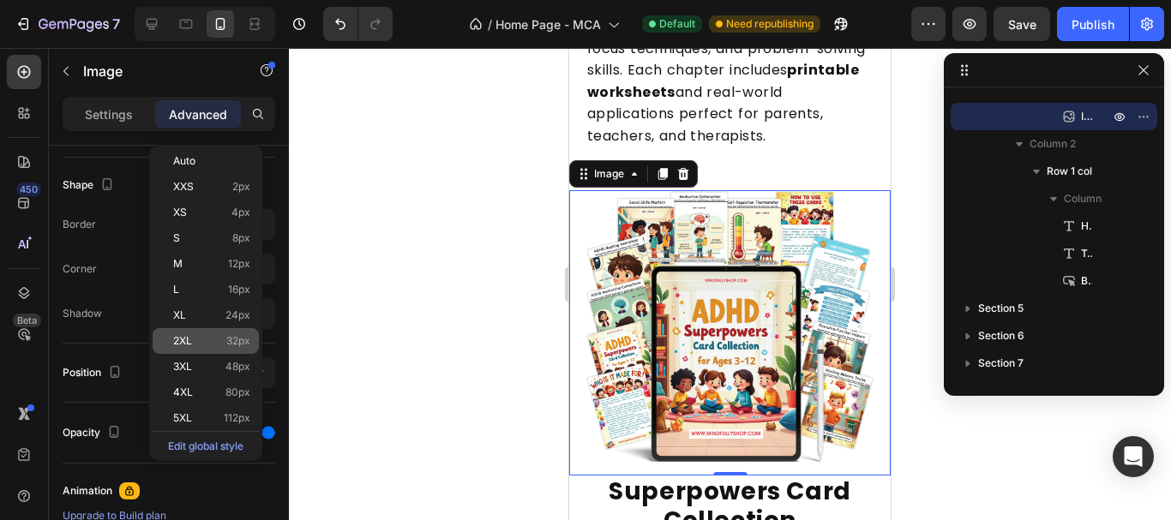
click at [204, 335] on p "2XL 32px" at bounding box center [211, 341] width 77 height 12
type input "32"
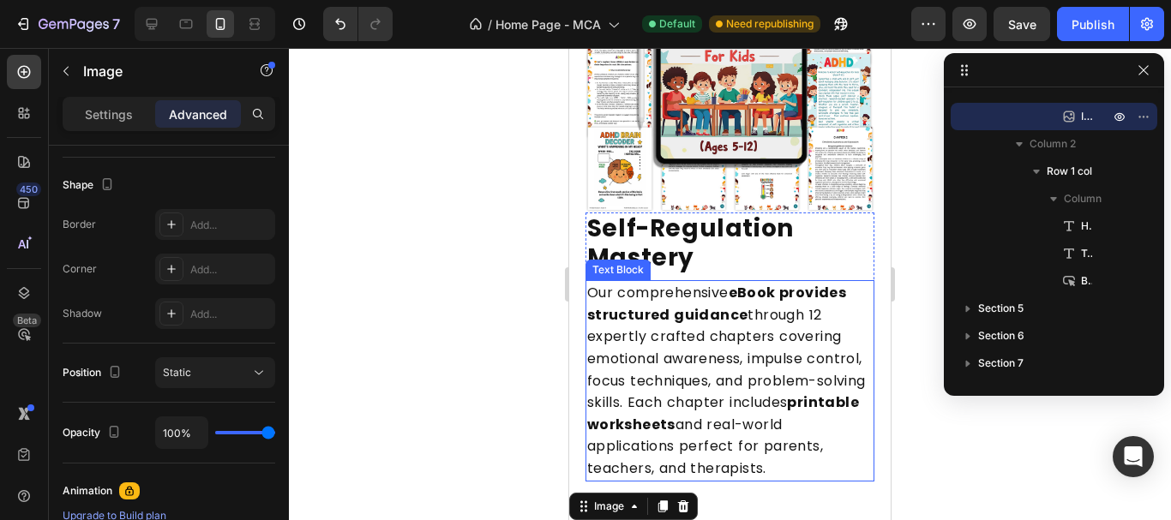
scroll to position [2684, 0]
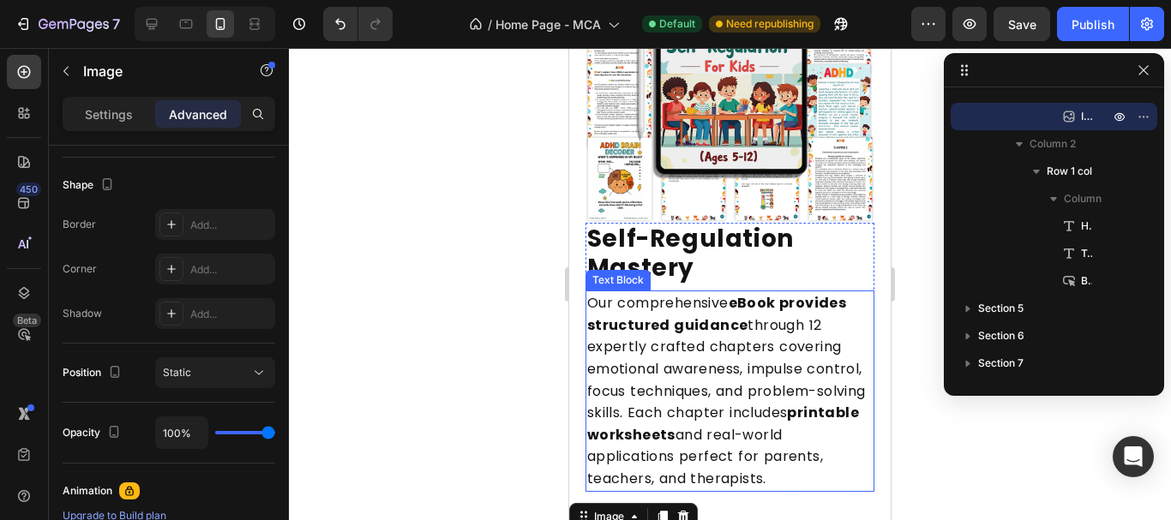
click at [707, 309] on p "Our comprehensive eBook provides structured guidance through 12 expertly crafte…" at bounding box center [730, 390] width 286 height 197
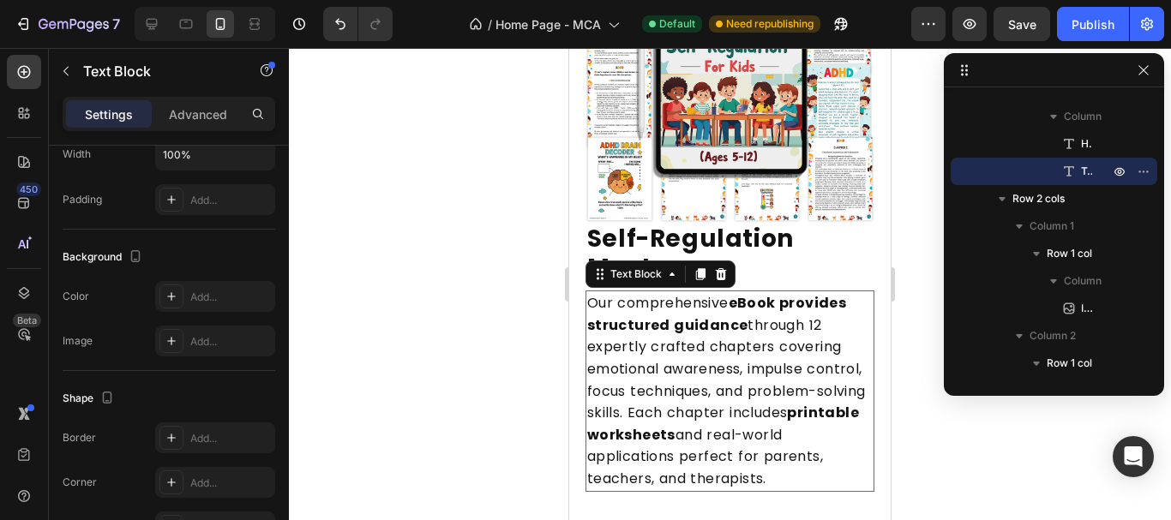
scroll to position [0, 0]
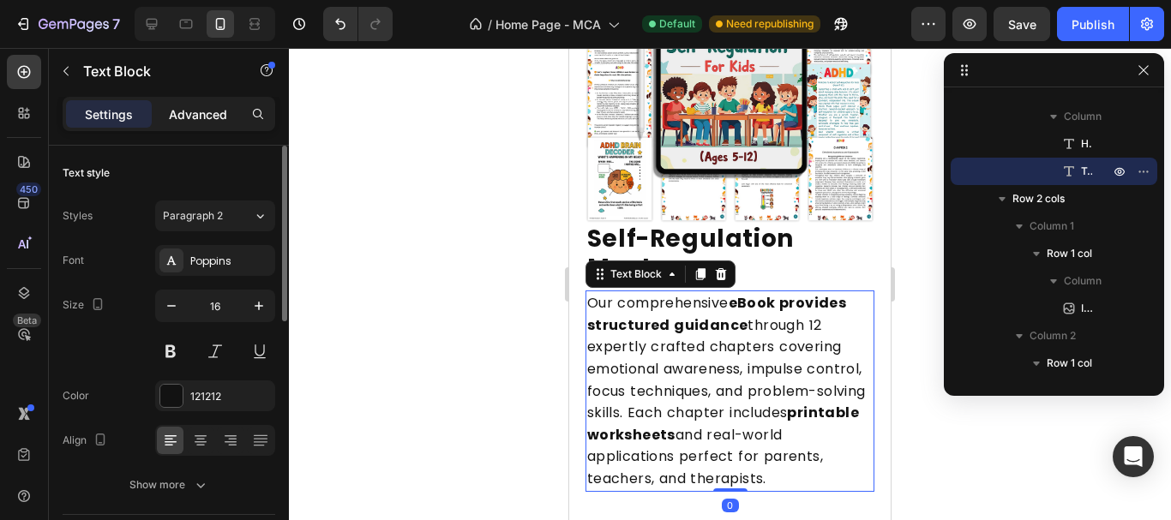
click at [204, 113] on p "Advanced" at bounding box center [198, 114] width 58 height 18
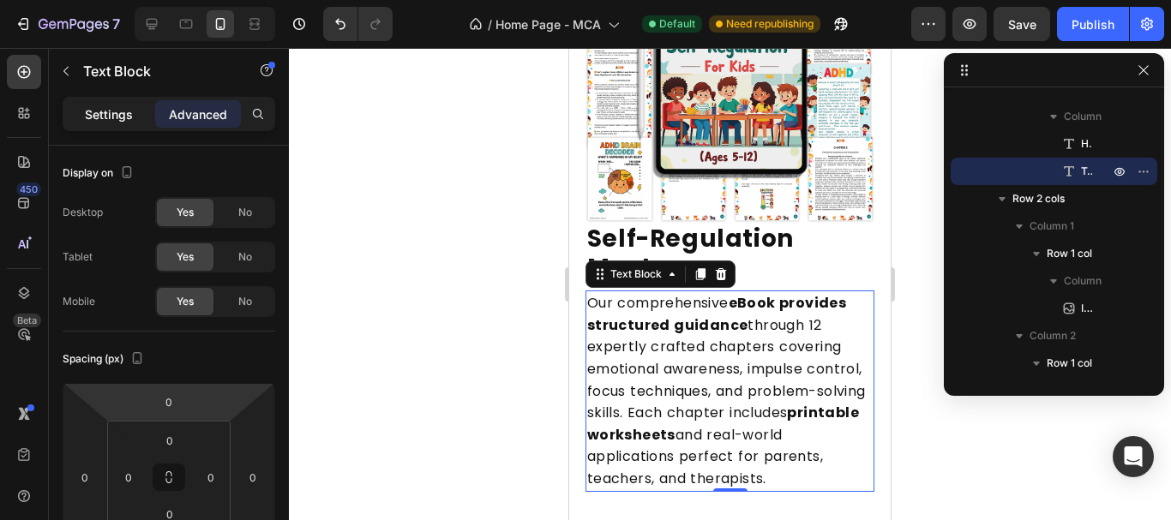
click at [100, 110] on p "Settings" at bounding box center [109, 114] width 48 height 18
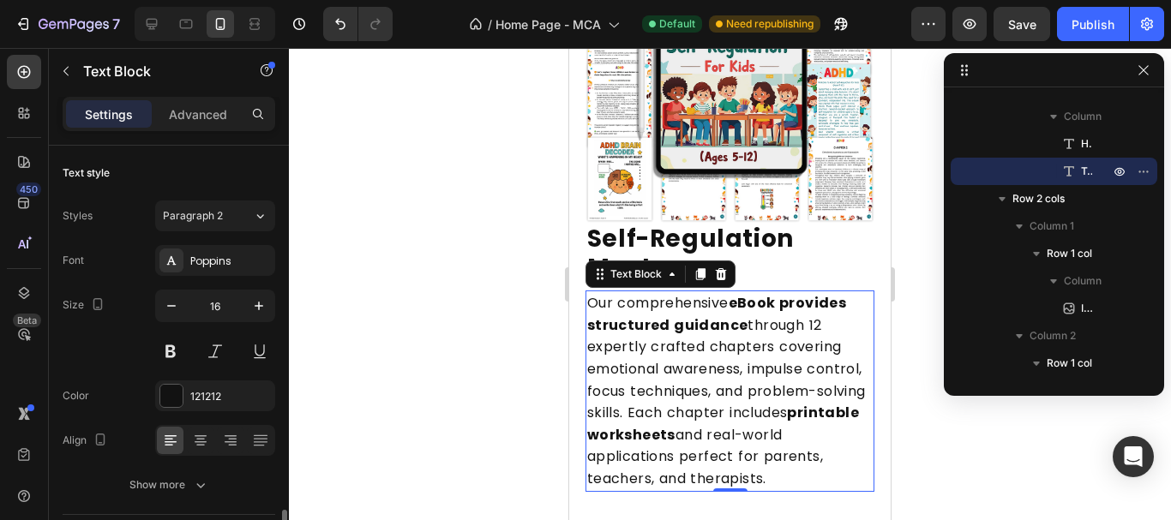
scroll to position [257, 0]
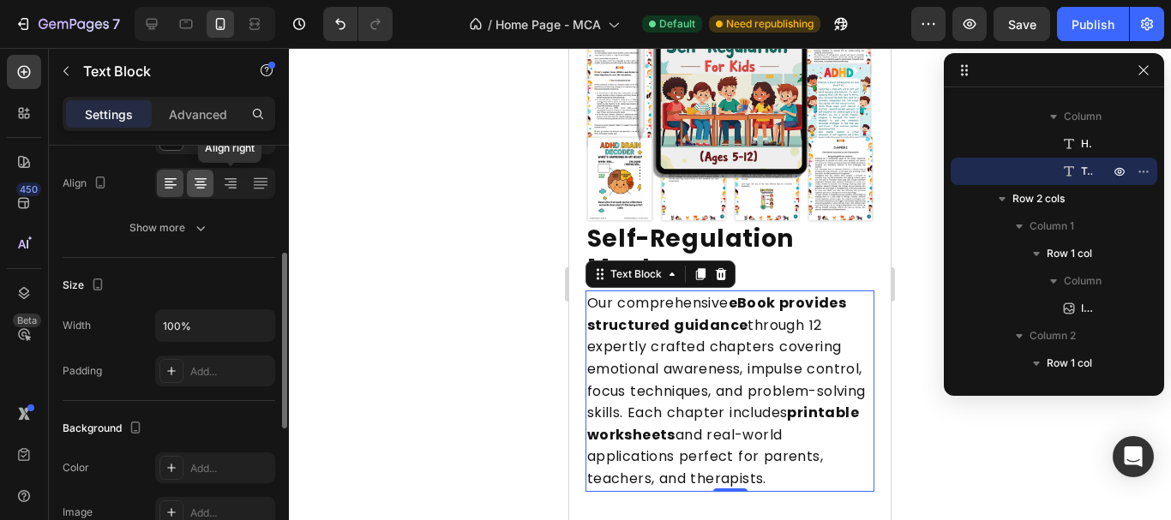
click at [193, 189] on icon at bounding box center [200, 183] width 17 height 17
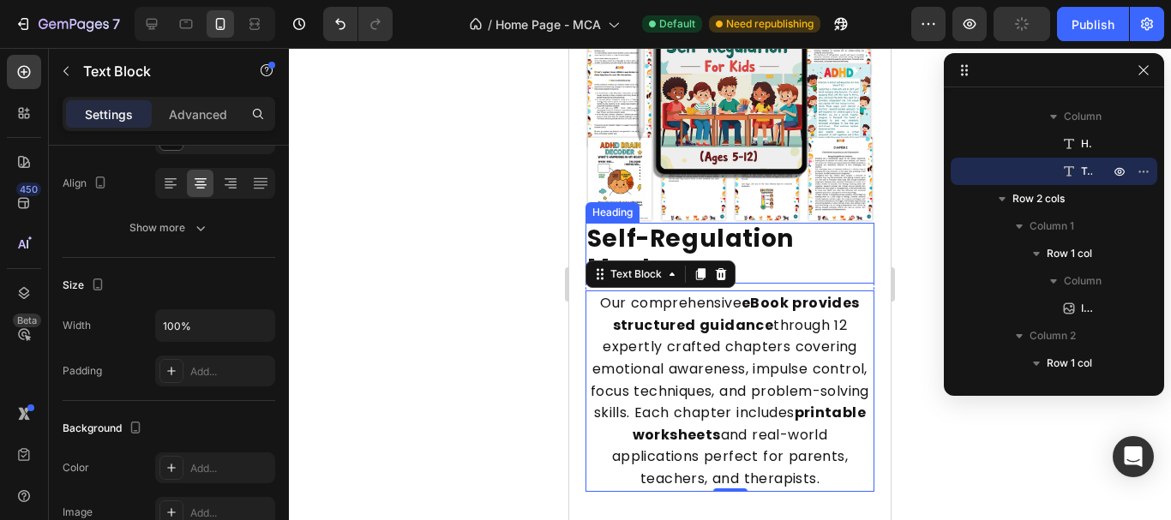
click at [769, 222] on strong "Self-Regulation Mastery" at bounding box center [690, 253] width 207 height 63
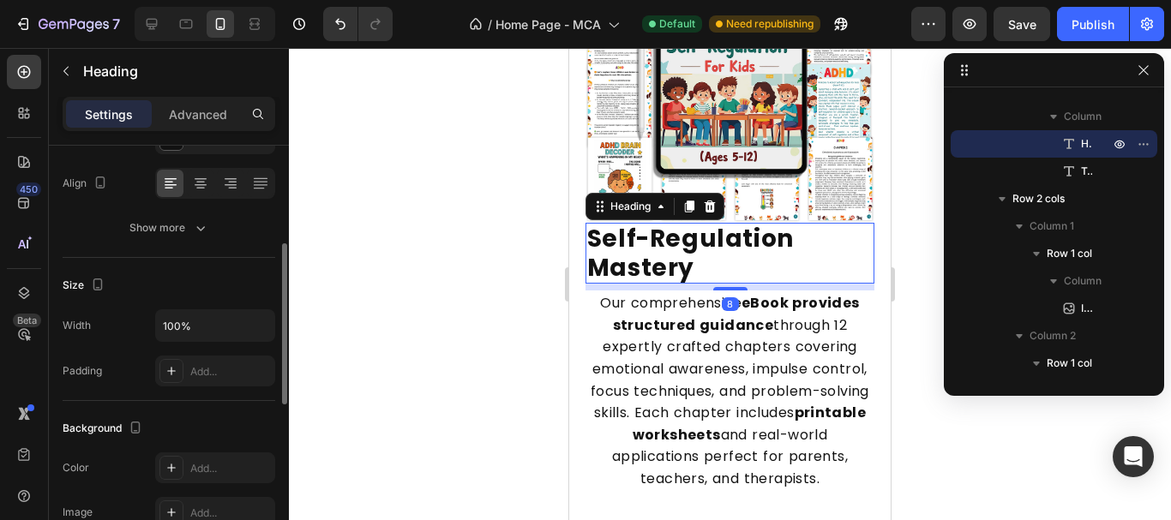
scroll to position [0, 0]
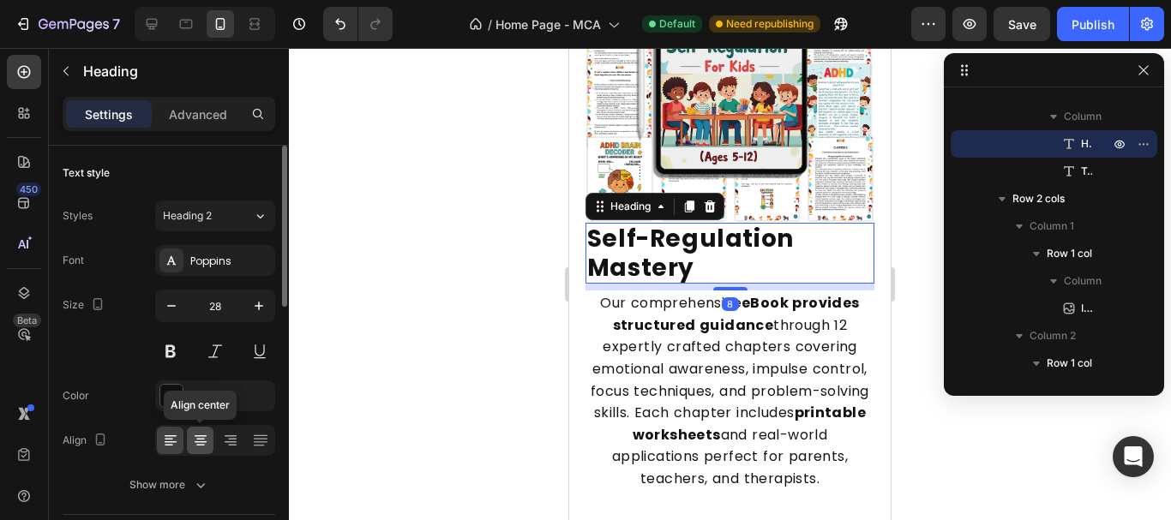
click at [203, 447] on icon at bounding box center [200, 440] width 17 height 17
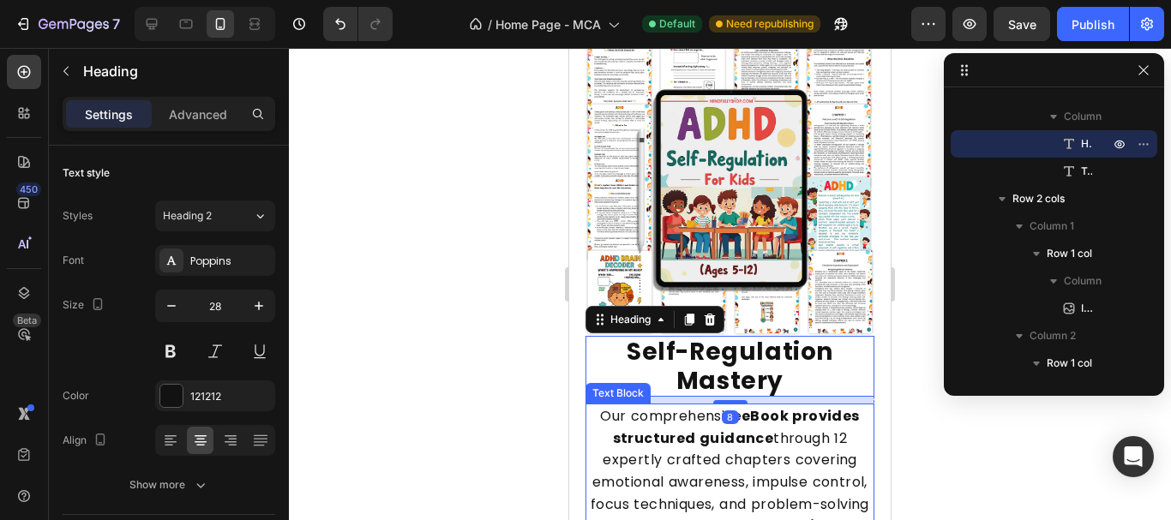
scroll to position [2427, 0]
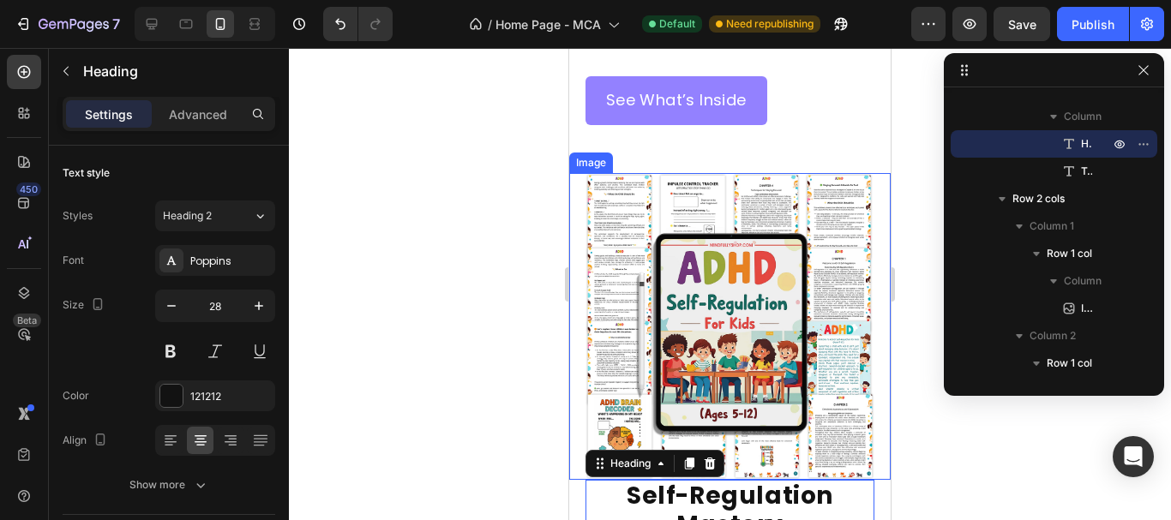
click at [721, 312] on img at bounding box center [730, 326] width 290 height 307
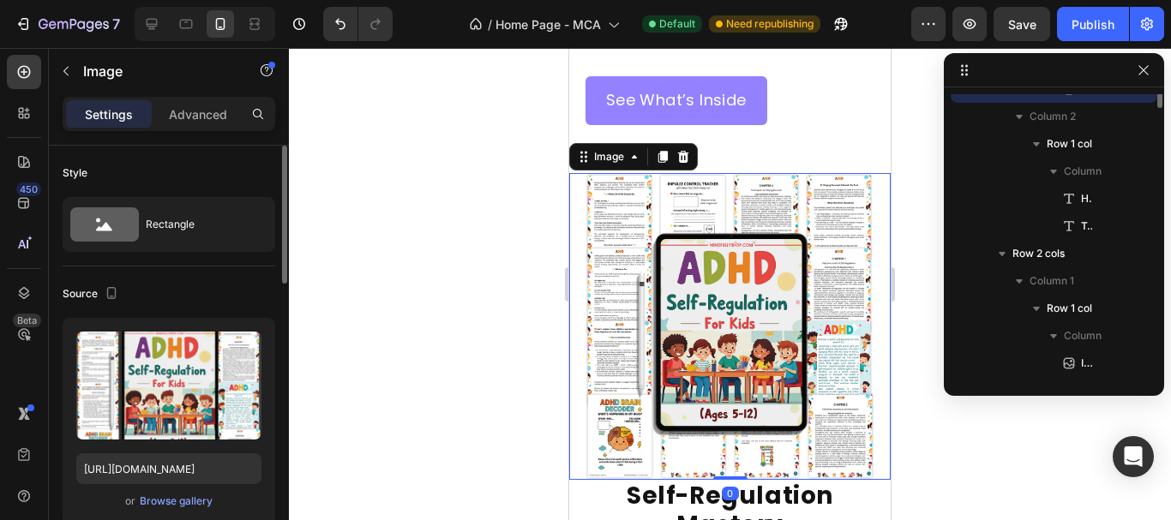
scroll to position [188, 0]
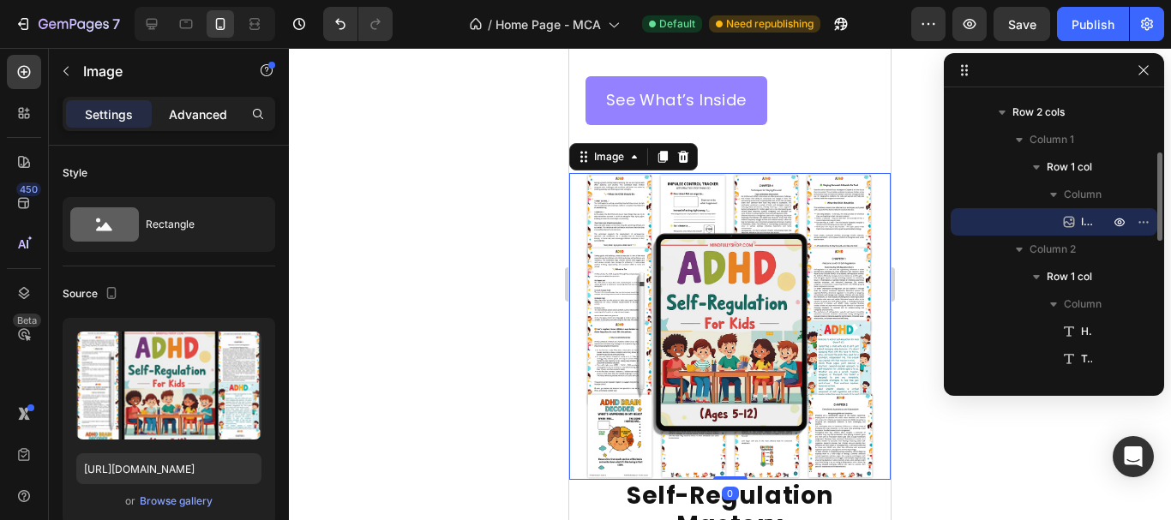
click at [193, 119] on p "Advanced" at bounding box center [198, 114] width 58 height 18
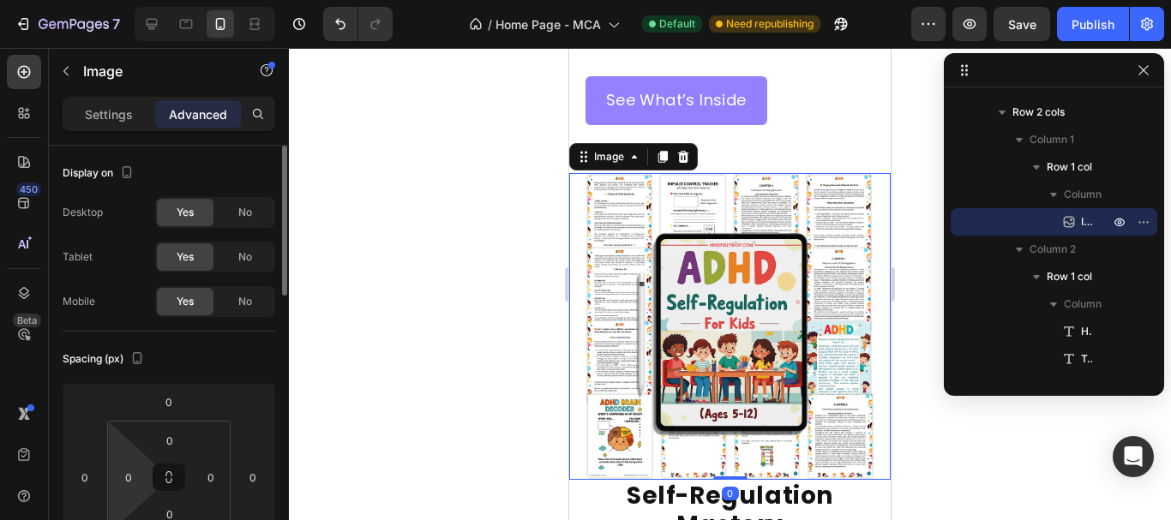
scroll to position [257, 0]
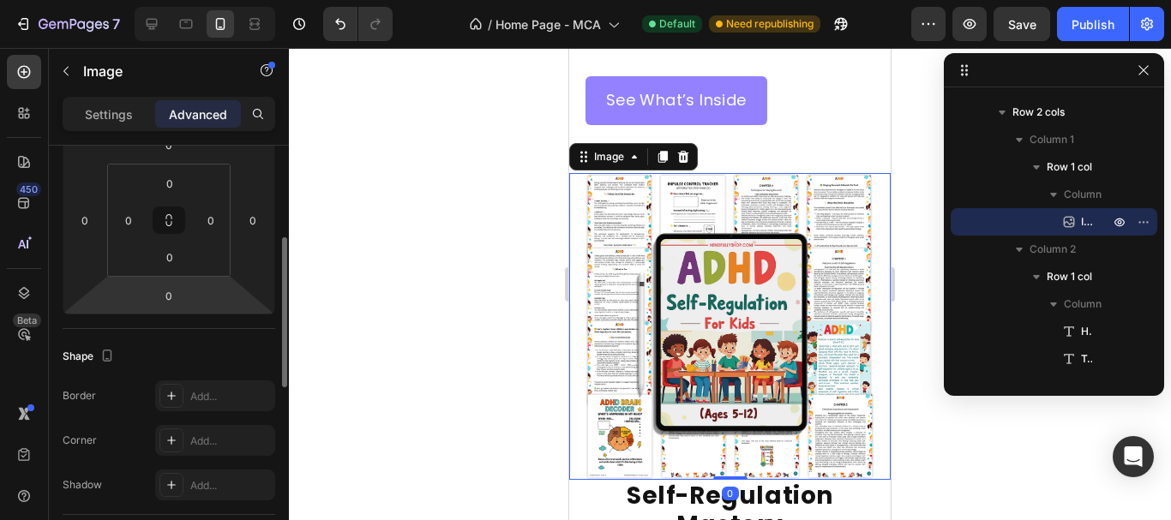
click at [177, 0] on html "7 / Home Page - MCA Default Need republishing Preview Save Publish 450 Beta Sec…" at bounding box center [585, 0] width 1171 height 0
click at [163, 296] on input "0" at bounding box center [169, 296] width 34 height 26
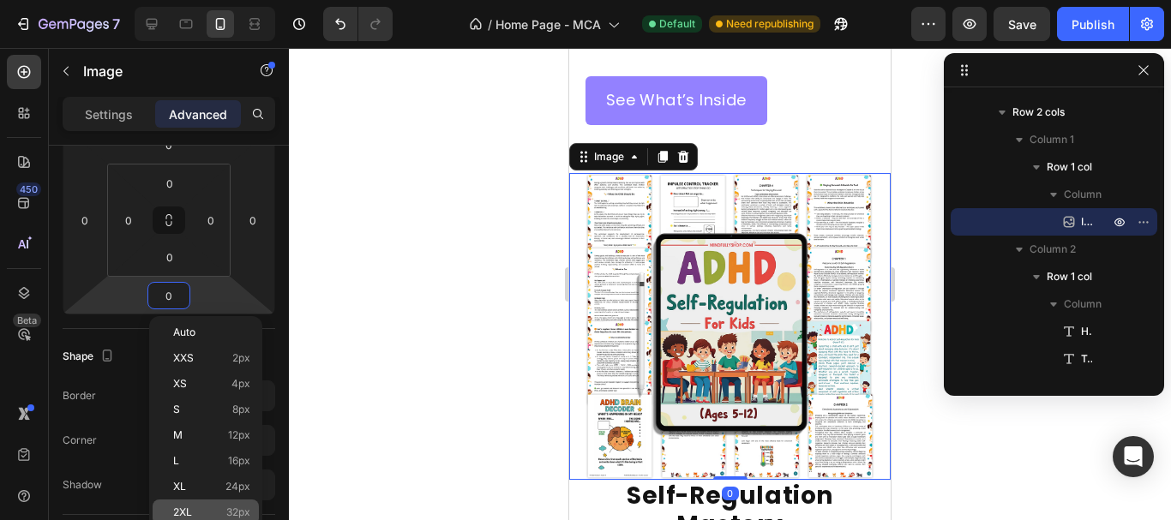
click at [207, 508] on p "2XL 32px" at bounding box center [211, 513] width 77 height 12
type input "32"
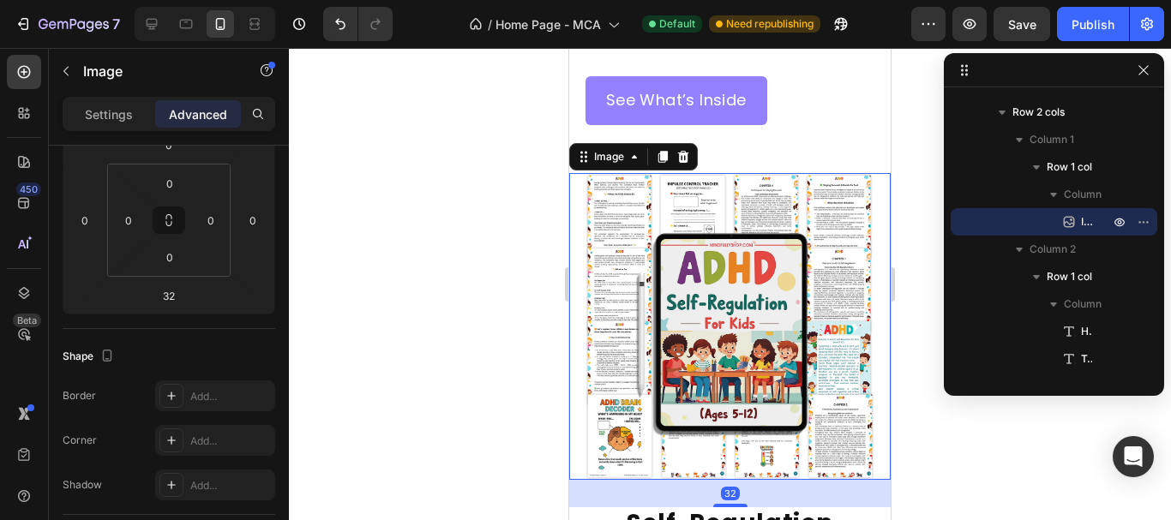
scroll to position [2170, 0]
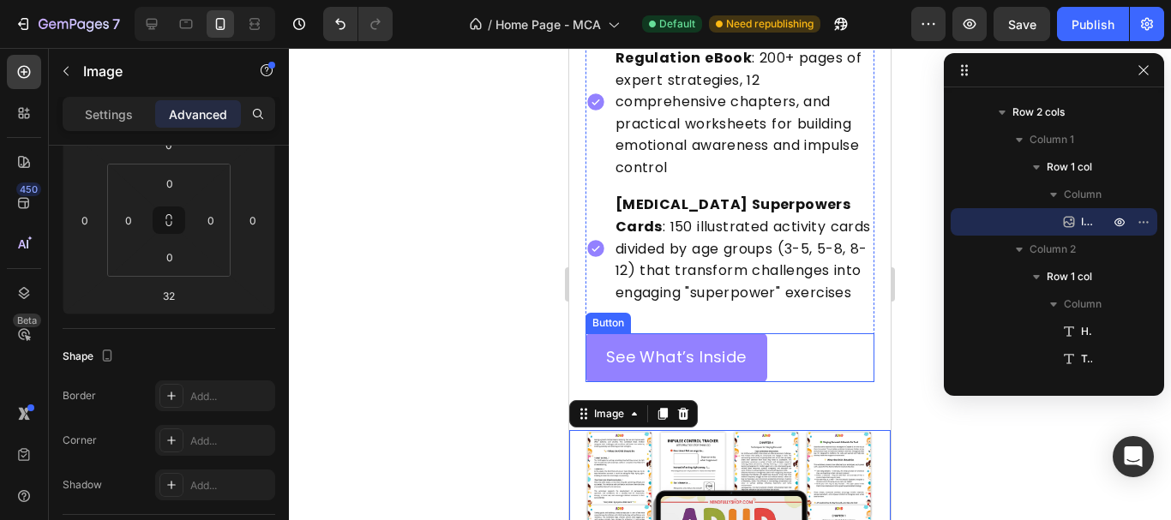
click at [803, 333] on div "See What’s Inside Button" at bounding box center [730, 357] width 290 height 48
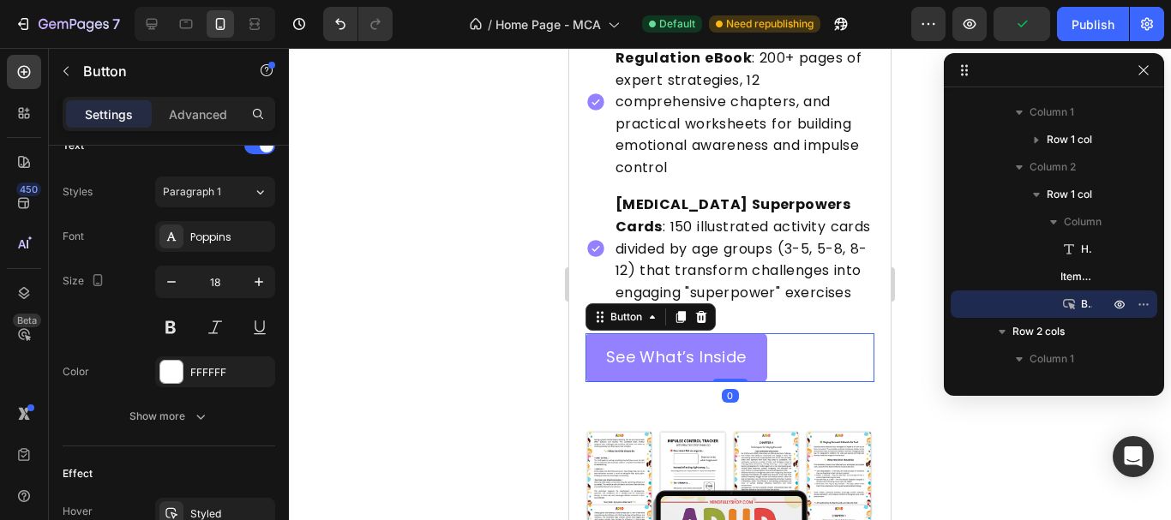
scroll to position [806, 0]
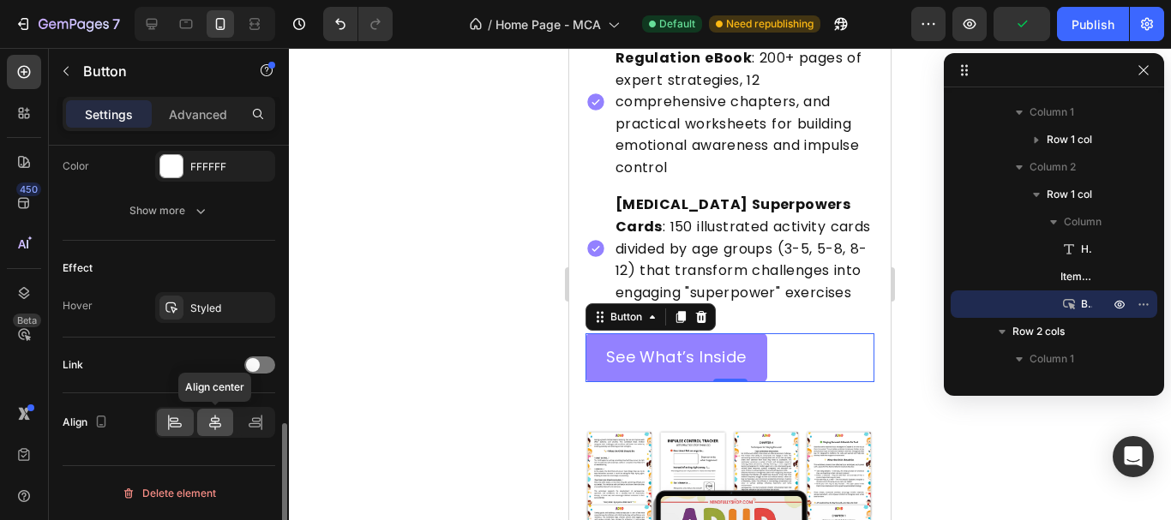
click at [208, 421] on icon at bounding box center [215, 422] width 17 height 17
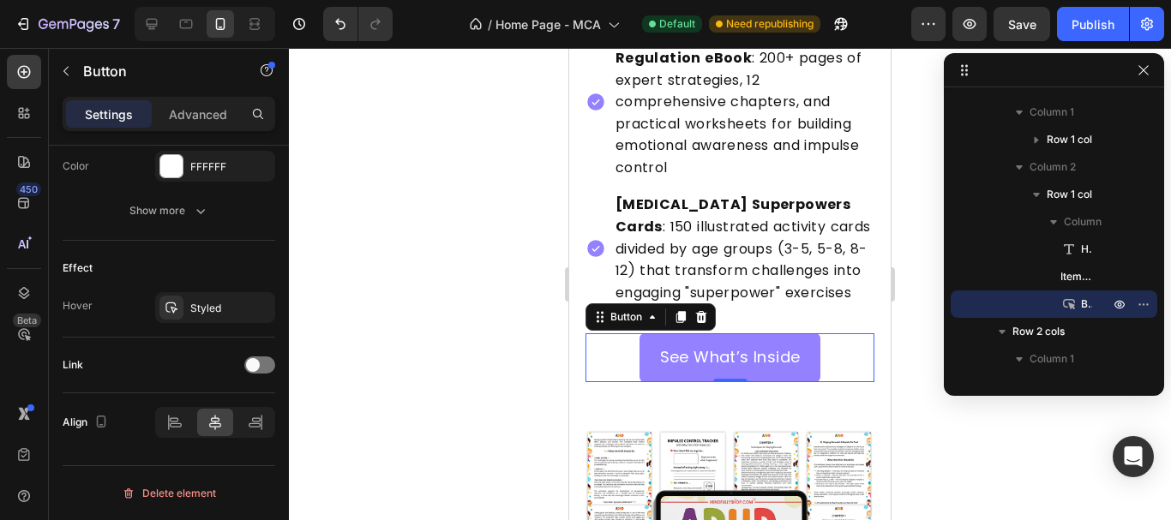
click at [840, 250] on div "Experience Complete ADHD Support Heading ADHD Self-Regulation eBook : 200+ page…" at bounding box center [730, 154] width 290 height 456
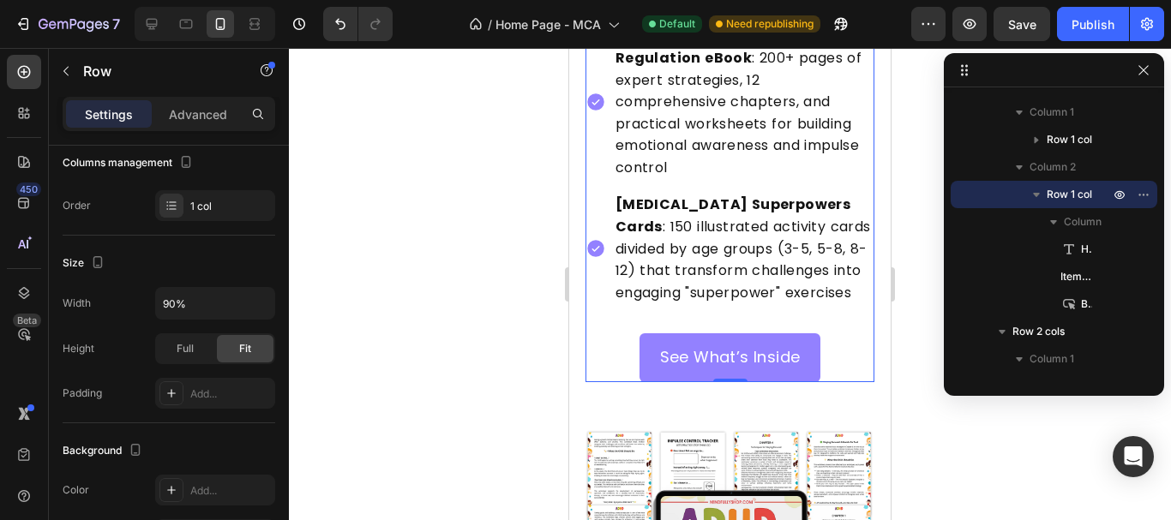
scroll to position [0, 0]
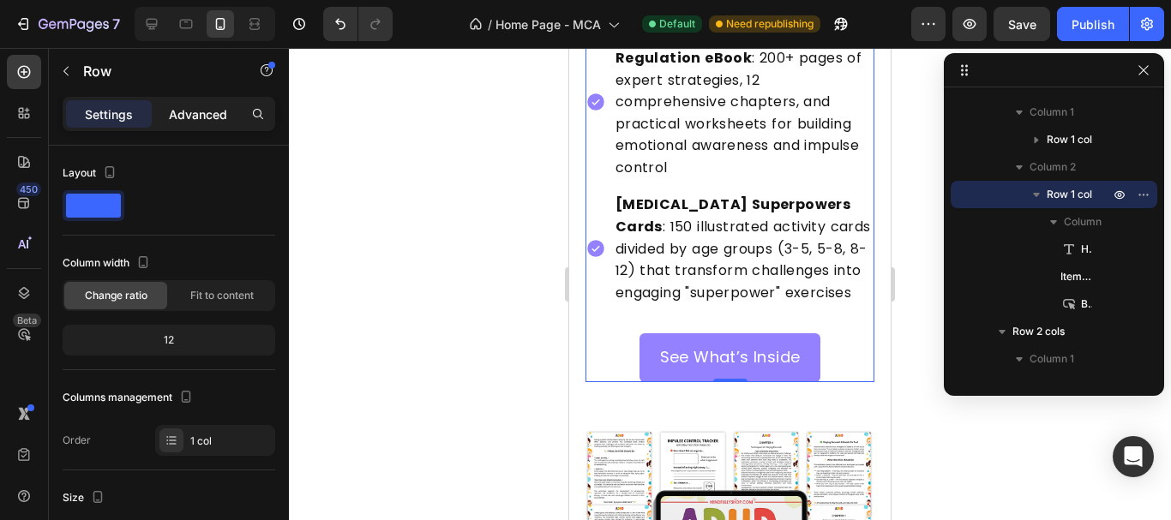
click at [177, 114] on p "Advanced" at bounding box center [198, 114] width 58 height 18
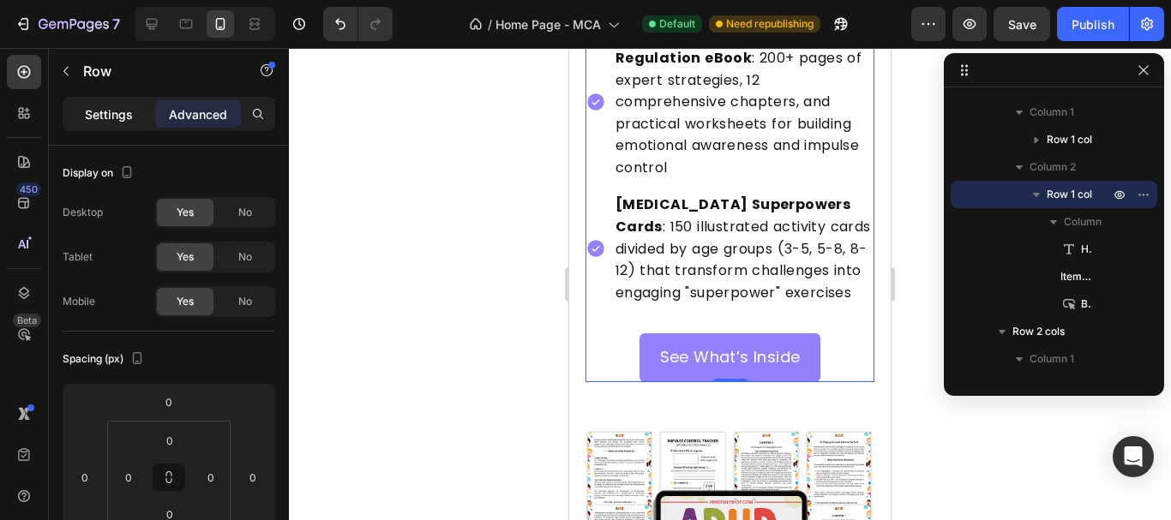
click at [92, 109] on p "Settings" at bounding box center [109, 114] width 48 height 18
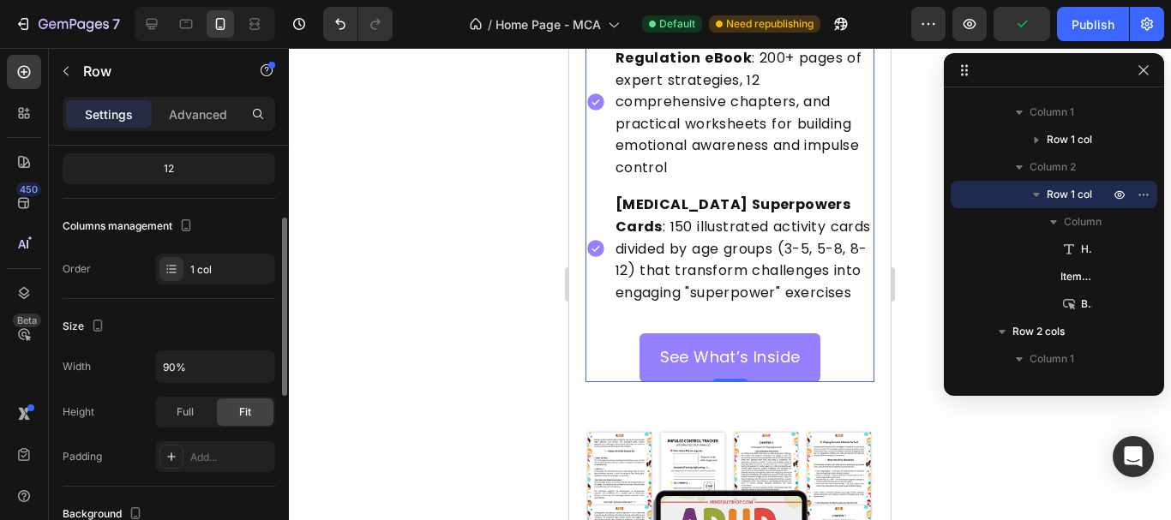
scroll to position [343, 0]
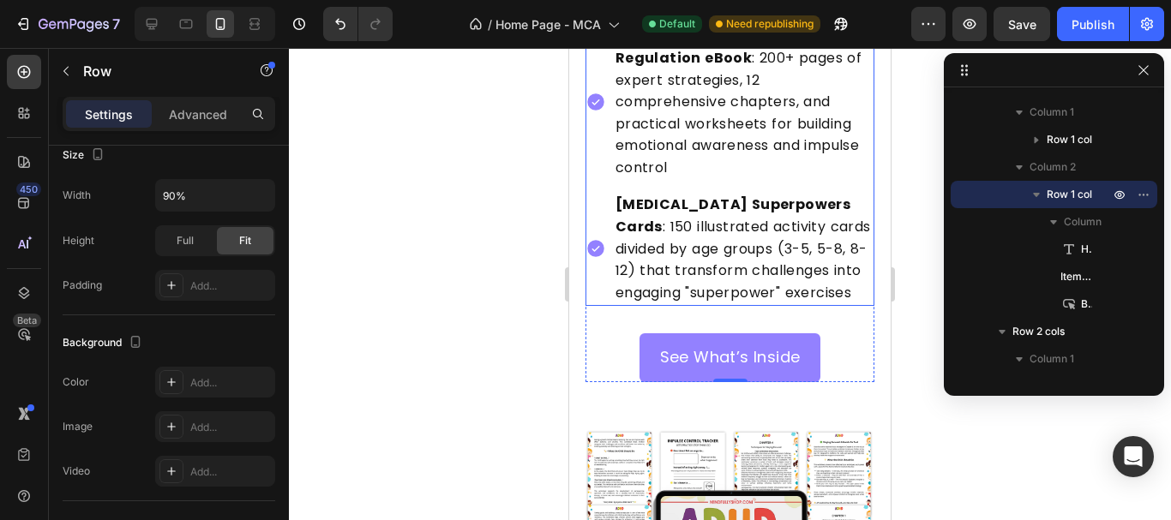
click at [598, 225] on div "ADHD Superpowers Cards : 150 illustrated activity cards divided by age groups (…" at bounding box center [730, 248] width 290 height 115
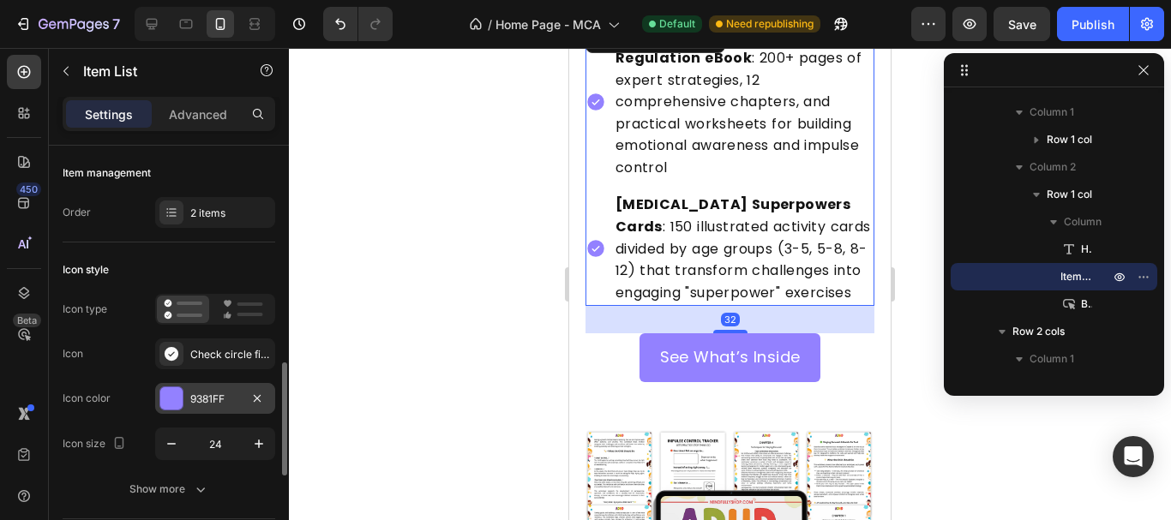
scroll to position [171, 0]
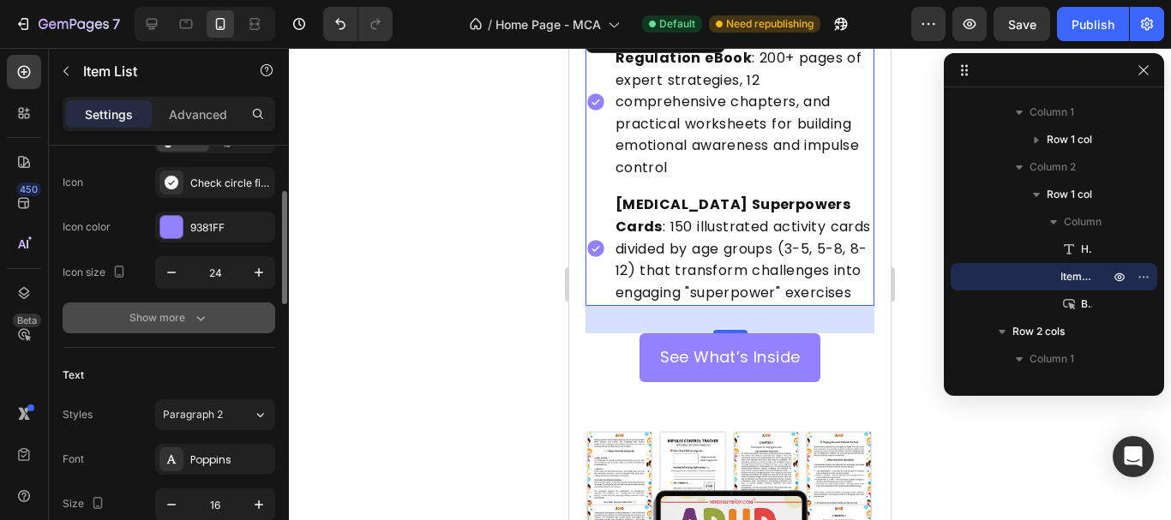
click at [171, 327] on button "Show more" at bounding box center [169, 318] width 213 height 31
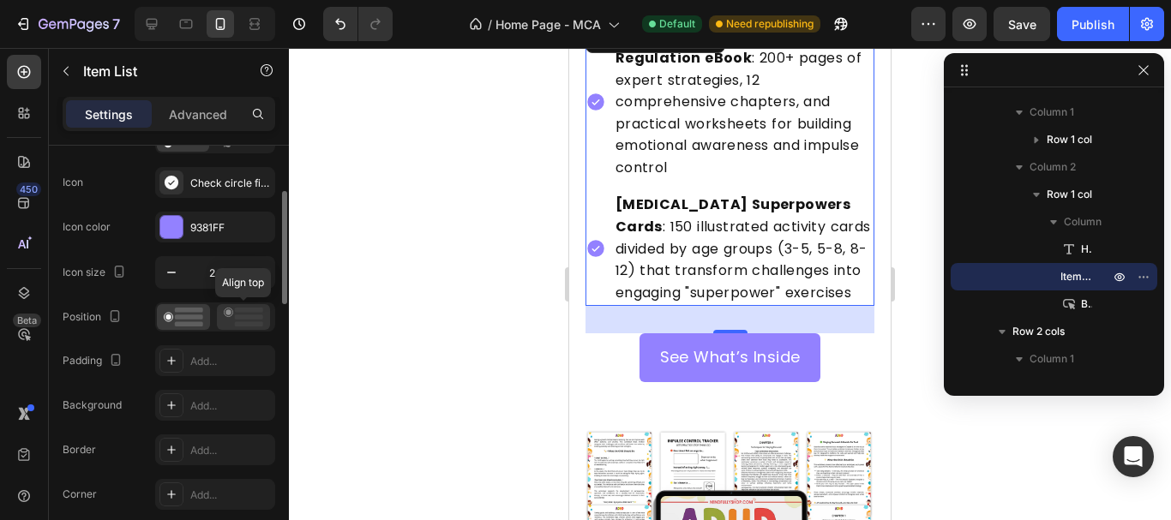
click at [237, 325] on rect at bounding box center [249, 324] width 28 height 5
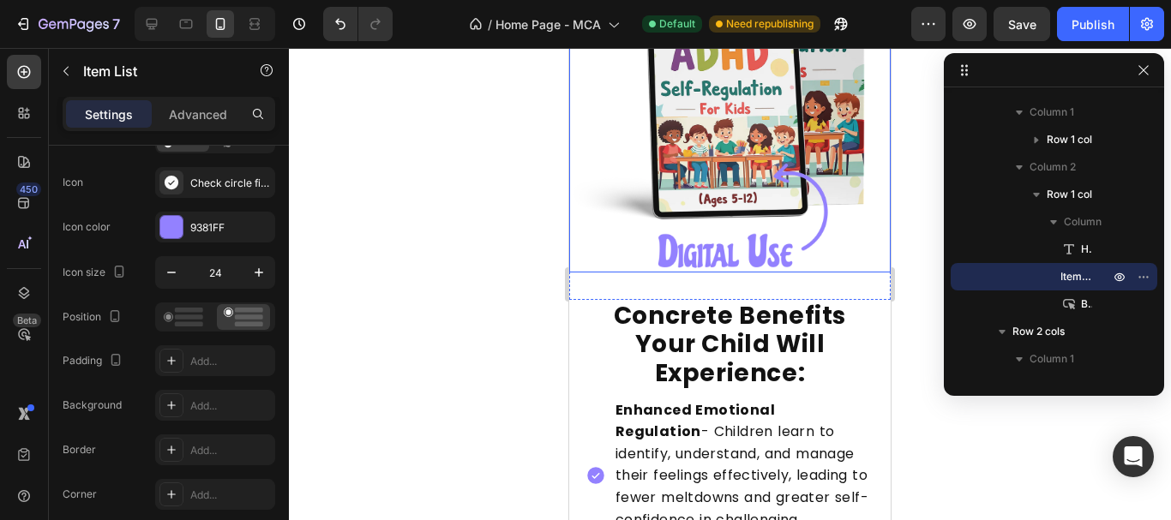
scroll to position [4655, 0]
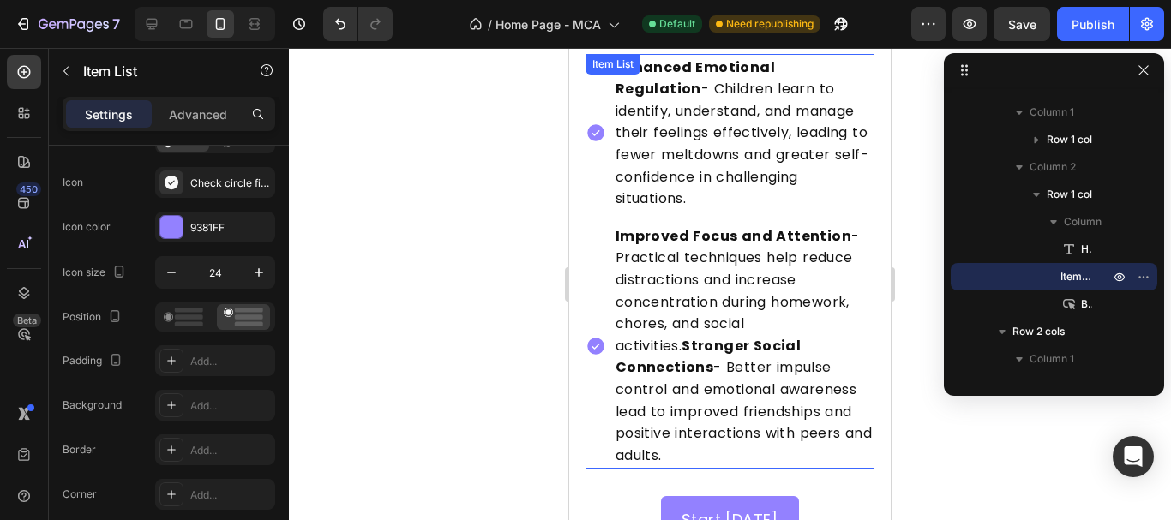
click at [607, 245] on div "Improved Focus and Attention - Practical techniques help reduce distractions an…" at bounding box center [730, 346] width 290 height 247
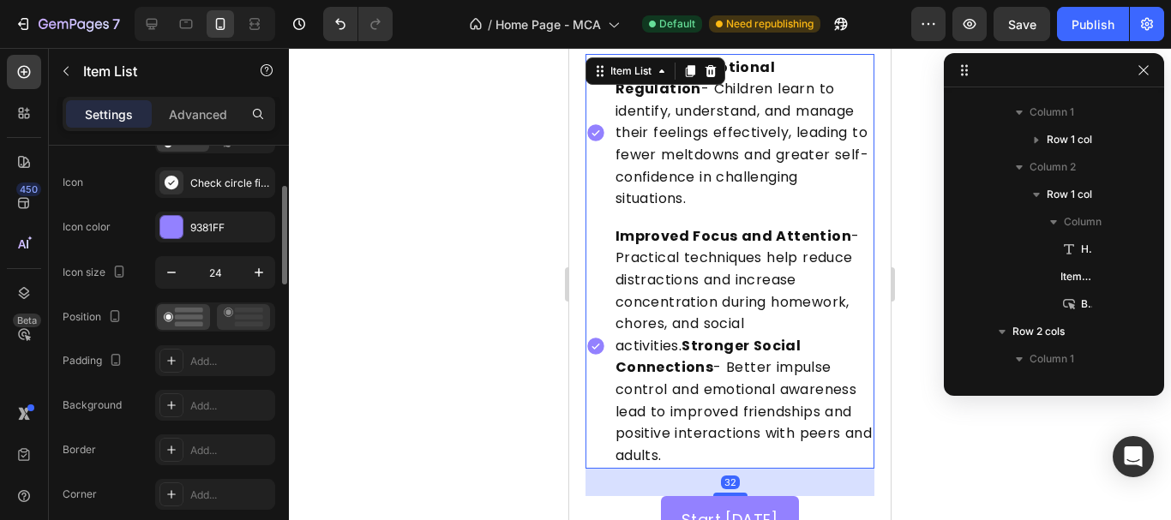
scroll to position [1144, 0]
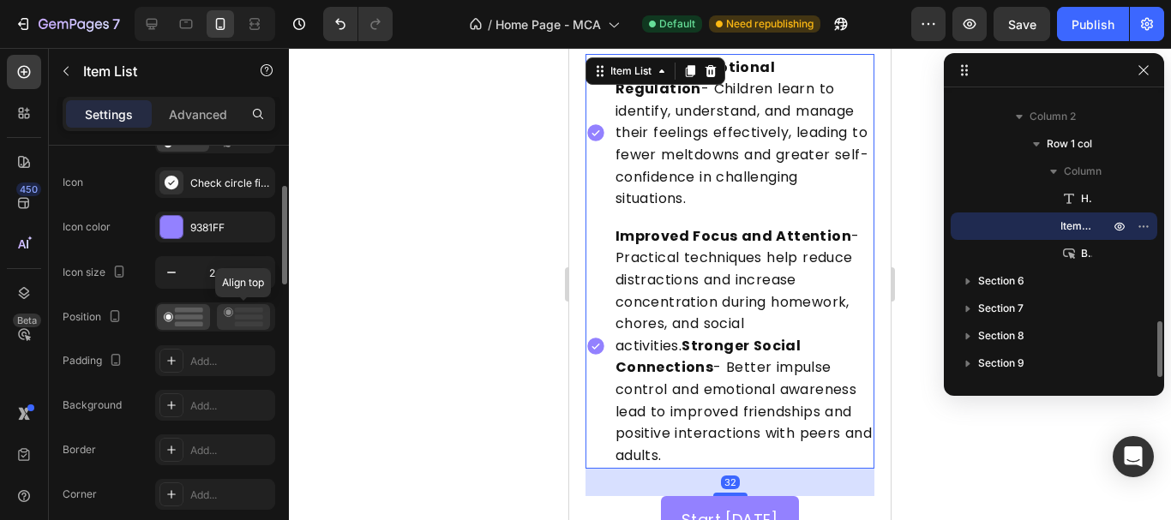
click at [240, 317] on rect at bounding box center [249, 317] width 28 height 5
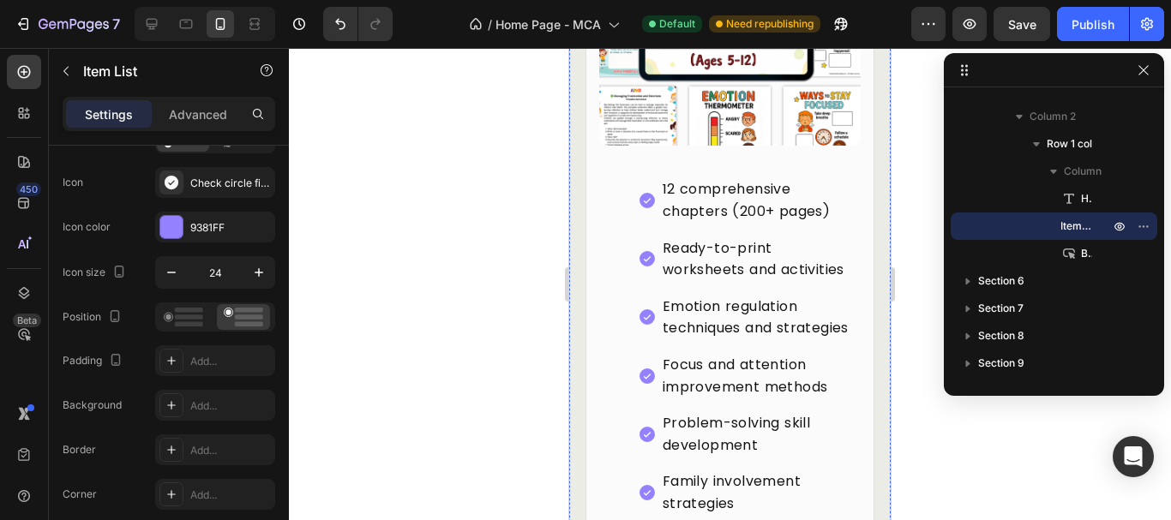
scroll to position [5770, 0]
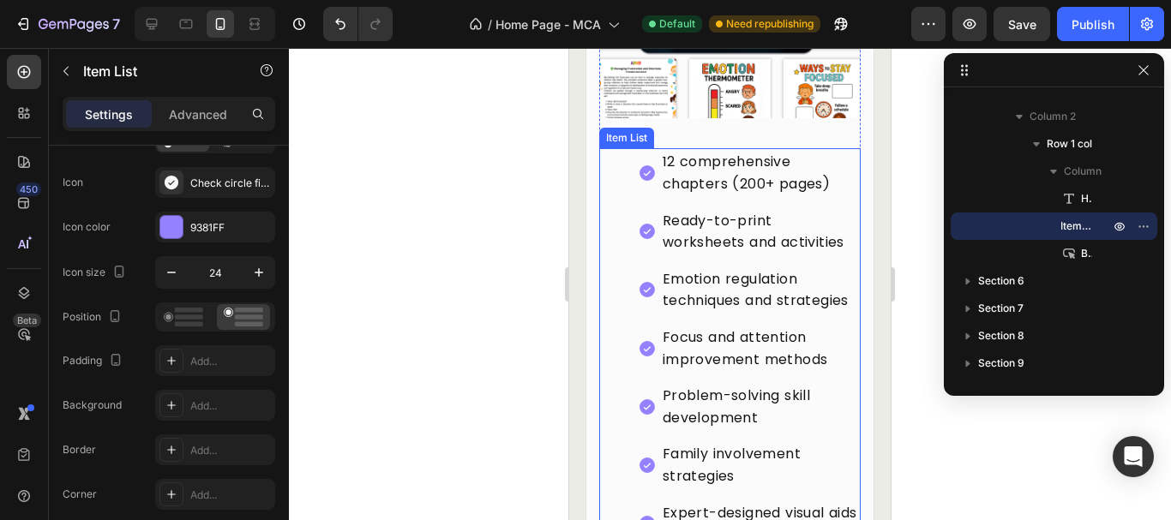
click at [627, 283] on div "12 comprehensive chapters (200+ pages) Ready-to-print worksheets and activities…" at bounding box center [730, 377] width 262 height 459
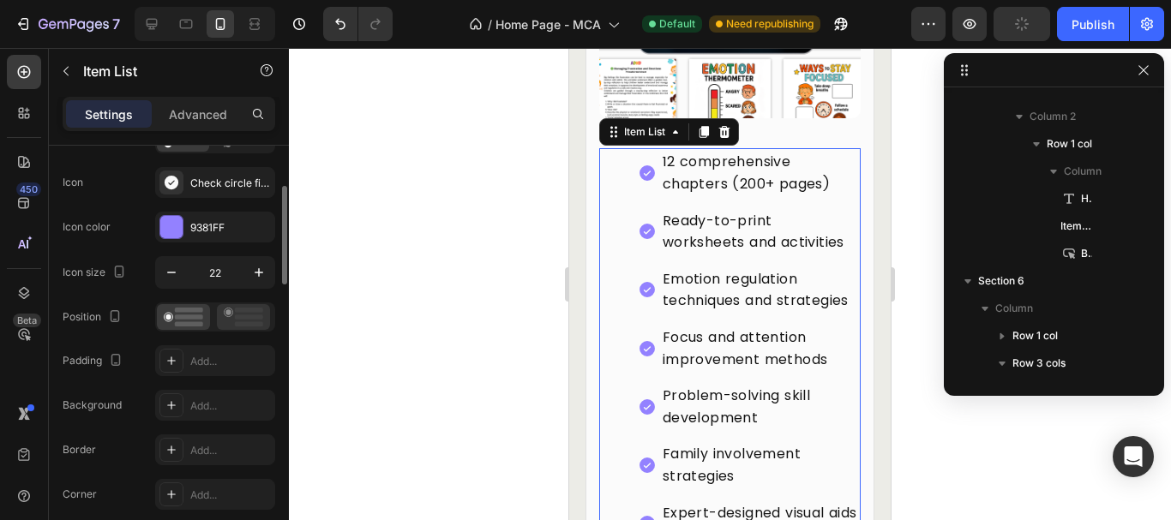
click at [245, 321] on icon at bounding box center [243, 317] width 39 height 19
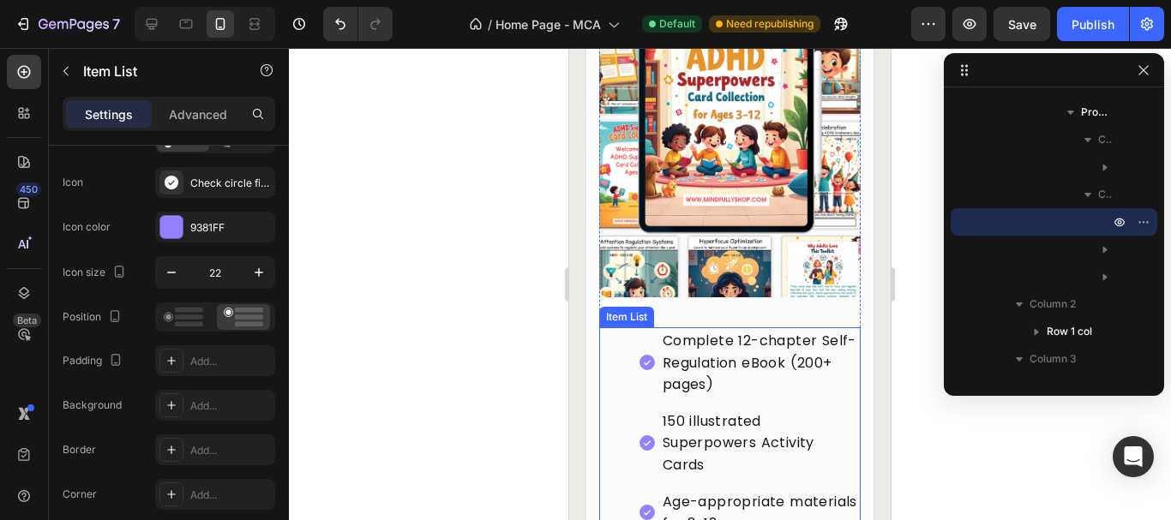
scroll to position [6970, 0]
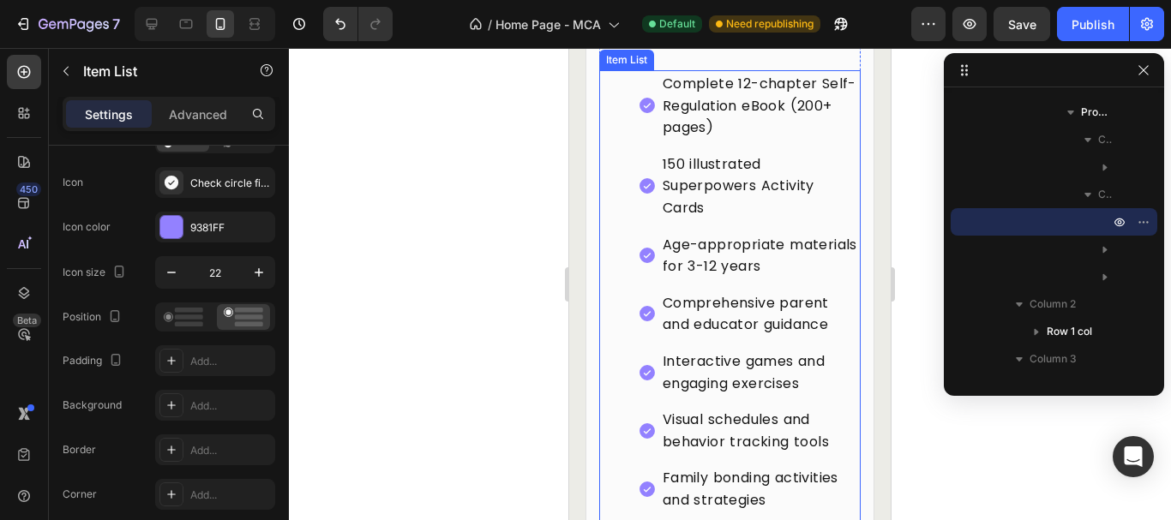
click at [636, 380] on div "Complete 12-chapter Self-Regulation eBook (200+ pages) 150 illustrated Superpow…" at bounding box center [730, 321] width 262 height 502
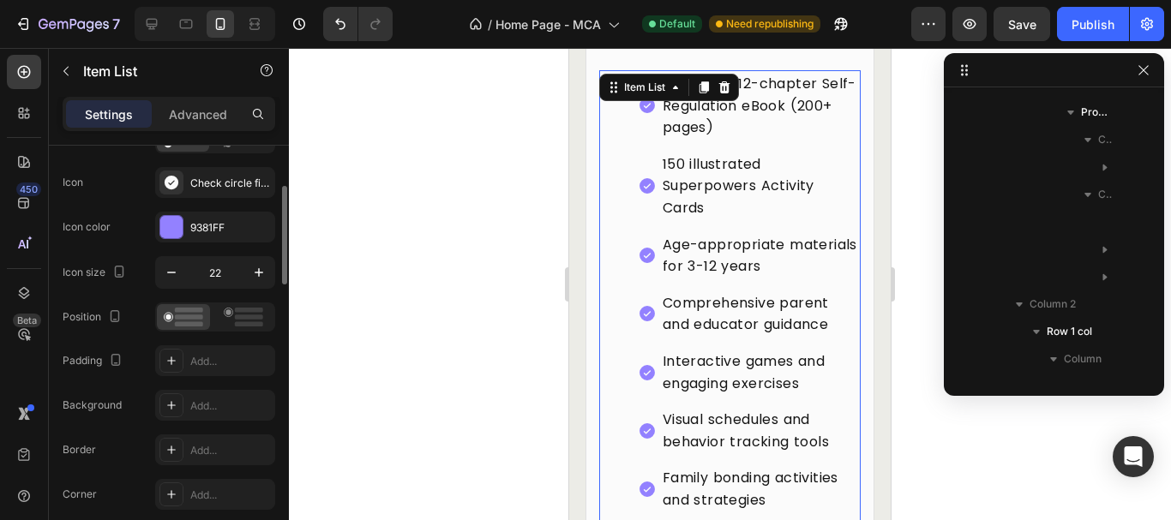
scroll to position [1779, 0]
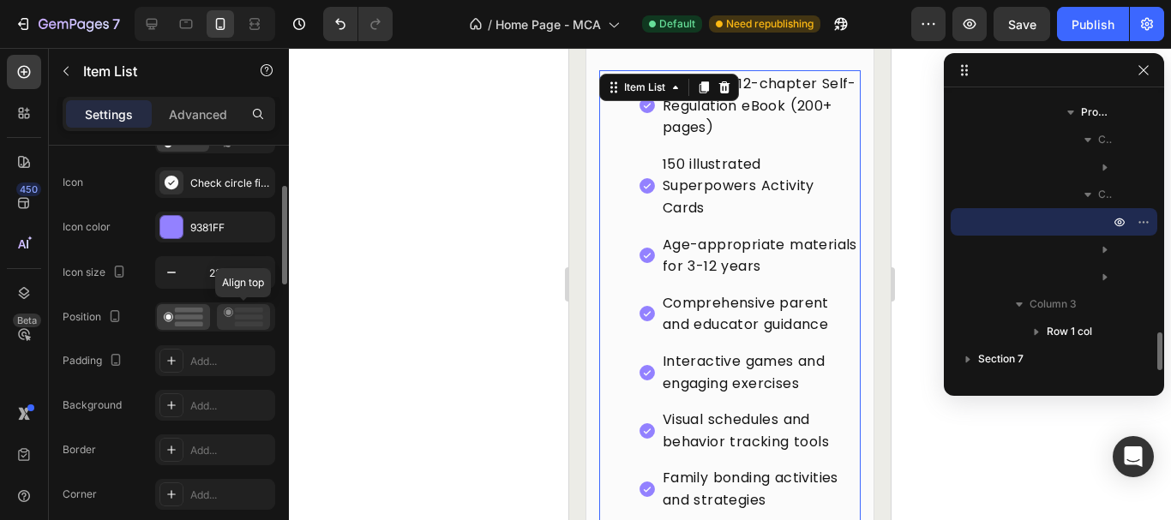
click at [245, 319] on rect at bounding box center [249, 317] width 28 height 5
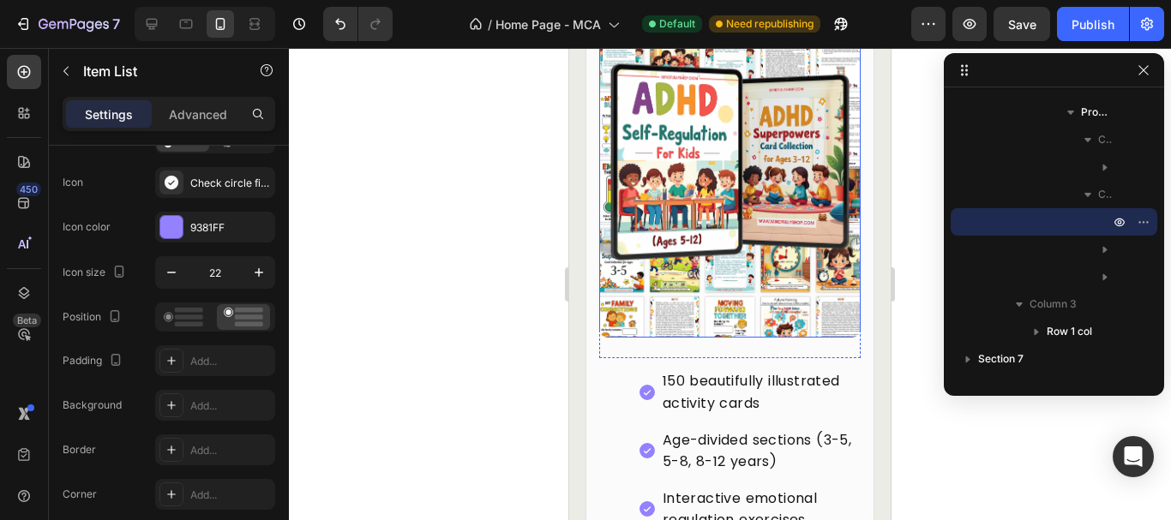
scroll to position [7999, 0]
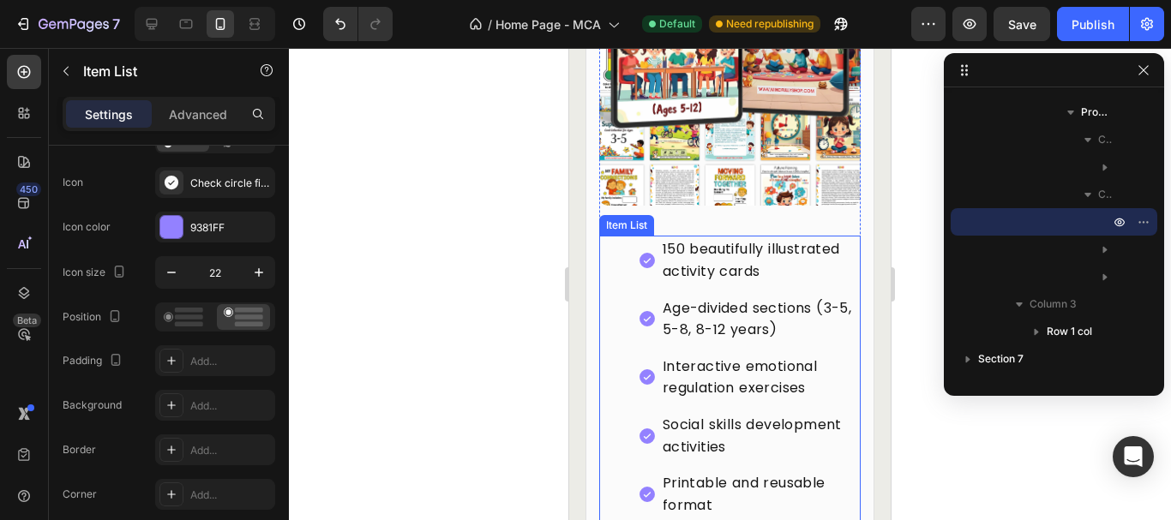
click at [636, 378] on div "150 beautifully illustrated activity cards Age-divided sections (3-5, 5-8, 8-12…" at bounding box center [730, 465] width 262 height 459
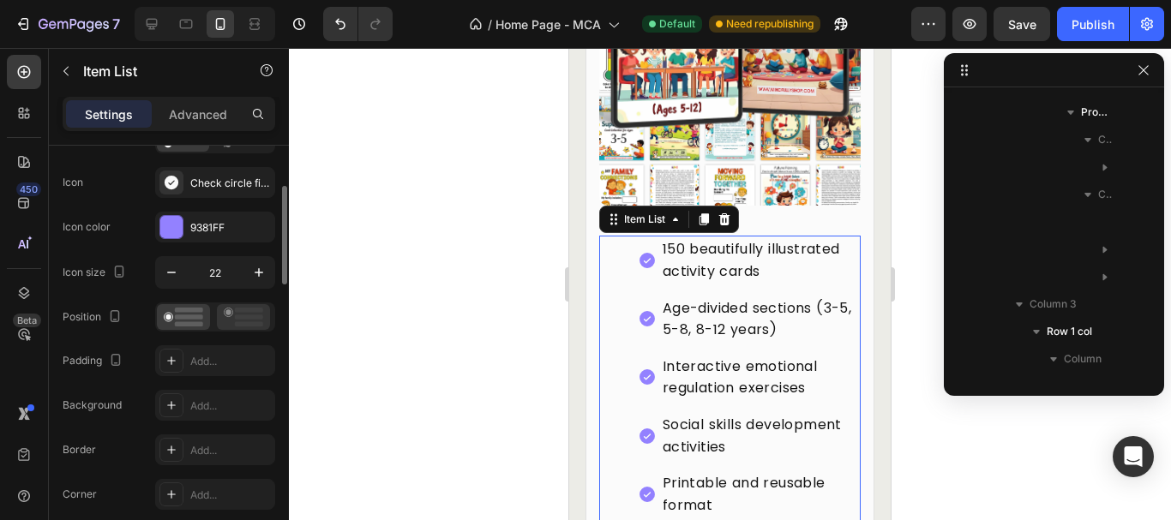
scroll to position [2049, 0]
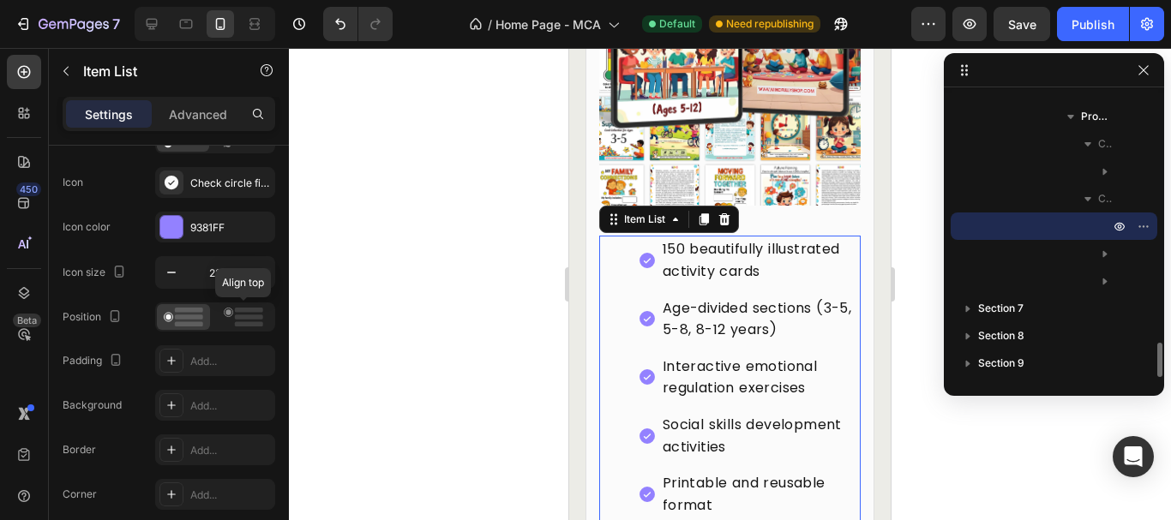
drag, startPoint x: 233, startPoint y: 324, endPoint x: 557, endPoint y: 344, distance: 324.6
click at [233, 323] on icon at bounding box center [243, 317] width 39 height 19
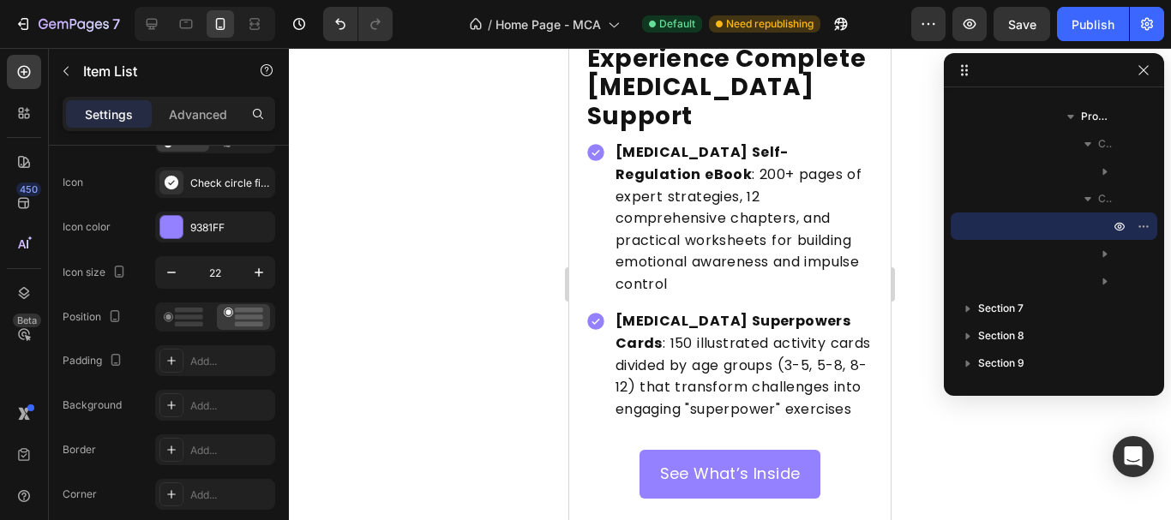
scroll to position [1998, 0]
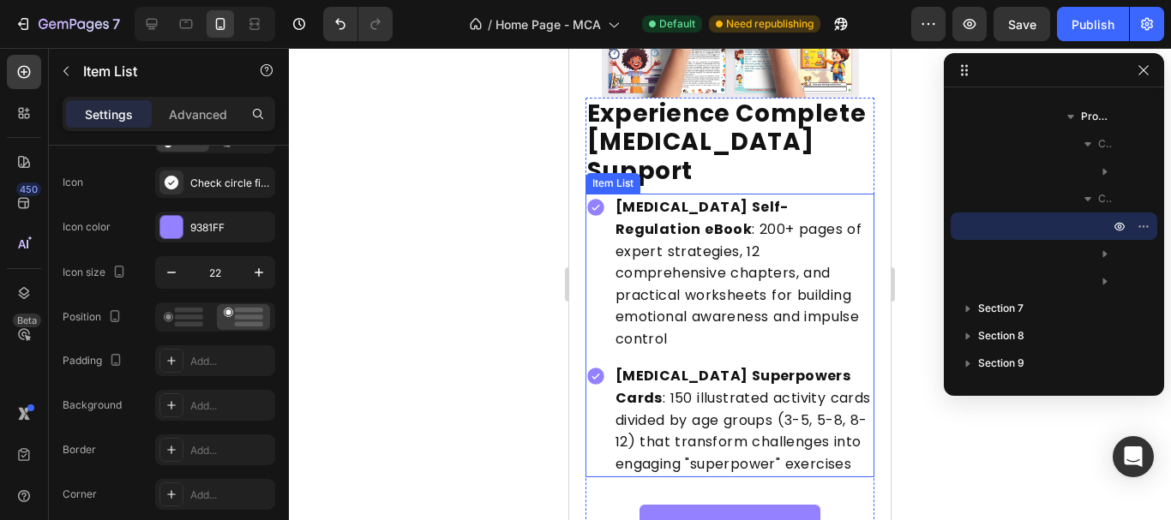
click at [605, 363] on div "ADHD Superpowers Cards : 150 illustrated activity cards divided by age groups (…" at bounding box center [730, 420] width 290 height 115
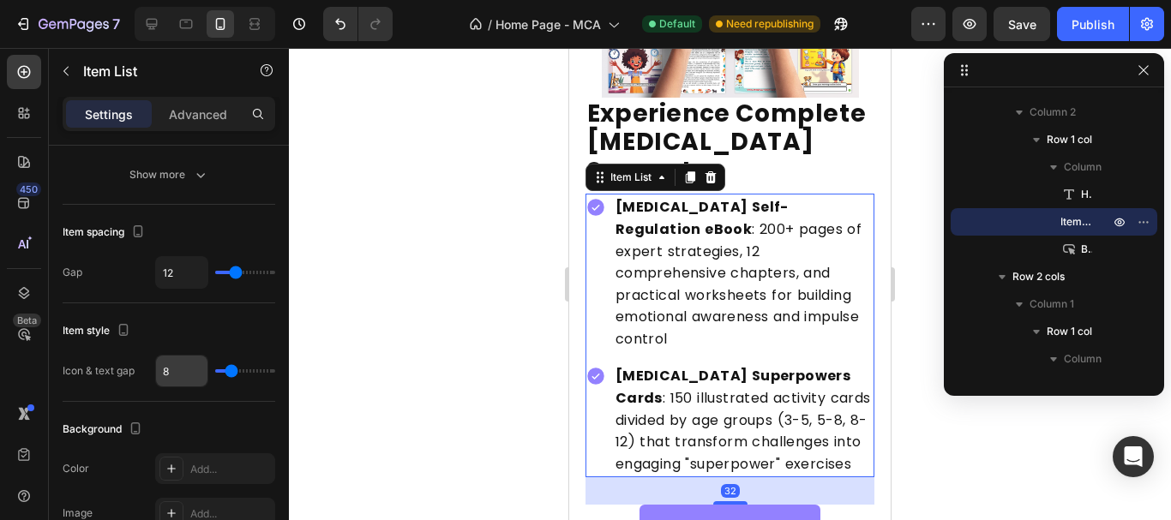
scroll to position [1200, 0]
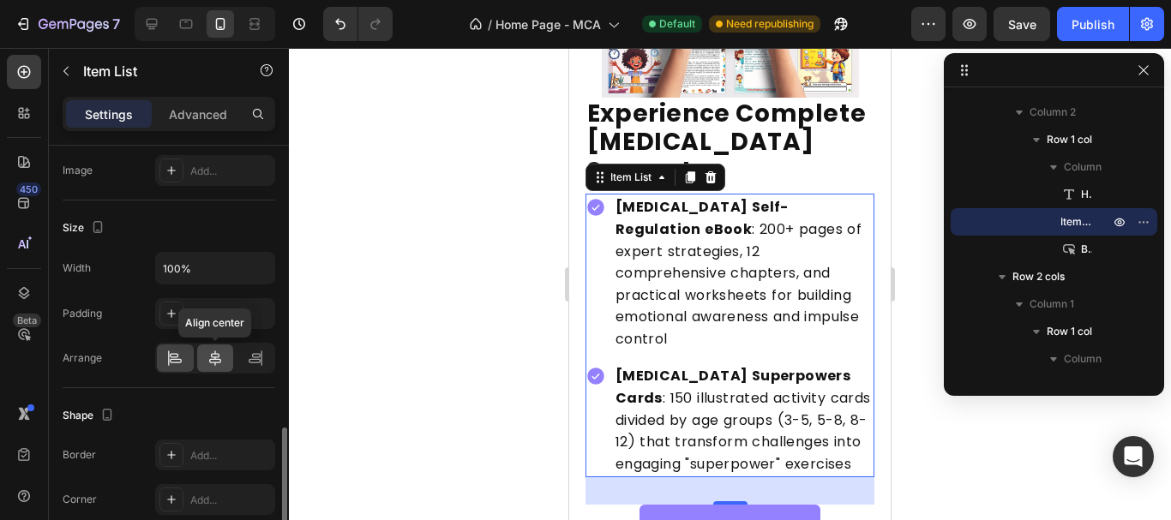
click at [218, 369] on div at bounding box center [215, 358] width 37 height 27
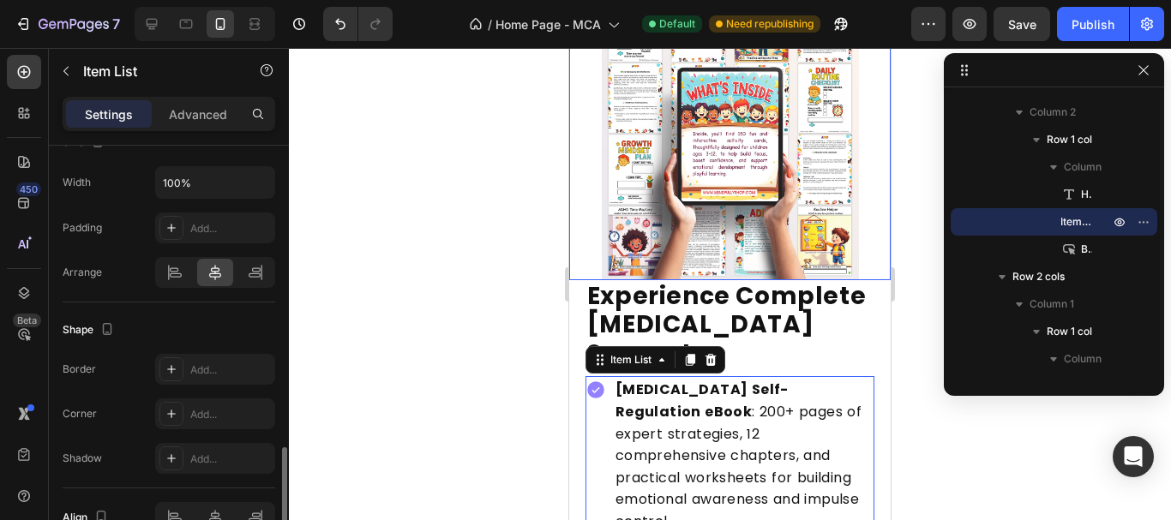
scroll to position [1655, 0]
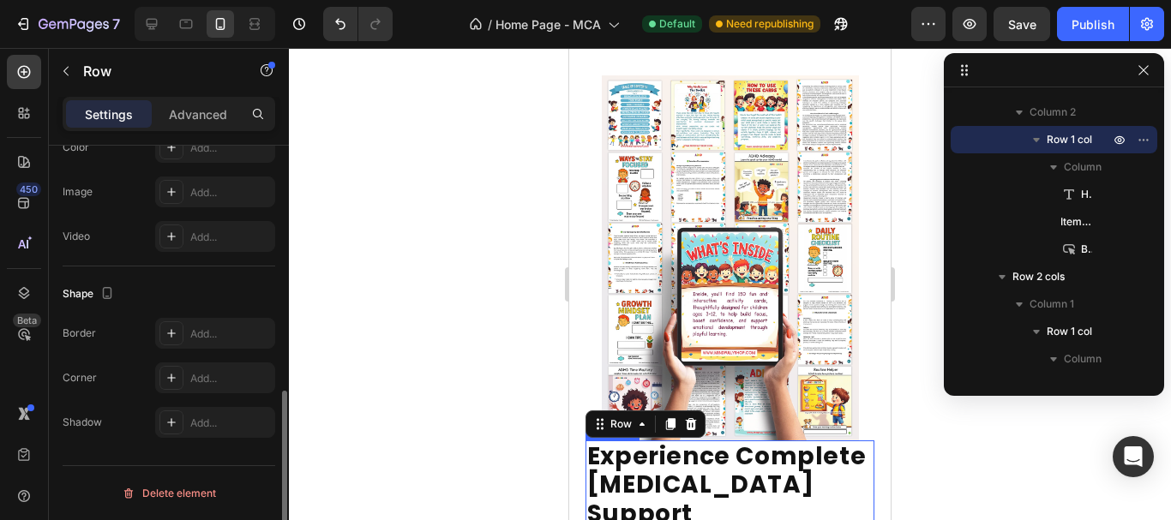
scroll to position [0, 0]
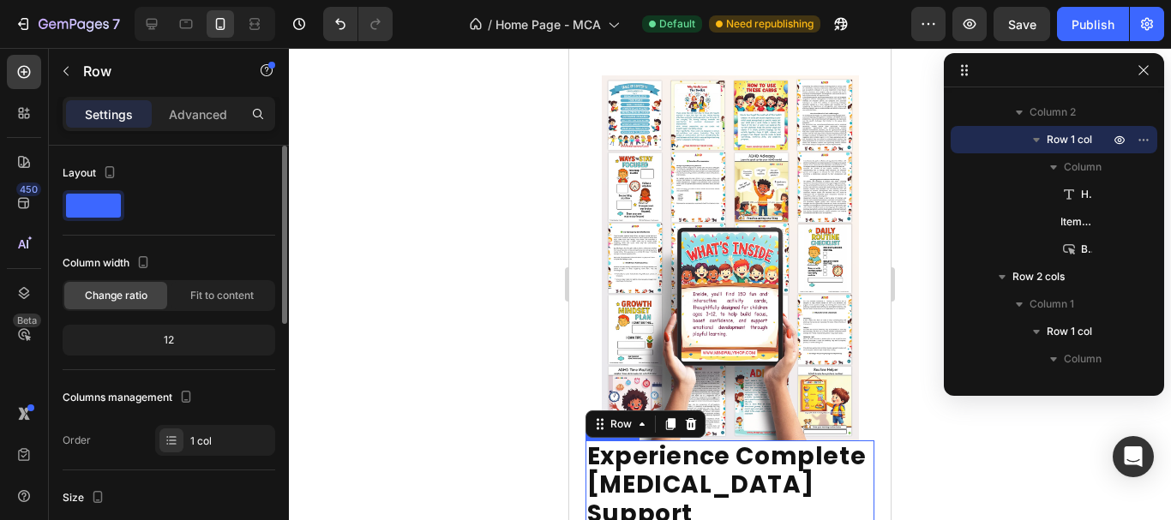
click at [788, 477] on h2 "Experience Complete ADHD Support" at bounding box center [730, 486] width 290 height 90
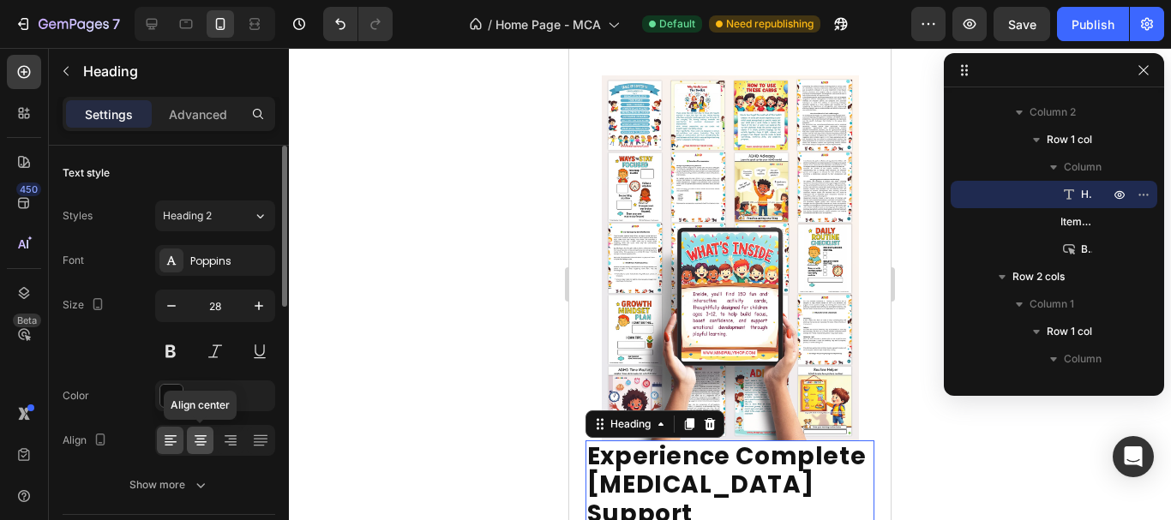
click at [207, 443] on icon at bounding box center [200, 440] width 17 height 17
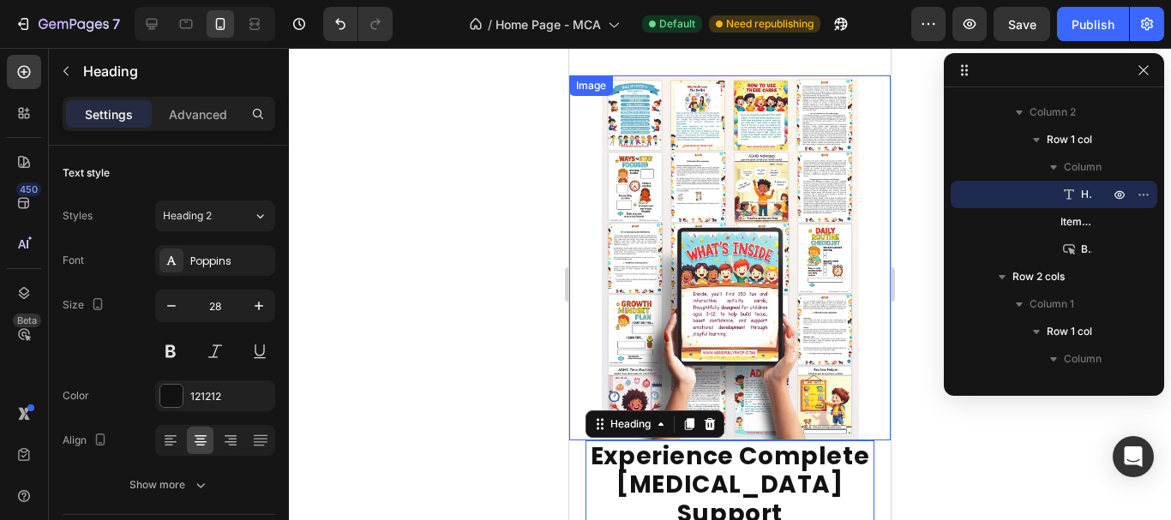
click at [773, 290] on img at bounding box center [730, 257] width 257 height 364
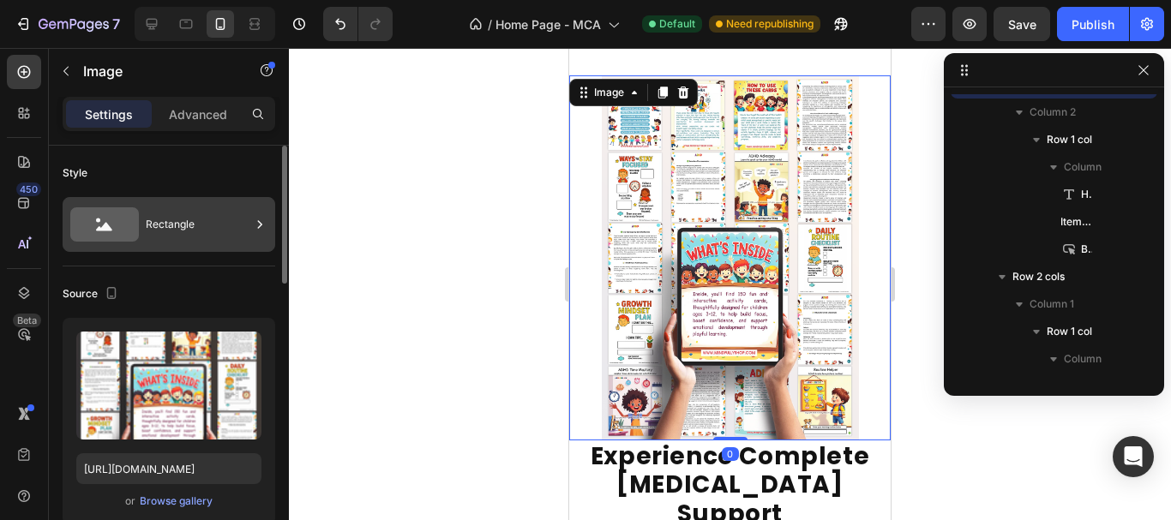
scroll to position [243, 0]
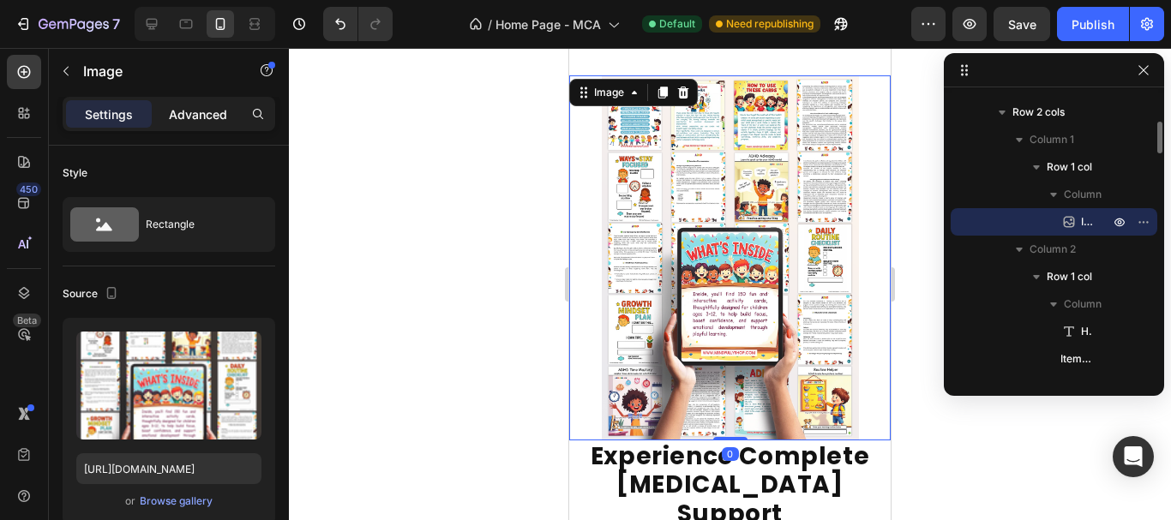
click at [203, 108] on p "Advanced" at bounding box center [198, 114] width 58 height 18
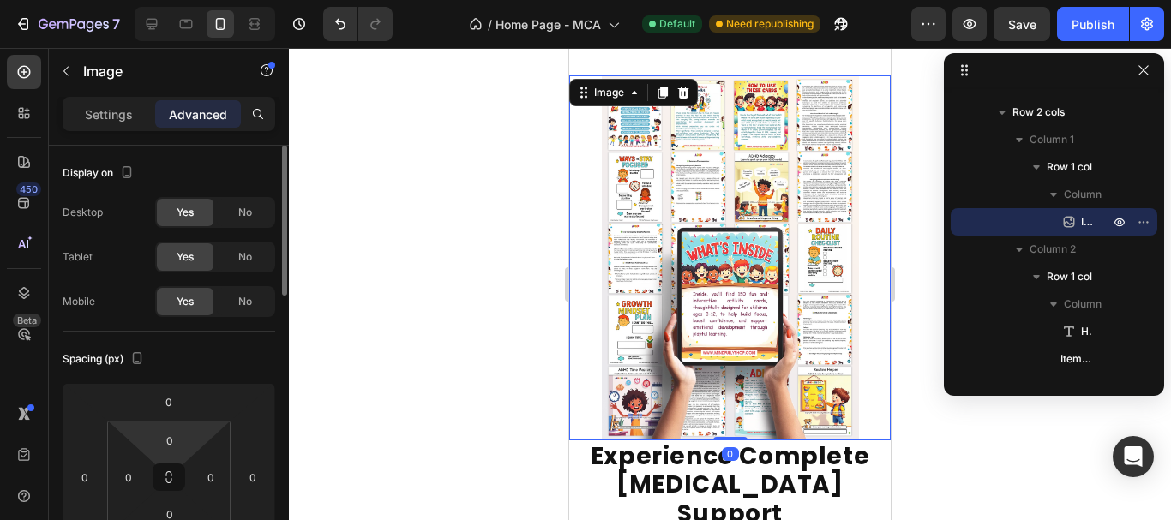
scroll to position [343, 0]
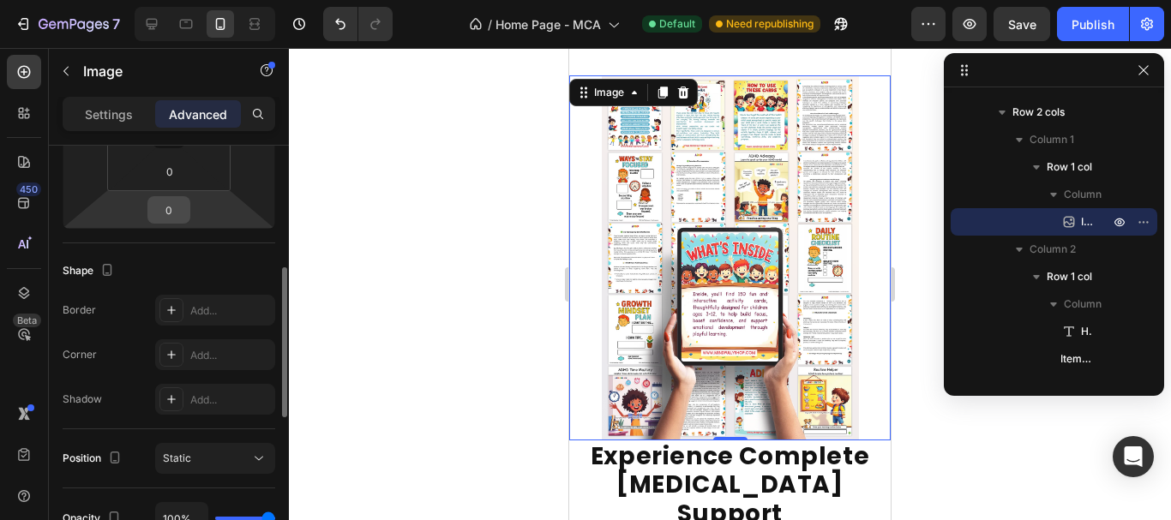
click at [172, 209] on input "0" at bounding box center [169, 210] width 34 height 26
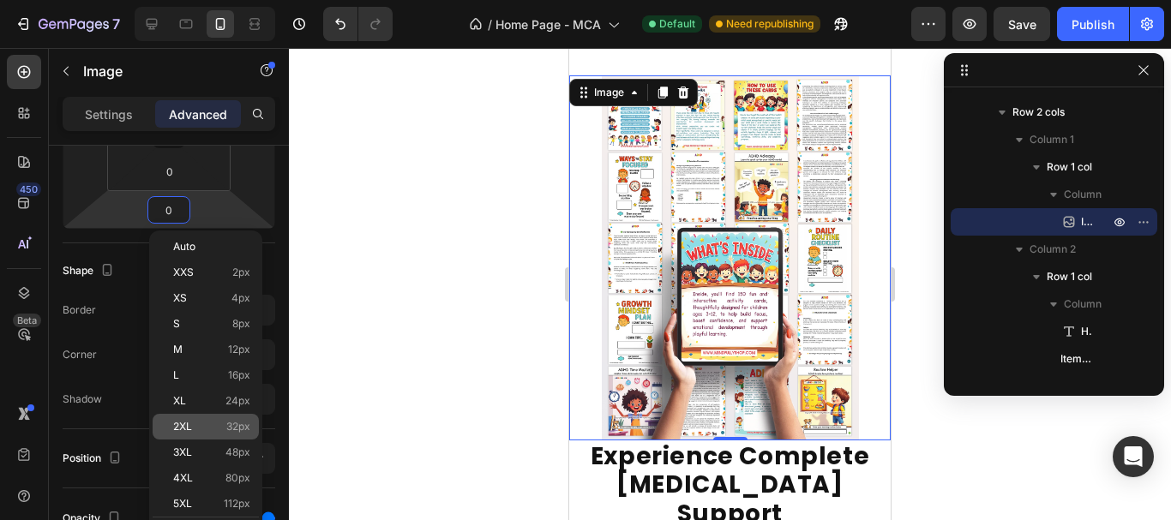
click at [207, 427] on p "2XL 32px" at bounding box center [211, 427] width 77 height 12
type input "32"
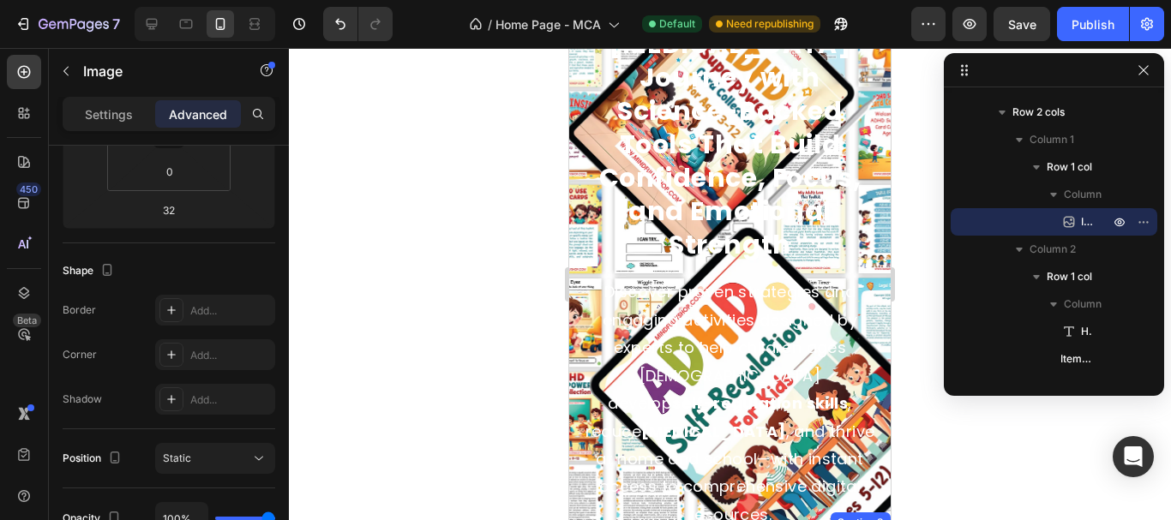
scroll to position [198, 0]
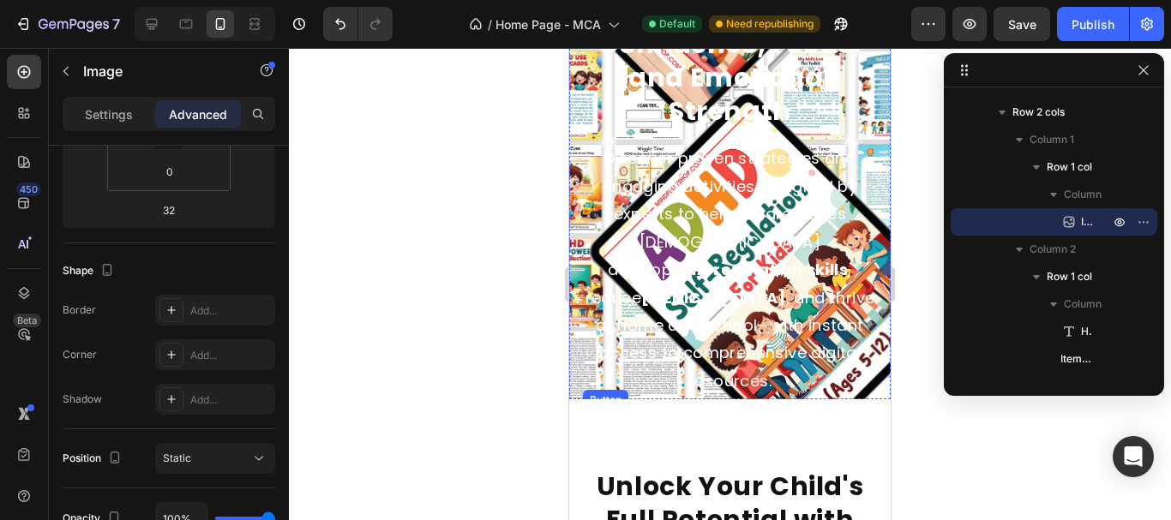
click at [638, 411] on button "Get Started [DATE]" at bounding box center [729, 435] width 192 height 48
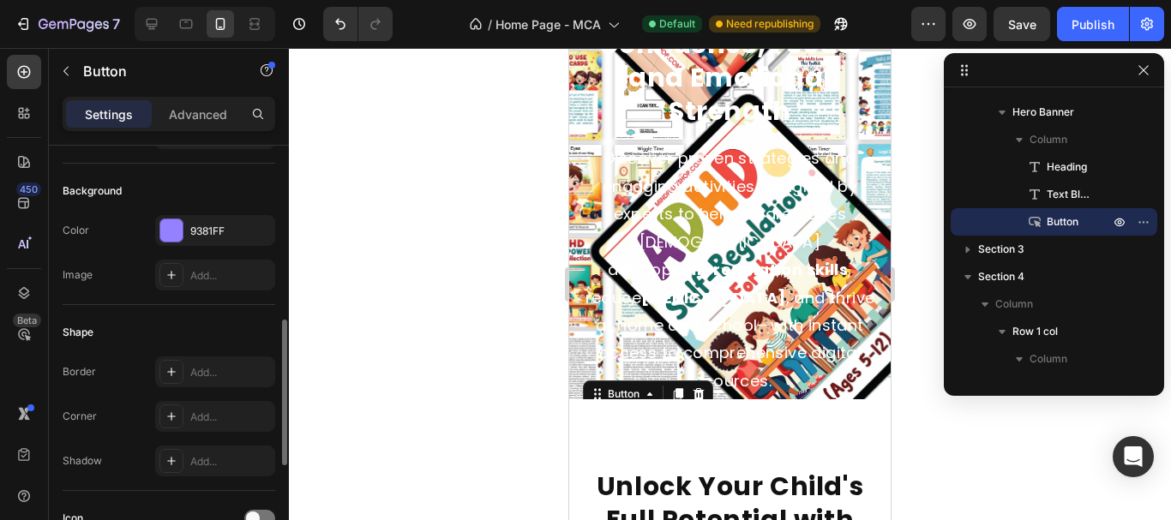
scroll to position [429, 0]
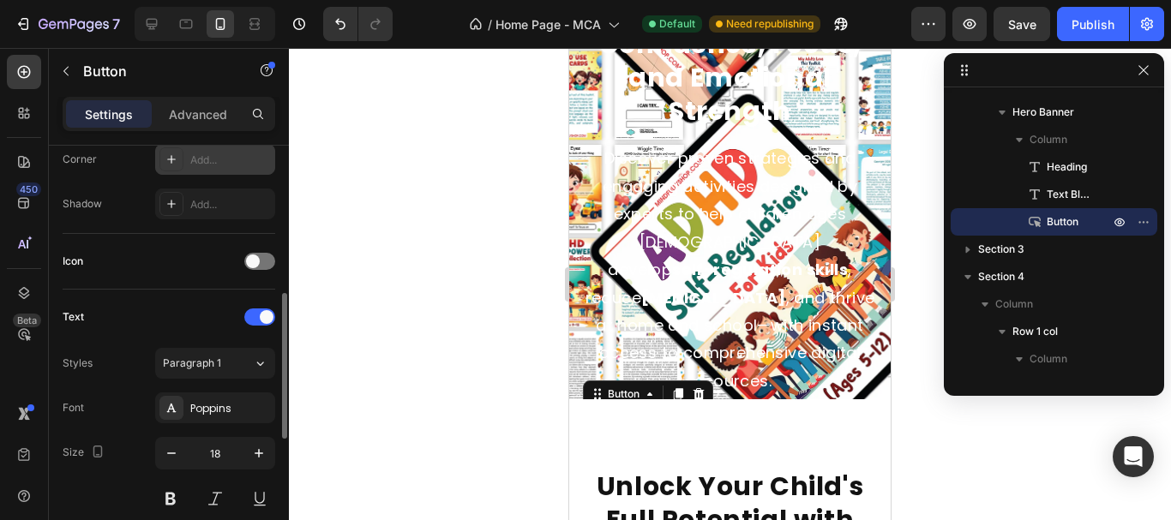
click at [199, 164] on div "Add..." at bounding box center [230, 160] width 81 height 15
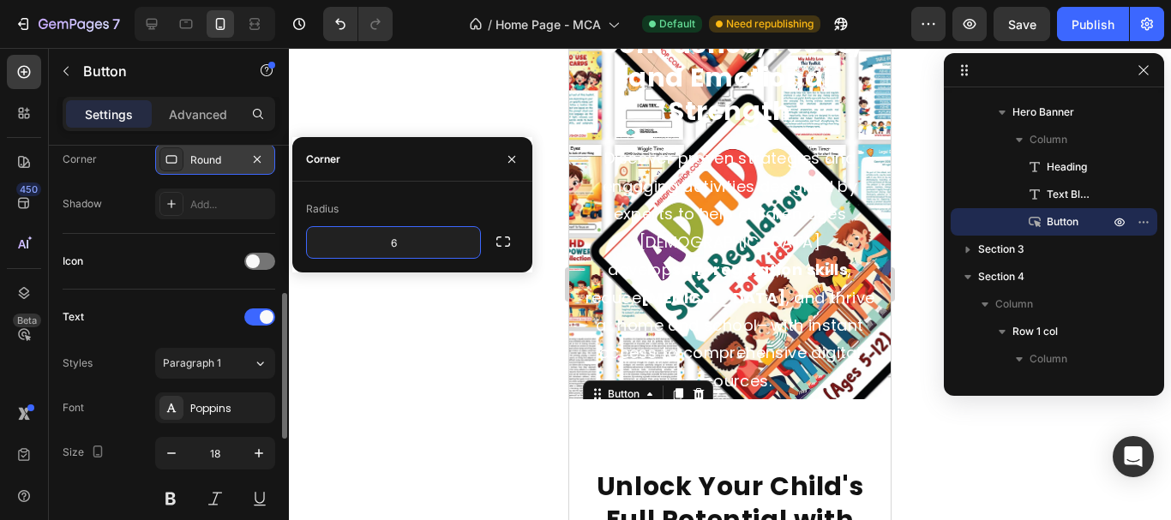
type input "6"
click at [407, 207] on div "Radius" at bounding box center [412, 208] width 213 height 27
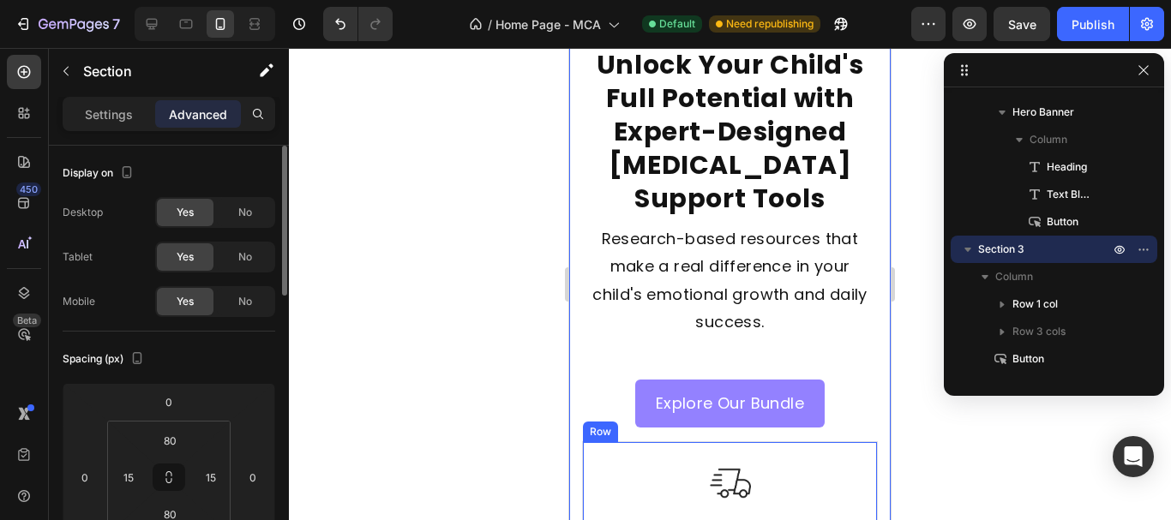
scroll to position [712, 0]
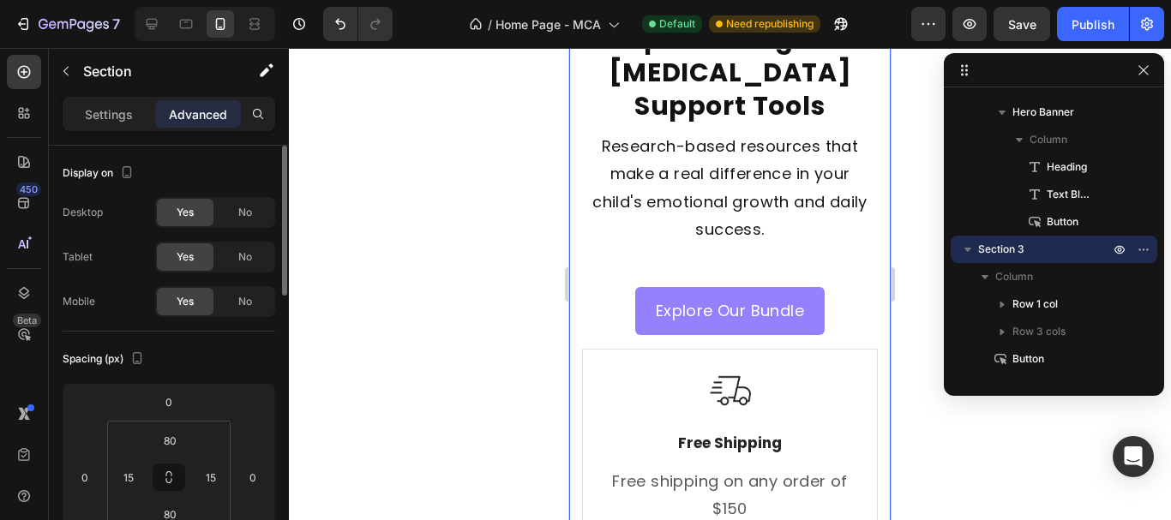
click at [577, 251] on div "Unlock Your Child's Full Potential with Expert-Designed ADHD Support Tools Head…" at bounding box center [729, 426] width 321 height 1083
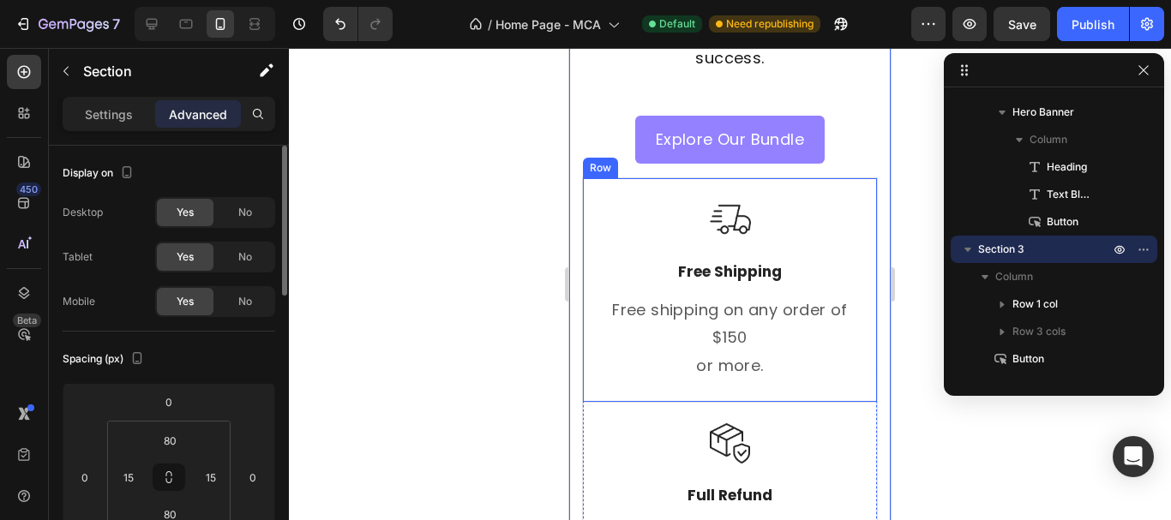
click at [835, 363] on div "Image Free Shipping Text Block Free shipping on any order of $150 or more. Text…" at bounding box center [730, 290] width 294 height 225
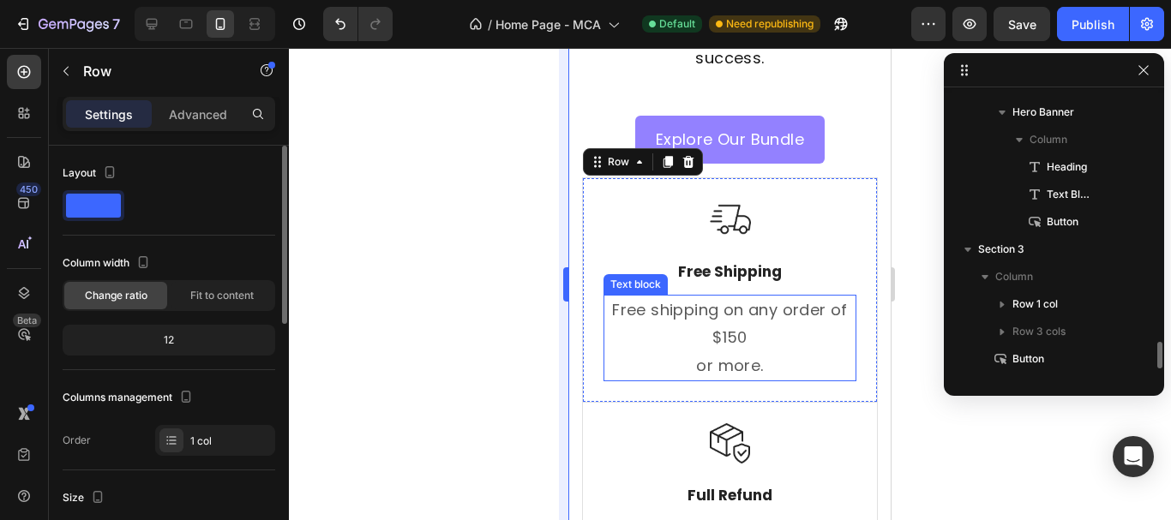
scroll to position [297, 0]
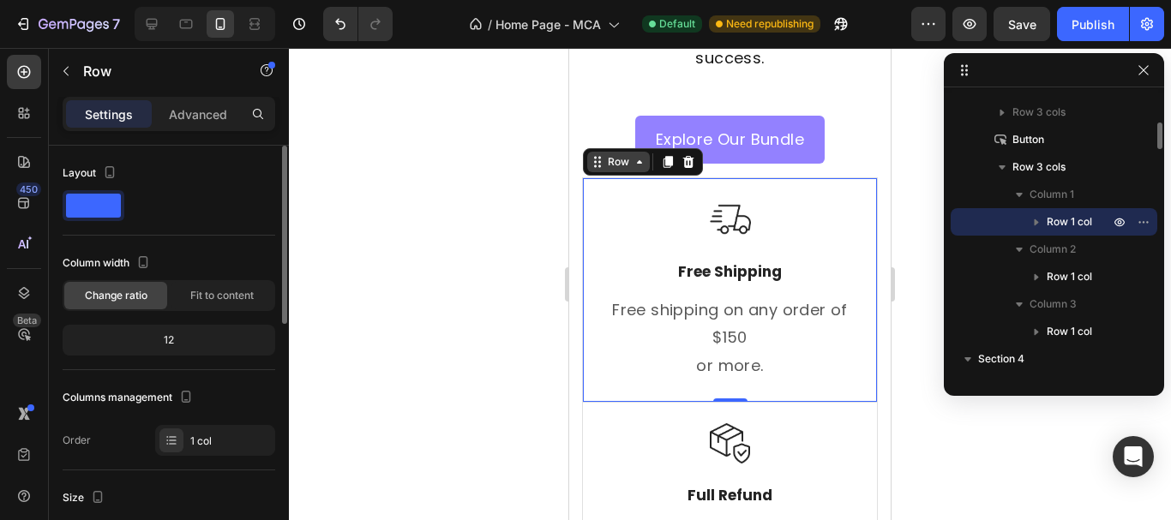
click at [612, 154] on div "Row" at bounding box center [618, 161] width 28 height 15
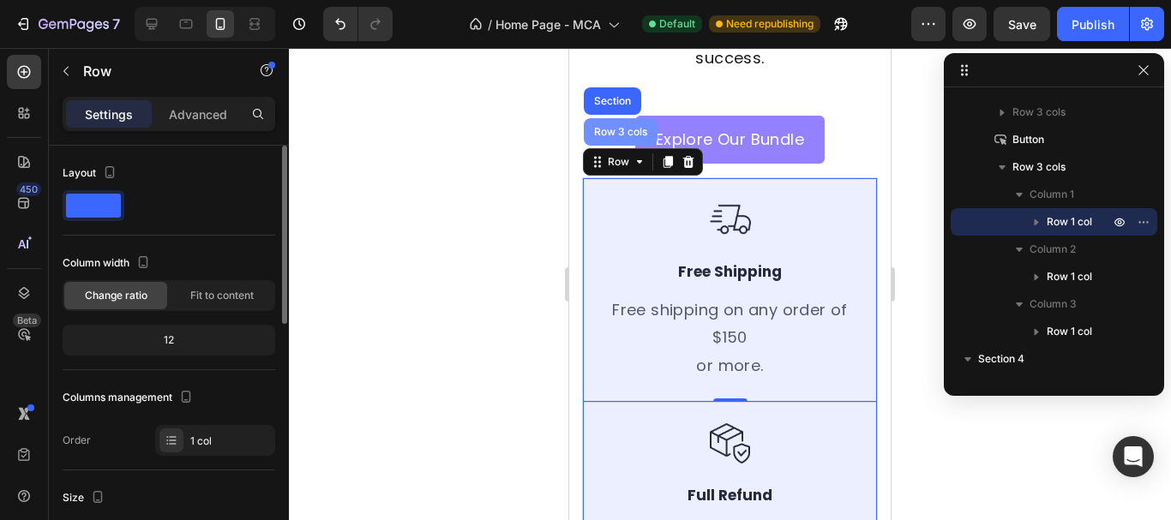
click at [612, 127] on div "Row 3 cols" at bounding box center [621, 132] width 60 height 10
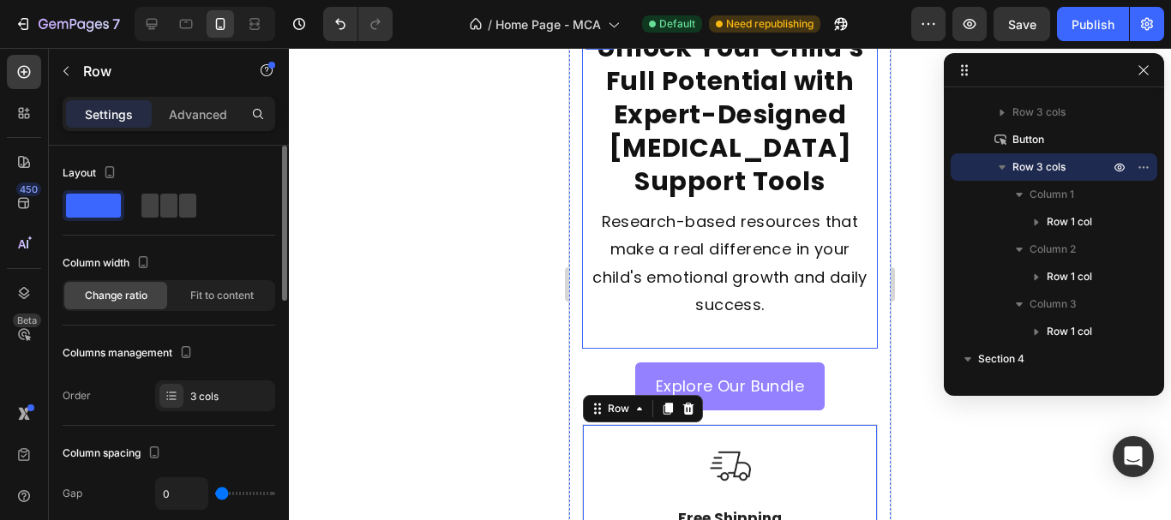
scroll to position [627, 0]
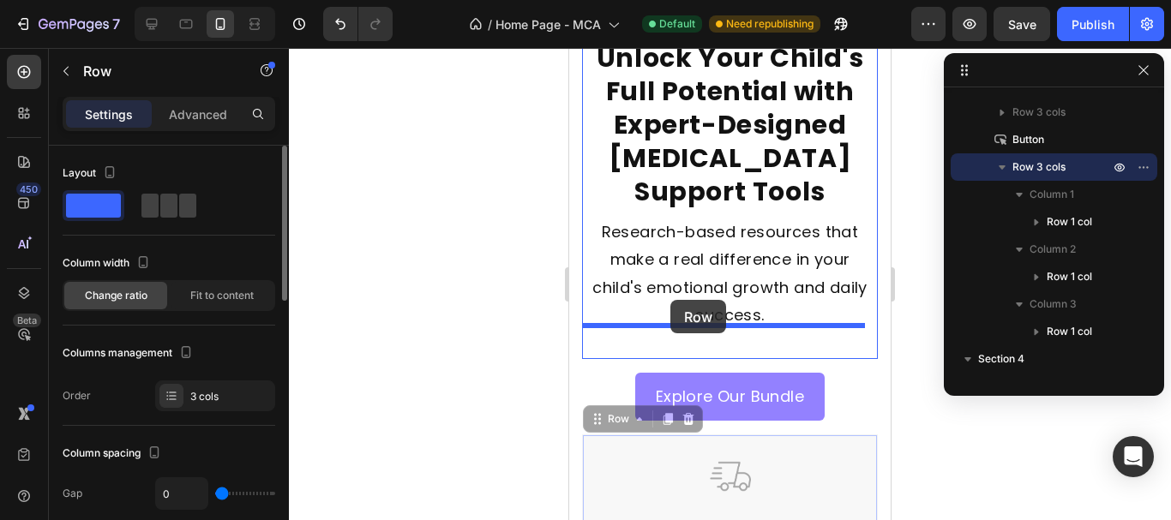
drag, startPoint x: 607, startPoint y: 381, endPoint x: 670, endPoint y: 300, distance: 102.5
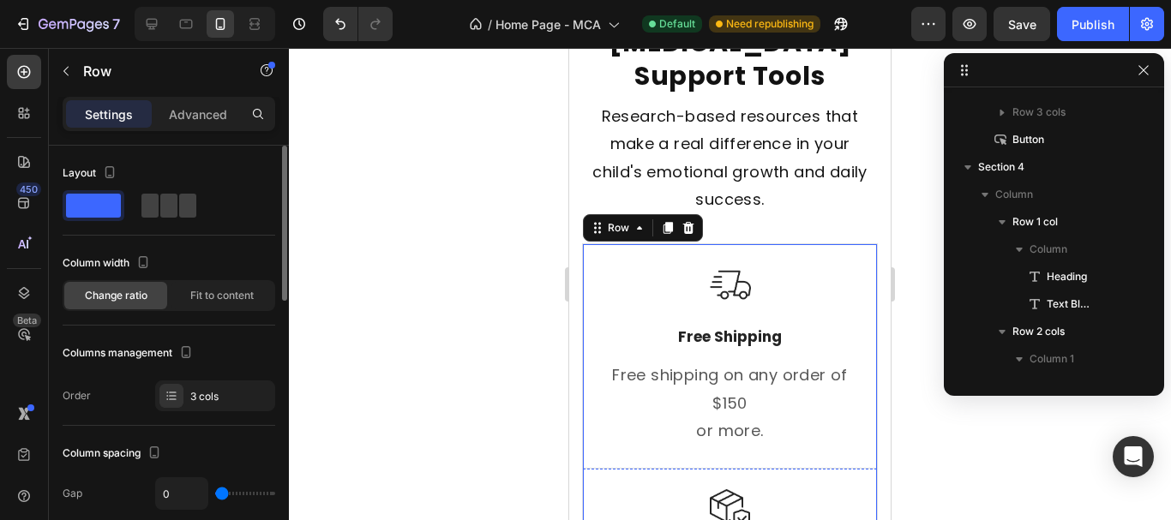
scroll to position [712, 0]
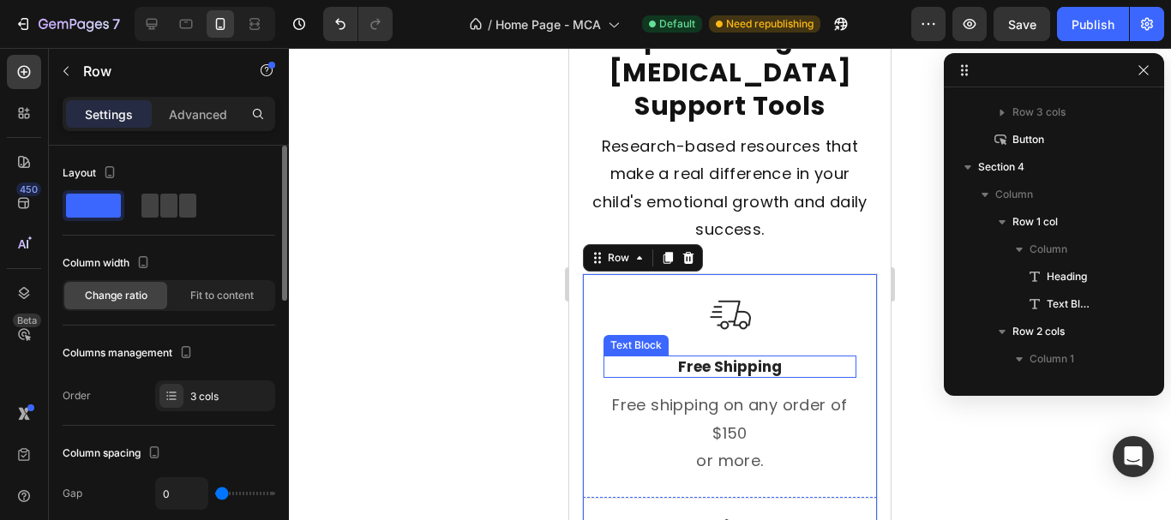
click at [727, 357] on p "Free Shipping" at bounding box center [729, 366] width 249 height 19
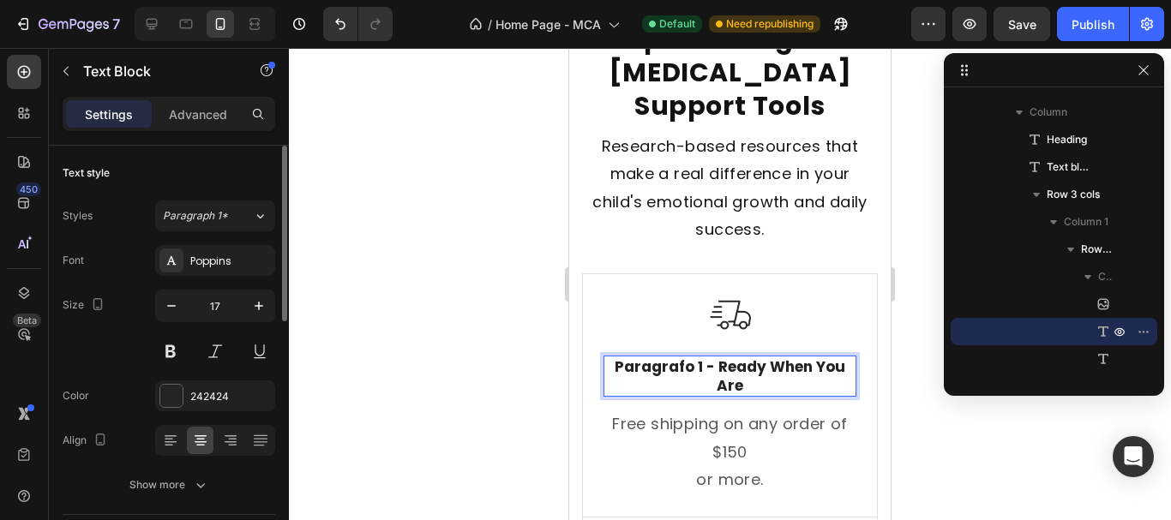
click at [712, 357] on strong "Paragrafo 1 - Ready When You Are" at bounding box center [730, 376] width 231 height 39
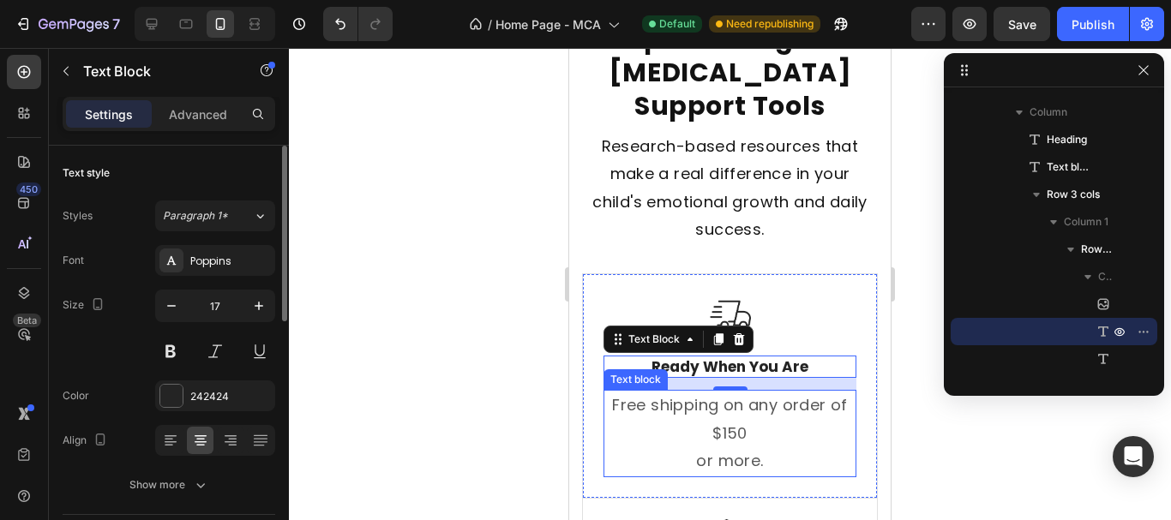
click at [739, 413] on p "Free shipping on any order of $150" at bounding box center [729, 420] width 249 height 56
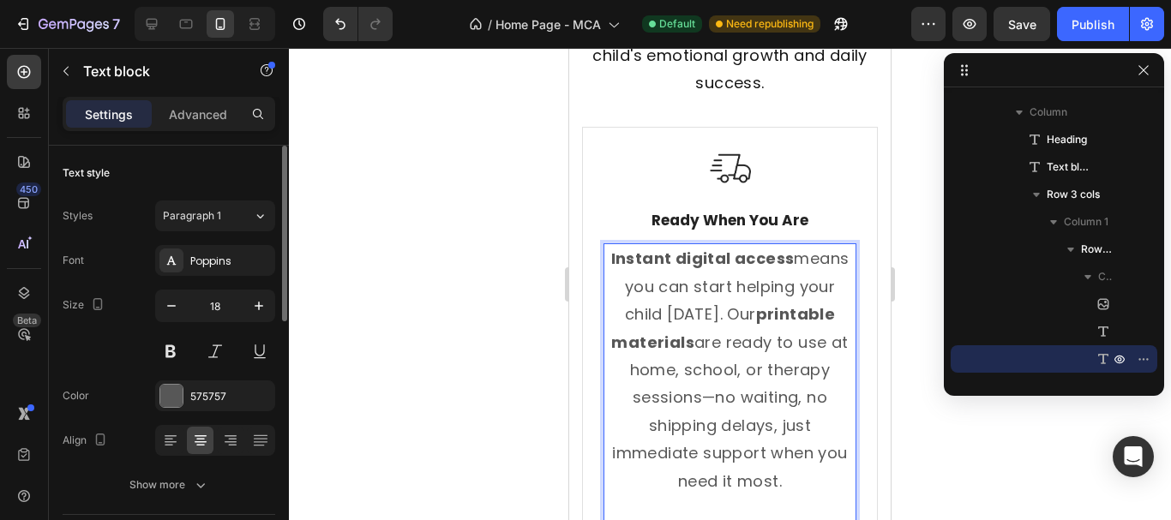
scroll to position [901, 0]
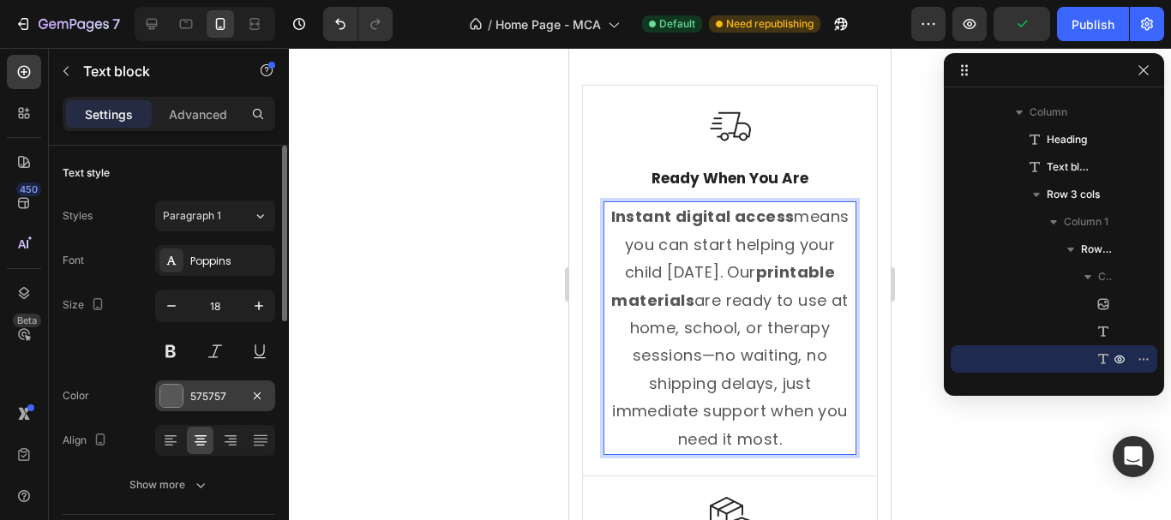
click at [232, 399] on div "575757" at bounding box center [215, 396] width 50 height 15
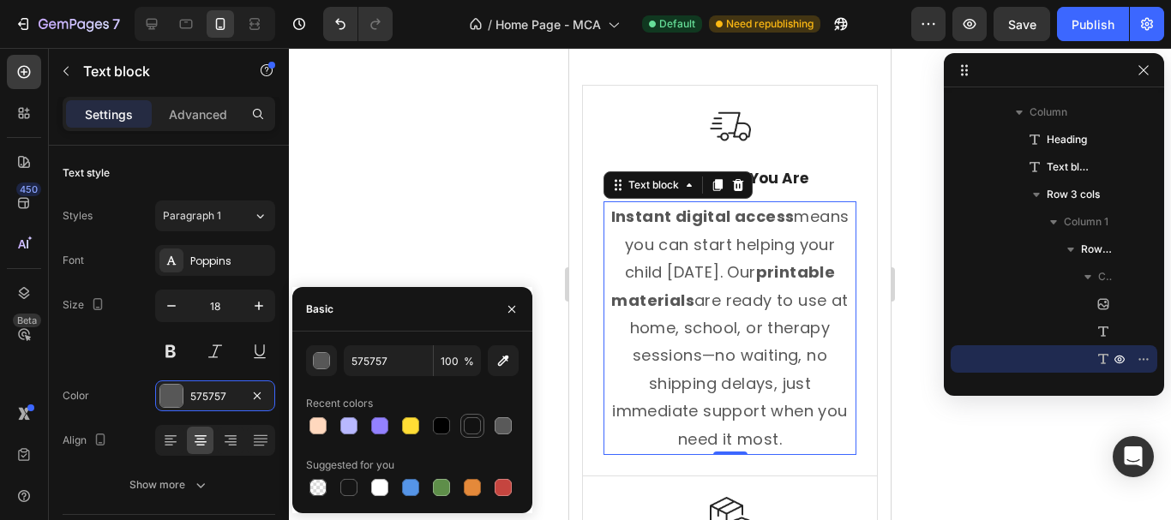
click at [464, 429] on div at bounding box center [472, 425] width 17 height 17
type input "121212"
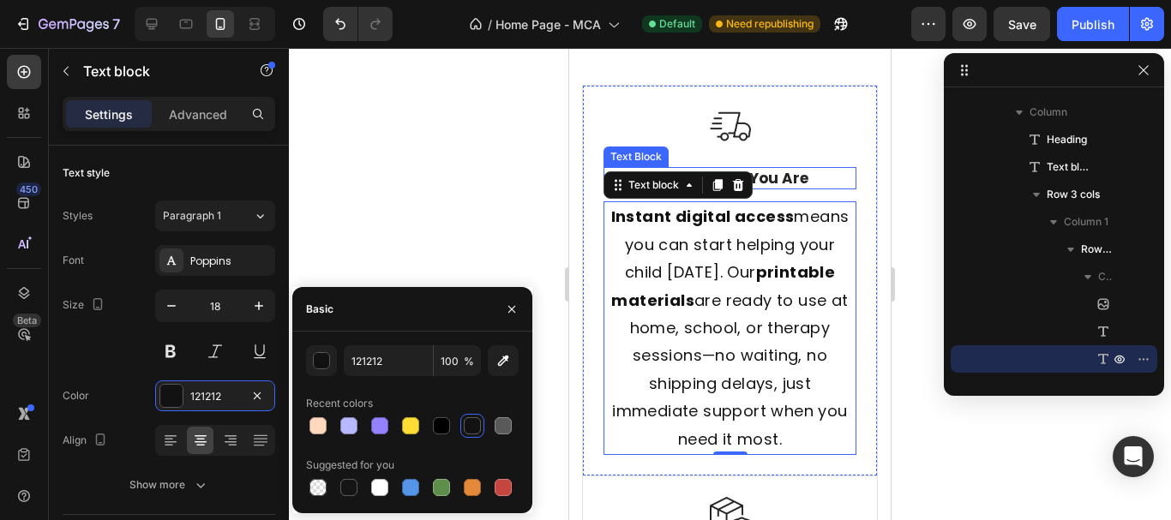
click at [795, 168] on strong "Ready When You Are" at bounding box center [729, 178] width 157 height 21
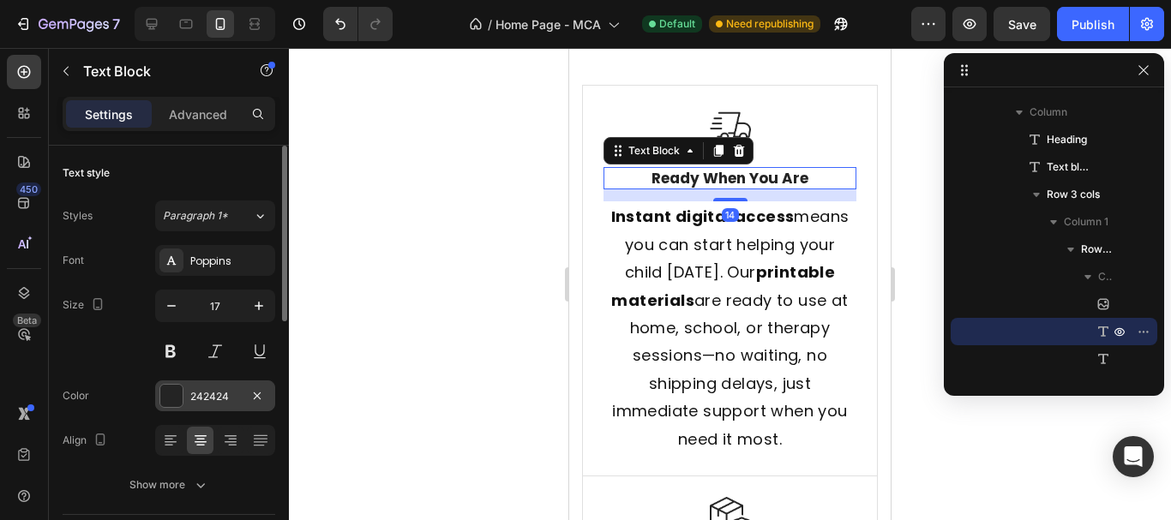
click at [194, 400] on div "242424" at bounding box center [215, 396] width 50 height 15
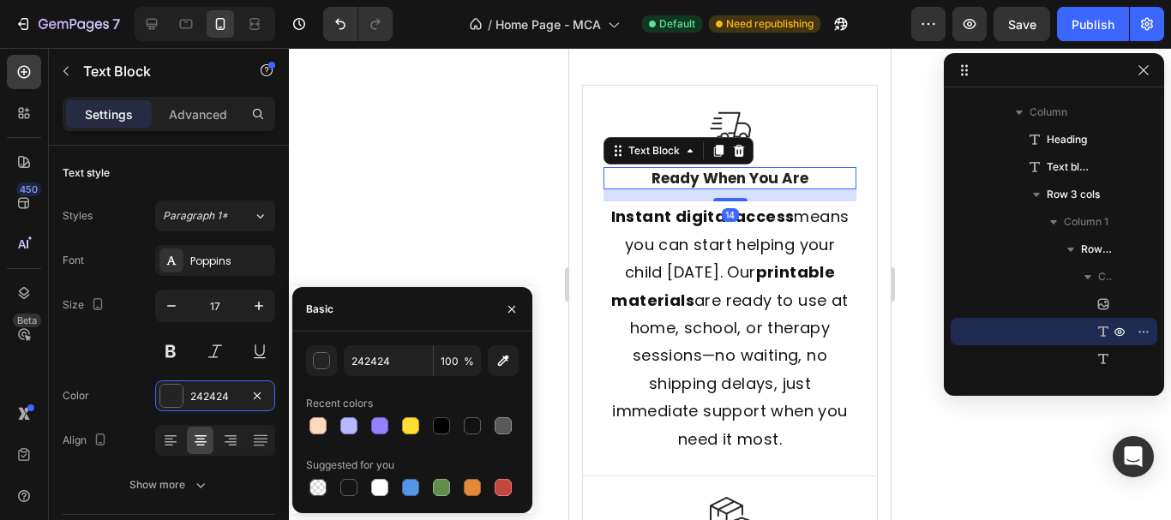
click at [459, 427] on div at bounding box center [412, 426] width 213 height 24
drag, startPoint x: 466, startPoint y: 425, endPoint x: 74, endPoint y: 221, distance: 442.4
click at [466, 425] on div at bounding box center [472, 425] width 17 height 17
type input "121212"
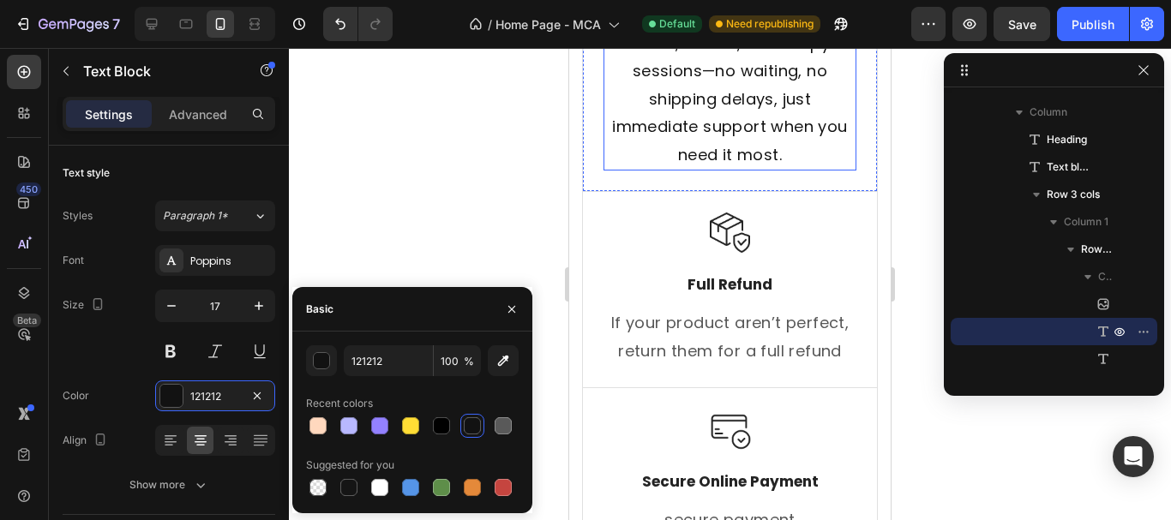
scroll to position [1244, 0]
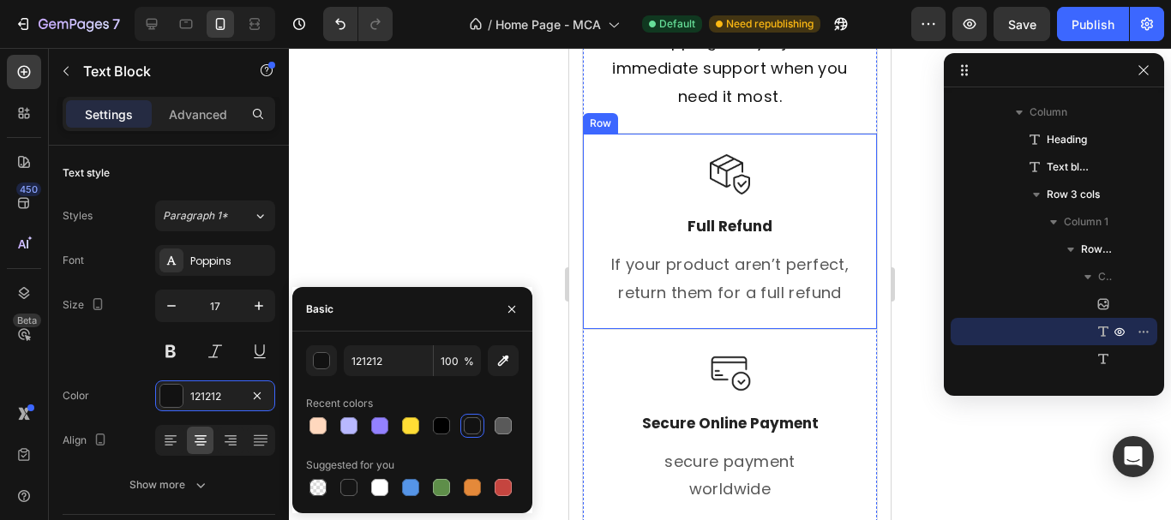
click at [713, 162] on img at bounding box center [730, 174] width 40 height 40
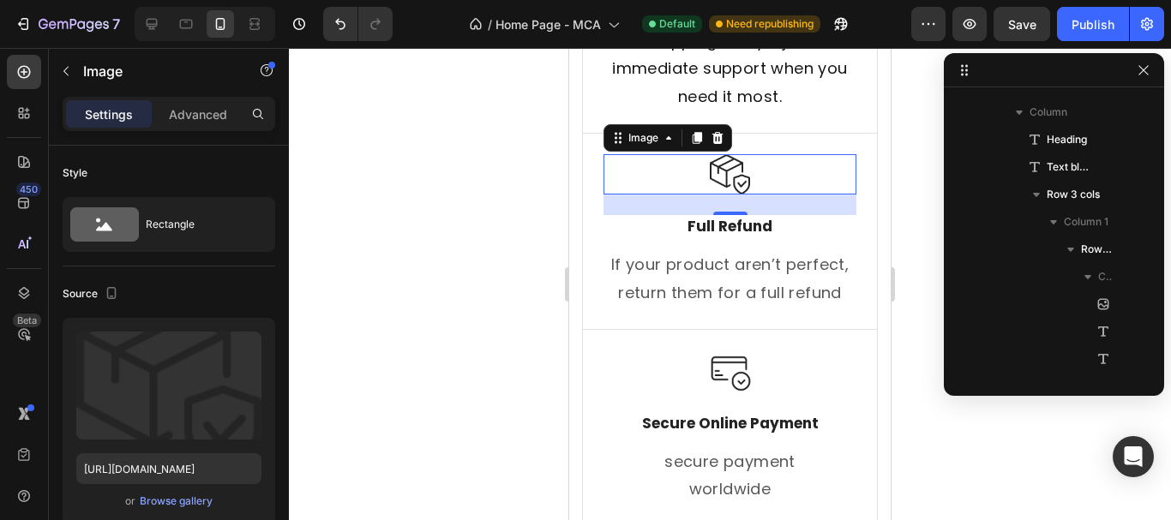
scroll to position [544, 0]
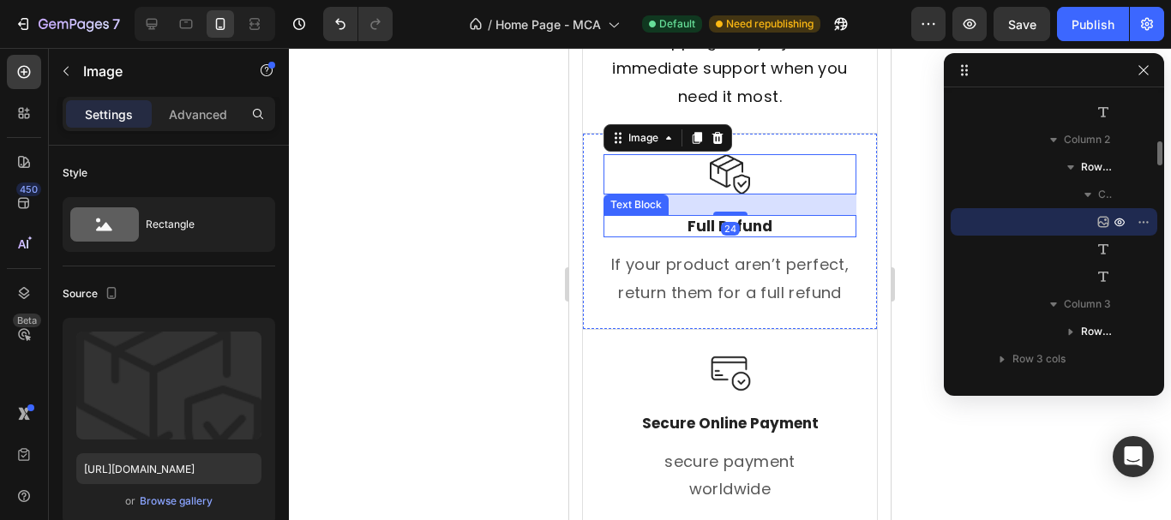
click at [708, 229] on p "Full Refund" at bounding box center [729, 226] width 249 height 19
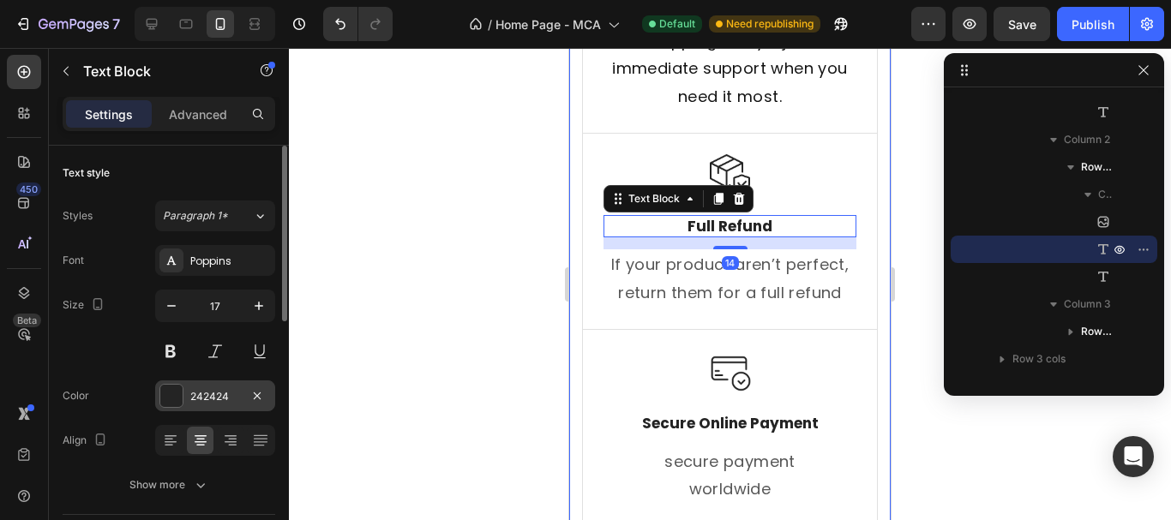
click at [212, 401] on div "242424" at bounding box center [215, 396] width 50 height 15
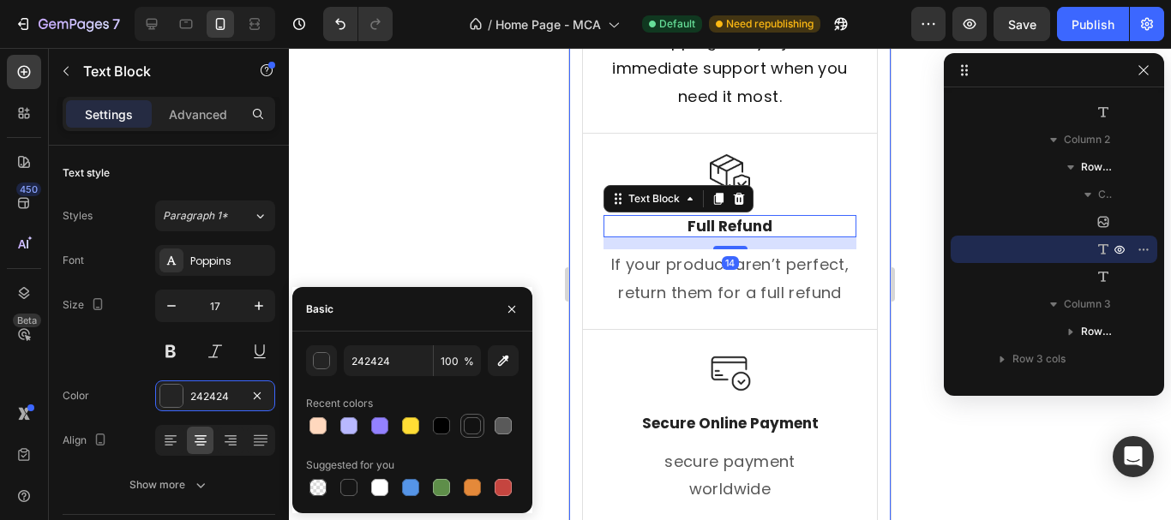
click at [468, 423] on div at bounding box center [472, 425] width 17 height 17
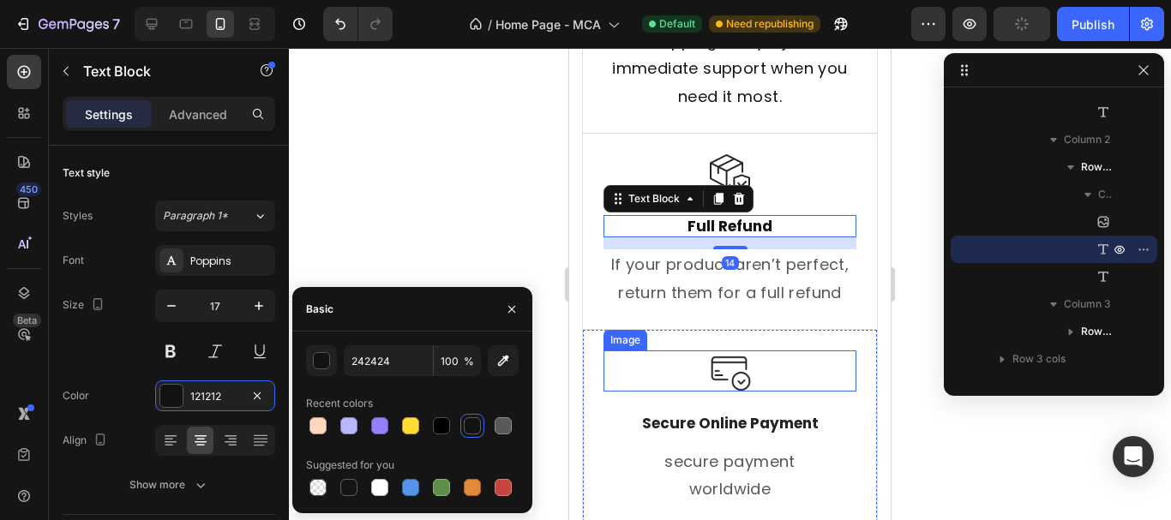
type input "121212"
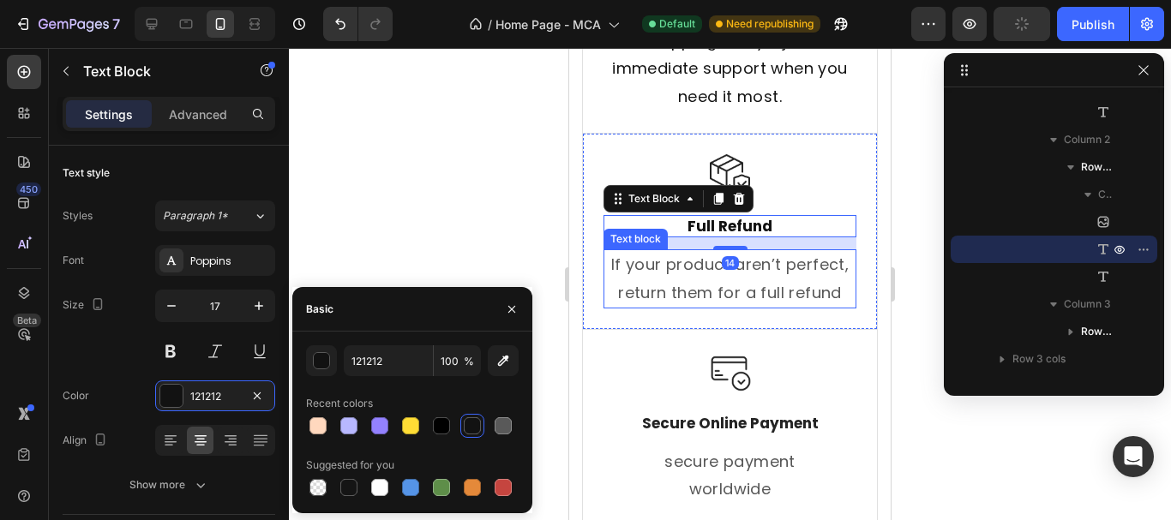
click at [669, 281] on p "If your product aren’t perfect, return them for a full refund" at bounding box center [729, 279] width 249 height 56
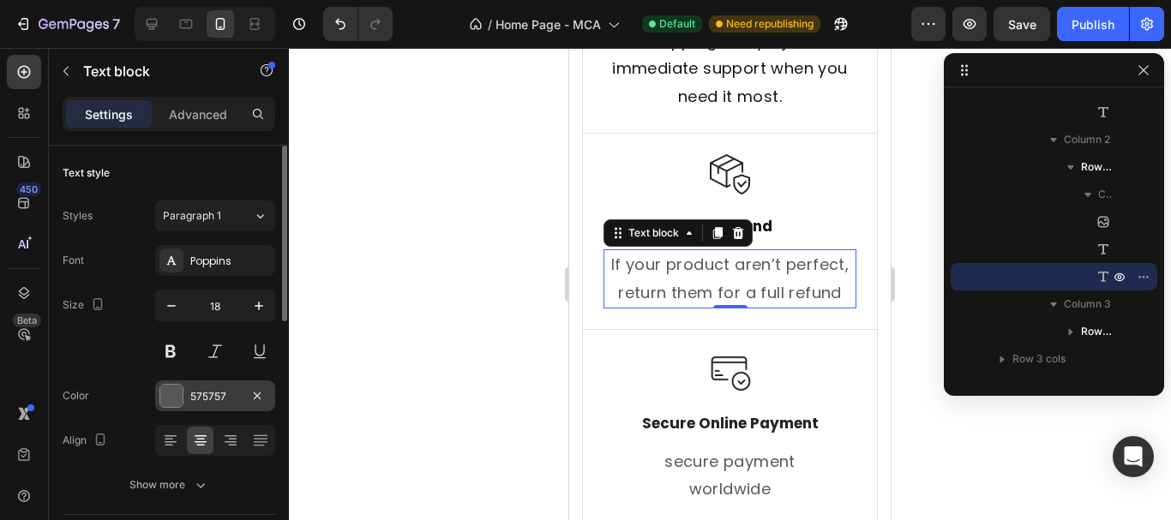
click at [214, 394] on div "575757" at bounding box center [215, 396] width 50 height 15
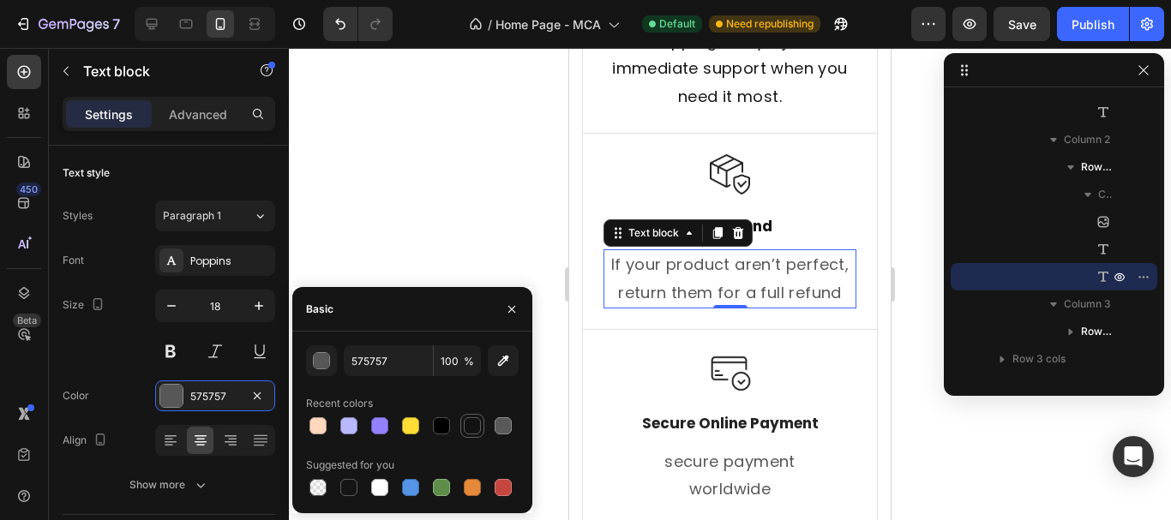
click at [467, 419] on div at bounding box center [472, 425] width 17 height 17
type input "121212"
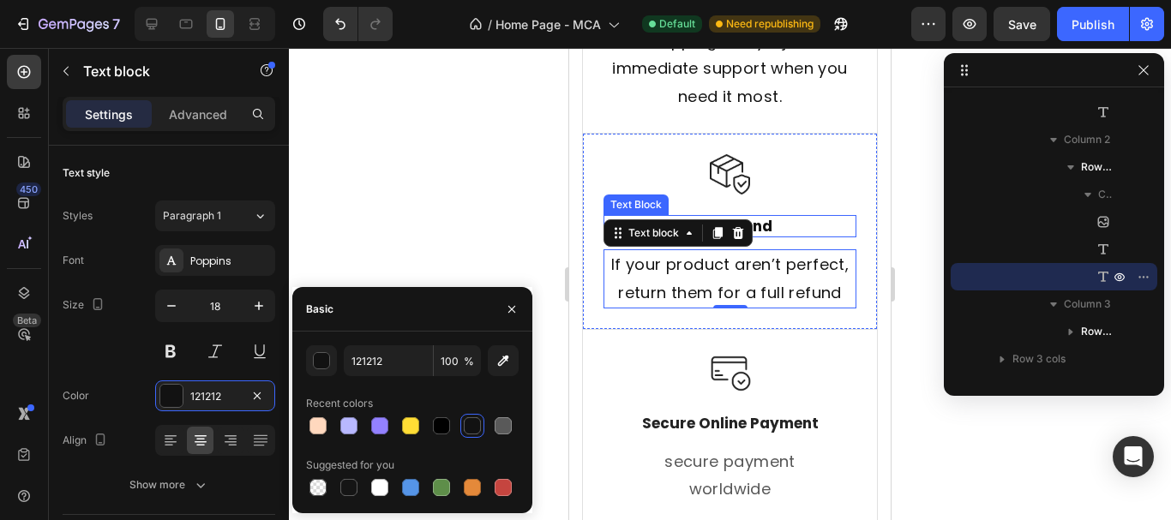
click at [786, 217] on p "Full Refund" at bounding box center [729, 226] width 249 height 19
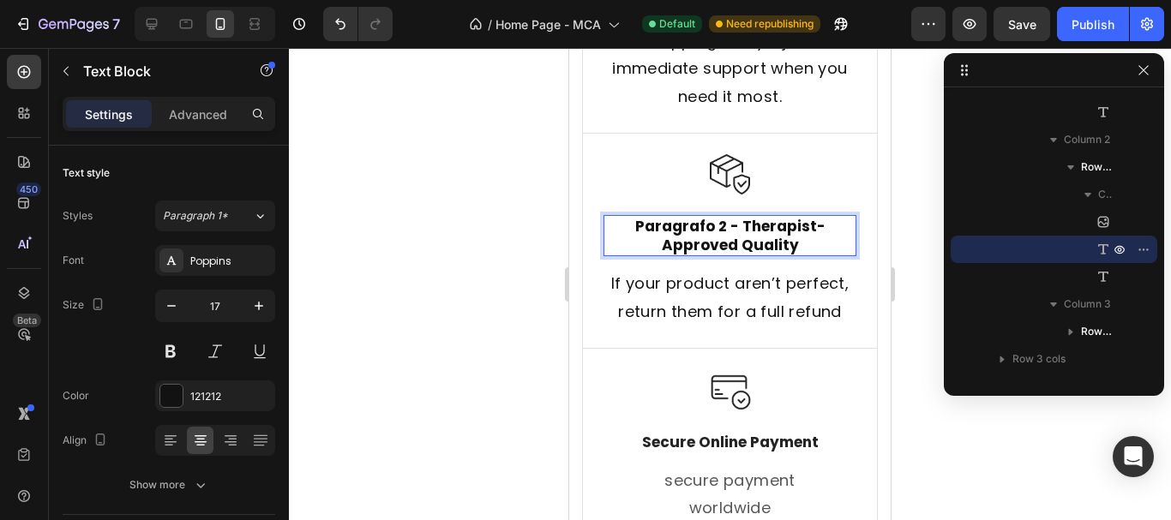
click at [738, 224] on strong "Paragrafo 2 - Therapist-Approved Quality" at bounding box center [730, 235] width 190 height 39
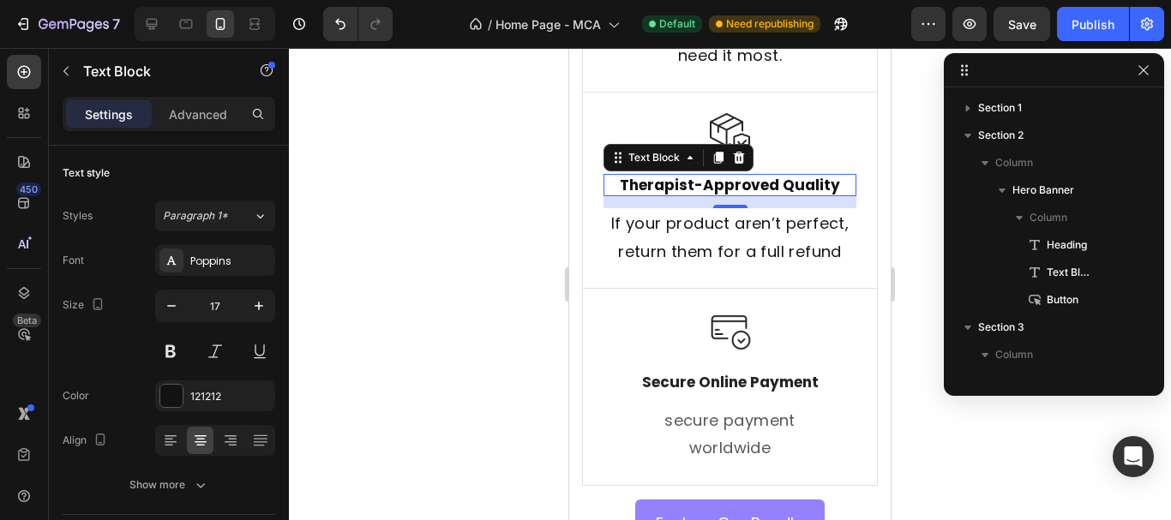
scroll to position [544, 0]
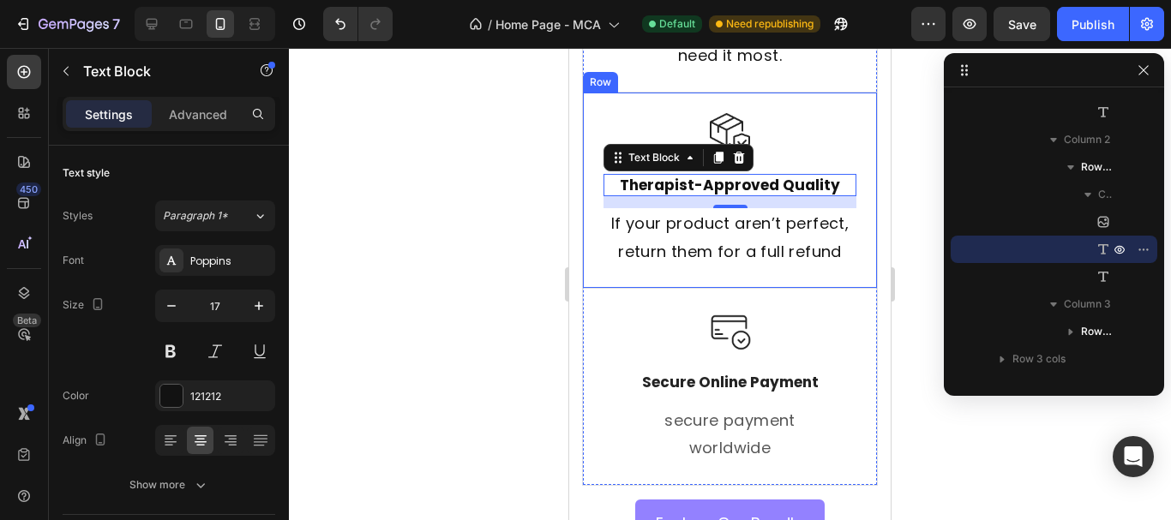
click at [700, 266] on p "If your product aren’t perfect, return them for a full refund" at bounding box center [729, 238] width 249 height 56
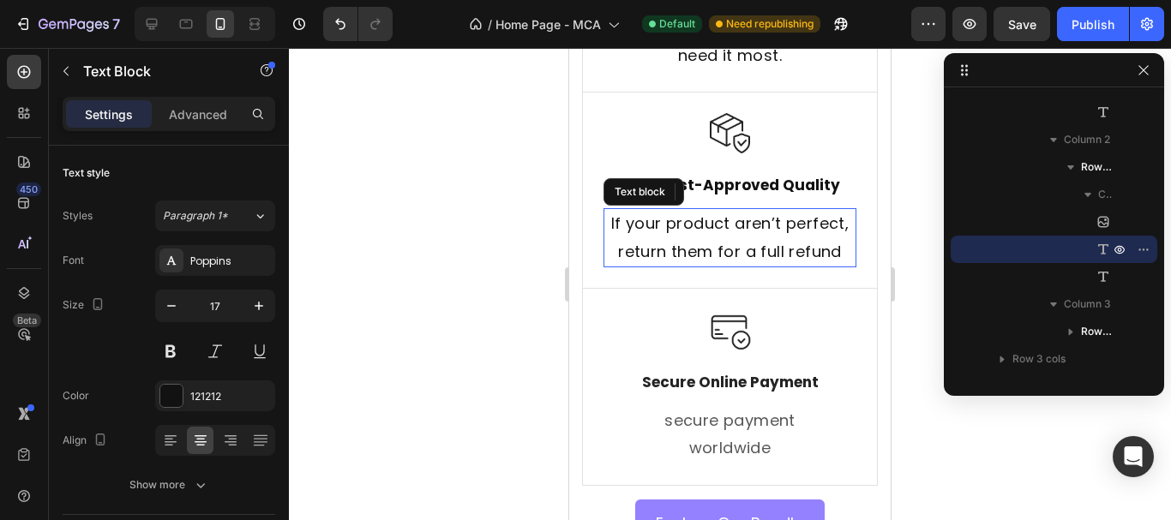
click at [700, 266] on p "If your product aren’t perfect, return them for a full refund" at bounding box center [729, 238] width 249 height 56
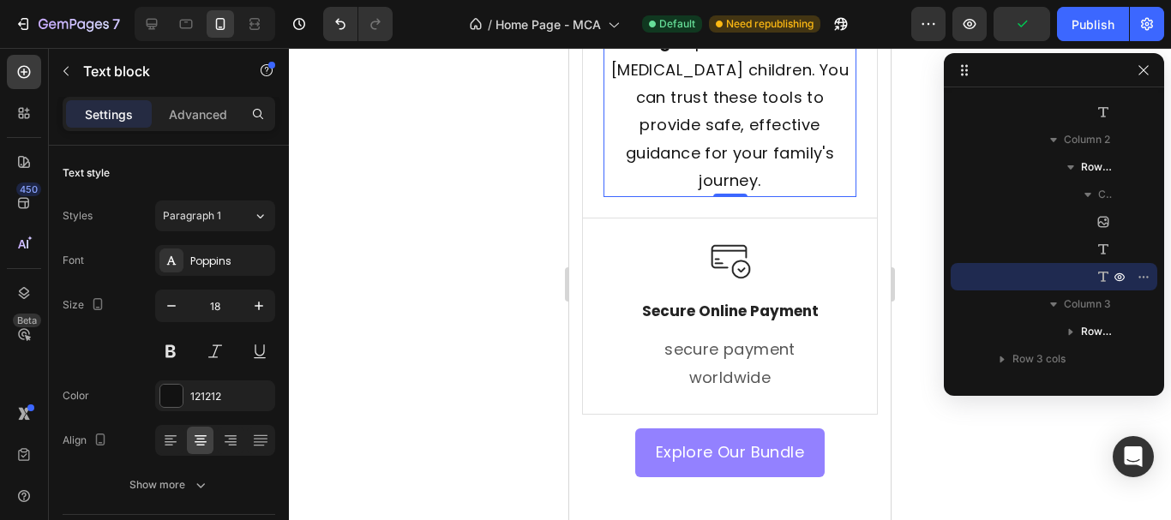
scroll to position [1576, 0]
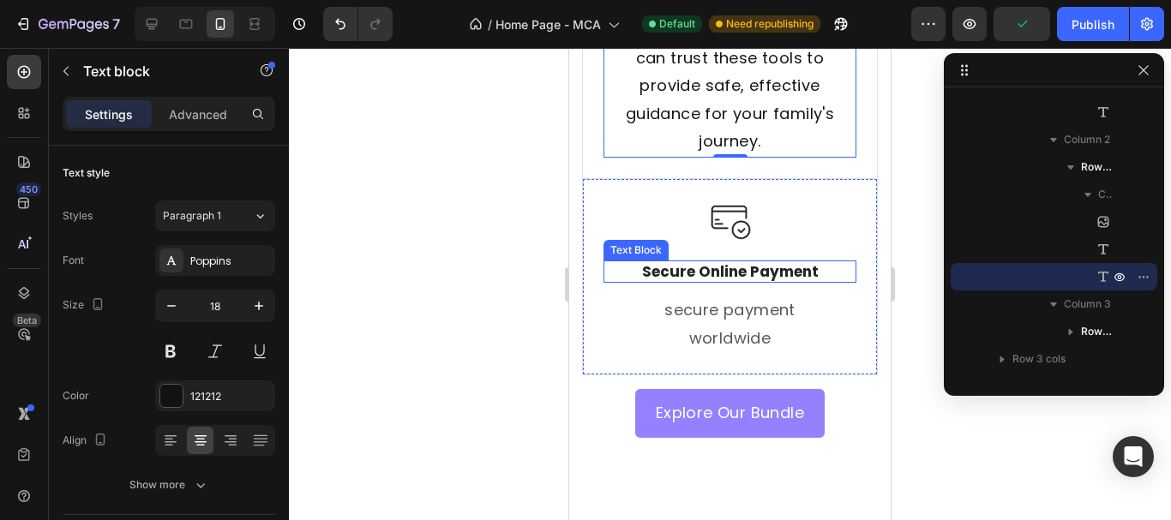
click at [719, 281] on p "Secure Online Payment" at bounding box center [729, 271] width 249 height 19
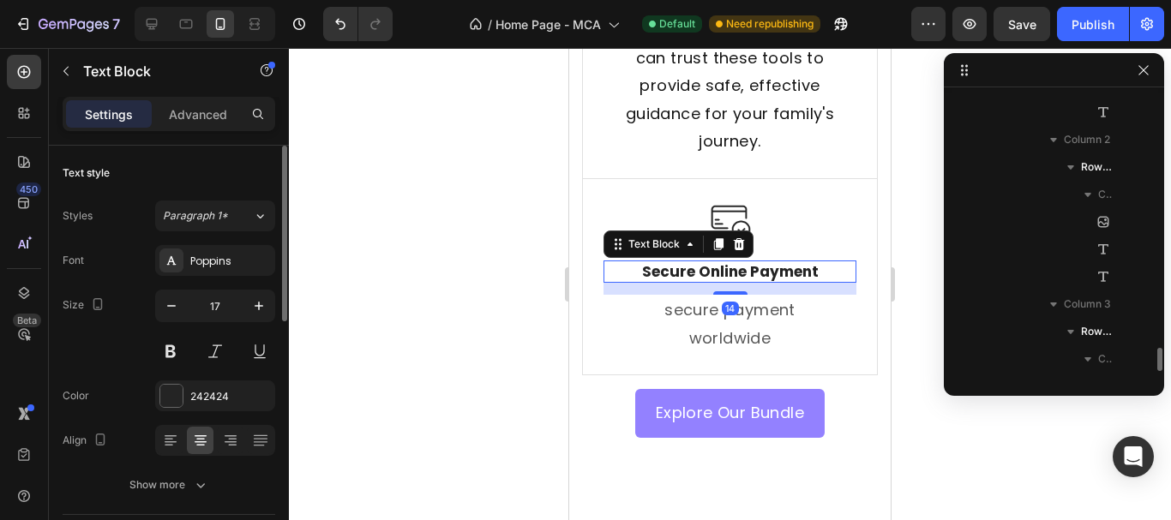
scroll to position [736, 0]
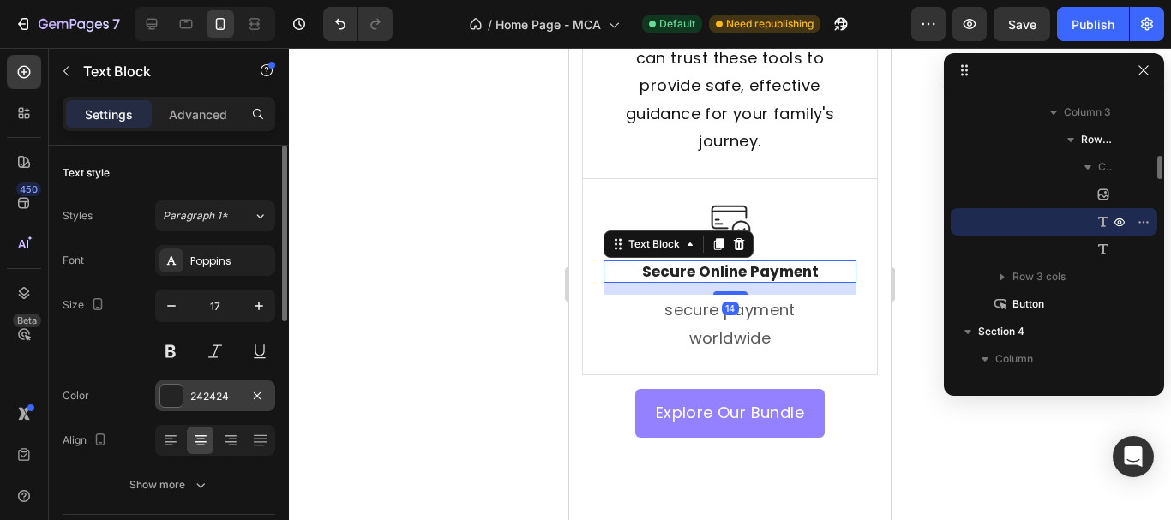
click at [213, 396] on div "242424" at bounding box center [215, 396] width 50 height 15
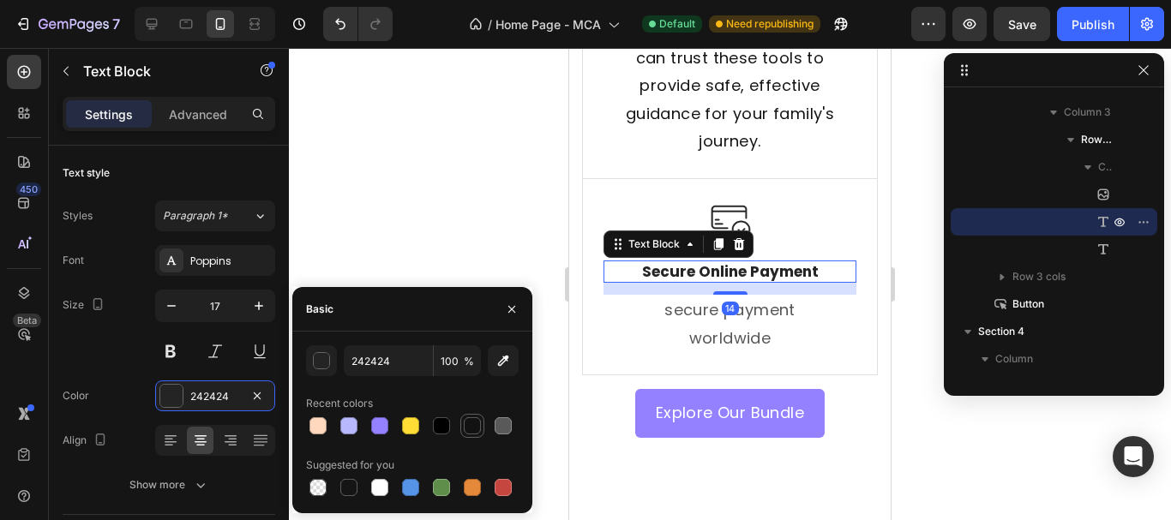
click at [471, 424] on div at bounding box center [472, 425] width 17 height 17
type input "121212"
click at [705, 352] on p "secure payment worldwide" at bounding box center [729, 325] width 249 height 56
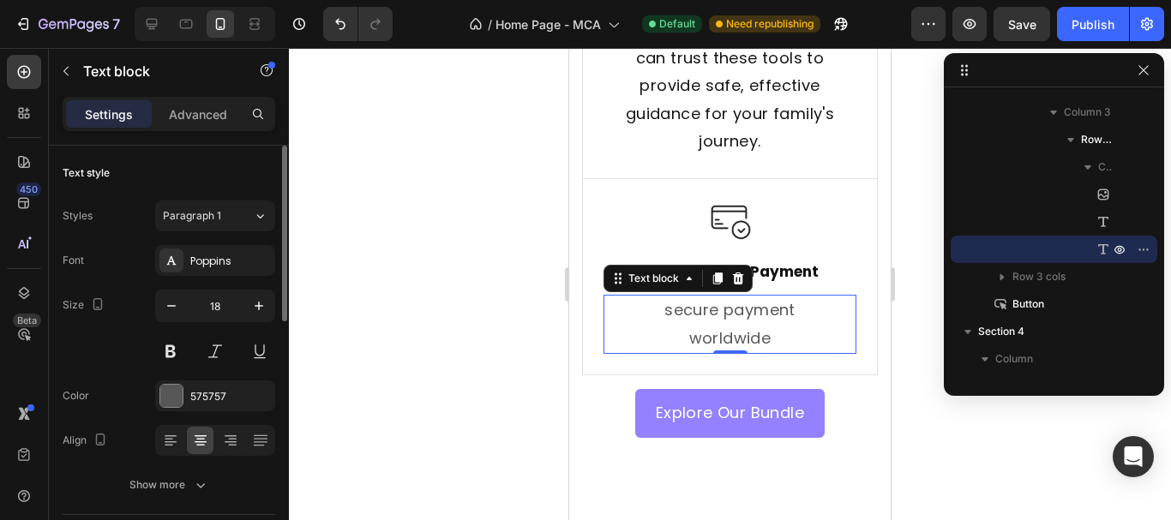
click at [201, 392] on div "575757" at bounding box center [230, 396] width 81 height 15
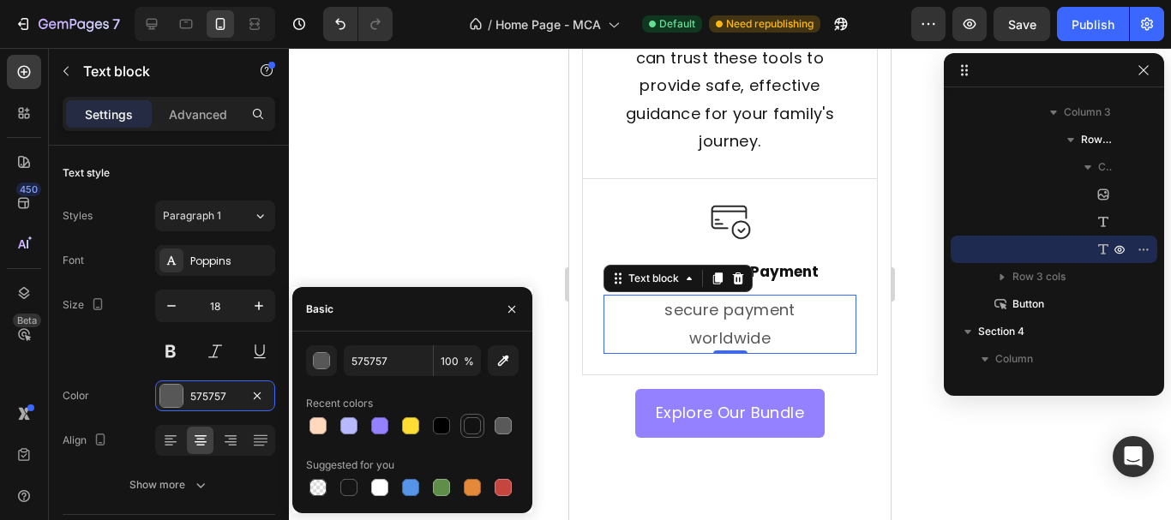
click at [474, 432] on div at bounding box center [472, 425] width 17 height 17
type input "121212"
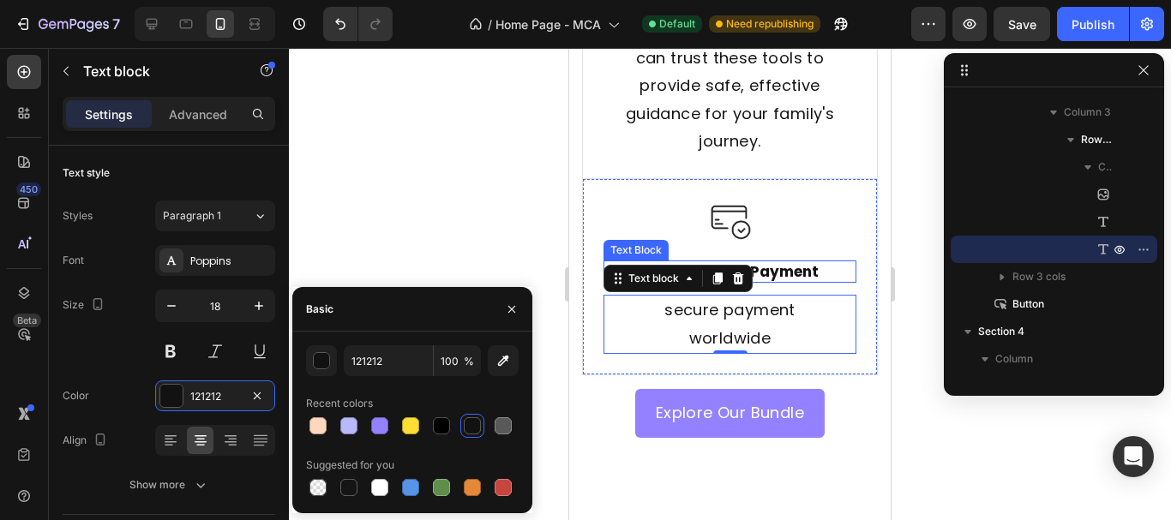
click at [780, 281] on p "Secure Online Payment" at bounding box center [729, 271] width 249 height 19
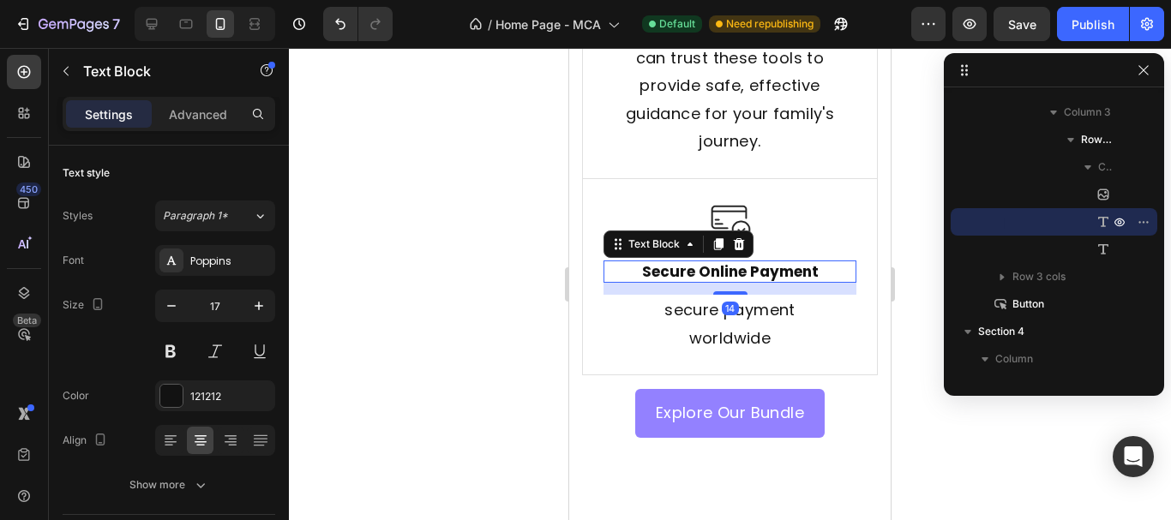
click at [717, 281] on p "Secure Online Payment" at bounding box center [729, 271] width 249 height 19
click at [715, 281] on p "Secure Online Payment" at bounding box center [729, 271] width 249 height 19
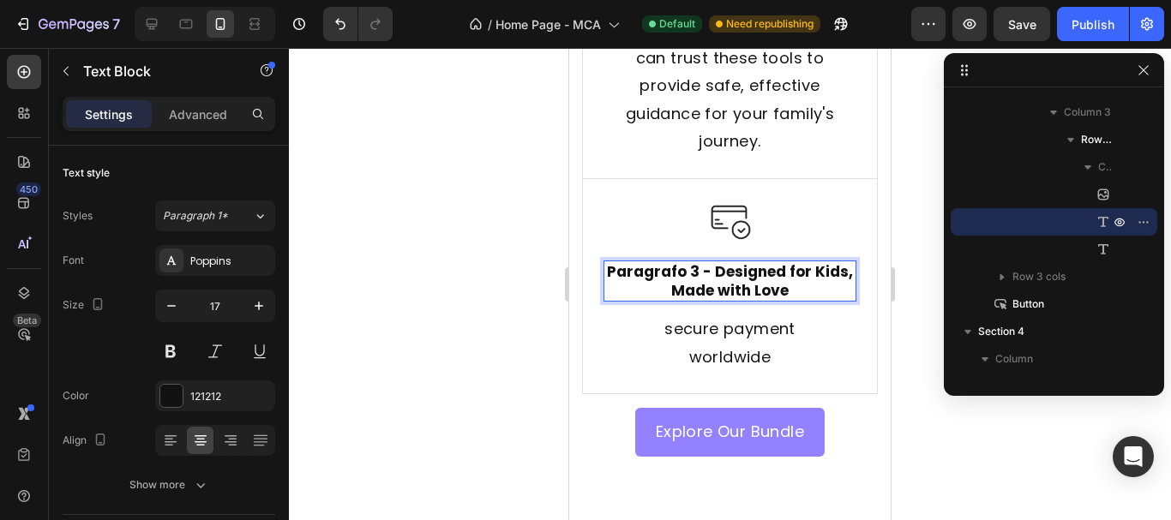
click at [730, 301] on strong "Paragrafo 3 - Designed for Kids, Made with Love" at bounding box center [730, 280] width 246 height 39
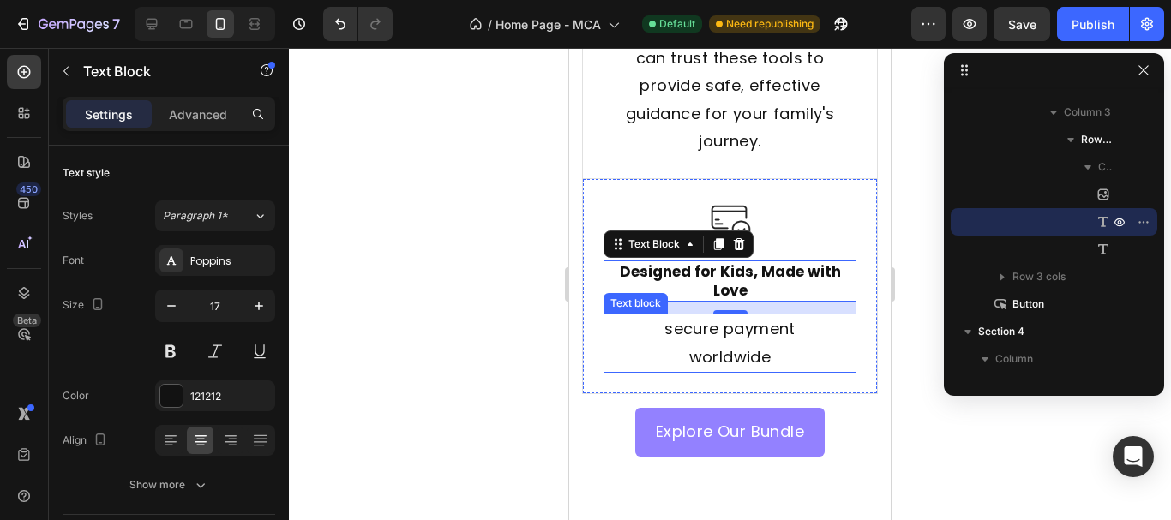
click at [694, 371] on p "secure payment worldwide" at bounding box center [729, 343] width 249 height 56
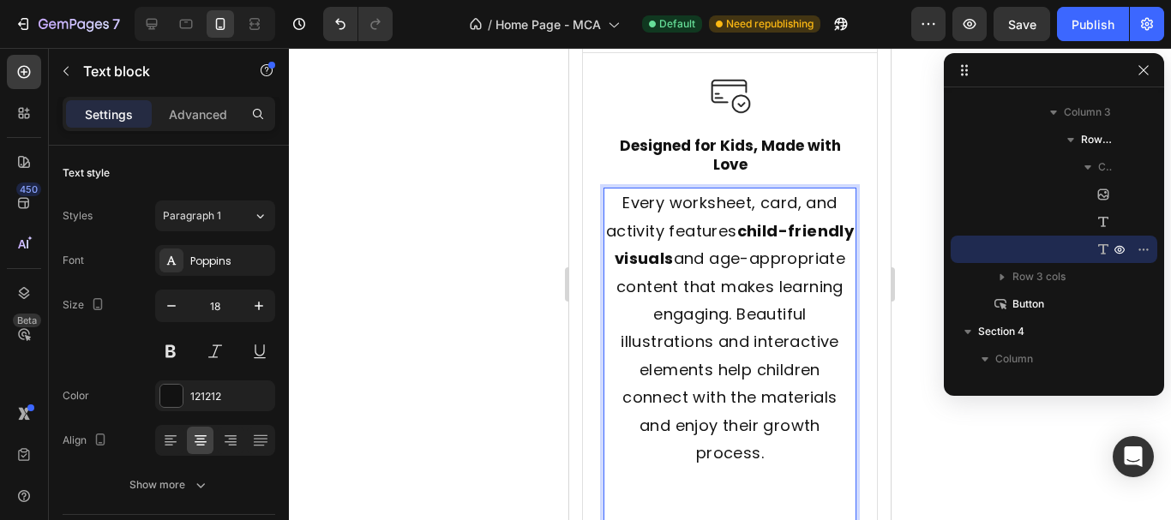
scroll to position [1757, 0]
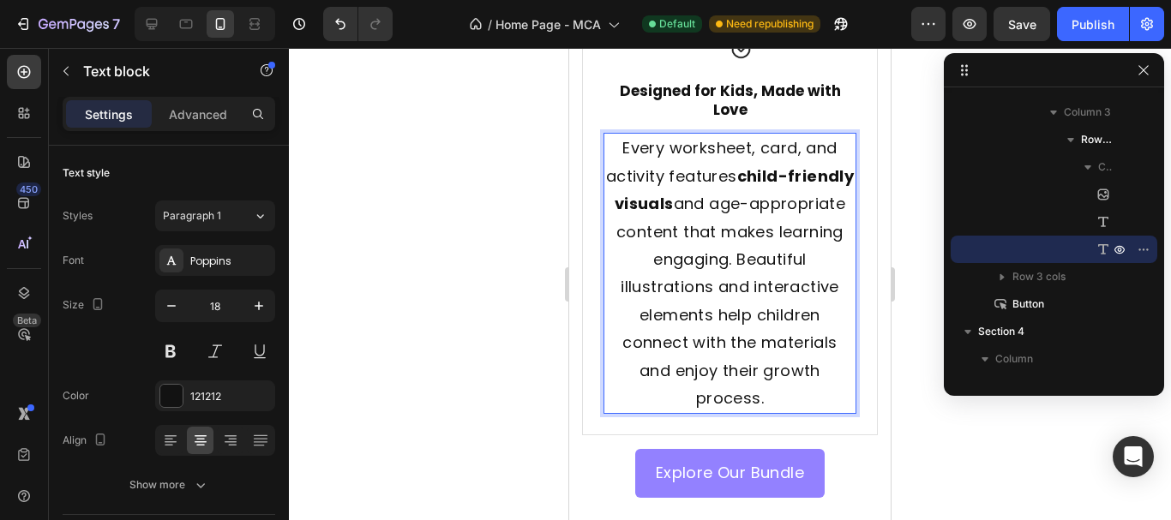
drag, startPoint x: 482, startPoint y: 268, endPoint x: 495, endPoint y: 246, distance: 25.7
click at [481, 261] on div at bounding box center [730, 284] width 882 height 472
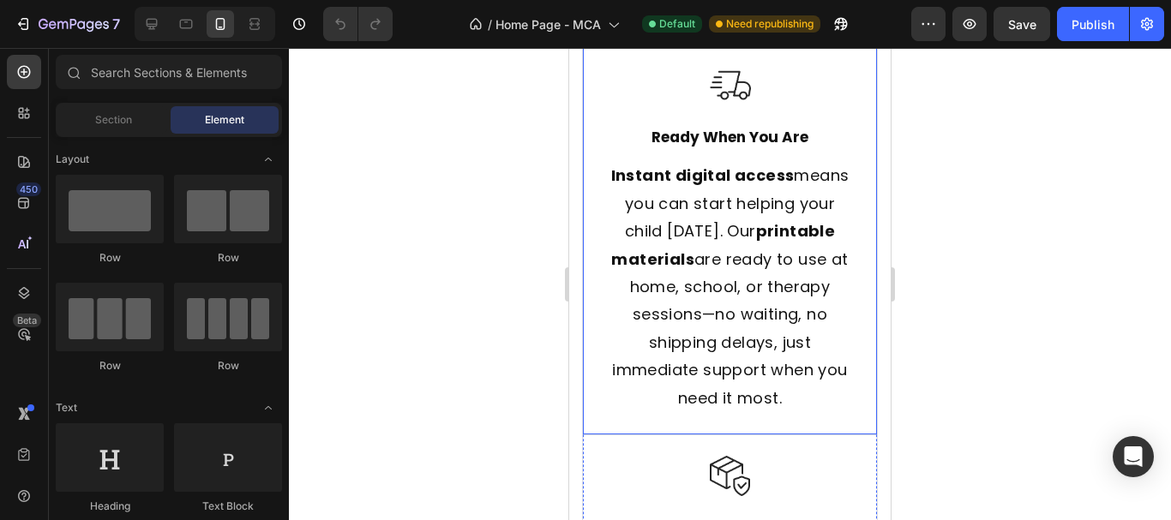
scroll to position [943, 0]
click at [1079, 29] on div "Publish" at bounding box center [1092, 24] width 43 height 18
drag, startPoint x: 331, startPoint y: 432, endPoint x: 385, endPoint y: 472, distance: 67.4
click at [385, 472] on div at bounding box center [730, 284] width 882 height 472
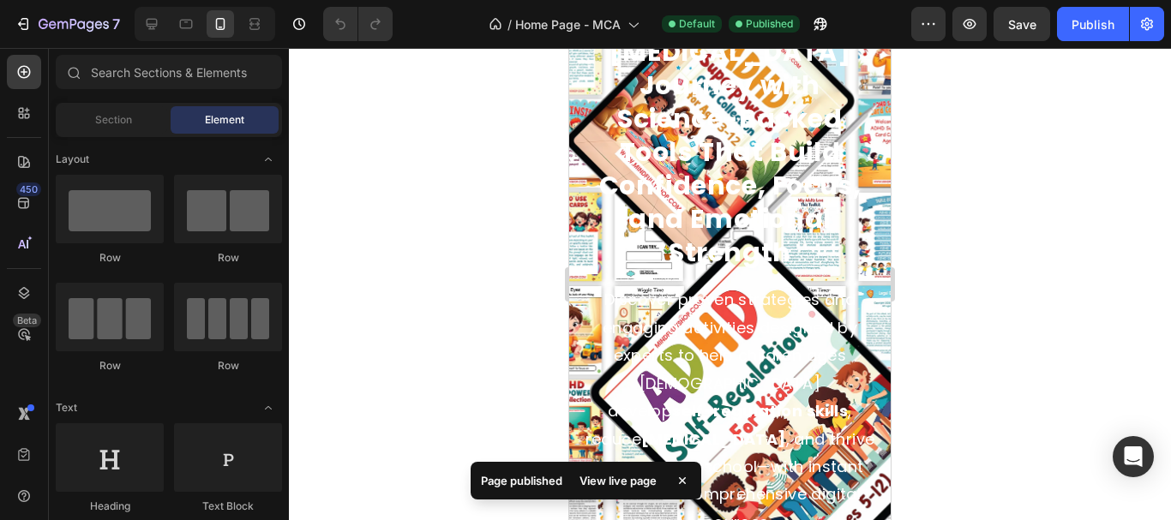
scroll to position [0, 0]
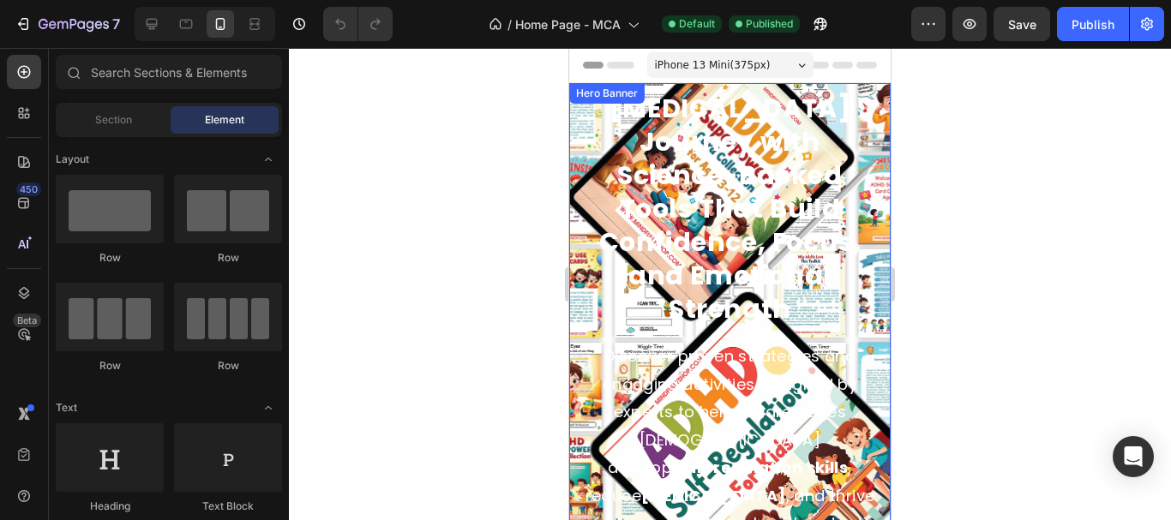
click at [576, 310] on div "Transform Your Child's [MEDICAL_DATA] Journey with Science-Backed Tools That Bu…" at bounding box center [729, 339] width 321 height 661
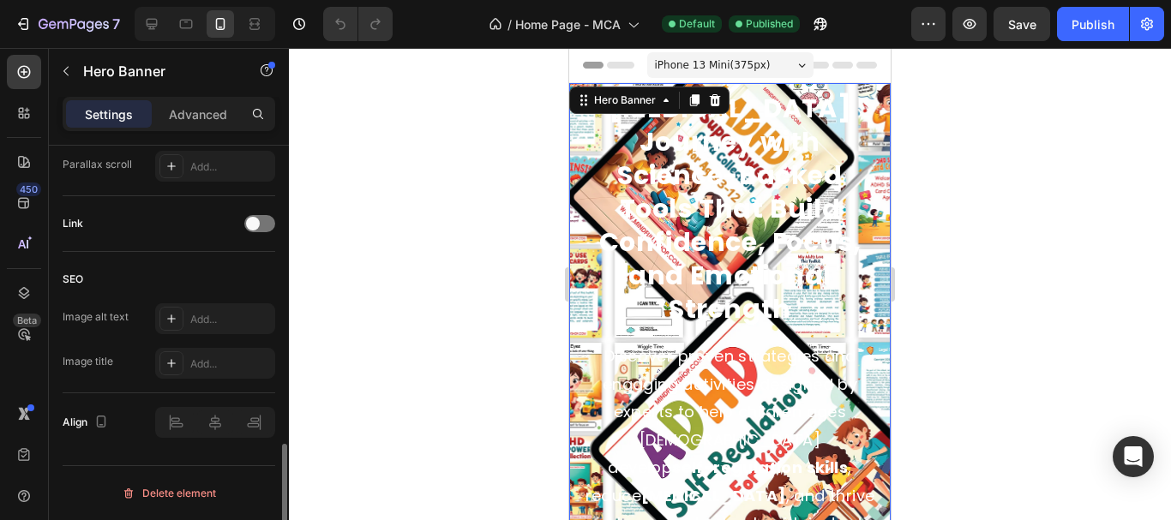
scroll to position [916, 0]
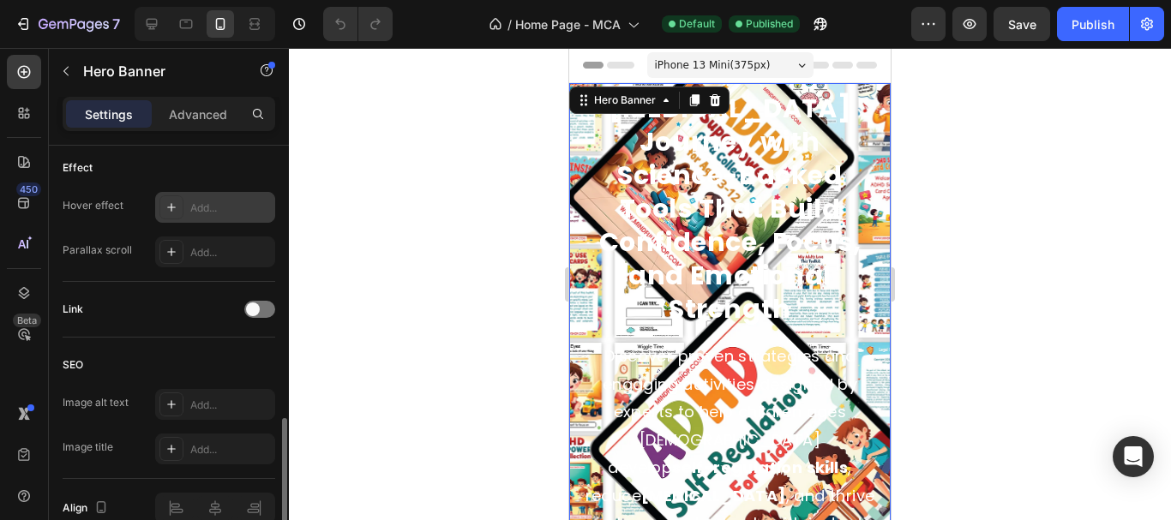
click at [208, 203] on div "Add..." at bounding box center [230, 208] width 81 height 15
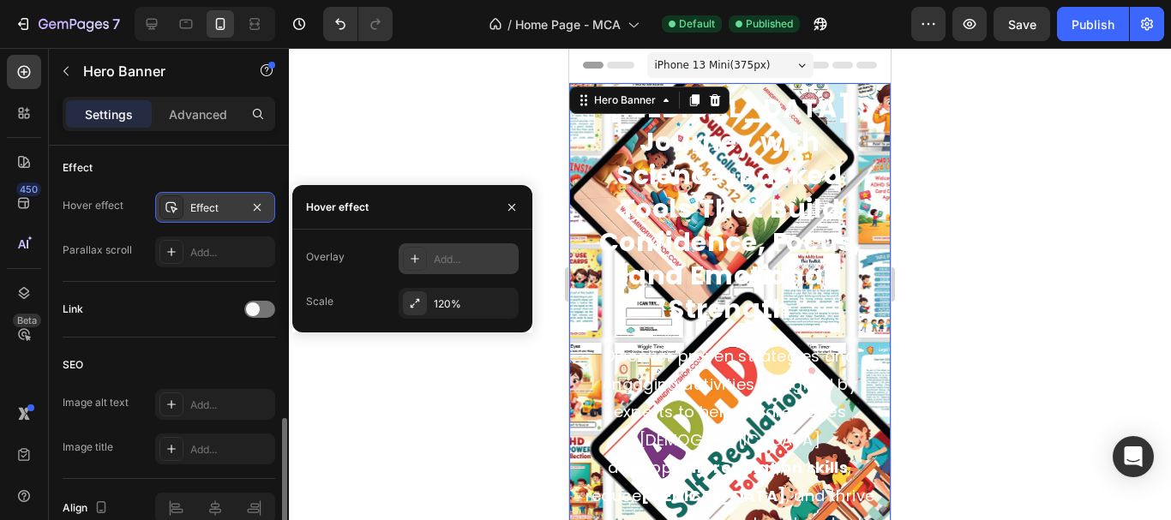
click at [447, 265] on div "Add..." at bounding box center [474, 259] width 81 height 15
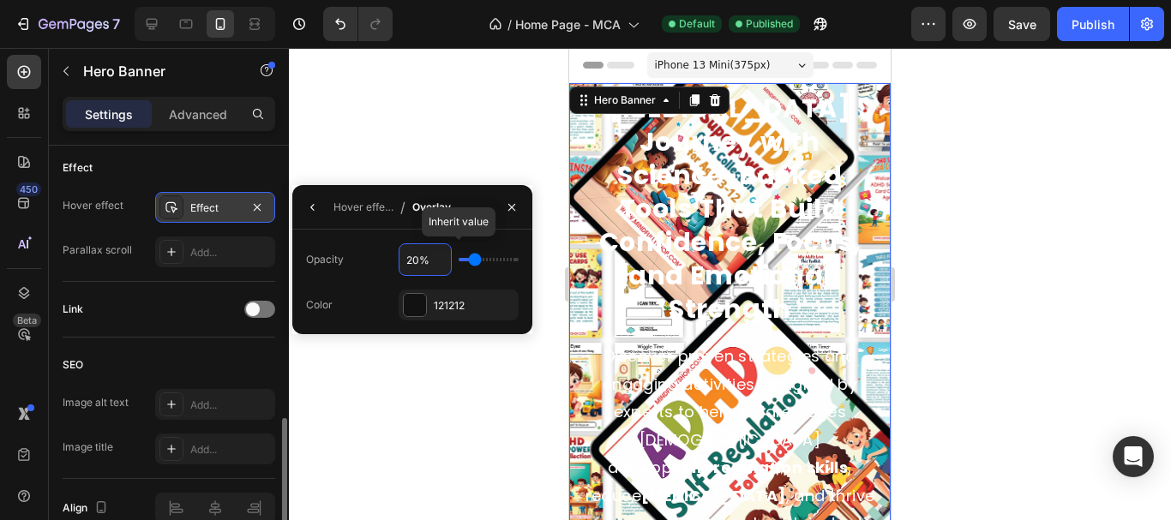
click at [419, 262] on input "20%" at bounding box center [424, 259] width 51 height 31
type input "6%"
type input "6"
type input "60%"
type input "60"
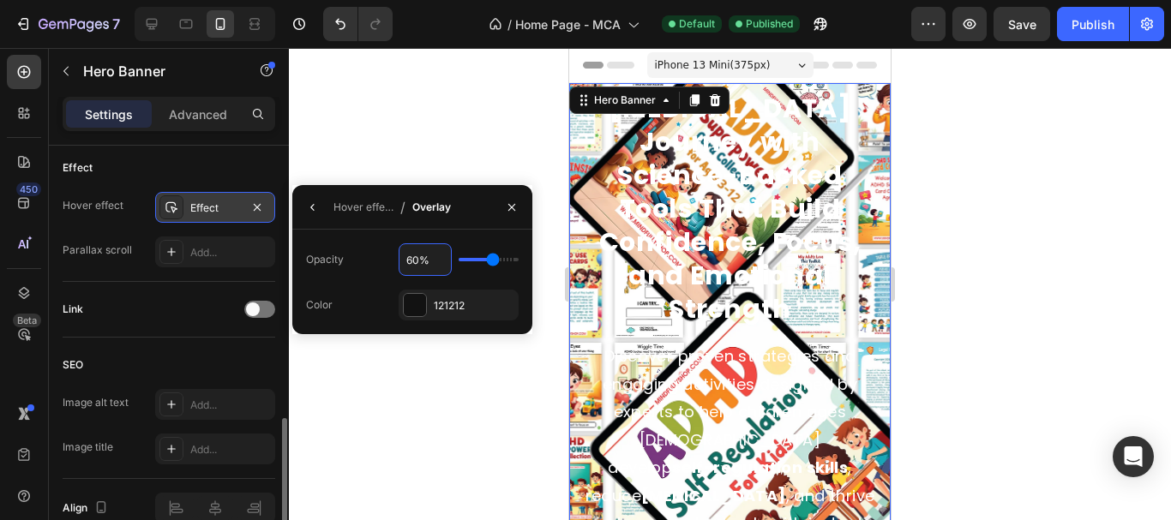
type input "60%"
click at [388, 280] on div "Opacity 60% Color 121212" at bounding box center [412, 281] width 213 height 77
click at [358, 204] on div "Hover effect" at bounding box center [363, 207] width 60 height 15
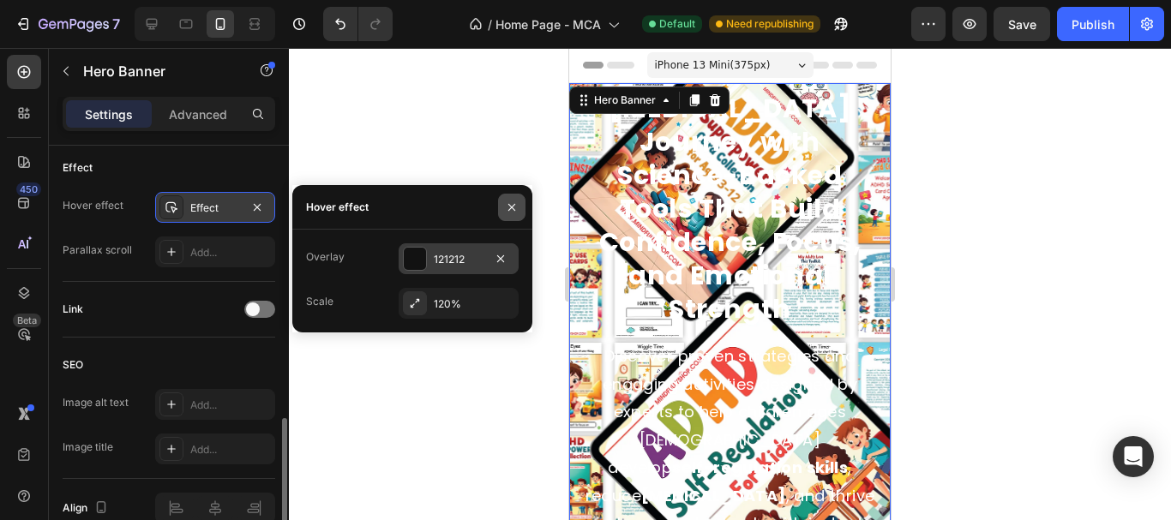
click at [509, 213] on icon "button" at bounding box center [512, 208] width 14 height 14
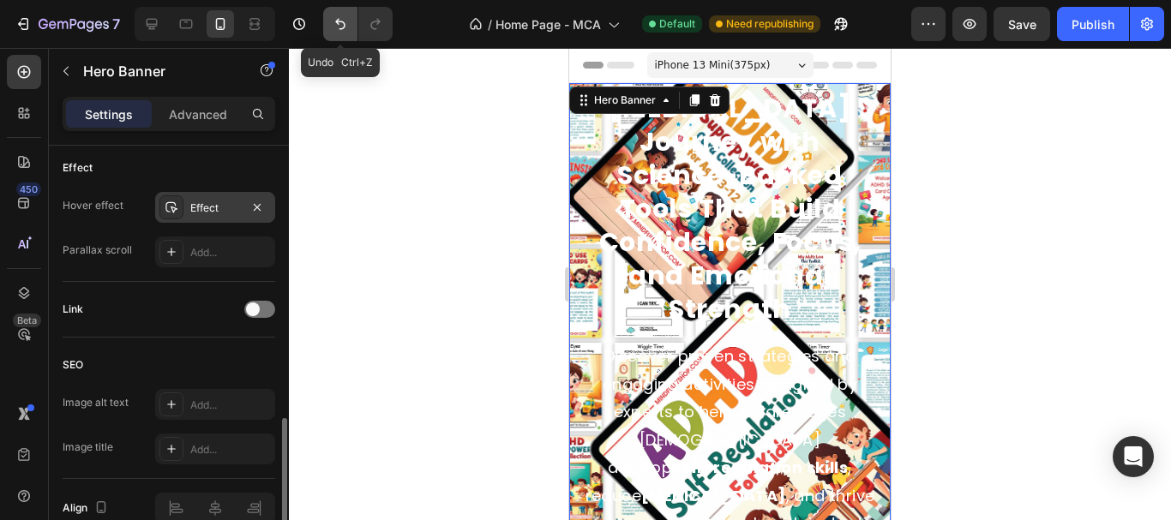
click at [339, 32] on icon "Undo/Redo" at bounding box center [340, 23] width 17 height 17
click at [254, 205] on icon "button" at bounding box center [257, 208] width 14 height 14
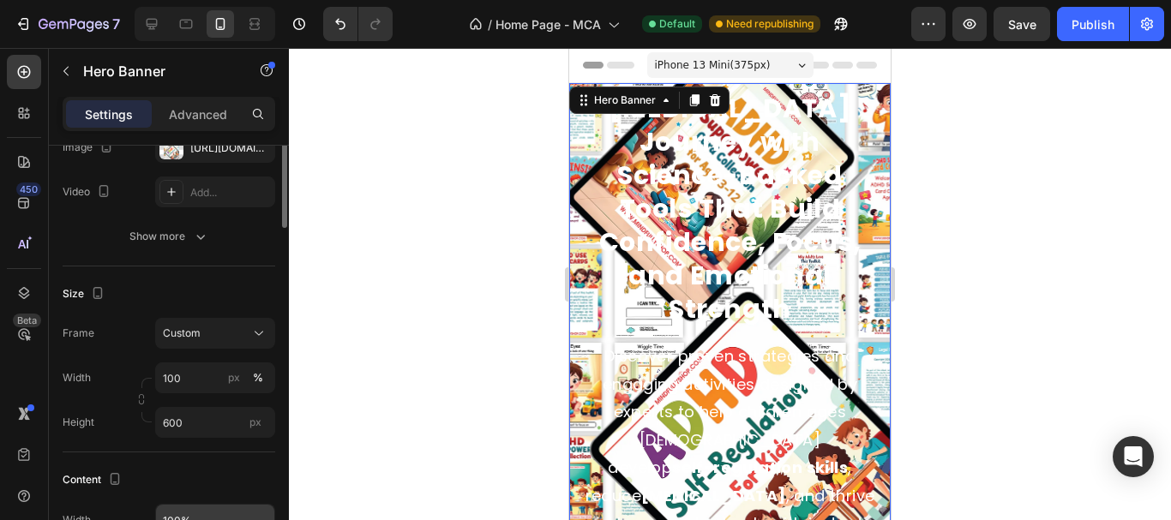
scroll to position [145, 0]
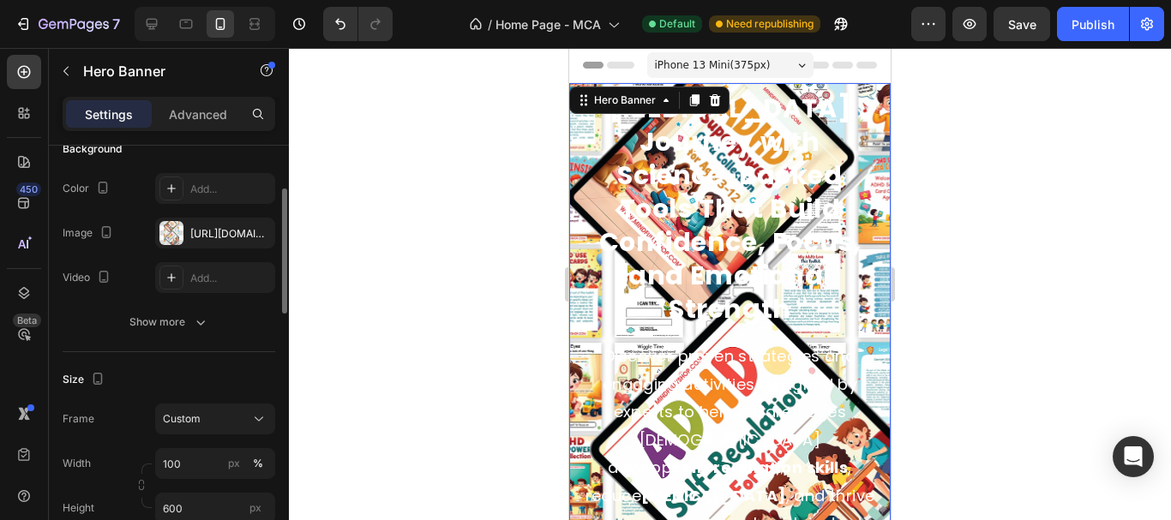
click at [178, 333] on button "Show more" at bounding box center [169, 322] width 213 height 31
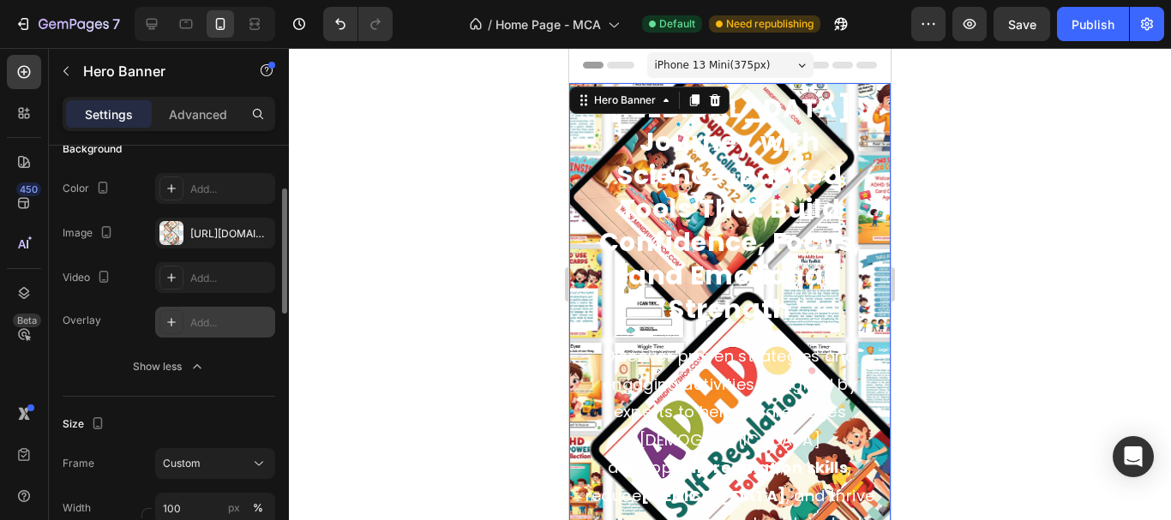
click at [199, 330] on div "Add..." at bounding box center [230, 322] width 81 height 15
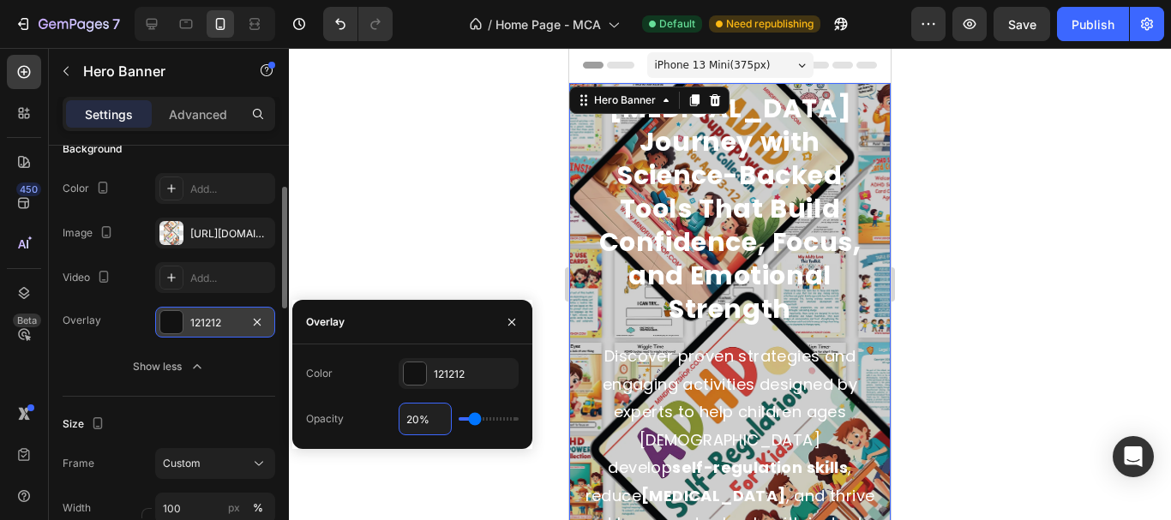
click at [418, 416] on input "20%" at bounding box center [424, 419] width 51 height 31
type input "6%"
type input "6"
type input "60%"
type input "60"
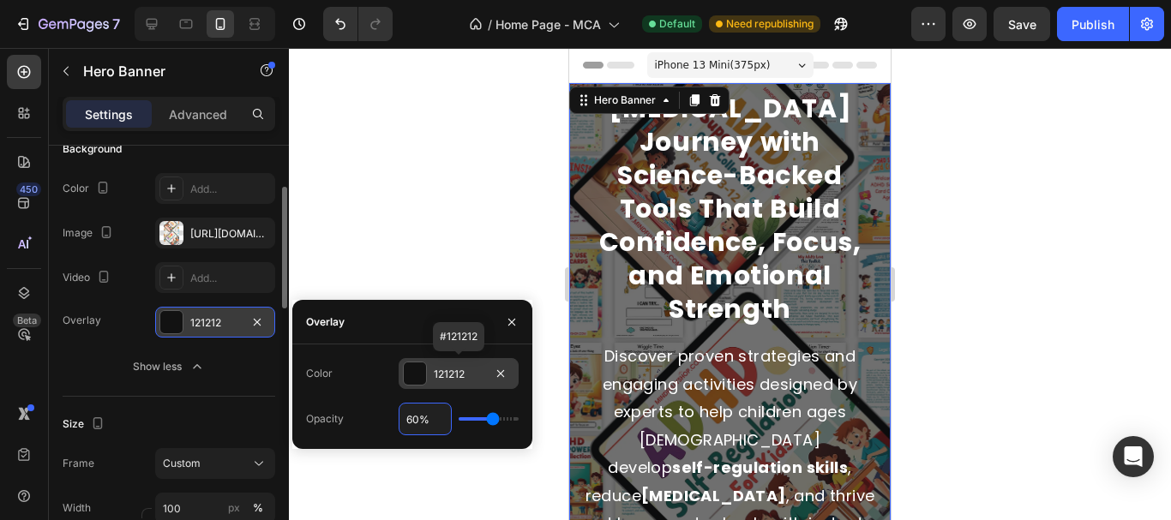
click at [439, 373] on div "121212" at bounding box center [459, 374] width 50 height 15
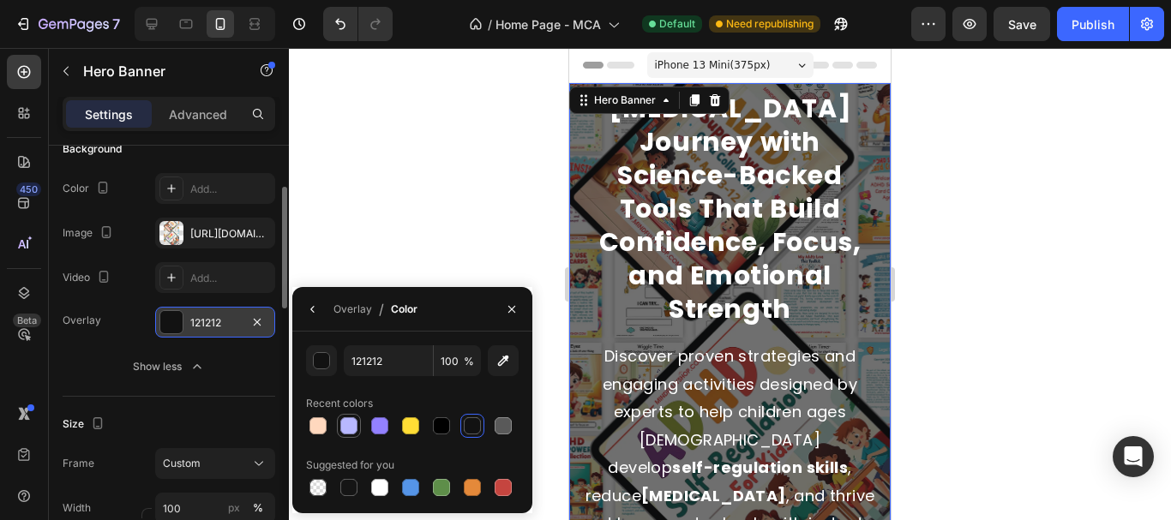
click at [356, 431] on div at bounding box center [348, 425] width 17 height 17
type input "B8B8FF"
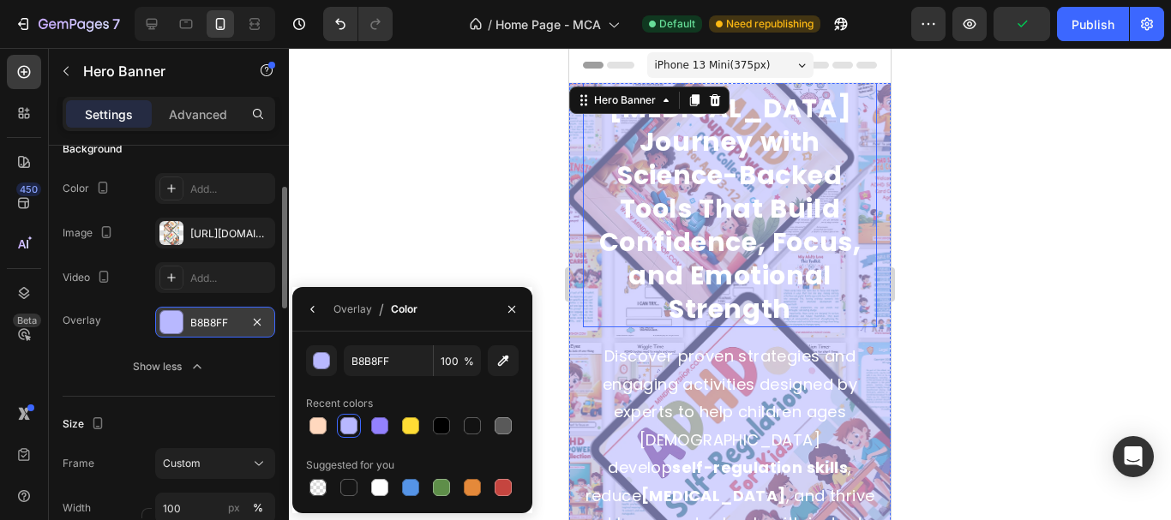
click at [709, 181] on h2 "Transform Your Child's [MEDICAL_DATA] Journey with Science-Backed Tools That Bu…" at bounding box center [730, 175] width 294 height 304
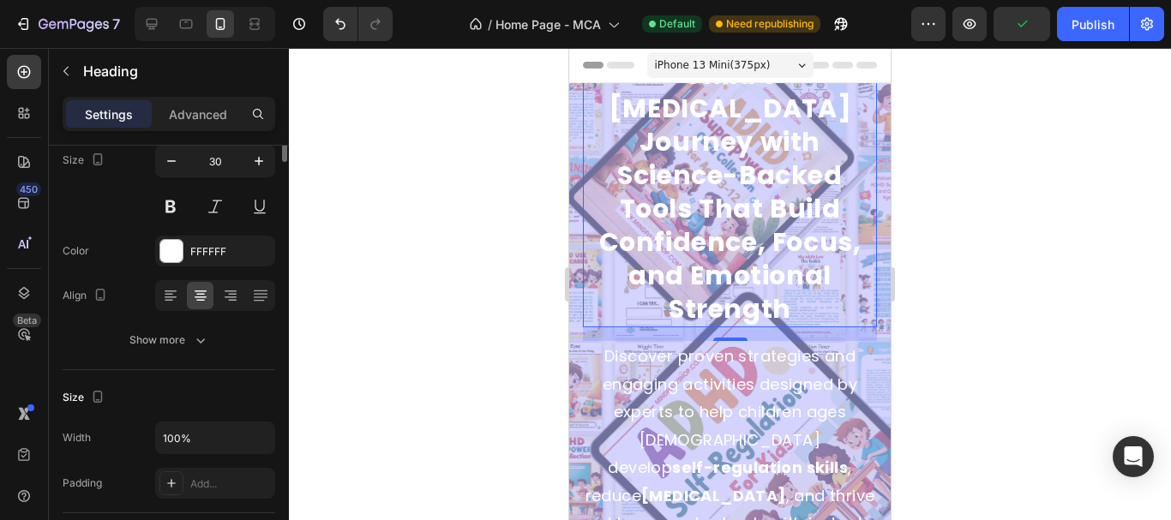
scroll to position [0, 0]
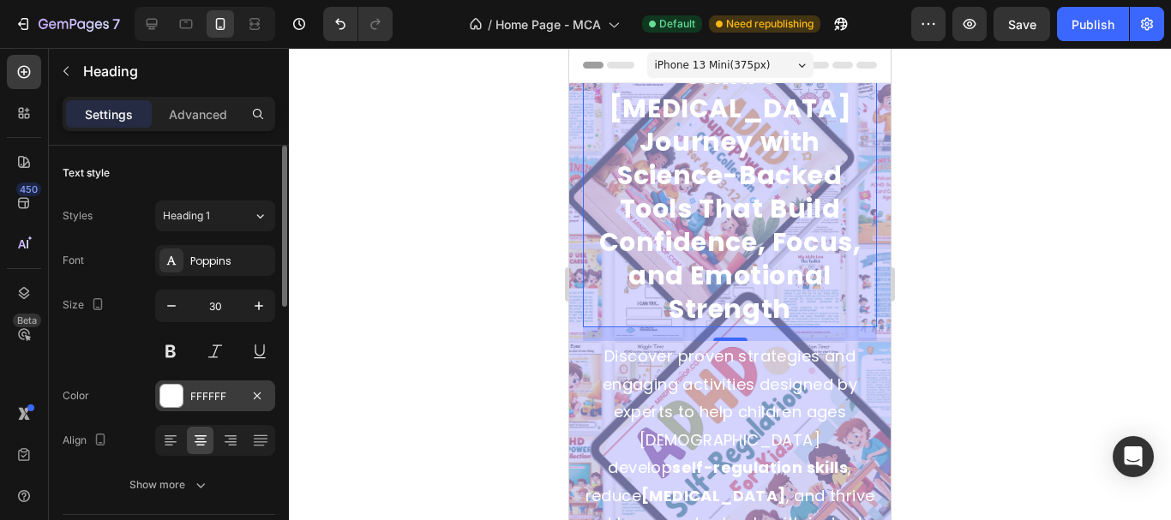
click at [205, 397] on div "FFFFFF" at bounding box center [215, 396] width 50 height 15
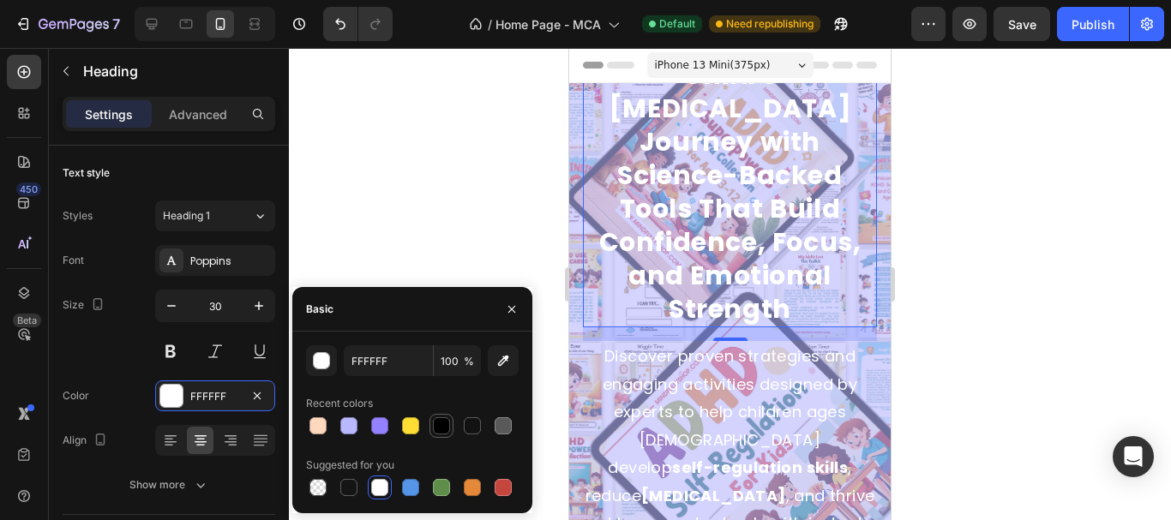
click at [435, 429] on div at bounding box center [441, 425] width 17 height 17
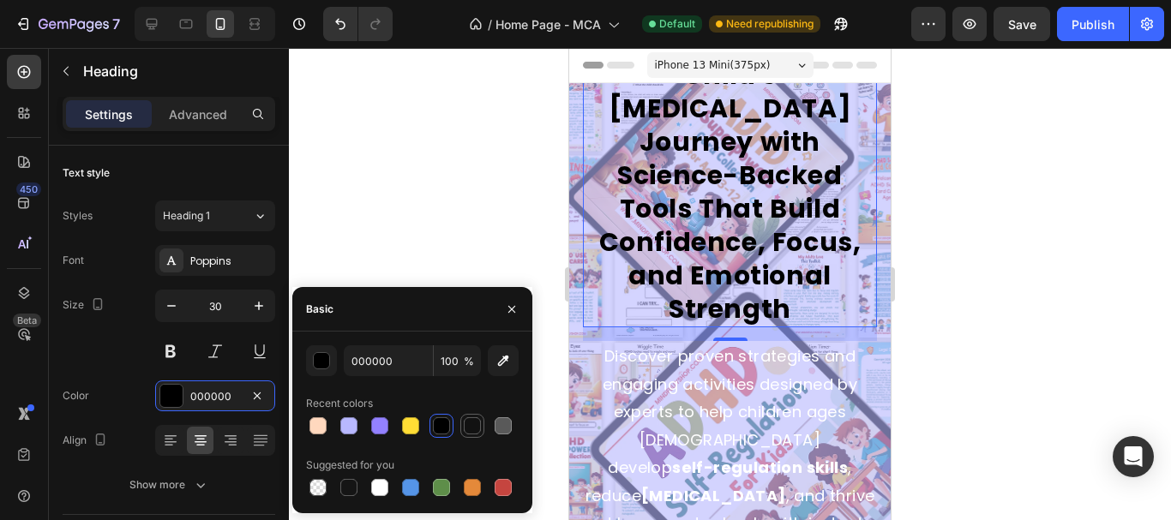
click at [469, 423] on div at bounding box center [472, 425] width 17 height 17
type input "121212"
click at [747, 381] on p "Discover proven strategies and engaging activities designed by experts to help …" at bounding box center [730, 468] width 291 height 250
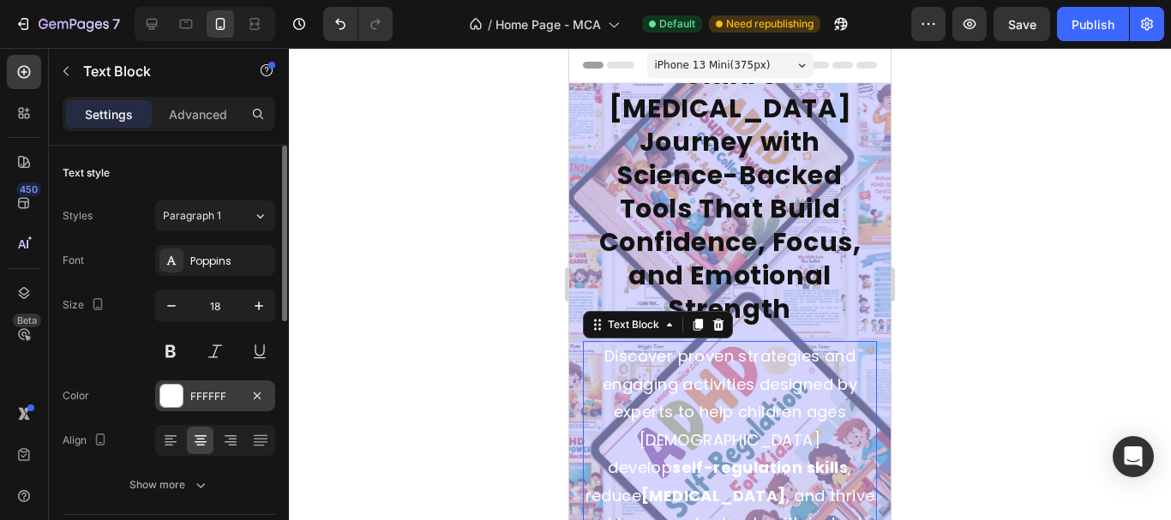
click at [215, 394] on div "FFFFFF" at bounding box center [215, 396] width 50 height 15
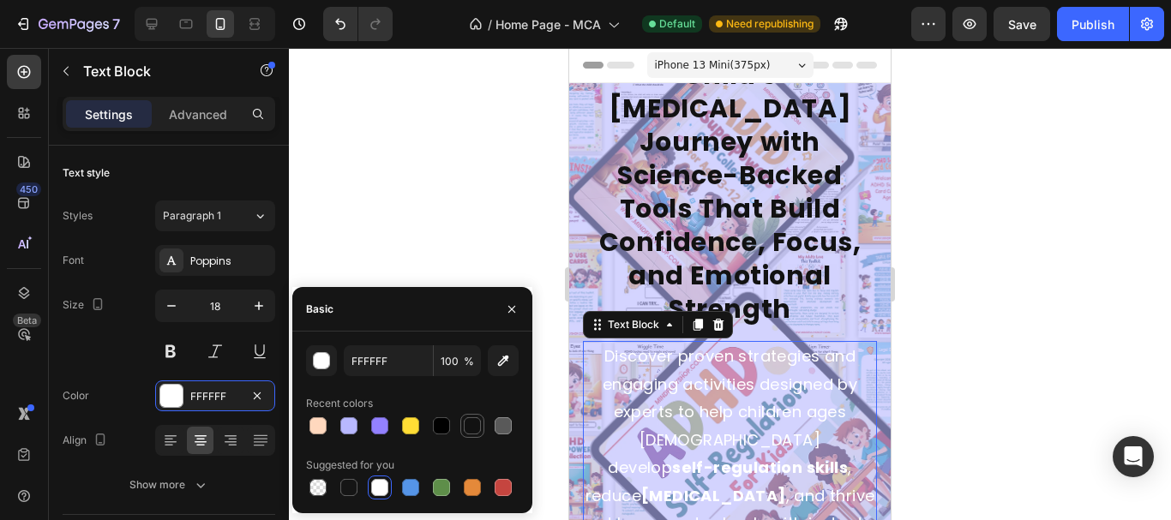
click at [473, 428] on div at bounding box center [472, 425] width 17 height 17
type input "121212"
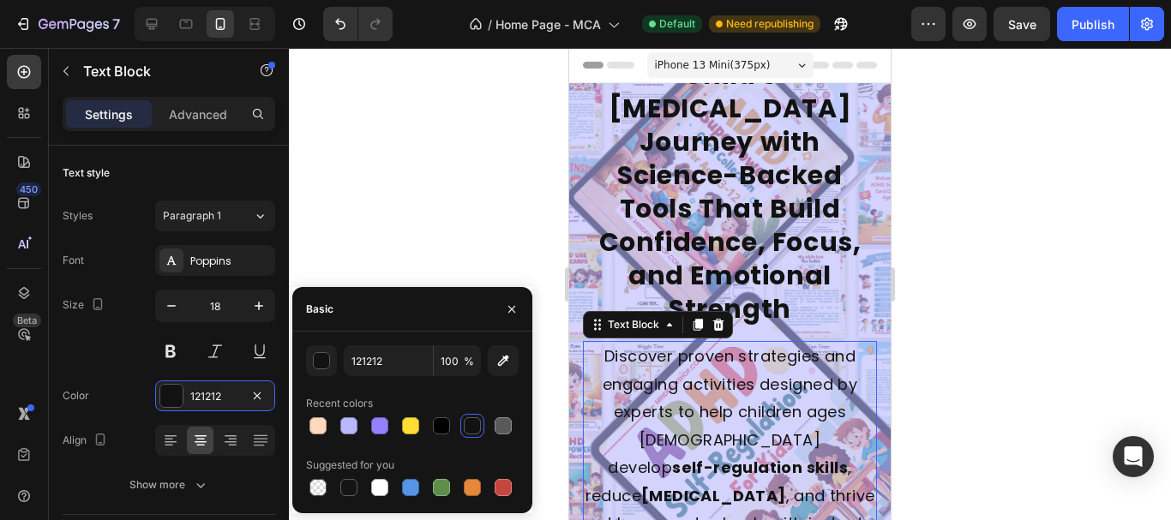
click at [512, 159] on div at bounding box center [730, 284] width 882 height 472
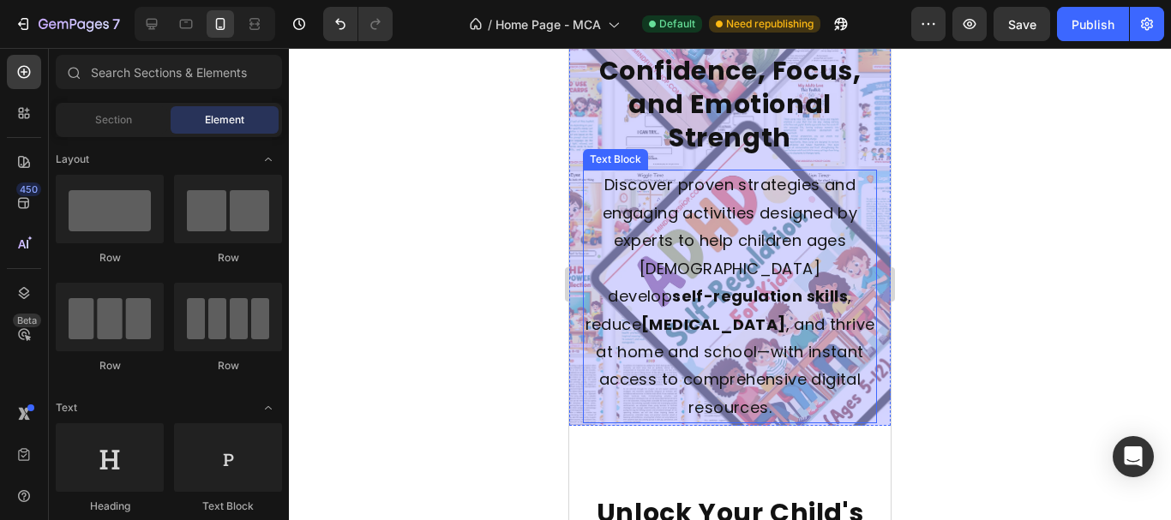
scroll to position [343, 0]
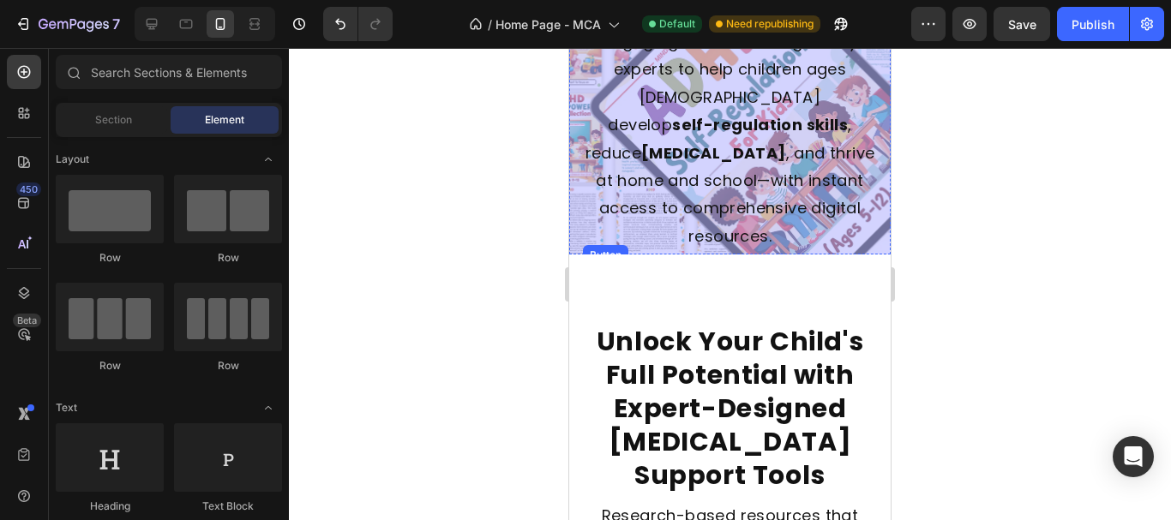
click at [597, 266] on div "Get Started [DATE] Button" at bounding box center [730, 290] width 294 height 48
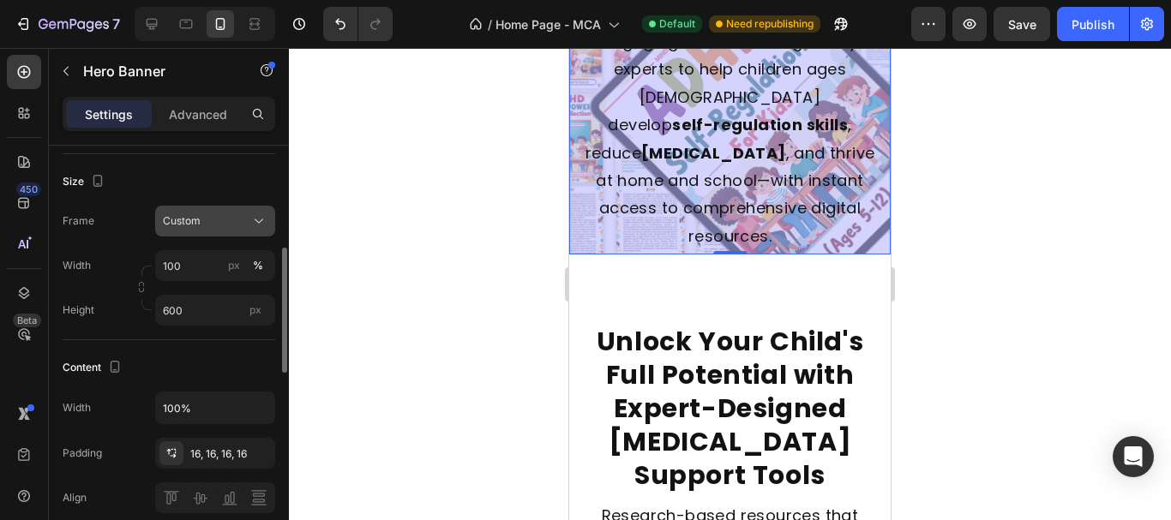
click at [198, 231] on button "Custom" at bounding box center [215, 221] width 120 height 31
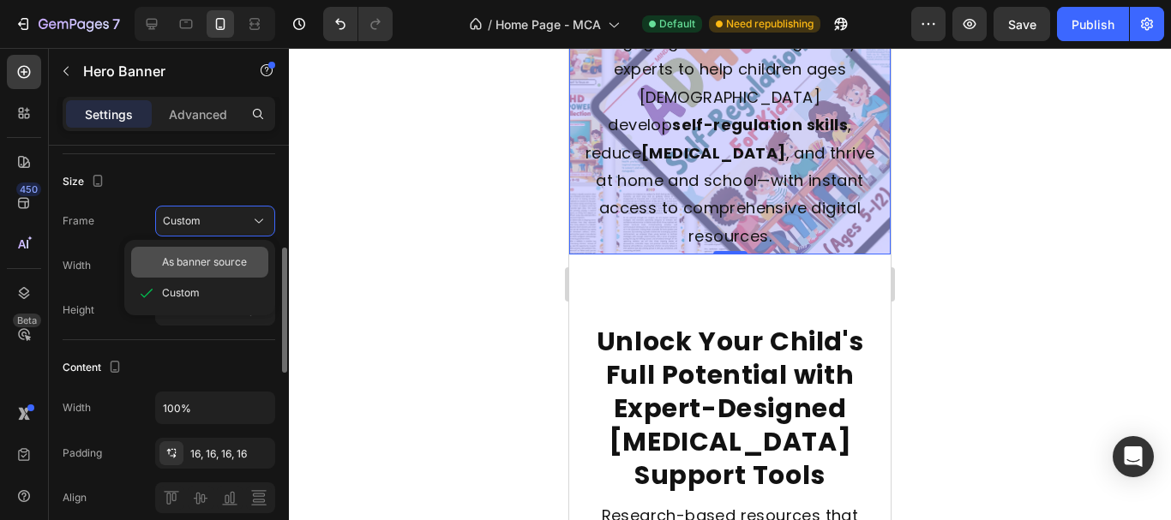
click at [200, 259] on span "As banner source" at bounding box center [204, 262] width 85 height 15
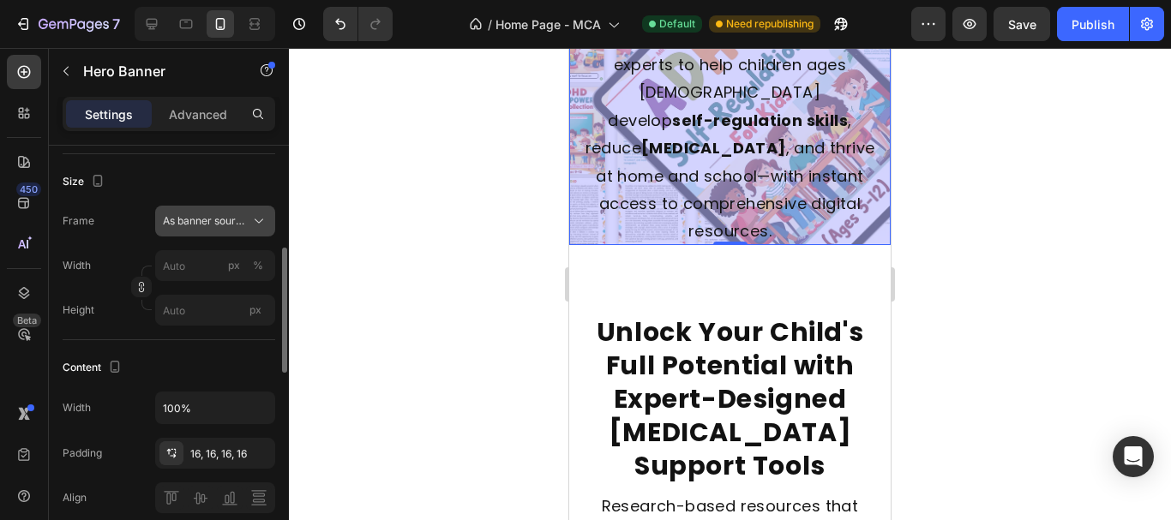
click at [213, 219] on span "As banner source" at bounding box center [205, 220] width 84 height 15
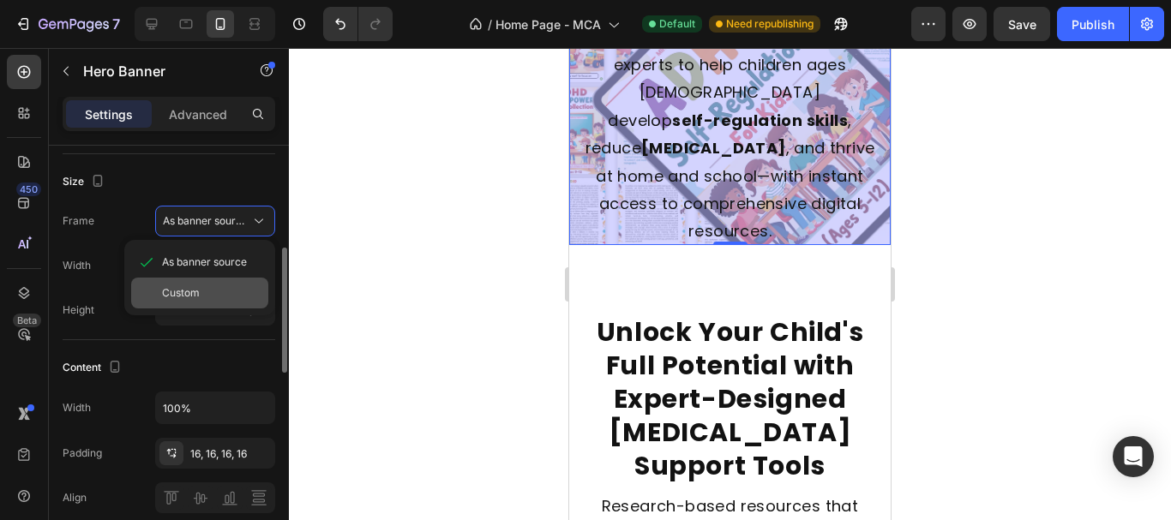
click at [207, 290] on div "Custom" at bounding box center [211, 292] width 99 height 15
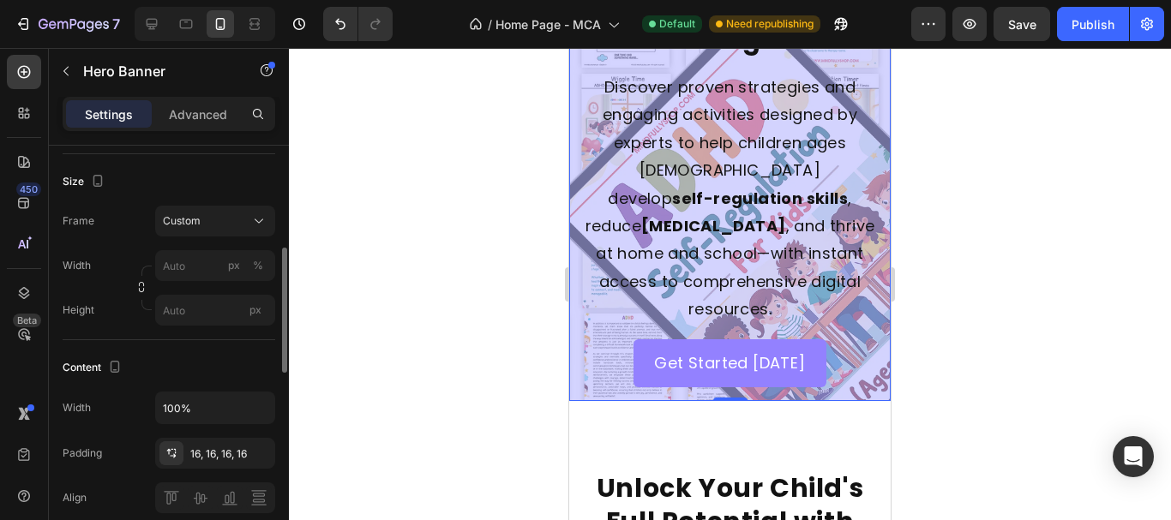
click at [524, 212] on div at bounding box center [730, 284] width 882 height 472
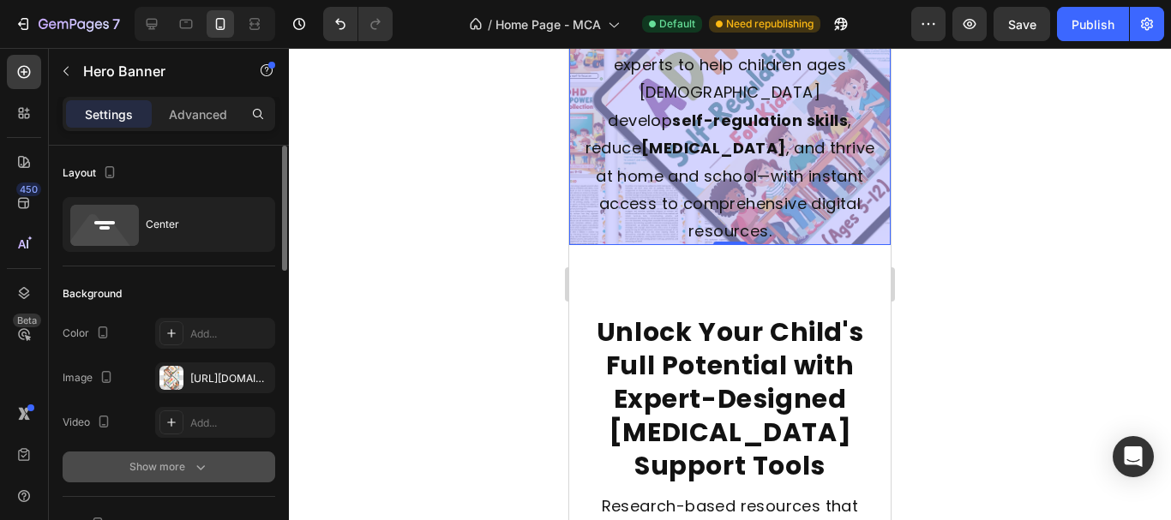
click at [162, 452] on button "Show more" at bounding box center [169, 467] width 213 height 31
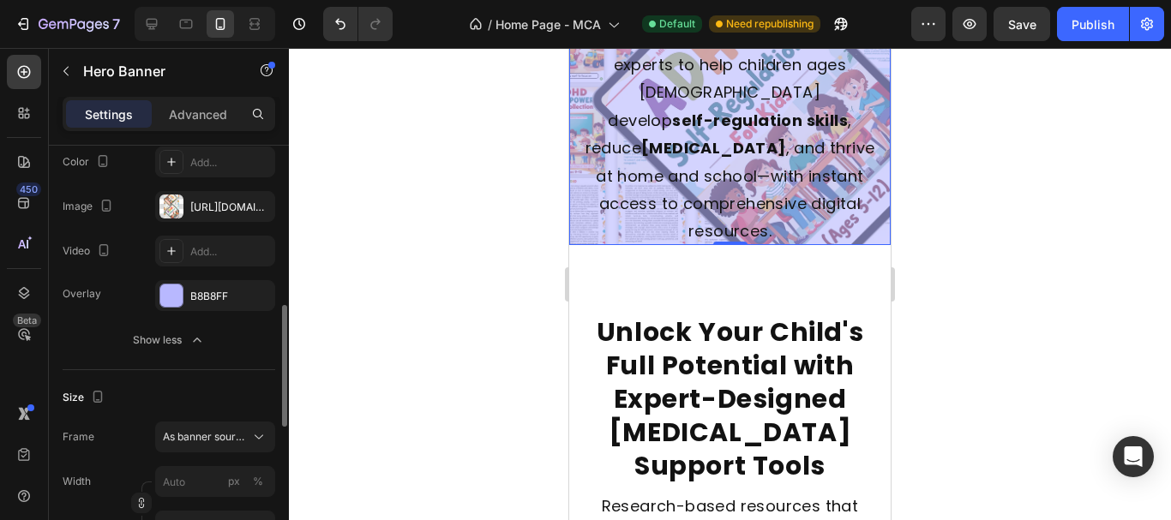
scroll to position [257, 0]
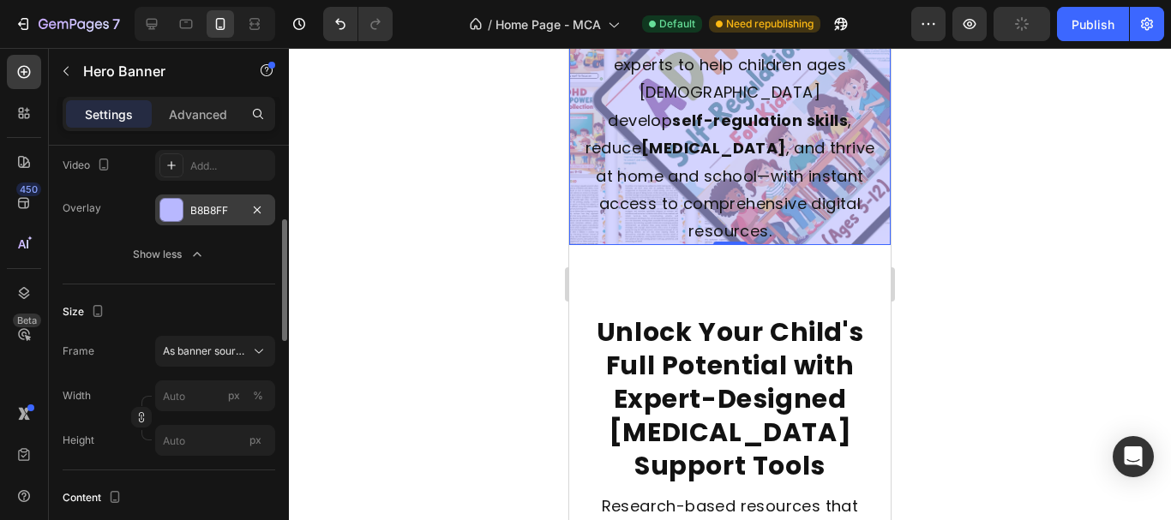
click at [210, 214] on div "B8B8FF" at bounding box center [215, 210] width 50 height 15
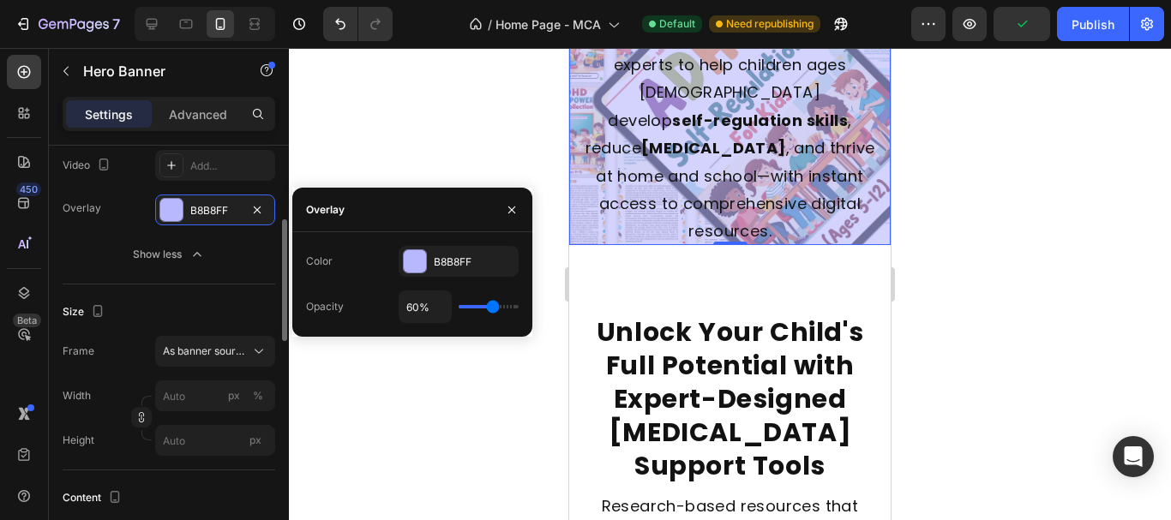
click at [139, 204] on div "Overlay B8B8FF" at bounding box center [169, 210] width 213 height 31
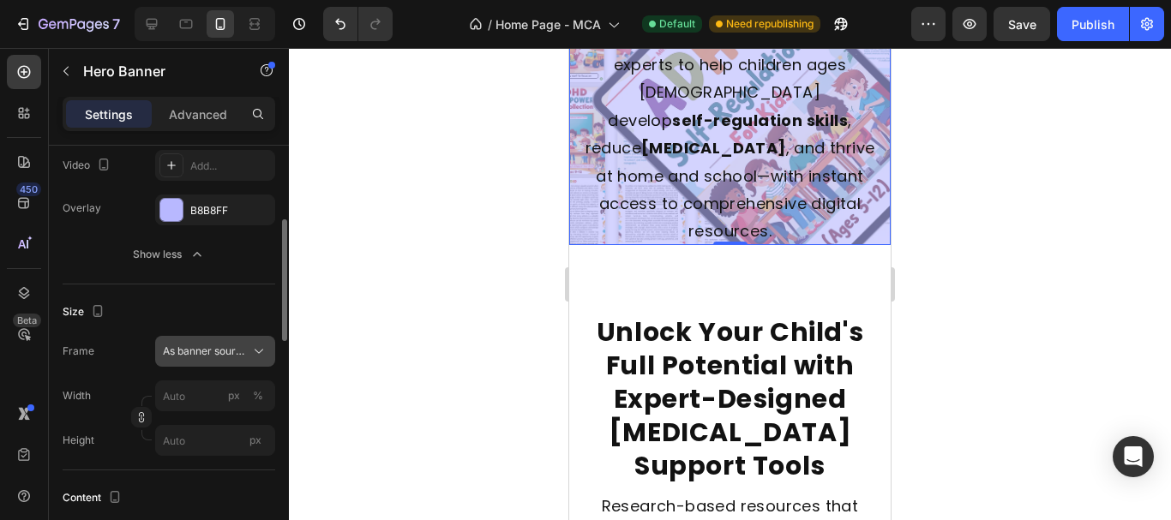
click at [203, 353] on span "As banner source" at bounding box center [205, 351] width 84 height 15
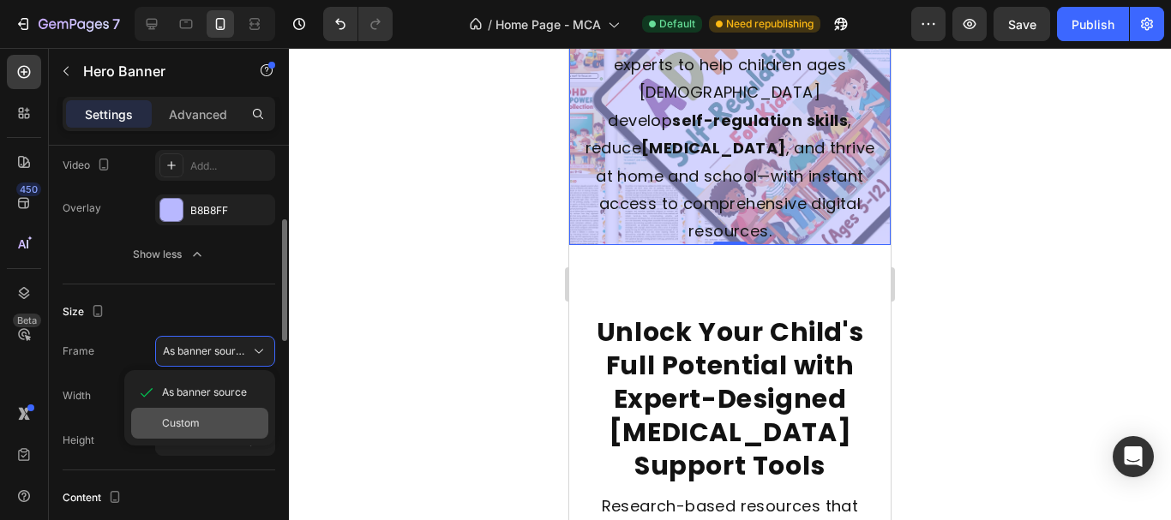
click at [189, 415] on div "Custom" at bounding box center [199, 423] width 137 height 31
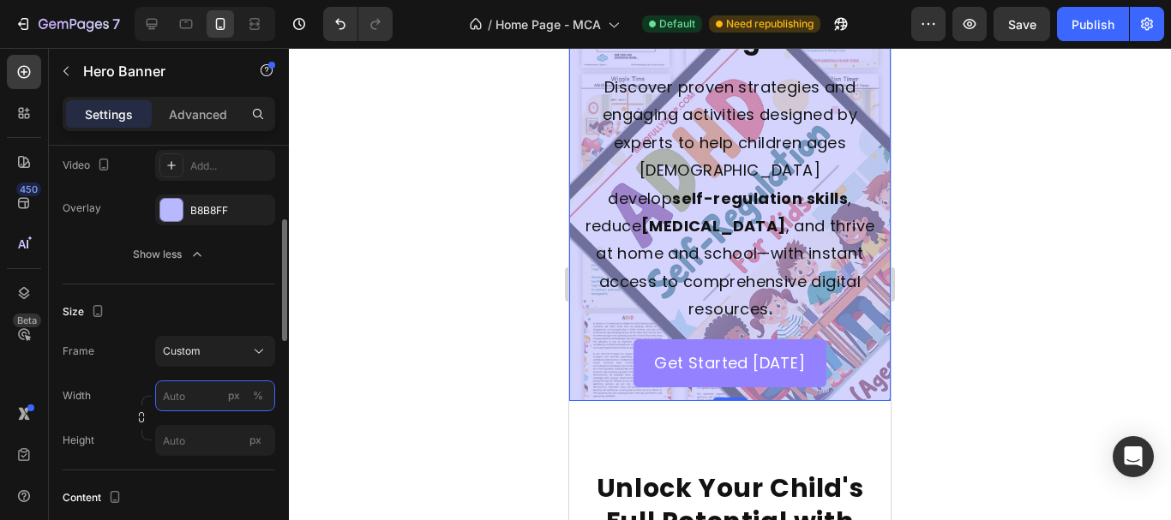
click at [183, 405] on input "px %" at bounding box center [215, 396] width 120 height 31
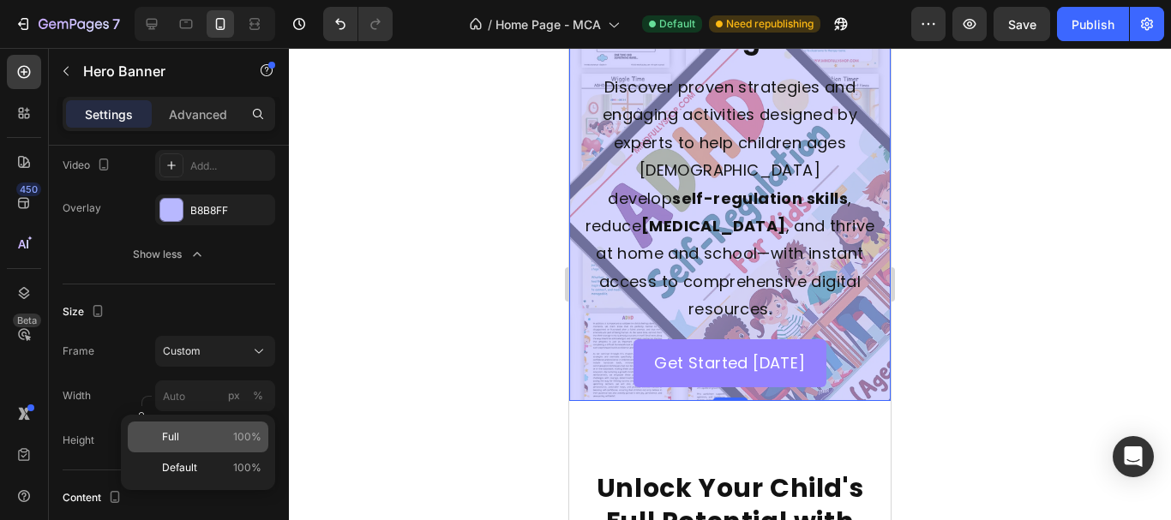
click at [195, 440] on p "Full 100%" at bounding box center [211, 436] width 99 height 15
type input "100"
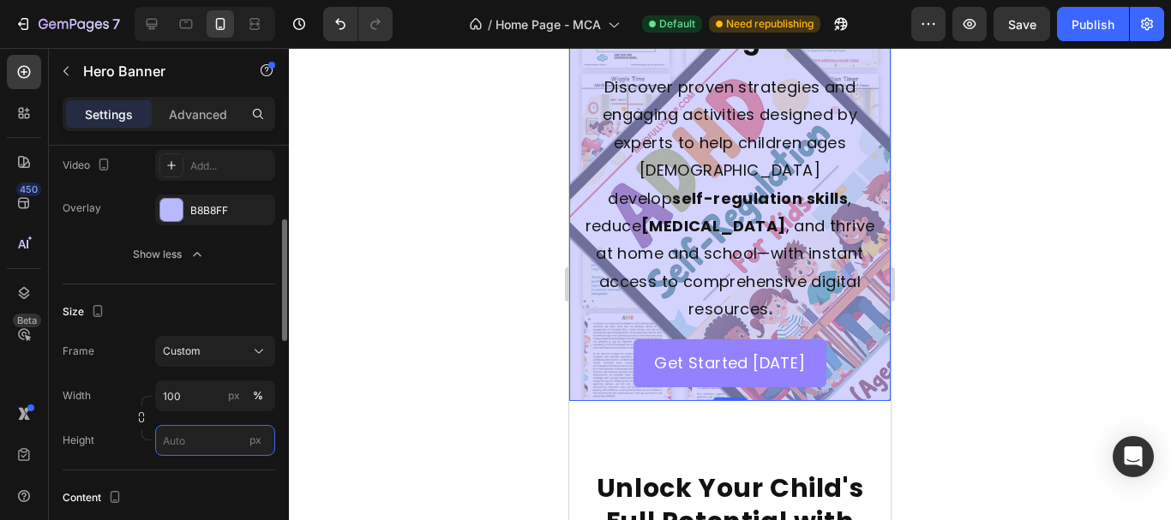
click at [196, 447] on input "px" at bounding box center [215, 440] width 120 height 31
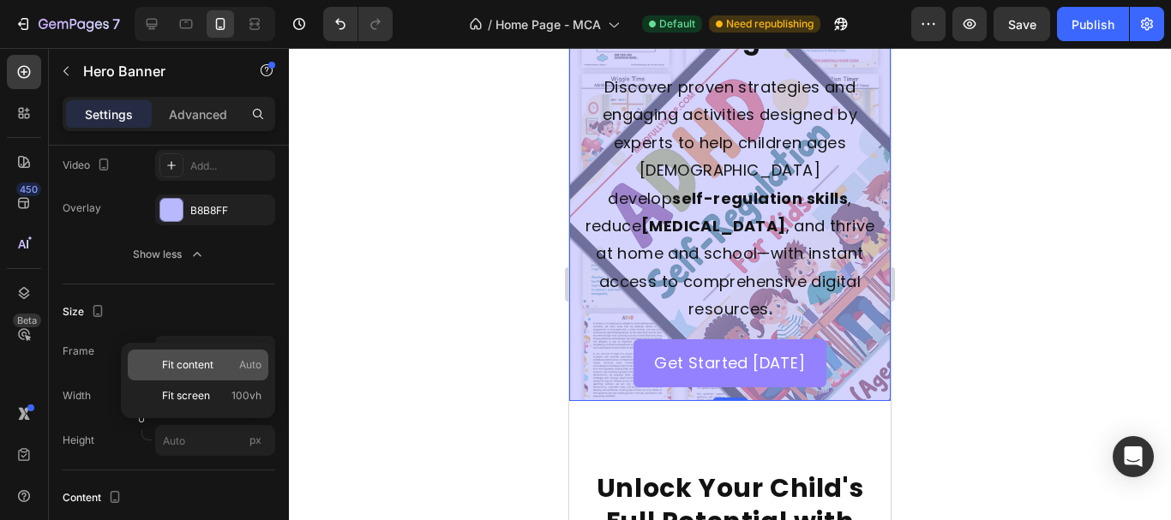
click at [200, 362] on span "Fit content" at bounding box center [187, 364] width 51 height 15
type input "Auto"
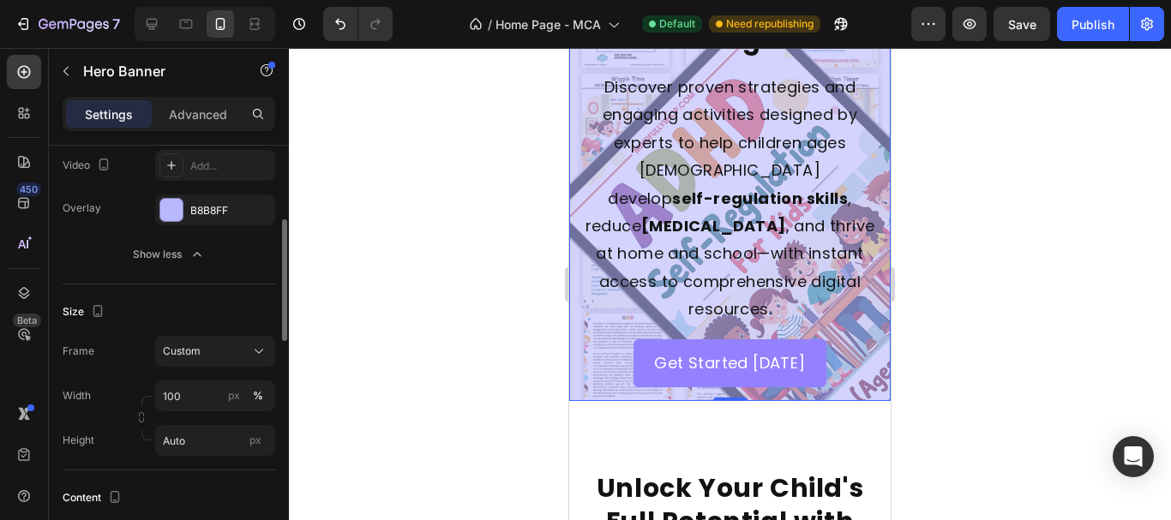
click at [231, 285] on div "Size Frame Custom Width 100 px % Height Auto px" at bounding box center [169, 378] width 213 height 186
click at [398, 263] on div at bounding box center [730, 284] width 882 height 472
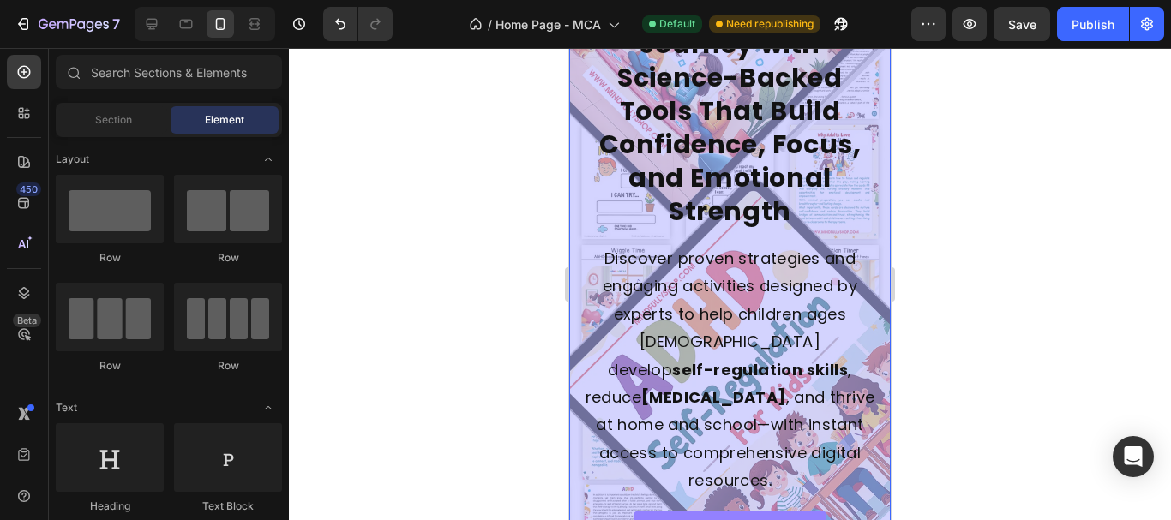
scroll to position [343, 0]
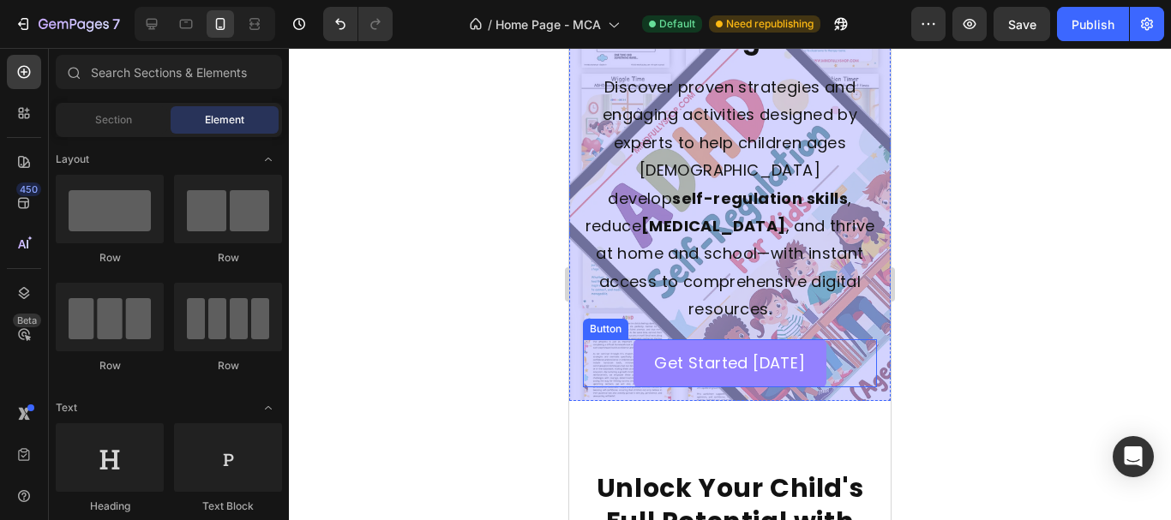
click at [584, 339] on div "Get Started [DATE] Button" at bounding box center [730, 363] width 294 height 48
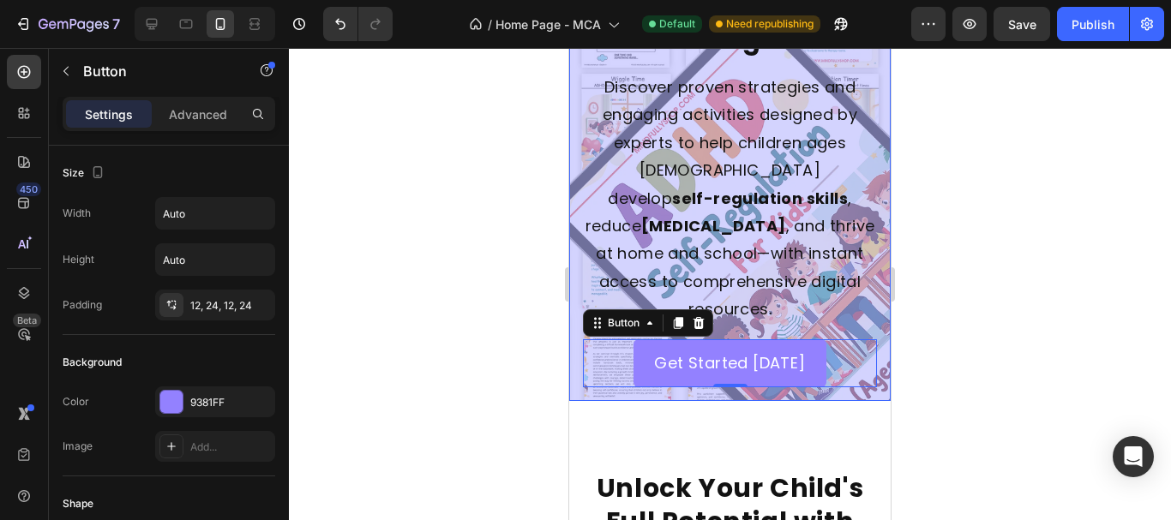
click at [577, 335] on div "Transform Your Child's [MEDICAL_DATA] Journey with Science-Backed Tools That Bu…" at bounding box center [729, 70] width 321 height 661
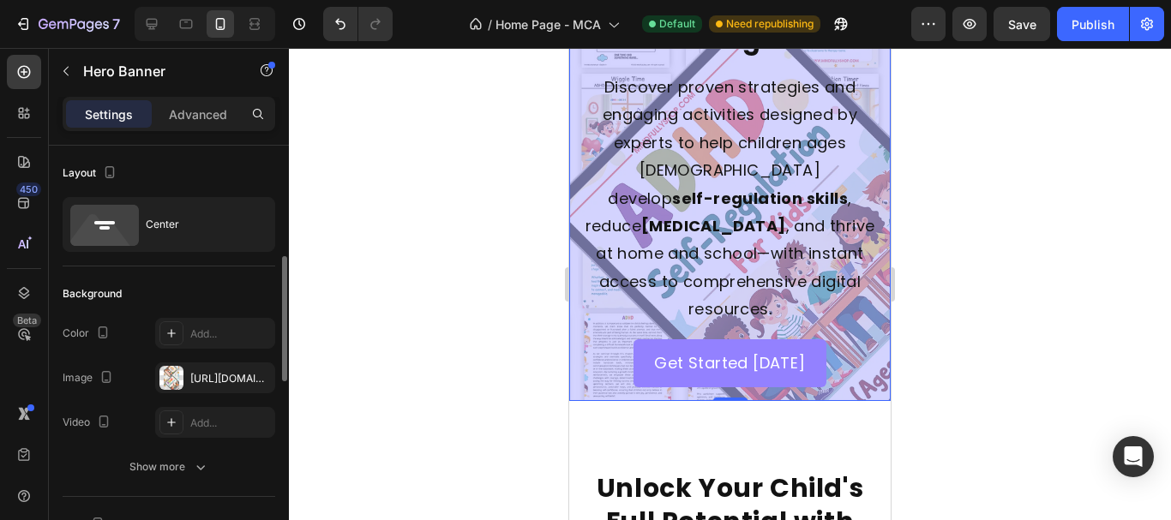
scroll to position [171, 0]
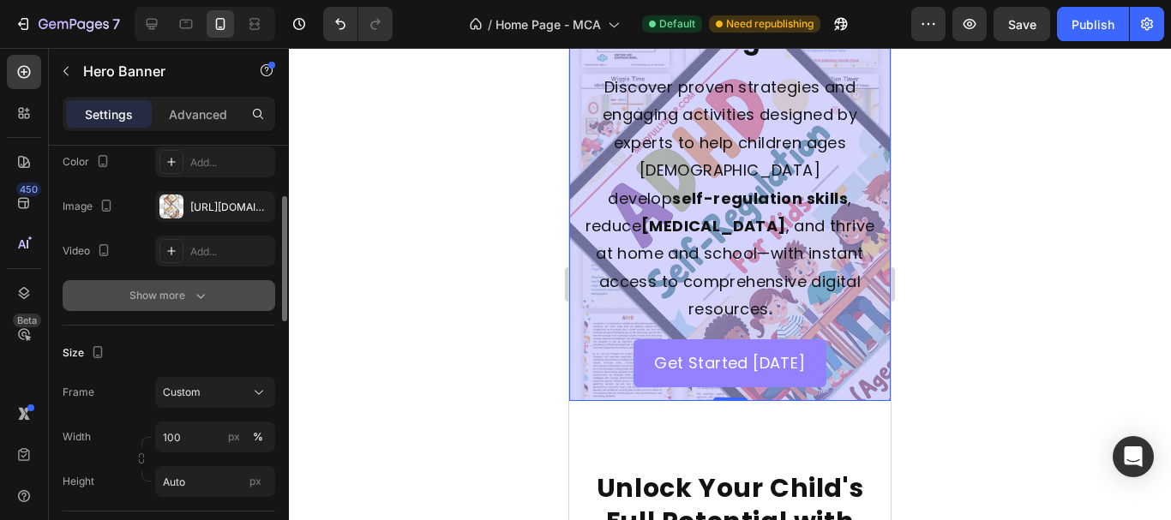
click at [149, 287] on div "Show more" at bounding box center [169, 295] width 80 height 17
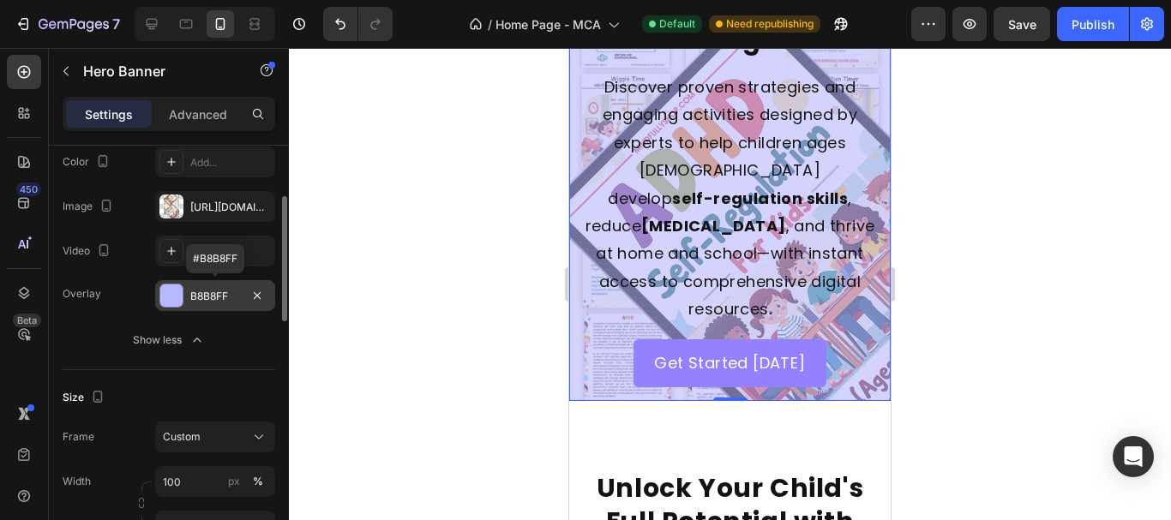
click at [207, 289] on div "B8B8FF" at bounding box center [215, 296] width 50 height 15
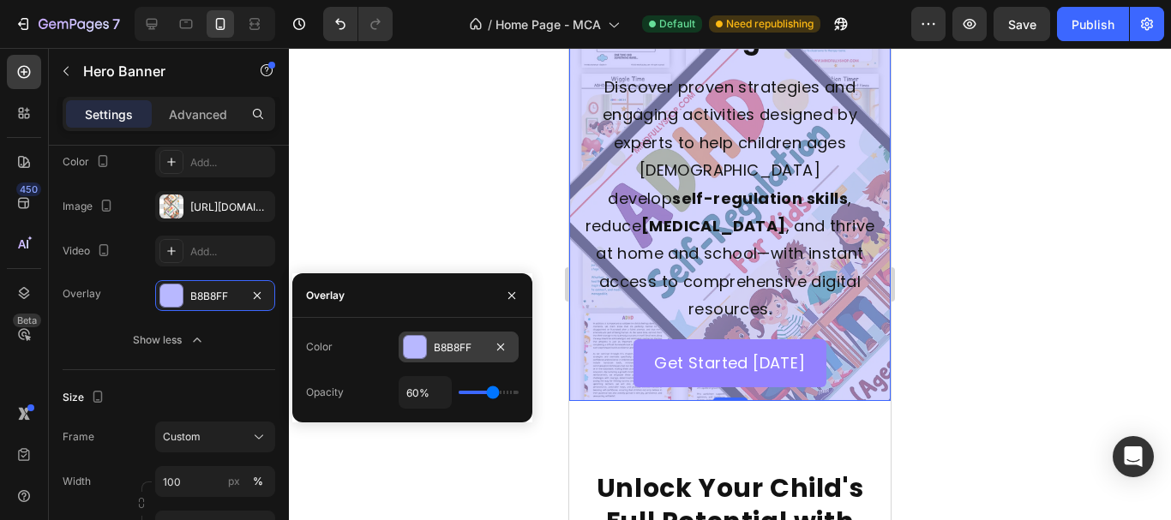
click at [446, 351] on div "B8B8FF" at bounding box center [459, 347] width 50 height 15
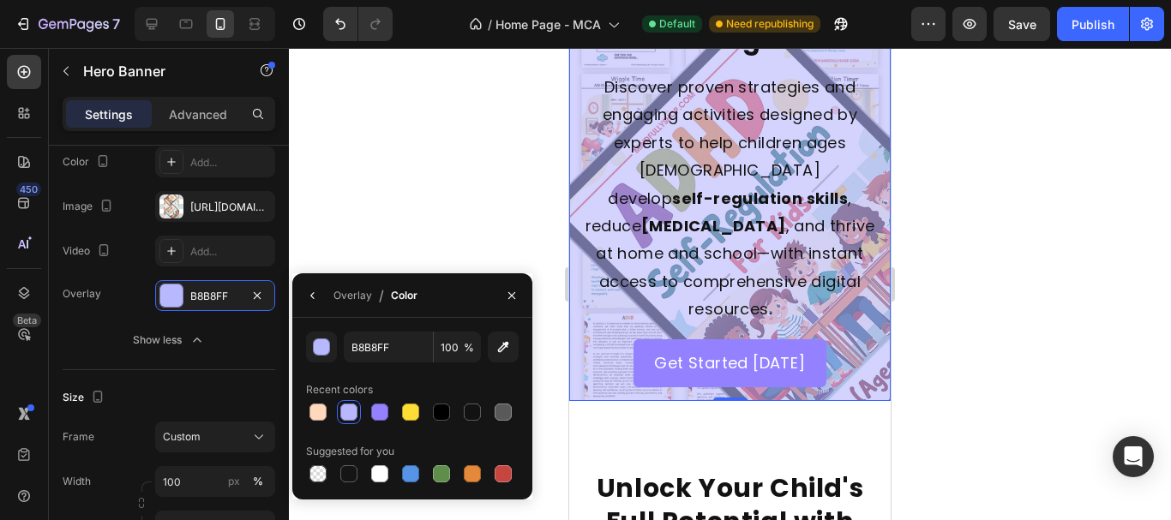
click at [378, 488] on div "B8B8FF 100 % Recent colors Suggested for you" at bounding box center [412, 409] width 240 height 182
click at [380, 482] on div at bounding box center [379, 473] width 17 height 17
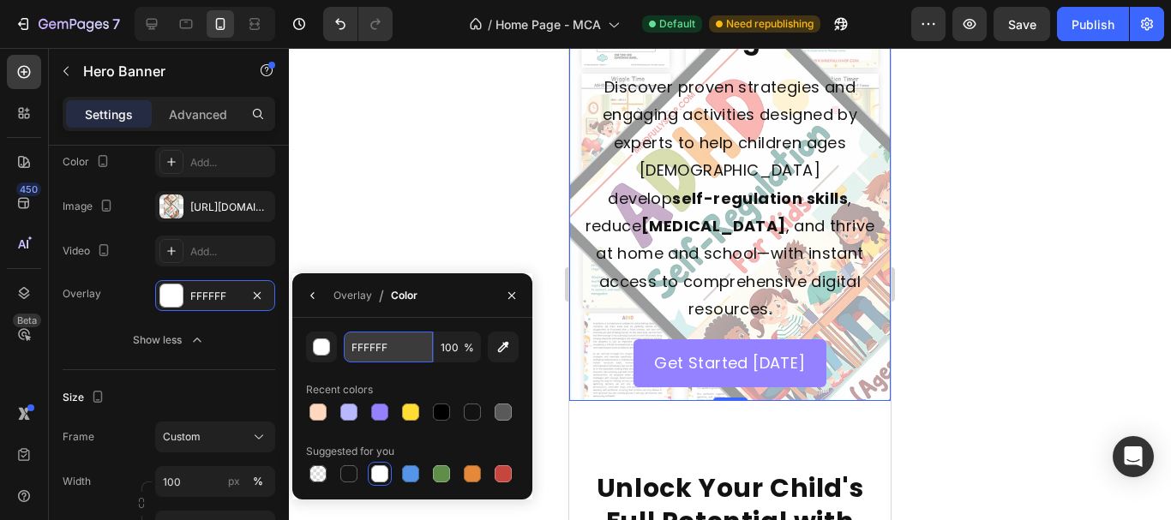
click at [399, 354] on input "FFFFFF" at bounding box center [388, 347] width 89 height 31
paste input "8F7"
type input "F8F7FF"
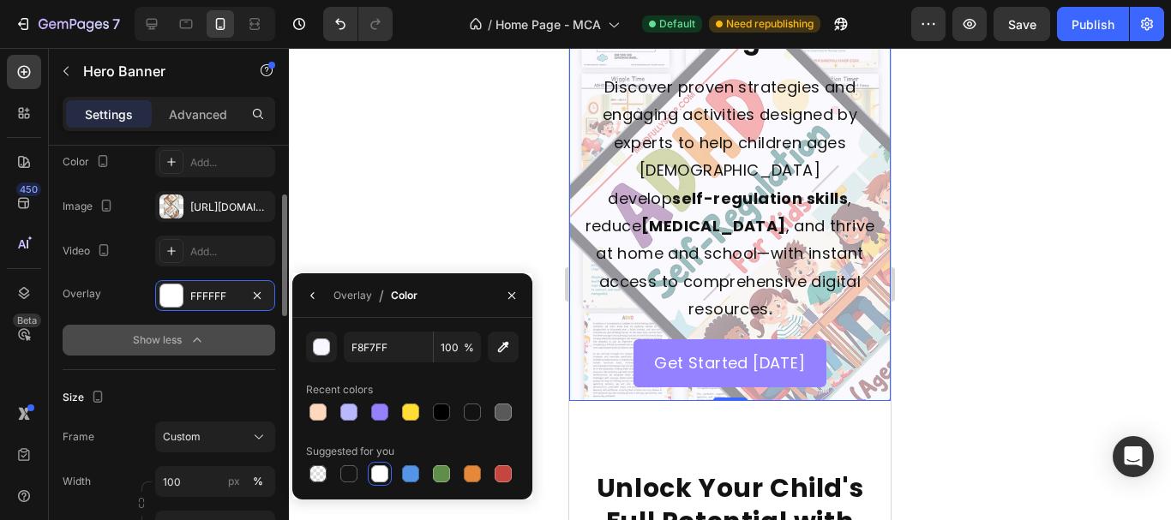
click at [235, 328] on button "Show less" at bounding box center [169, 340] width 213 height 31
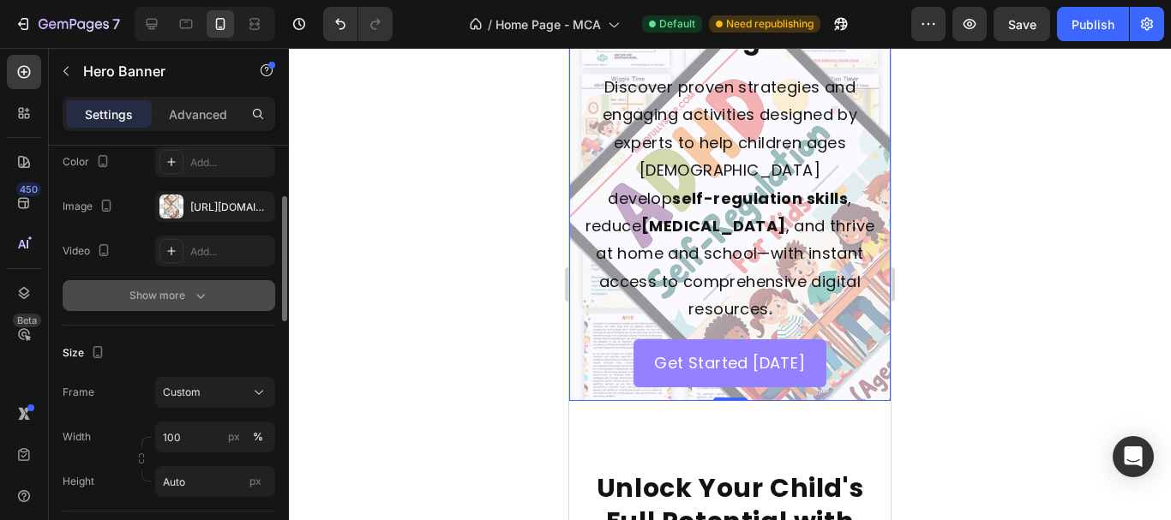
click at [212, 292] on button "Show more" at bounding box center [169, 295] width 213 height 31
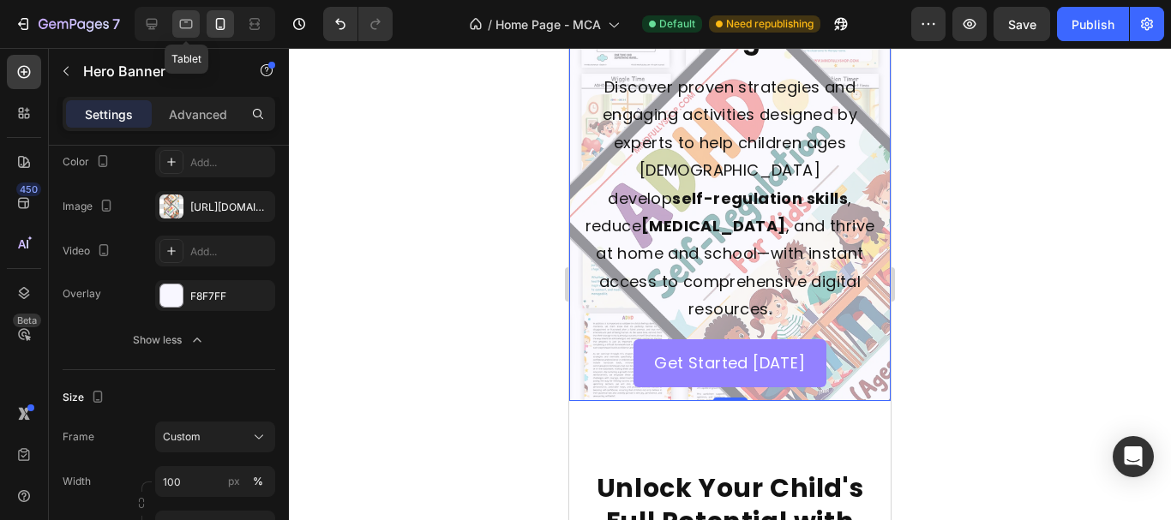
click at [177, 22] on icon at bounding box center [185, 23] width 17 height 17
type input "600"
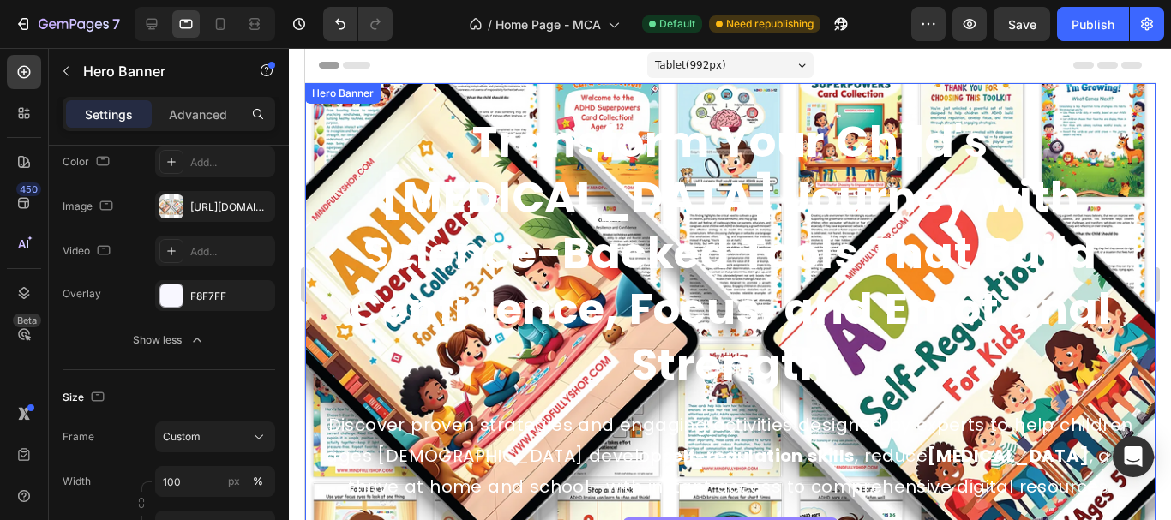
click at [324, 129] on div "Background Image" at bounding box center [729, 340] width 850 height 514
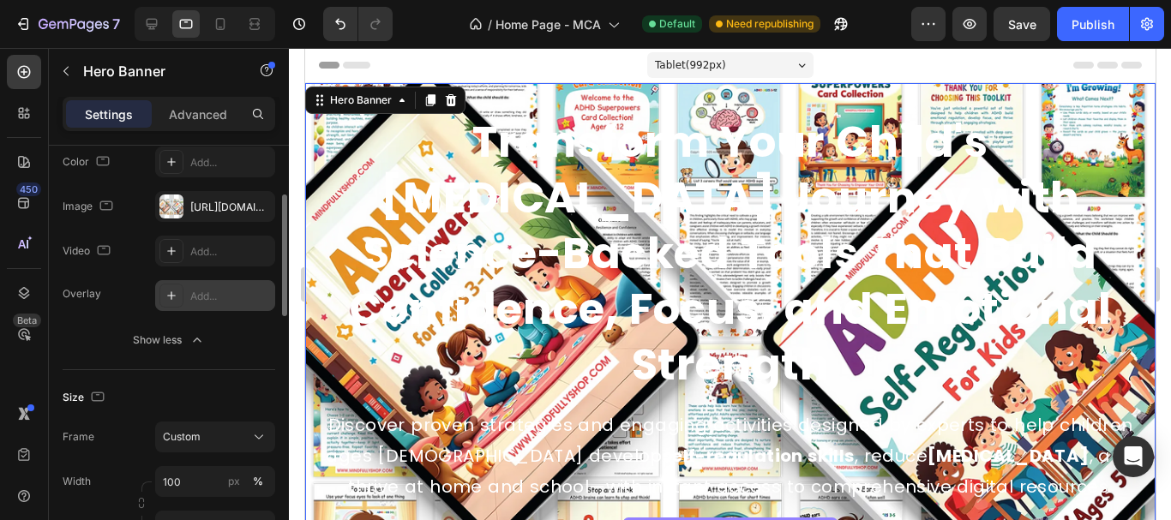
click at [206, 298] on div "Add..." at bounding box center [230, 296] width 81 height 15
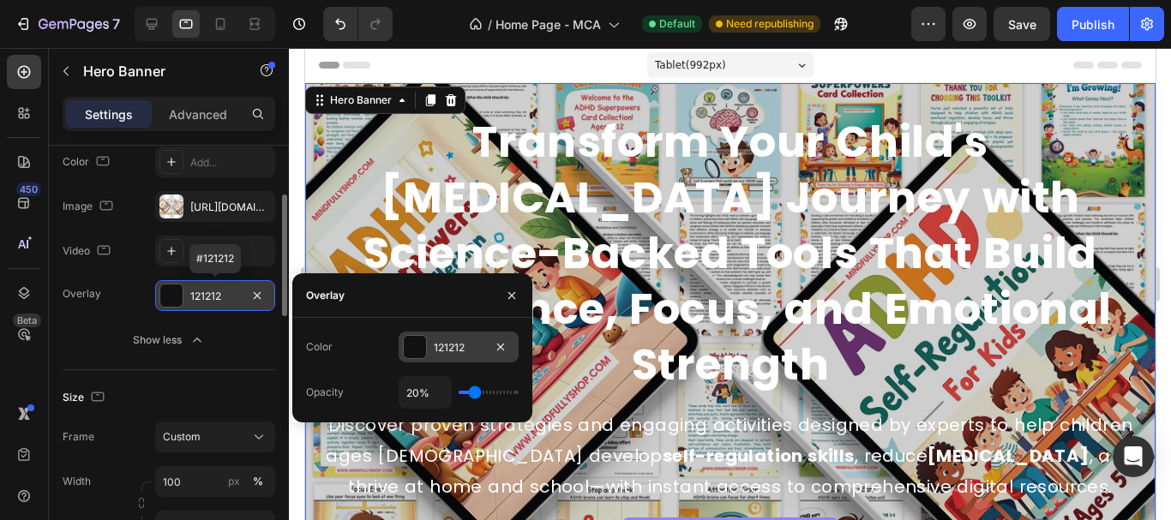
click at [474, 345] on div "121212" at bounding box center [459, 347] width 50 height 15
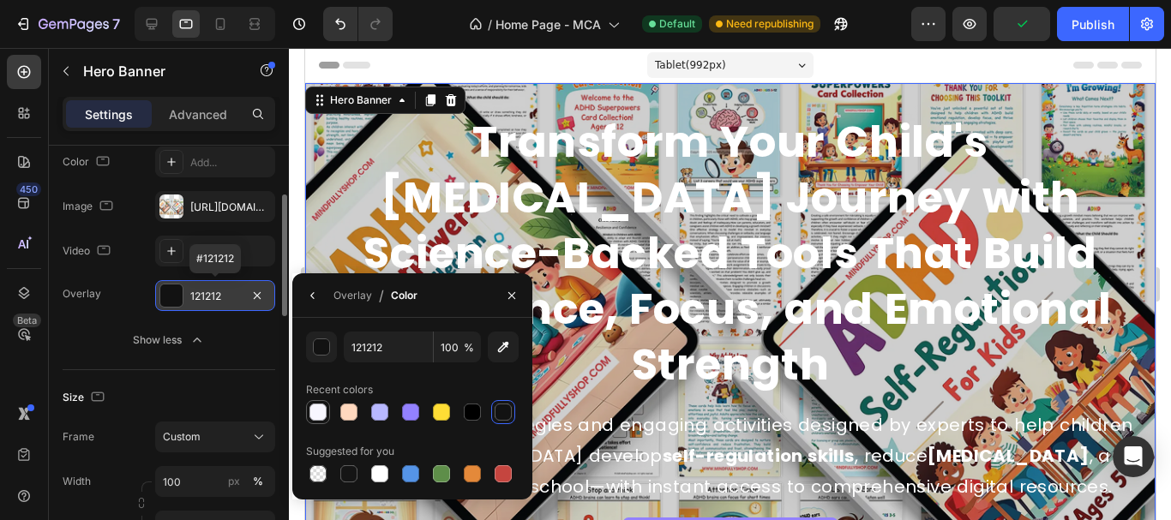
click at [312, 413] on div at bounding box center [317, 412] width 17 height 17
type input "F8F7FF"
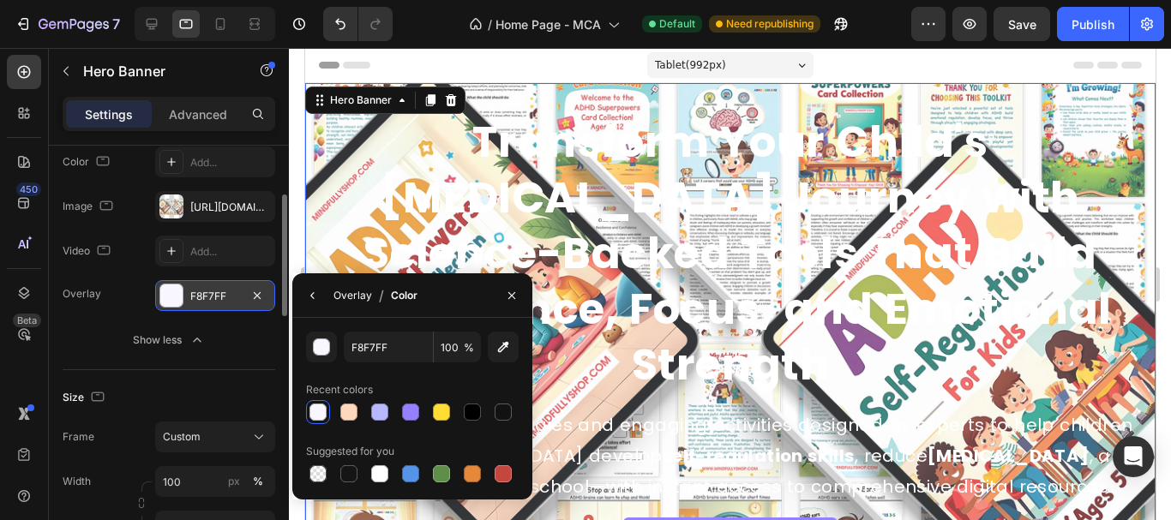
click at [353, 303] on div "Overlay" at bounding box center [352, 295] width 39 height 15
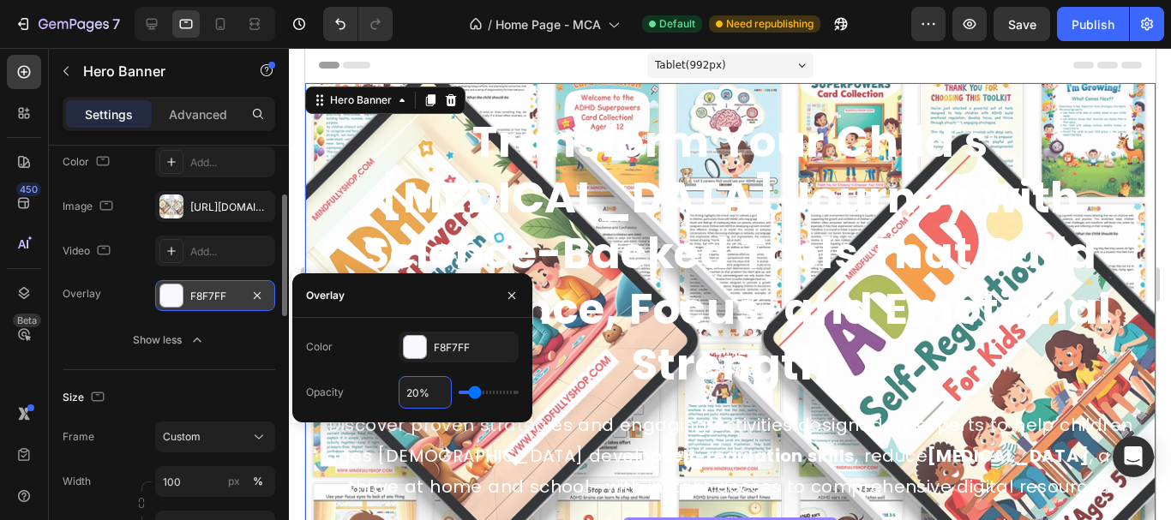
click at [421, 398] on input "20%" at bounding box center [424, 392] width 51 height 31
type input "6%"
type input "6"
type input "60%"
type input "60"
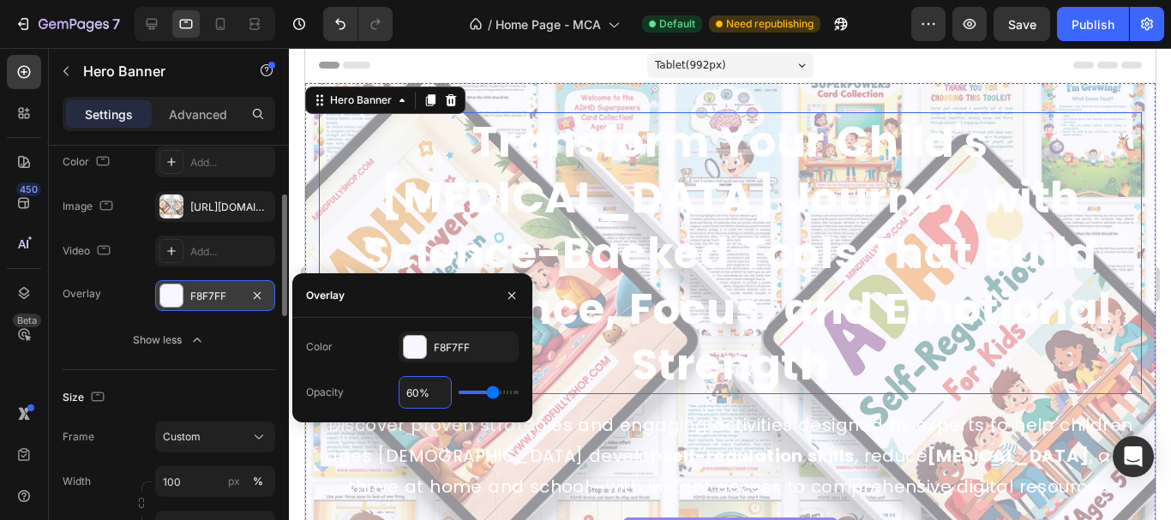
click at [678, 234] on h2 "Transform Your Child's [MEDICAL_DATA] Journey with Science-Backed Tools That Bu…" at bounding box center [729, 253] width 823 height 282
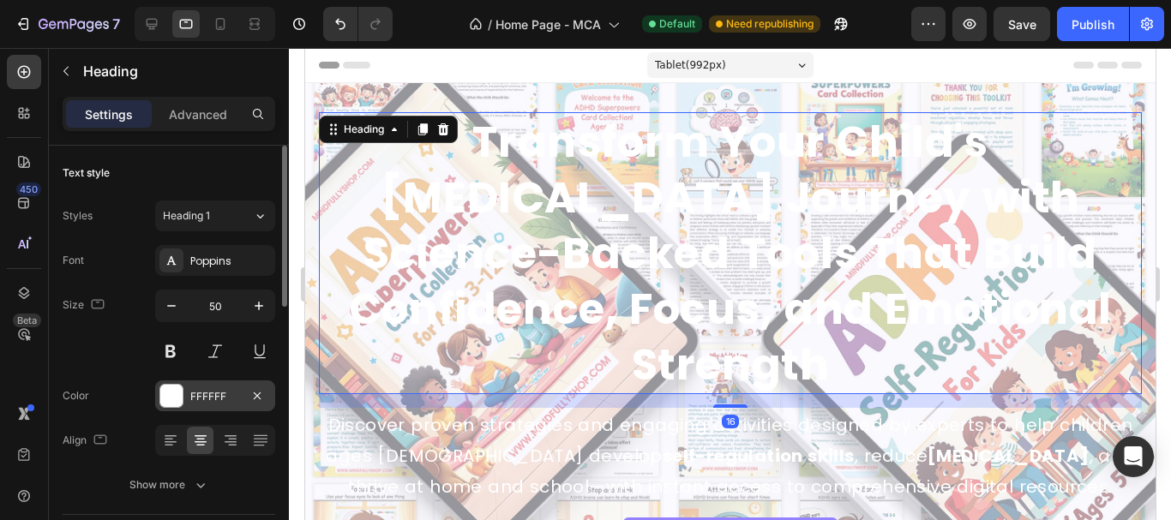
click at [228, 391] on div "FFFFFF" at bounding box center [215, 396] width 50 height 15
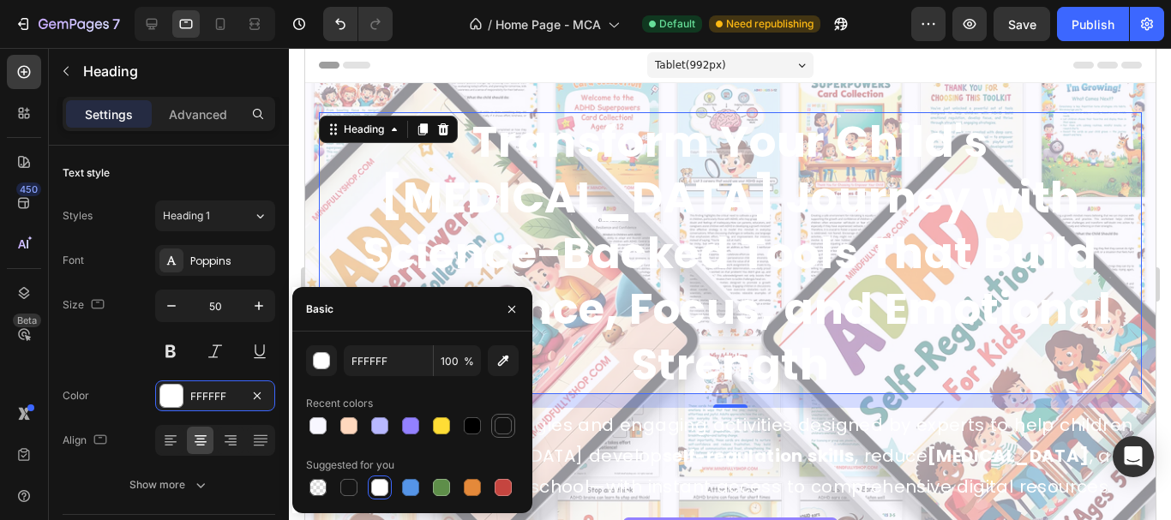
click at [504, 430] on div at bounding box center [503, 425] width 17 height 17
type input "121212"
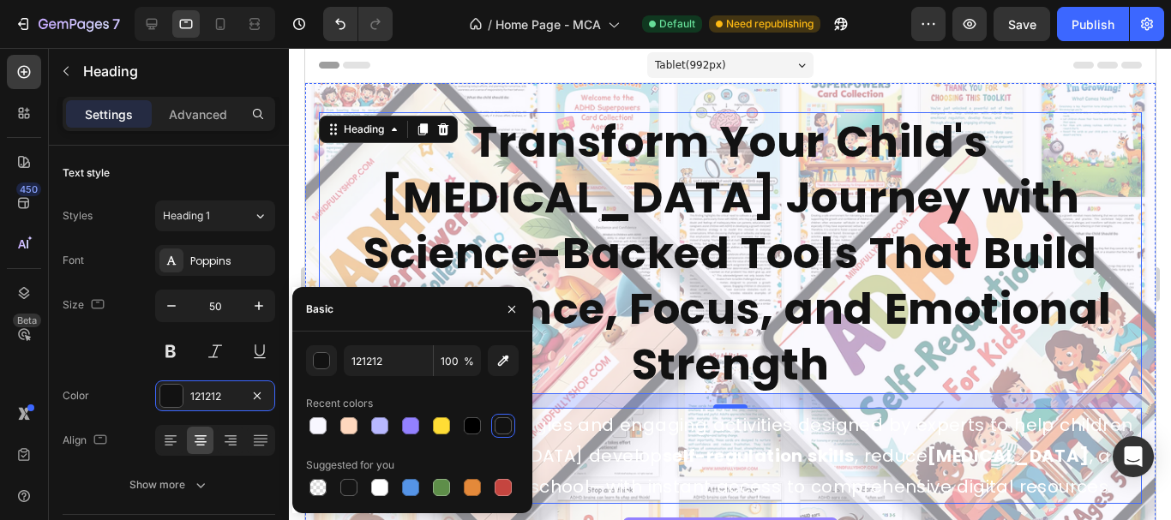
click at [662, 444] on strong "self-regulation skills" at bounding box center [758, 456] width 192 height 24
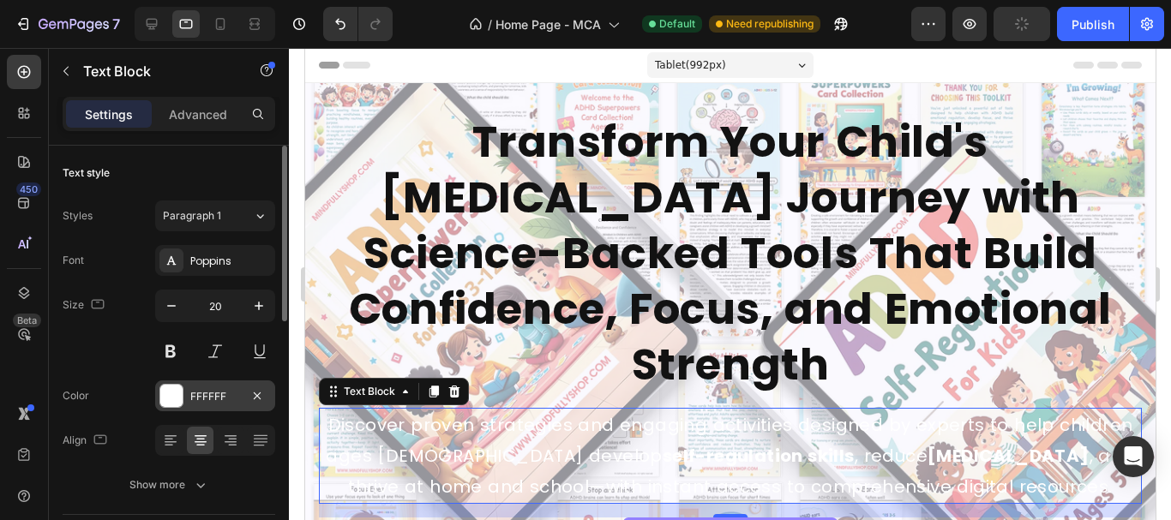
click at [188, 396] on div "FFFFFF" at bounding box center [215, 396] width 120 height 31
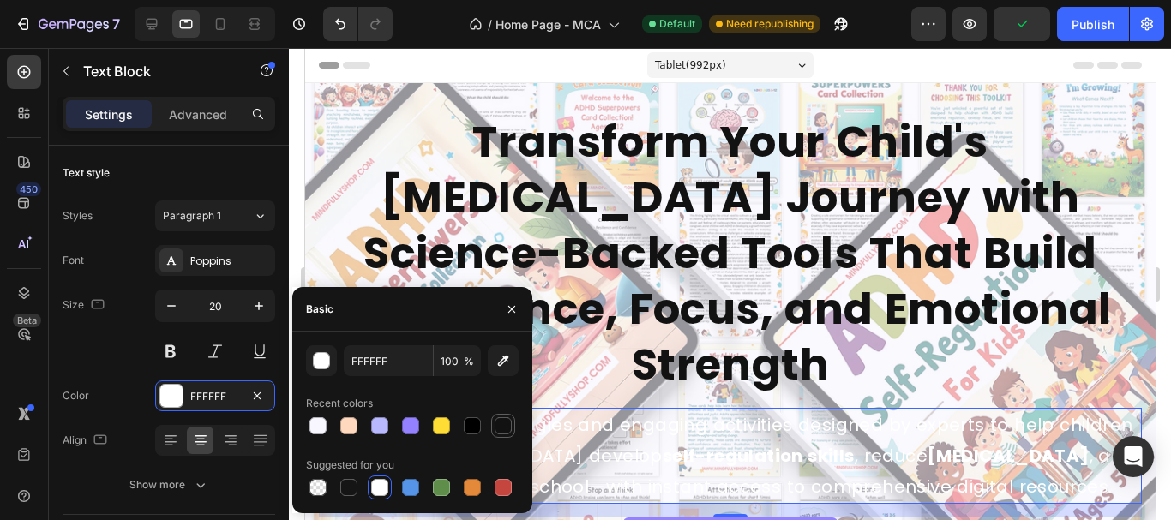
click at [507, 424] on div at bounding box center [503, 425] width 17 height 17
type input "121212"
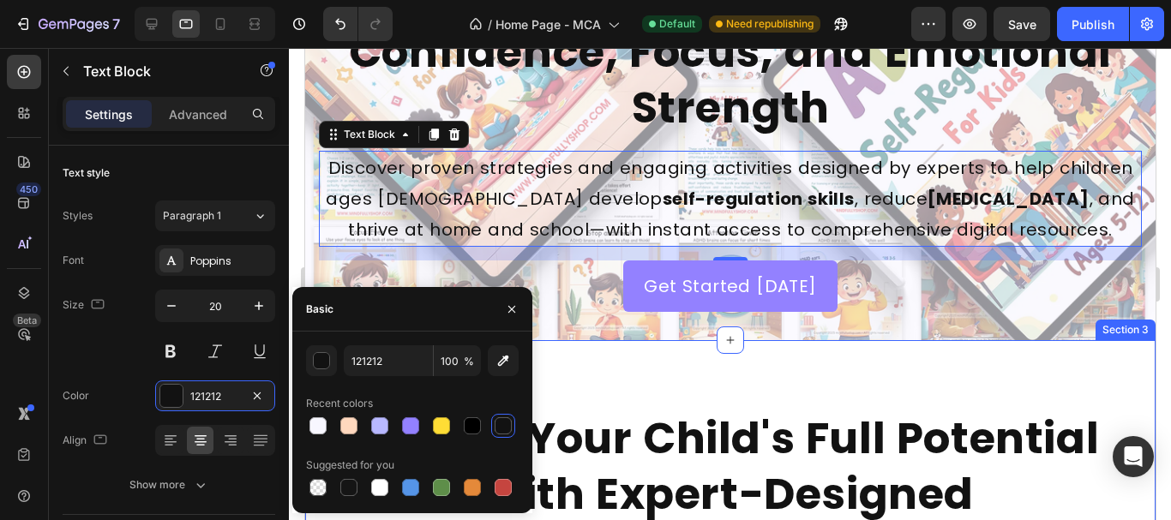
scroll to position [86, 0]
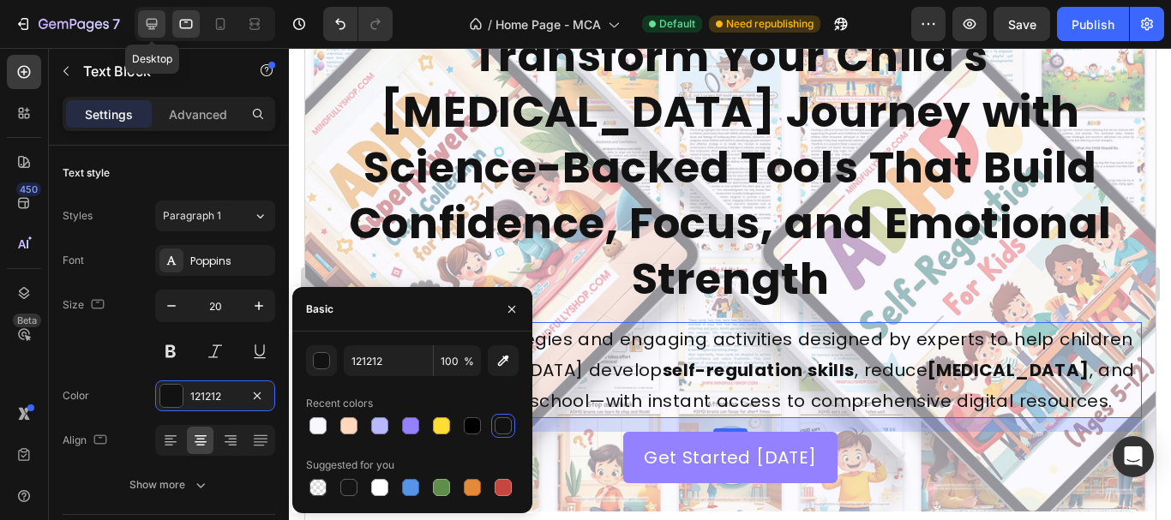
click at [149, 16] on icon at bounding box center [151, 23] width 17 height 17
type input "22"
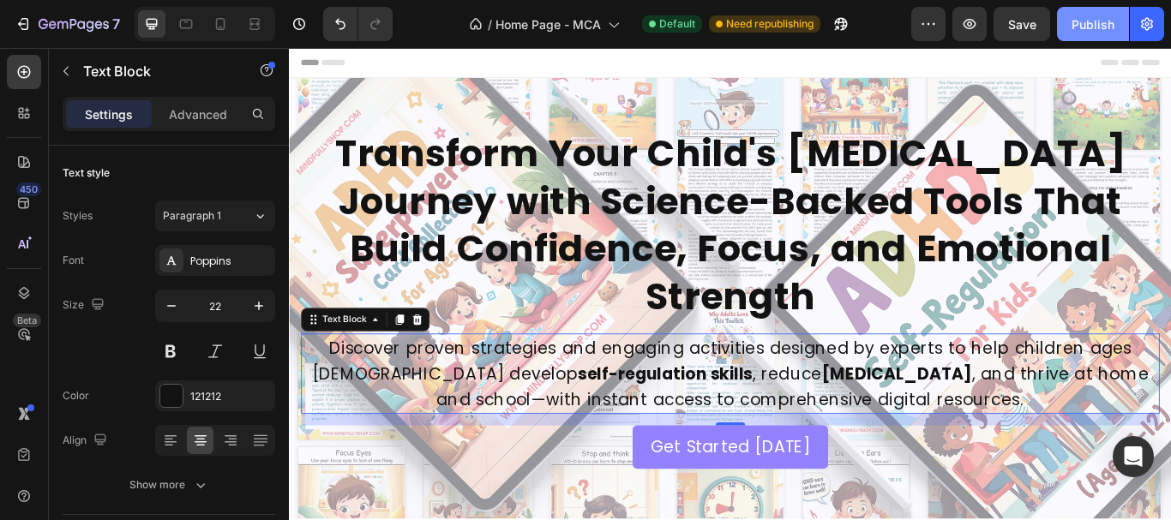
click at [1082, 35] on button "Publish" at bounding box center [1093, 24] width 72 height 34
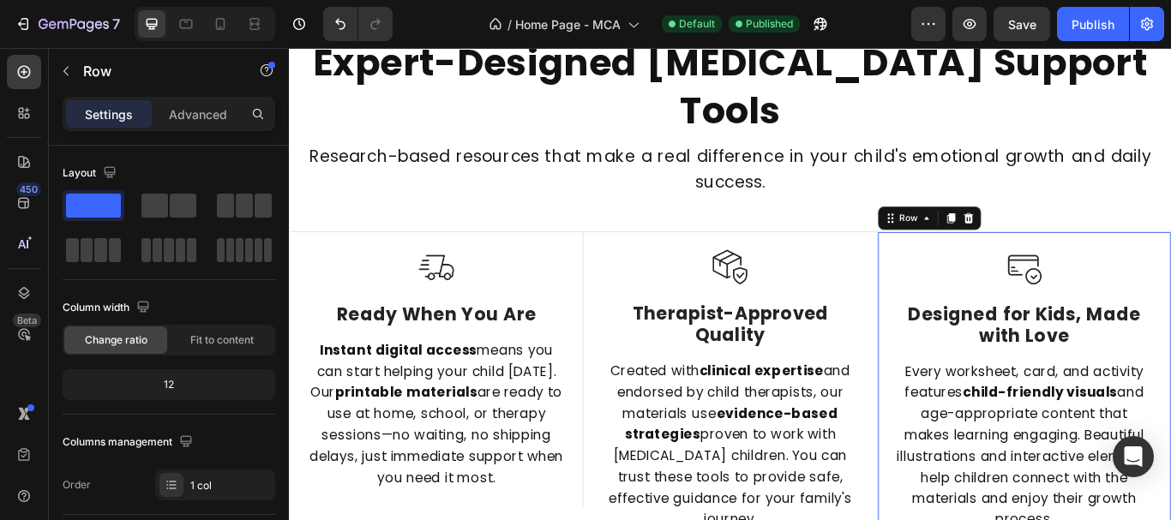
scroll to position [620, 0]
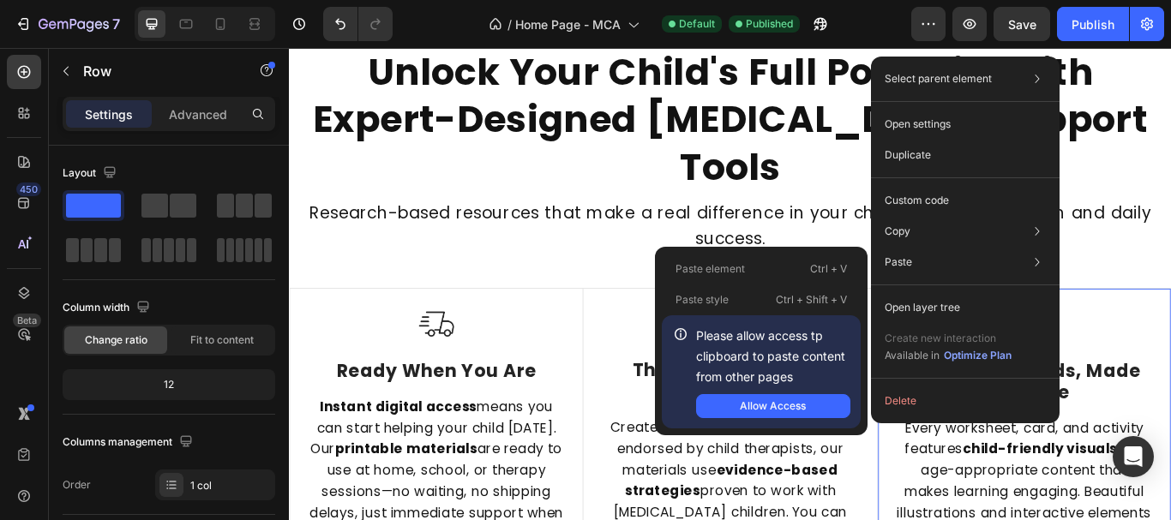
click at [945, 292] on div "Paste Paste element Ctrl + V Paste style Ctrl + Shift + V Please allow access t…" at bounding box center [965, 307] width 175 height 31
